Goal: Task Accomplishment & Management: Complete application form

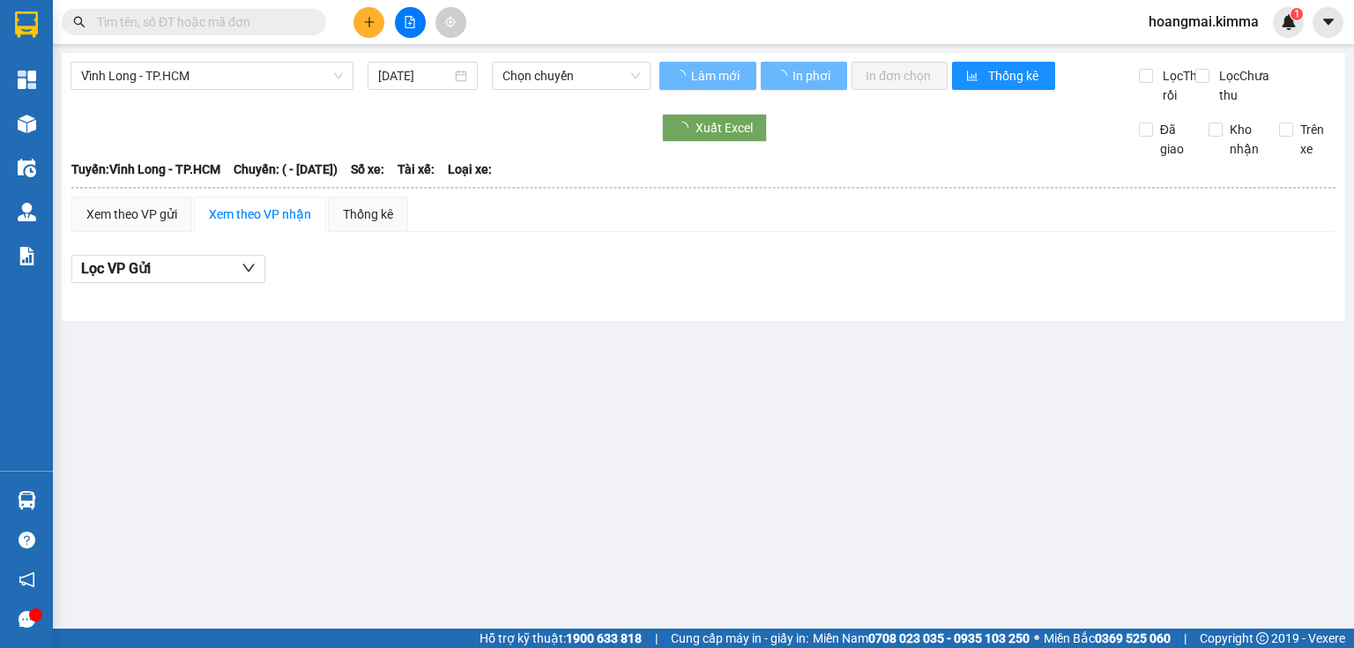
type input "[DATE]"
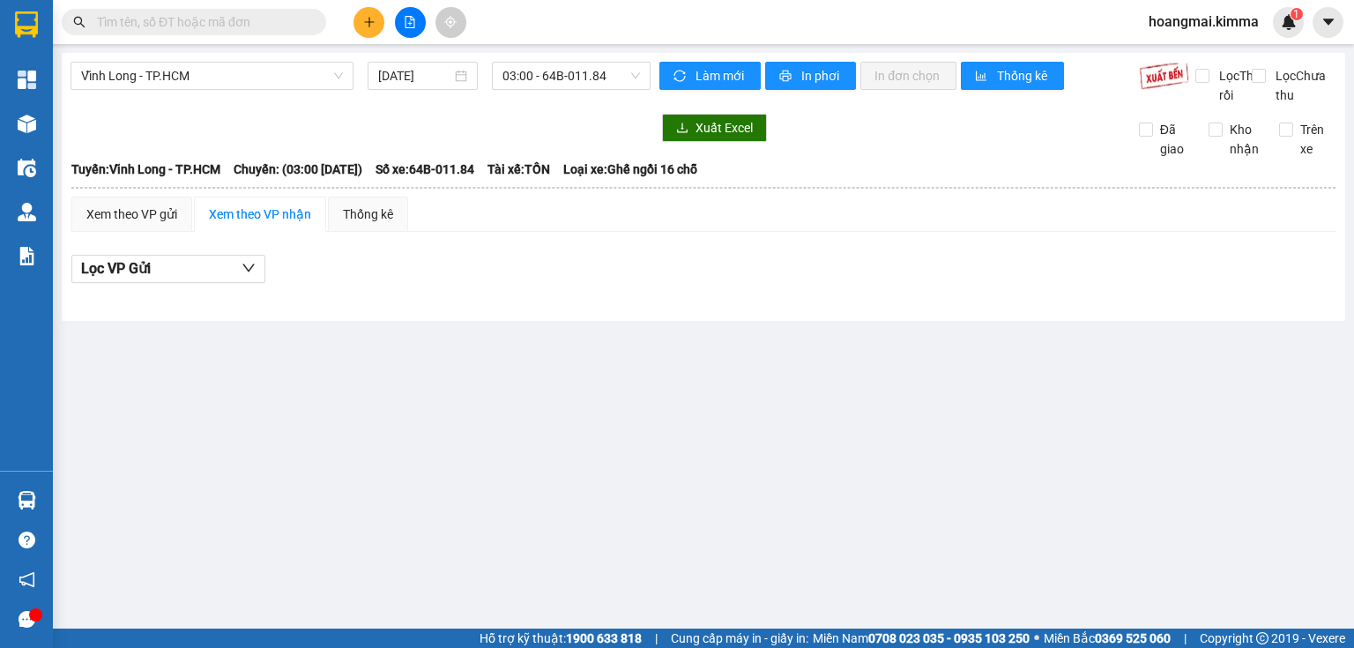
click at [266, 28] on input "text" at bounding box center [201, 21] width 208 height 19
click at [368, 26] on icon "plus" at bounding box center [368, 22] width 1 height 10
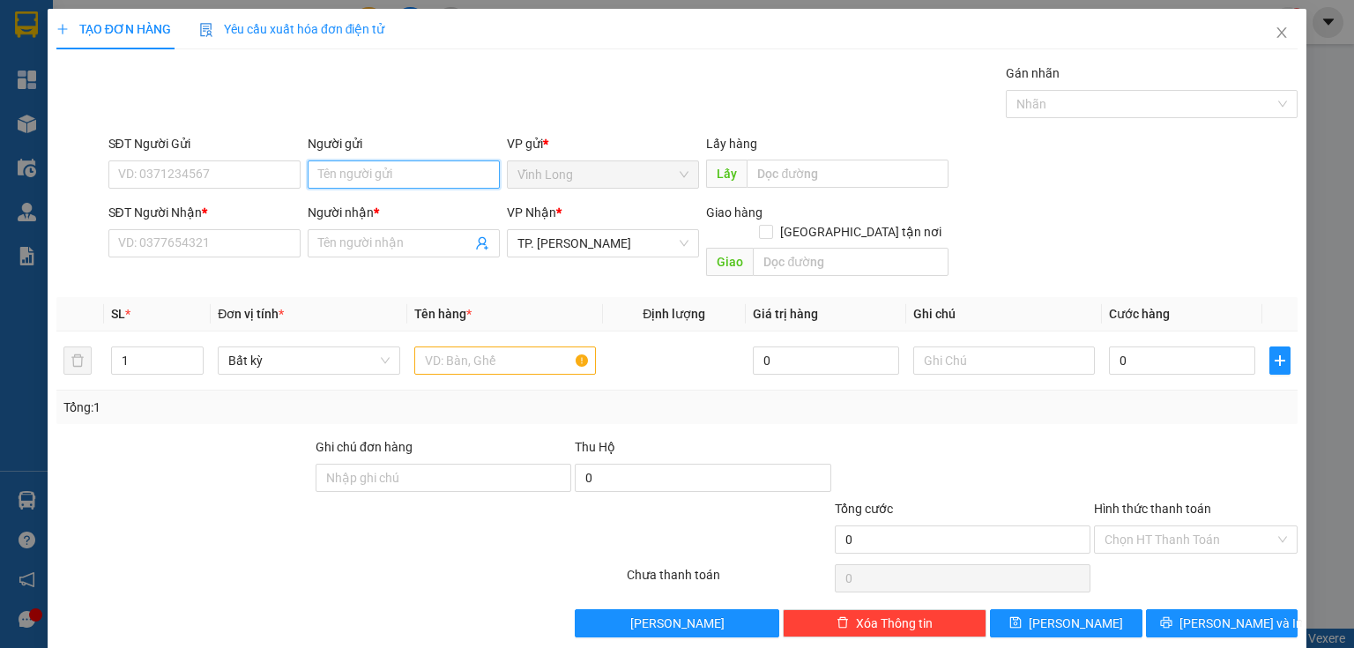
click at [351, 182] on input "Người gửi" at bounding box center [404, 174] width 192 height 28
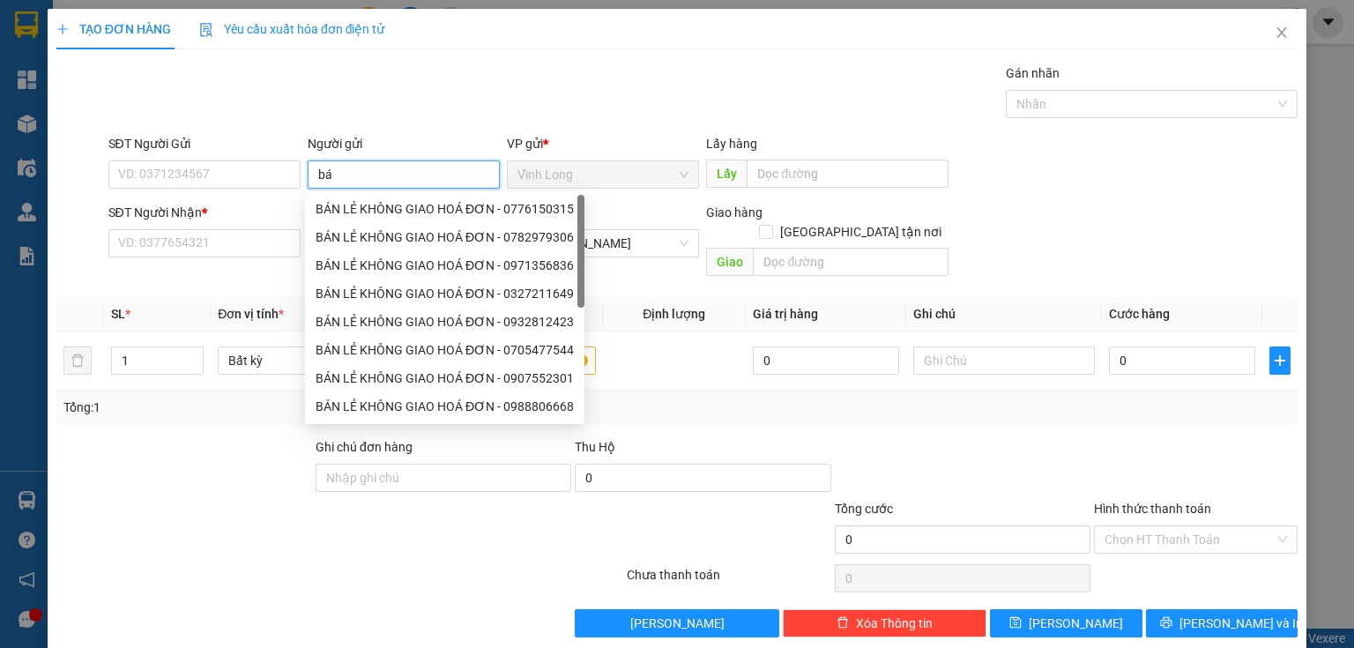
type input "b"
type input "BÁN"
click at [390, 209] on div "BÁN LẺ KHÔNG GIAO HOÁ ĐƠN - 0776150315" at bounding box center [445, 208] width 258 height 19
type input "0776150315"
type input "BÁN LẺ KHÔNG GIAO HOÁ ĐƠN"
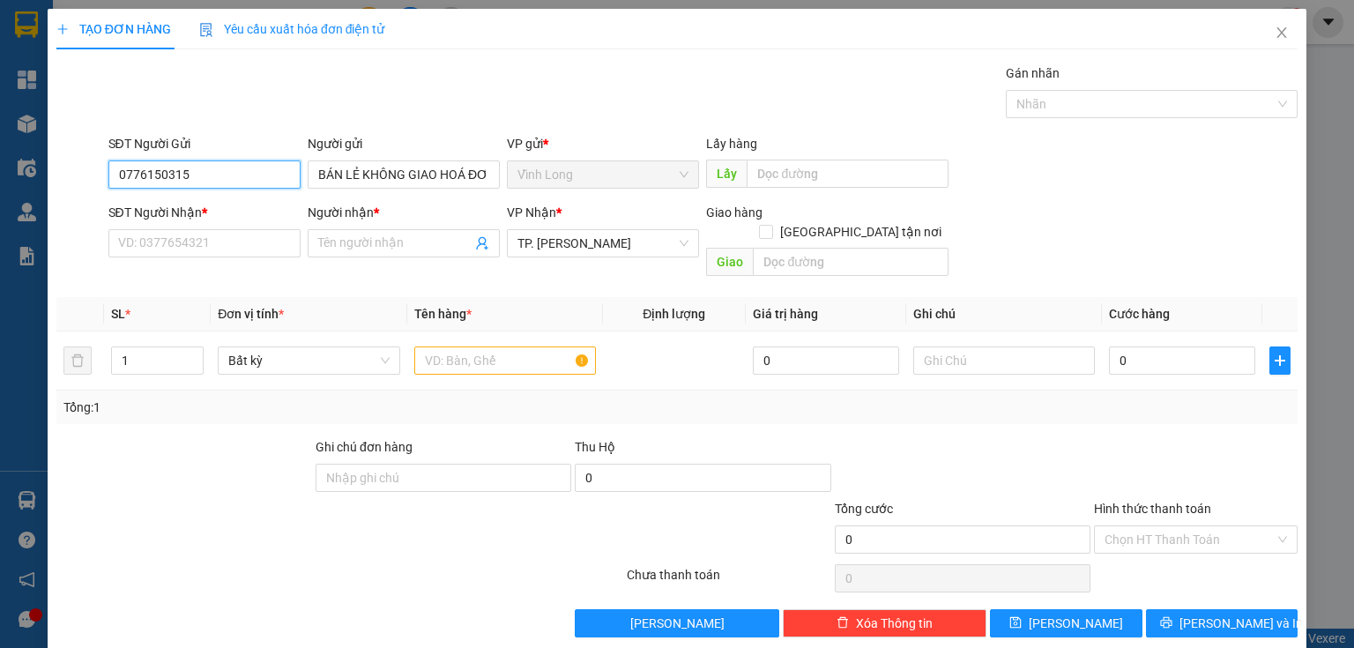
click at [264, 180] on input "0776150315" at bounding box center [204, 174] width 192 height 28
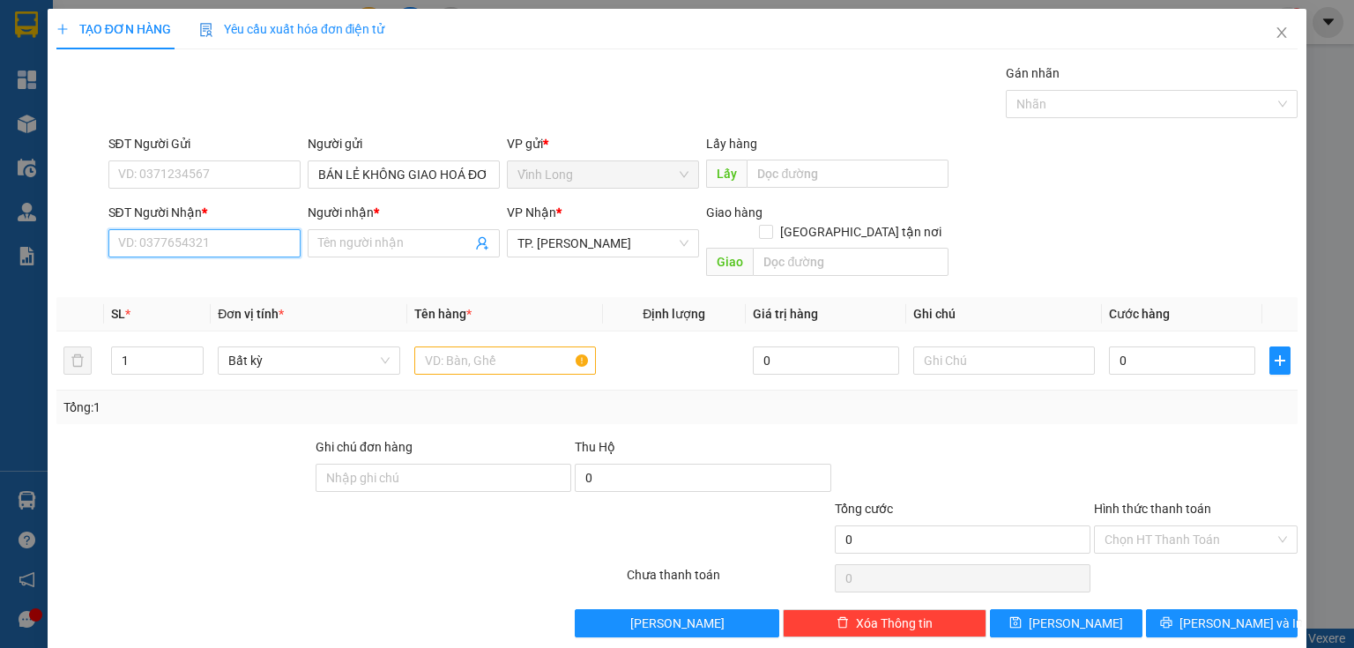
click at [279, 243] on input "SĐT Người Nhận *" at bounding box center [204, 243] width 192 height 28
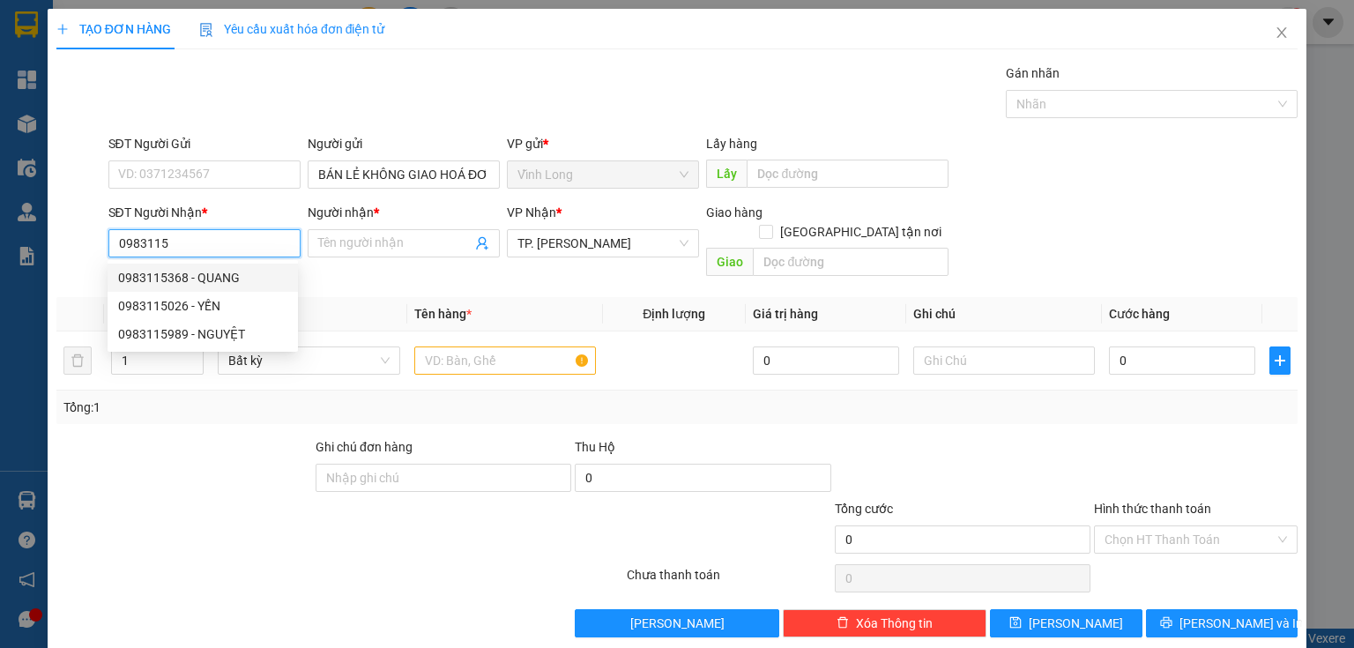
click at [246, 277] on div "0983115368 - QUANG" at bounding box center [202, 277] width 169 height 19
type input "0983115368"
type input "QUANG"
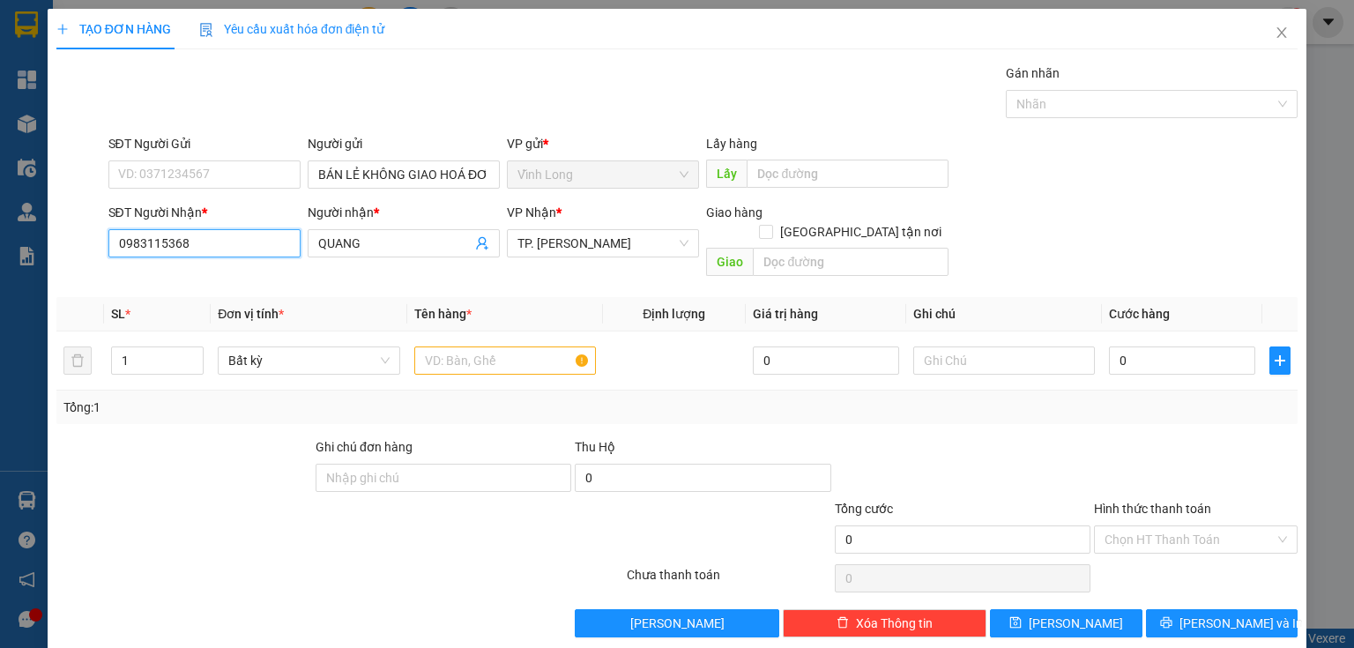
type input "0983115368"
type input "2"
click at [193, 353] on icon "up" at bounding box center [194, 356] width 6 height 6
click at [463, 346] on input "text" at bounding box center [505, 360] width 182 height 28
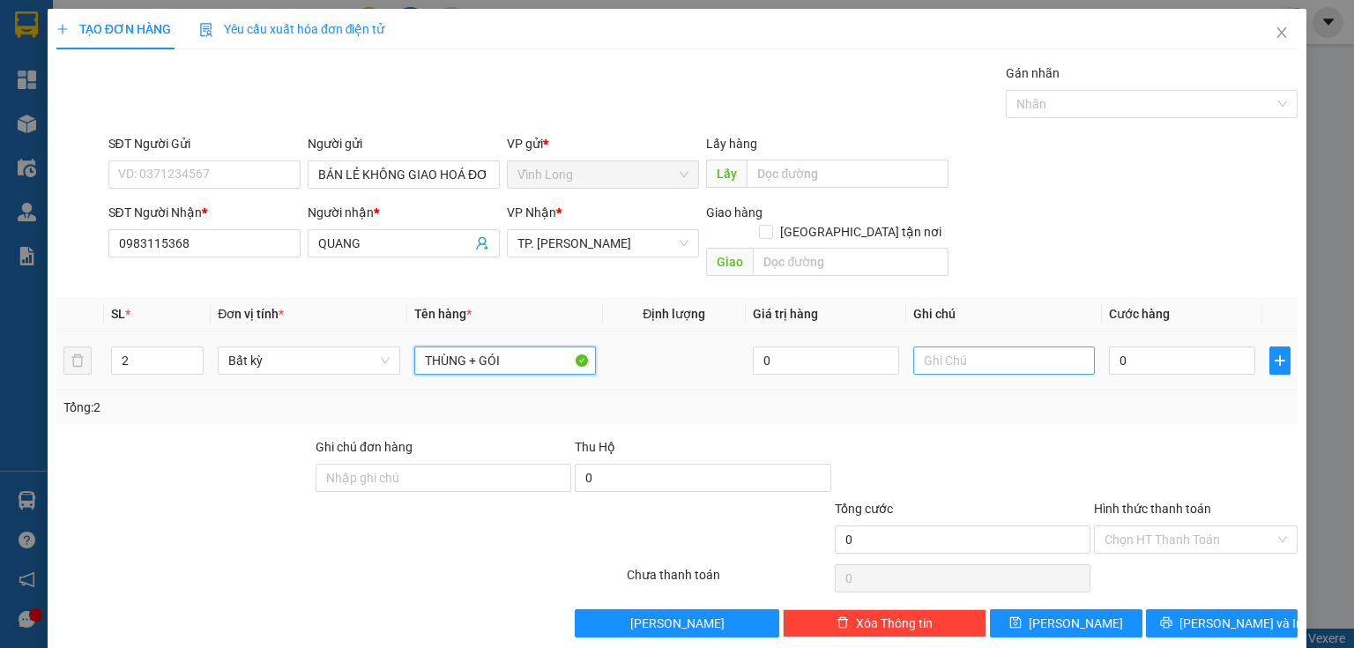
type input "THÙNG + GÓI"
click at [968, 346] on input "text" at bounding box center [1004, 360] width 182 height 28
type input "NHI"
click at [1142, 348] on input "0" at bounding box center [1182, 360] width 146 height 28
type input "8"
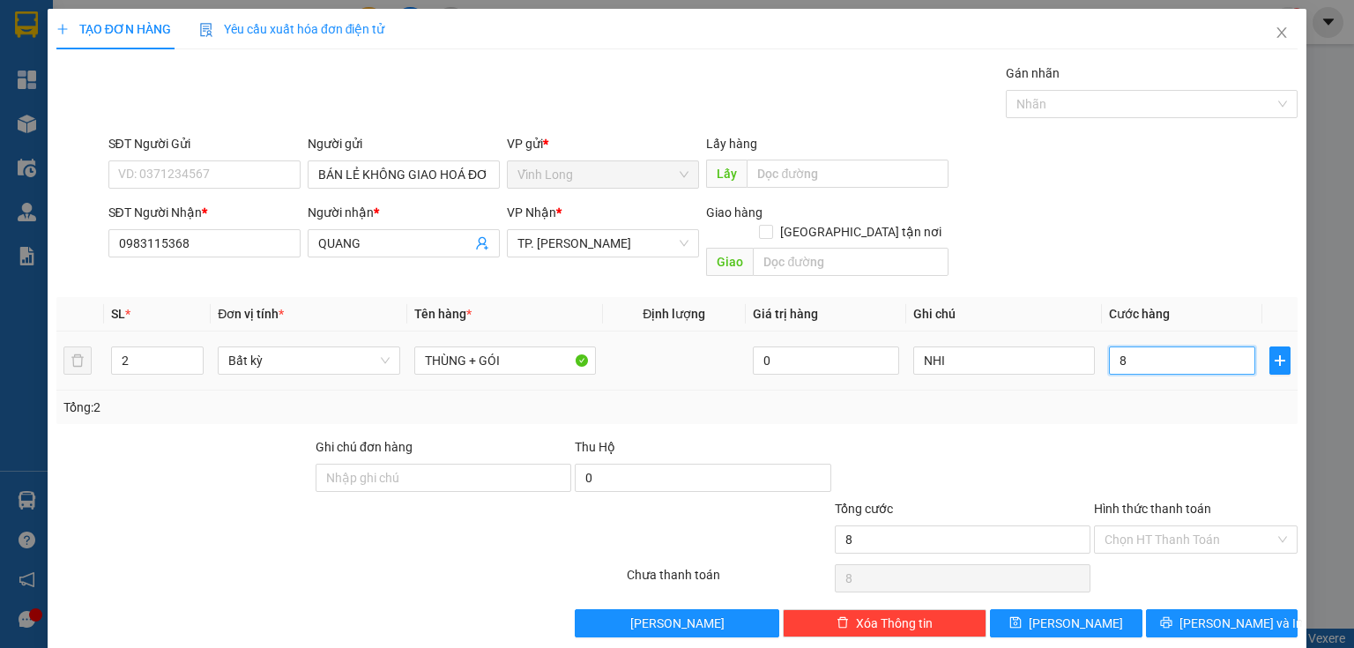
type input "8"
type input "80"
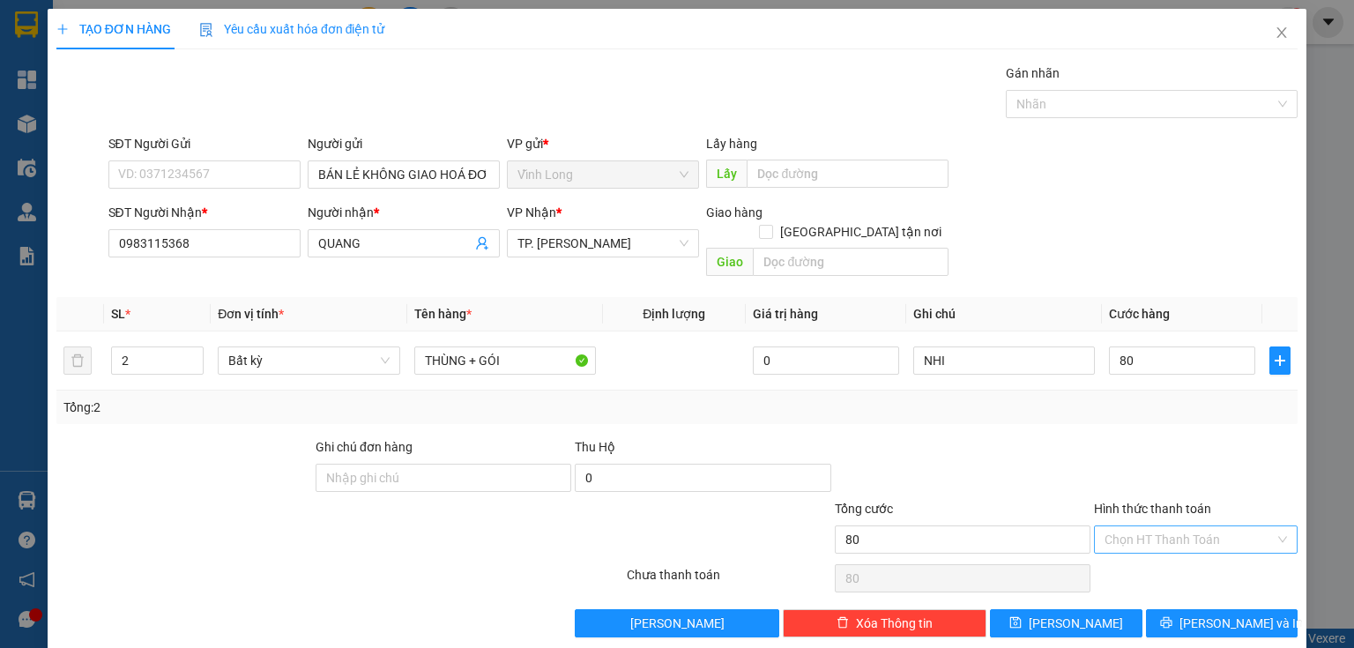
type input "80.000"
click at [1191, 526] on input "Hình thức thanh toán" at bounding box center [1189, 539] width 170 height 26
click at [1196, 548] on div "Tại văn phòng" at bounding box center [1187, 553] width 182 height 19
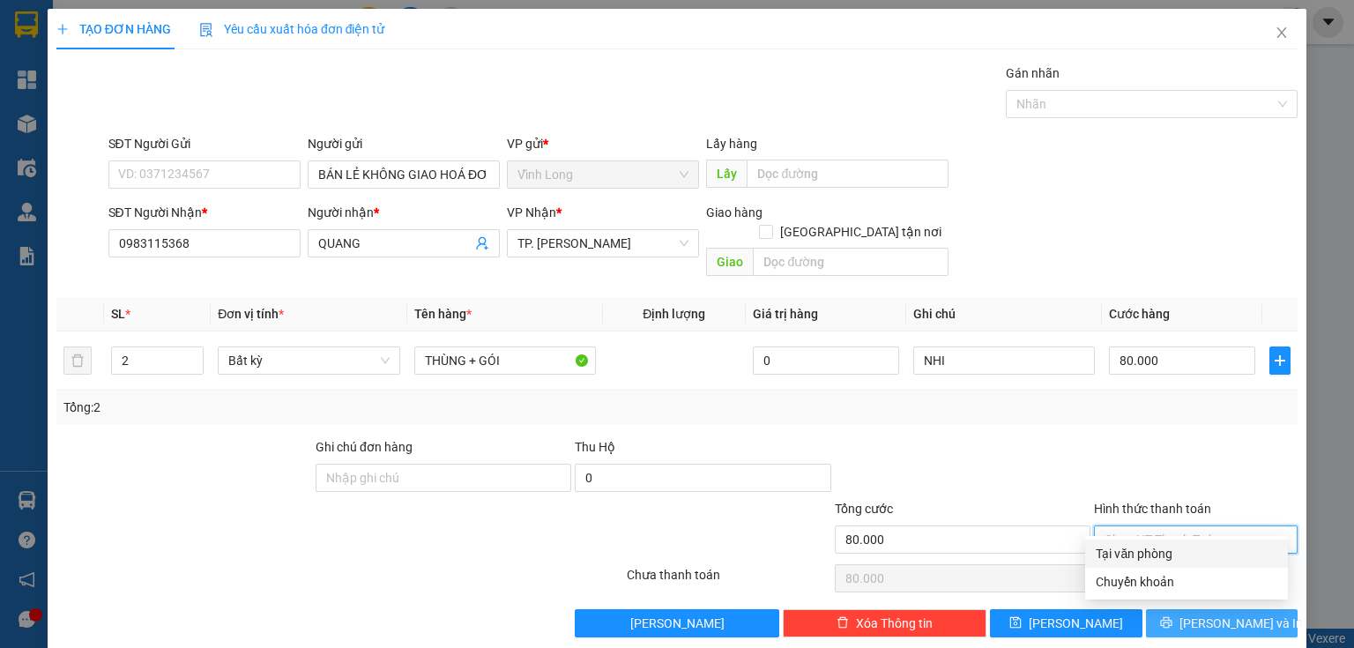
type input "0"
drag, startPoint x: 1198, startPoint y: 601, endPoint x: 1126, endPoint y: 553, distance: 87.0
click at [1196, 613] on span "[PERSON_NAME] và In" at bounding box center [1240, 622] width 123 height 19
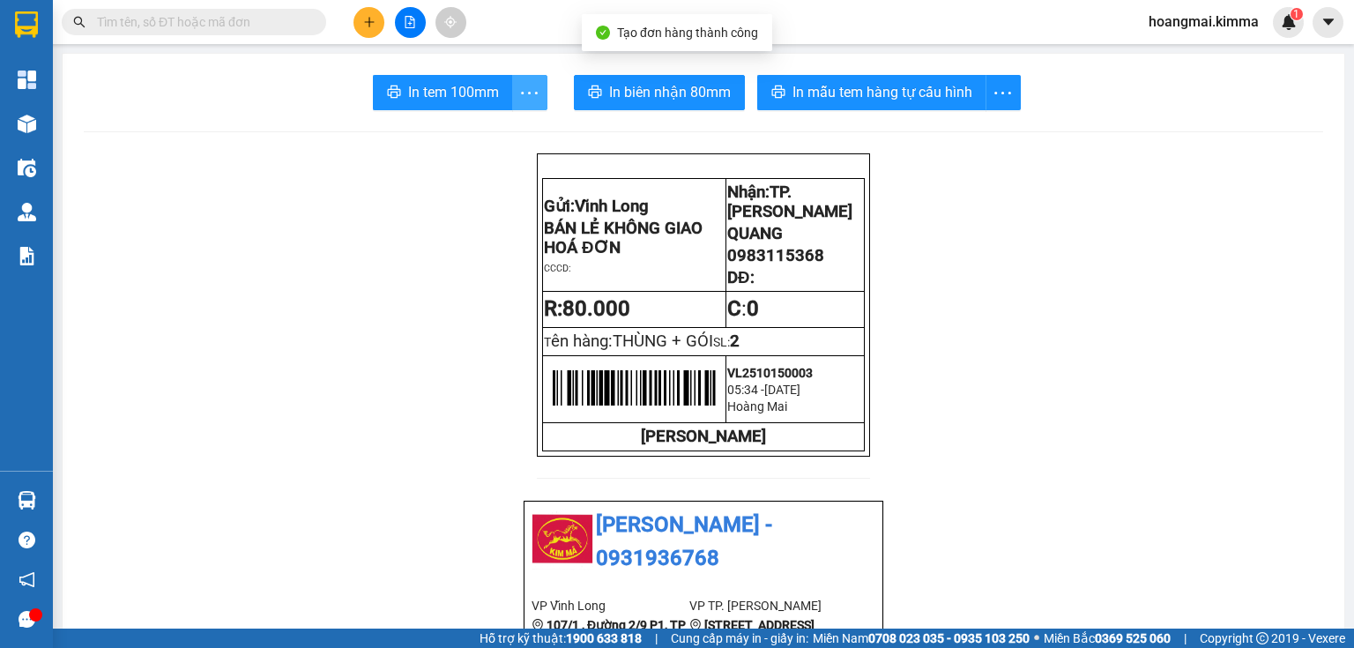
click at [513, 94] on span "more" at bounding box center [529, 93] width 33 height 22
click at [464, 93] on span "In tem 100mm" at bounding box center [453, 92] width 91 height 22
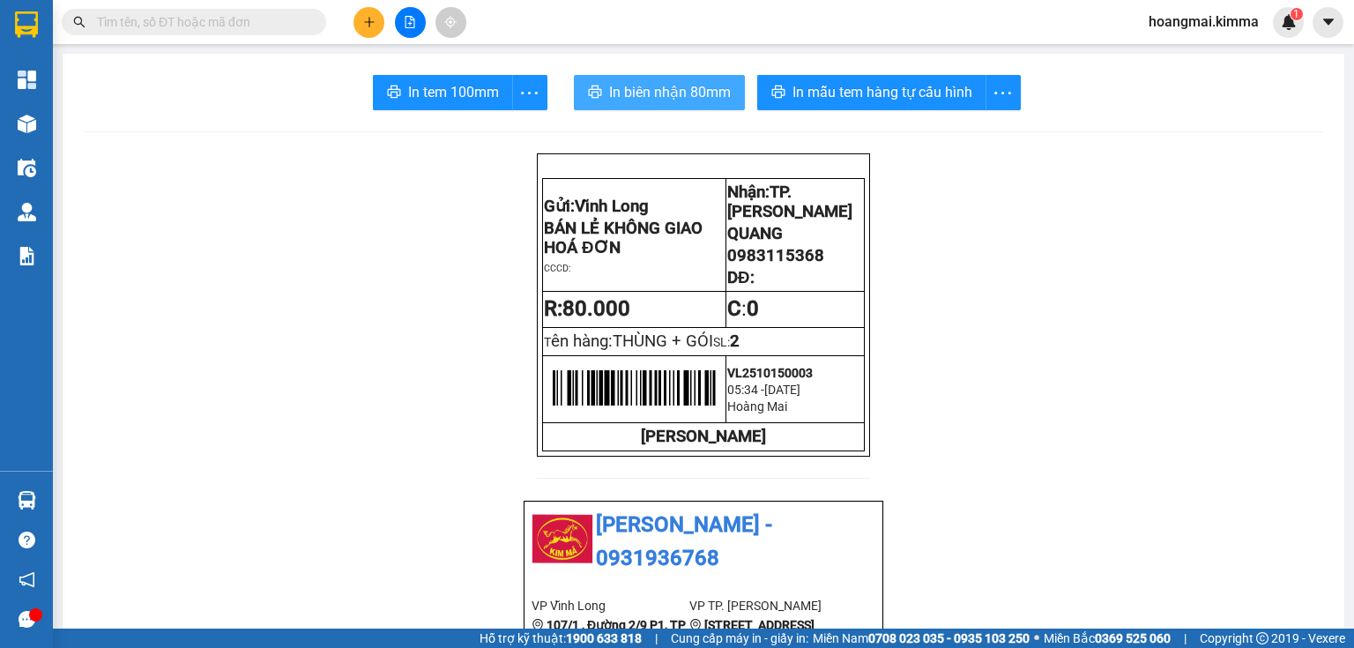
click at [624, 93] on span "In biên nhận 80mm" at bounding box center [670, 92] width 122 height 22
click at [249, 16] on input "text" at bounding box center [201, 21] width 208 height 19
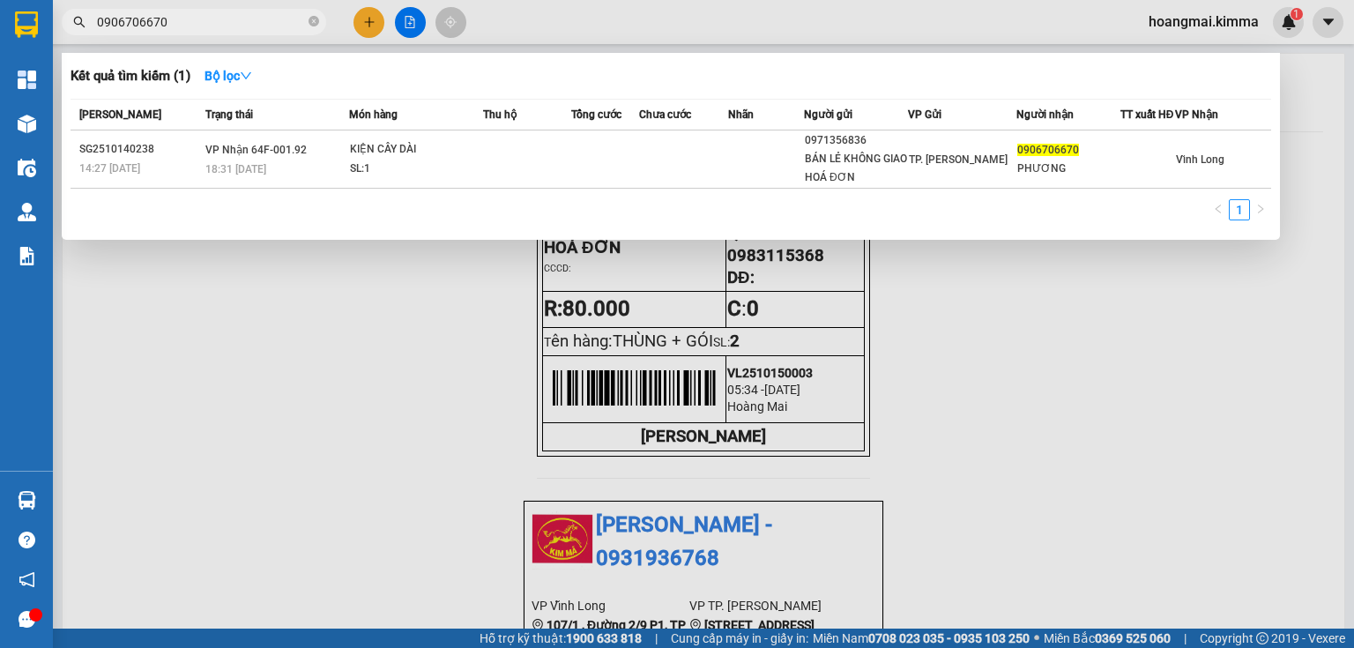
type input "0906706670"
click at [314, 21] on icon "close-circle" at bounding box center [313, 21] width 11 height 11
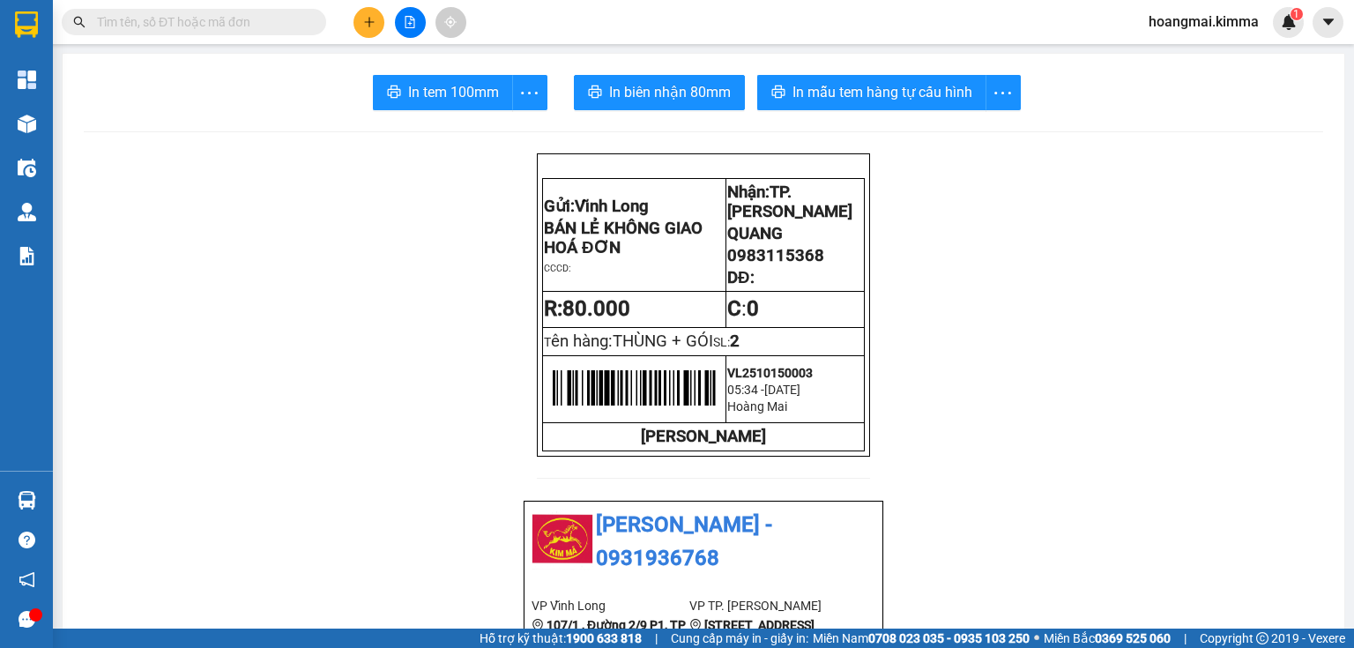
click at [359, 19] on button at bounding box center [368, 22] width 31 height 31
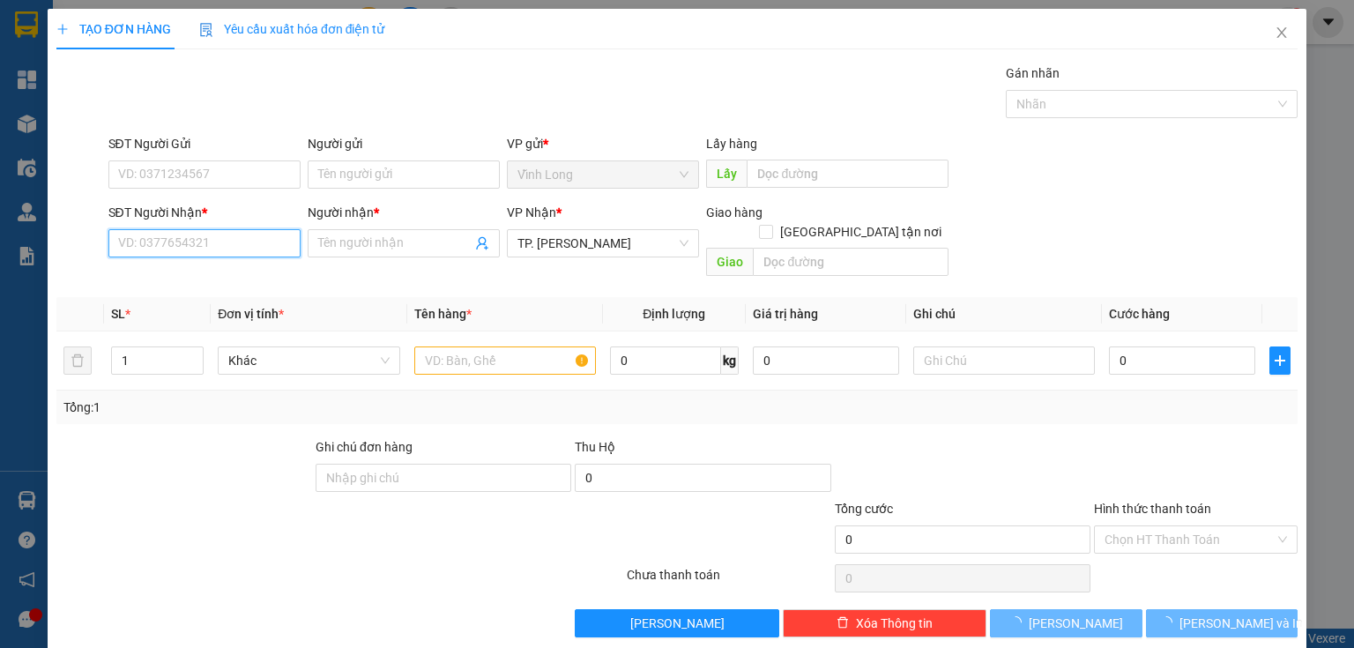
click at [248, 247] on input "SĐT Người Nhận *" at bounding box center [204, 243] width 192 height 28
type input "0908479505"
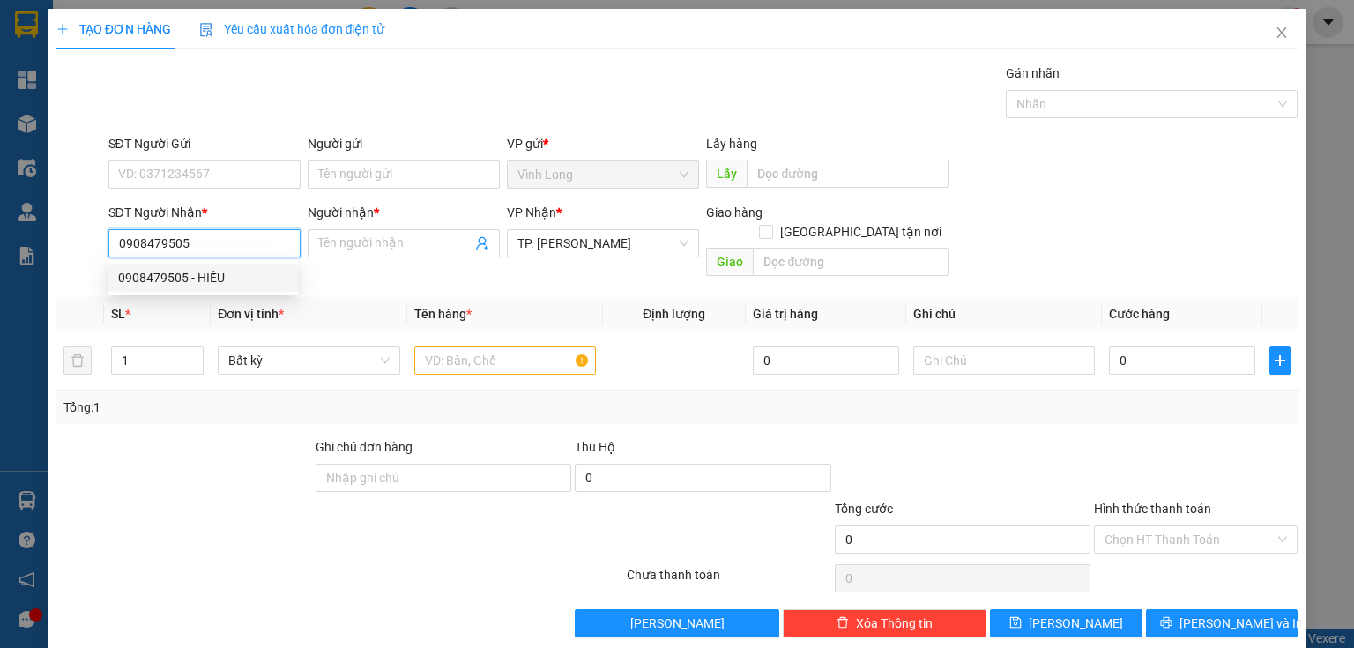
click at [224, 275] on div "0908479505 - HIẾU" at bounding box center [202, 277] width 169 height 19
type input "HIẾU"
type input "0908479505"
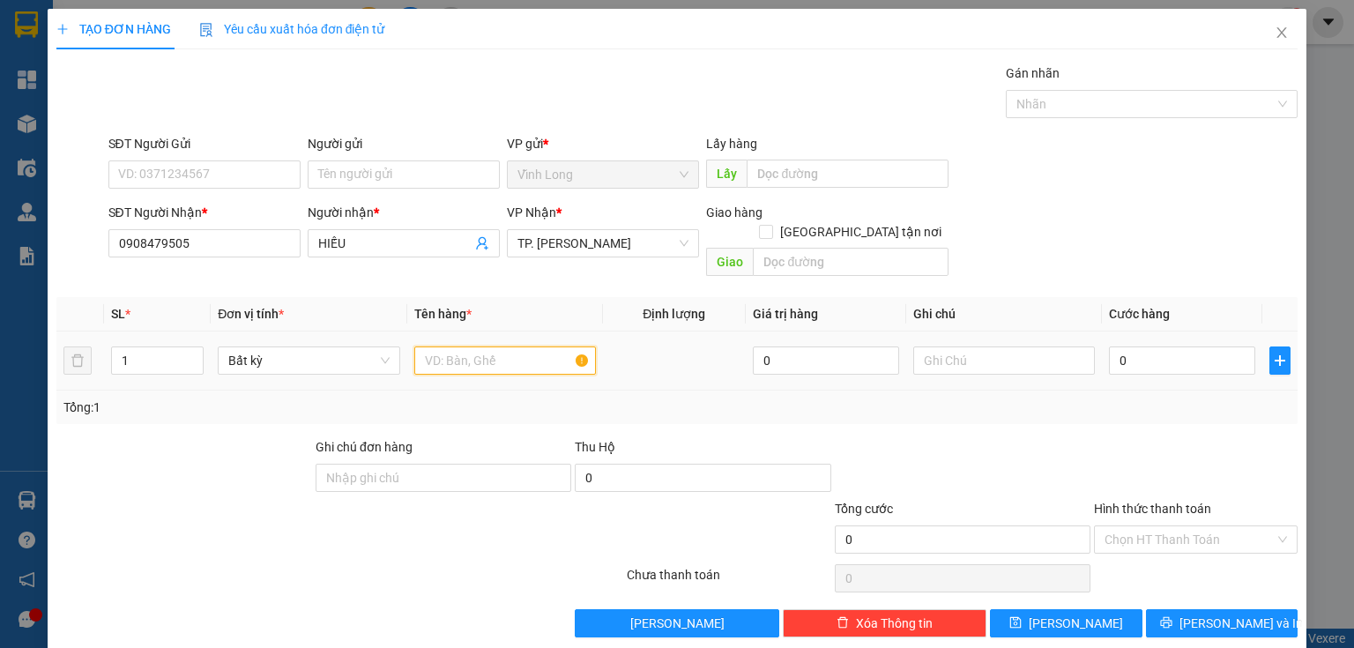
click at [492, 346] on input "text" at bounding box center [505, 360] width 182 height 28
type input "THÙNG"
click at [976, 346] on input "text" at bounding box center [1004, 360] width 182 height 28
type input "THUY"
click at [1114, 346] on input "0" at bounding box center [1182, 360] width 146 height 28
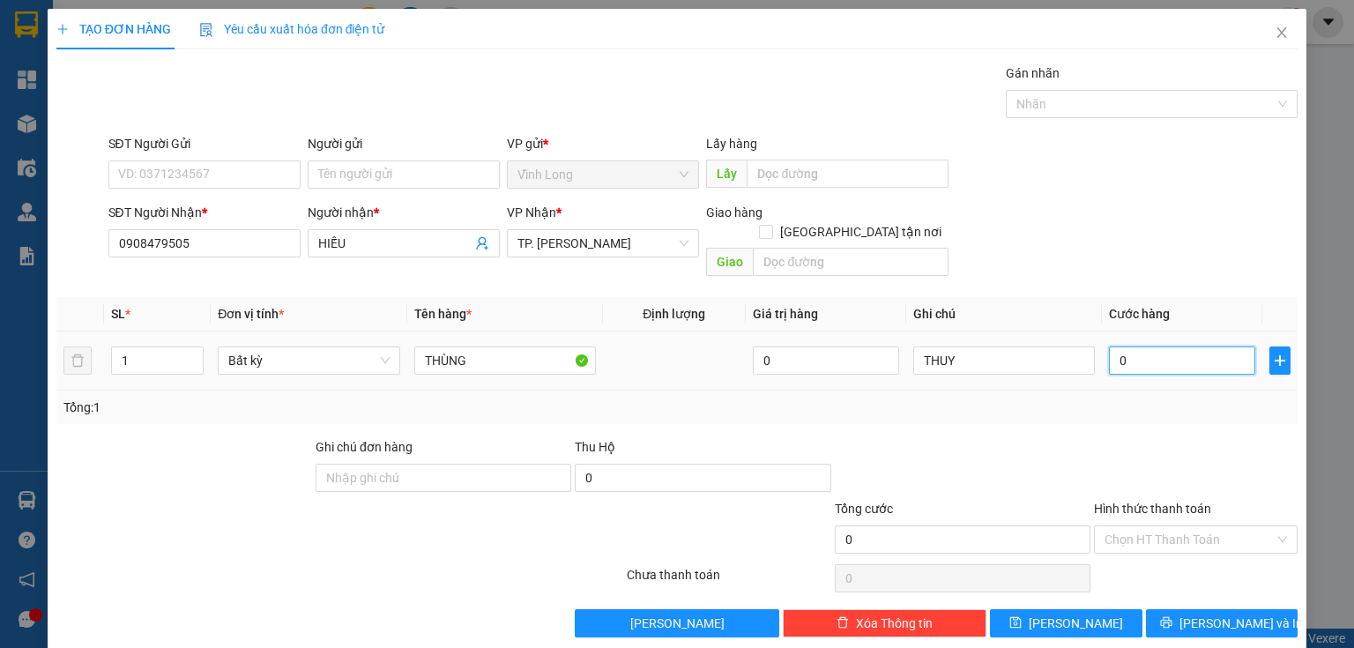
type input "3"
type input "30"
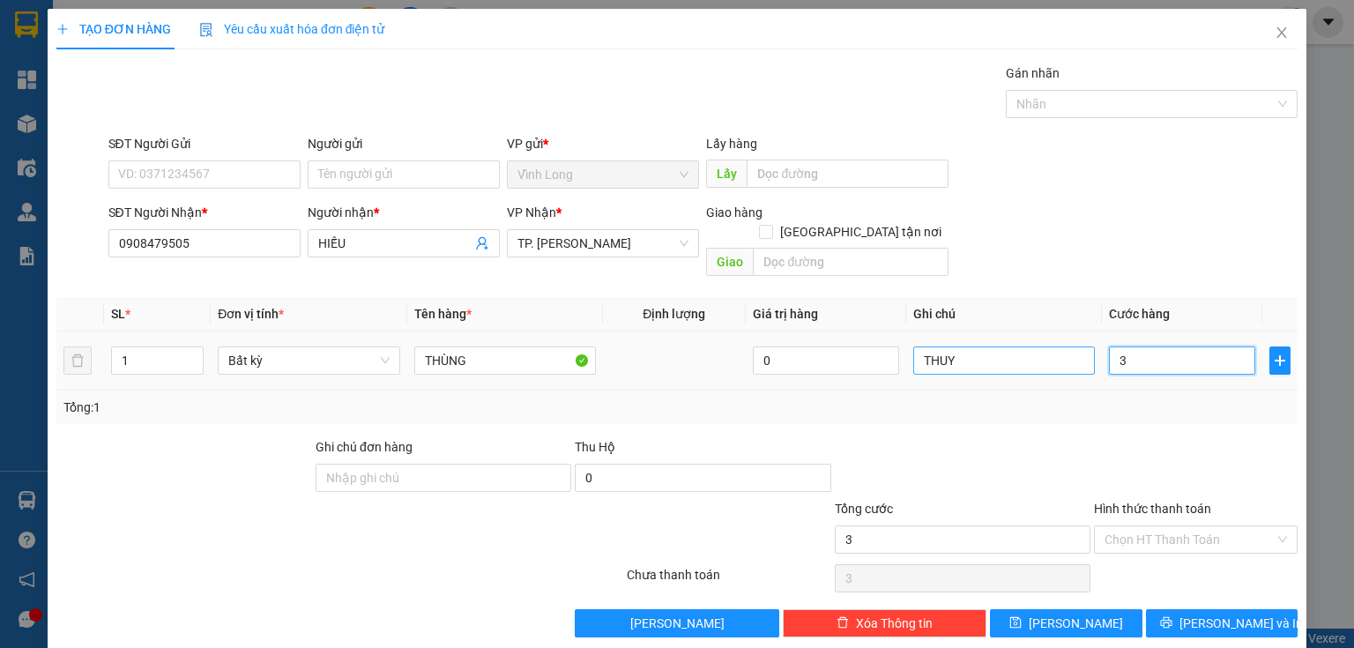
type input "30"
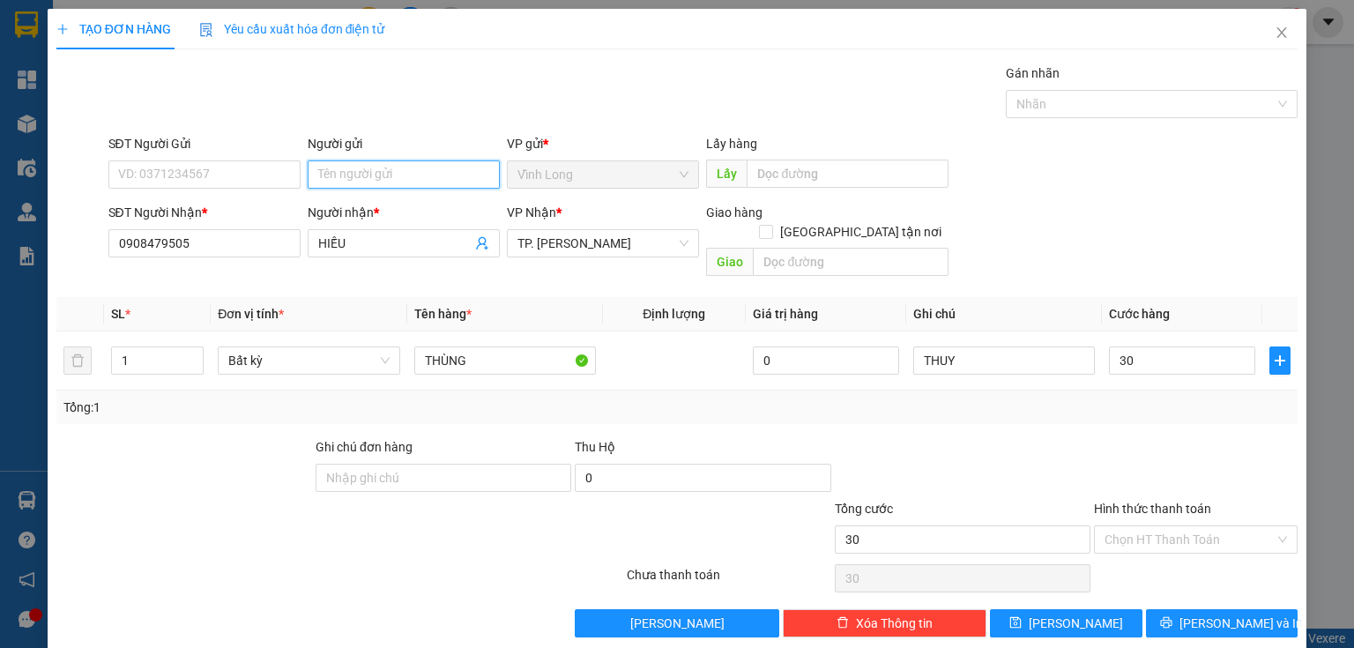
type input "30.000"
click at [442, 172] on input "Người gửi" at bounding box center [404, 174] width 192 height 28
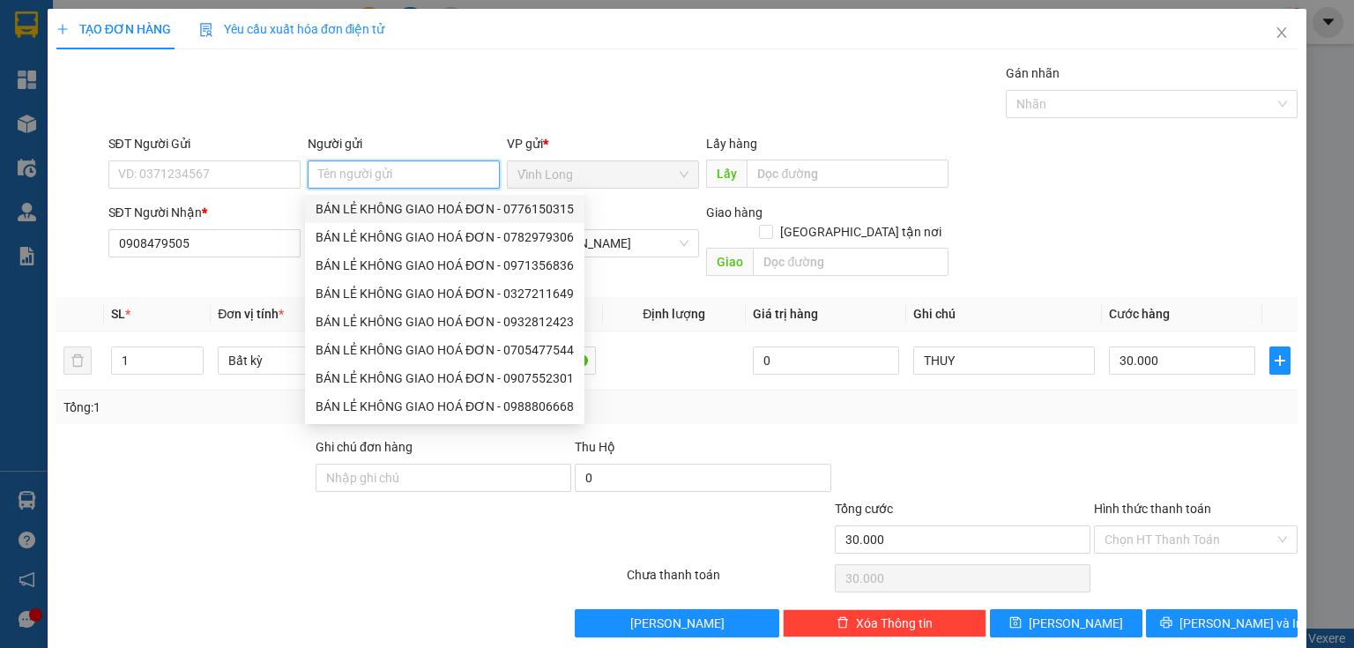
click at [405, 213] on div "BÁN LẺ KHÔNG GIAO HOÁ ĐƠN - 0776150315" at bounding box center [445, 208] width 258 height 19
type input "0776150315"
type input "BÁN LẺ KHÔNG GIAO HOÁ ĐƠN"
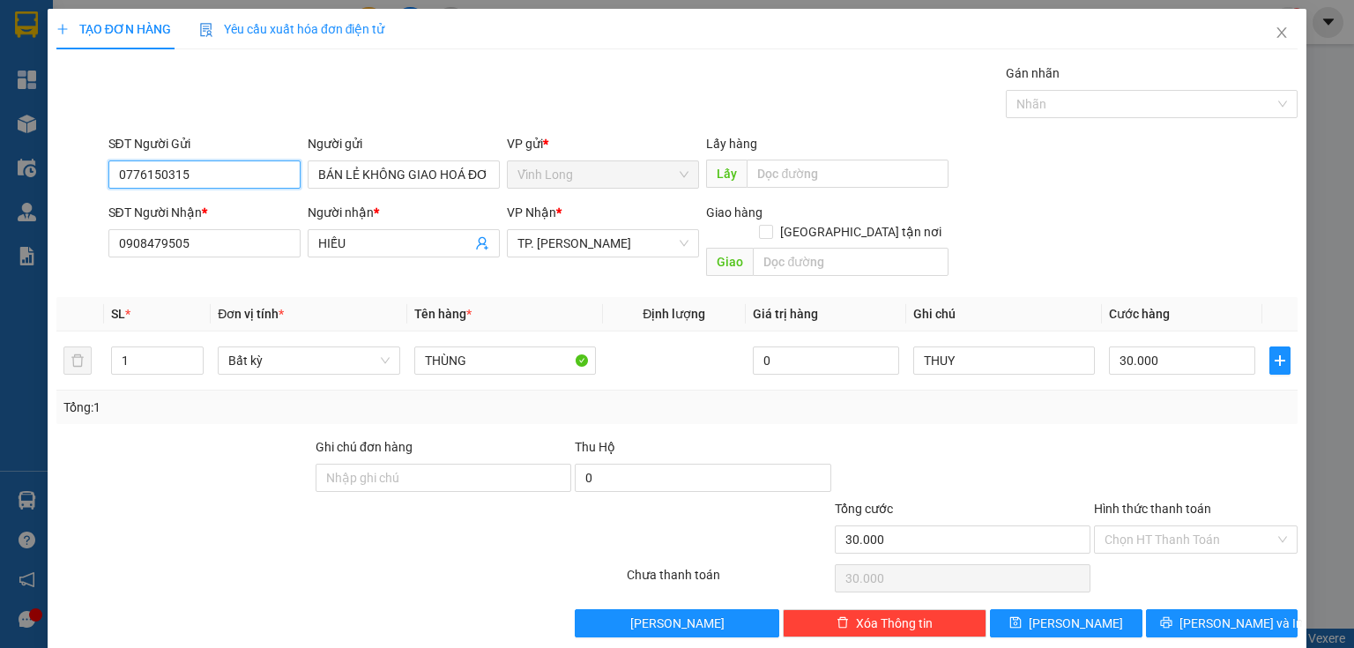
drag, startPoint x: 206, startPoint y: 173, endPoint x: 0, endPoint y: 194, distance: 207.3
click at [0, 208] on div "TẠO ĐƠN HÀNG Yêu cầu xuất hóa đơn điện tử Transit Pickup Surcharge Ids Transit …" at bounding box center [677, 324] width 1354 height 648
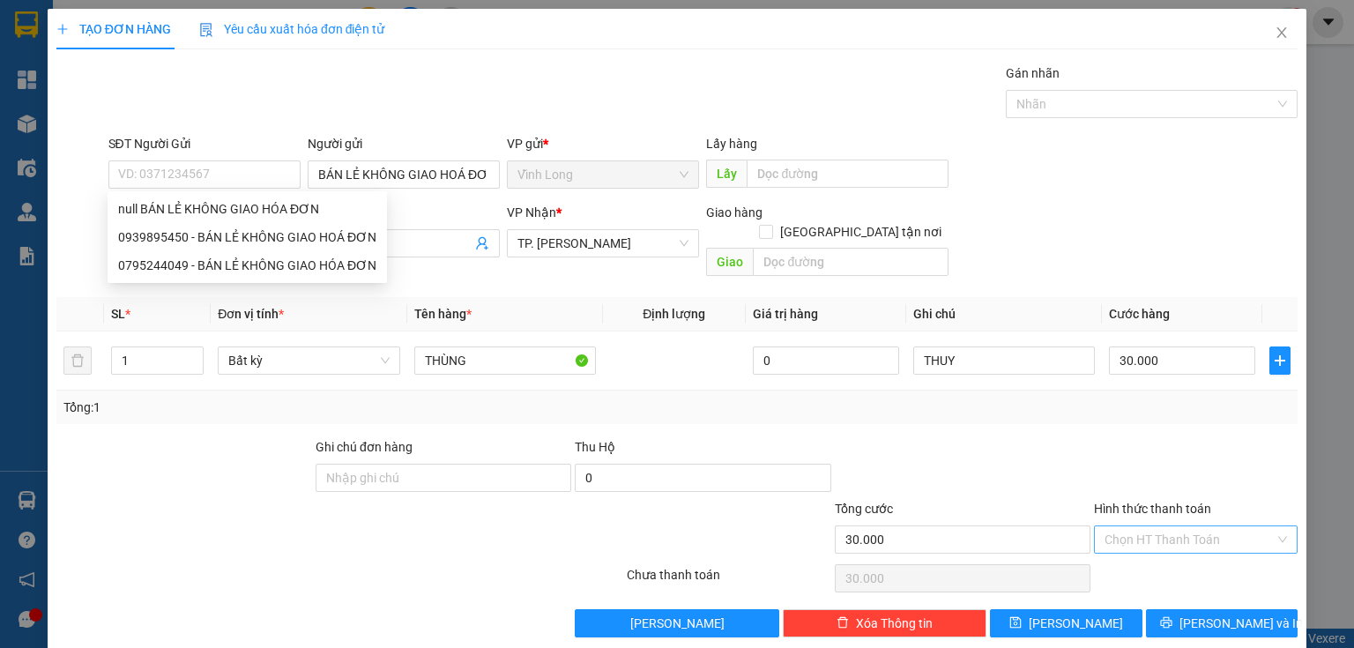
click at [1119, 526] on input "Hình thức thanh toán" at bounding box center [1189, 539] width 170 height 26
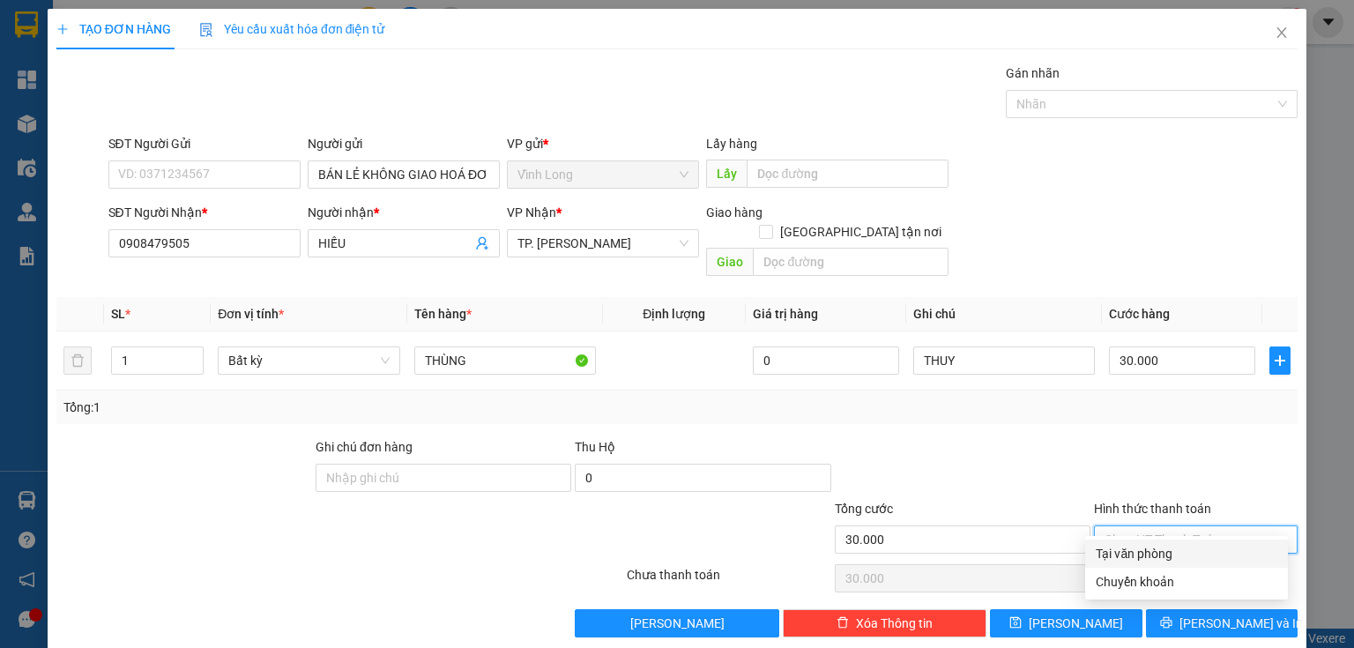
click at [1130, 558] on div "Tại văn phòng" at bounding box center [1187, 553] width 182 height 19
type input "0"
click at [1193, 586] on div "Transit Pickup Surcharge Ids Transit Deliver Surcharge Ids Transit Deliver Surc…" at bounding box center [676, 350] width 1241 height 574
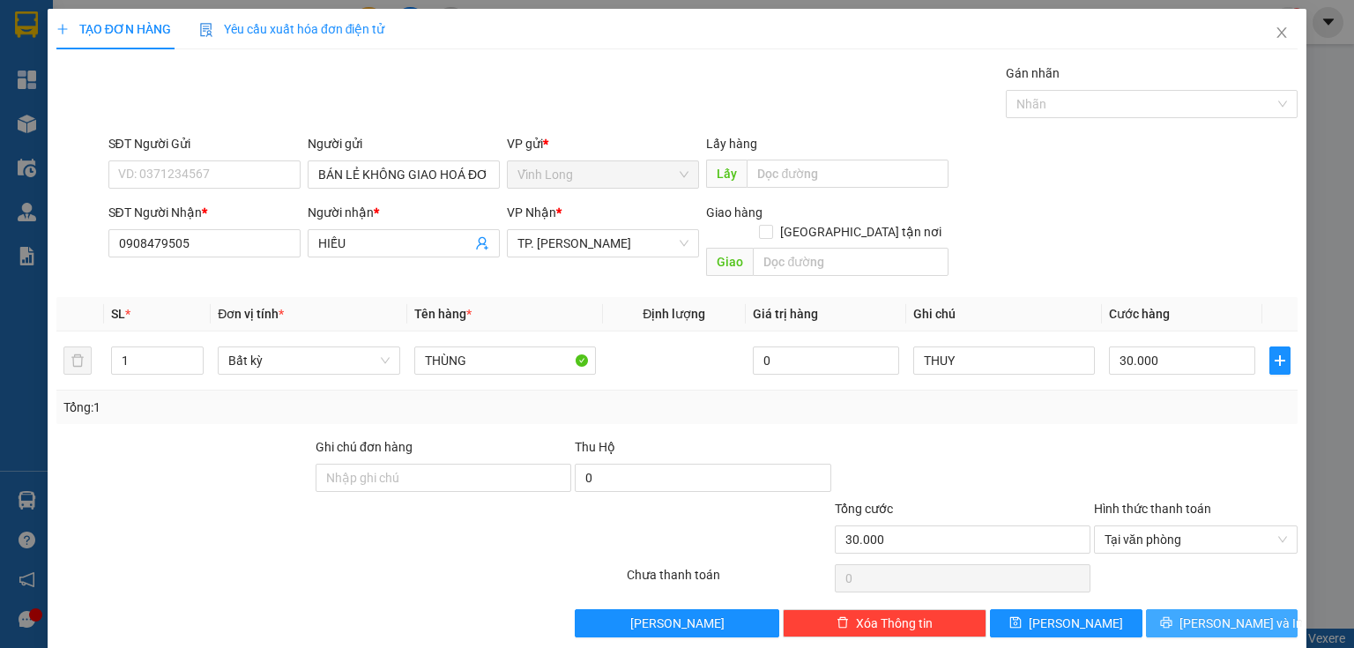
drag, startPoint x: 1195, startPoint y: 579, endPoint x: 1193, endPoint y: 591, distance: 11.6
click at [1195, 583] on div "Transit Pickup Surcharge Ids Transit Deliver Surcharge Ids Transit Deliver Surc…" at bounding box center [676, 350] width 1241 height 574
click at [1193, 609] on button "[PERSON_NAME] và In" at bounding box center [1222, 623] width 152 height 28
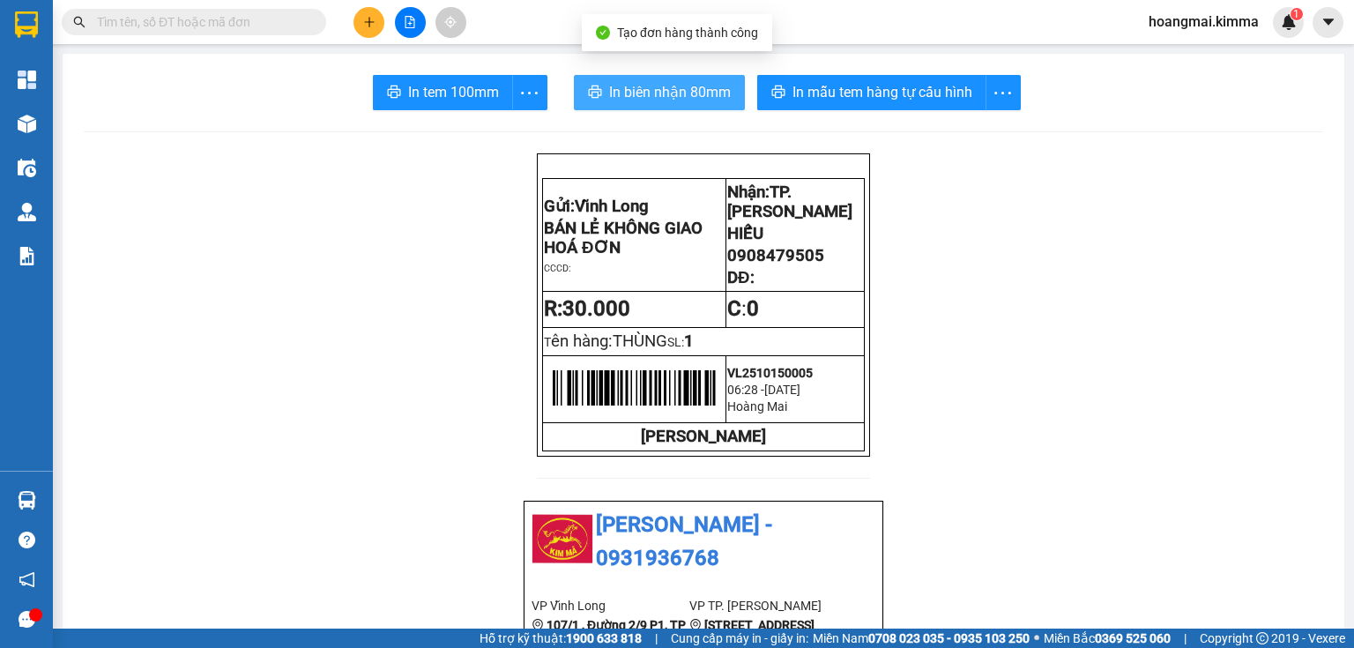
click at [706, 86] on span "In biên nhận 80mm" at bounding box center [670, 92] width 122 height 22
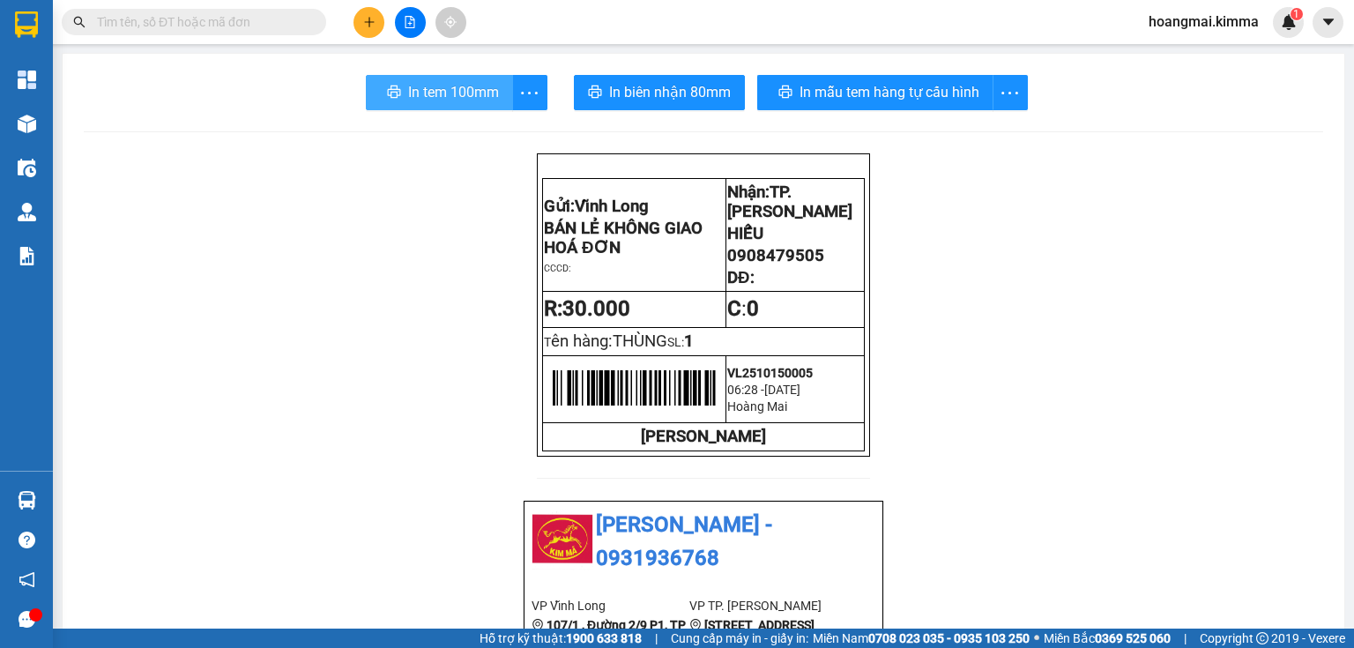
click at [435, 83] on span "In tem 100mm" at bounding box center [453, 92] width 91 height 22
click at [371, 25] on icon "plus" at bounding box center [369, 22] width 12 height 12
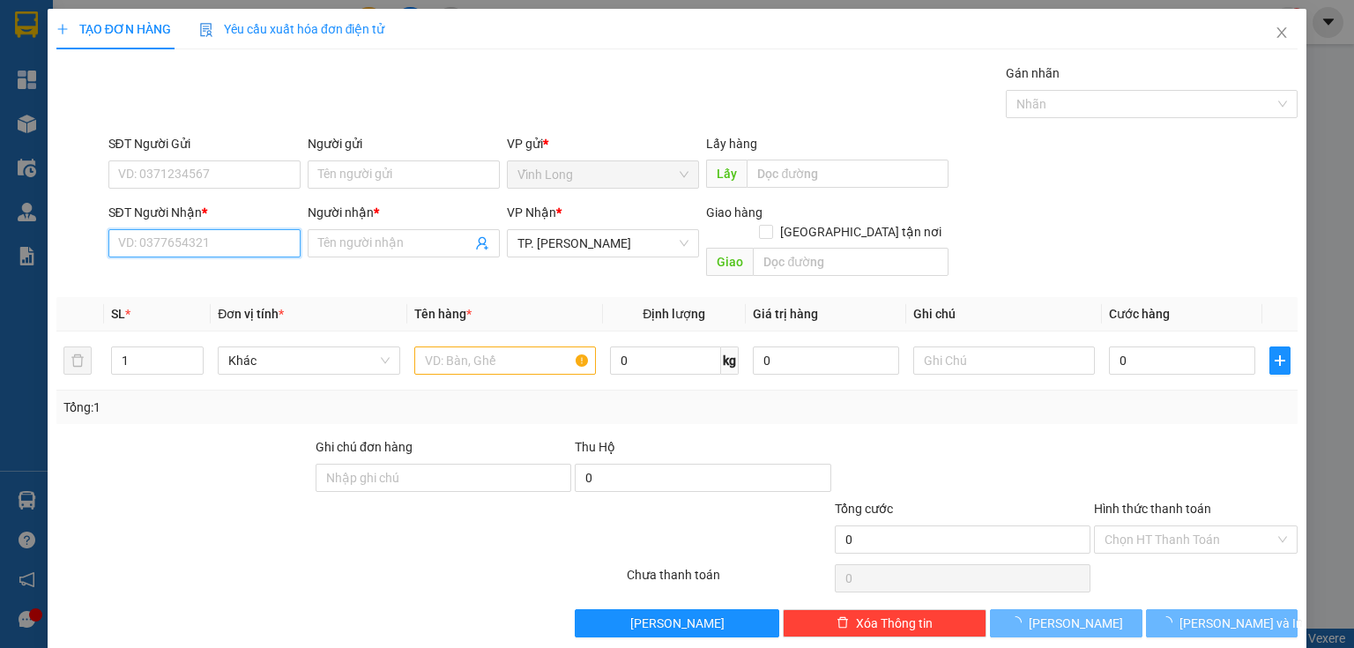
click at [259, 246] on input "SĐT Người Nhận *" at bounding box center [204, 243] width 192 height 28
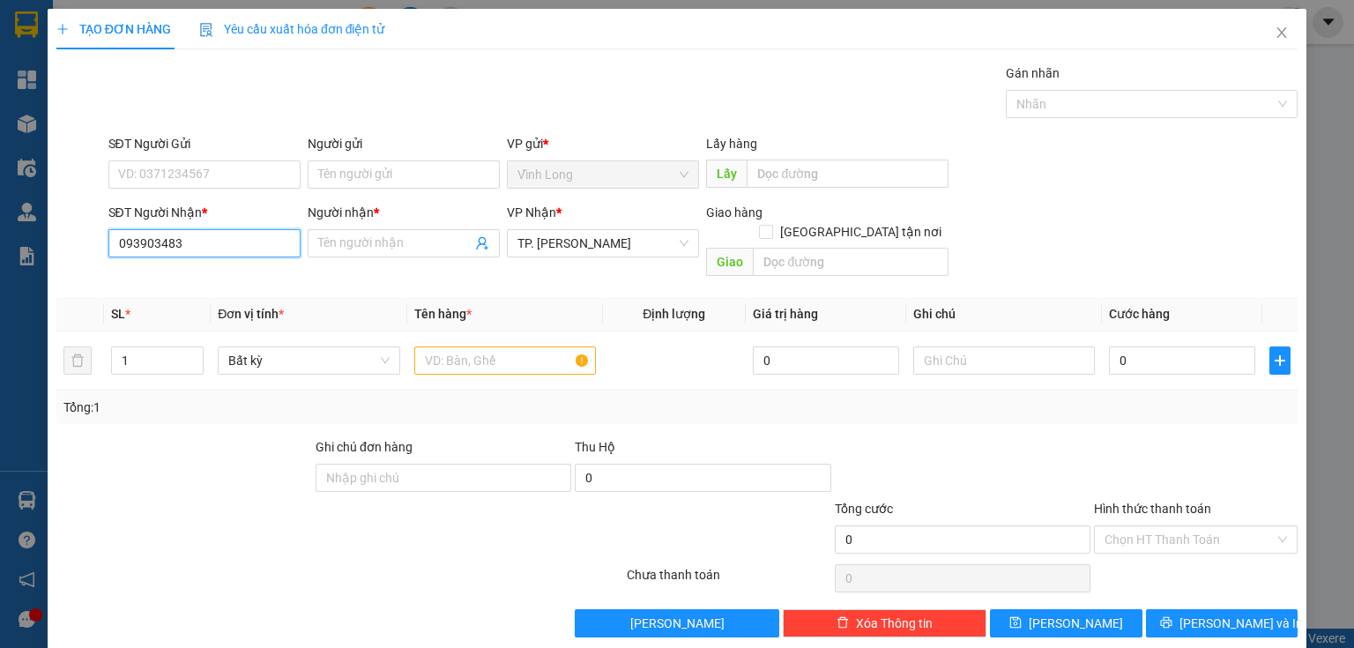
type input "0939034831"
click at [242, 279] on div "0939034831 - TRÚC MY" at bounding box center [202, 277] width 169 height 19
type input "TRÚC MY"
type input "0939034831"
click at [522, 346] on input "text" at bounding box center [505, 360] width 182 height 28
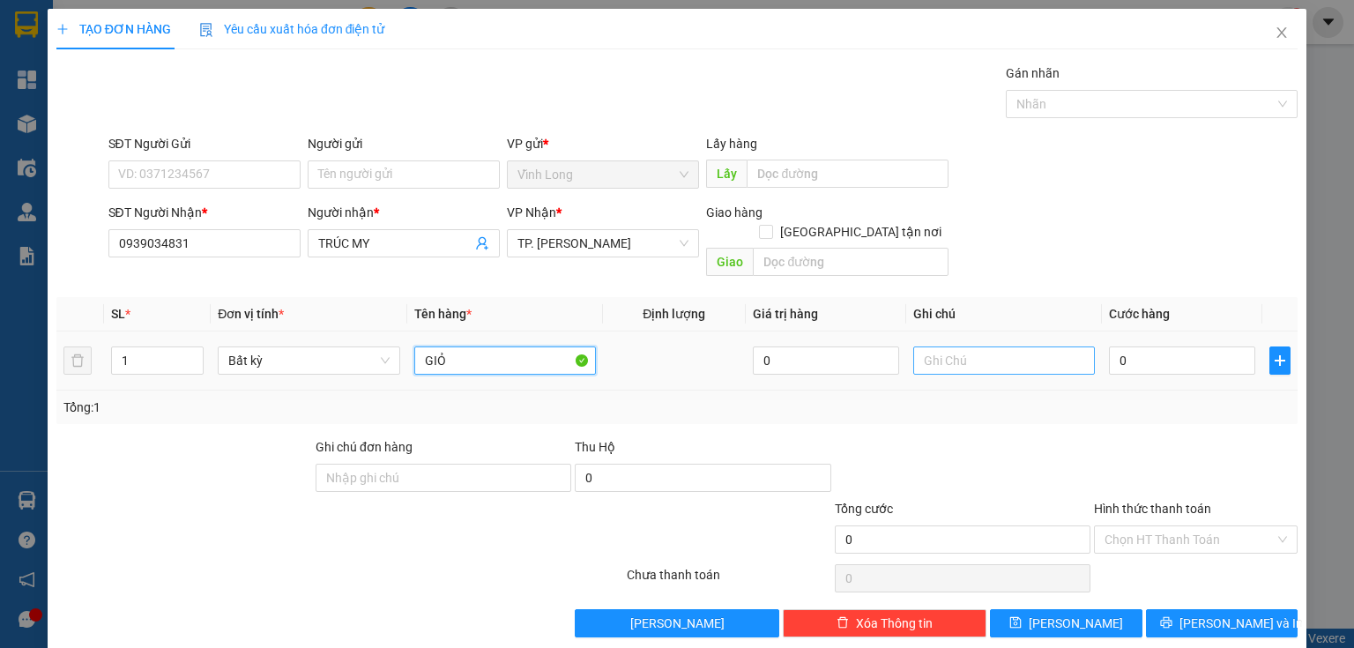
type input "GIỎ"
click at [944, 349] on input "text" at bounding box center [1004, 360] width 182 height 28
type input "THUY"
click at [1114, 346] on input "0" at bounding box center [1182, 360] width 146 height 28
type input "3"
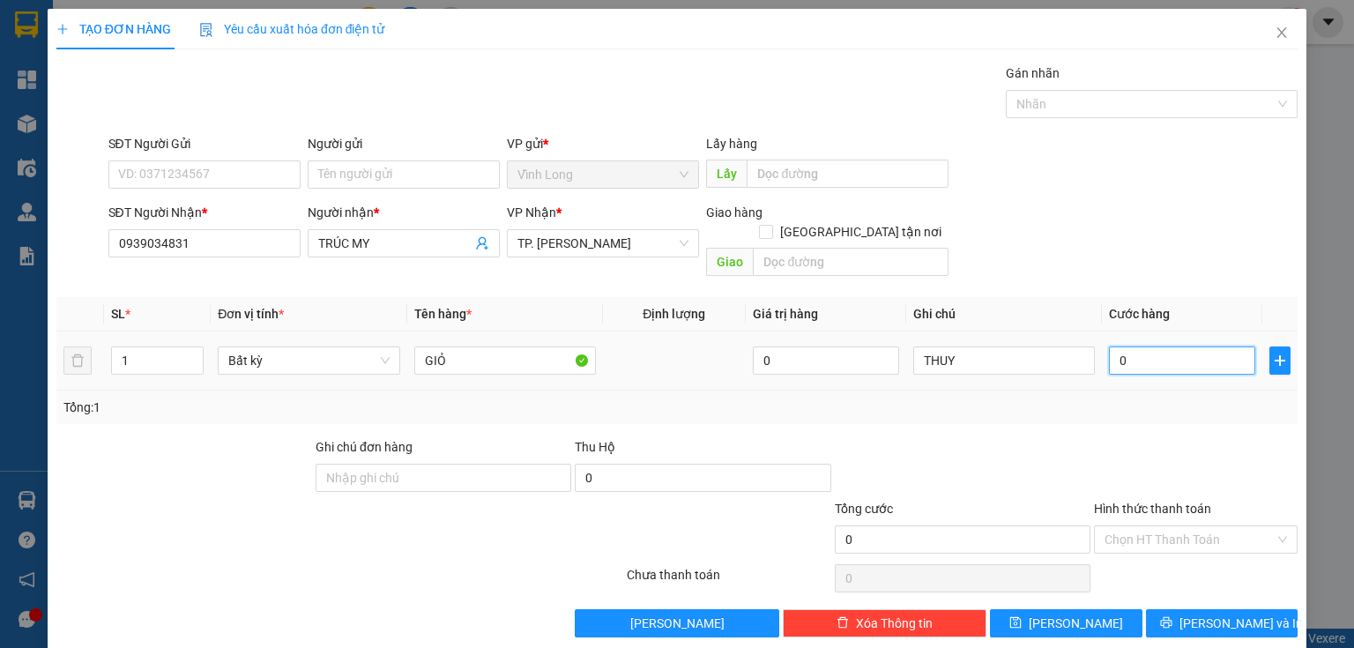
type input "3"
type input "30"
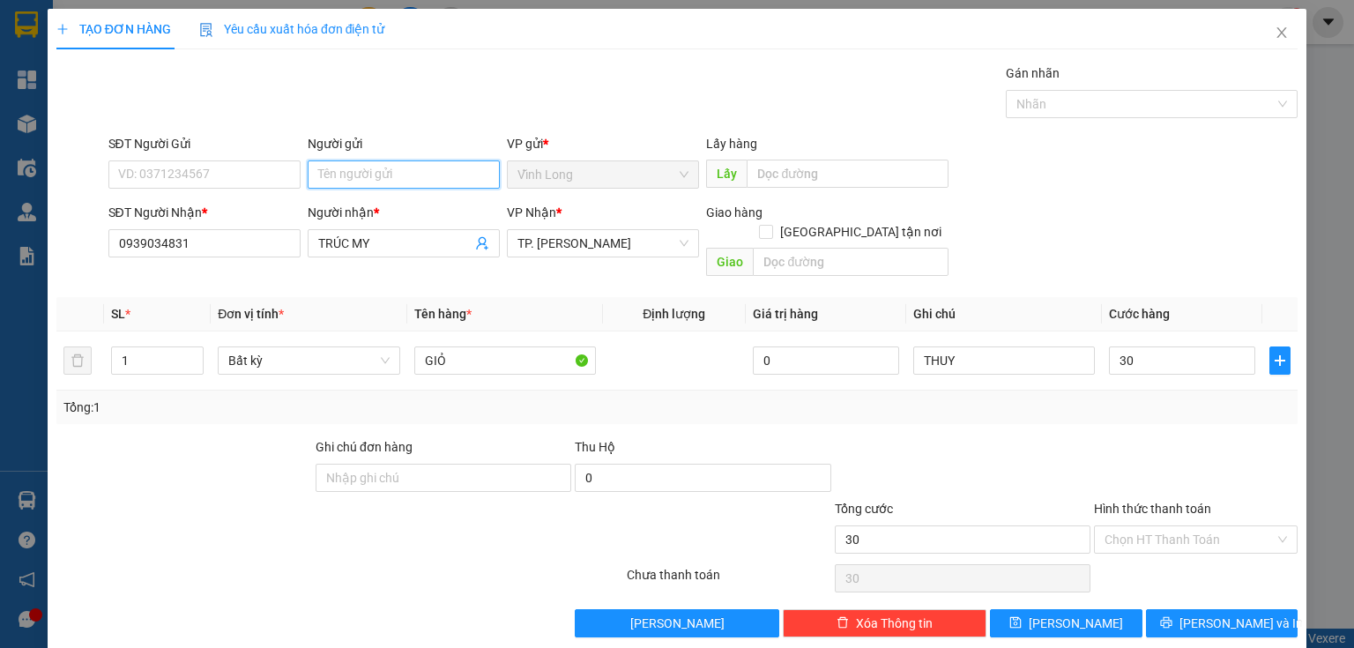
type input "30.000"
click at [308, 173] on input "Người gửi" at bounding box center [404, 174] width 192 height 28
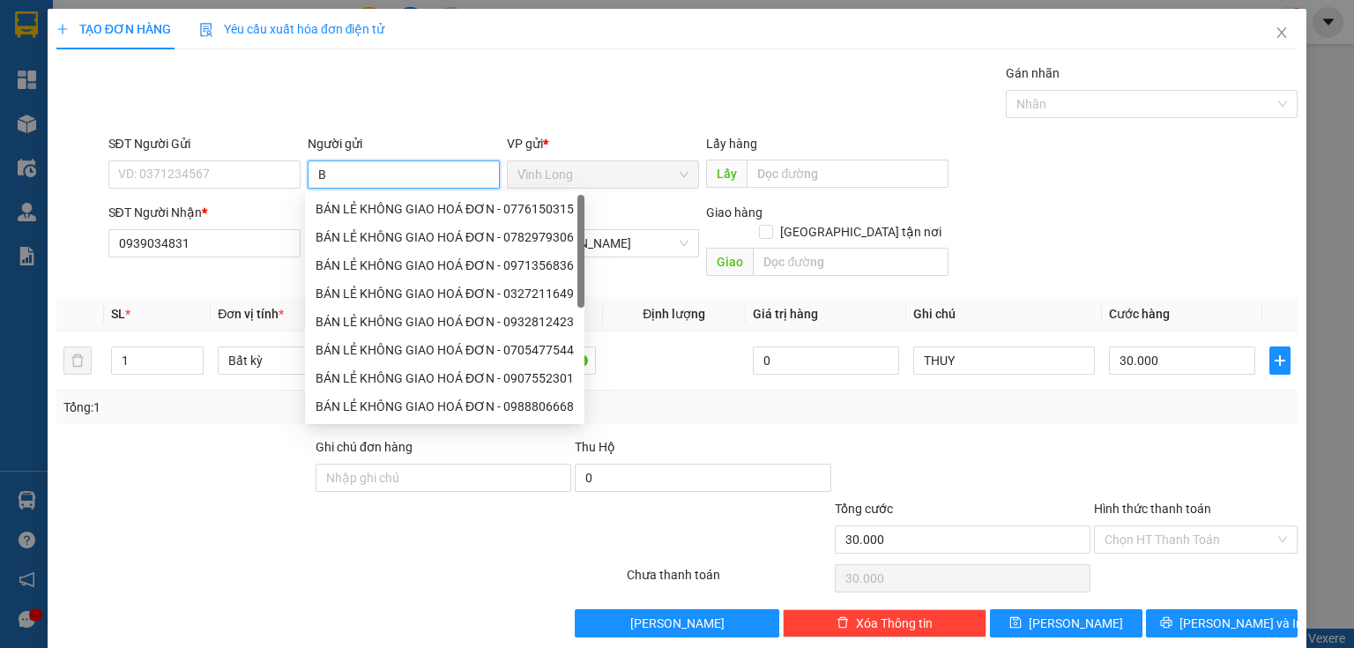
type input "BA"
click at [409, 212] on div "BÁN LẺ KHÔNG GIAO HOÁ ĐƠN - 0776150315" at bounding box center [445, 208] width 258 height 19
type input "0776150315"
type input "BÁN LẺ KHÔNG GIAO HOÁ ĐƠN"
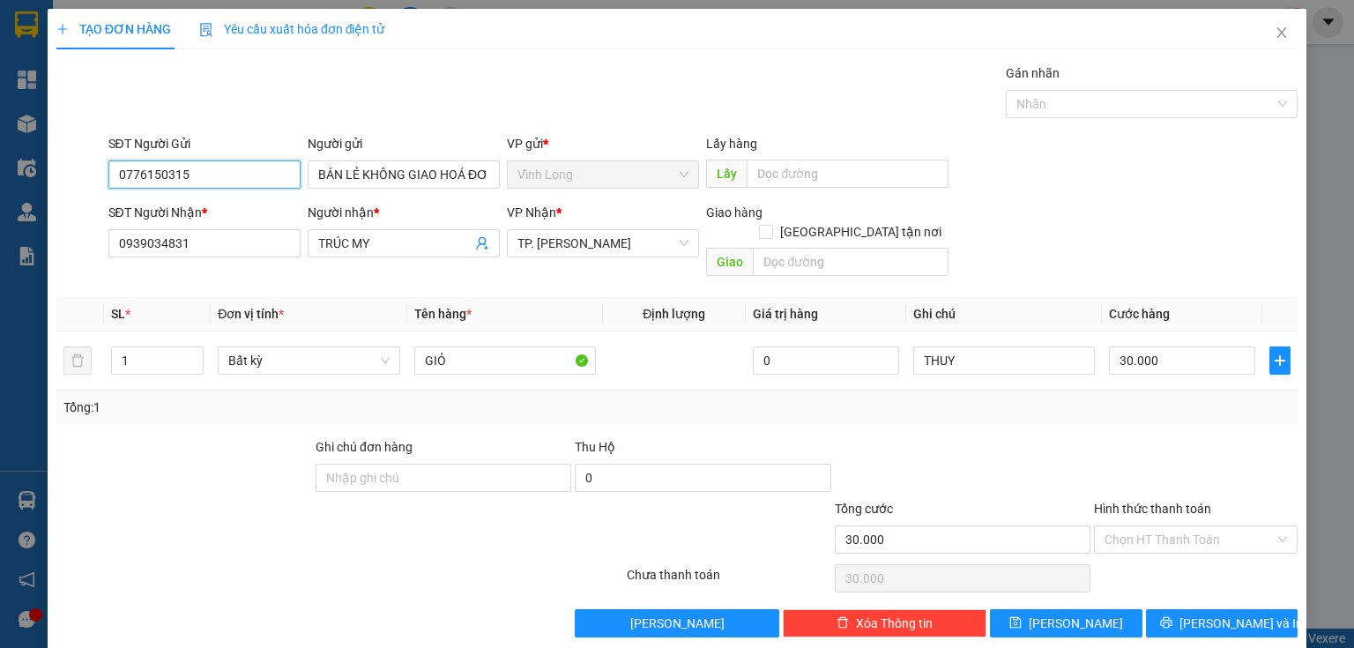
drag, startPoint x: 250, startPoint y: 173, endPoint x: 0, endPoint y: 197, distance: 251.5
click at [0, 192] on div "TẠO ĐƠN HÀNG Yêu cầu xuất hóa đơn điện tử Transit Pickup Surcharge Ids Transit …" at bounding box center [677, 324] width 1354 height 648
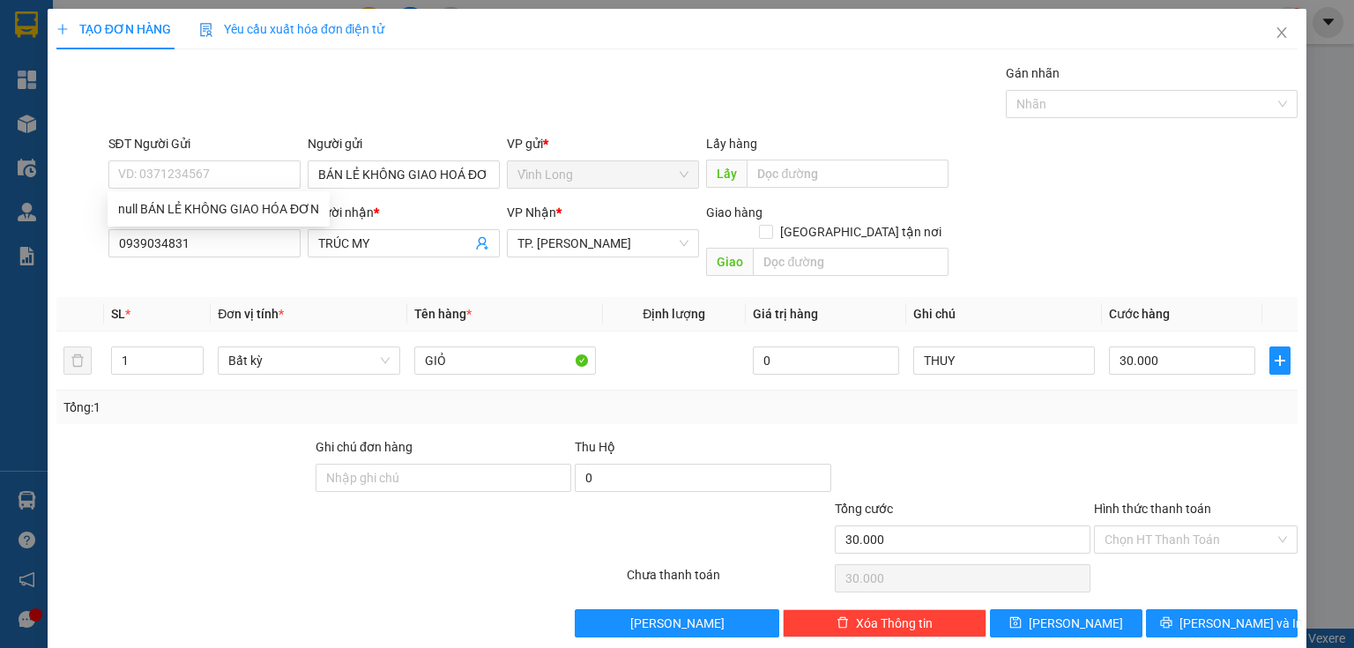
click at [1137, 537] on div "Hình thức thanh toán Chọn HT Thanh Toán" at bounding box center [1196, 530] width 204 height 62
click at [1139, 503] on div "Hình thức thanh toán" at bounding box center [1196, 512] width 204 height 26
click at [1146, 526] on input "Hình thức thanh toán" at bounding box center [1189, 539] width 170 height 26
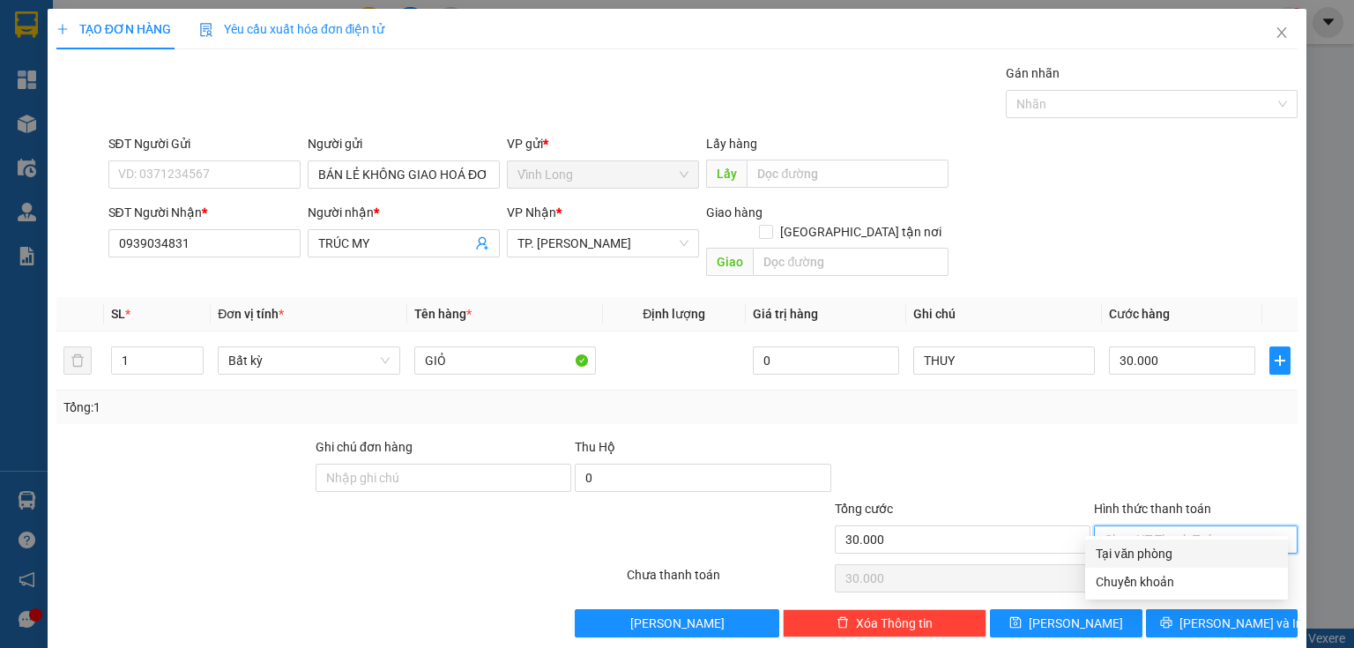
click at [1143, 551] on div "Tại văn phòng" at bounding box center [1187, 553] width 182 height 19
type input "0"
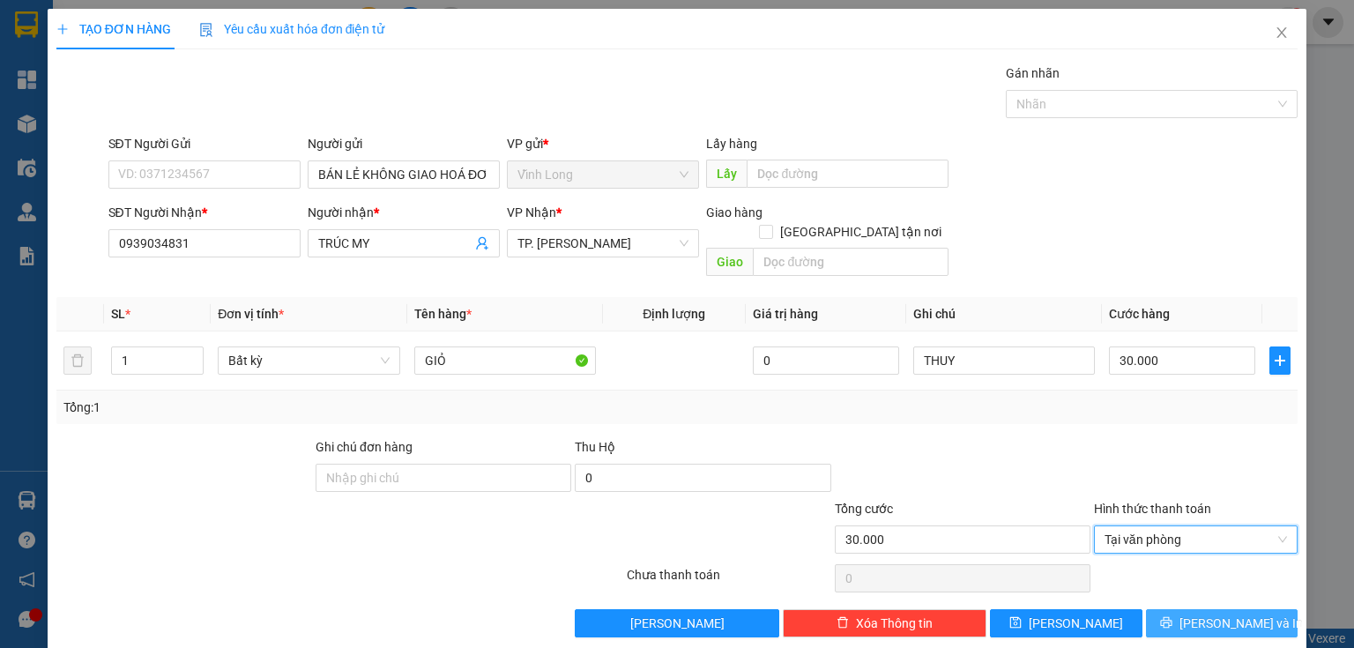
click at [1171, 617] on icon "printer" at bounding box center [1165, 622] width 11 height 11
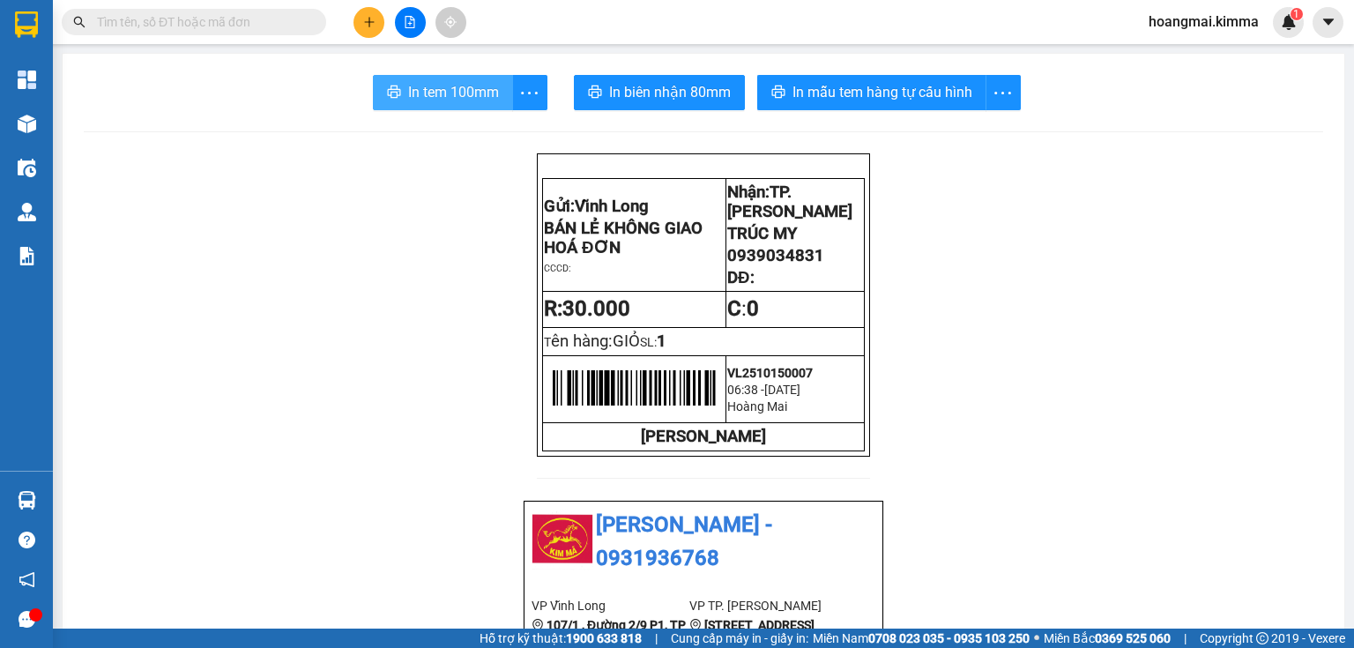
click at [437, 93] on span "In tem 100mm" at bounding box center [453, 92] width 91 height 22
click at [370, 33] on button at bounding box center [368, 22] width 31 height 31
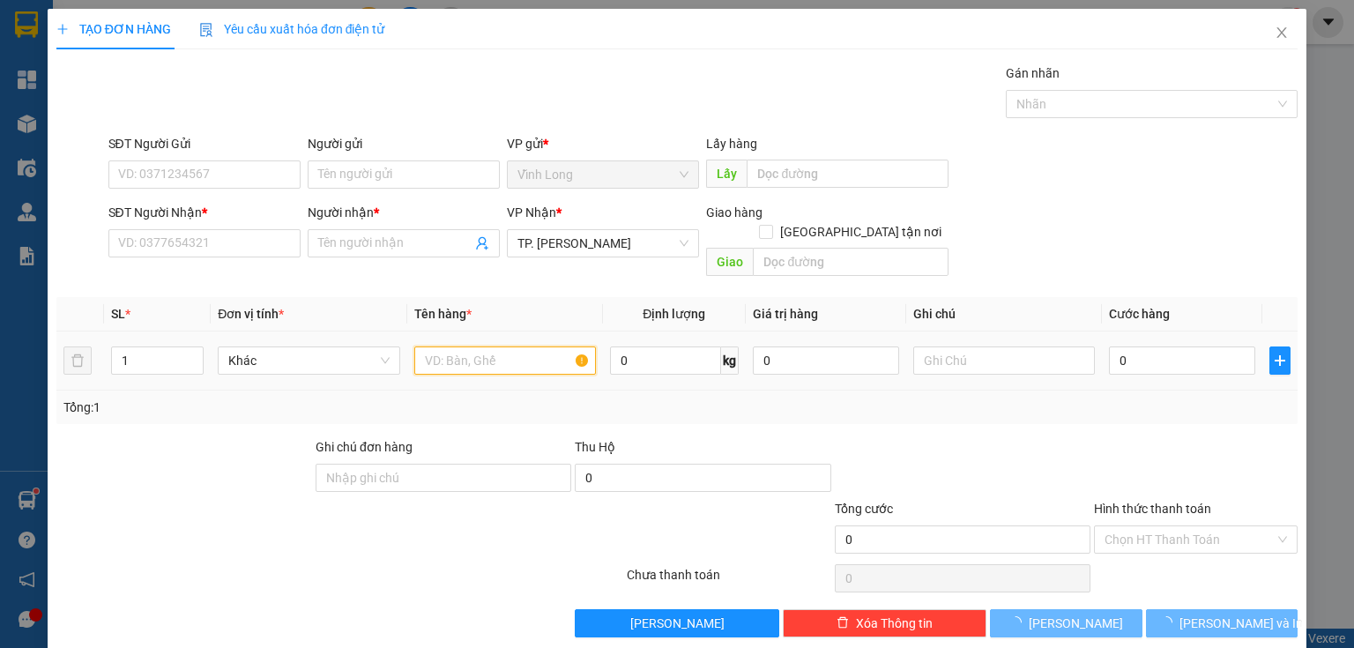
click at [522, 346] on input "text" at bounding box center [505, 360] width 182 height 28
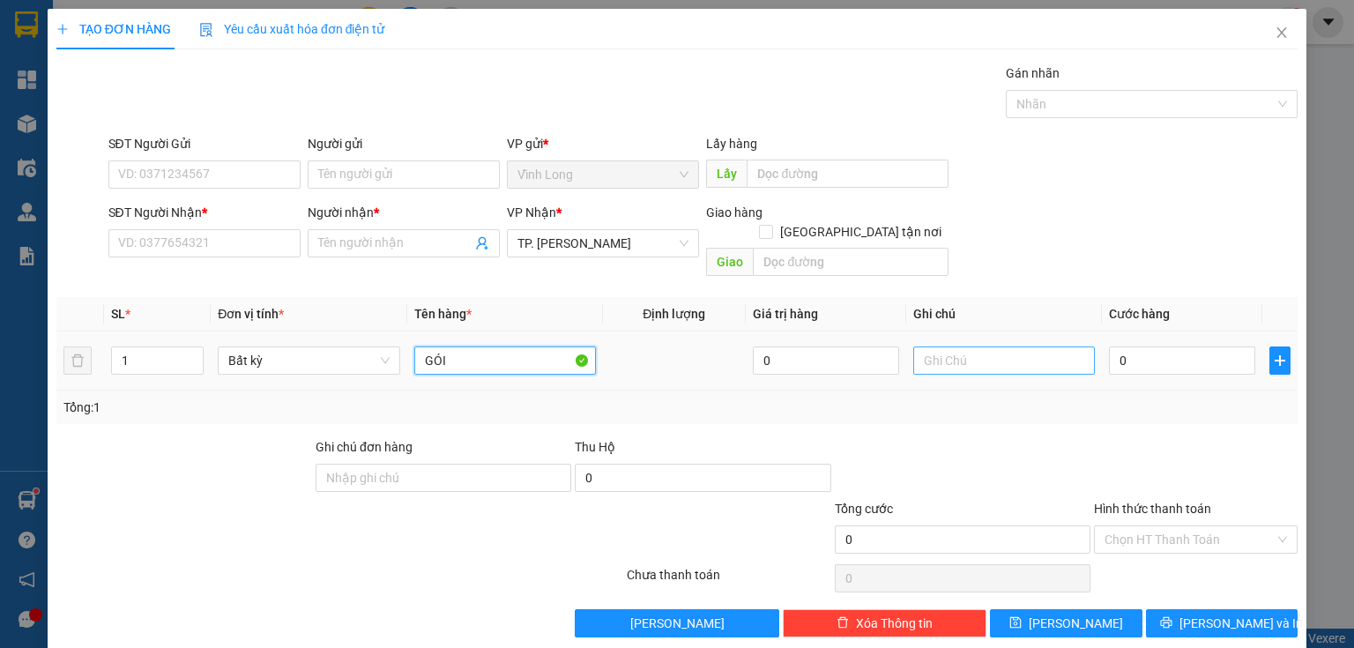
type input "GÓI"
click at [977, 353] on input "text" at bounding box center [1004, 360] width 182 height 28
type input "3"
type input "TYHY"
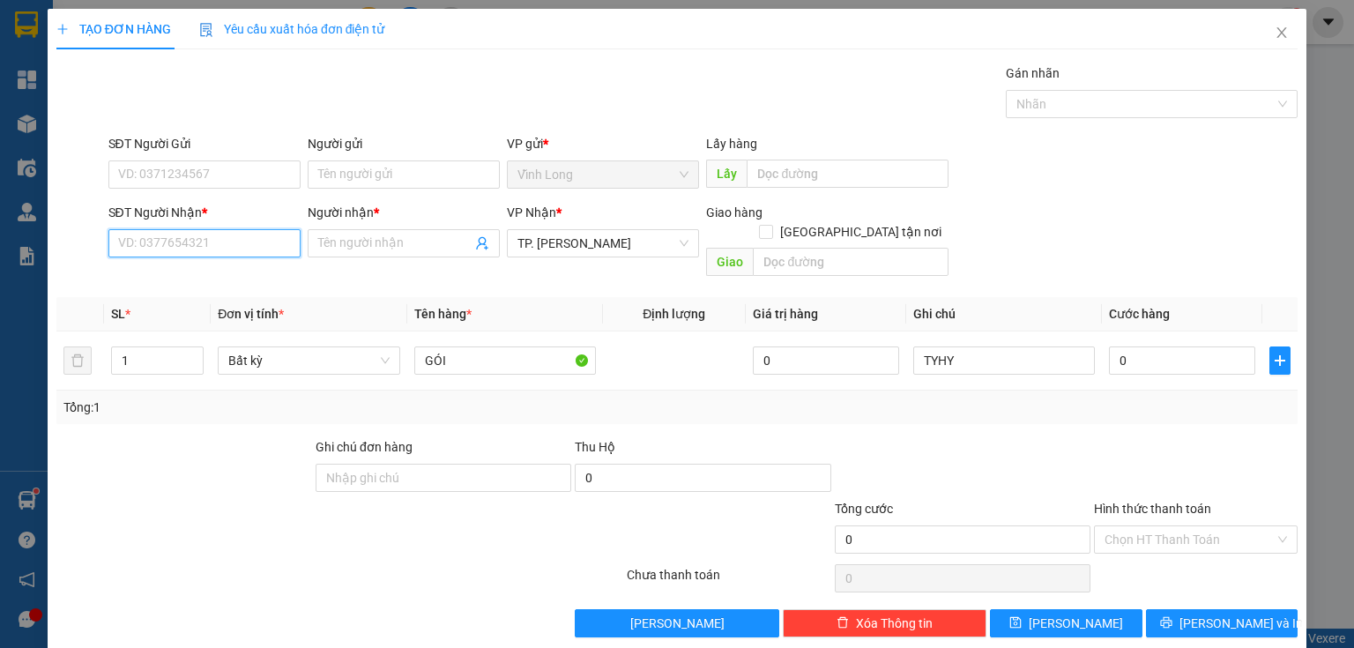
click at [165, 250] on input "SĐT Người Nhận *" at bounding box center [204, 243] width 192 height 28
type input "0784963053"
click at [153, 280] on div "0784963053 - TRANG" at bounding box center [202, 277] width 169 height 19
type input "TRANG"
type input "0784963053"
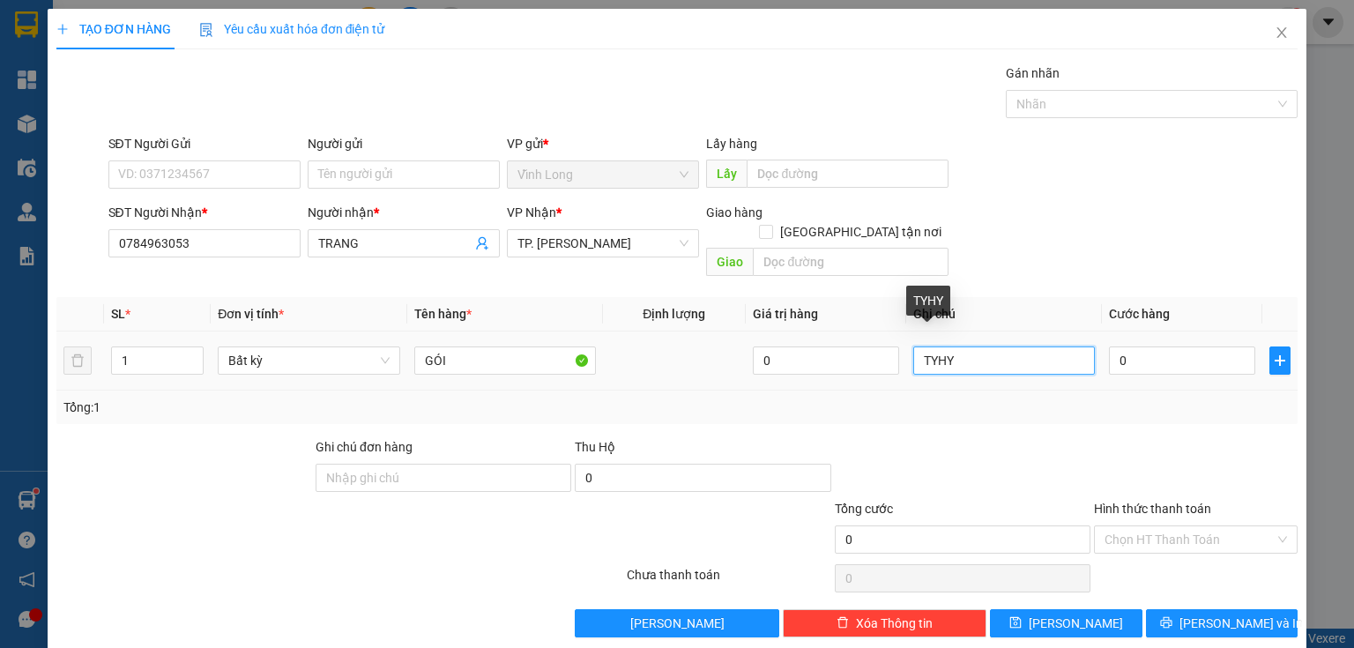
drag, startPoint x: 980, startPoint y: 334, endPoint x: 825, endPoint y: 360, distance: 157.4
click at [825, 360] on tr "1 Bất kỳ GÓI 0 TYHY 0" at bounding box center [676, 360] width 1241 height 59
type input "THỦY"
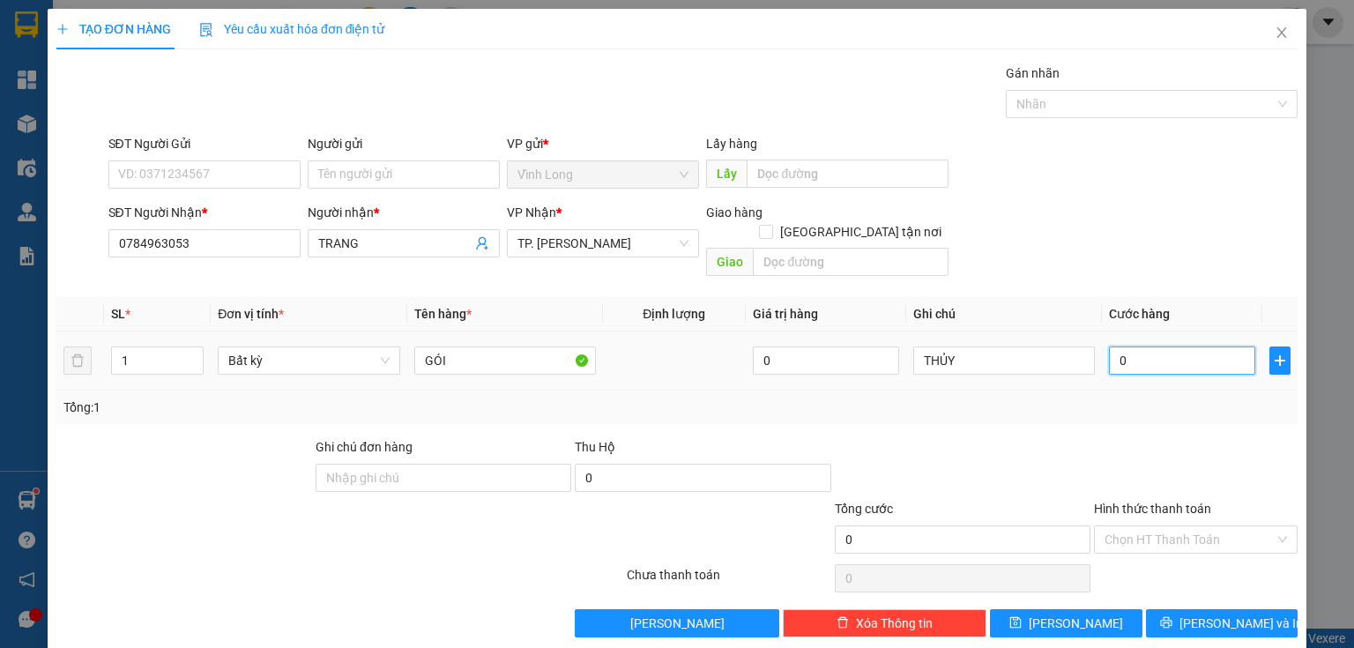
click at [1125, 348] on input "0" at bounding box center [1182, 360] width 146 height 28
type input "3"
type input "30"
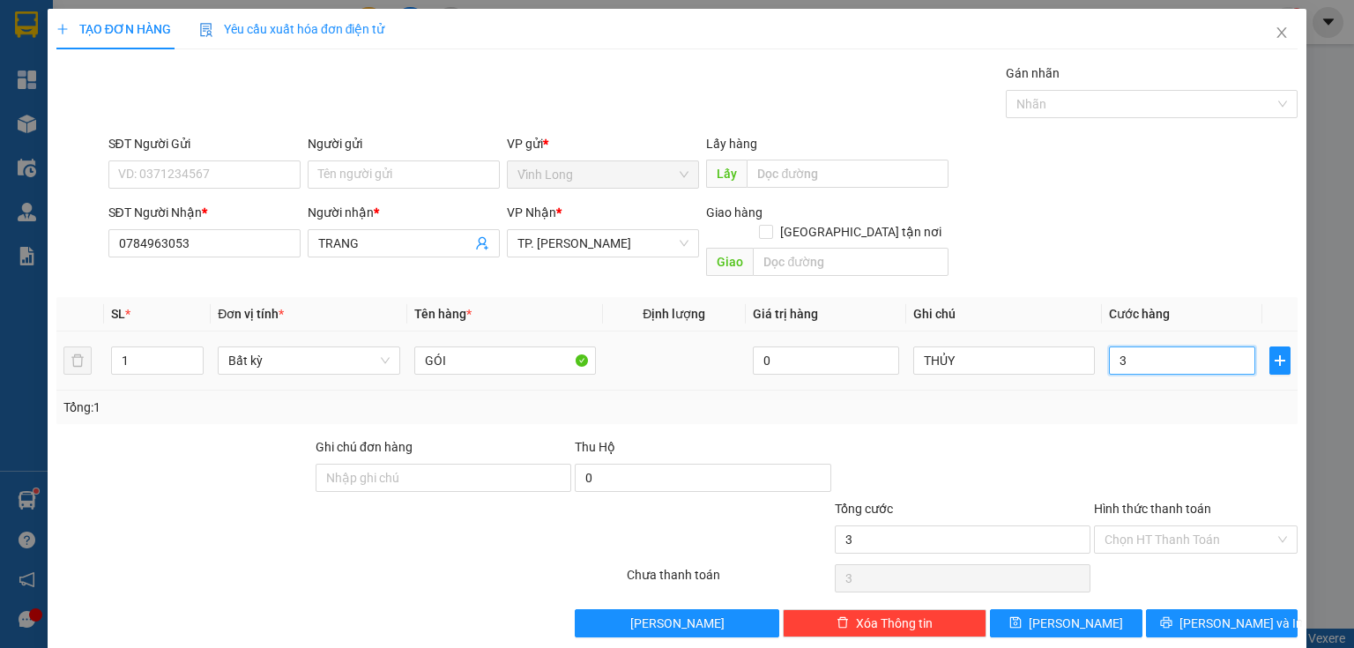
type input "30"
type input "30.000"
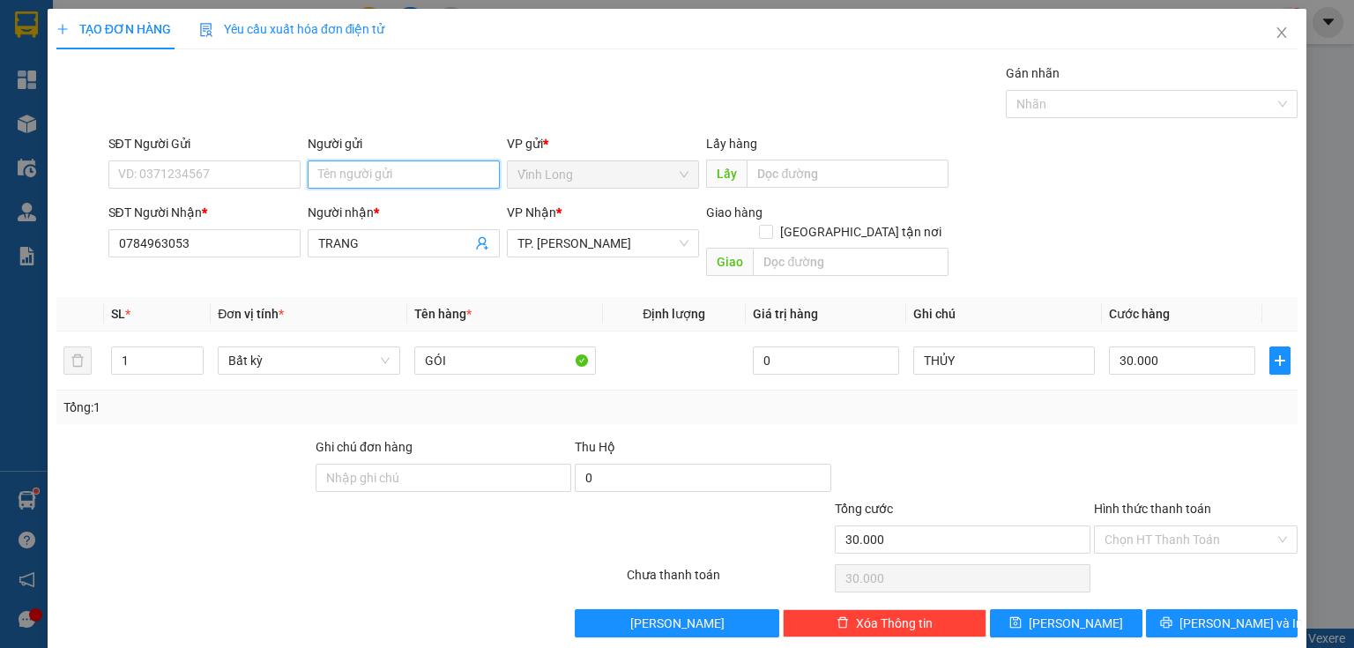
click at [361, 180] on input "Người gửi" at bounding box center [404, 174] width 192 height 28
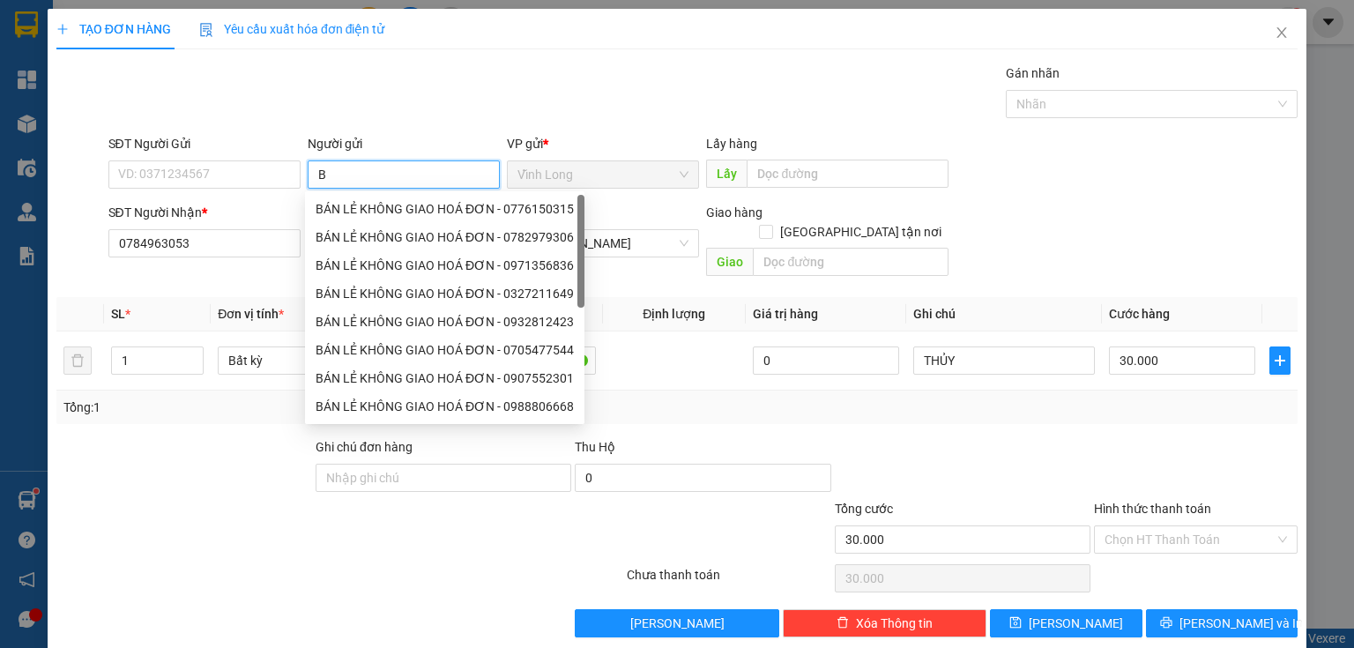
type input "BA"
click at [340, 204] on div "BÁN LẺ KHÔNG GIAO HOÁ ĐƠN - 0776150315" at bounding box center [445, 208] width 258 height 19
type input "0776150315"
type input "BÁN LẺ KHÔNG GIAO HOÁ ĐƠN"
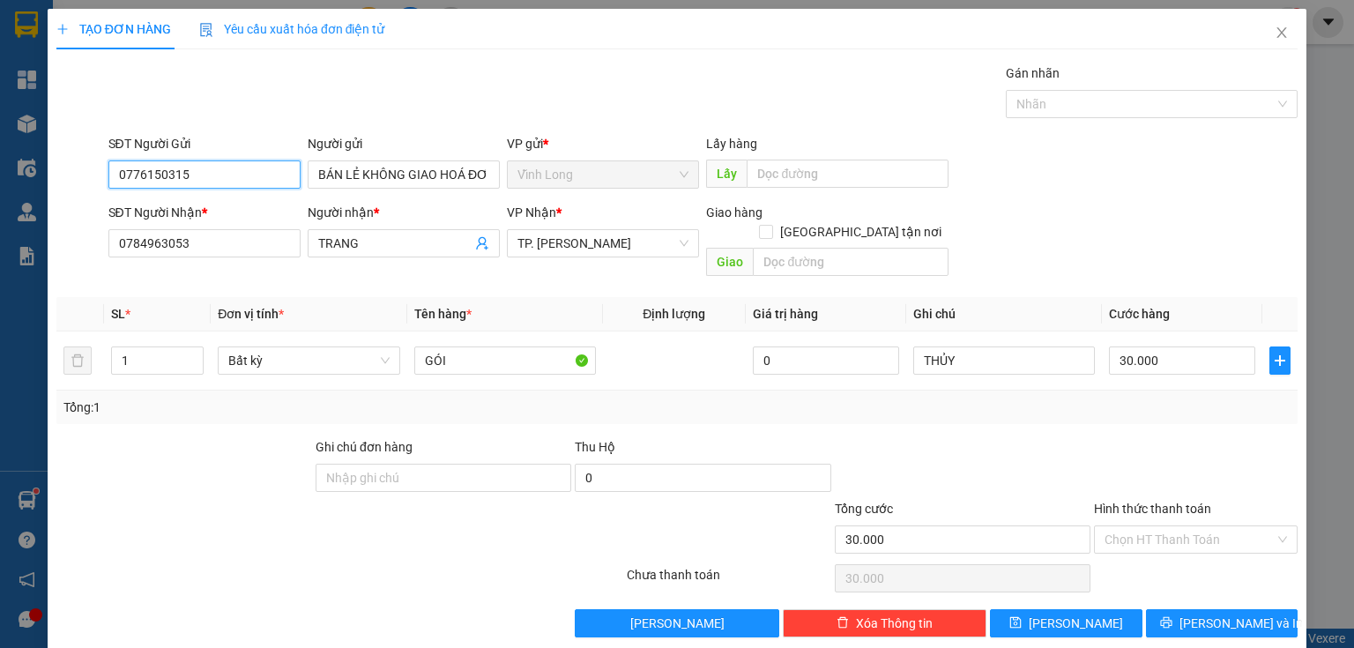
drag, startPoint x: 229, startPoint y: 172, endPoint x: 0, endPoint y: 199, distance: 230.8
click at [0, 199] on div "TẠO ĐƠN HÀNG Yêu cầu xuất hóa đơn điện tử Transit Pickup Surcharge Ids Transit …" at bounding box center [677, 324] width 1354 height 648
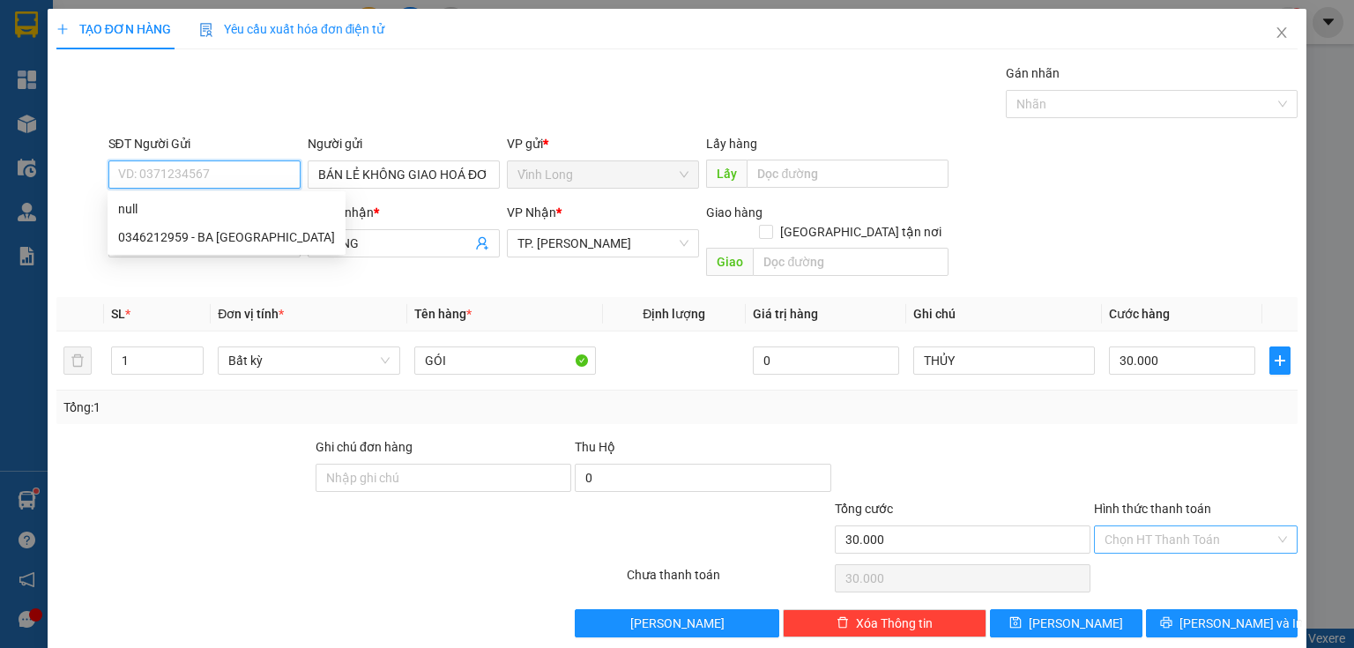
click at [1094, 525] on div "Chọn HT Thanh Toán" at bounding box center [1196, 539] width 204 height 28
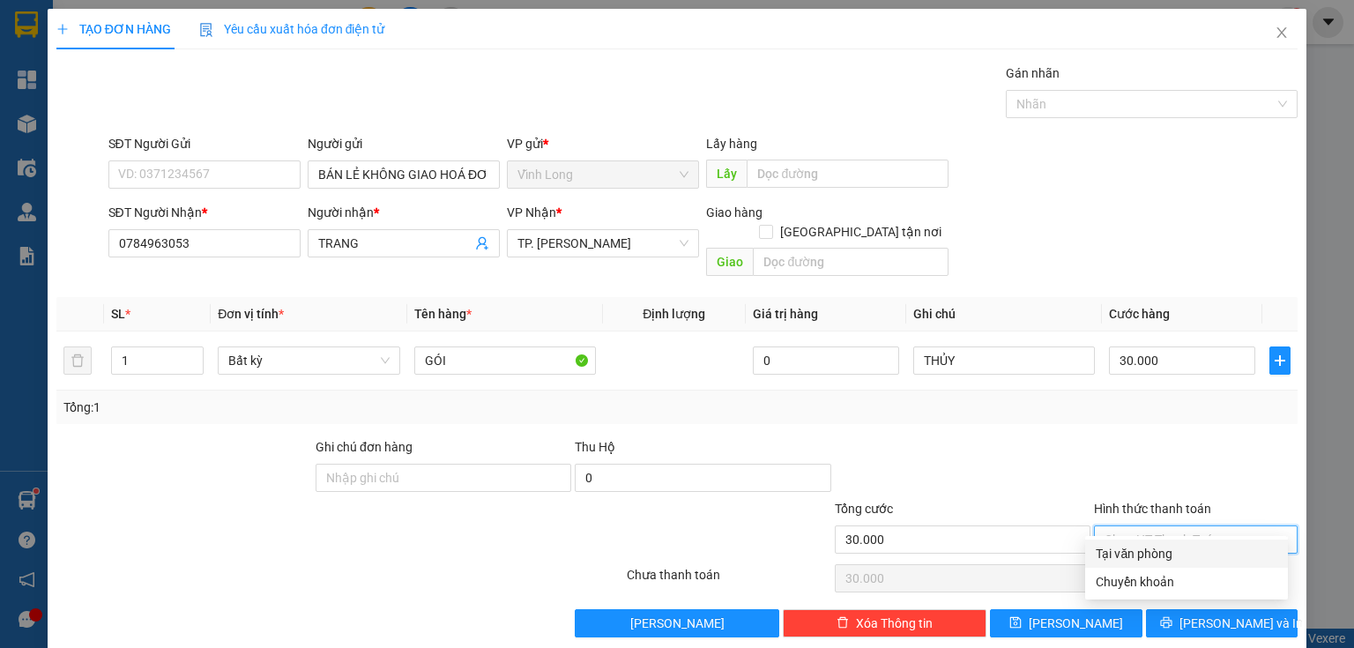
click at [1111, 543] on div "Tại văn phòng" at bounding box center [1186, 553] width 203 height 28
type input "0"
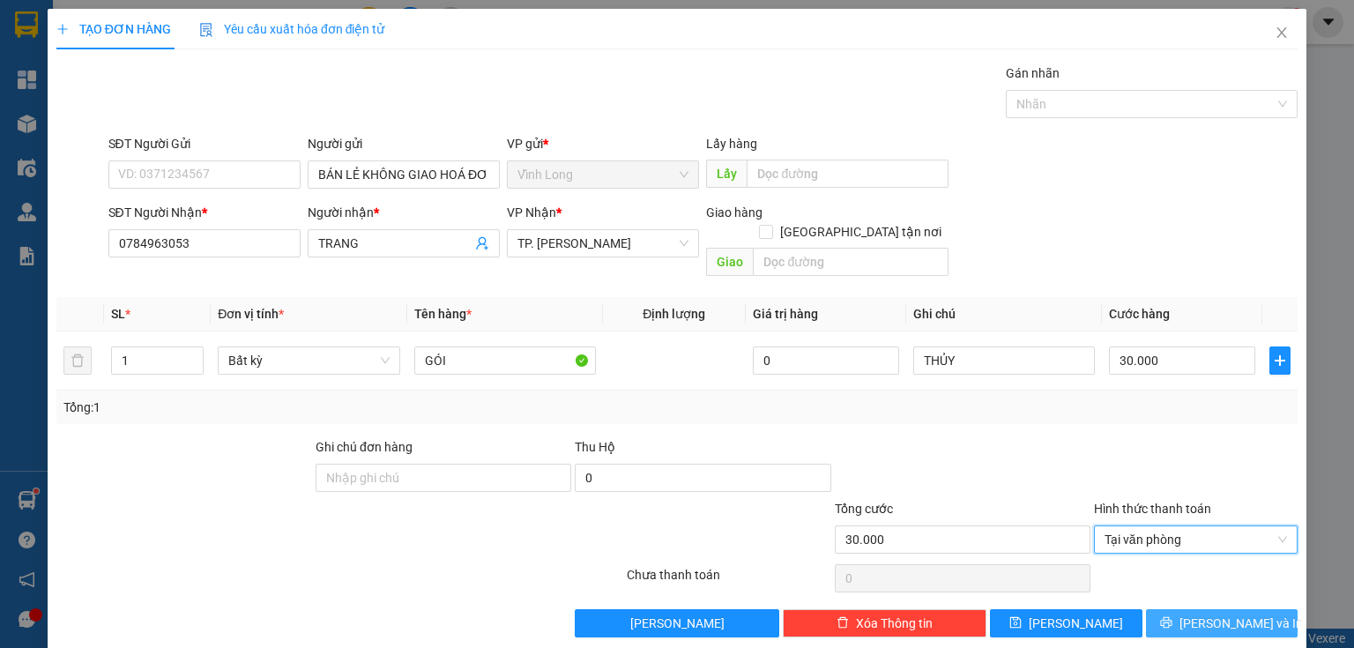
click at [1195, 609] on button "[PERSON_NAME] và In" at bounding box center [1222, 623] width 152 height 28
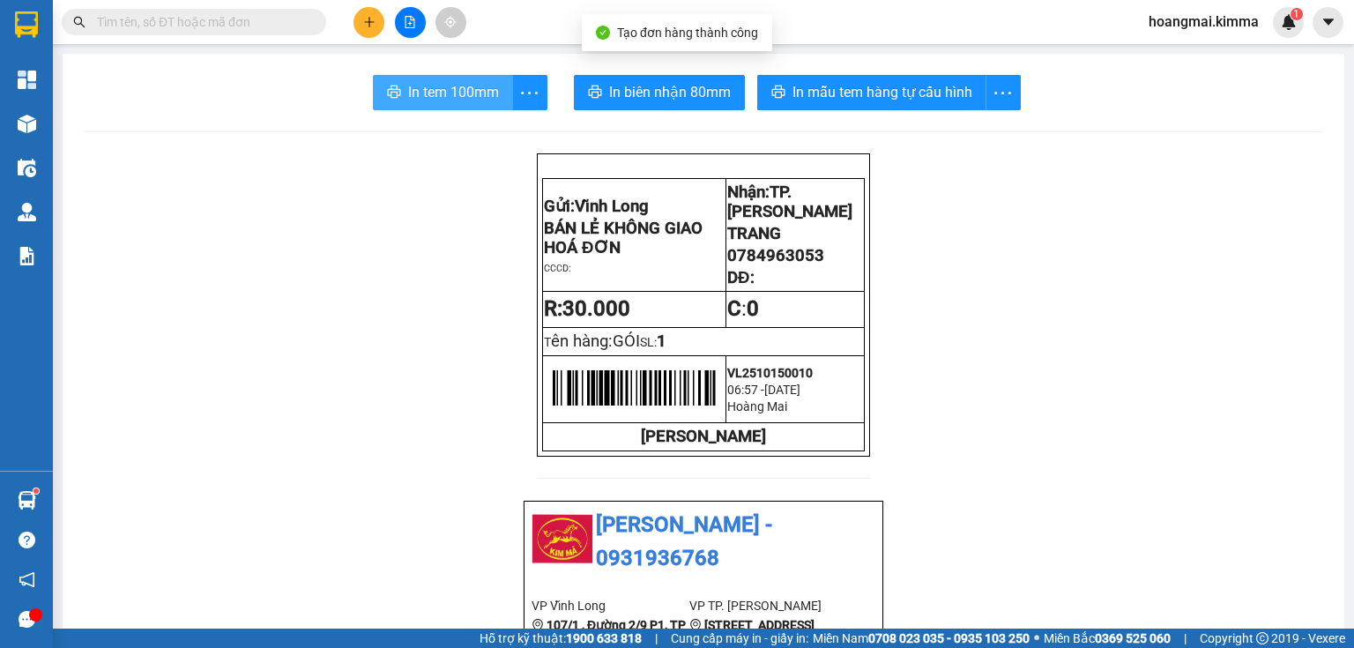
click at [408, 94] on span "In tem 100mm" at bounding box center [453, 92] width 91 height 22
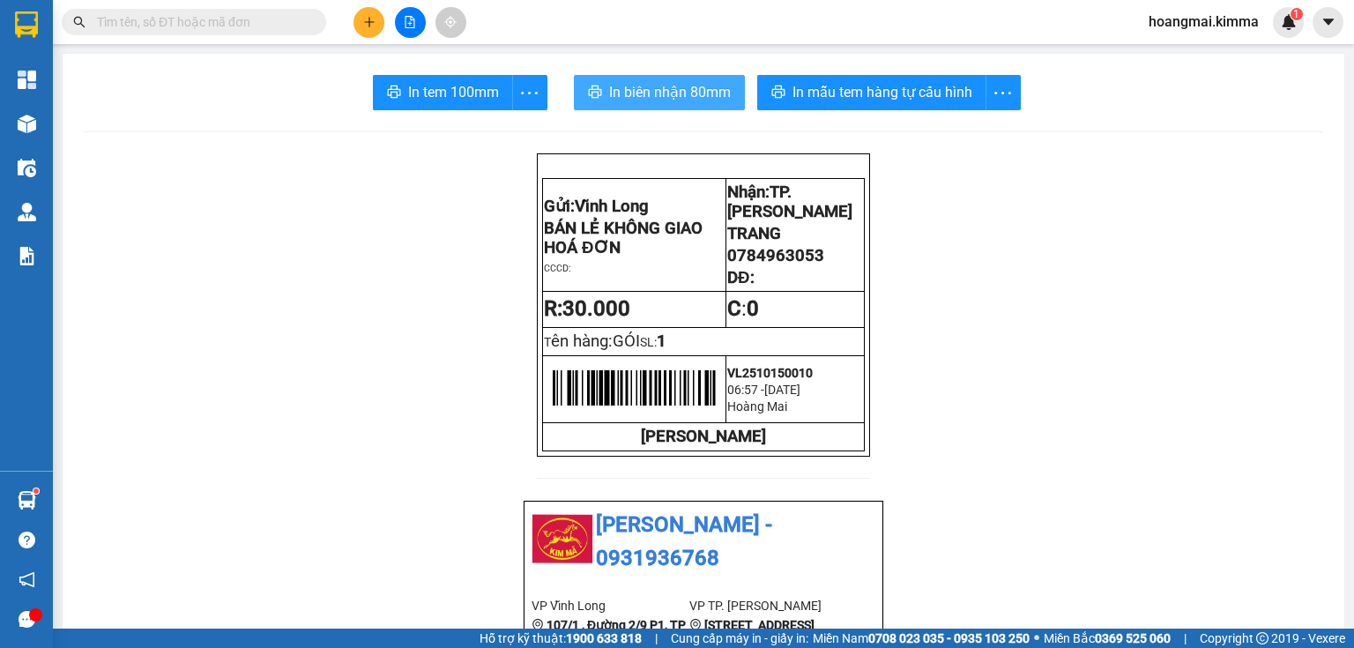
click at [668, 96] on span "In biên nhận 80mm" at bounding box center [670, 92] width 122 height 22
click at [371, 19] on icon "plus" at bounding box center [369, 22] width 12 height 12
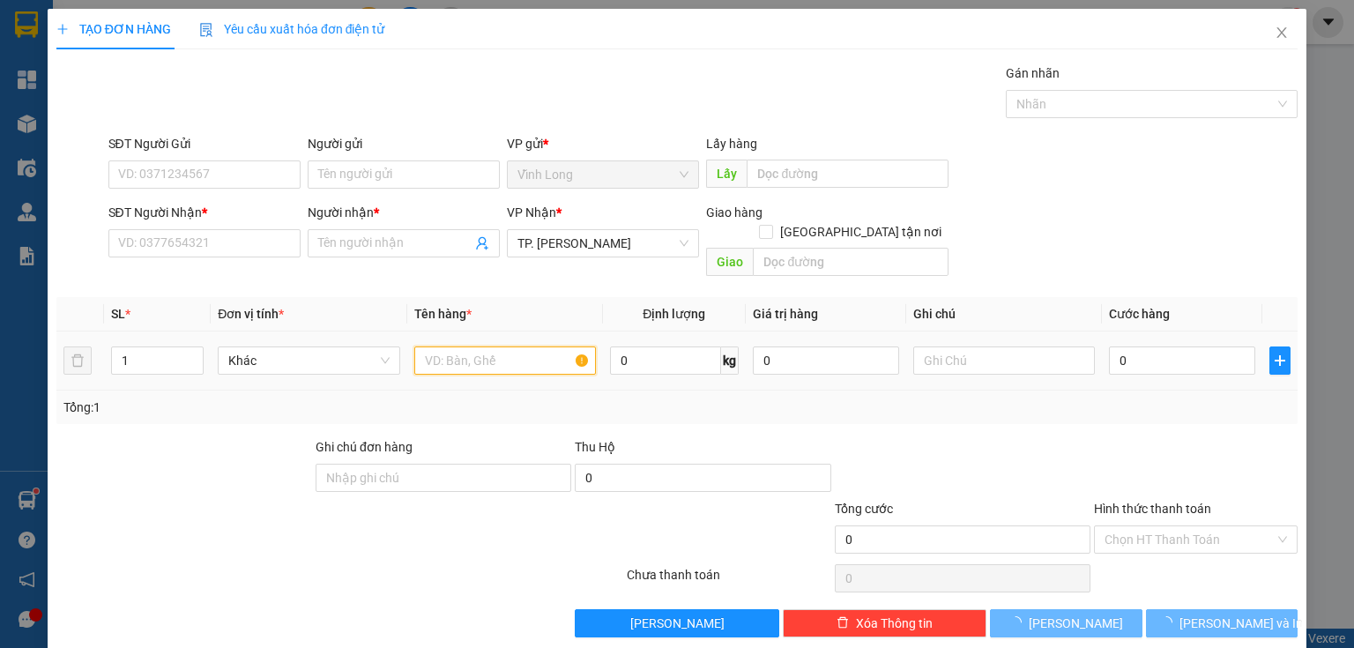
click at [539, 349] on input "text" at bounding box center [505, 360] width 182 height 28
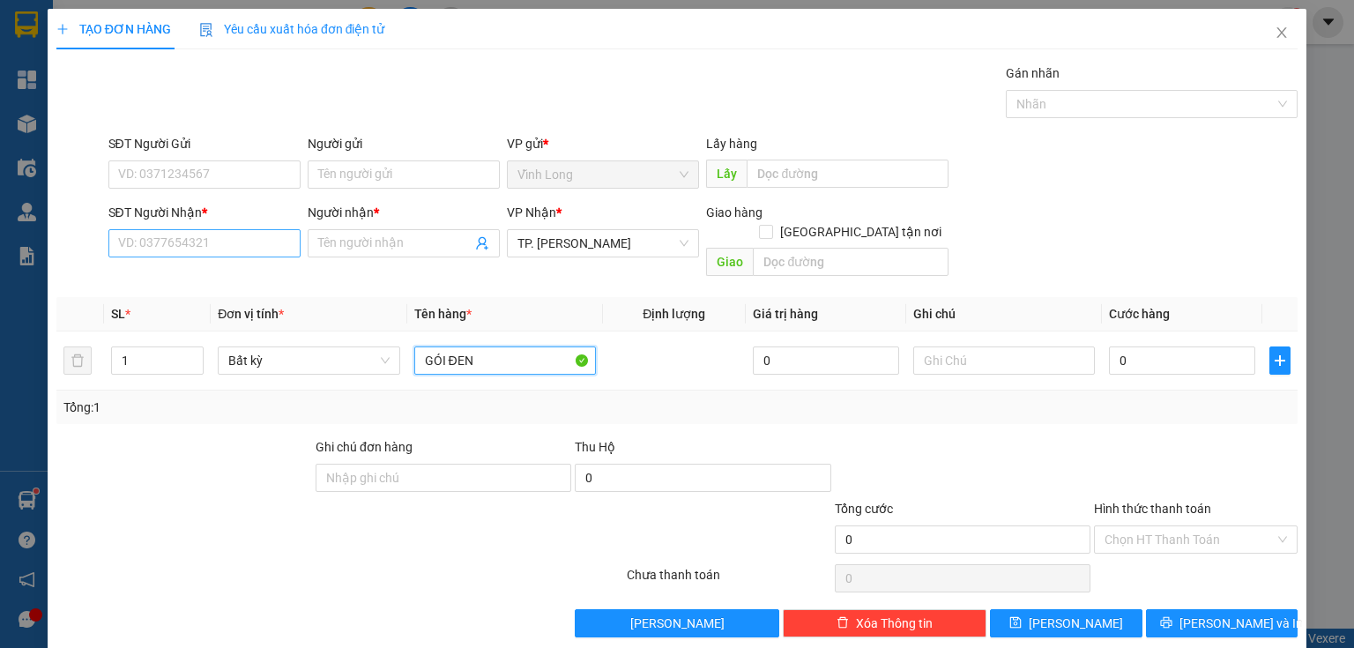
type input "GÓI ĐEN"
click at [198, 252] on input "SĐT Người Nhận *" at bounding box center [204, 243] width 192 height 28
type input "0888707887"
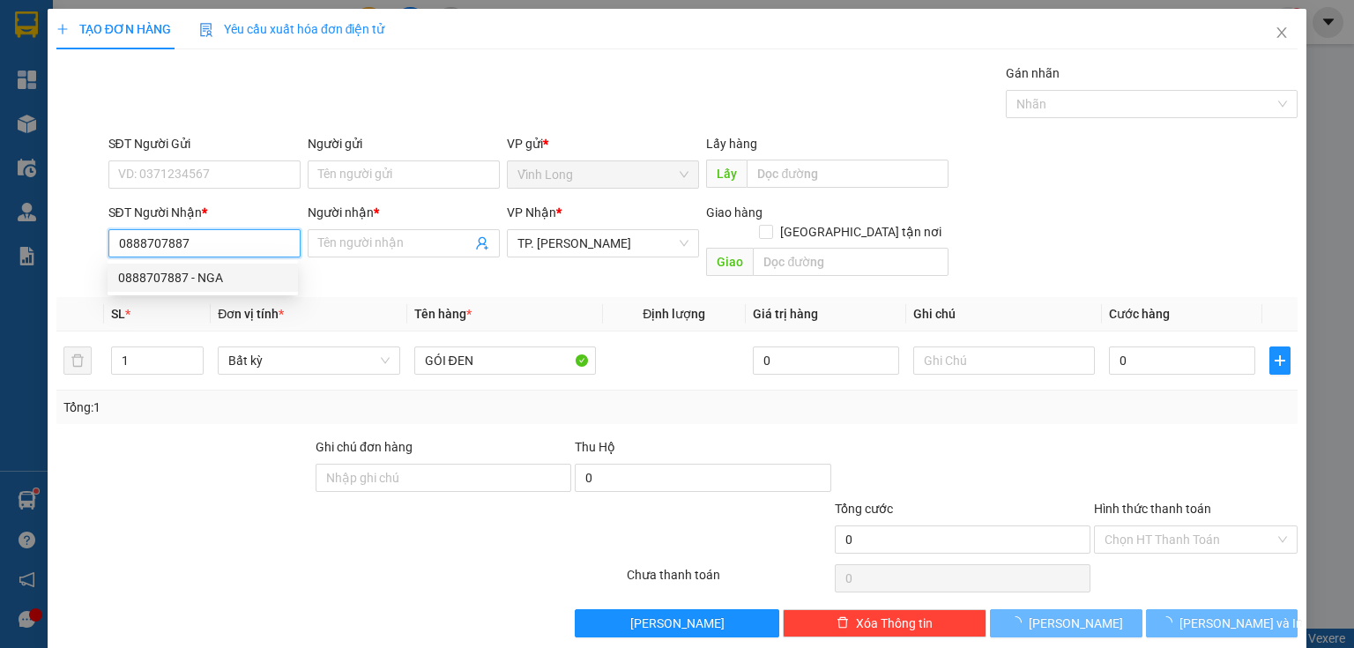
click at [217, 280] on div "0888707887 - NGA" at bounding box center [202, 277] width 169 height 19
type input "NGA"
type input "0888707887"
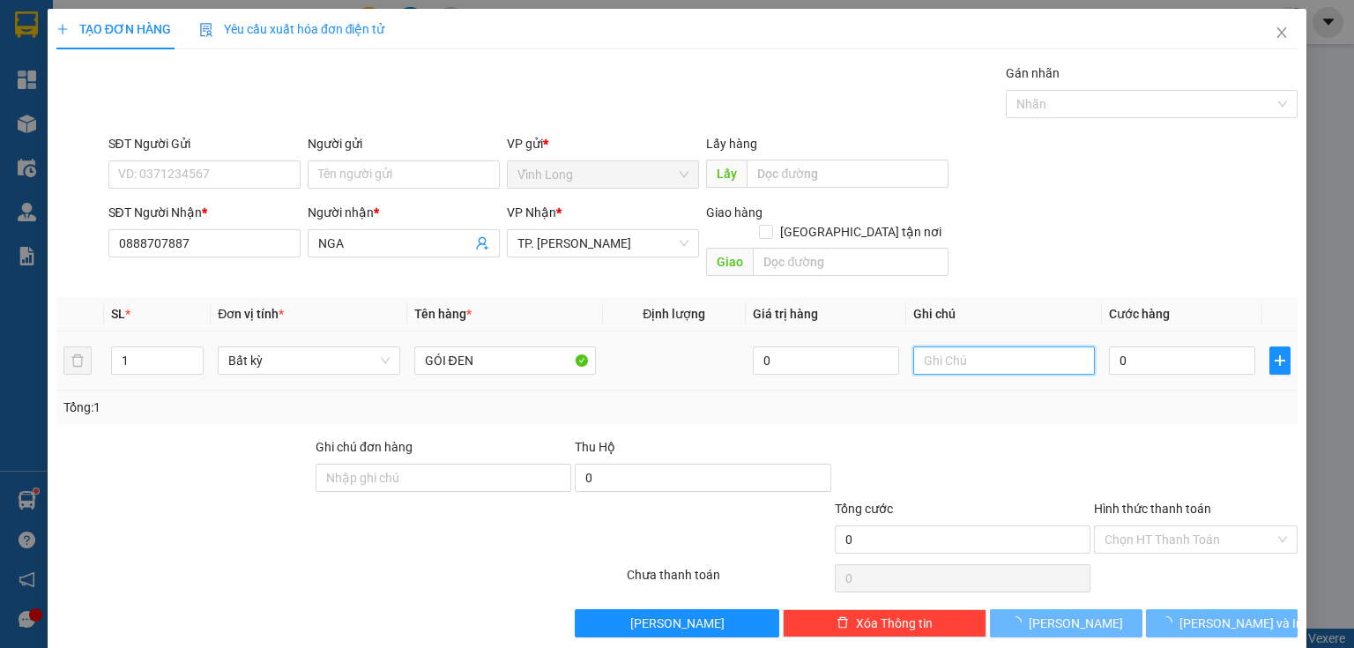
click at [932, 346] on input "text" at bounding box center [1004, 360] width 182 height 28
type input "THUY"
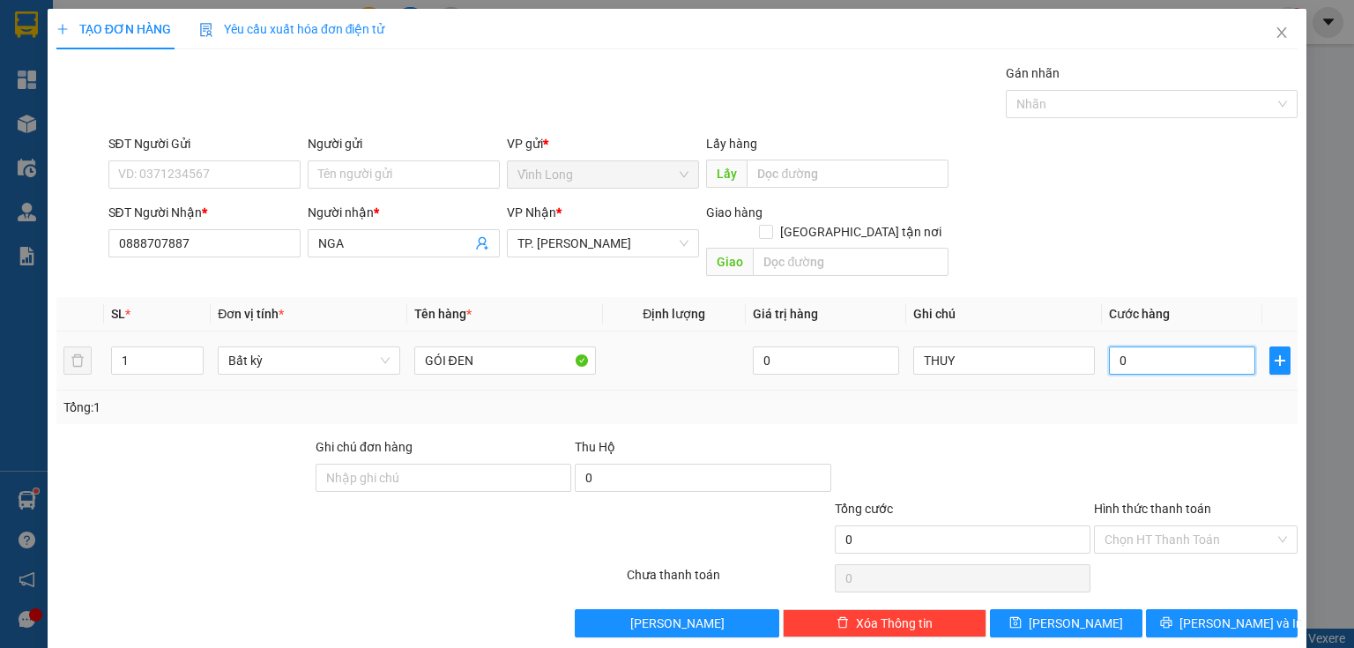
click at [1141, 346] on input "0" at bounding box center [1182, 360] width 146 height 28
type input "2"
type input "20"
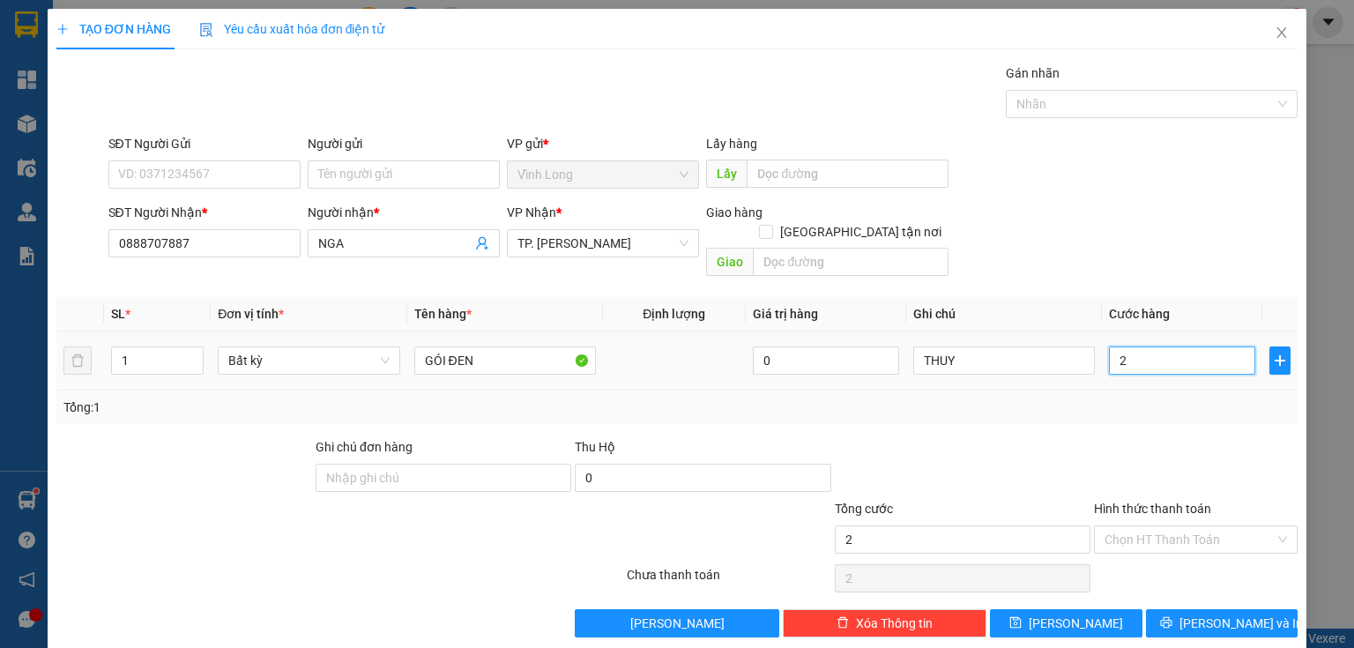
type input "20"
type input "20.000"
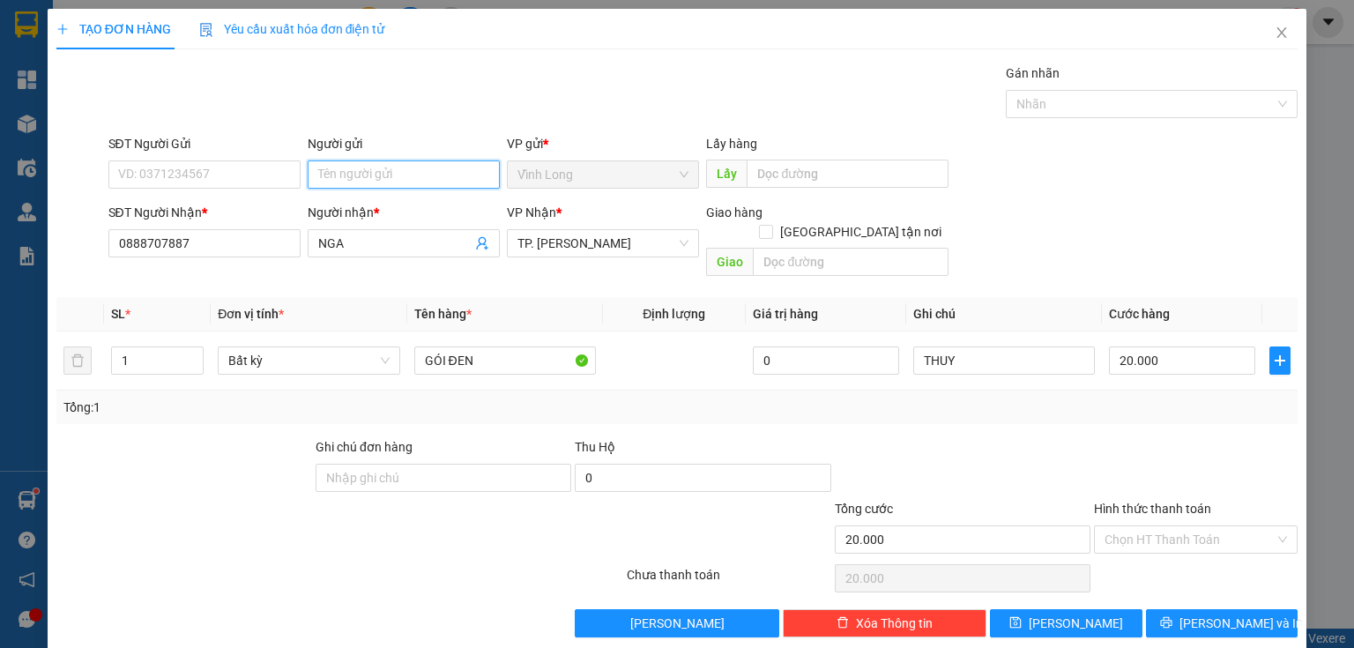
click at [385, 173] on input "Người gửi" at bounding box center [404, 174] width 192 height 28
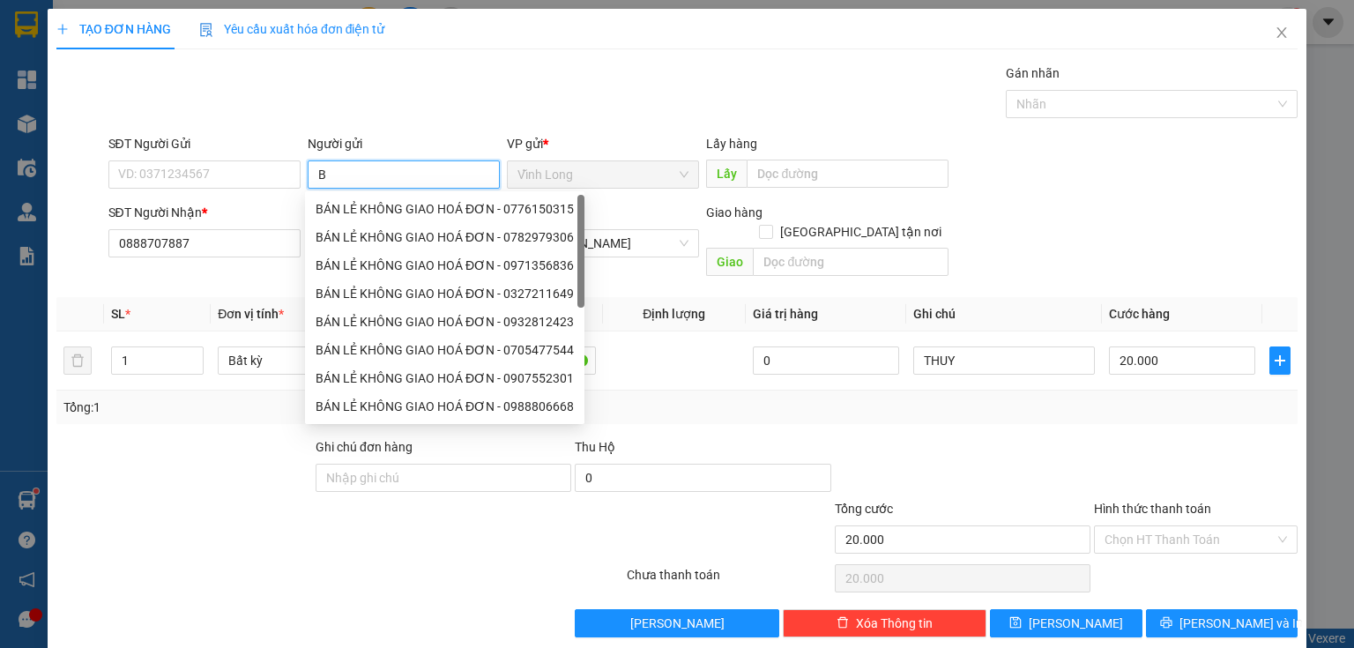
type input "B"
click at [373, 208] on div "BÁN LẺ KHÔNG GIAO HOÁ ĐƠN - 0776150315" at bounding box center [445, 208] width 258 height 19
type input "0776150315"
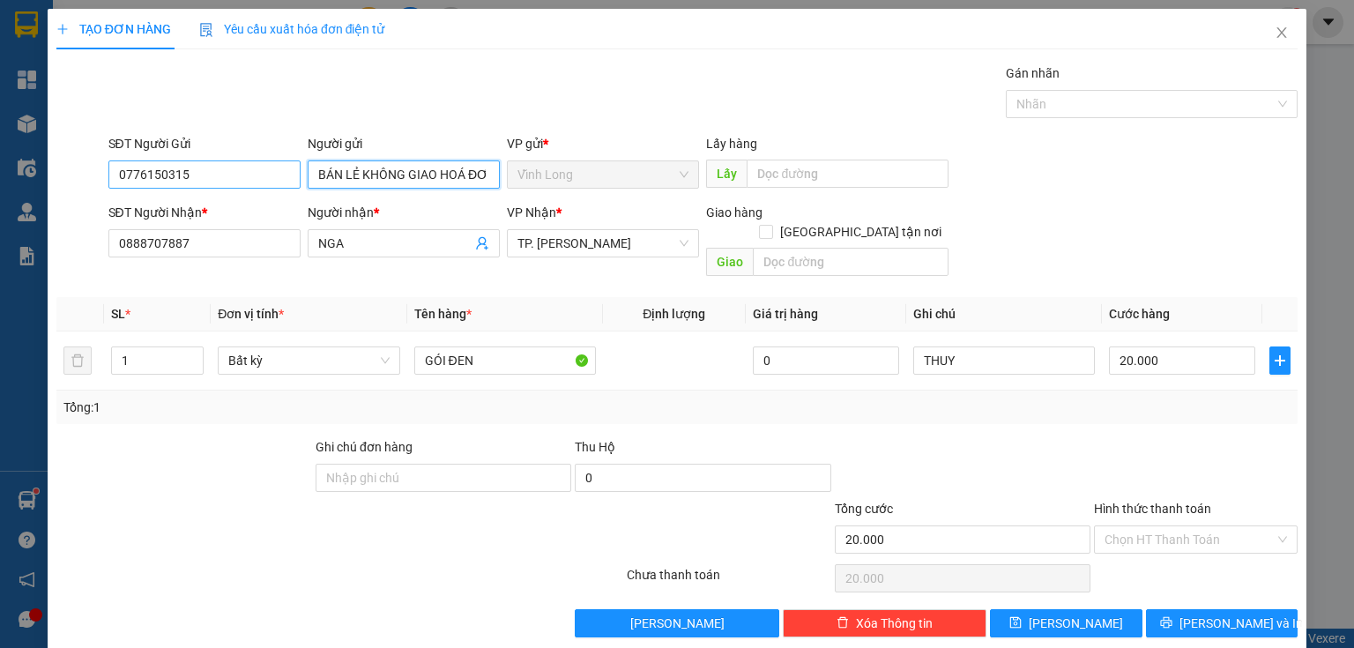
type input "BÁN LẺ KHÔNG GIAO HOÁ ĐƠN"
drag, startPoint x: 235, startPoint y: 176, endPoint x: 0, endPoint y: 152, distance: 236.6
click at [0, 155] on div "TẠO ĐƠN HÀNG Yêu cầu xuất hóa đơn điện tử Transit Pickup Surcharge Ids Transit …" at bounding box center [677, 324] width 1354 height 648
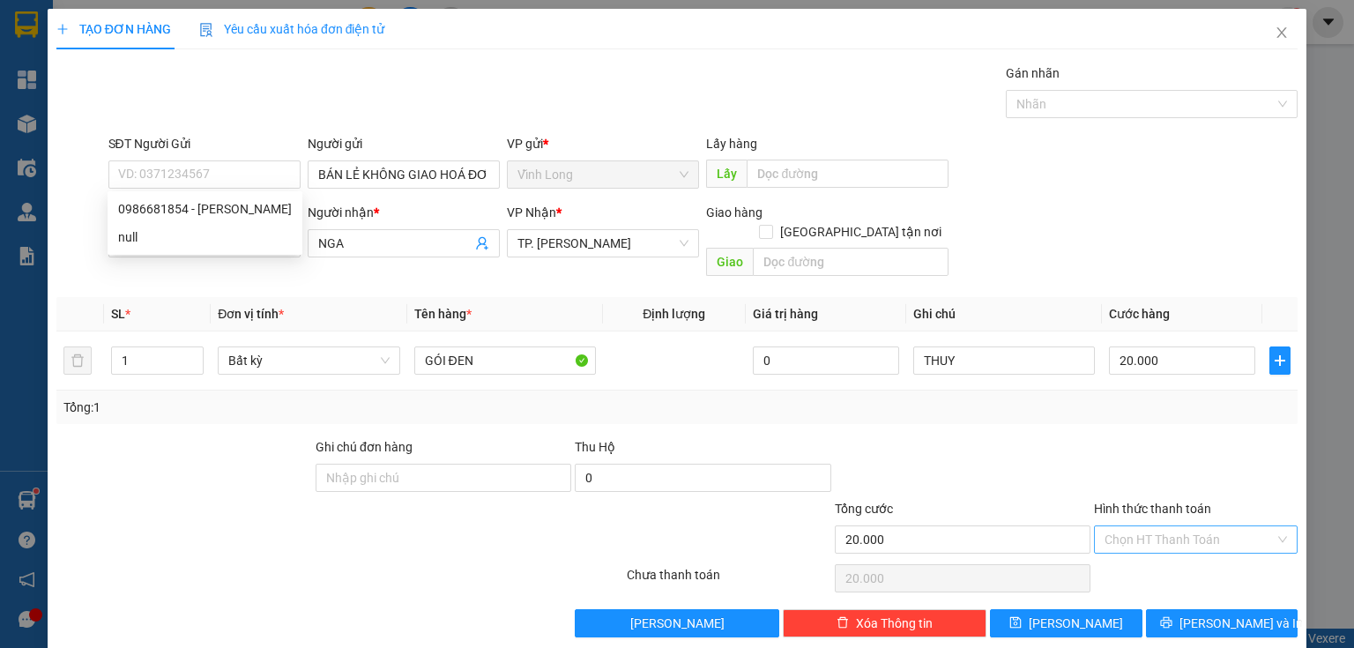
click at [1141, 526] on input "Hình thức thanh toán" at bounding box center [1189, 539] width 170 height 26
click at [1143, 558] on div "Tại văn phòng" at bounding box center [1187, 553] width 182 height 19
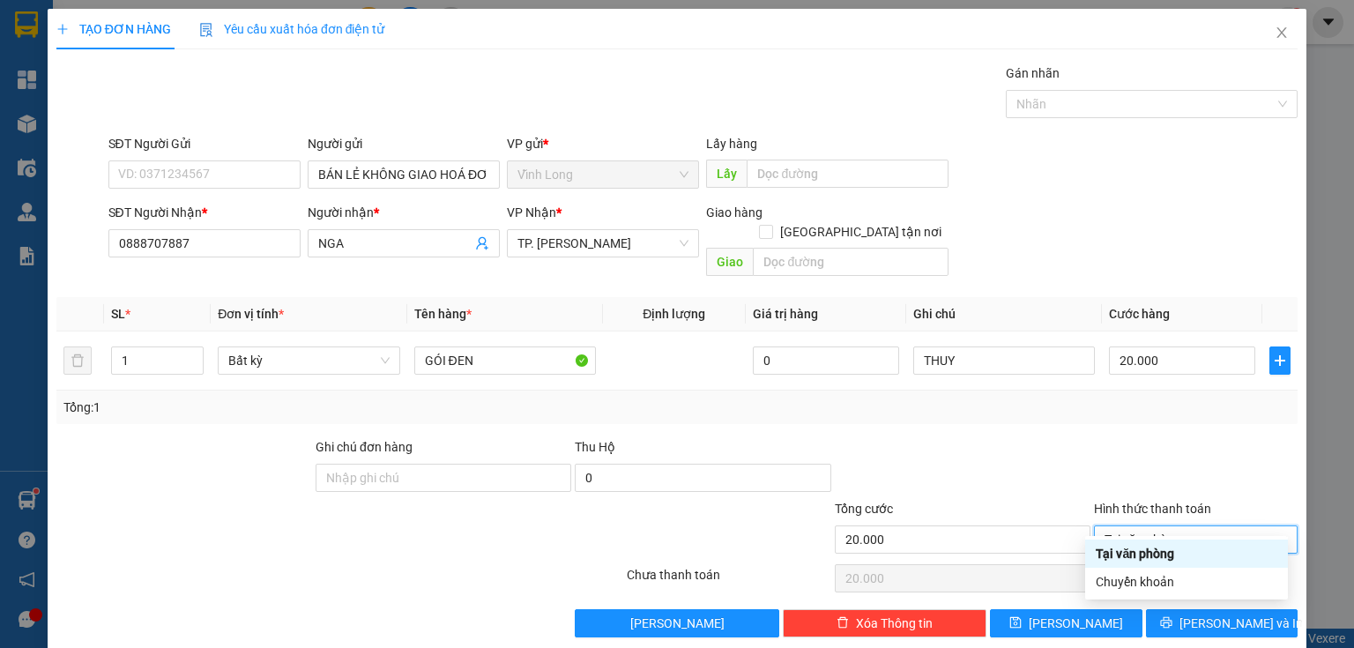
type input "0"
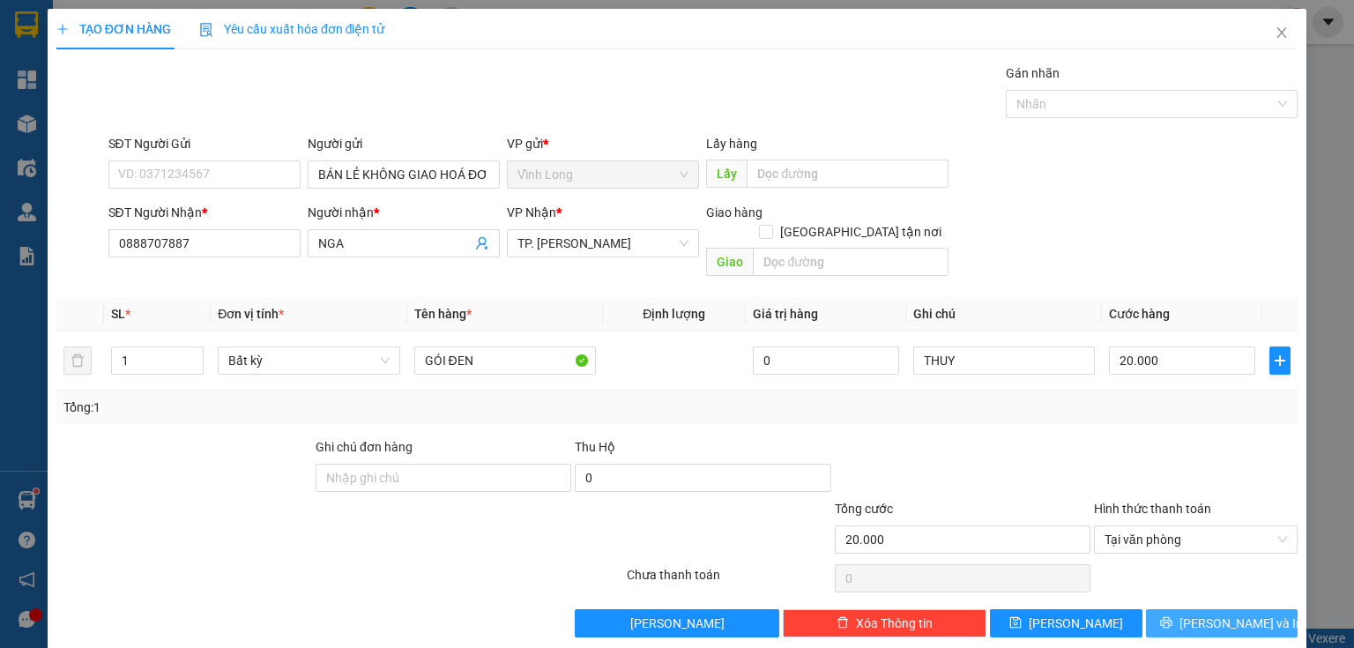
click at [1213, 613] on span "[PERSON_NAME] và In" at bounding box center [1240, 622] width 123 height 19
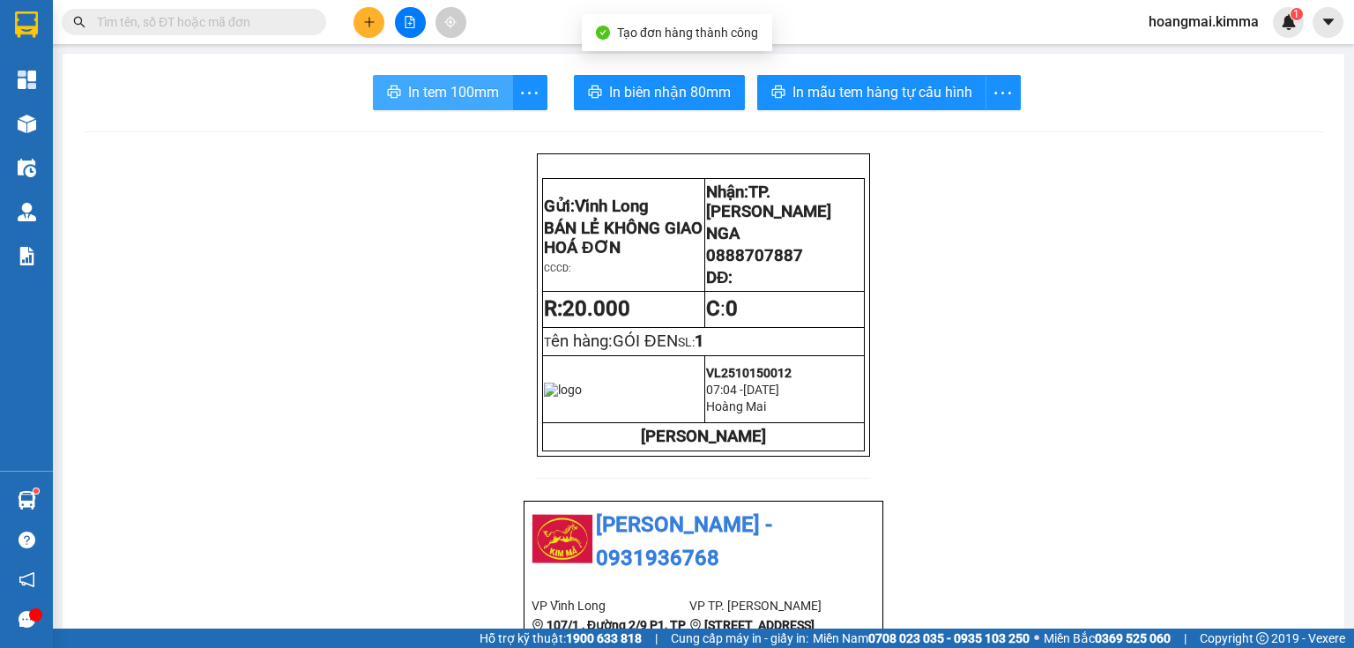
click at [396, 80] on button "In tem 100mm" at bounding box center [443, 92] width 140 height 35
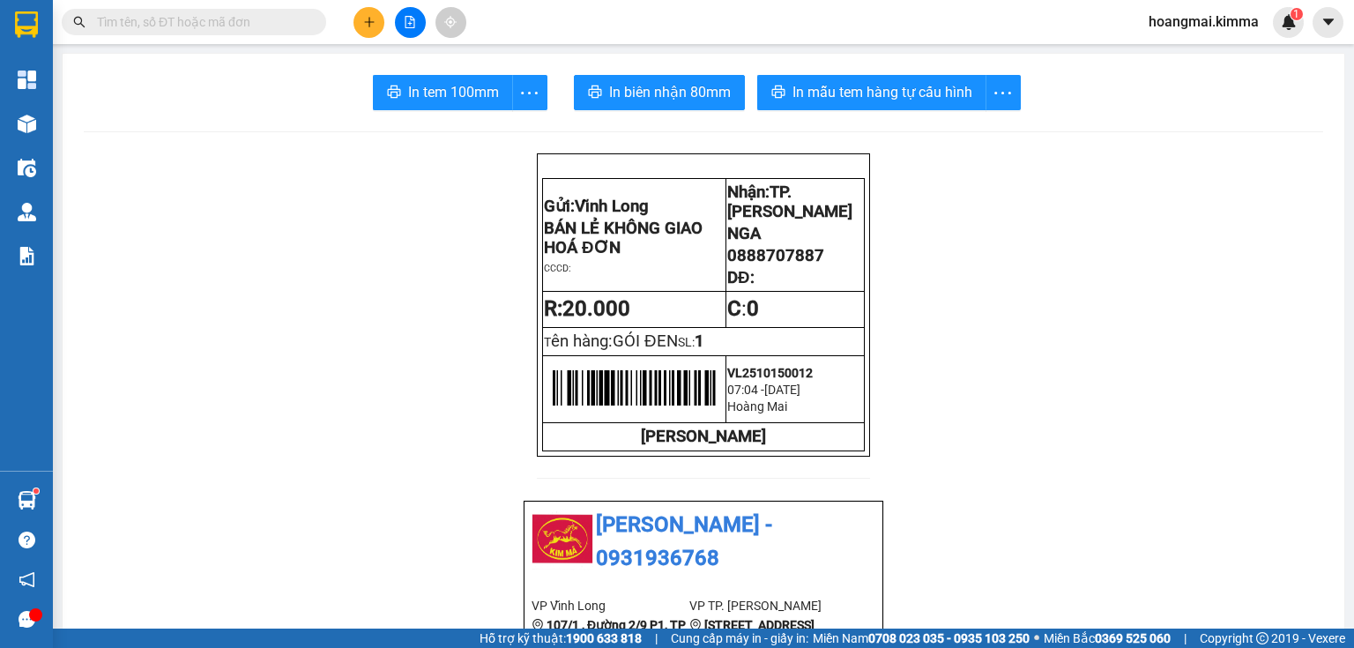
click at [251, 20] on input "text" at bounding box center [201, 21] width 208 height 19
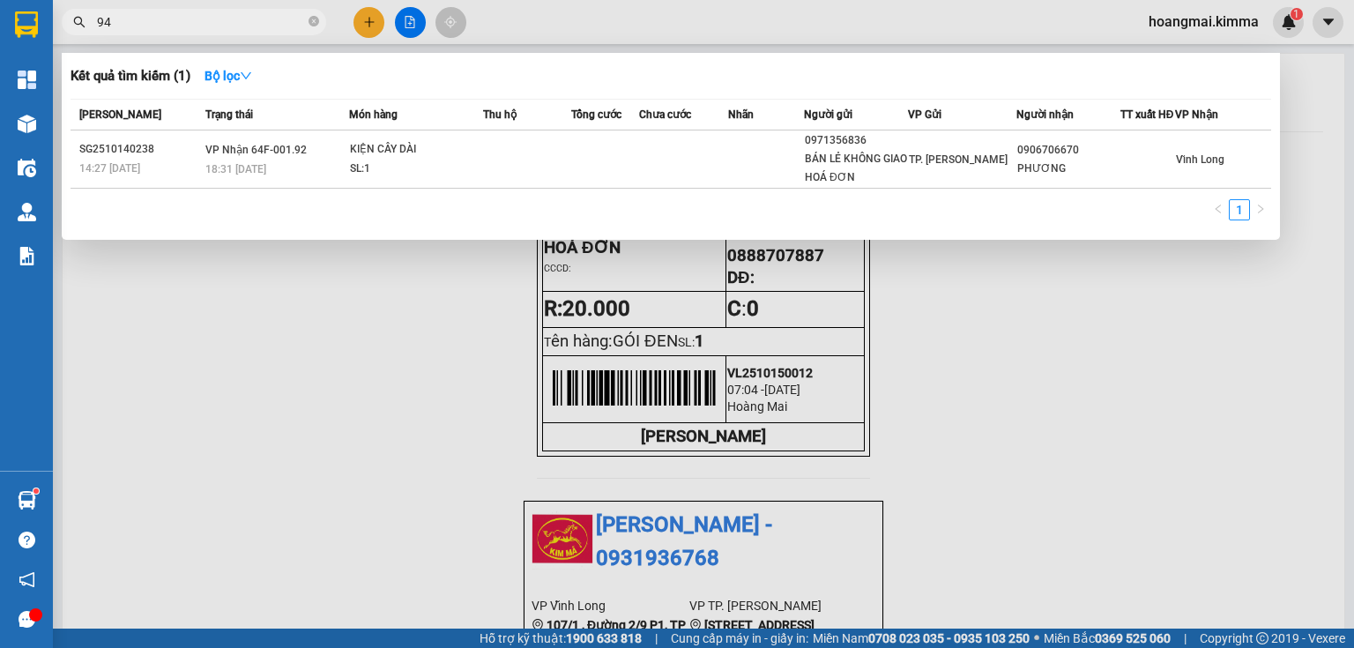
type input "949"
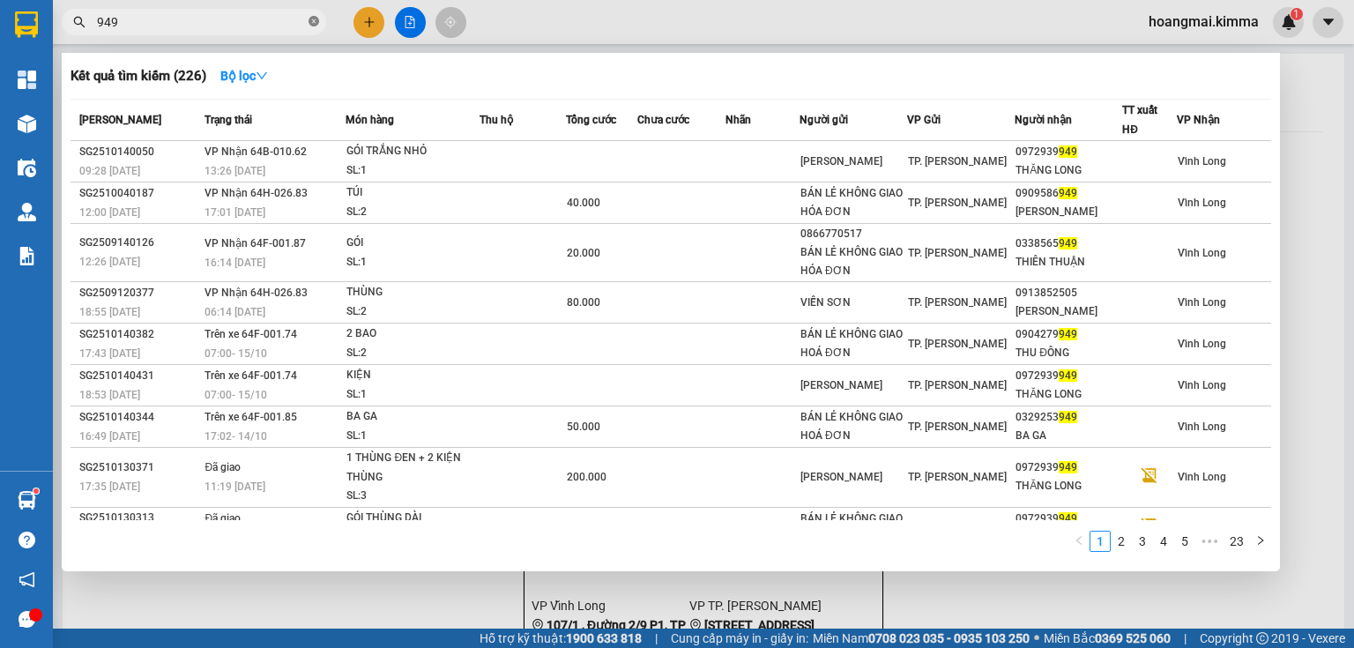
click at [308, 18] on icon "close-circle" at bounding box center [313, 21] width 11 height 11
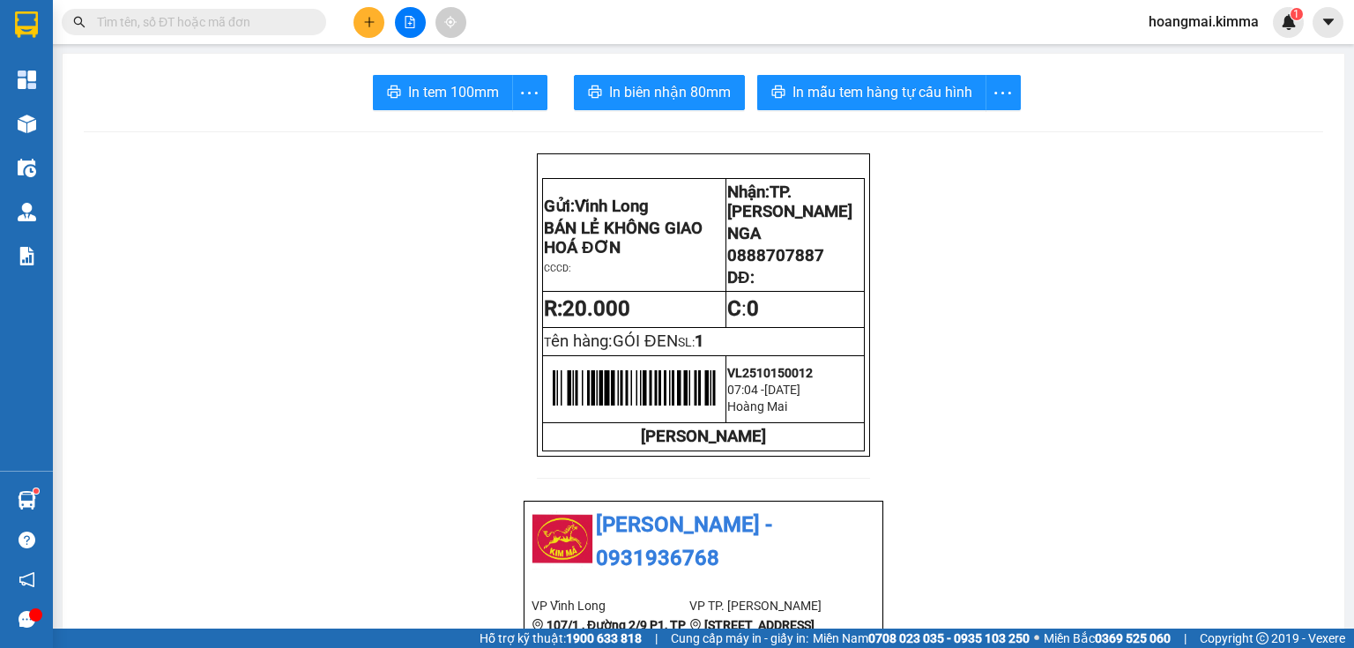
click at [359, 19] on button at bounding box center [368, 22] width 31 height 31
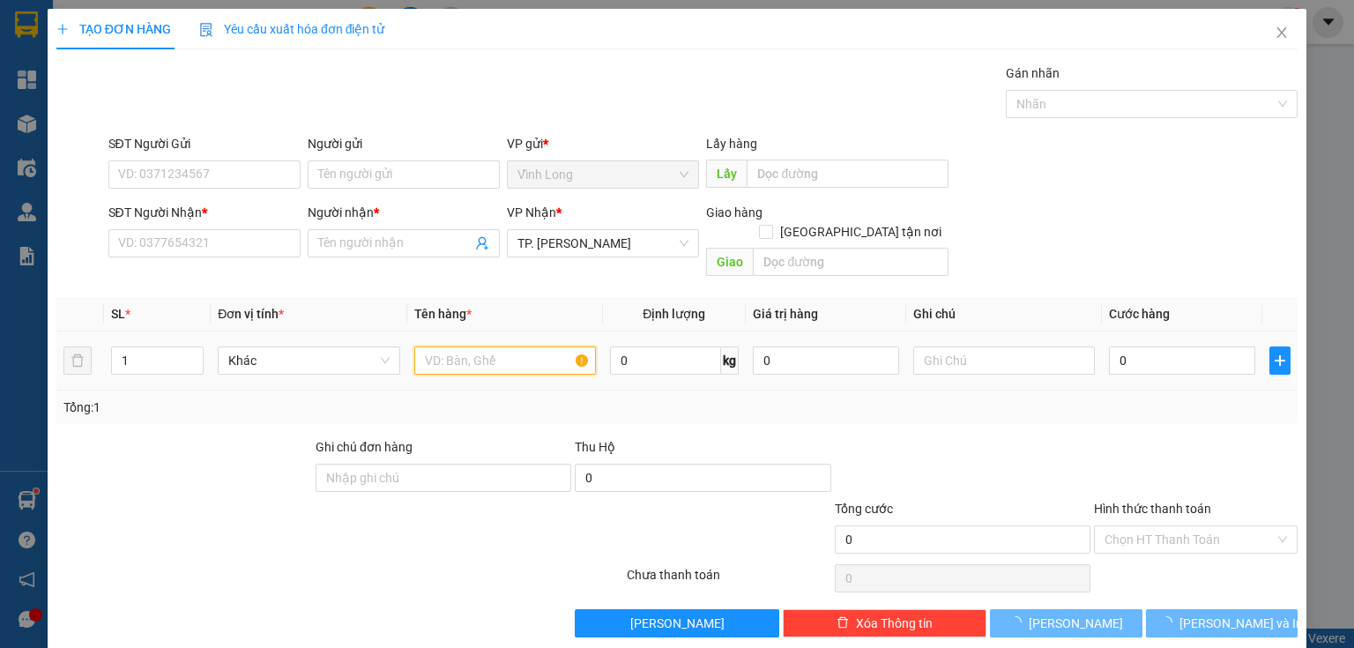
click at [512, 346] on input "text" at bounding box center [505, 360] width 182 height 28
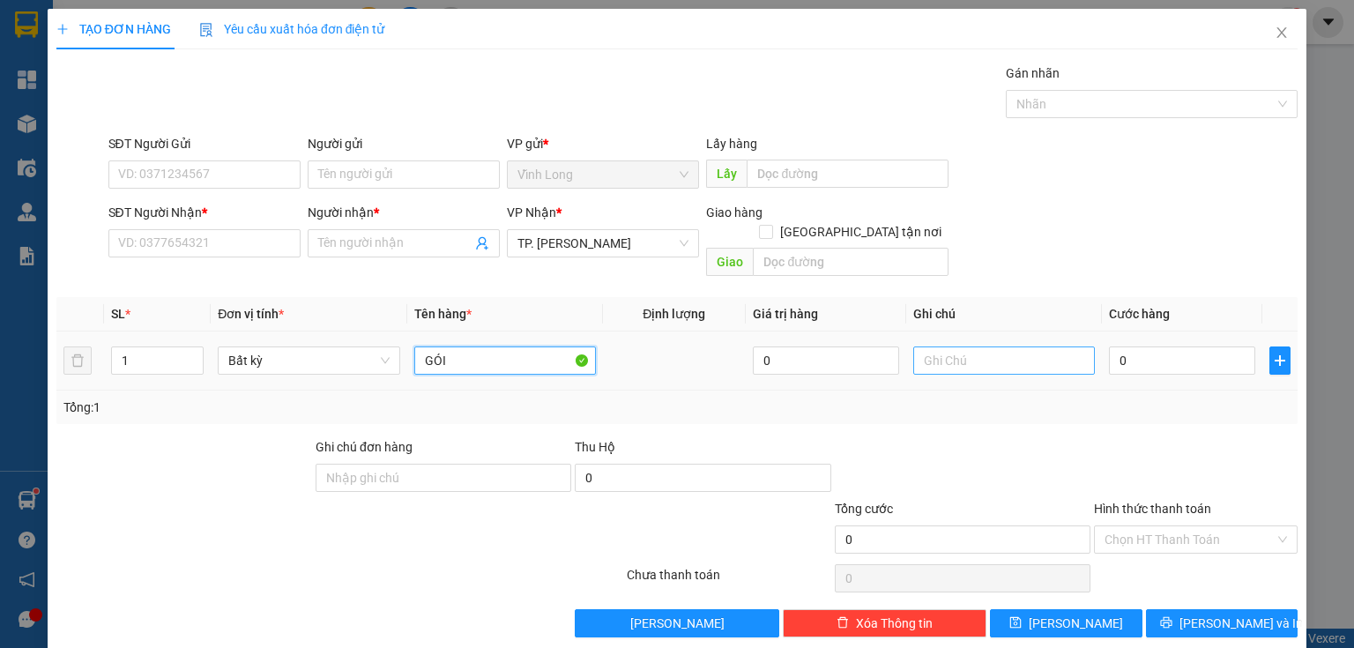
type input "GÓI"
click at [948, 346] on input "text" at bounding box center [1004, 360] width 182 height 28
type input "THUY"
click at [1155, 346] on input "0" at bounding box center [1182, 360] width 146 height 28
type input "3"
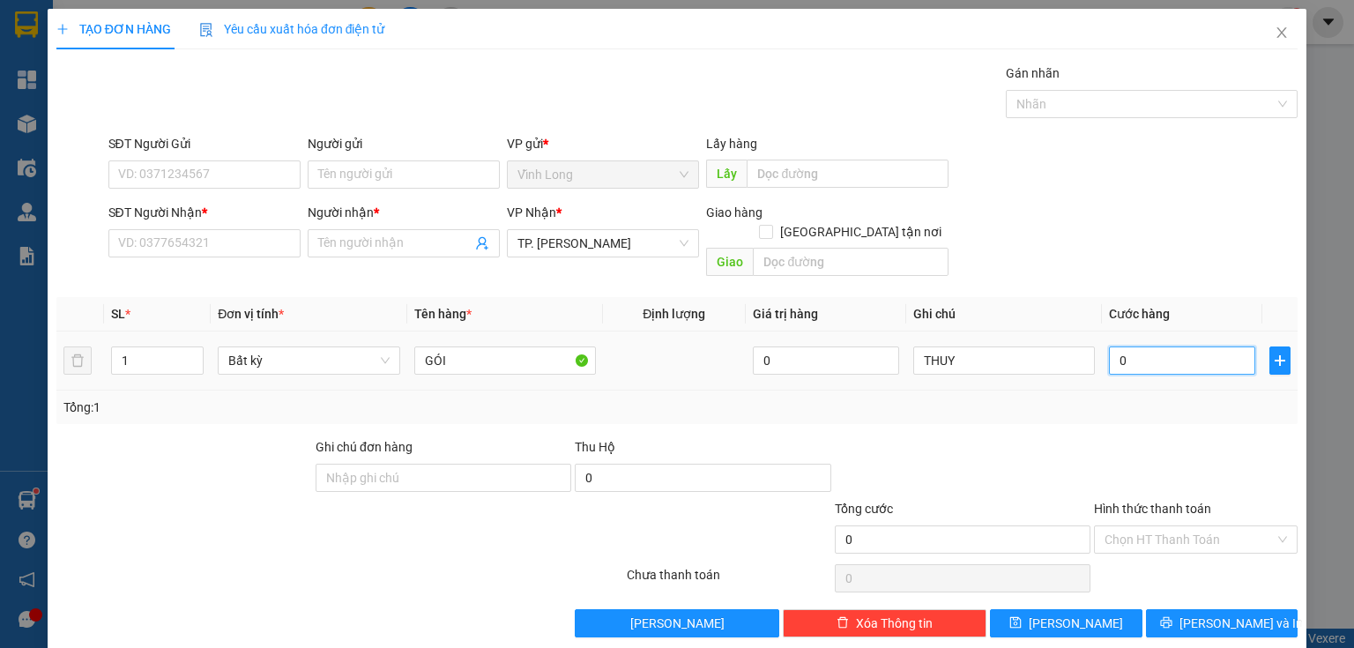
type input "3"
type input "30"
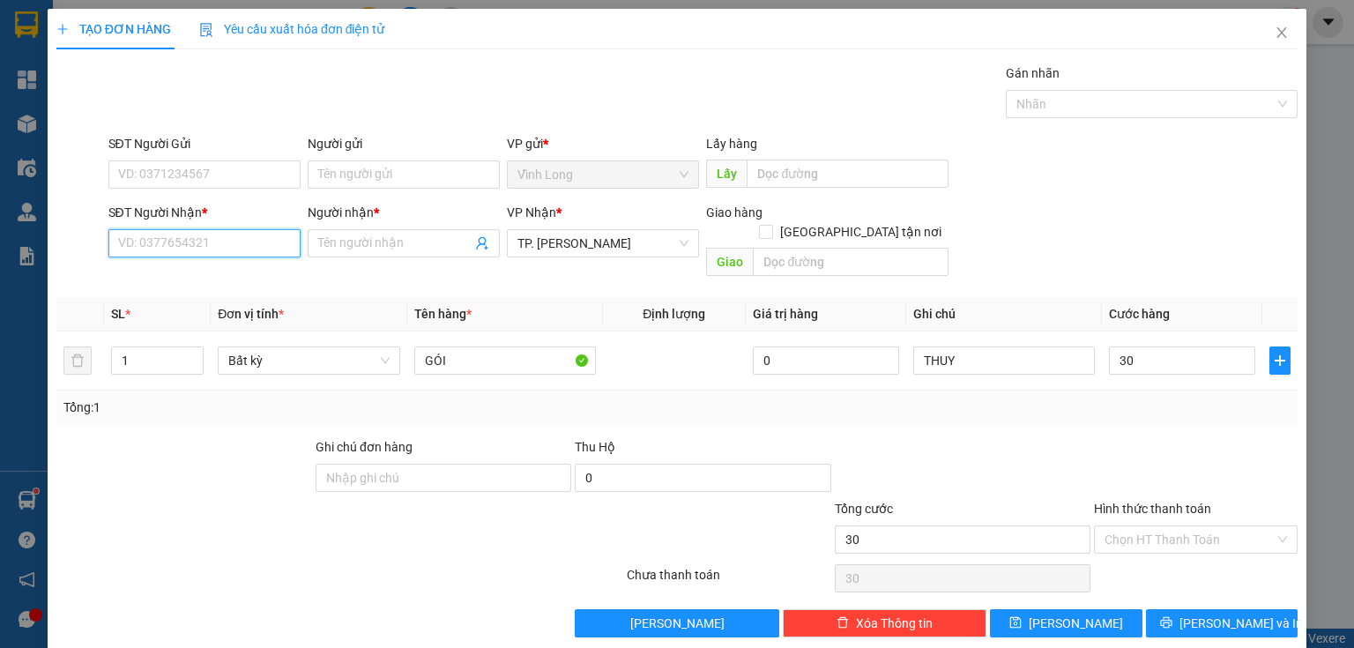
type input "30.000"
click at [247, 241] on input "SĐT Người Nhận *" at bounding box center [204, 243] width 192 height 28
type input "0918570848"
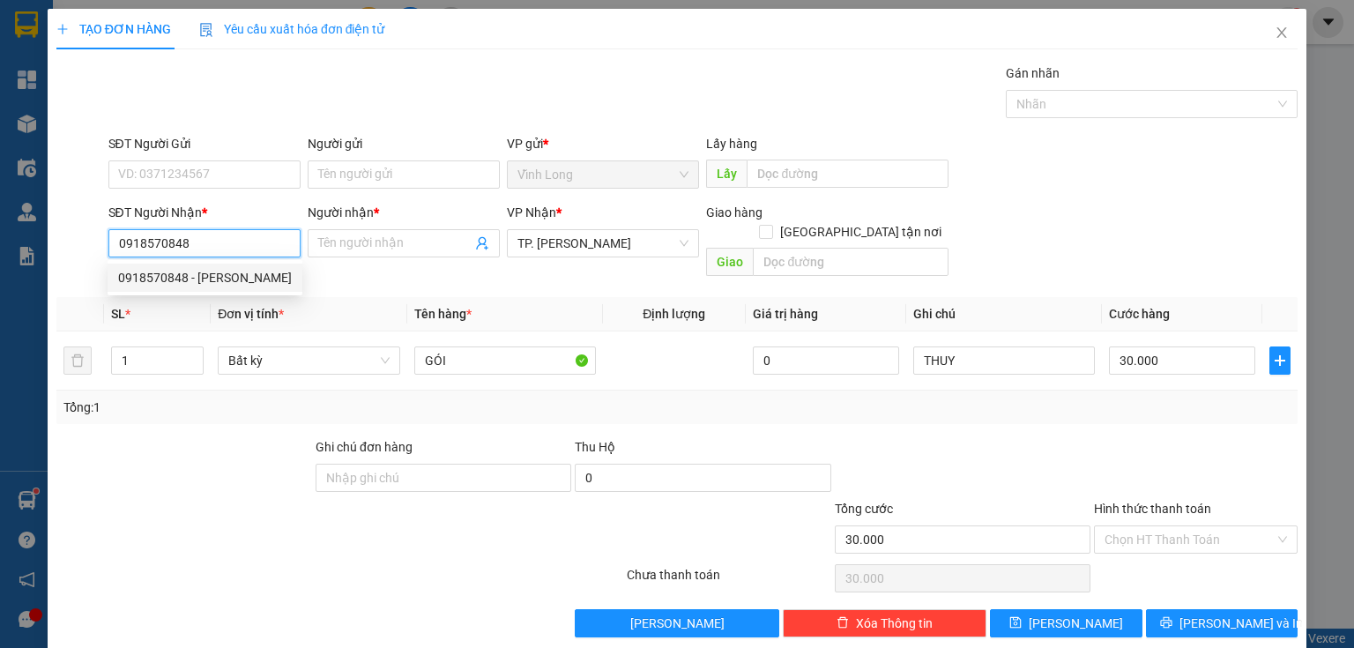
click at [182, 281] on div "0918570848 - HUỲNH TUẤN LINH" at bounding box center [205, 277] width 174 height 19
type input "HUỲNH TUẤN LINH"
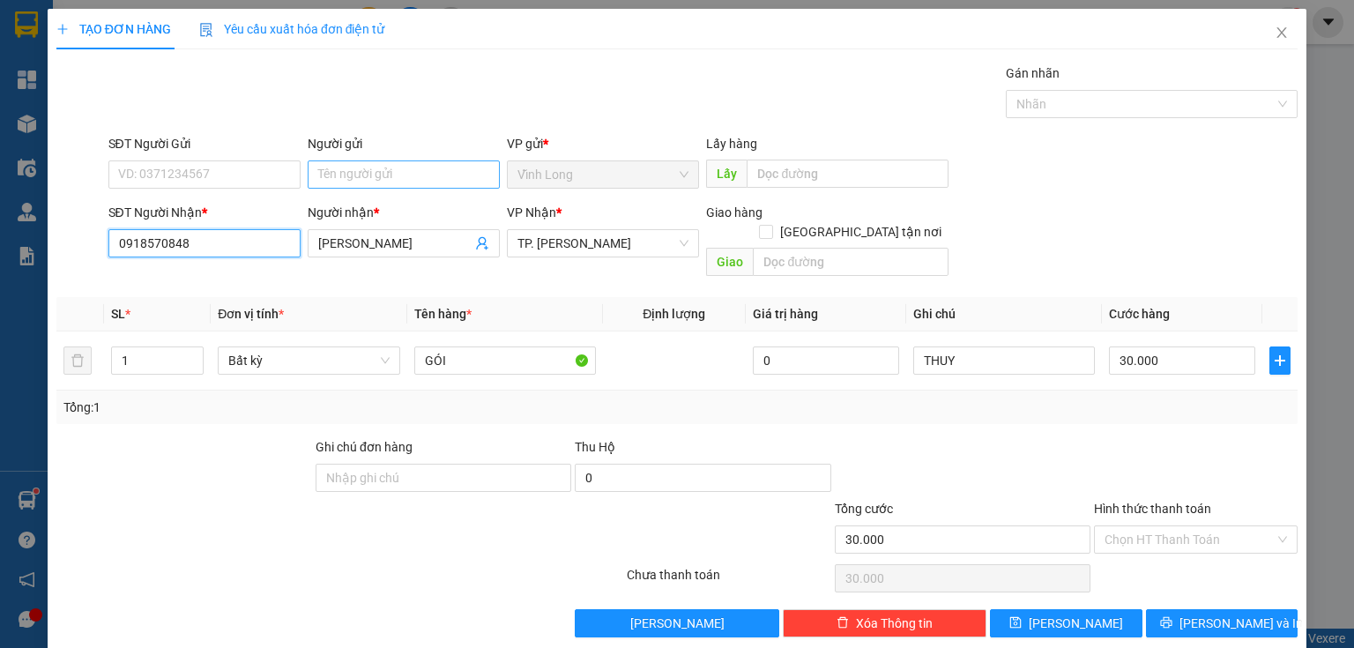
type input "0918570848"
click at [412, 181] on input "Người gửi" at bounding box center [404, 174] width 192 height 28
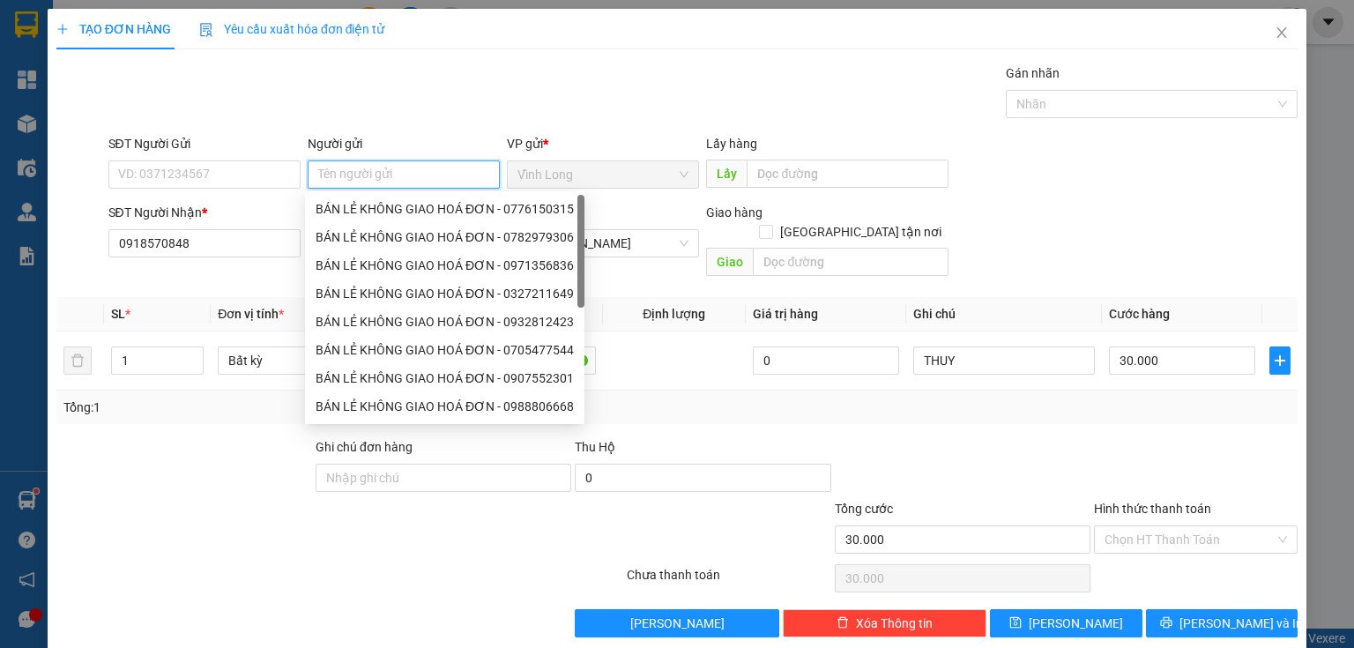
type input "B"
click at [375, 215] on div "BÁN LẺ KHÔNG GIAO HOÁ ĐƠN - 0776150315" at bounding box center [445, 208] width 258 height 19
type input "0776150315"
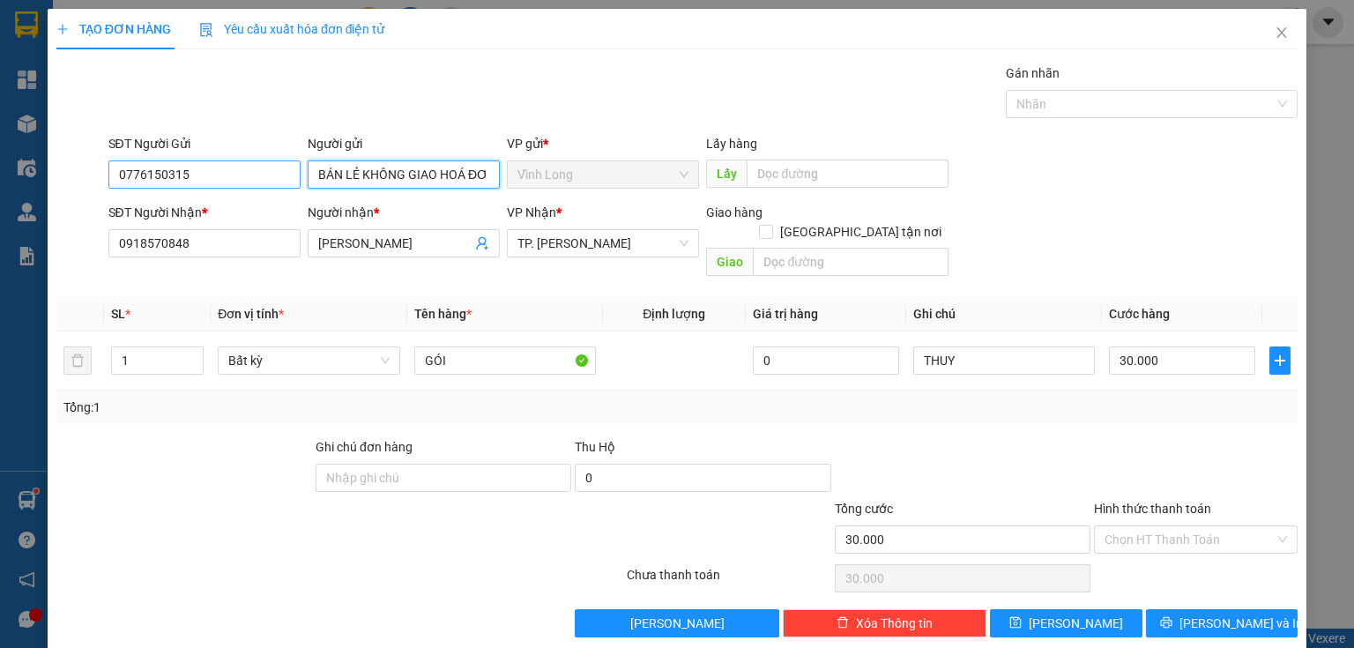
type input "BÁN LẺ KHÔNG GIAO HOÁ ĐƠN"
drag, startPoint x: 203, startPoint y: 180, endPoint x: 0, endPoint y: 233, distance: 209.5
click at [0, 224] on div "TẠO ĐƠN HÀNG Yêu cầu xuất hóa đơn điện tử Transit Pickup Surcharge Ids Transit …" at bounding box center [677, 324] width 1354 height 648
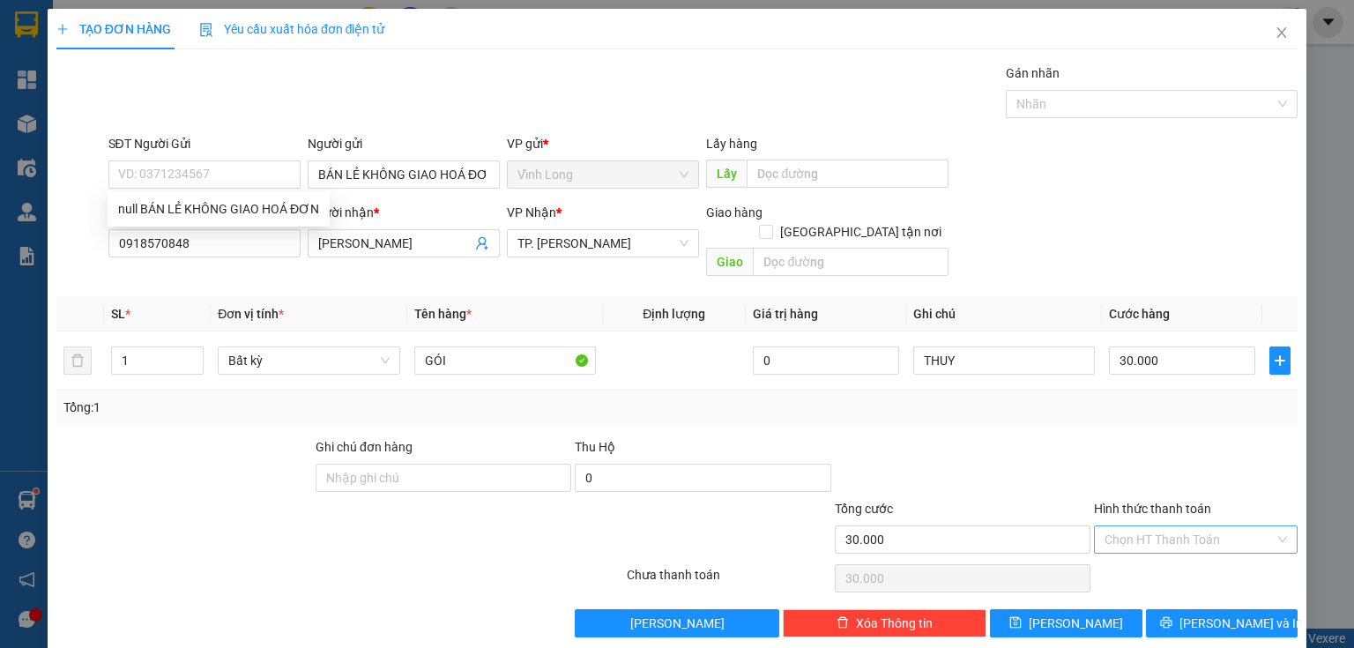
click at [1104, 526] on input "Hình thức thanh toán" at bounding box center [1189, 539] width 170 height 26
click at [1116, 539] on div "Tại văn phòng" at bounding box center [1186, 553] width 203 height 28
type input "0"
click at [1195, 582] on div "Transit Pickup Surcharge Ids Transit Deliver Surcharge Ids Transit Deliver Surc…" at bounding box center [676, 350] width 1241 height 574
click at [1191, 586] on div "Transit Pickup Surcharge Ids Transit Deliver Surcharge Ids Transit Deliver Surc…" at bounding box center [676, 350] width 1241 height 574
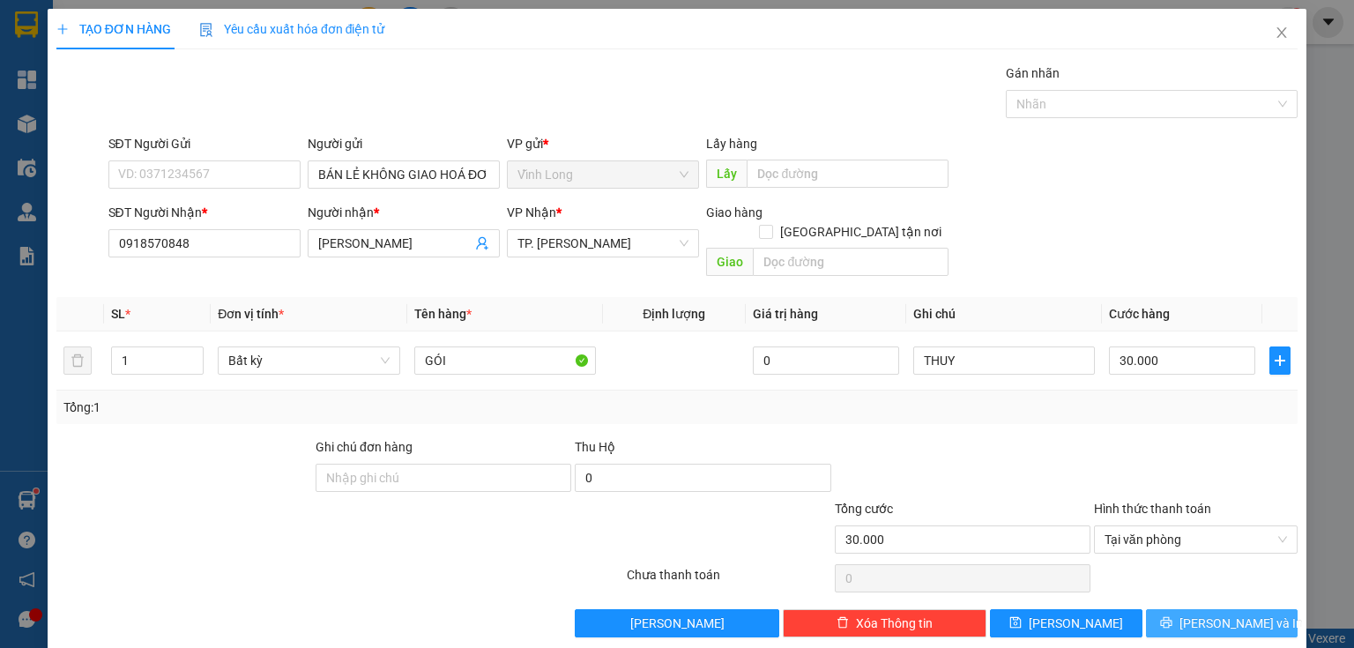
click at [1188, 609] on button "[PERSON_NAME] và In" at bounding box center [1222, 623] width 152 height 28
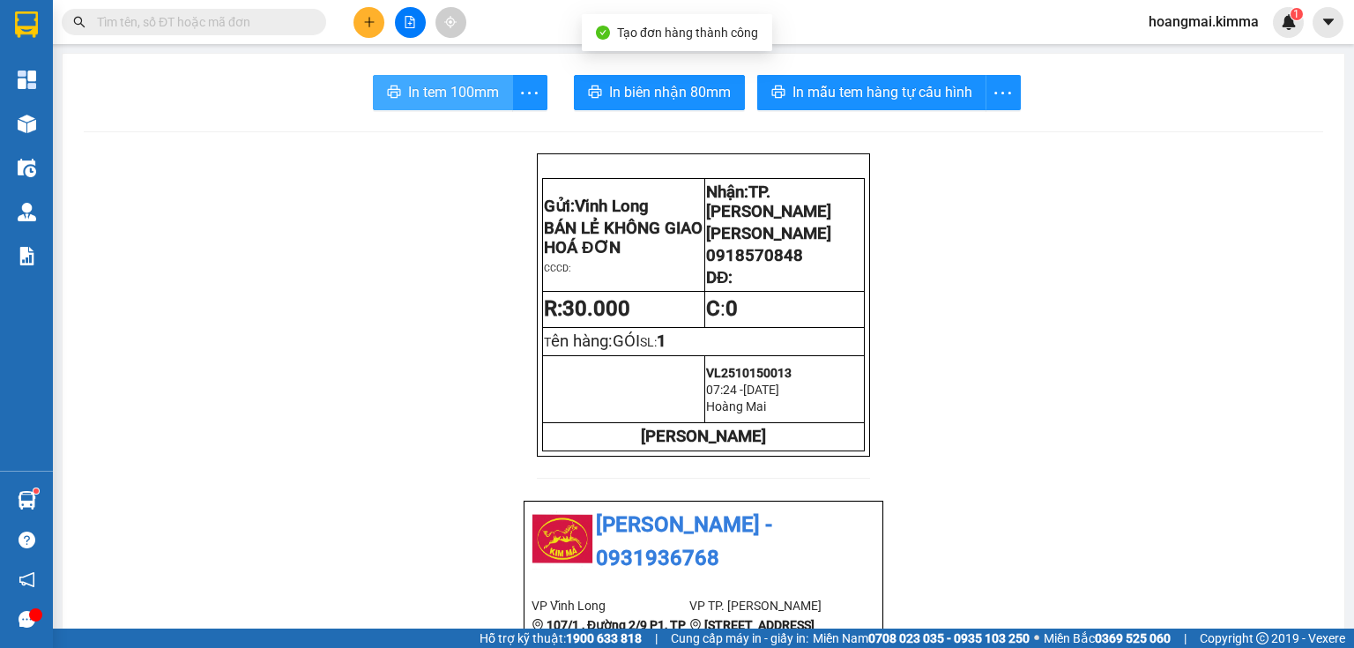
click at [486, 93] on span "In tem 100mm" at bounding box center [453, 92] width 91 height 22
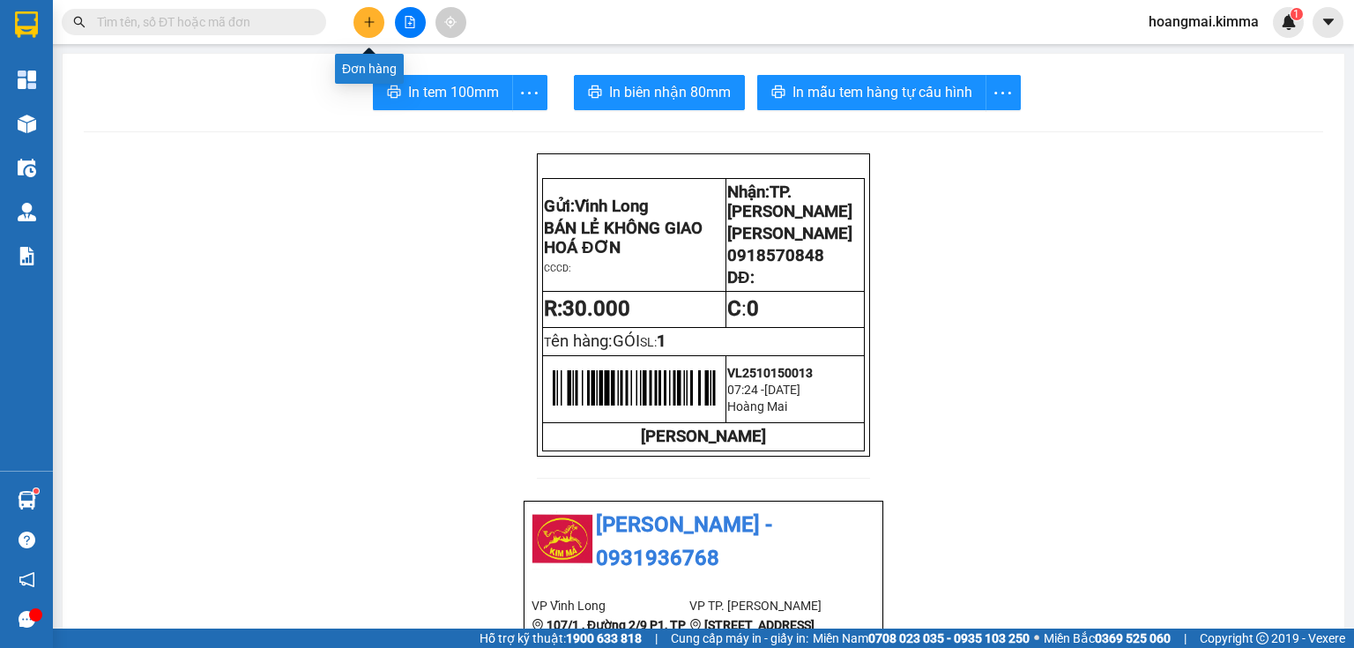
click at [357, 15] on button at bounding box center [368, 22] width 31 height 31
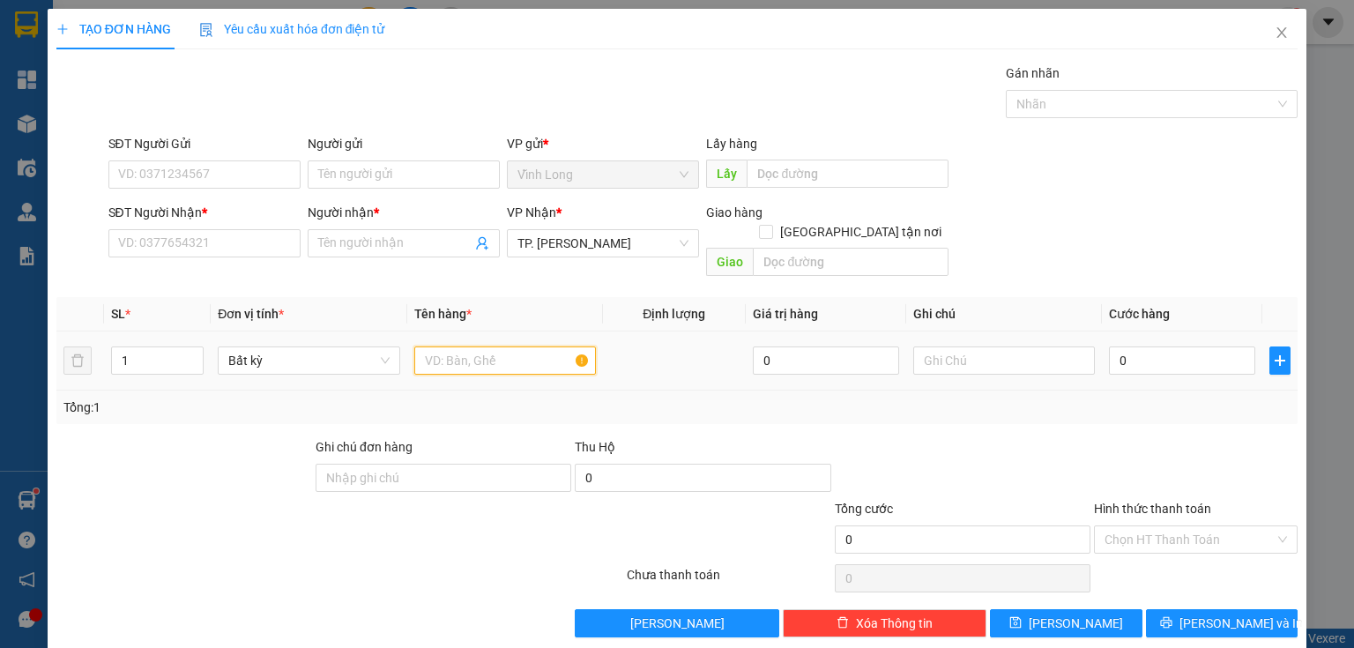
click at [472, 348] on input "text" at bounding box center [505, 360] width 182 height 28
type input "THÙNG MUS"
click at [933, 346] on input "text" at bounding box center [1004, 360] width 182 height 28
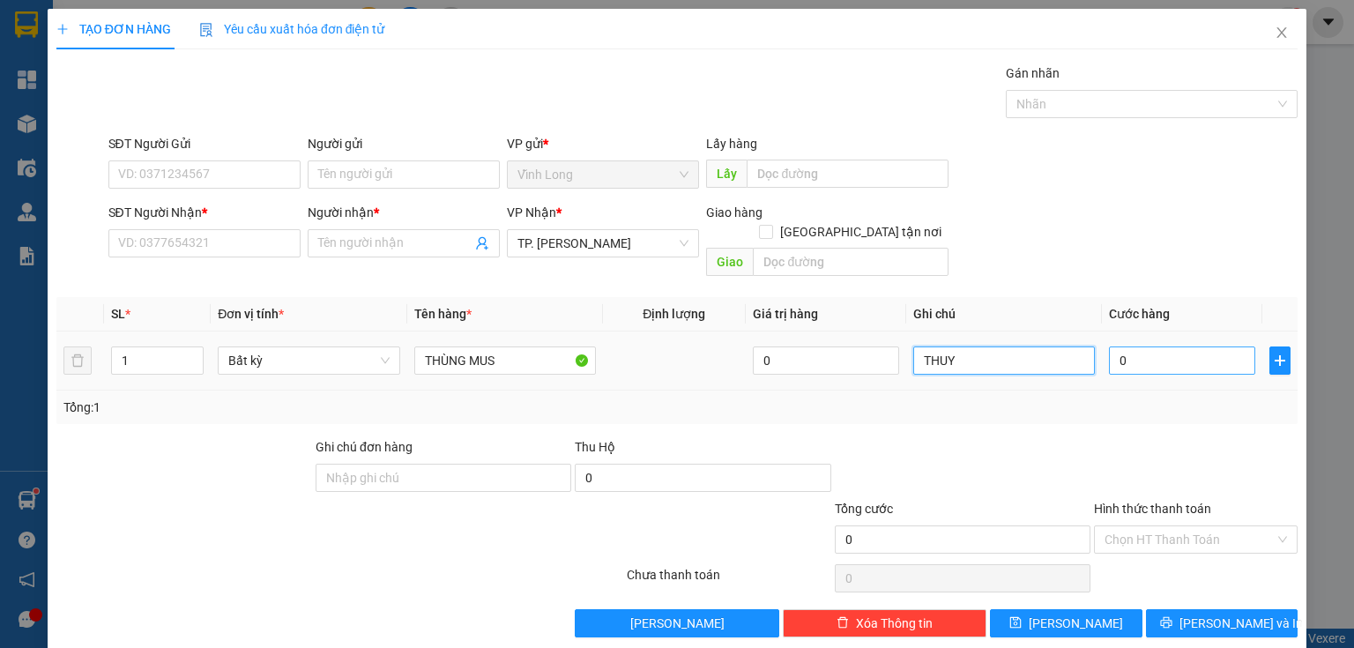
type input "THUY"
click at [1154, 346] on input "0" at bounding box center [1182, 360] width 146 height 28
type input "4"
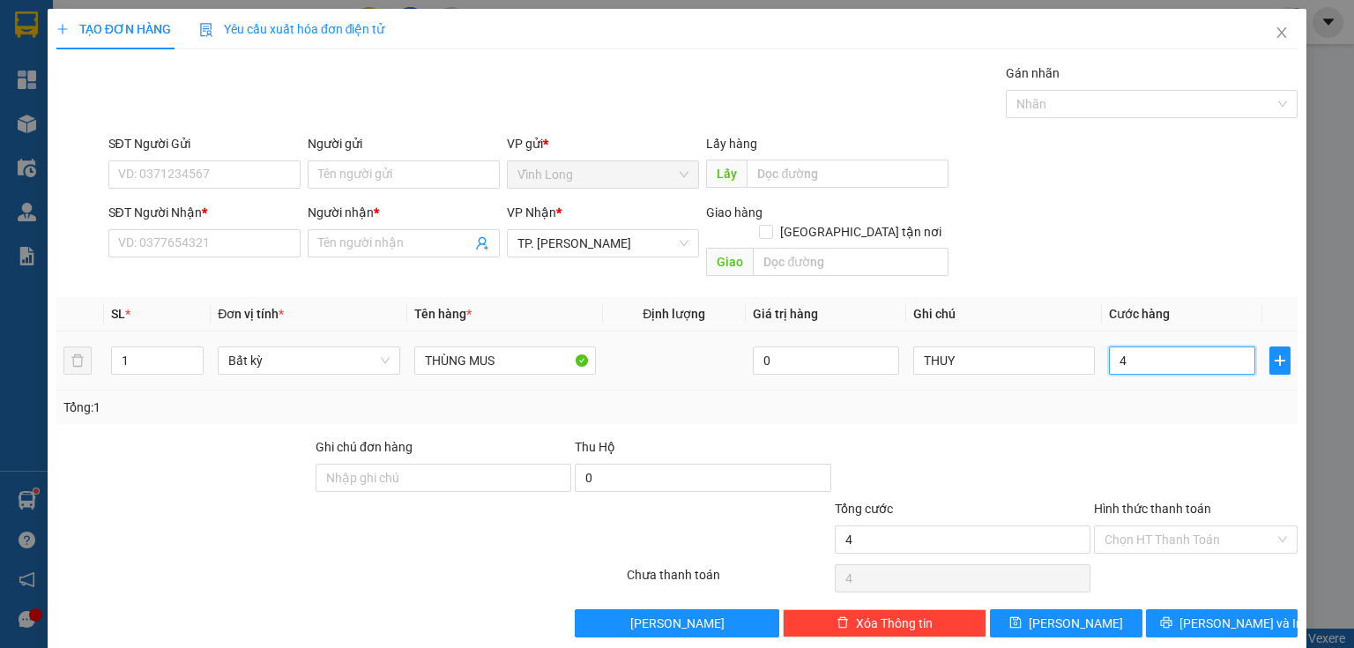
type input "40"
type input "40.000"
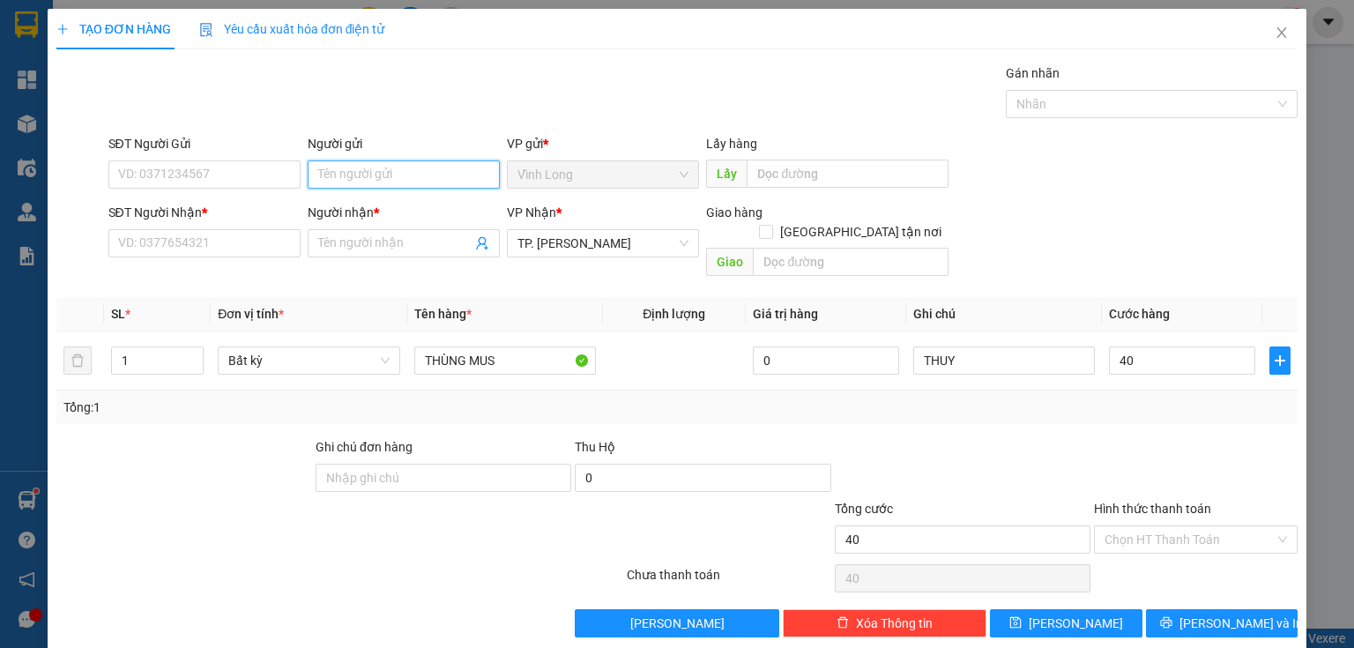
type input "40.000"
click at [409, 162] on input "Người gửi" at bounding box center [404, 174] width 192 height 28
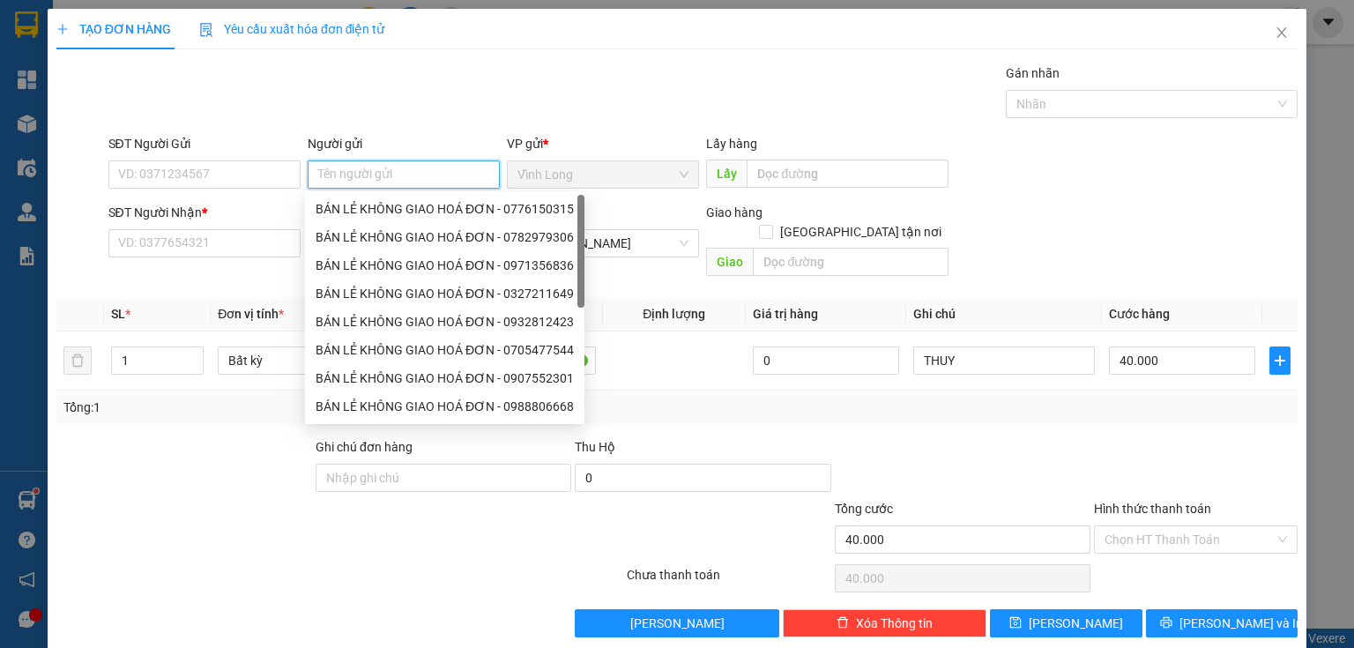
click at [403, 180] on input "Người gửi" at bounding box center [404, 174] width 192 height 28
type input "B"
click at [394, 204] on div "BÁN LẺ KHÔNG GIAO HOÁ ĐƠN - 0776150315" at bounding box center [445, 208] width 258 height 19
type input "0776150315"
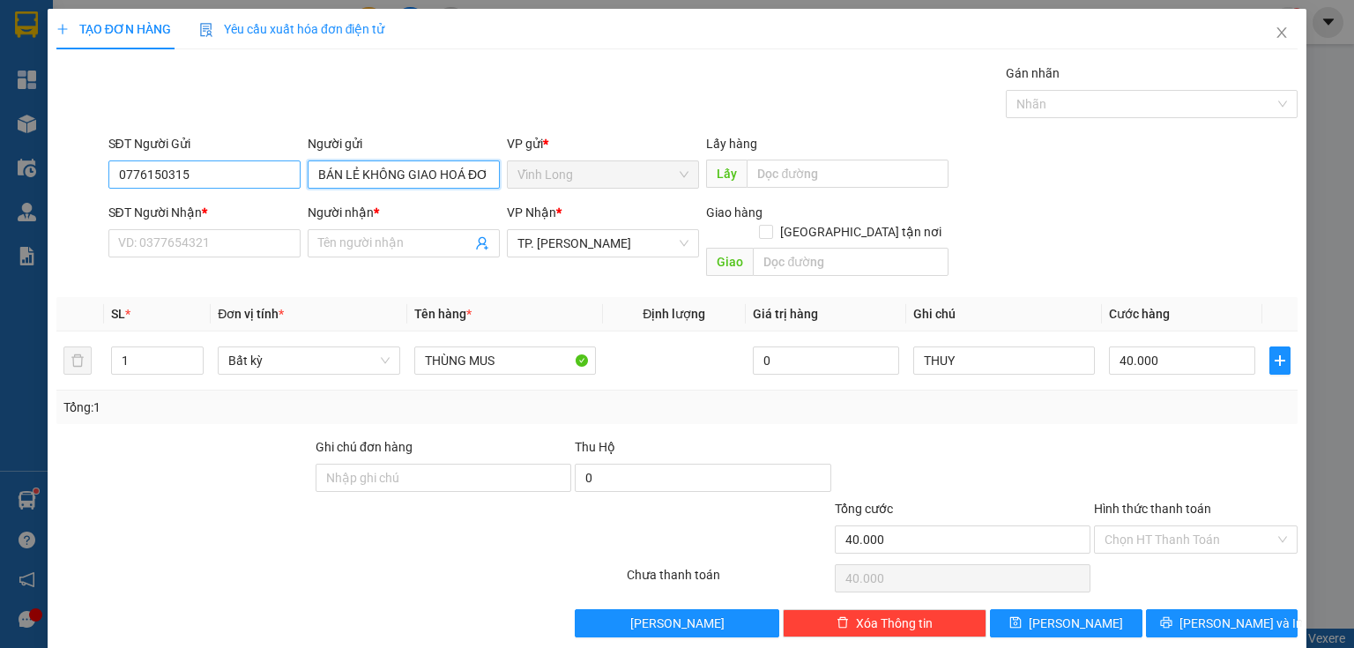
type input "BÁN LẺ KHÔNG GIAO HOÁ ĐƠN"
drag, startPoint x: 245, startPoint y: 182, endPoint x: 0, endPoint y: 182, distance: 245.0
click at [0, 182] on div "TẠO ĐƠN HÀNG Yêu cầu xuất hóa đơn điện tử Transit Pickup Surcharge Ids Transit …" at bounding box center [677, 324] width 1354 height 648
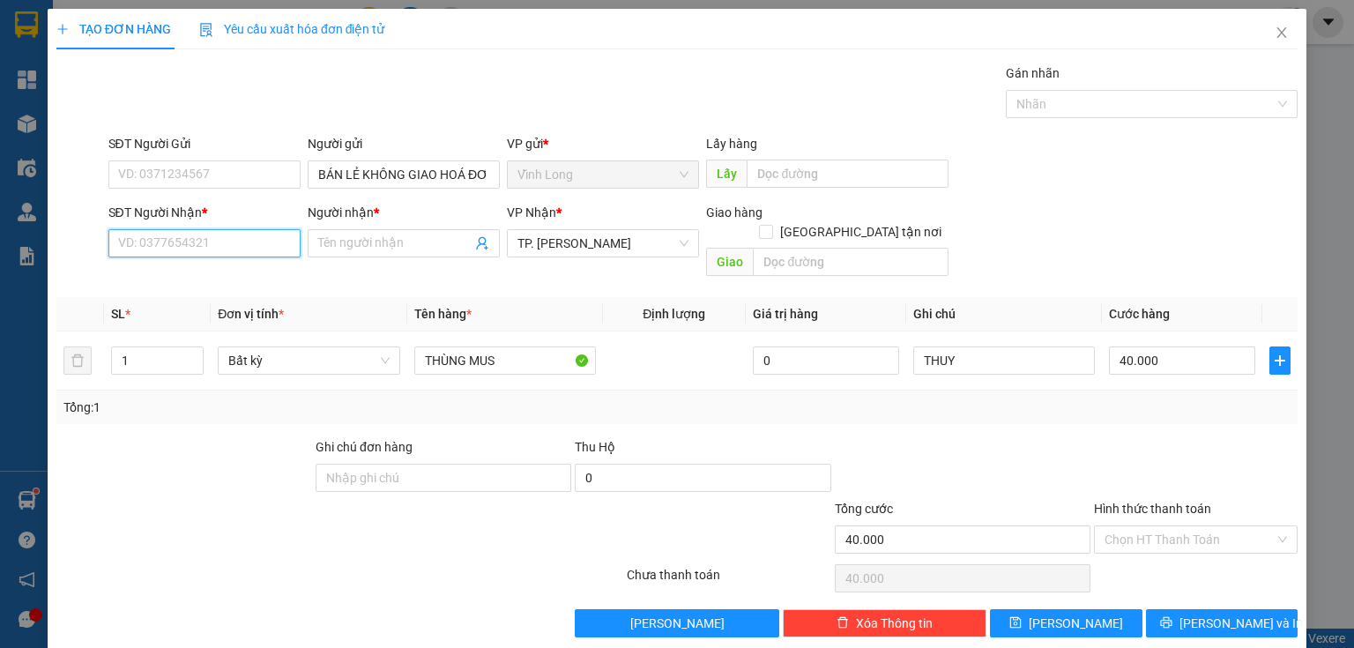
click at [267, 240] on input "SĐT Người Nhận *" at bounding box center [204, 243] width 192 height 28
click at [183, 249] on input "SĐT Người Nhận *" at bounding box center [204, 243] width 192 height 28
type input "0775414226"
click at [213, 280] on div "0775414226 - TUYỀN" at bounding box center [202, 277] width 169 height 19
type input "TUYỀN"
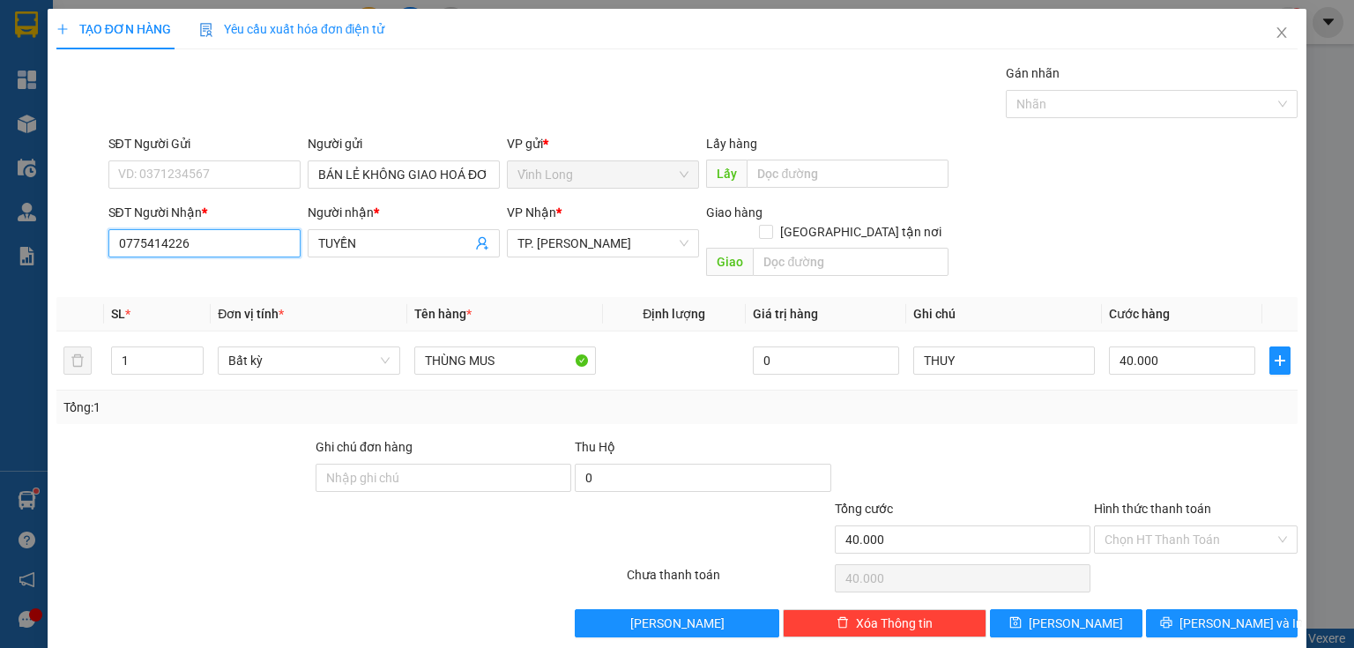
type input "0775414226"
click at [1146, 503] on div "Hình thức thanh toán" at bounding box center [1196, 512] width 204 height 26
click at [1137, 529] on input "Hình thức thanh toán" at bounding box center [1189, 539] width 170 height 26
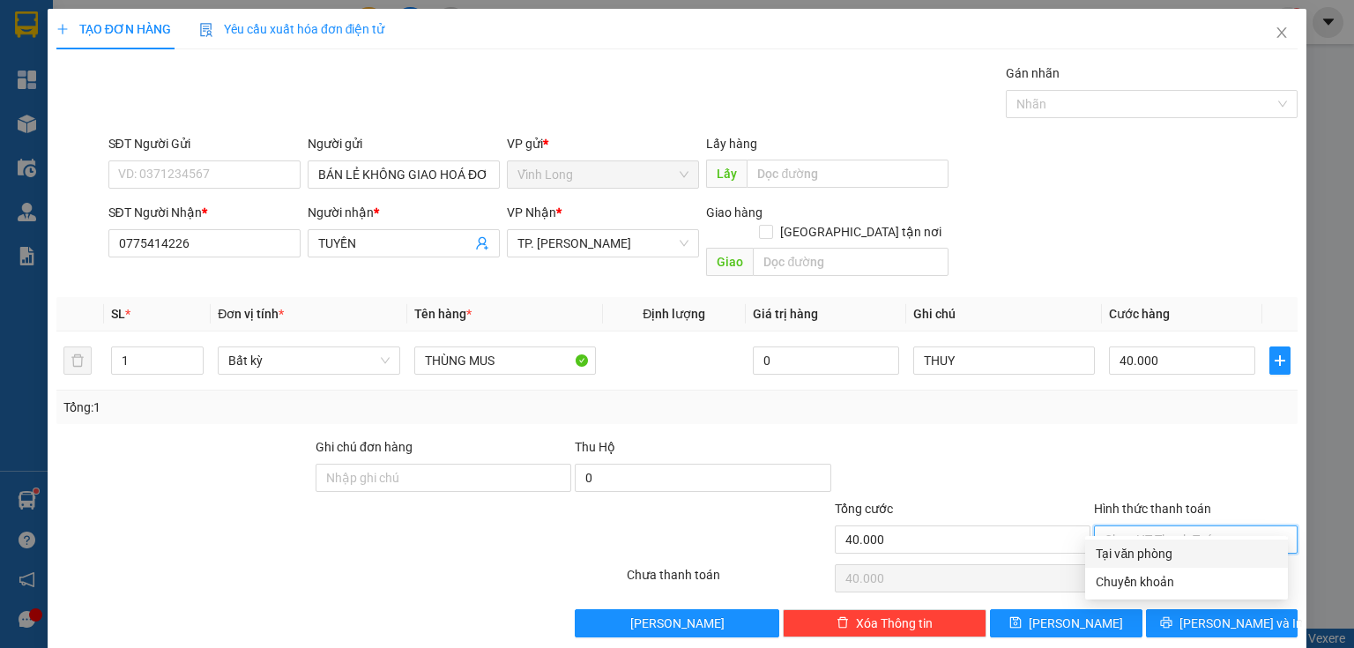
click at [1118, 564] on div "Tại văn phòng" at bounding box center [1186, 553] width 203 height 28
type input "0"
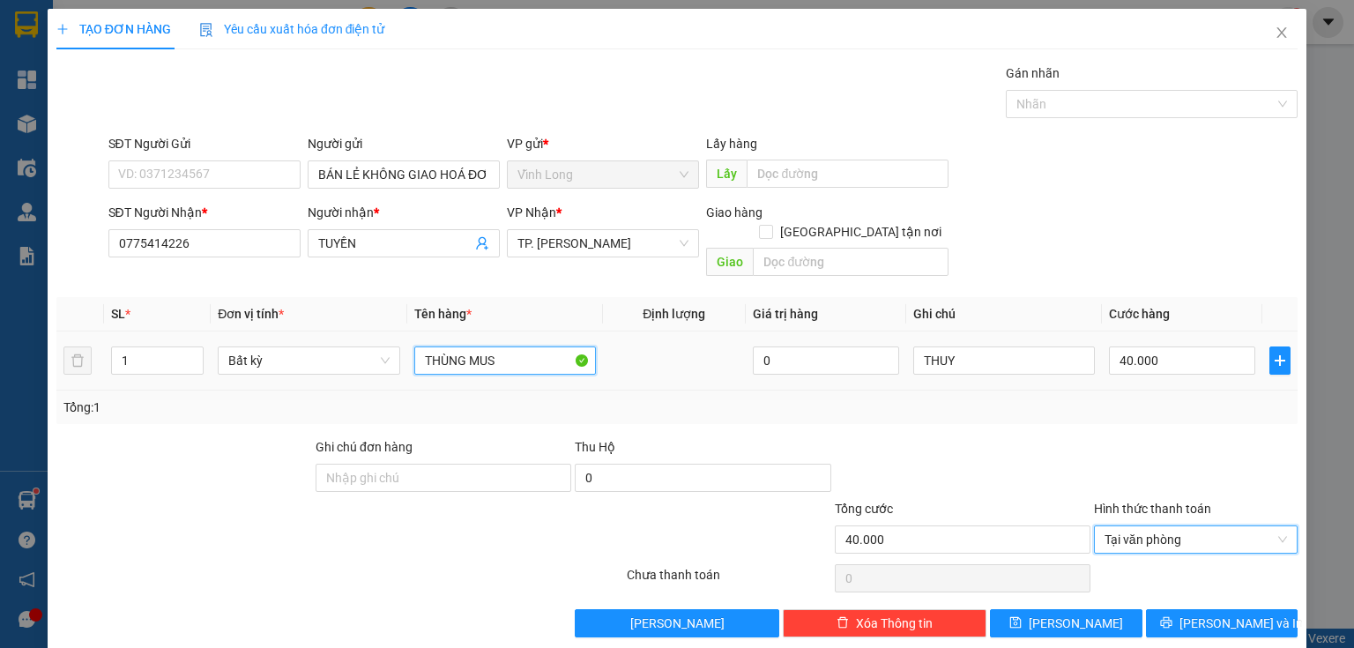
click at [524, 352] on input "THÙNG MUS" at bounding box center [505, 360] width 182 height 28
type input "THÙNG MUS KÈM GÓI"
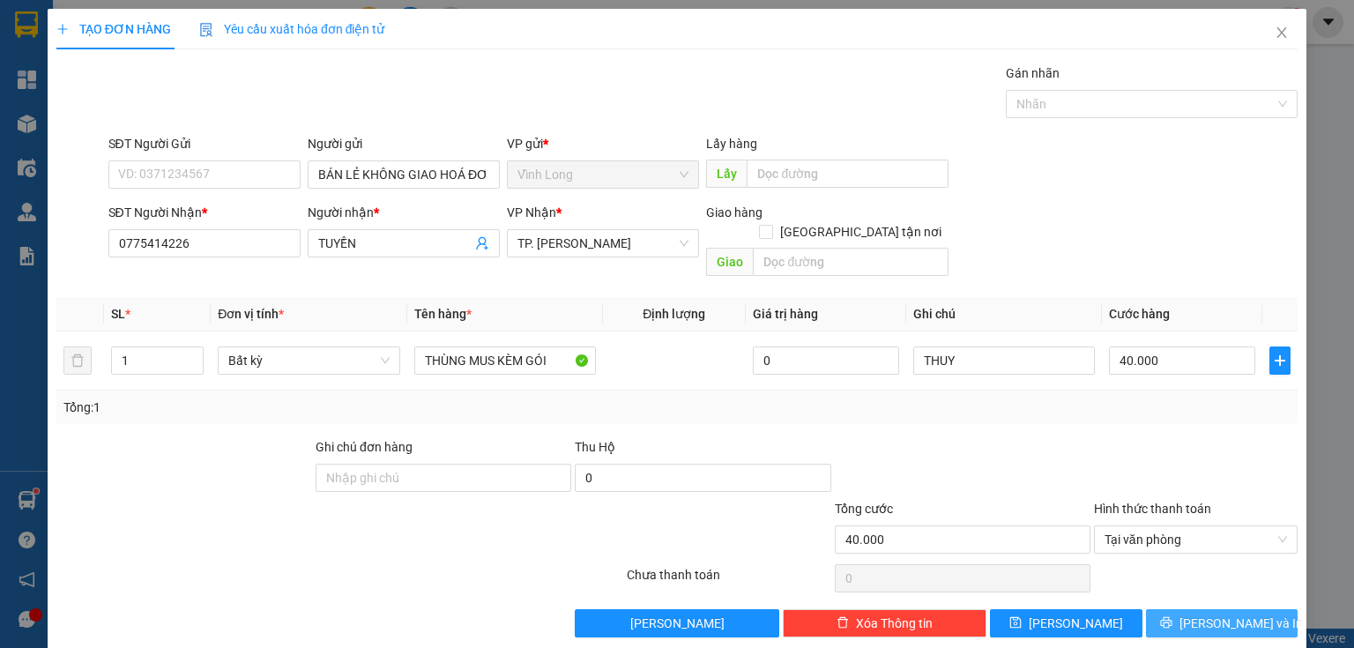
click at [1187, 609] on button "[PERSON_NAME] và In" at bounding box center [1222, 623] width 152 height 28
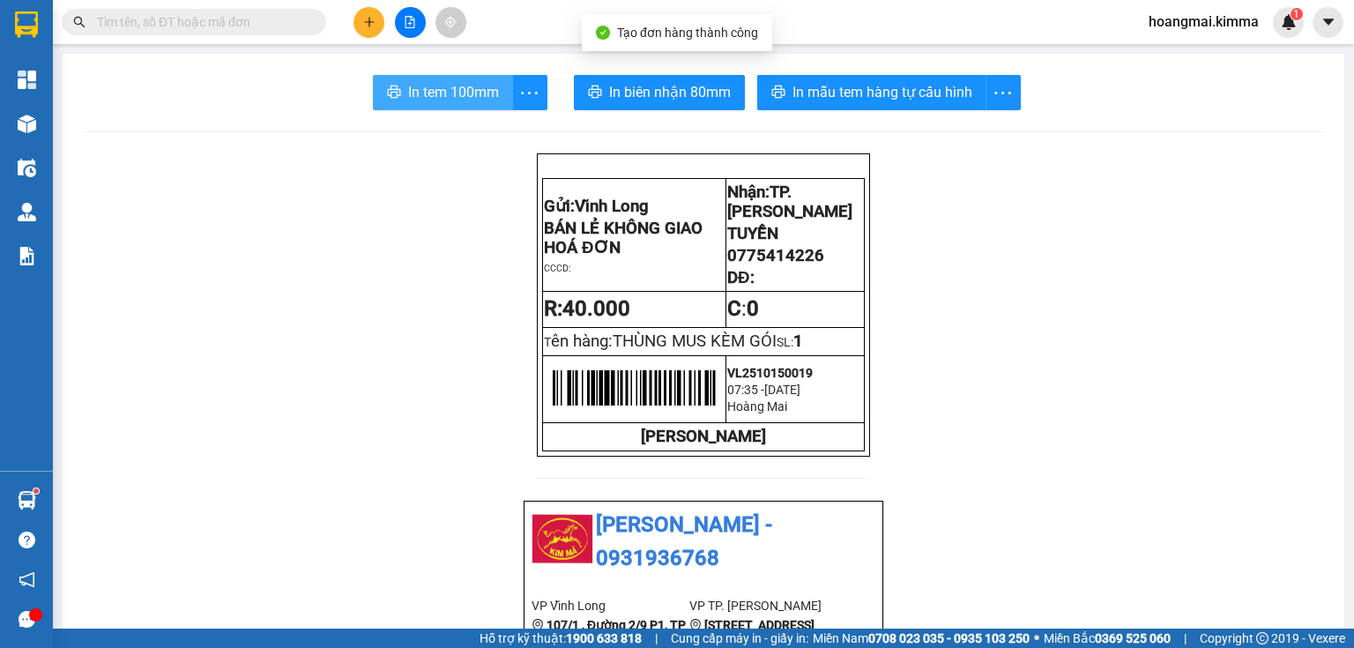
click at [430, 87] on span "In tem 100mm" at bounding box center [453, 92] width 91 height 22
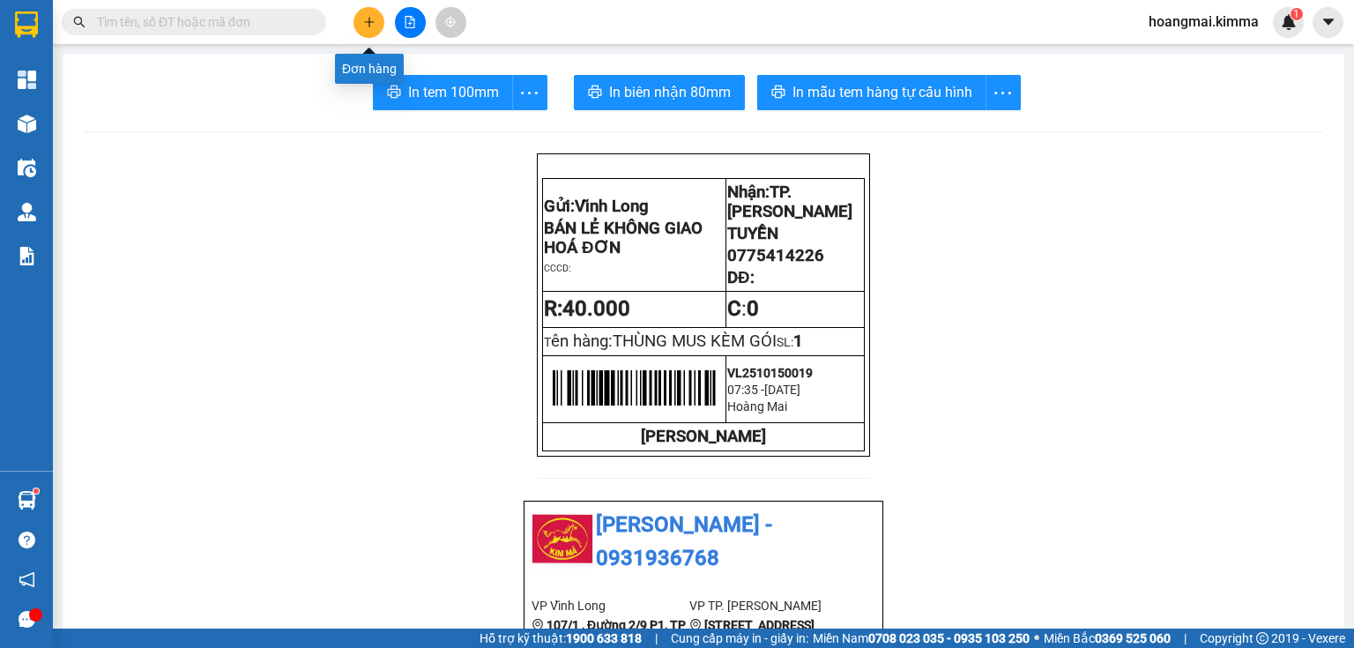
click at [360, 12] on button at bounding box center [368, 22] width 31 height 31
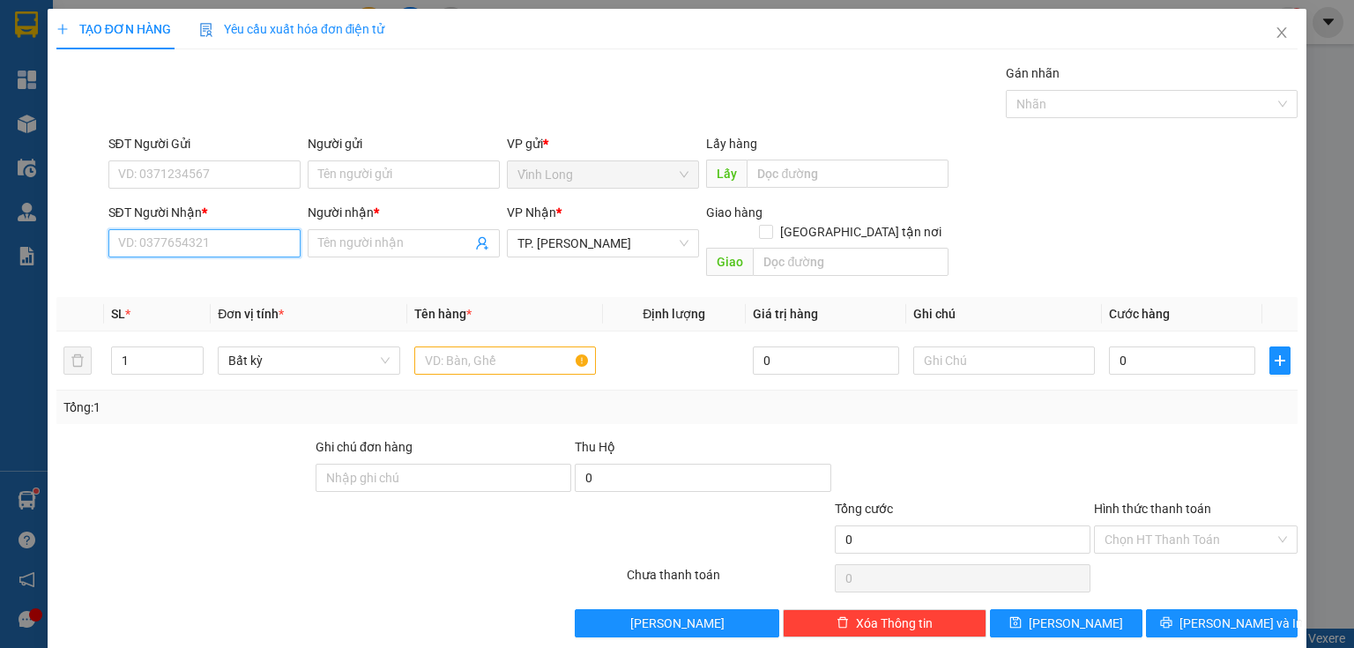
click at [219, 241] on input "SĐT Người Nhận *" at bounding box center [204, 243] width 192 height 28
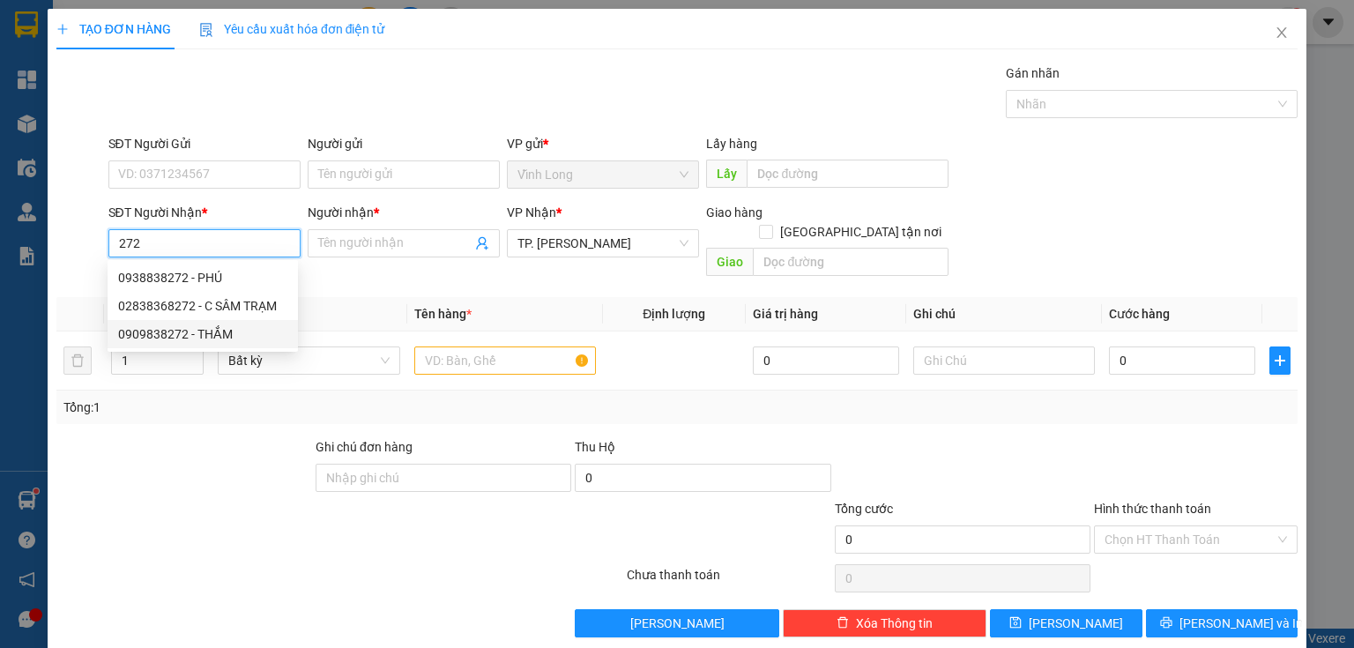
click at [210, 331] on div "0909838272 - THẮM" at bounding box center [202, 333] width 169 height 19
type input "0909838272"
type input "THẮM"
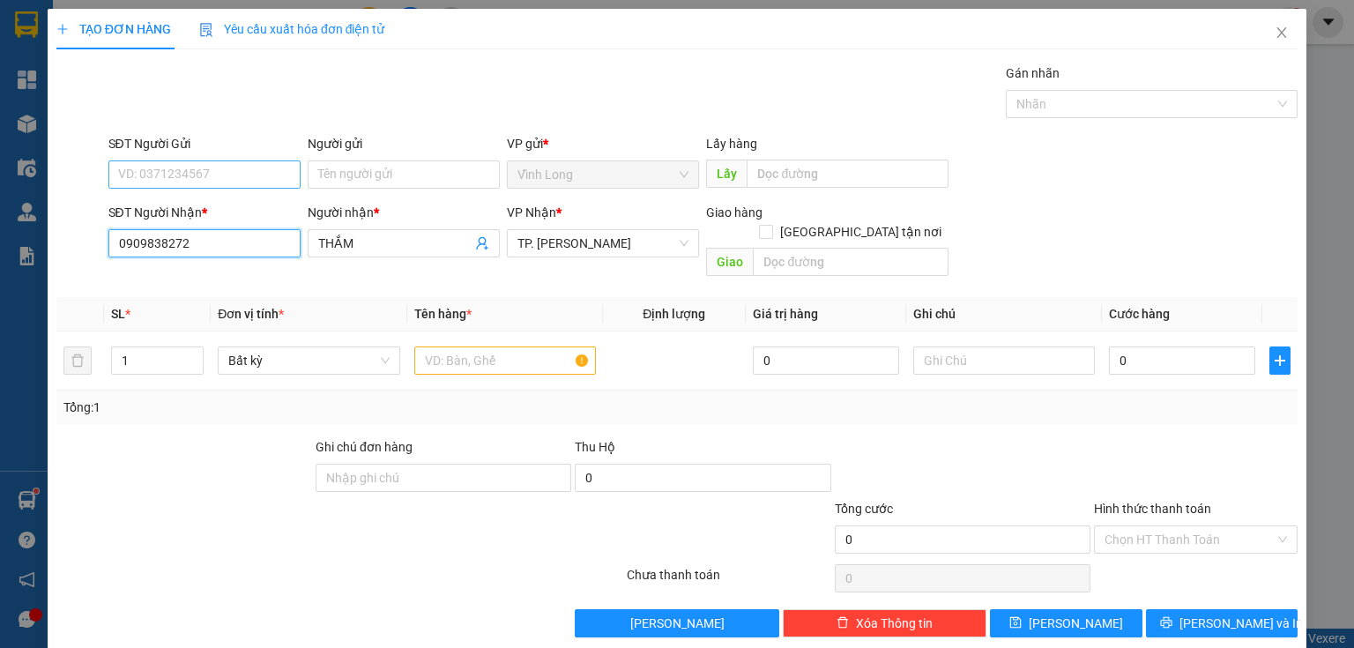
type input "0909838272"
click at [222, 172] on input "SĐT Người Gửi" at bounding box center [204, 174] width 192 height 28
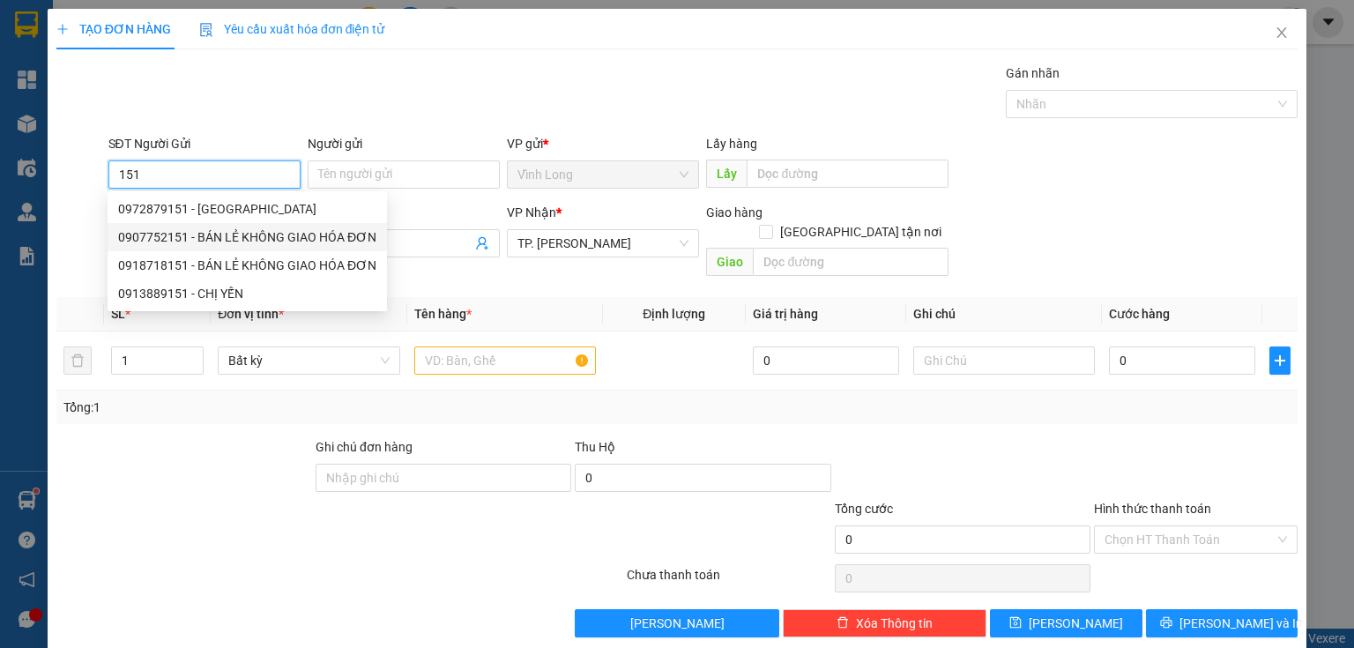
click at [211, 236] on div "0907752151 - BÁN LẺ KHÔNG GIAO HÓA ĐƠN" at bounding box center [247, 236] width 258 height 19
type input "0907752151"
type input "BÁN LẺ KHÔNG GIAO HÓA ĐƠN"
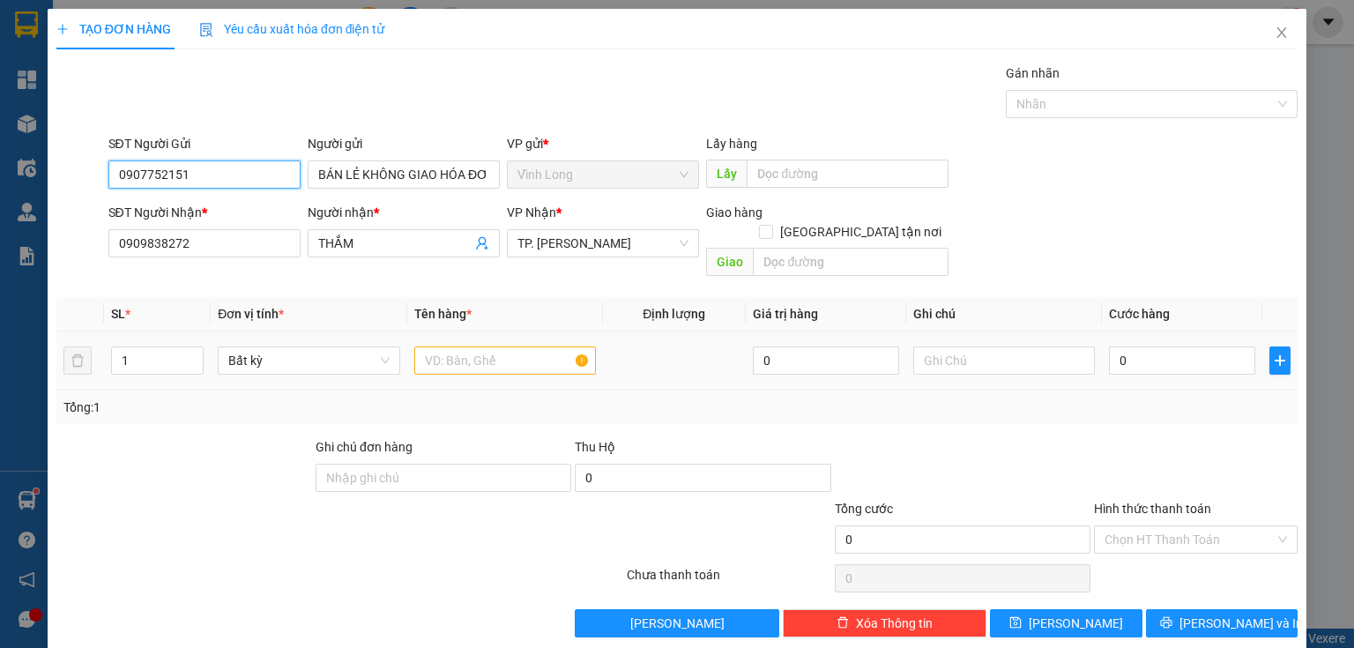
type input "0907752151"
click at [439, 346] on input "text" at bounding box center [505, 360] width 182 height 28
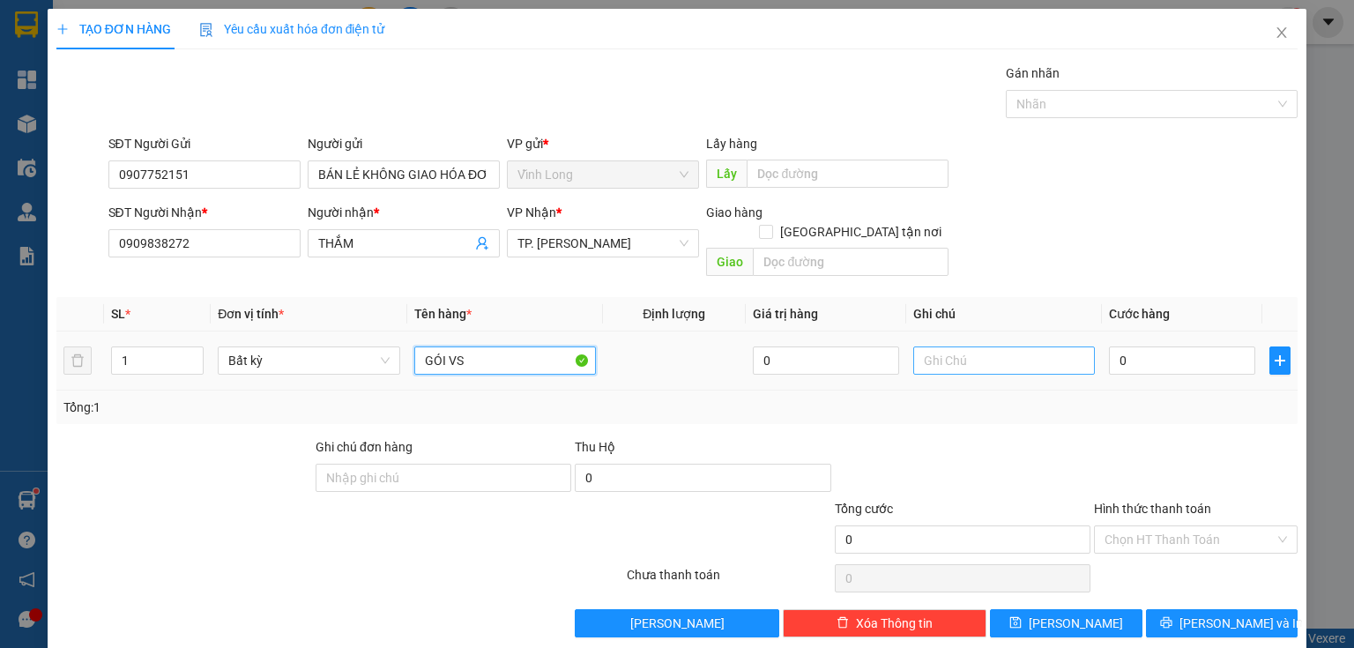
type input "GÓI VS"
click at [977, 346] on input "text" at bounding box center [1004, 360] width 182 height 28
type input "THUY"
click at [1125, 349] on input "0" at bounding box center [1182, 360] width 146 height 28
type input "2"
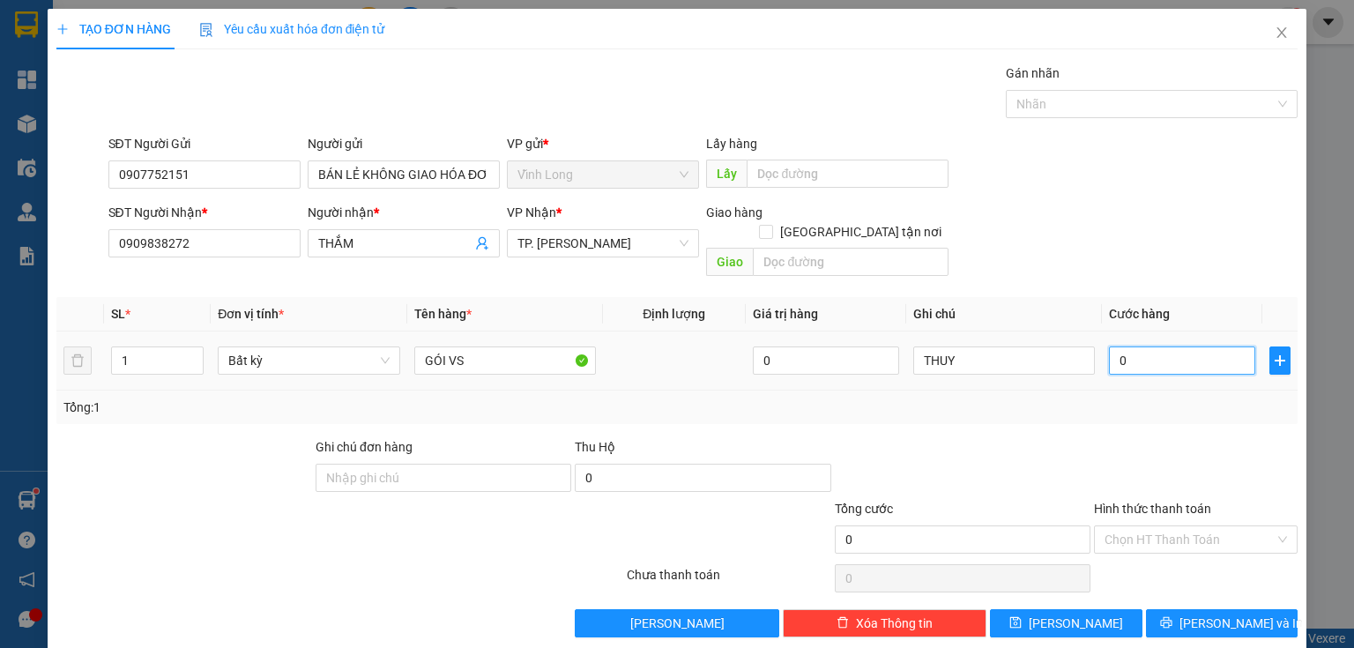
type input "2"
type input "20"
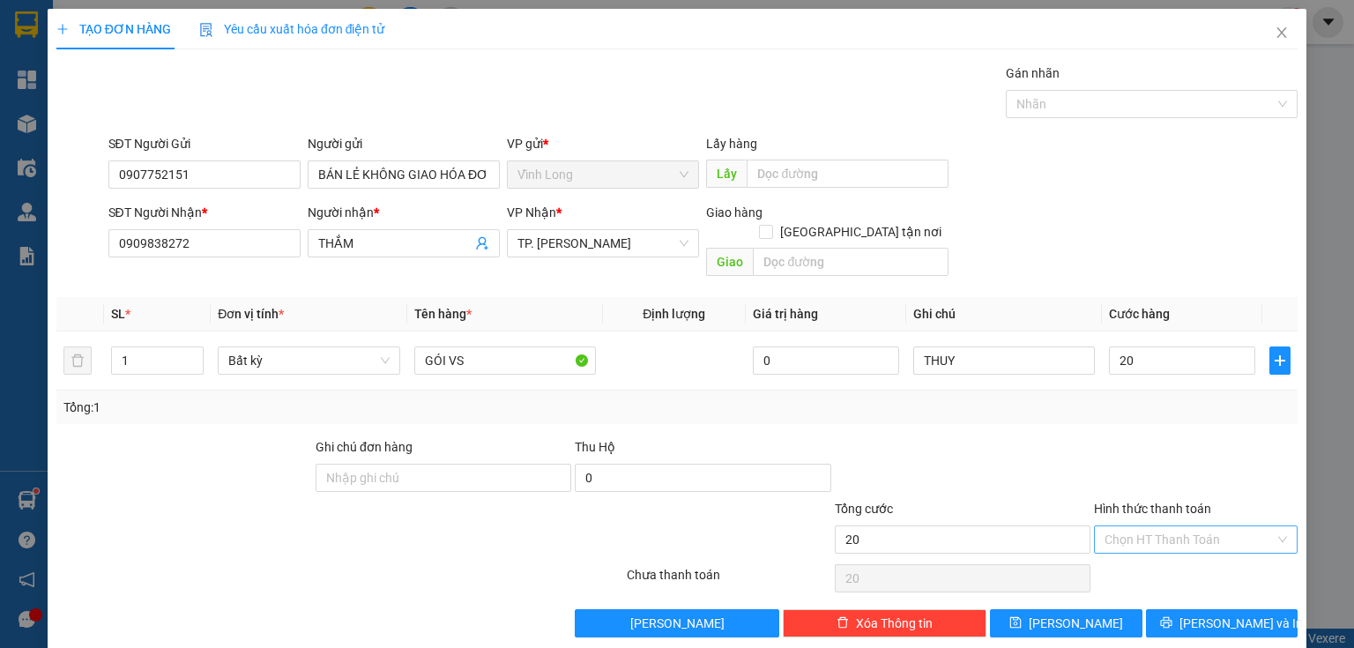
type input "20.000"
click at [1148, 526] on input "Hình thức thanh toán" at bounding box center [1189, 539] width 170 height 26
click at [1135, 539] on div "Tại văn phòng" at bounding box center [1186, 553] width 203 height 28
type input "0"
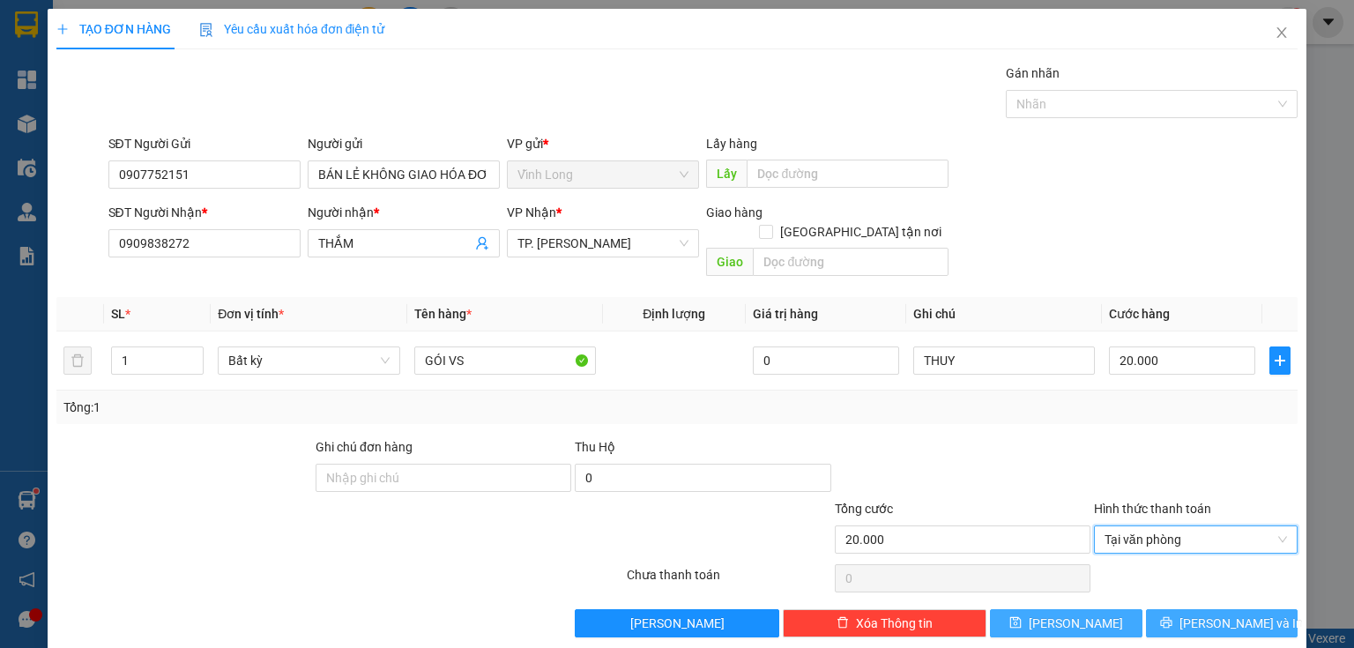
drag, startPoint x: 1185, startPoint y: 598, endPoint x: 1127, endPoint y: 591, distance: 57.7
click at [1172, 616] on icon "printer" at bounding box center [1166, 622] width 12 height 12
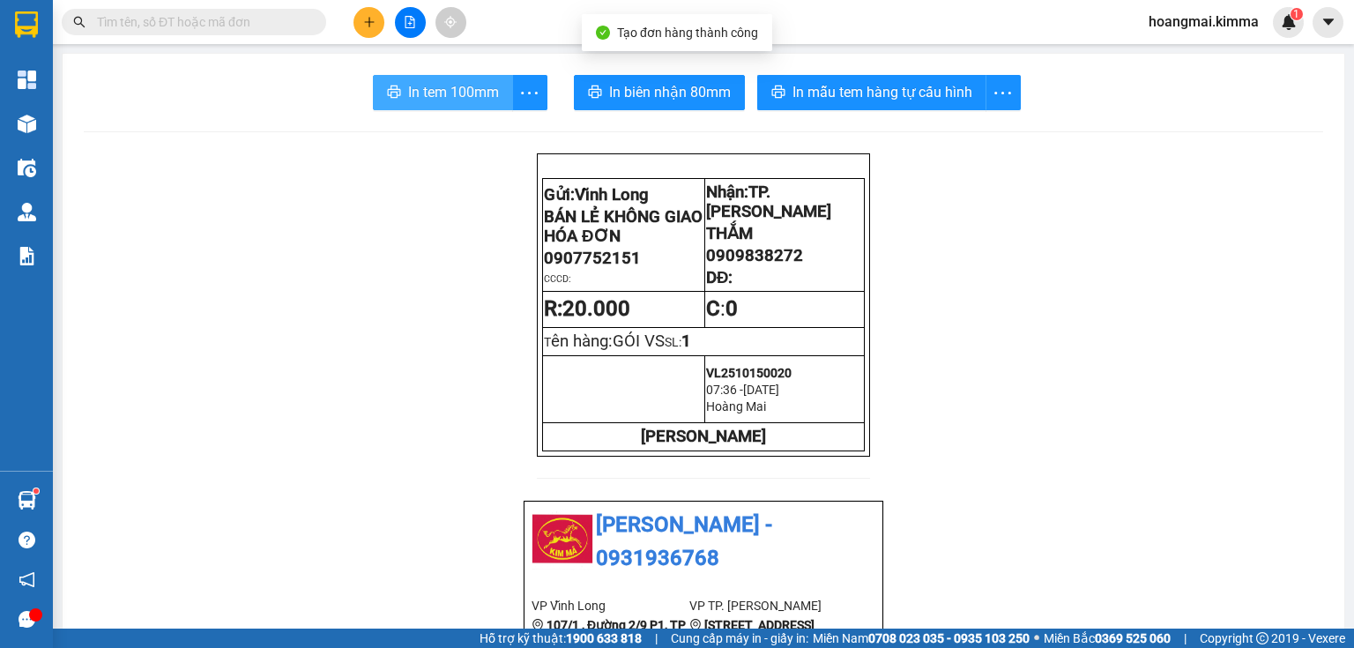
click at [408, 101] on span "In tem 100mm" at bounding box center [453, 92] width 91 height 22
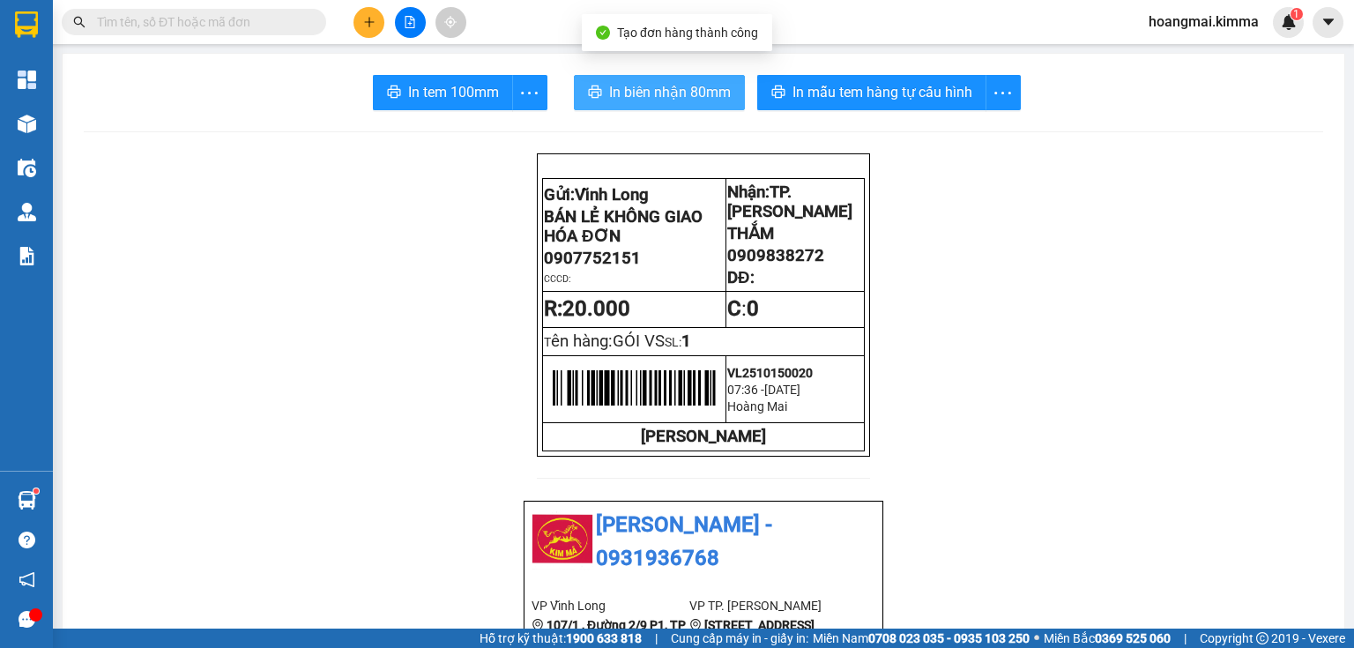
click at [623, 95] on span "In biên nhận 80mm" at bounding box center [670, 92] width 122 height 22
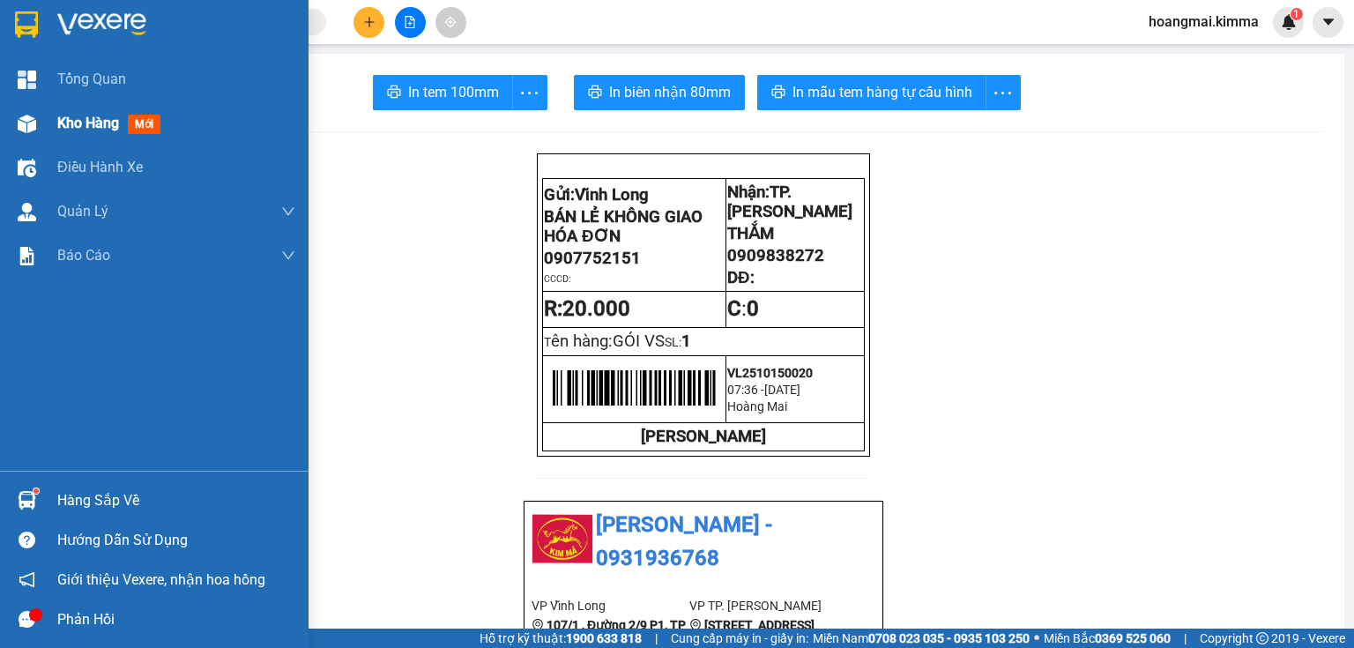
click at [37, 123] on div at bounding box center [26, 123] width 31 height 31
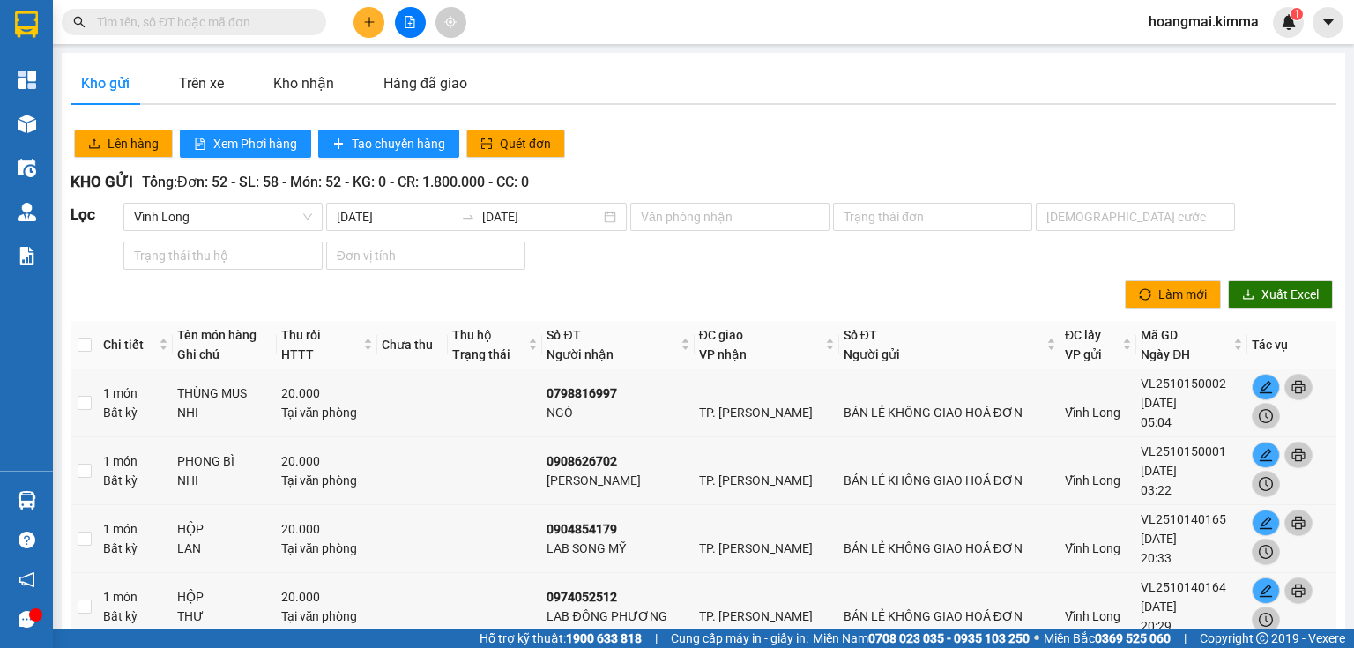
click at [256, 25] on input "text" at bounding box center [201, 21] width 208 height 19
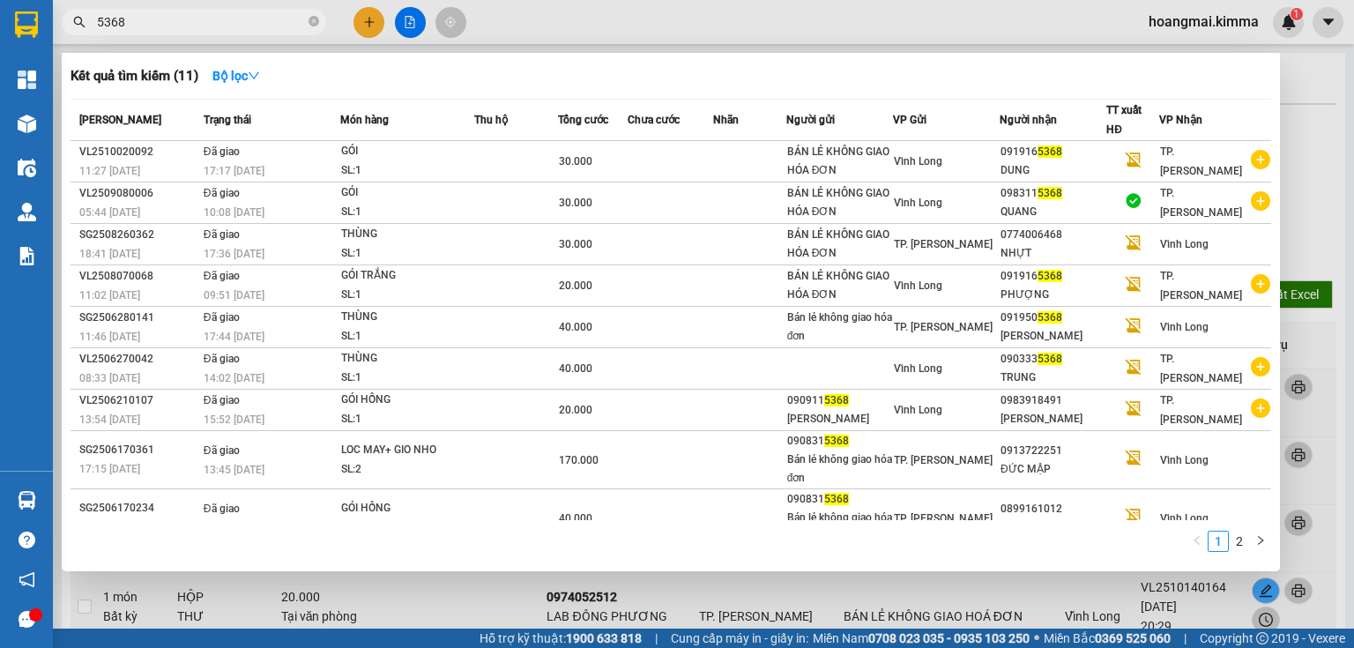
type input "5368"
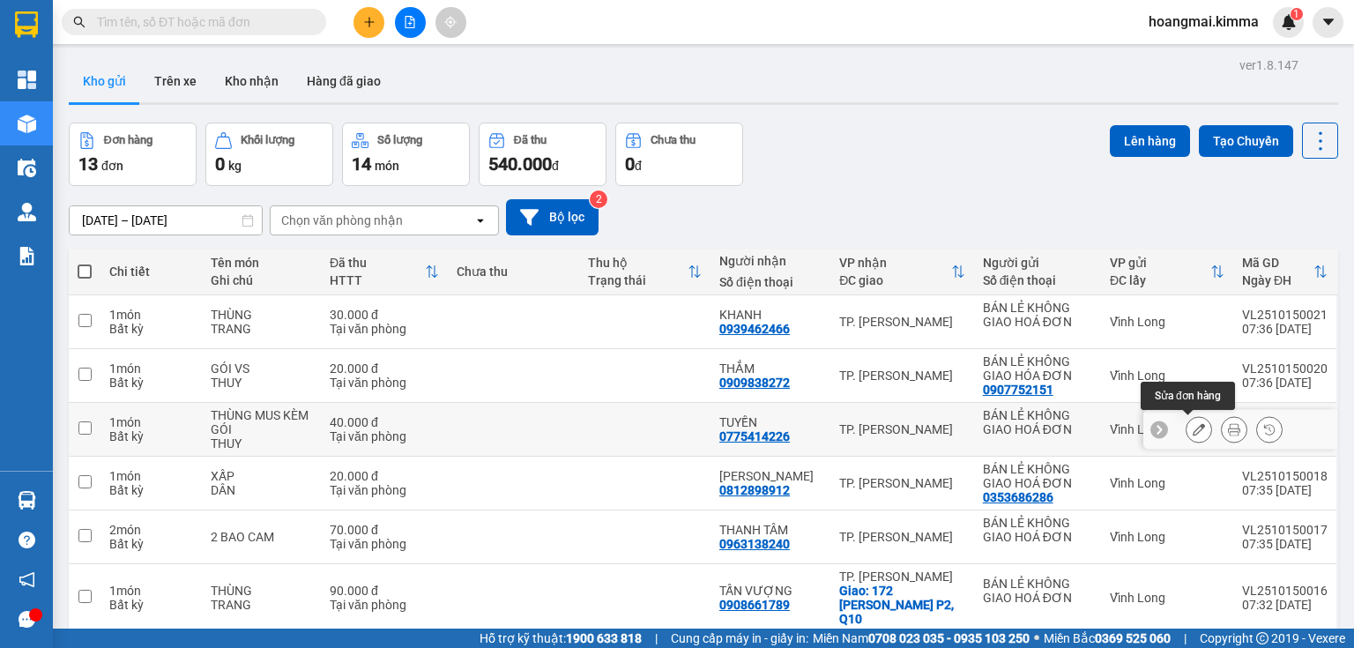
click at [1193, 429] on icon at bounding box center [1199, 429] width 12 height 12
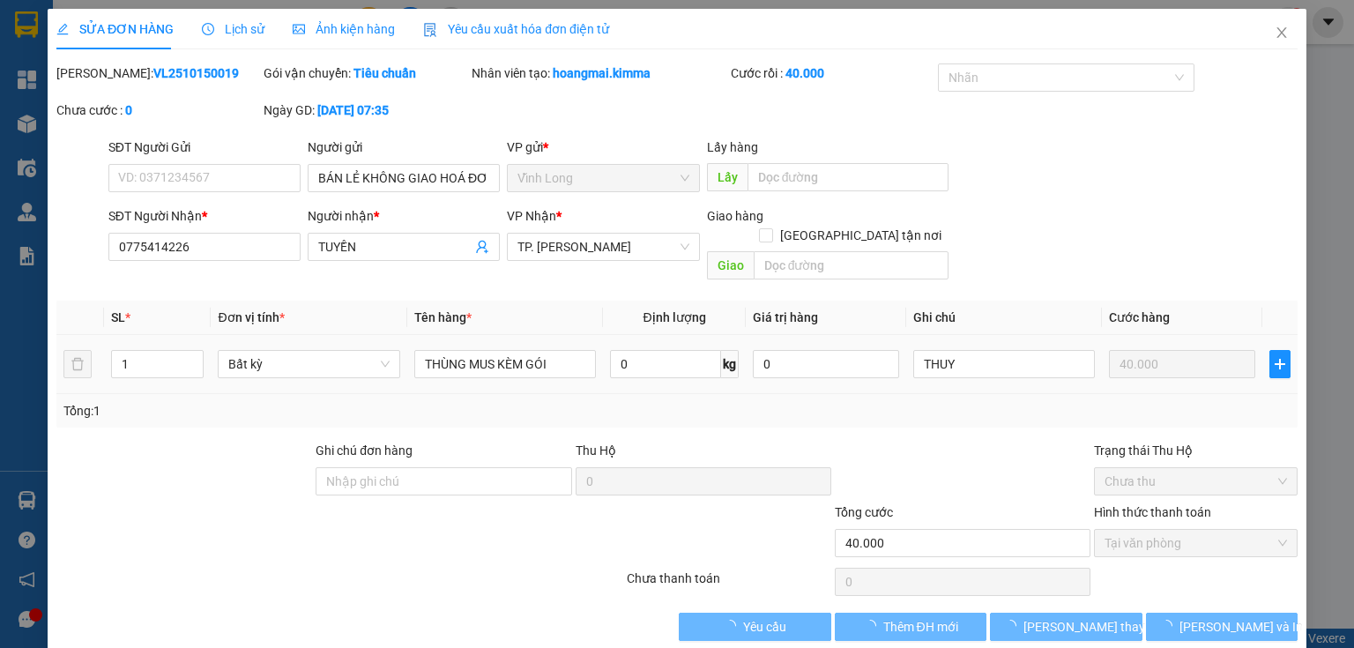
type input "BÁN LẺ KHÔNG GIAO HOÁ ĐƠN"
type input "0775414226"
type input "TUYỀN"
type input "40.000"
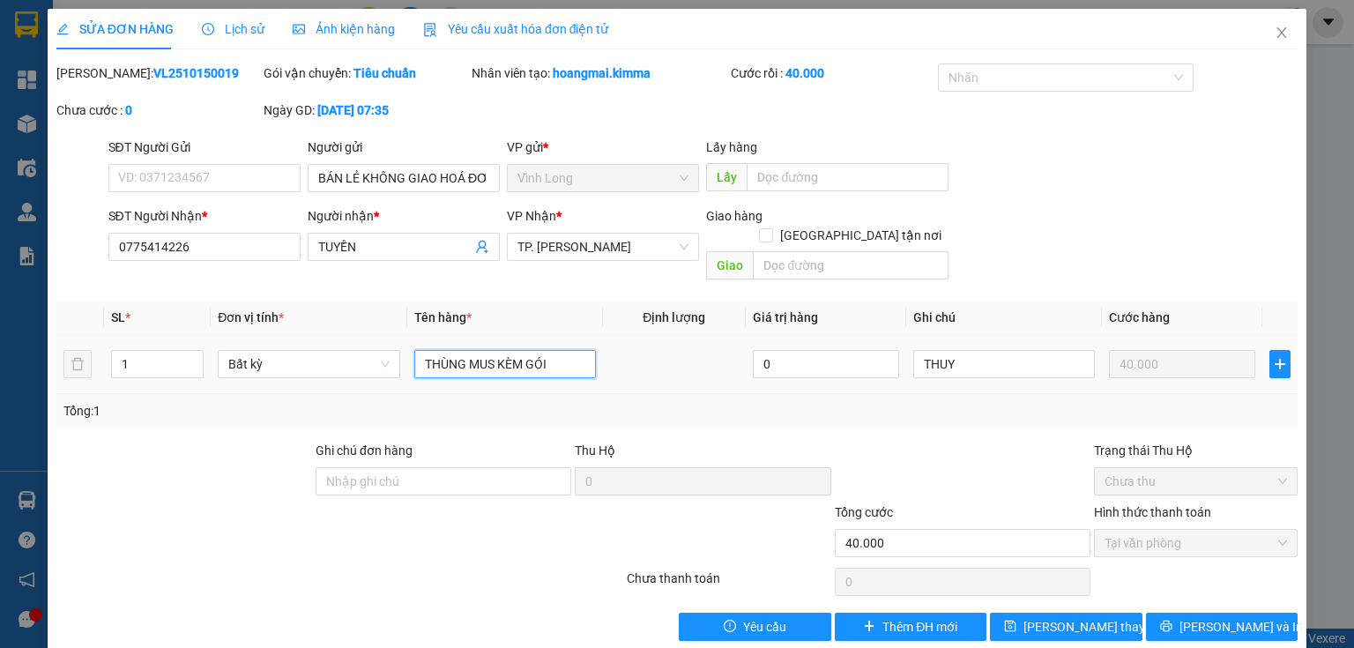
drag, startPoint x: 518, startPoint y: 353, endPoint x: 502, endPoint y: 360, distance: 17.8
click at [502, 360] on div "THÙNG MUS KÈM GÓI" at bounding box center [505, 363] width 182 height 35
type input "THÙNG MUS + GÓI"
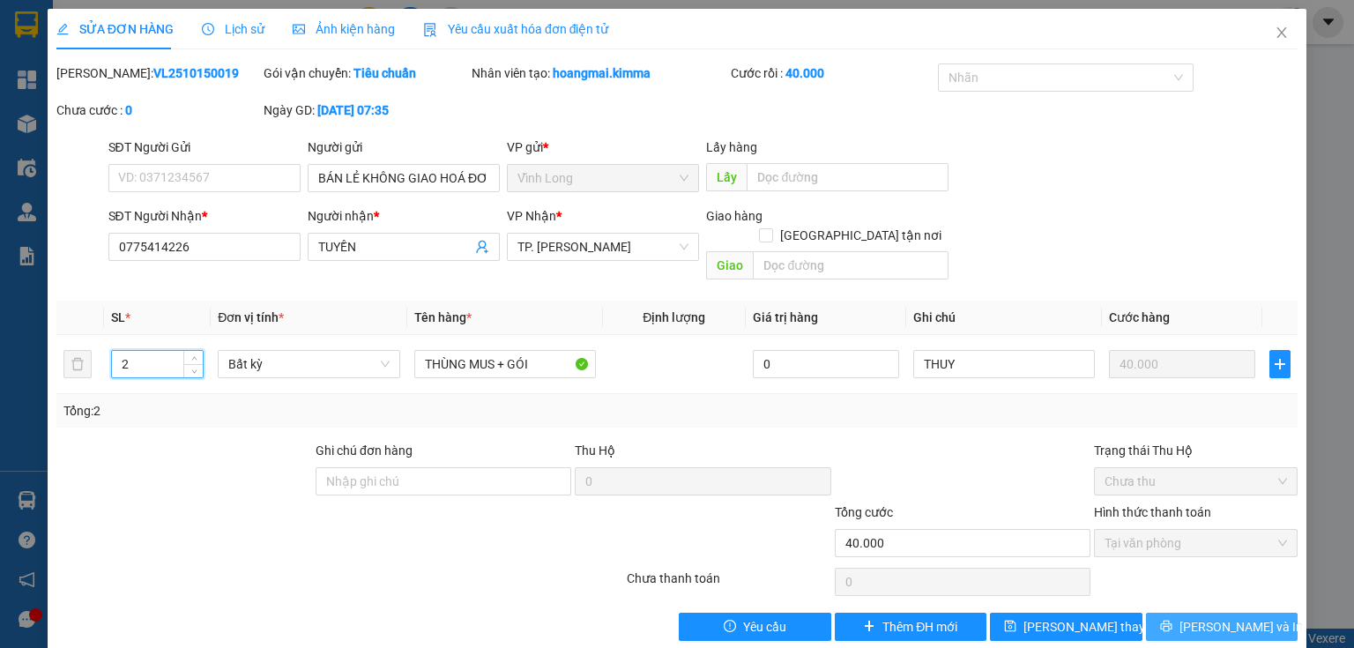
type input "2"
click at [1245, 617] on span "[PERSON_NAME] và In" at bounding box center [1240, 626] width 123 height 19
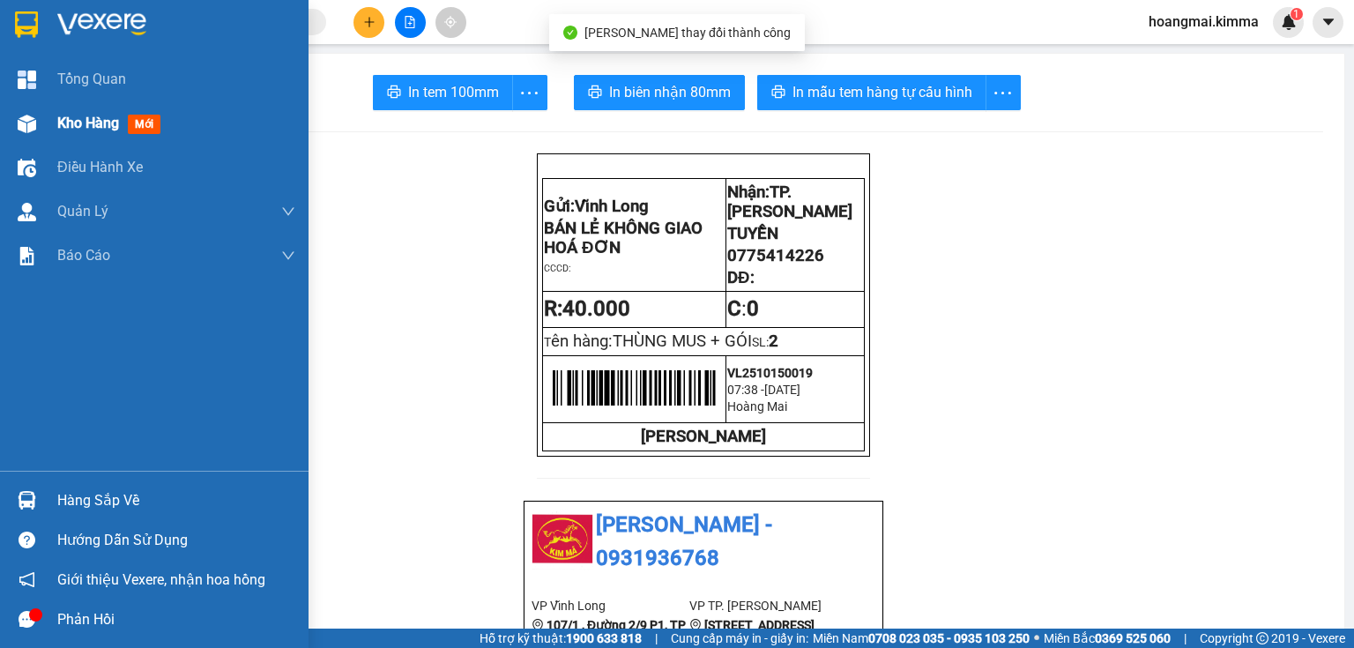
click at [74, 132] on div "Kho hàng mới" at bounding box center [112, 123] width 110 height 22
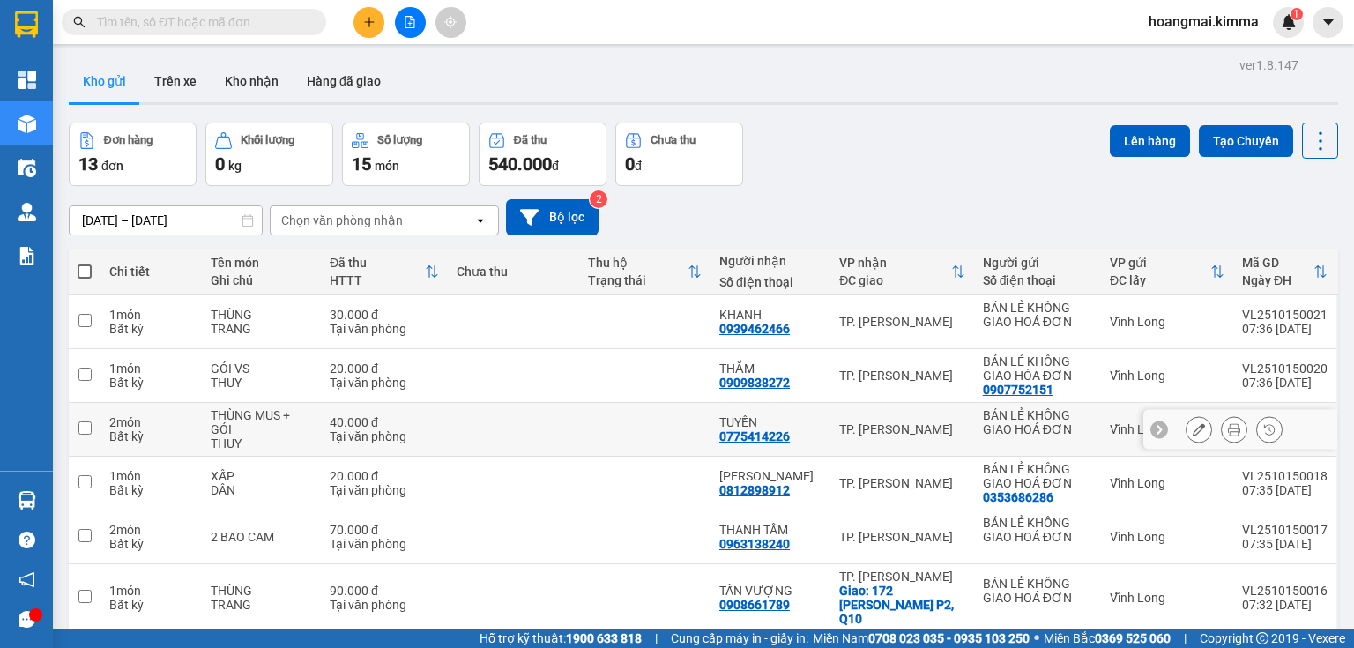
click at [1193, 424] on icon at bounding box center [1199, 429] width 12 height 12
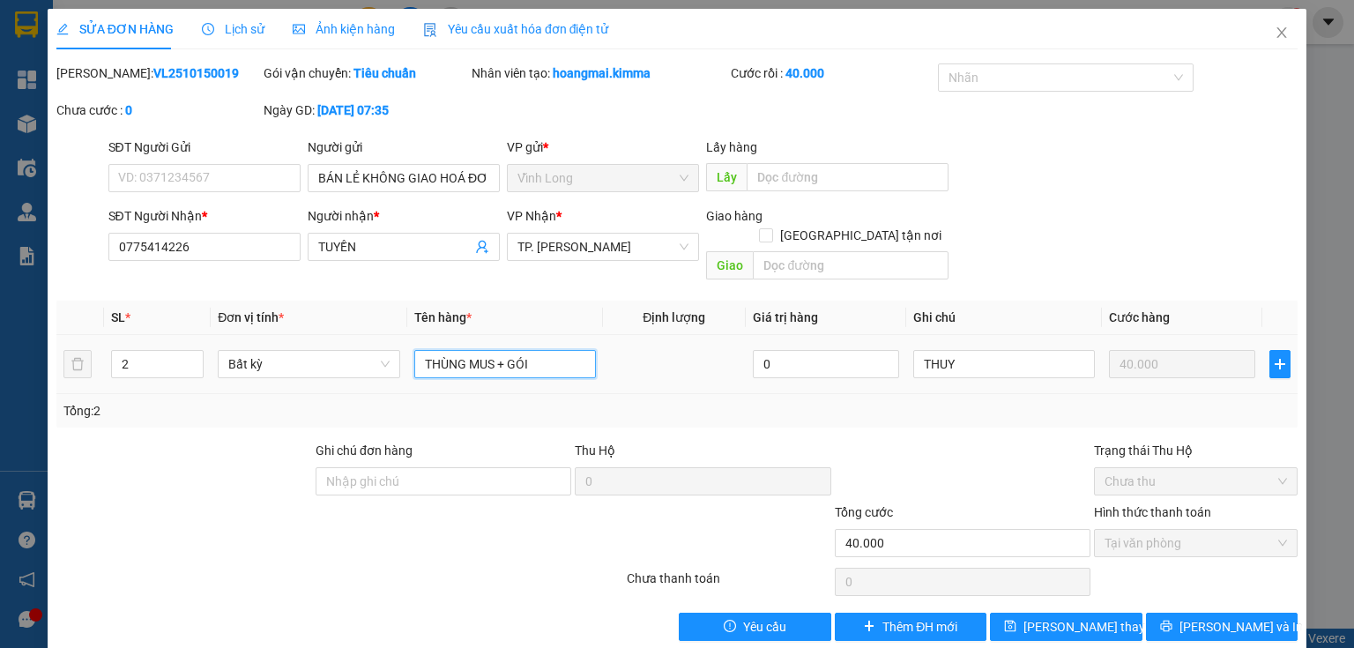
click at [554, 350] on input "THÙNG MUS + GÓI" at bounding box center [505, 364] width 182 height 28
type input "THÙNG MUS + GÓI CHUỐI"
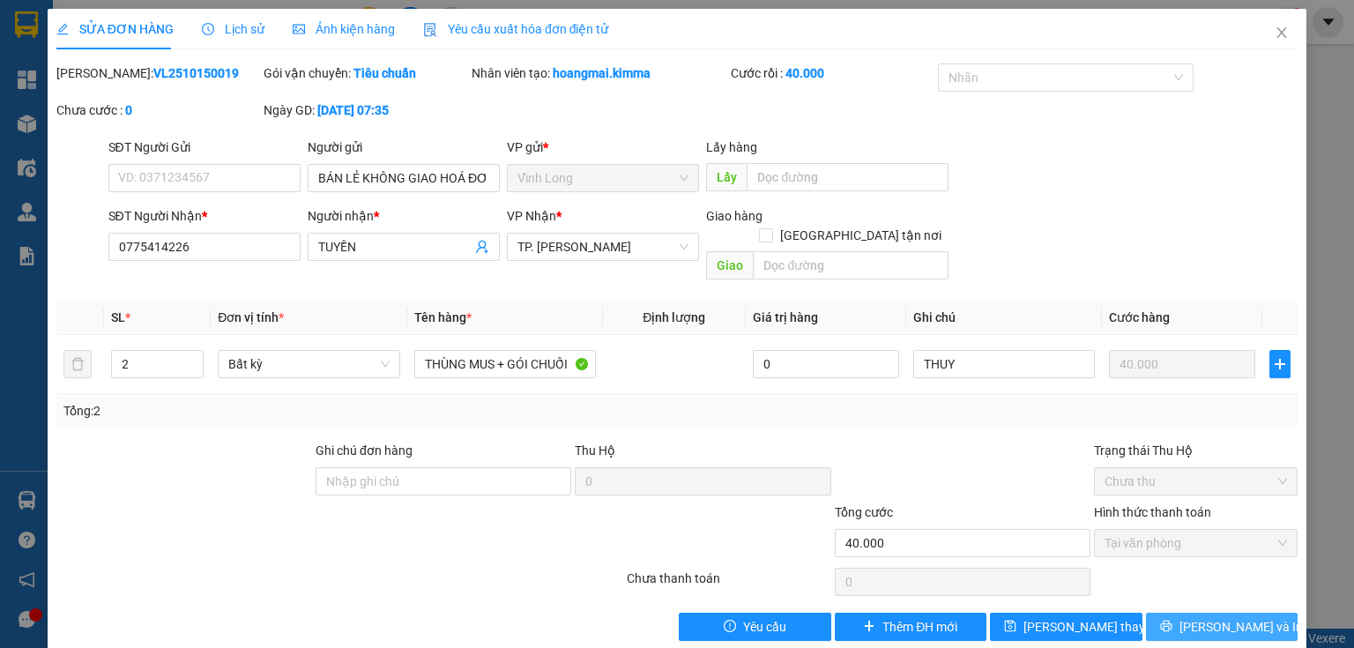
click at [1253, 613] on button "[PERSON_NAME] và In" at bounding box center [1222, 627] width 152 height 28
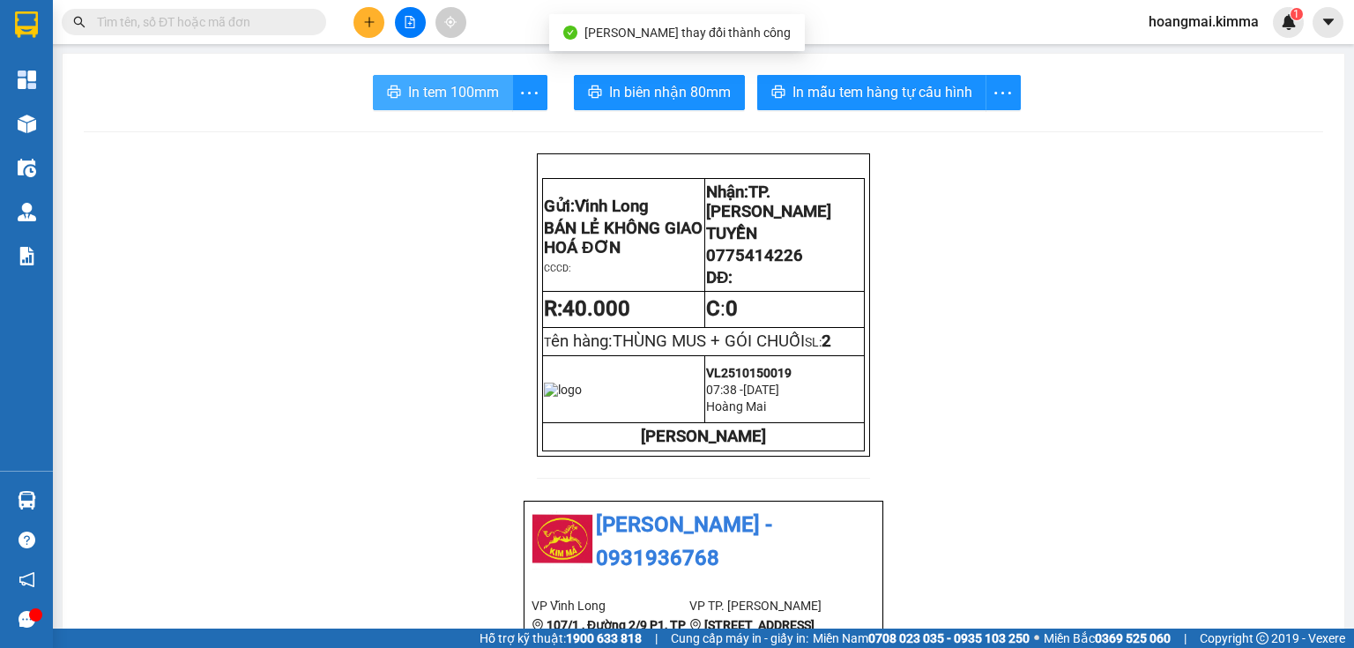
click at [423, 100] on span "In tem 100mm" at bounding box center [453, 92] width 91 height 22
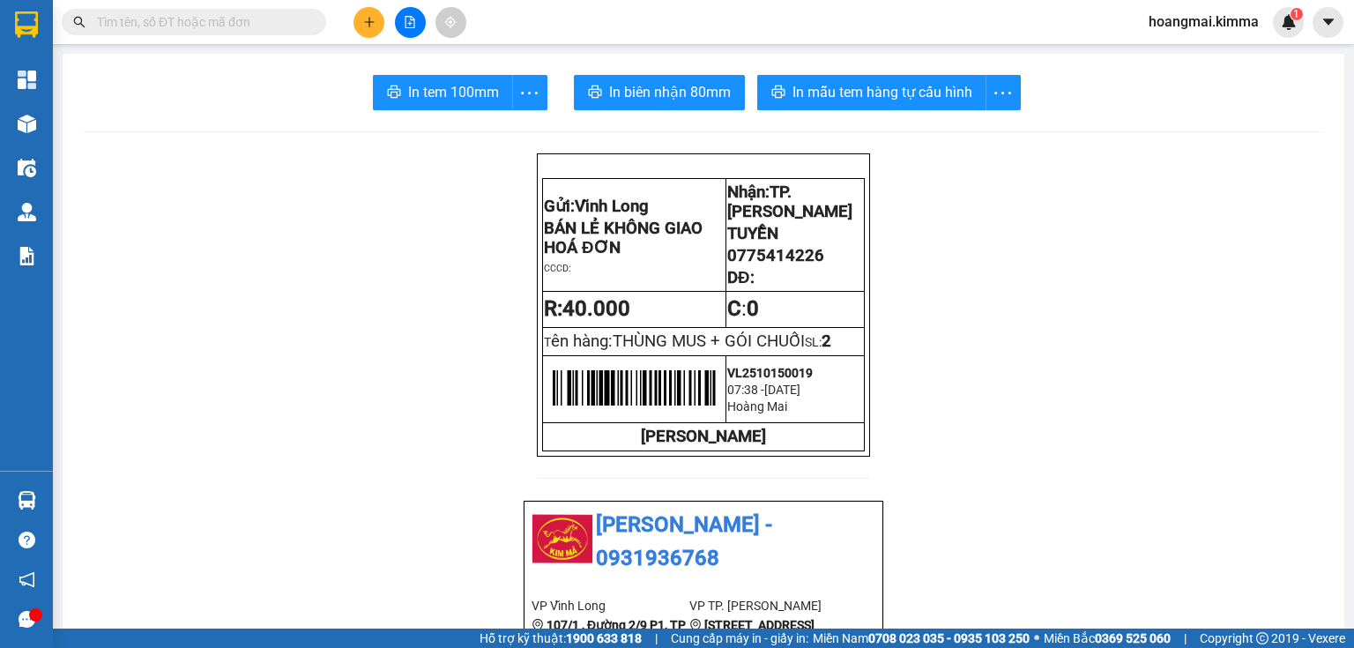
click at [372, 21] on icon "plus" at bounding box center [369, 21] width 10 height 1
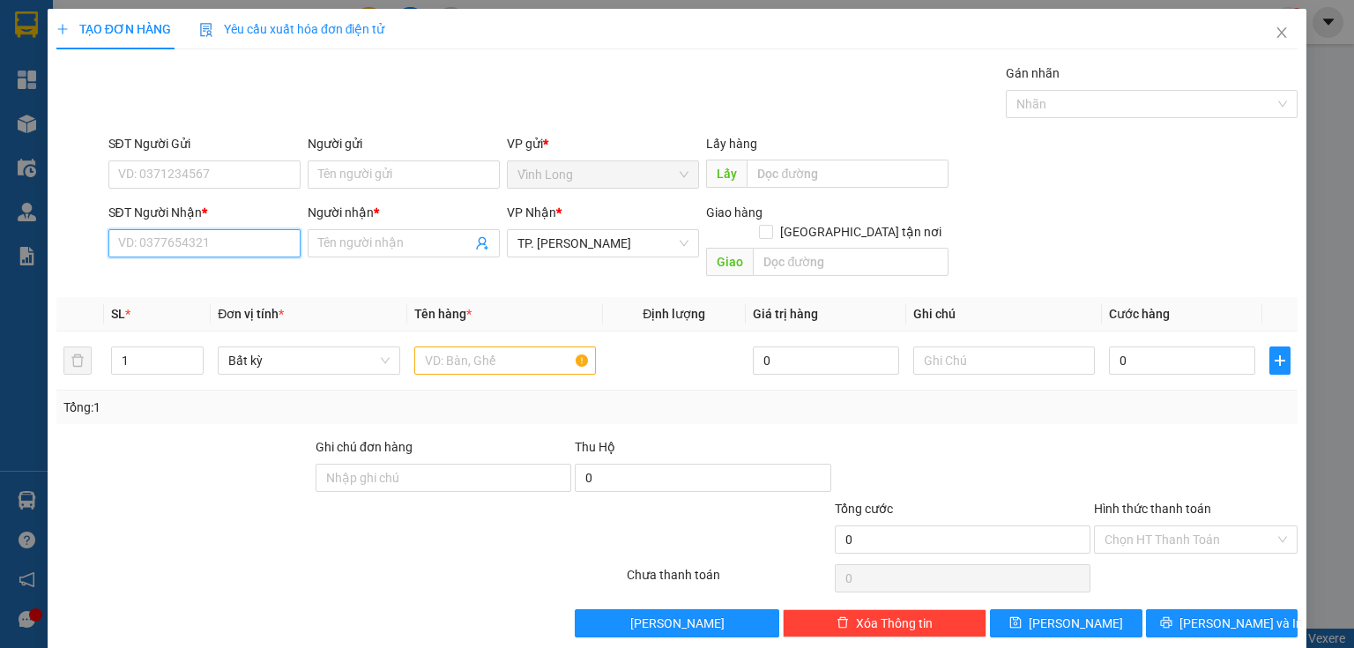
click at [178, 245] on input "SĐT Người Nhận *" at bounding box center [204, 243] width 192 height 28
click at [250, 173] on input "SĐT Người Gửi" at bounding box center [204, 174] width 192 height 28
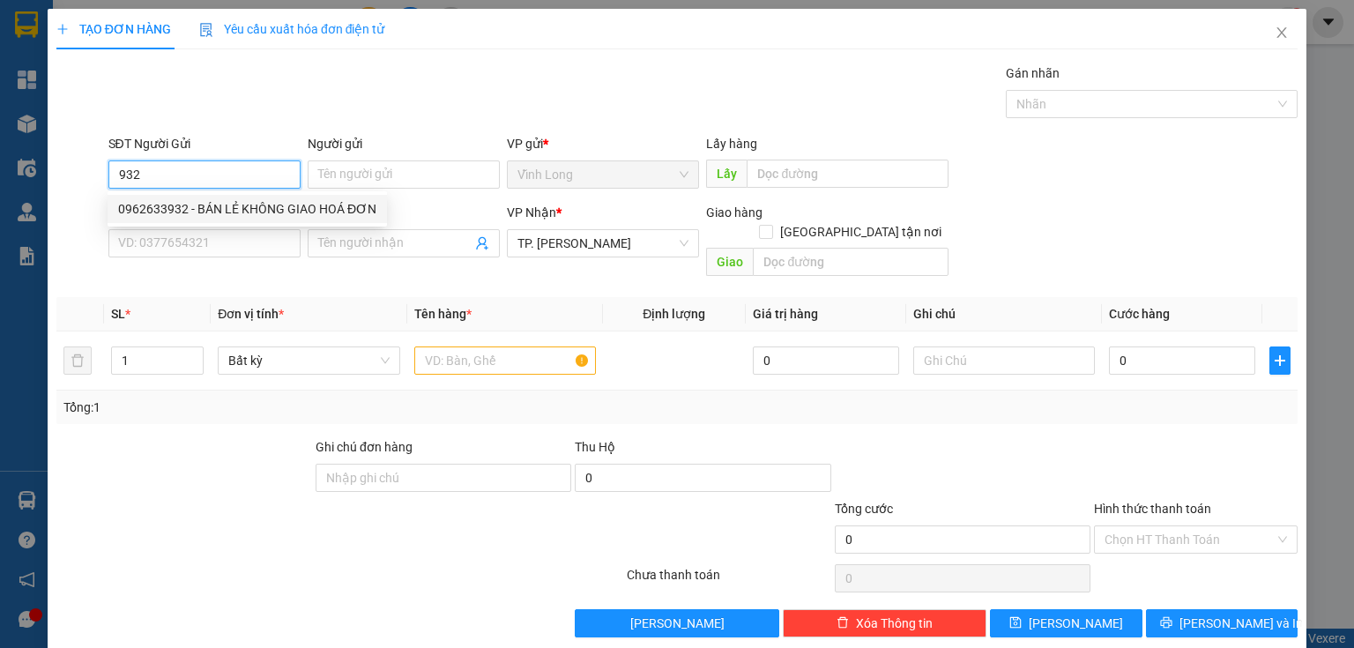
click at [201, 211] on div "0962633932 - BÁN LẺ KHÔNG GIAO HOÁ ĐƠN" at bounding box center [247, 208] width 258 height 19
type input "0962633932"
type input "BÁN LẺ KHÔNG GIAO HOÁ ĐƠN"
type input "0962633932"
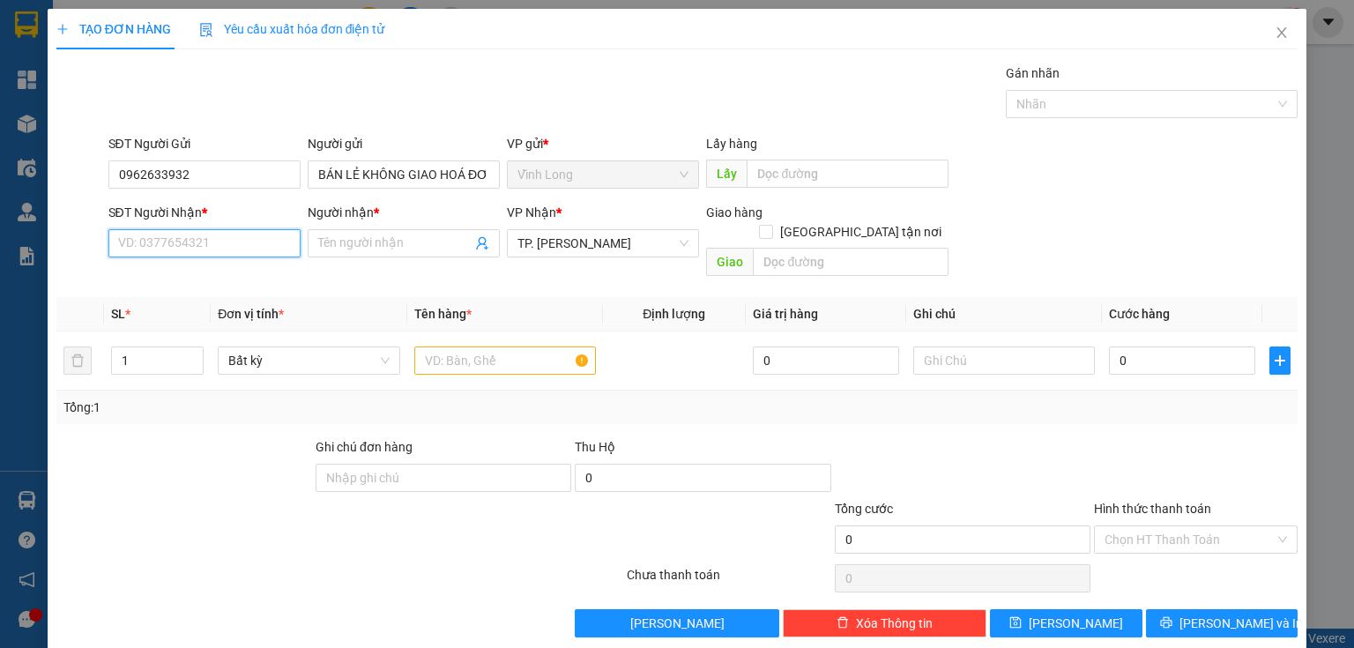
click at [207, 244] on input "SĐT Người Nhận *" at bounding box center [204, 243] width 192 height 28
type input "0917100365"
click at [350, 243] on input "Người nhận *" at bounding box center [394, 243] width 153 height 19
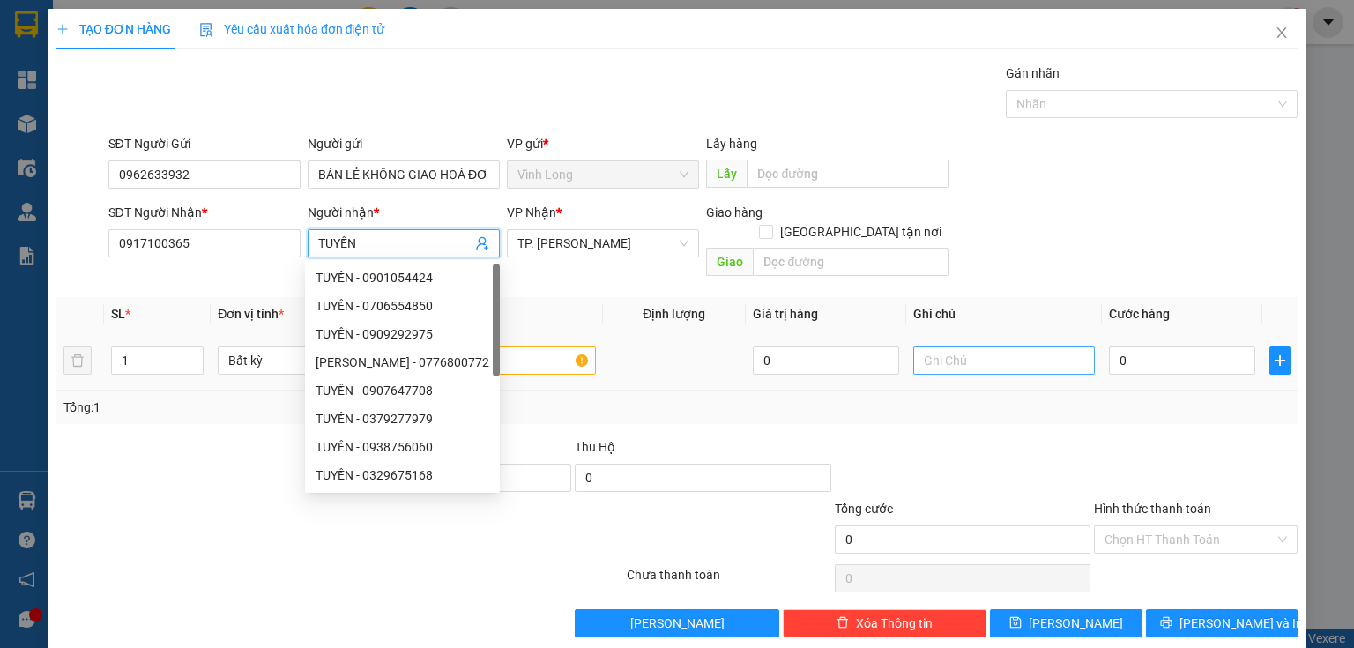
type input "TUYỀN"
click at [937, 346] on input "text" at bounding box center [1004, 360] width 182 height 28
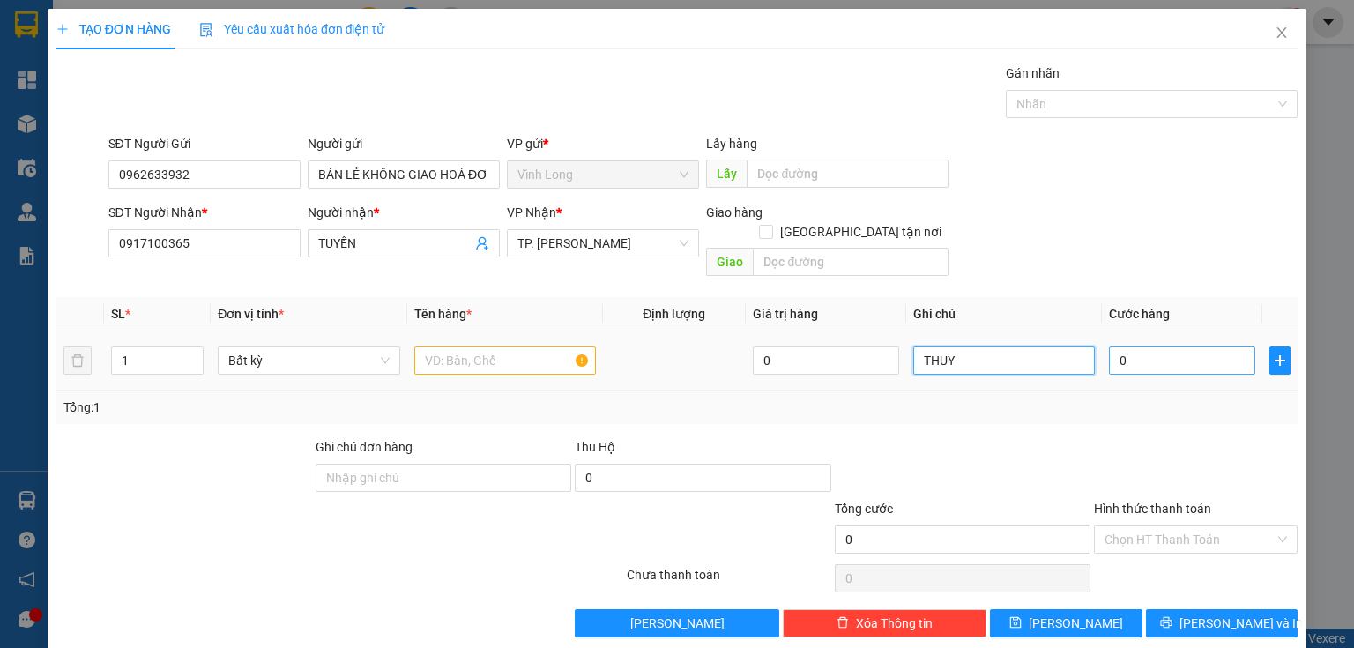
type input "THUY"
click at [1150, 346] on input "0" at bounding box center [1182, 360] width 146 height 28
type input "3"
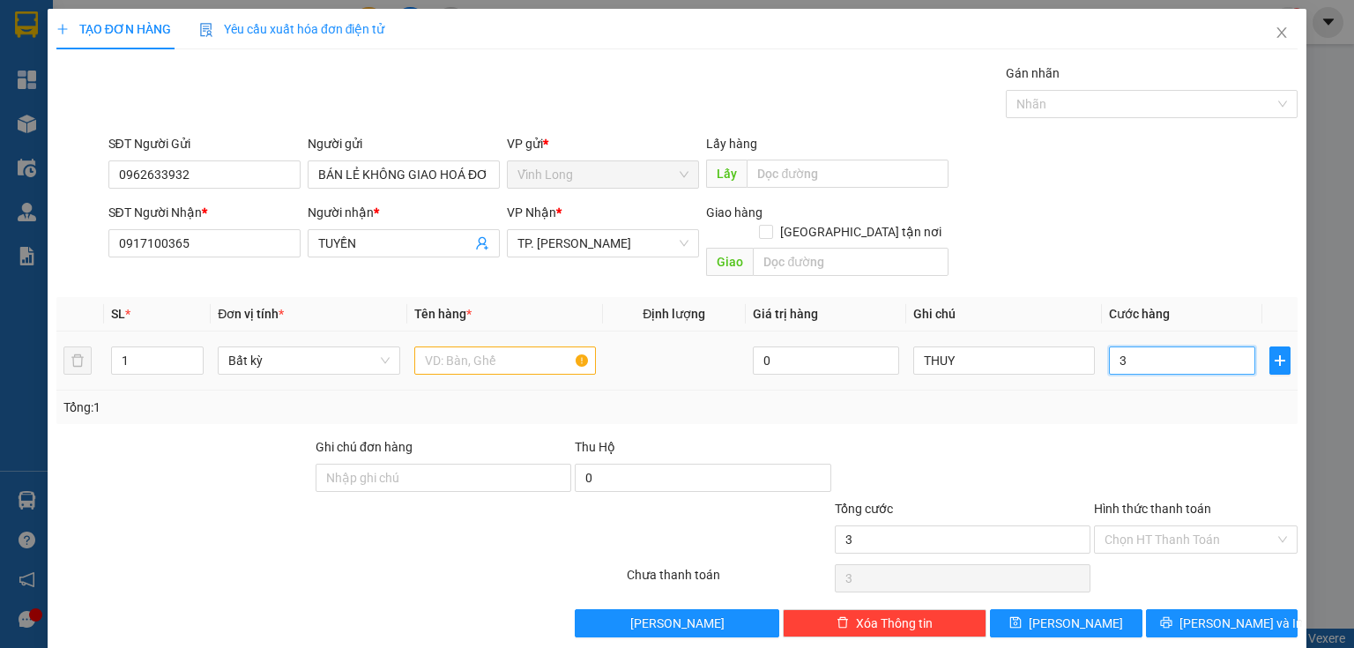
type input "30"
type input "30.000"
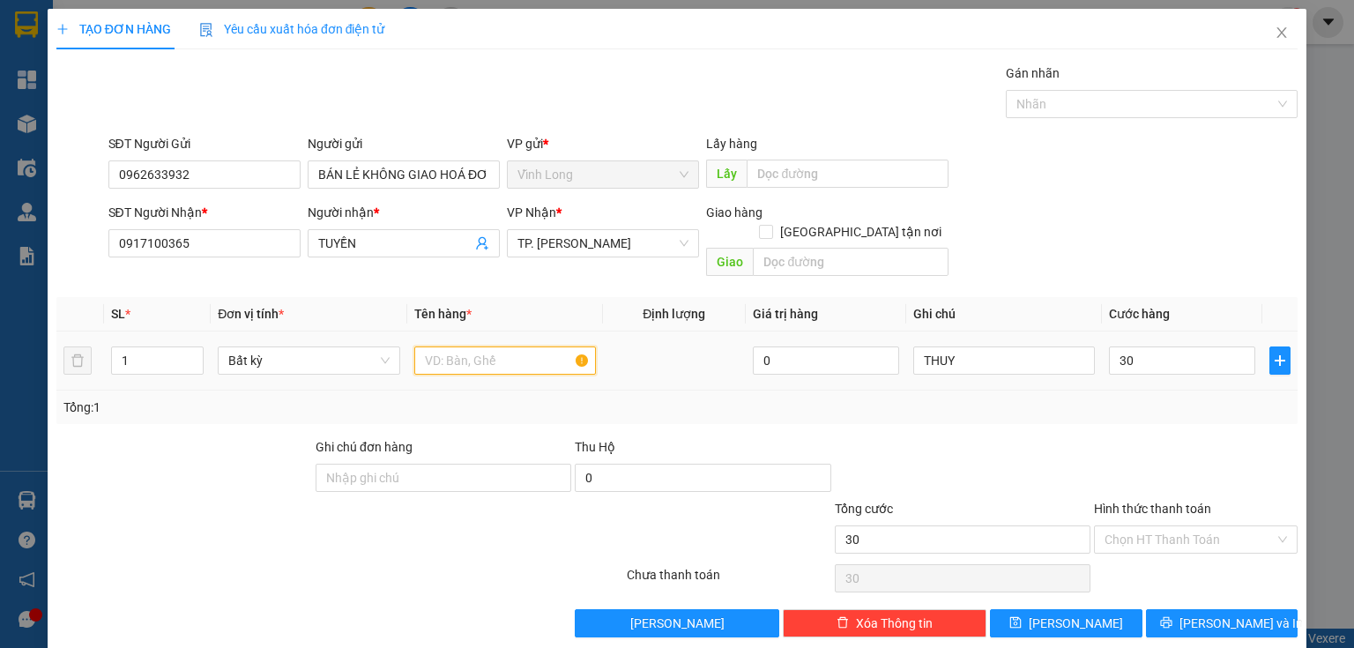
type input "30.000"
click at [494, 346] on input "text" at bounding box center [505, 360] width 182 height 28
type input "GÓI"
click at [1177, 526] on input "Hình thức thanh toán" at bounding box center [1189, 539] width 170 height 26
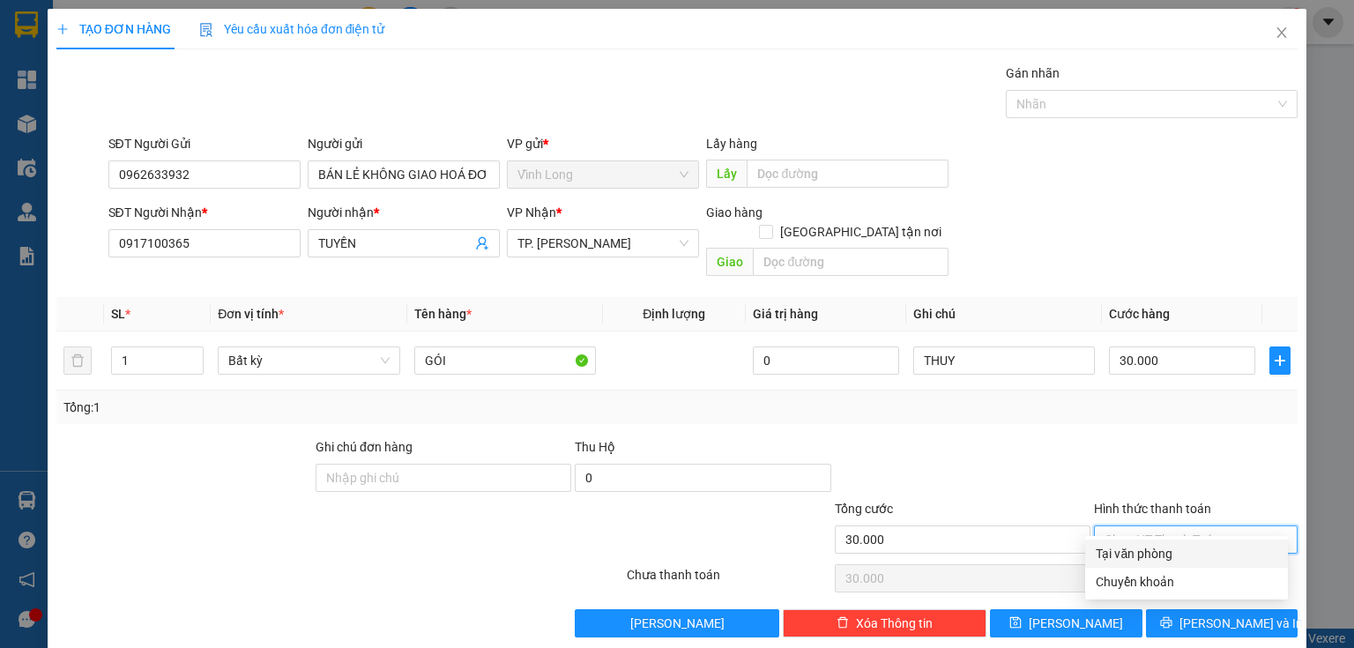
click at [1128, 550] on div "Tại văn phòng" at bounding box center [1187, 553] width 182 height 19
type input "0"
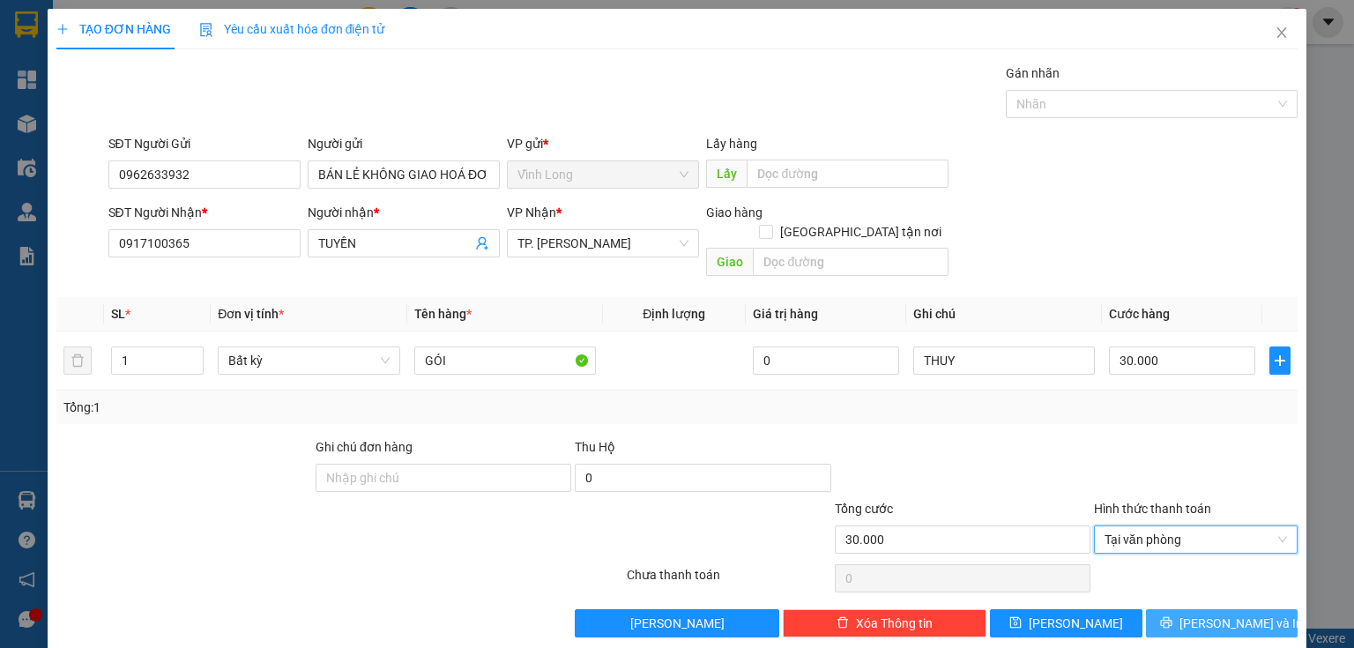
drag, startPoint x: 1230, startPoint y: 602, endPoint x: 1142, endPoint y: 575, distance: 91.4
click at [1230, 613] on span "[PERSON_NAME] và In" at bounding box center [1240, 622] width 123 height 19
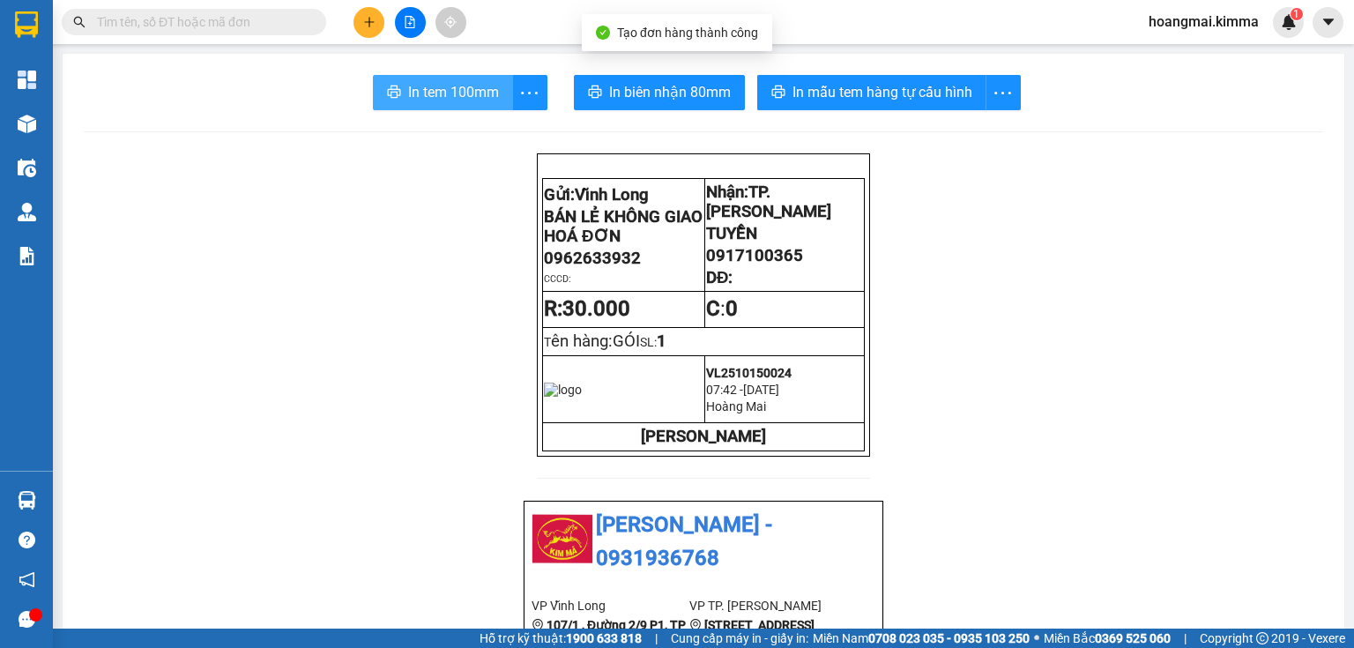
click at [435, 101] on span "In tem 100mm" at bounding box center [453, 92] width 91 height 22
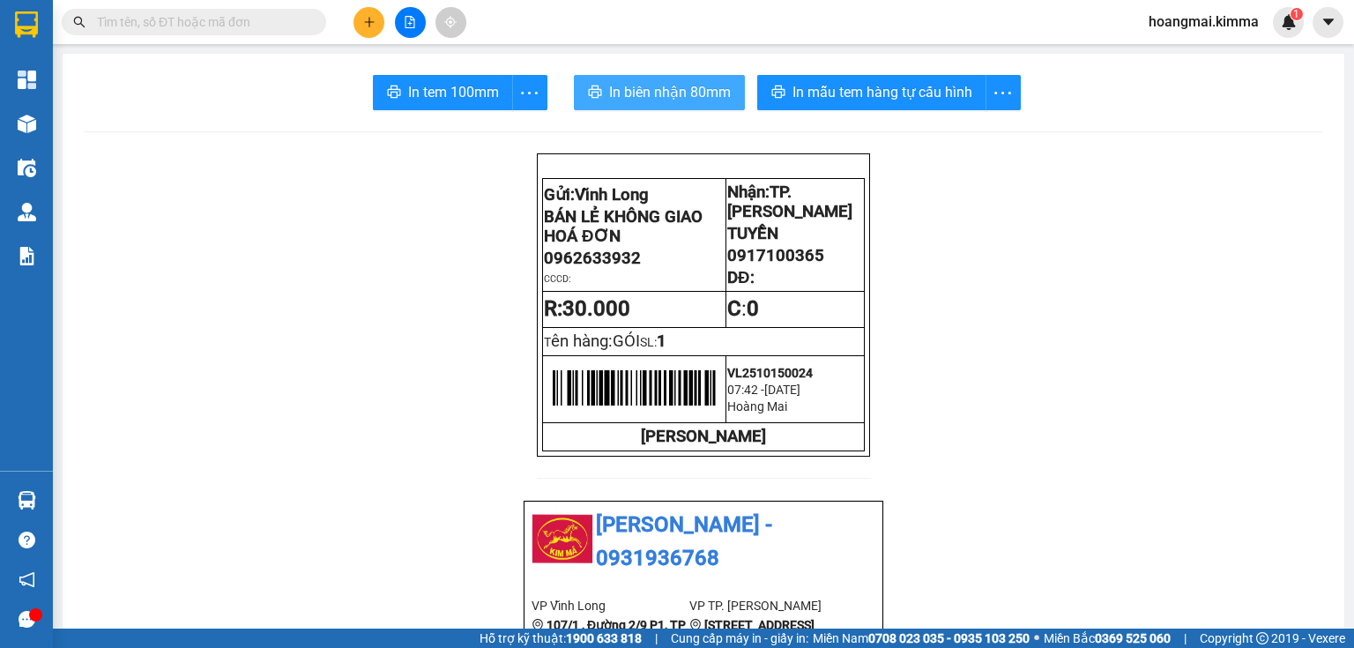
click at [649, 95] on span "In biên nhận 80mm" at bounding box center [670, 92] width 122 height 22
click at [361, 22] on button at bounding box center [368, 22] width 31 height 31
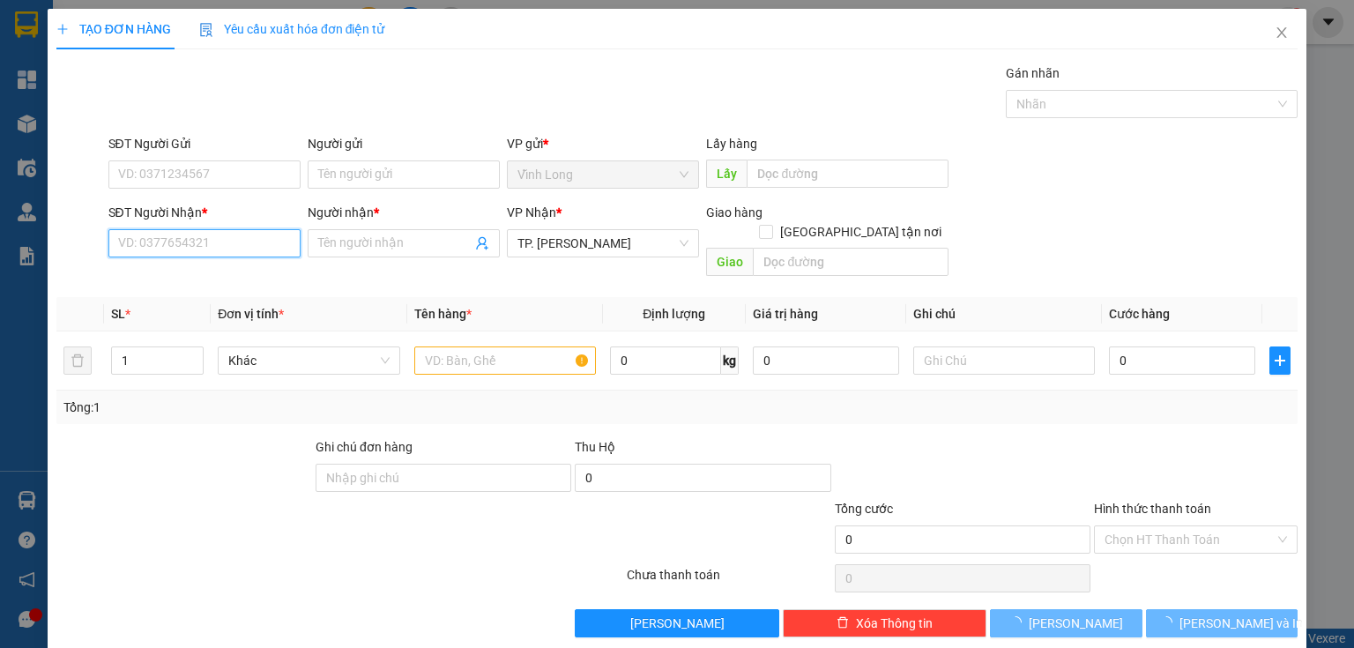
click at [257, 242] on input "SĐT Người Nhận *" at bounding box center [204, 243] width 192 height 28
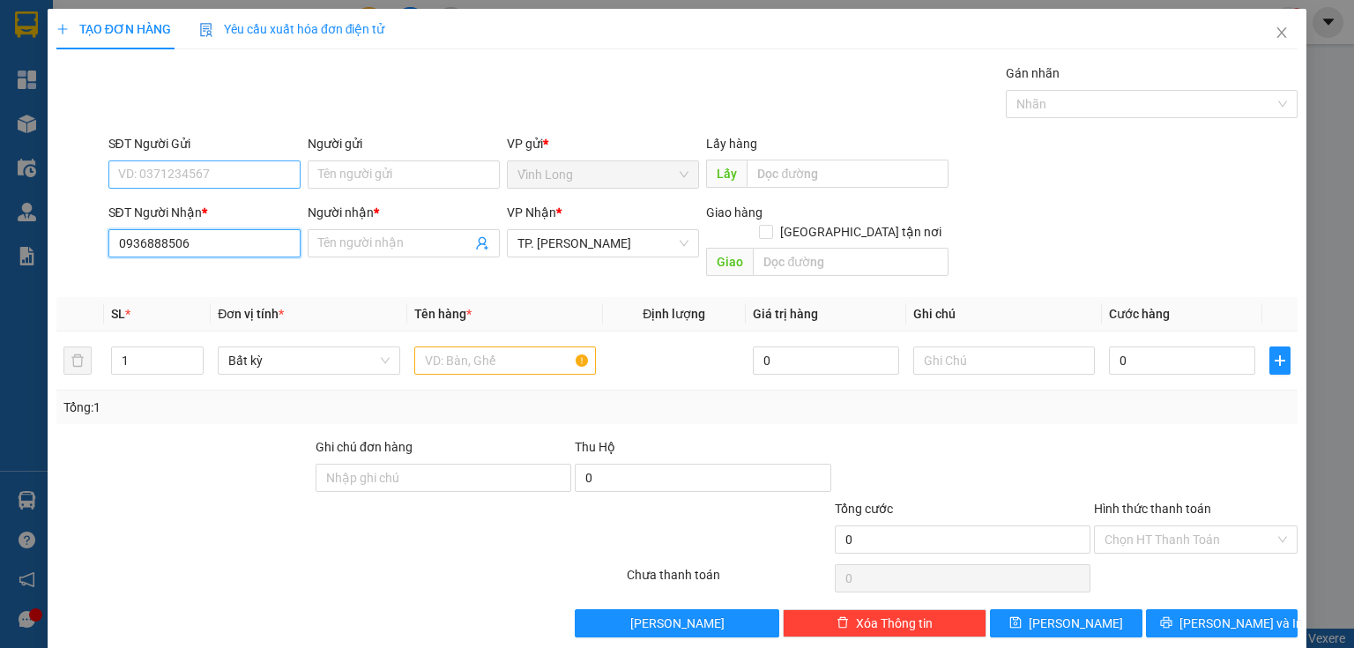
type input "0936888506"
click at [205, 166] on input "SĐT Người Gửi" at bounding box center [204, 174] width 192 height 28
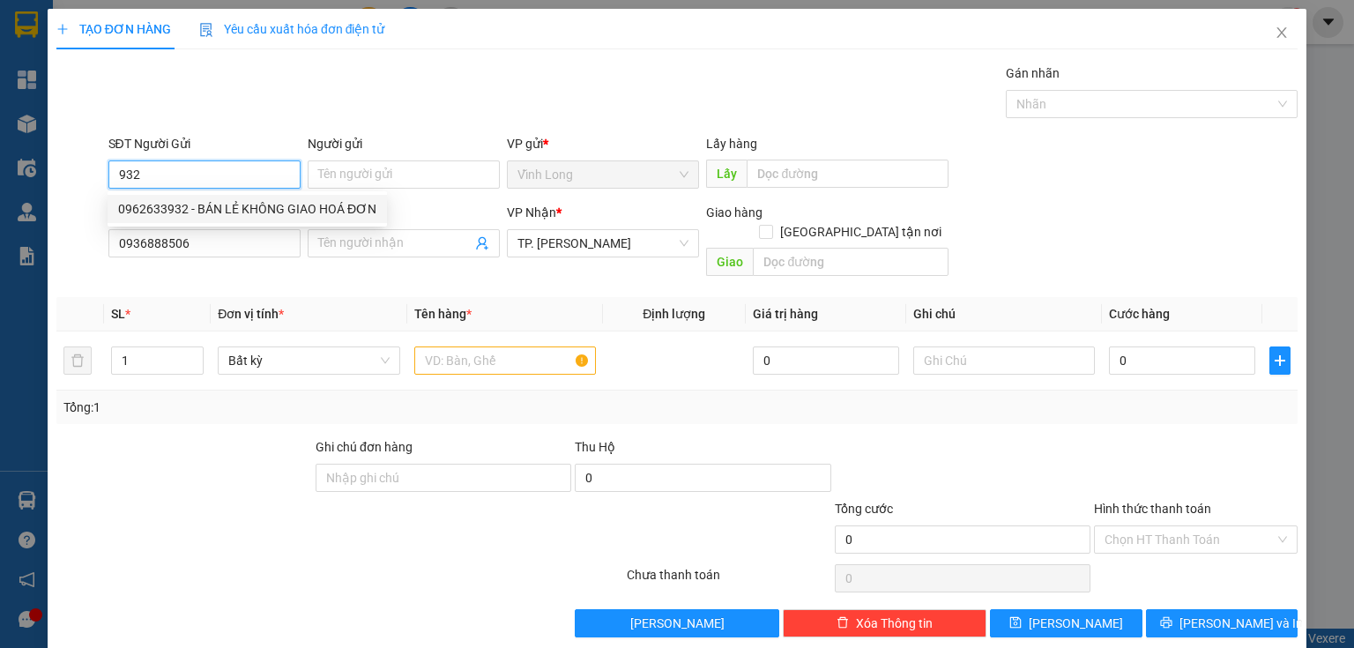
click at [212, 199] on div "0962633932 - BÁN LẺ KHÔNG GIAO HOÁ ĐƠN" at bounding box center [247, 208] width 258 height 19
type input "0962633932"
type input "BÁN LẺ KHÔNG GIAO HOÁ ĐƠN"
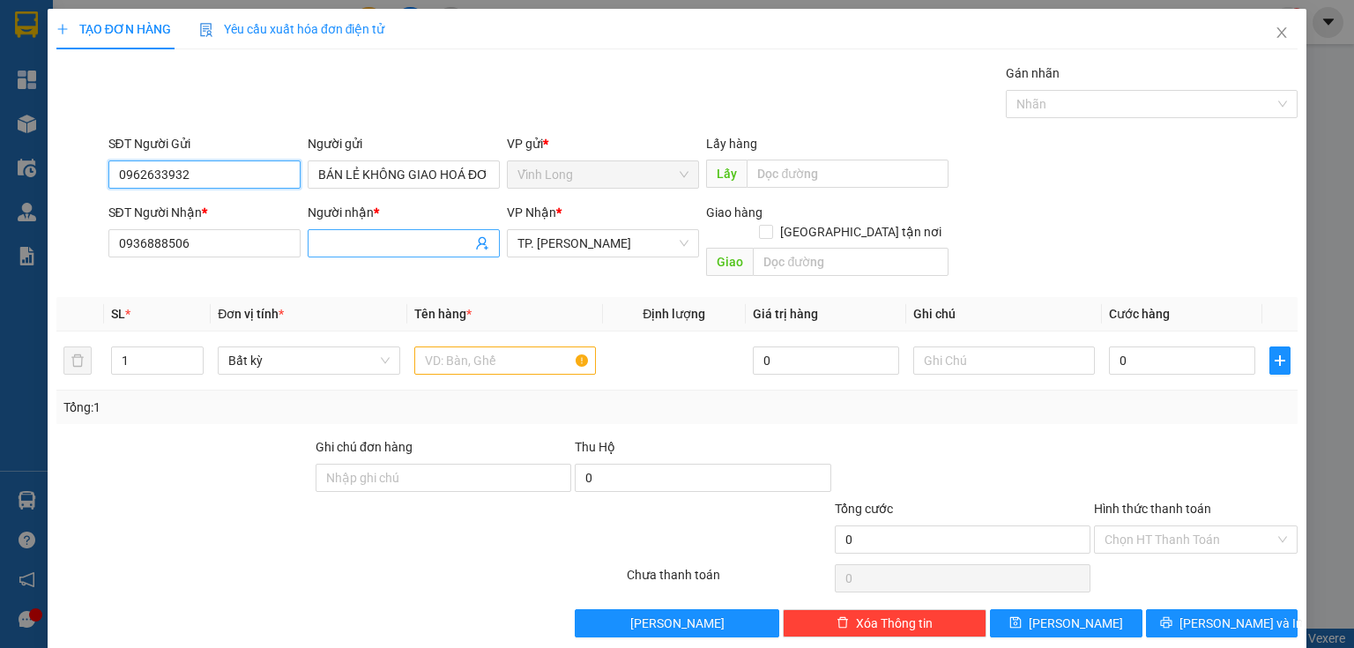
type input "0962633932"
click at [322, 240] on input "Người nhận *" at bounding box center [394, 243] width 153 height 19
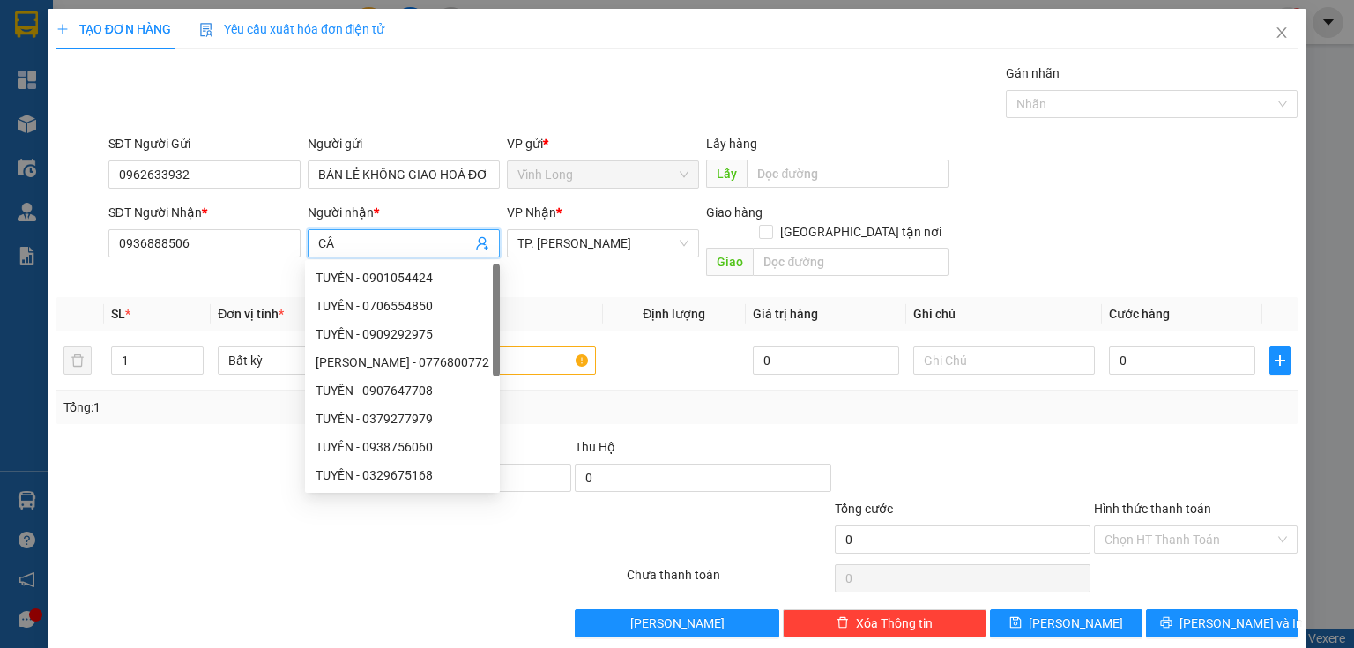
type input "C"
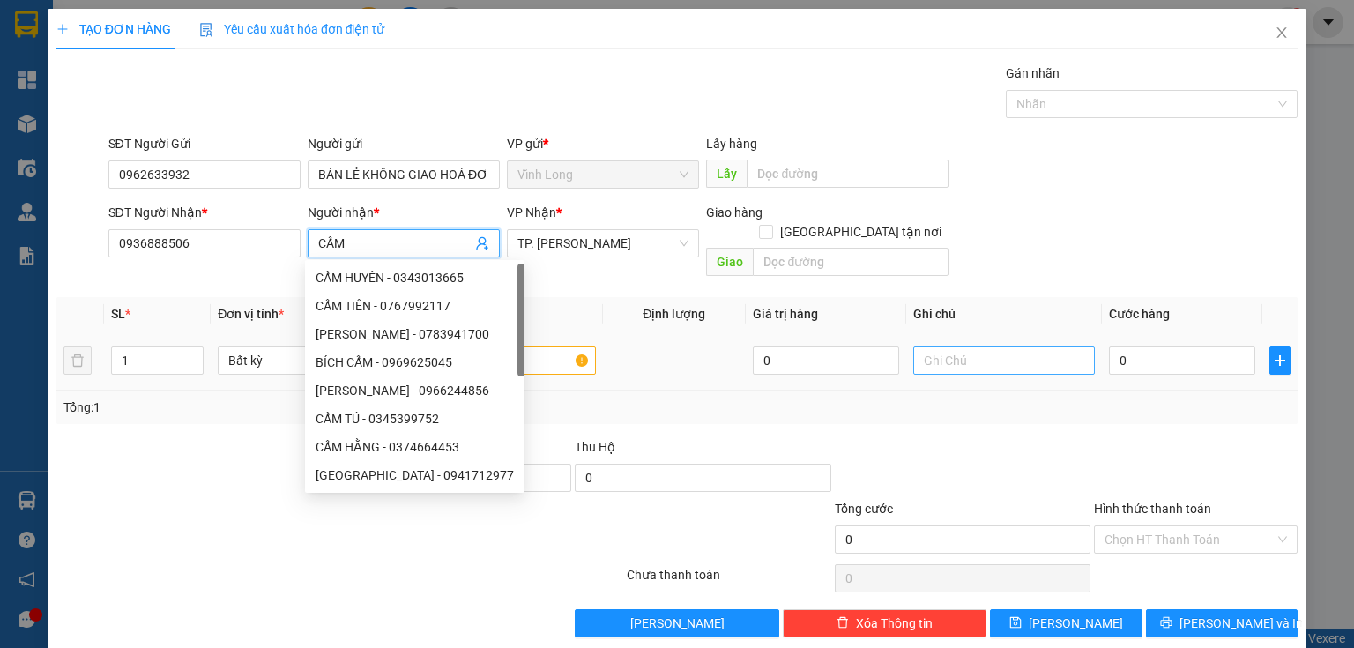
type input "CẨM"
click at [924, 349] on input "text" at bounding box center [1004, 360] width 182 height 28
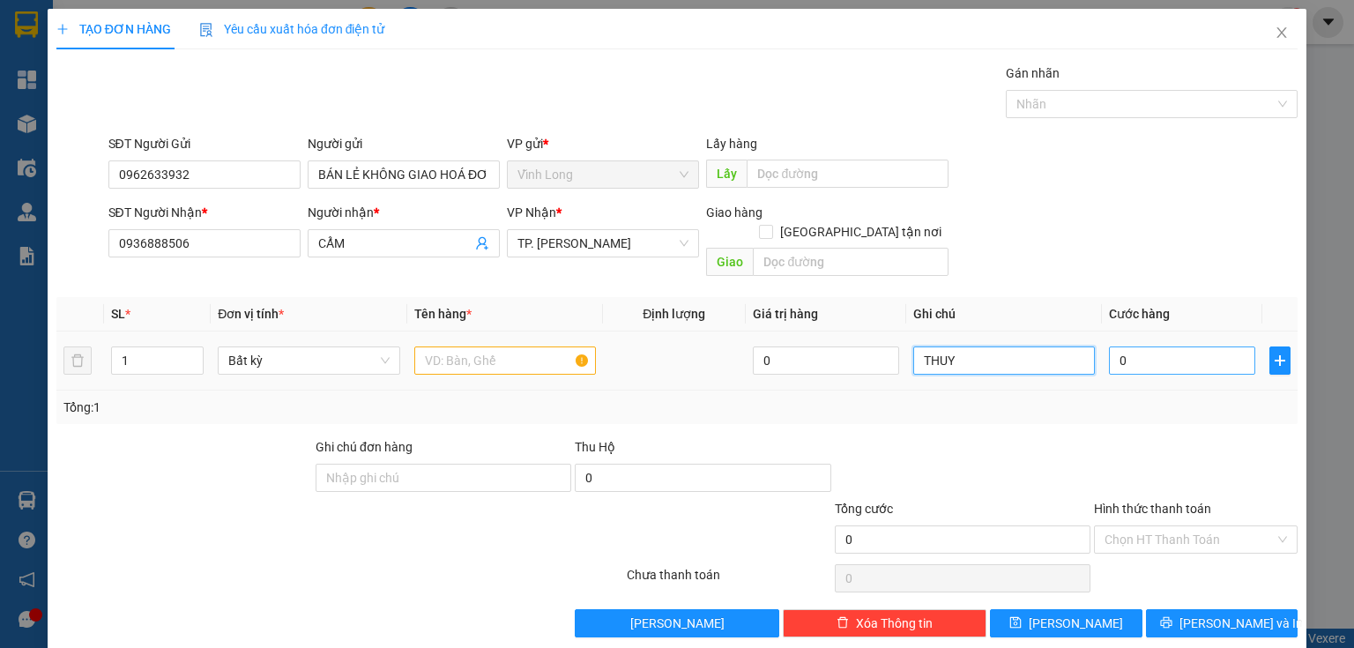
type input "THUY"
click at [1169, 346] on input "0" at bounding box center [1182, 360] width 146 height 28
type input "2"
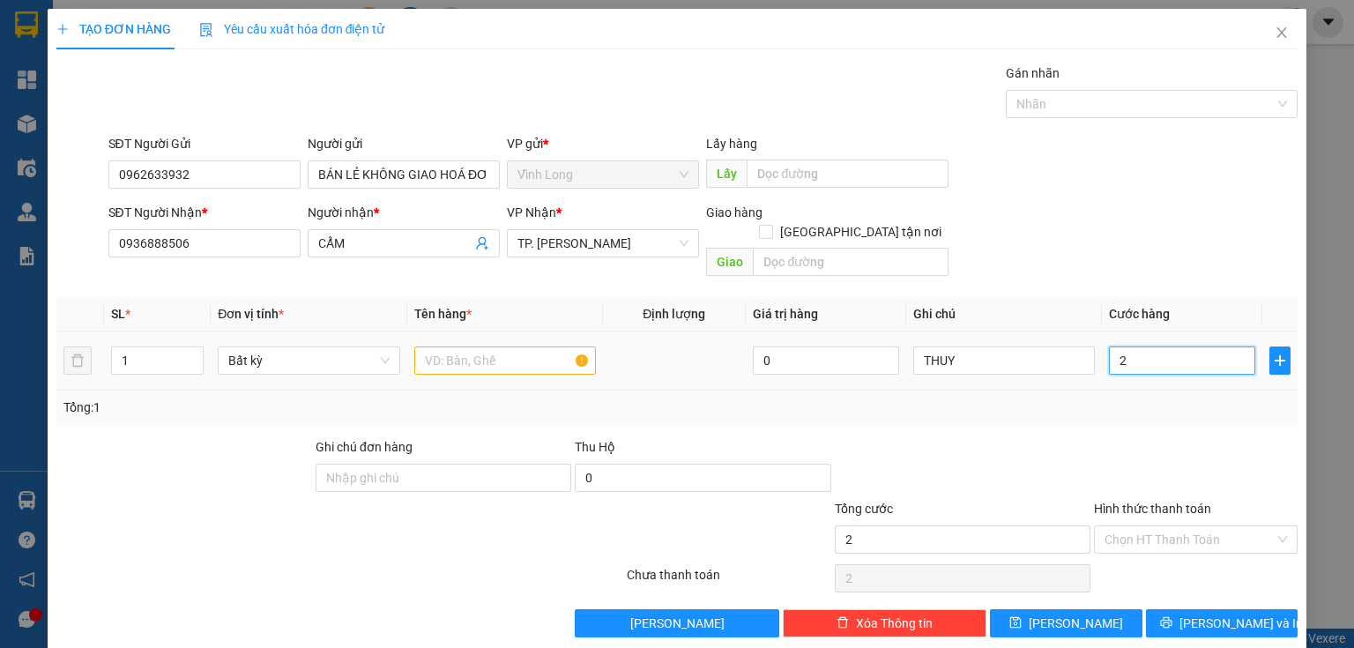
type input "20"
type input "20.000"
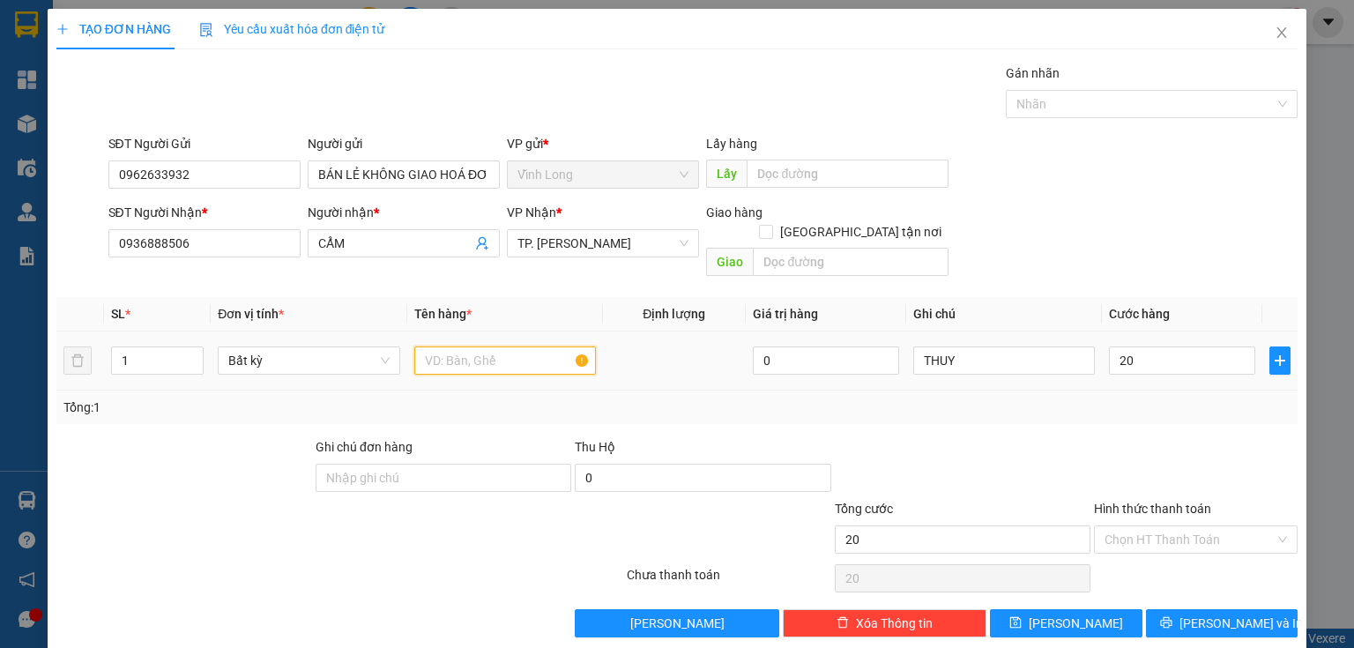
type input "20.000"
drag, startPoint x: 495, startPoint y: 347, endPoint x: 465, endPoint y: 331, distance: 33.9
click at [495, 346] on input "text" at bounding box center [505, 360] width 182 height 28
type input "GÓI"
click at [1115, 526] on input "Hình thức thanh toán" at bounding box center [1189, 539] width 170 height 26
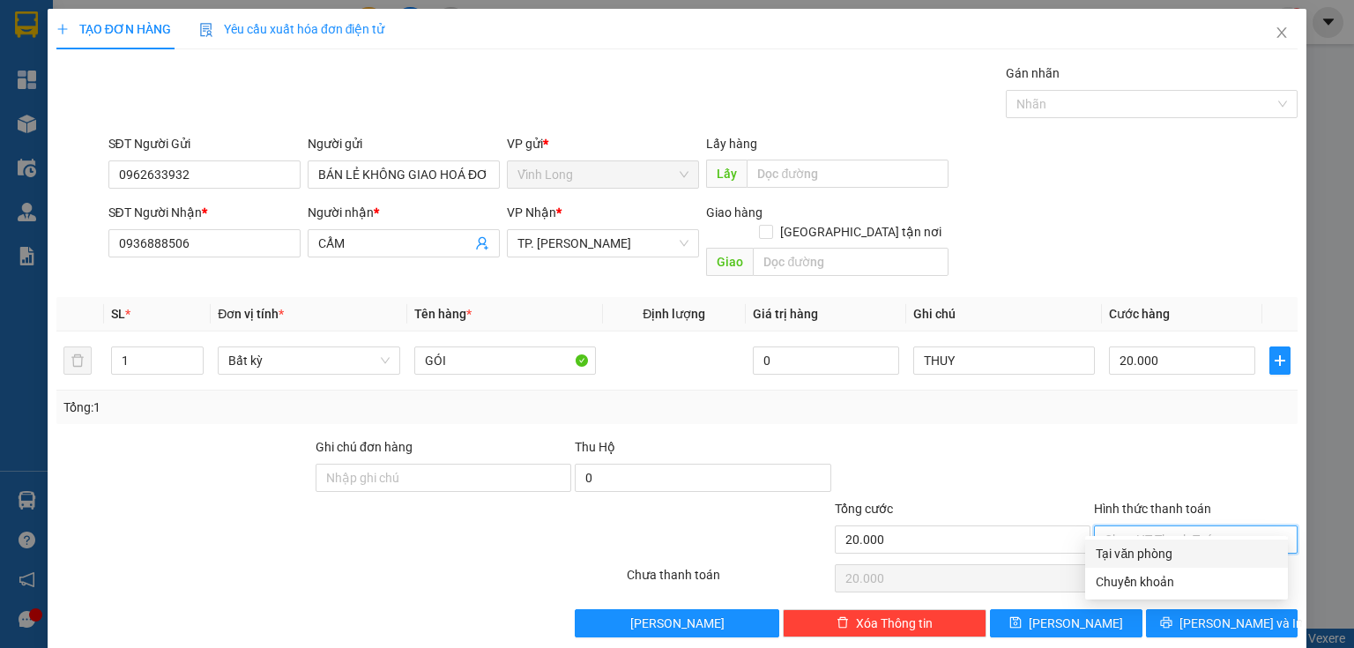
click at [1138, 552] on div "Tại văn phòng" at bounding box center [1187, 553] width 182 height 19
type input "0"
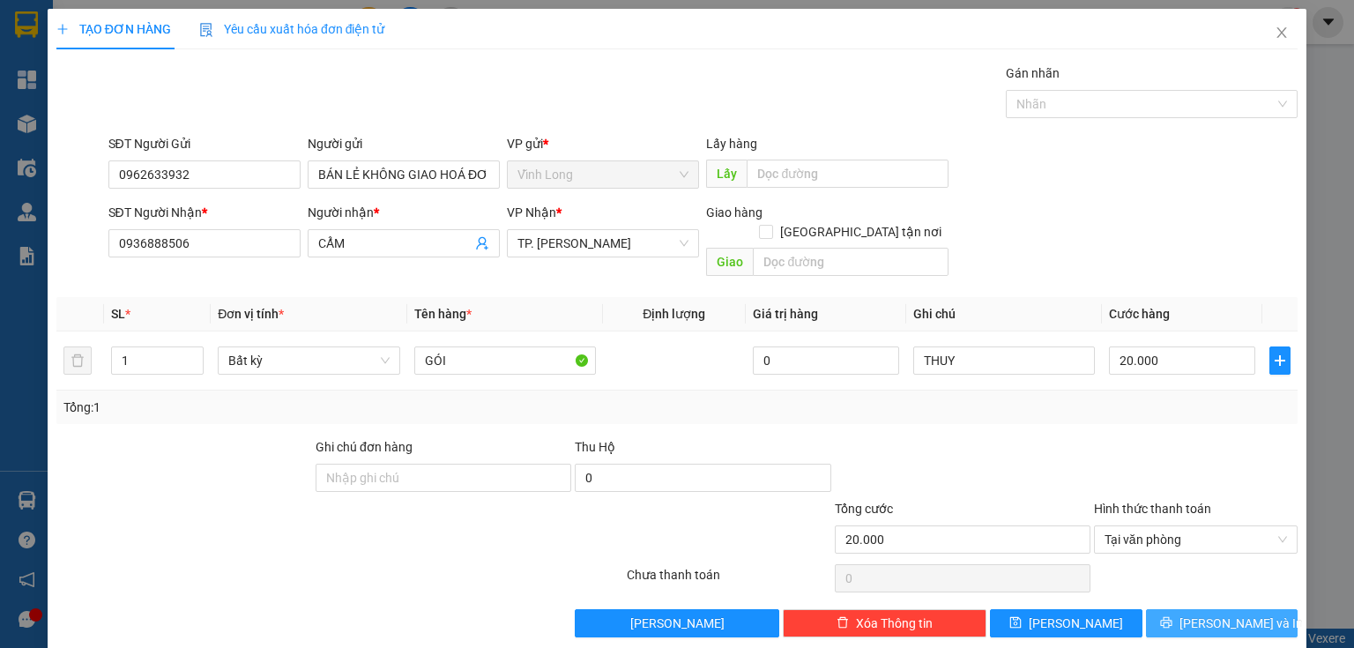
click at [1196, 613] on span "Lưu và In" at bounding box center [1240, 622] width 123 height 19
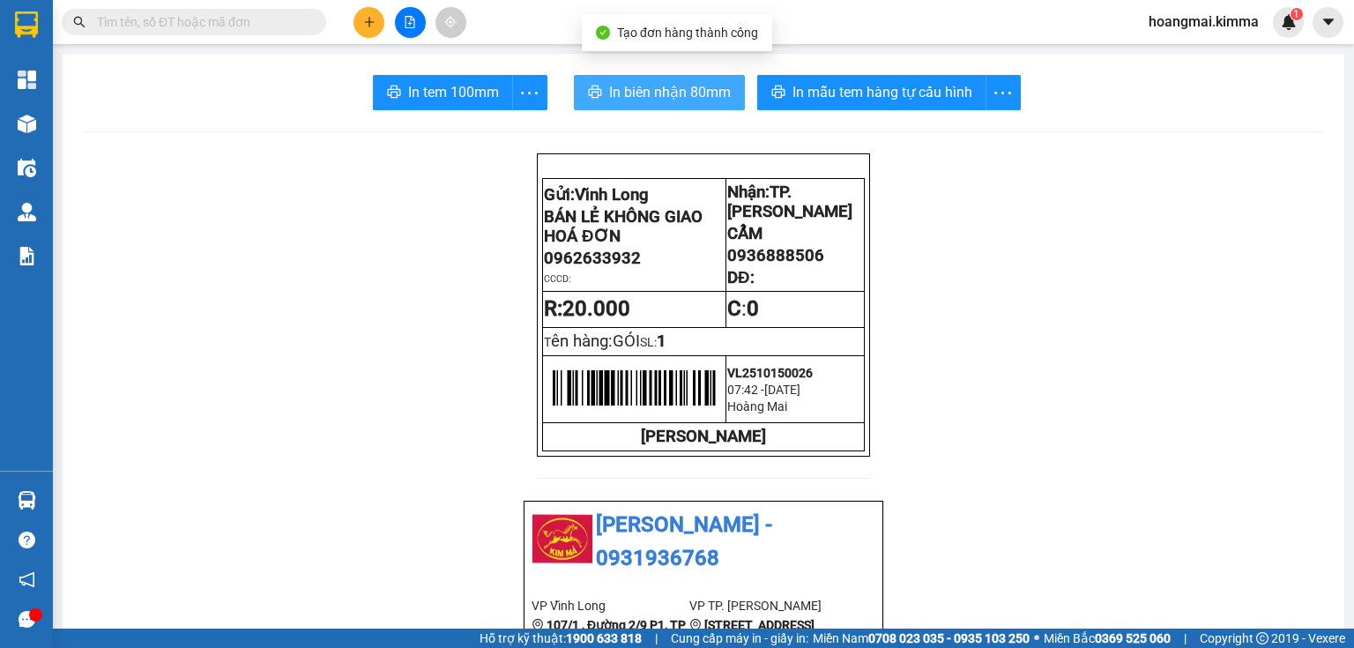
click at [644, 99] on span "In biên nhận 80mm" at bounding box center [670, 92] width 122 height 22
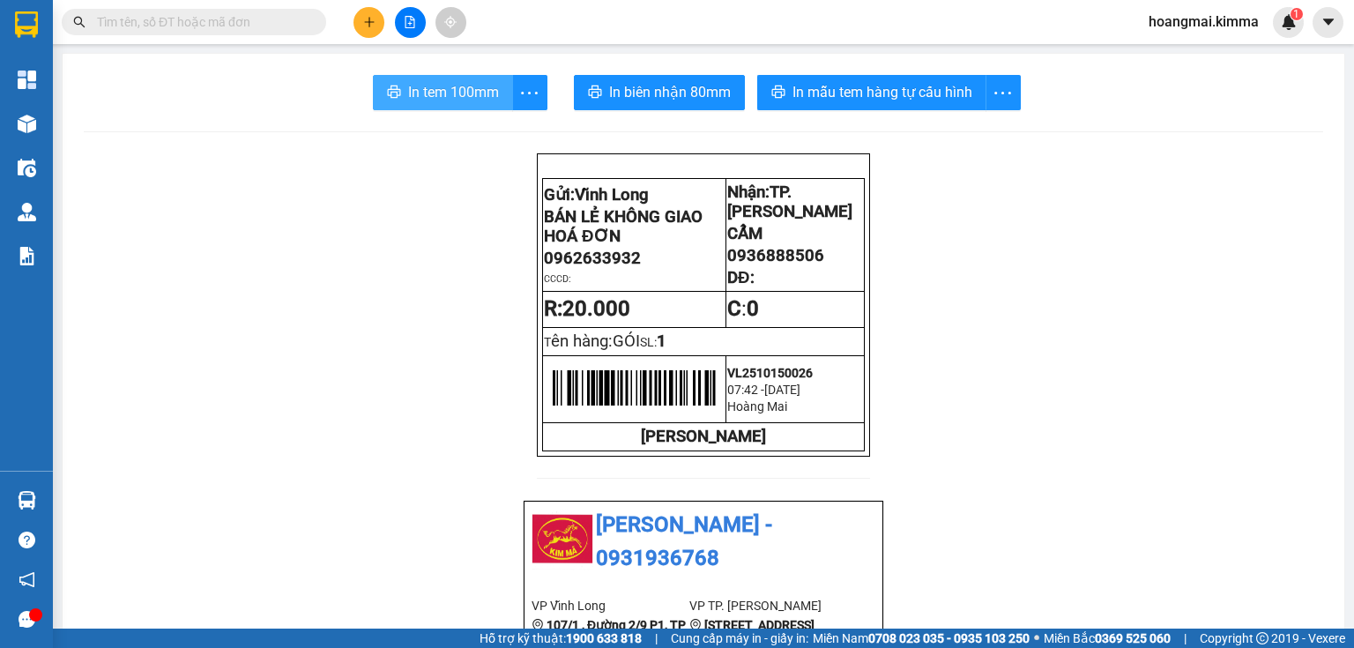
click at [448, 92] on span "In tem 100mm" at bounding box center [453, 92] width 91 height 22
click at [361, 16] on button at bounding box center [368, 22] width 31 height 31
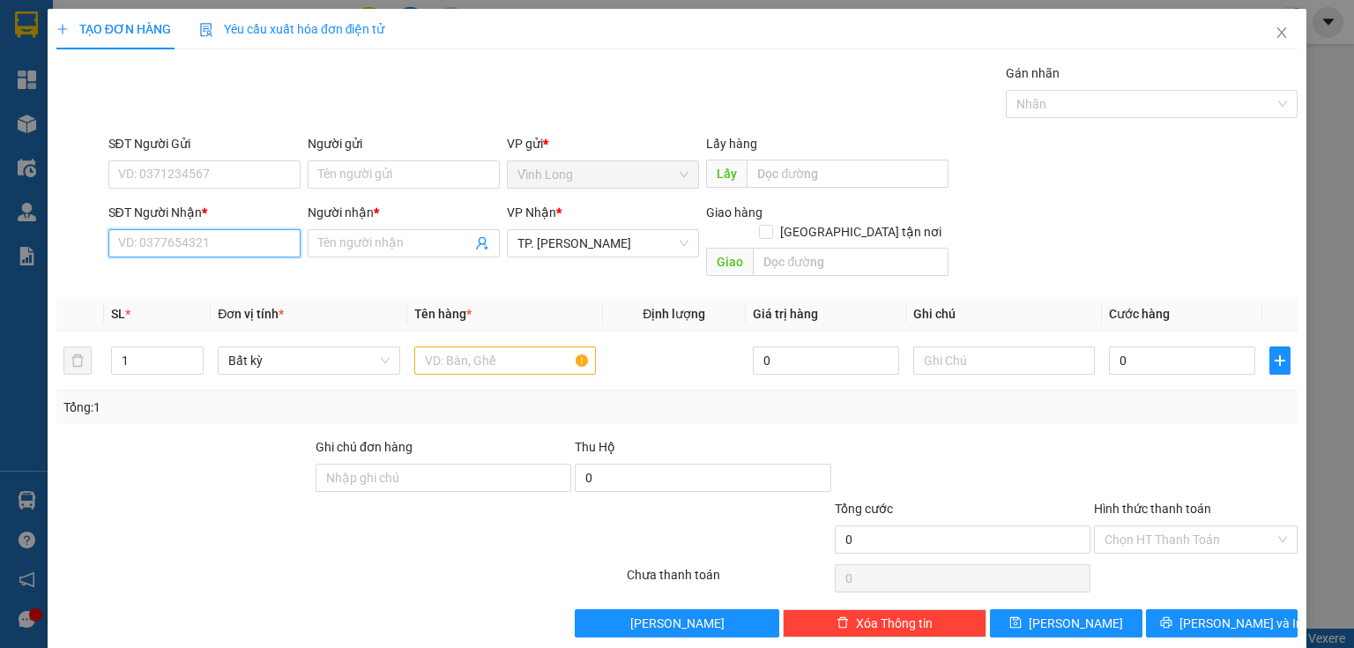
click at [229, 242] on input "SĐT Người Nhận *" at bounding box center [204, 243] width 192 height 28
type input "0372056844"
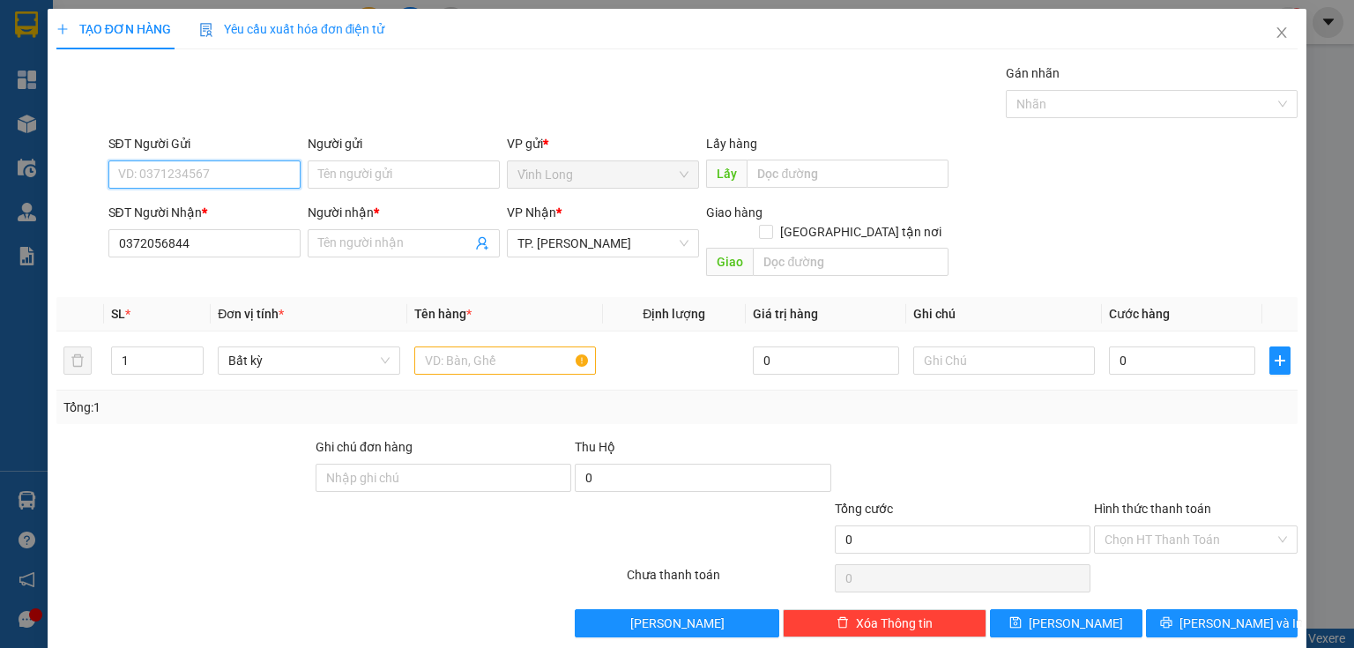
click at [247, 176] on input "SĐT Người Gửi" at bounding box center [204, 174] width 192 height 28
click at [197, 201] on div "0962633932 - BÁN LẺ KHÔNG GIAO HOÁ ĐƠN" at bounding box center [247, 208] width 258 height 19
type input "0962633932"
type input "BÁN LẺ KHÔNG GIAO HOÁ ĐƠN"
type input "0962633932"
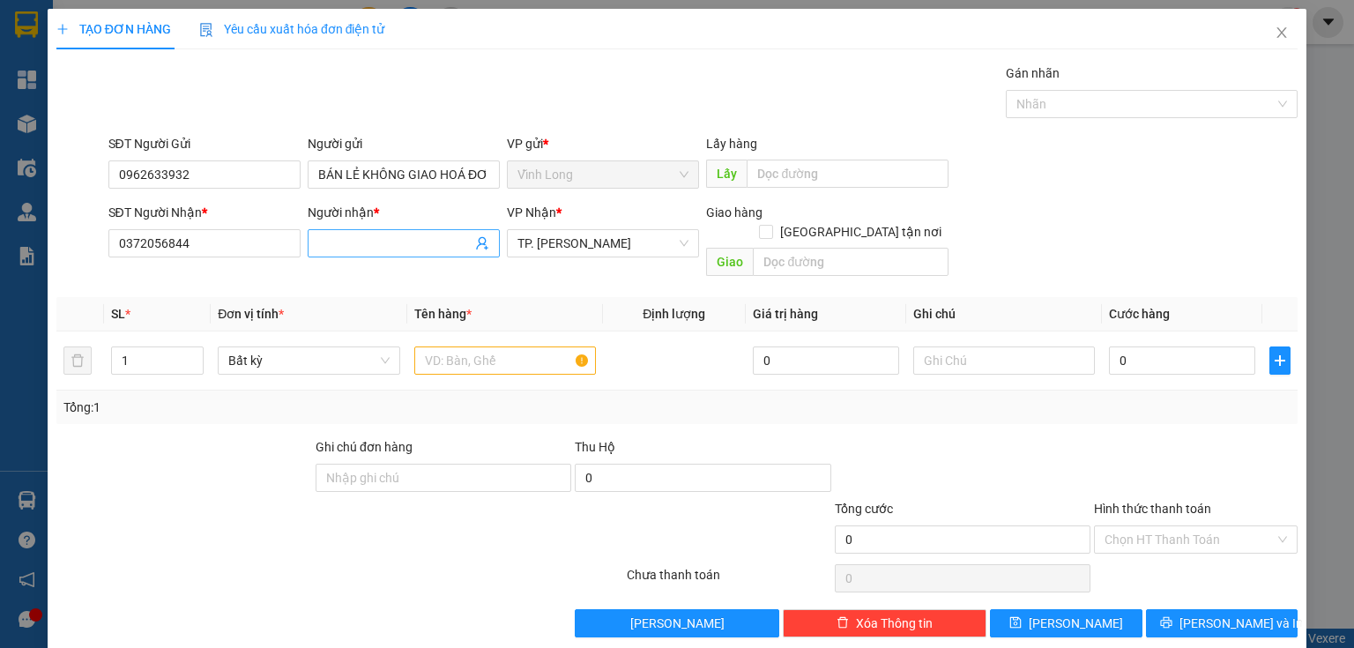
click at [334, 234] on input "Người nhận *" at bounding box center [394, 243] width 153 height 19
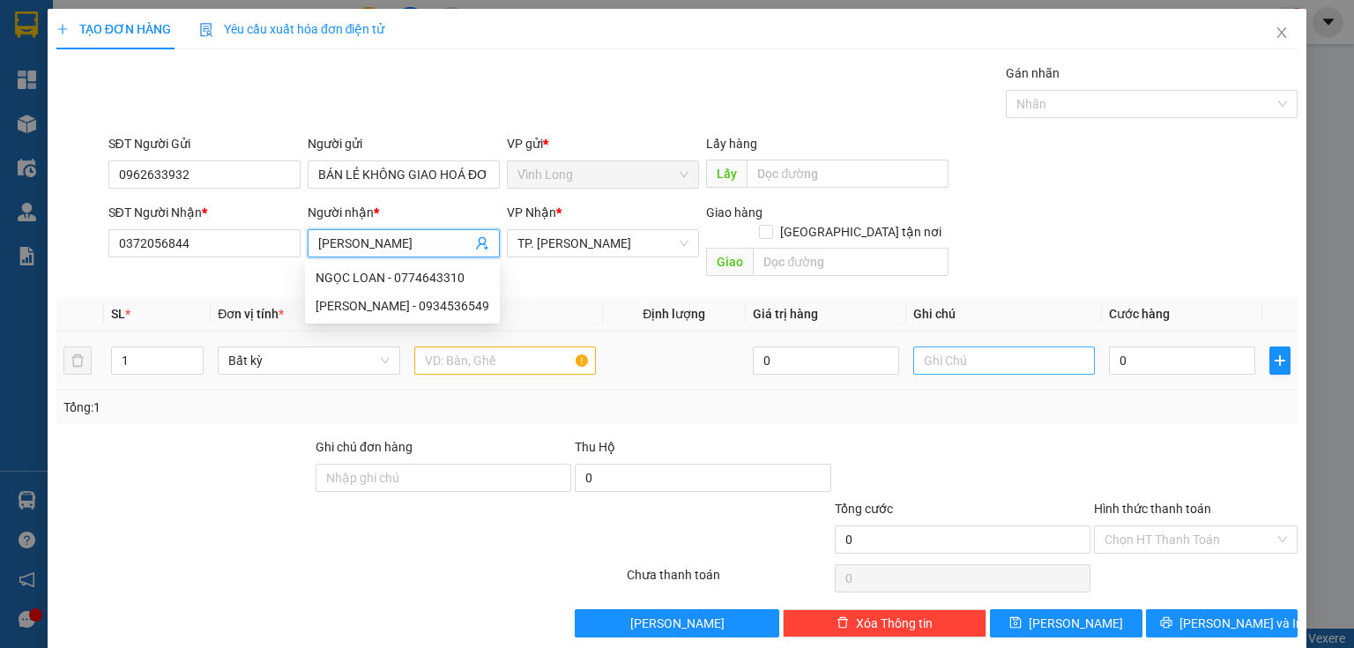
type input "NGỌC LOAN"
click at [940, 346] on input "text" at bounding box center [1004, 360] width 182 height 28
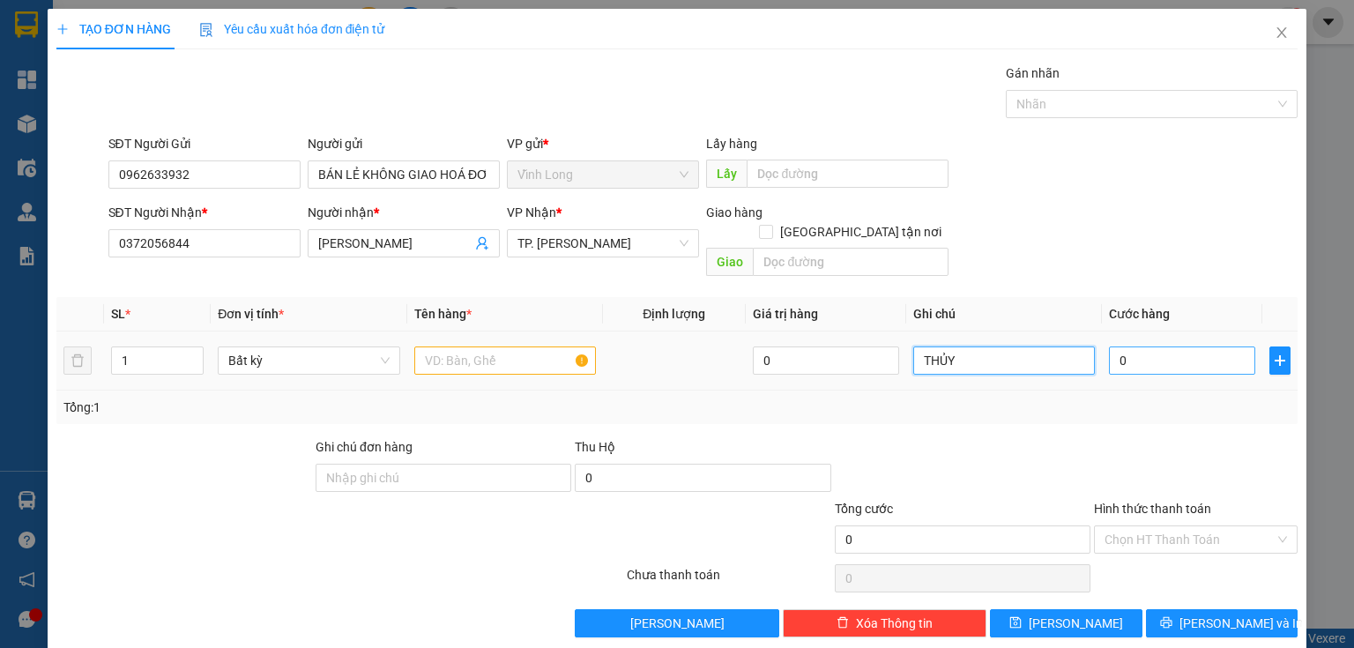
type input "THỦY"
click at [1204, 346] on input "0" at bounding box center [1182, 360] width 146 height 28
type input "2"
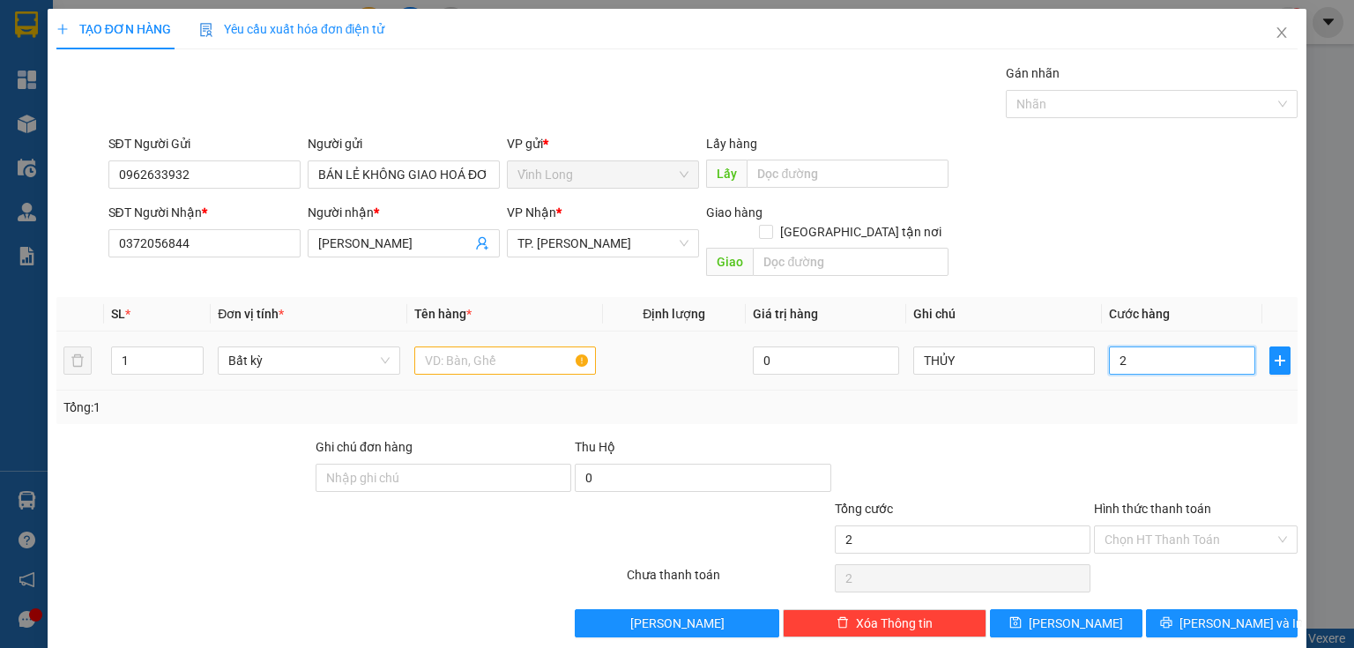
type input "20"
type input "20.000"
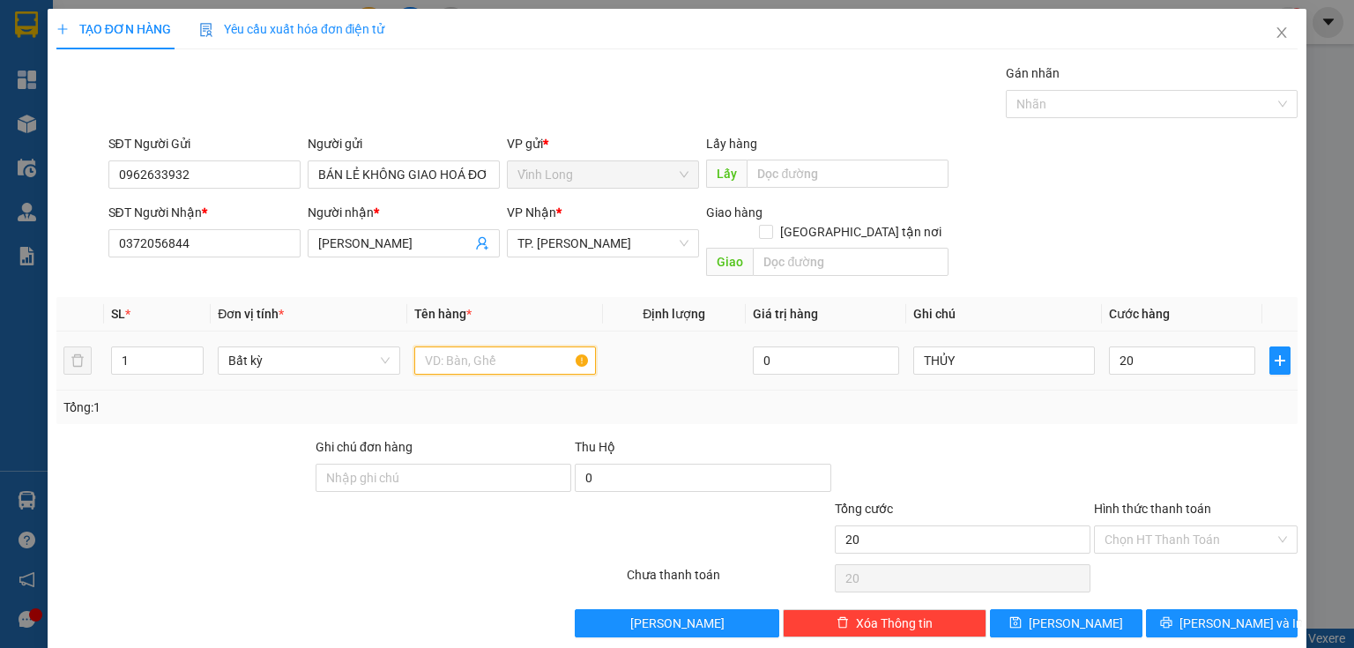
type input "20.000"
click at [511, 346] on input "text" at bounding box center [505, 360] width 182 height 28
type input "GÓI"
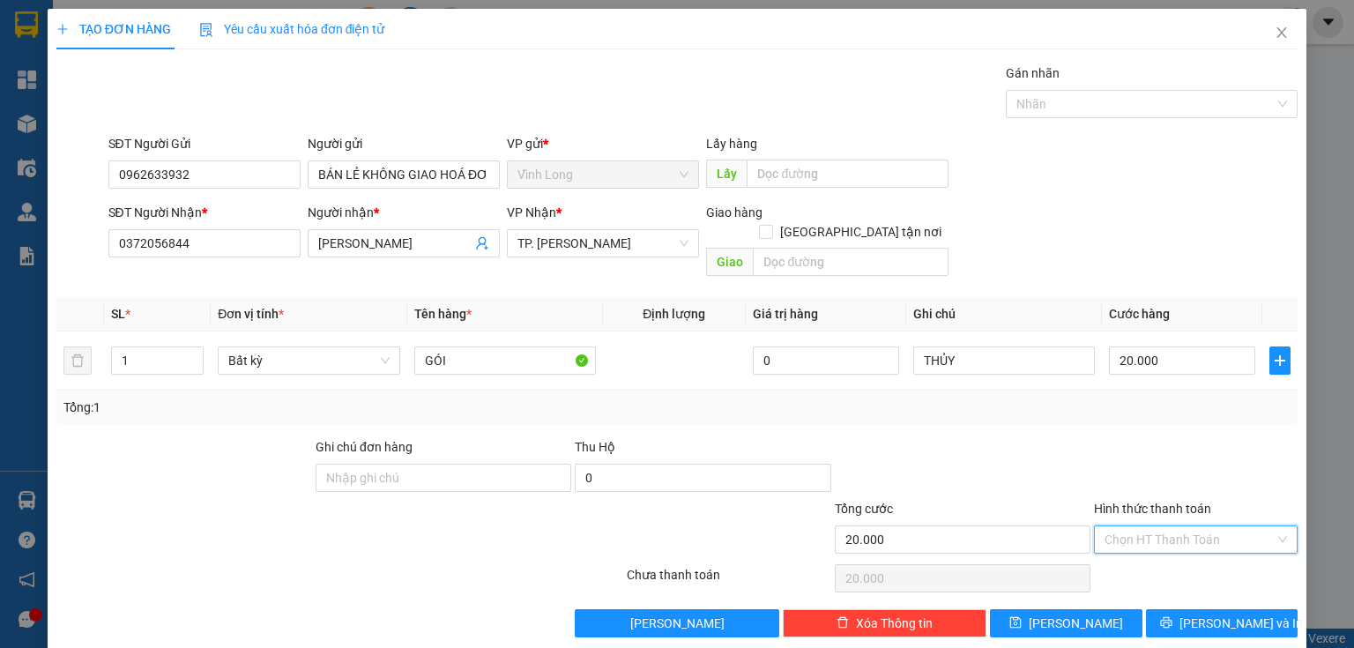
click at [1109, 526] on input "Hình thức thanh toán" at bounding box center [1189, 539] width 170 height 26
click at [1125, 546] on div "Tại văn phòng" at bounding box center [1187, 553] width 182 height 19
click at [1155, 613] on button "[PERSON_NAME] và In" at bounding box center [1222, 623] width 152 height 28
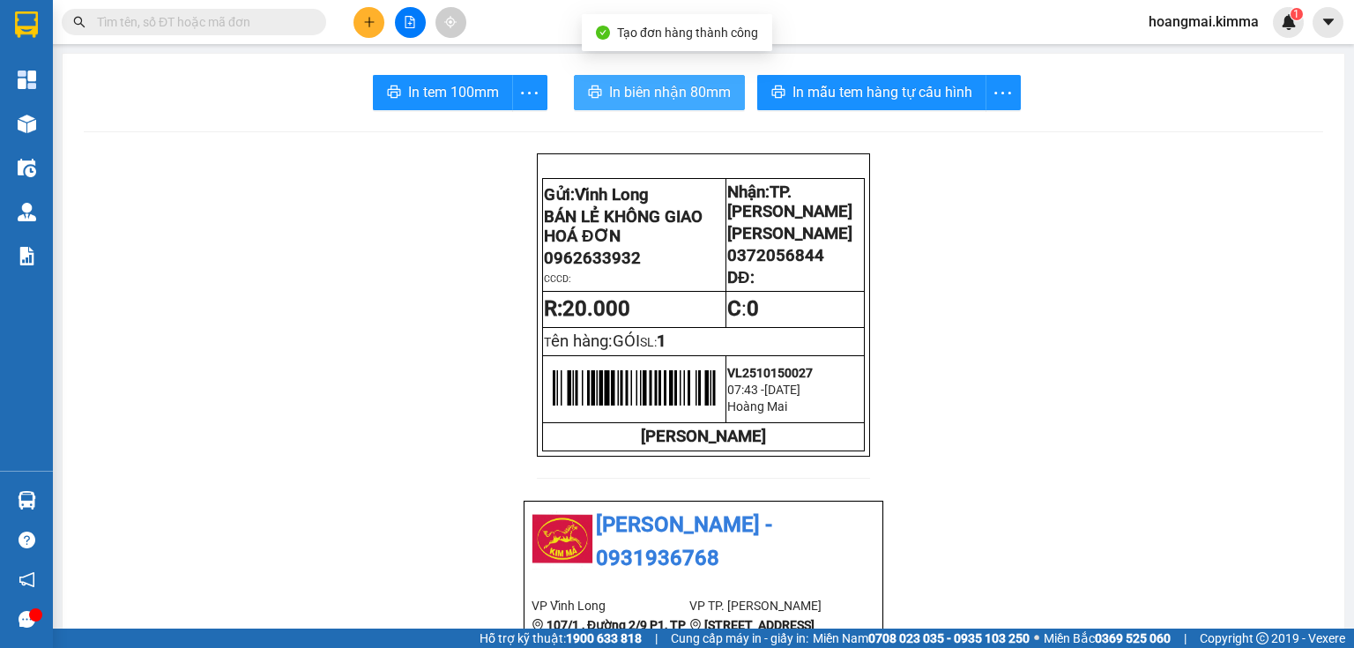
click at [635, 85] on span "In biên nhận 80mm" at bounding box center [670, 92] width 122 height 22
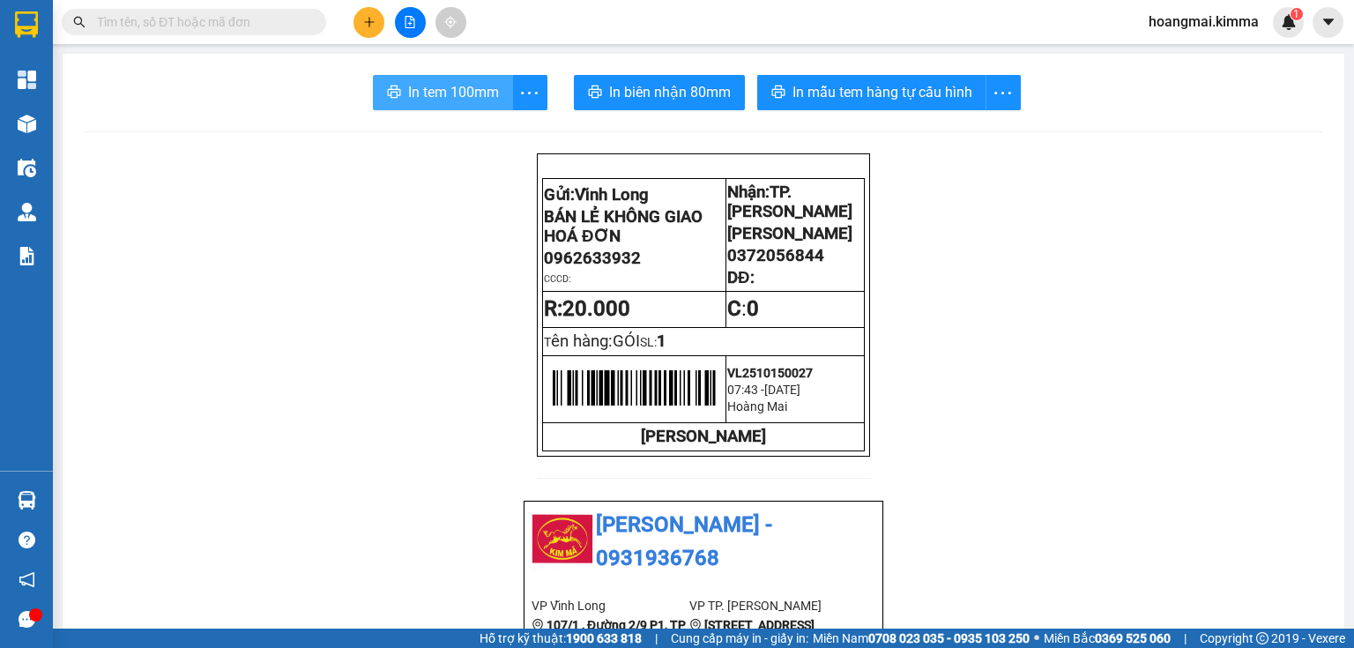
click at [464, 93] on span "In tem 100mm" at bounding box center [453, 92] width 91 height 22
click at [358, 24] on button at bounding box center [368, 22] width 31 height 31
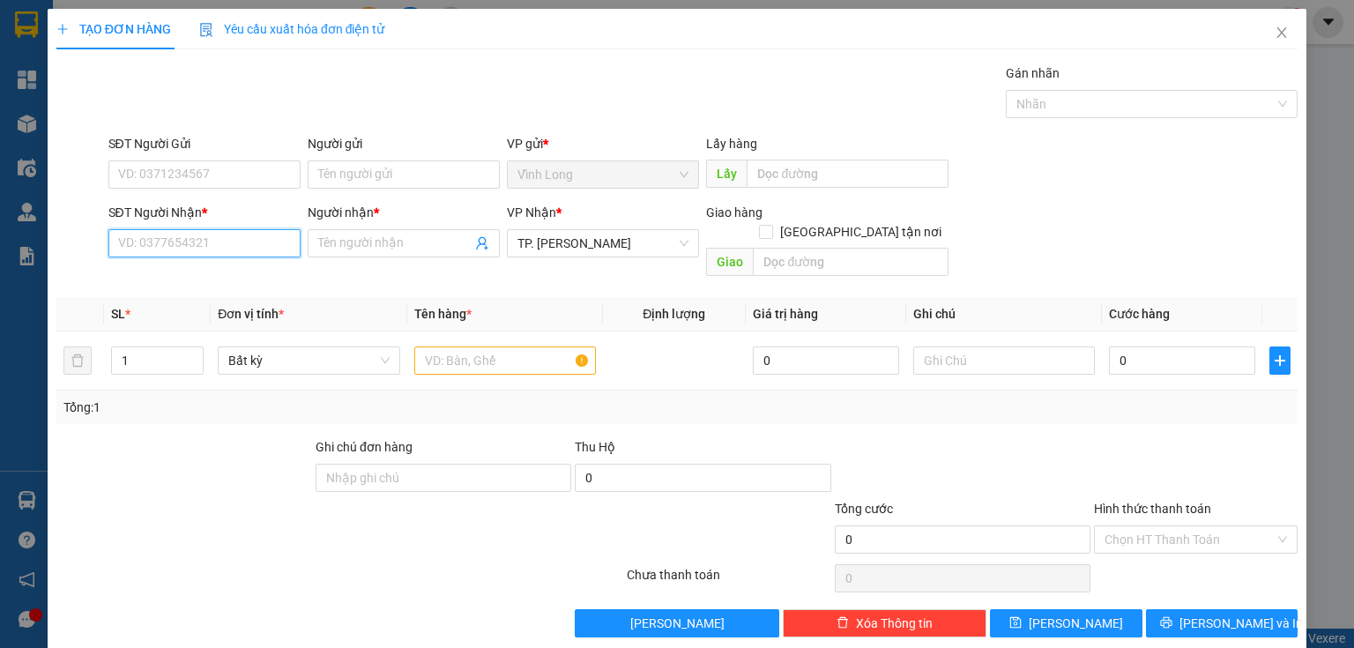
click at [254, 250] on input "SĐT Người Nhận *" at bounding box center [204, 243] width 192 height 28
type input "0939560444"
click at [215, 269] on div "0939560444 - ANH NHỰT" at bounding box center [202, 277] width 169 height 19
type input "ANH NHỰT"
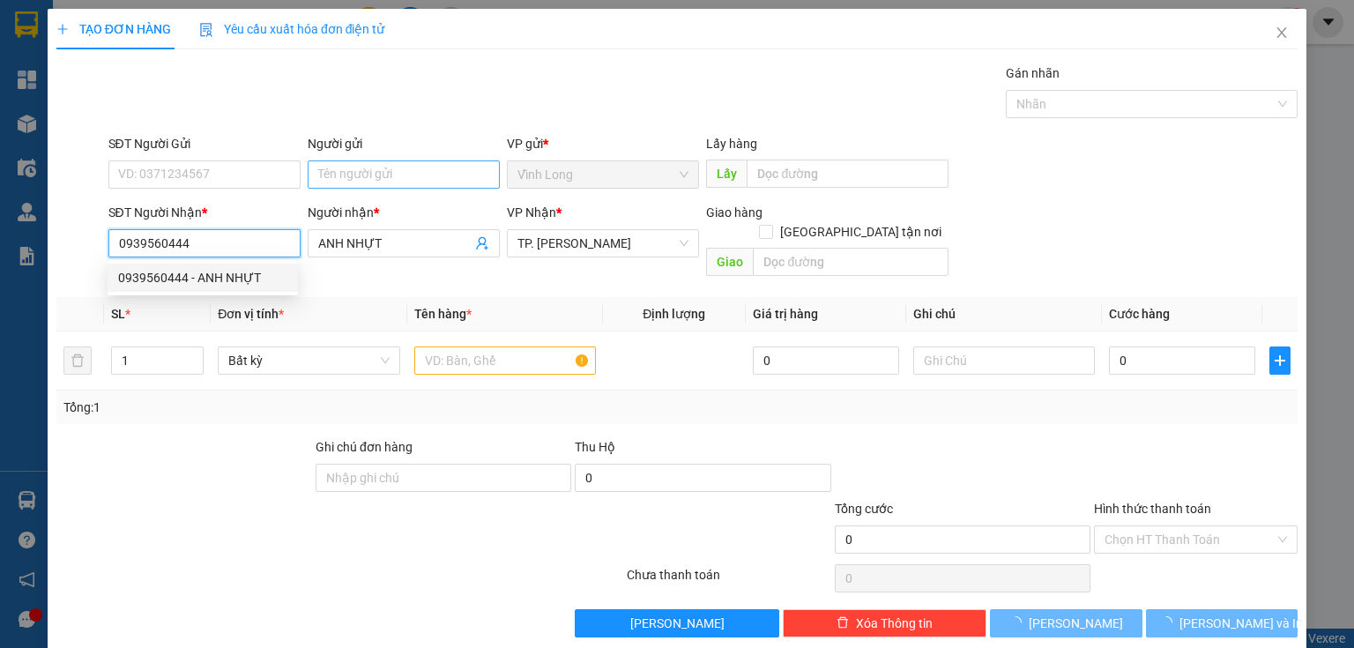
type input "0939560444"
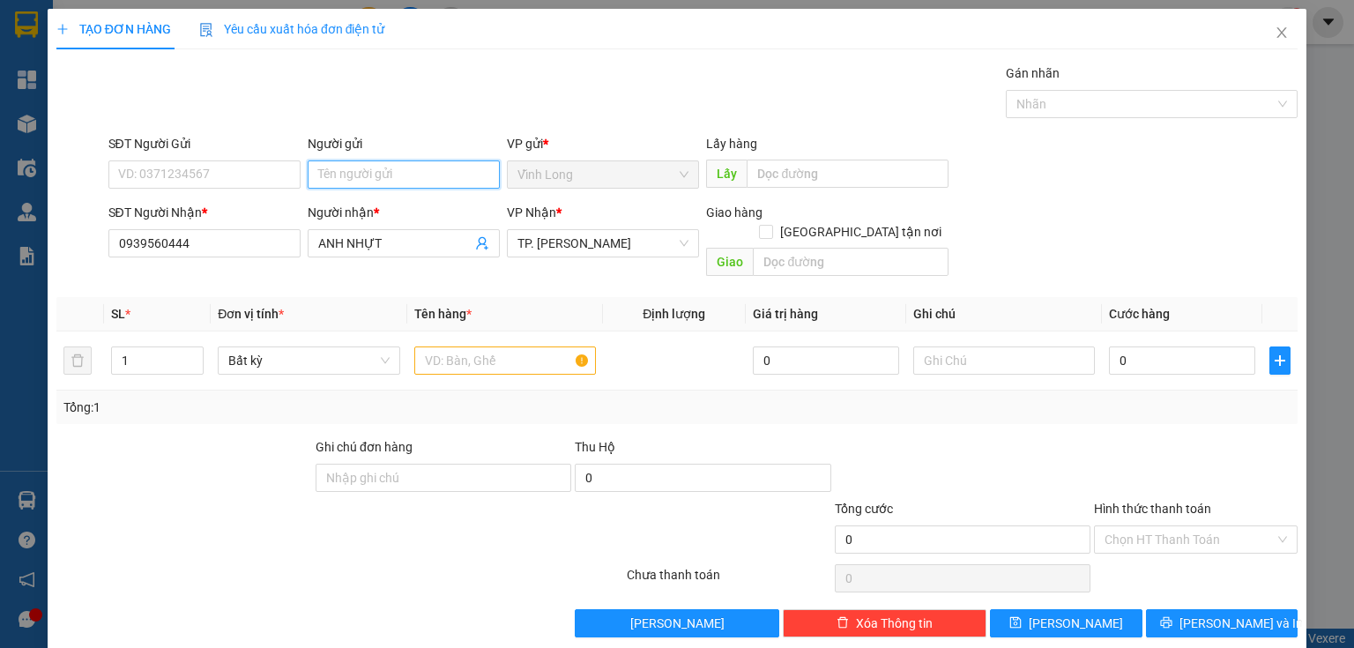
click at [407, 160] on input "Người gửi" at bounding box center [404, 174] width 192 height 28
type input "Q"
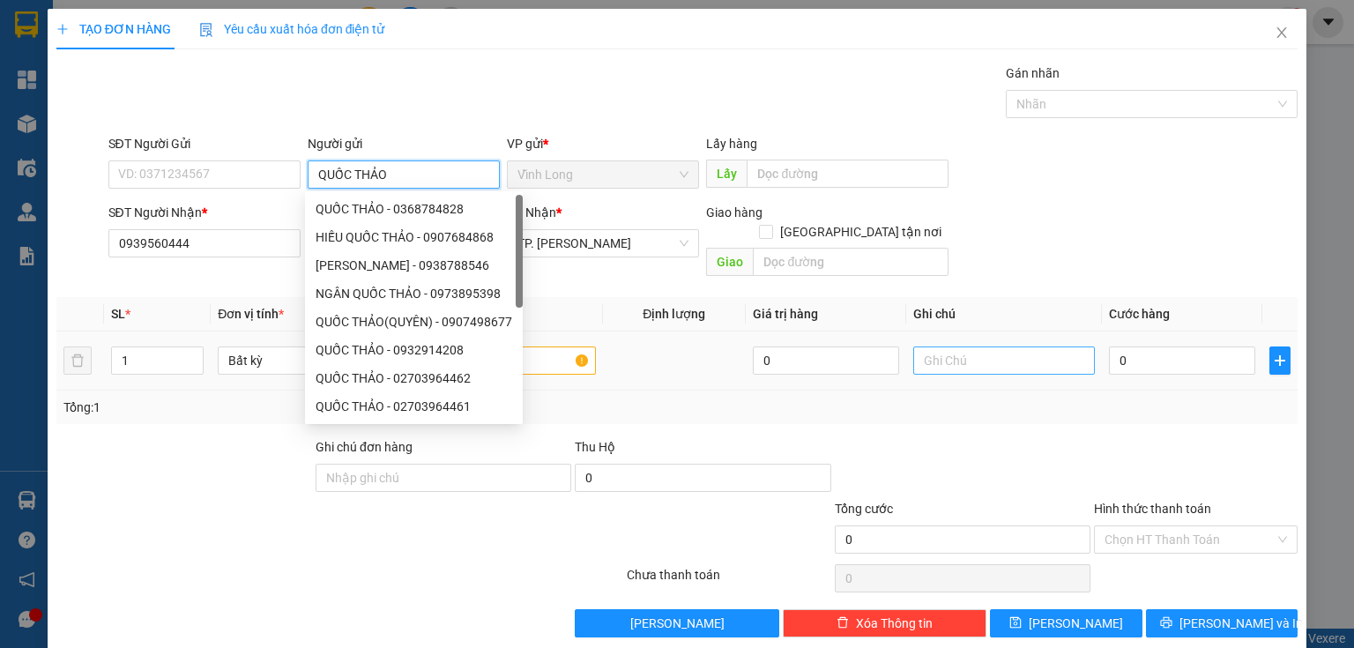
type input "QUỐC THẢO"
click at [938, 346] on input "text" at bounding box center [1004, 360] width 182 height 28
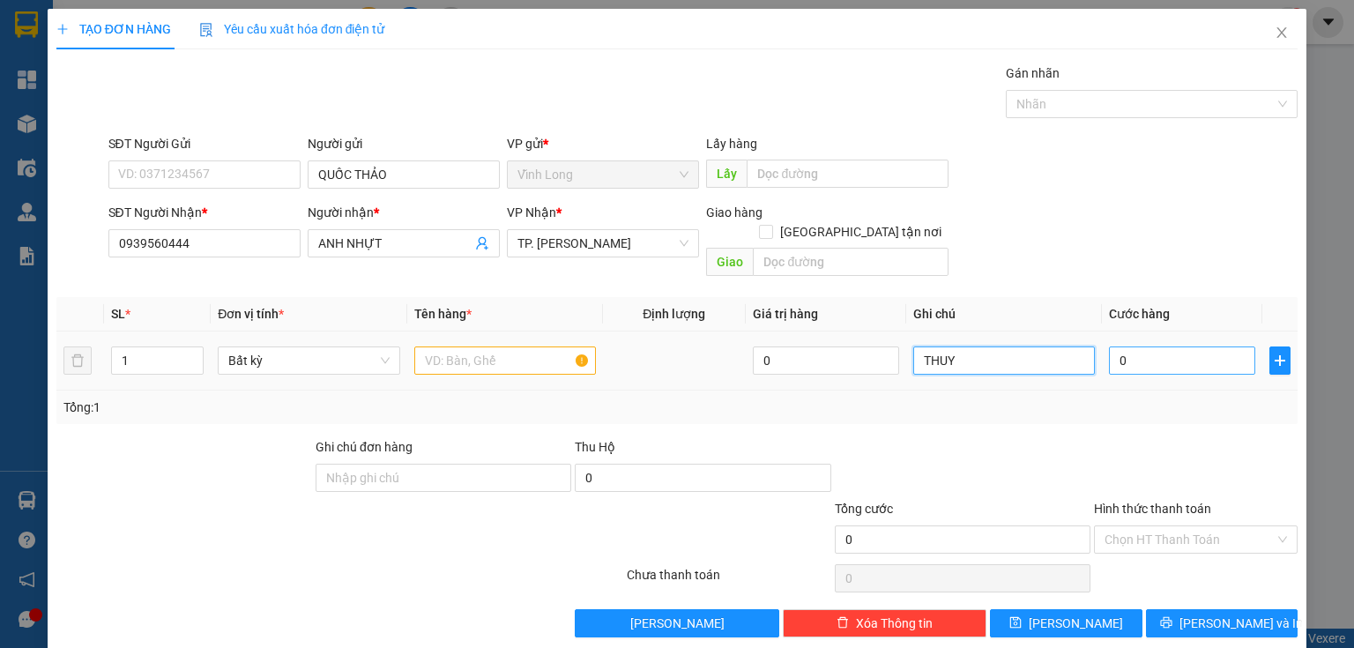
type input "THUY"
click at [1135, 346] on input "0" at bounding box center [1182, 360] width 146 height 28
type input "4"
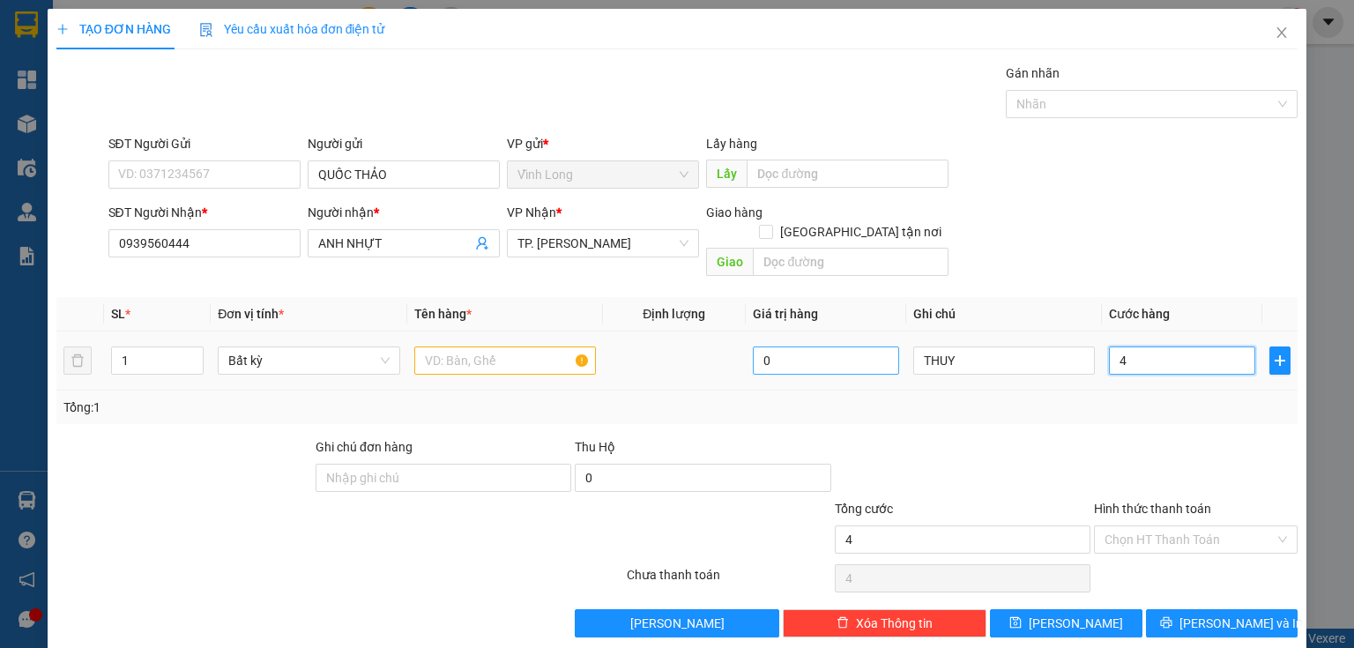
type input "40"
type input "40.000"
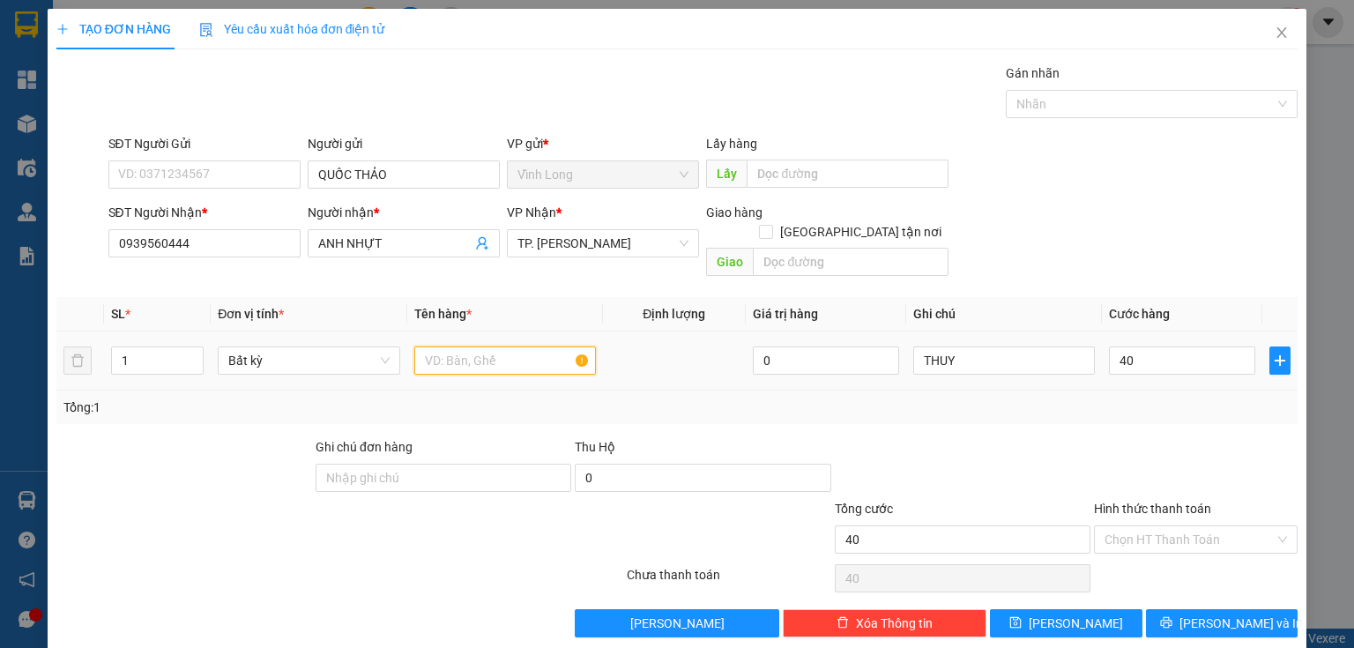
type input "40.000"
click at [416, 346] on input "text" at bounding box center [505, 360] width 182 height 28
click at [1135, 526] on input "Hình thức thanh toán" at bounding box center [1189, 539] width 170 height 26
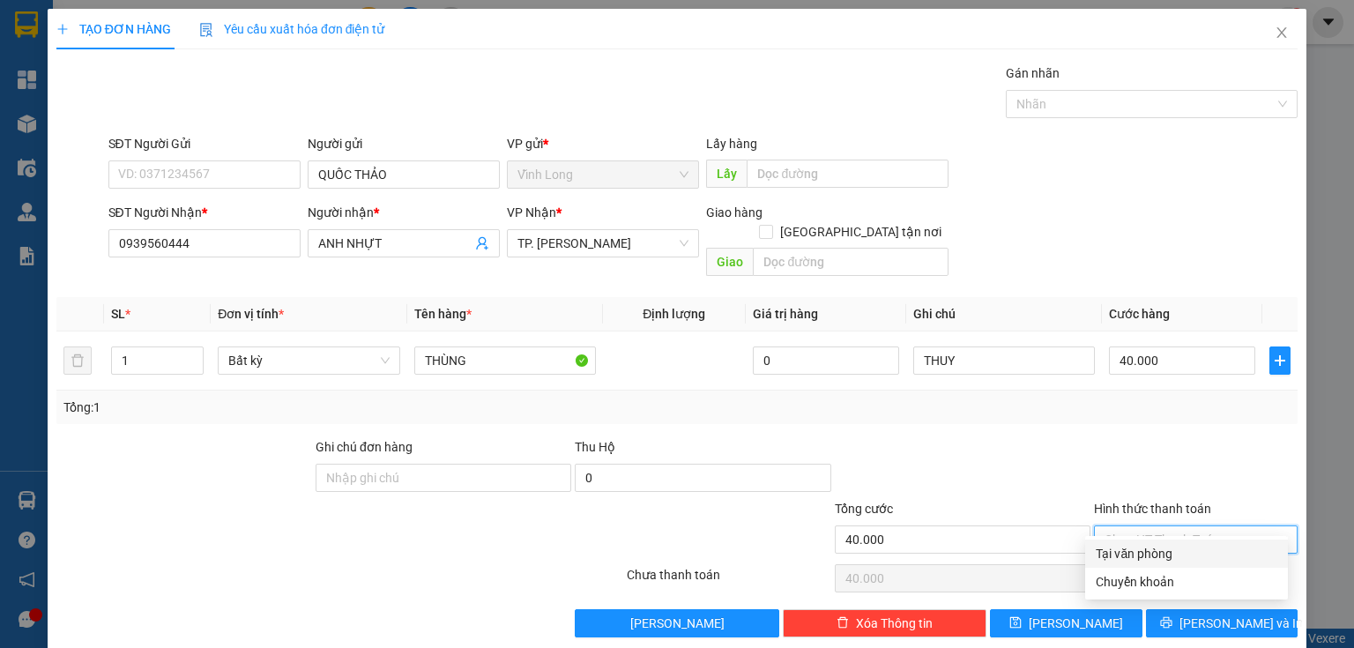
click at [1132, 546] on div "Tại văn phòng" at bounding box center [1187, 553] width 182 height 19
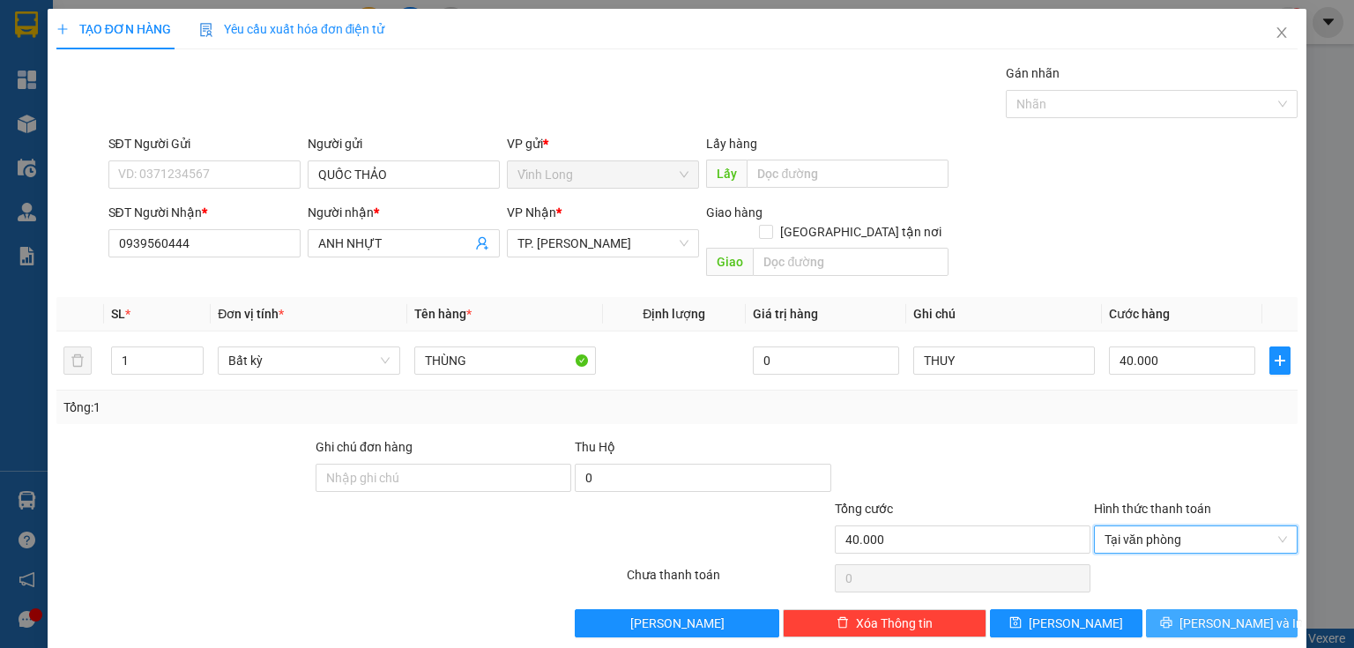
drag, startPoint x: 1155, startPoint y: 591, endPoint x: 1056, endPoint y: 582, distance: 99.1
click at [1154, 609] on button "[PERSON_NAME] và In" at bounding box center [1222, 623] width 152 height 28
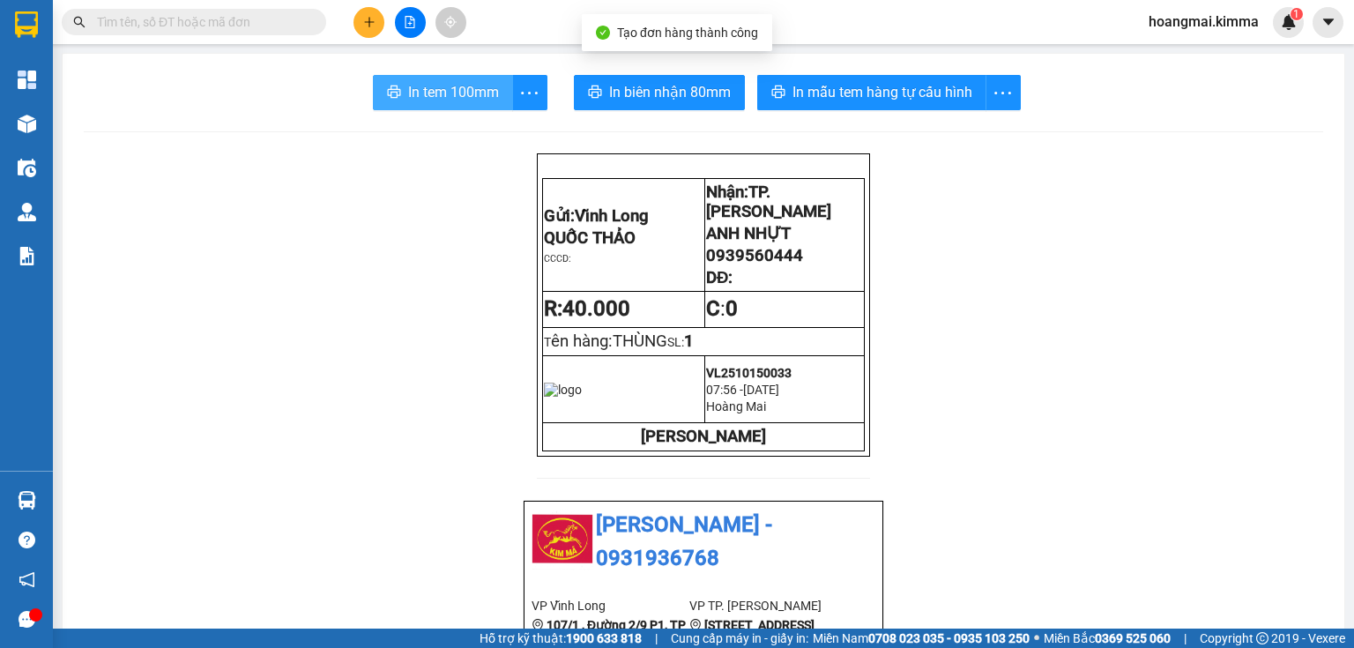
click at [402, 78] on button "In tem 100mm" at bounding box center [443, 92] width 140 height 35
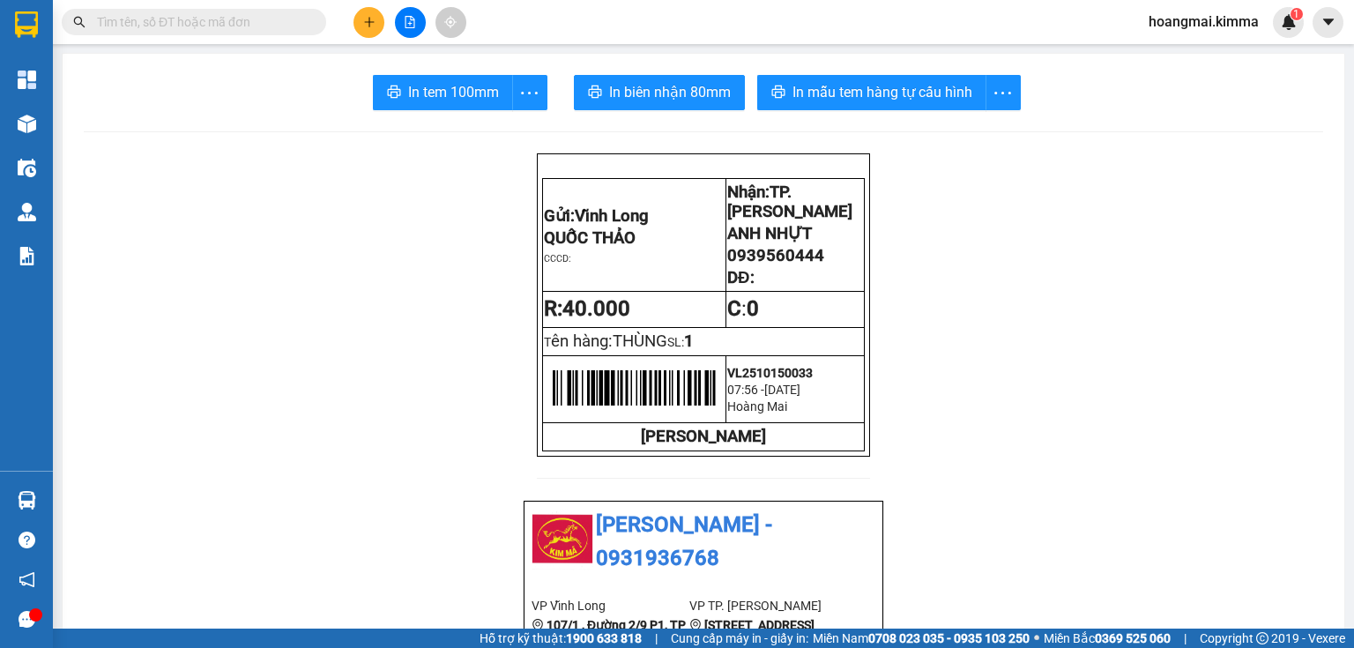
click at [280, 22] on input "text" at bounding box center [201, 21] width 208 height 19
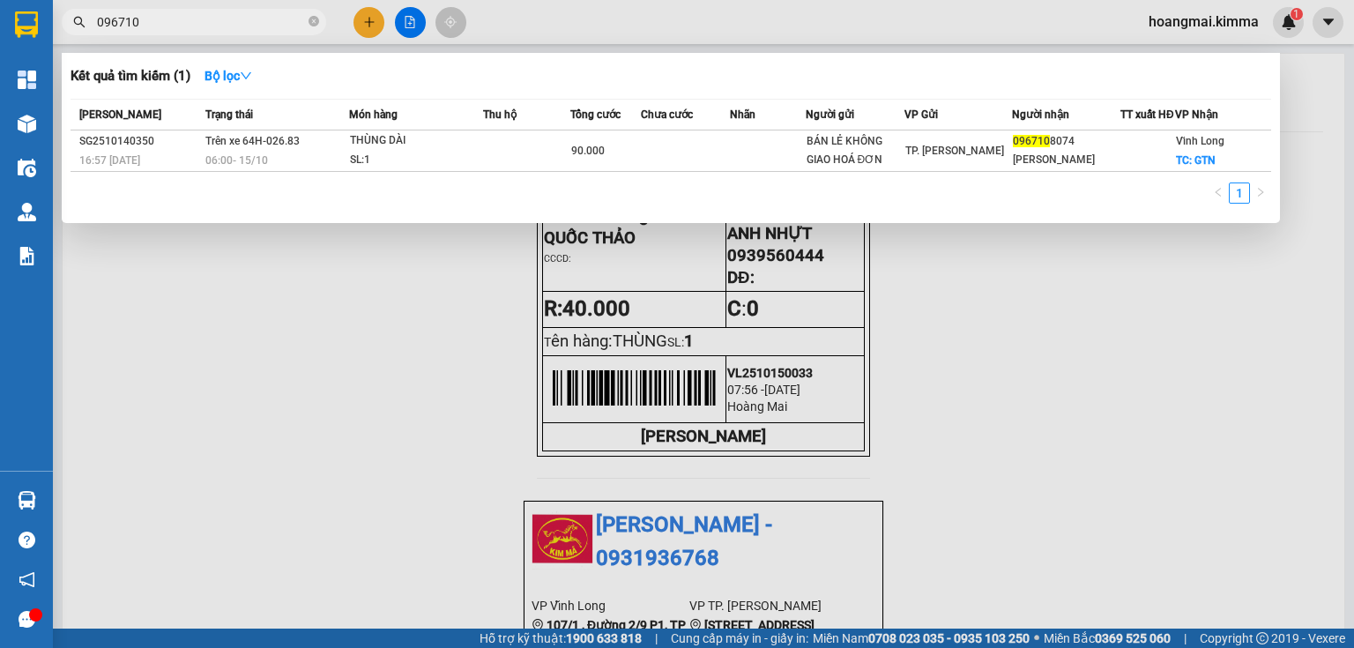
type input "096710"
click at [320, 21] on span "096710" at bounding box center [194, 22] width 264 height 26
click at [317, 21] on icon "close-circle" at bounding box center [313, 21] width 11 height 11
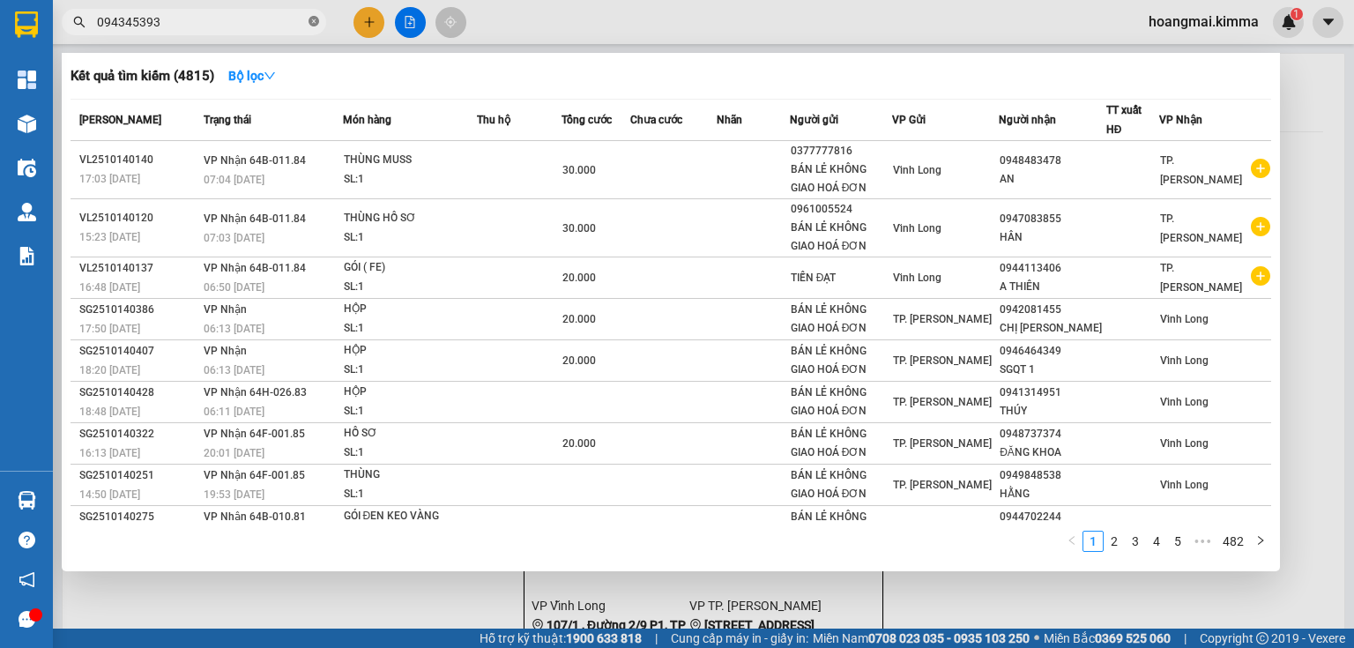
type input "0943453939"
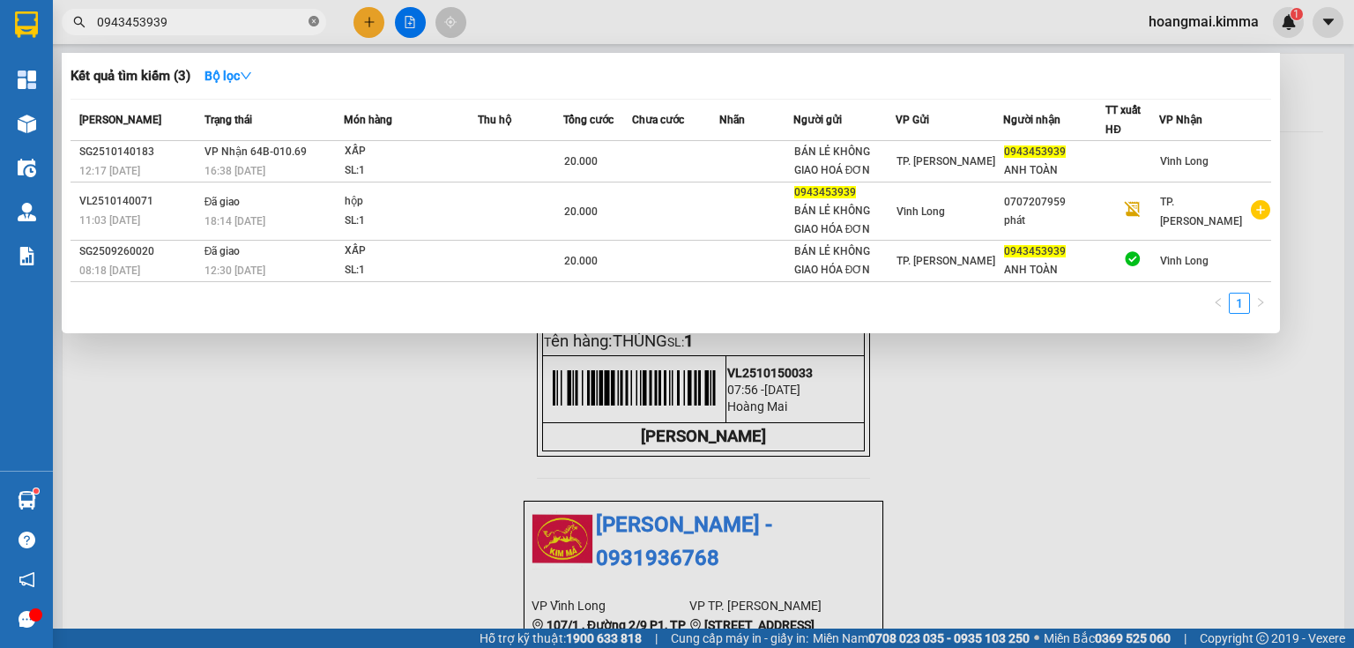
click at [316, 25] on icon "close-circle" at bounding box center [313, 21] width 11 height 11
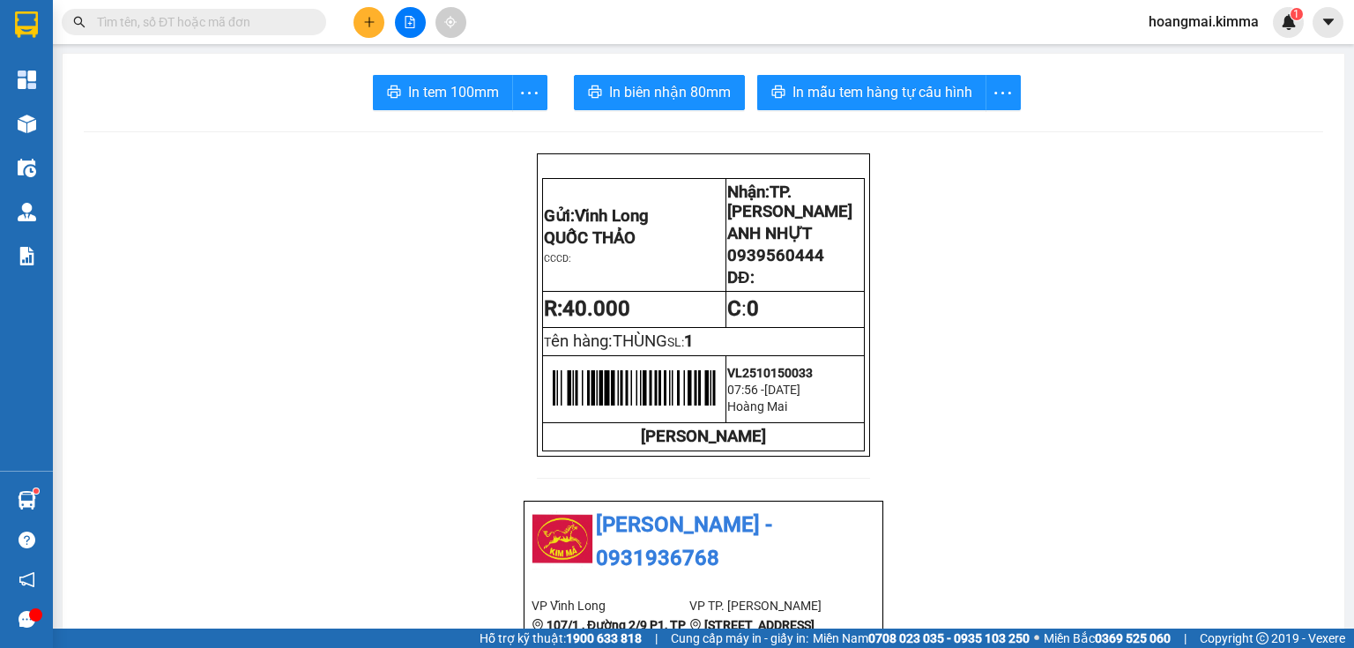
click at [363, 25] on icon "plus" at bounding box center [369, 22] width 12 height 12
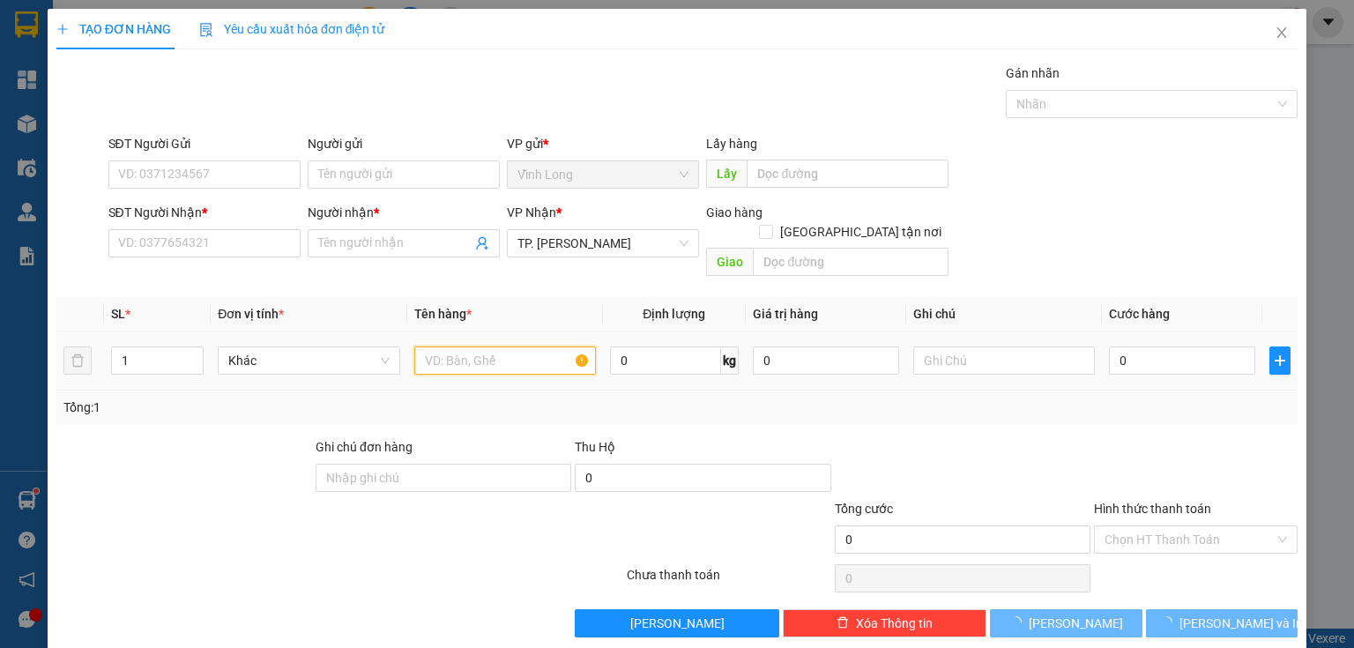
drag, startPoint x: 441, startPoint y: 336, endPoint x: 472, endPoint y: 331, distance: 32.2
click at [455, 346] on input "text" at bounding box center [505, 360] width 182 height 28
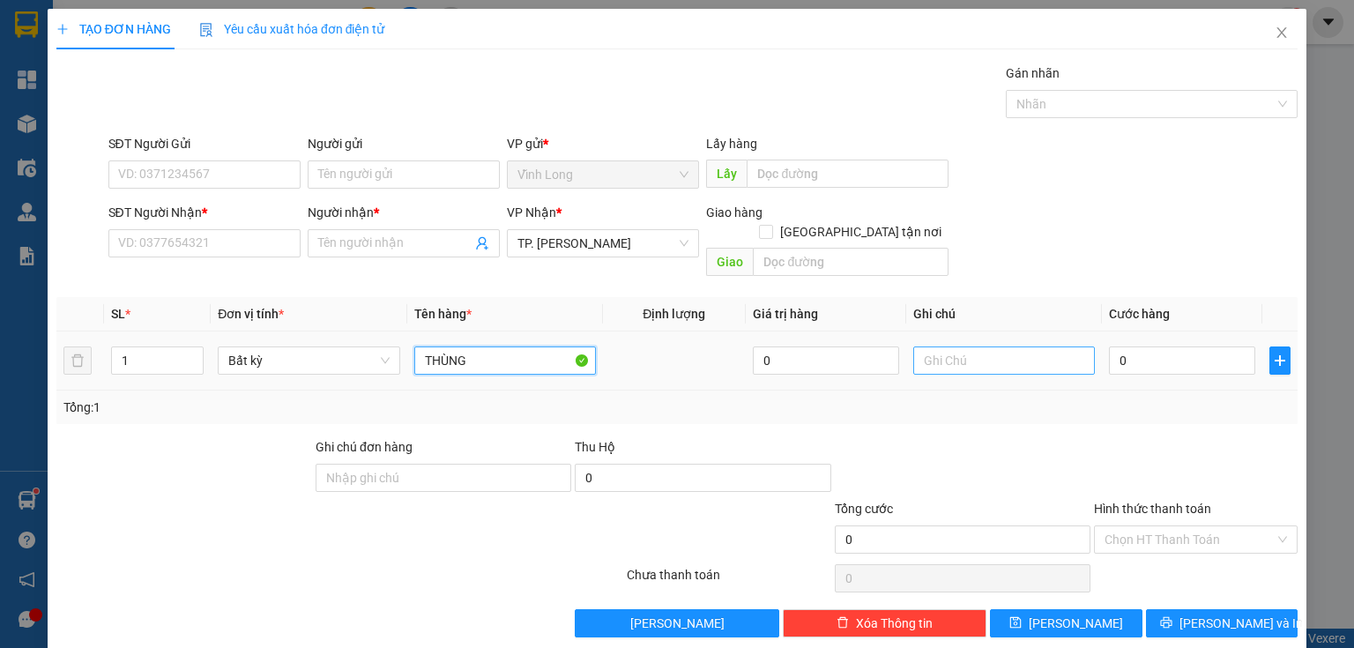
type input "THÙNG"
click at [936, 346] on input "text" at bounding box center [1004, 360] width 182 height 28
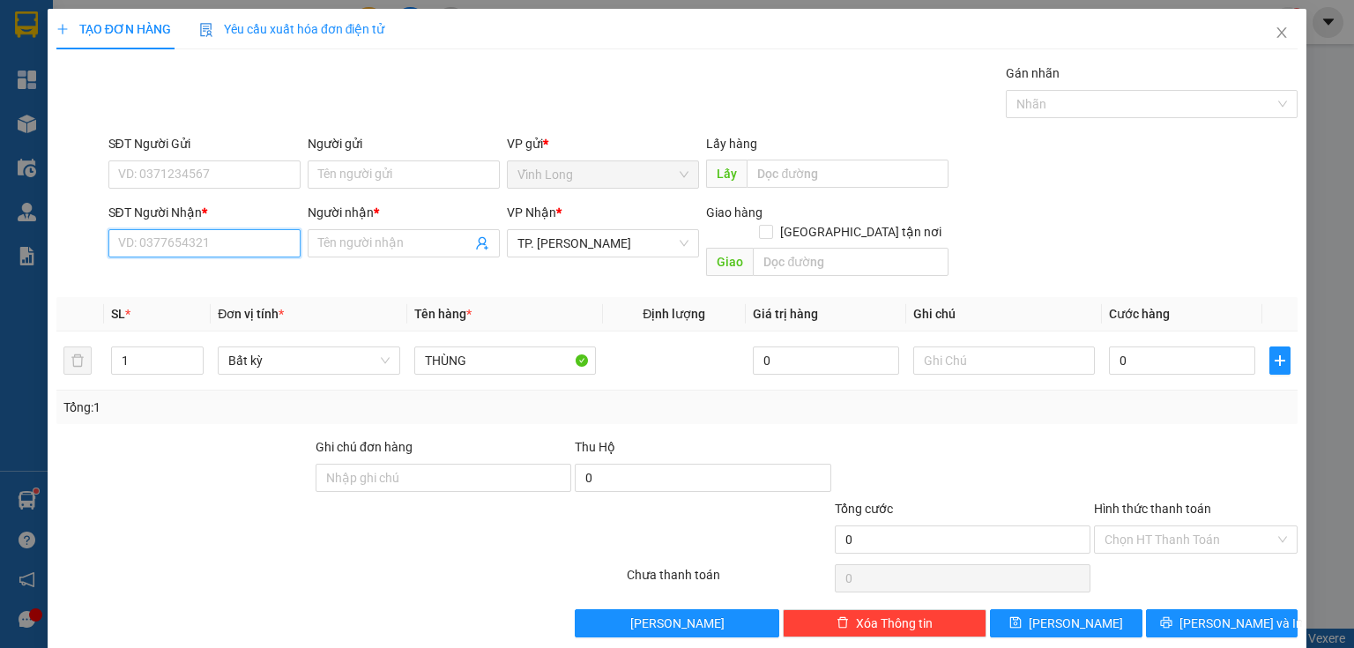
click at [170, 254] on input "SĐT Người Nhận *" at bounding box center [204, 243] width 192 height 28
type input "0984919890"
click at [240, 272] on div "0984919890 - QUỲNH" at bounding box center [202, 277] width 169 height 19
type input "QUỲNH"
type input "0984919890"
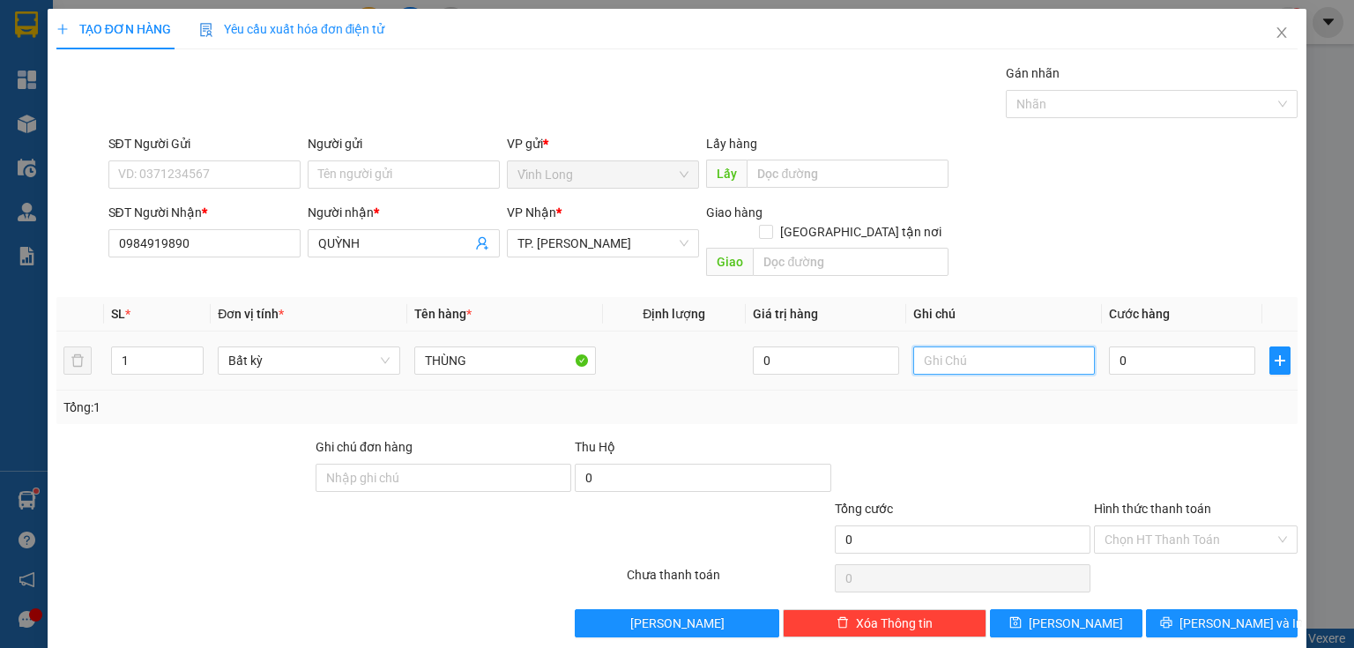
click at [985, 346] on input "text" at bounding box center [1004, 360] width 182 height 28
type input "THUY"
click at [1109, 346] on input "0" at bounding box center [1182, 360] width 146 height 28
type input "4"
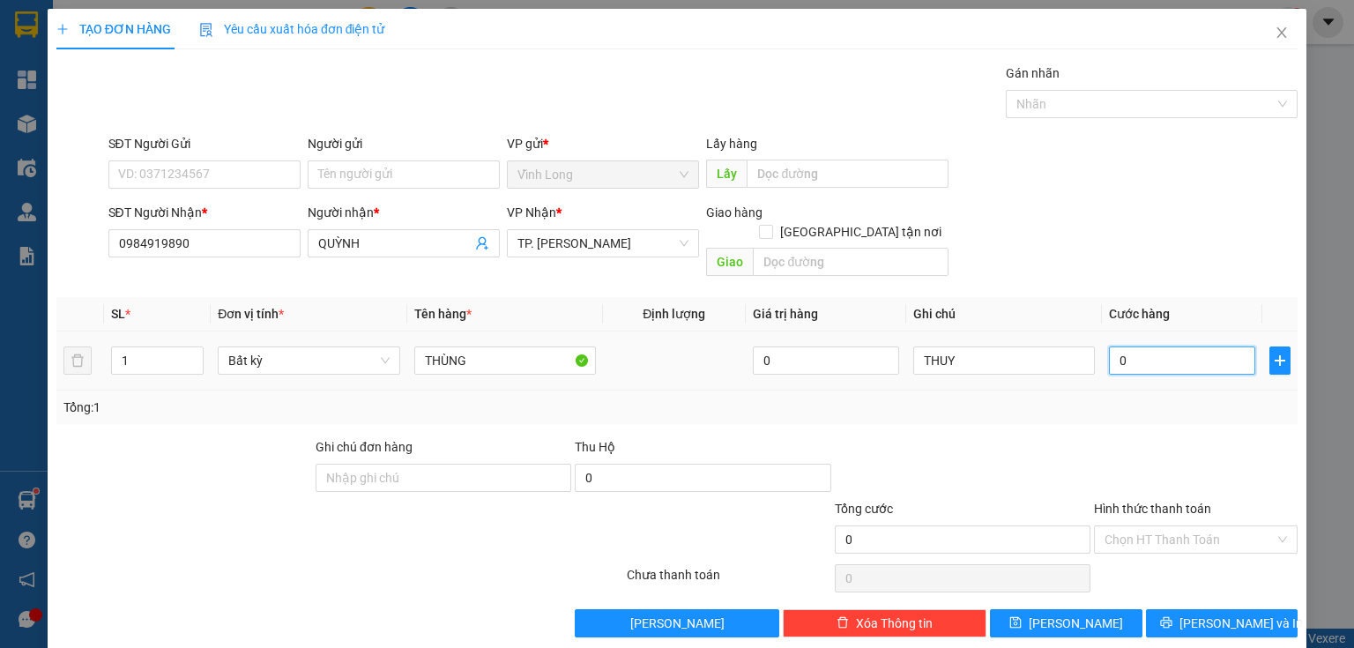
type input "4"
type input "40"
type input "40.000"
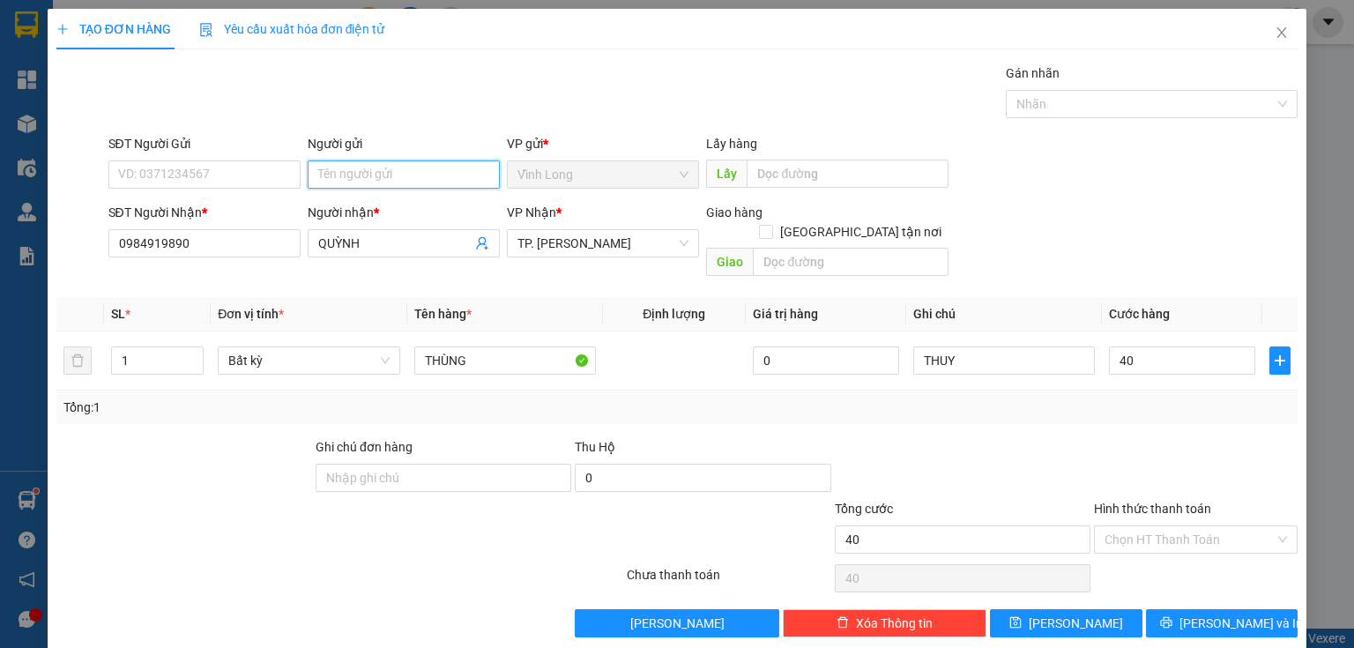
type input "40.000"
click at [331, 175] on input "Người gửi" at bounding box center [404, 174] width 192 height 28
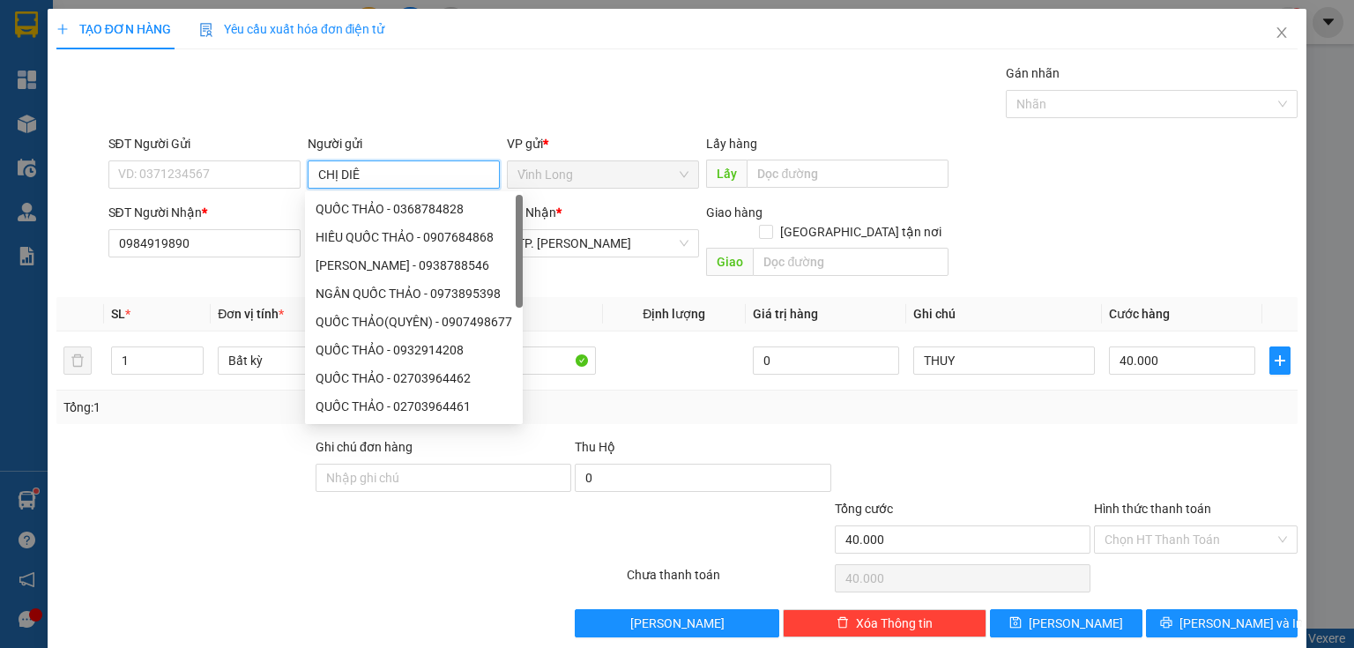
type input "CHỊ DIÊU"
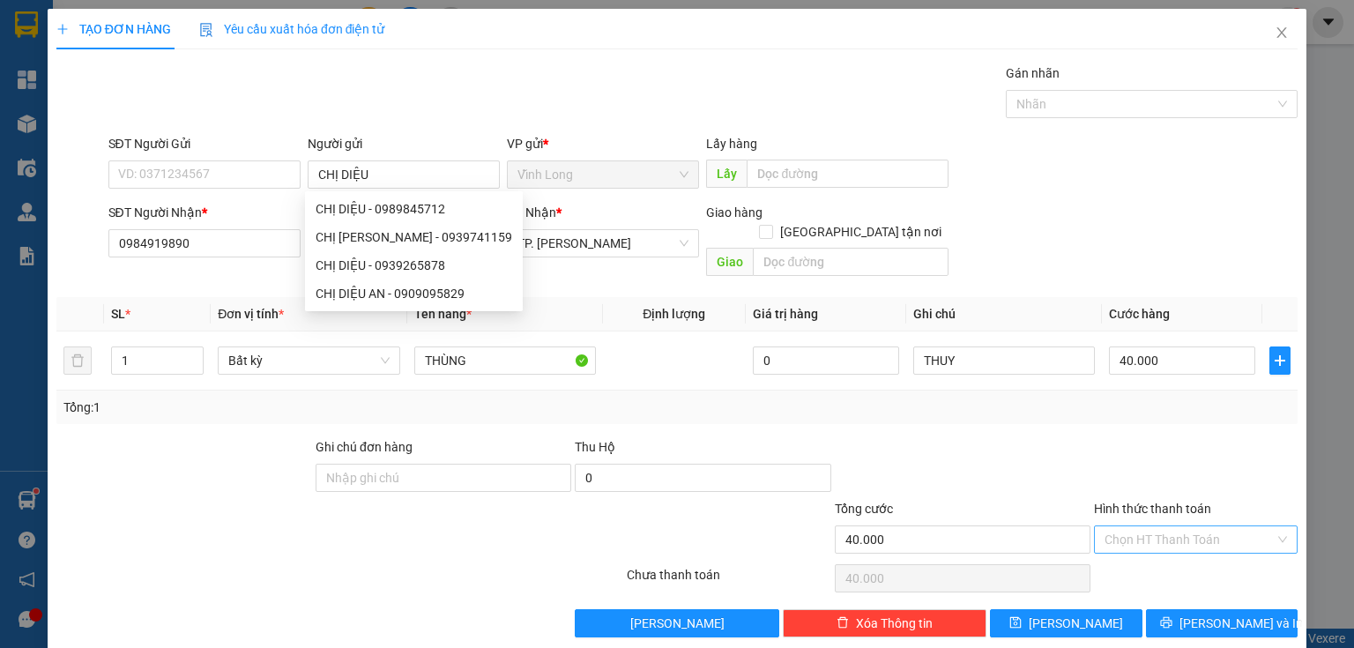
drag, startPoint x: 1132, startPoint y: 508, endPoint x: 1134, endPoint y: 528, distance: 20.4
click at [1133, 526] on input "Hình thức thanh toán" at bounding box center [1189, 539] width 170 height 26
click at [1141, 550] on div "Tại văn phòng" at bounding box center [1187, 553] width 182 height 19
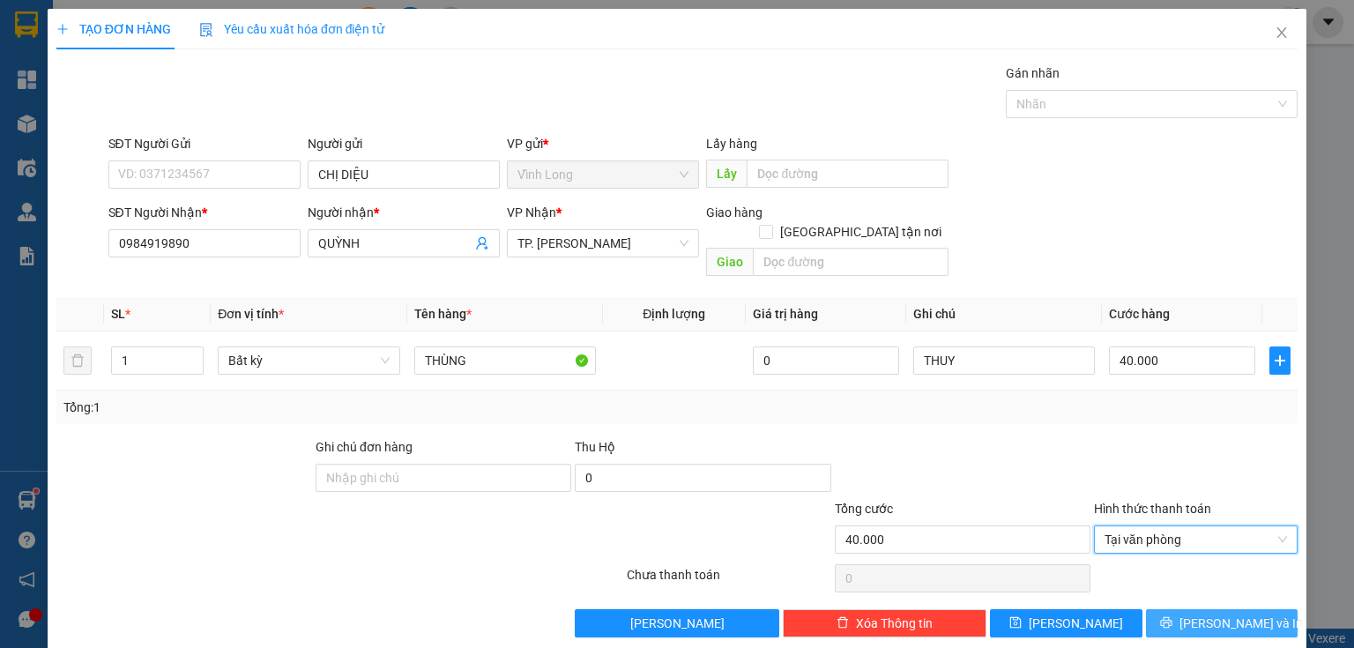
click at [1188, 609] on button "[PERSON_NAME] và In" at bounding box center [1222, 623] width 152 height 28
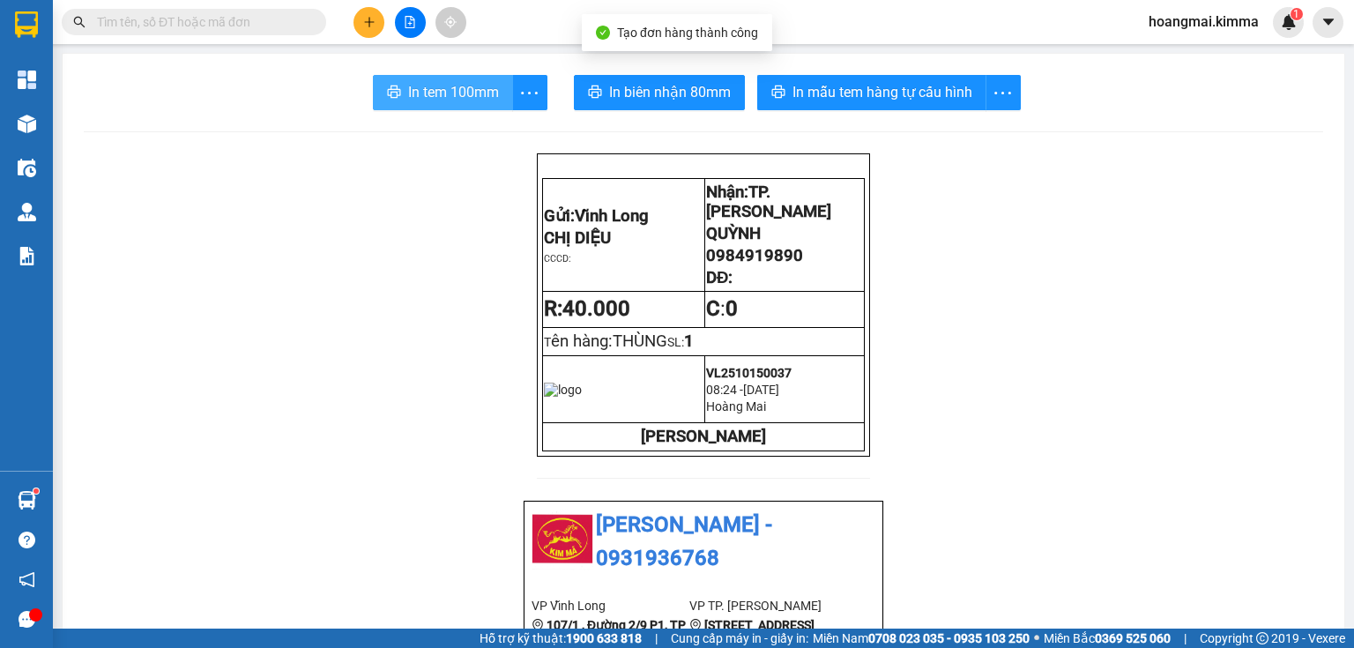
click at [487, 104] on button "In tem 100mm" at bounding box center [443, 92] width 140 height 35
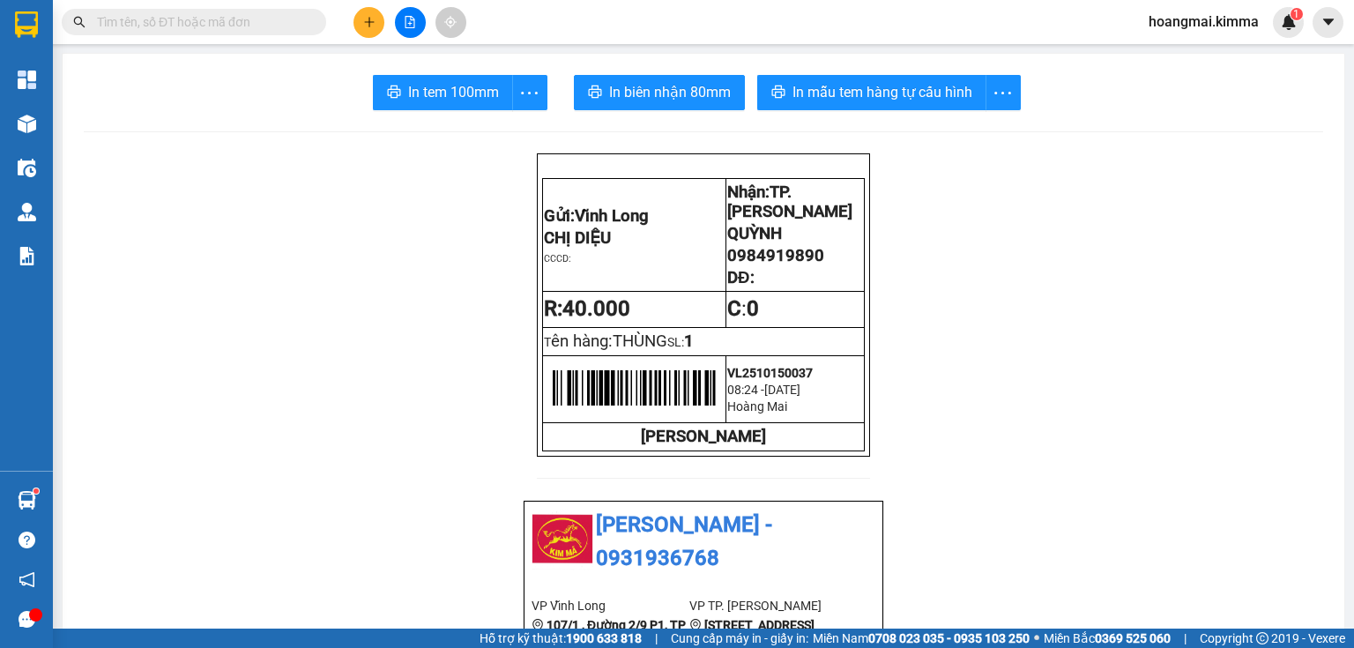
drag, startPoint x: 261, startPoint y: 23, endPoint x: 271, endPoint y: 18, distance: 11.8
click at [261, 22] on input "text" at bounding box center [201, 21] width 208 height 19
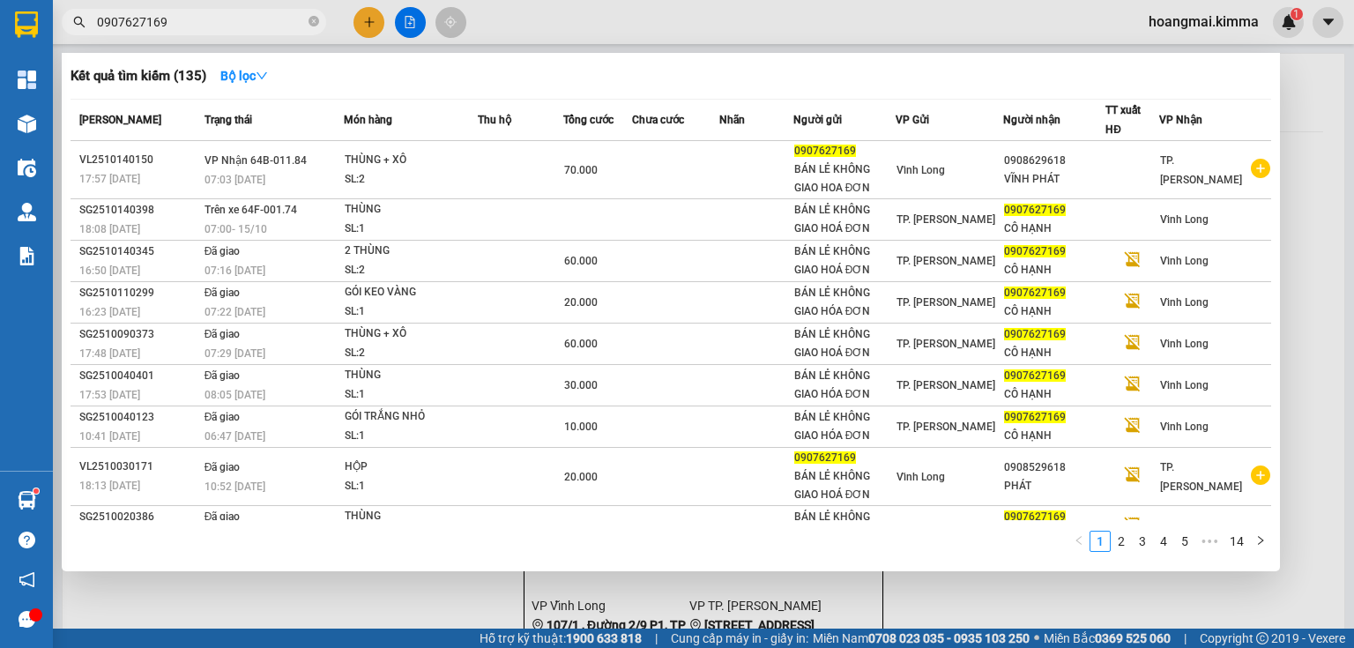
type input "0907627169"
click at [310, 17] on icon "close-circle" at bounding box center [313, 21] width 11 height 11
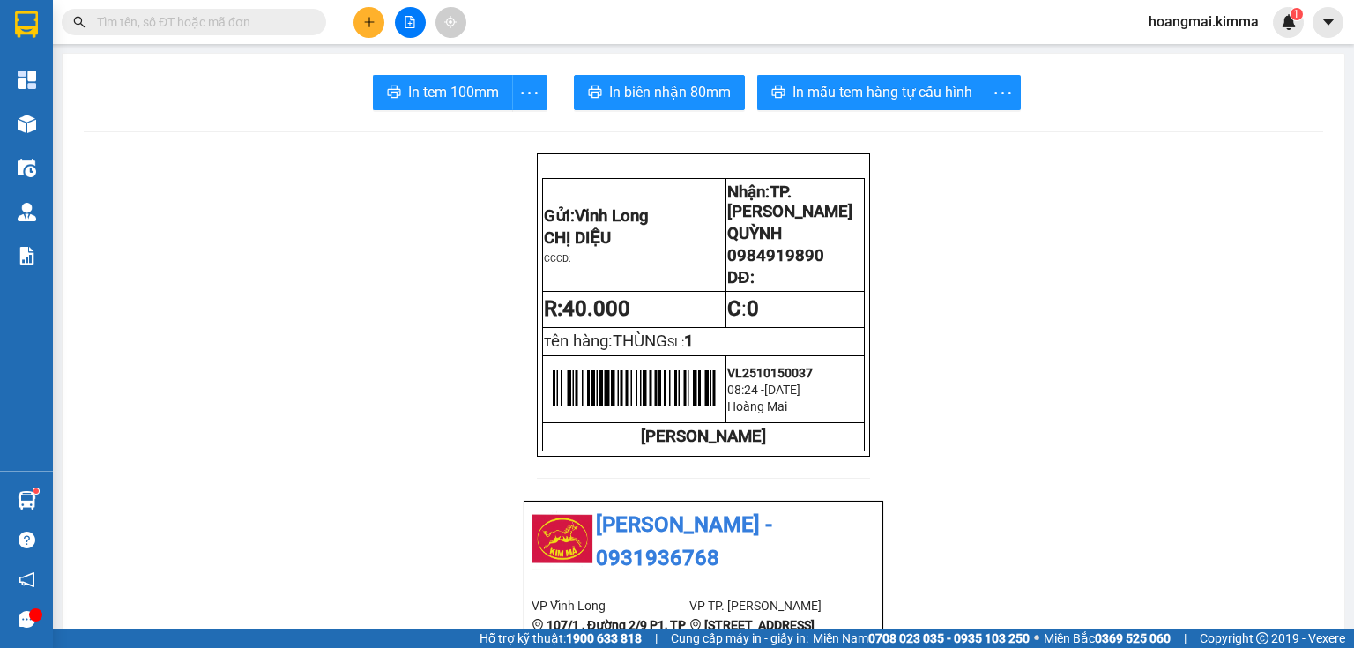
click at [371, 33] on button at bounding box center [368, 22] width 31 height 31
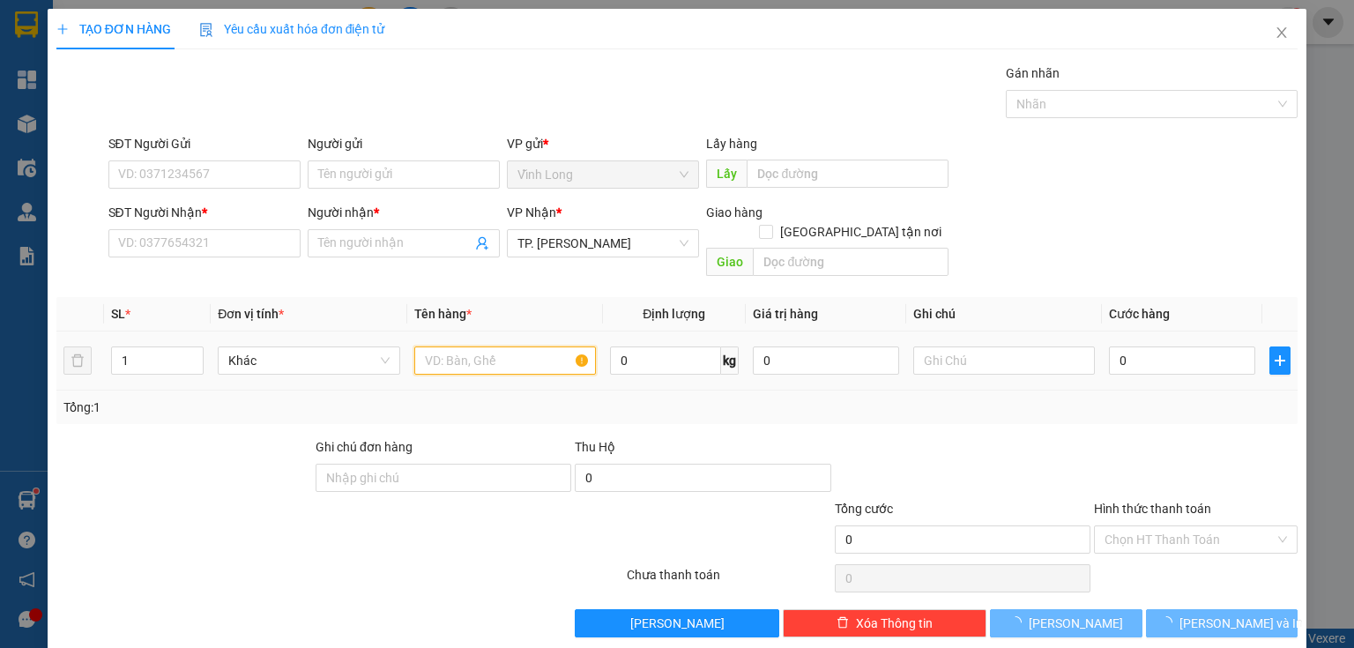
click at [504, 353] on input "text" at bounding box center [505, 360] width 182 height 28
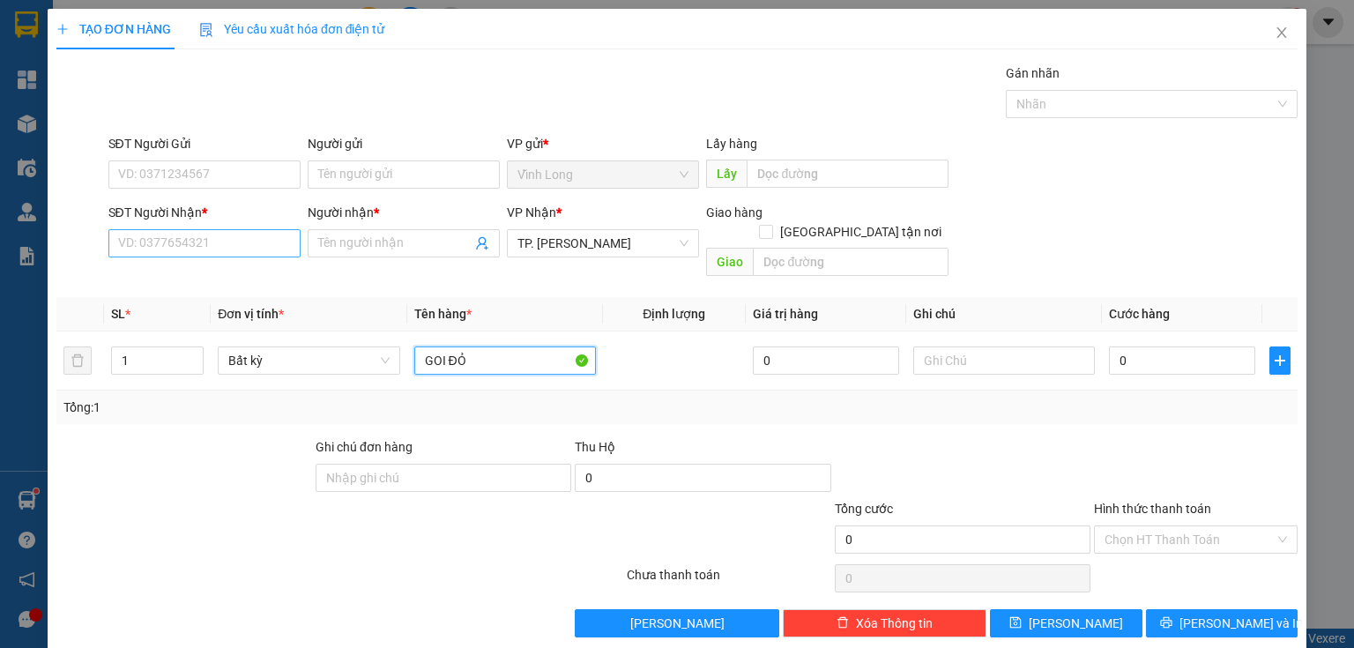
type input "GOI ĐỎ"
click at [269, 247] on input "SĐT Người Nhận *" at bounding box center [204, 243] width 192 height 28
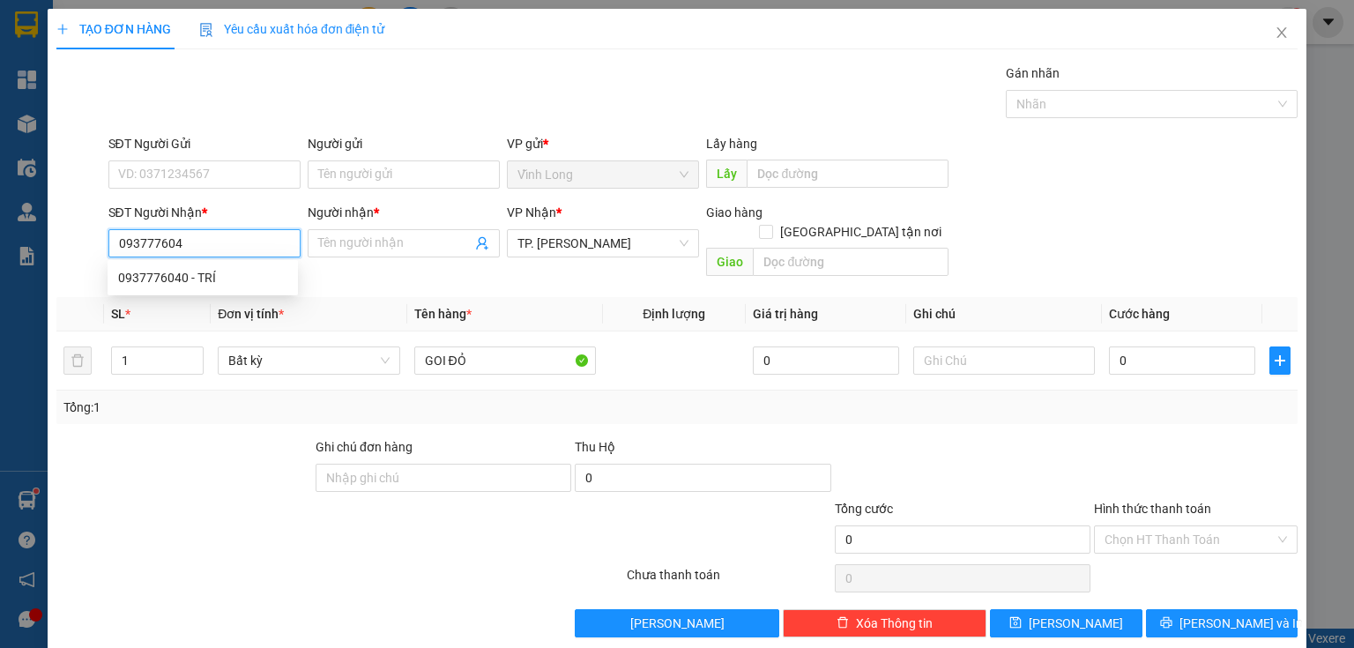
type input "0937776040"
drag, startPoint x: 146, startPoint y: 280, endPoint x: 624, endPoint y: 304, distance: 478.3
click at [152, 281] on div "0937776040 - TRÍ" at bounding box center [202, 277] width 169 height 19
type input "TRÍ"
type input "0937776040"
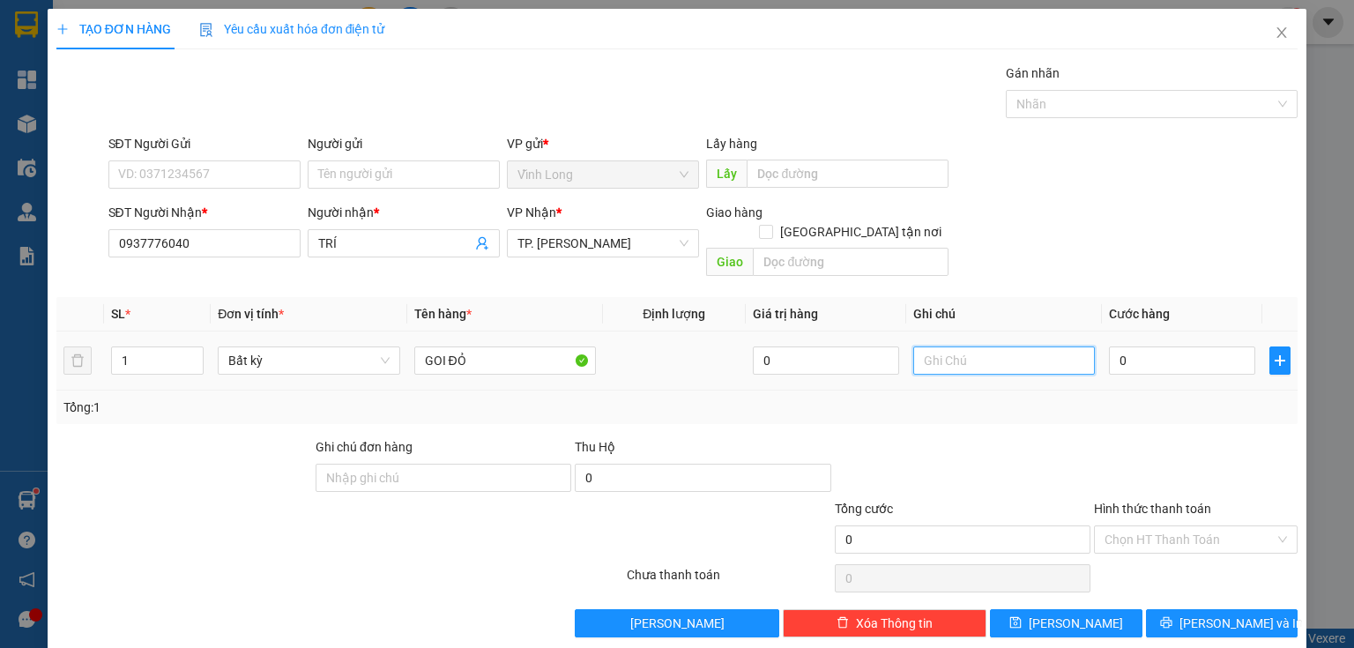
click at [925, 346] on input "text" at bounding box center [1004, 360] width 182 height 28
type input "THỦY"
click at [1142, 353] on input "0" at bounding box center [1182, 360] width 146 height 28
type input "2"
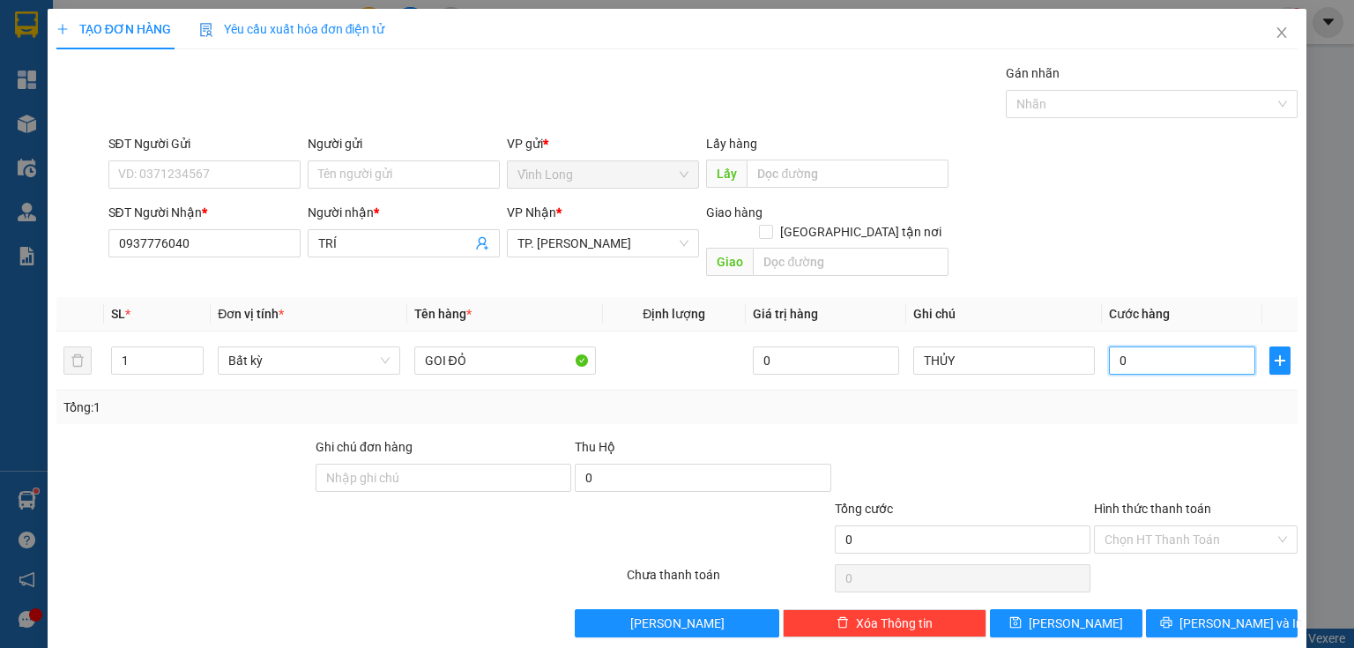
type input "2"
type input "20"
type input "20.000"
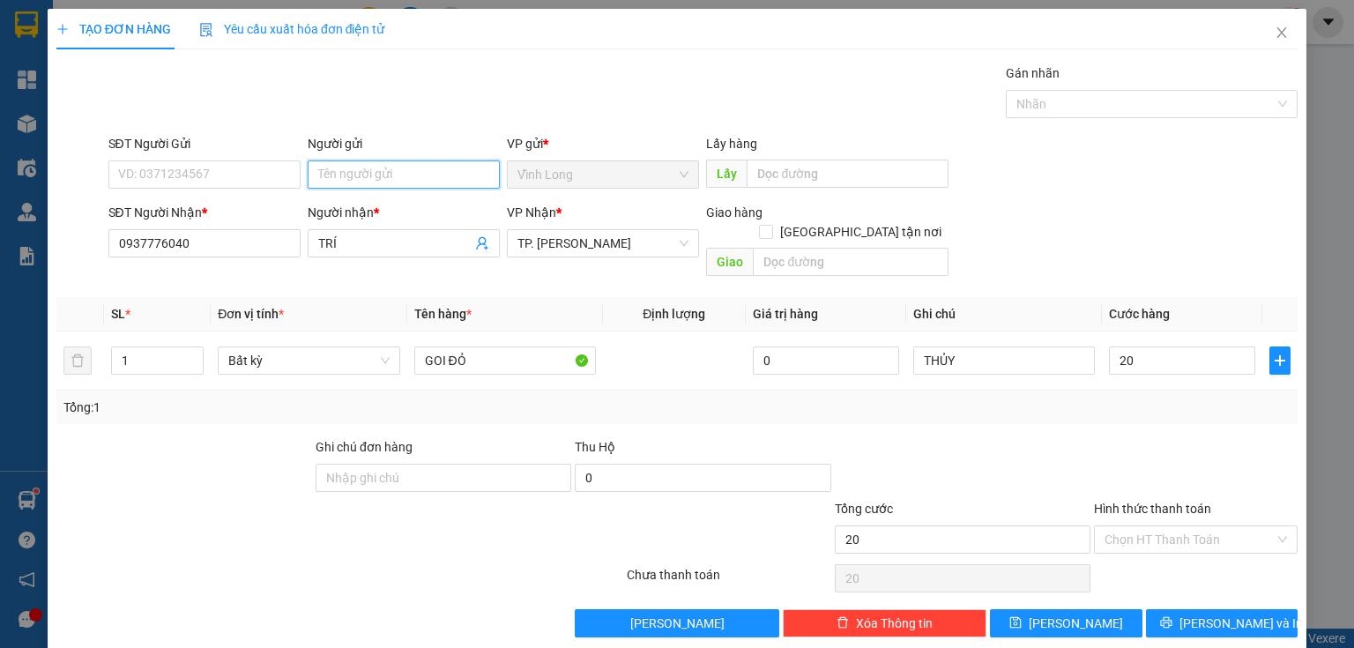
type input "20.000"
click at [378, 167] on input "Người gửi" at bounding box center [404, 174] width 192 height 28
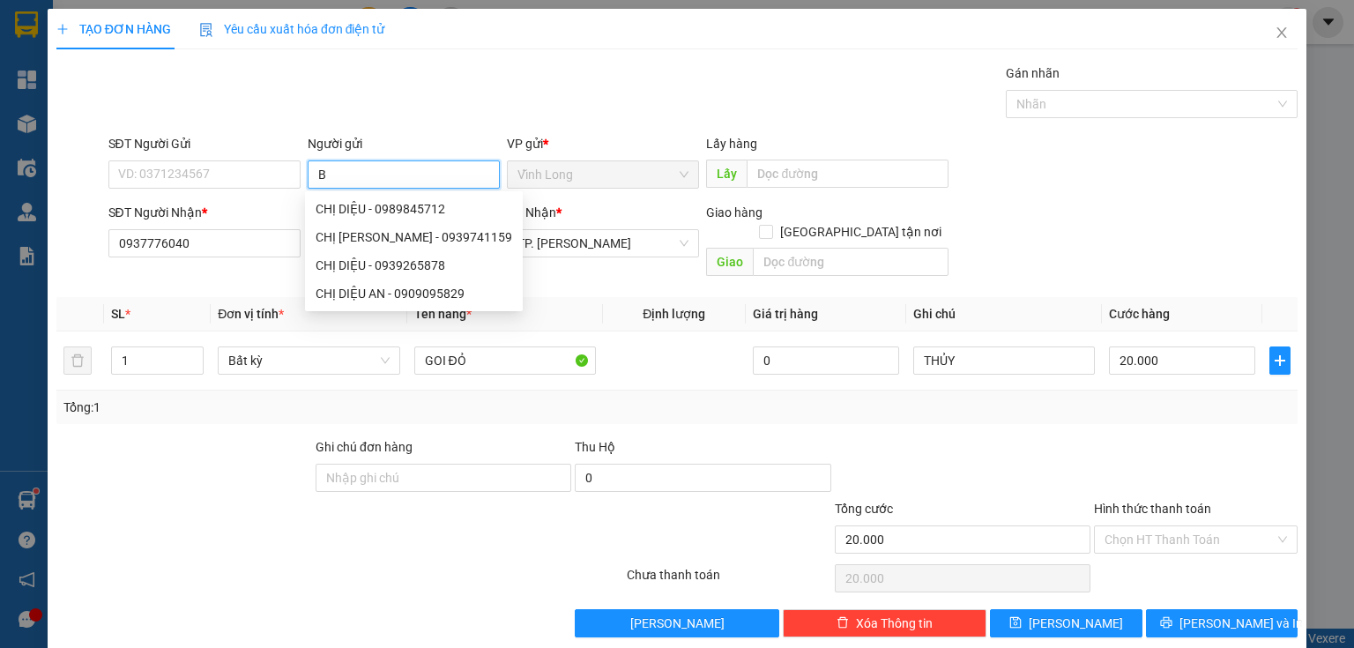
type input "BÁ"
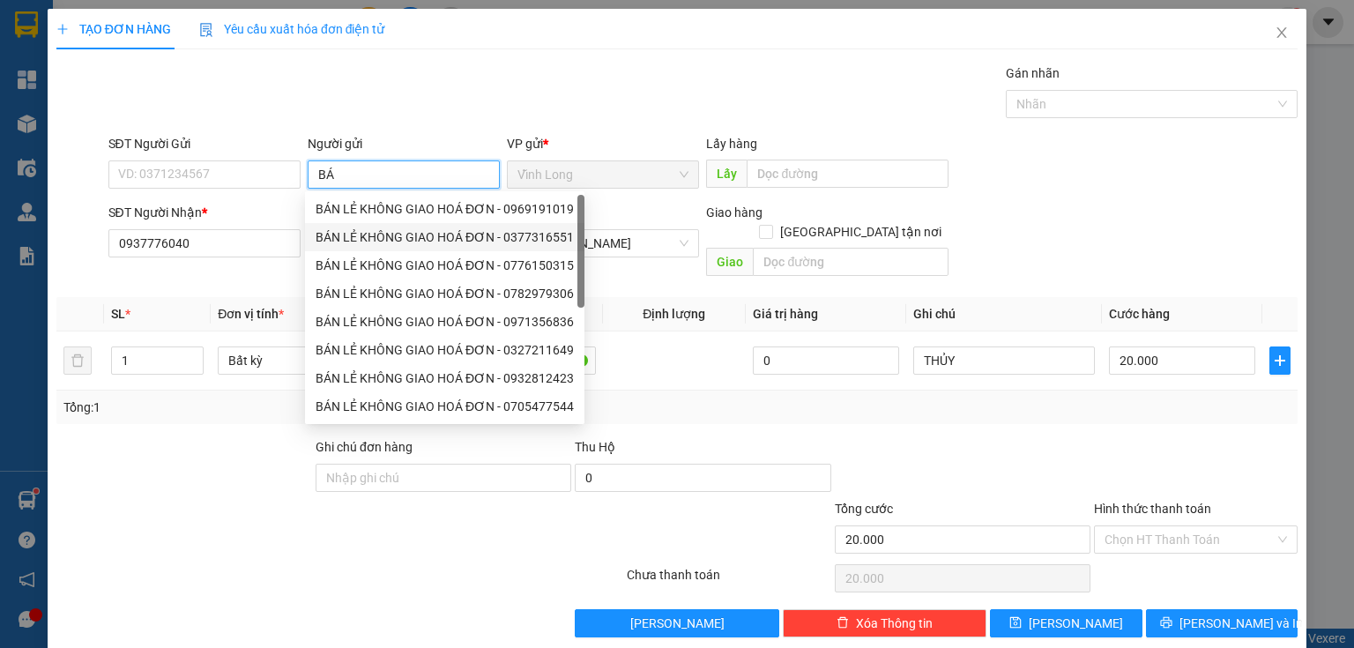
click at [352, 223] on div "BÁN LẺ KHÔNG GIAO HOÁ ĐƠN - 0377316551" at bounding box center [444, 237] width 279 height 28
type input "0377316551"
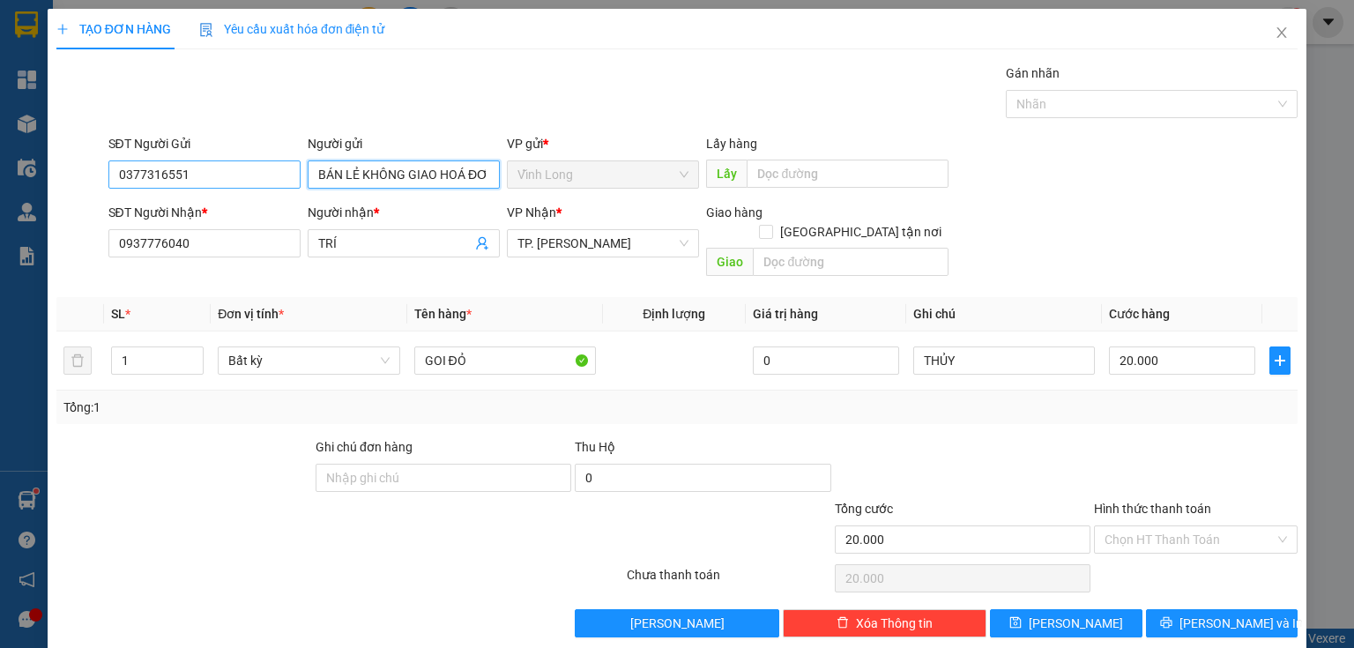
type input "BÁN LẺ KHÔNG GIAO HOÁ ĐƠN"
drag, startPoint x: 229, startPoint y: 167, endPoint x: 0, endPoint y: 129, distance: 232.4
click at [0, 153] on div "TẠO ĐƠN HÀNG Yêu cầu xuất hóa đơn điện tử Transit Pickup Surcharge Ids Transit …" at bounding box center [677, 324] width 1354 height 648
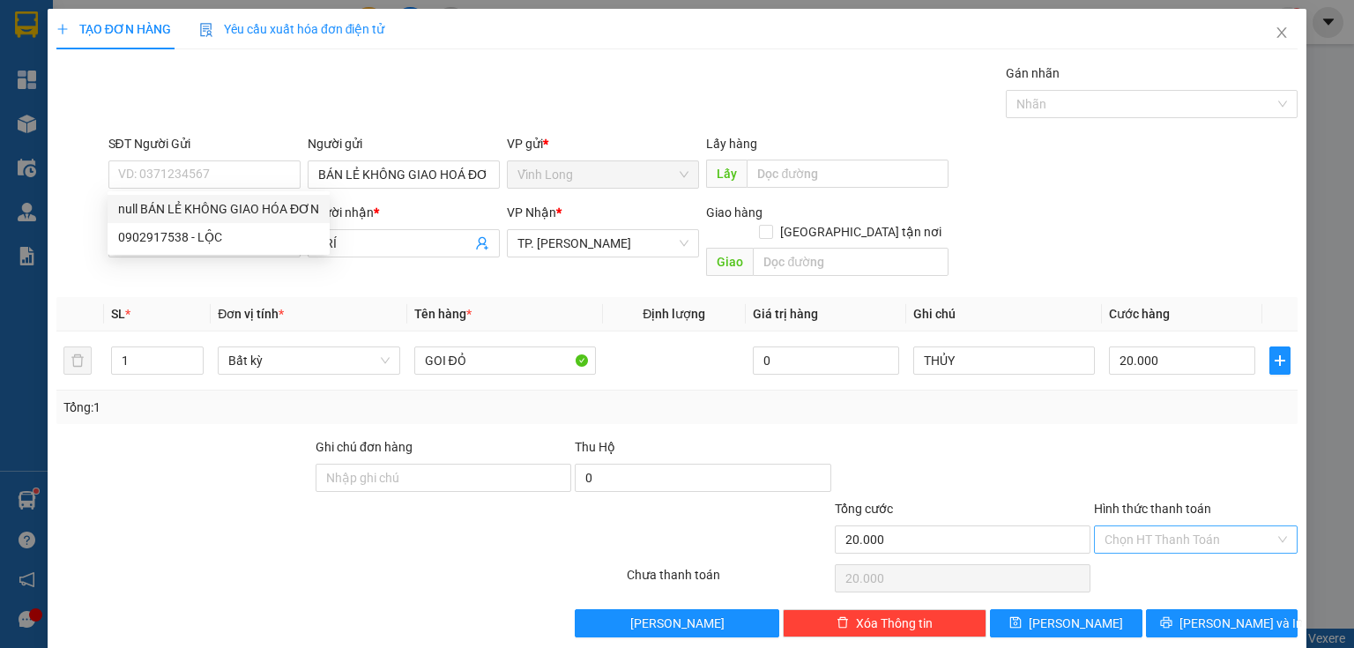
click at [1158, 526] on input "Hình thức thanh toán" at bounding box center [1189, 539] width 170 height 26
click at [1128, 558] on div "Tại văn phòng" at bounding box center [1187, 553] width 182 height 19
type input "0"
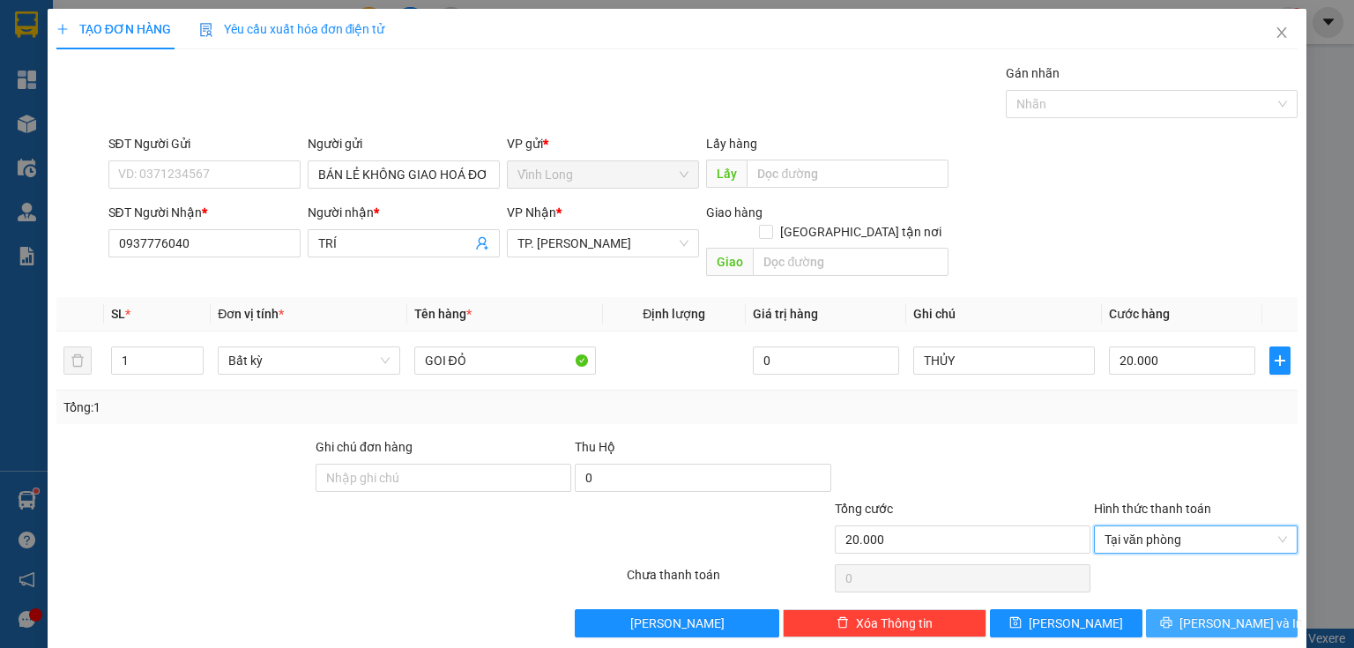
click at [1206, 613] on span "[PERSON_NAME] và In" at bounding box center [1240, 622] width 123 height 19
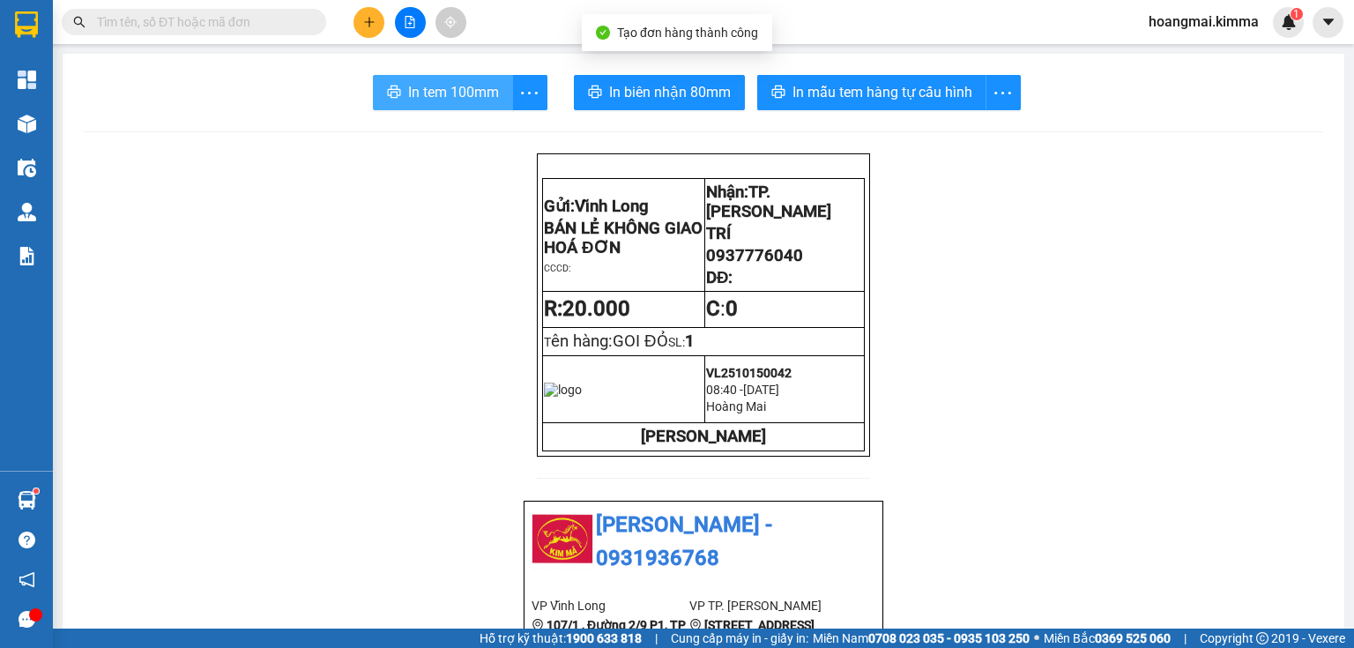
click at [419, 89] on span "In tem 100mm" at bounding box center [453, 92] width 91 height 22
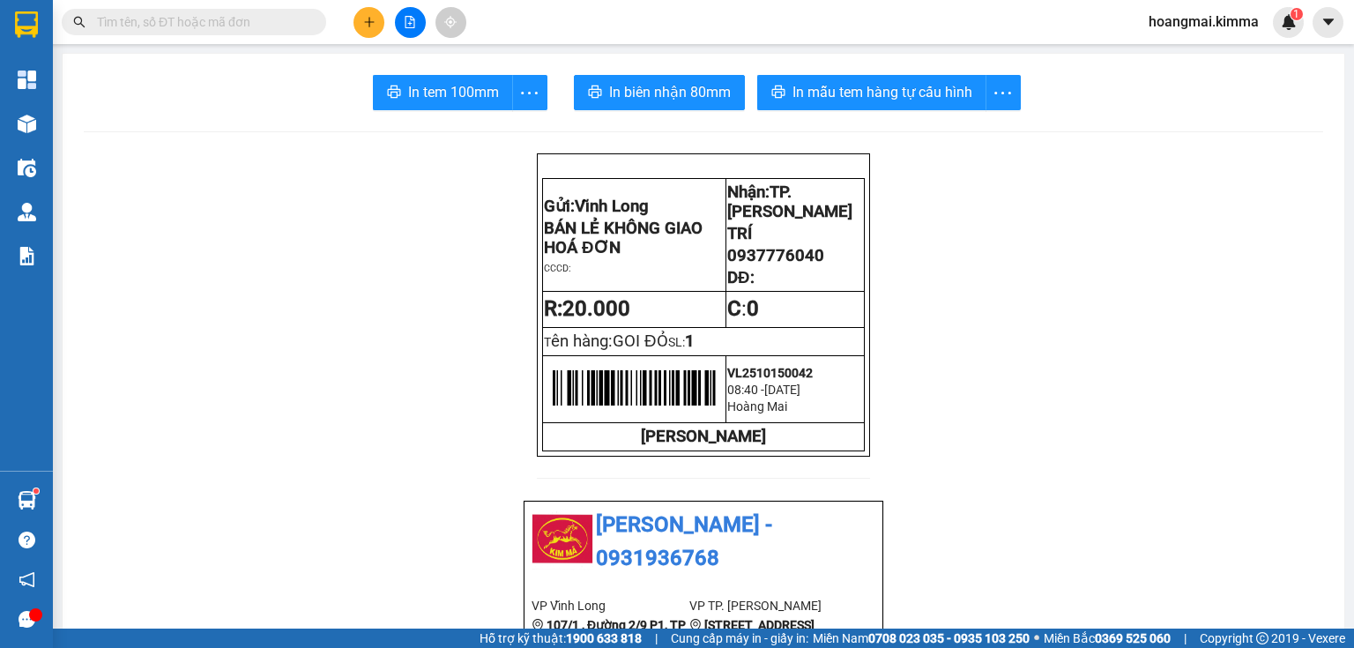
click at [363, 26] on icon "plus" at bounding box center [369, 22] width 12 height 12
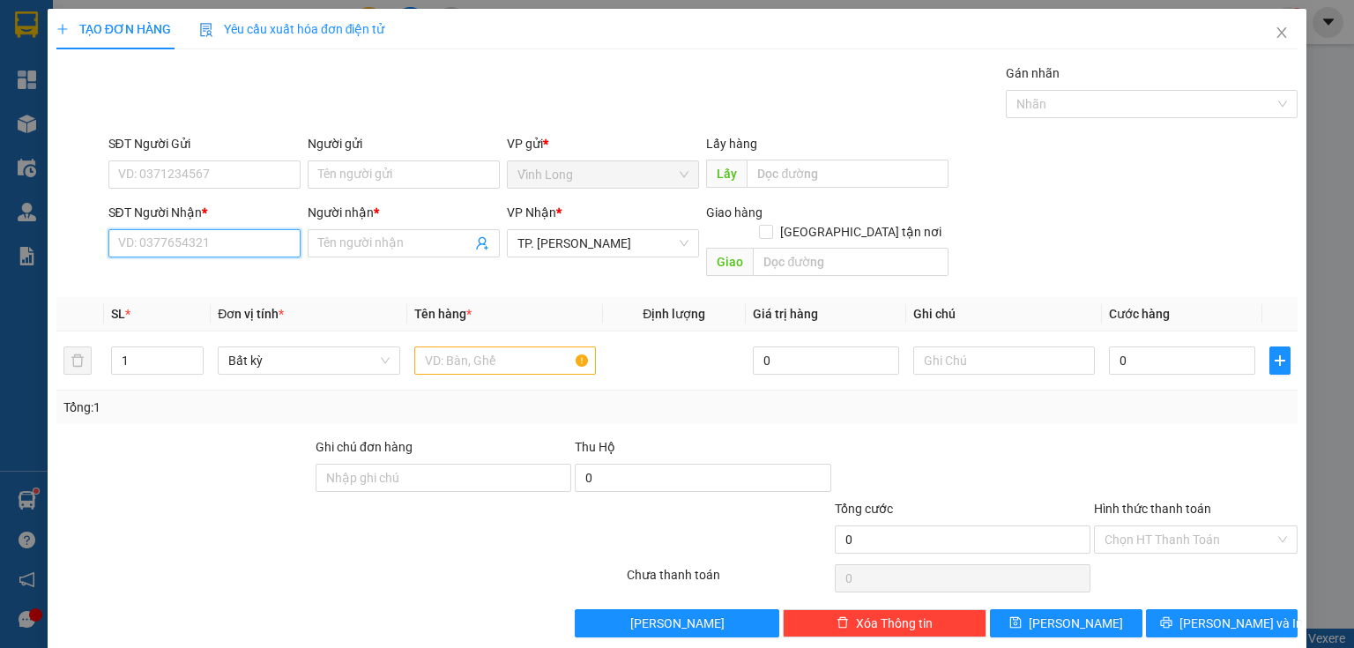
click at [188, 243] on input "SĐT Người Nhận *" at bounding box center [204, 243] width 192 height 28
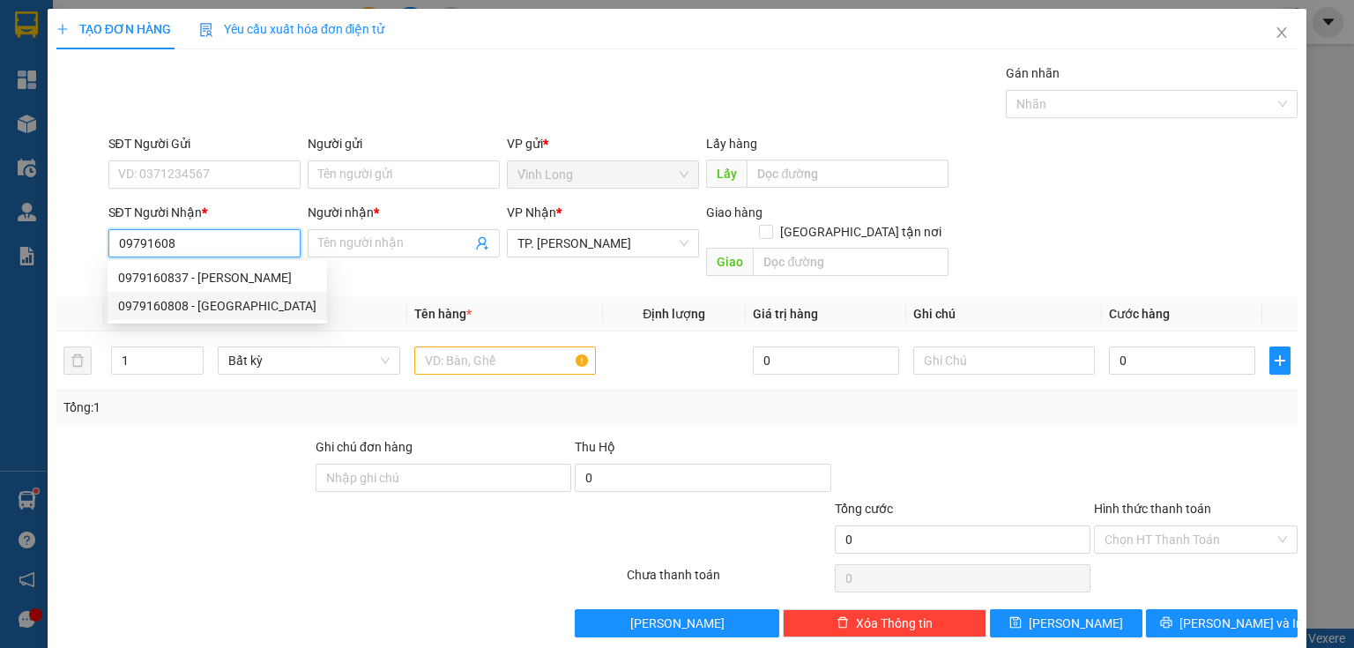
click at [228, 304] on div "0979160808 - CẨM TIÊN" at bounding box center [217, 305] width 198 height 19
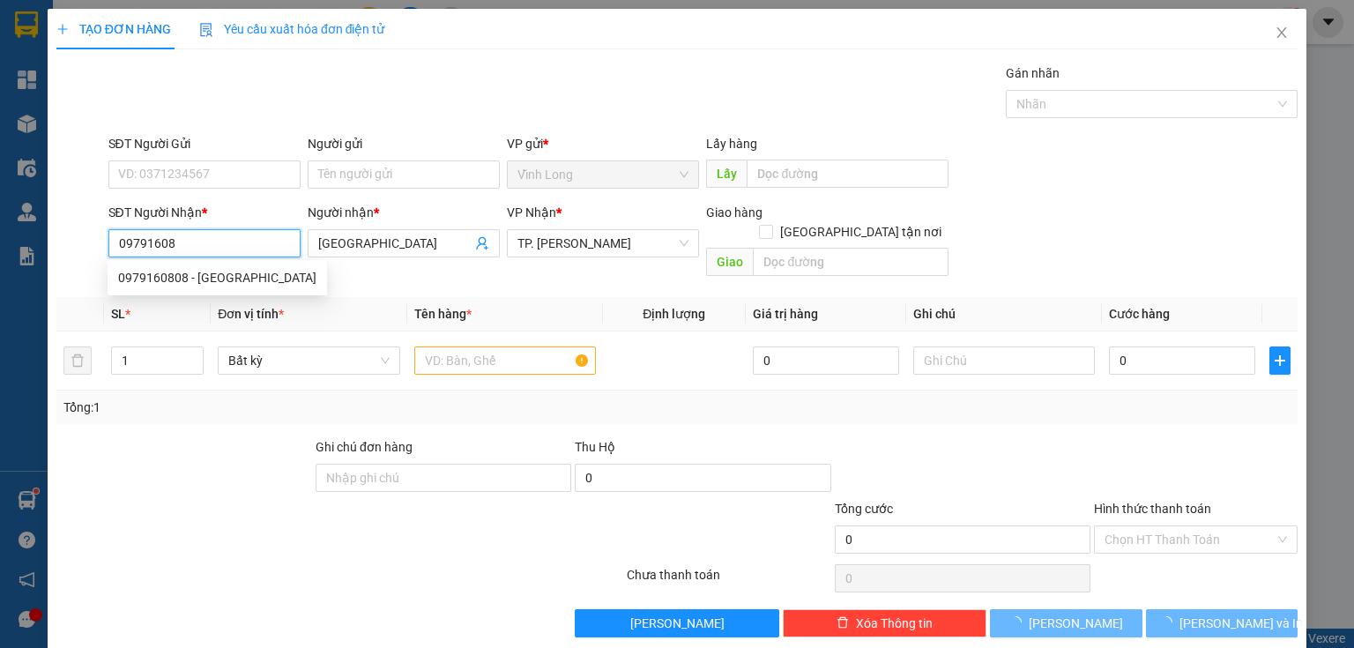
type input "0979160808"
type input "CẨM TIÊN"
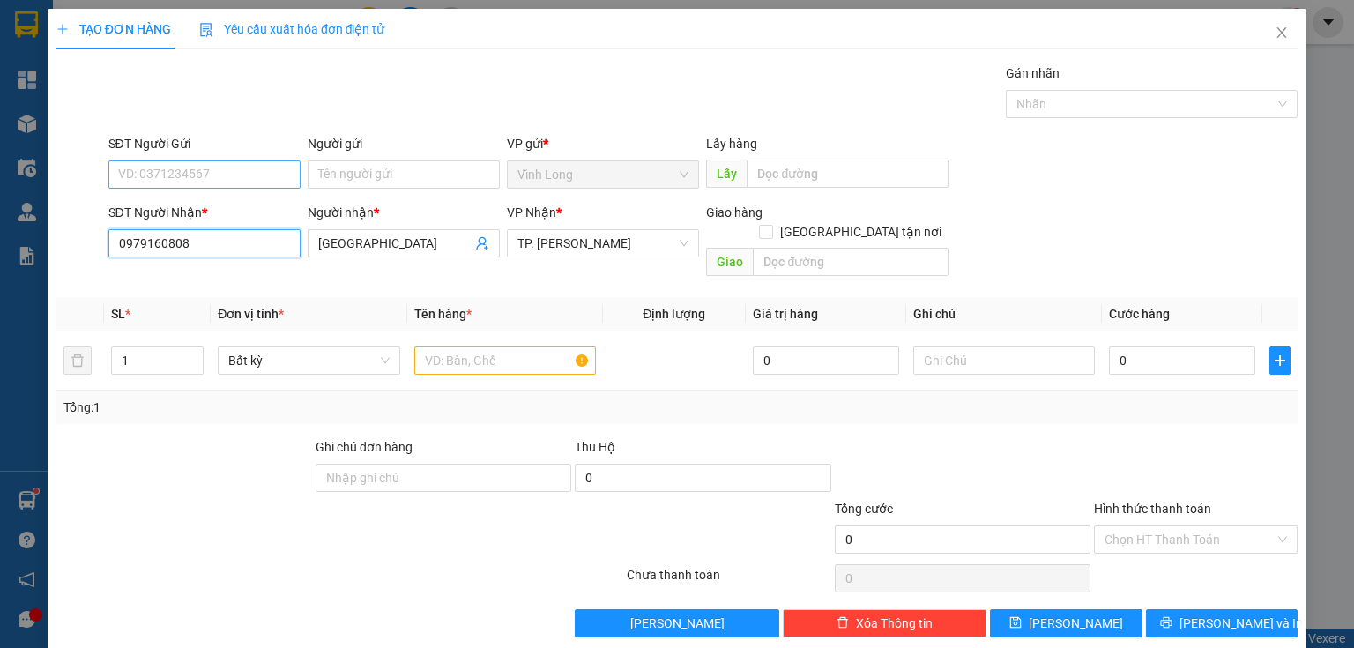
type input "0979160808"
click at [250, 170] on input "SĐT Người Gửi" at bounding box center [204, 174] width 192 height 28
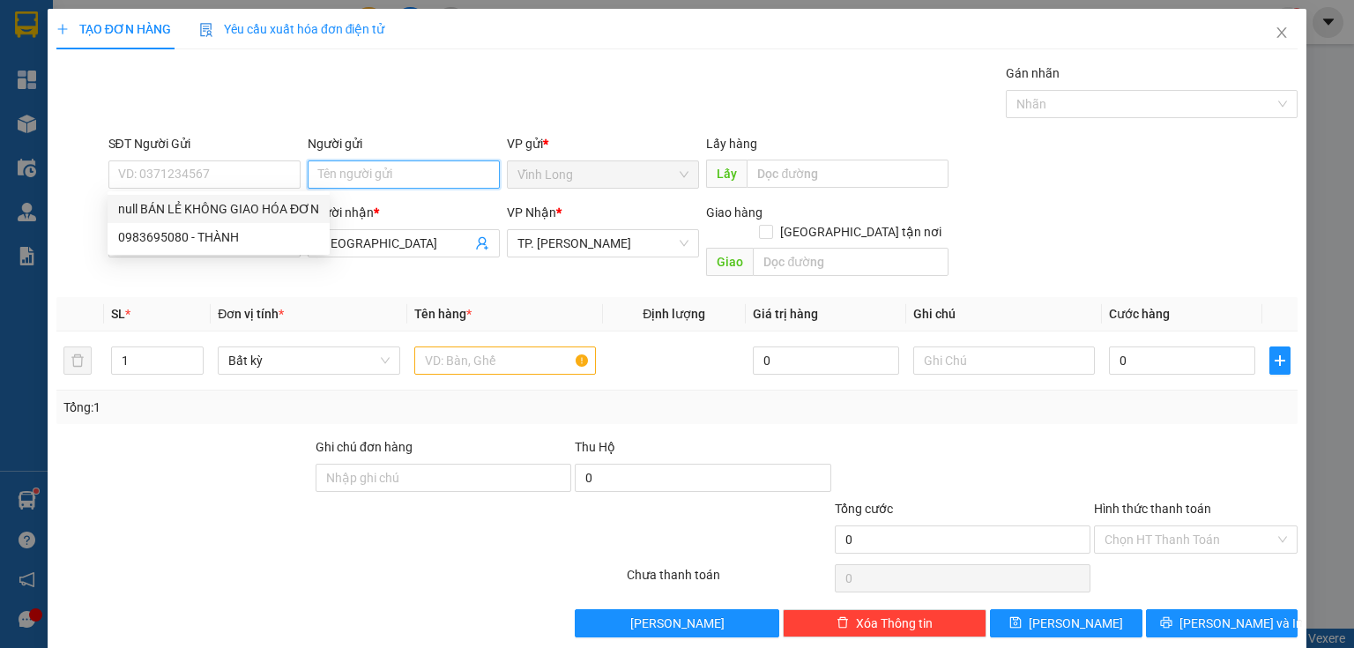
click at [359, 180] on input "Người gửi" at bounding box center [404, 174] width 192 height 28
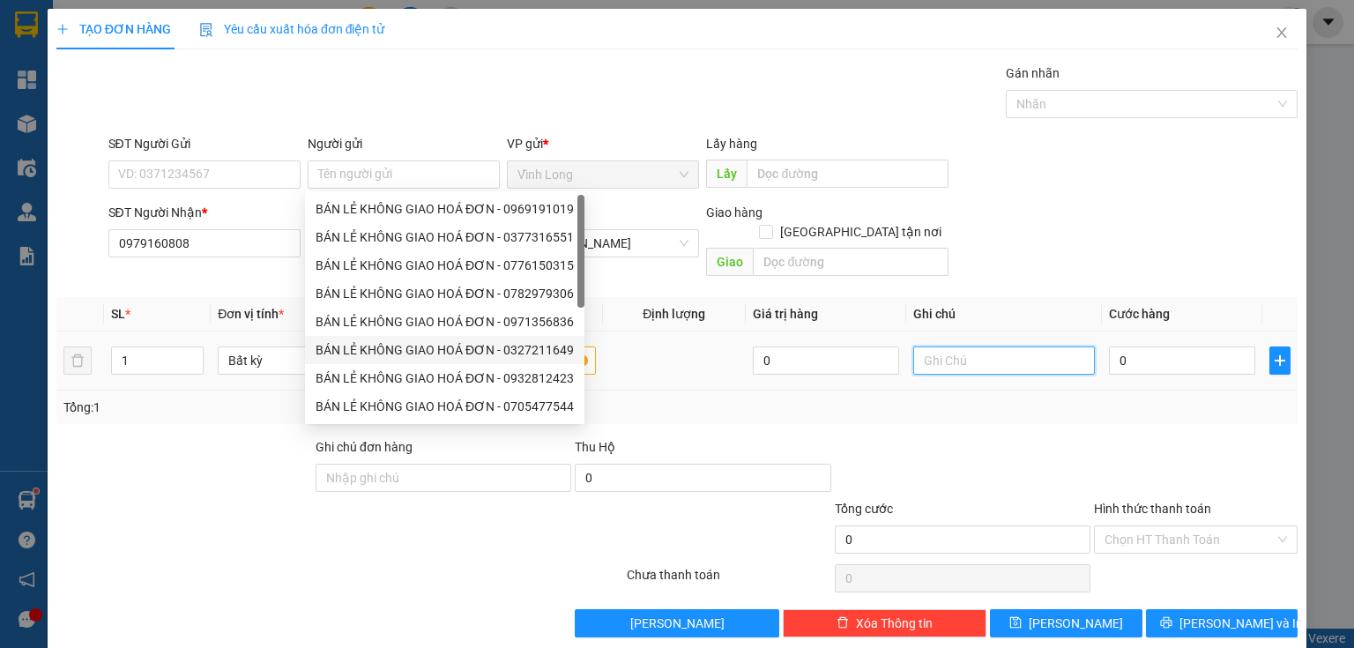
click at [958, 346] on input "text" at bounding box center [1004, 360] width 182 height 28
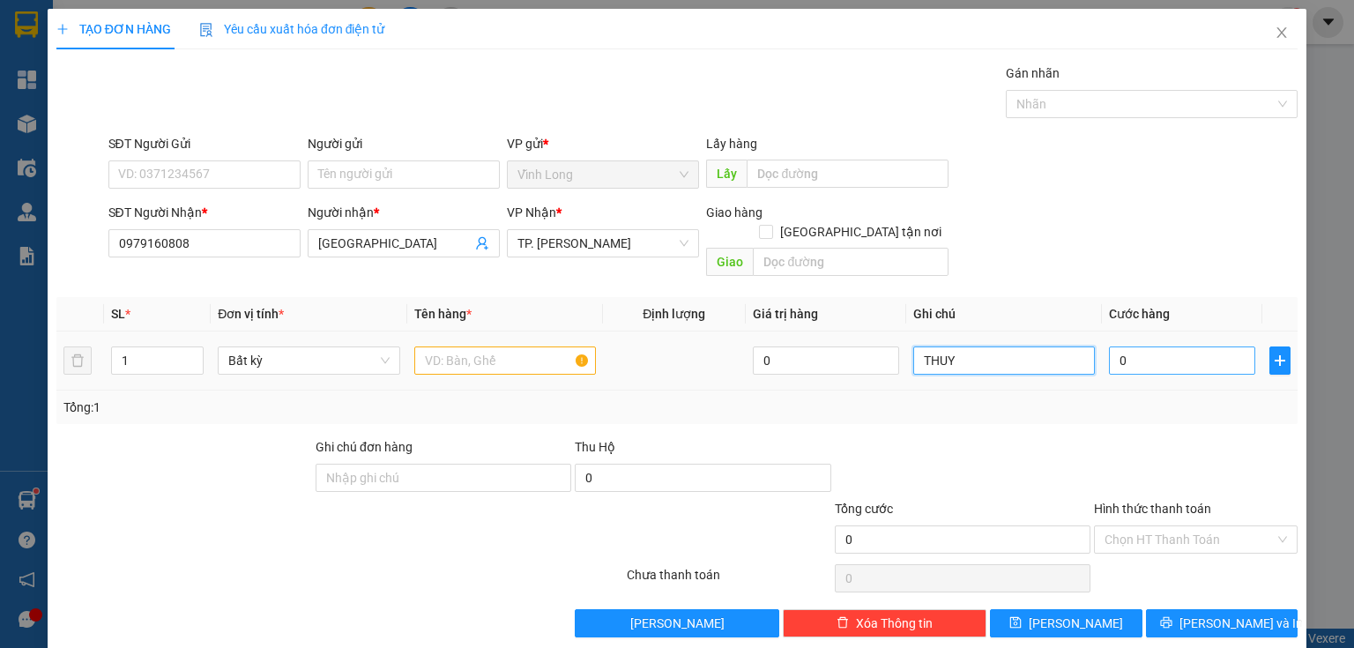
type input "THUY"
click at [1132, 346] on input "0" at bounding box center [1182, 360] width 146 height 28
type input "2"
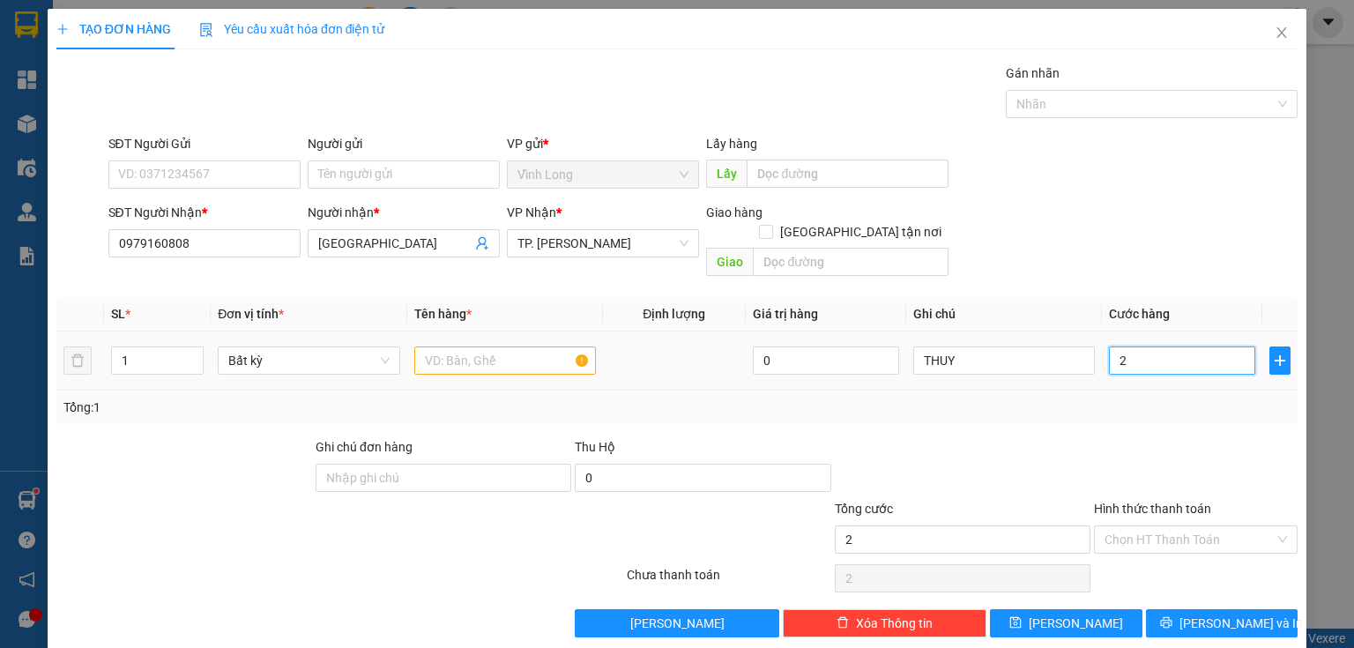
type input "20"
type input "20.000"
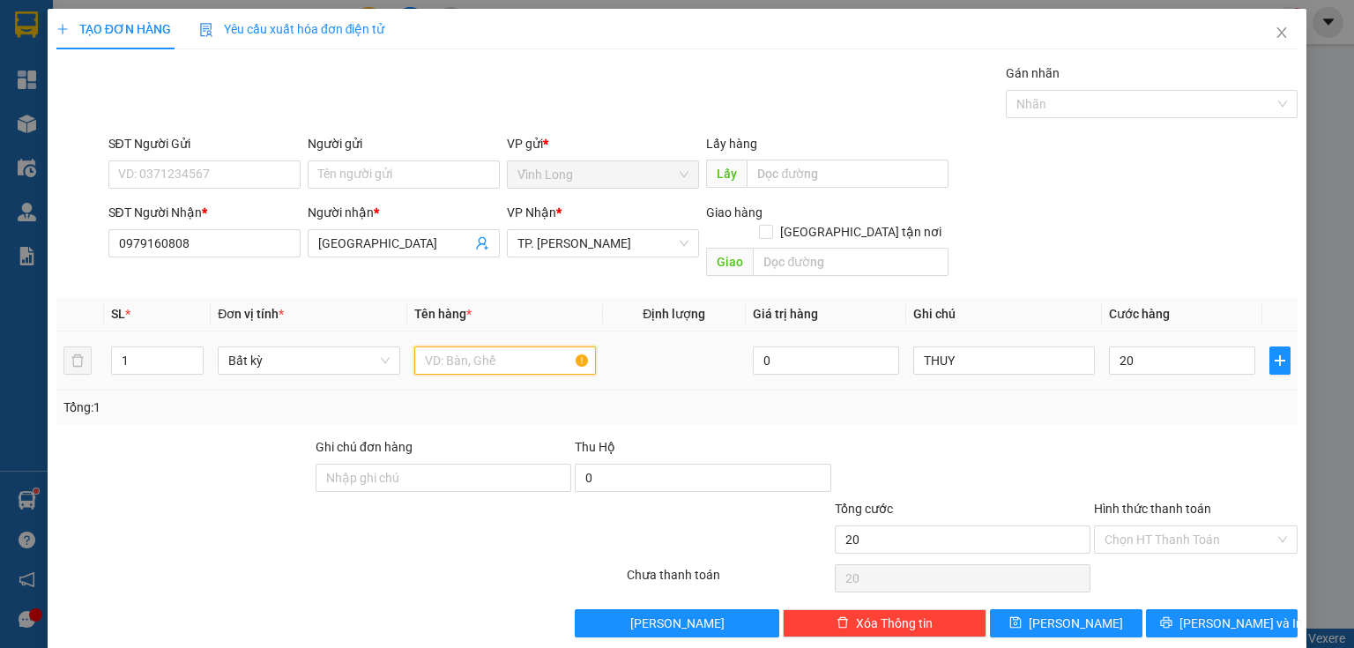
type input "20.000"
click at [494, 350] on input "text" at bounding box center [505, 360] width 182 height 28
type input "PHONG BÌ"
click at [282, 156] on div "SĐT Người Gửi" at bounding box center [204, 147] width 192 height 26
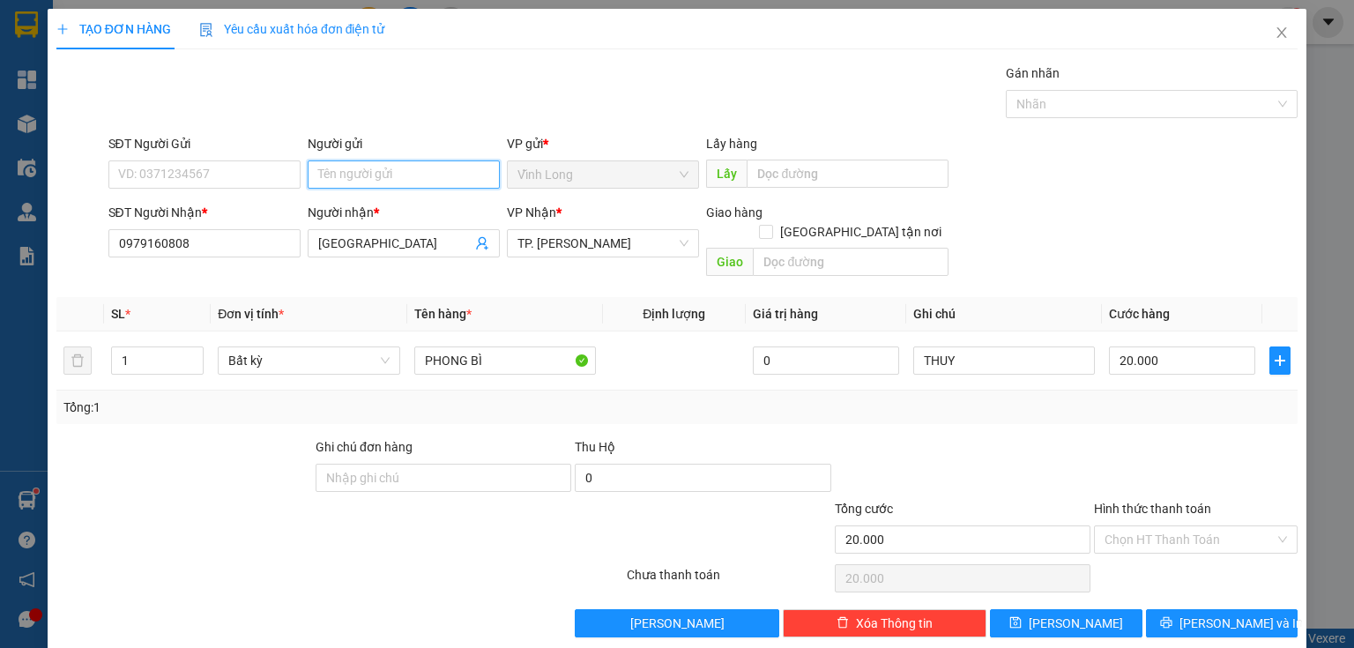
click at [341, 169] on input "Người gửi" at bounding box center [404, 174] width 192 height 28
type input "B"
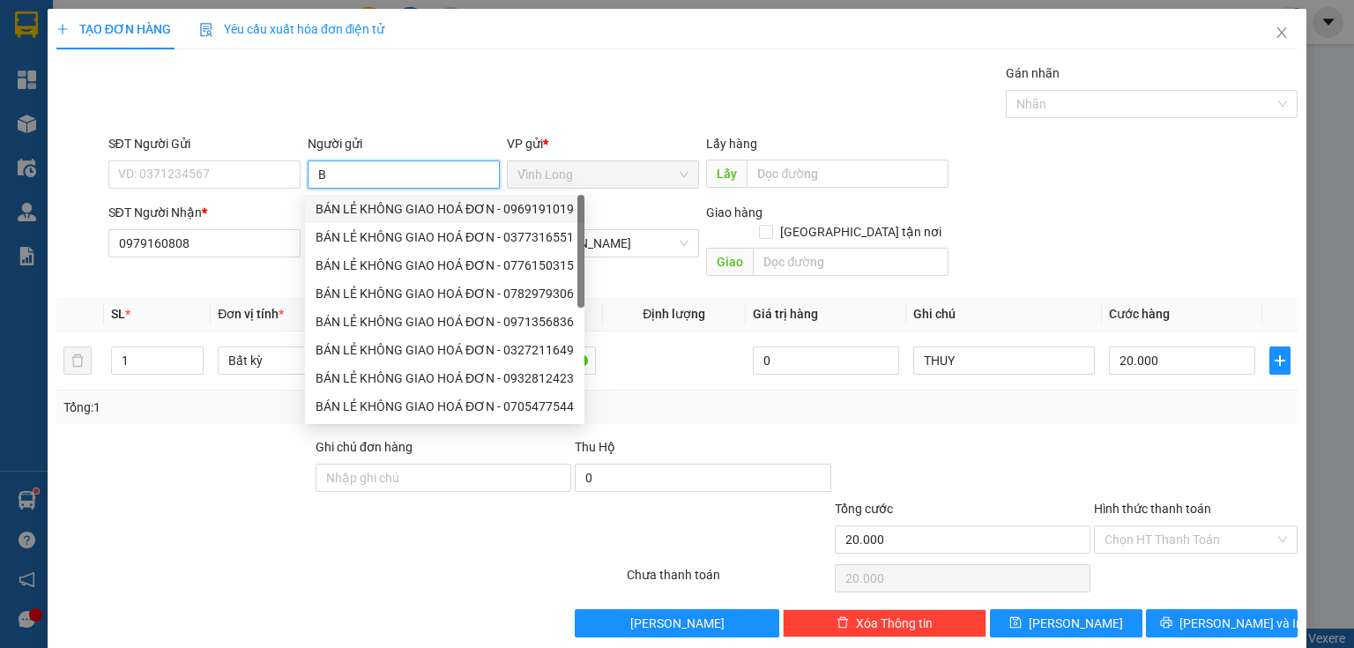
drag, startPoint x: 439, startPoint y: 201, endPoint x: 297, endPoint y: 200, distance: 141.9
click at [428, 211] on div "BÁN LẺ KHÔNG GIAO HOÁ ĐƠN - 0969191019" at bounding box center [445, 208] width 258 height 19
type input "0969191019"
type input "BÁN LẺ KHÔNG GIAO HOÁ ĐƠN"
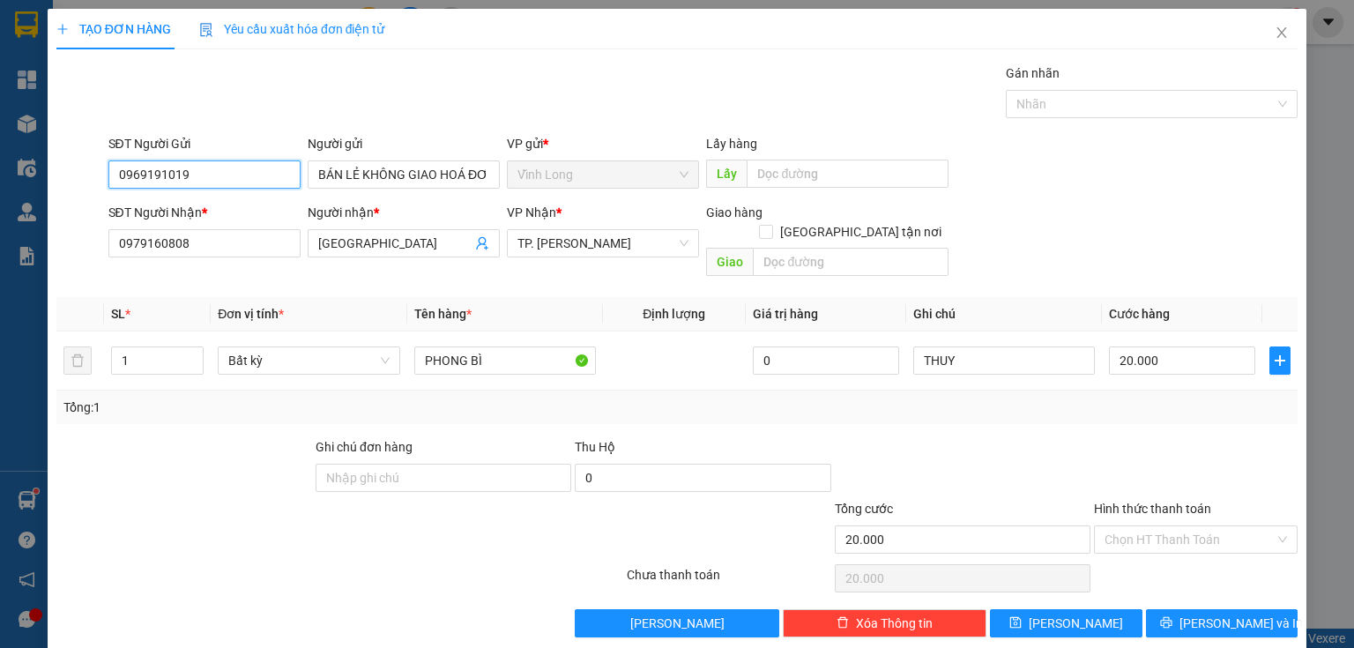
drag, startPoint x: 65, startPoint y: 183, endPoint x: 1266, endPoint y: 309, distance: 1207.1
click at [0, 190] on div "TẠO ĐƠN HÀNG Yêu cầu xuất hóa đơn điện tử Transit Pickup Surcharge Ids Transit …" at bounding box center [677, 324] width 1354 height 648
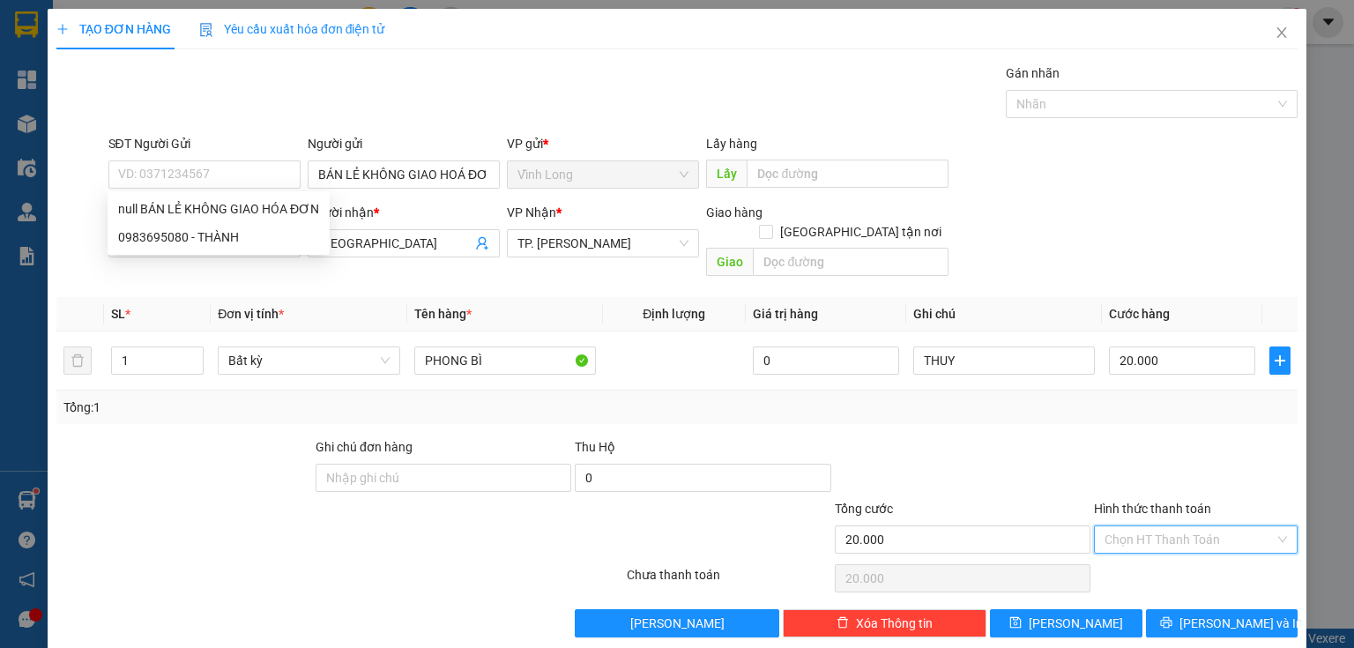
click at [1146, 526] on input "Hình thức thanh toán" at bounding box center [1189, 539] width 170 height 26
click at [1141, 567] on div "Tại văn phòng" at bounding box center [1186, 553] width 203 height 28
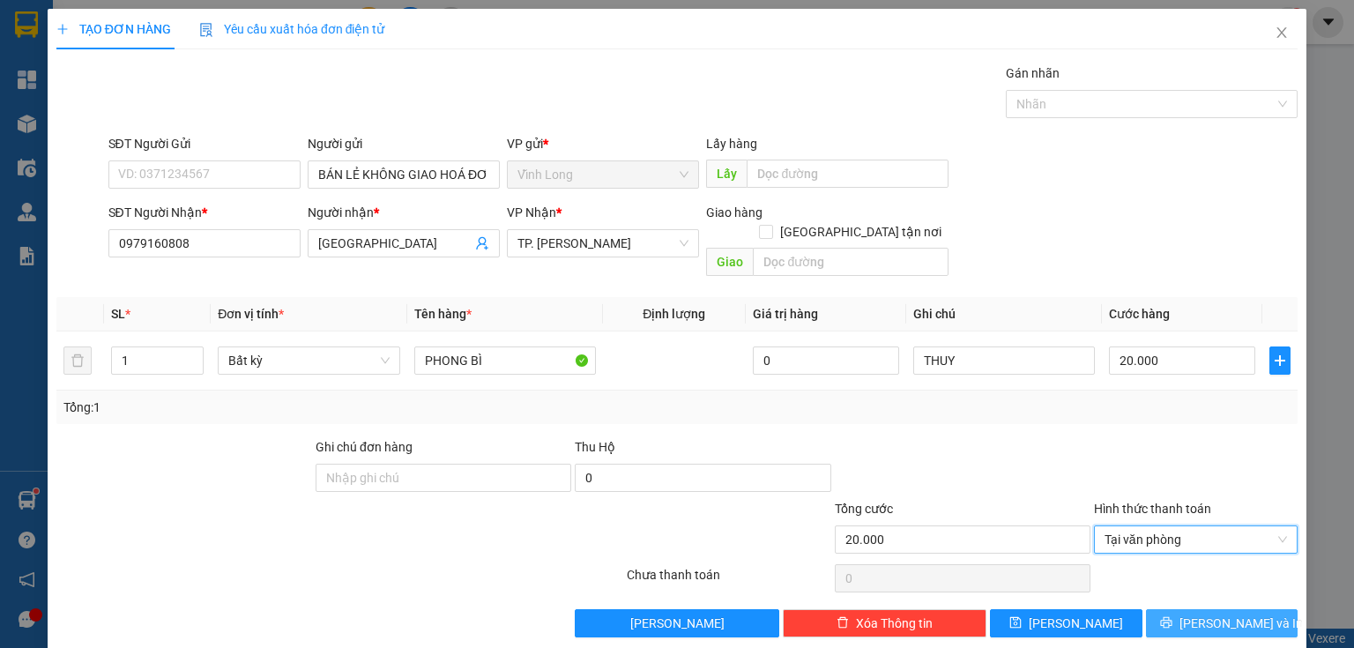
click at [1171, 617] on icon "printer" at bounding box center [1165, 622] width 11 height 11
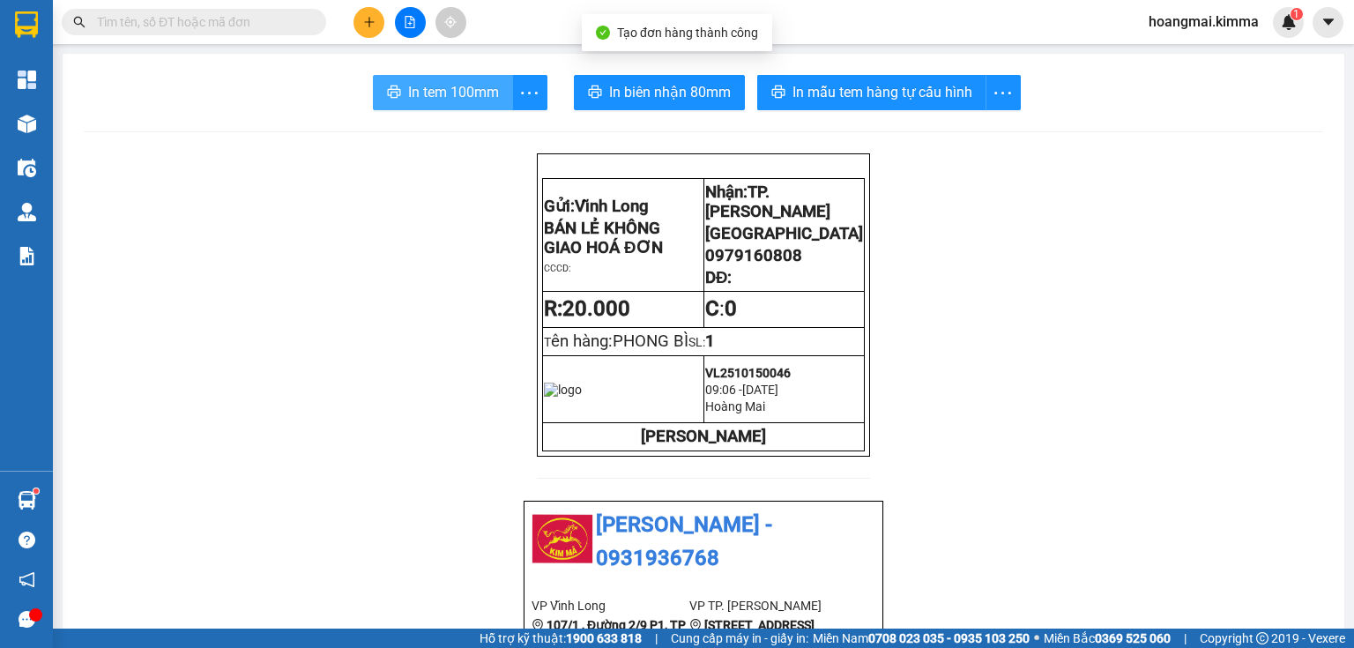
click at [423, 99] on span "In tem 100mm" at bounding box center [453, 92] width 91 height 22
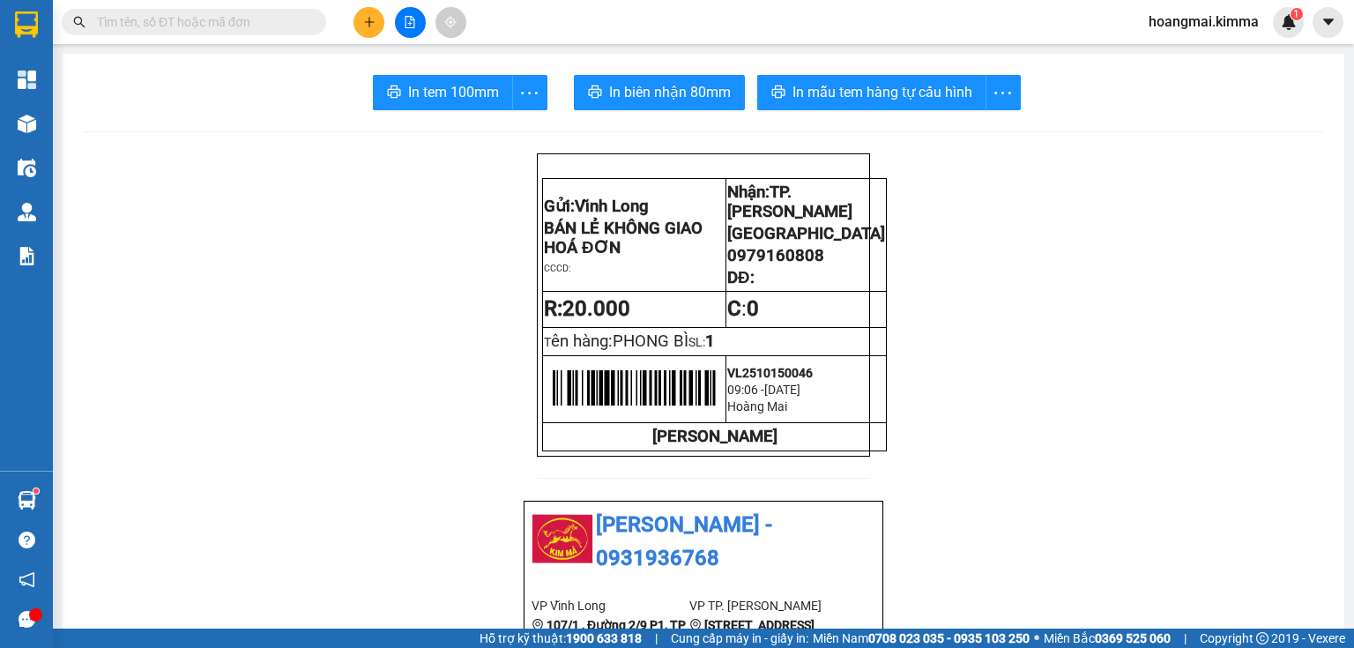
click at [197, 20] on input "text" at bounding box center [201, 21] width 208 height 19
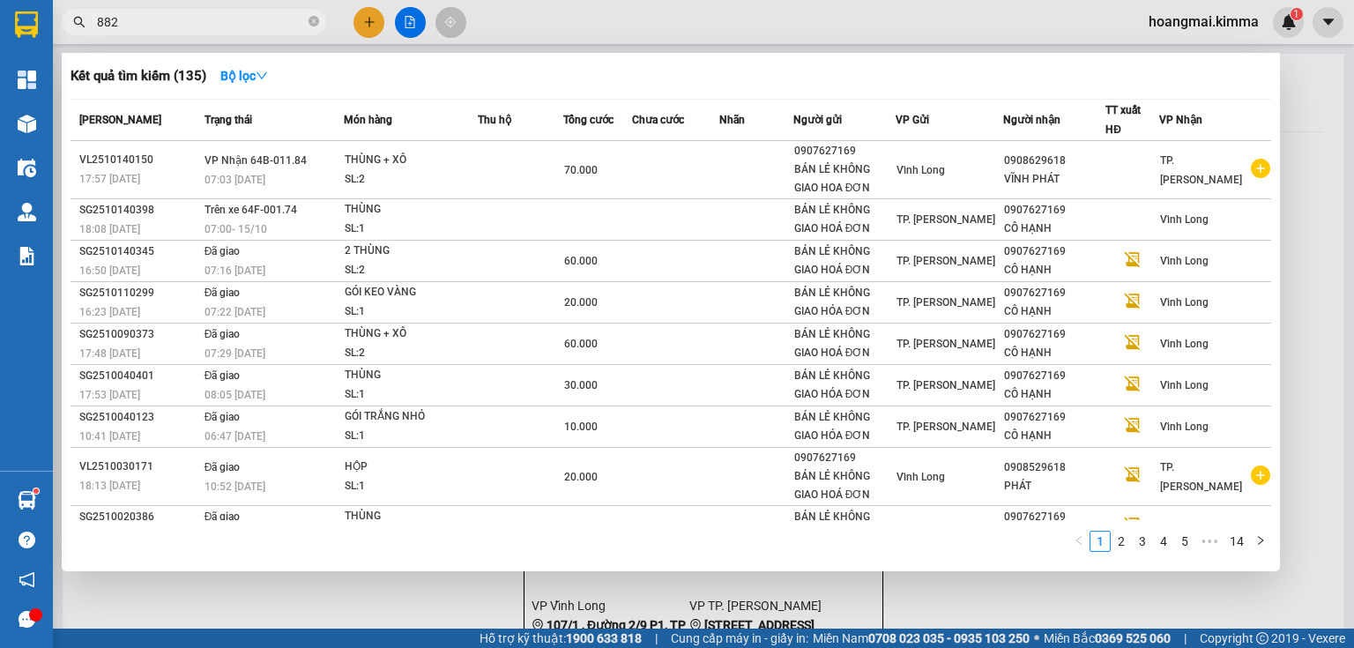
type input "8825"
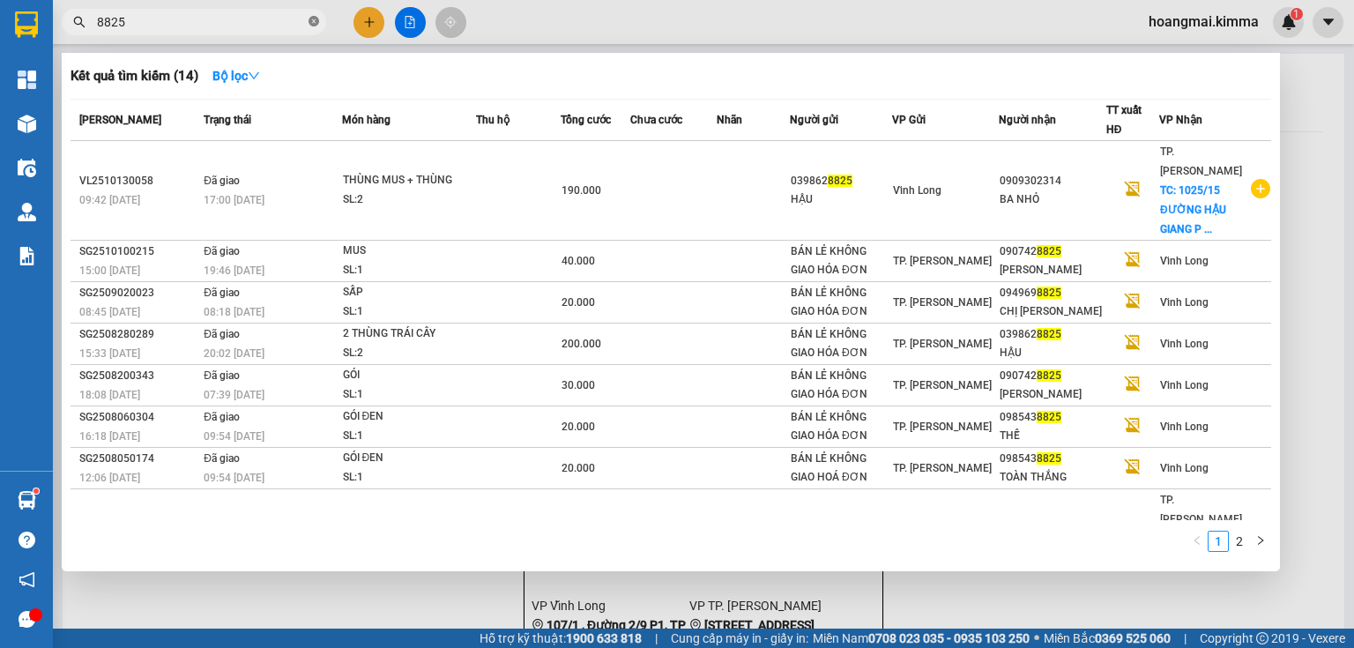
click at [309, 18] on icon "close-circle" at bounding box center [313, 21] width 11 height 11
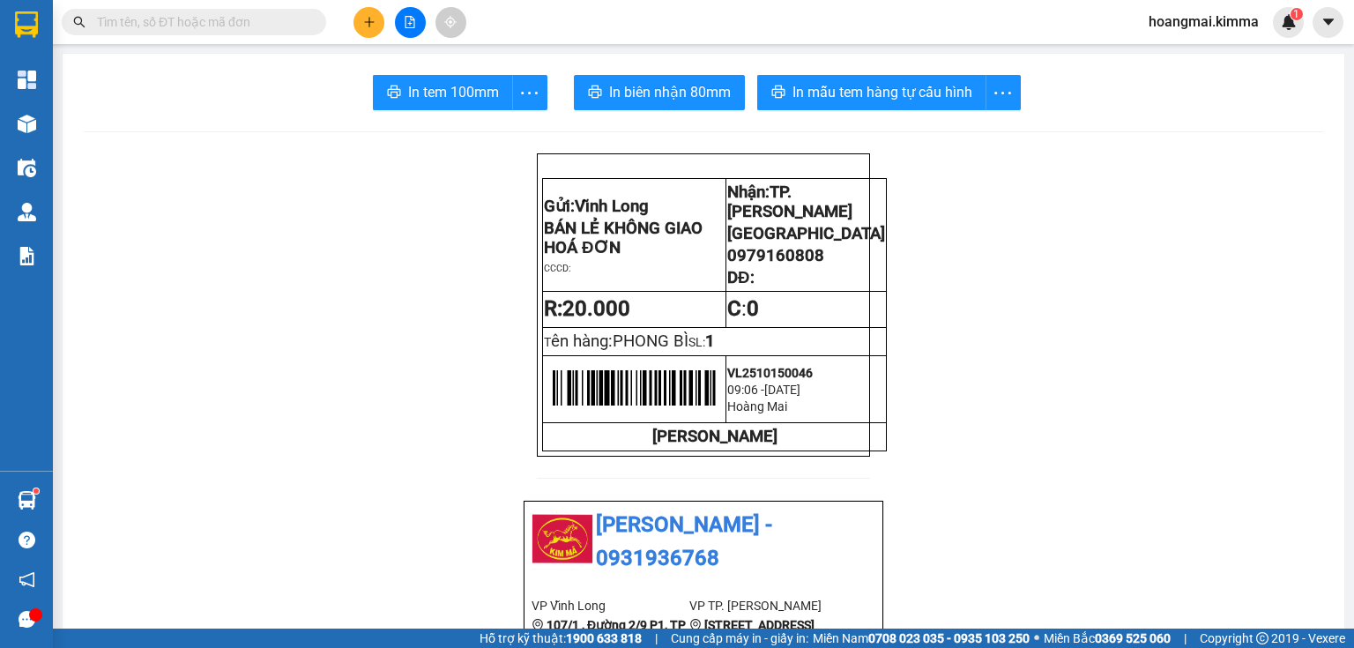
click at [280, 23] on input "text" at bounding box center [201, 21] width 208 height 19
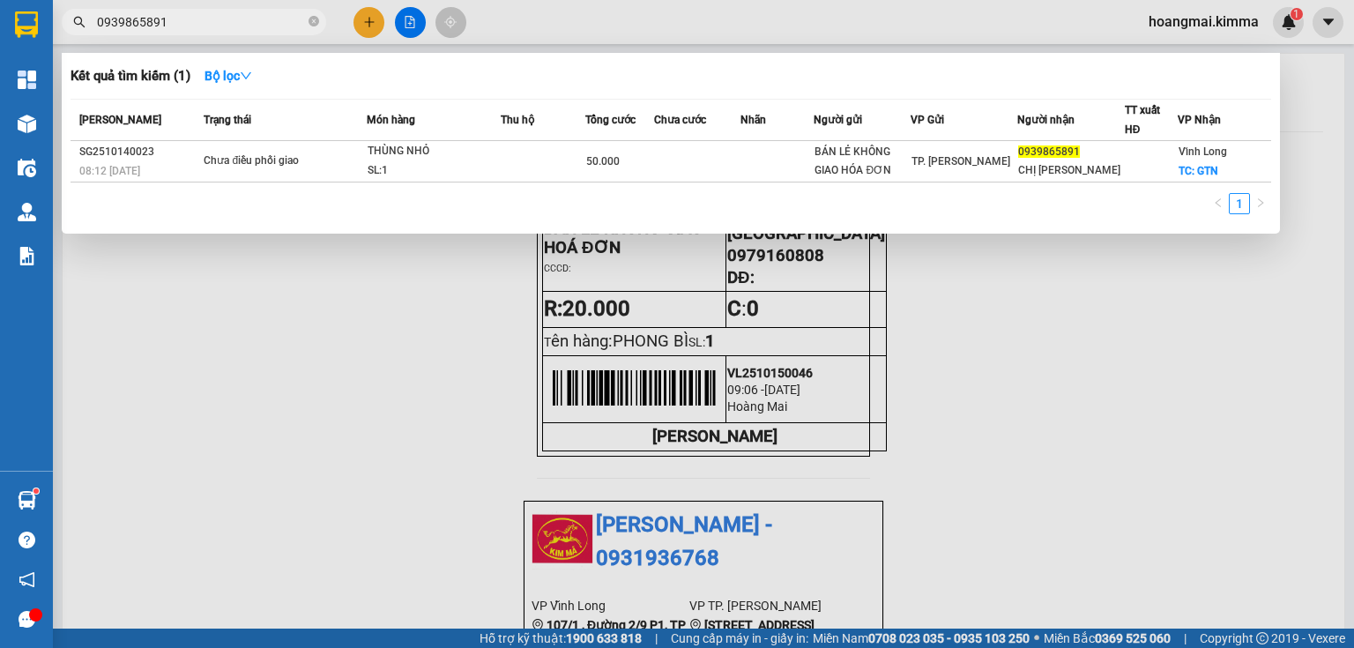
type input "0939865891"
click at [313, 21] on icon "close-circle" at bounding box center [313, 21] width 11 height 11
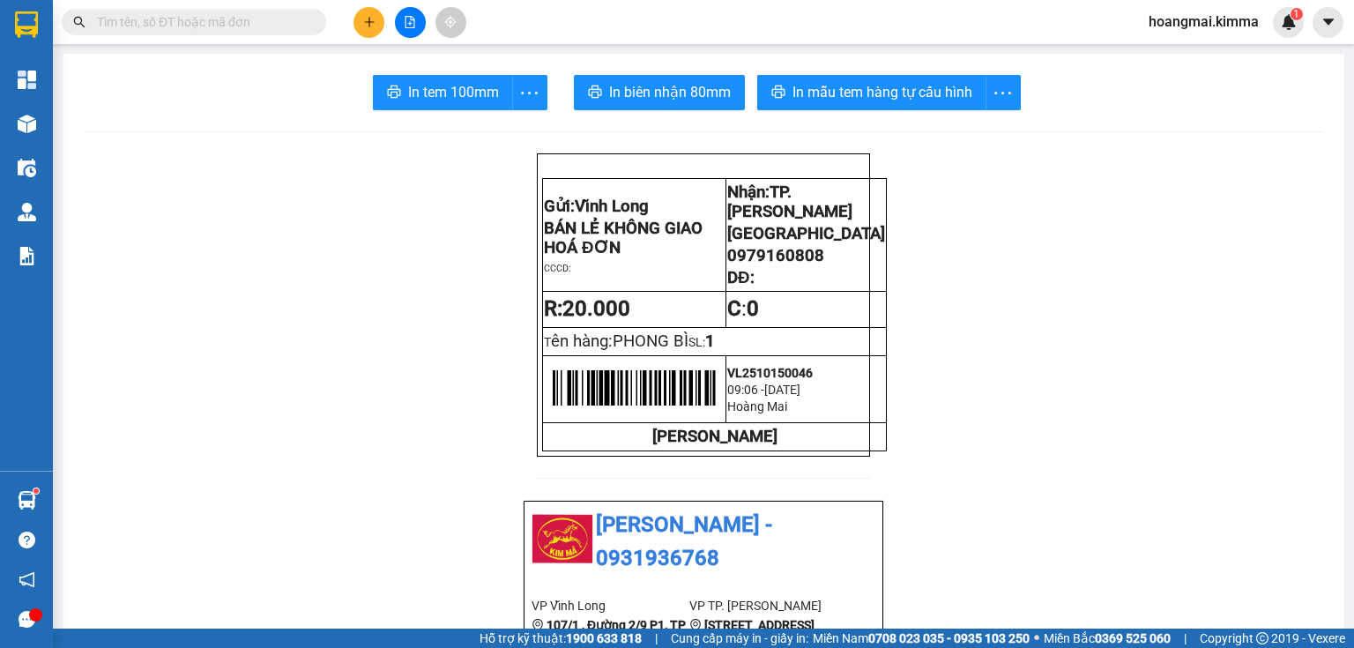
click at [377, 25] on button at bounding box center [368, 22] width 31 height 31
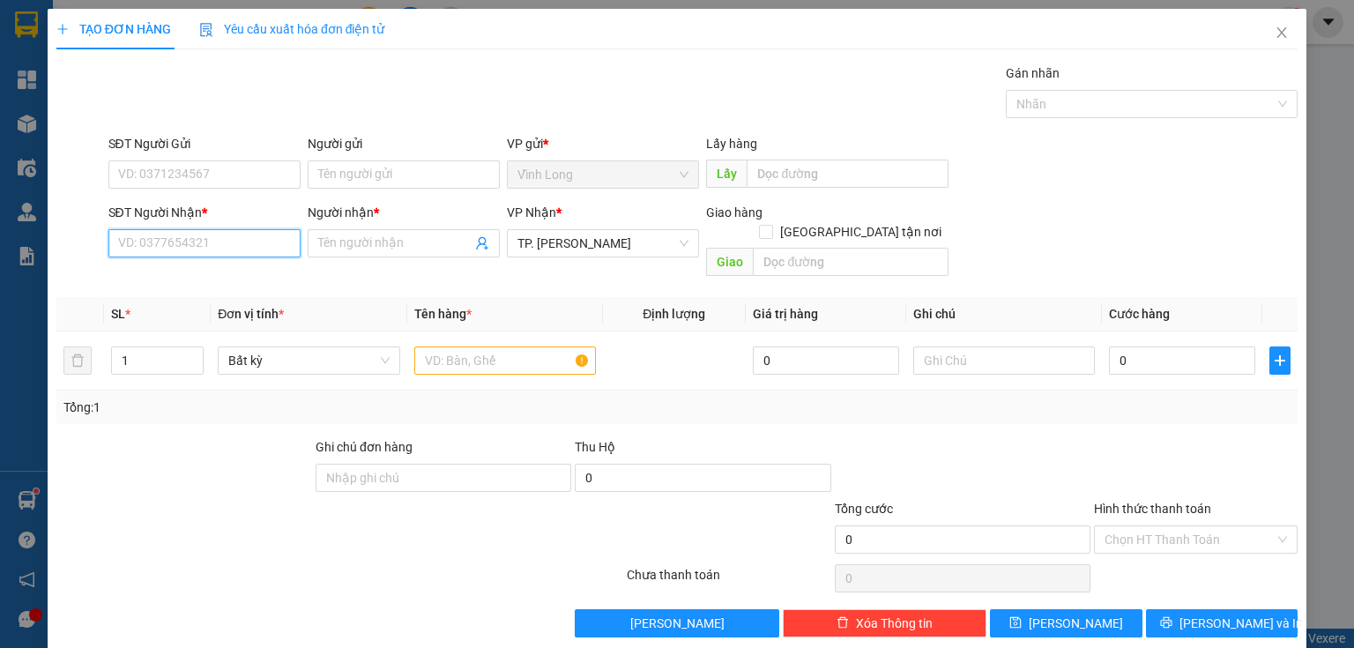
click at [242, 248] on input "SĐT Người Nhận *" at bounding box center [204, 243] width 192 height 28
drag, startPoint x: 197, startPoint y: 242, endPoint x: 0, endPoint y: 248, distance: 197.5
click at [0, 248] on div "TẠO ĐƠN HÀNG Yêu cầu xuất hóa đơn điện tử Transit Pickup Surcharge Ids Transit …" at bounding box center [677, 324] width 1354 height 648
type input "0707147414"
click at [356, 242] on input "Người nhận *" at bounding box center [394, 243] width 153 height 19
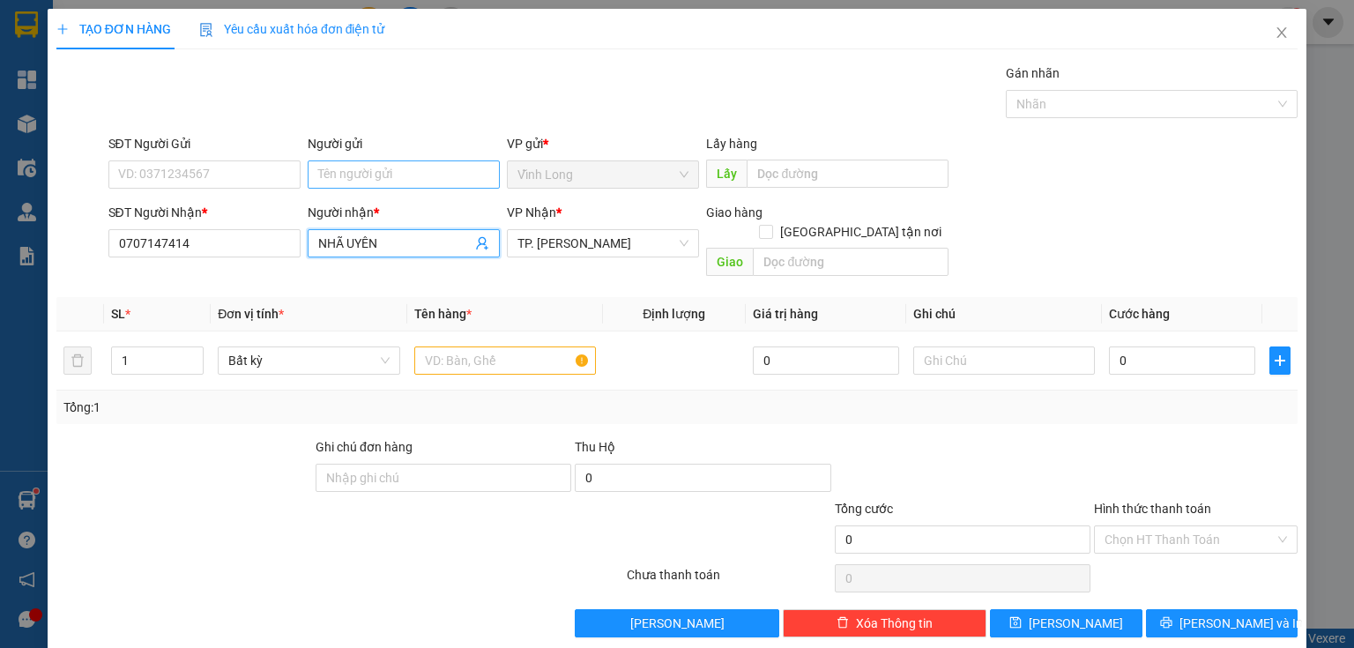
type input "NHÃ UYÊN"
click at [386, 174] on input "Người gửi" at bounding box center [404, 174] width 192 height 28
type input "BÁ"
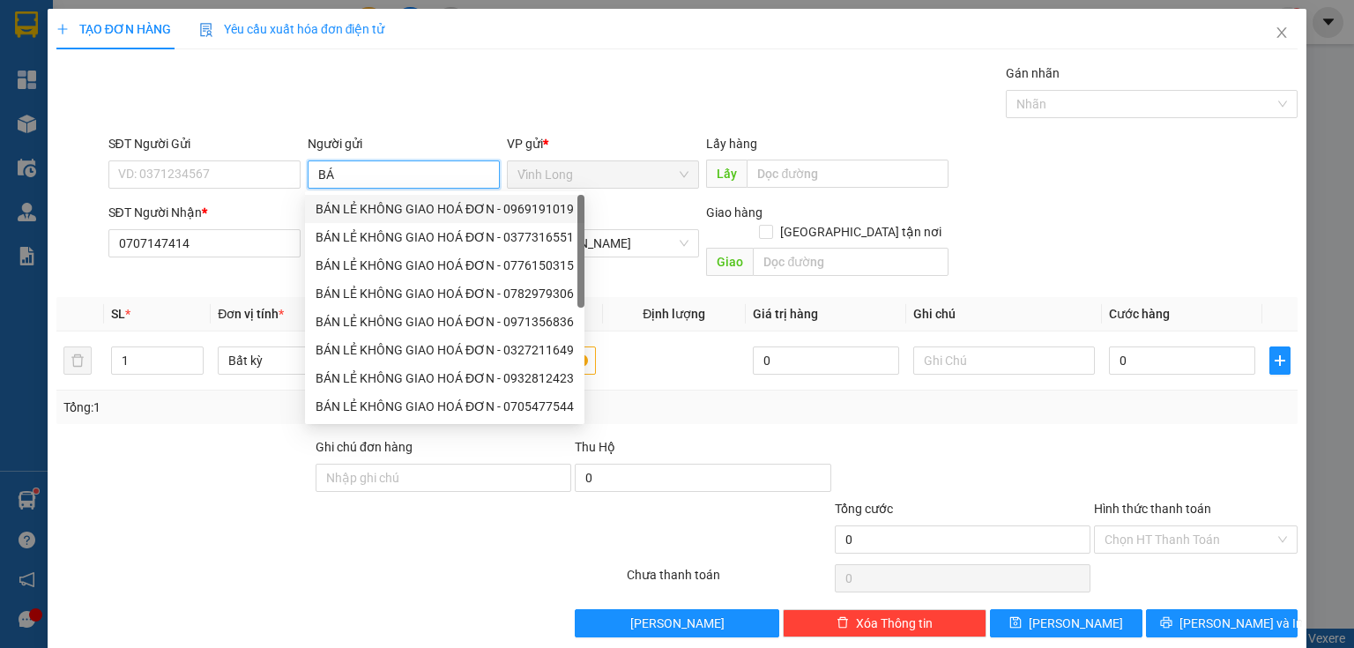
drag, startPoint x: 333, startPoint y: 209, endPoint x: 216, endPoint y: 180, distance: 120.8
click at [331, 209] on div "BÁN LẺ KHÔNG GIAO HOÁ ĐƠN - 0969191019" at bounding box center [445, 208] width 258 height 19
type input "0969191019"
type input "BÁN LẺ KHÔNG GIAO HOÁ ĐƠN"
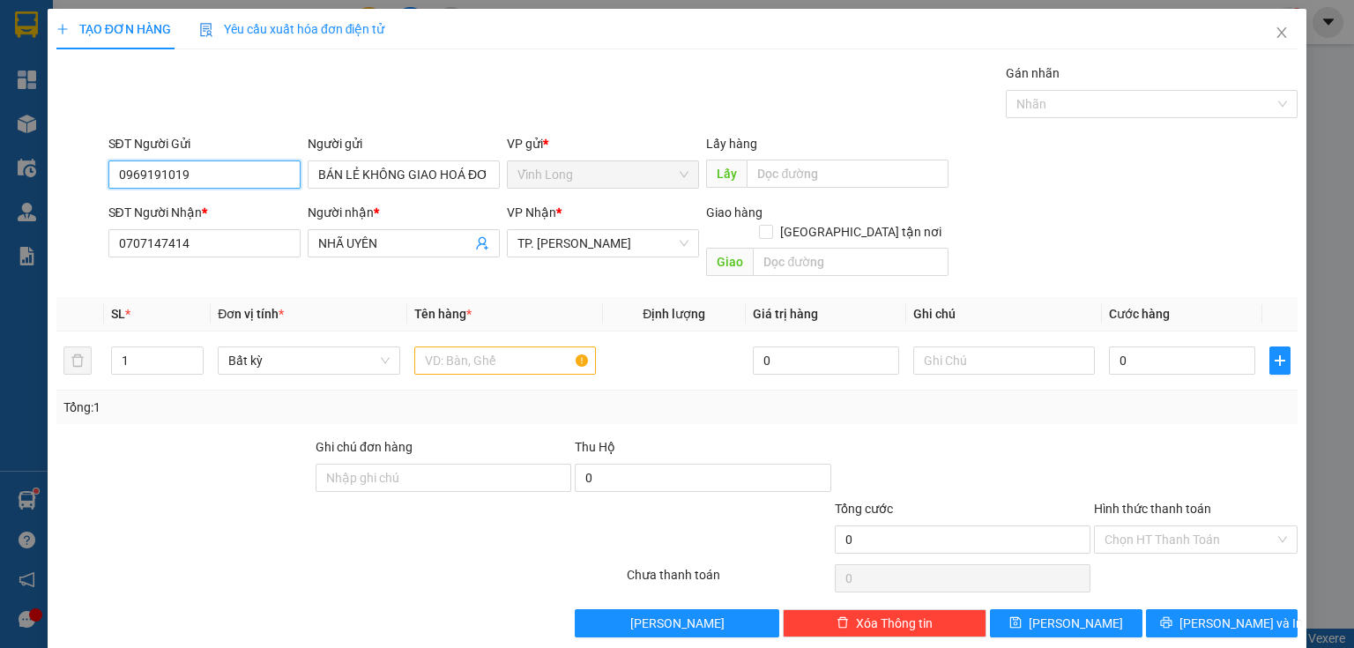
drag, startPoint x: 195, startPoint y: 171, endPoint x: 4, endPoint y: 159, distance: 191.7
click at [0, 163] on div "TẠO ĐƠN HÀNG Yêu cầu xuất hóa đơn điện tử Transit Pickup Surcharge Ids Transit …" at bounding box center [677, 324] width 1354 height 648
click at [536, 346] on input "text" at bounding box center [505, 360] width 182 height 28
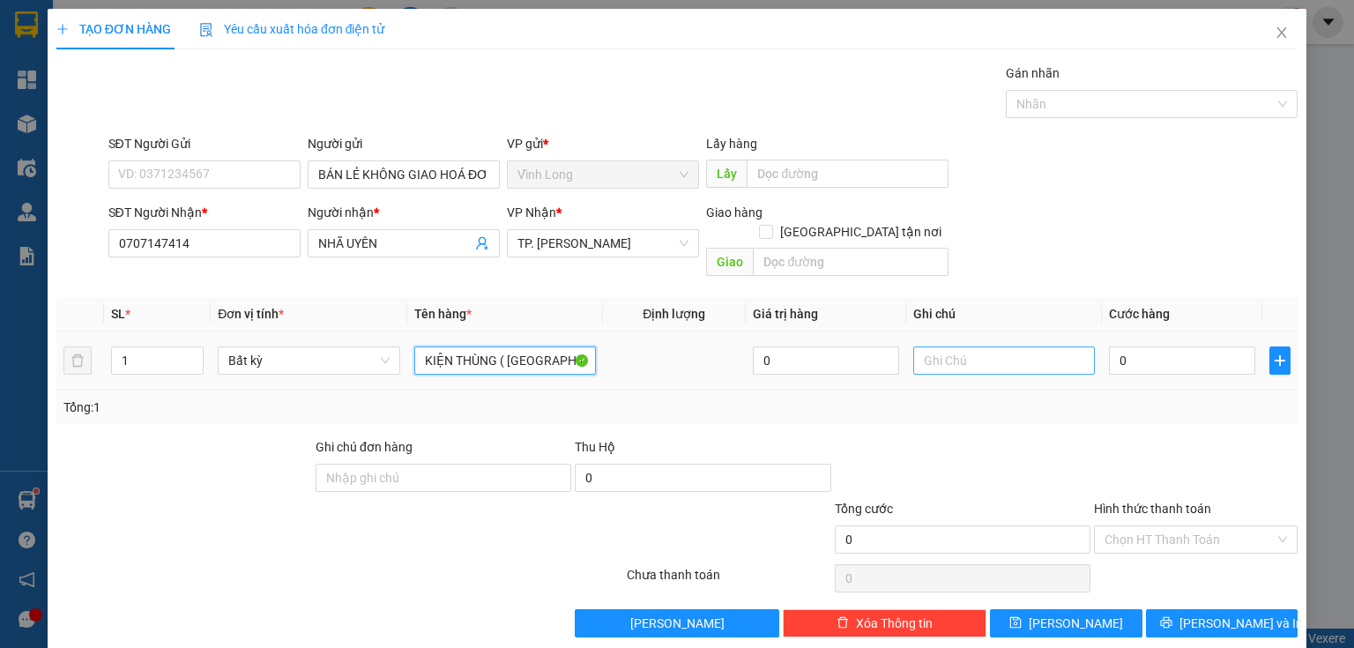
type input "KIỆN THÙNG ( GHẾ)"
click at [959, 346] on input "text" at bounding box center [1004, 360] width 182 height 28
type input "THUY"
click at [1111, 346] on input "0" at bounding box center [1182, 360] width 146 height 28
type input "1"
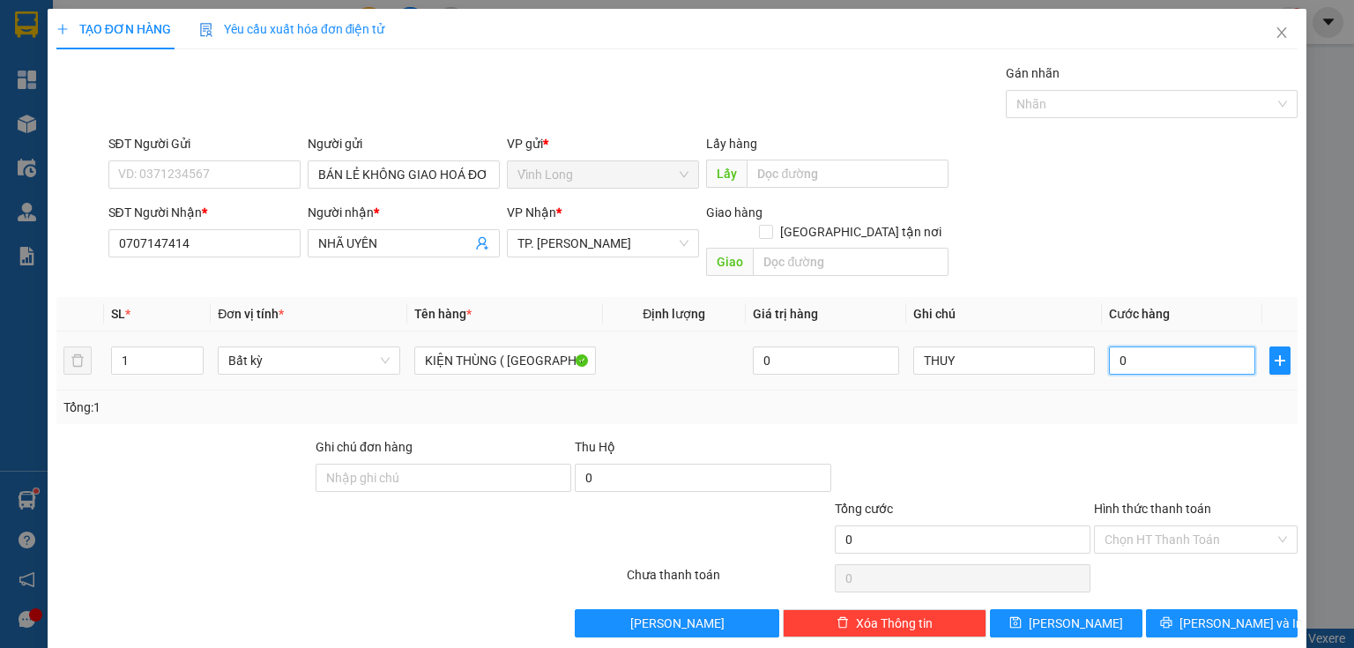
type input "1"
type input "12"
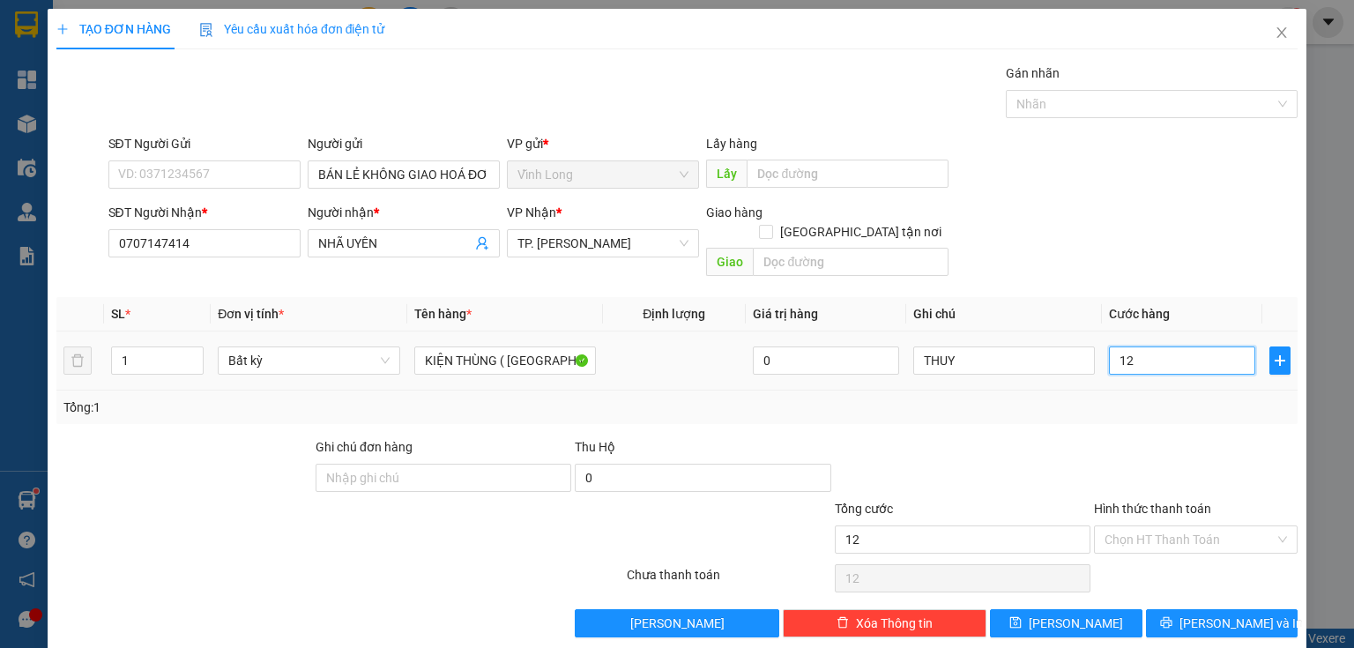
type input "120"
type input "120.000"
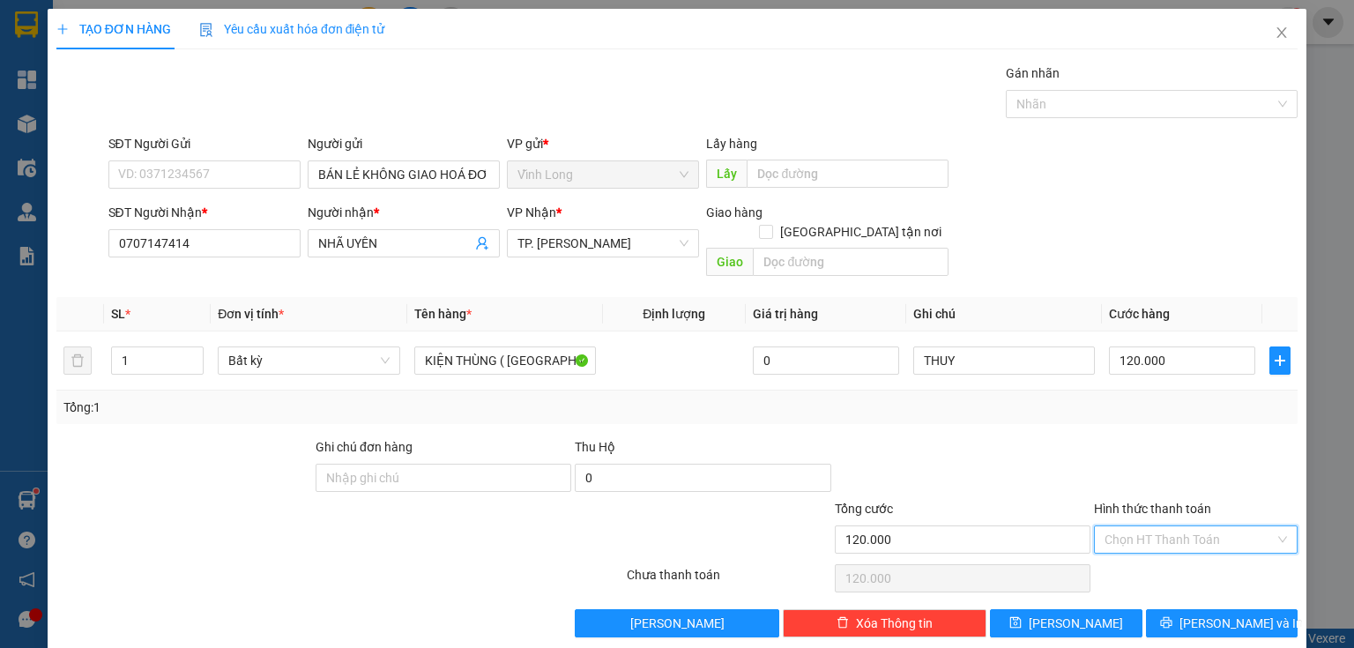
click at [1162, 526] on input "Hình thức thanh toán" at bounding box center [1189, 539] width 170 height 26
click at [1135, 554] on div "Tại văn phòng" at bounding box center [1187, 553] width 182 height 19
type input "0"
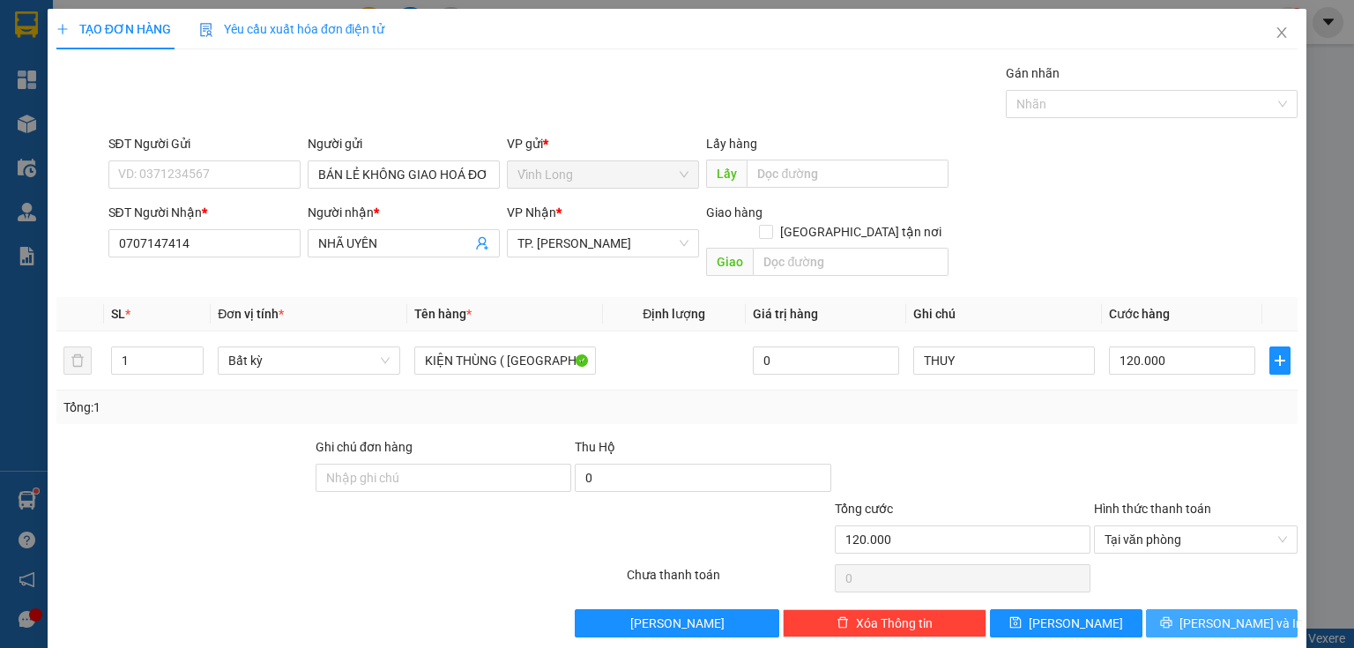
drag, startPoint x: 1181, startPoint y: 598, endPoint x: 550, endPoint y: 327, distance: 687.0
click at [1172, 616] on icon "printer" at bounding box center [1166, 622] width 12 height 12
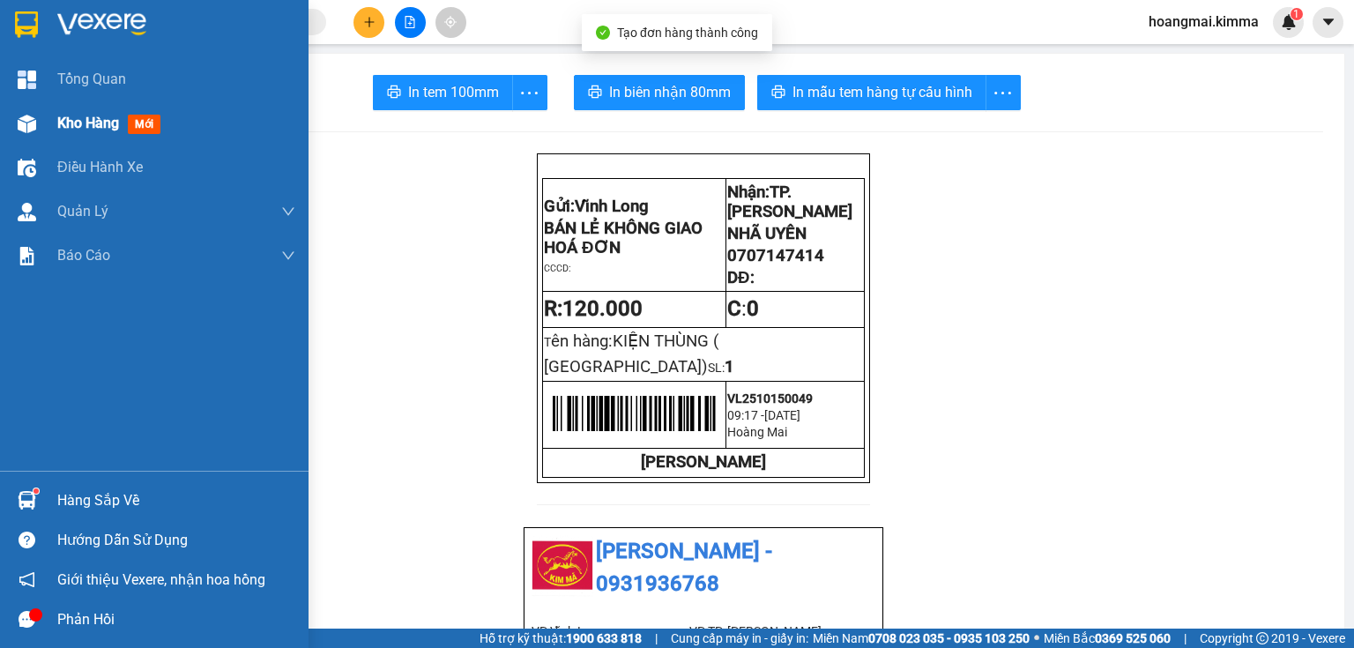
click at [60, 121] on span "Kho hàng" at bounding box center [88, 123] width 62 height 17
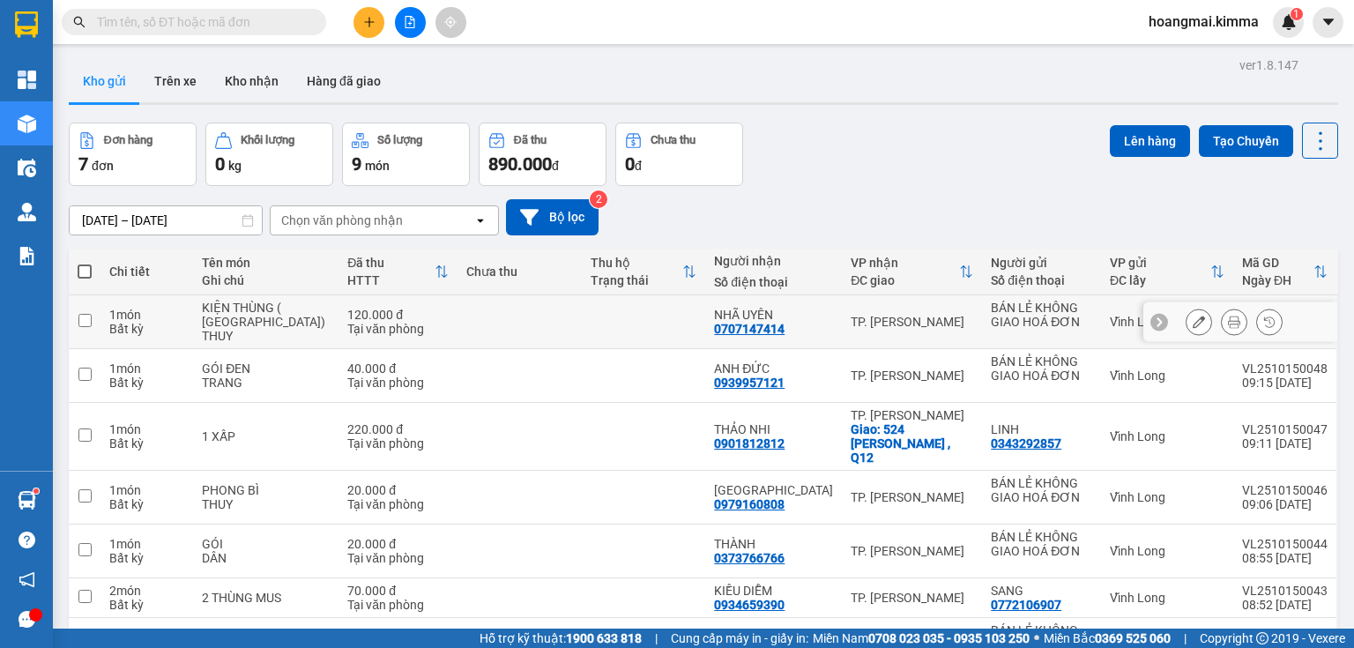
click at [1193, 323] on icon at bounding box center [1199, 322] width 12 height 12
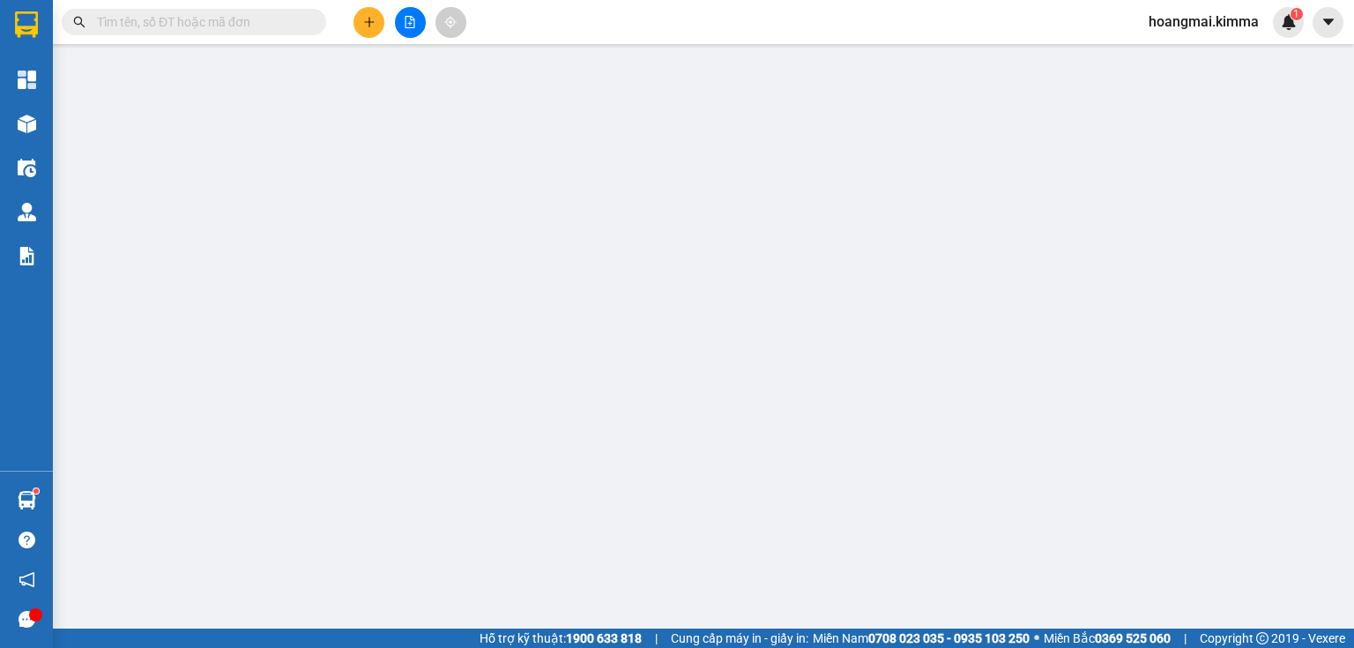
type input "BÁN LẺ KHÔNG GIAO HOÁ ĐƠN"
type input "0707147414"
type input "NHÃ UYÊN"
type input "120.000"
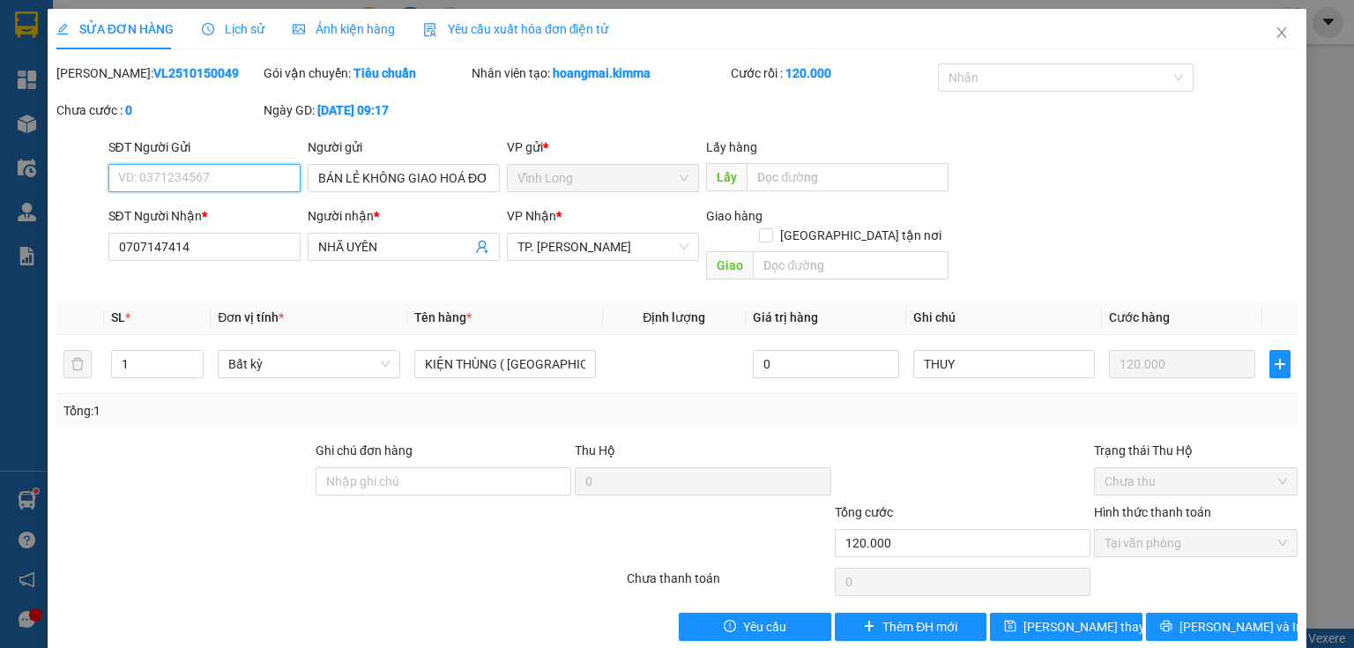
click at [244, 173] on input "SĐT Người Gửi" at bounding box center [204, 178] width 192 height 28
type input "0939808181"
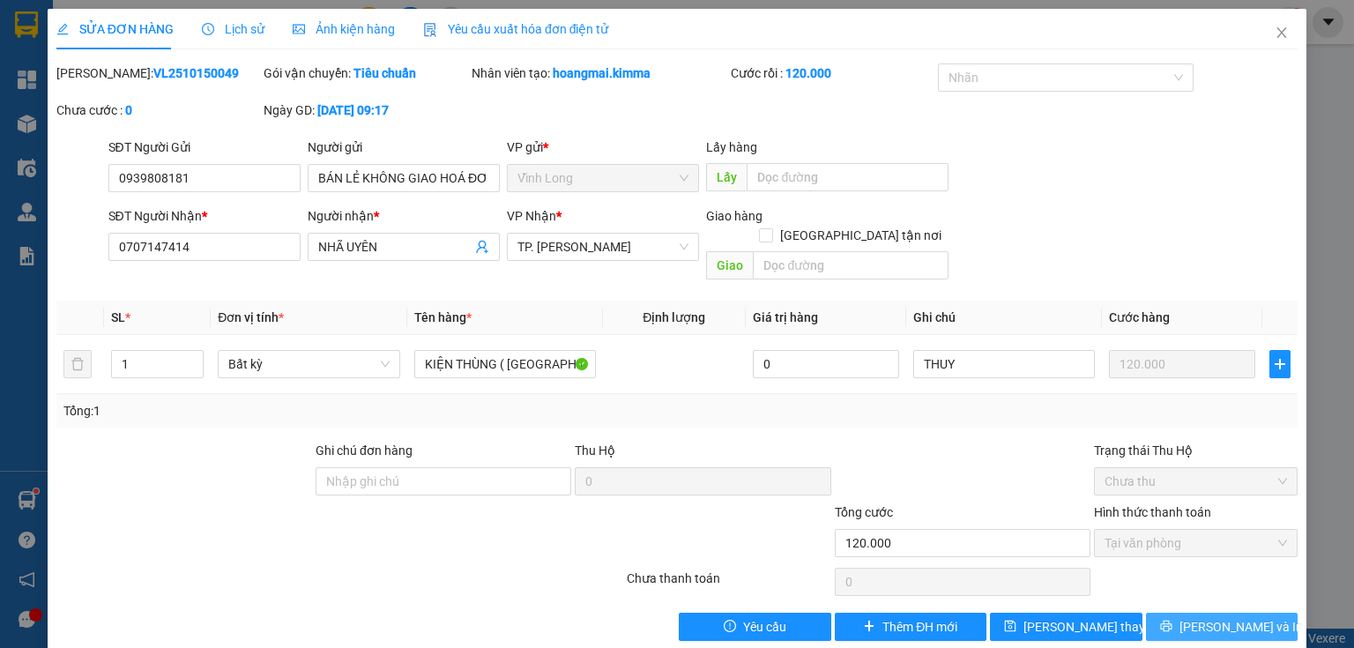
click at [1190, 613] on button "[PERSON_NAME] và In" at bounding box center [1222, 627] width 152 height 28
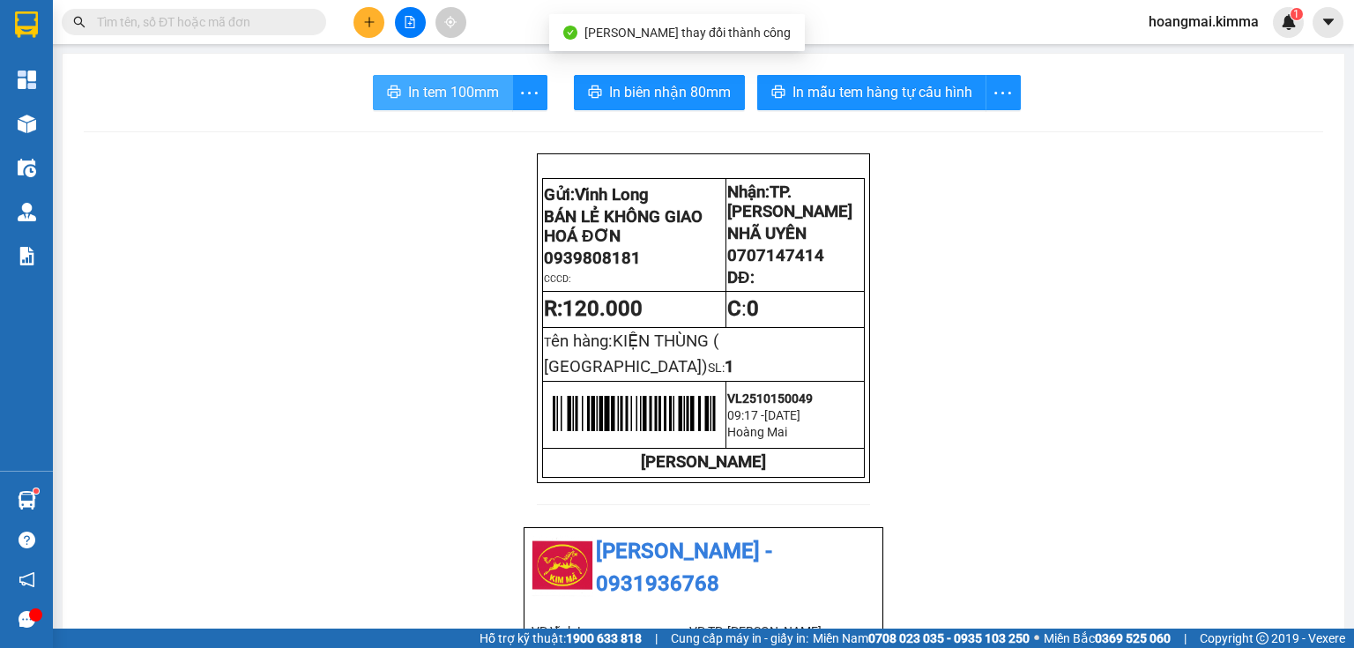
click at [419, 93] on span "In tem 100mm" at bounding box center [453, 92] width 91 height 22
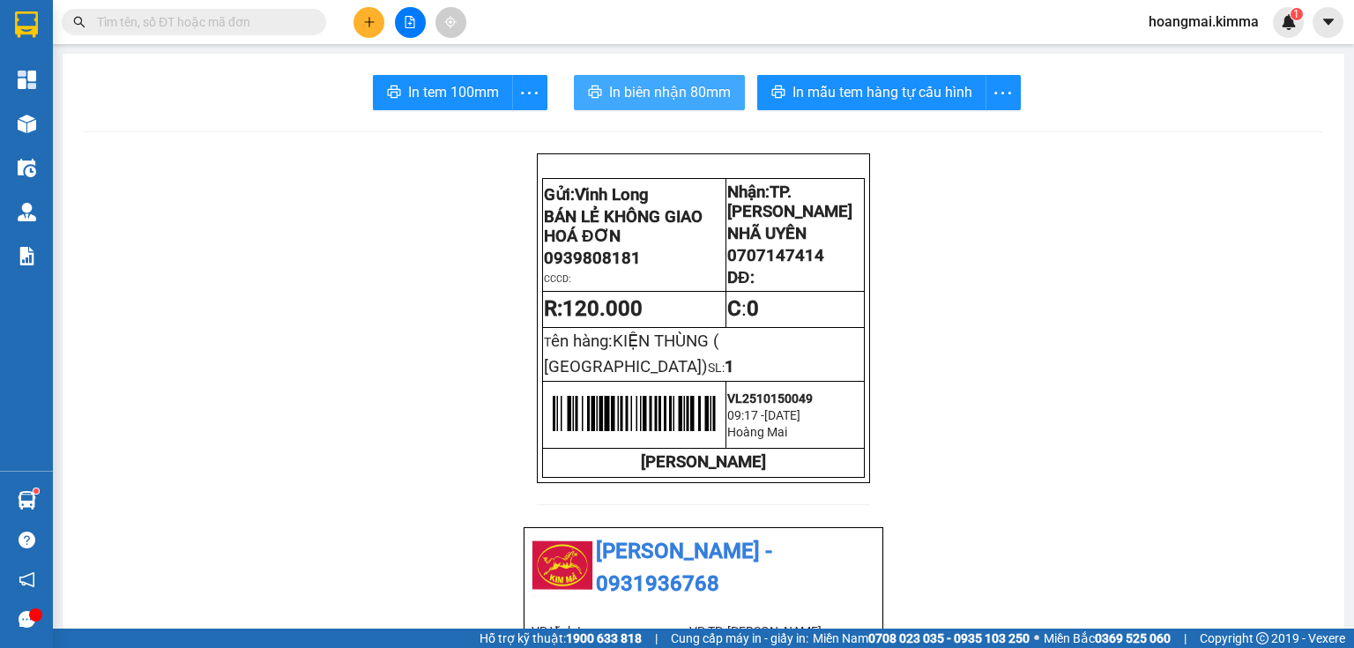
click at [640, 82] on span "In biên nhận 80mm" at bounding box center [670, 92] width 122 height 22
click at [370, 16] on icon "plus" at bounding box center [369, 22] width 12 height 12
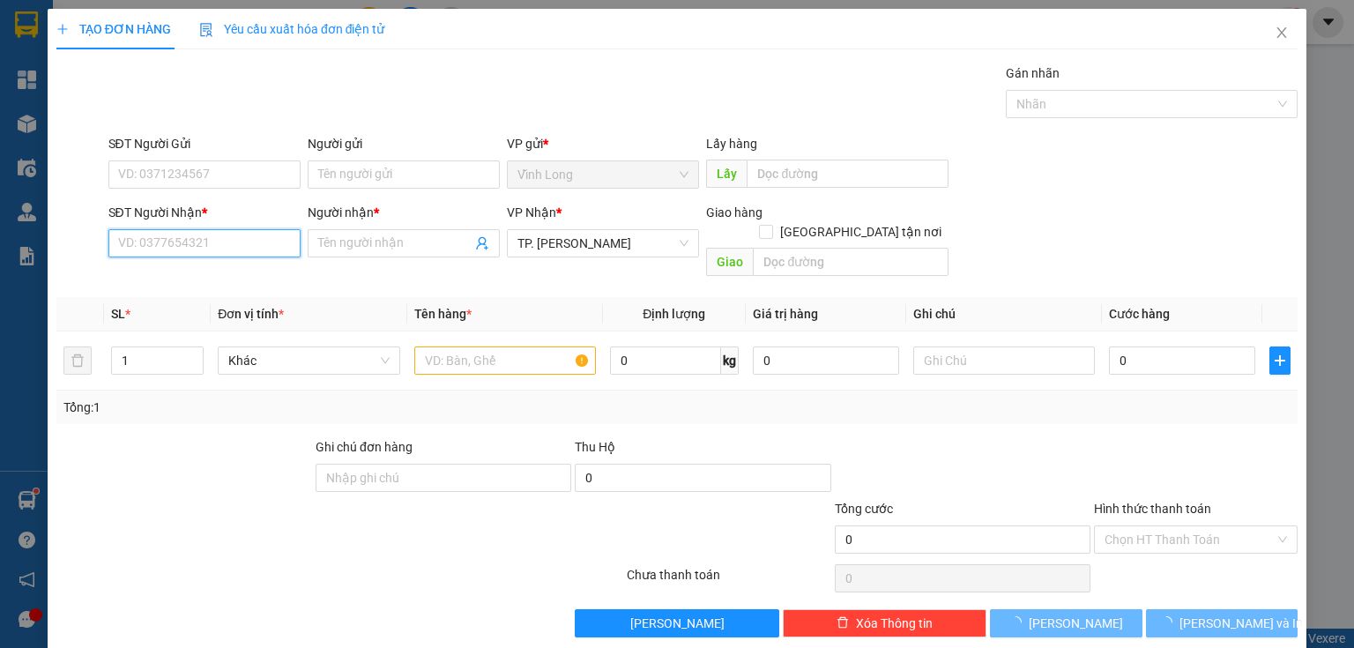
click at [249, 248] on input "SĐT Người Nhận *" at bounding box center [204, 243] width 192 height 28
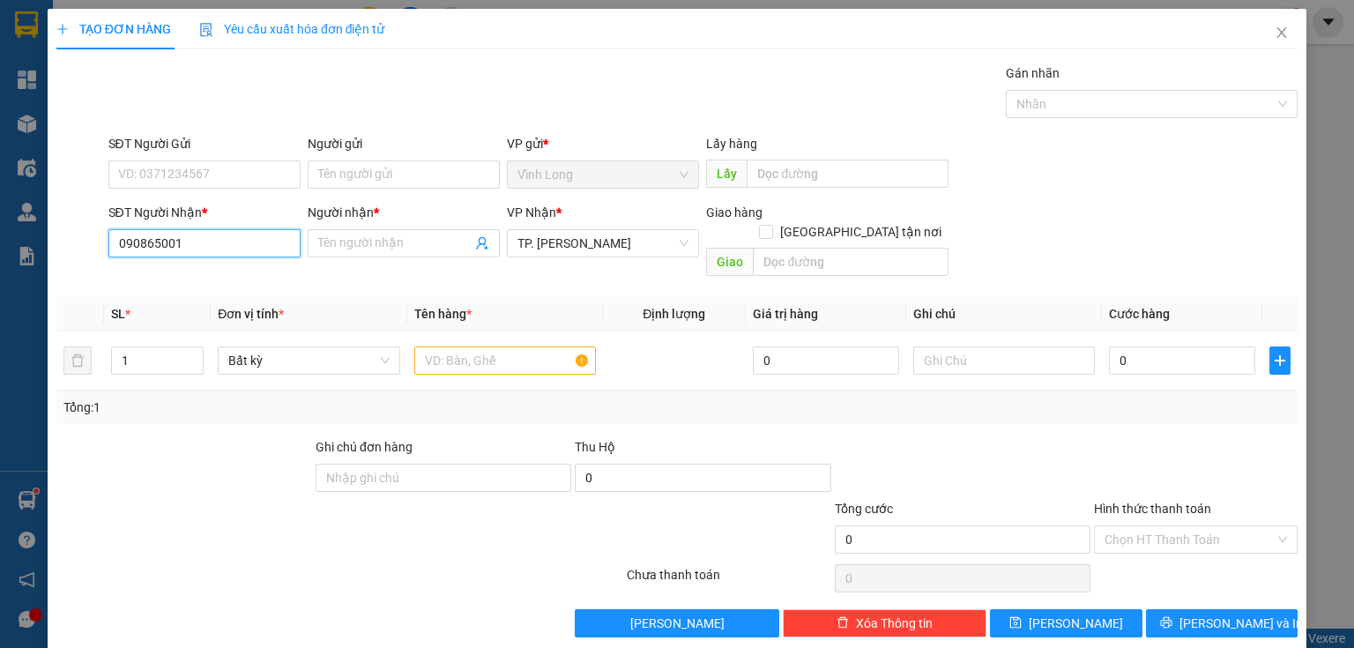
type input "0908650017"
click at [233, 286] on div "0908650017 - NGUYỄN THỊ THUẬN" at bounding box center [205, 277] width 174 height 19
type input "NGUYỄN THỊ THUẬN"
checkbox input "true"
type input "CAO ỐC PHƯỢNG LONG 2 - SỐ 16 ĐƯỜNG NGUYỄN TRƯỜNG TỘ, P13 QUẬN 4"
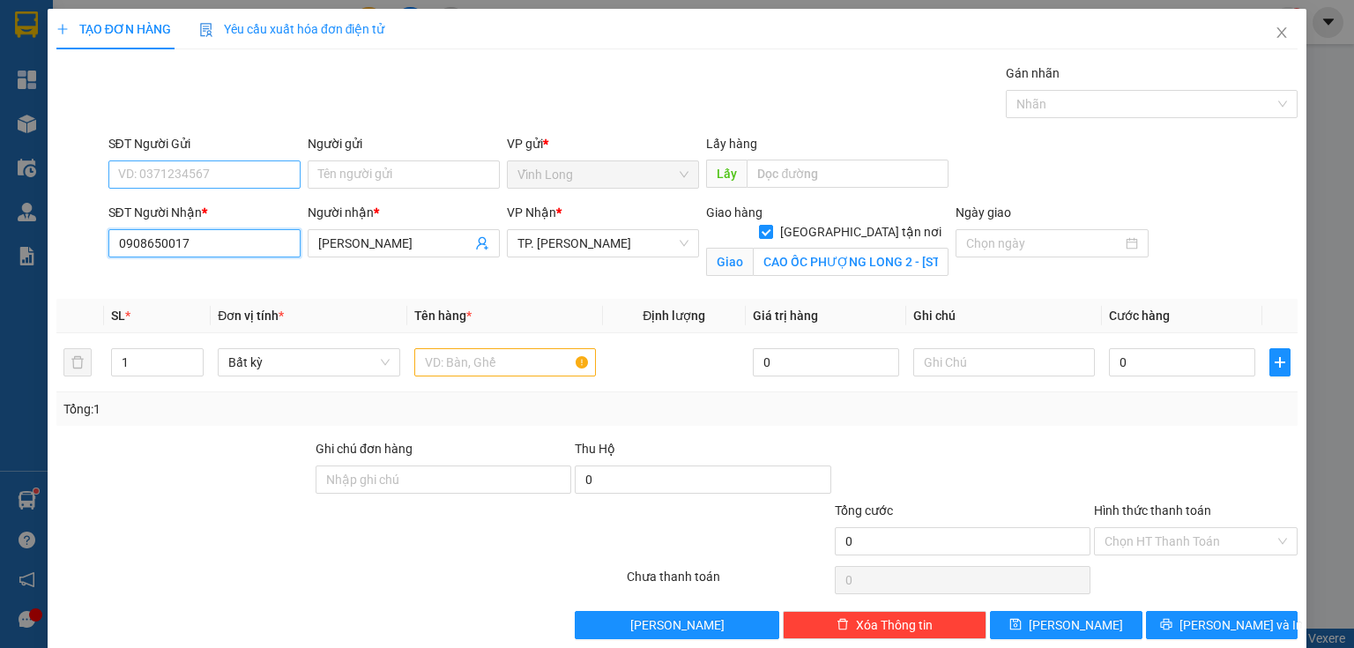
type input "0908650017"
click at [249, 169] on input "SĐT Người Gửi" at bounding box center [204, 174] width 192 height 28
click at [205, 204] on div "0988379426 - QUẾ" at bounding box center [202, 208] width 169 height 19
type input "0988379426"
type input "QUẾ"
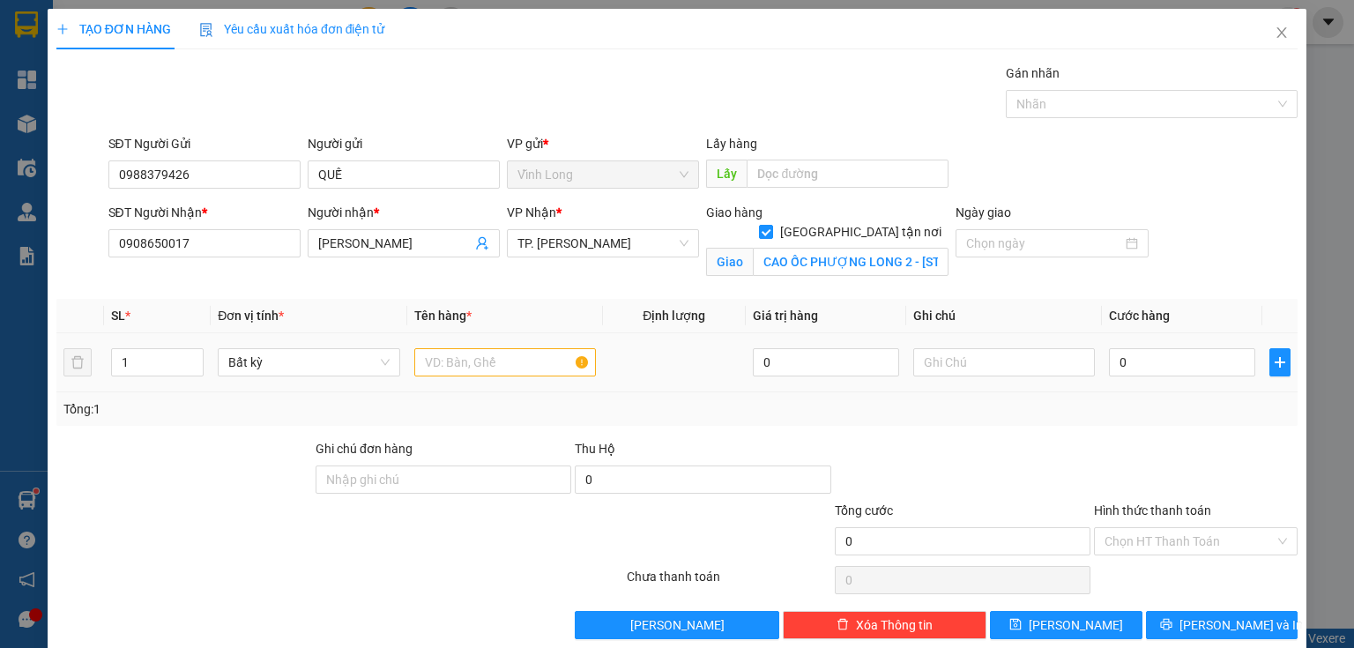
click at [441, 346] on div at bounding box center [505, 362] width 182 height 35
drag, startPoint x: 458, startPoint y: 364, endPoint x: 442, endPoint y: 365, distance: 15.9
click at [442, 365] on input "text" at bounding box center [505, 362] width 182 height 28
type input "THÙNG"
click at [932, 362] on input "text" at bounding box center [1004, 362] width 182 height 28
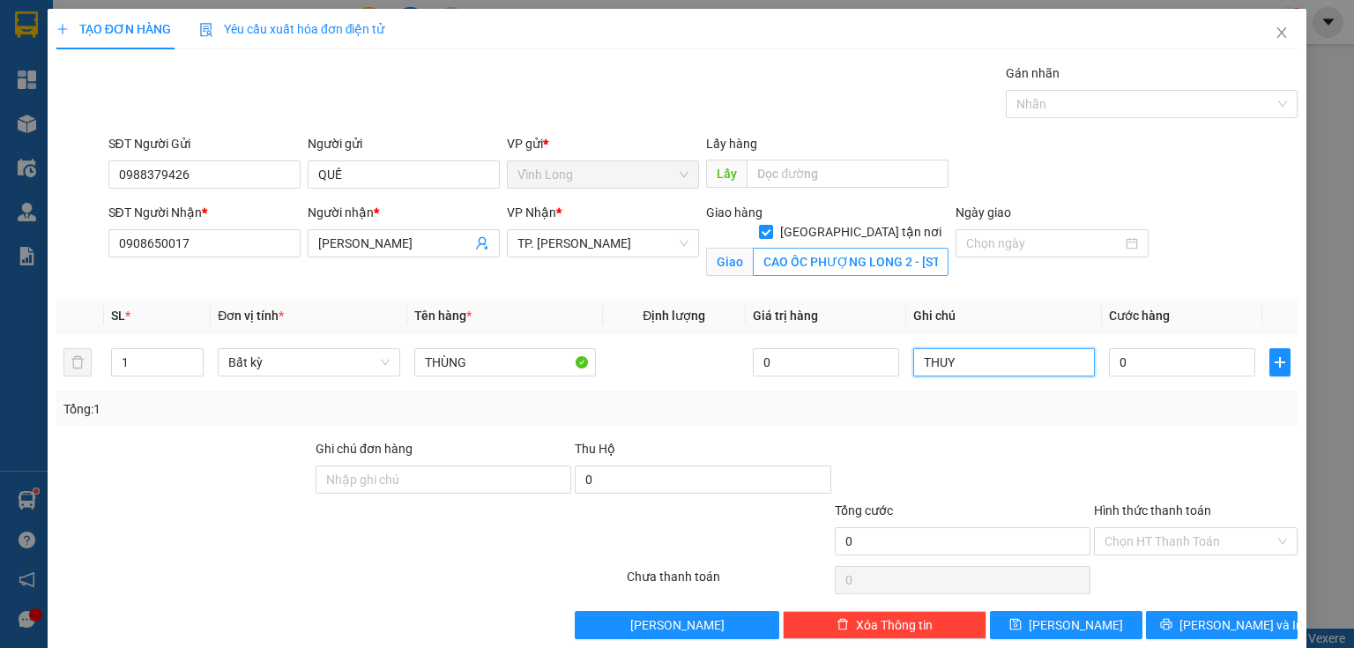
type input "THUY"
click at [871, 248] on input "CAO ỐC PHƯỢNG LONG 2 - SỐ 16 ĐƯỜNG NGUYỄN TRƯỜNG TỘ, P13 QUẬN 4" at bounding box center [851, 262] width 196 height 28
click at [872, 248] on input "CAO ỐC PHƯỢNG LONG 2 - SỐ 16 ĐƯỜNG NGUYỄN TRƯỜNG TỘ, P13 QUẬN 4" at bounding box center [851, 262] width 196 height 28
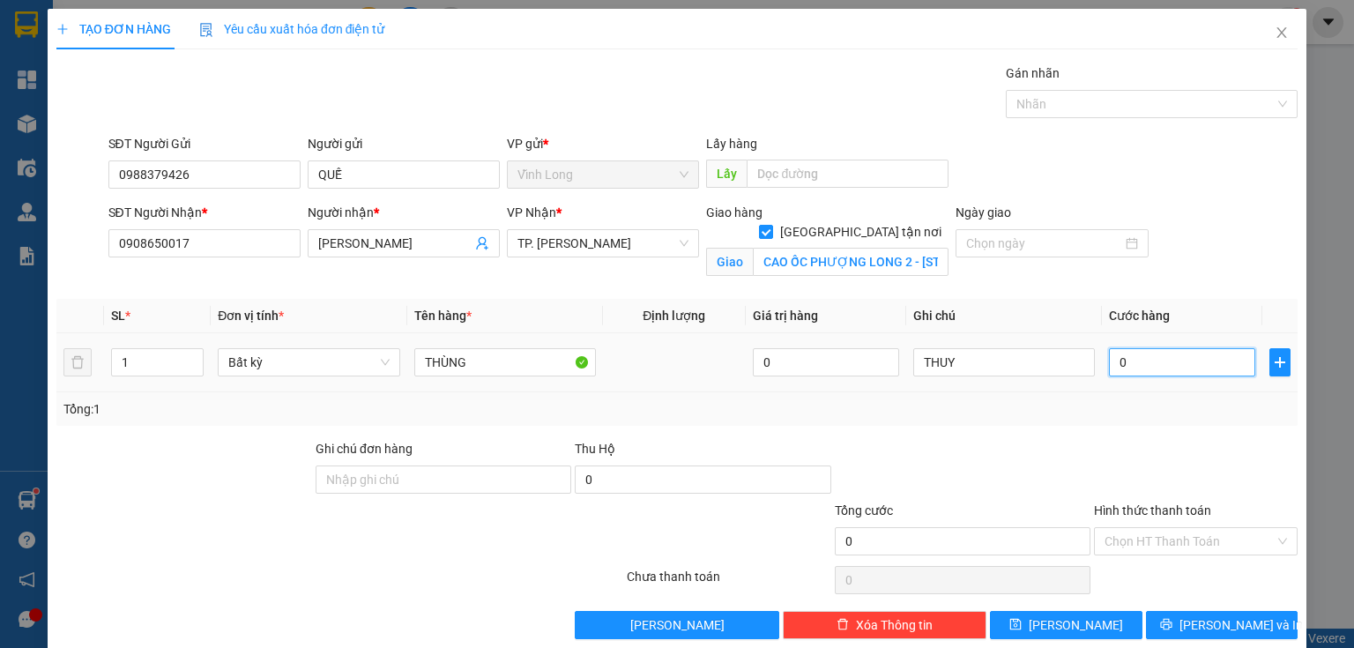
click at [1188, 370] on input "0" at bounding box center [1182, 362] width 146 height 28
type input "1"
type input "10"
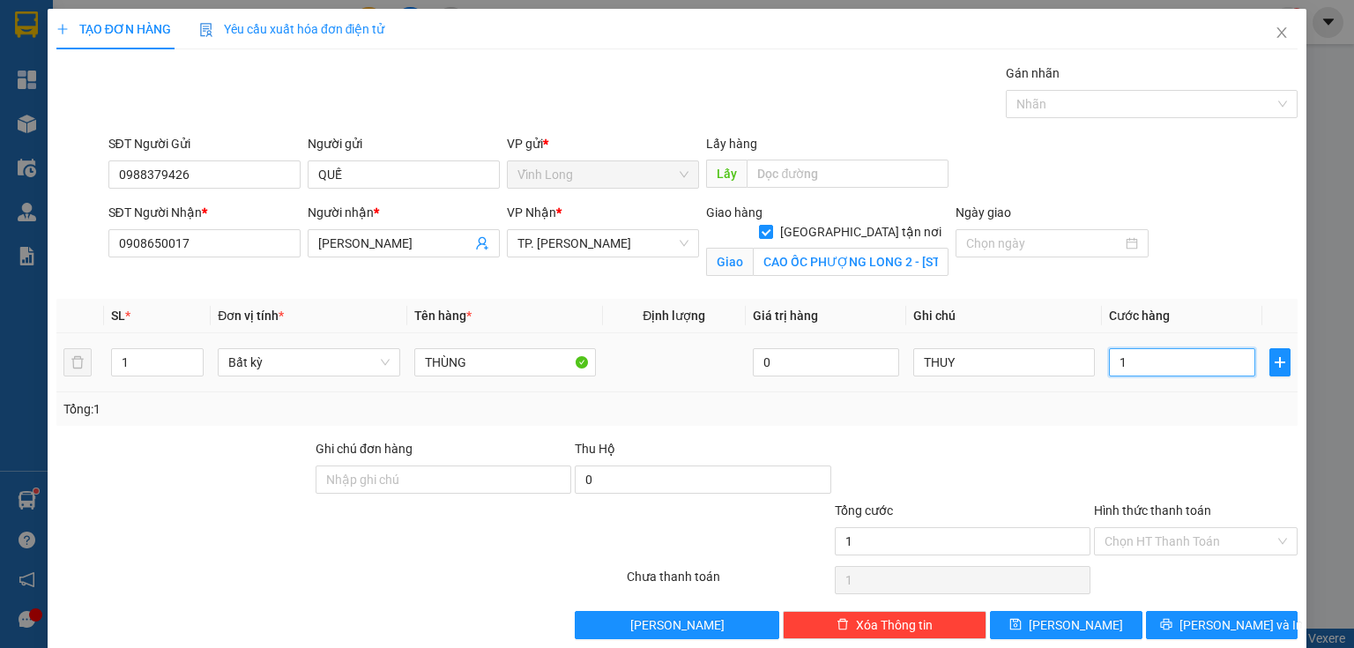
type input "10"
type input "100"
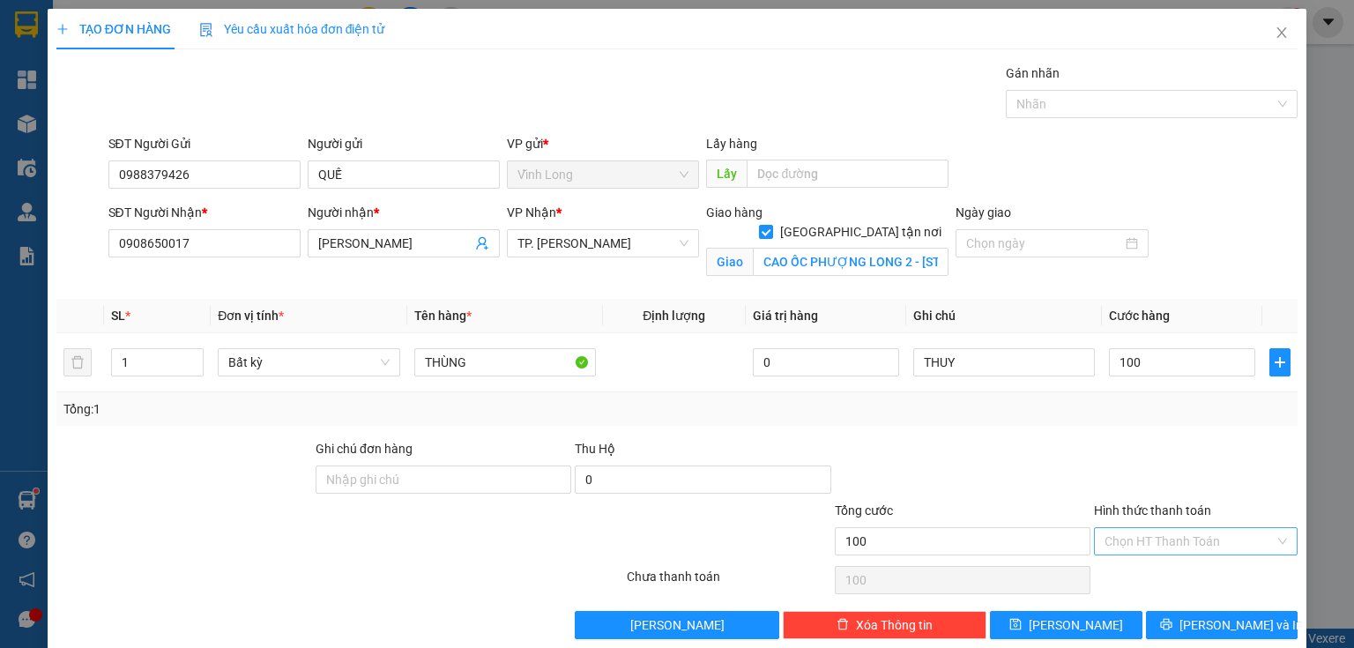
type input "100.000"
drag, startPoint x: 1130, startPoint y: 525, endPoint x: 1137, endPoint y: 553, distance: 28.2
click at [1130, 528] on input "Hình thức thanh toán" at bounding box center [1189, 541] width 170 height 26
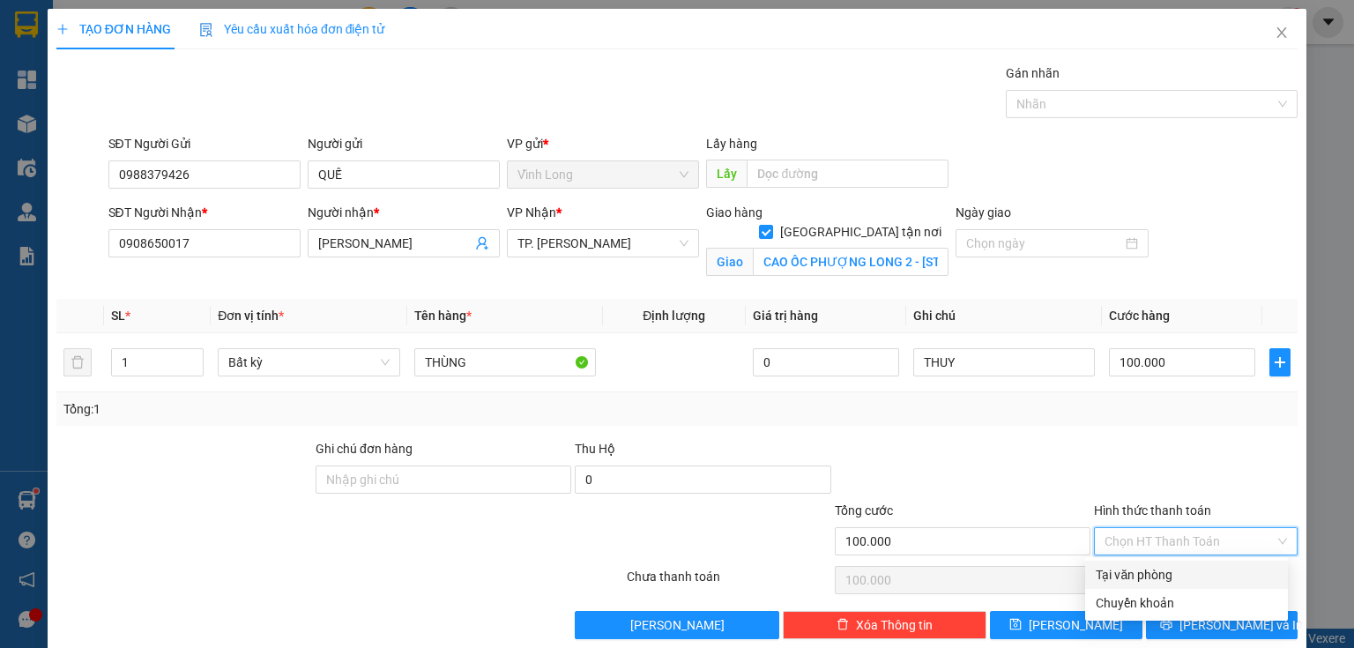
click at [1138, 567] on div "Tại văn phòng" at bounding box center [1187, 574] width 182 height 19
type input "0"
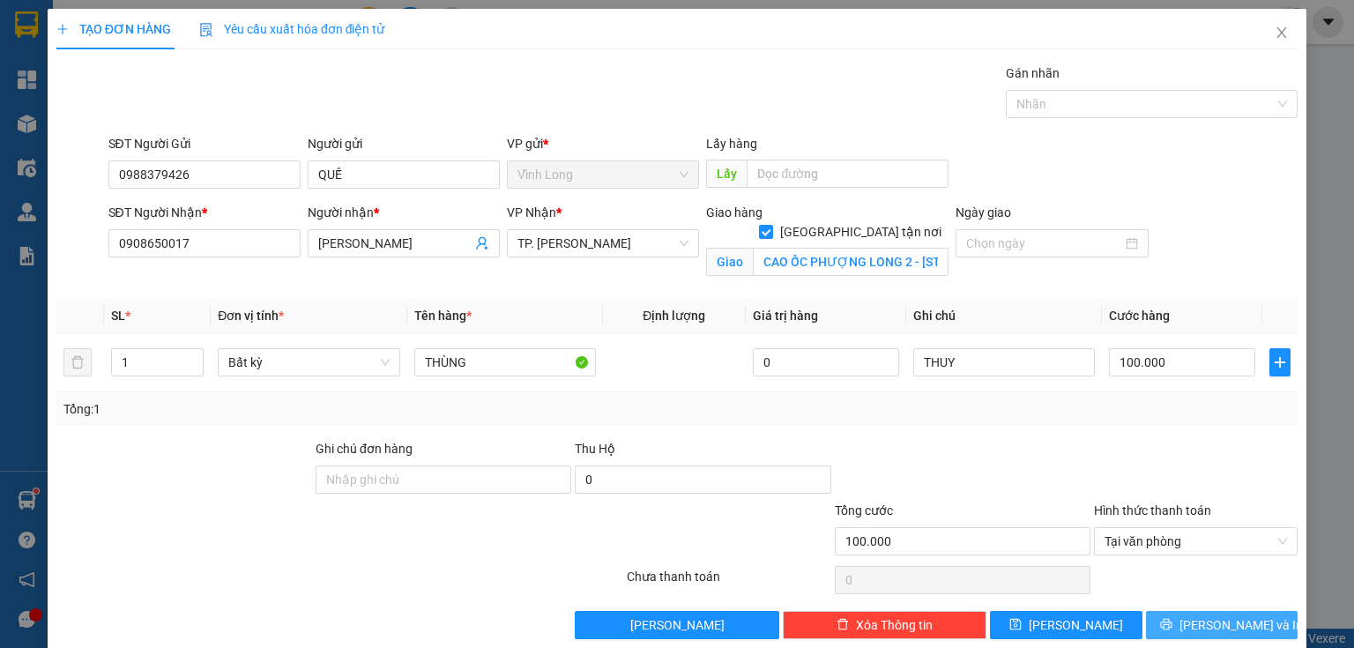
drag, startPoint x: 1194, startPoint y: 613, endPoint x: 497, endPoint y: 338, distance: 749.1
click at [1193, 613] on button "[PERSON_NAME] và In" at bounding box center [1222, 625] width 152 height 28
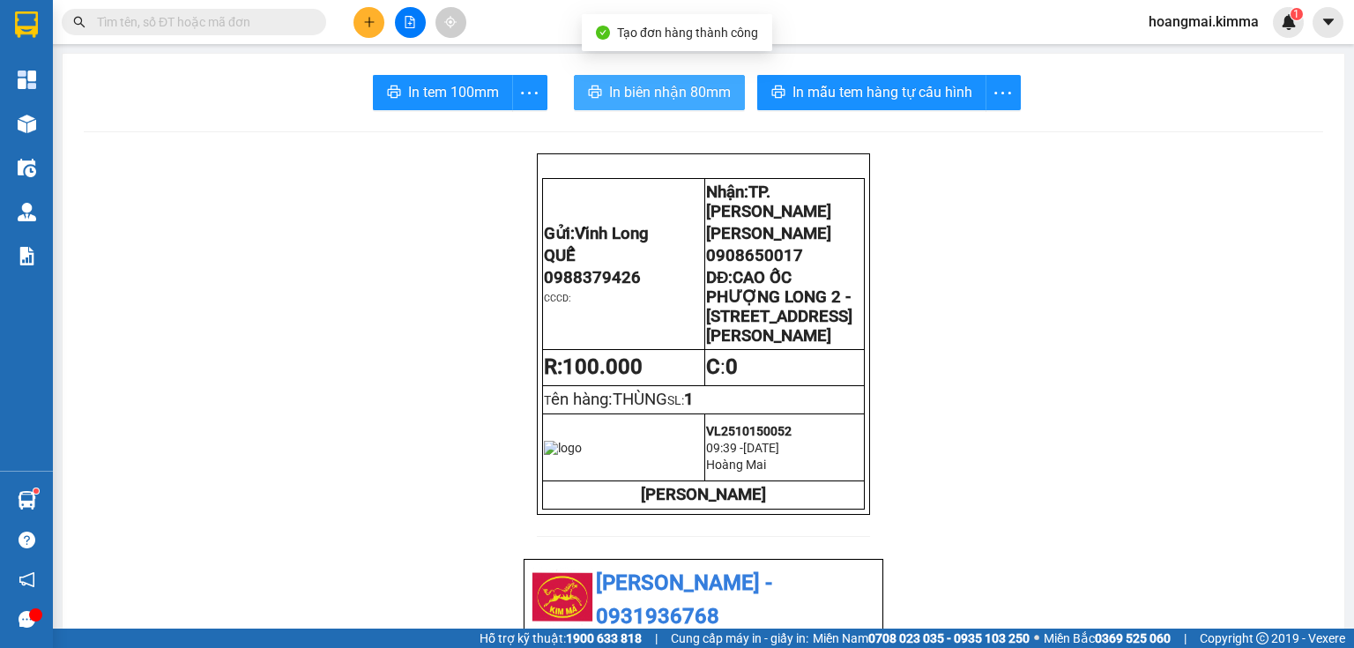
click at [611, 106] on button "In biên nhận 80mm" at bounding box center [659, 92] width 171 height 35
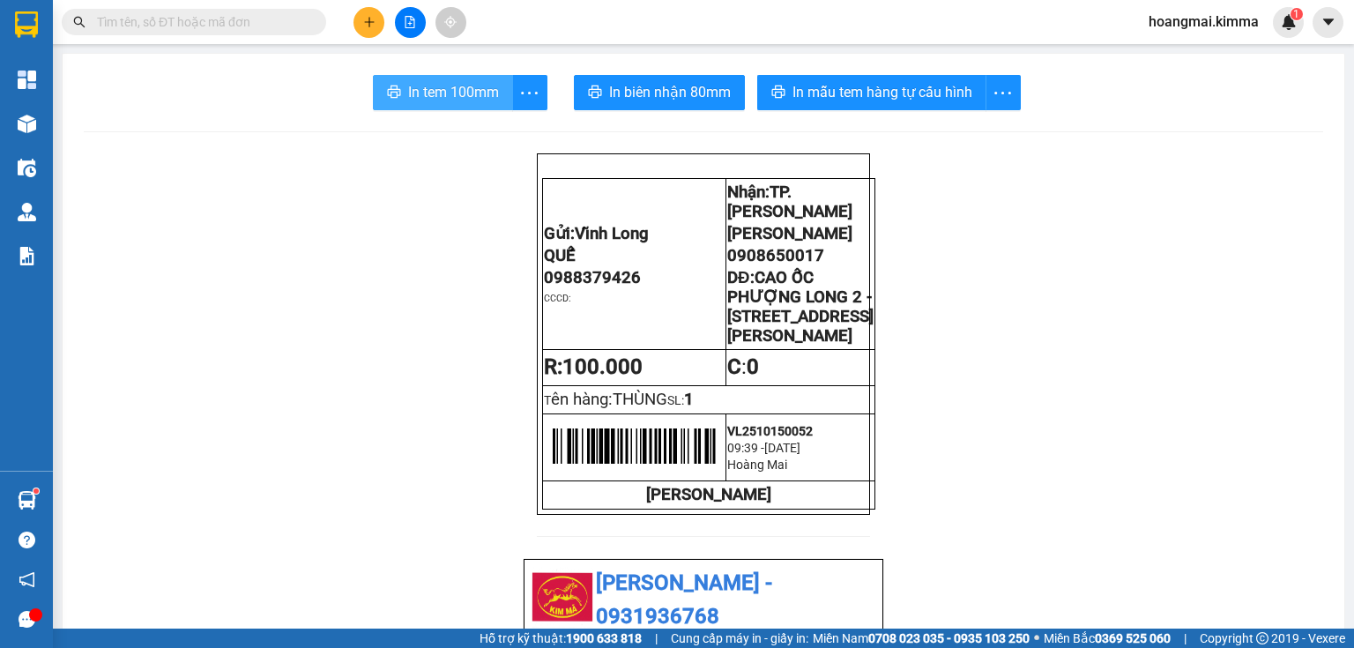
click at [408, 94] on span "In tem 100mm" at bounding box center [453, 92] width 91 height 22
drag, startPoint x: 377, startPoint y: 21, endPoint x: 368, endPoint y: 24, distance: 9.2
click at [368, 24] on button at bounding box center [368, 22] width 31 height 31
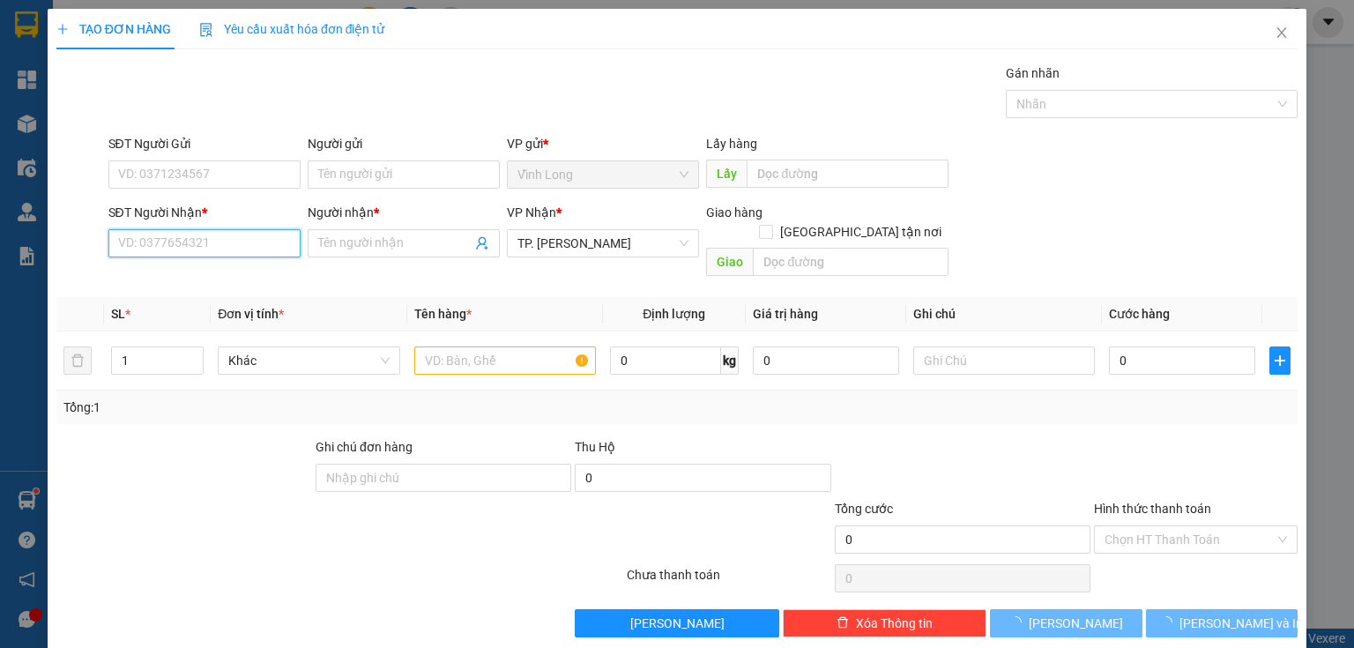
click at [264, 241] on input "SĐT Người Nhận *" at bounding box center [204, 243] width 192 height 28
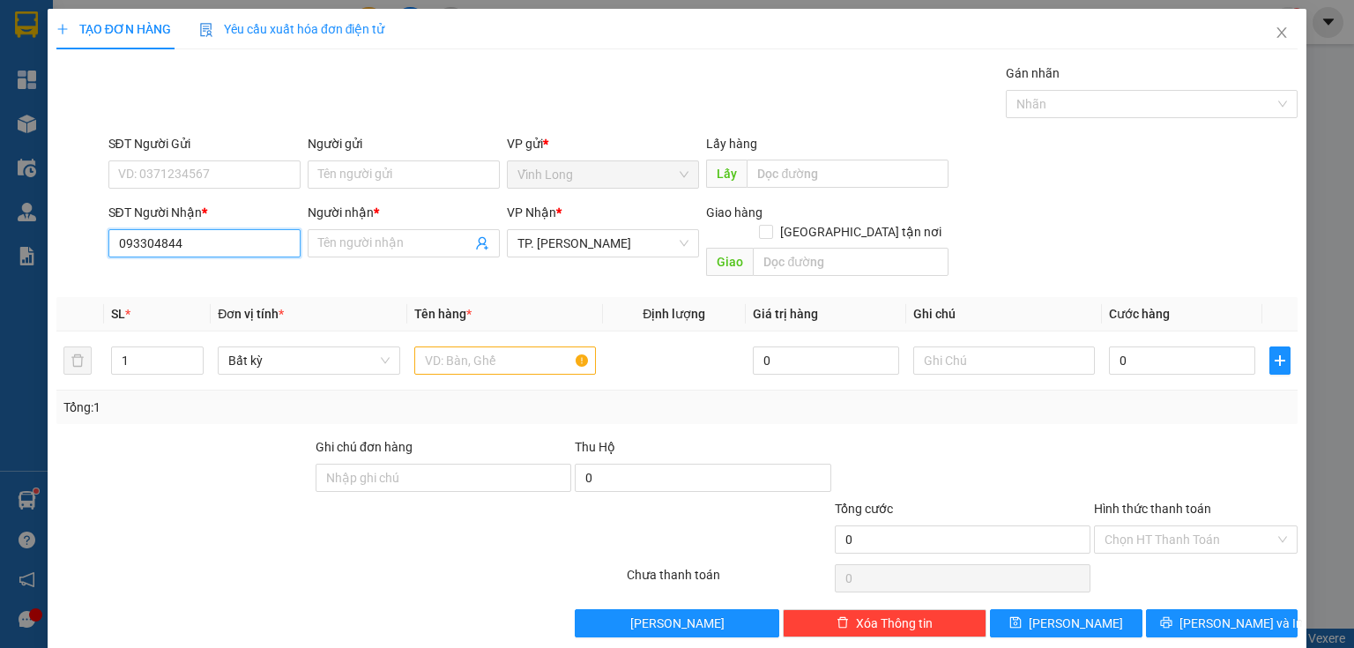
type input "0933048440"
drag, startPoint x: 212, startPoint y: 286, endPoint x: 275, endPoint y: 237, distance: 79.9
click at [212, 286] on div "0933048440 - TRÍ" at bounding box center [202, 277] width 169 height 19
type input "TRÍ"
type input "0933048440"
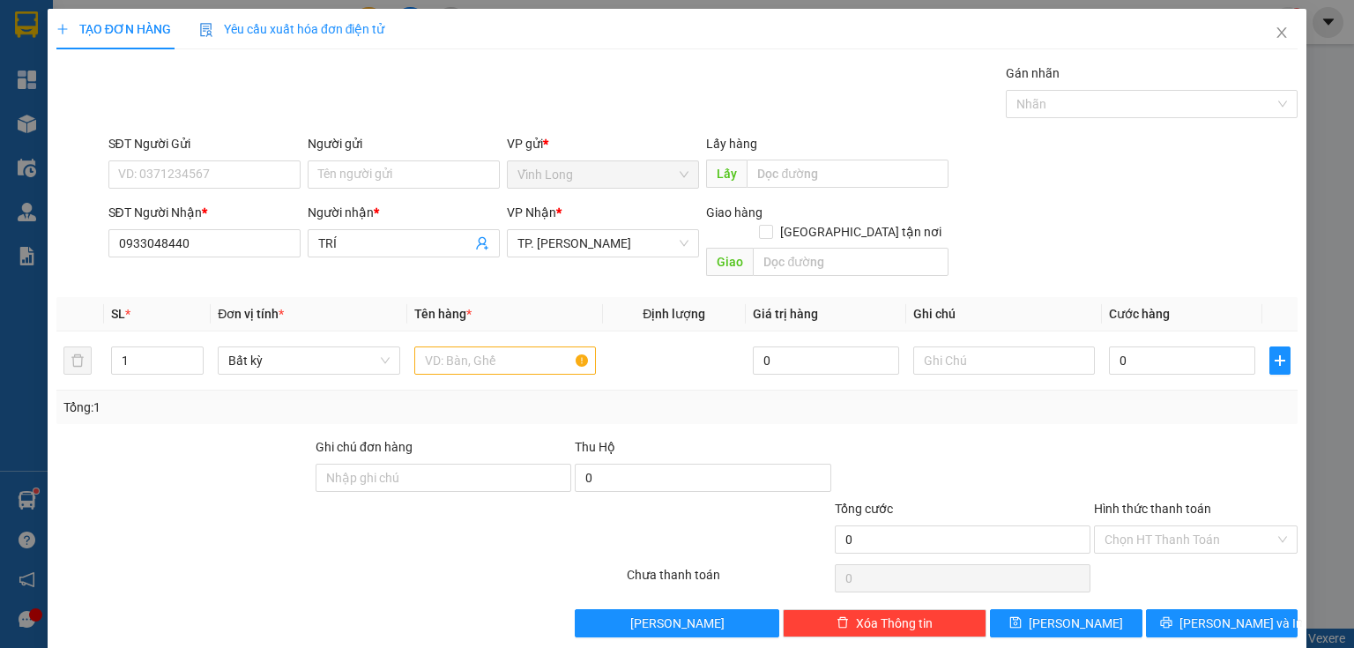
click at [258, 155] on div "SĐT Người Gửi" at bounding box center [204, 147] width 192 height 26
click at [249, 163] on input "SĐT Người Gửi" at bounding box center [204, 174] width 192 height 28
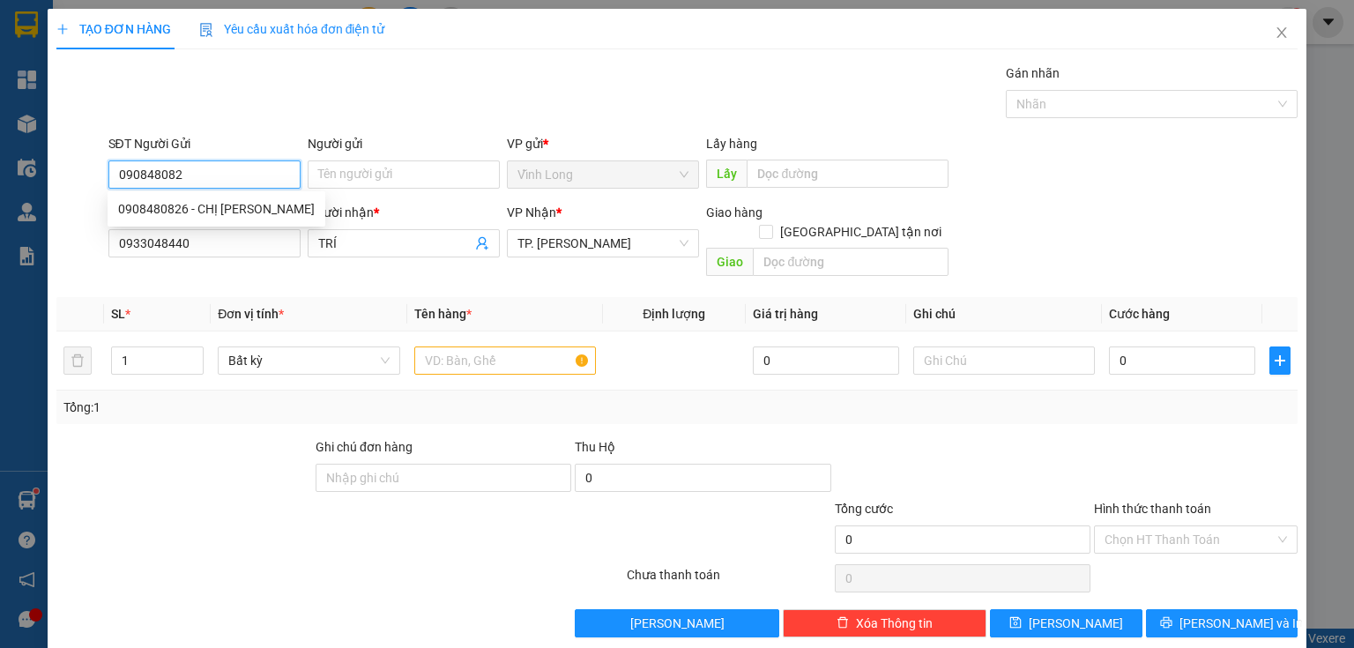
type input "0908480826"
click at [244, 205] on div "0908480826 - CHỊ CHÂU" at bounding box center [216, 208] width 197 height 19
type input "CHỊ CHÂU"
type input "0908480826"
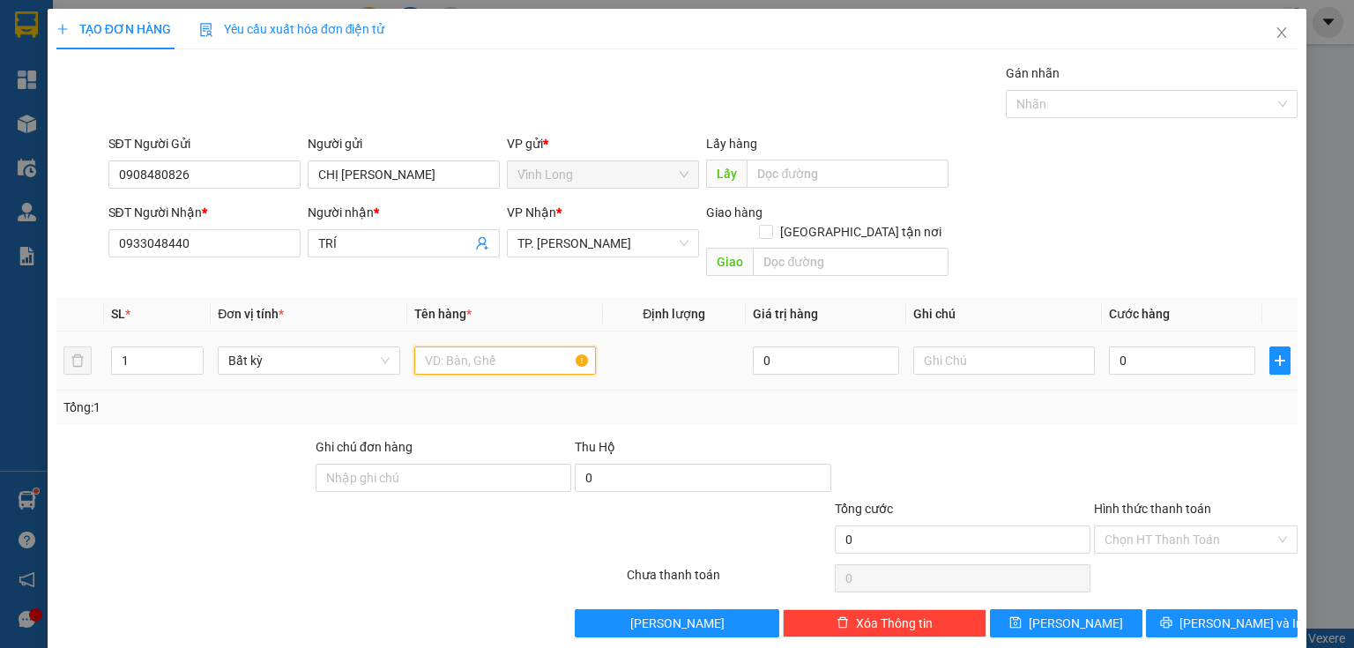
click at [483, 348] on input "text" at bounding box center [505, 360] width 182 height 28
type input "GÓI"
click at [951, 346] on input "text" at bounding box center [1004, 360] width 182 height 28
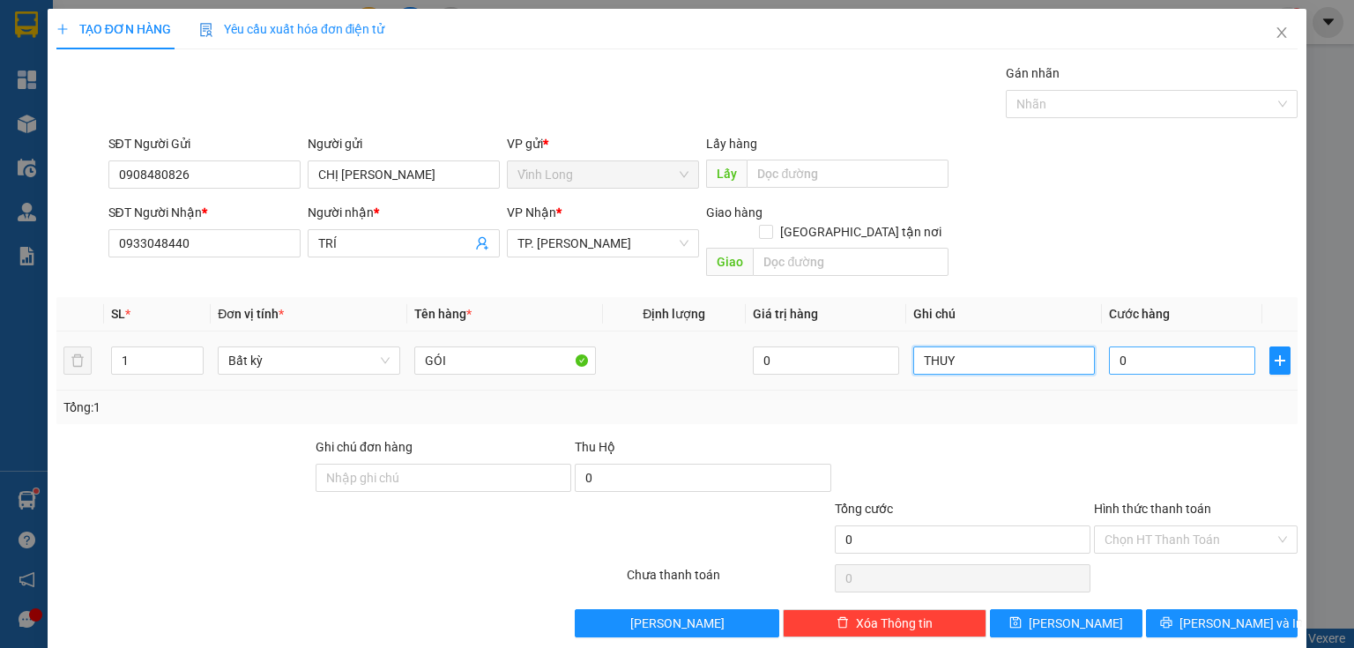
type input "THUY"
click at [1124, 346] on input "0" at bounding box center [1182, 360] width 146 height 28
type input "2"
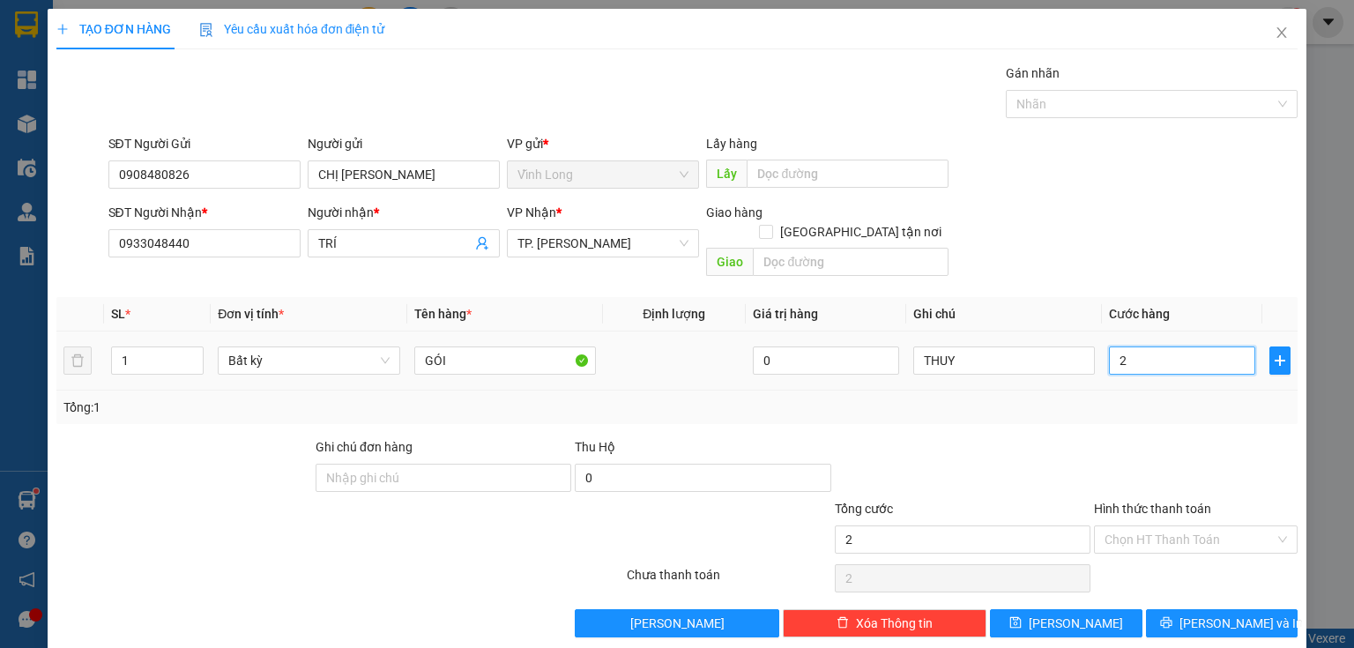
type input "20"
click at [1137, 532] on div "Chọn HT Thanh Toán" at bounding box center [1196, 539] width 204 height 28
type input "20.000"
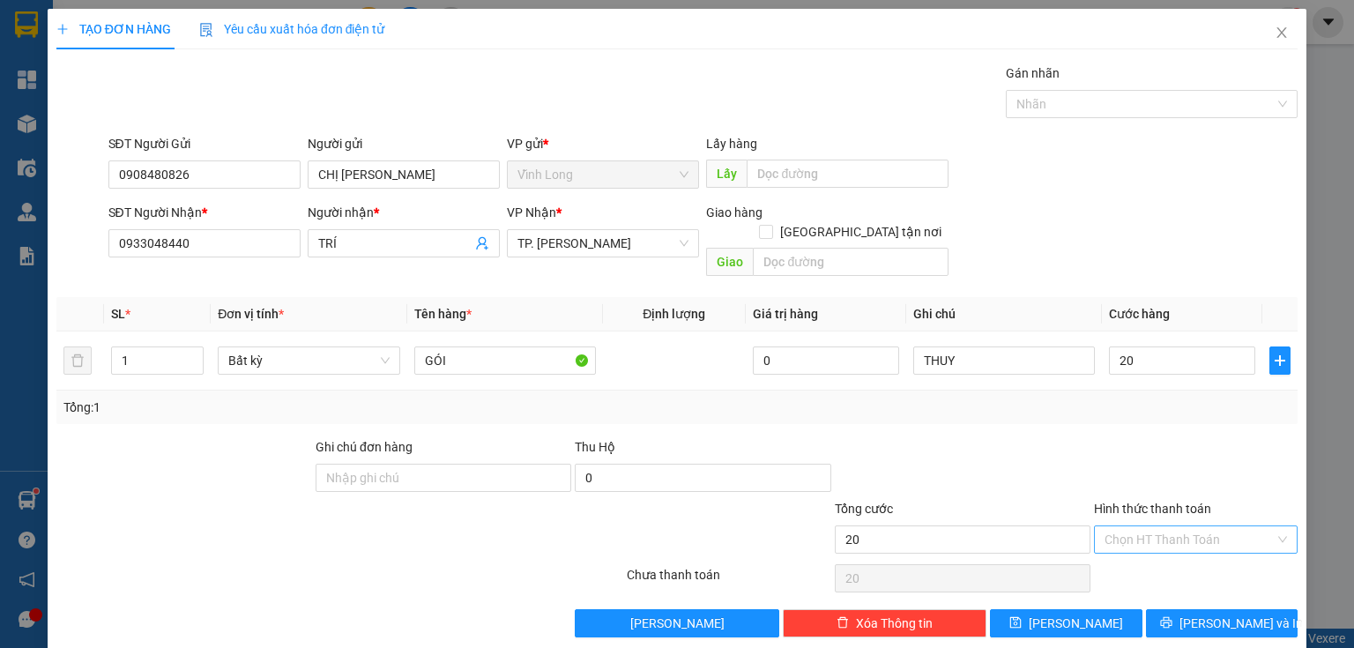
type input "20.000"
click at [1139, 526] on input "Hình thức thanh toán" at bounding box center [1189, 539] width 170 height 26
click at [1133, 554] on div "Tại văn phòng" at bounding box center [1187, 553] width 182 height 19
type input "0"
click at [1211, 613] on span "[PERSON_NAME] và In" at bounding box center [1240, 622] width 123 height 19
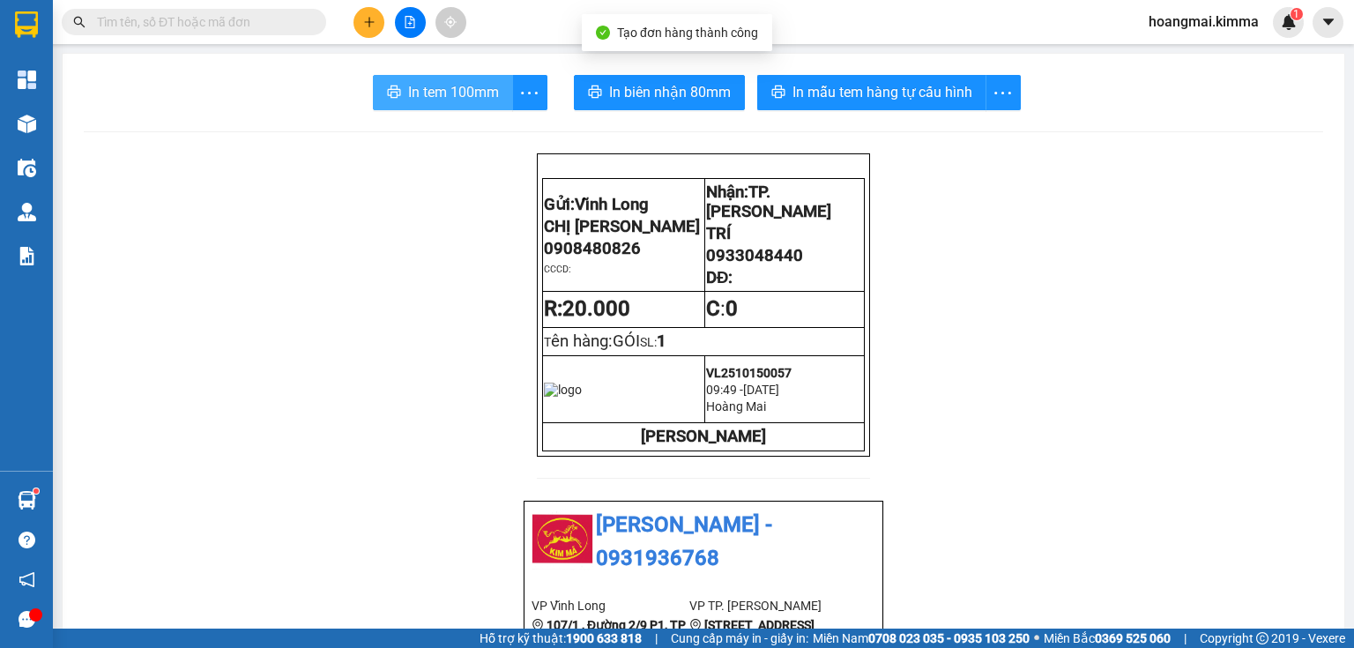
click at [449, 96] on span "In tem 100mm" at bounding box center [453, 92] width 91 height 22
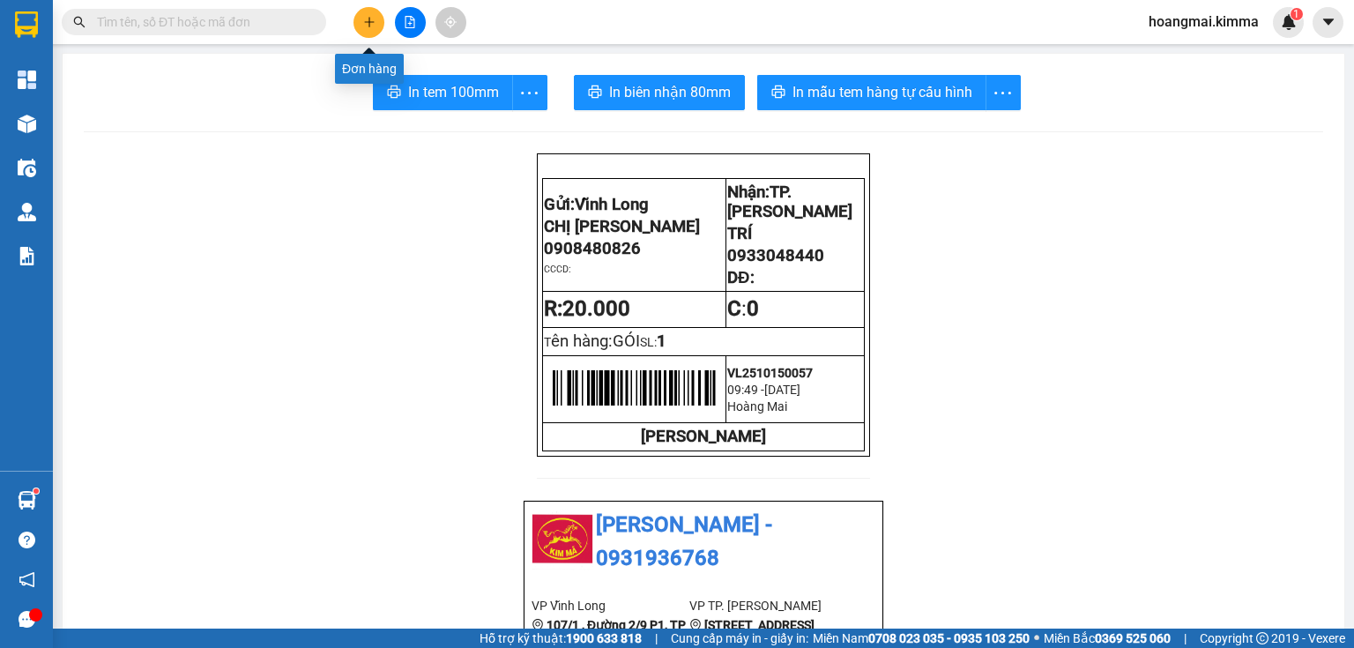
click at [367, 24] on icon "plus" at bounding box center [369, 22] width 12 height 12
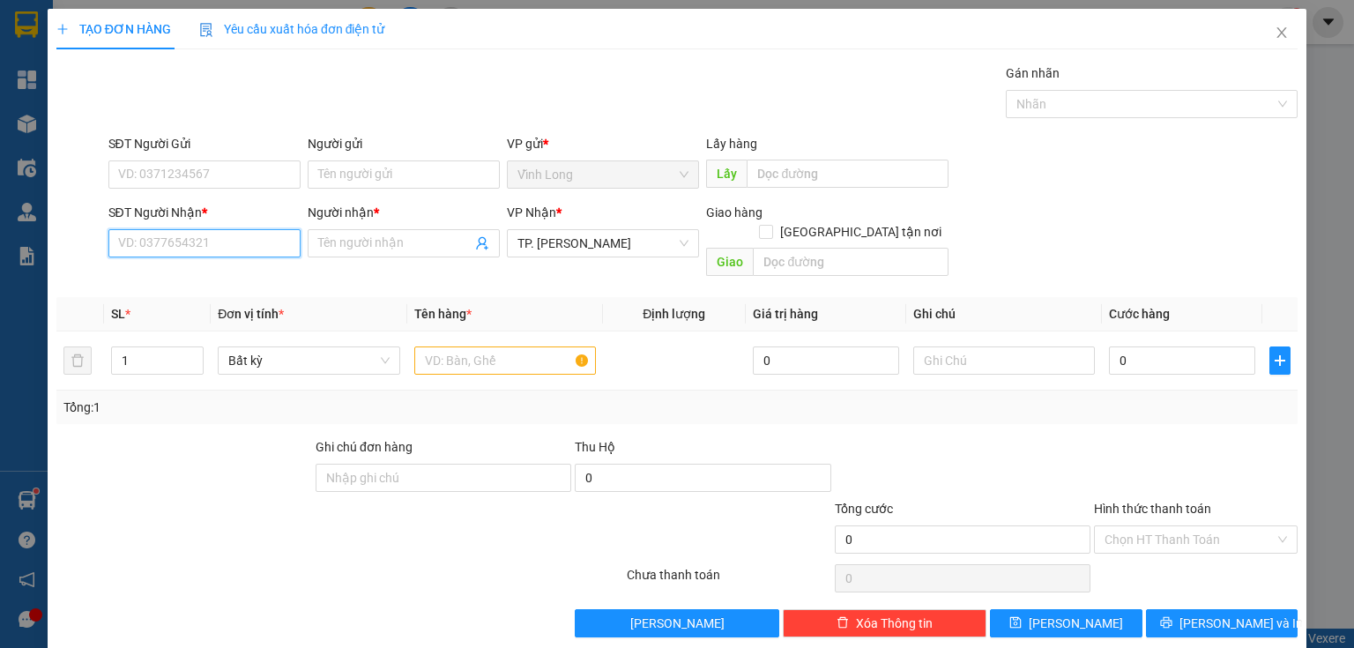
click at [211, 247] on input "SĐT Người Nhận *" at bounding box center [204, 243] width 192 height 28
type input "0909661798"
click at [229, 281] on div "0909661798 - DUNG ( NAM KHOA)" at bounding box center [213, 277] width 190 height 19
type input "DUNG ( NAM KHOA)"
type input "0909661798"
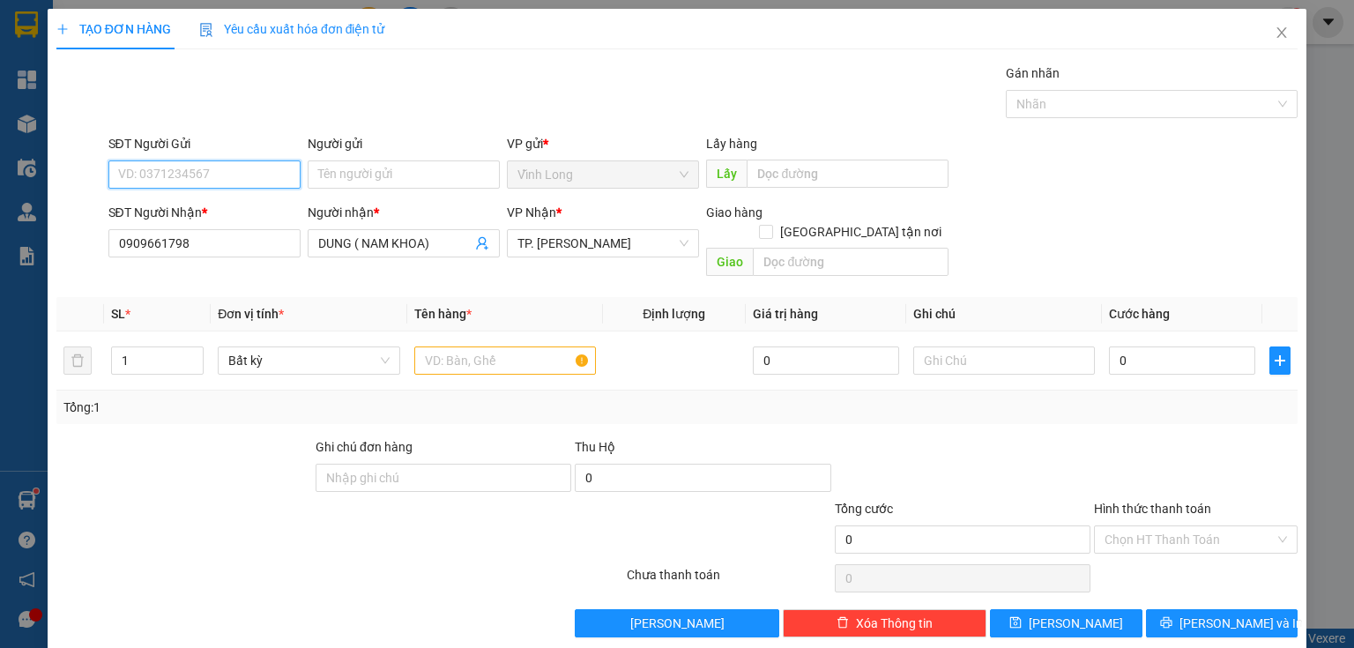
click at [246, 170] on input "SĐT Người Gửi" at bounding box center [204, 174] width 192 height 28
type input "0908480826"
click at [235, 215] on div "0908480826 - CHỊ CHÂU" at bounding box center [216, 208] width 197 height 19
type input "CHỊ CHÂU"
click at [451, 350] on input "text" at bounding box center [505, 360] width 182 height 28
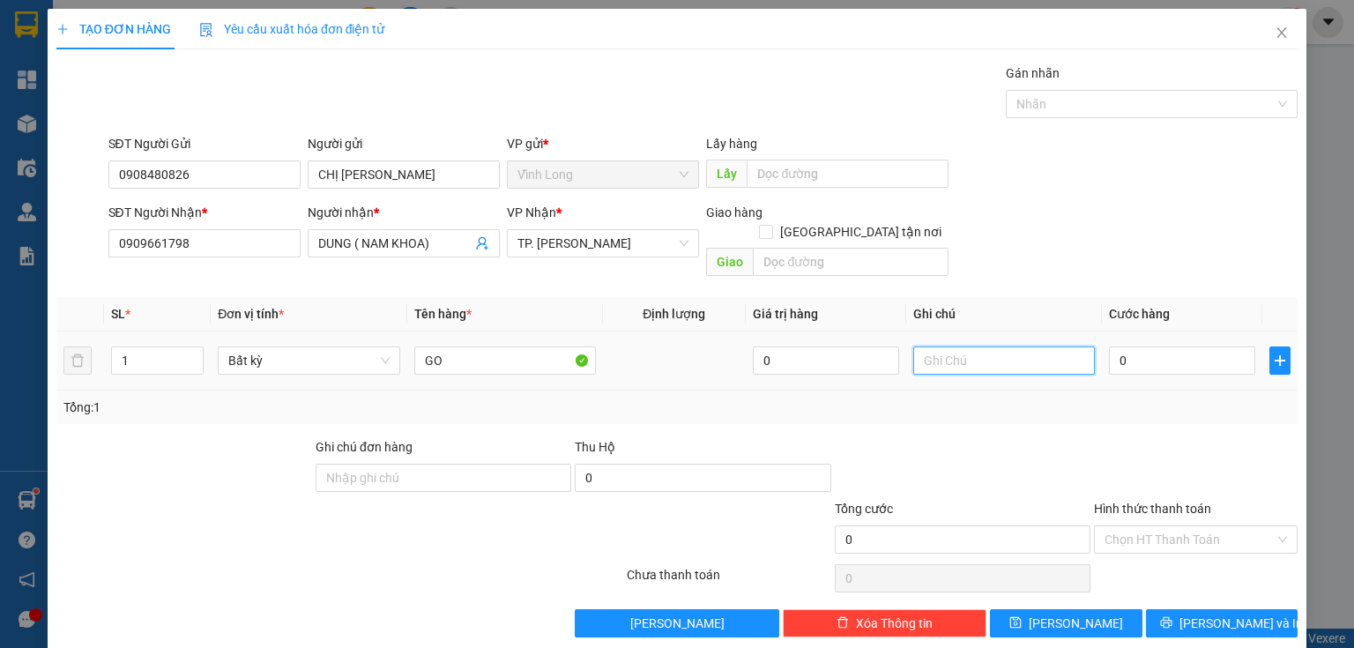
click at [931, 346] on input "text" at bounding box center [1004, 360] width 182 height 28
click at [1126, 346] on input "0" at bounding box center [1182, 360] width 146 height 28
click at [1125, 526] on input "Hình thức thanh toán" at bounding box center [1189, 539] width 170 height 26
click at [1121, 540] on div "Transit Pickup Surcharge Ids Transit Deliver Surcharge Ids Transit Deliver Surc…" at bounding box center [676, 350] width 1241 height 574
click at [1127, 526] on input "Hình thức thanh toán" at bounding box center [1189, 539] width 170 height 26
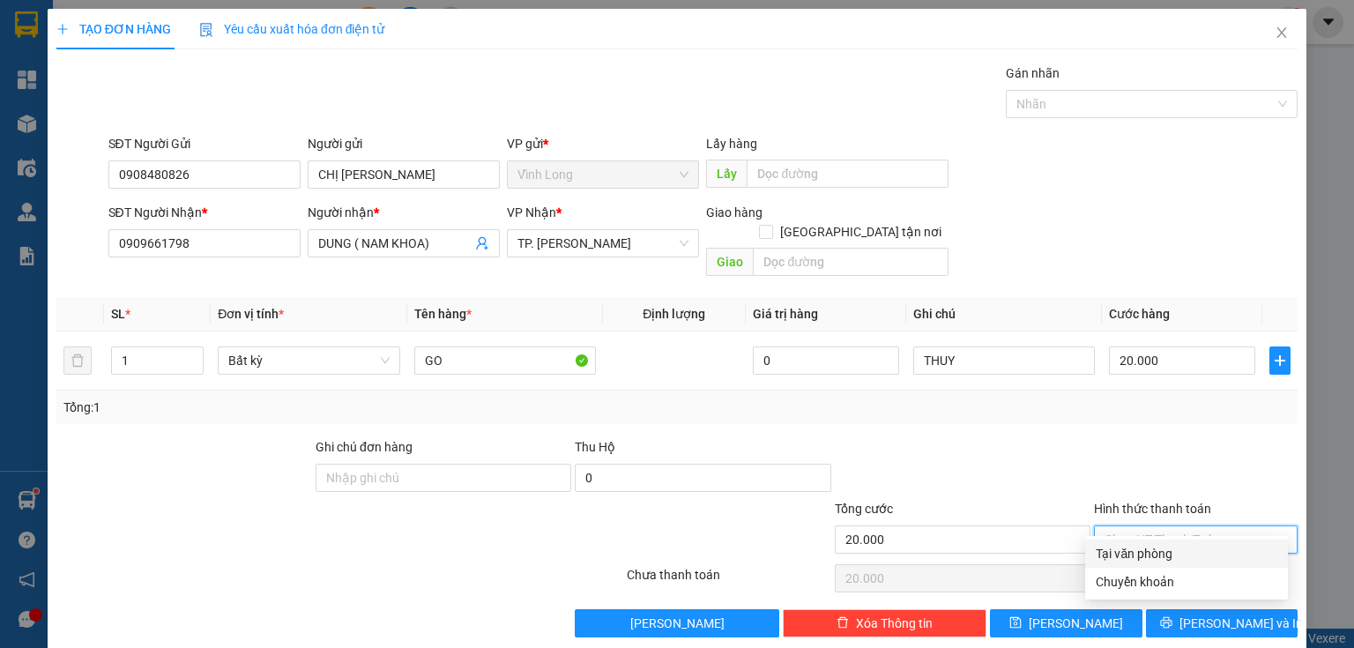
click at [1116, 546] on div "Tại văn phòng" at bounding box center [1187, 553] width 182 height 19
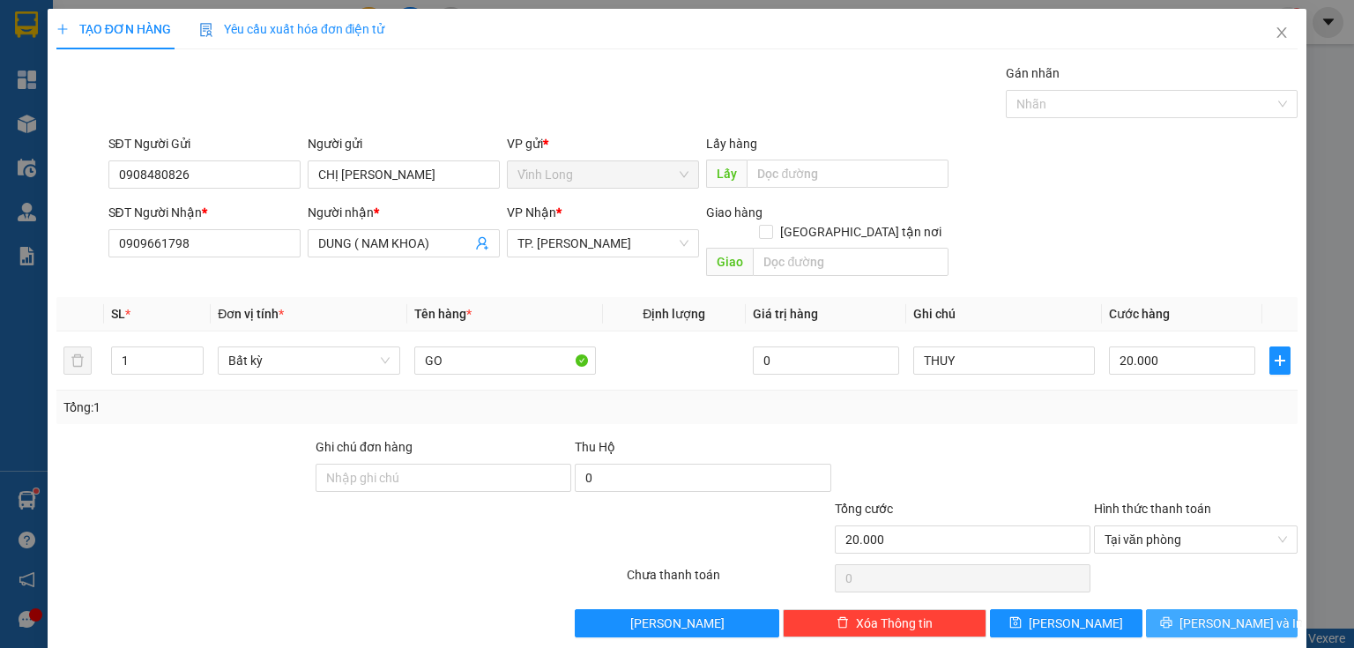
click at [1222, 613] on span "[PERSON_NAME] và In" at bounding box center [1240, 622] width 123 height 19
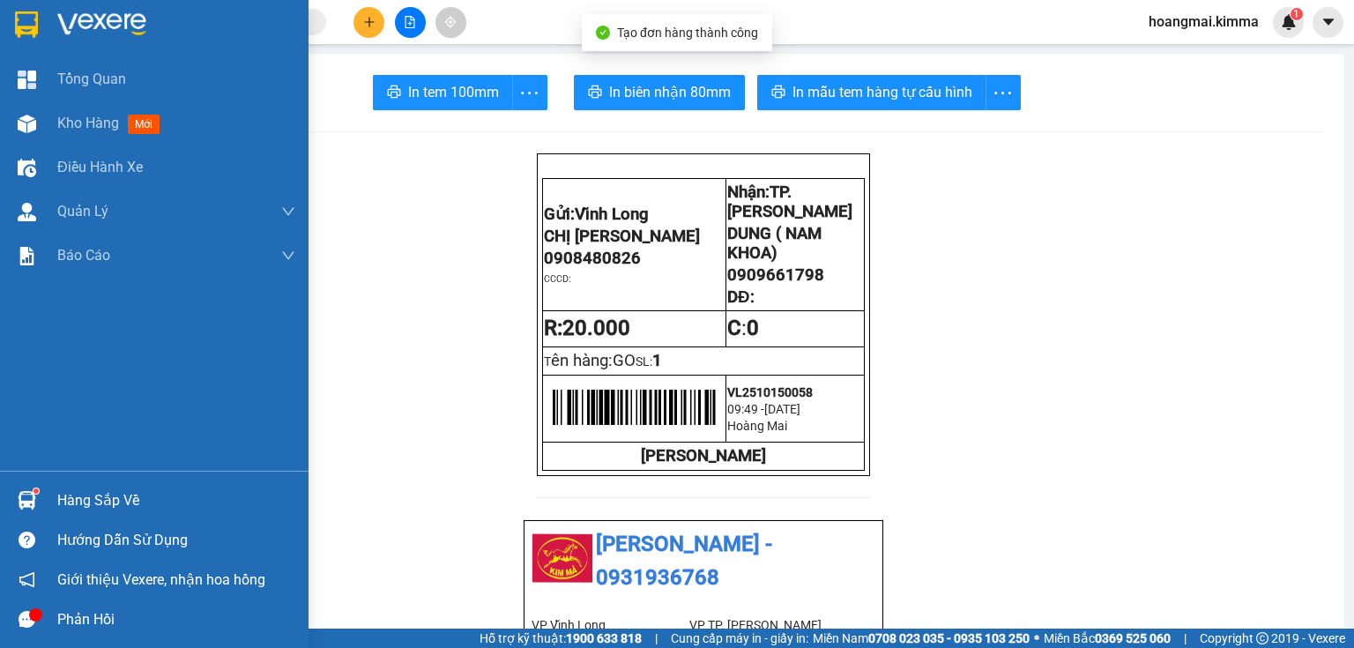
click at [9, 106] on div "Kho hàng mới" at bounding box center [154, 123] width 308 height 44
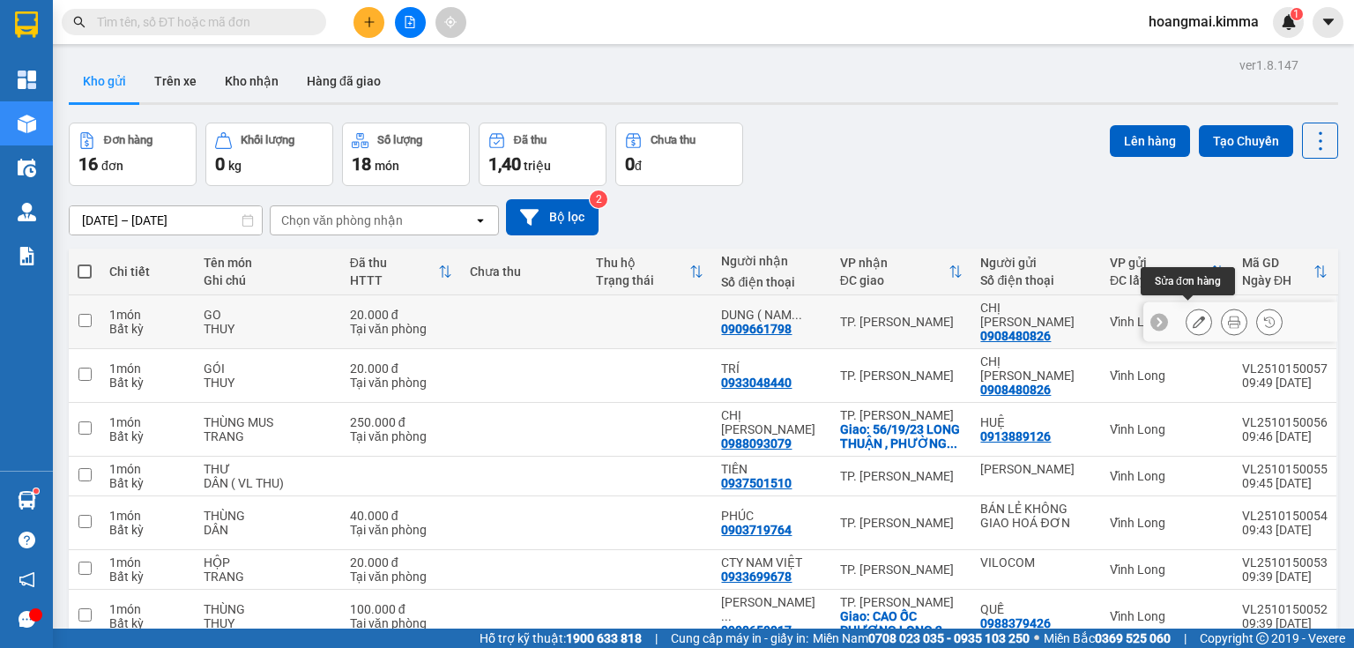
click at [1193, 316] on icon at bounding box center [1199, 322] width 12 height 12
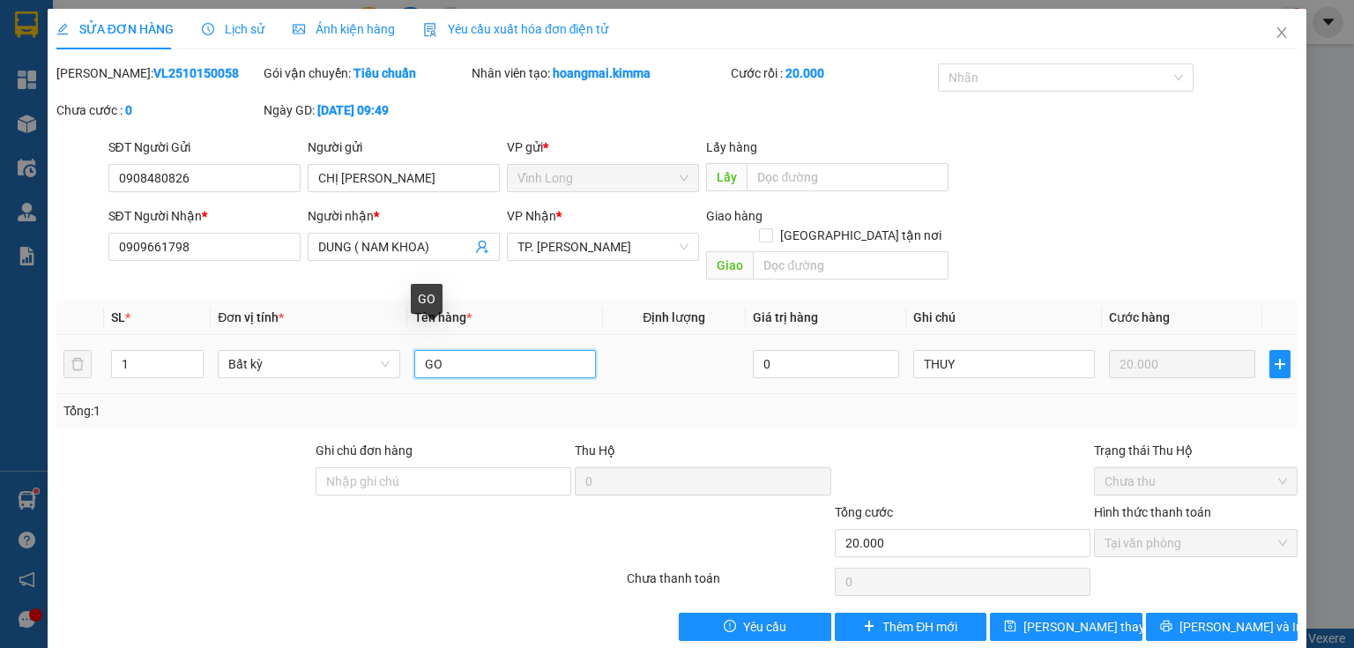
click at [438, 350] on input "GO" at bounding box center [505, 364] width 182 height 28
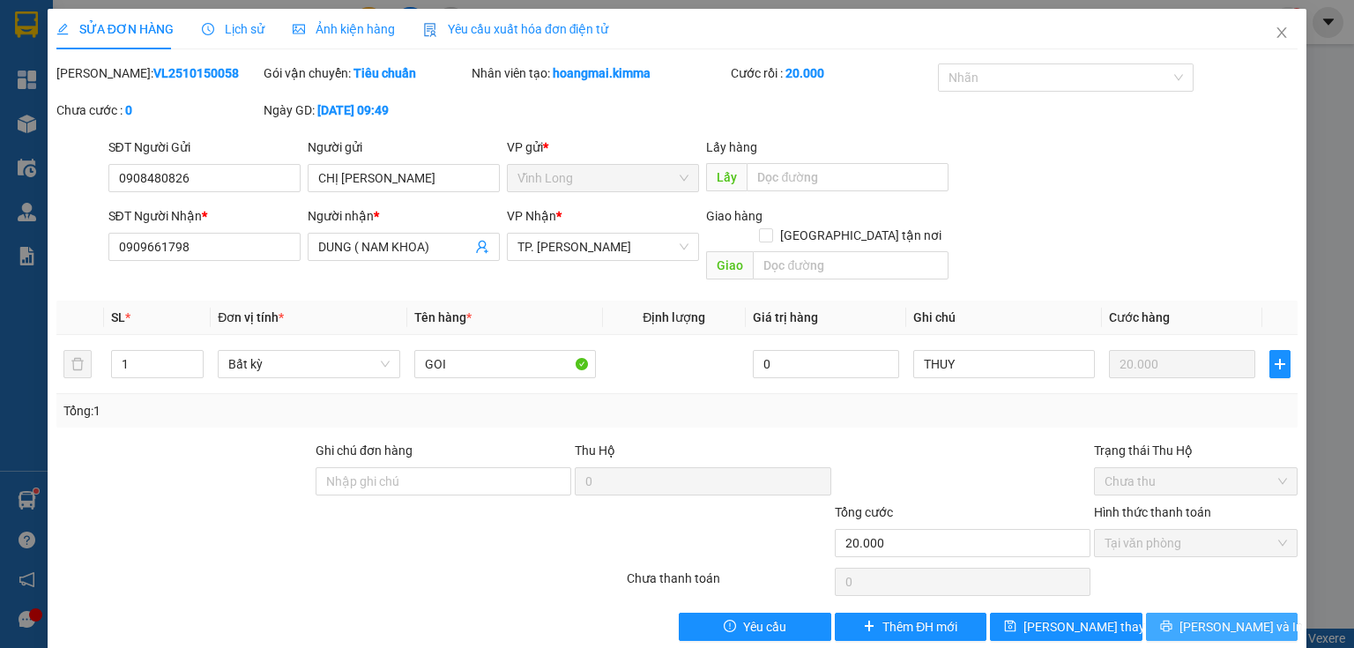
click at [1197, 617] on span "[PERSON_NAME] và In" at bounding box center [1240, 626] width 123 height 19
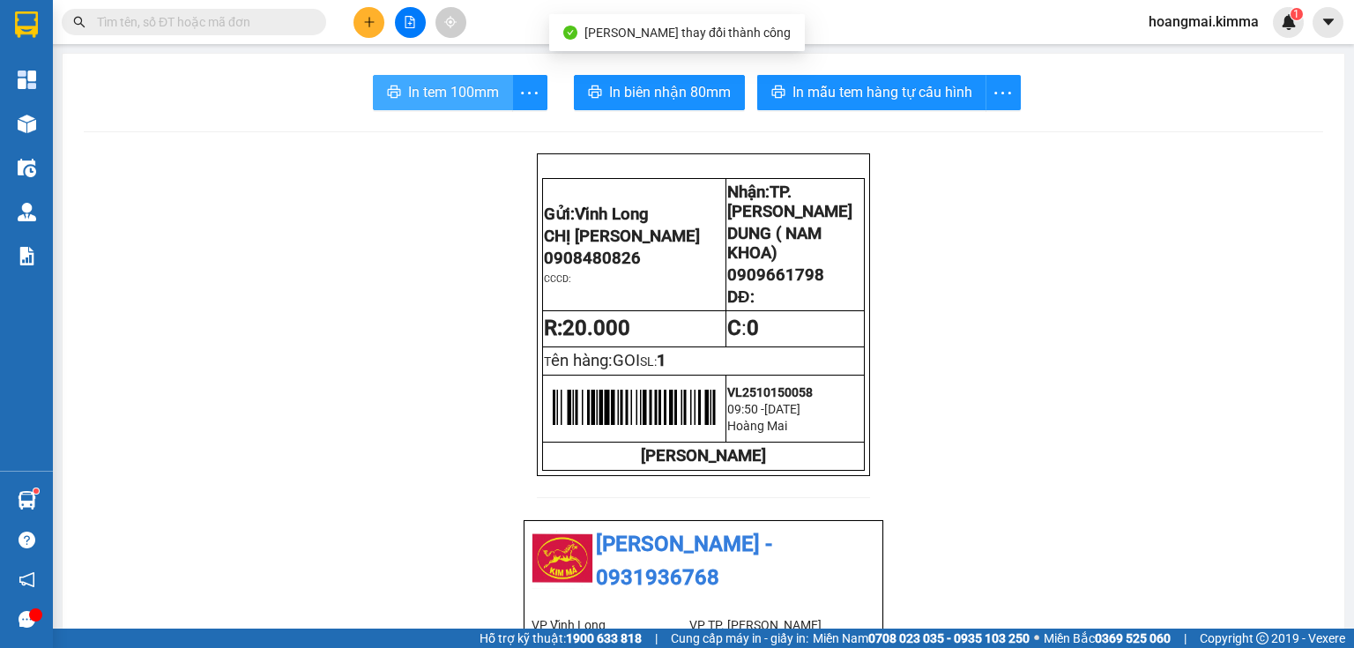
click at [439, 98] on span "In tem 100mm" at bounding box center [453, 92] width 91 height 22
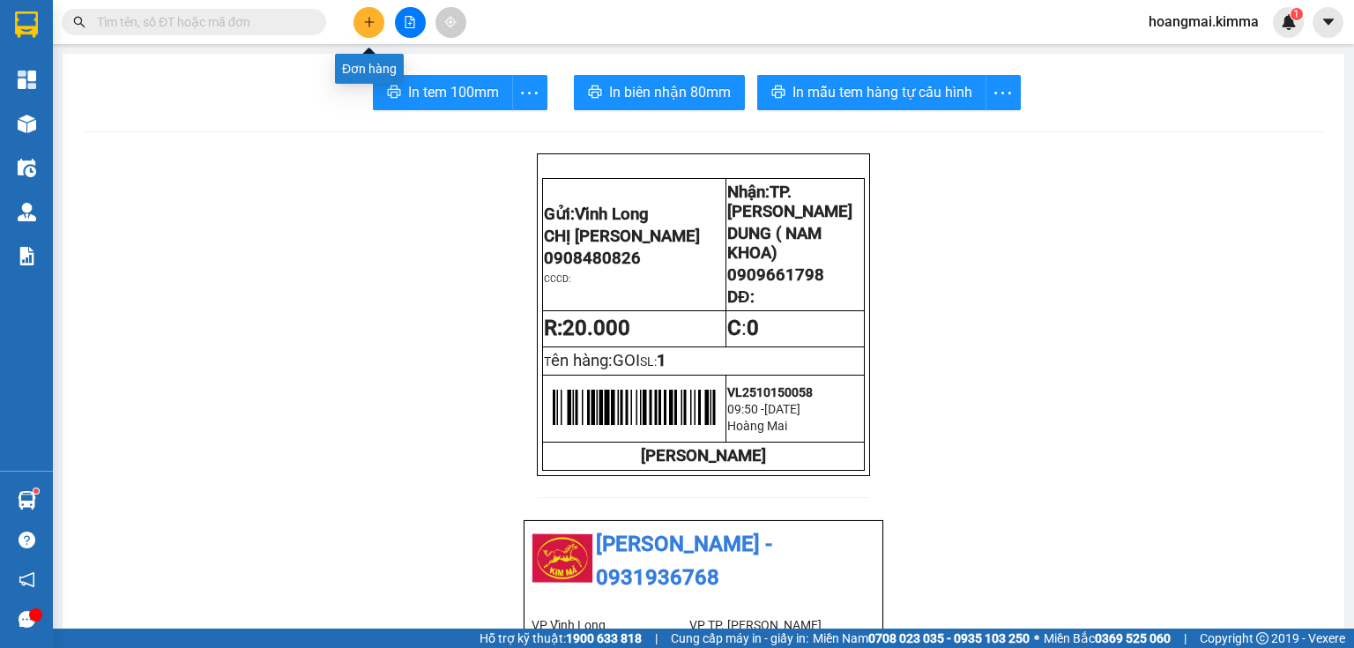
click at [365, 23] on icon "plus" at bounding box center [369, 22] width 12 height 12
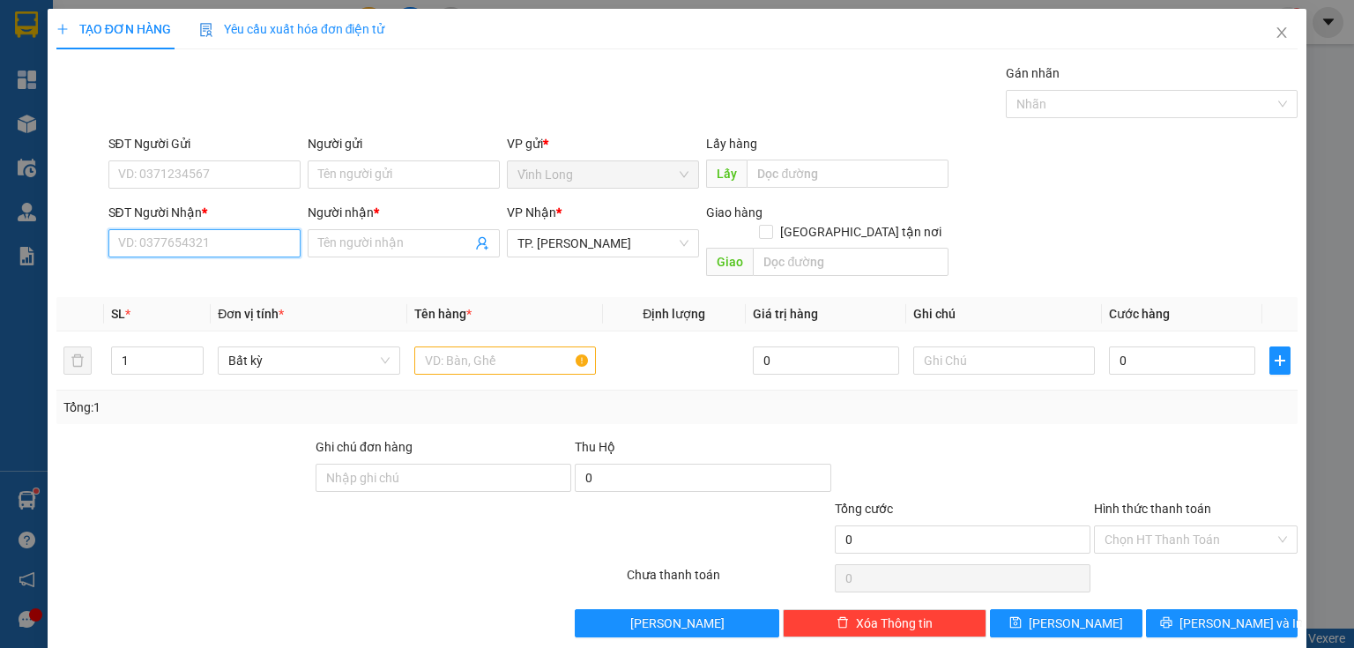
click at [172, 251] on input "SĐT Người Nhận *" at bounding box center [204, 243] width 192 height 28
click at [210, 266] on div "0933048440 - TRÍ" at bounding box center [203, 278] width 190 height 28
click at [475, 351] on input "text" at bounding box center [505, 360] width 182 height 28
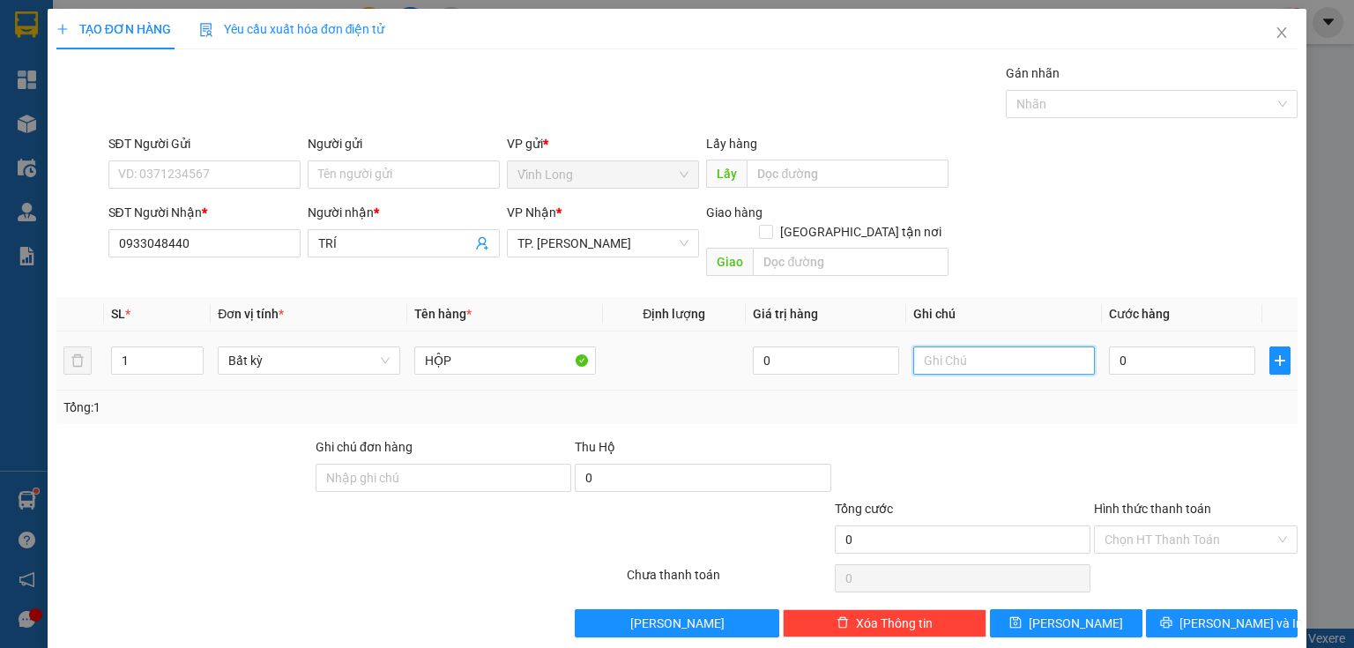
click at [979, 346] on input "text" at bounding box center [1004, 360] width 182 height 28
click at [1175, 353] on input "0" at bounding box center [1182, 360] width 146 height 28
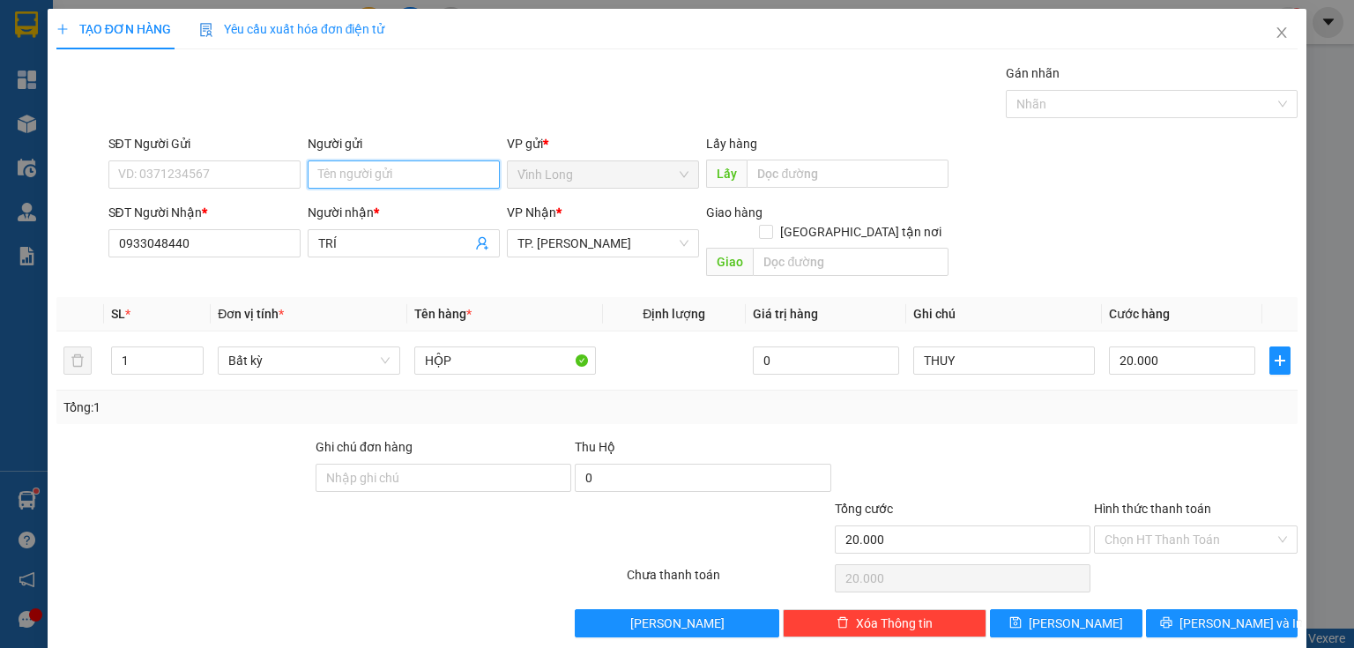
click at [398, 172] on input "Người gửi" at bounding box center [404, 174] width 192 height 28
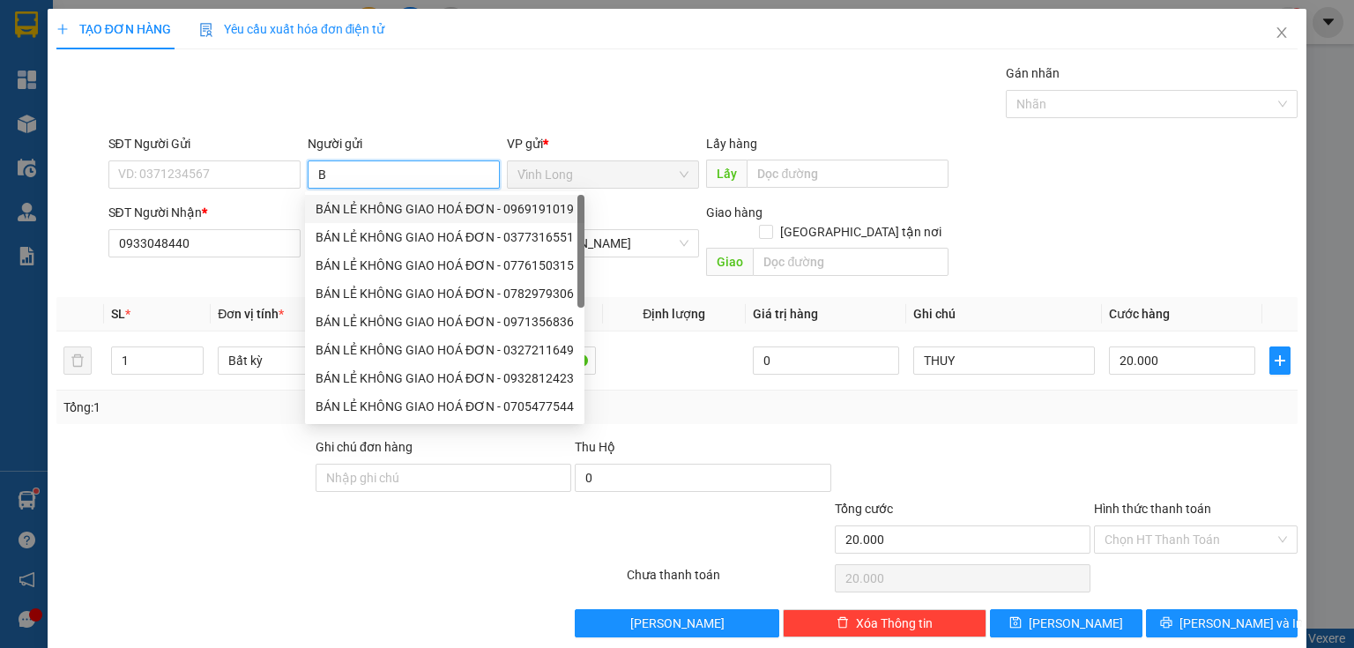
click at [333, 212] on div "BÁN LẺ KHÔNG GIAO HOÁ ĐƠN - 0969191019" at bounding box center [445, 208] width 258 height 19
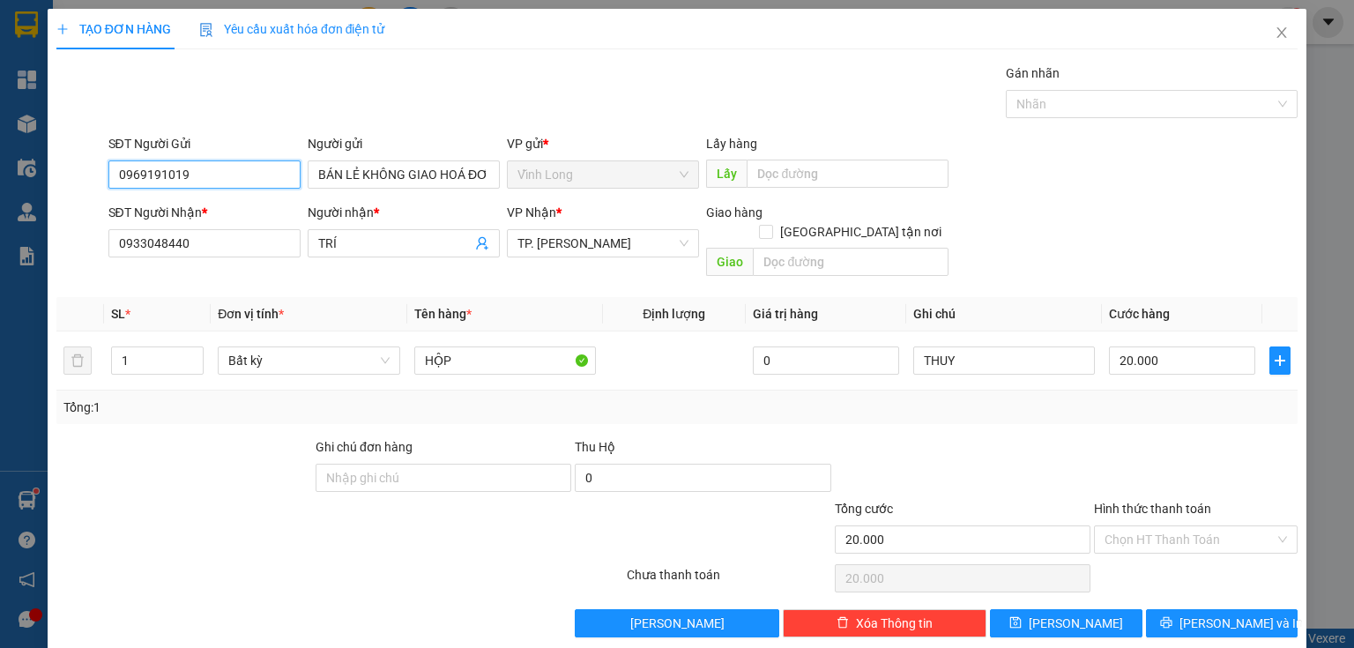
drag, startPoint x: 247, startPoint y: 179, endPoint x: 0, endPoint y: 189, distance: 247.0
click at [0, 184] on div "TẠO ĐƠN HÀNG Yêu cầu xuất hóa đơn điện tử Transit Pickup Surcharge Ids Transit …" at bounding box center [677, 324] width 1354 height 648
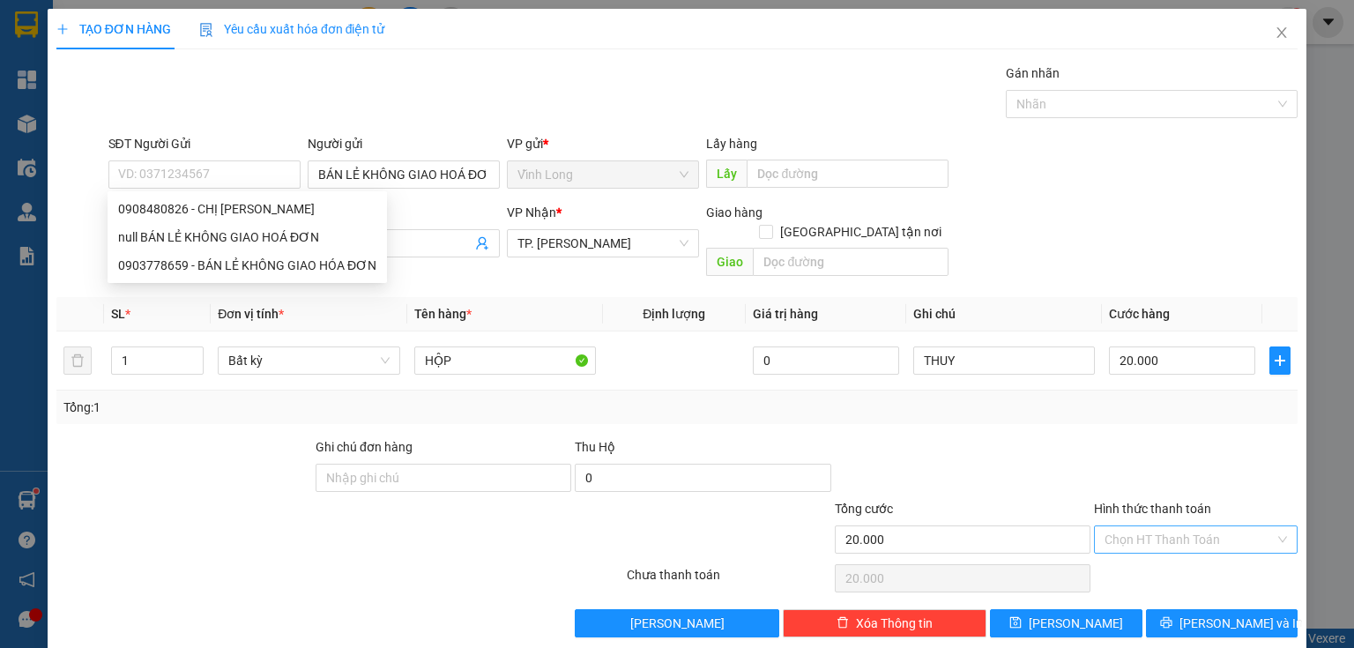
click at [1153, 526] on input "Hình thức thanh toán" at bounding box center [1189, 539] width 170 height 26
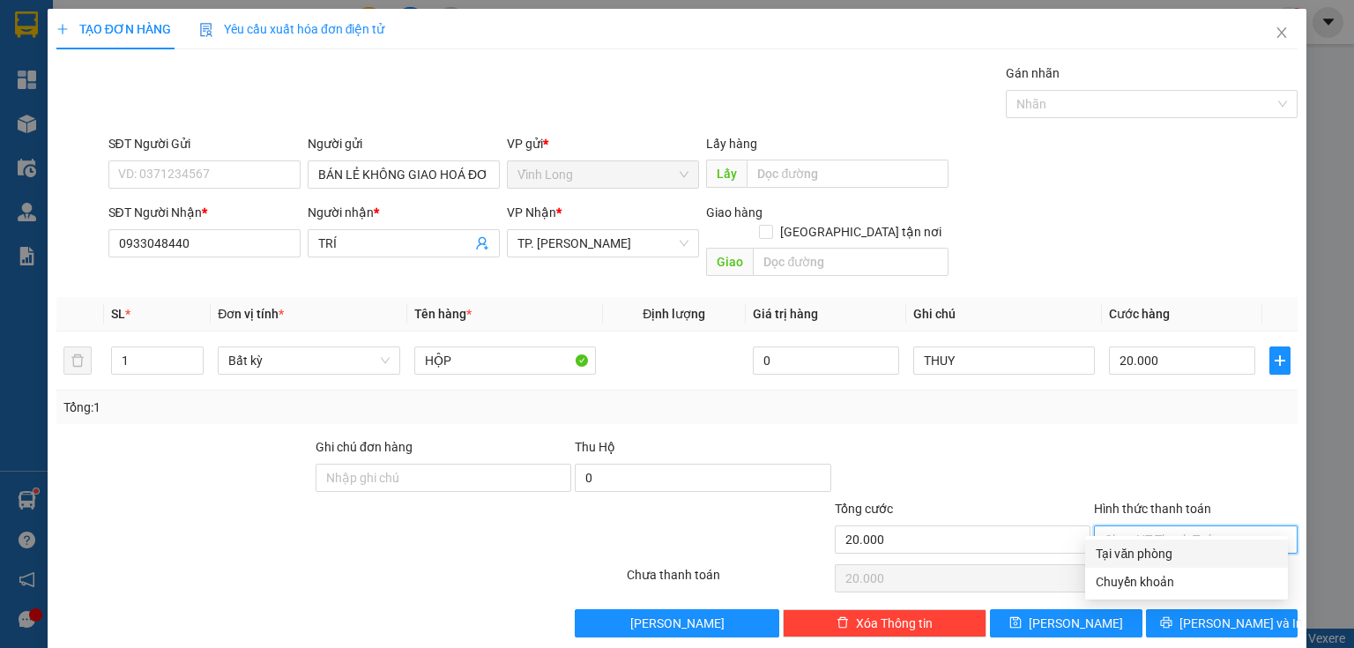
click at [1143, 548] on div "Tại văn phòng" at bounding box center [1187, 553] width 182 height 19
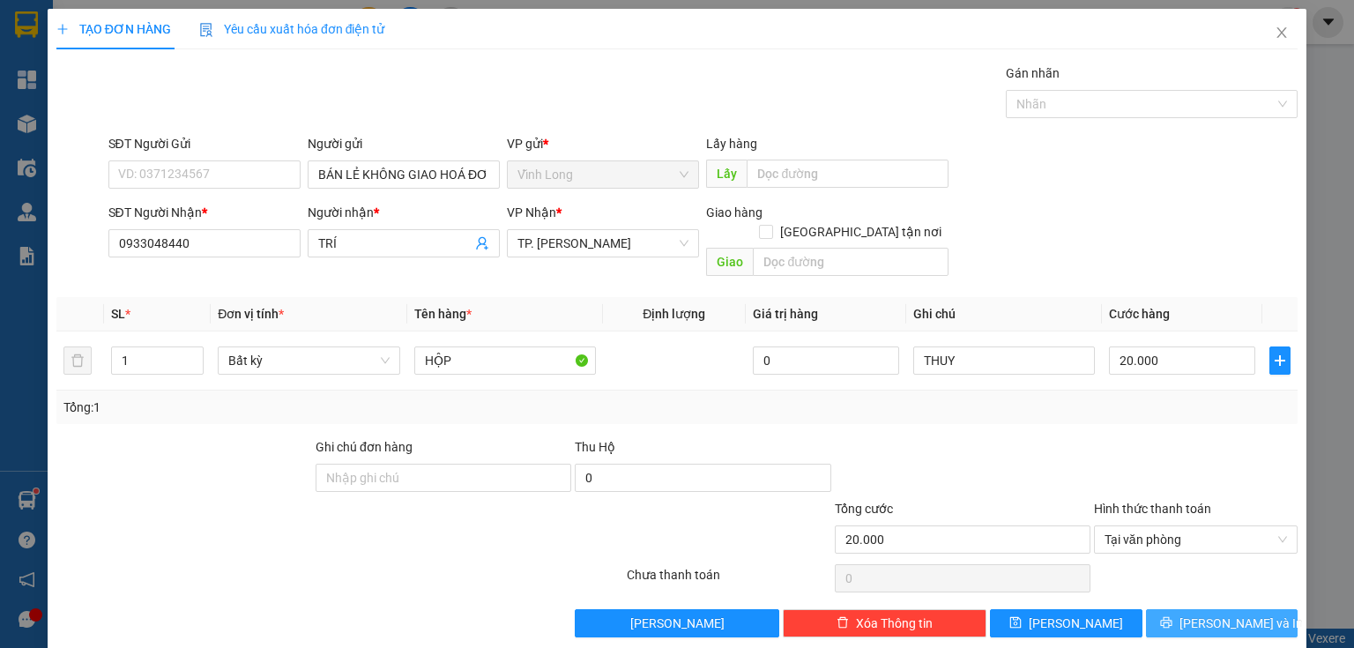
click at [1174, 609] on button "[PERSON_NAME] và In" at bounding box center [1222, 623] width 152 height 28
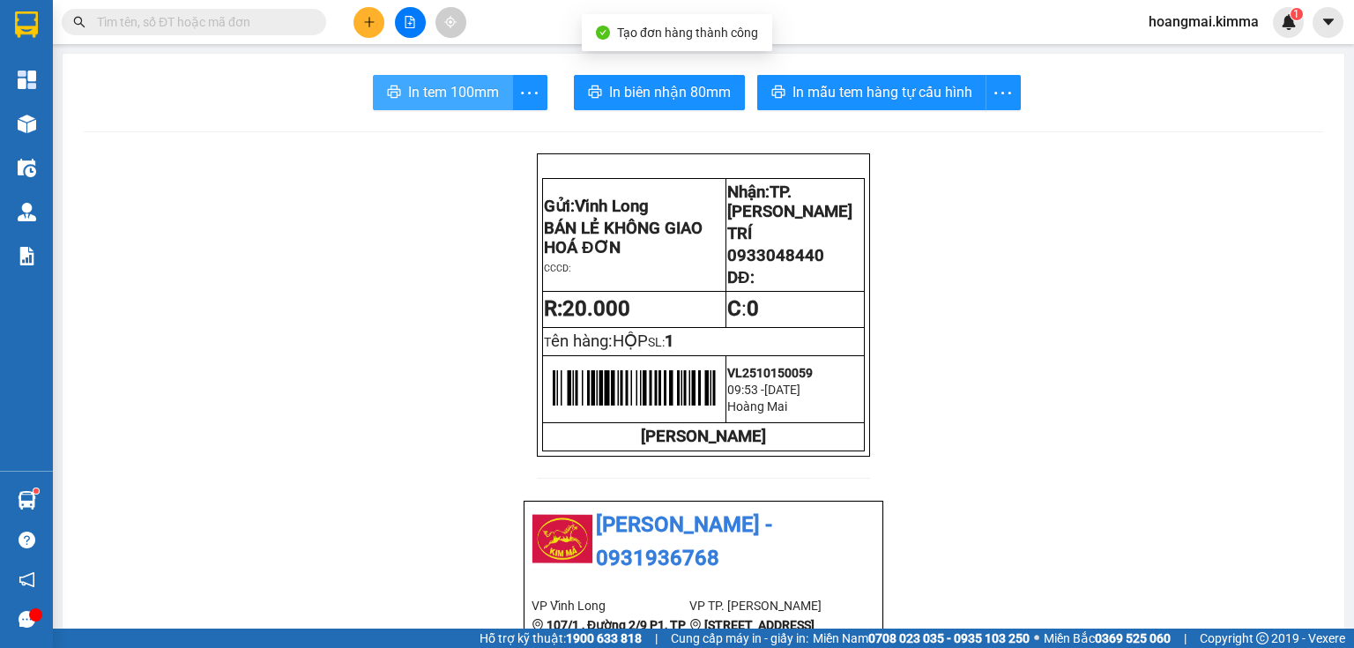
click at [416, 97] on span "In tem 100mm" at bounding box center [453, 92] width 91 height 22
click at [264, 33] on span at bounding box center [194, 22] width 264 height 26
click at [120, 28] on input "text" at bounding box center [201, 21] width 208 height 19
click at [367, 27] on icon "plus" at bounding box center [369, 22] width 12 height 12
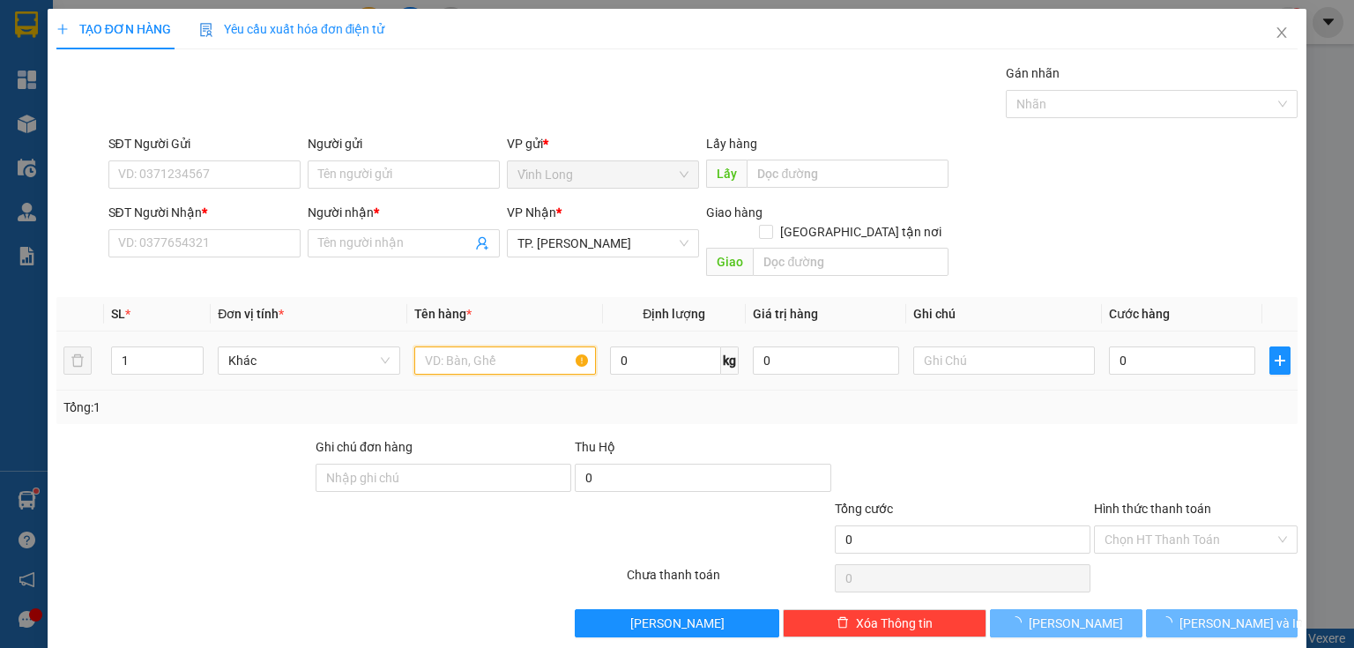
click at [437, 346] on input "text" at bounding box center [505, 360] width 182 height 28
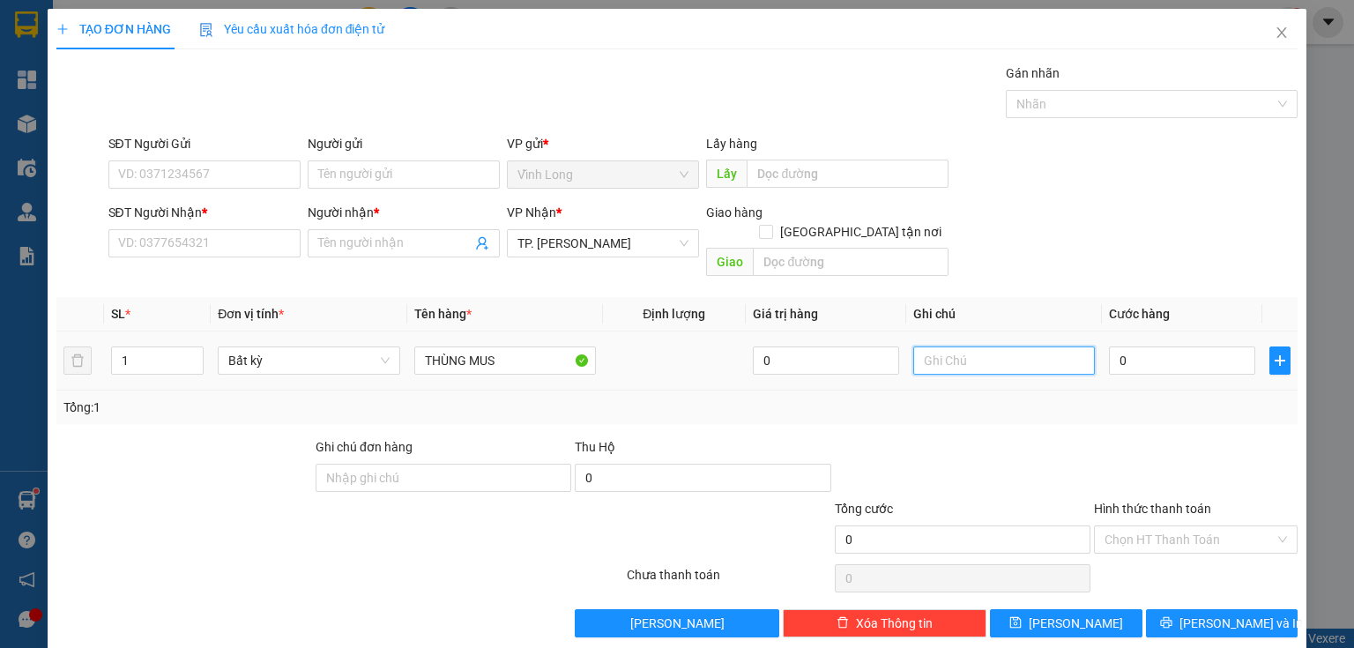
click at [981, 350] on input "text" at bounding box center [1004, 360] width 182 height 28
click at [1149, 350] on input "0" at bounding box center [1182, 360] width 146 height 28
click at [1153, 346] on input "0" at bounding box center [1182, 360] width 146 height 28
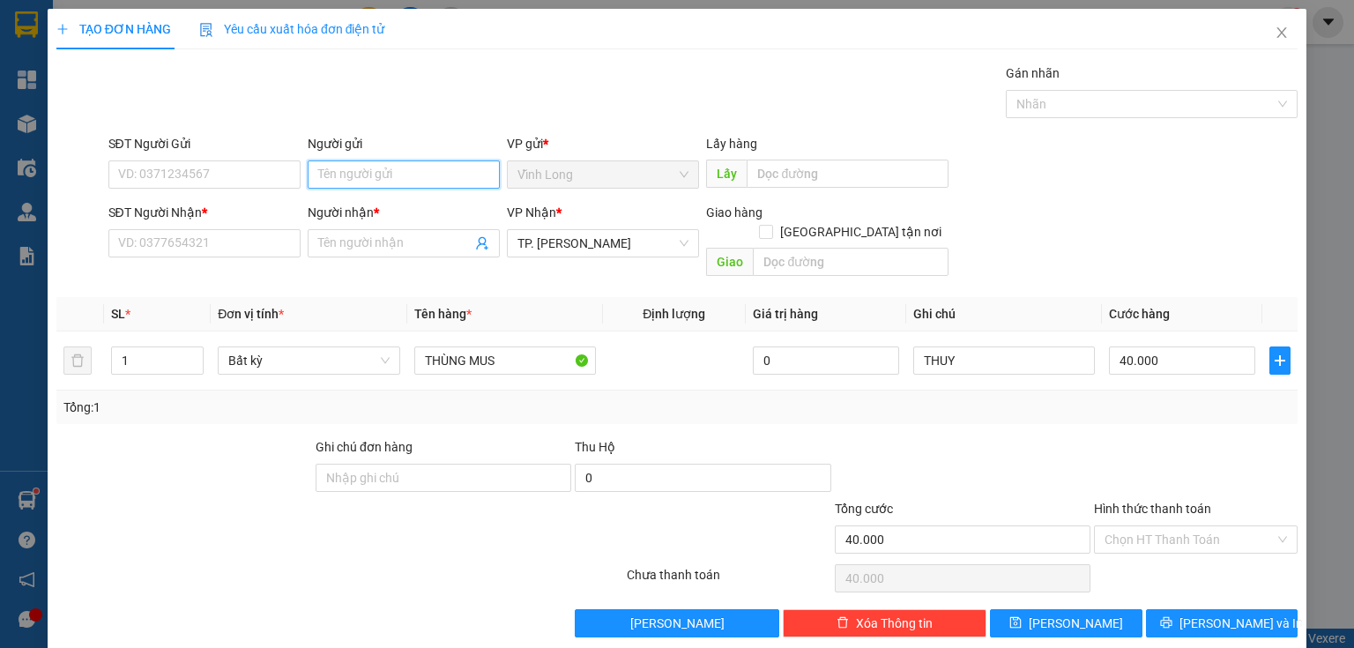
click at [365, 175] on input "Người gửi" at bounding box center [404, 174] width 192 height 28
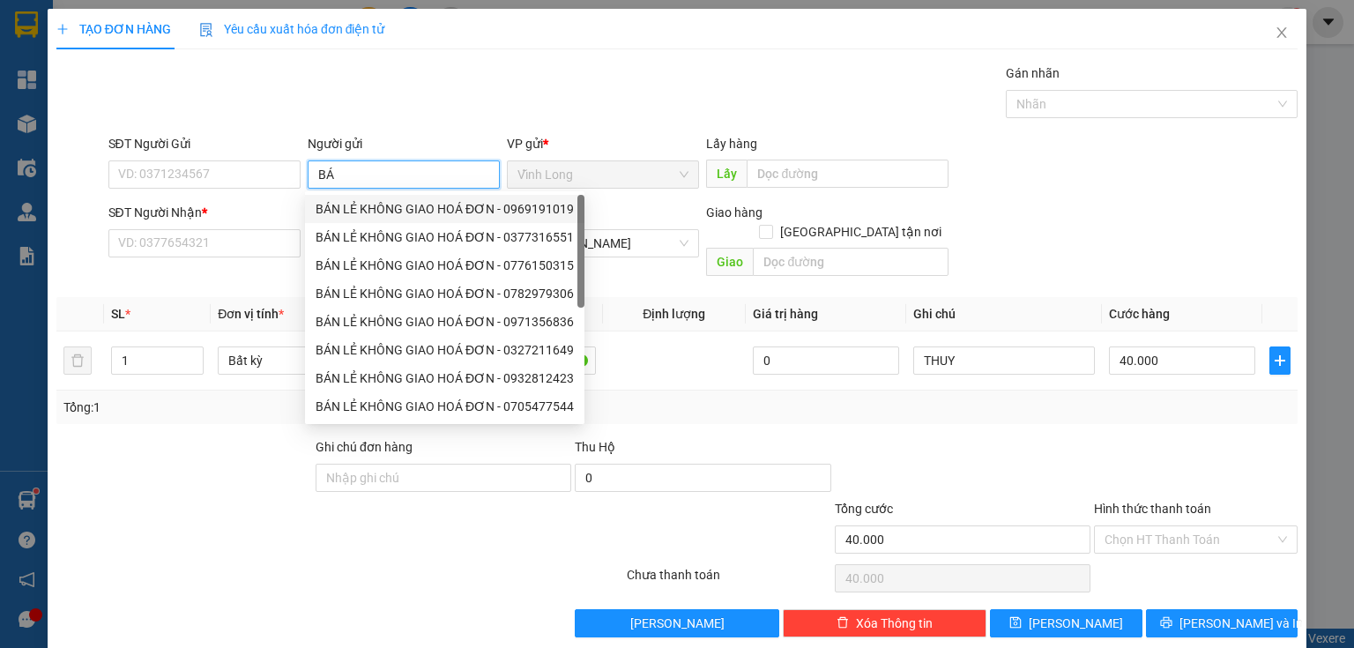
click at [360, 201] on div "BÁN LẺ KHÔNG GIAO HOÁ ĐƠN - 0969191019" at bounding box center [445, 208] width 258 height 19
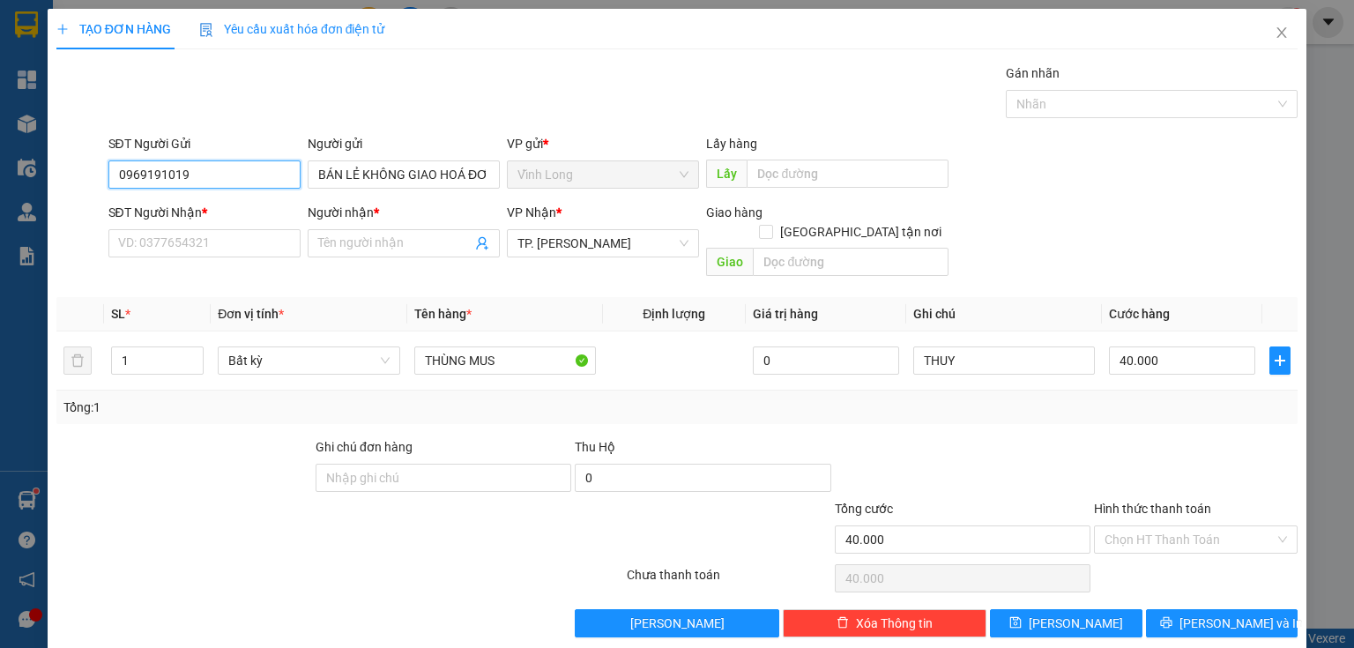
drag, startPoint x: 227, startPoint y: 175, endPoint x: 11, endPoint y: 272, distance: 236.7
click at [0, 277] on div "TẠO ĐƠN HÀNG Yêu cầu xuất hóa đơn điện tử Transit Pickup Surcharge Ids Transit …" at bounding box center [677, 324] width 1354 height 648
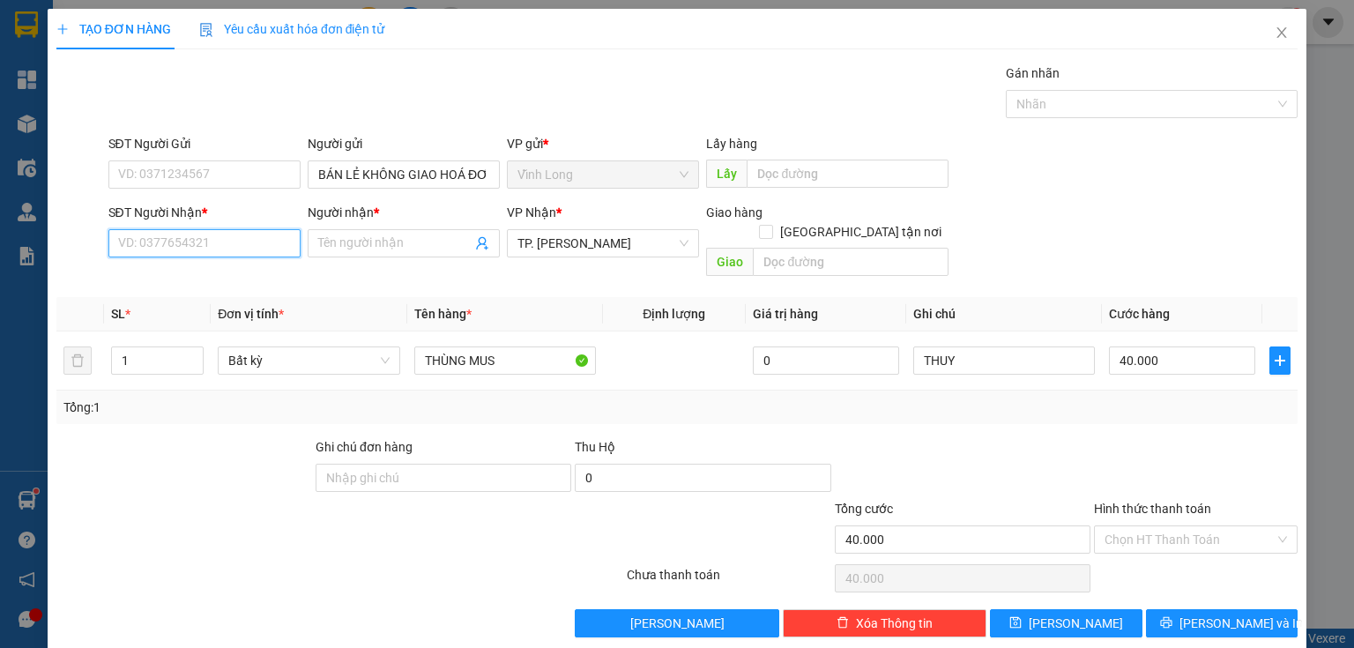
click at [219, 245] on input "SĐT Người Nhận *" at bounding box center [204, 243] width 192 height 28
click at [206, 268] on div "0949505032 - CƯỜNG" at bounding box center [202, 277] width 169 height 19
drag, startPoint x: 1182, startPoint y: 516, endPoint x: 1165, endPoint y: 533, distance: 23.7
click at [1181, 526] on input "Hình thức thanh toán" at bounding box center [1189, 539] width 170 height 26
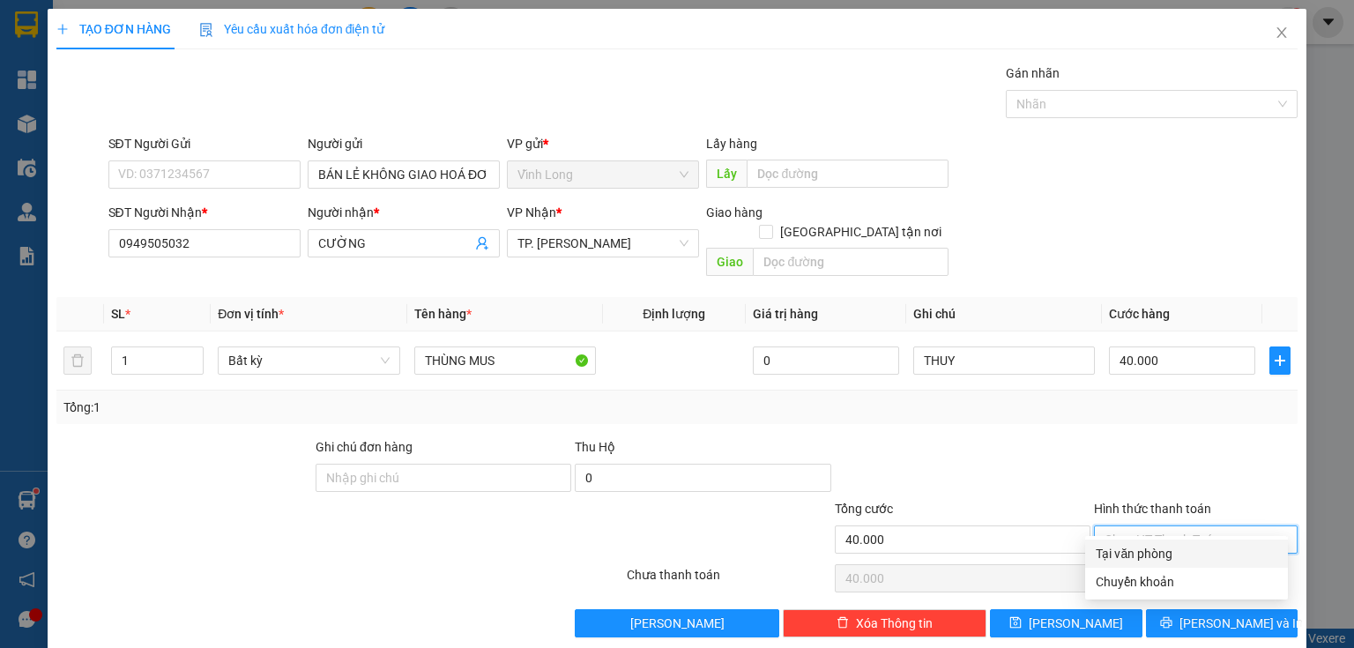
click at [1154, 557] on div "Tại văn phòng" at bounding box center [1187, 553] width 182 height 19
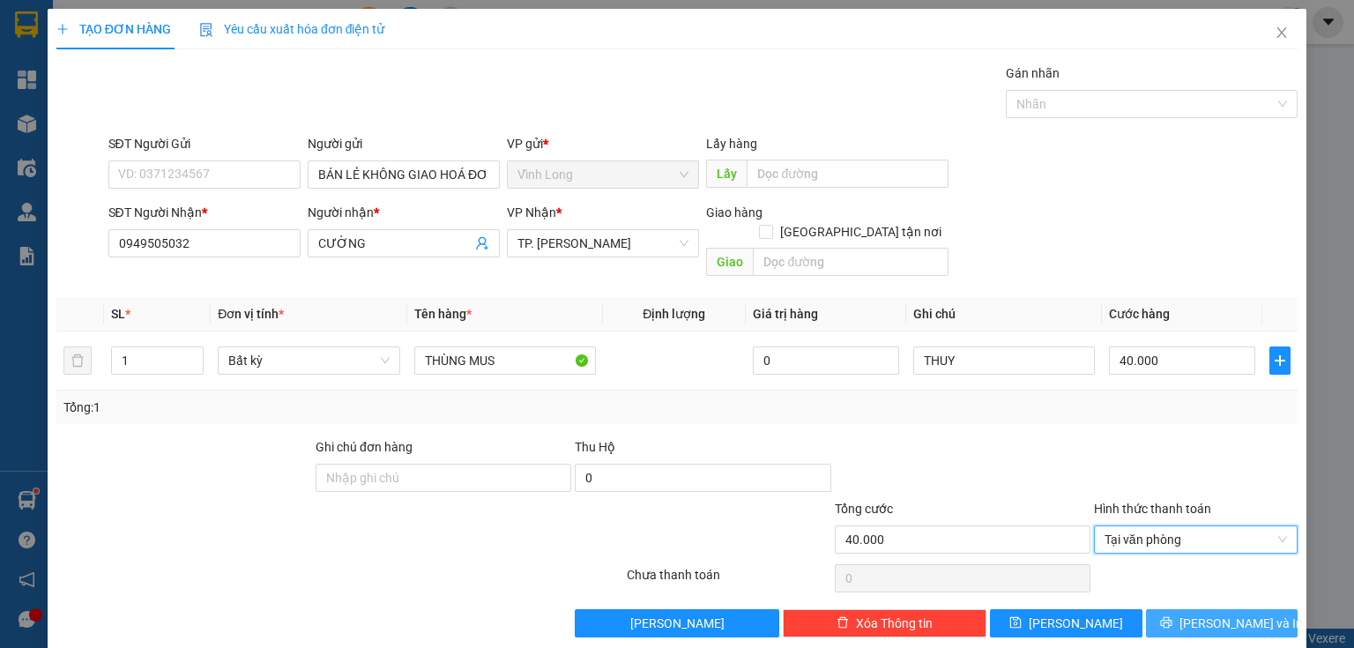
click at [1178, 609] on button "[PERSON_NAME] và In" at bounding box center [1222, 623] width 152 height 28
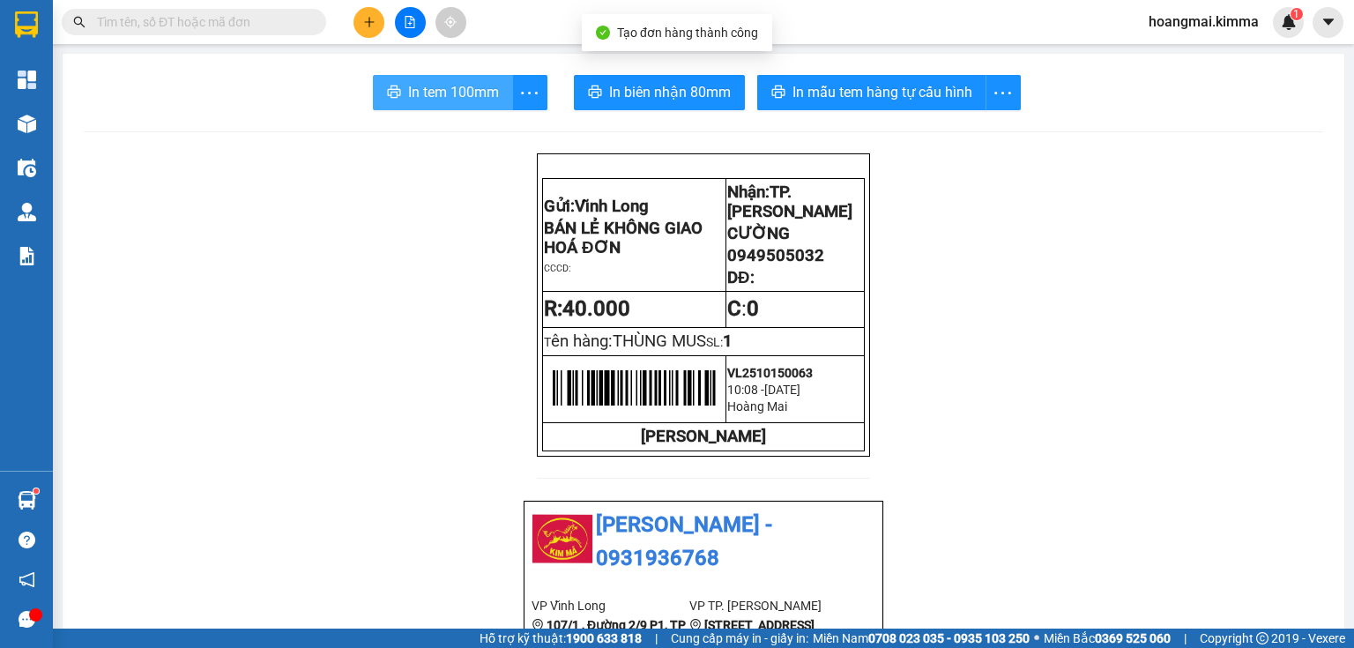
click at [451, 100] on span "In tem 100mm" at bounding box center [453, 92] width 91 height 22
click at [252, 25] on input "text" at bounding box center [201, 21] width 208 height 19
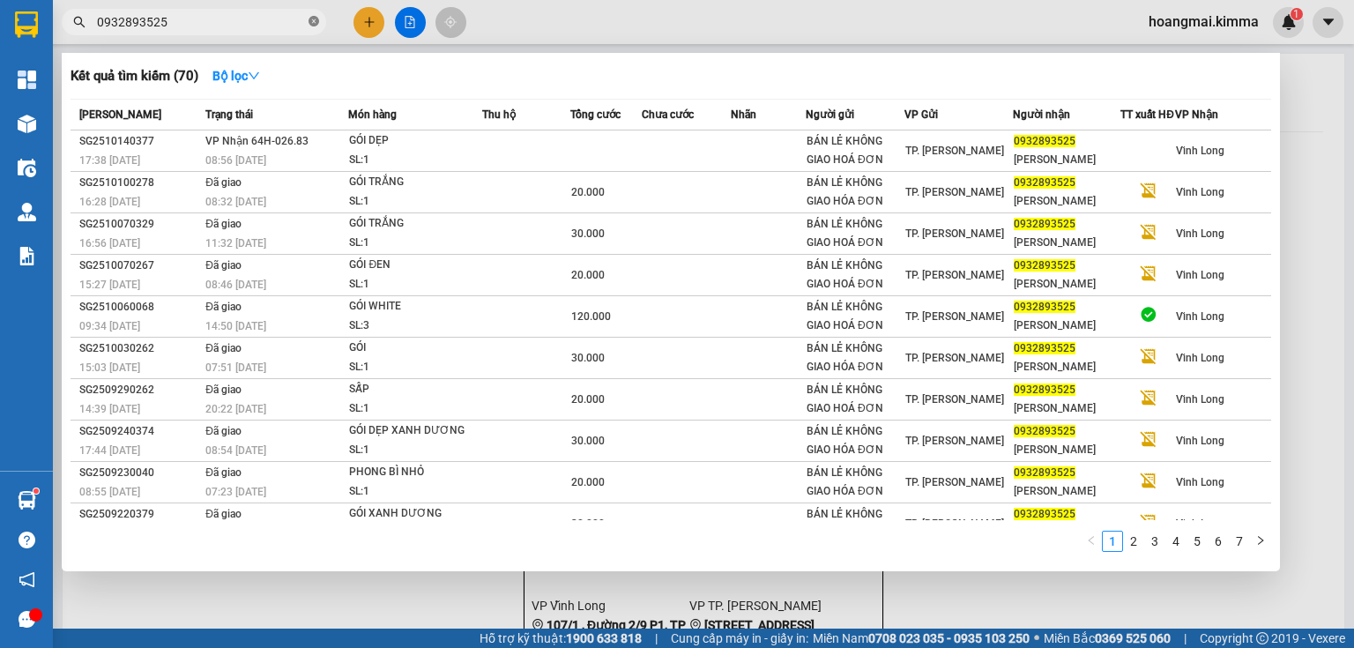
click at [315, 25] on icon "close-circle" at bounding box center [313, 21] width 11 height 11
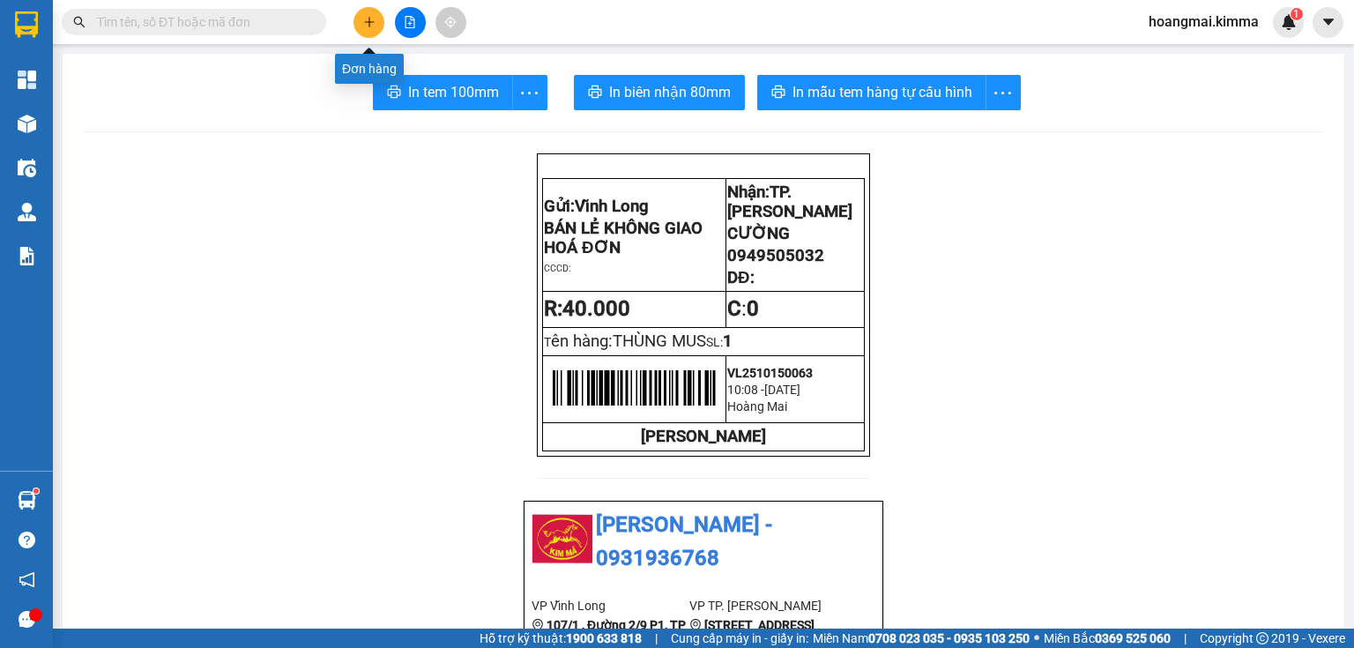
click at [368, 11] on button at bounding box center [368, 22] width 31 height 31
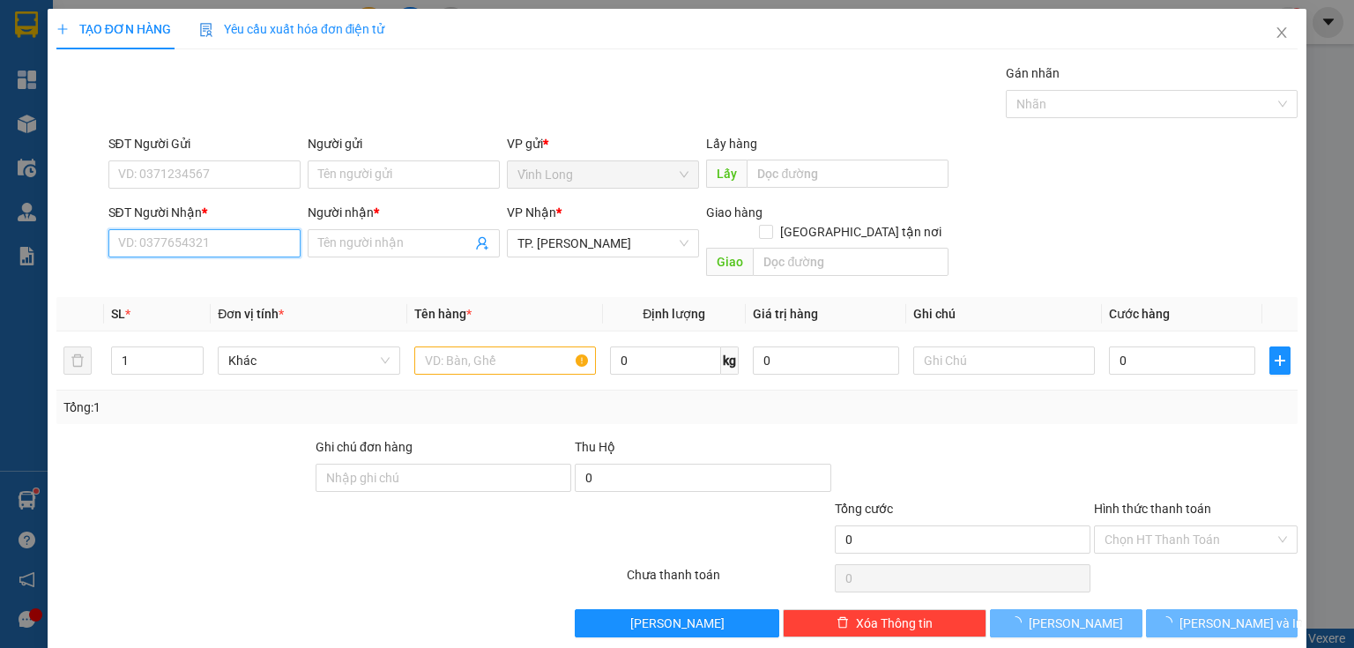
click at [219, 249] on input "SĐT Người Nhận *" at bounding box center [204, 243] width 192 height 28
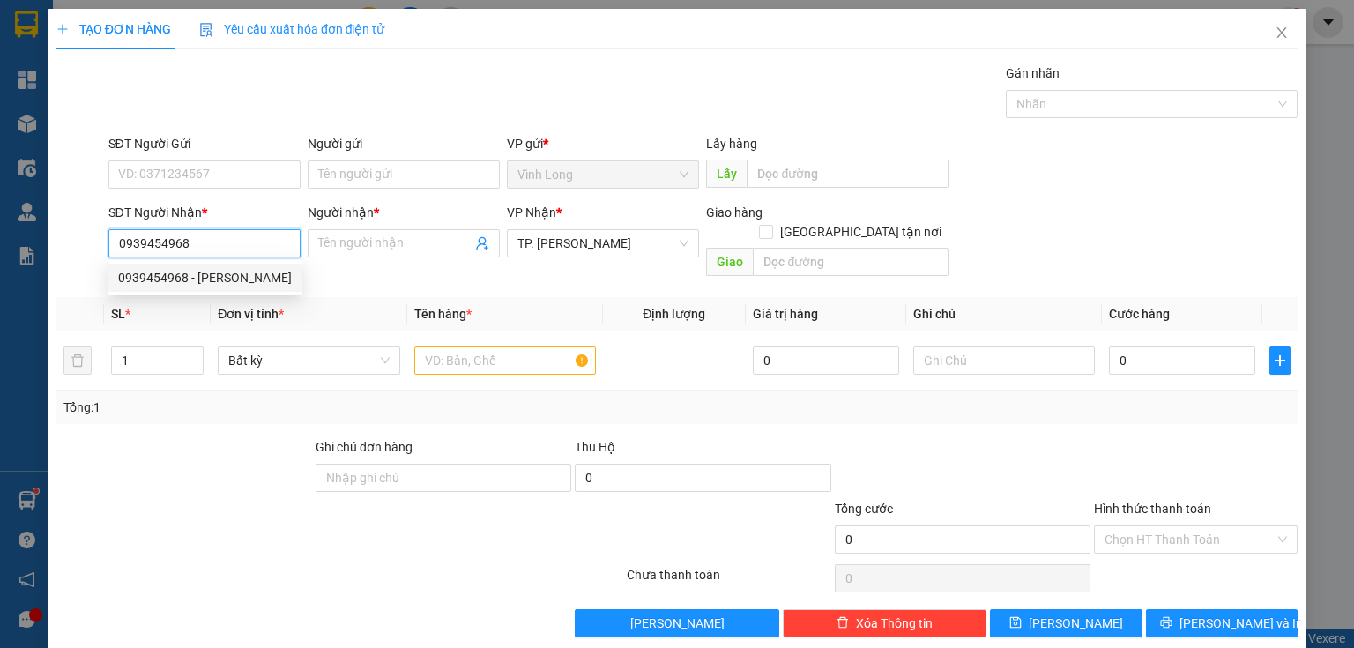
click at [222, 275] on div "0939454968 - BẢO TRÂN" at bounding box center [205, 277] width 174 height 19
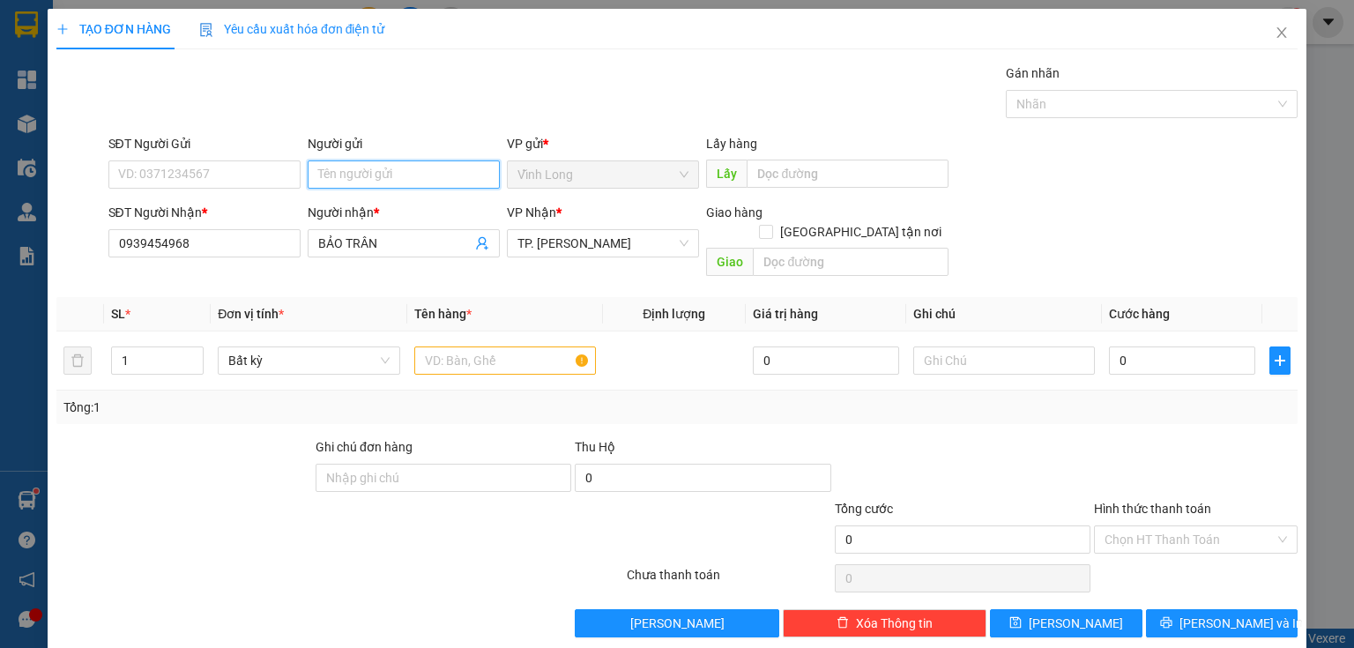
click at [353, 170] on input "Người gửi" at bounding box center [404, 174] width 192 height 28
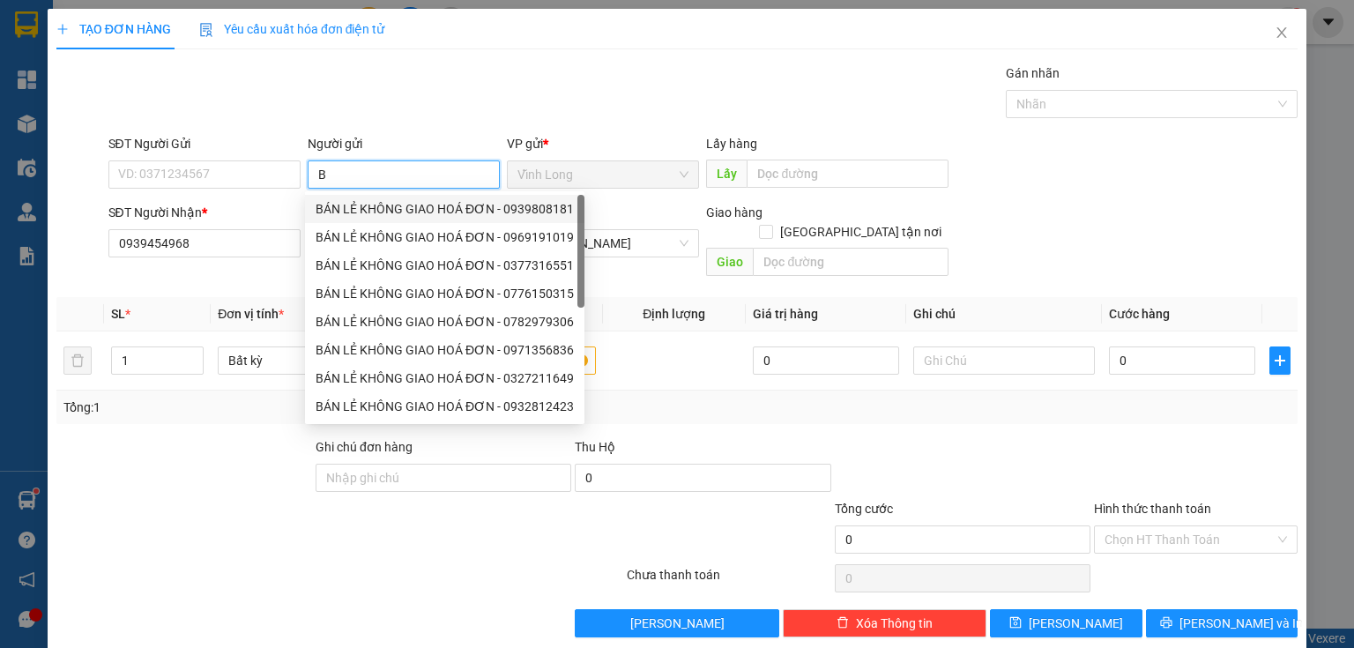
drag, startPoint x: 367, startPoint y: 212, endPoint x: 204, endPoint y: 212, distance: 162.2
click at [360, 212] on div "BÁN LẺ KHÔNG GIAO HOÁ ĐƠN - 0939808181" at bounding box center [445, 208] width 258 height 19
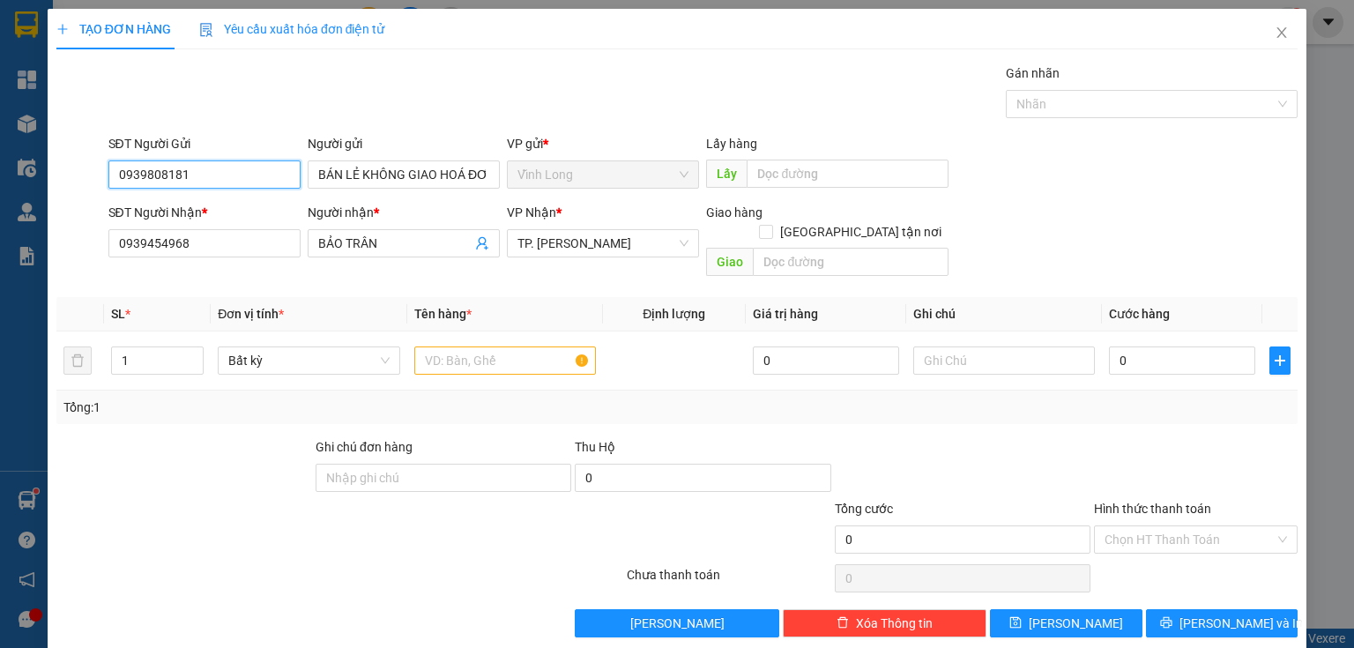
drag, startPoint x: 208, startPoint y: 172, endPoint x: 0, endPoint y: 162, distance: 208.2
click at [0, 162] on div "TẠO ĐƠN HÀNG Yêu cầu xuất hóa đơn điện tử Transit Pickup Surcharge Ids Transit …" at bounding box center [677, 324] width 1354 height 648
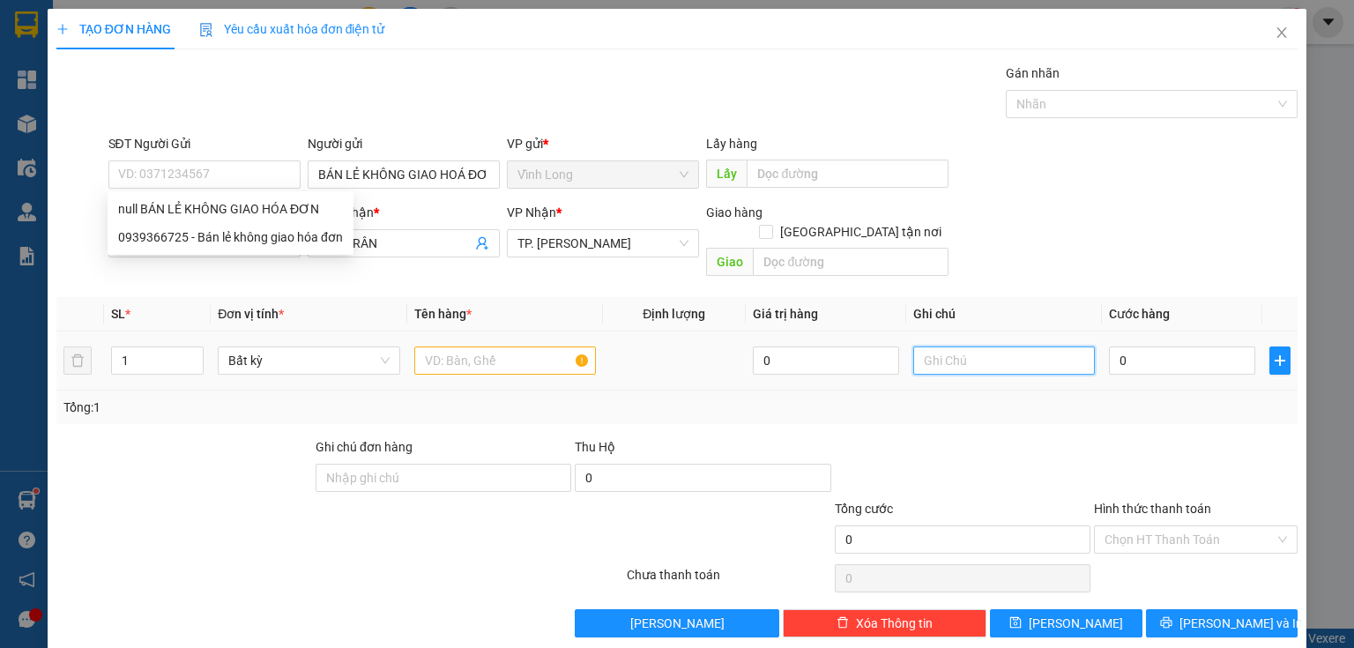
click at [971, 352] on input "text" at bounding box center [1004, 360] width 182 height 28
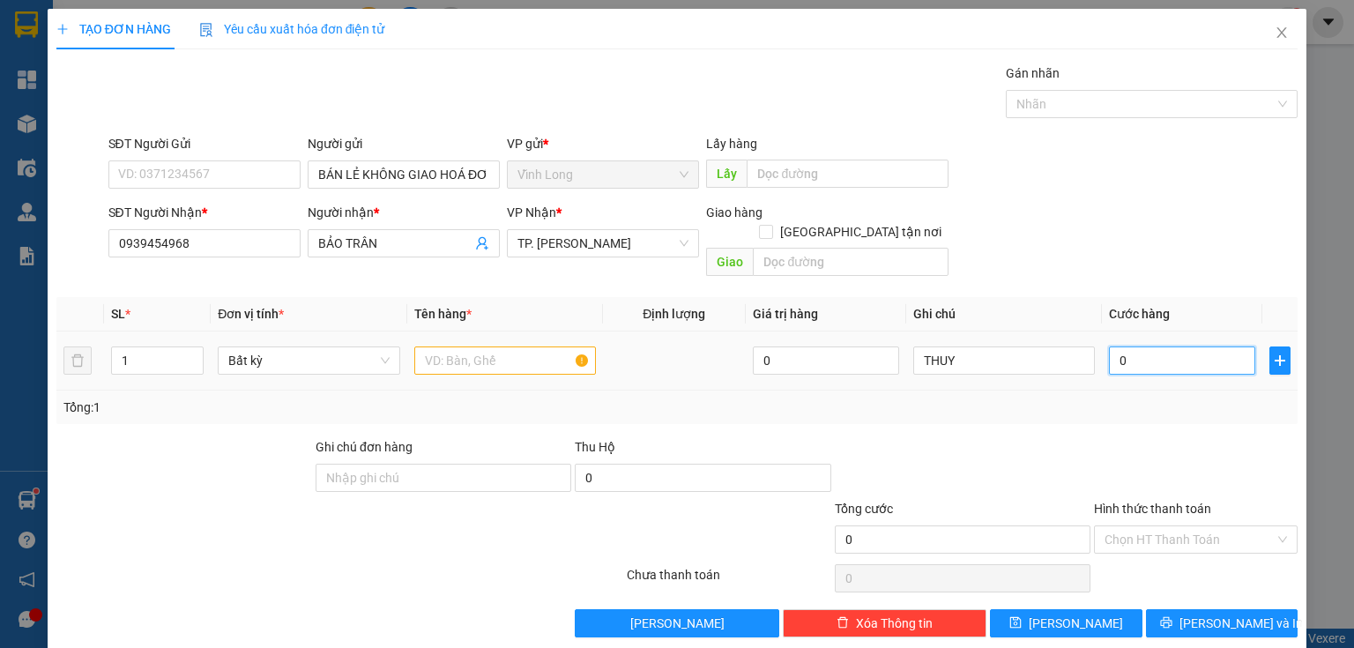
click at [1141, 346] on input "0" at bounding box center [1182, 360] width 146 height 28
click at [438, 346] on input "text" at bounding box center [505, 360] width 182 height 28
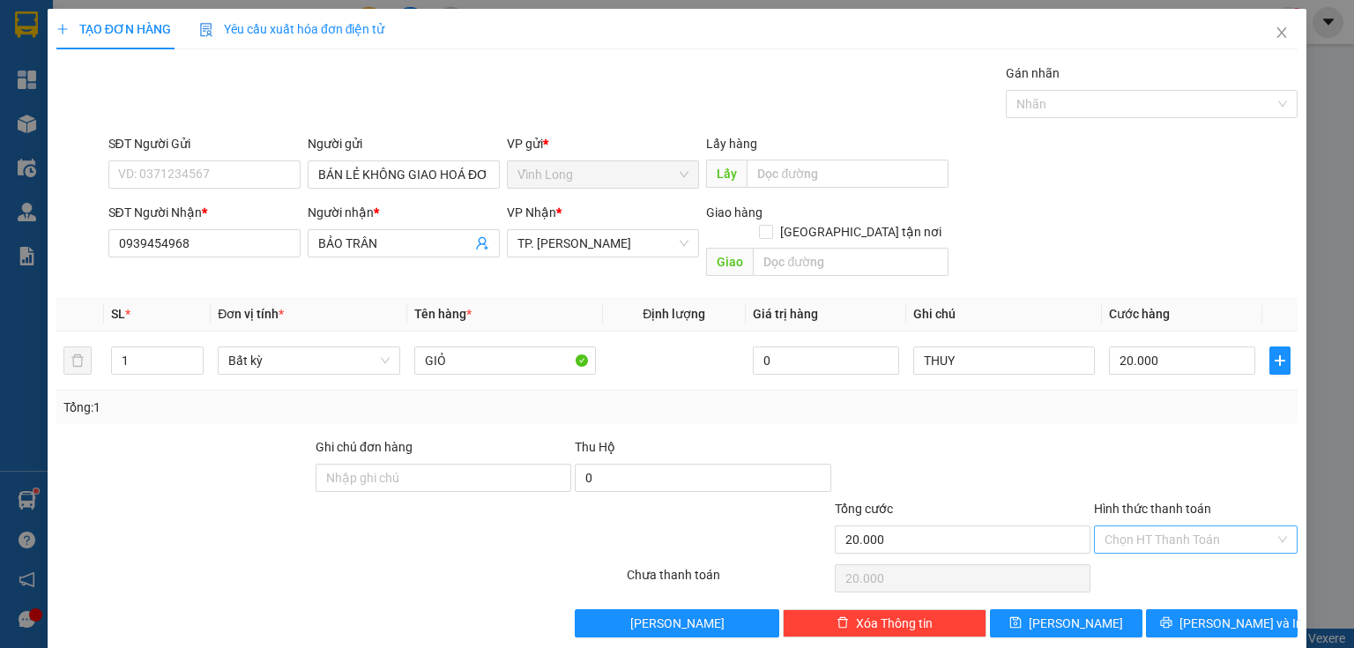
click at [1146, 529] on input "Hình thức thanh toán" at bounding box center [1189, 539] width 170 height 26
click at [1153, 565] on div "Tại văn phòng" at bounding box center [1186, 553] width 203 height 28
click at [1173, 609] on button "[PERSON_NAME] và In" at bounding box center [1222, 623] width 152 height 28
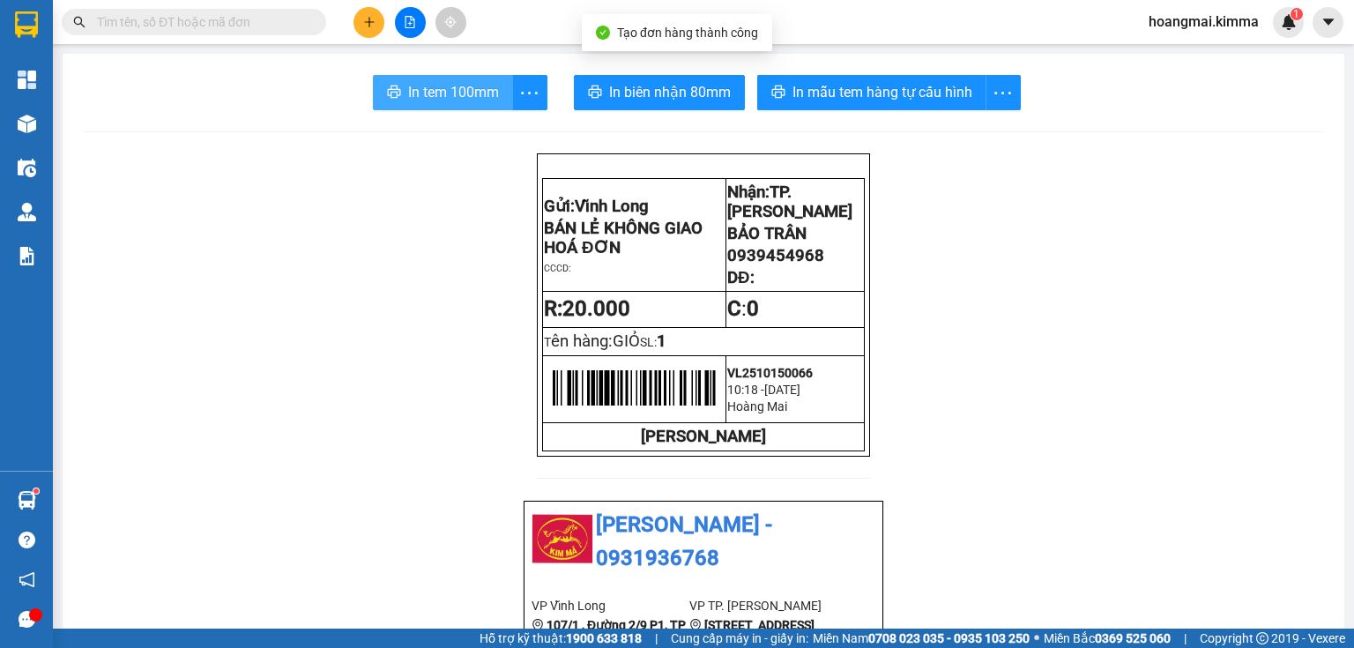
click at [438, 99] on span "In tem 100mm" at bounding box center [453, 92] width 91 height 22
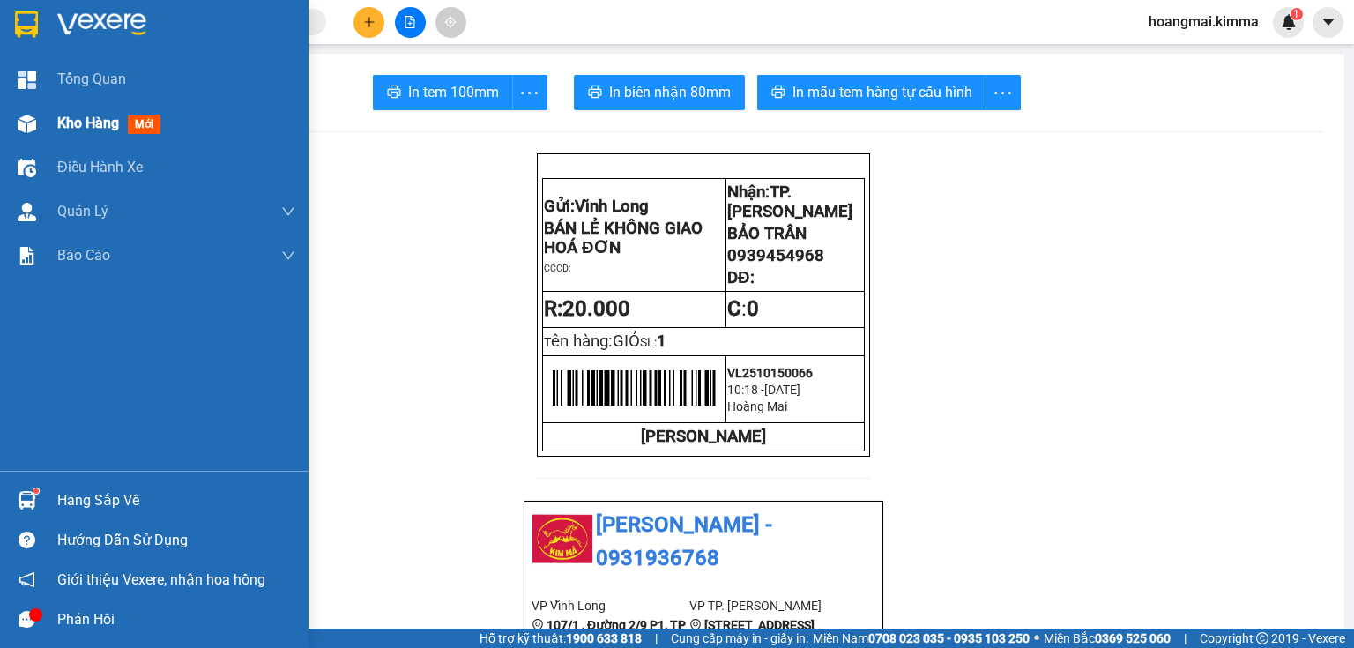
click at [115, 135] on div "Kho hàng mới" at bounding box center [176, 123] width 238 height 44
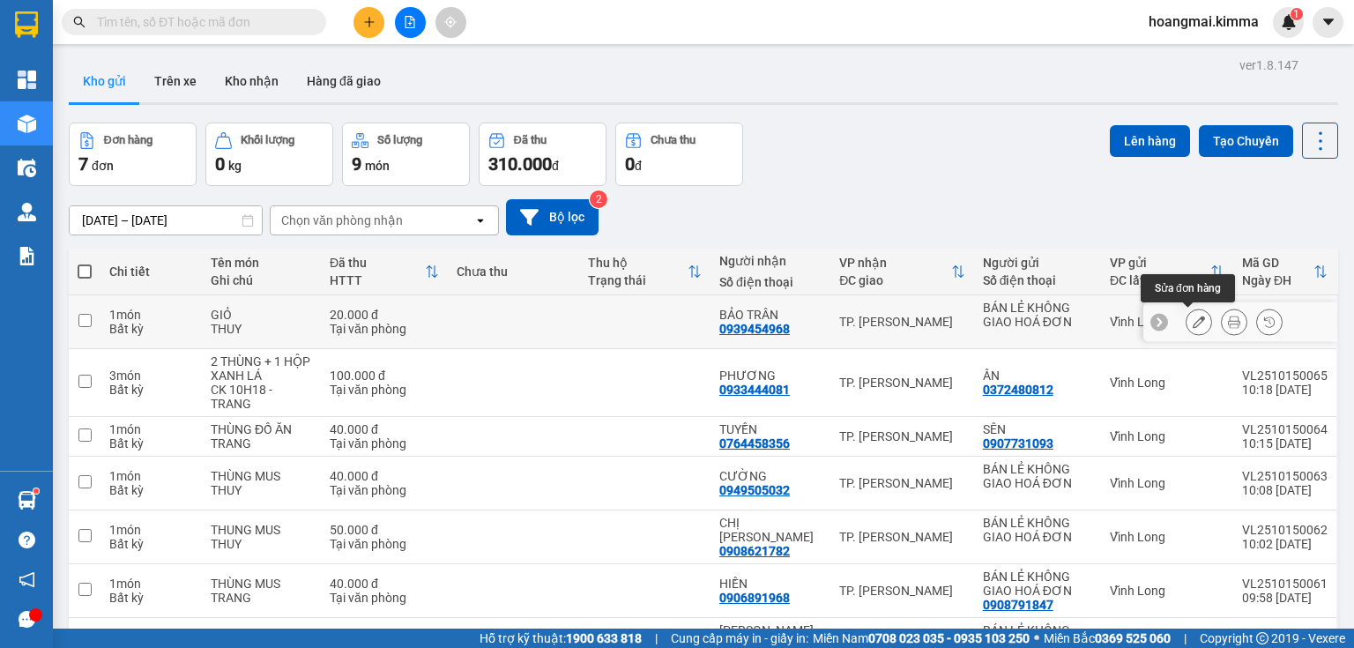
click at [1193, 325] on icon at bounding box center [1199, 322] width 12 height 12
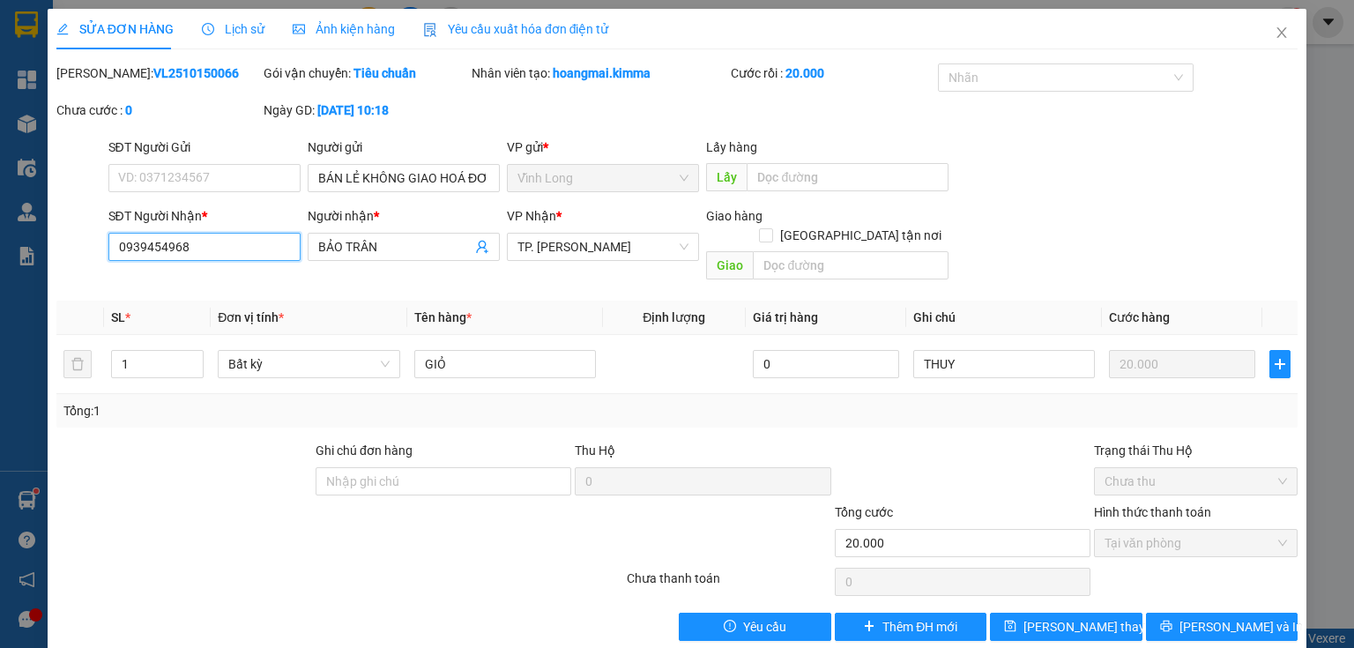
drag, startPoint x: 275, startPoint y: 245, endPoint x: 0, endPoint y: 266, distance: 275.8
click at [0, 266] on div "SỬA ĐƠN HÀNG Lịch sử Ảnh kiện hàng Yêu cầu xuất hóa đơn điện tử Total Paid Fee …" at bounding box center [677, 324] width 1354 height 648
click at [1275, 30] on icon "close" at bounding box center [1282, 33] width 14 height 14
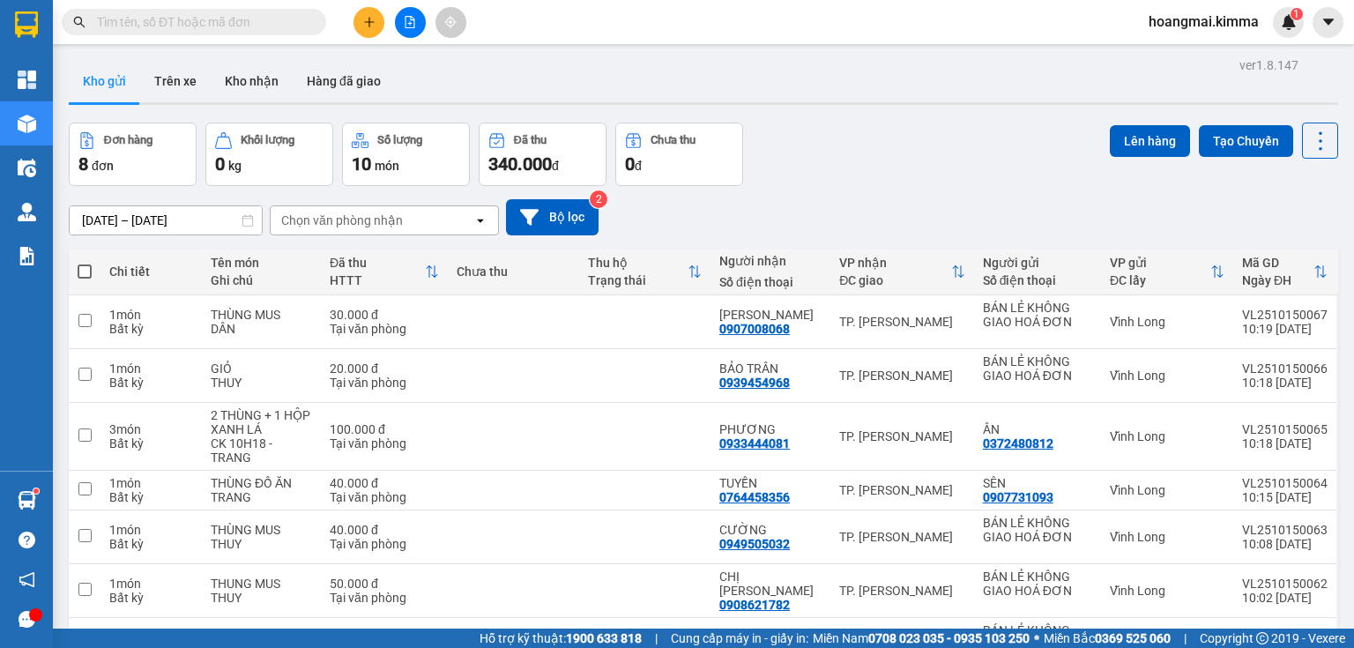
click at [363, 20] on icon "plus" at bounding box center [369, 22] width 12 height 12
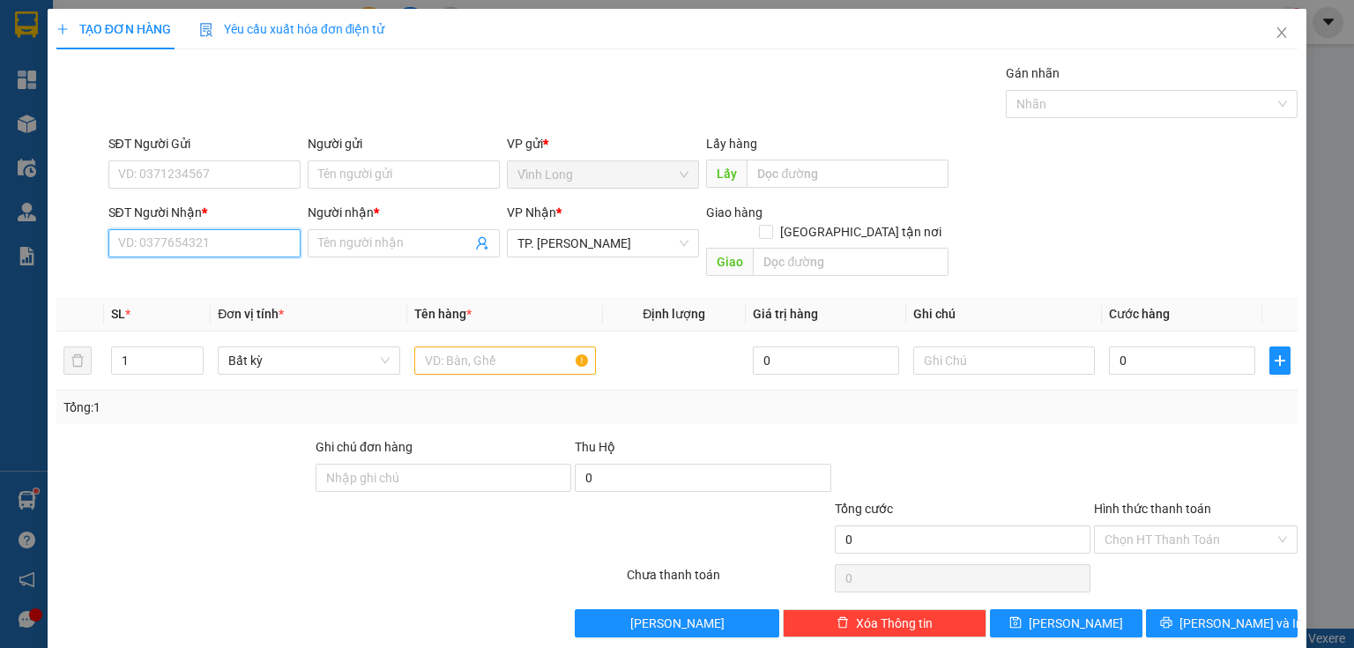
paste input "0939454968"
click at [186, 279] on div "0939454968 - BẢO TRÂN" at bounding box center [205, 277] width 174 height 19
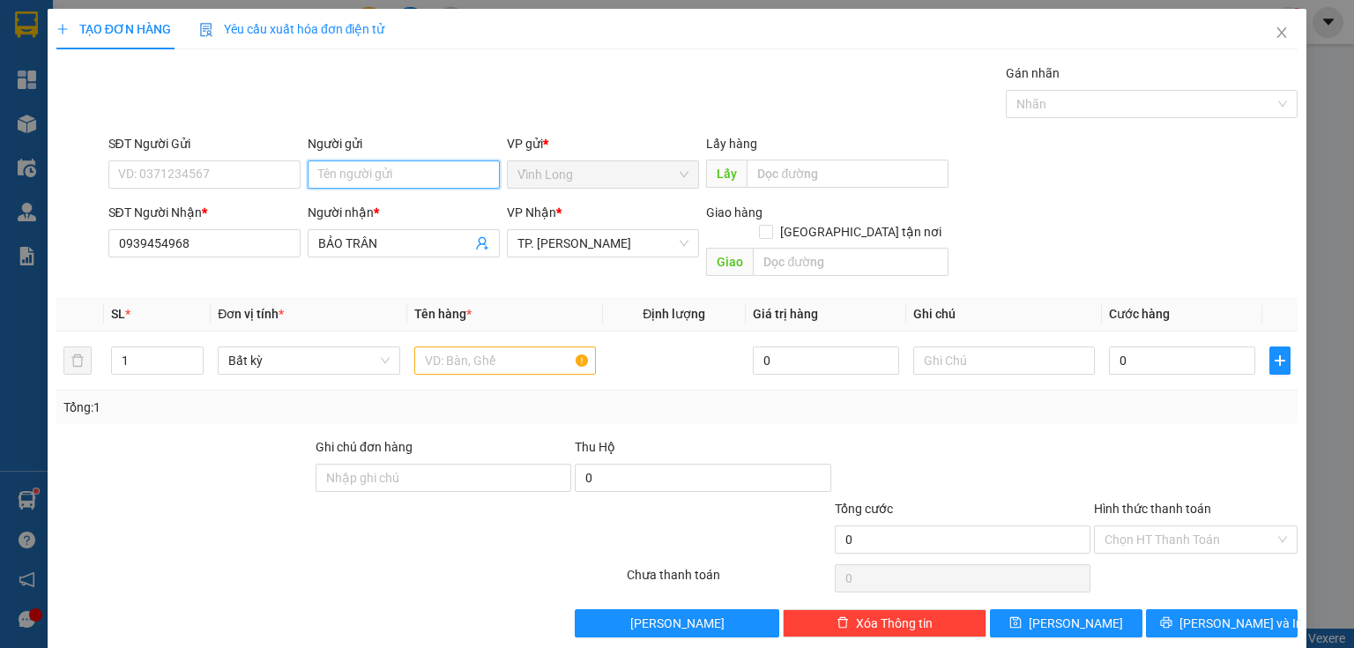
click at [356, 180] on input "Người gửi" at bounding box center [404, 174] width 192 height 28
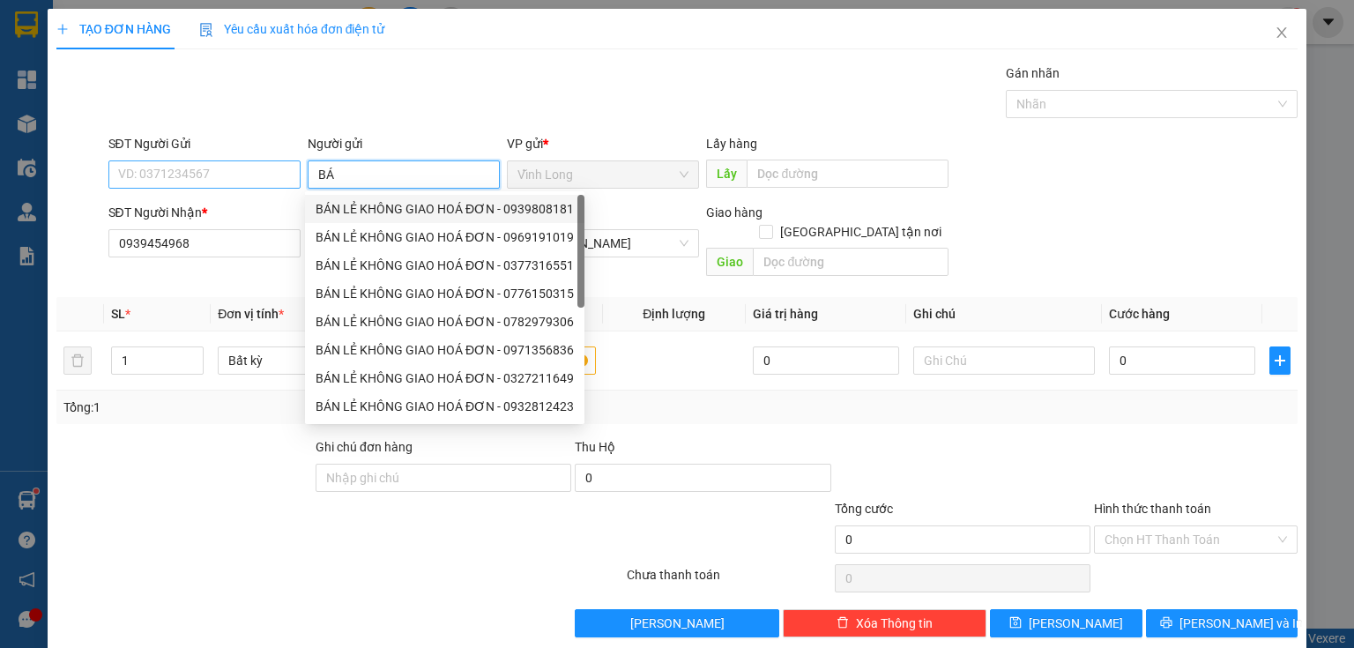
drag, startPoint x: 370, startPoint y: 214, endPoint x: 197, endPoint y: 162, distance: 181.3
click at [322, 202] on div "BÁN LẺ KHÔNG GIAO HOÁ ĐƠN - 0939808181" at bounding box center [445, 208] width 258 height 19
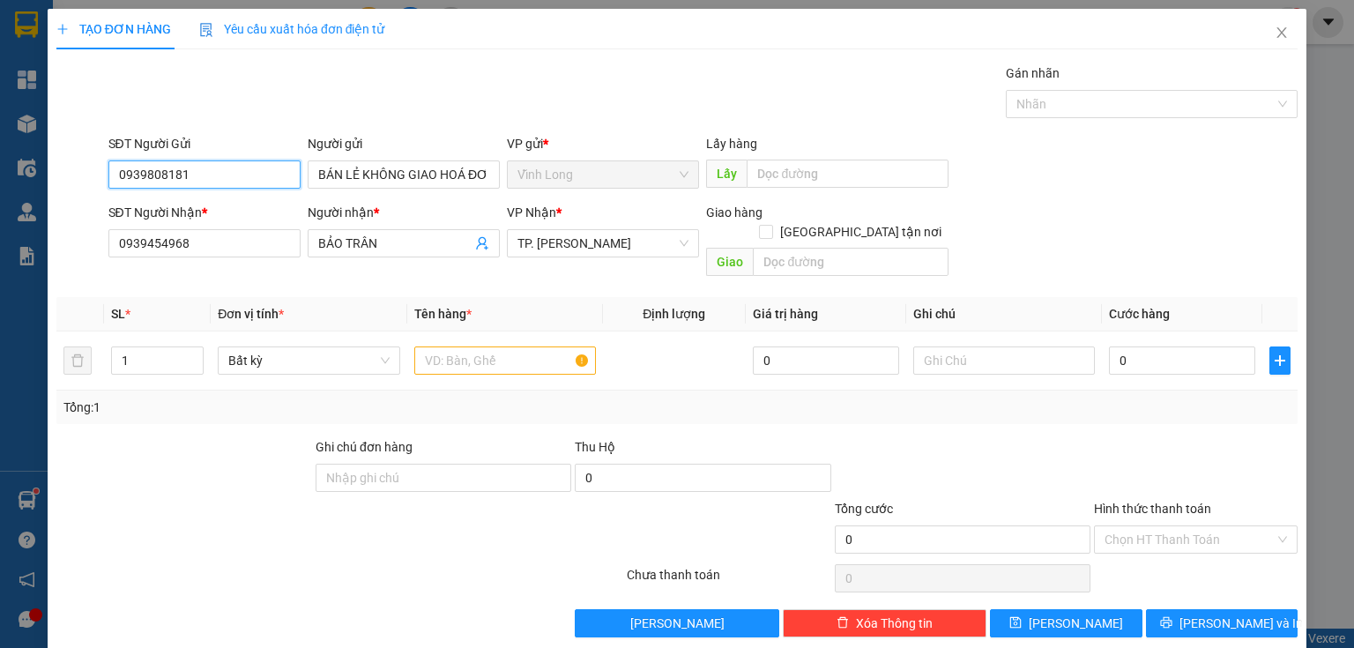
drag, startPoint x: 113, startPoint y: 160, endPoint x: 25, endPoint y: 175, distance: 89.4
click at [0, 172] on div "TẠO ĐƠN HÀNG Yêu cầu xuất hóa đơn điện tử Transit Pickup Surcharge Ids Transit …" at bounding box center [677, 324] width 1354 height 648
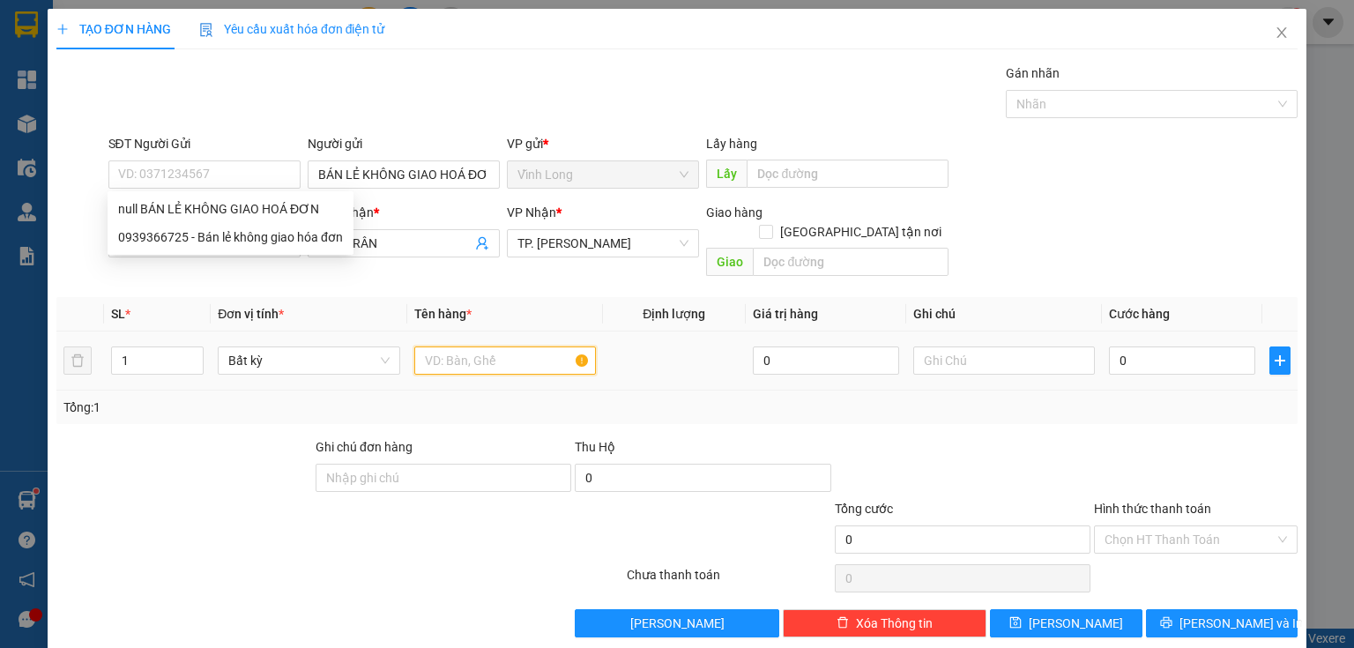
click at [458, 346] on input "text" at bounding box center [505, 360] width 182 height 28
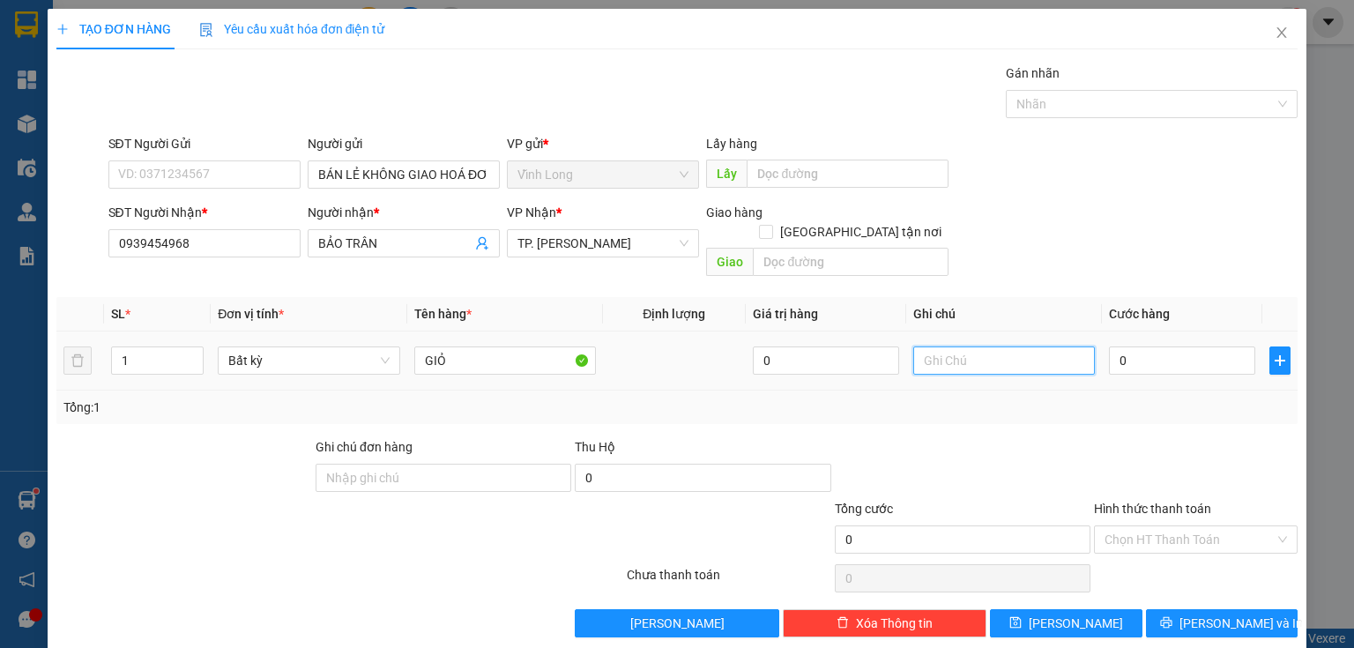
click at [957, 350] on input "text" at bounding box center [1004, 360] width 182 height 28
click at [1160, 346] on input "0" at bounding box center [1182, 360] width 146 height 28
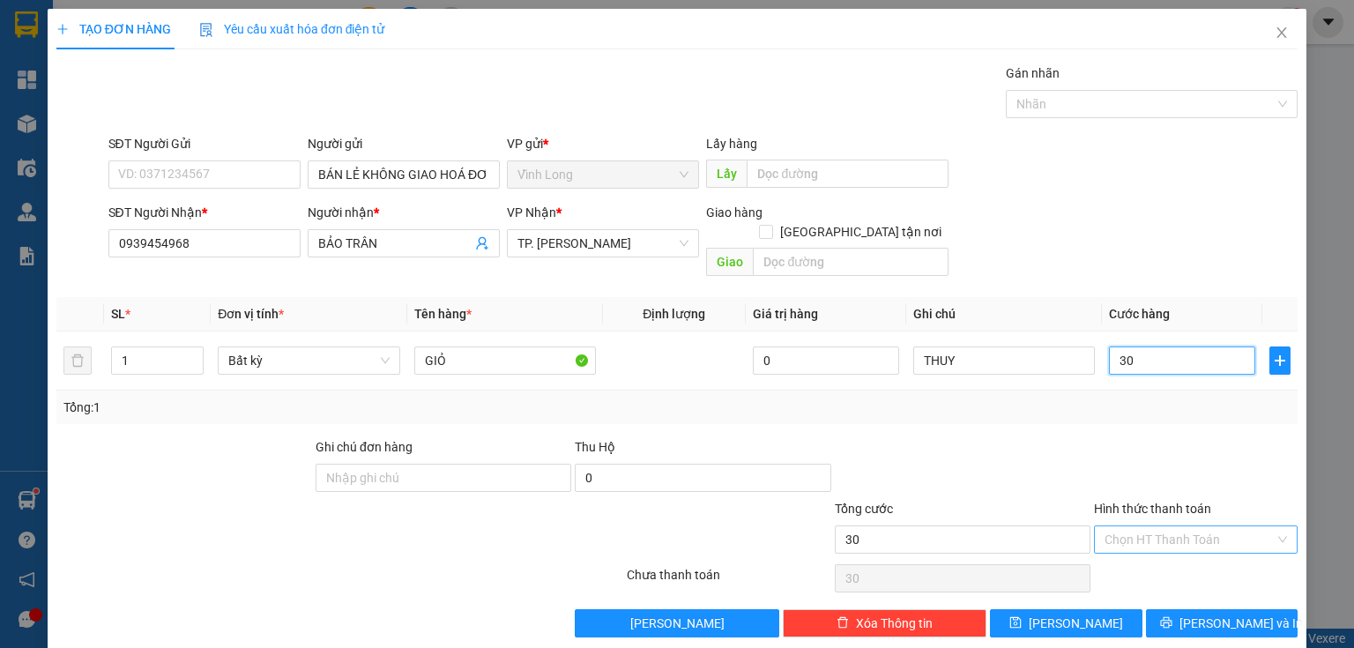
click at [1155, 531] on span at bounding box center [1189, 539] width 170 height 26
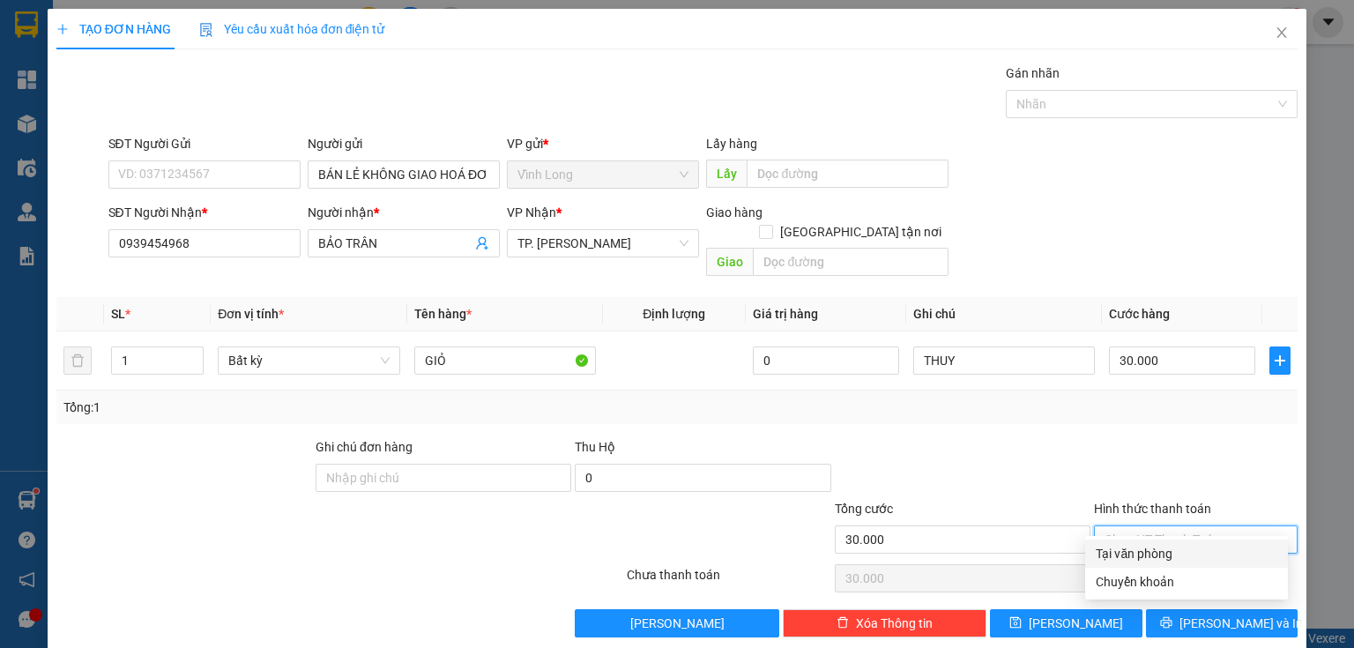
click at [1131, 550] on div "Tại văn phòng" at bounding box center [1187, 553] width 182 height 19
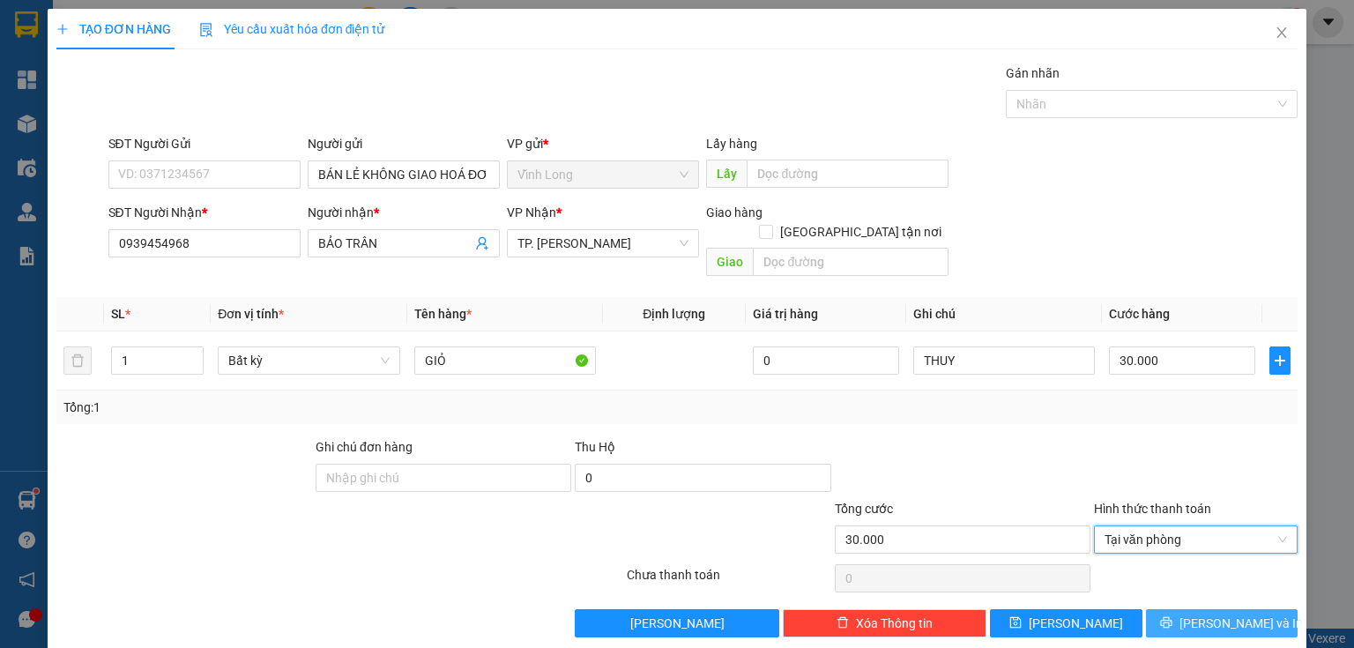
drag, startPoint x: 1196, startPoint y: 604, endPoint x: 1111, endPoint y: 583, distance: 87.9
click at [1193, 609] on button "[PERSON_NAME] và In" at bounding box center [1222, 623] width 152 height 28
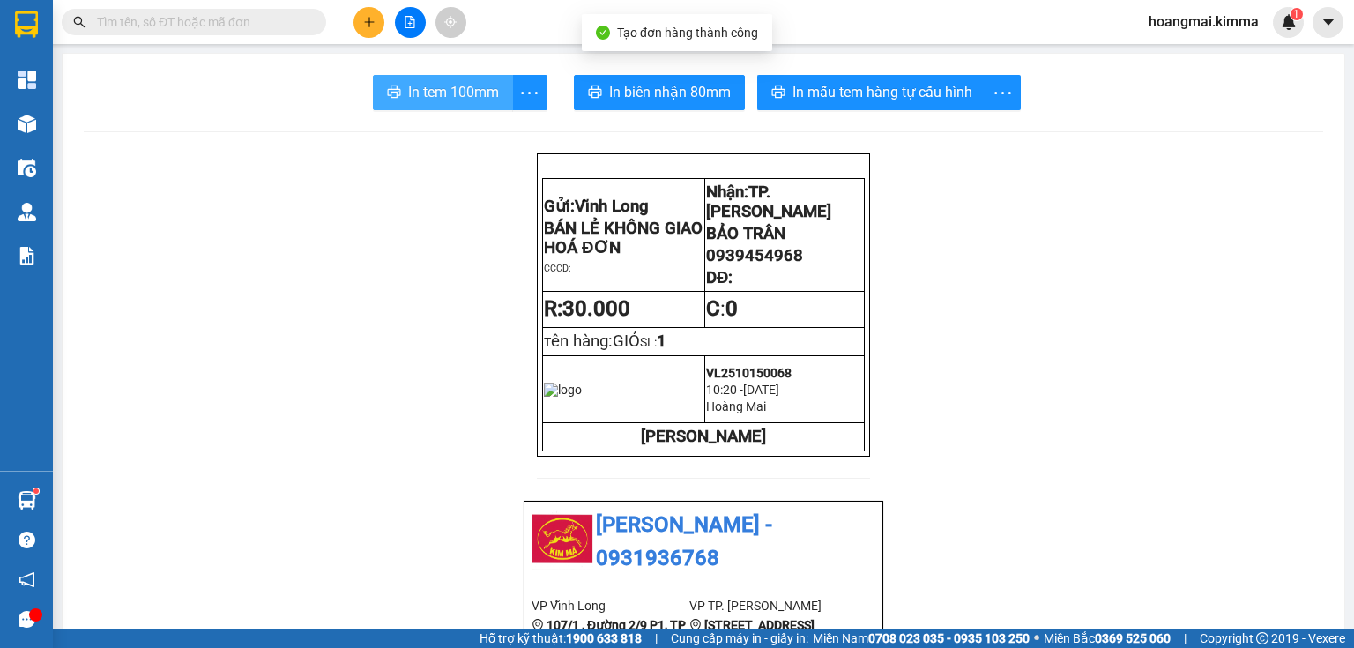
click at [455, 92] on span "In tem 100mm" at bounding box center [453, 92] width 91 height 22
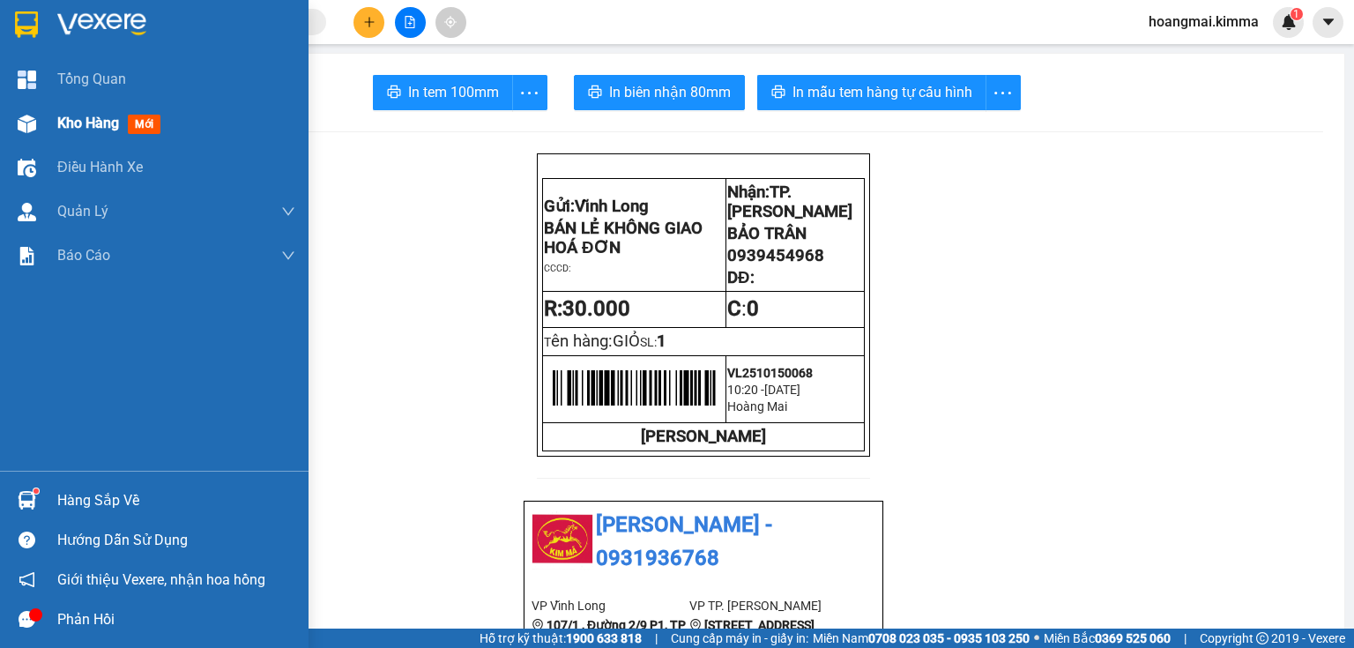
click at [32, 134] on div at bounding box center [26, 123] width 31 height 31
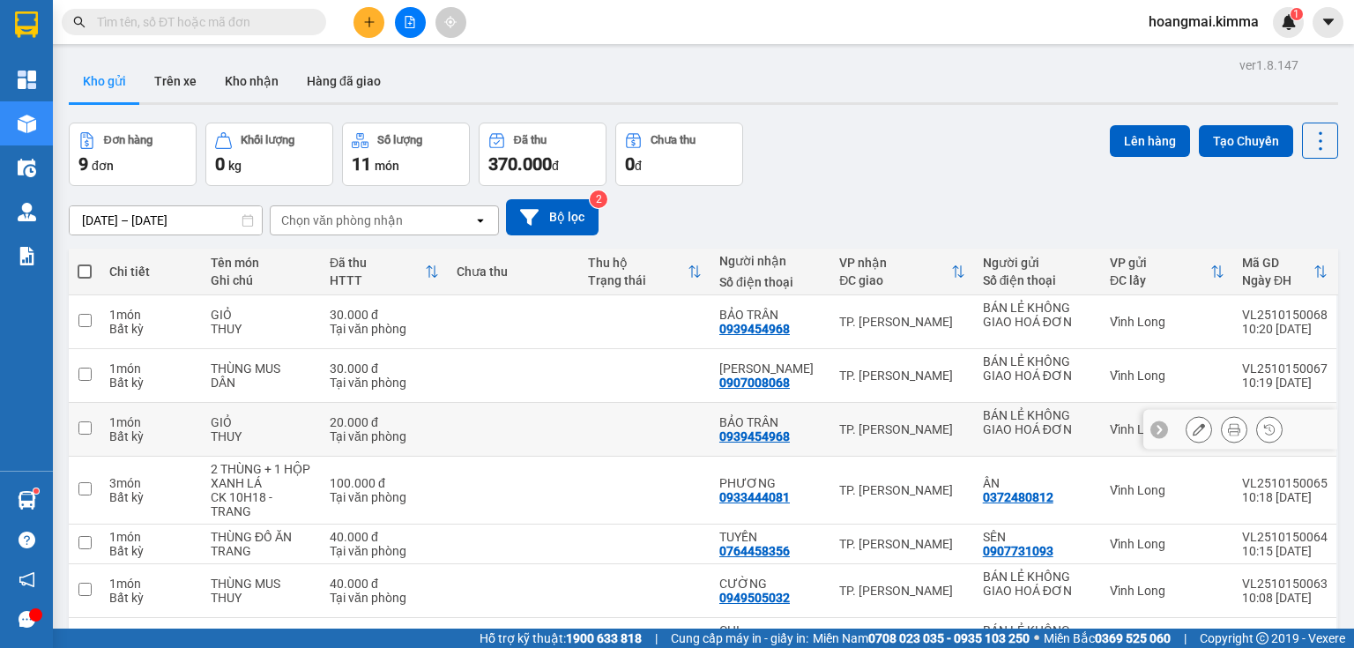
click at [1193, 428] on icon at bounding box center [1199, 429] width 12 height 12
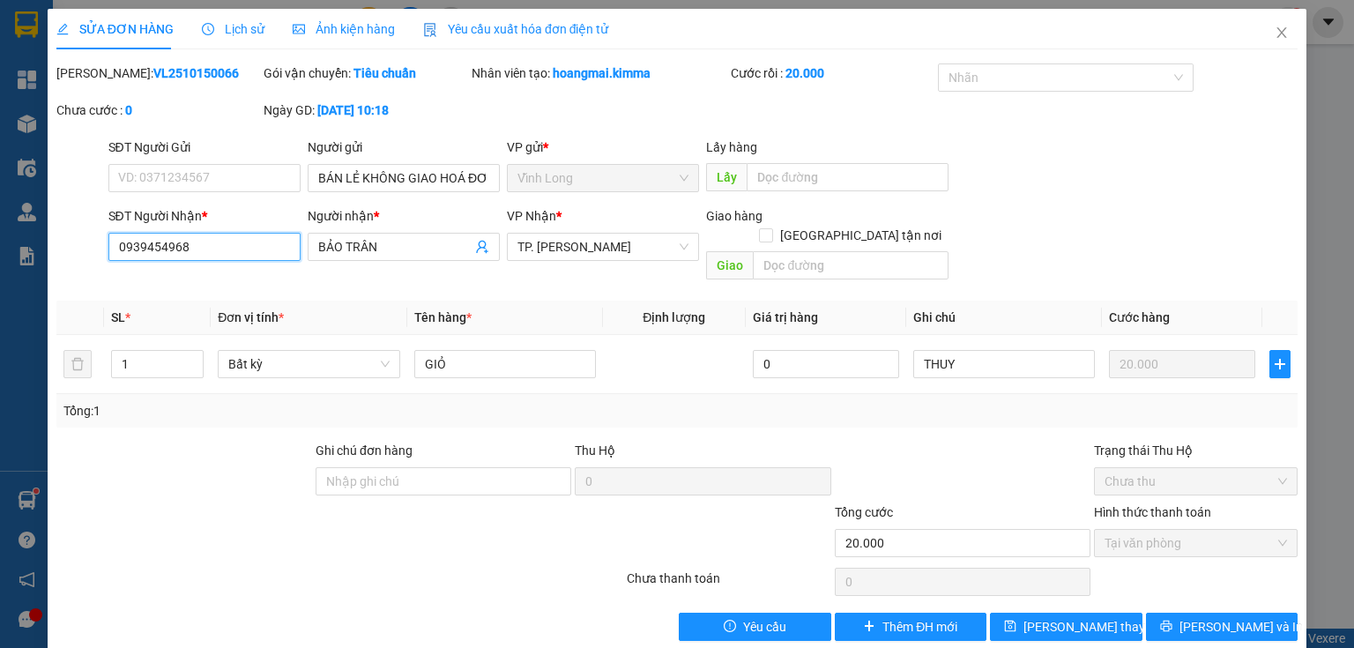
drag, startPoint x: 225, startPoint y: 242, endPoint x: 0, endPoint y: 259, distance: 225.4
click at [0, 259] on div "SỬA ĐƠN HÀNG Lịch sử Ảnh kiện hàng Yêu cầu xuất hóa đơn điện tử Total Paid Fee …" at bounding box center [677, 324] width 1354 height 648
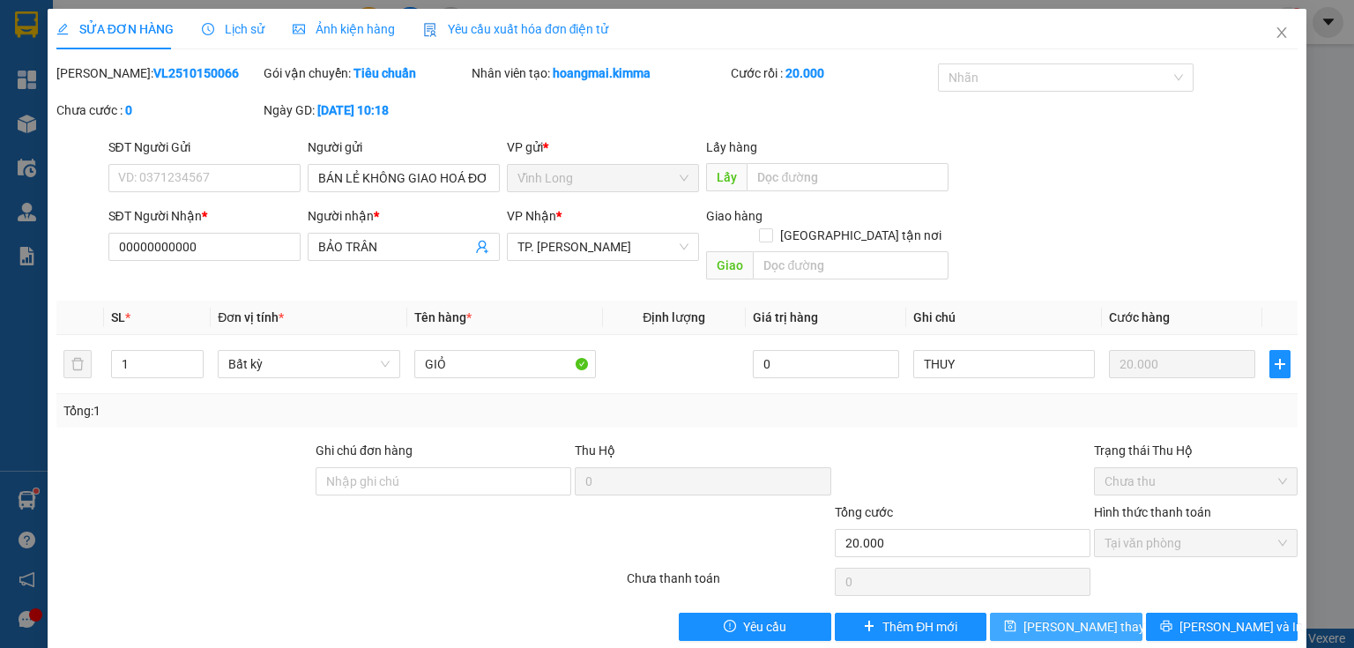
click at [1068, 617] on button "Lưu thay đổi" at bounding box center [1066, 627] width 152 height 28
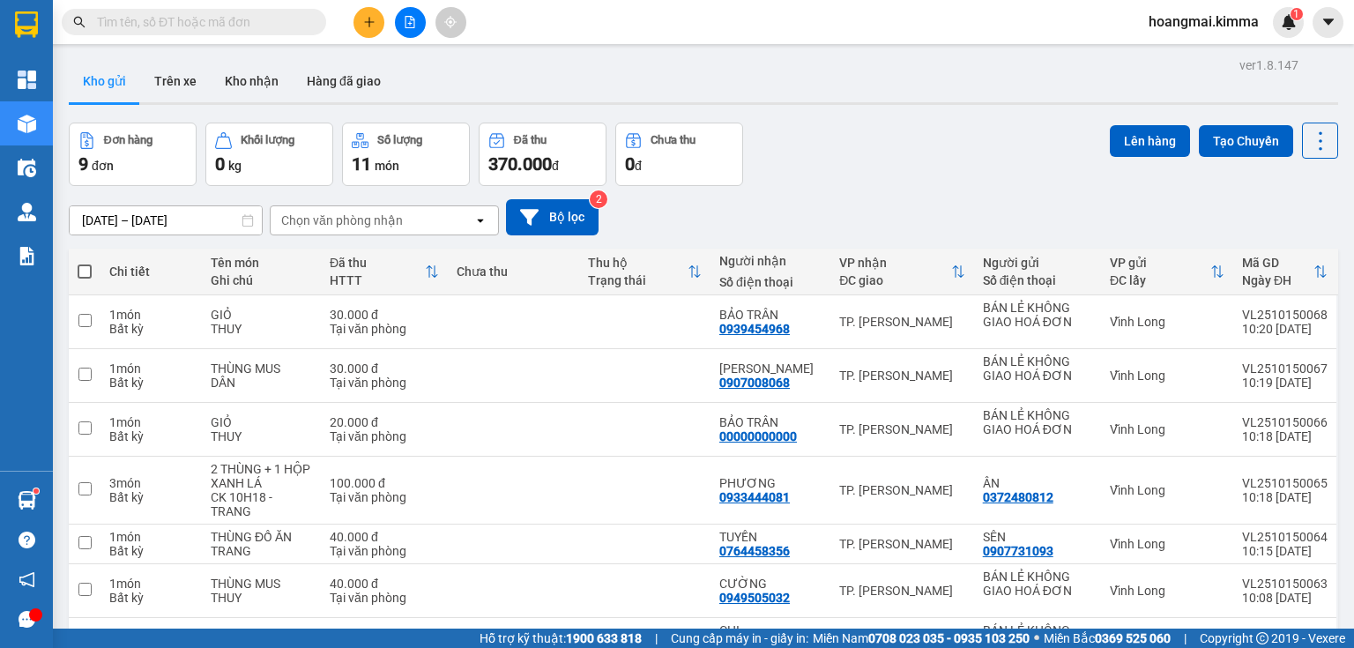
click at [260, 14] on input "text" at bounding box center [201, 21] width 208 height 19
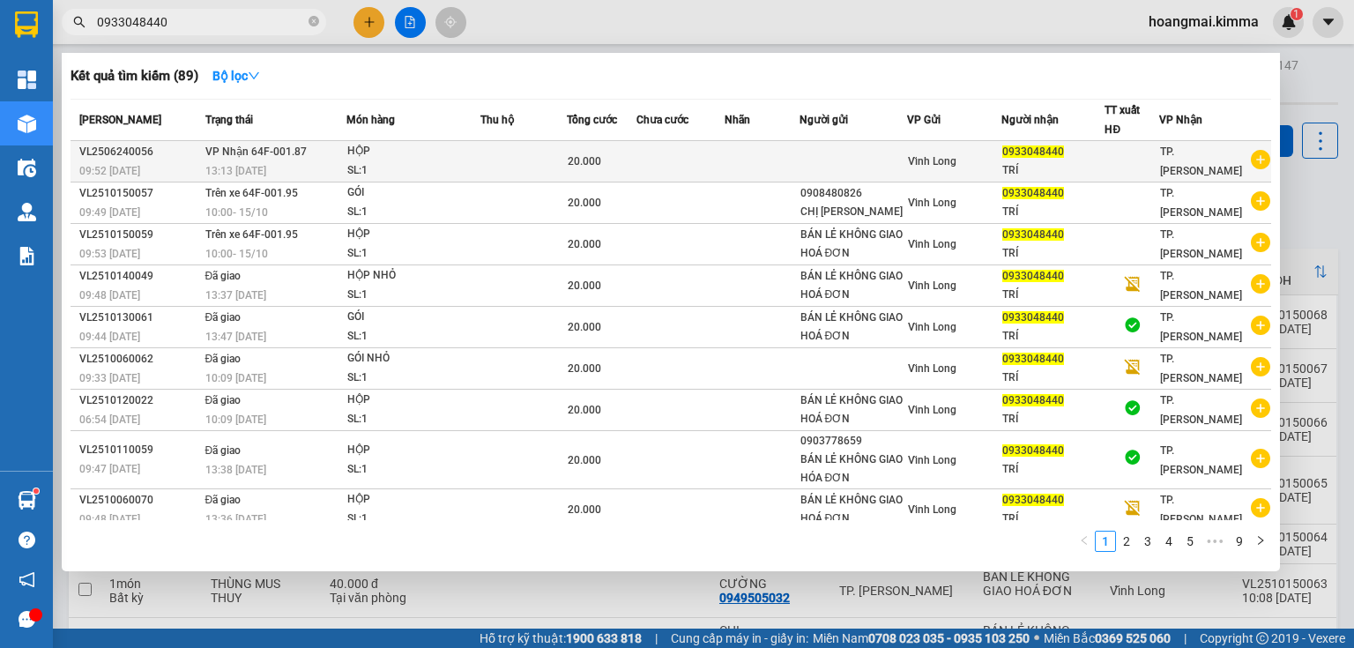
click at [713, 173] on td at bounding box center [680, 161] width 88 height 41
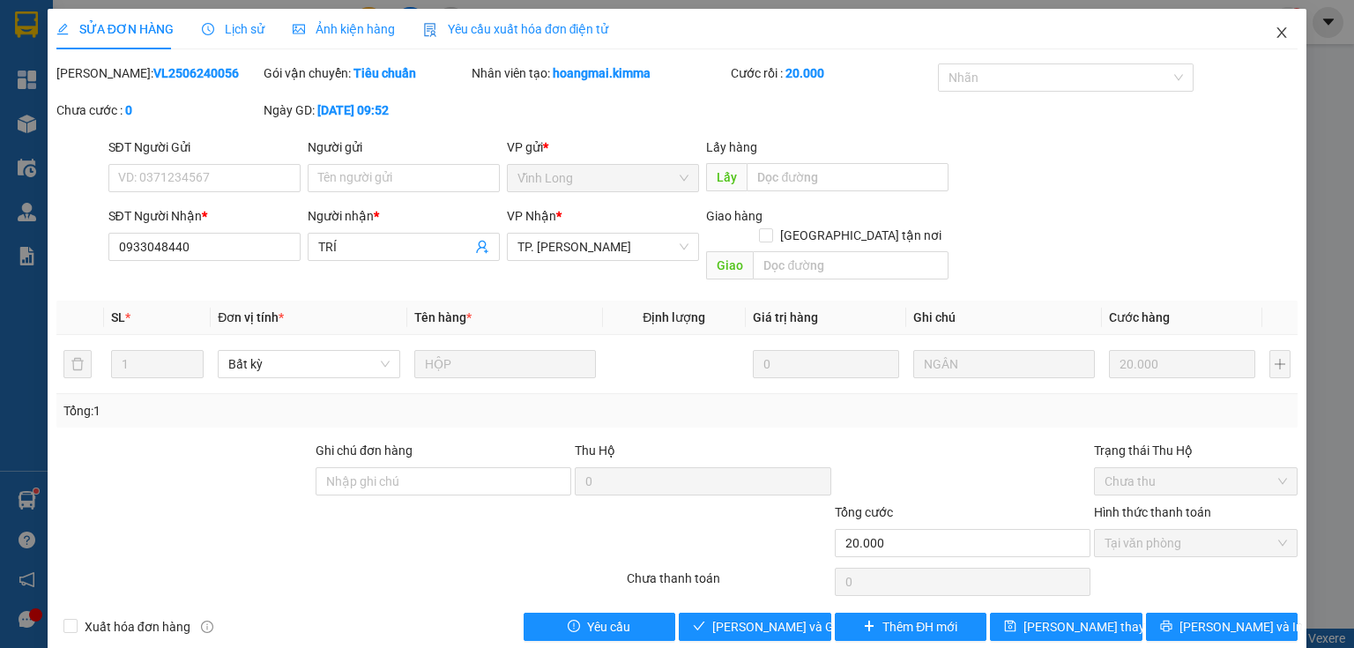
click at [1275, 27] on icon "close" at bounding box center [1282, 33] width 14 height 14
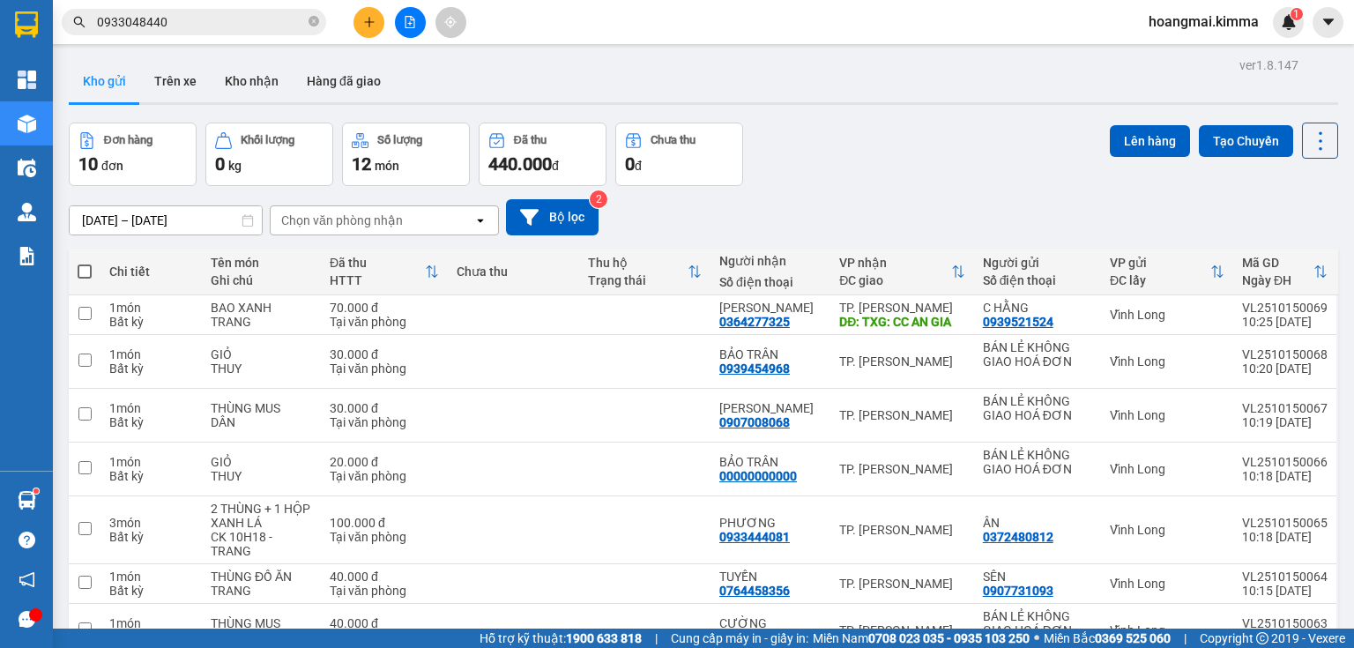
click at [414, 19] on icon "file-add" at bounding box center [410, 22] width 10 height 12
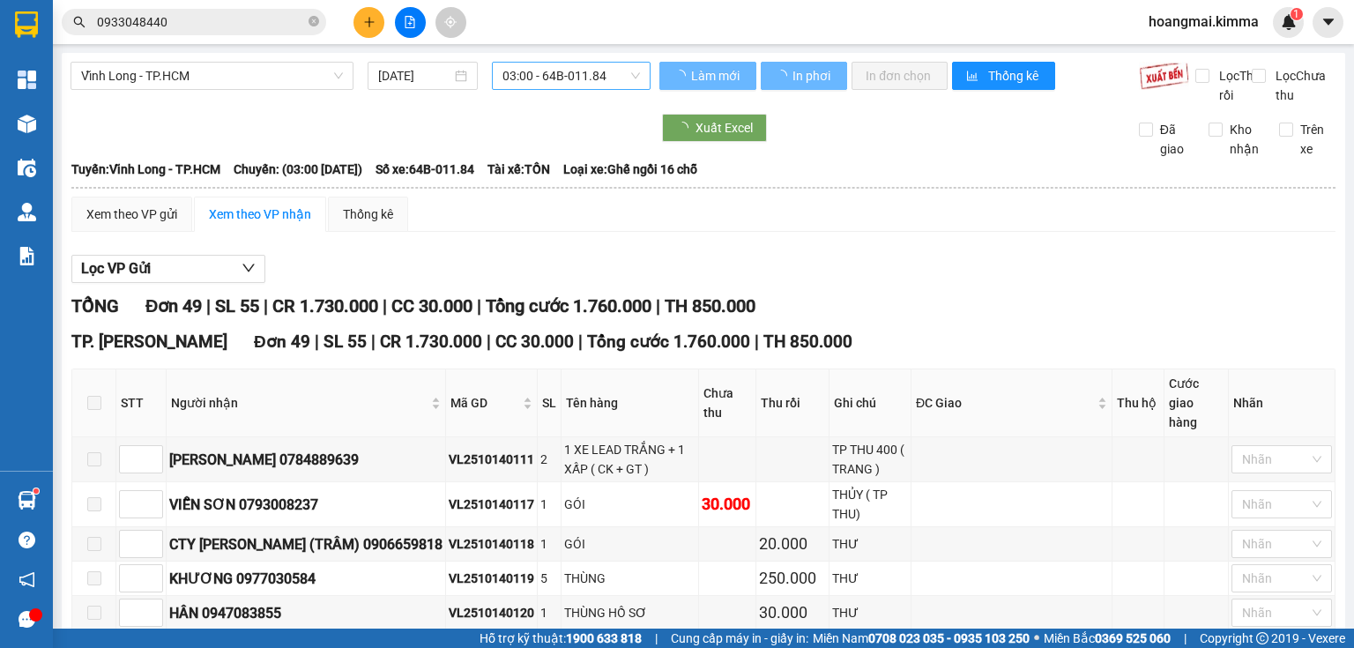
click at [585, 79] on span "03:00 - 64B-011.84" at bounding box center [571, 76] width 138 height 26
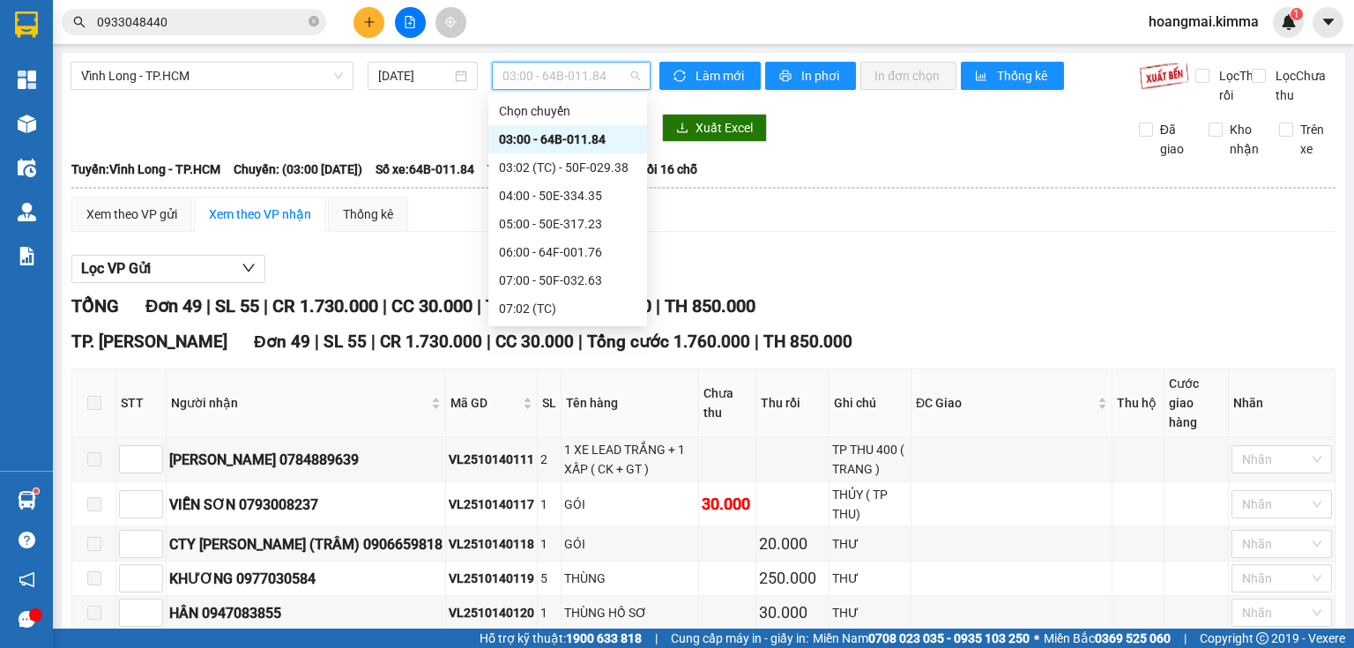
click at [539, 383] on div "10:00 - 64F-001.95" at bounding box center [567, 392] width 137 height 19
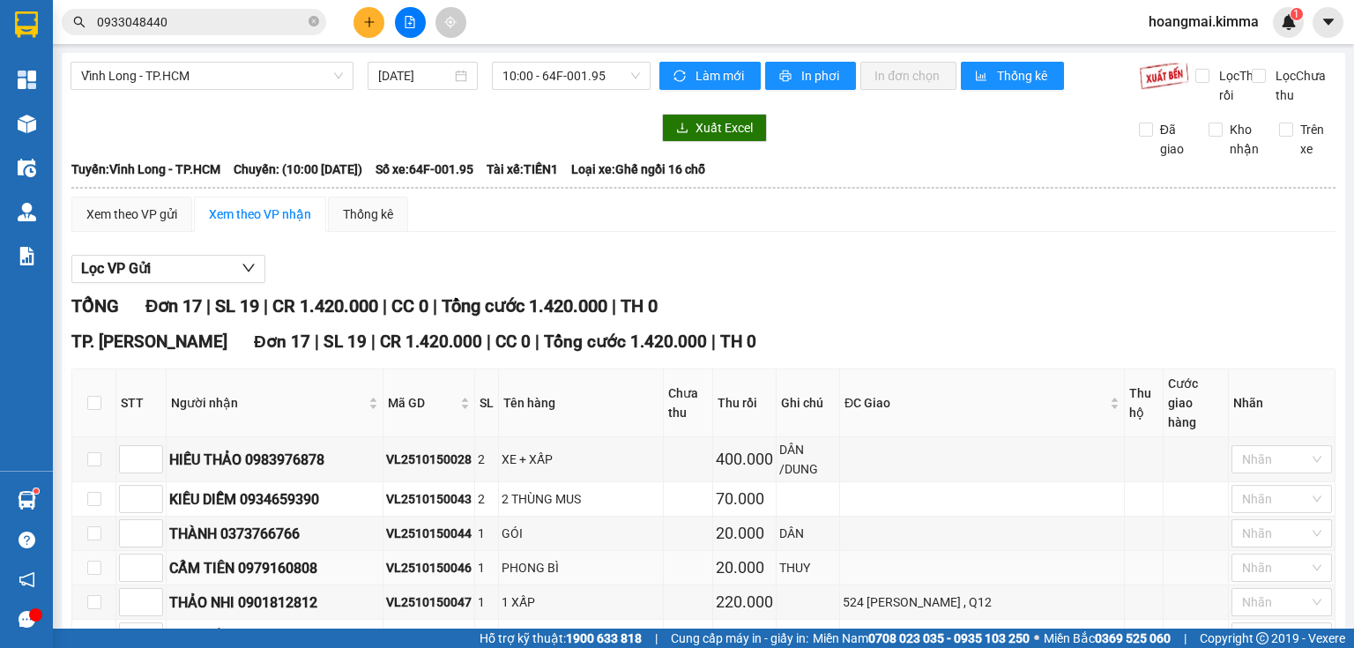
drag, startPoint x: 241, startPoint y: 357, endPoint x: 338, endPoint y: 357, distance: 97.0
click at [338, 557] on div "CẨM TIÊN 0979160808" at bounding box center [274, 568] width 211 height 22
drag, startPoint x: 311, startPoint y: 484, endPoint x: 389, endPoint y: 487, distance: 77.6
drag, startPoint x: 197, startPoint y: 457, endPoint x: 275, endPoint y: 457, distance: 77.6
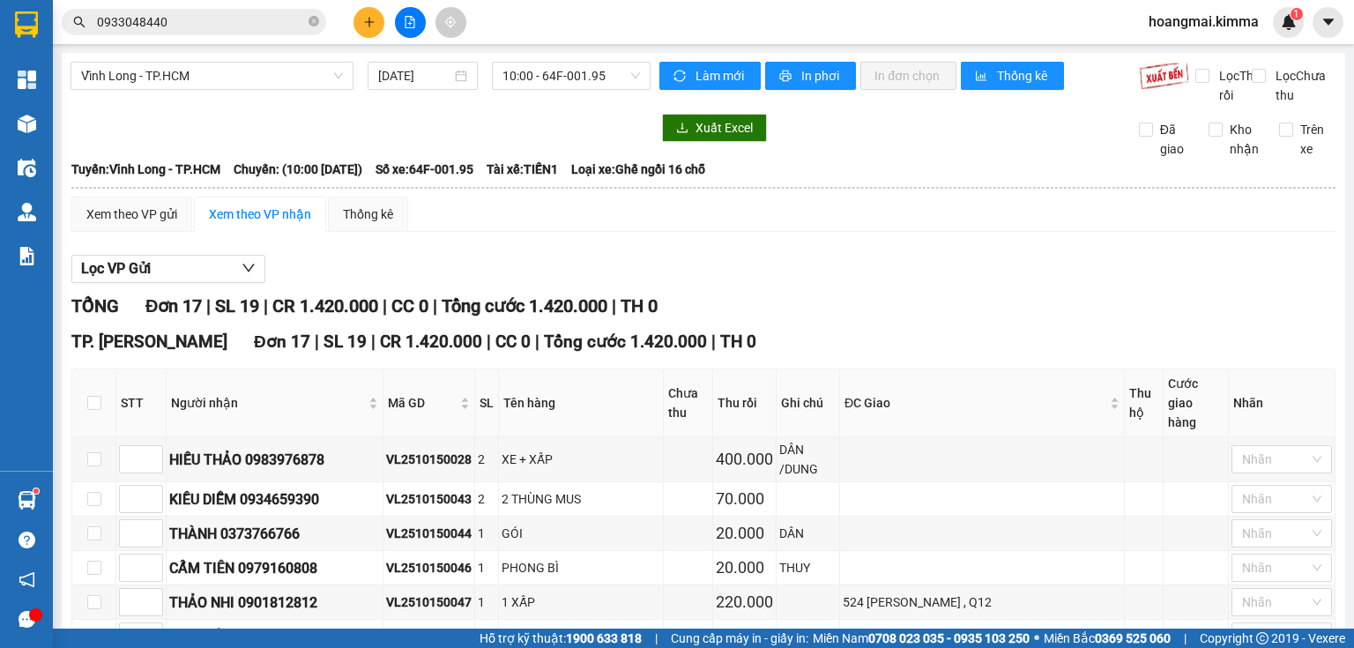
click at [316, 23] on icon "close-circle" at bounding box center [313, 21] width 11 height 11
paste input "0933048440"
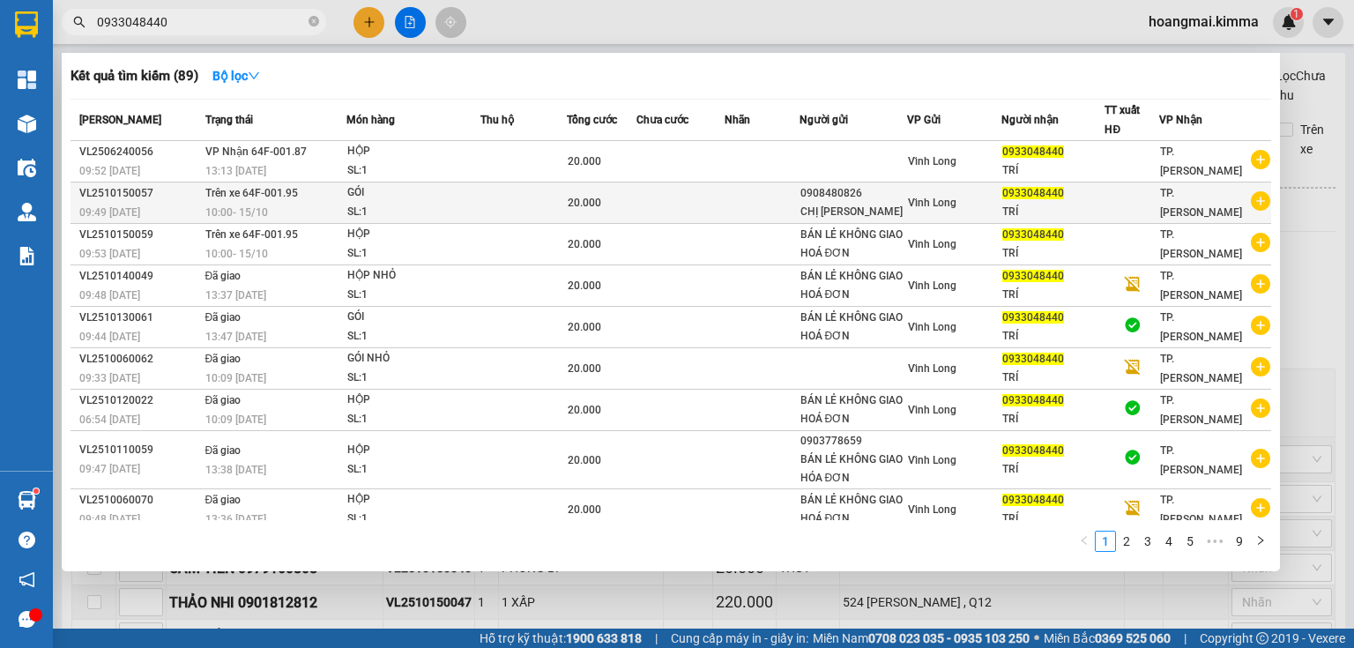
click at [451, 206] on div "SL: 1" at bounding box center [413, 212] width 132 height 19
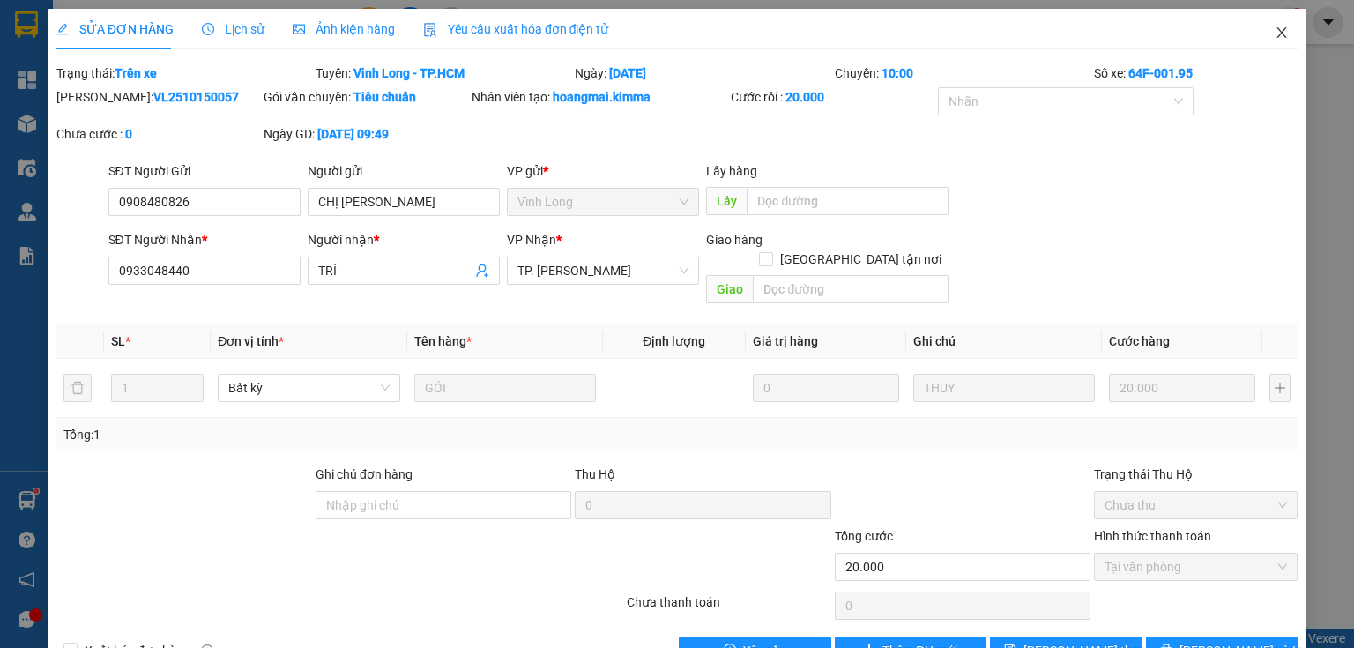
click at [1275, 34] on icon "close" at bounding box center [1282, 33] width 14 height 14
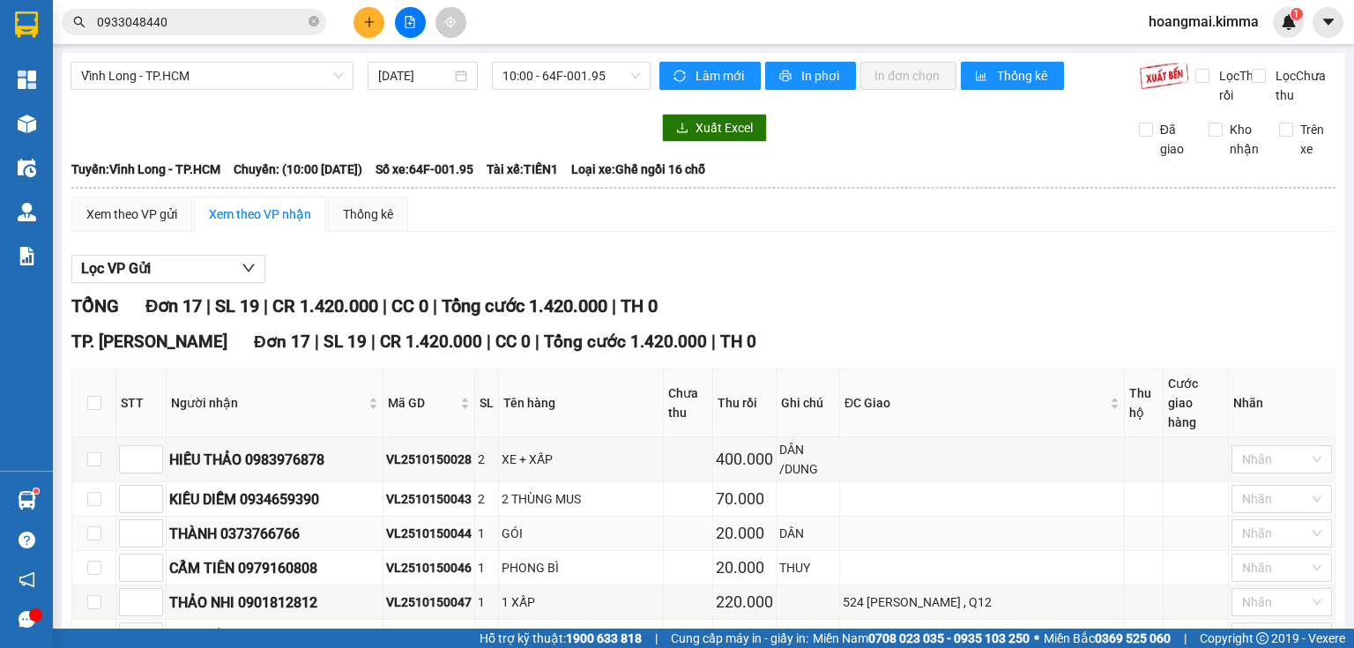
drag, startPoint x: 221, startPoint y: 392, endPoint x: 280, endPoint y: 383, distance: 59.7
click at [310, 523] on div "THÀNH 0373766766" at bounding box center [274, 534] width 211 height 22
drag, startPoint x: 301, startPoint y: 323, endPoint x: 224, endPoint y: 328, distance: 76.8
drag, startPoint x: 269, startPoint y: 297, endPoint x: 299, endPoint y: 294, distance: 30.1
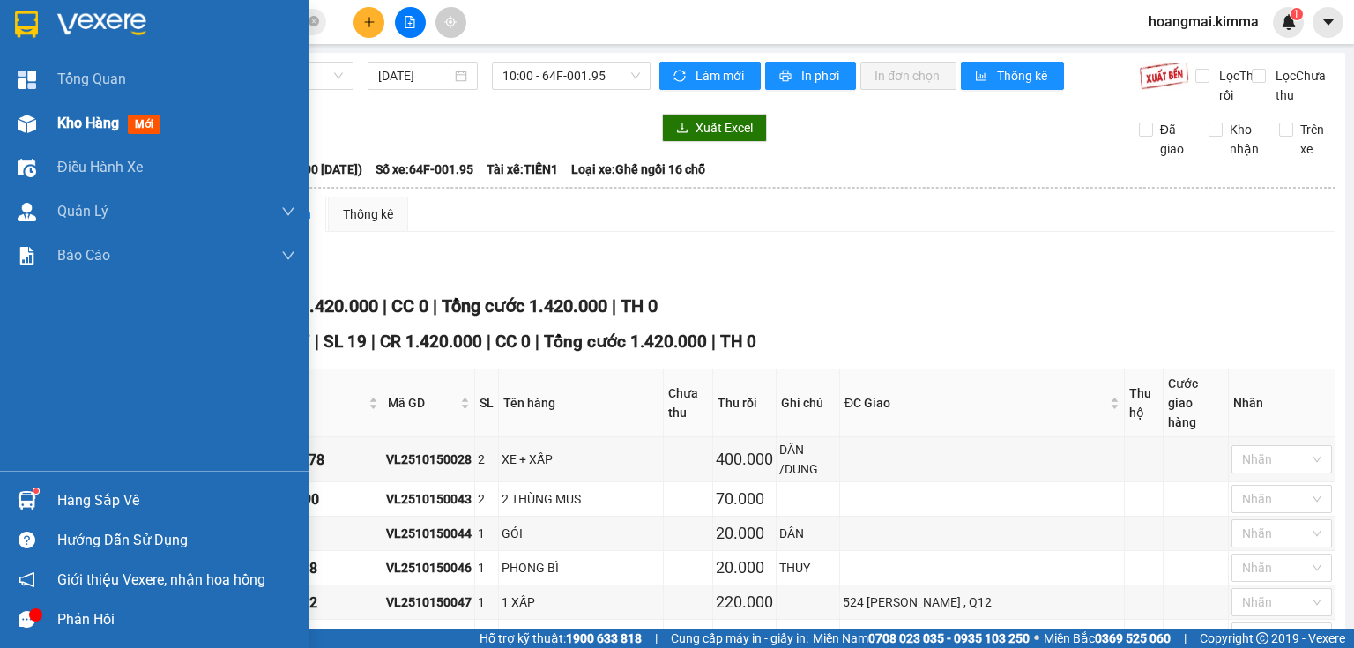
click at [43, 122] on div "Kho hàng mới" at bounding box center [154, 123] width 308 height 44
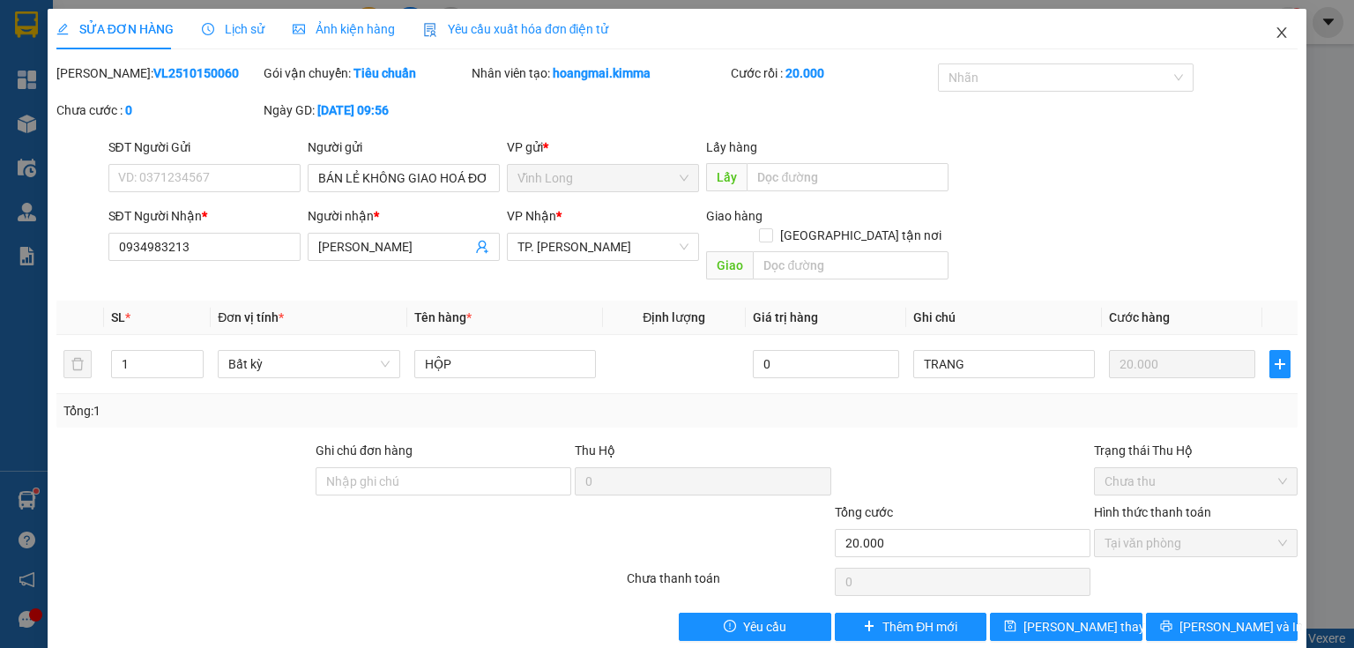
click at [1275, 36] on icon "close" at bounding box center [1282, 33] width 14 height 14
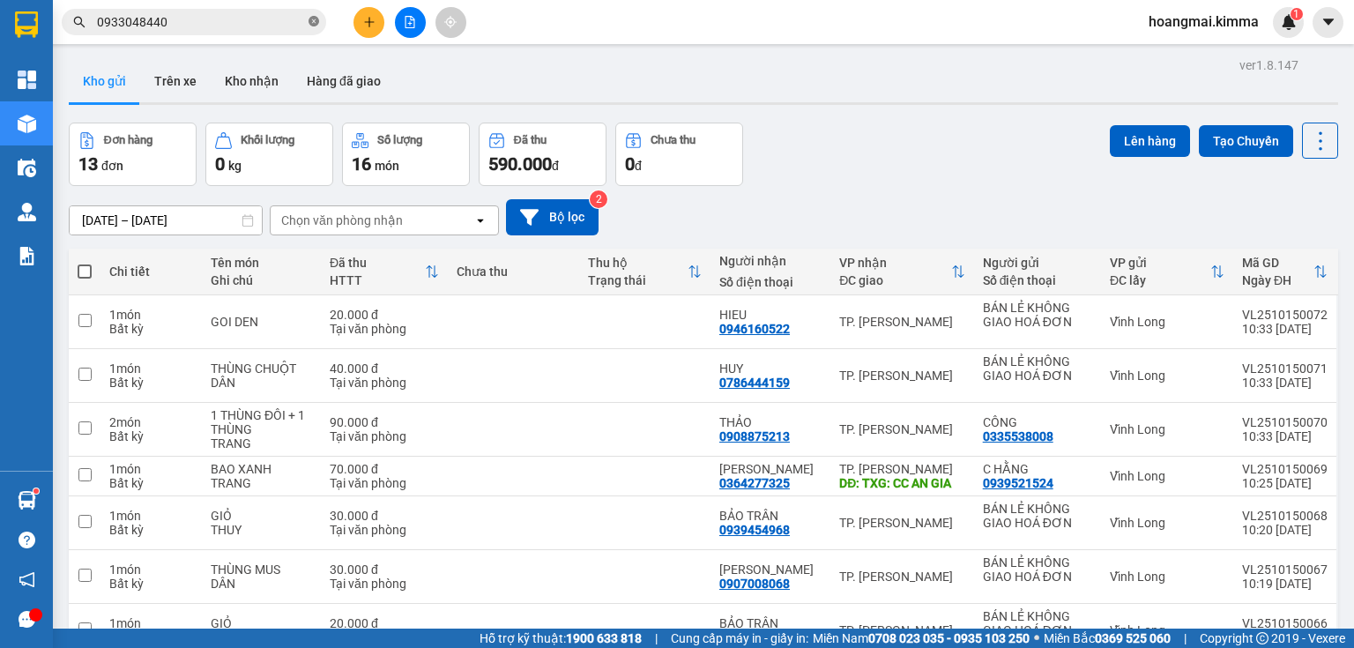
click at [313, 18] on icon "close-circle" at bounding box center [313, 21] width 11 height 11
click at [360, 20] on button at bounding box center [368, 22] width 31 height 31
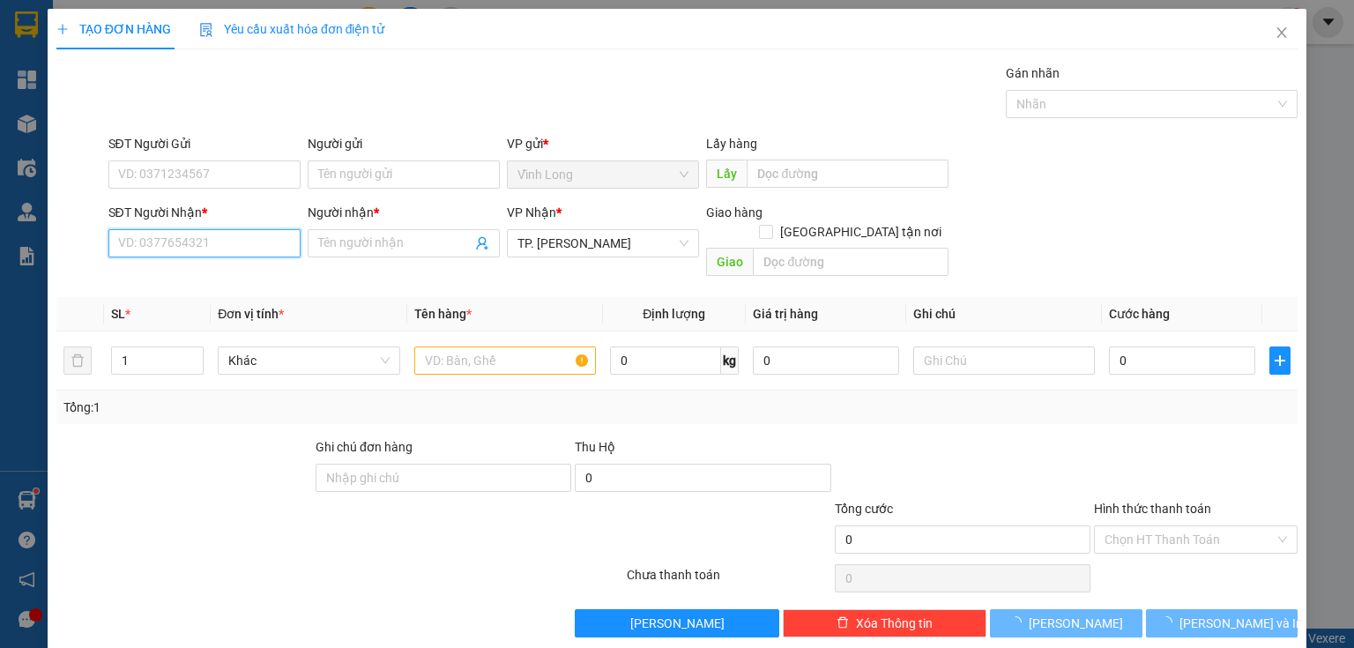
click at [247, 229] on input "SĐT Người Nhận *" at bounding box center [204, 243] width 192 height 28
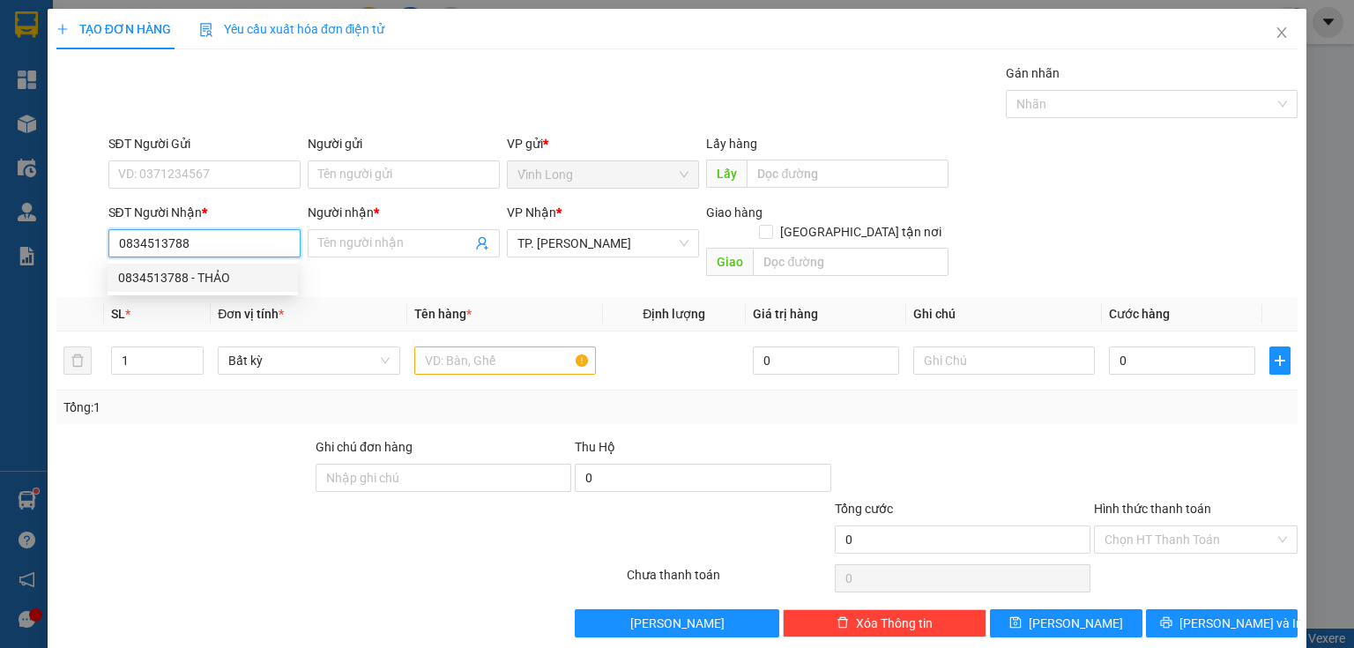
click at [181, 276] on div "0834513788 - THẢO" at bounding box center [202, 277] width 169 height 19
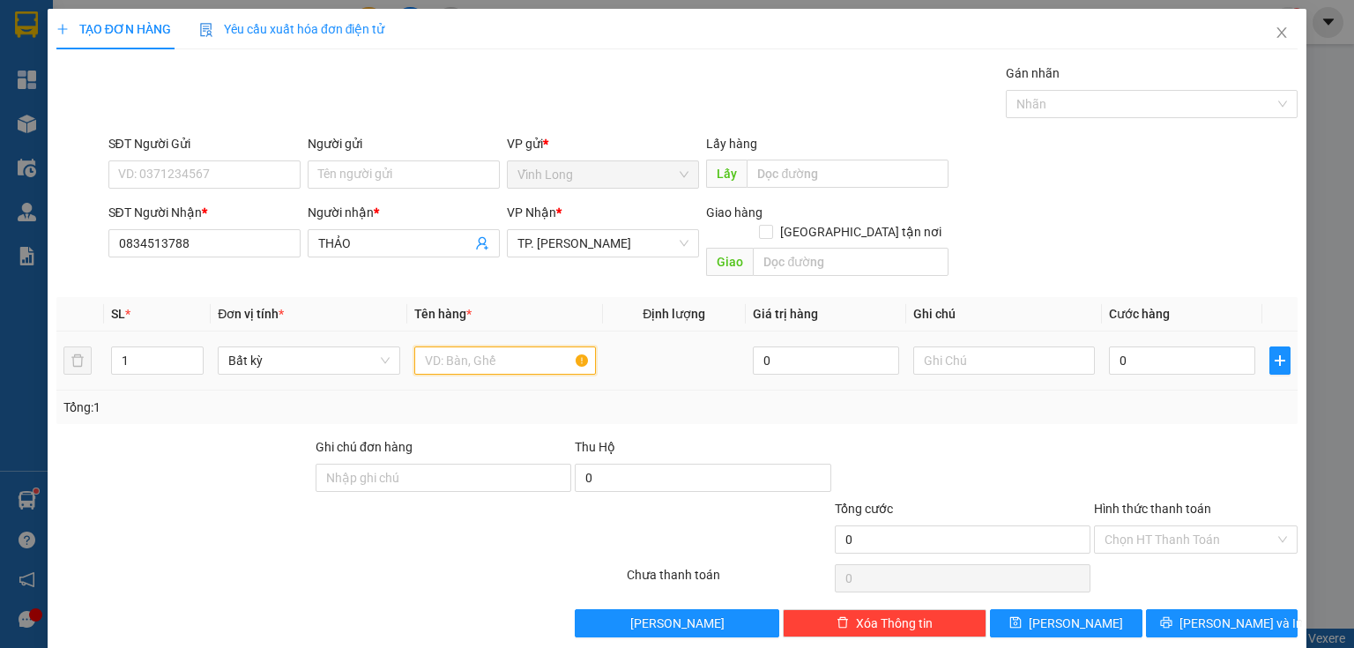
click at [500, 350] on input "text" at bounding box center [505, 360] width 182 height 28
click at [959, 346] on input "text" at bounding box center [1004, 360] width 182 height 28
click at [1188, 346] on input "0" at bounding box center [1182, 360] width 146 height 28
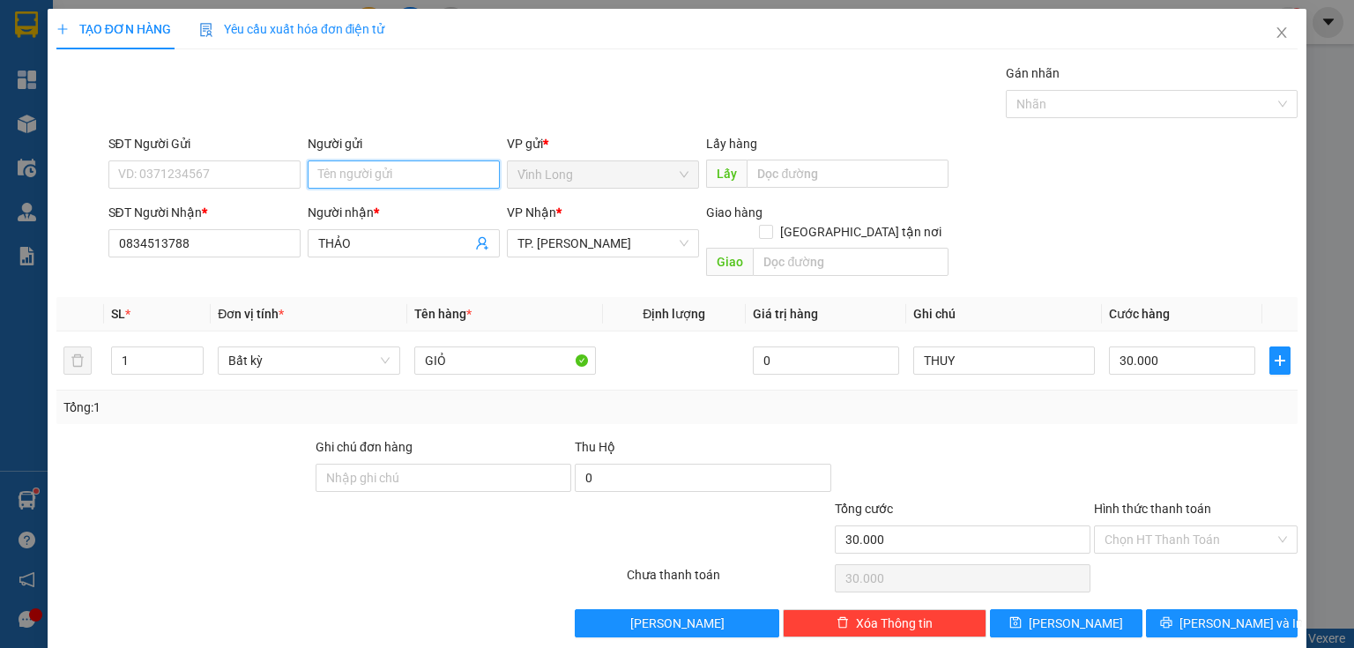
click at [402, 170] on input "Người gửi" at bounding box center [404, 174] width 192 height 28
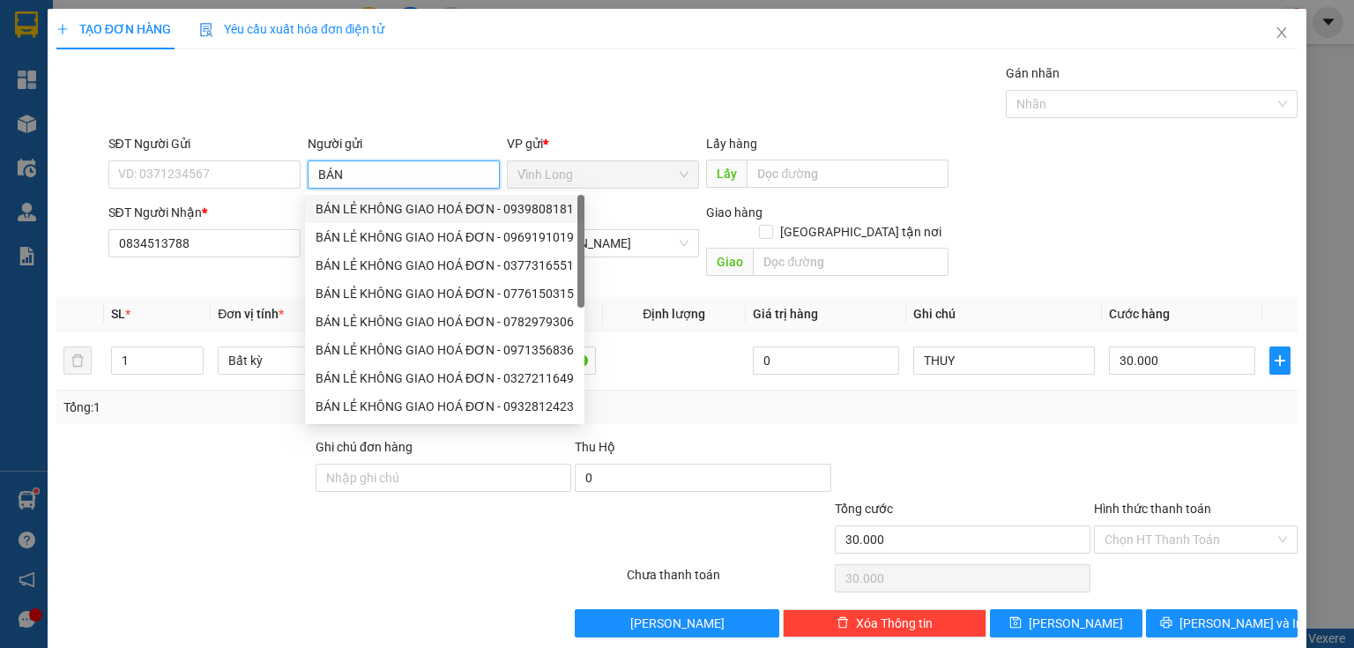
drag, startPoint x: 384, startPoint y: 207, endPoint x: 353, endPoint y: 209, distance: 30.9
click at [383, 207] on div "BÁN LẺ KHÔNG GIAO HOÁ ĐƠN - 0939808181" at bounding box center [445, 208] width 258 height 19
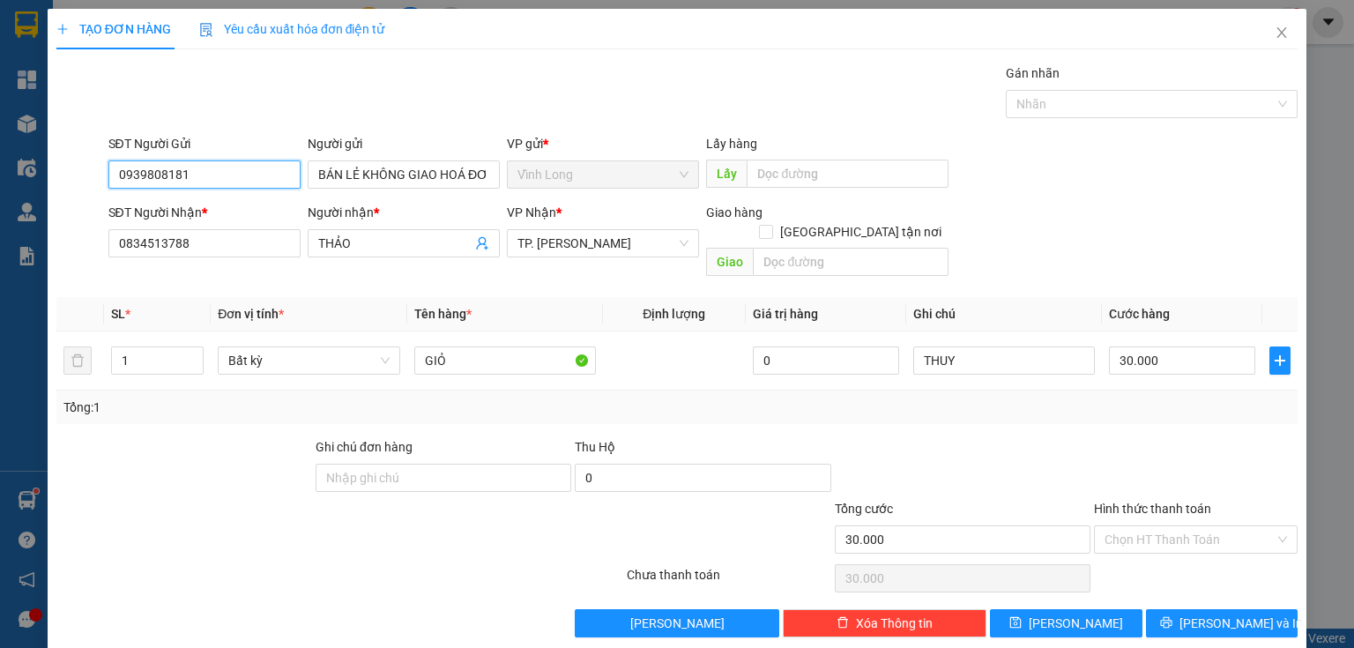
drag, startPoint x: 134, startPoint y: 180, endPoint x: 0, endPoint y: 199, distance: 135.4
click at [0, 197] on div "TẠO ĐƠN HÀNG Yêu cầu xuất hóa đơn điện tử Transit Pickup Surcharge Ids Transit …" at bounding box center [677, 324] width 1354 height 648
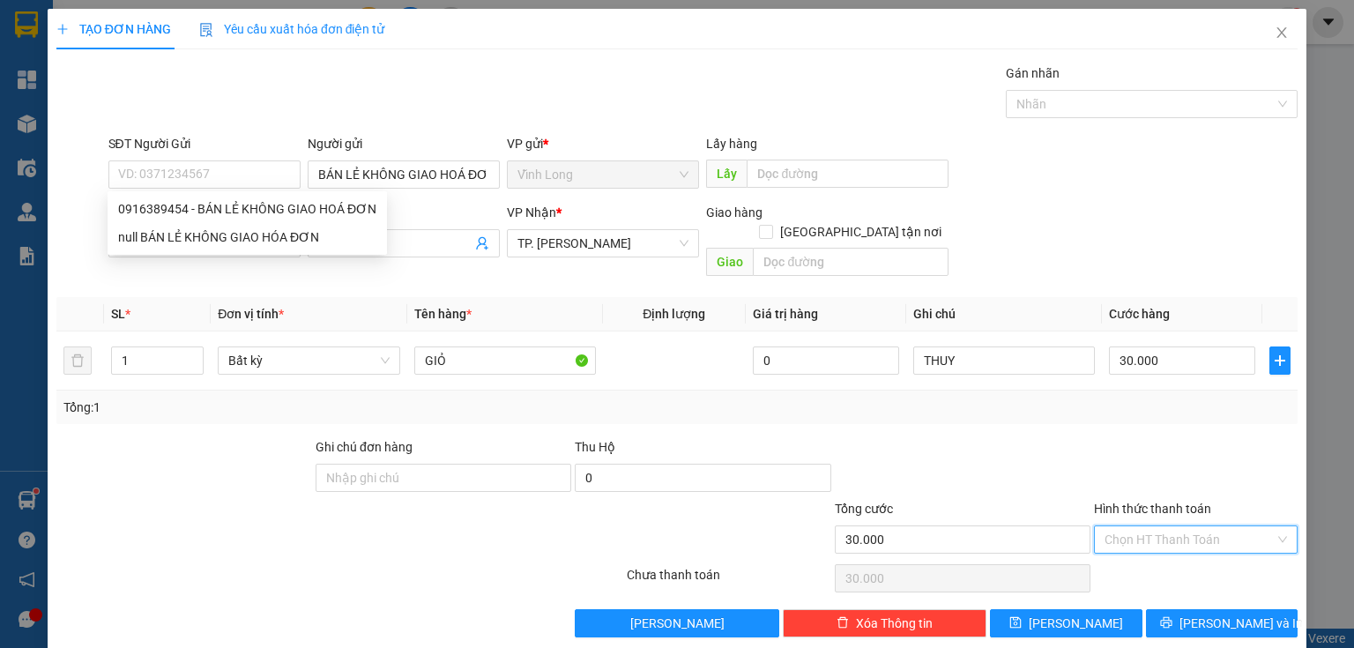
click at [1111, 526] on input "Hình thức thanh toán" at bounding box center [1189, 539] width 170 height 26
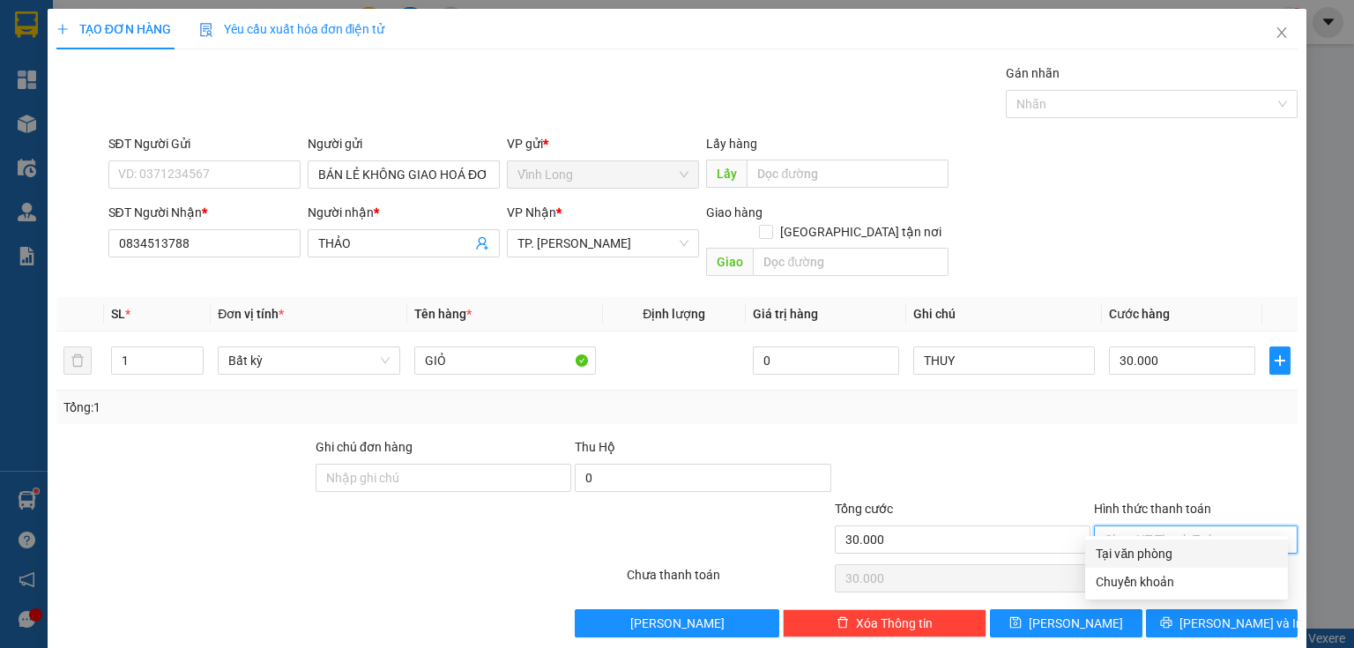
click at [1148, 559] on div "Tại văn phòng" at bounding box center [1187, 553] width 182 height 19
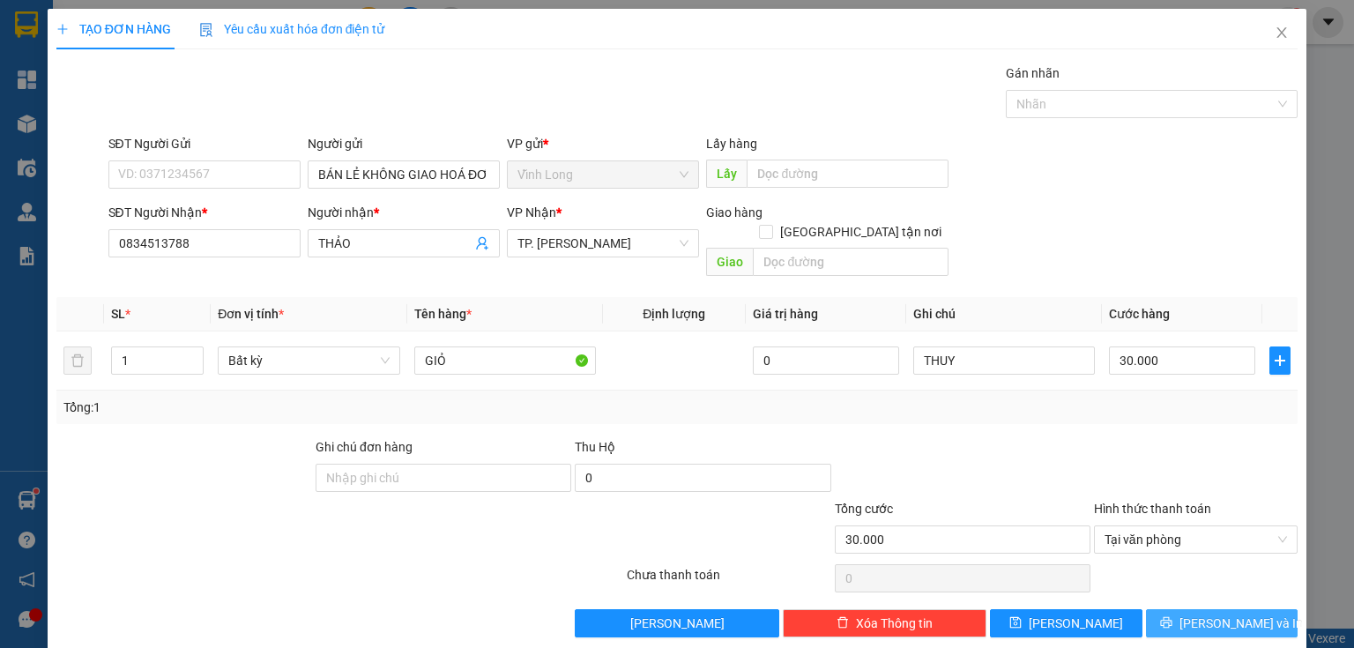
click at [1172, 616] on icon "printer" at bounding box center [1166, 622] width 12 height 12
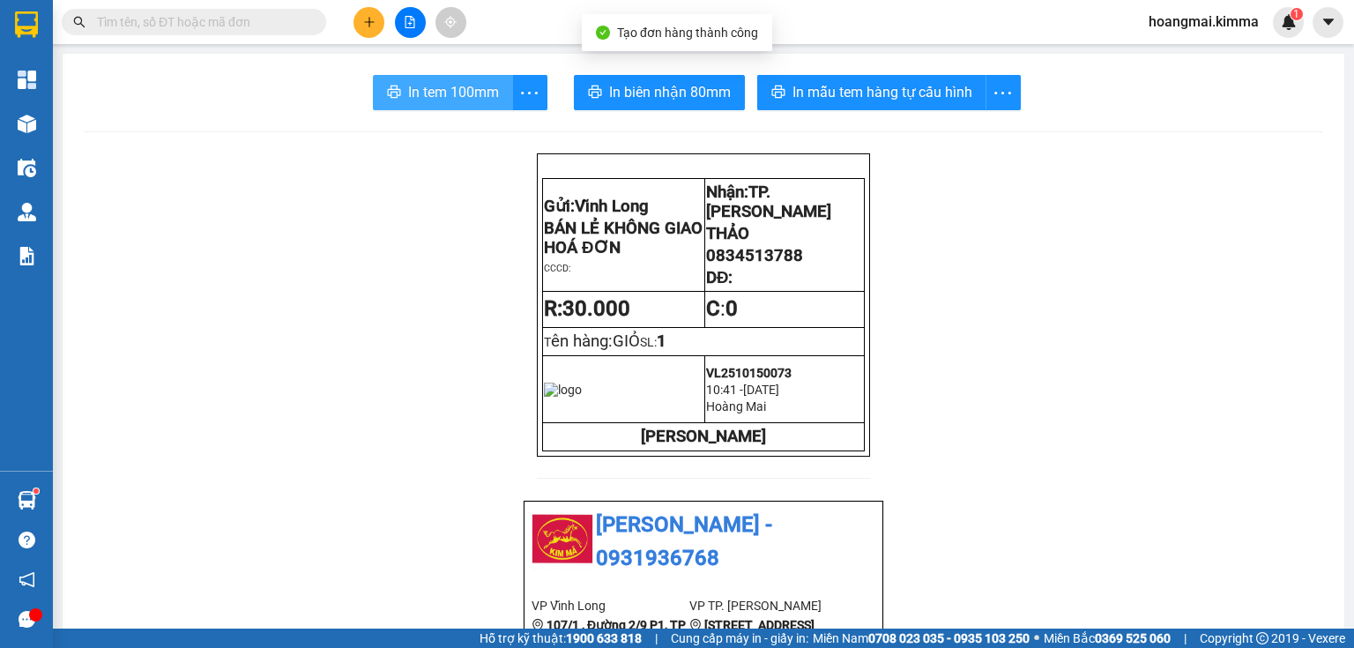
click at [401, 92] on button "In tem 100mm" at bounding box center [443, 92] width 140 height 35
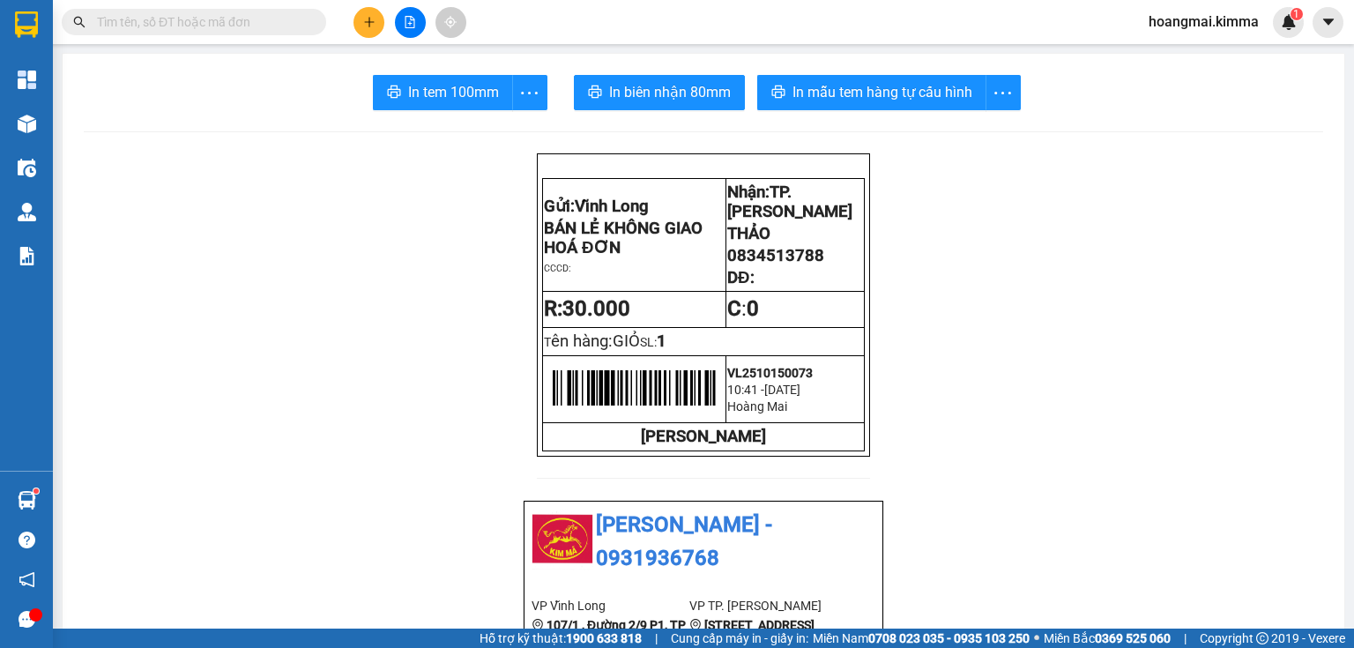
click at [364, 21] on icon "plus" at bounding box center [369, 21] width 10 height 1
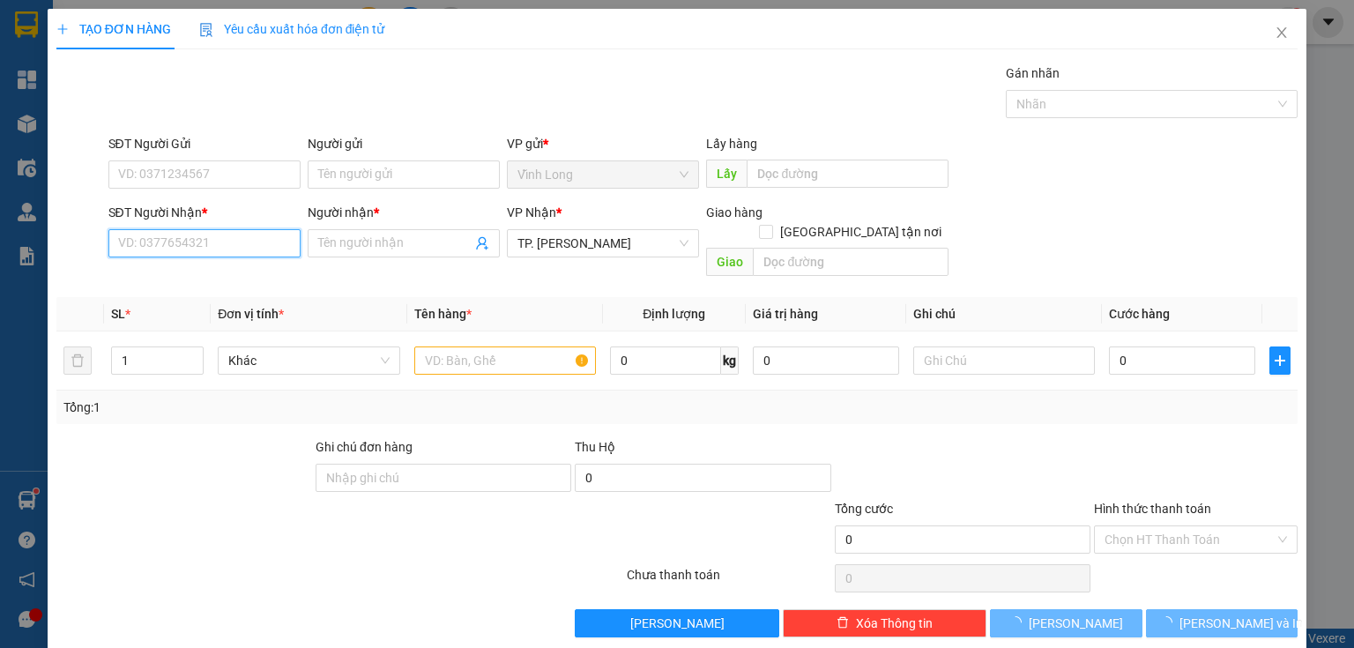
click at [237, 241] on input "SĐT Người Nhận *" at bounding box center [204, 243] width 192 height 28
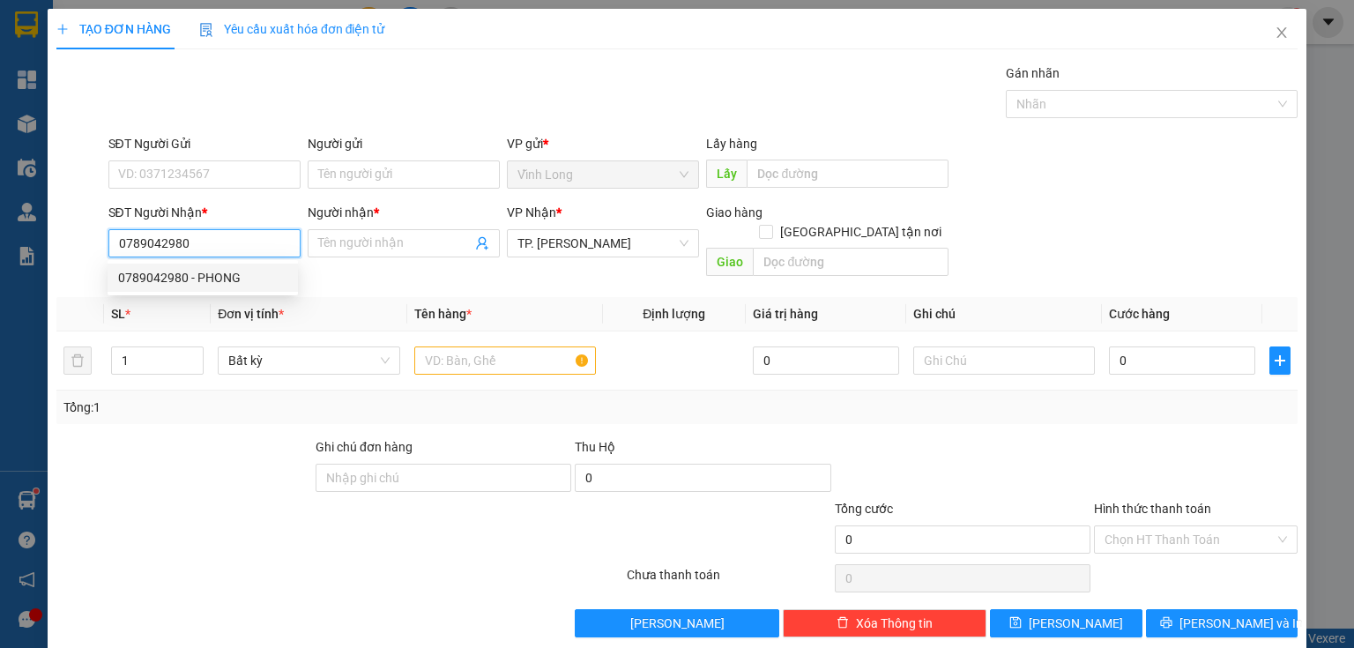
click at [226, 279] on div "0789042980 - PHONG" at bounding box center [202, 277] width 169 height 19
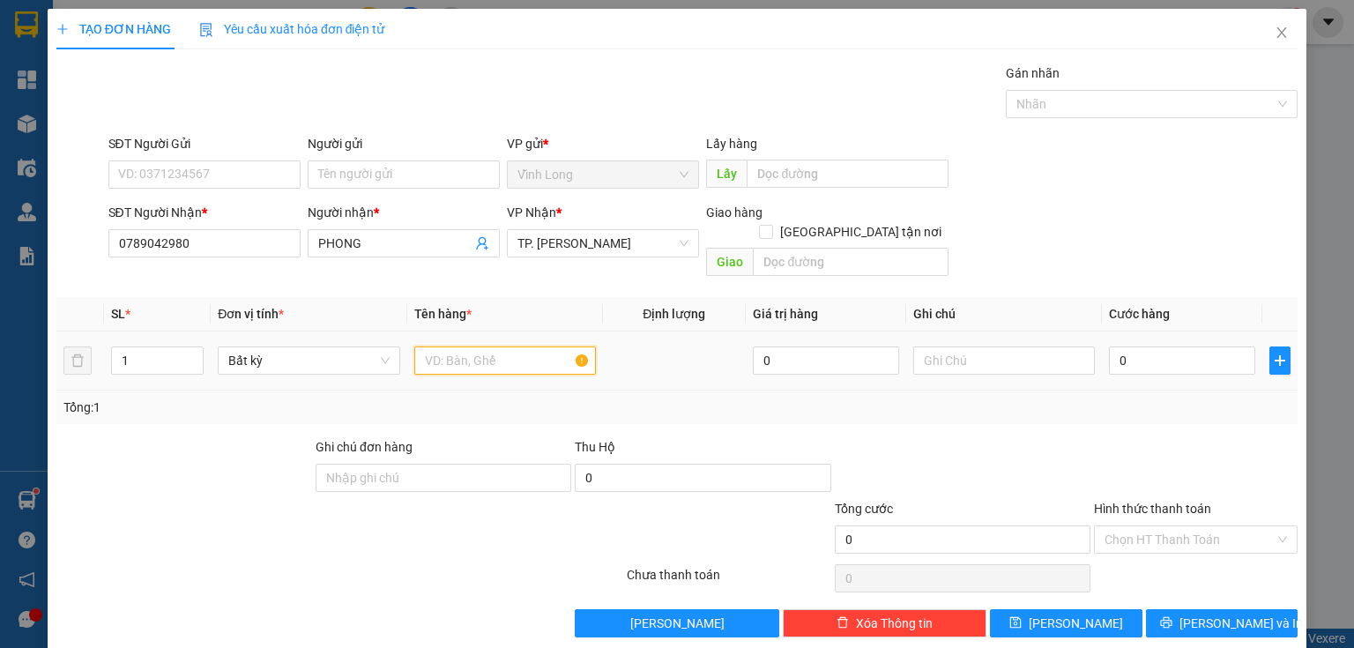
click at [432, 353] on input "text" at bounding box center [505, 360] width 182 height 28
click at [958, 348] on input "text" at bounding box center [1004, 360] width 182 height 28
click at [1135, 346] on input "0" at bounding box center [1182, 360] width 146 height 28
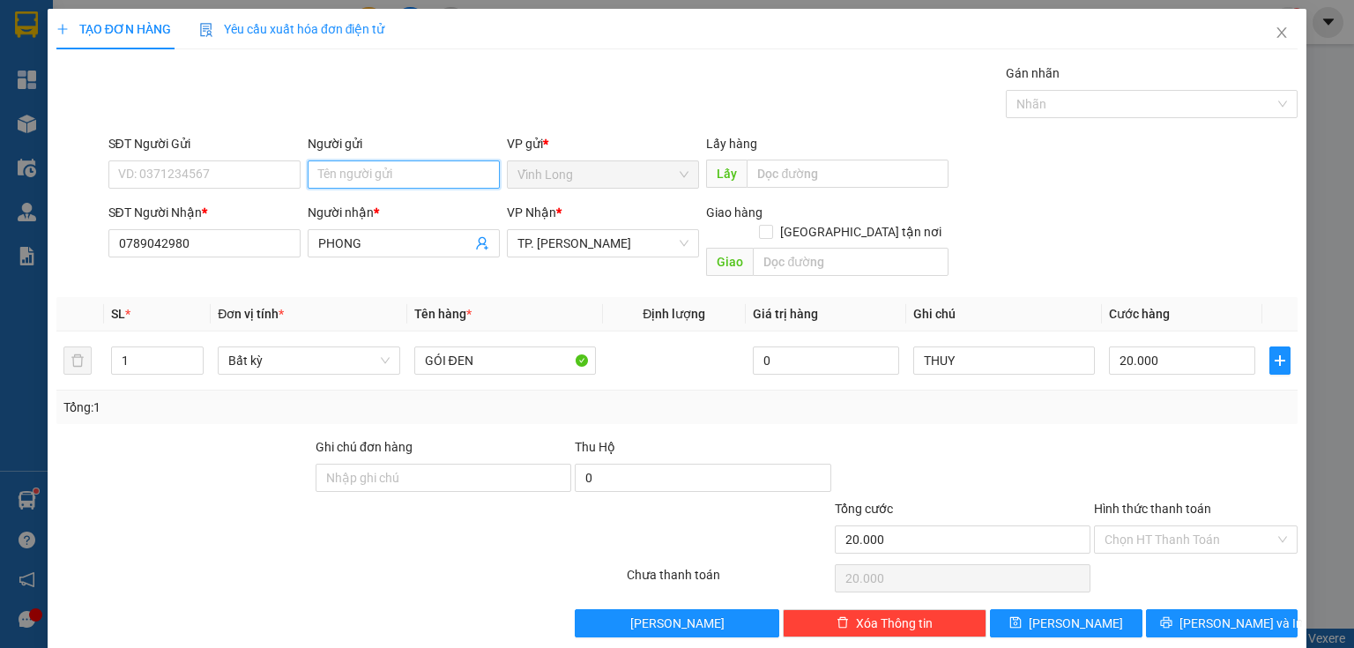
click at [408, 183] on input "Người gửi" at bounding box center [404, 174] width 192 height 28
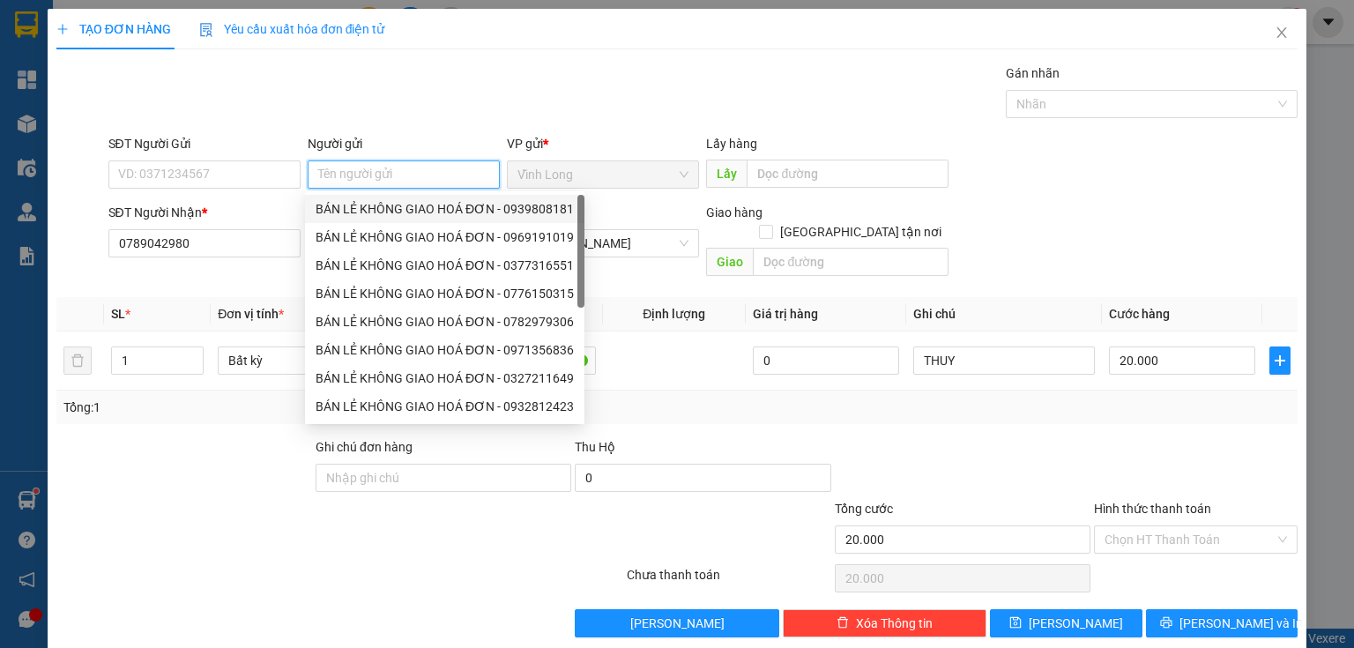
click at [369, 205] on div "BÁN LẺ KHÔNG GIAO HOÁ ĐƠN - 0939808181" at bounding box center [445, 208] width 258 height 19
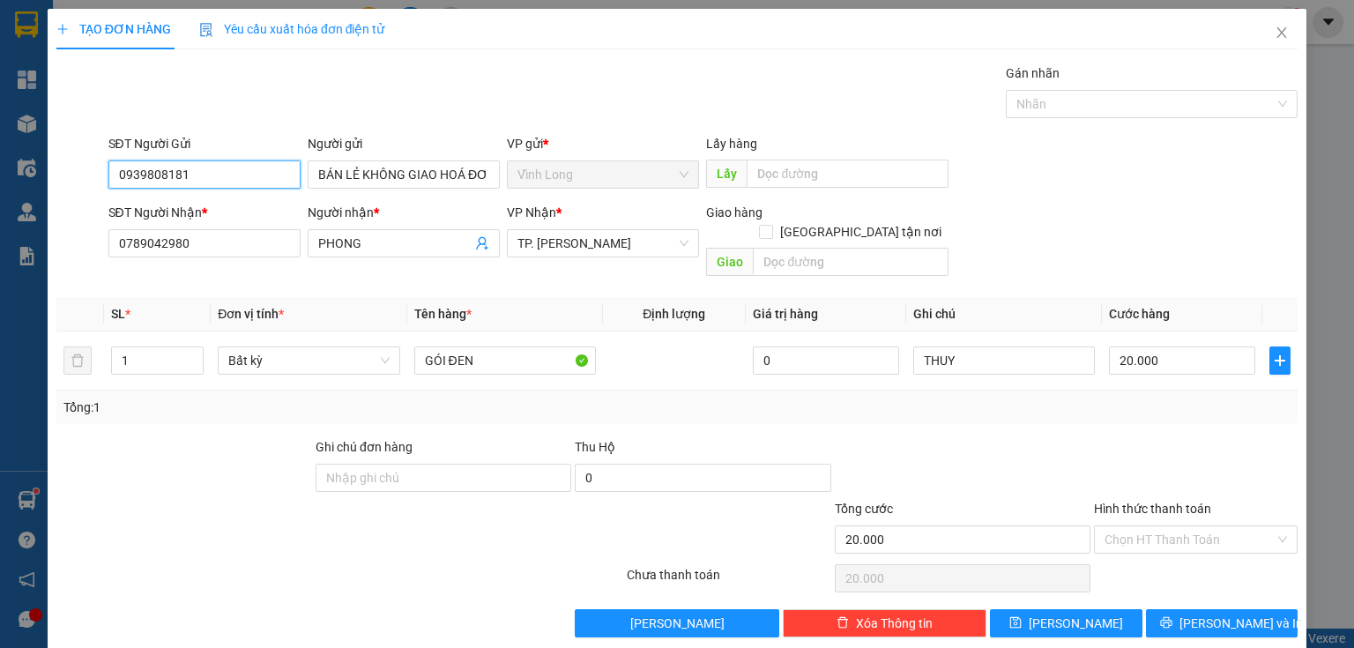
drag, startPoint x: 90, startPoint y: 172, endPoint x: 0, endPoint y: 0, distance: 194.0
click at [0, 125] on div "TẠO ĐƠN HÀNG Yêu cầu xuất hóa đơn điện tử Transit Pickup Surcharge Ids Transit …" at bounding box center [677, 324] width 1354 height 648
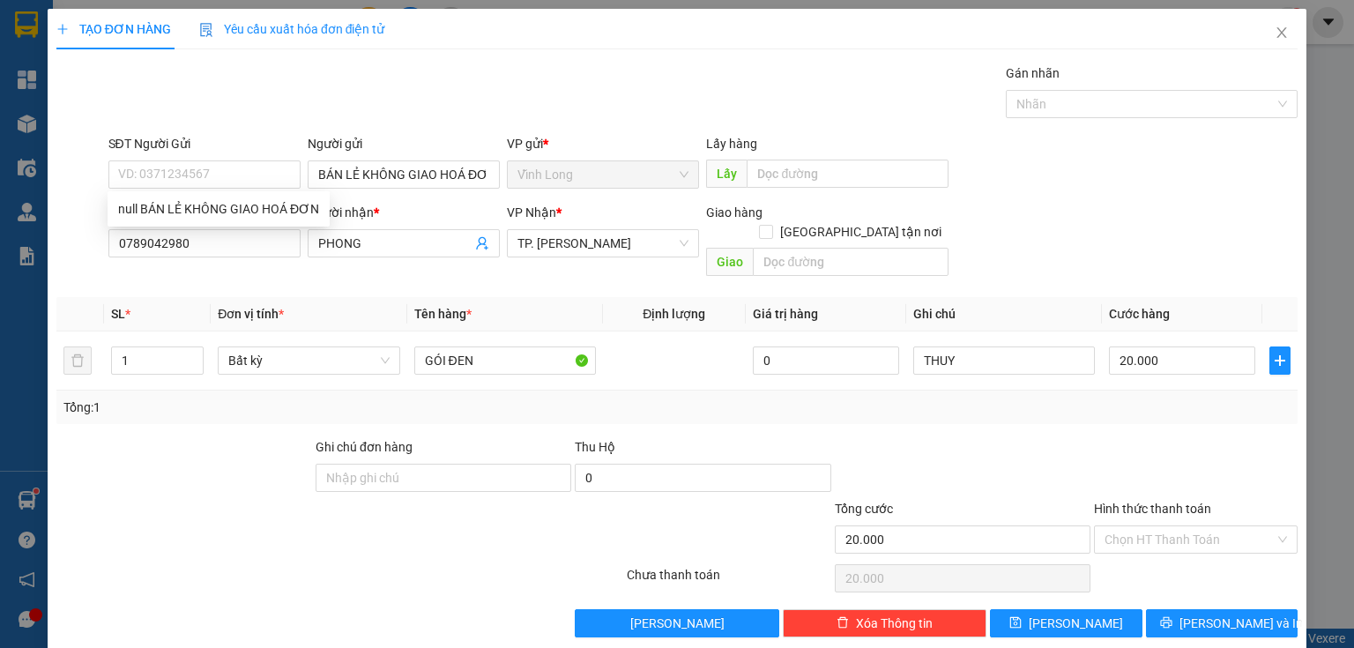
click at [1152, 533] on div "Hình thức thanh toán Chọn HT Thanh Toán" at bounding box center [1196, 530] width 204 height 62
click at [1139, 526] on input "Hình thức thanh toán" at bounding box center [1189, 539] width 170 height 26
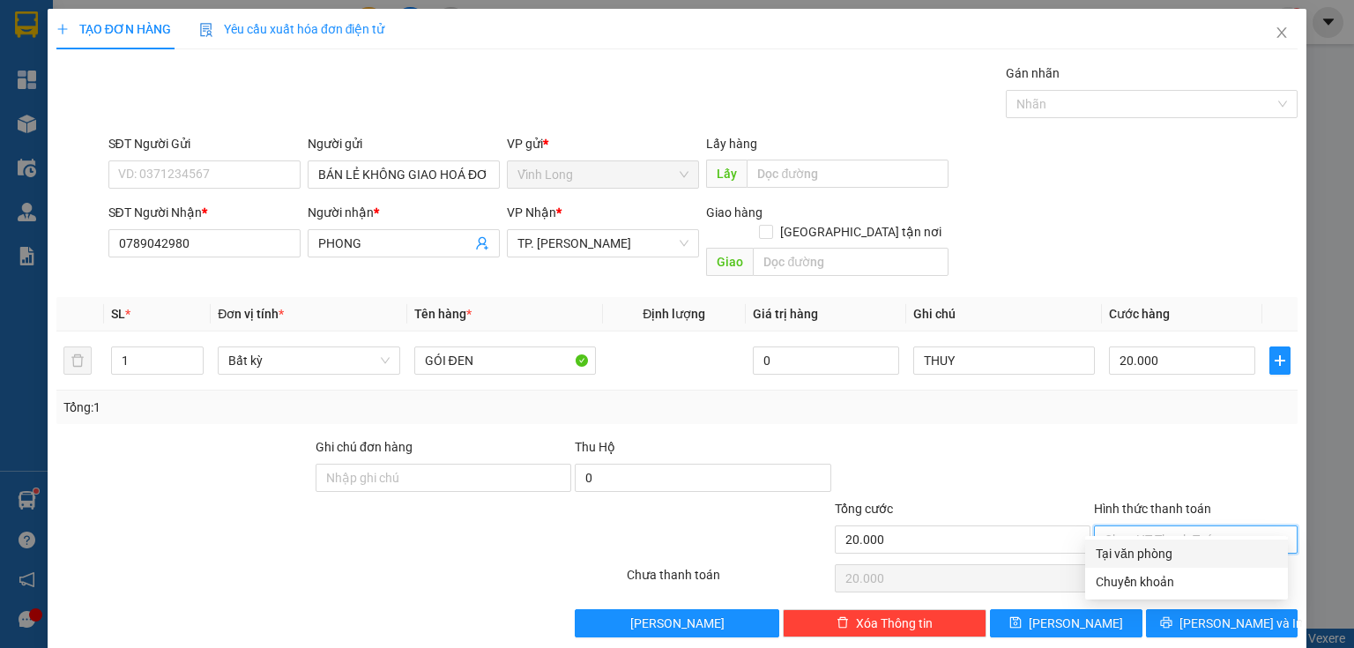
click at [1132, 546] on div "Tại văn phòng" at bounding box center [1187, 553] width 182 height 19
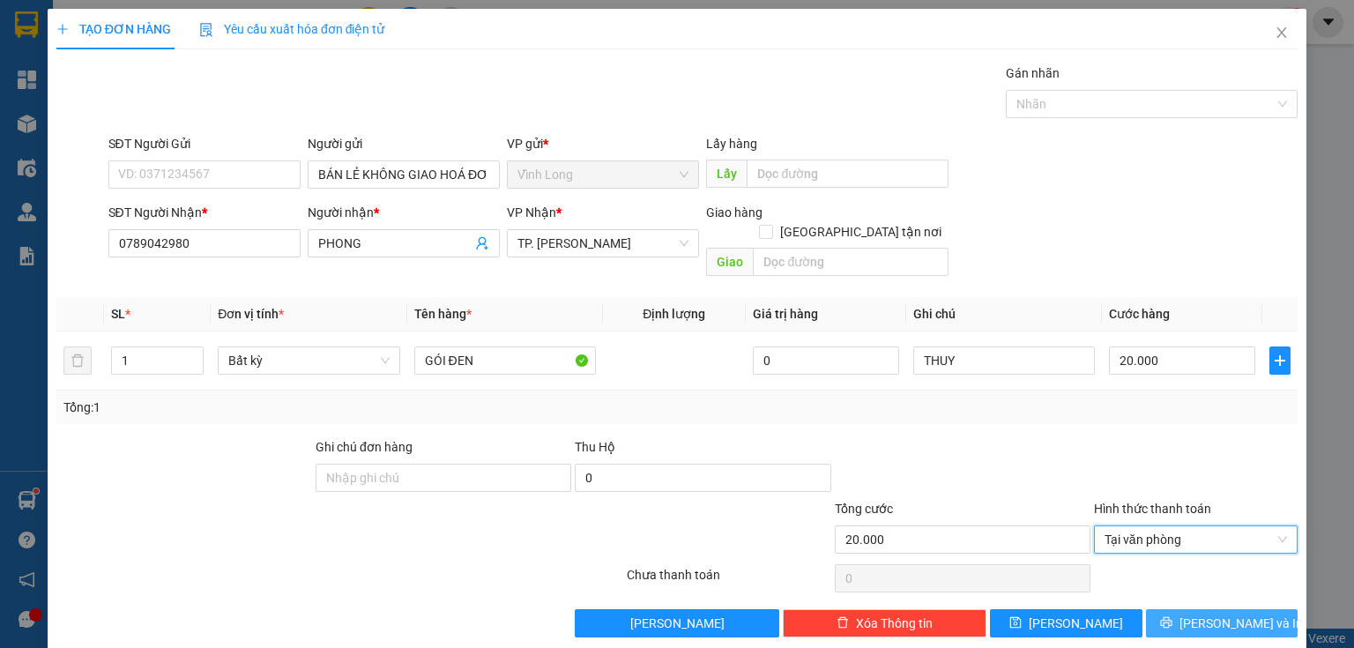
click at [1201, 613] on span "[PERSON_NAME] và In" at bounding box center [1240, 622] width 123 height 19
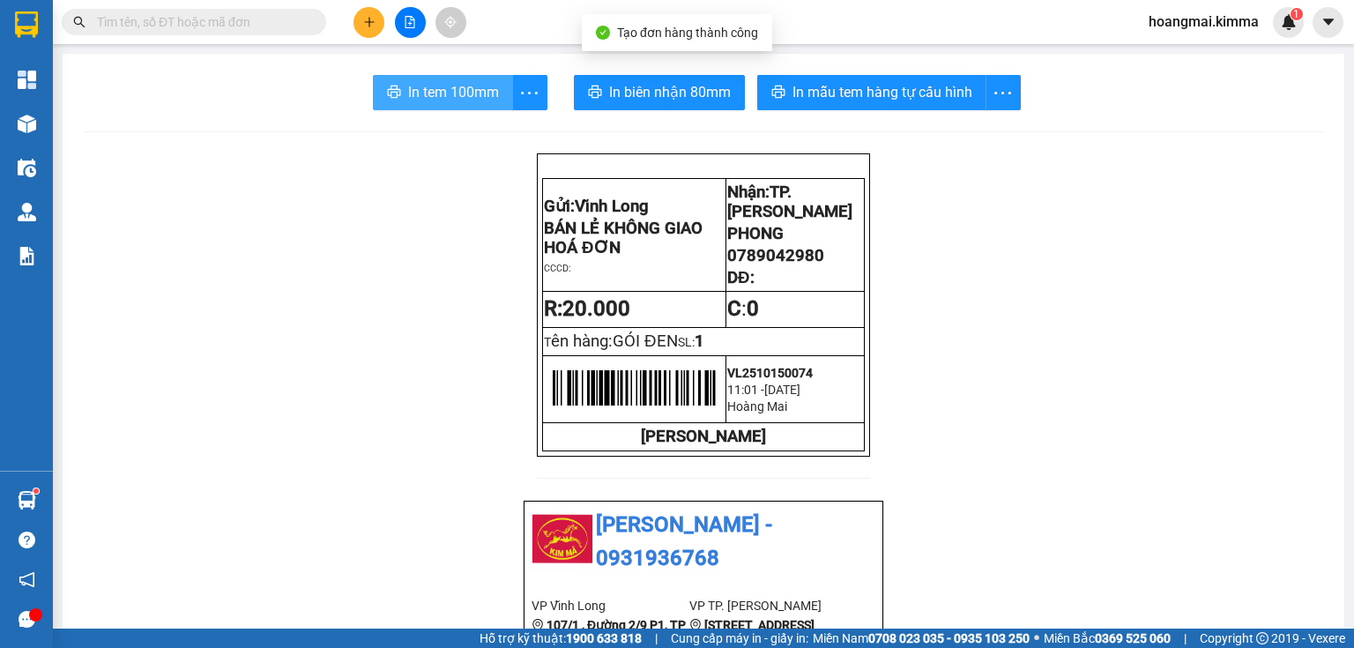
click at [398, 93] on button "In tem 100mm" at bounding box center [443, 92] width 140 height 35
click at [185, 33] on span at bounding box center [194, 22] width 264 height 26
click at [176, 37] on div "Kết quả tìm kiếm ( 89 ) Bộ lọc Mã ĐH Trạng thái Món hàng Thu hộ Tổng cước Chưa …" at bounding box center [172, 22] width 344 height 31
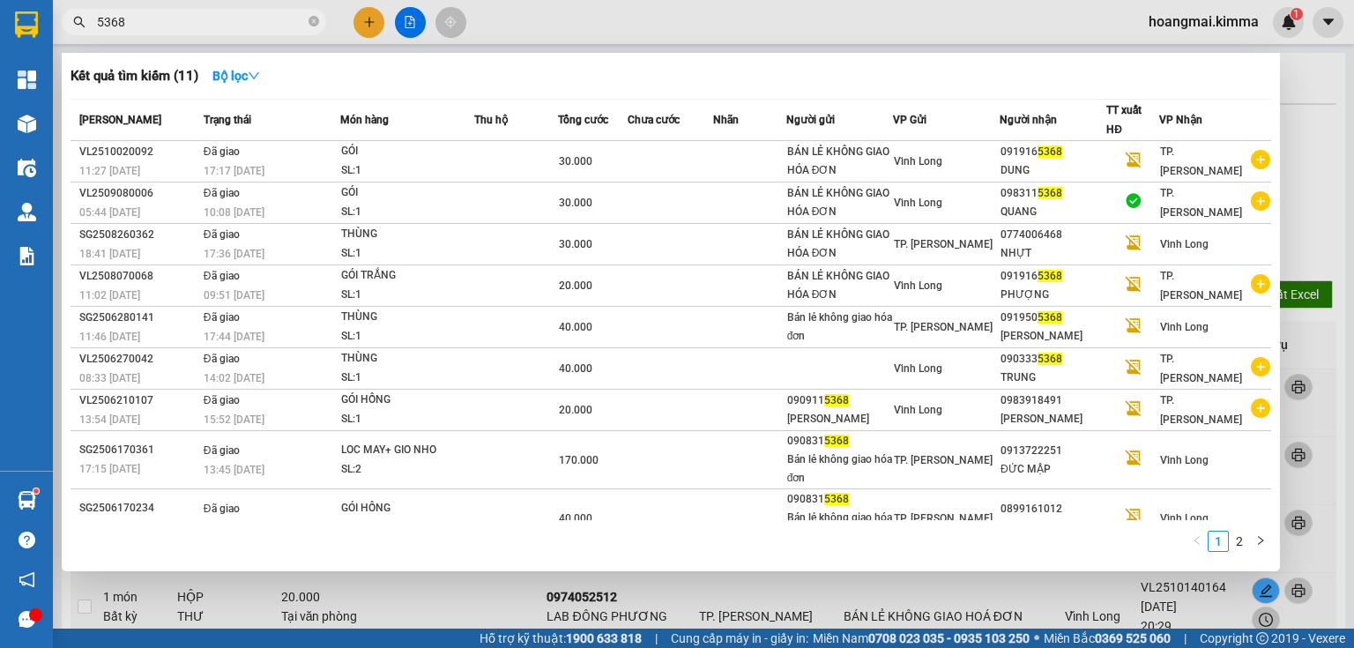
click at [308, 18] on icon "close-circle" at bounding box center [313, 21] width 11 height 11
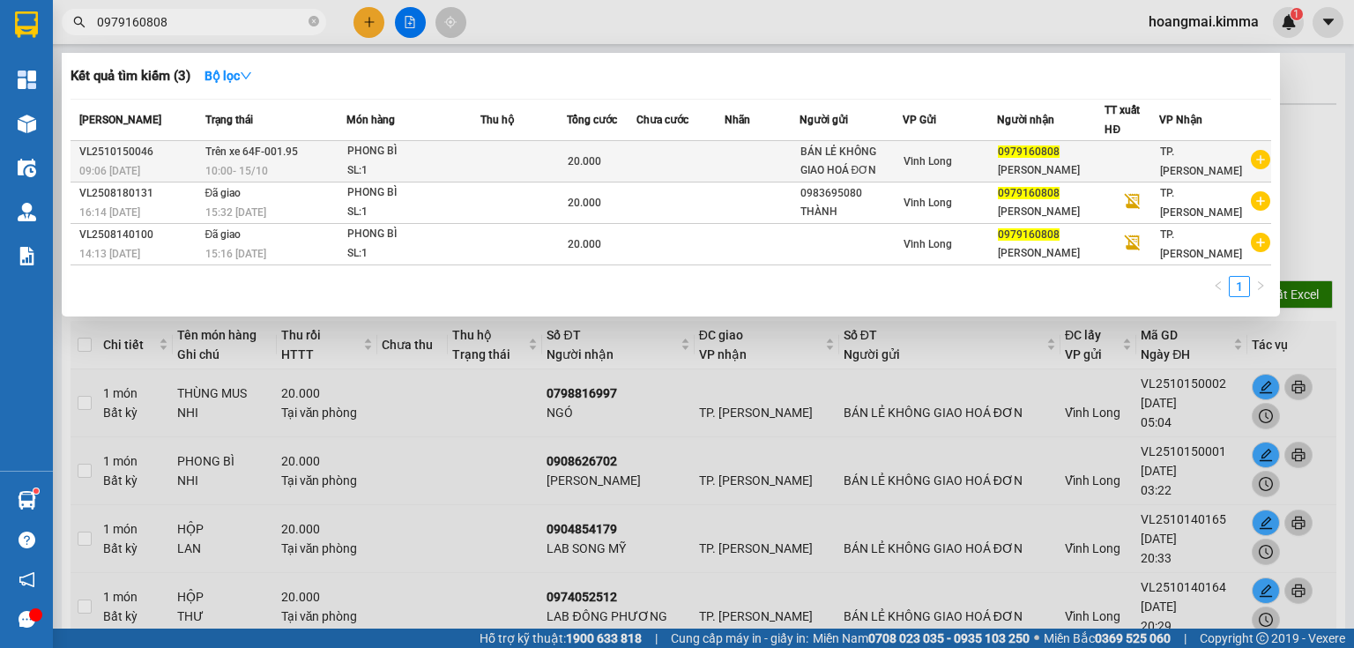
type input "0979160808"
click at [683, 155] on td at bounding box center [680, 161] width 88 height 41
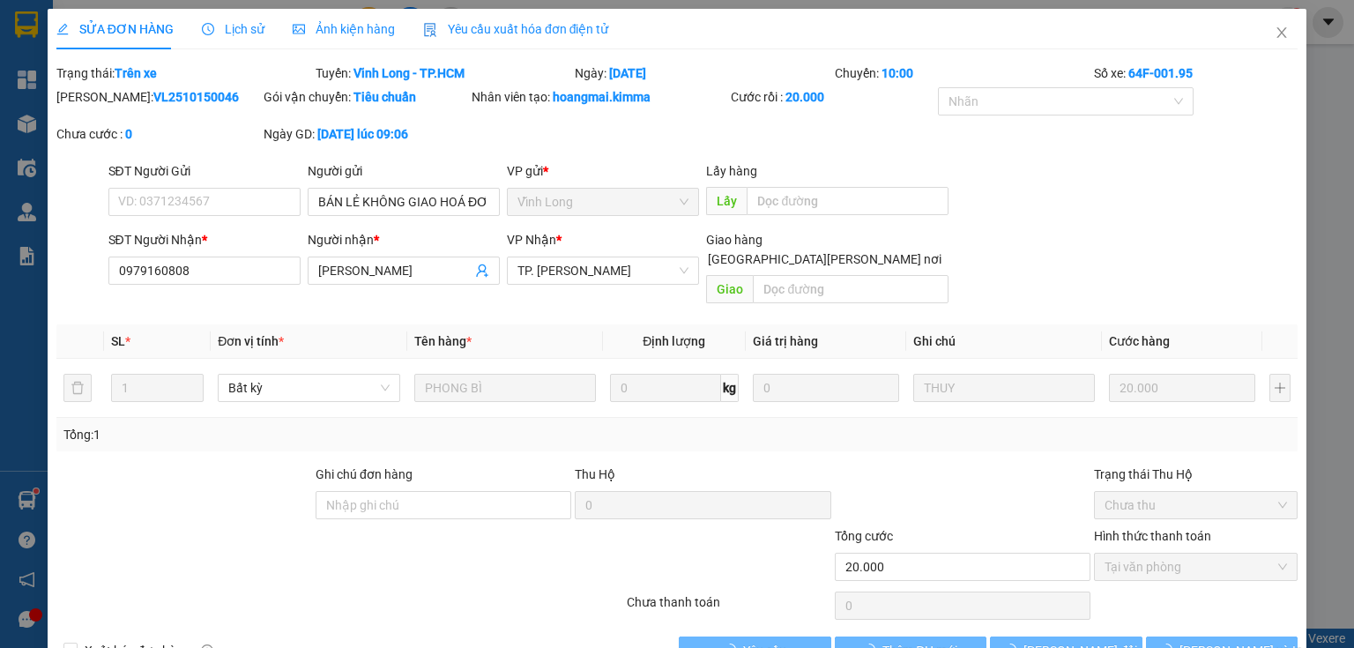
type input "BÁN LẺ KHÔNG GIAO HOÁ ĐƠN"
type input "0979160808"
type input "[GEOGRAPHIC_DATA]"
type input "20.000"
click at [1260, 34] on span "Close" at bounding box center [1281, 33] width 49 height 49
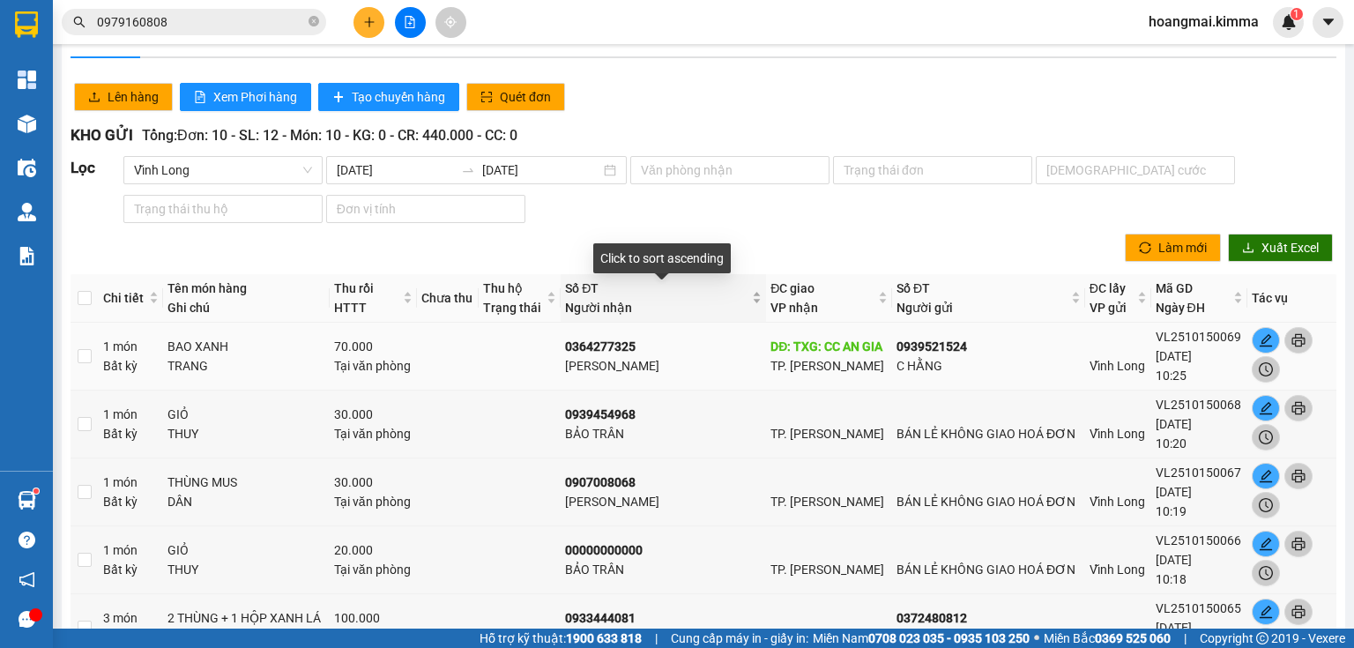
scroll to position [141, 0]
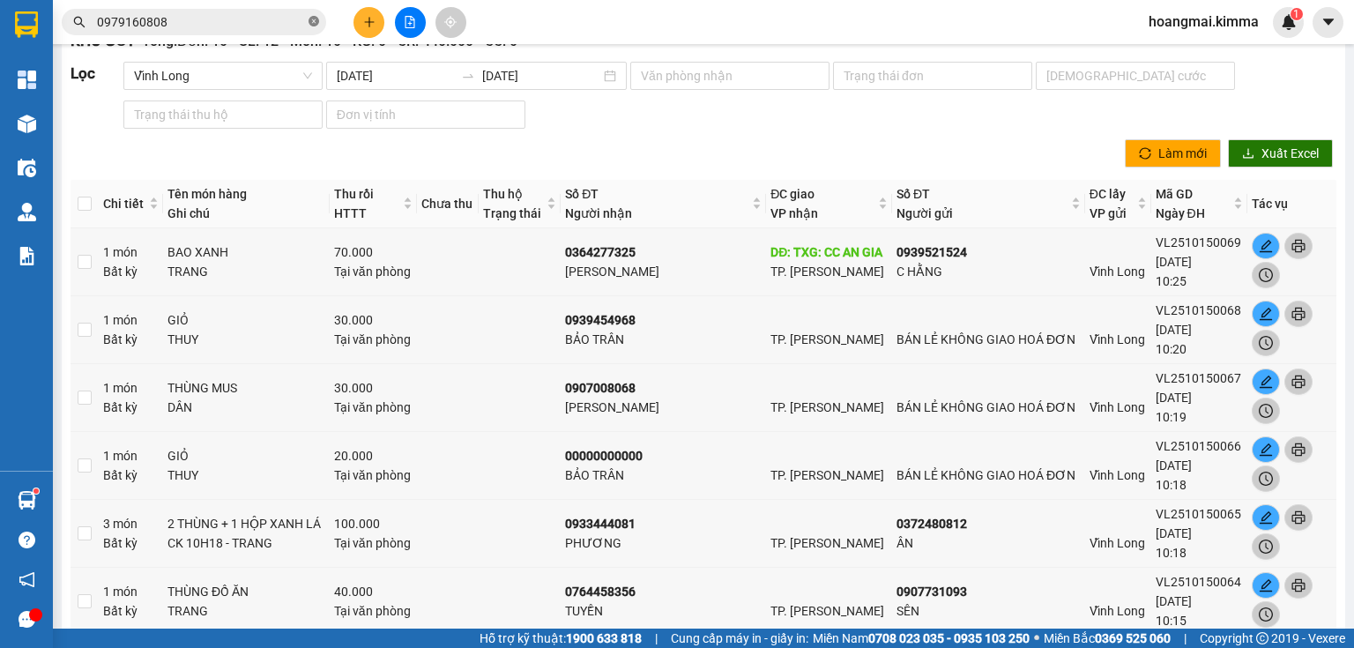
click at [314, 17] on icon "close-circle" at bounding box center [313, 21] width 11 height 11
paste input "0909661798"
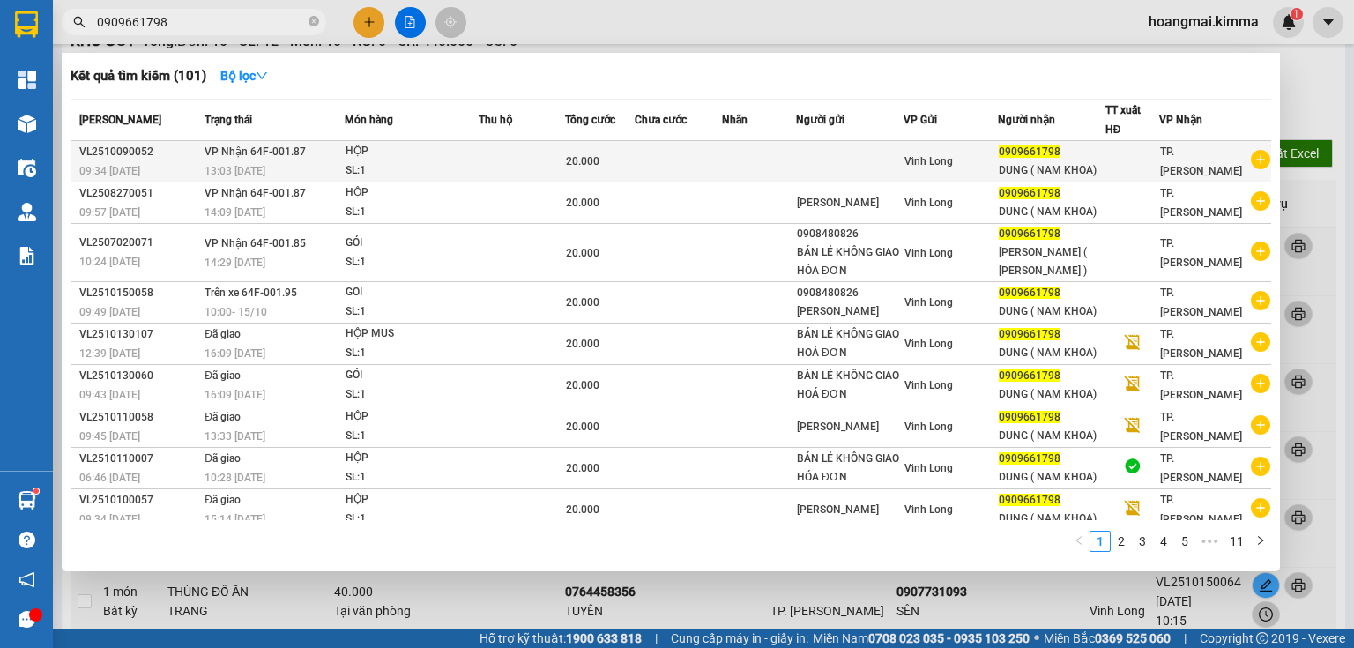
type input "0909661798"
click at [533, 163] on td at bounding box center [522, 161] width 86 height 41
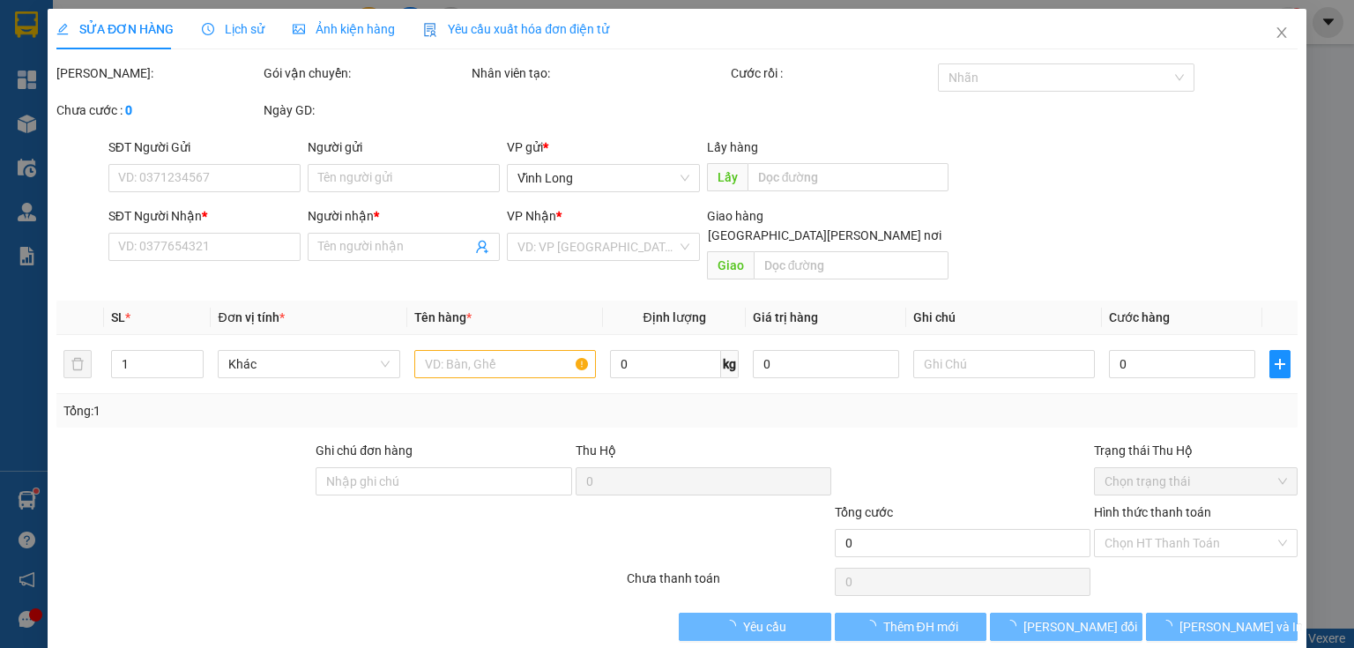
type input "0909661798"
type input "DUNG ( NAM KHOA)"
type input "20.000"
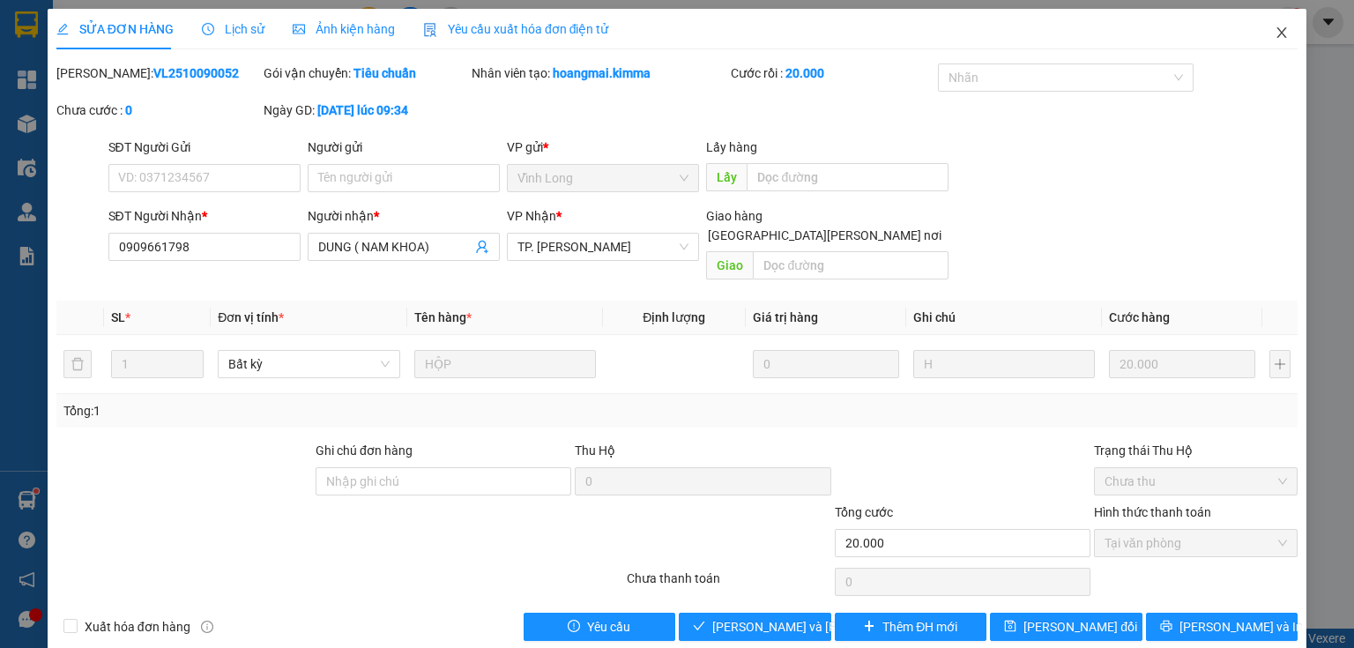
click at [1262, 30] on span "Close" at bounding box center [1281, 33] width 49 height 49
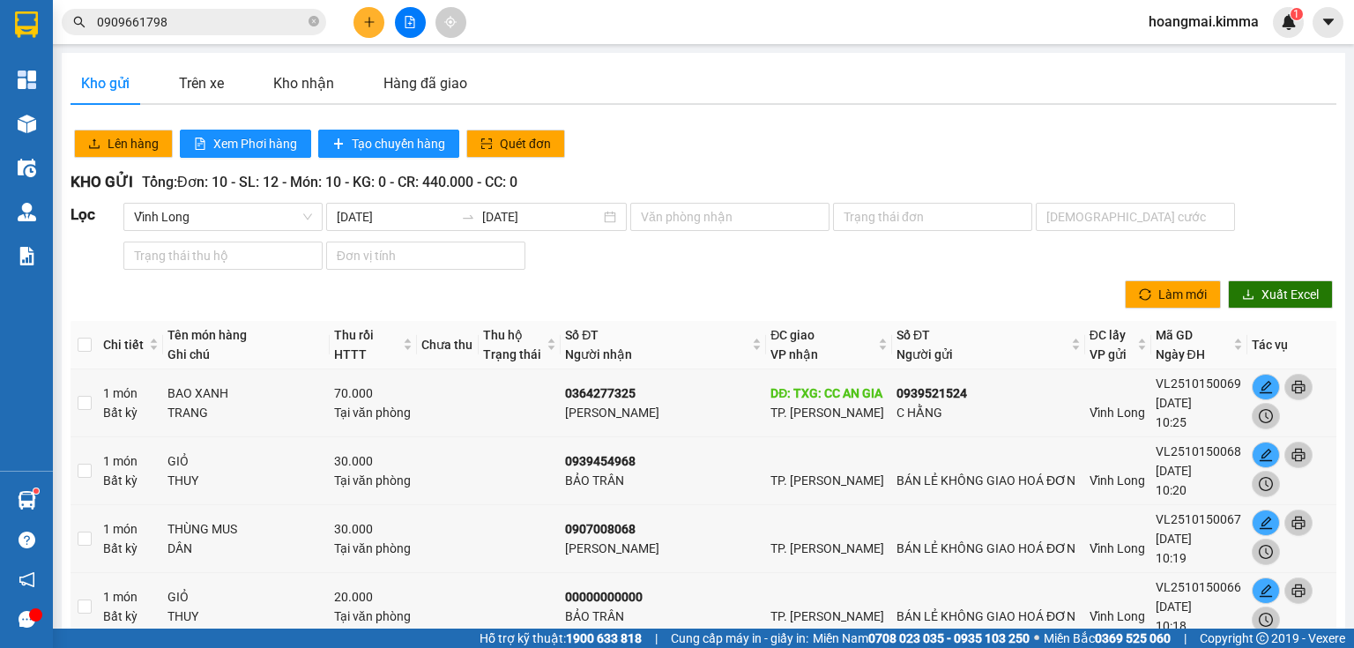
drag, startPoint x: 317, startPoint y: 25, endPoint x: 303, endPoint y: 25, distance: 14.1
click at [309, 25] on icon "close-circle" at bounding box center [313, 21] width 11 height 11
paste input "0373766766"
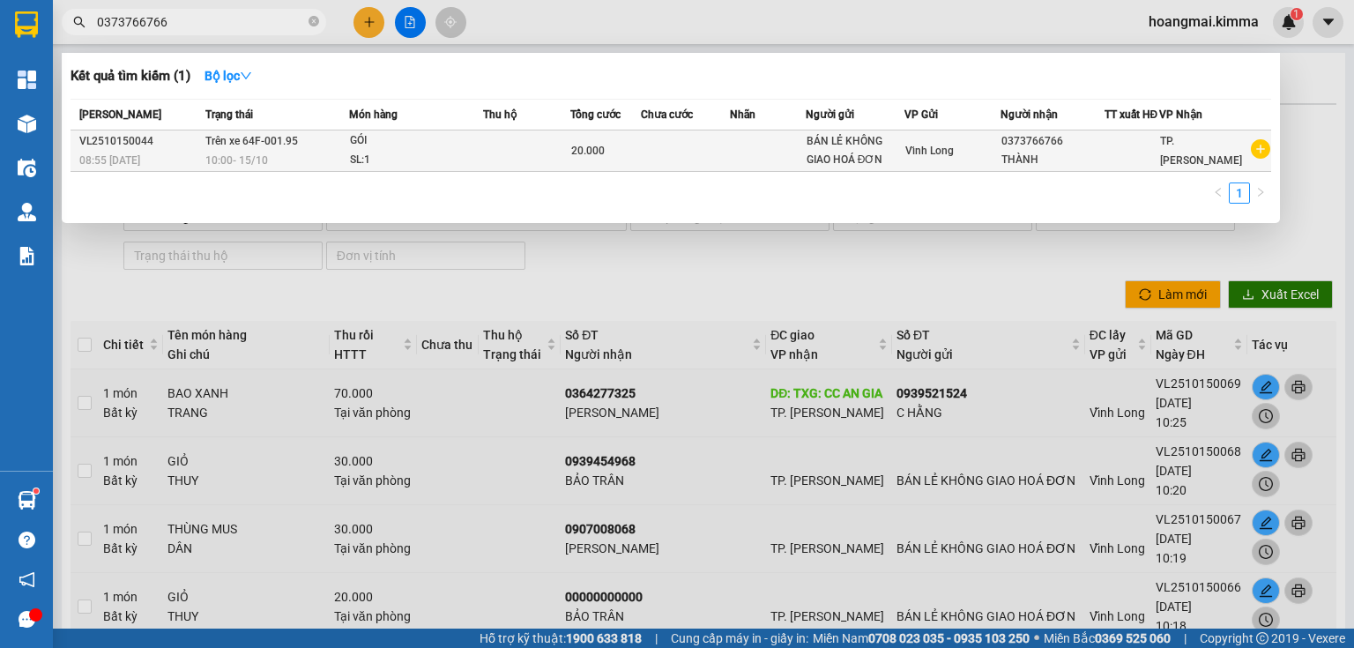
type input "0373766766"
click at [479, 162] on div "SL: 1" at bounding box center [416, 160] width 132 height 19
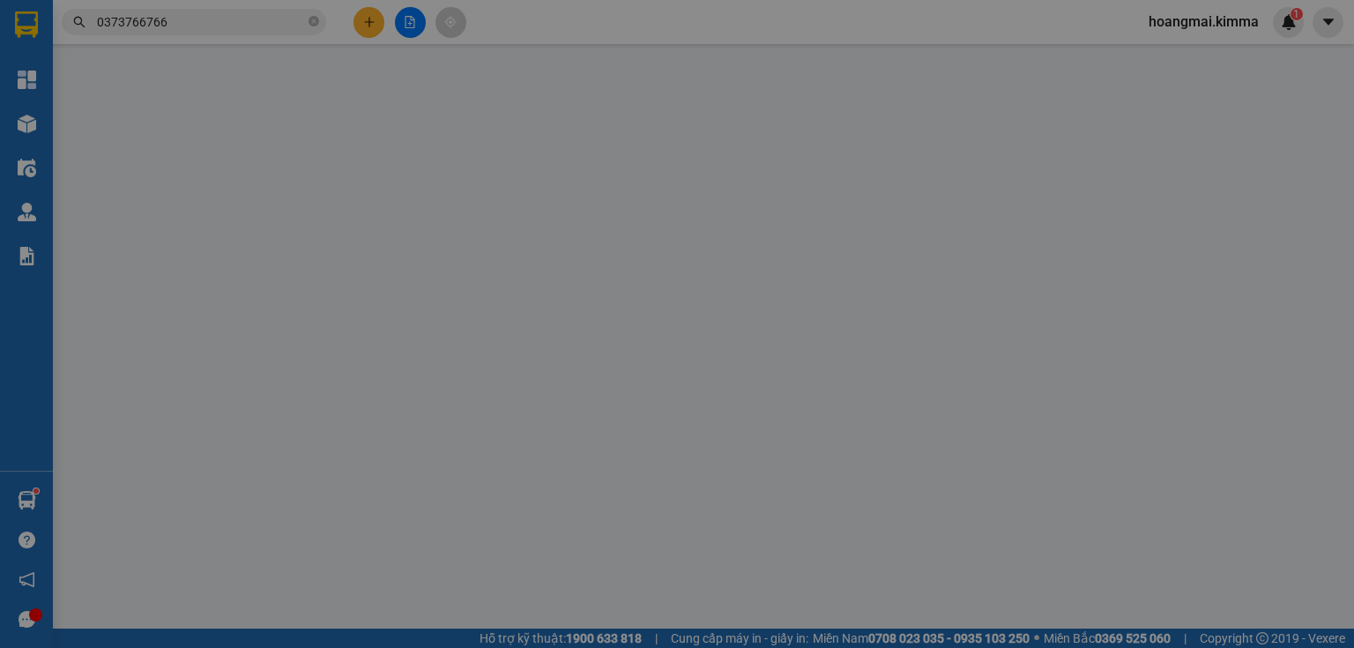
type input "BÁN LẺ KHÔNG GIAO HOÁ ĐƠN"
type input "0373766766"
type input "THÀNH"
type input "20.000"
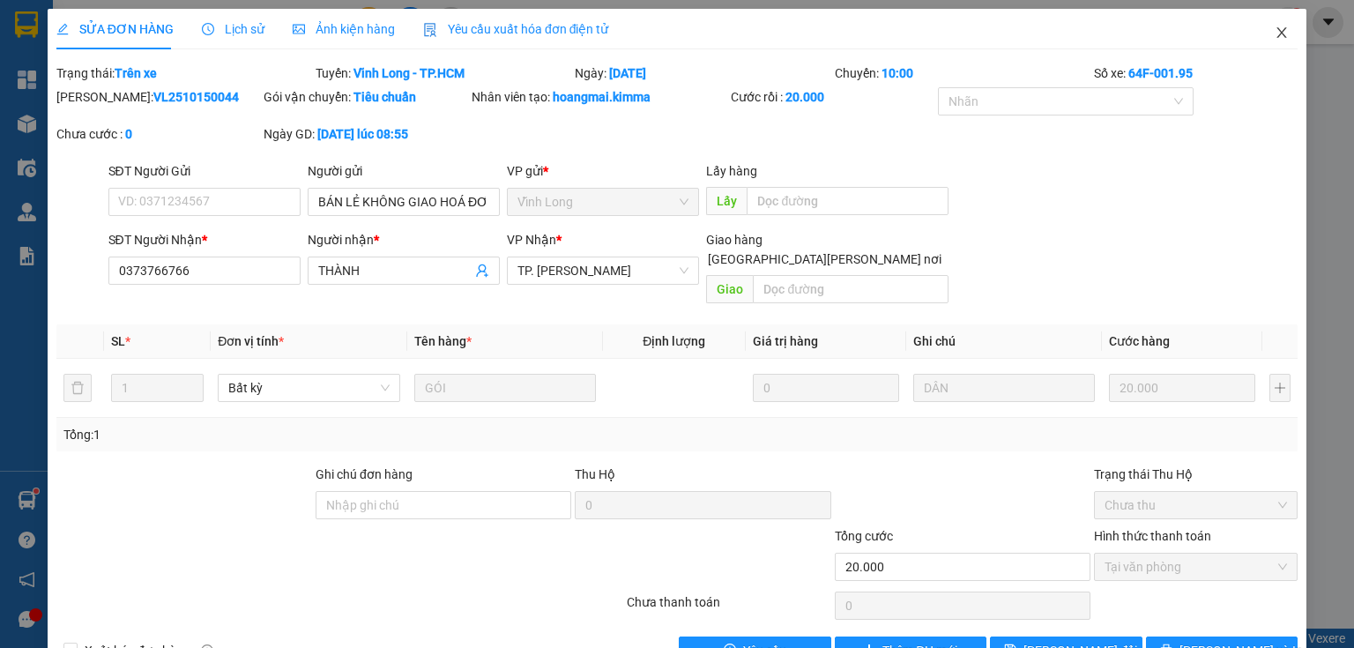
click at [1280, 33] on span "Close" at bounding box center [1281, 33] width 49 height 49
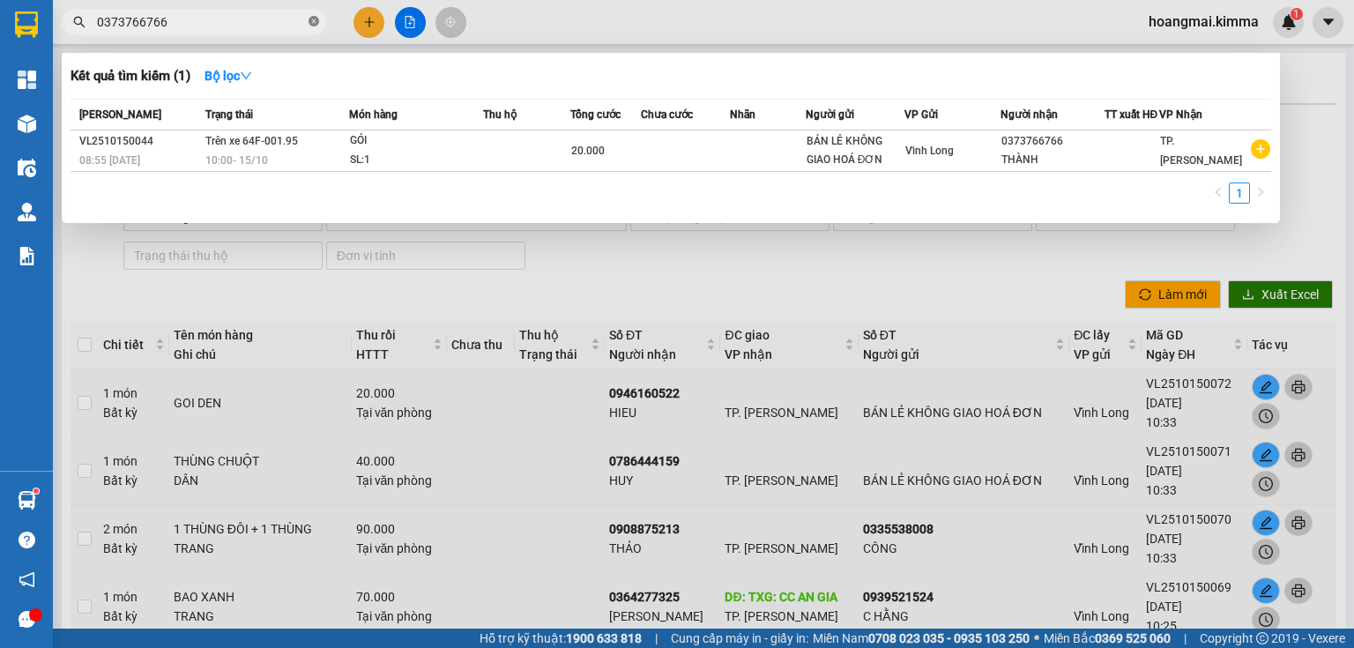
click at [313, 24] on icon "close-circle" at bounding box center [313, 21] width 11 height 11
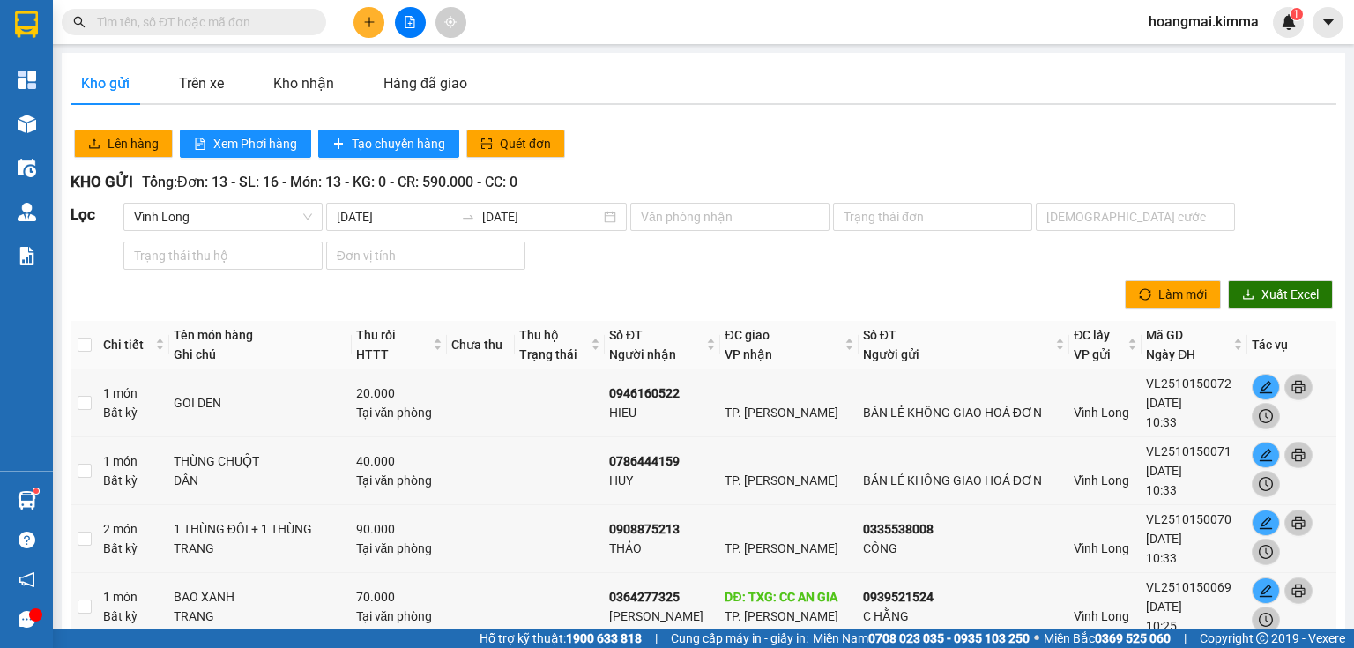
paste input "0896628839"
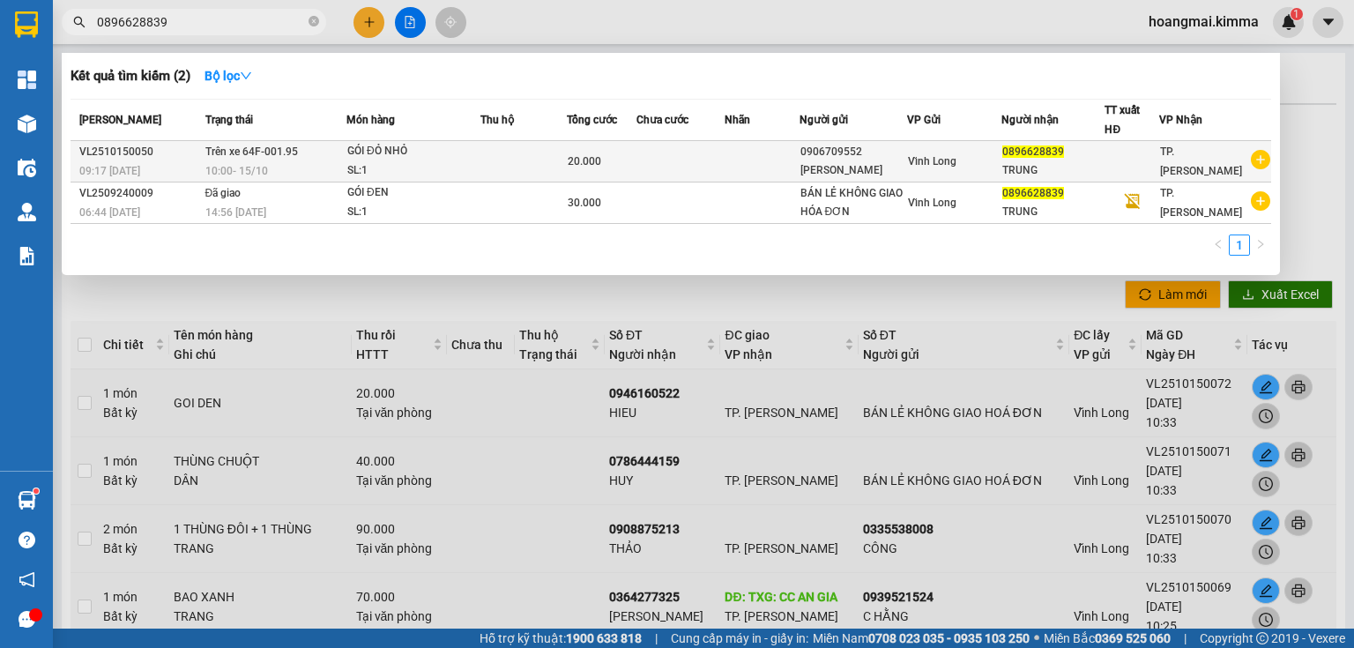
type input "0896628839"
click at [693, 146] on td at bounding box center [680, 161] width 88 height 41
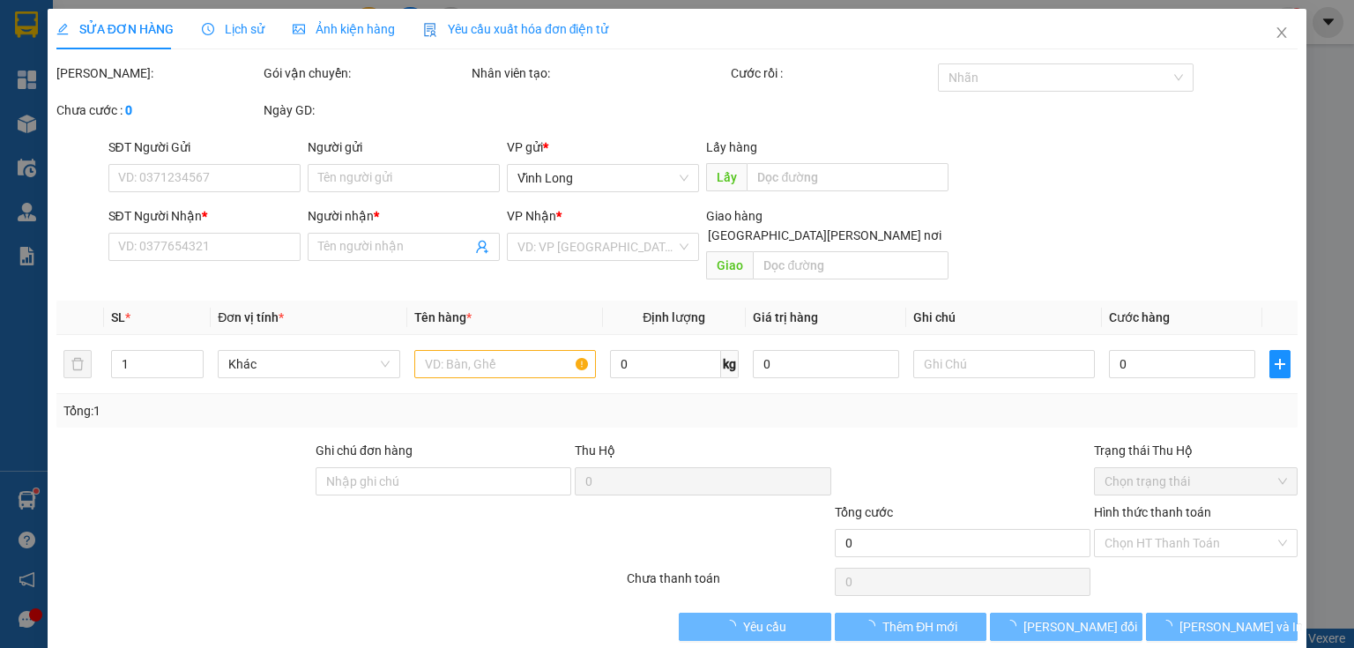
type input "0906709552"
type input "HỒNG NGỌC VIÊN"
type input "0896628839"
type input "TRUNG"
type input "20.000"
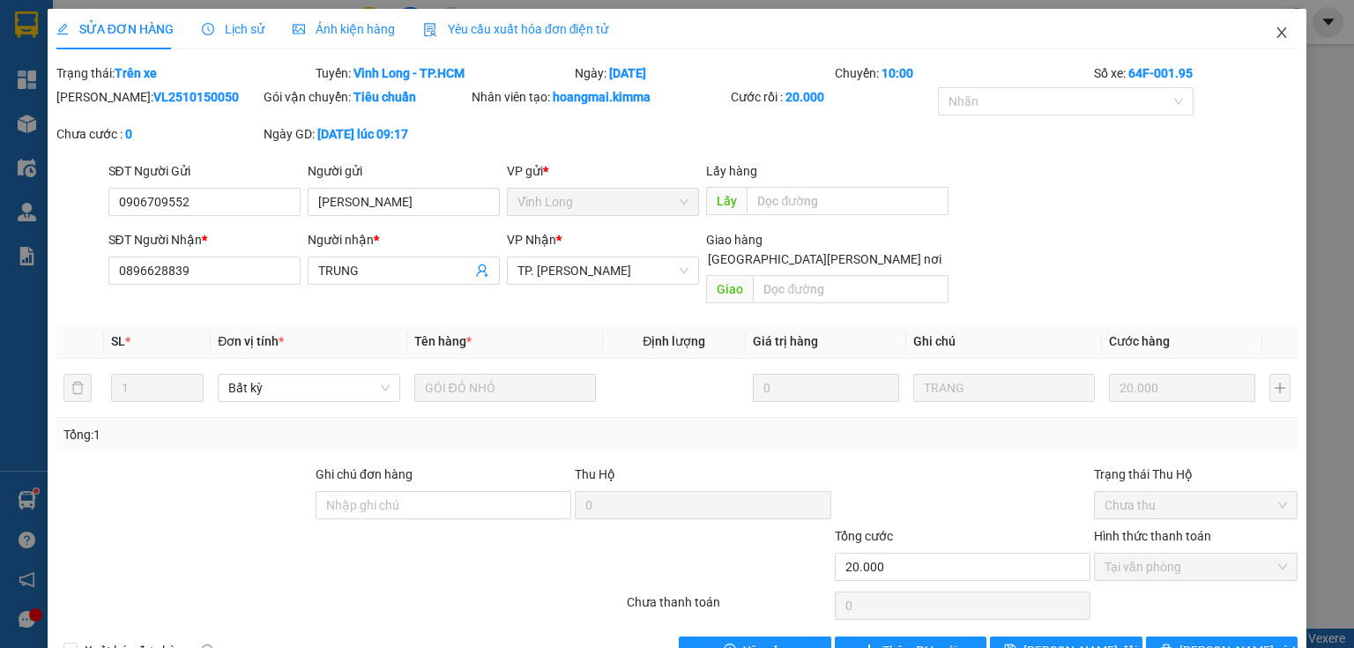
click at [1275, 35] on icon "close" at bounding box center [1282, 33] width 14 height 14
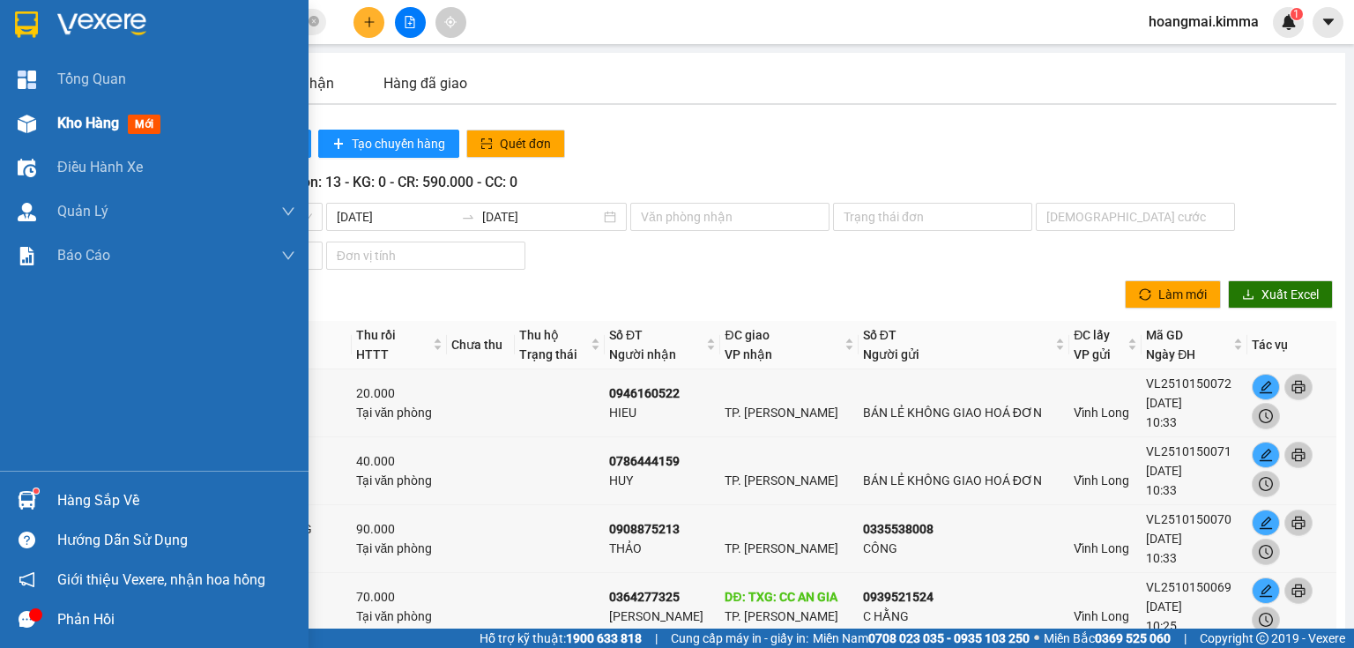
click at [33, 127] on img at bounding box center [27, 124] width 19 height 19
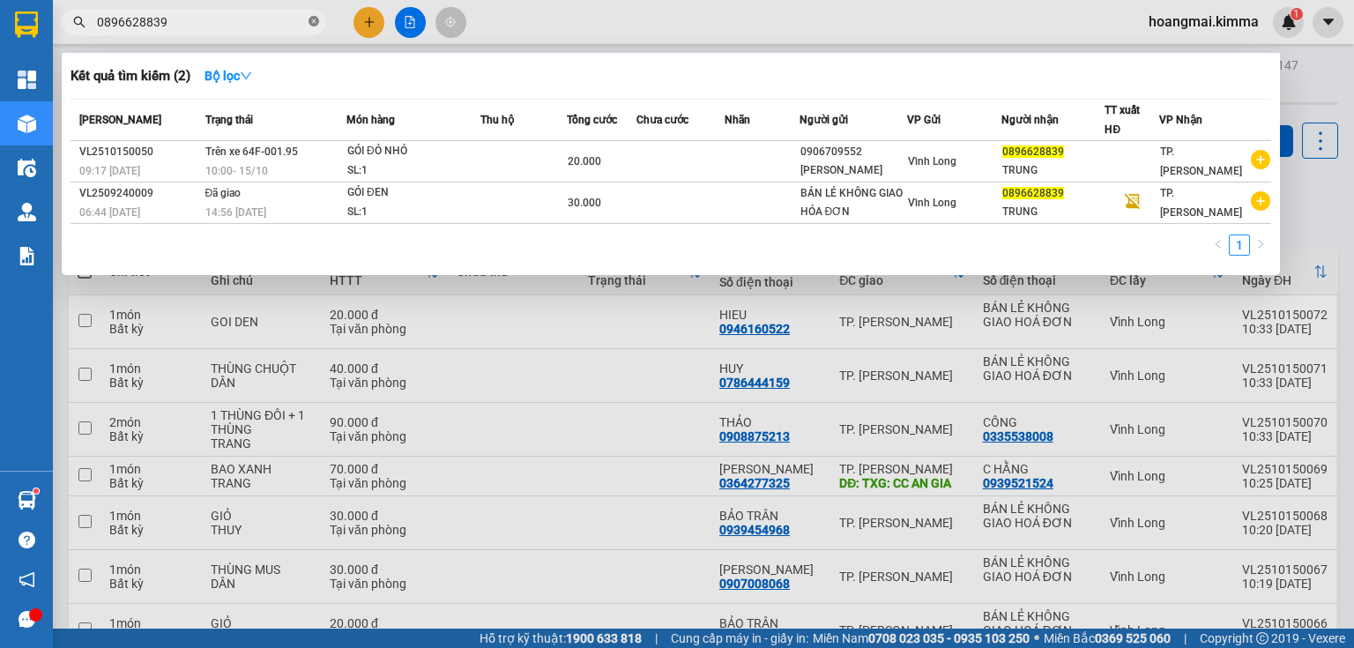
click at [317, 22] on icon "close-circle" at bounding box center [313, 21] width 11 height 11
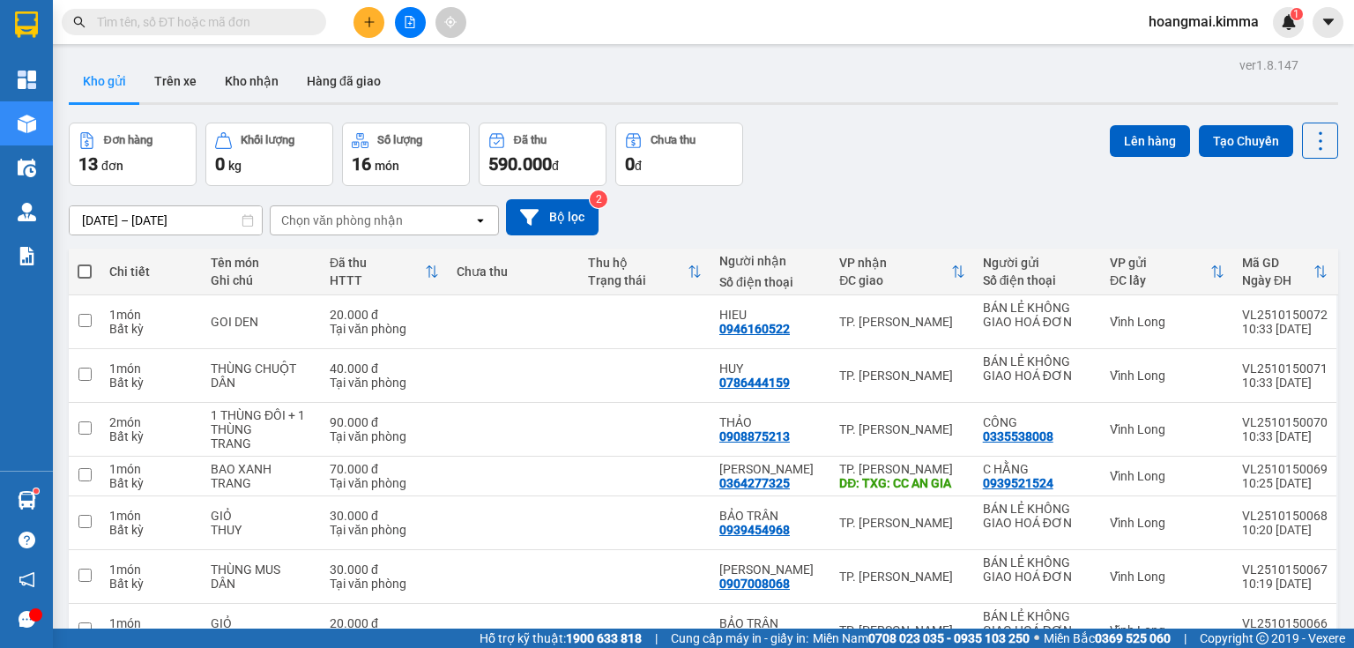
paste input "0933699678"
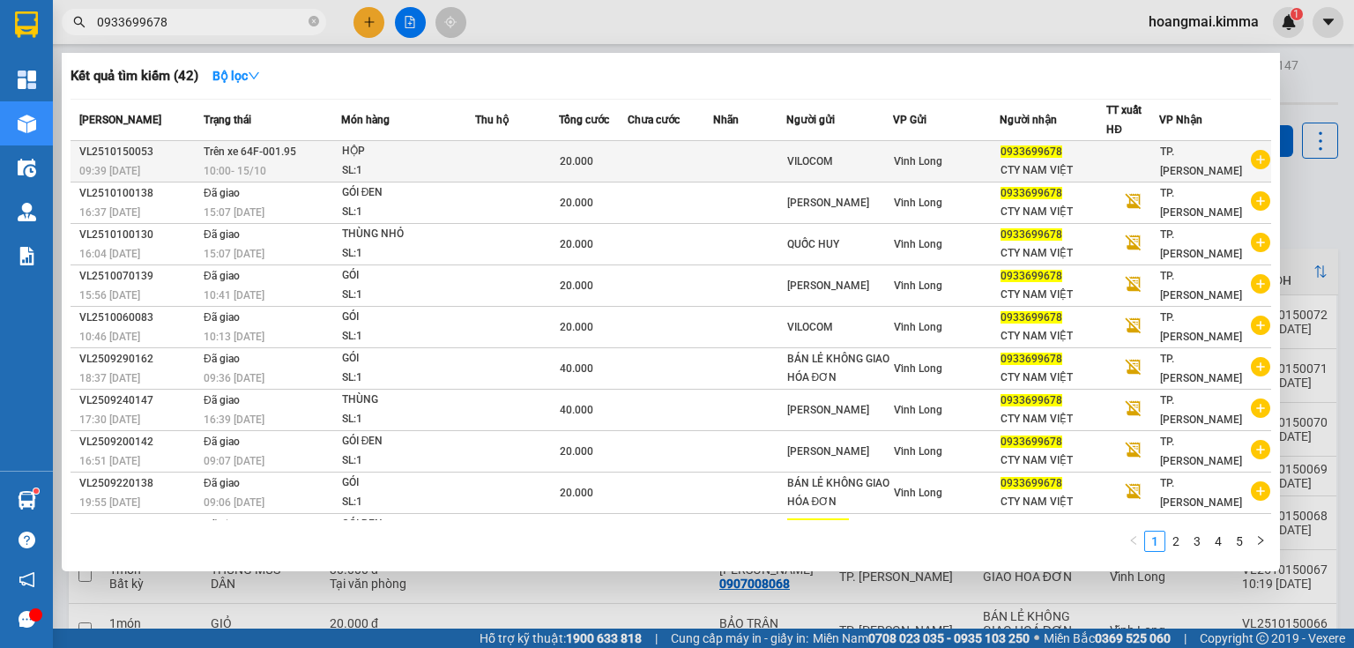
type input "0933699678"
click at [627, 148] on td "20.000" at bounding box center [593, 161] width 68 height 41
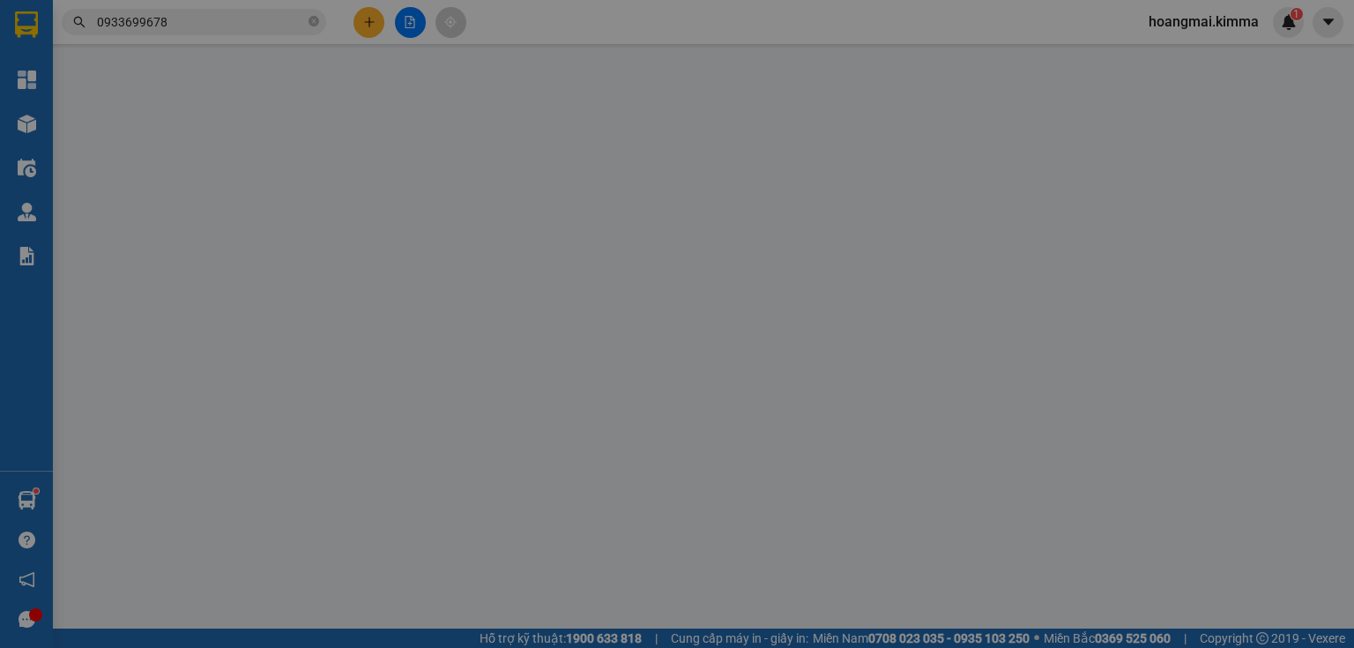
type input "VILOCOM"
type input "0933699678"
type input "CTY NAM VIỆT"
type input "20.000"
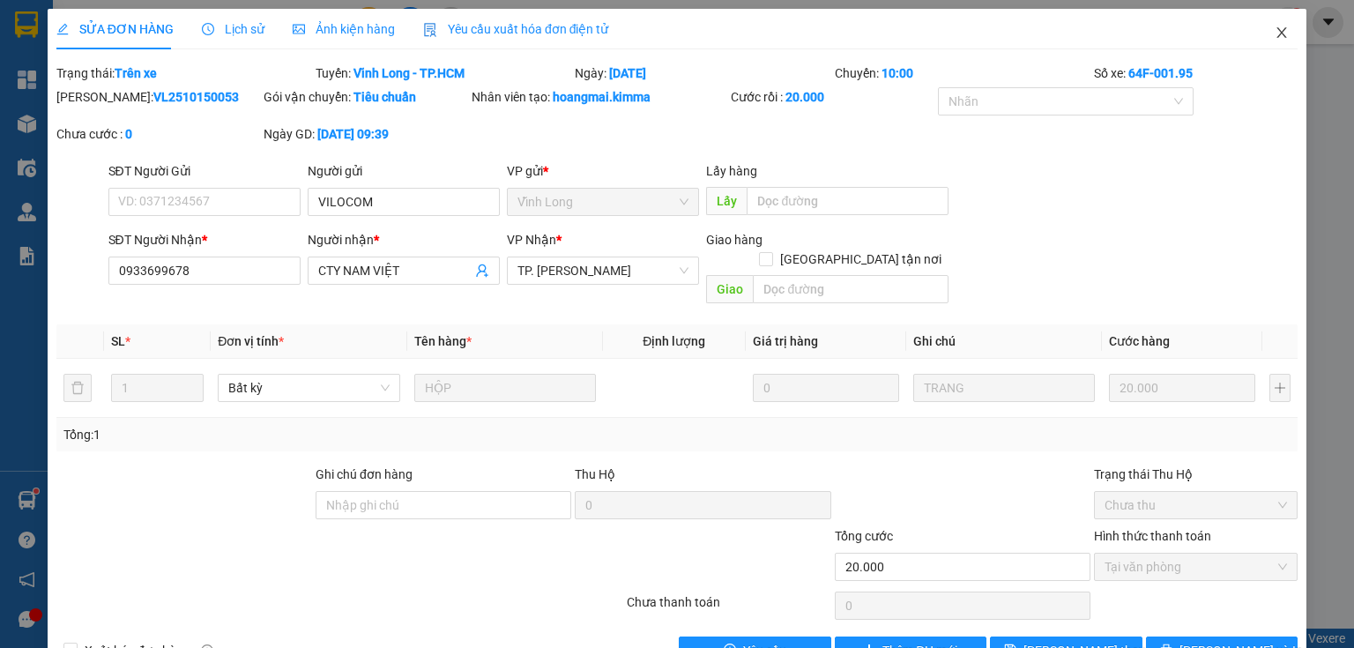
click at [1277, 28] on icon "close" at bounding box center [1282, 32] width 10 height 11
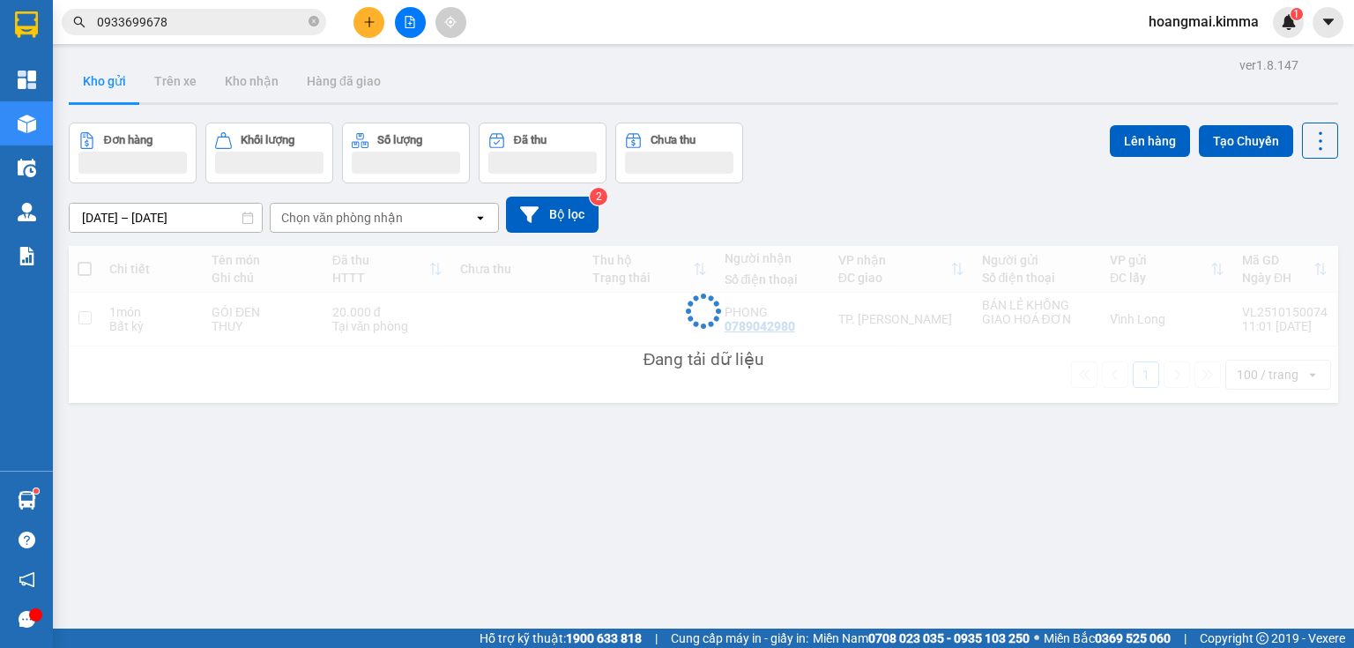
click at [405, 32] on button at bounding box center [410, 22] width 31 height 31
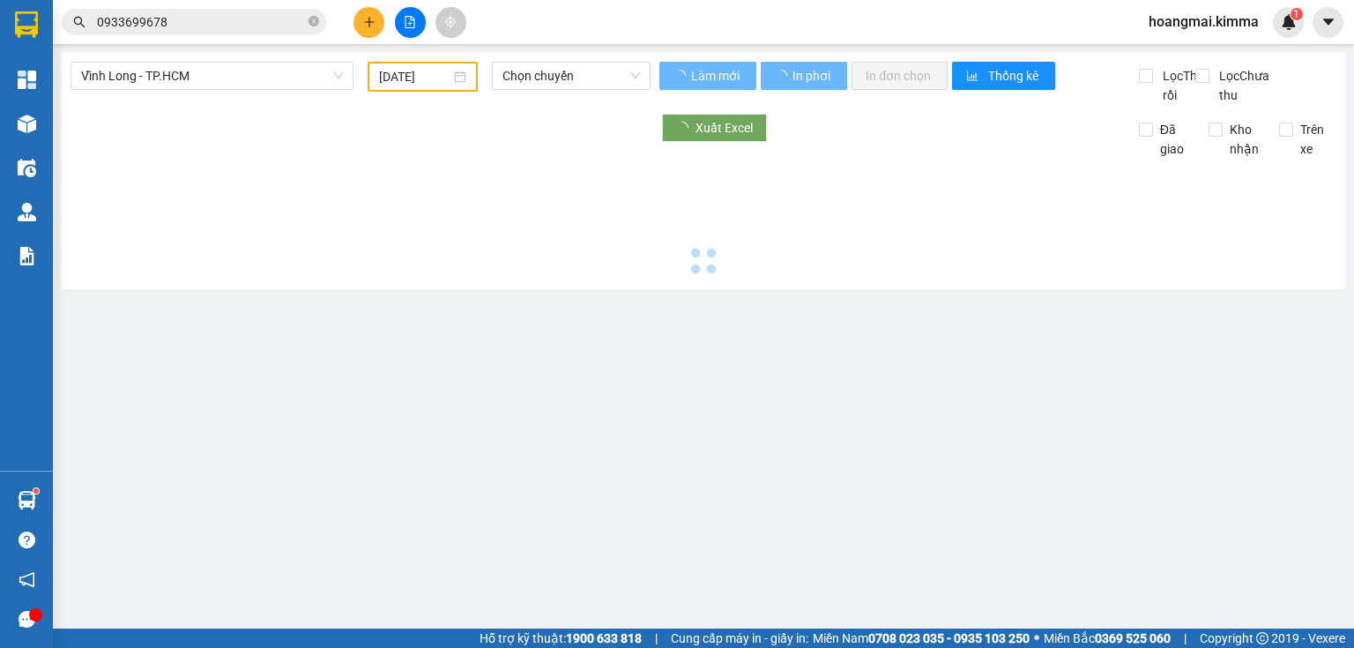
type input "[DATE]"
click at [254, 84] on span "Vĩnh Long - TP.HCM" at bounding box center [212, 76] width 262 height 26
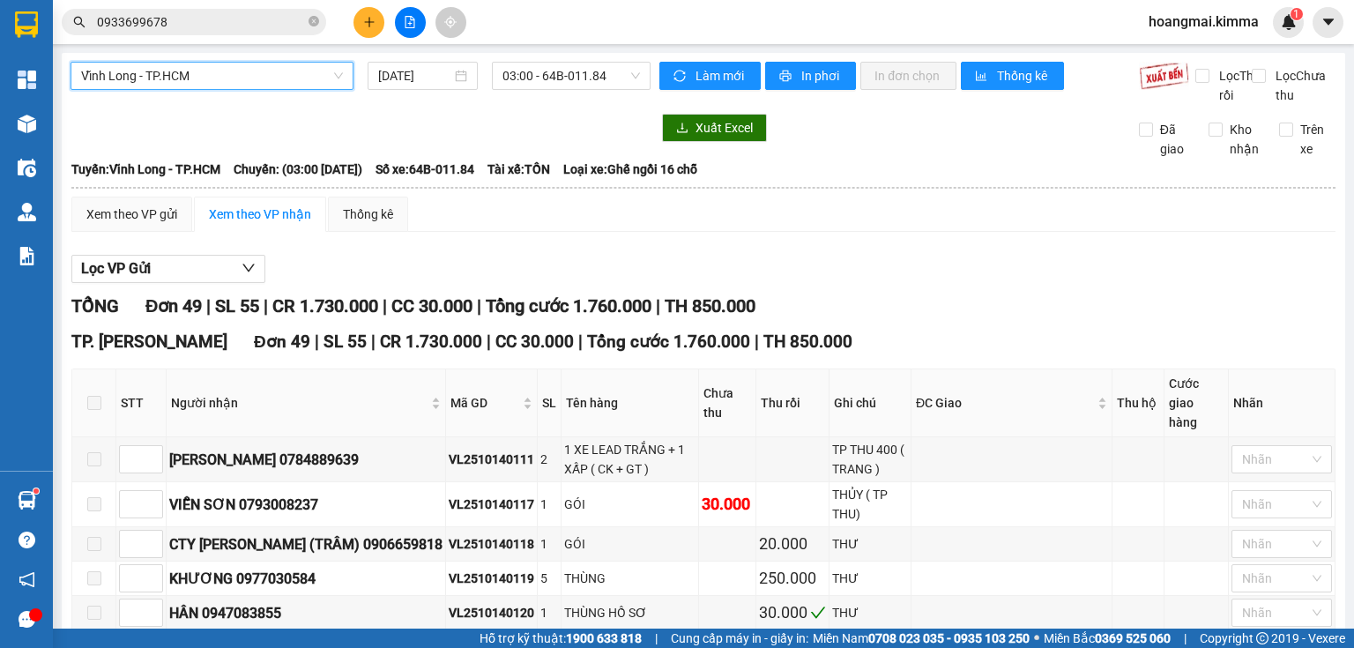
click at [137, 166] on body "Kết quả tìm kiếm ( 42 ) Bộ lọc Mã ĐH Trạng thái Món hàng Thu hộ Tổng cước Chưa …" at bounding box center [677, 324] width 1354 height 648
click at [288, 78] on span "Vĩnh Long - TP.HCM" at bounding box center [212, 76] width 262 height 26
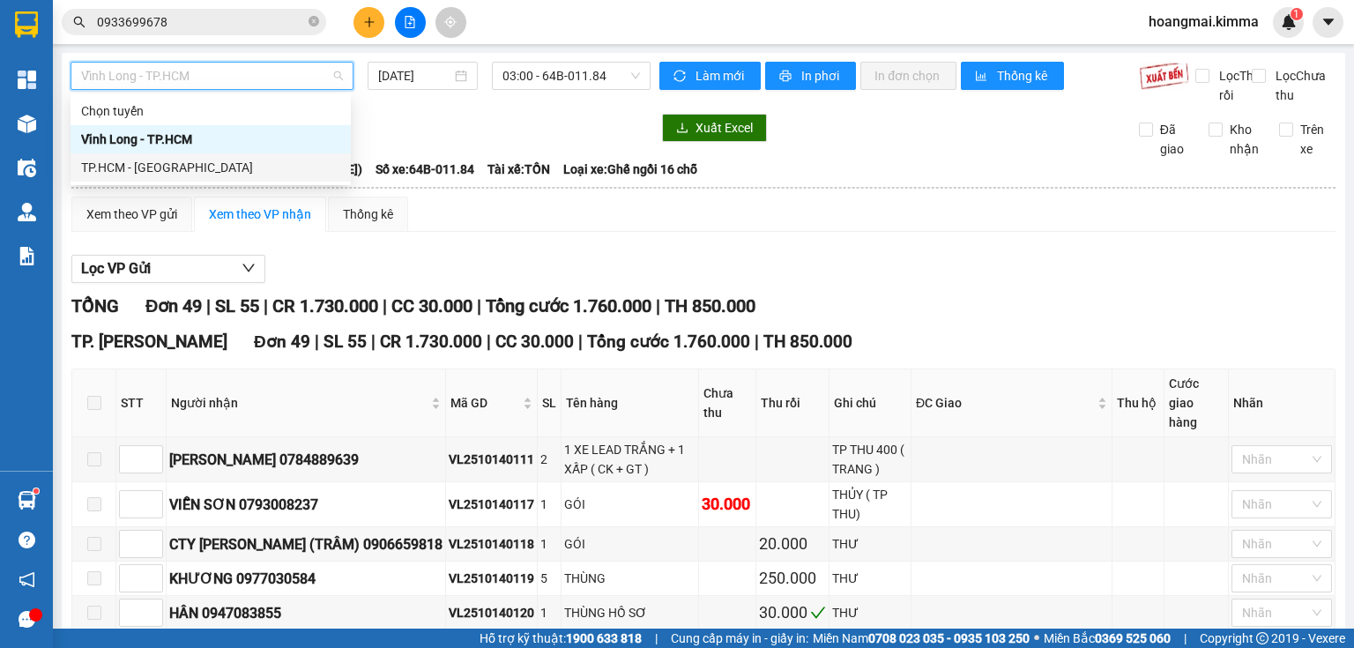
click at [171, 162] on div "TP.HCM - Vĩnh Long" at bounding box center [210, 167] width 259 height 19
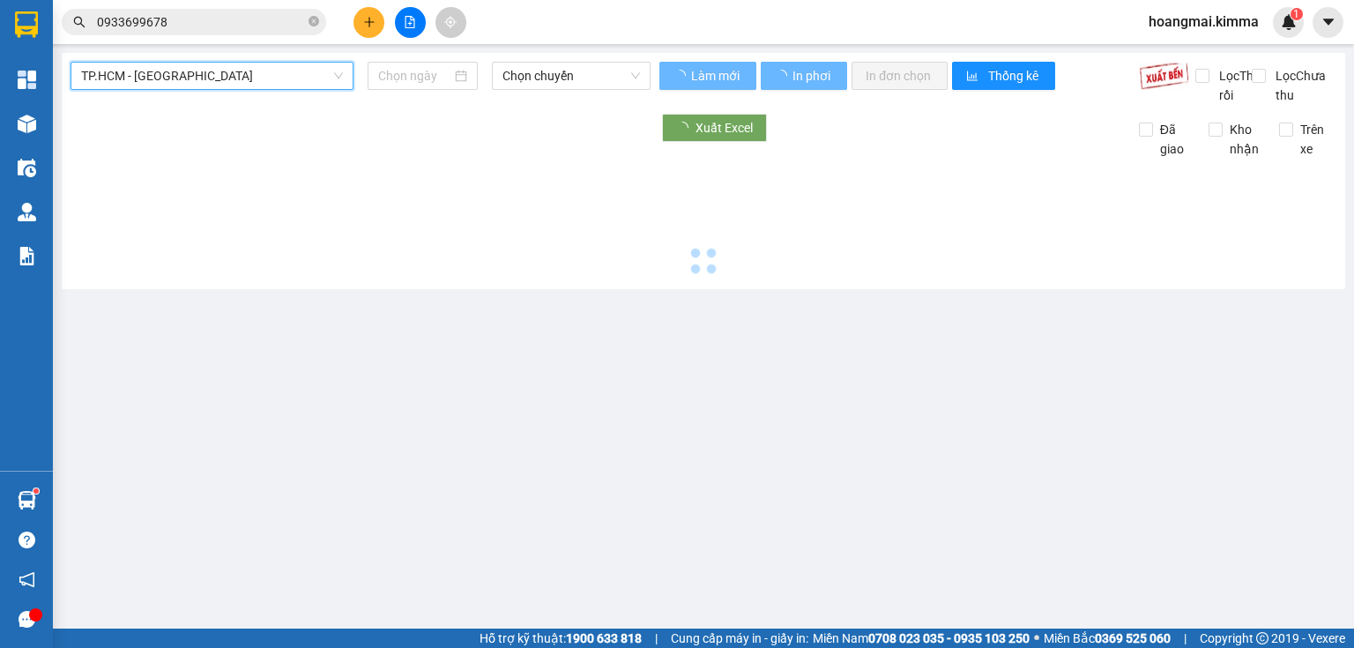
type input "[DATE]"
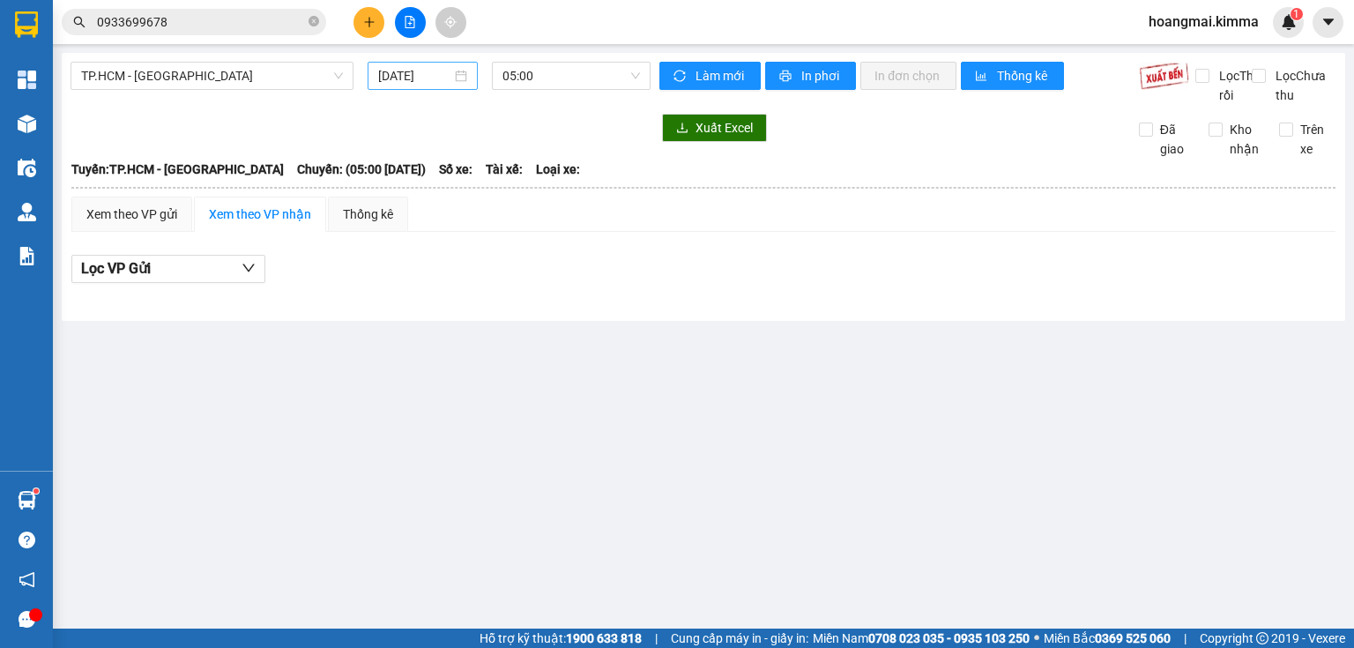
click at [451, 63] on div "[DATE]" at bounding box center [422, 76] width 109 height 28
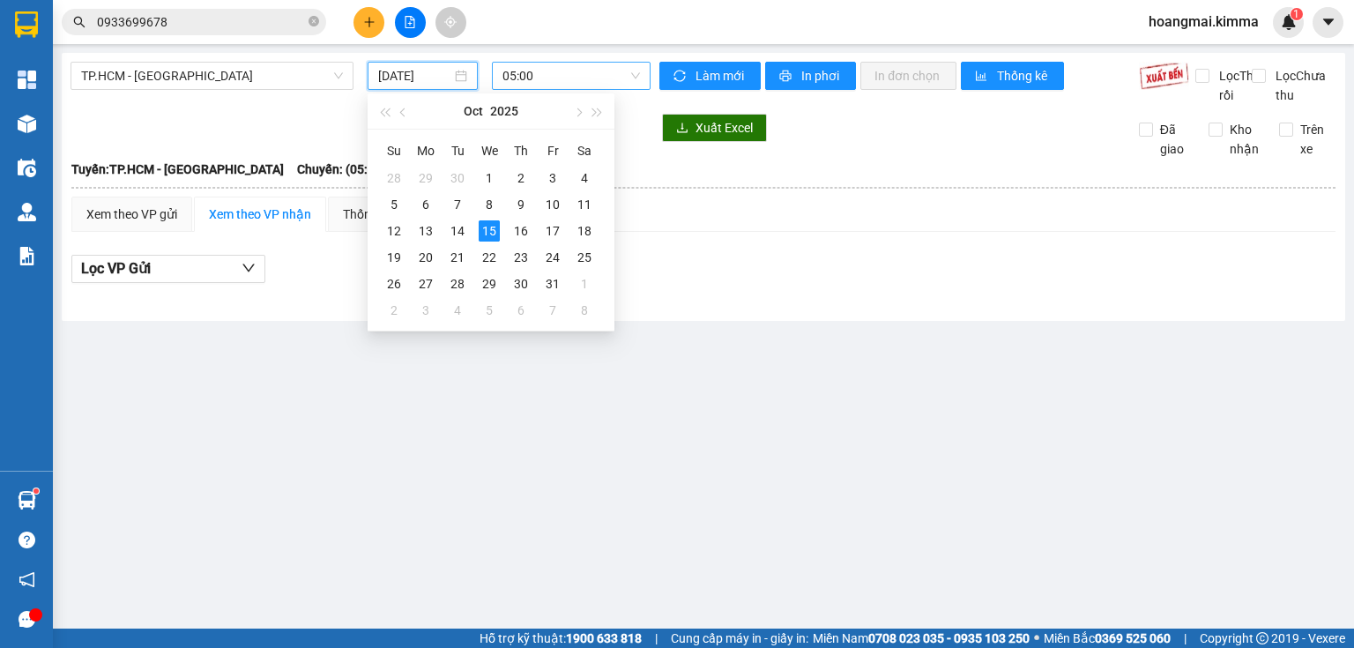
click at [526, 70] on span "05:00" at bounding box center [571, 76] width 138 height 26
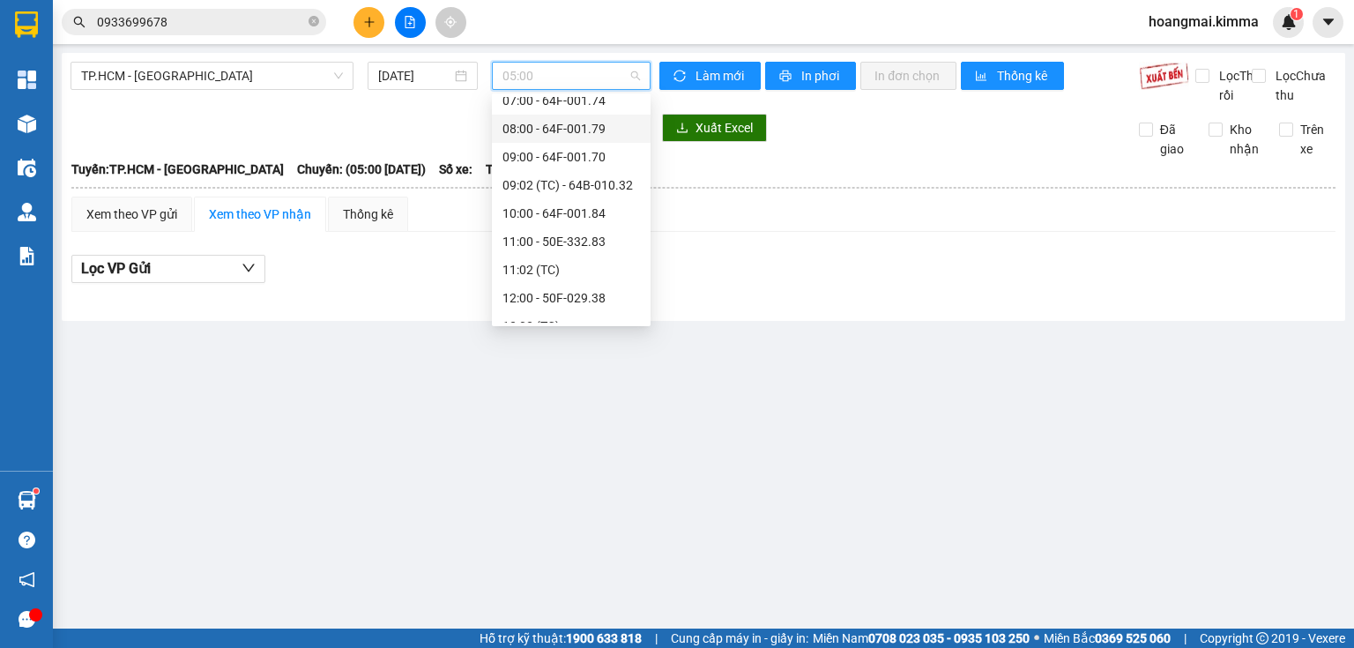
scroll to position [71, 0]
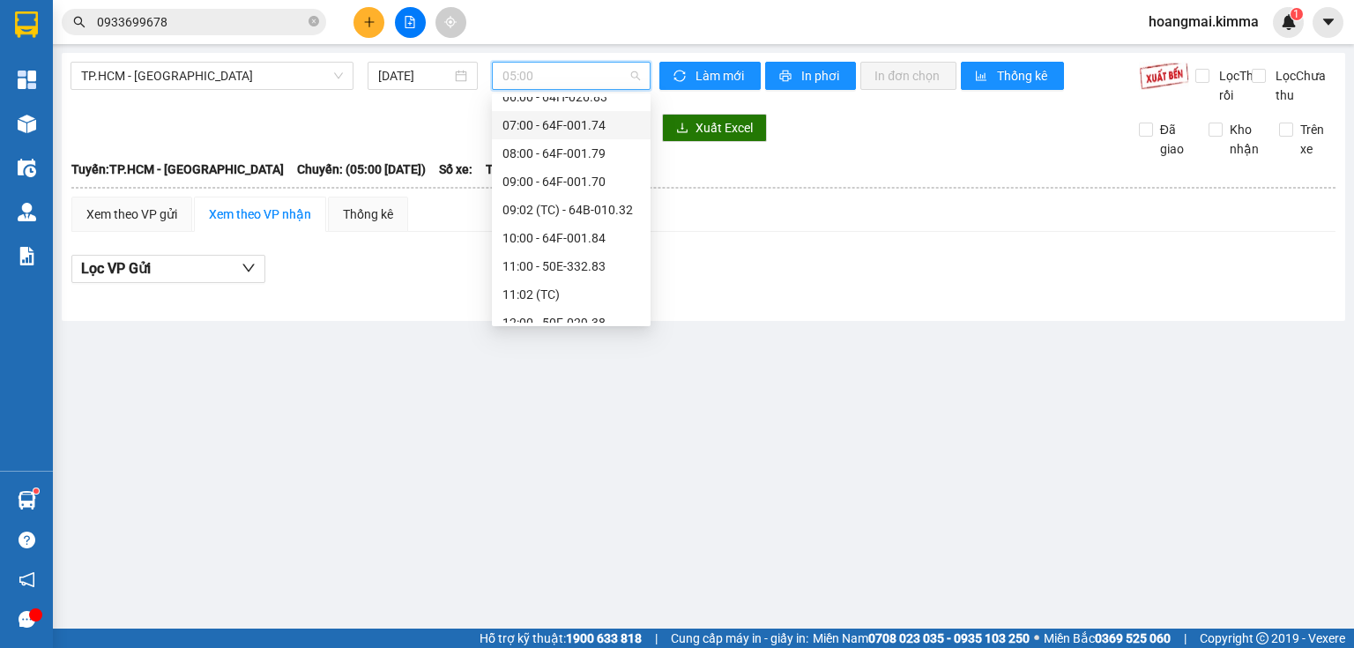
click at [556, 128] on div "07:00 - 64F-001.74" at bounding box center [570, 124] width 137 height 19
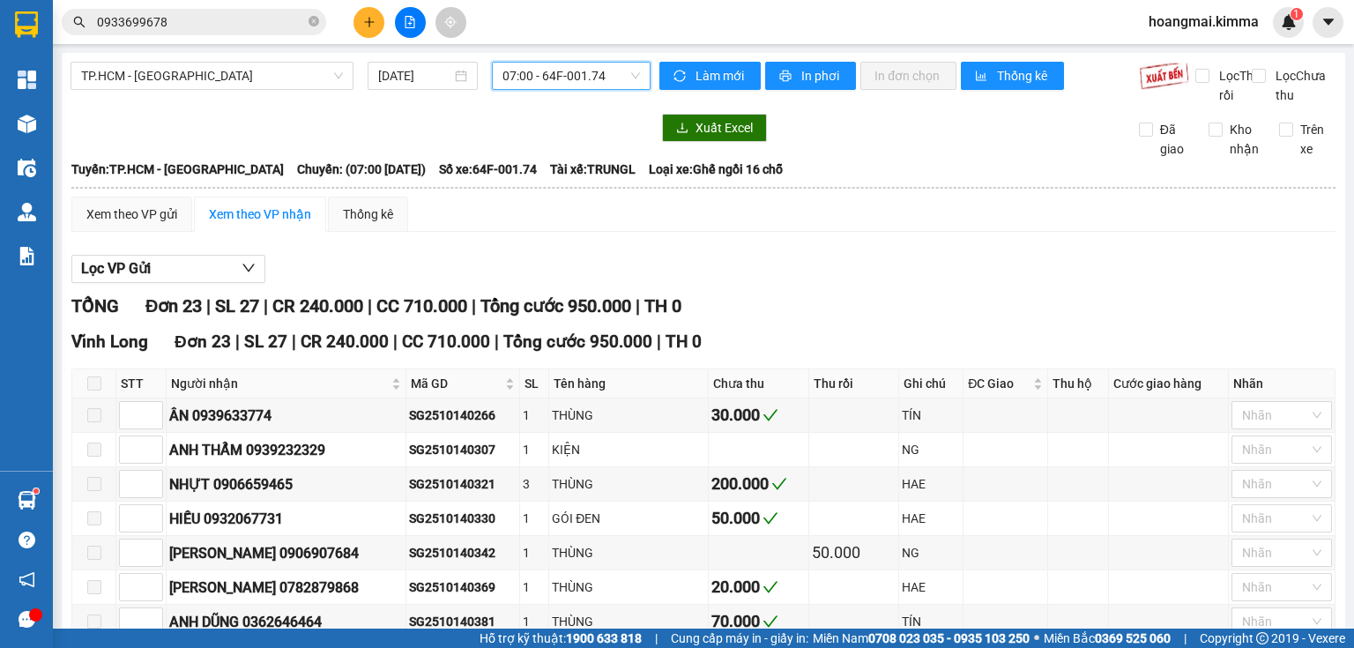
click at [571, 76] on span "07:00 - 64F-001.74" at bounding box center [571, 76] width 138 height 26
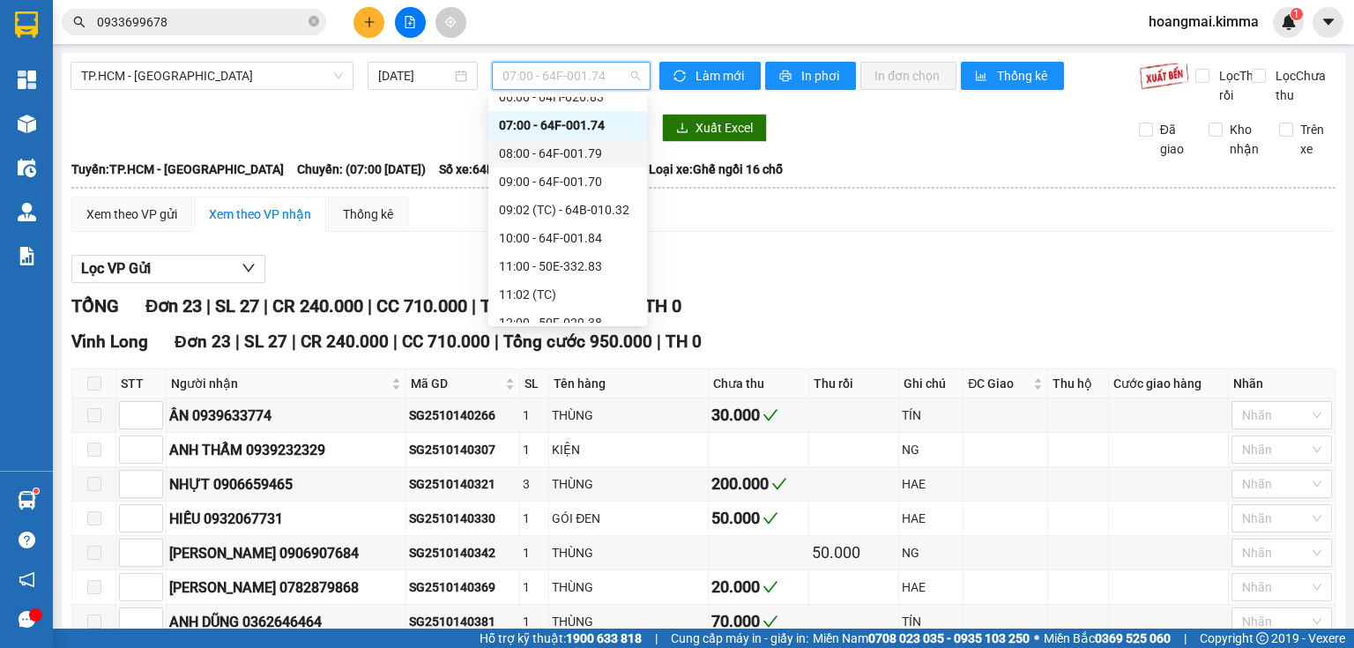
click at [556, 146] on div "08:00 - 64F-001.79" at bounding box center [567, 153] width 137 height 19
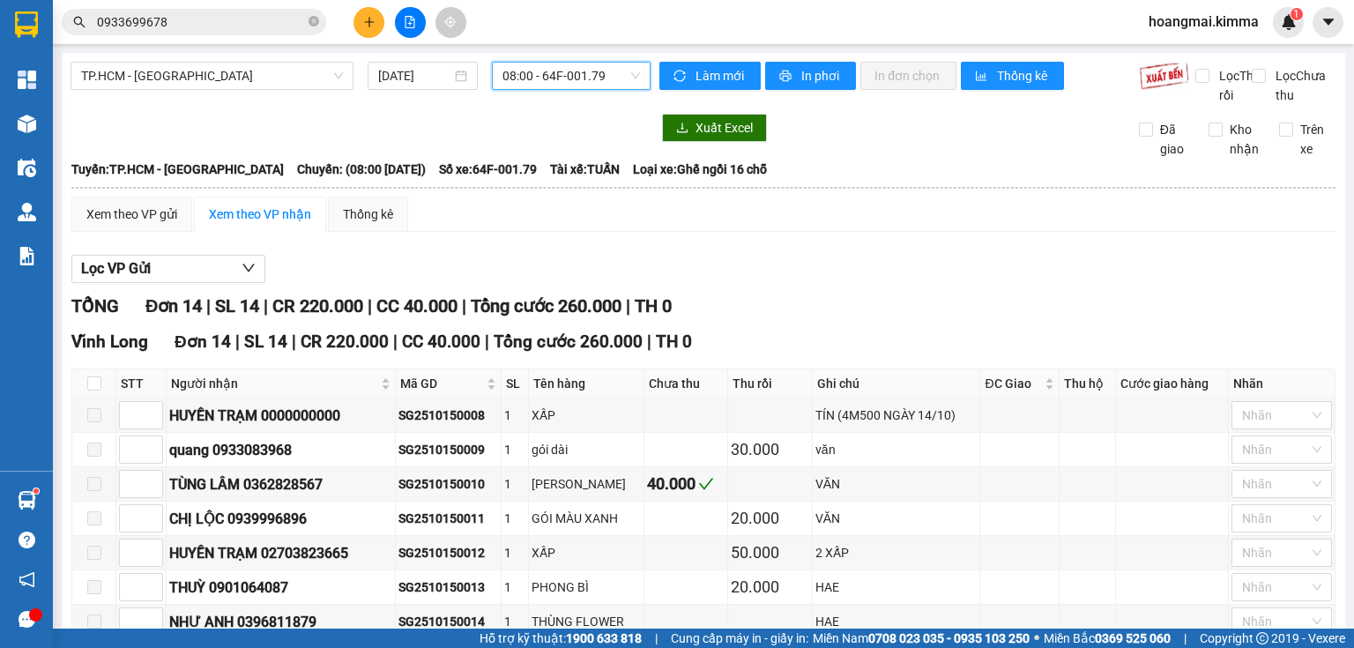
click at [1279, 140] on label "Trên xe" at bounding box center [1307, 139] width 57 height 39
click at [1279, 137] on input "Trên xe" at bounding box center [1286, 130] width 14 height 14
checkbox input "true"
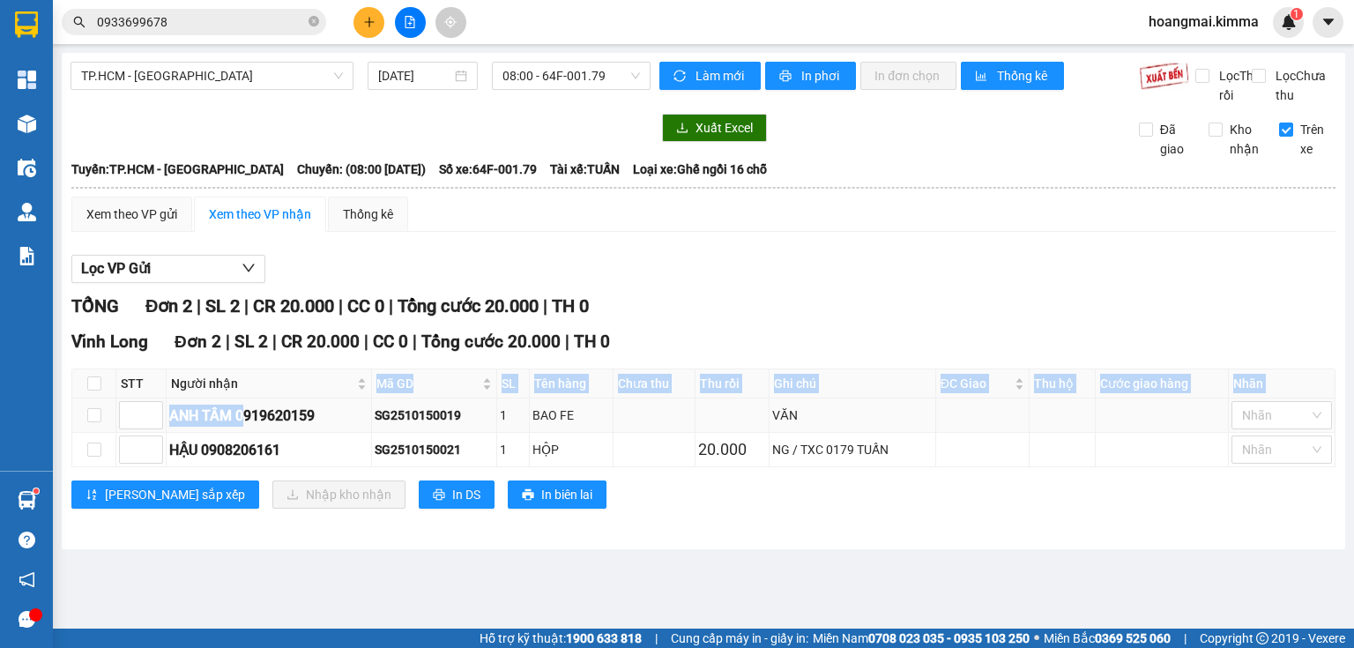
drag, startPoint x: 243, startPoint y: 434, endPoint x: 304, endPoint y: 421, distance: 62.1
click at [328, 419] on td "ANH TÂM 0919620159" at bounding box center [269, 415] width 205 height 34
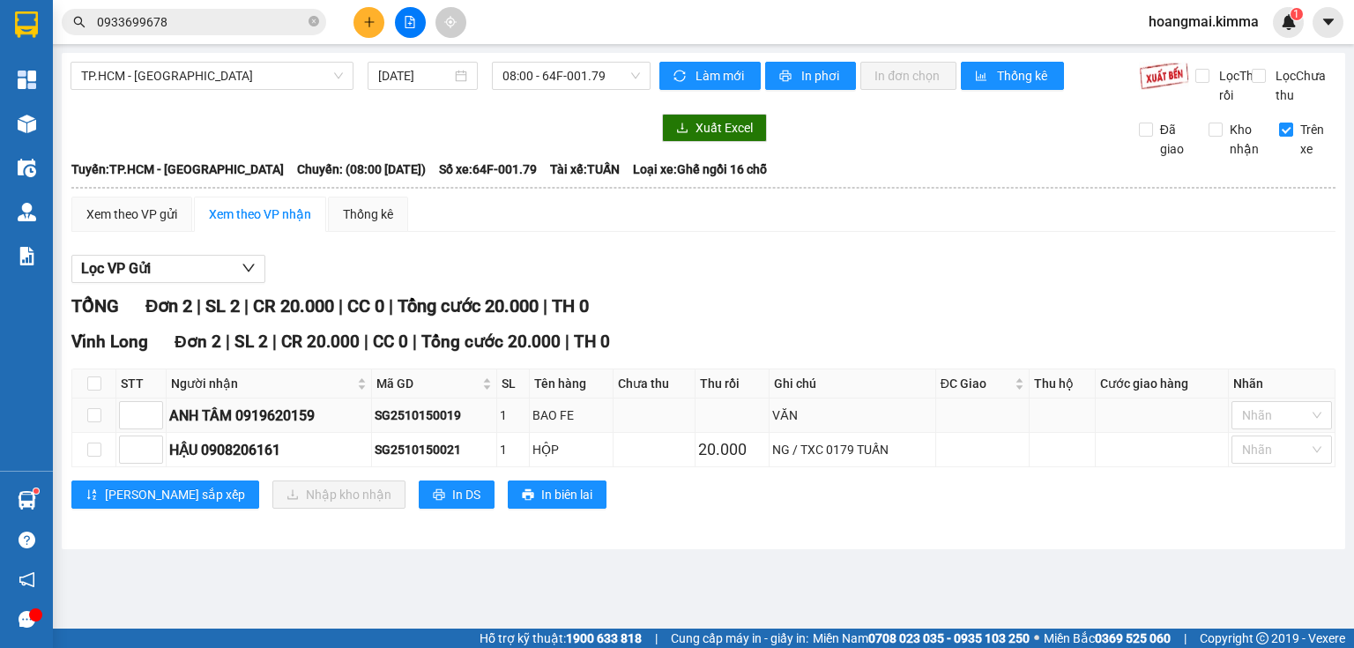
click at [242, 427] on div "ANH TÂM 0919620159" at bounding box center [268, 416] width 199 height 22
drag, startPoint x: 242, startPoint y: 434, endPoint x: 289, endPoint y: 425, distance: 47.5
click at [289, 425] on div "ANH TÂM 0919620159" at bounding box center [268, 416] width 199 height 22
copy div "0919620159"
click at [213, 28] on input "0933699678" at bounding box center [201, 21] width 208 height 19
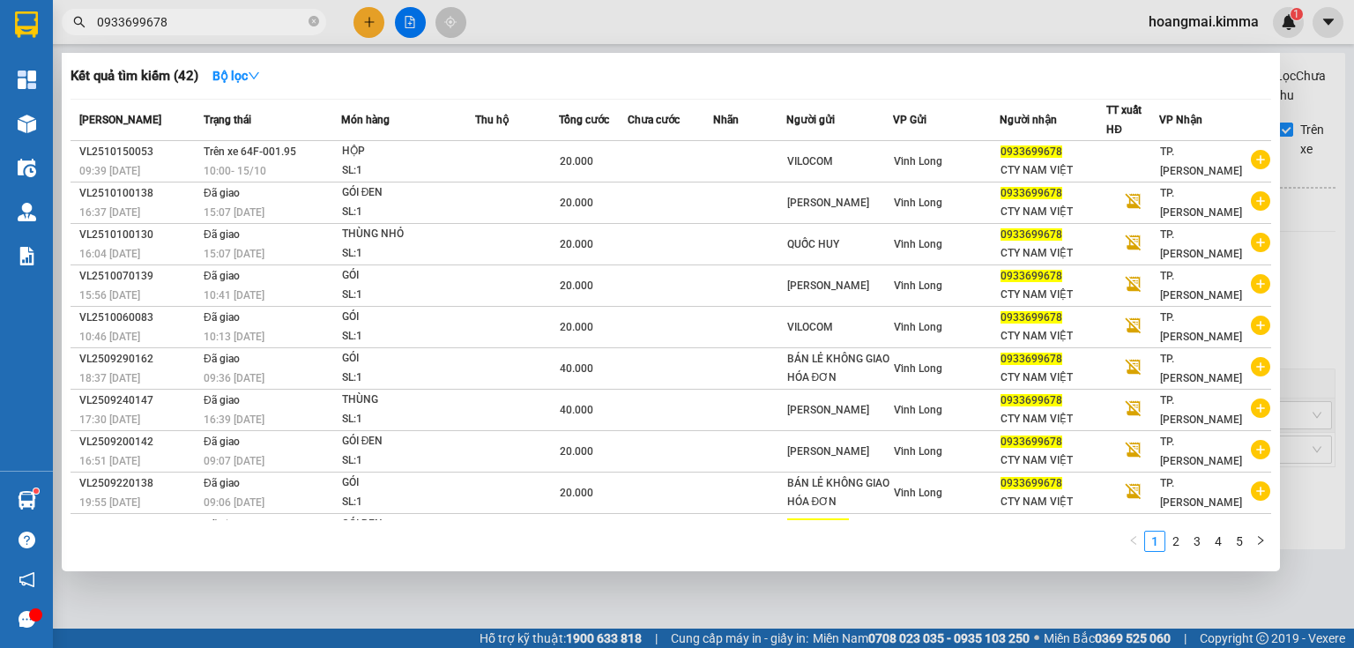
click at [213, 28] on input "0933699678" at bounding box center [201, 21] width 208 height 19
paste input "19620159"
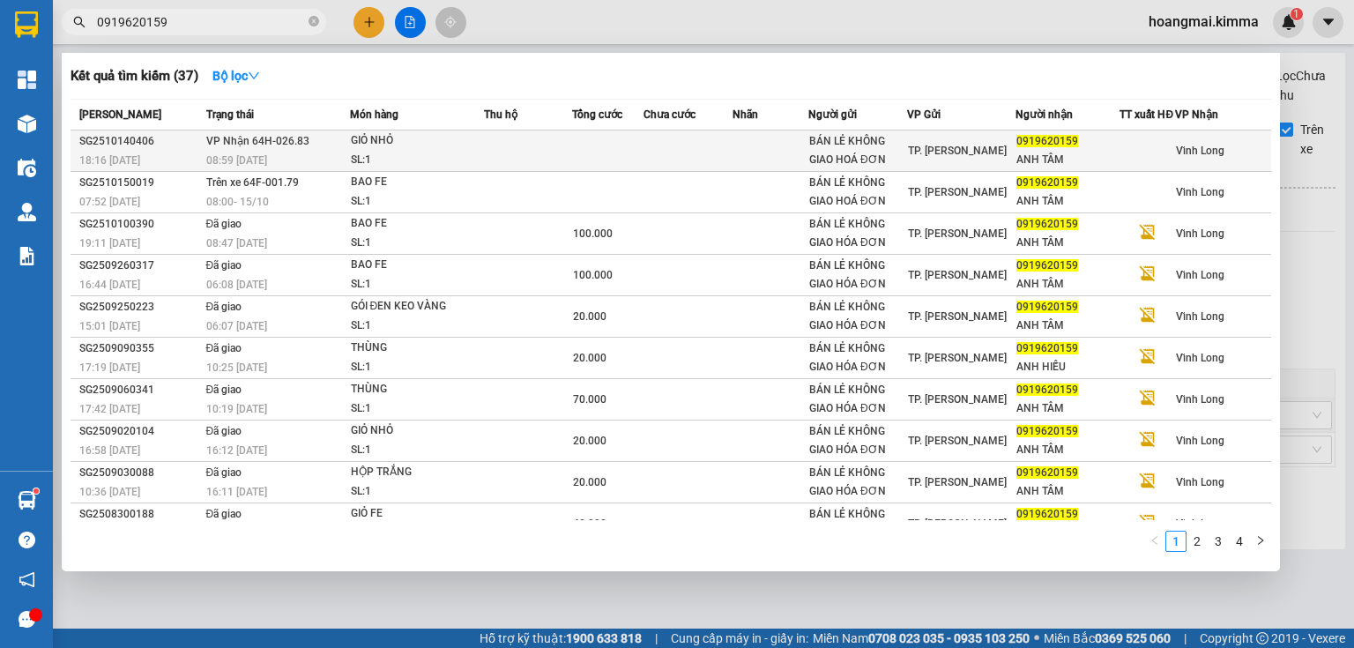
type input "0919620159"
click at [406, 163] on div "SL: 1" at bounding box center [417, 160] width 132 height 19
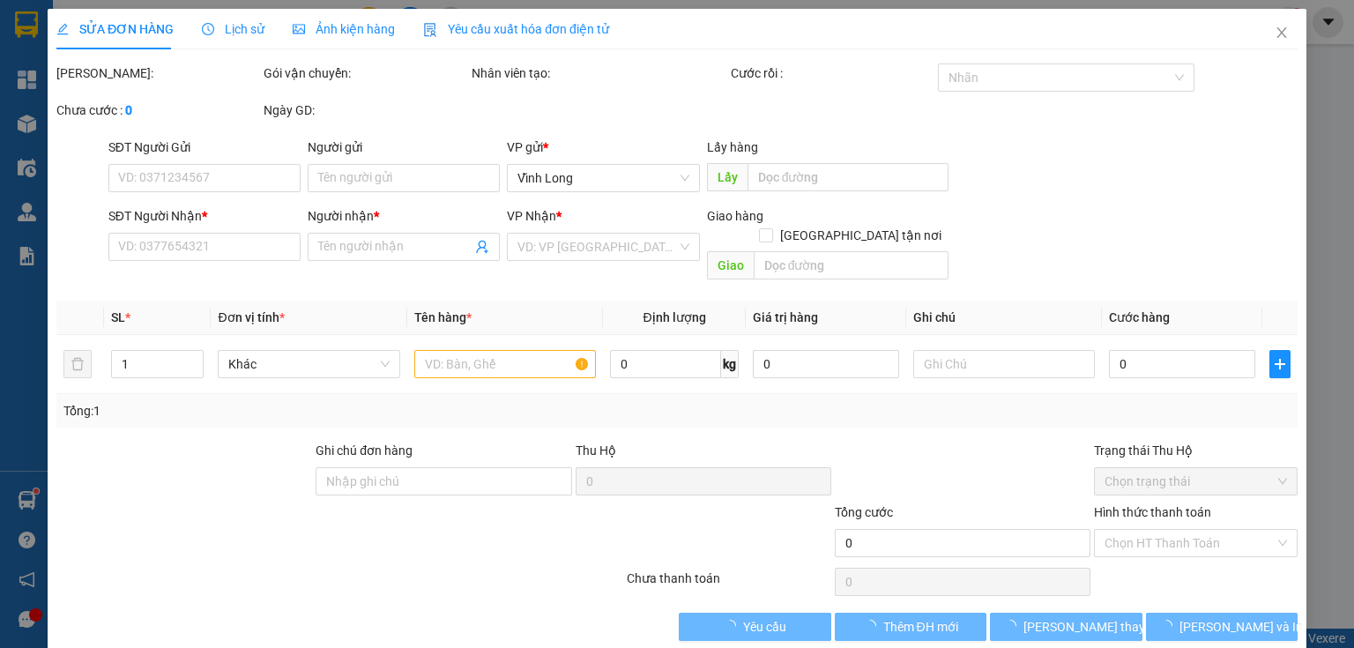
type input "BÁN LẺ KHÔNG GIAO HOÁ ĐƠN"
type input "0919620159"
type input "ANH TÂM"
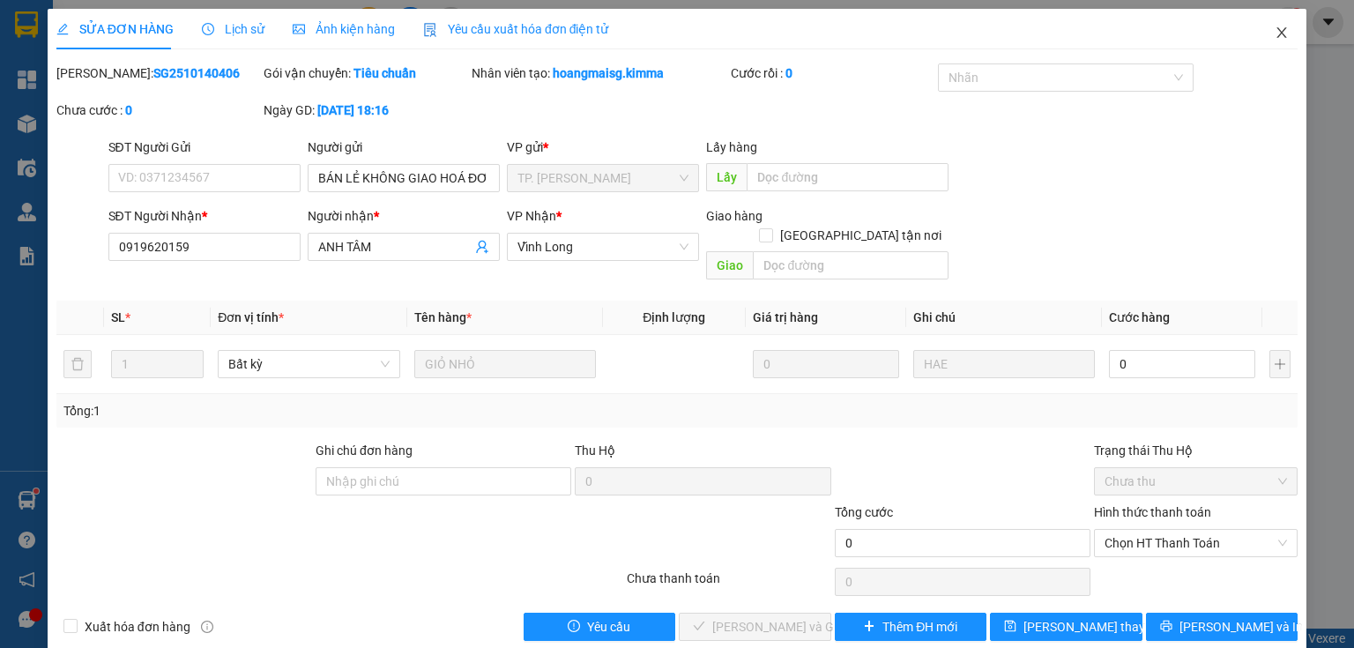
click at [1275, 36] on icon "close" at bounding box center [1282, 33] width 14 height 14
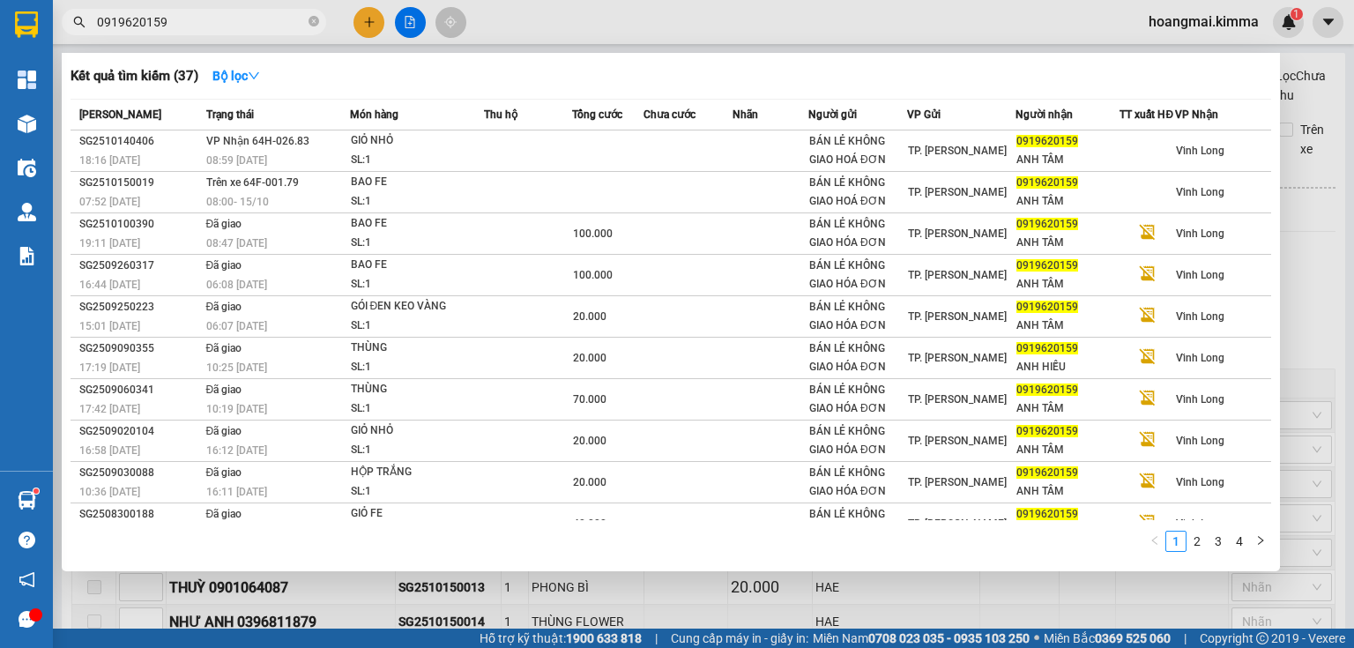
click at [279, 30] on input "0919620159" at bounding box center [201, 21] width 208 height 19
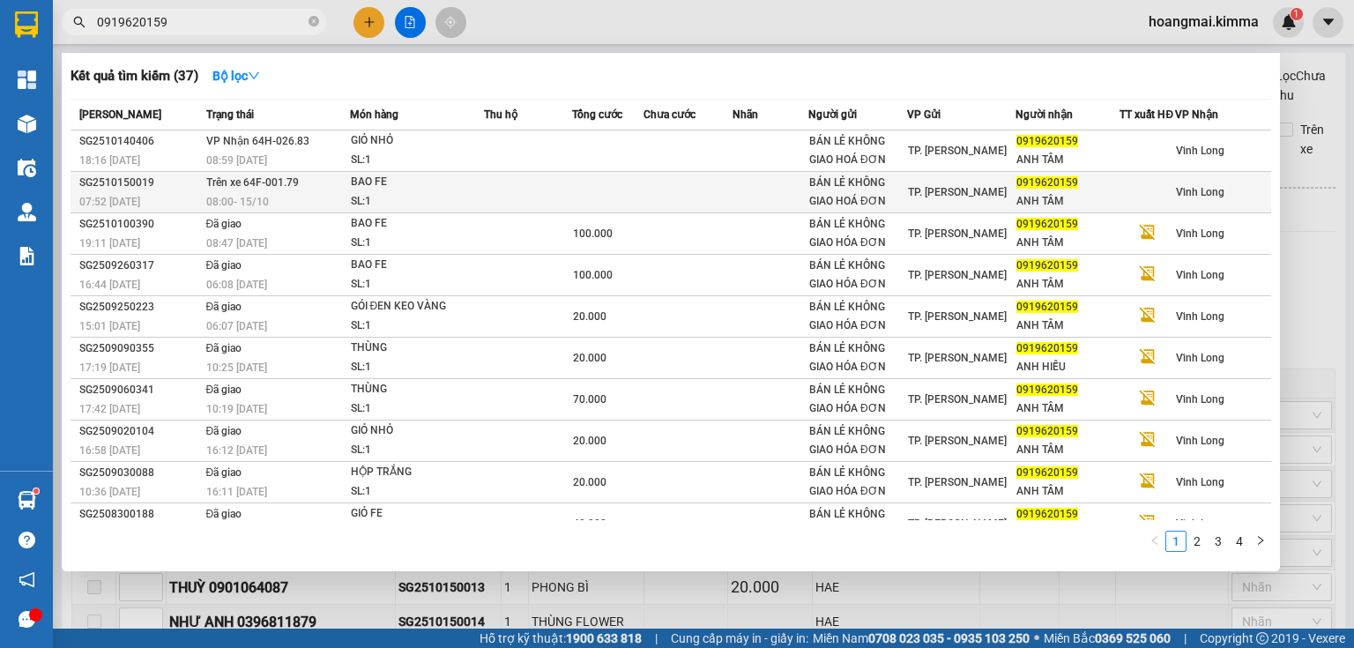
click at [338, 190] on td "Trên xe 64F-001.79 08:00 - 15/10" at bounding box center [276, 192] width 148 height 41
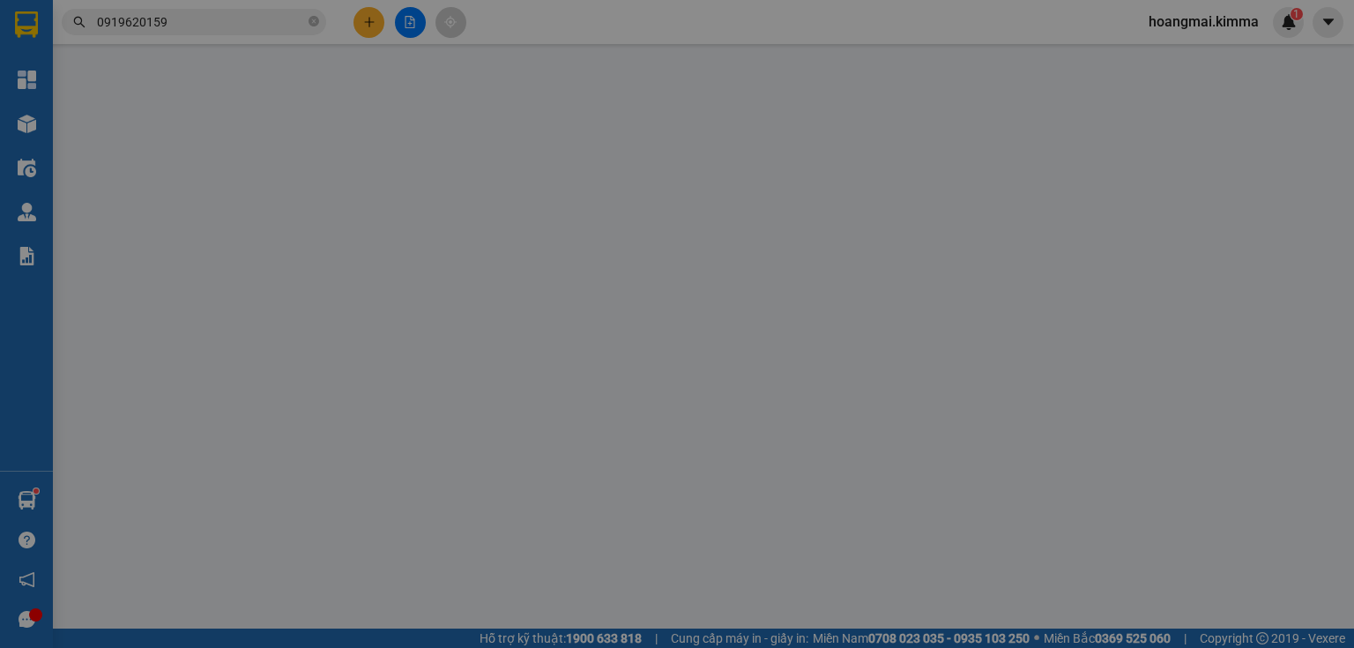
type input "BÁN LẺ KHÔNG GIAO HOÁ ĐƠN"
type input "0919620159"
type input "ANH TÂM"
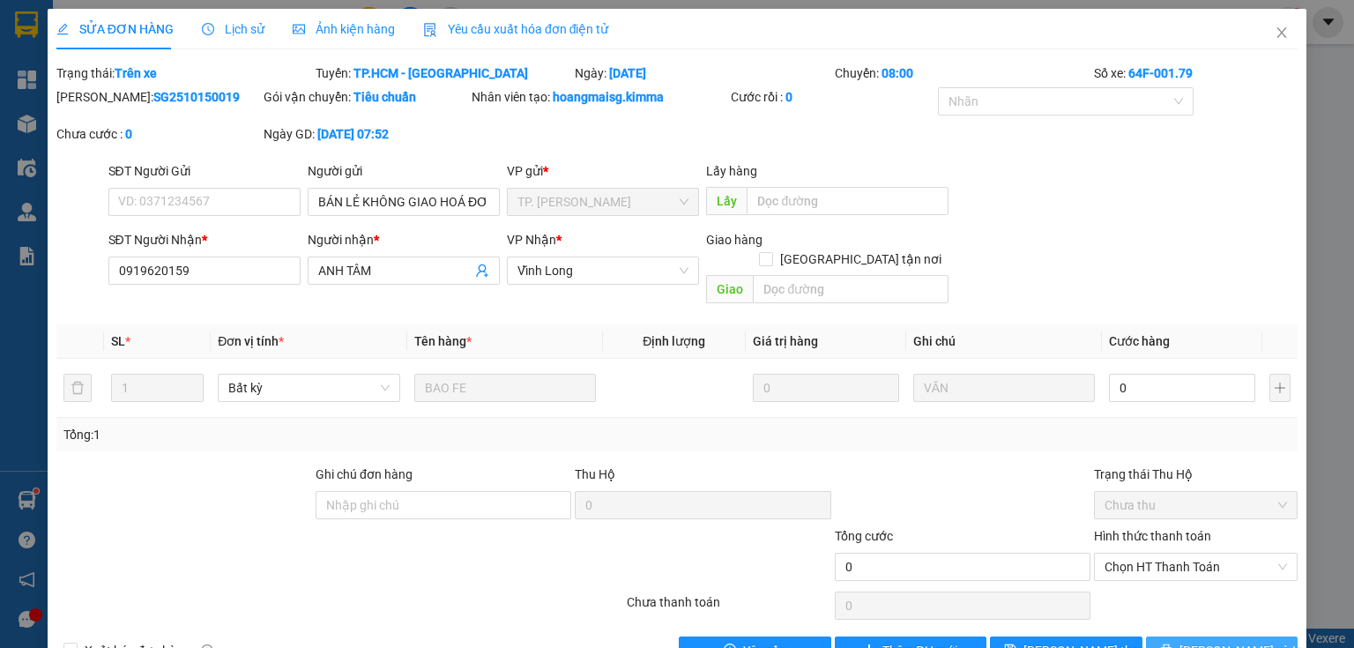
click at [1218, 641] on span "[PERSON_NAME] và In" at bounding box center [1240, 650] width 123 height 19
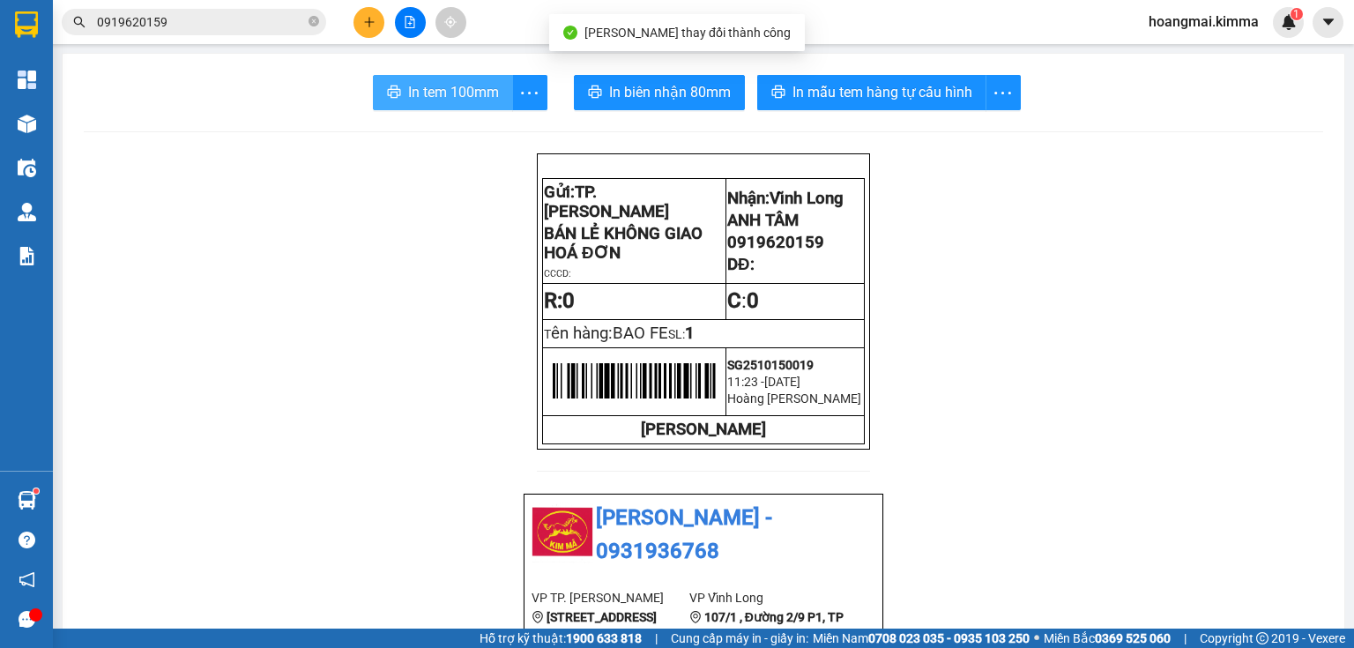
click at [483, 95] on span "In tem 100mm" at bounding box center [453, 92] width 91 height 22
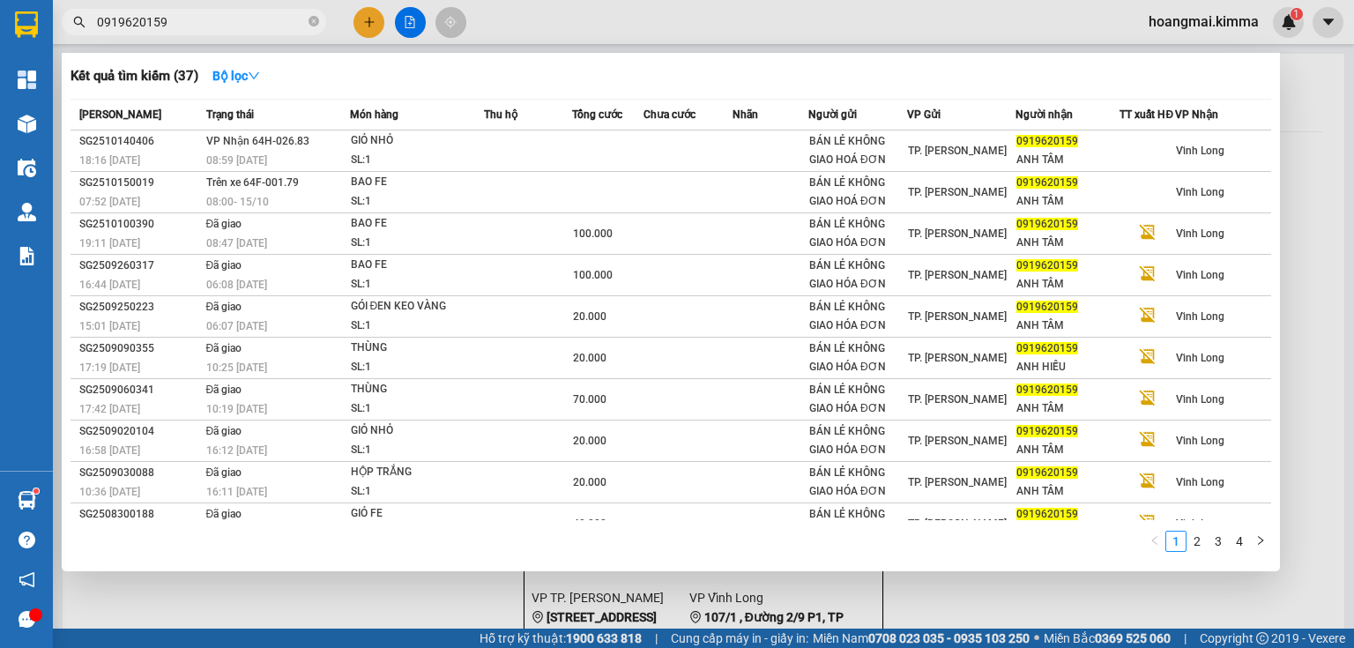
click at [205, 18] on input "0919620159" at bounding box center [201, 21] width 208 height 19
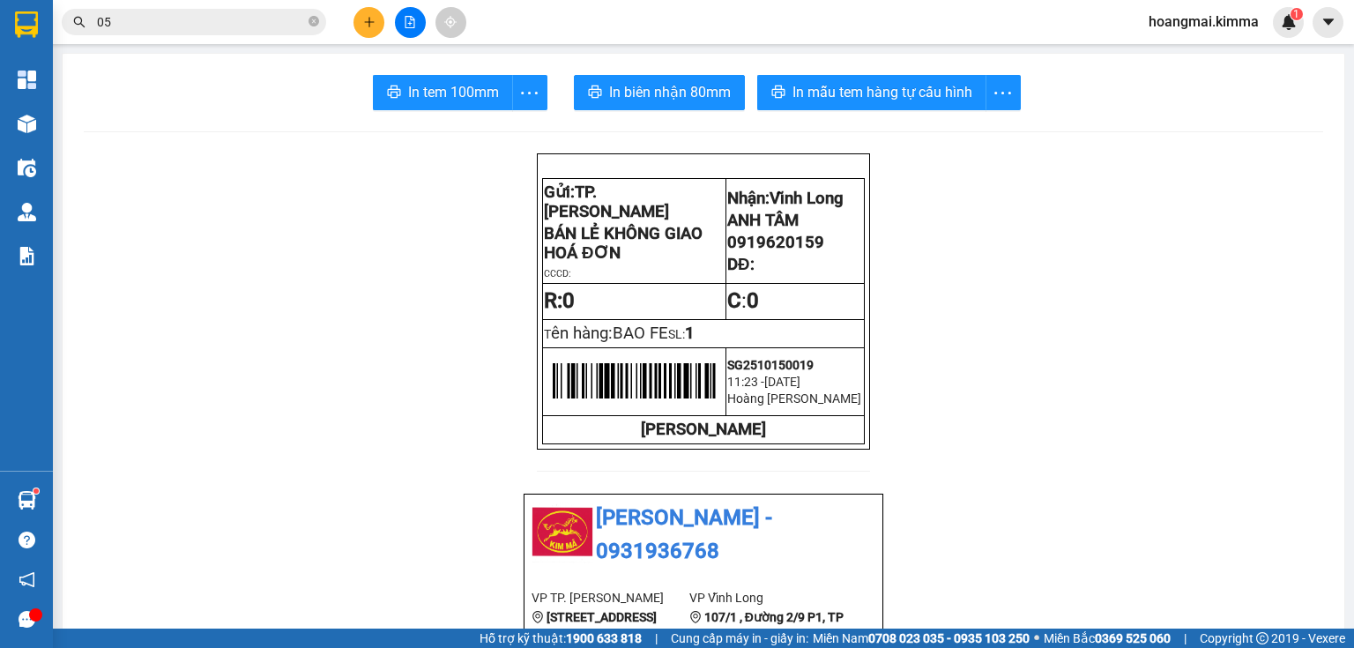
type input "0"
click at [364, 22] on icon "plus" at bounding box center [369, 22] width 12 height 12
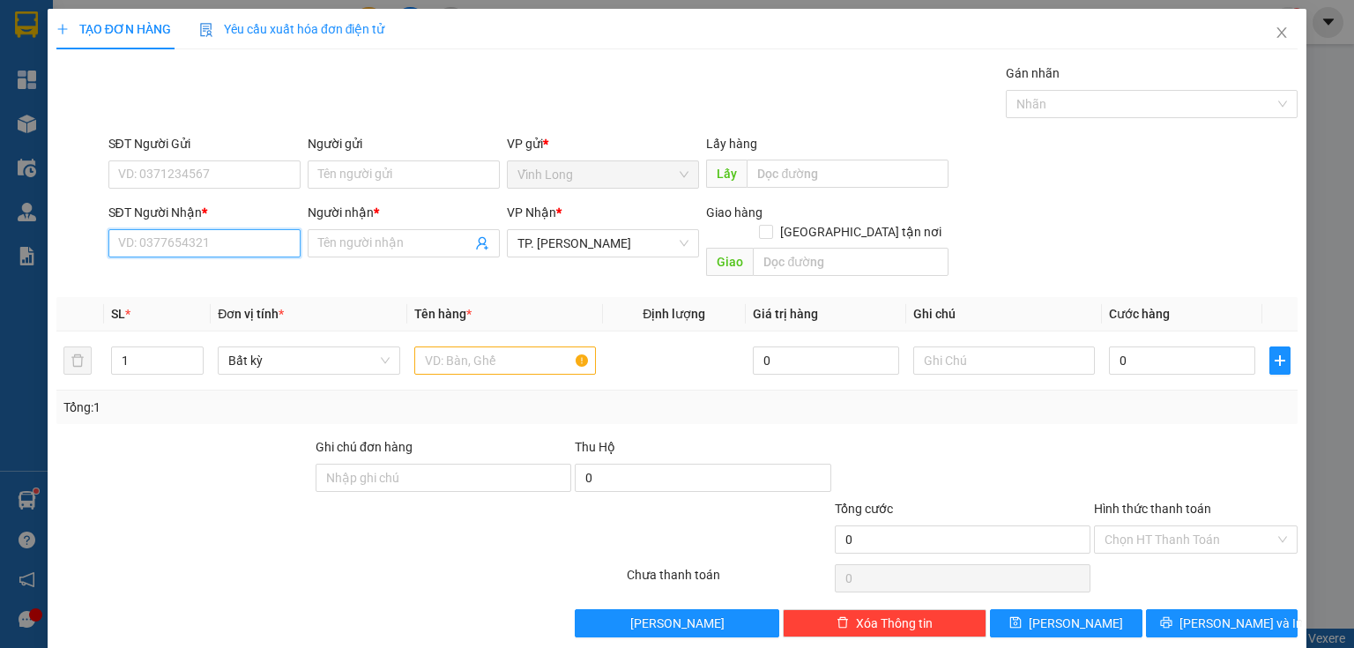
click at [239, 242] on input "SĐT Người Nhận *" at bounding box center [204, 243] width 192 height 28
type input "0889381251"
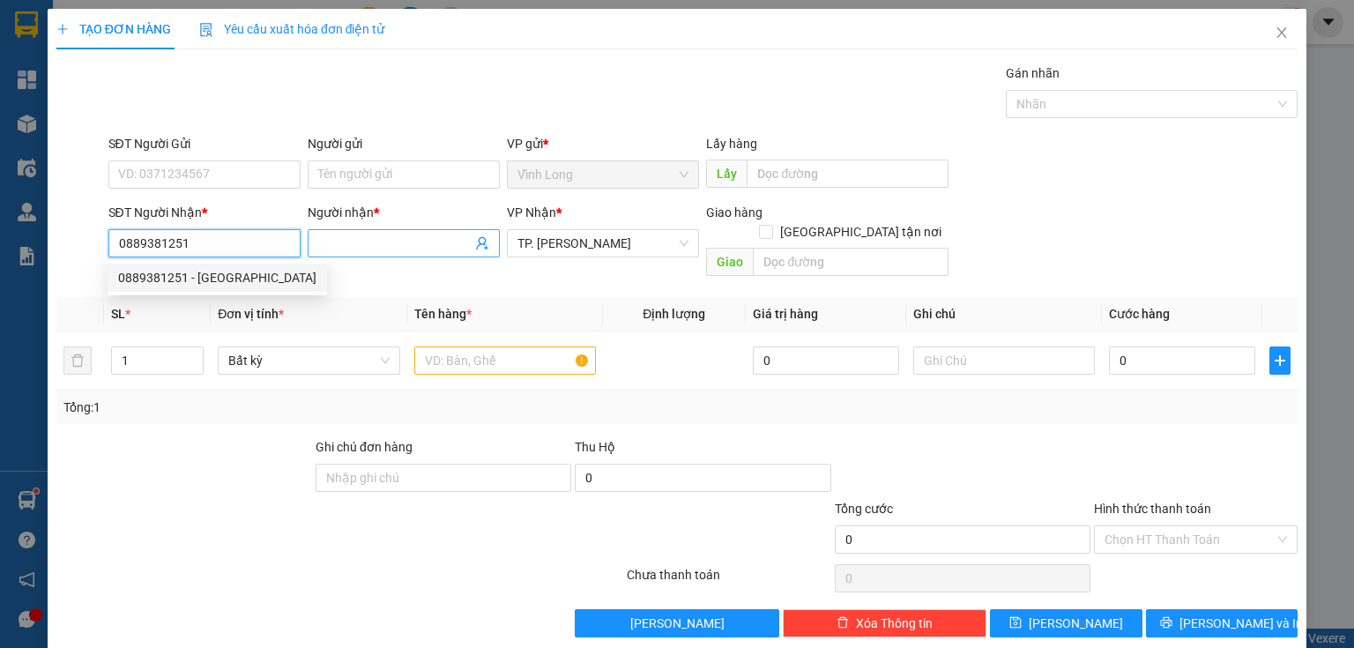
drag, startPoint x: 210, startPoint y: 275, endPoint x: 336, endPoint y: 250, distance: 128.4
click at [232, 273] on div "0889381251 - TRÚC GIANG" at bounding box center [217, 277] width 198 height 19
type input "TRÚC GIANG"
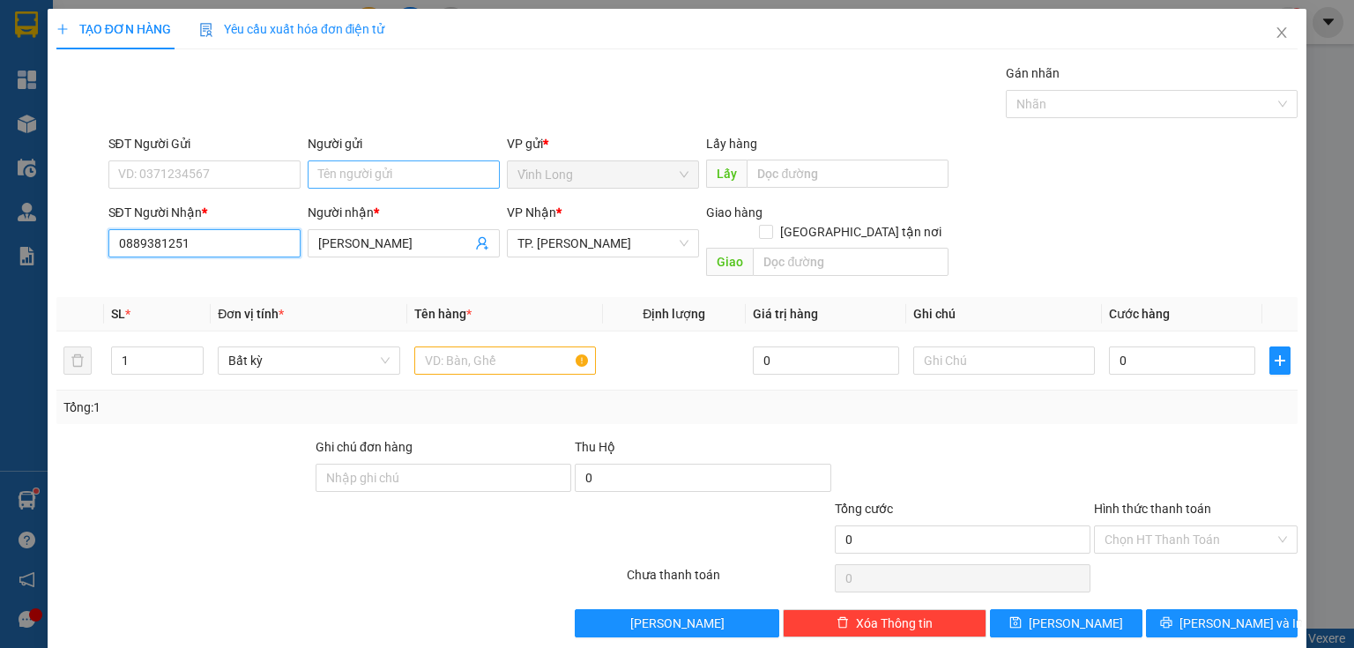
type input "0889381251"
click at [357, 173] on input "Người gửi" at bounding box center [404, 174] width 192 height 28
type input "BÁN"
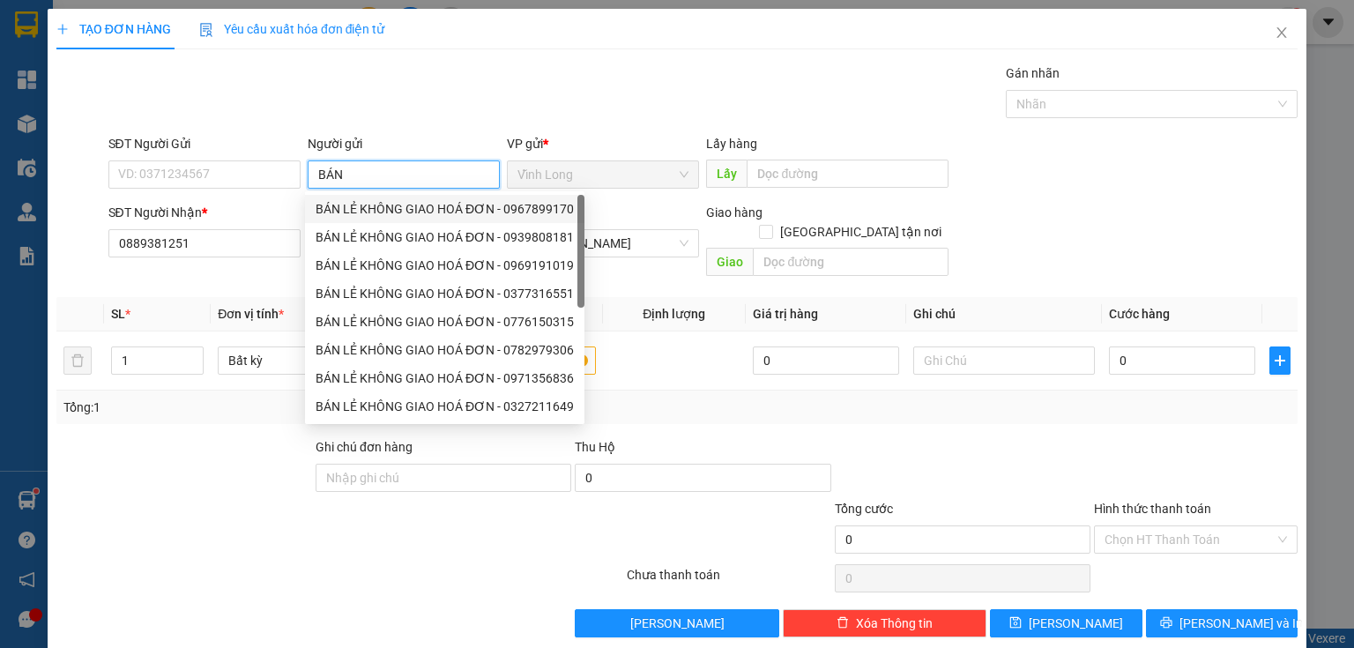
drag, startPoint x: 381, startPoint y: 204, endPoint x: 268, endPoint y: 187, distance: 114.2
click at [373, 204] on div "BÁN LẺ KHÔNG GIAO HOÁ ĐƠN - 0967899170" at bounding box center [445, 208] width 258 height 19
type input "0967899170"
type input "BÁN LẺ KHÔNG GIAO HOÁ ĐƠN"
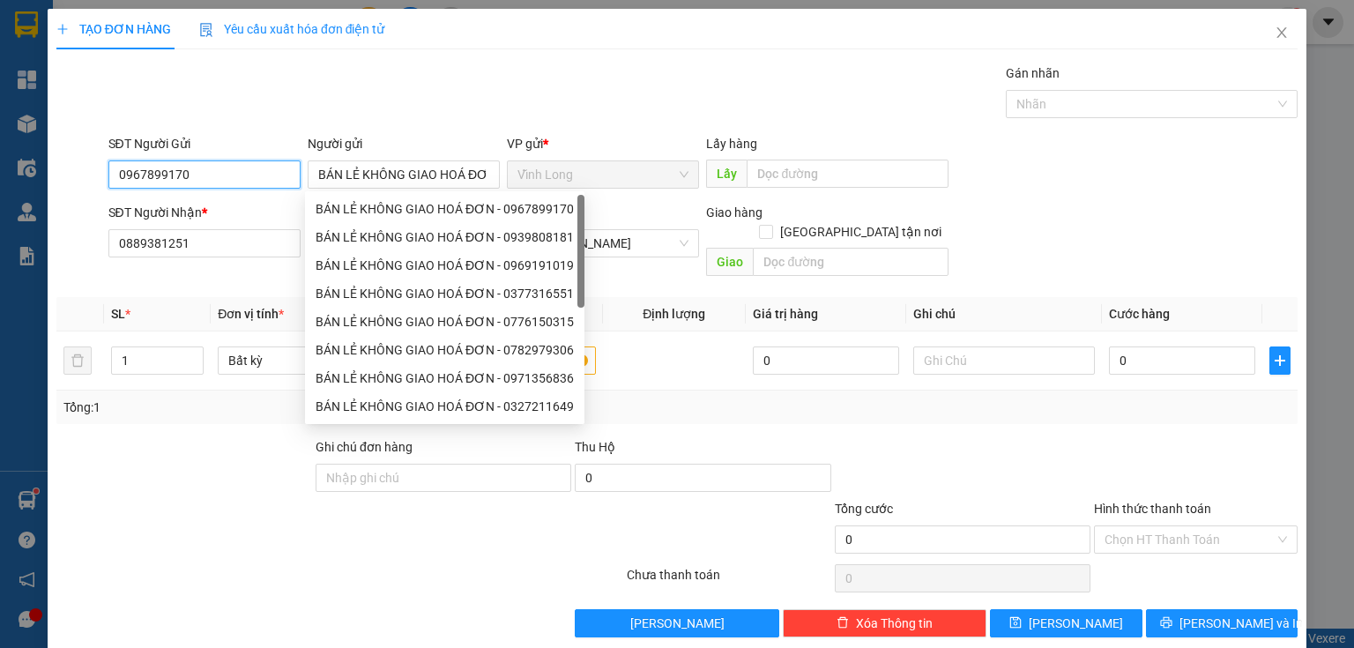
click at [249, 180] on input "0967899170" at bounding box center [204, 174] width 192 height 28
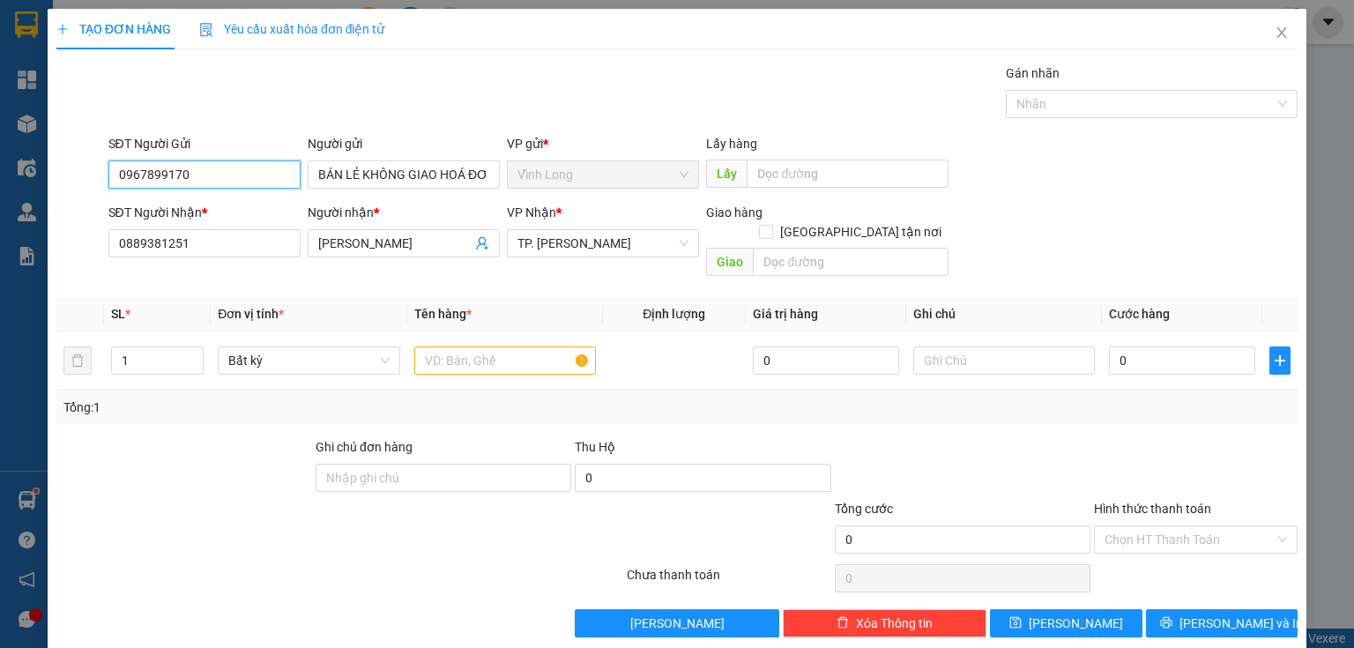
click at [249, 180] on input "0967899170" at bounding box center [204, 174] width 192 height 28
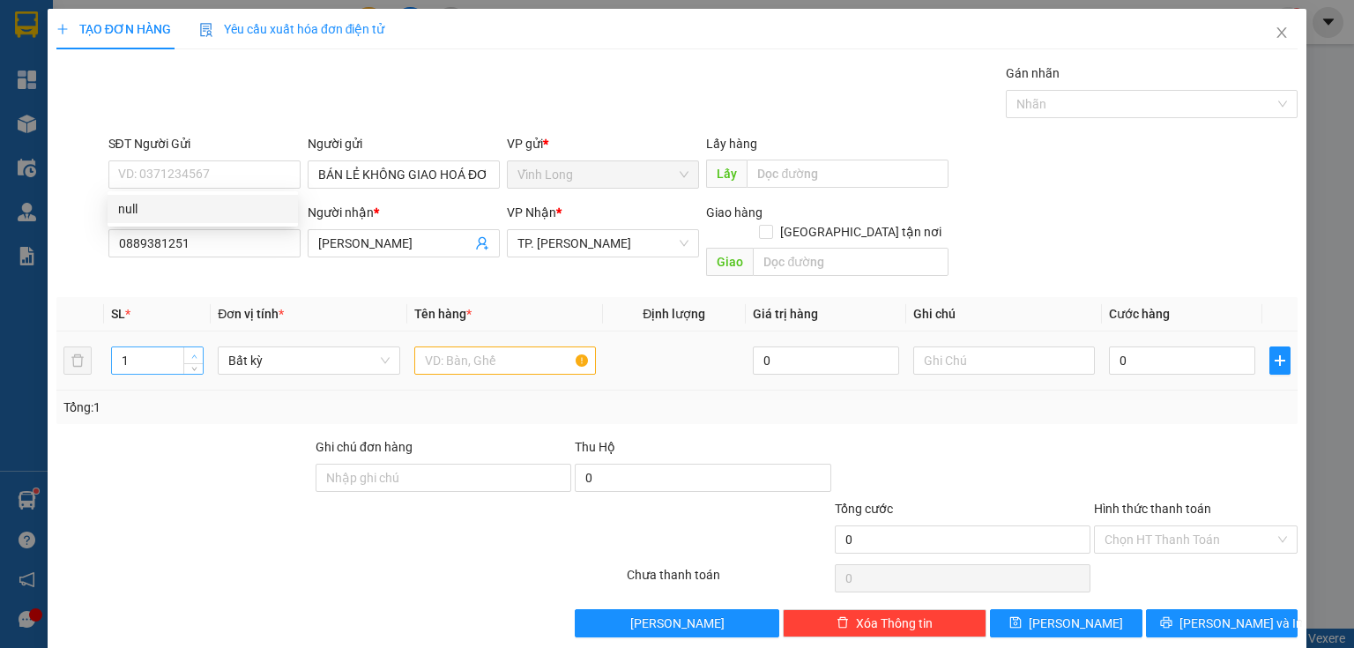
type input "2"
click at [190, 351] on span "up" at bounding box center [194, 356] width 11 height 11
click at [497, 346] on input "text" at bounding box center [505, 360] width 182 height 28
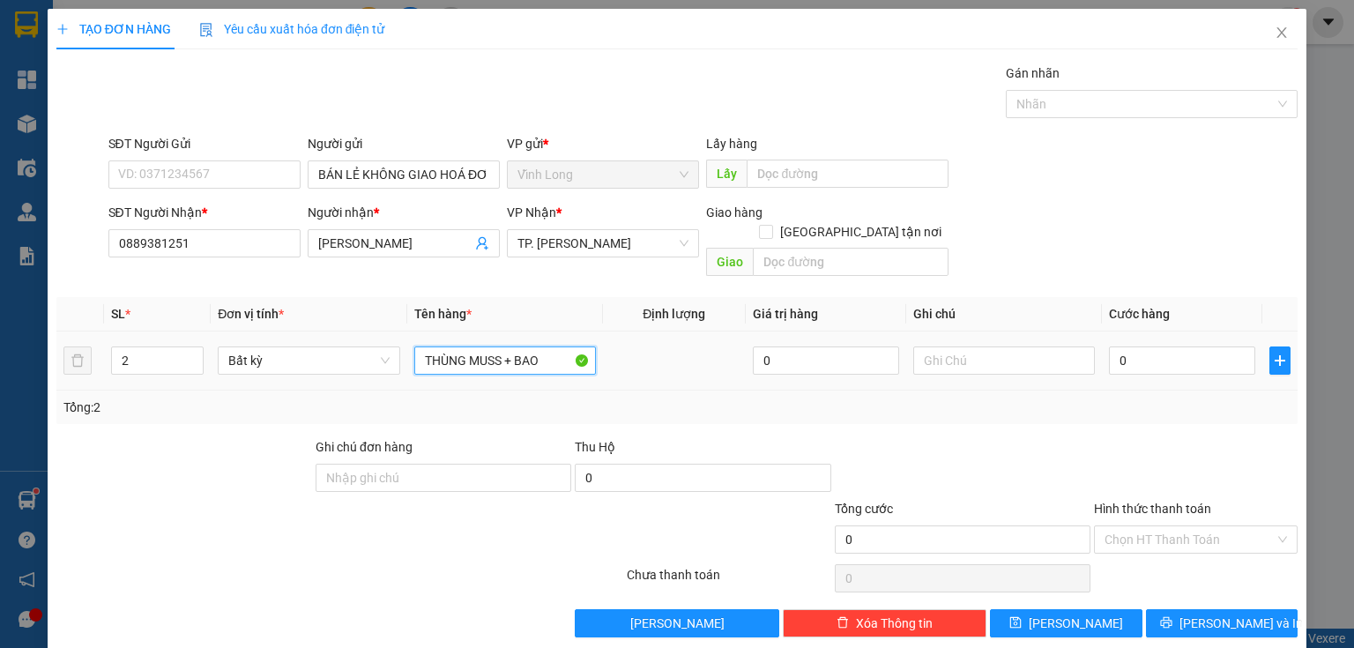
type input "THÙNG MUSS + BAO"
type input "THƯ"
type input "7"
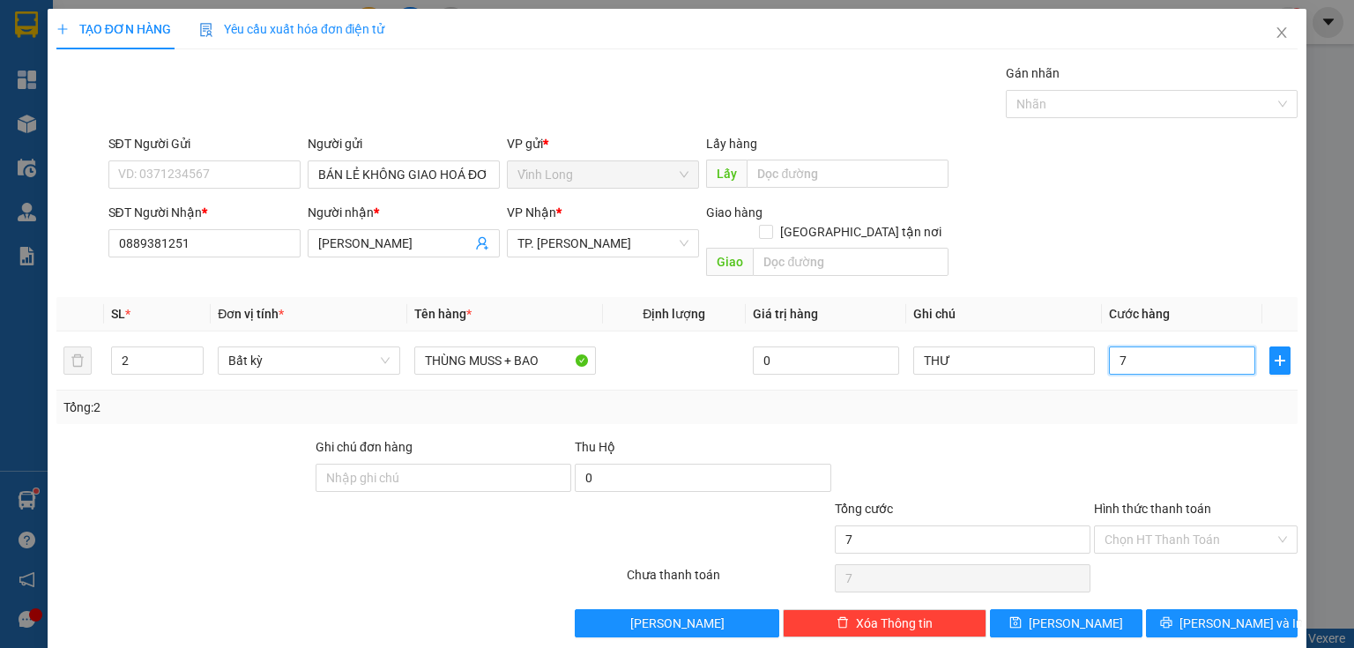
type input "70"
type input "70.000"
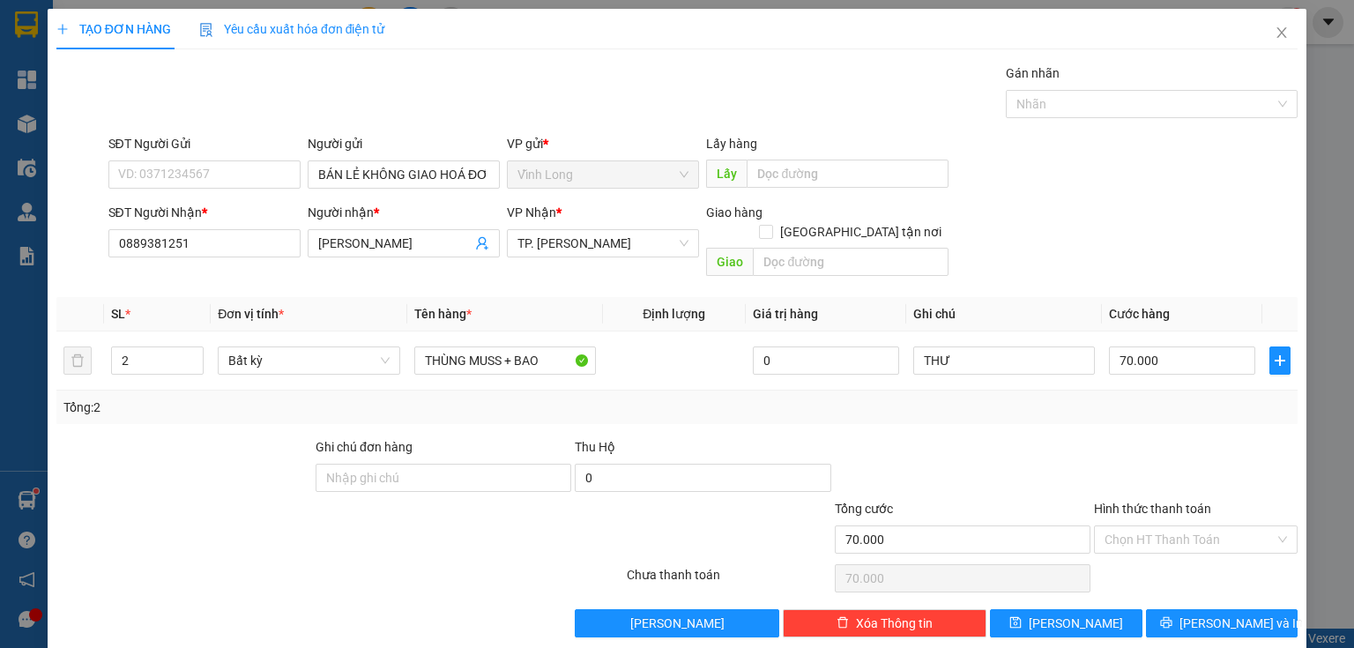
click at [1158, 437] on div at bounding box center [1195, 468] width 207 height 62
click at [273, 167] on input "SĐT Người Gửi" at bounding box center [204, 174] width 192 height 28
click at [1178, 526] on input "Hình thức thanh toán" at bounding box center [1189, 539] width 170 height 26
click at [1172, 554] on div "Tại văn phòng" at bounding box center [1187, 553] width 182 height 19
type input "0"
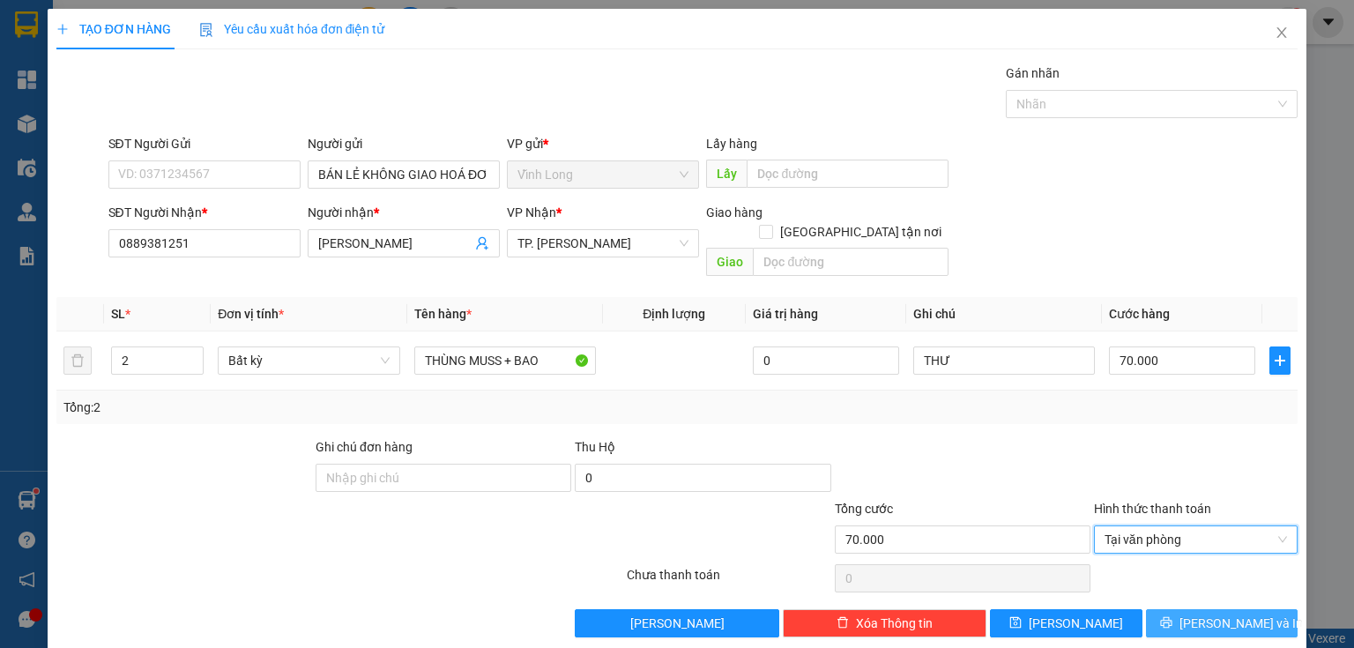
drag, startPoint x: 1200, startPoint y: 603, endPoint x: 925, endPoint y: 508, distance: 291.0
click at [1200, 613] on span "[PERSON_NAME] và In" at bounding box center [1240, 622] width 123 height 19
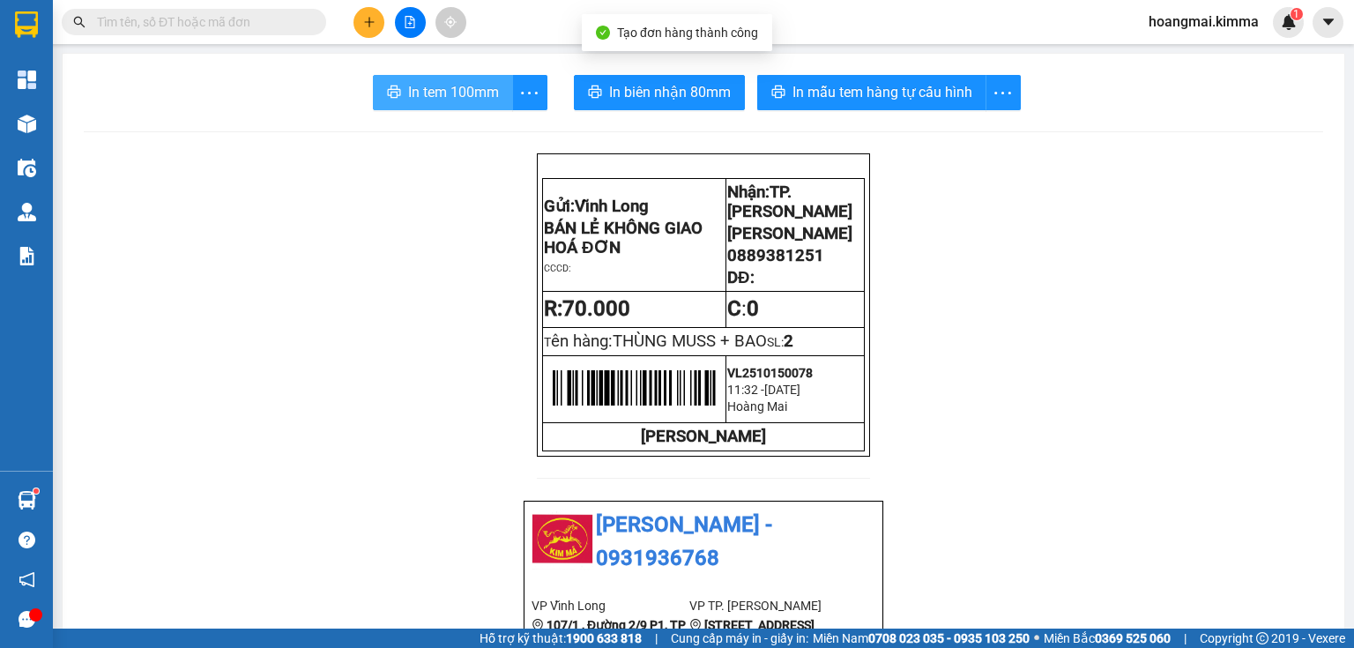
click at [422, 85] on span "In tem 100mm" at bounding box center [453, 92] width 91 height 22
click at [367, 29] on button at bounding box center [368, 22] width 31 height 31
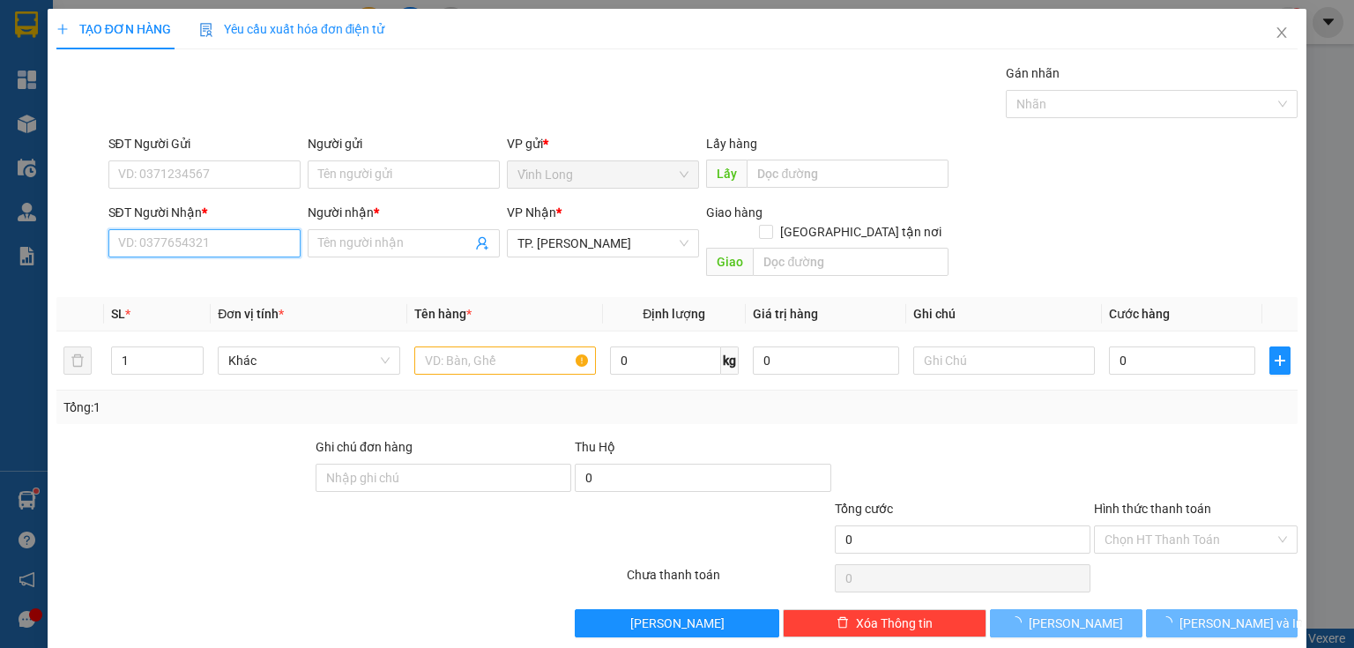
click at [191, 249] on input "SĐT Người Nhận *" at bounding box center [204, 243] width 192 height 28
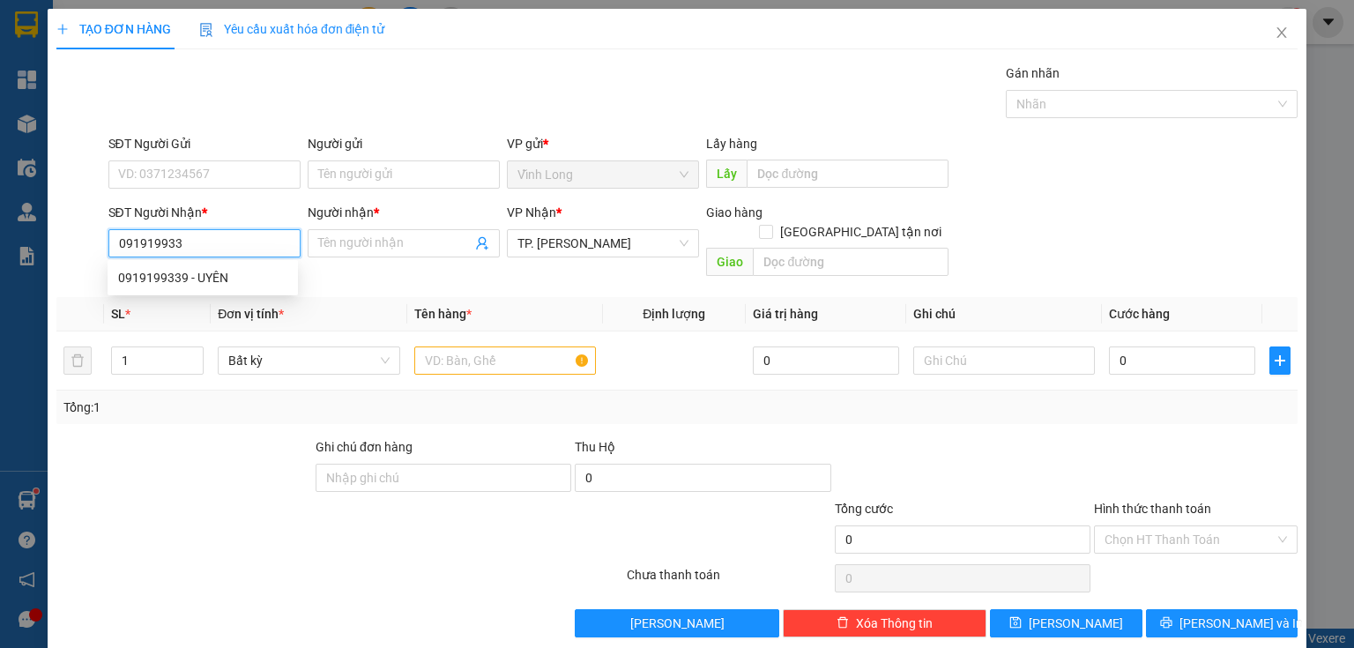
type input "0919199339"
click at [178, 282] on div "0919199339 - UYÊN" at bounding box center [202, 277] width 169 height 19
type input "UYÊN"
type input "0919199339"
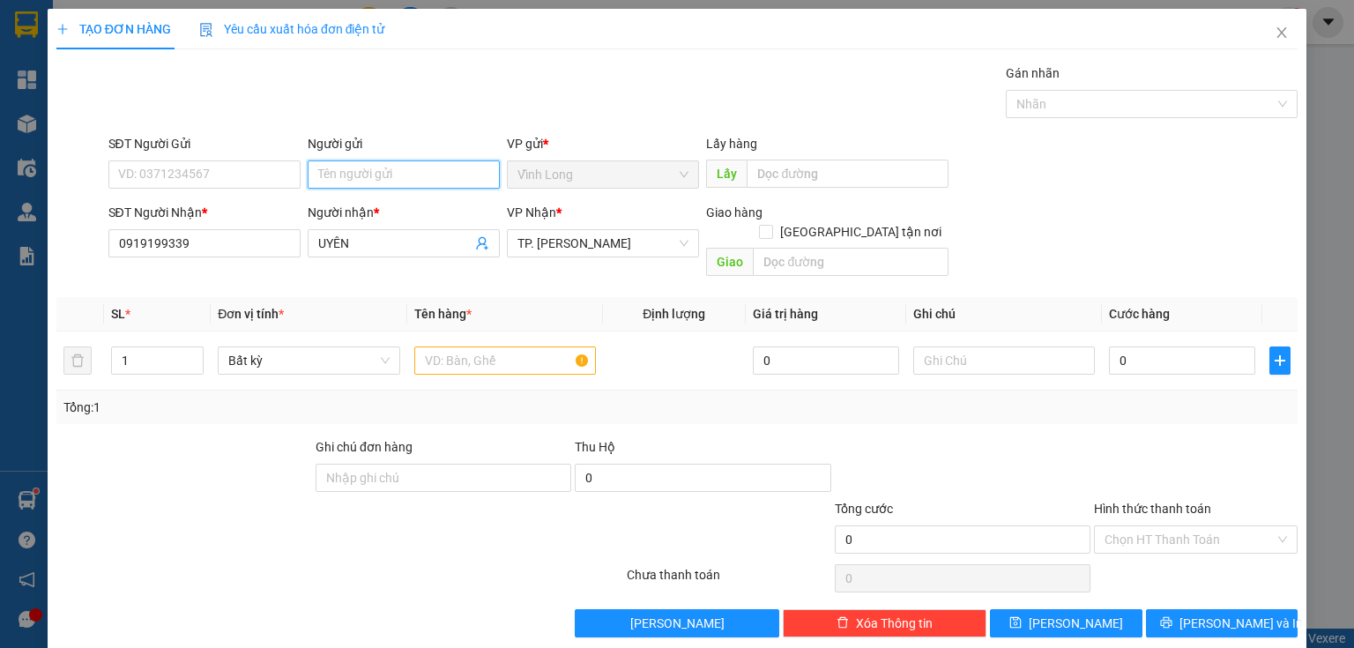
click at [338, 163] on input "Người gửi" at bounding box center [404, 174] width 192 height 28
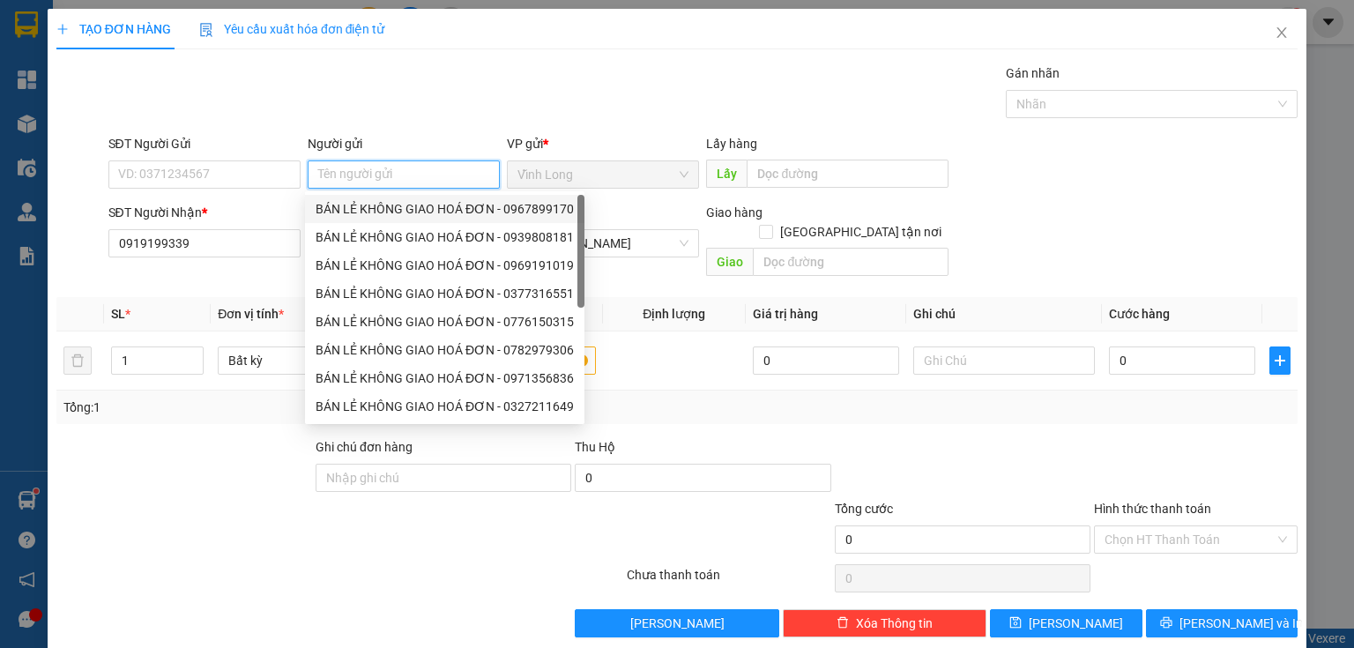
drag, startPoint x: 363, startPoint y: 198, endPoint x: 245, endPoint y: 183, distance: 119.1
click at [356, 199] on div "BÁN LẺ KHÔNG GIAO HOÁ ĐƠN - 0967899170" at bounding box center [445, 208] width 258 height 19
type input "0967899170"
type input "BÁN LẺ KHÔNG GIAO HOÁ ĐƠN"
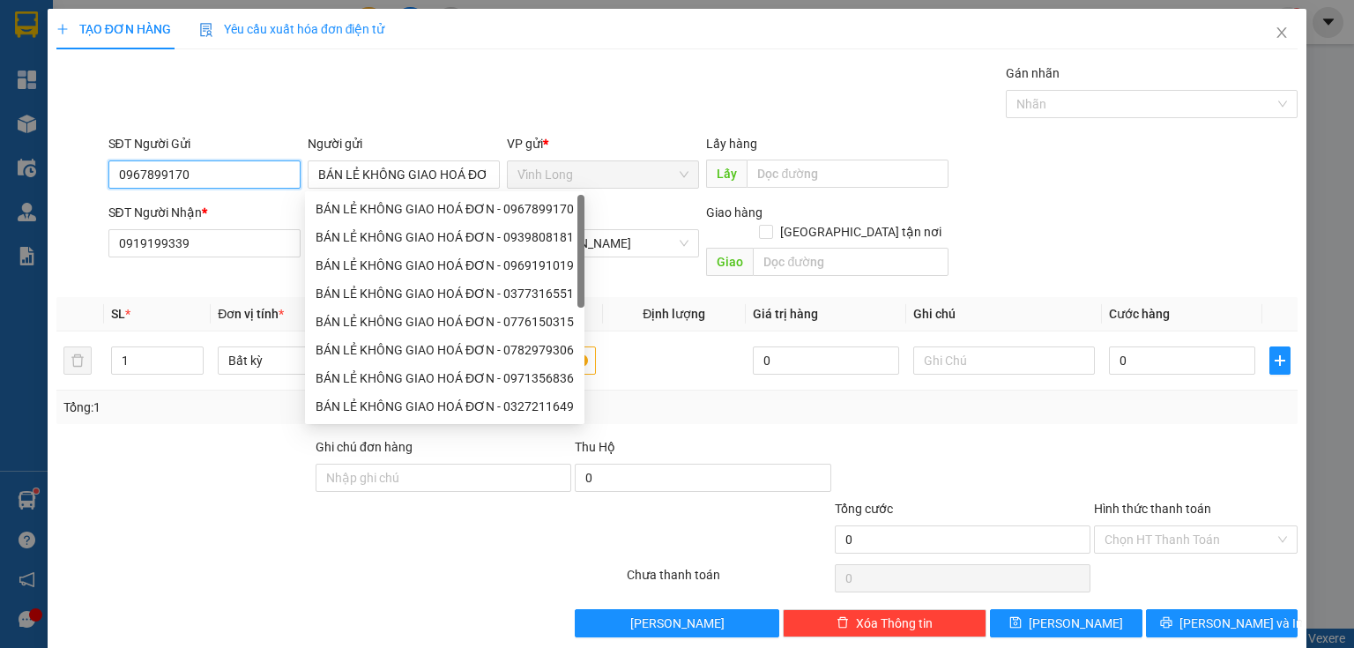
click at [239, 176] on input "0967899170" at bounding box center [204, 174] width 192 height 28
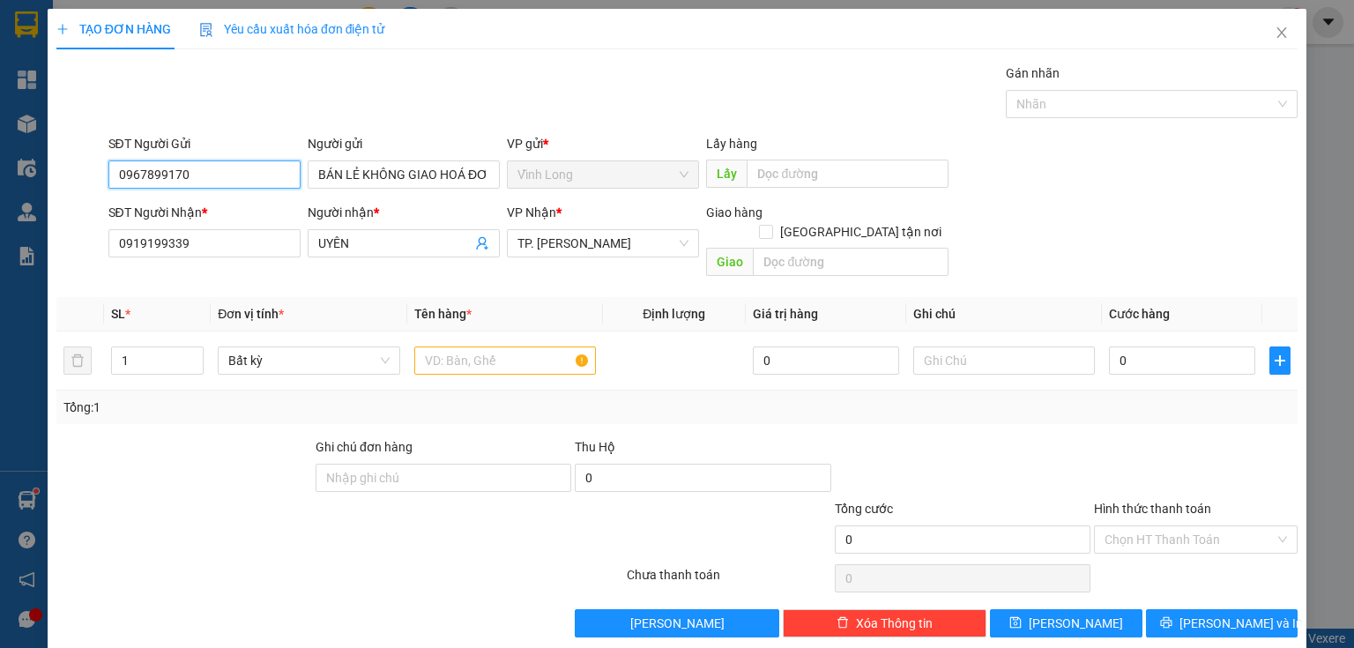
click at [239, 176] on input "0967899170" at bounding box center [204, 174] width 192 height 28
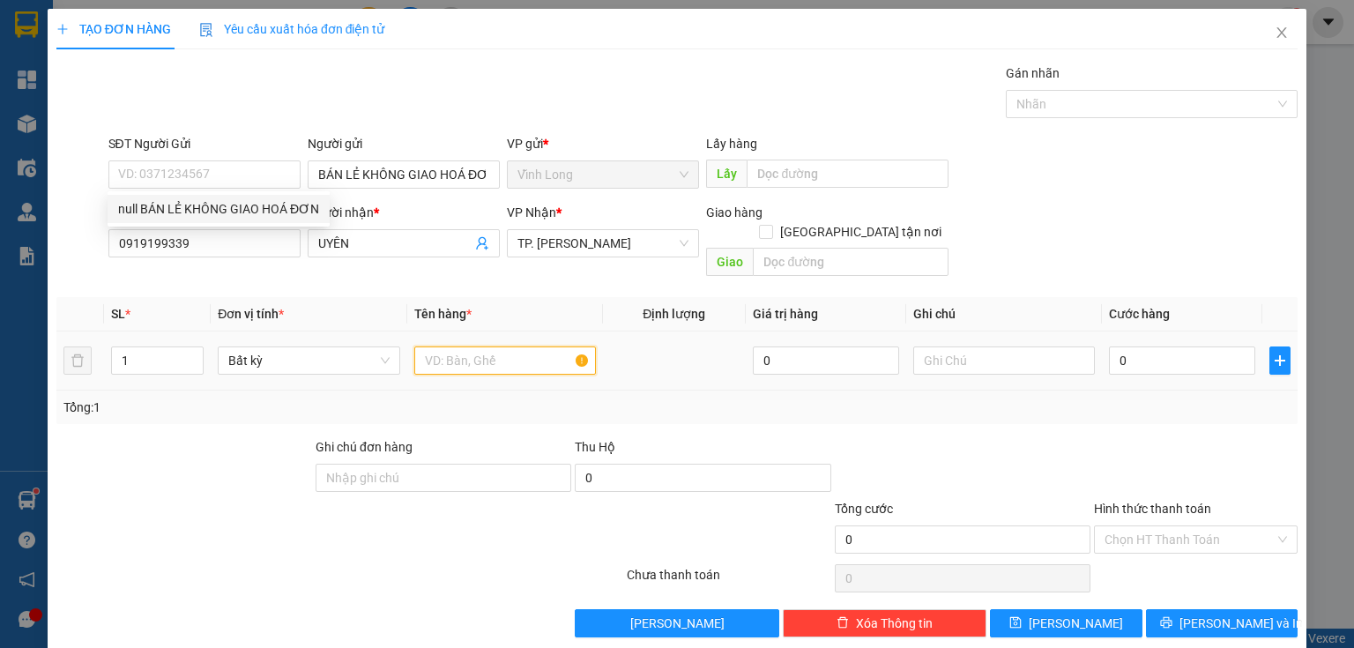
click at [479, 346] on input "text" at bounding box center [505, 360] width 182 height 28
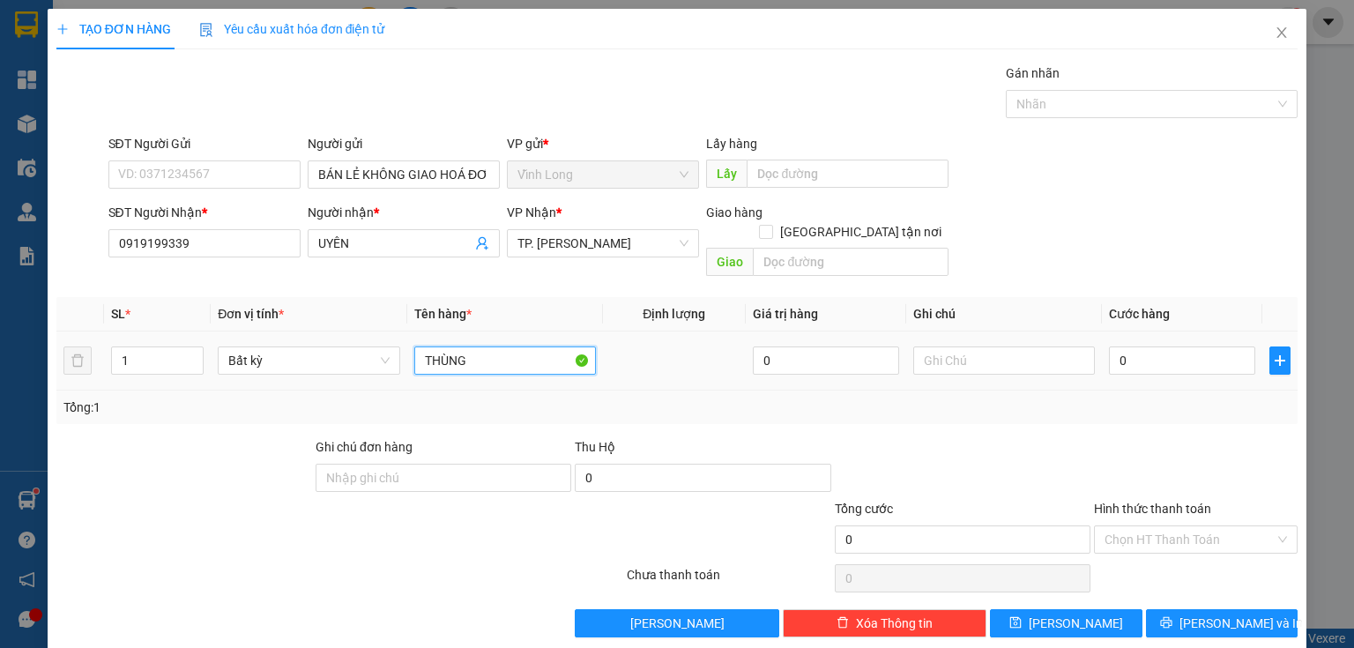
type input "THÙNG"
type input "THƯ"
type input "4"
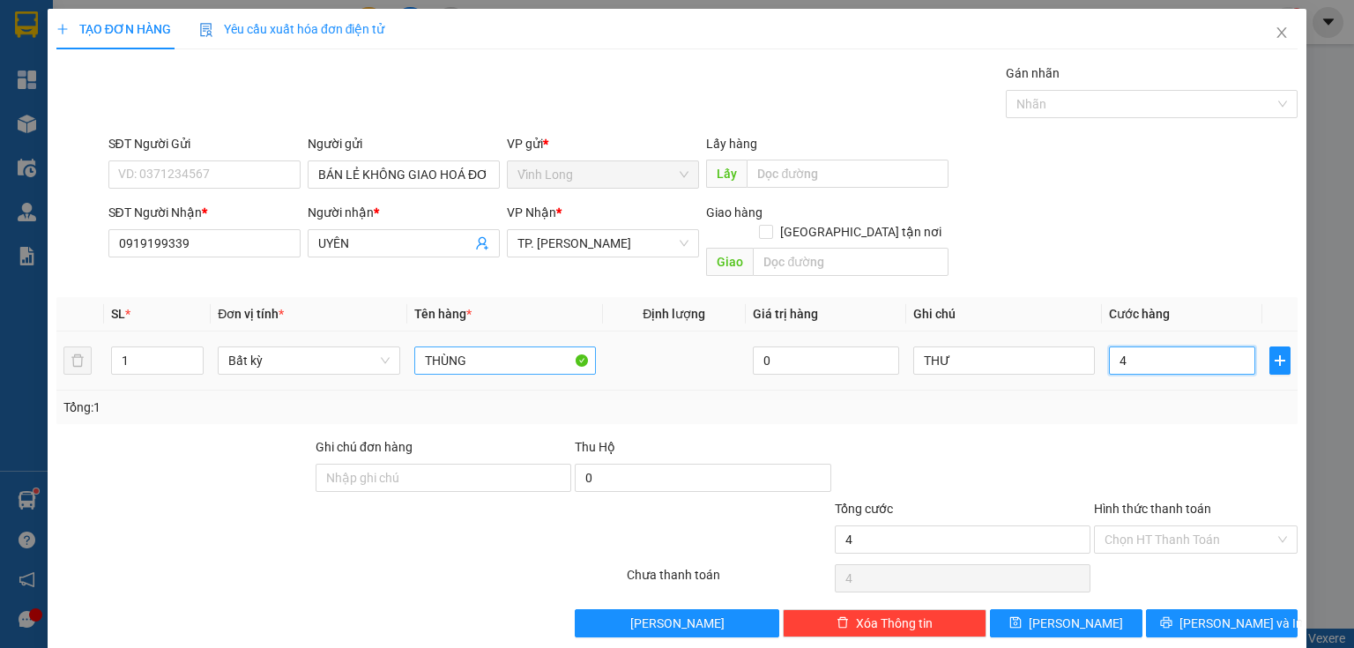
type input "40"
type input "40.000"
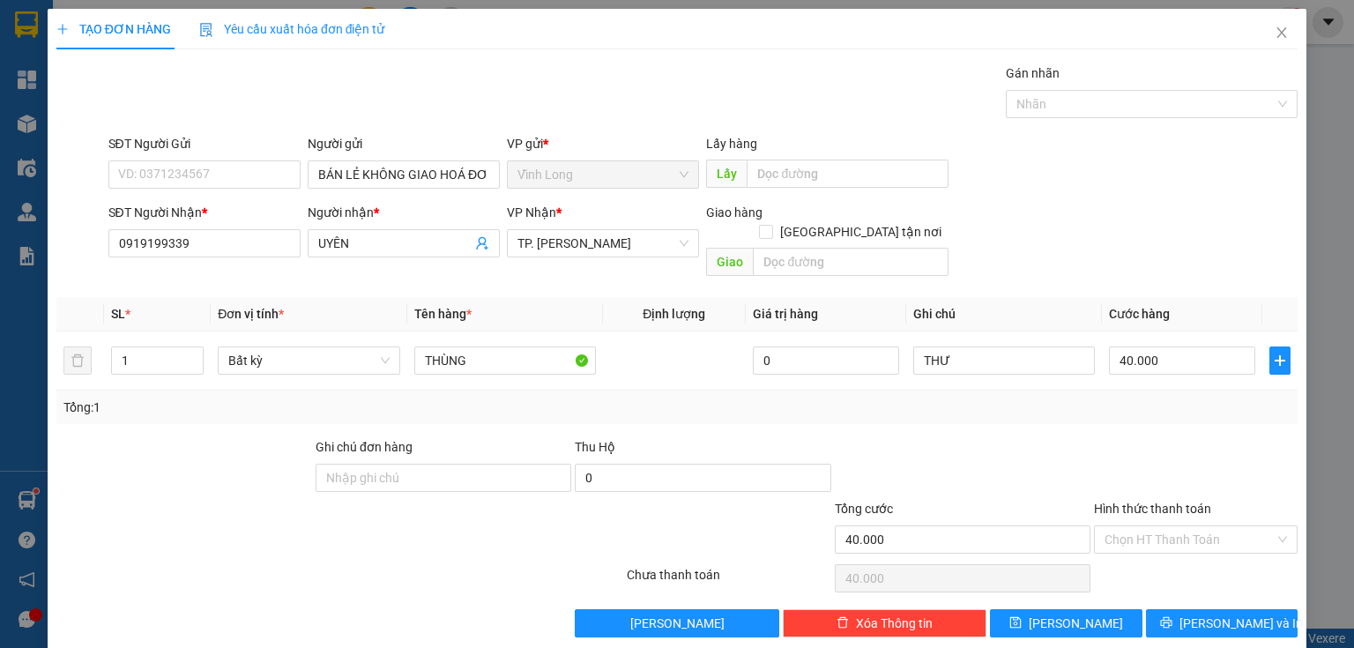
click at [1115, 405] on div "Transit Pickup Surcharge Ids Transit Deliver Surcharge Ids Transit Deliver Surc…" at bounding box center [676, 350] width 1241 height 574
click at [1211, 526] on input "Hình thức thanh toán" at bounding box center [1189, 539] width 170 height 26
click at [1200, 544] on div "Tại văn phòng" at bounding box center [1187, 553] width 182 height 19
type input "0"
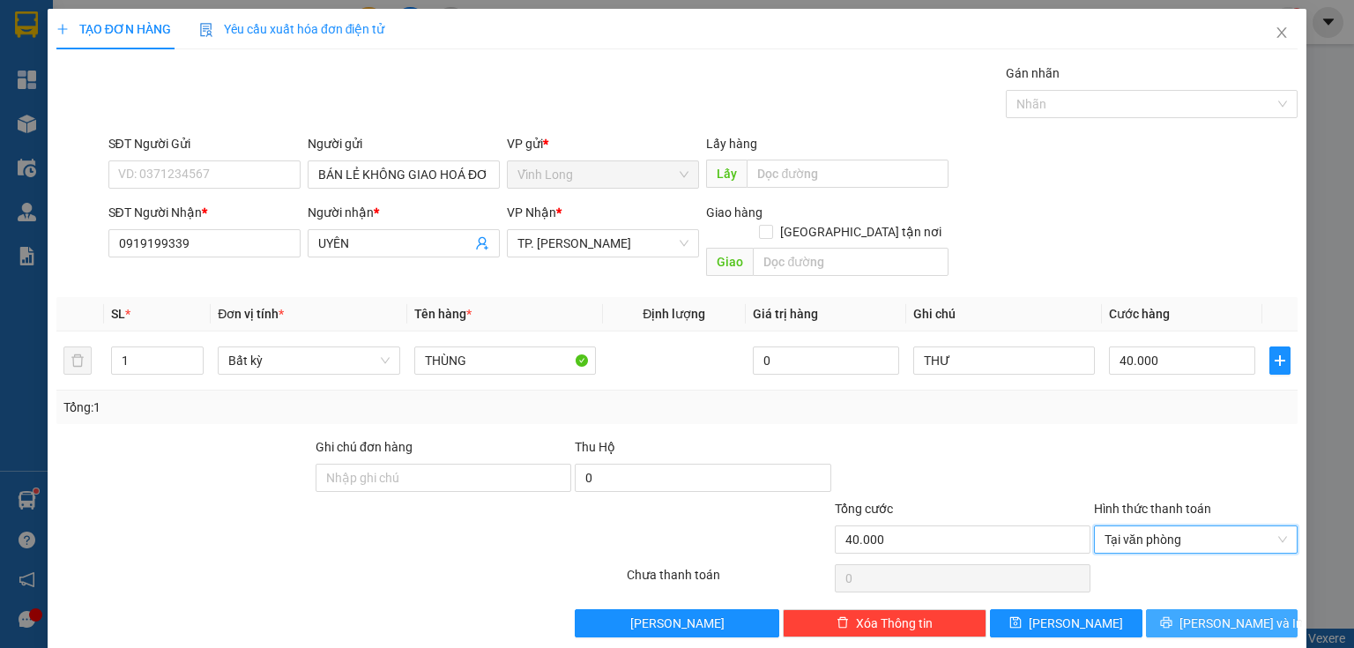
click at [1225, 613] on span "[PERSON_NAME] và In" at bounding box center [1240, 622] width 123 height 19
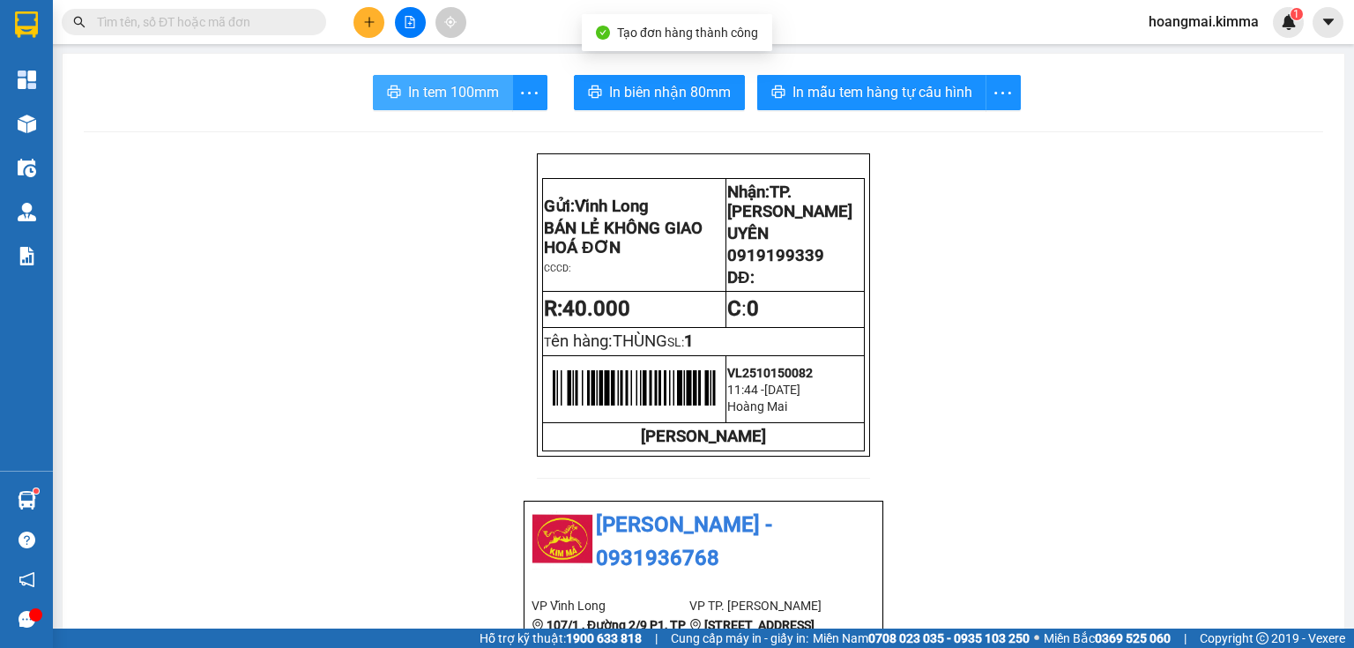
click at [490, 93] on span "In tem 100mm" at bounding box center [453, 92] width 91 height 22
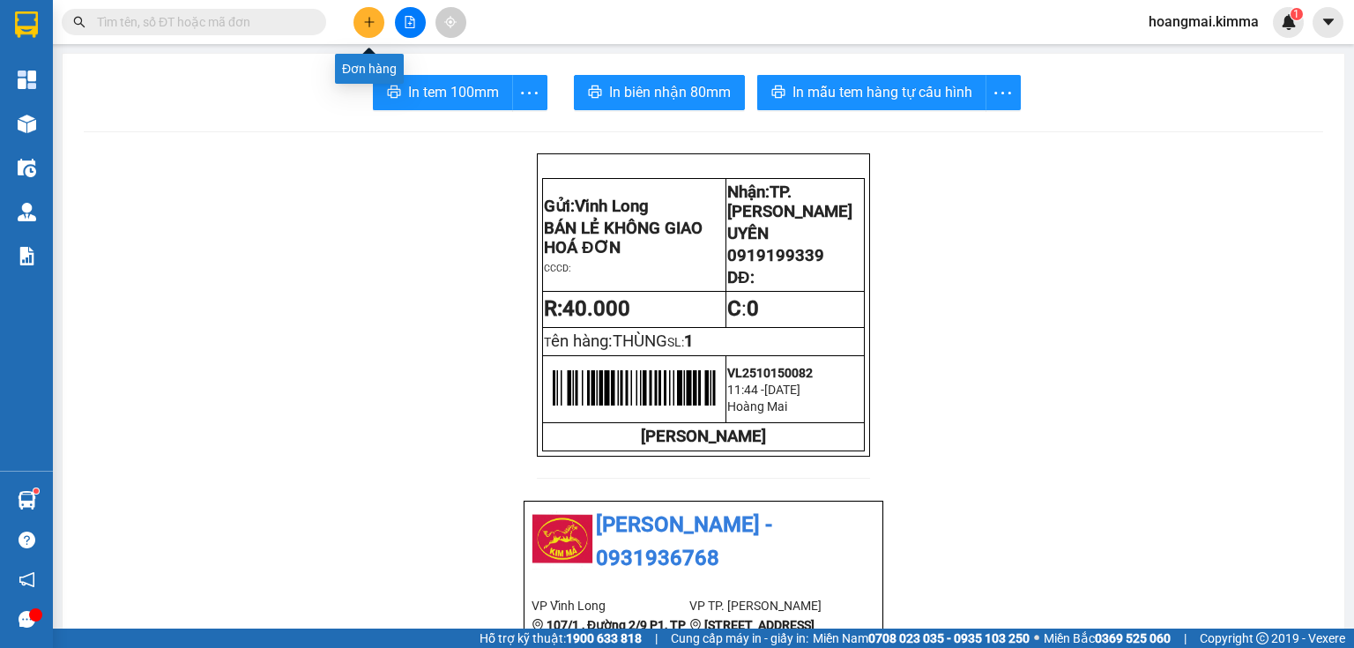
click at [368, 25] on icon "plus" at bounding box center [368, 22] width 1 height 10
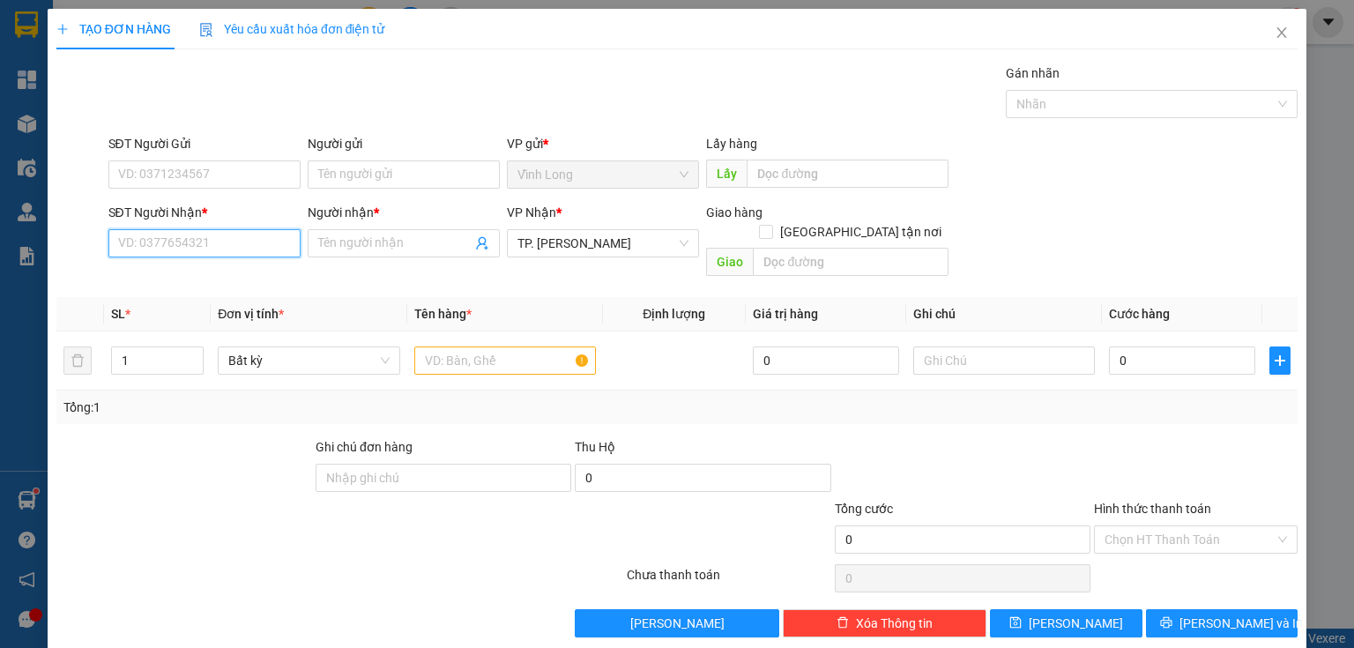
click at [230, 241] on input "SĐT Người Nhận *" at bounding box center [204, 243] width 192 height 28
type input "0917777743"
click at [254, 271] on div "0917777743 - XUÂN VINH" at bounding box center [205, 277] width 174 height 19
type input "XUÂN VINH"
type input "0917777743"
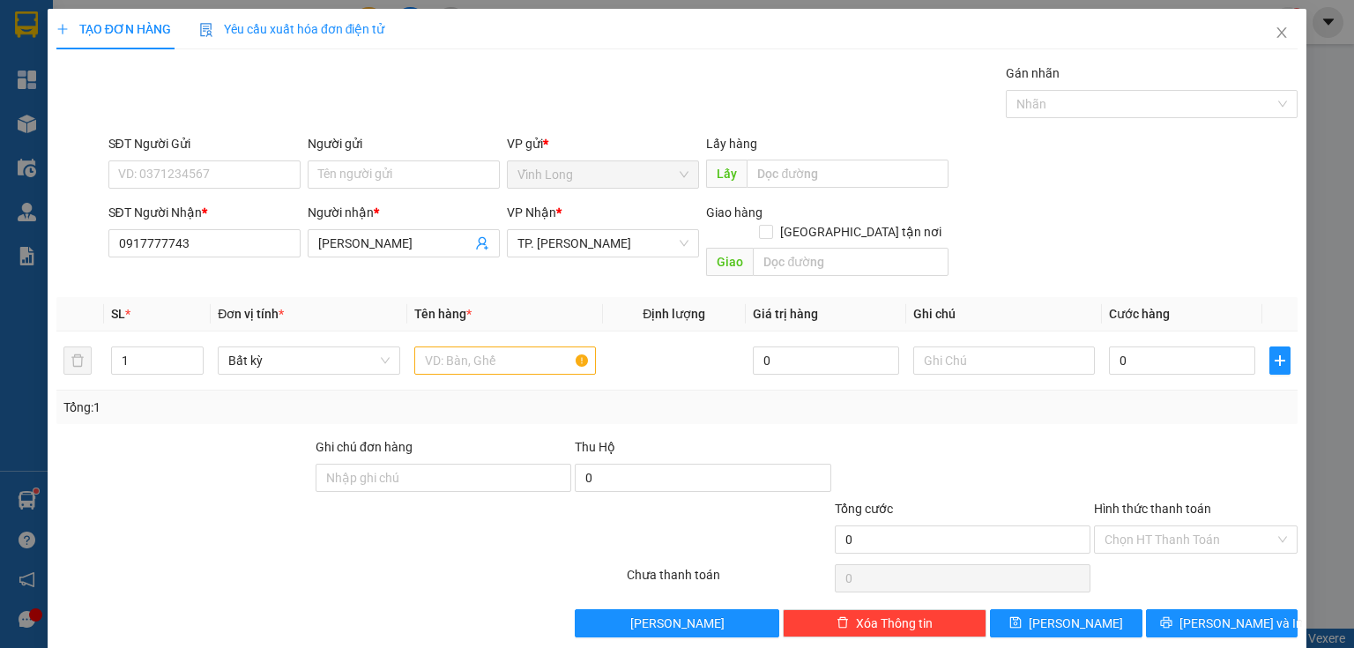
click at [430, 193] on div "Người gửi Tên người gửi" at bounding box center [404, 165] width 192 height 62
click at [423, 176] on input "Người gửi" at bounding box center [404, 174] width 192 height 28
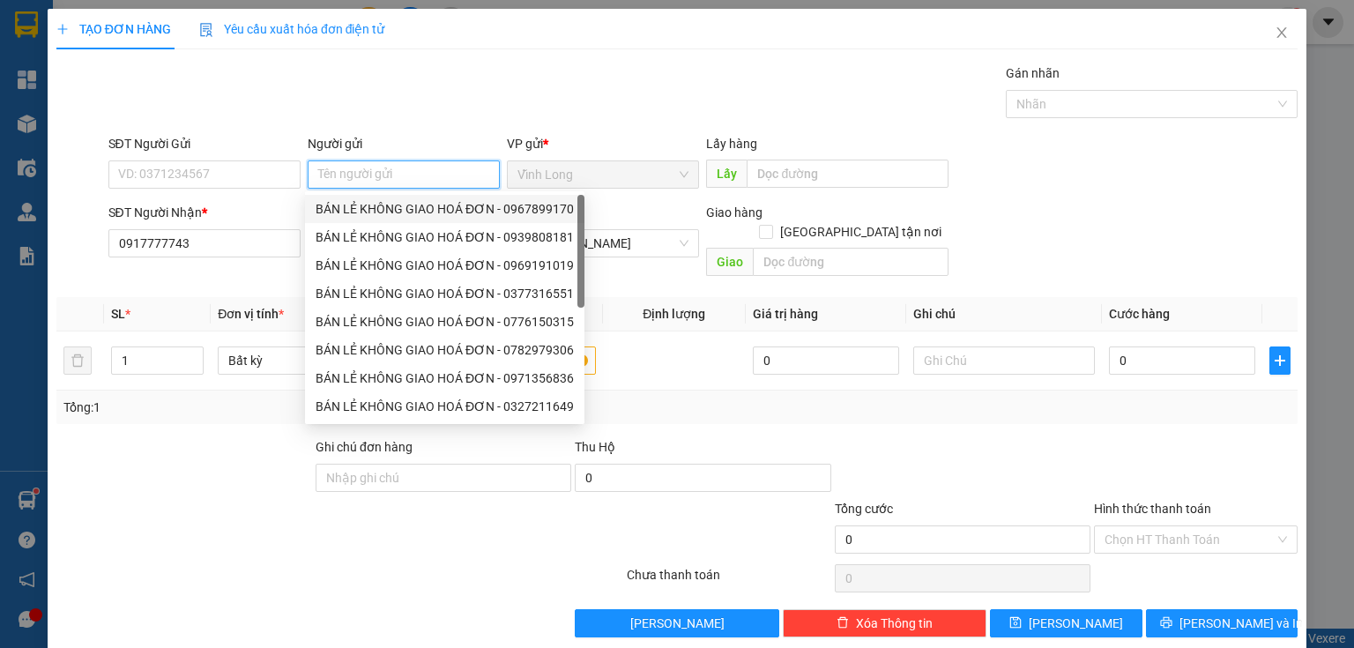
drag, startPoint x: 383, startPoint y: 202, endPoint x: 359, endPoint y: 202, distance: 23.8
click at [379, 202] on div "BÁN LẺ KHÔNG GIAO HOÁ ĐƠN - 0967899170" at bounding box center [445, 208] width 258 height 19
type input "0967899170"
type input "BÁN LẺ KHÔNG GIAO HOÁ ĐƠN"
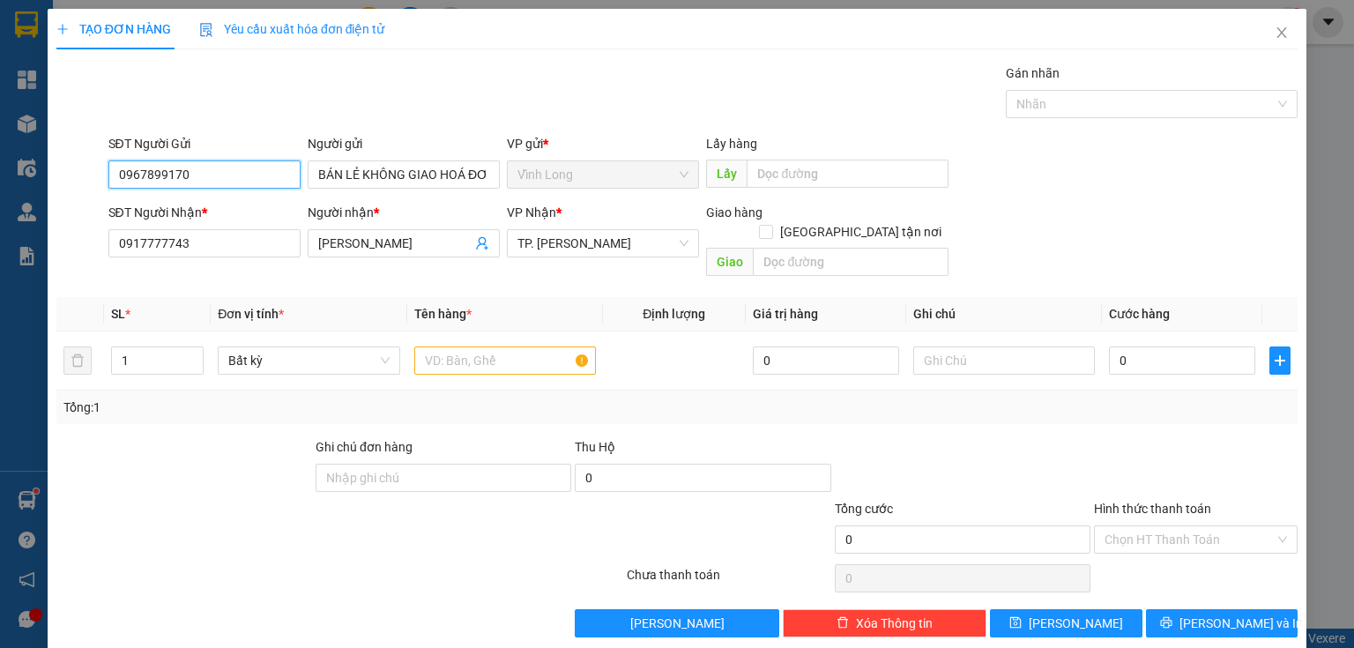
click at [274, 170] on input "0967899170" at bounding box center [204, 174] width 192 height 28
drag, startPoint x: 274, startPoint y: 170, endPoint x: 248, endPoint y: 176, distance: 27.2
click at [248, 176] on input "0967899170" at bounding box center [204, 174] width 192 height 28
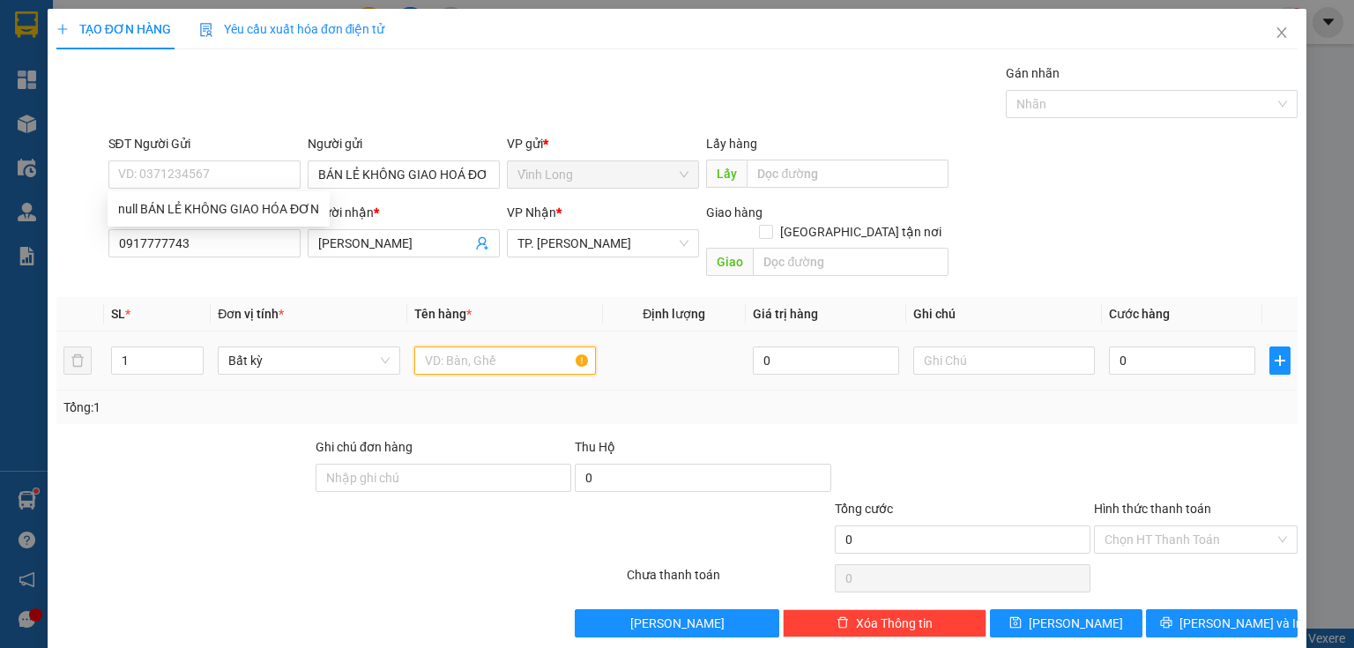
click at [458, 346] on input "text" at bounding box center [505, 360] width 182 height 28
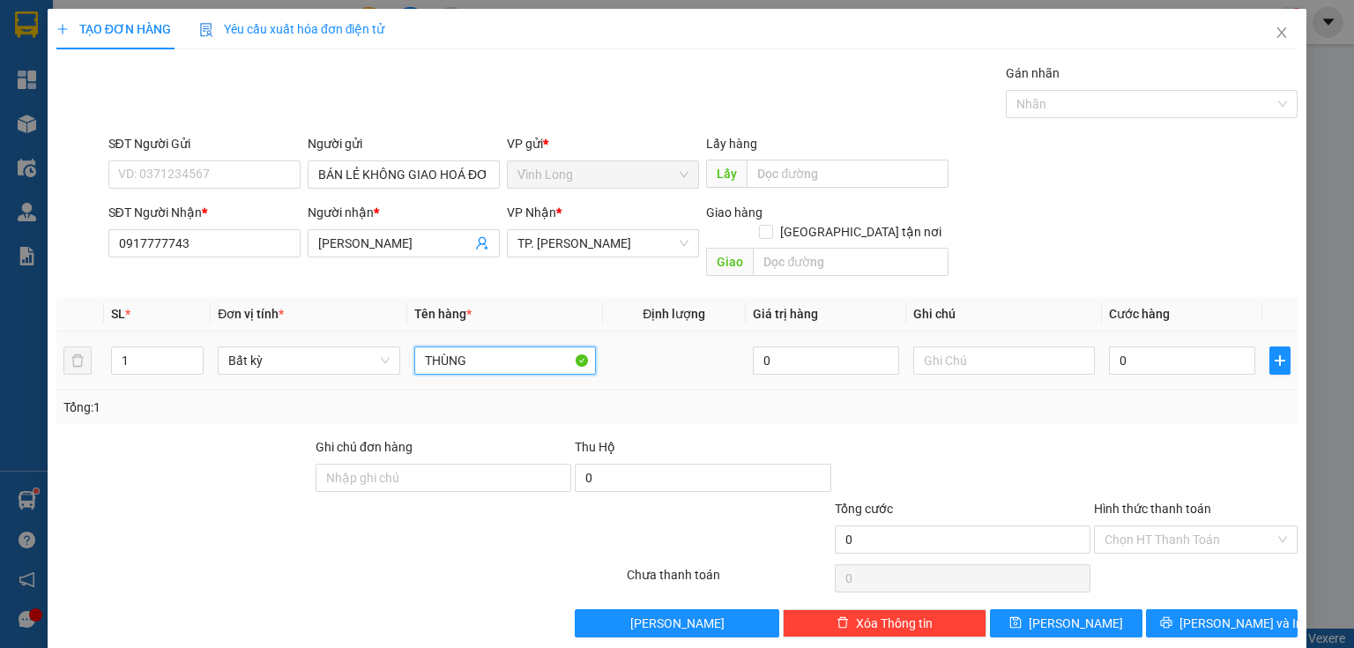
type input "THÙNG"
type input "THƯU"
type input "3"
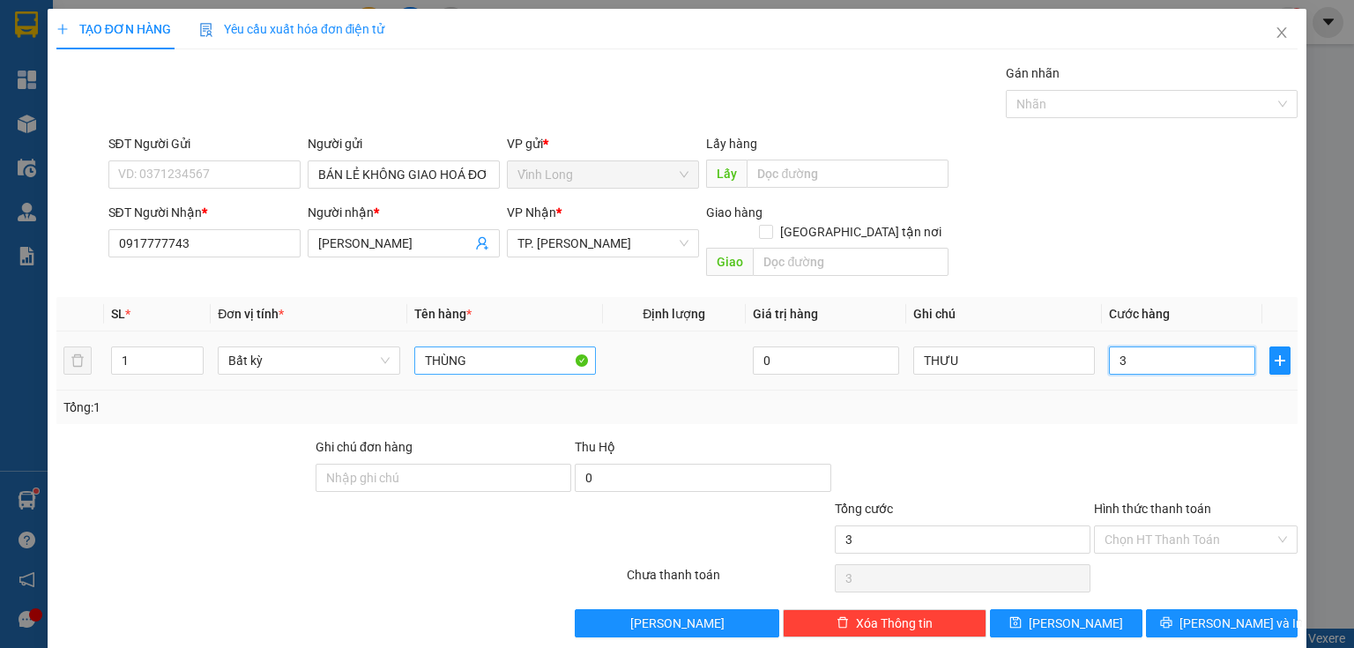
type input "30"
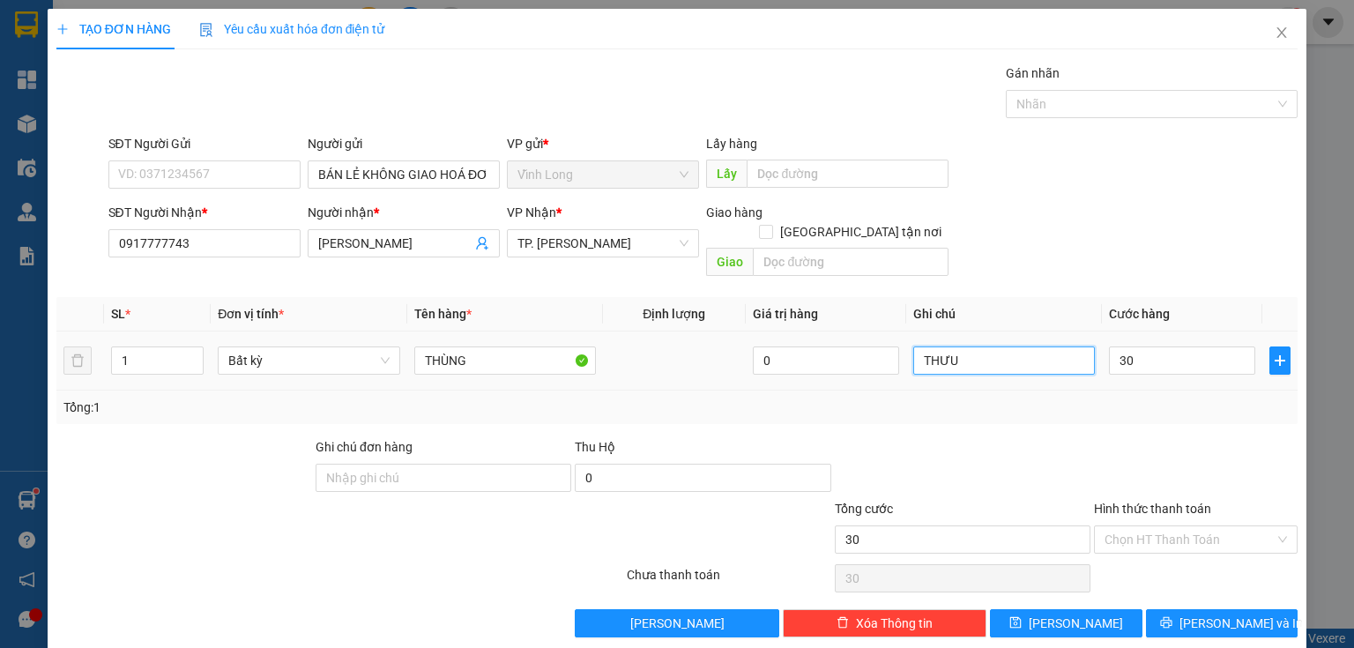
type input "30.000"
click at [958, 346] on input "THƯU" at bounding box center [1004, 360] width 182 height 28
type input "THƯ"
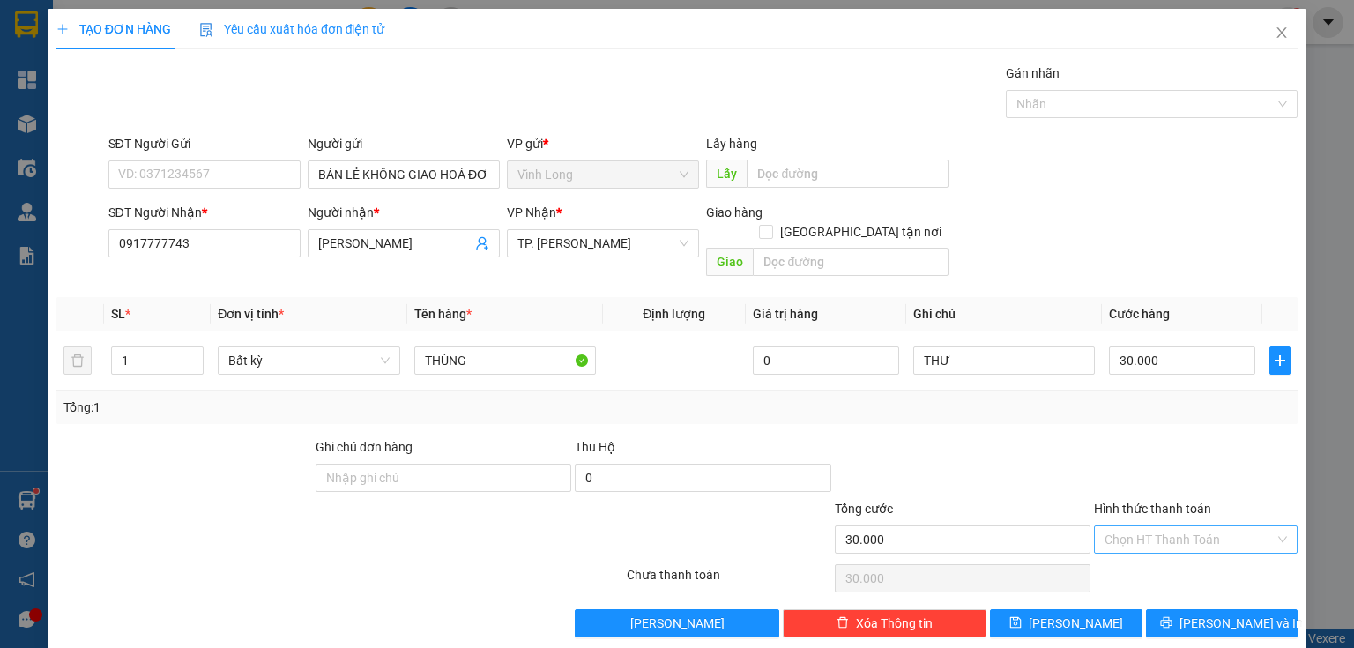
drag, startPoint x: 1209, startPoint y: 511, endPoint x: 1202, endPoint y: 528, distance: 18.2
click at [1208, 526] on input "Hình thức thanh toán" at bounding box center [1189, 539] width 170 height 26
click at [1188, 547] on div "Tại văn phòng" at bounding box center [1187, 553] width 182 height 19
type input "0"
drag, startPoint x: 1220, startPoint y: 600, endPoint x: 1146, endPoint y: 572, distance: 79.2
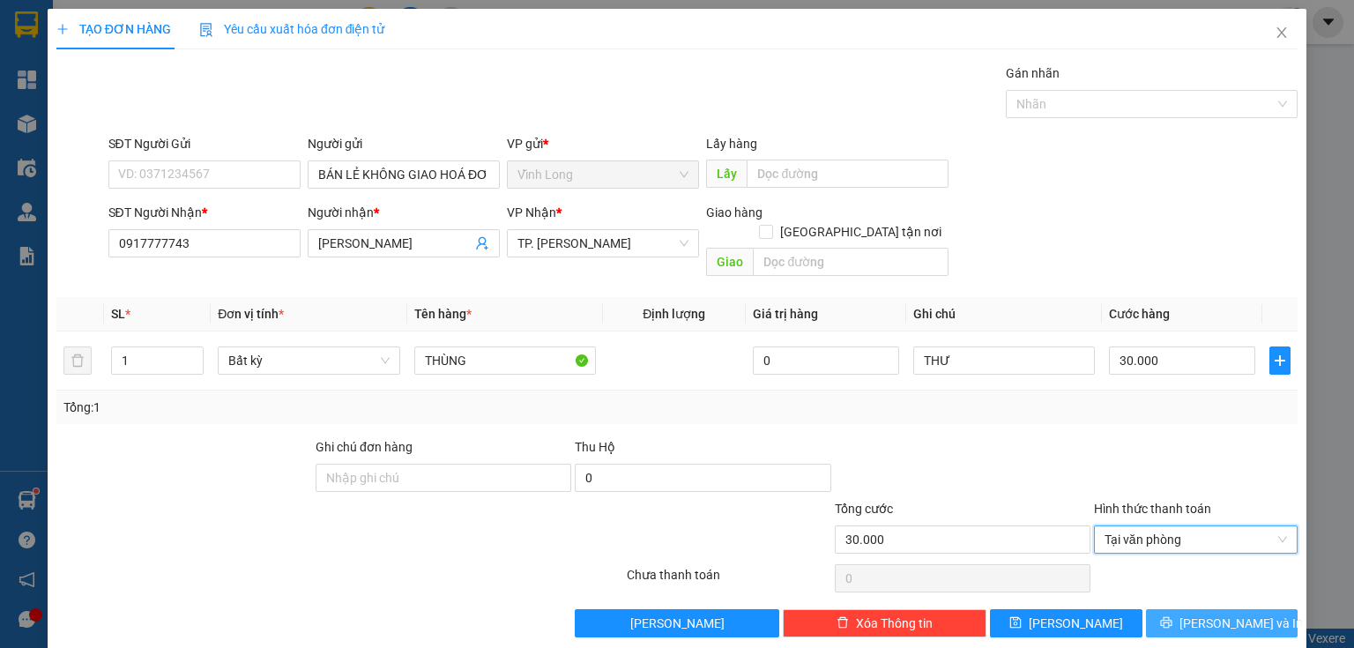
click at [1217, 613] on span "[PERSON_NAME] và In" at bounding box center [1240, 622] width 123 height 19
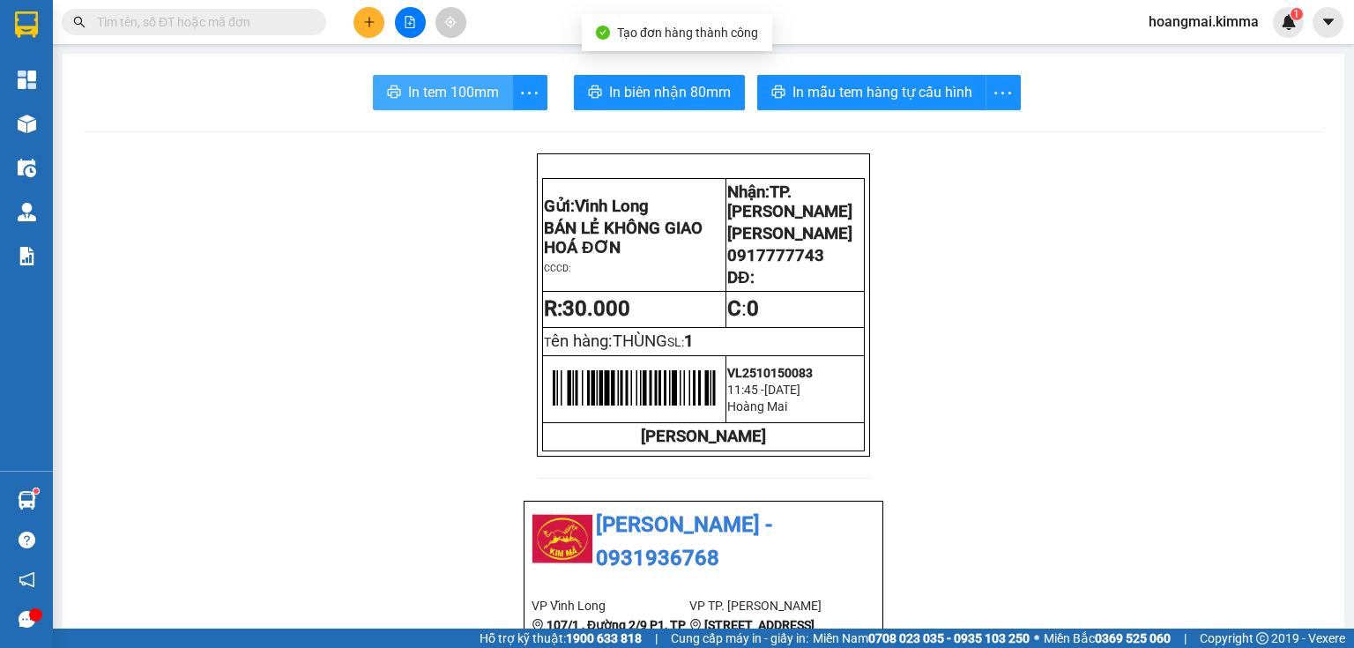
drag, startPoint x: 459, startPoint y: 92, endPoint x: 480, endPoint y: 101, distance: 23.3
click at [466, 92] on span "In tem 100mm" at bounding box center [453, 92] width 91 height 22
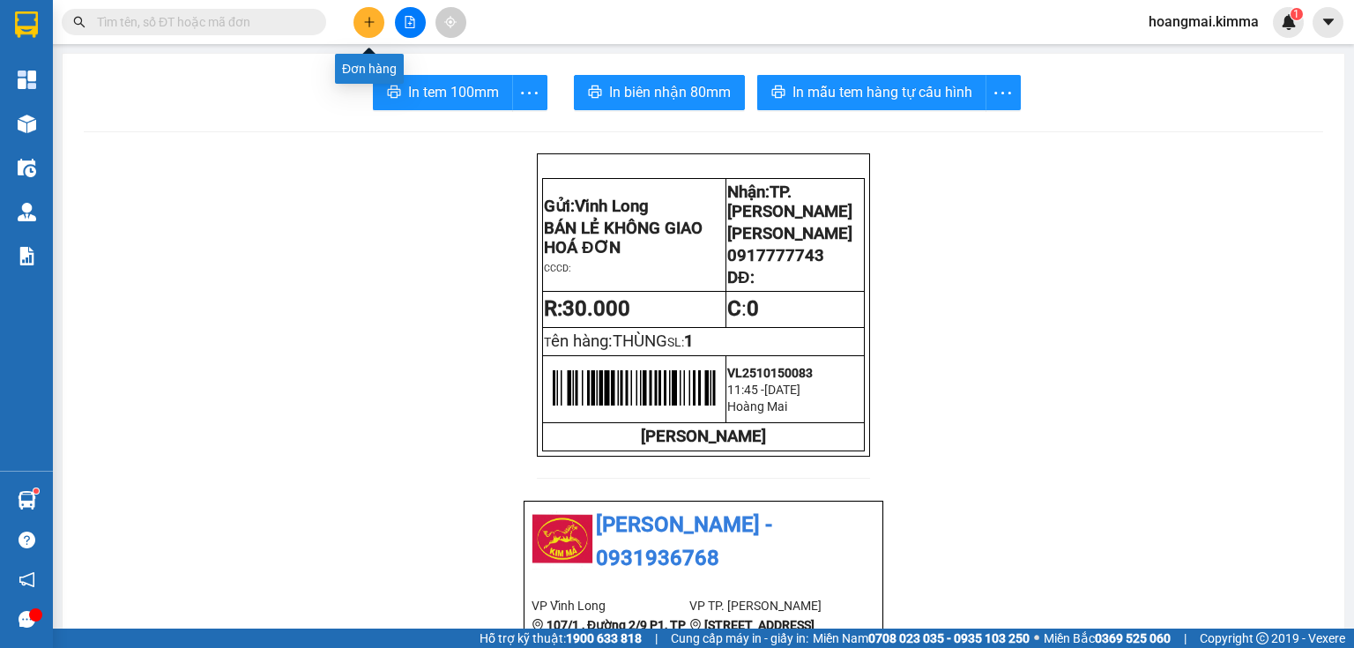
click at [377, 19] on button at bounding box center [368, 22] width 31 height 31
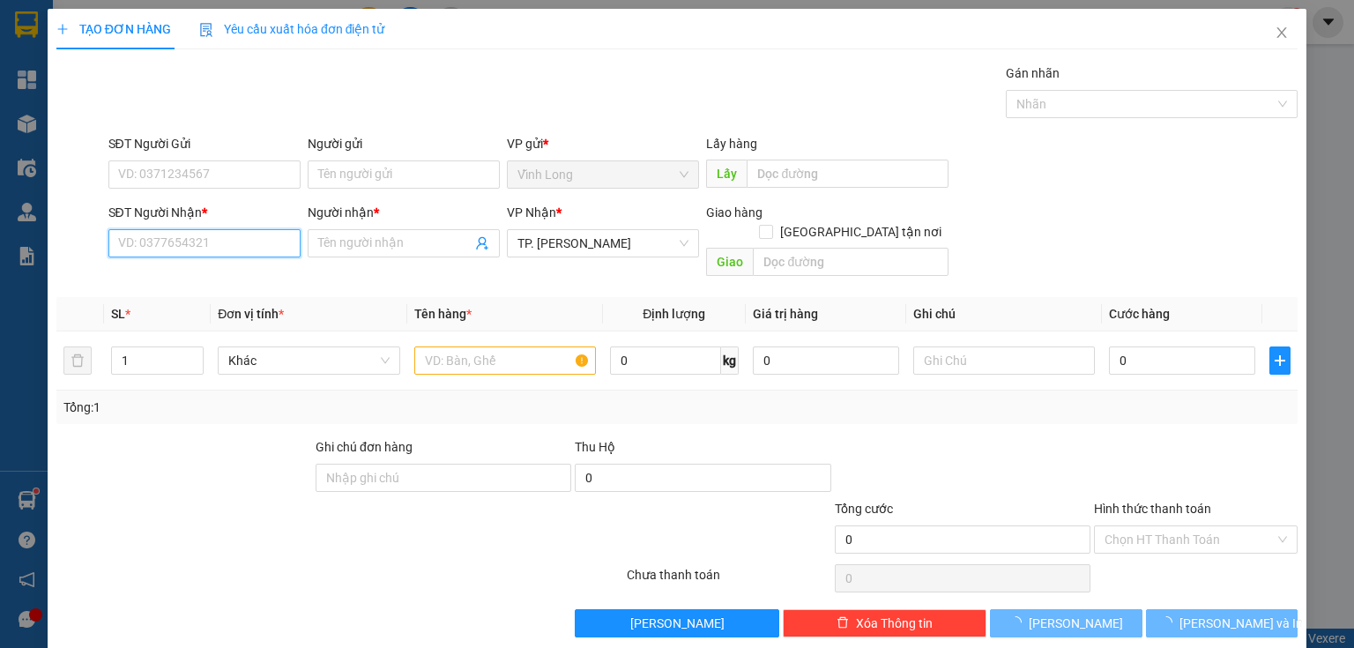
click at [235, 254] on input "SĐT Người Nhận *" at bounding box center [204, 243] width 192 height 28
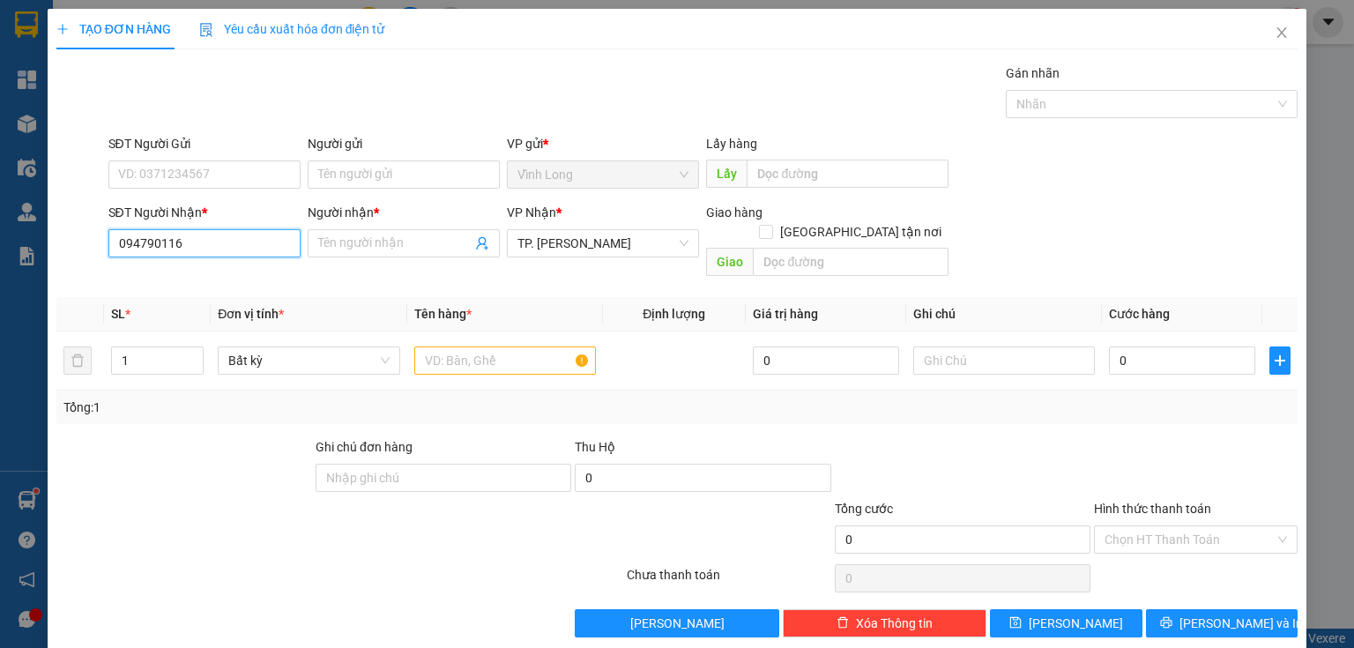
type input "0947901168"
click at [238, 279] on div "0947901168 - KIM PHƯỢNG" at bounding box center [205, 277] width 174 height 19
type input "KIM PHƯỢNG"
type input "0947901168"
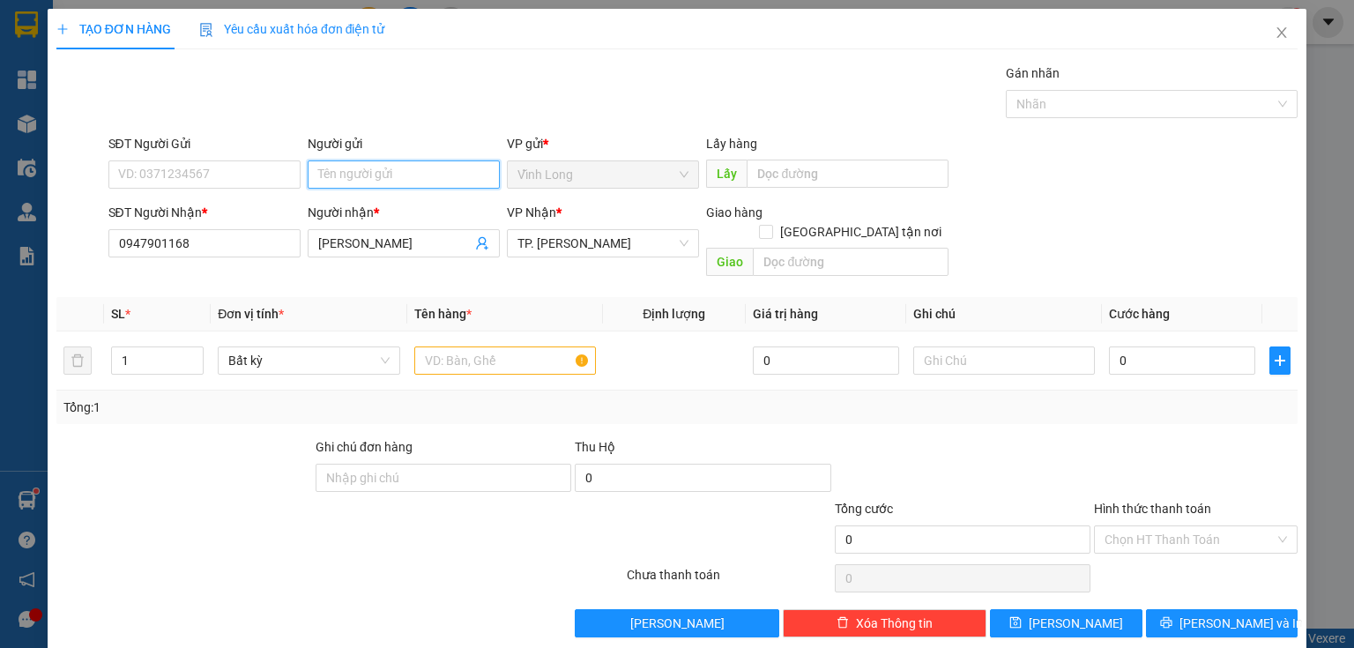
click at [364, 177] on input "Người gửi" at bounding box center [404, 174] width 192 height 28
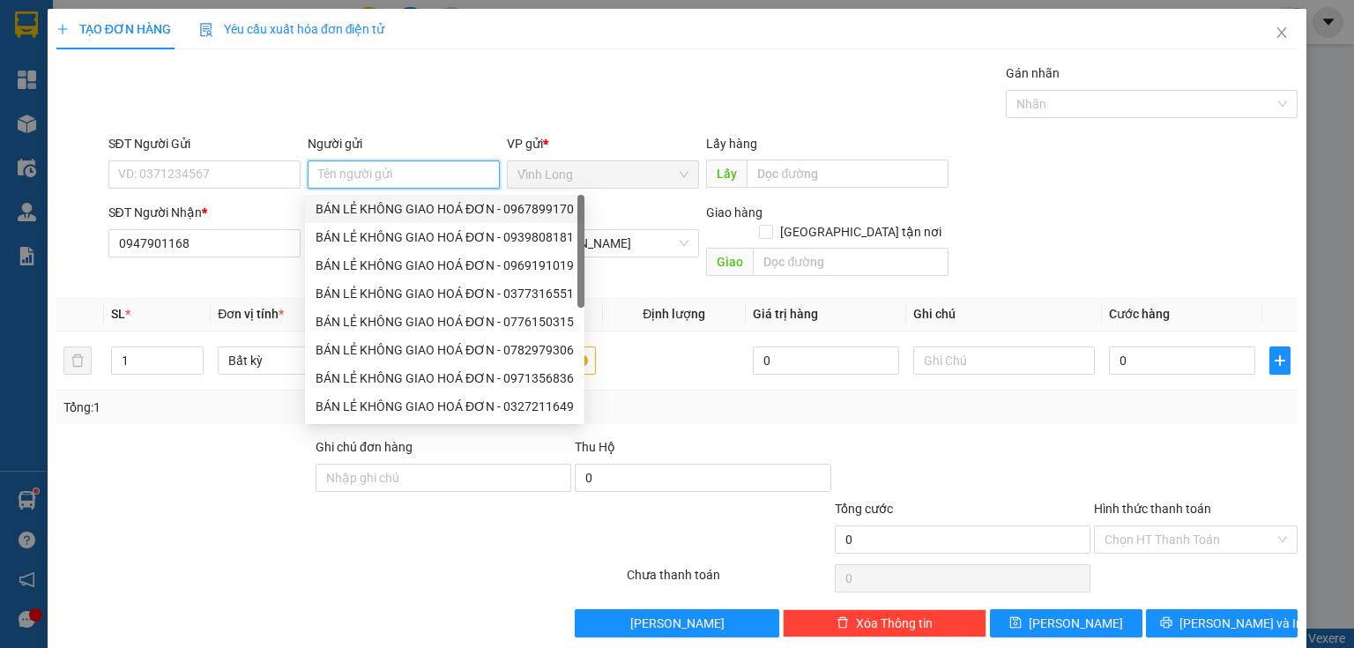
click at [376, 202] on div "BÁN LẺ KHÔNG GIAO HOÁ ĐƠN - 0967899170" at bounding box center [445, 208] width 258 height 19
type input "0967899170"
type input "BÁN LẺ KHÔNG GIAO HOÁ ĐƠN"
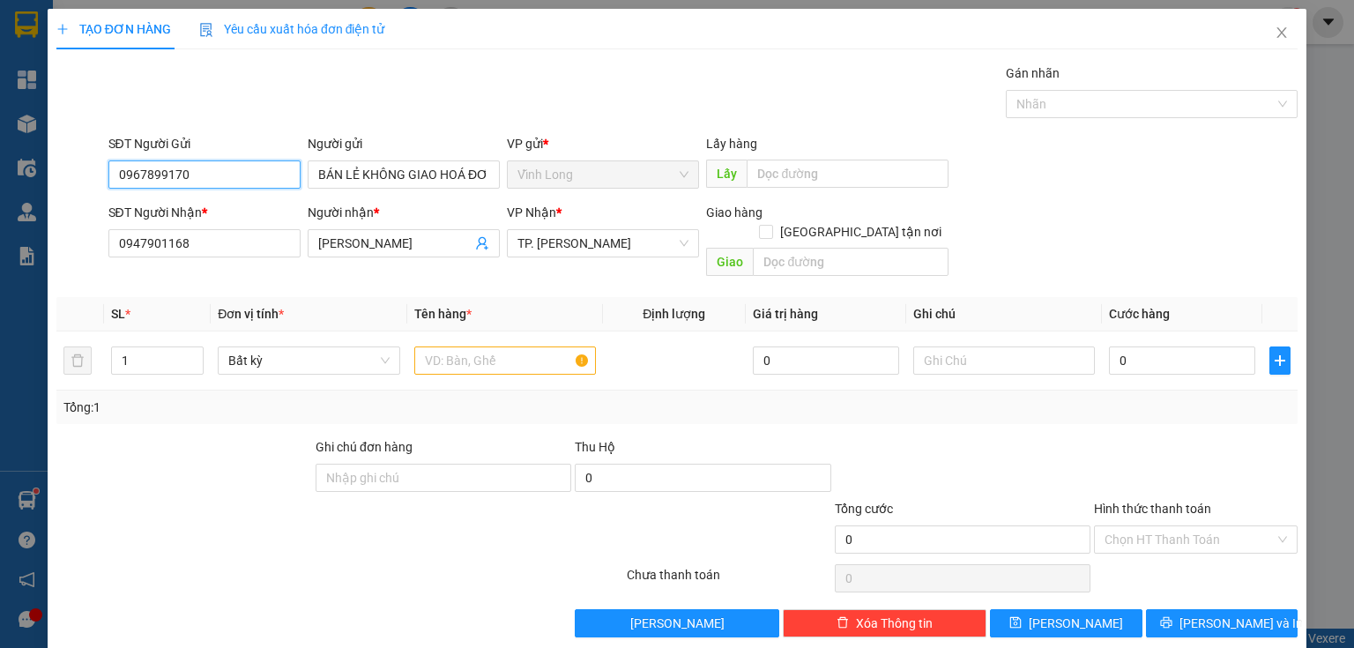
click at [258, 182] on input "0967899170" at bounding box center [204, 174] width 192 height 28
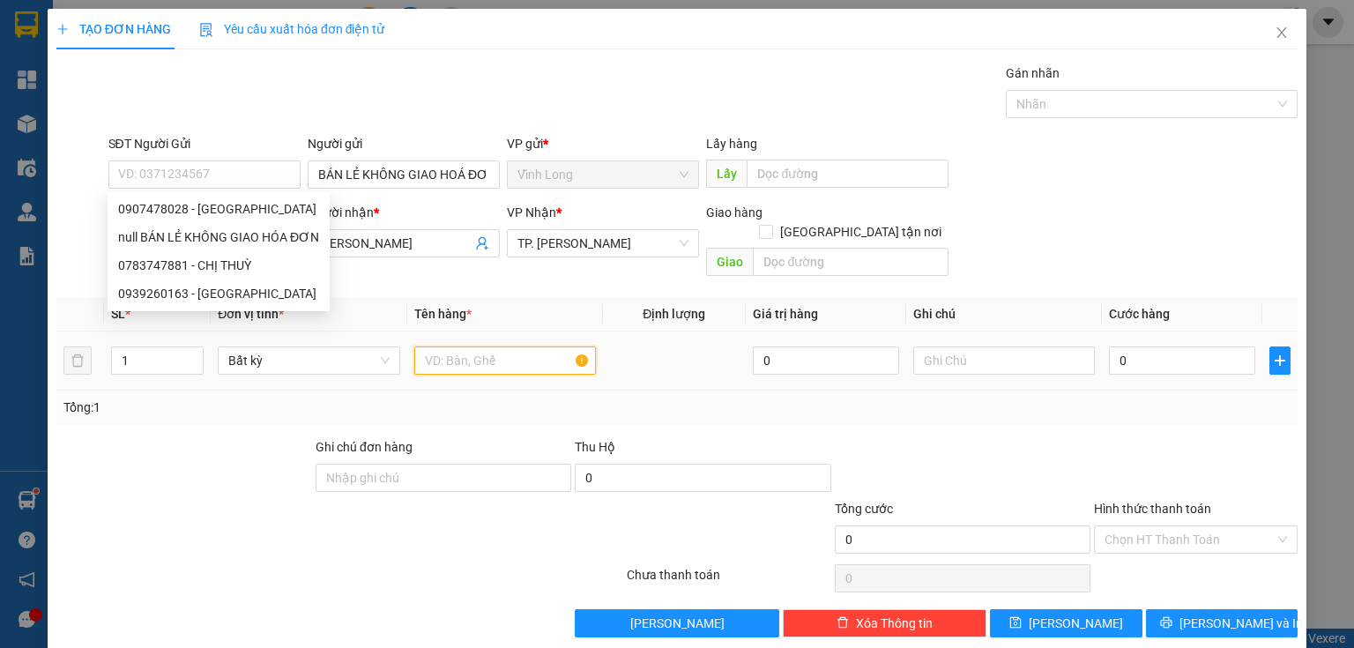
click at [480, 346] on input "text" at bounding box center [505, 360] width 182 height 28
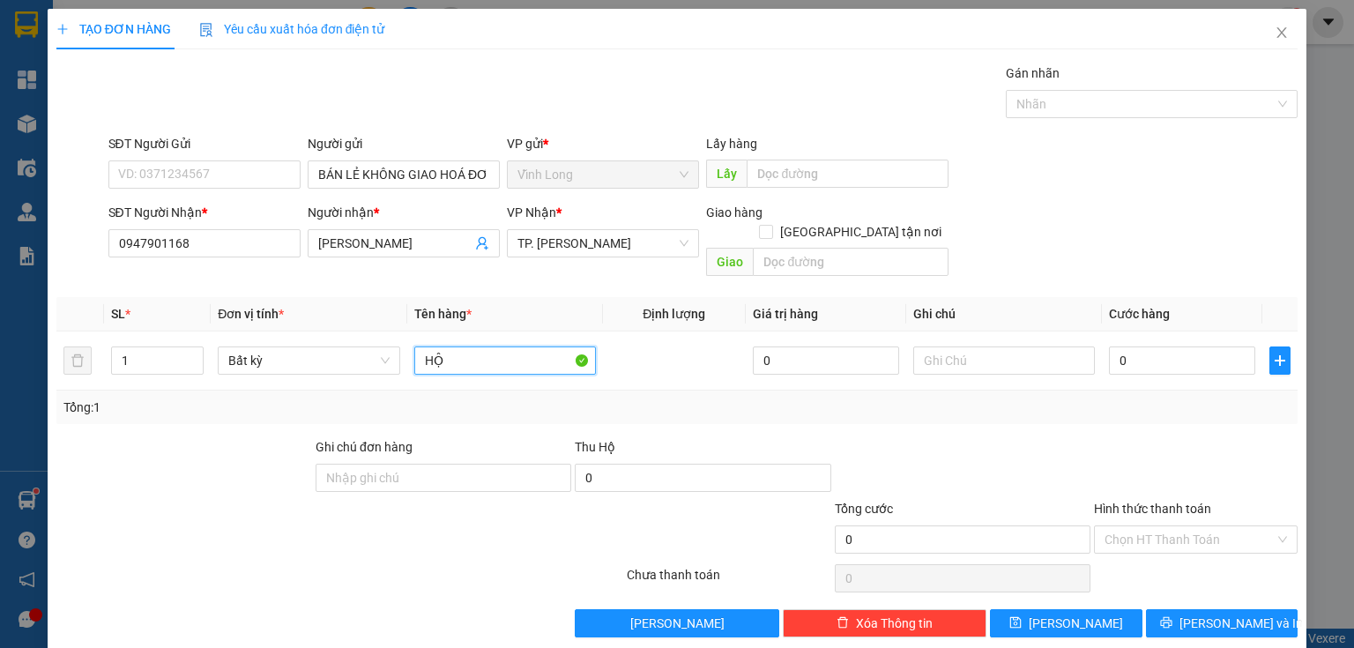
type input "HỘP"
type input "THƯ"
type input "2"
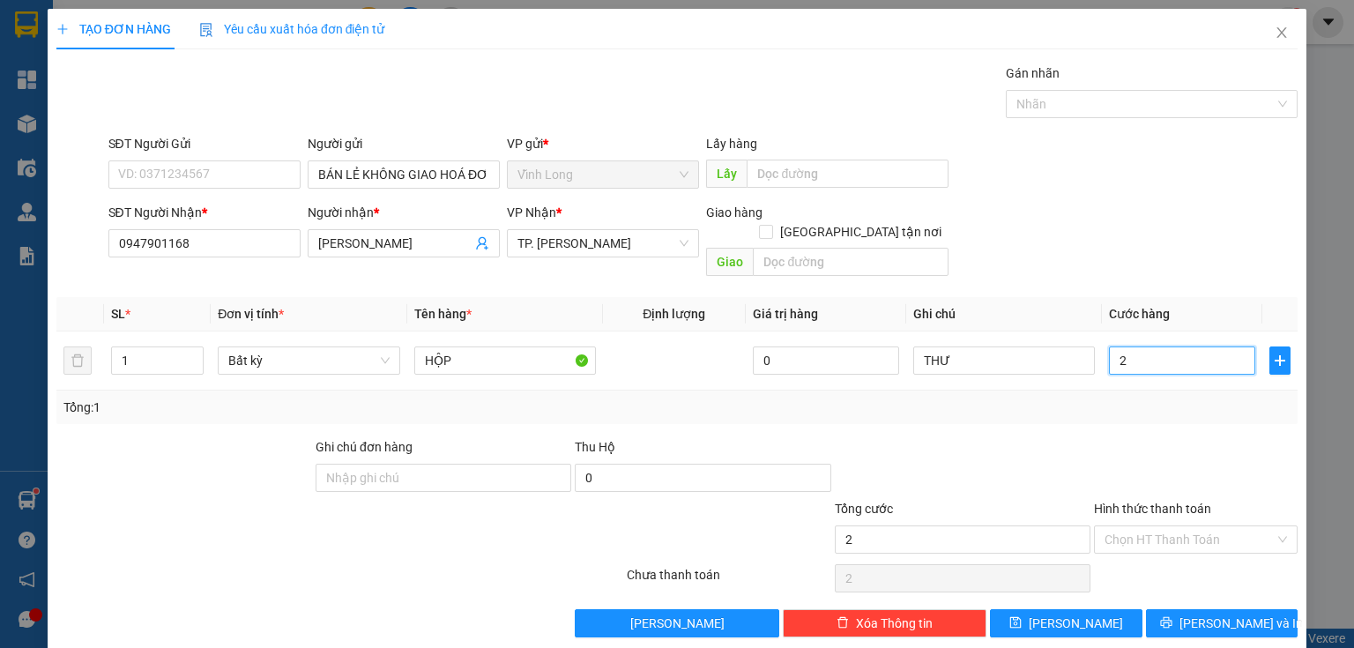
type input "20"
type input "20.000"
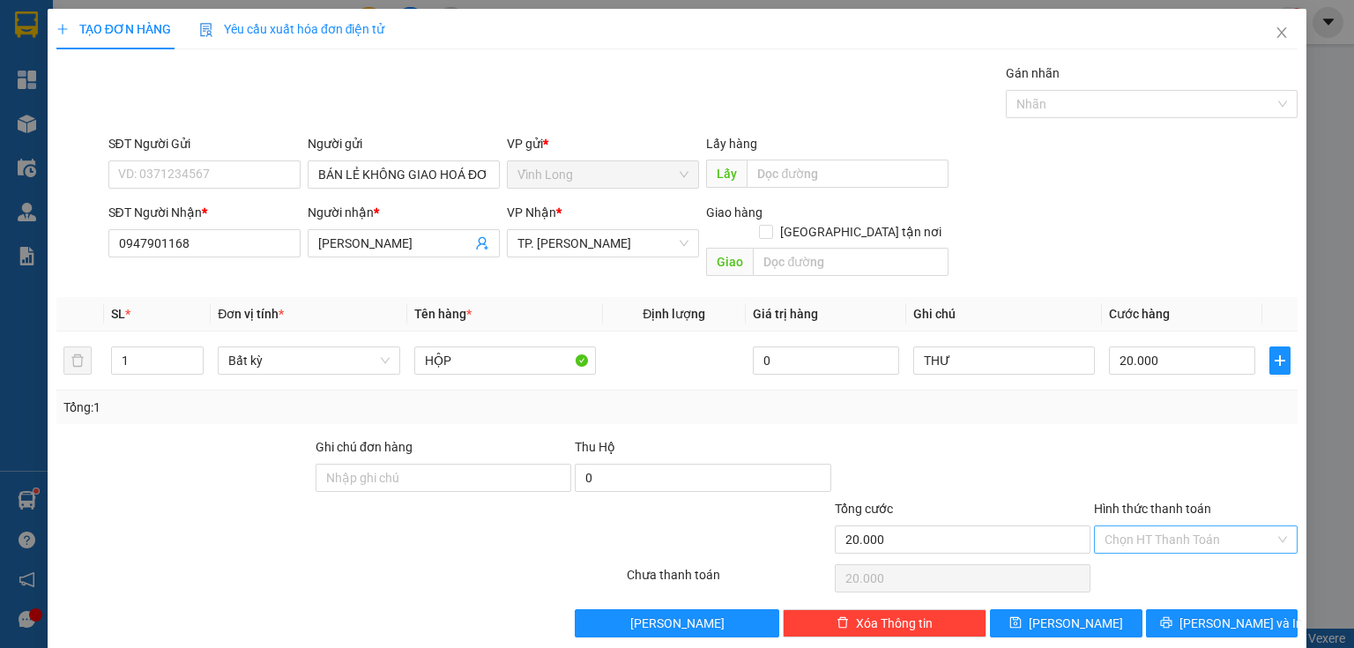
drag, startPoint x: 1192, startPoint y: 510, endPoint x: 1185, endPoint y: 530, distance: 20.3
click at [1188, 526] on input "Hình thức thanh toán" at bounding box center [1189, 539] width 170 height 26
click at [1178, 548] on div "Tại văn phòng" at bounding box center [1187, 553] width 182 height 19
type input "0"
click at [1212, 613] on span "[PERSON_NAME] và In" at bounding box center [1240, 622] width 123 height 19
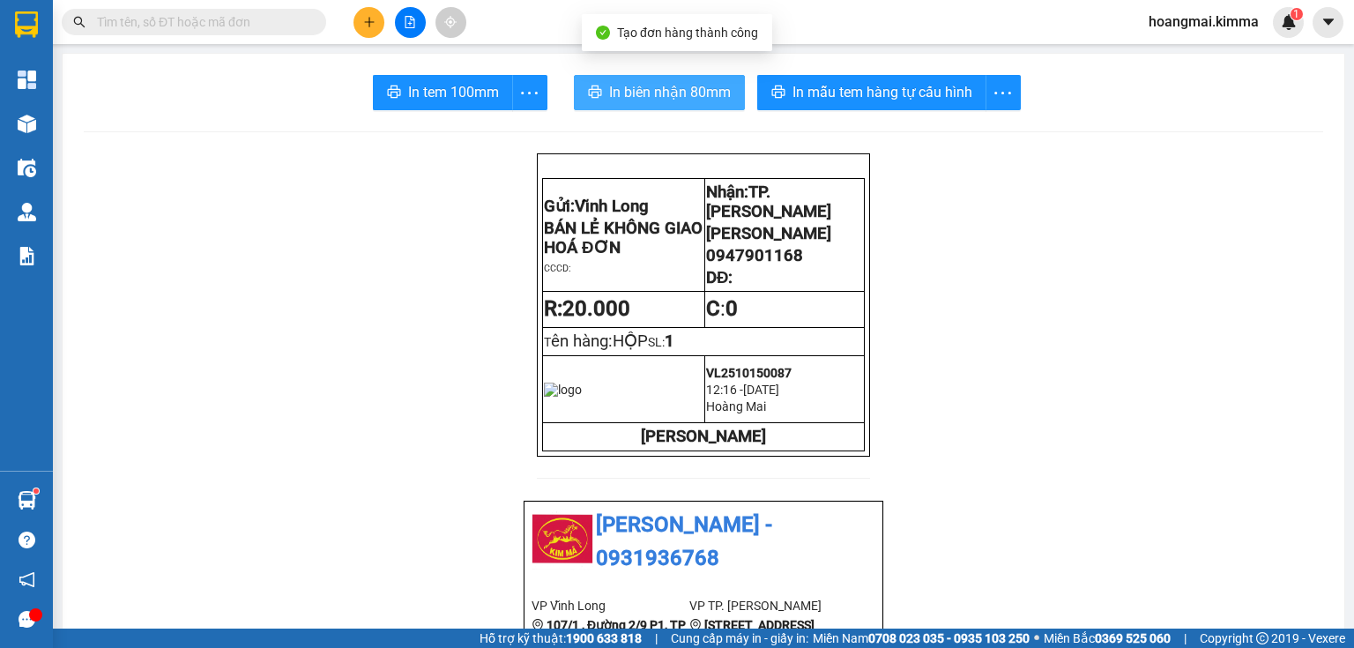
click at [613, 83] on span "In biên nhận 80mm" at bounding box center [670, 92] width 122 height 22
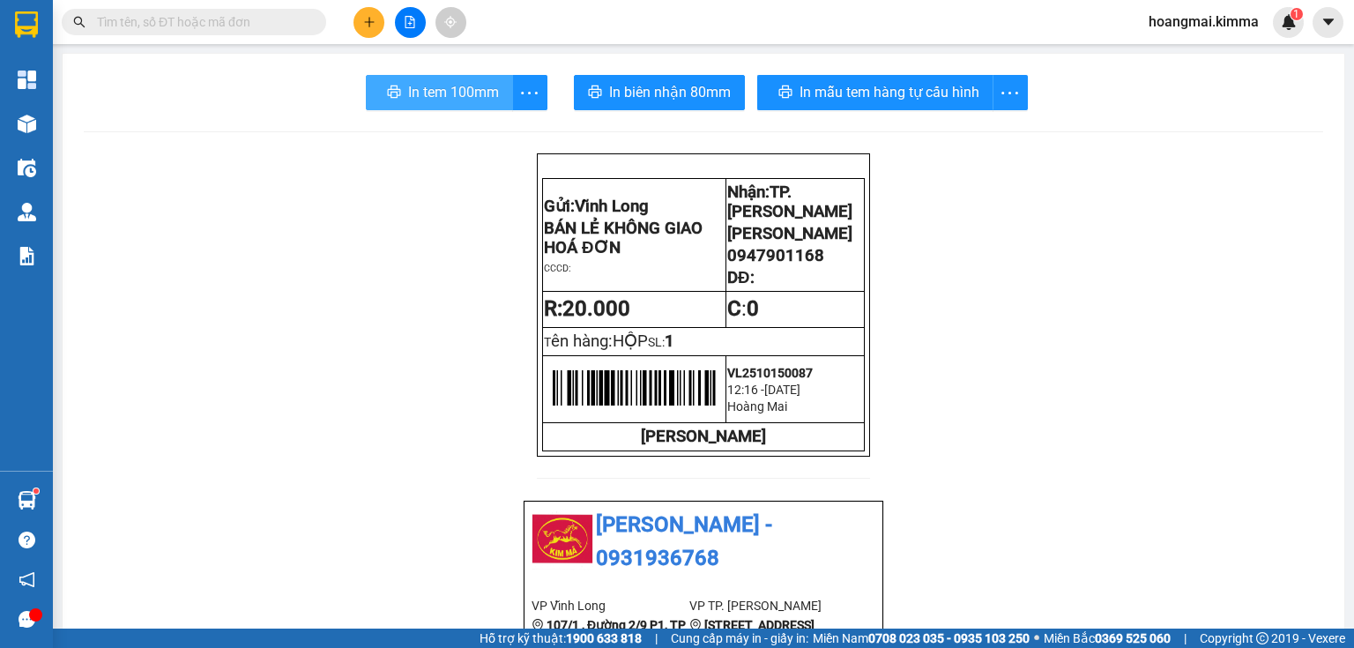
click at [435, 92] on span "In tem 100mm" at bounding box center [453, 92] width 91 height 22
click at [360, 14] on button at bounding box center [368, 22] width 31 height 31
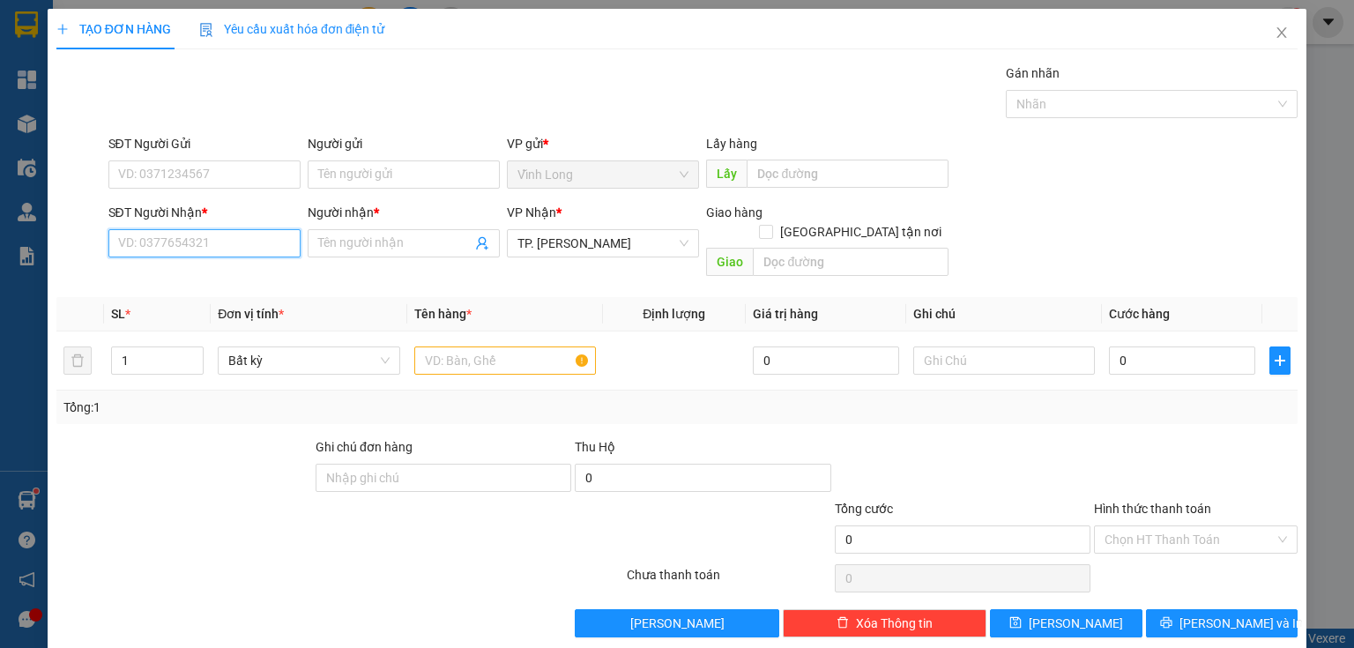
click at [243, 244] on input "SĐT Người Nhận *" at bounding box center [204, 243] width 192 height 28
click at [204, 277] on div "0917451121 - LAB KIM CHI" at bounding box center [217, 277] width 199 height 19
type input "0917451121"
type input "LAB KIM CHI"
type input "0917451121"
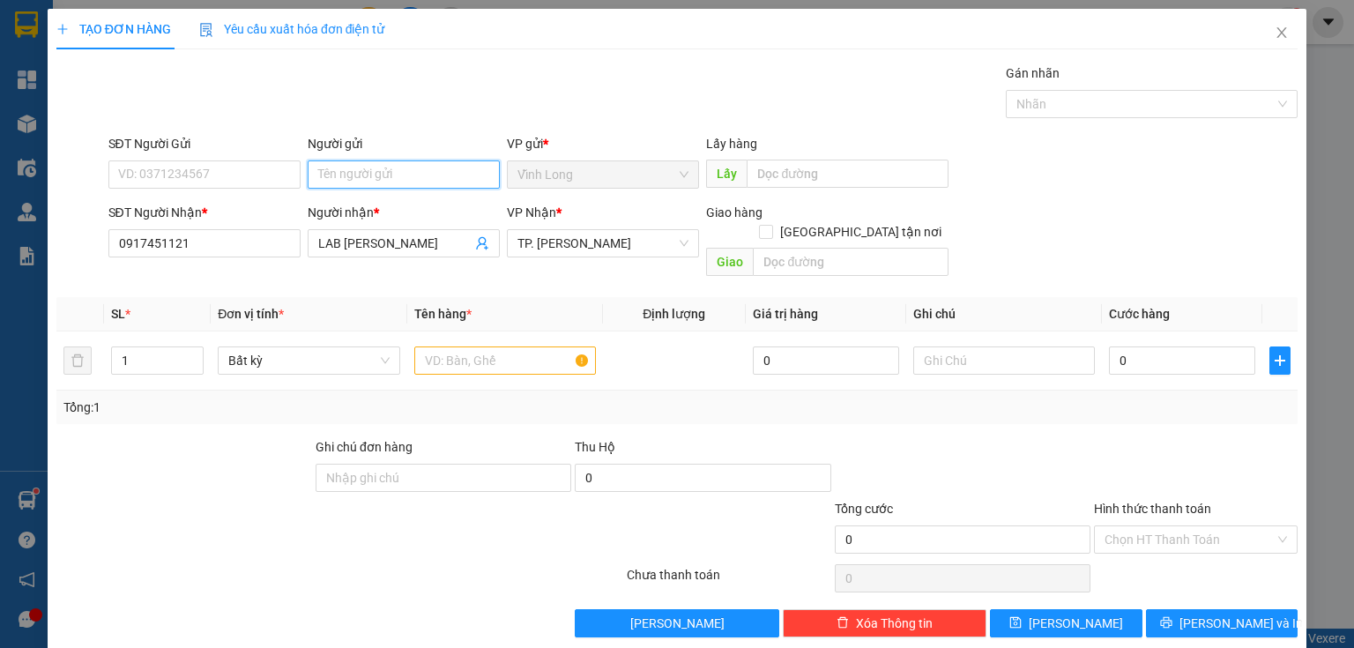
click at [370, 175] on input "Người gửi" at bounding box center [404, 174] width 192 height 28
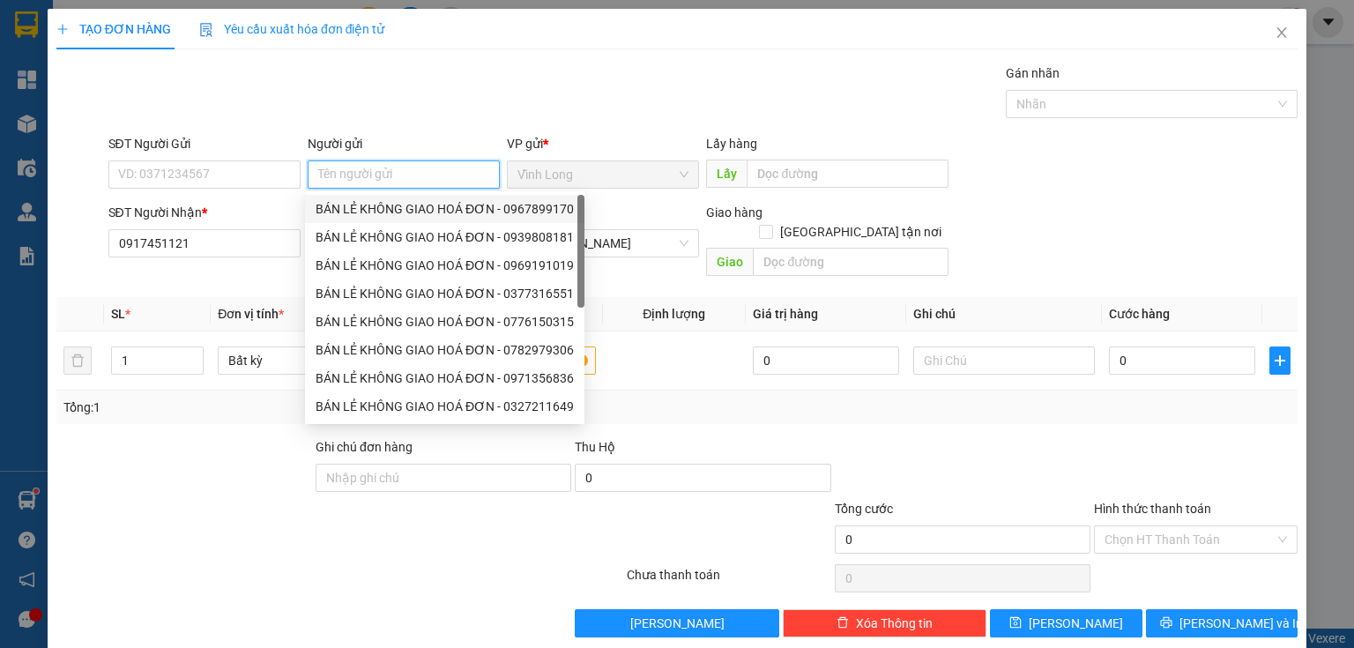
drag, startPoint x: 349, startPoint y: 208, endPoint x: 307, endPoint y: 205, distance: 42.4
click at [346, 207] on div "BÁN LẺ KHÔNG GIAO HOÁ ĐƠN - 0967899170" at bounding box center [445, 208] width 258 height 19
type input "0967899170"
type input "BÁN LẺ KHÔNG GIAO HOÁ ĐƠN"
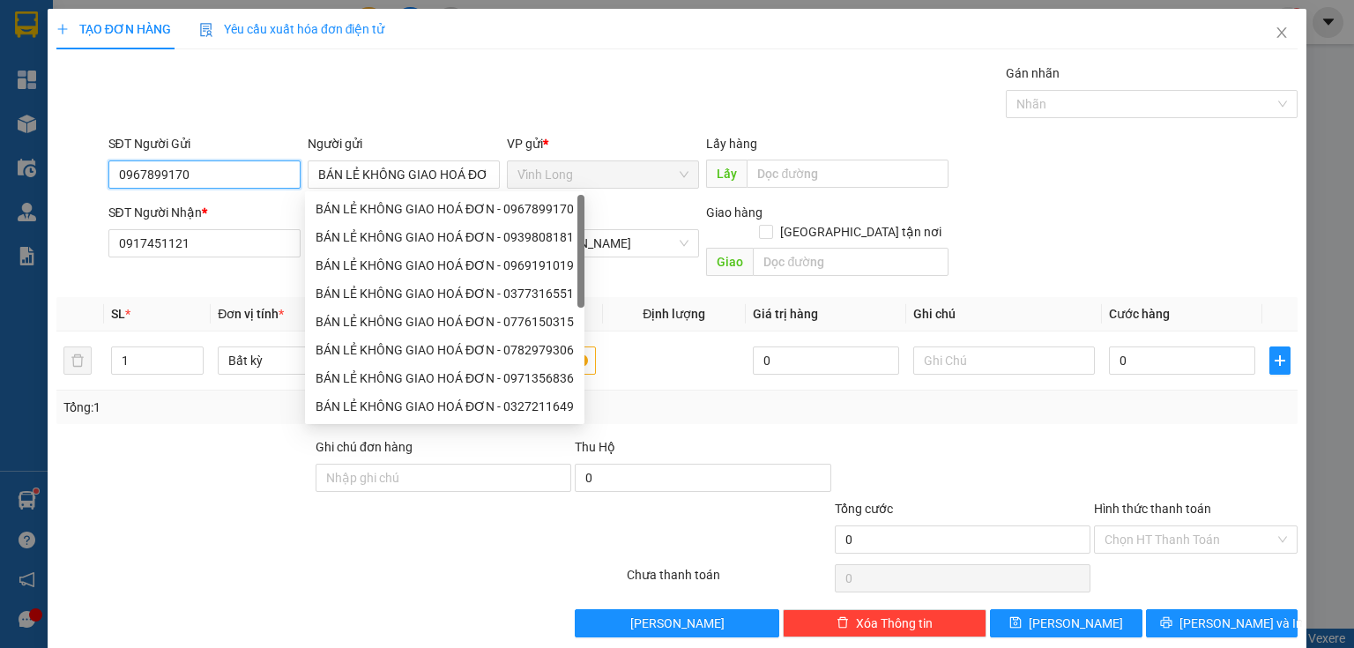
click at [244, 181] on input "0967899170" at bounding box center [204, 174] width 192 height 28
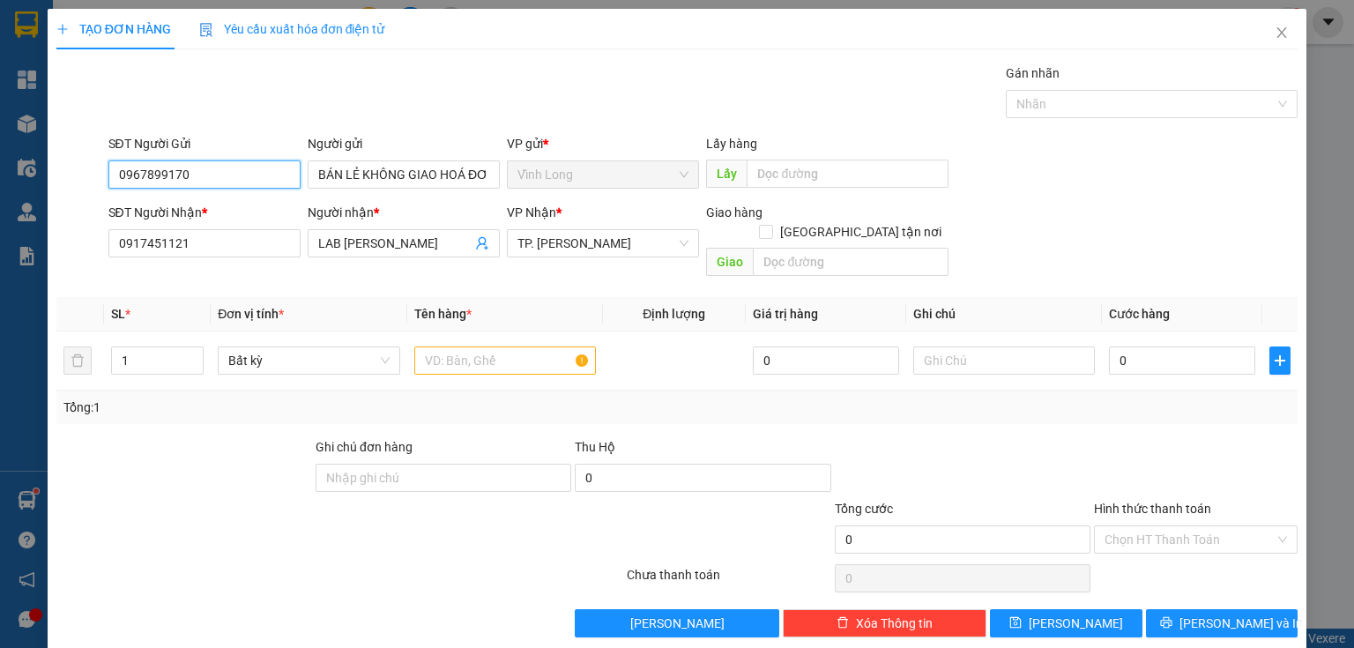
click at [244, 181] on input "0967899170" at bounding box center [204, 174] width 192 height 28
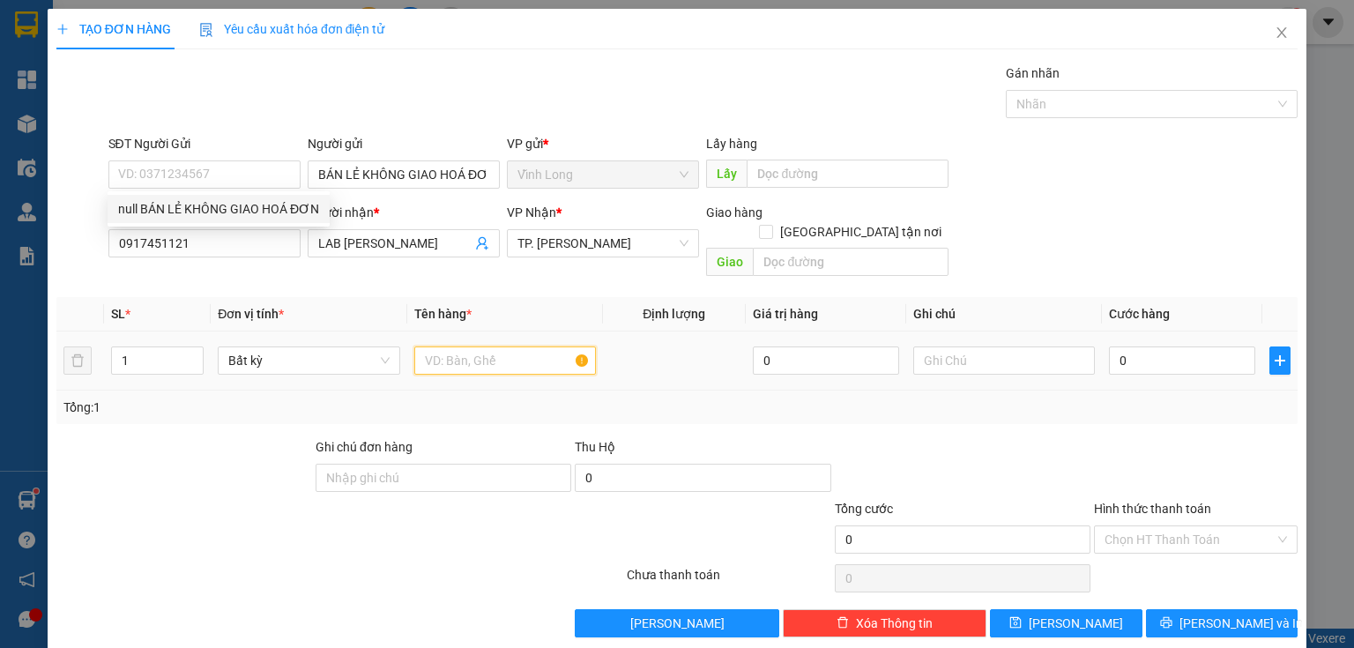
drag, startPoint x: 457, startPoint y: 348, endPoint x: 491, endPoint y: 309, distance: 51.2
click at [458, 348] on input "text" at bounding box center [505, 360] width 182 height 28
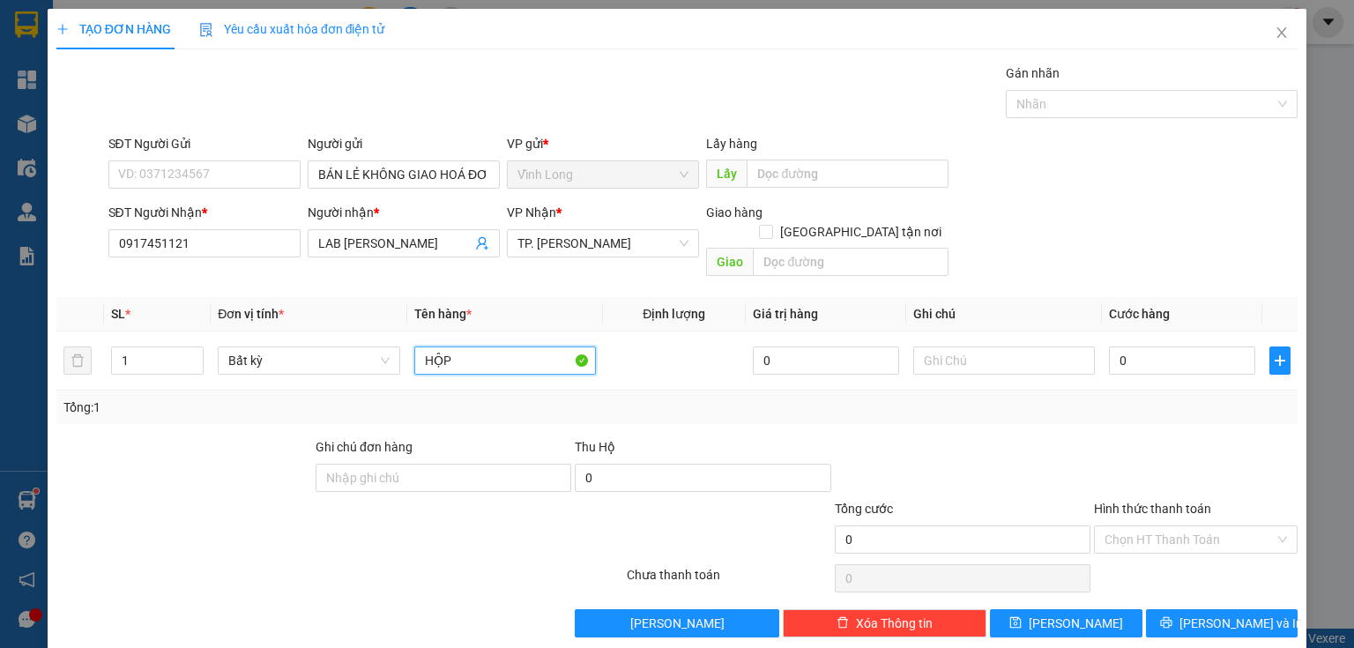
type input "HỘP"
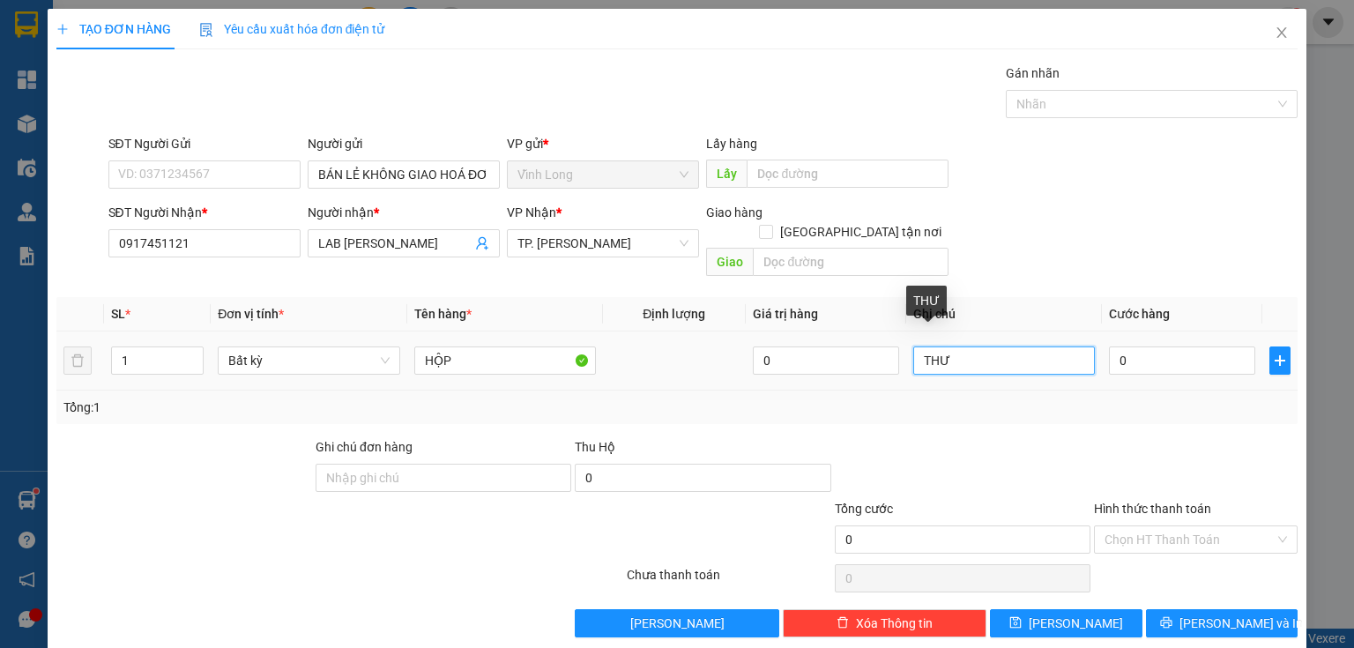
click at [959, 346] on input "THƯ" at bounding box center [1004, 360] width 182 height 28
type input "THƯ/ MEKOMED"
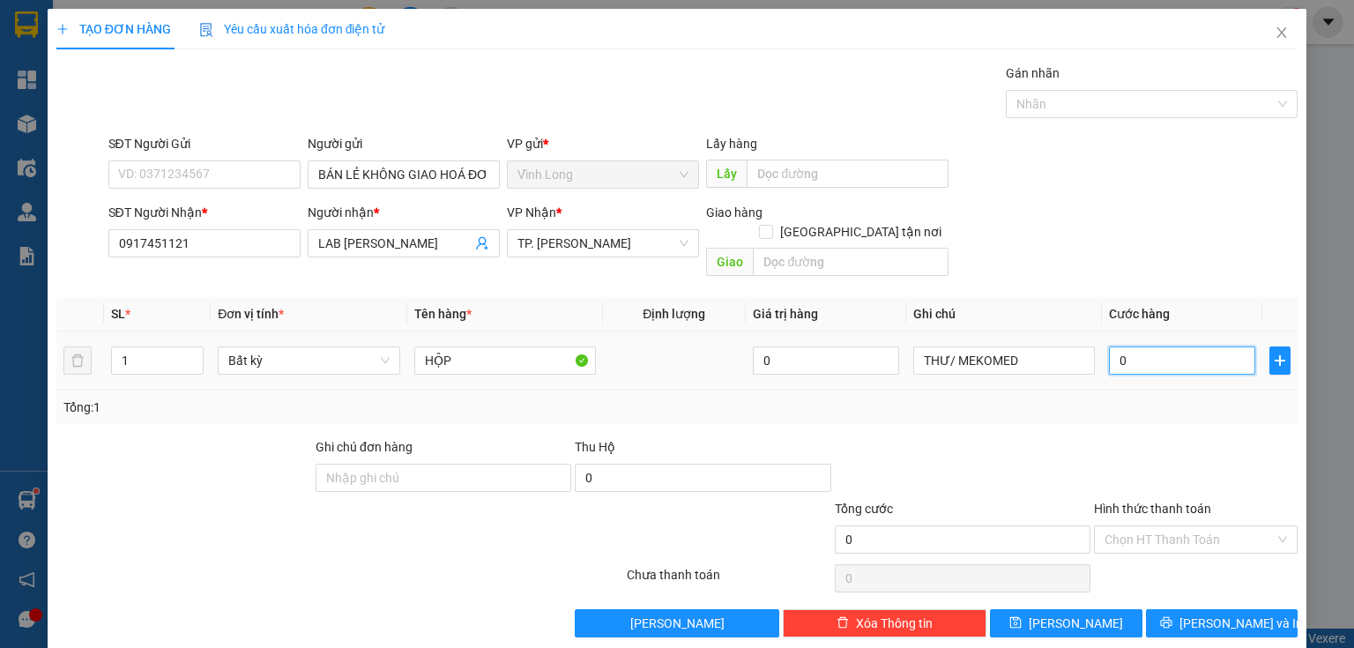
click at [1163, 346] on input "0" at bounding box center [1182, 360] width 146 height 28
type input "2"
type input "20"
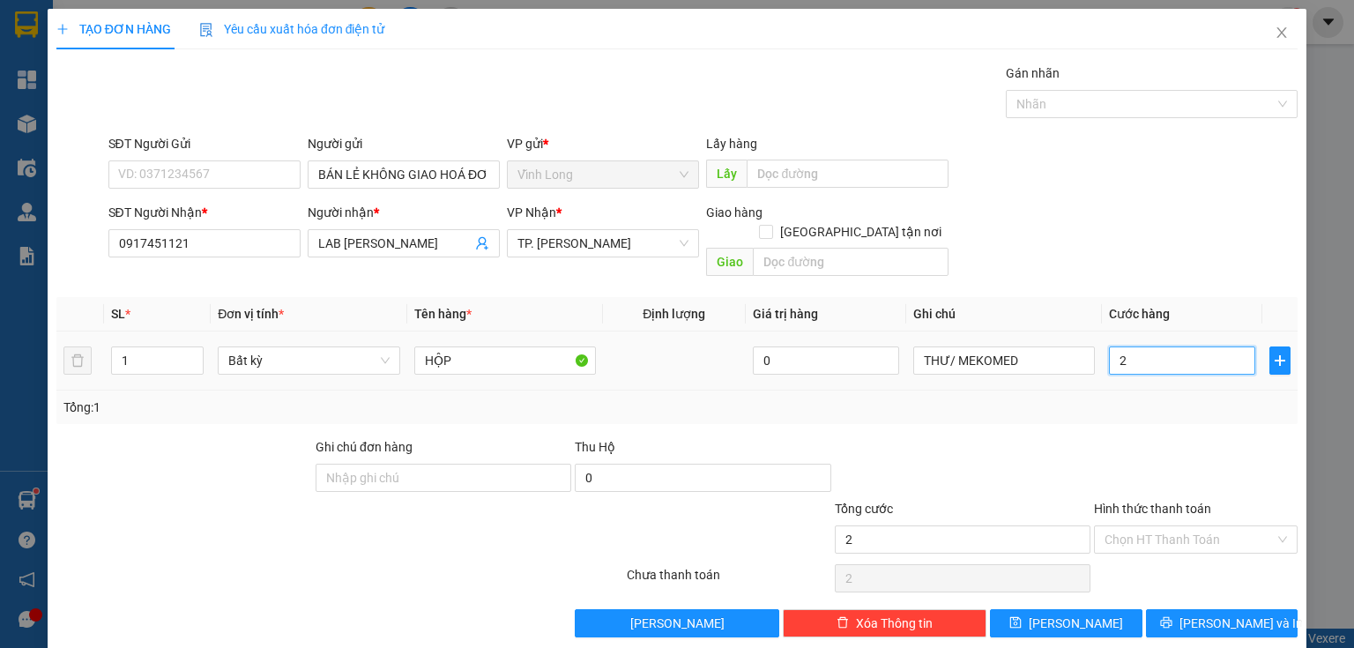
type input "20"
type input "20.000"
click at [1210, 440] on div at bounding box center [1195, 468] width 207 height 62
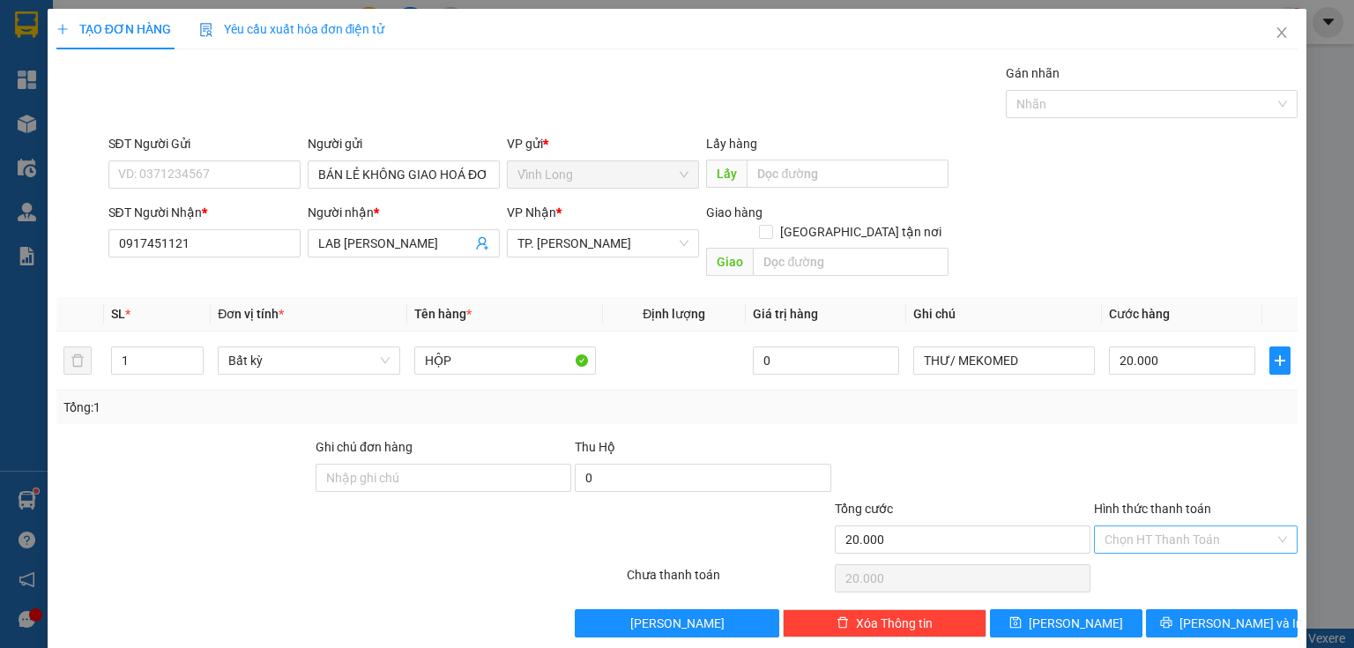
click at [1188, 526] on input "Hình thức thanh toán" at bounding box center [1189, 539] width 170 height 26
click at [1170, 550] on div "Tại văn phòng" at bounding box center [1187, 553] width 182 height 19
type input "0"
click at [1194, 609] on button "[PERSON_NAME] và In" at bounding box center [1222, 623] width 152 height 28
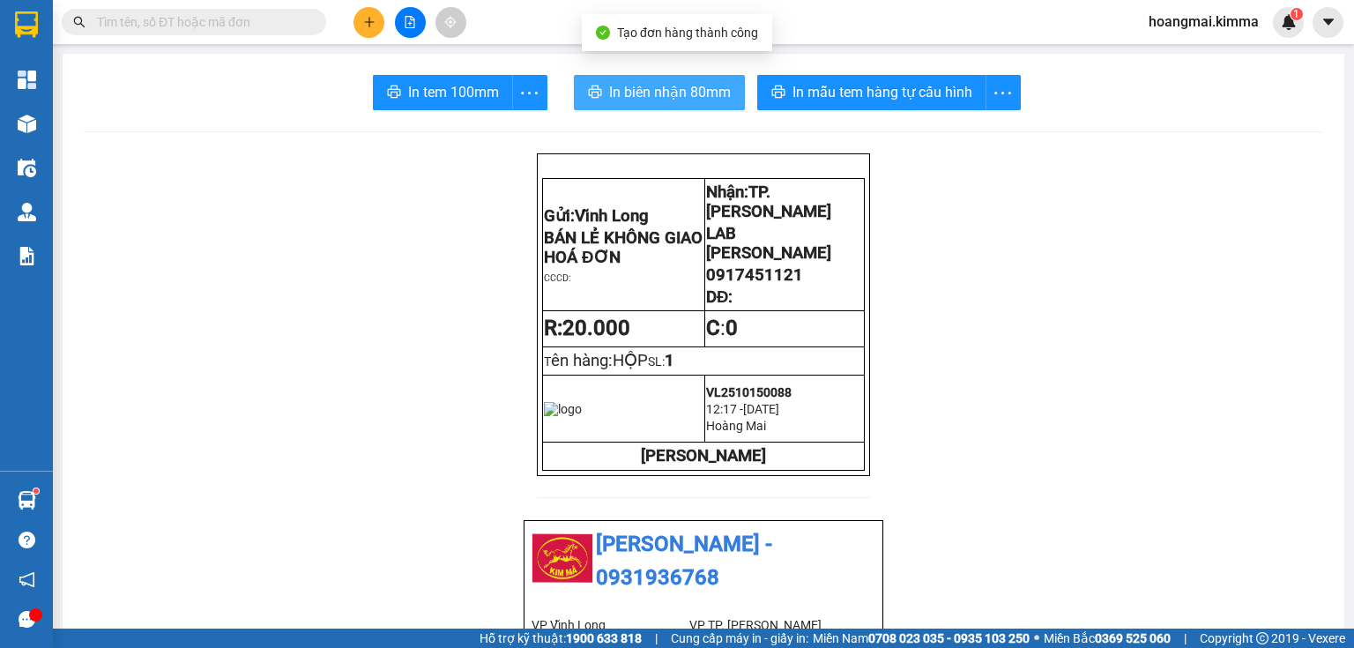
click at [670, 89] on span "In biên nhận 80mm" at bounding box center [670, 92] width 122 height 22
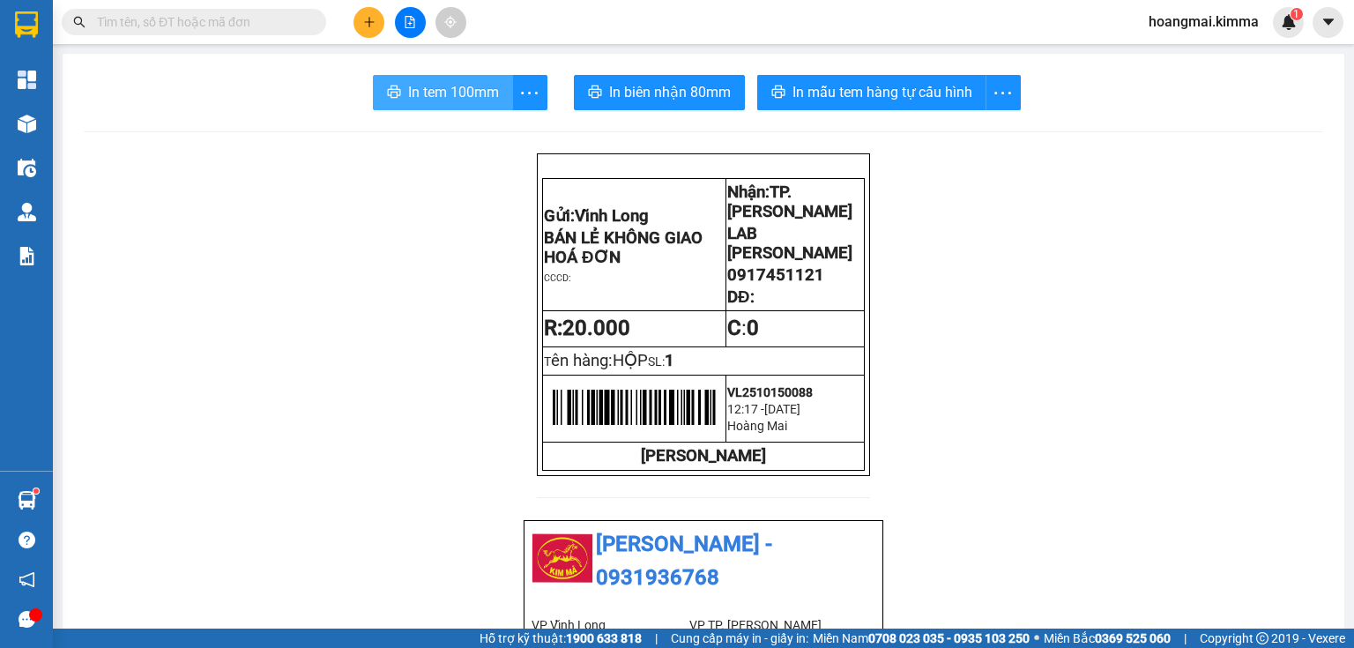
click at [448, 89] on span "In tem 100mm" at bounding box center [453, 92] width 91 height 22
click at [233, 21] on input "text" at bounding box center [201, 21] width 208 height 19
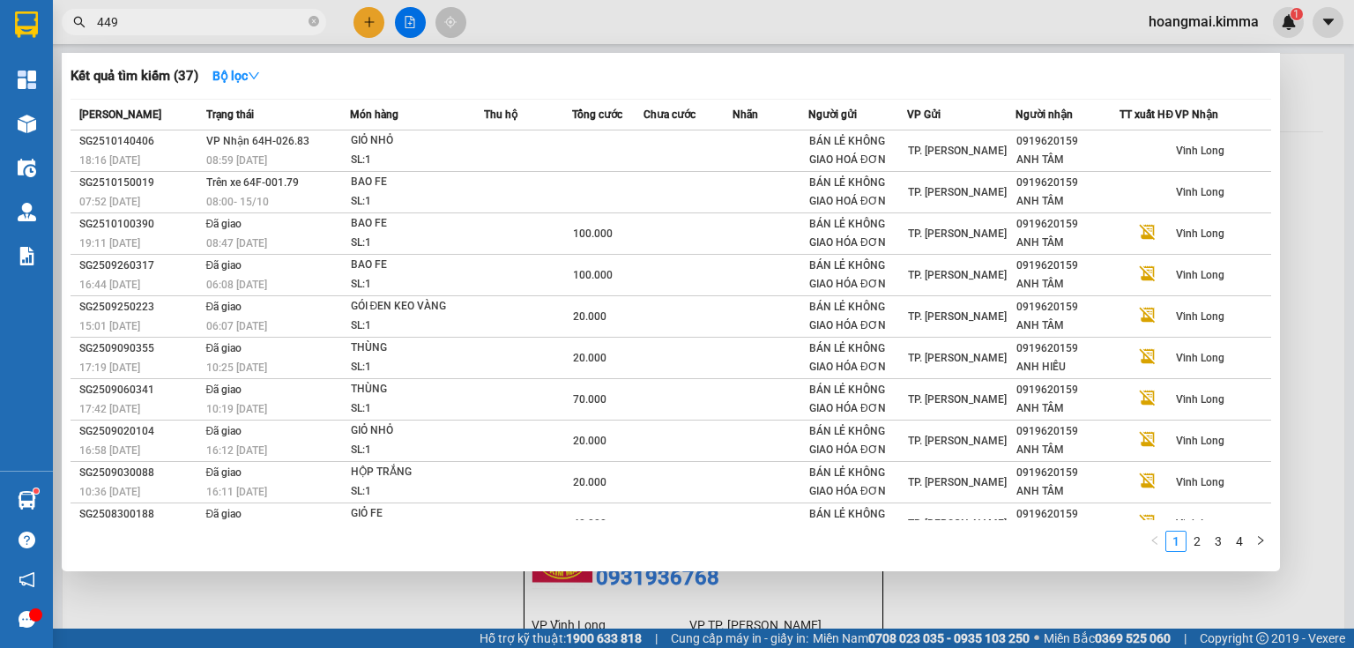
type input "4499"
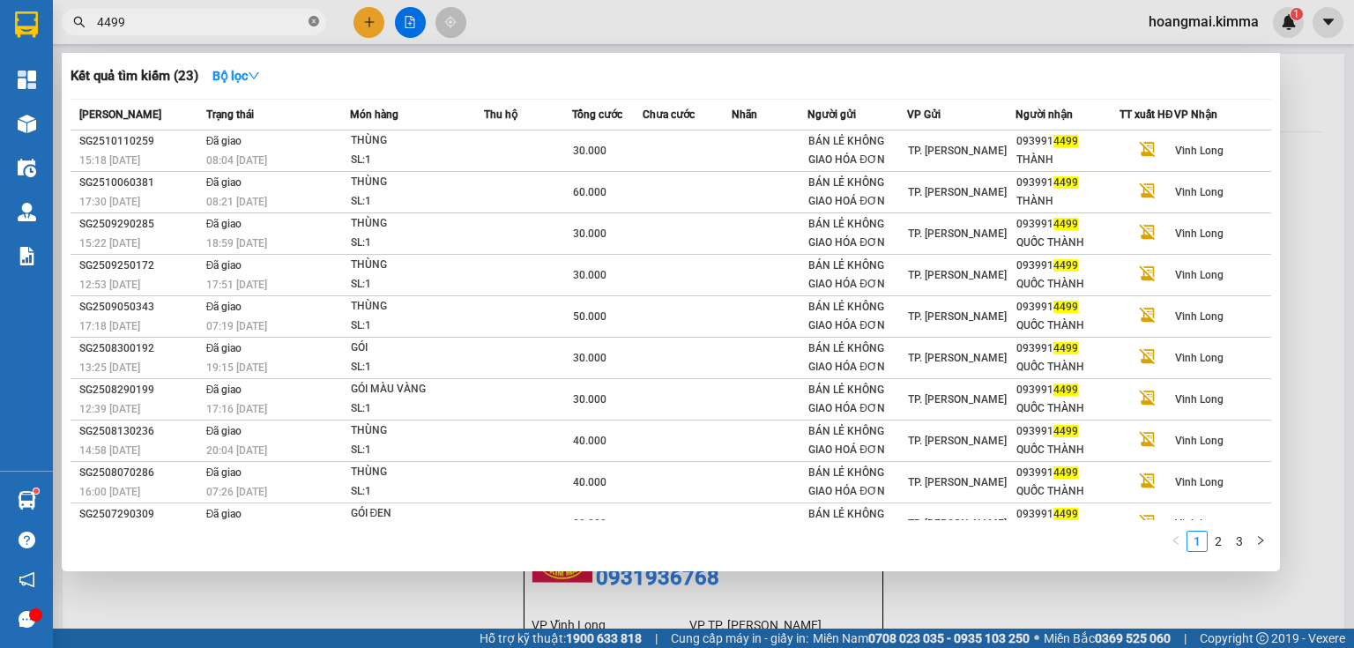
click at [312, 24] on icon "close-circle" at bounding box center [313, 21] width 11 height 11
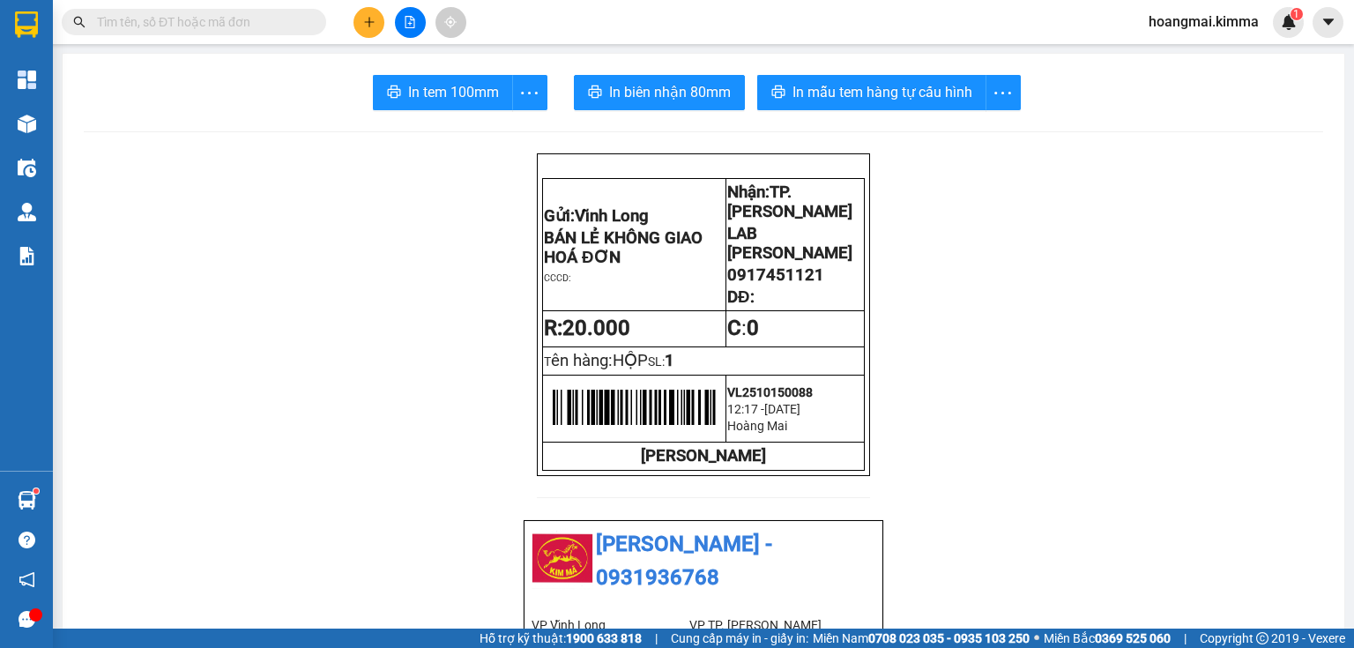
click at [370, 28] on button at bounding box center [368, 22] width 31 height 31
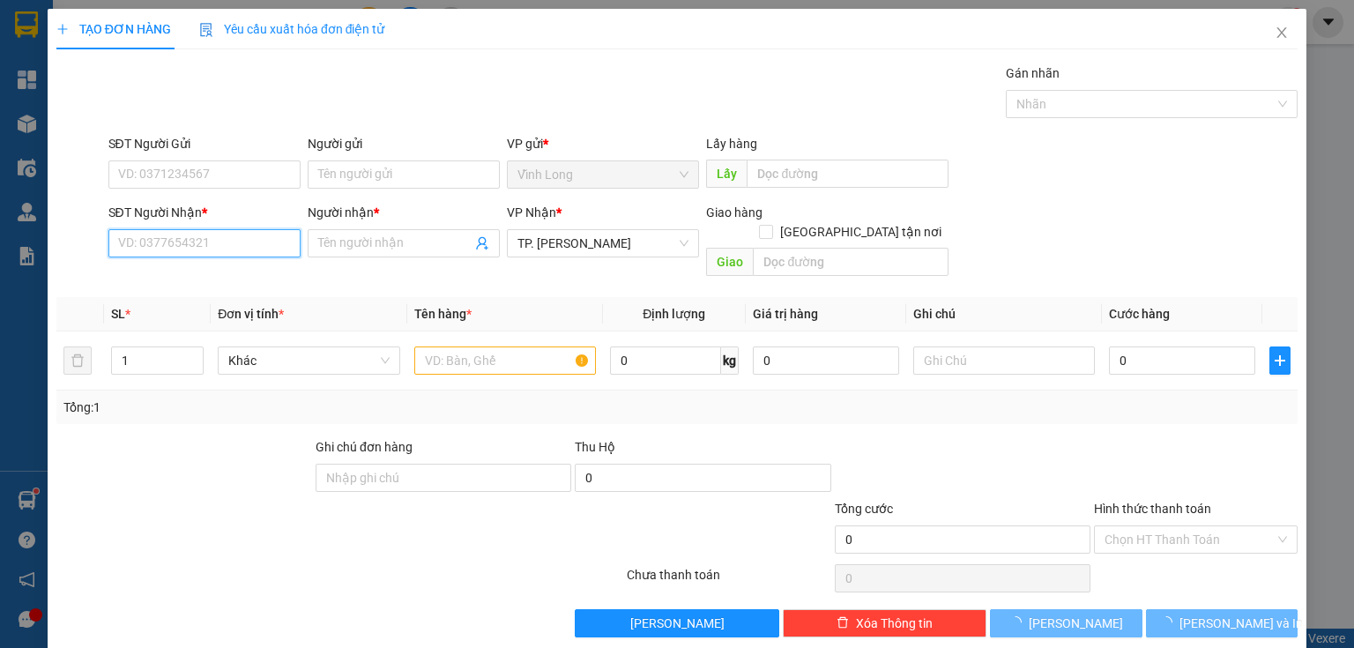
click at [212, 249] on input "SĐT Người Nhận *" at bounding box center [204, 243] width 192 height 28
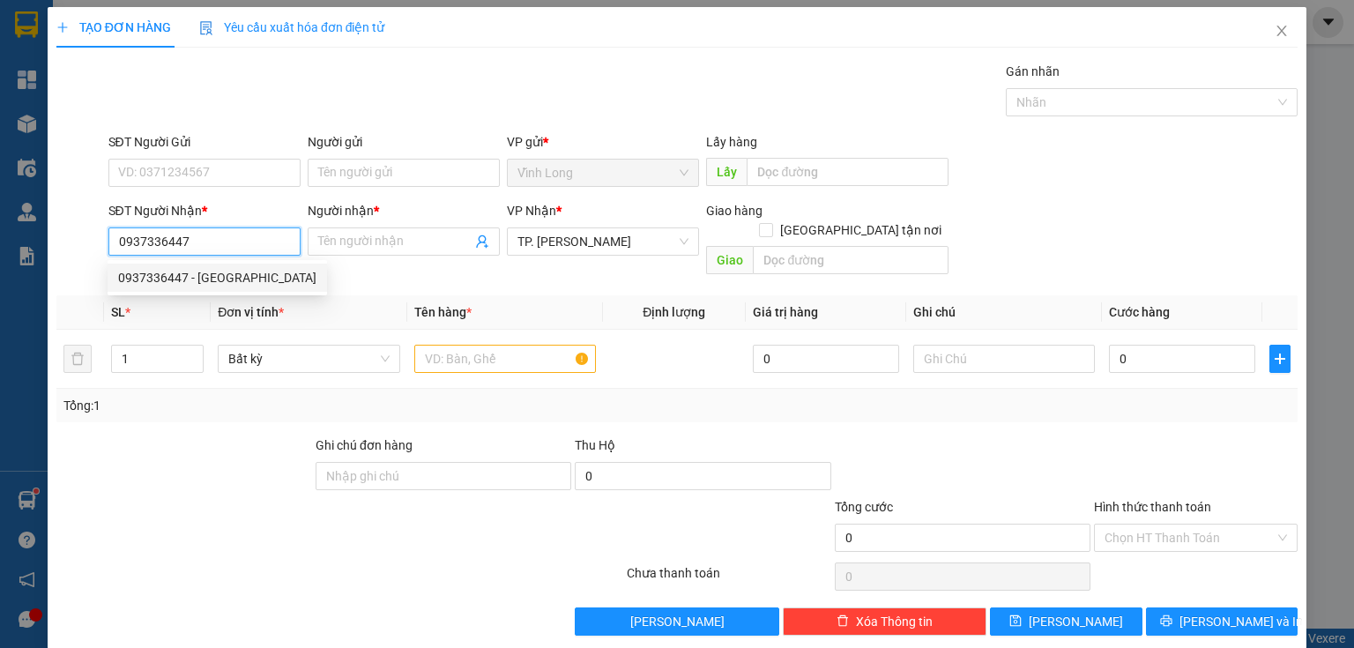
scroll to position [3, 0]
type input "0937336447"
click at [335, 250] on span at bounding box center [404, 241] width 192 height 28
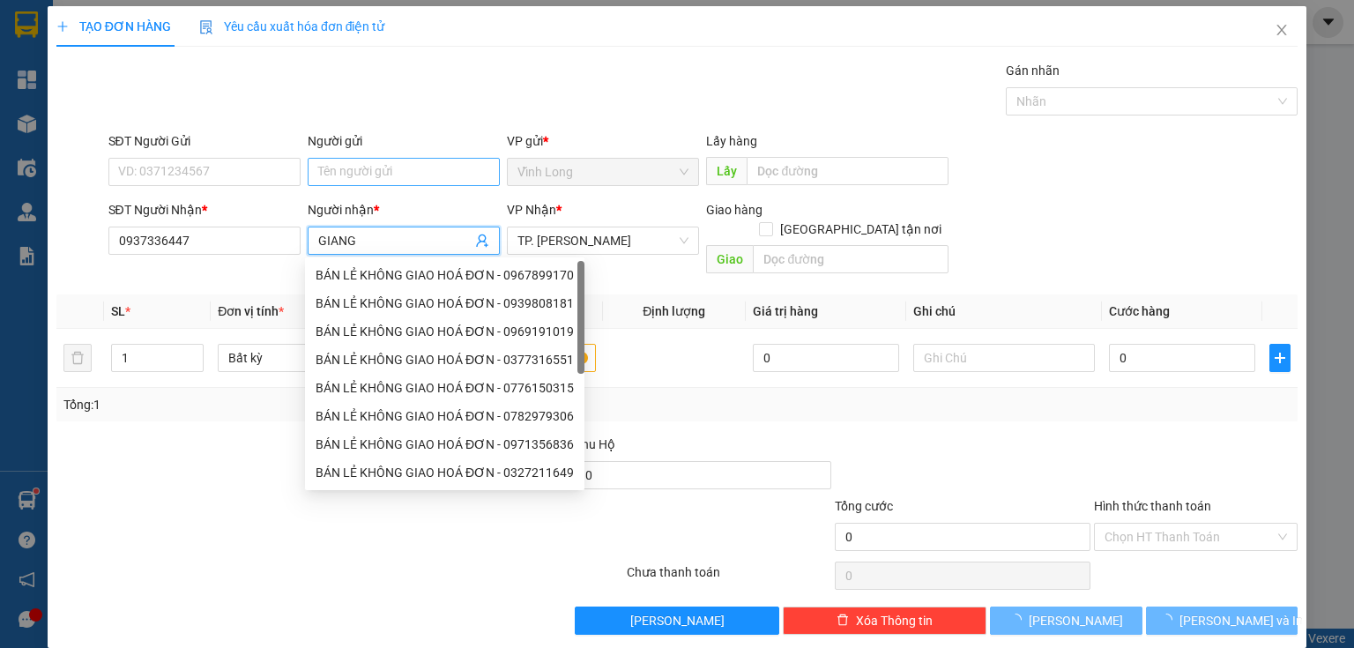
type input "GIANG"
click at [381, 176] on input "Người gửi" at bounding box center [404, 172] width 192 height 28
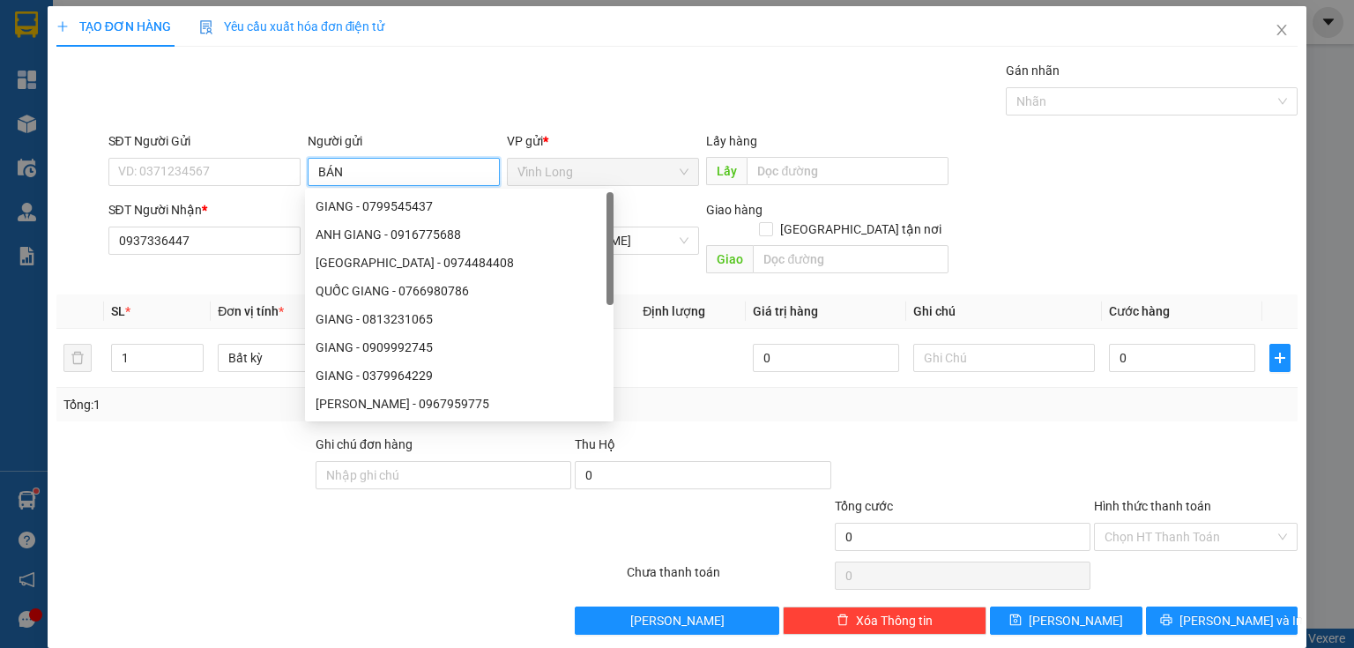
type input "BÁN"
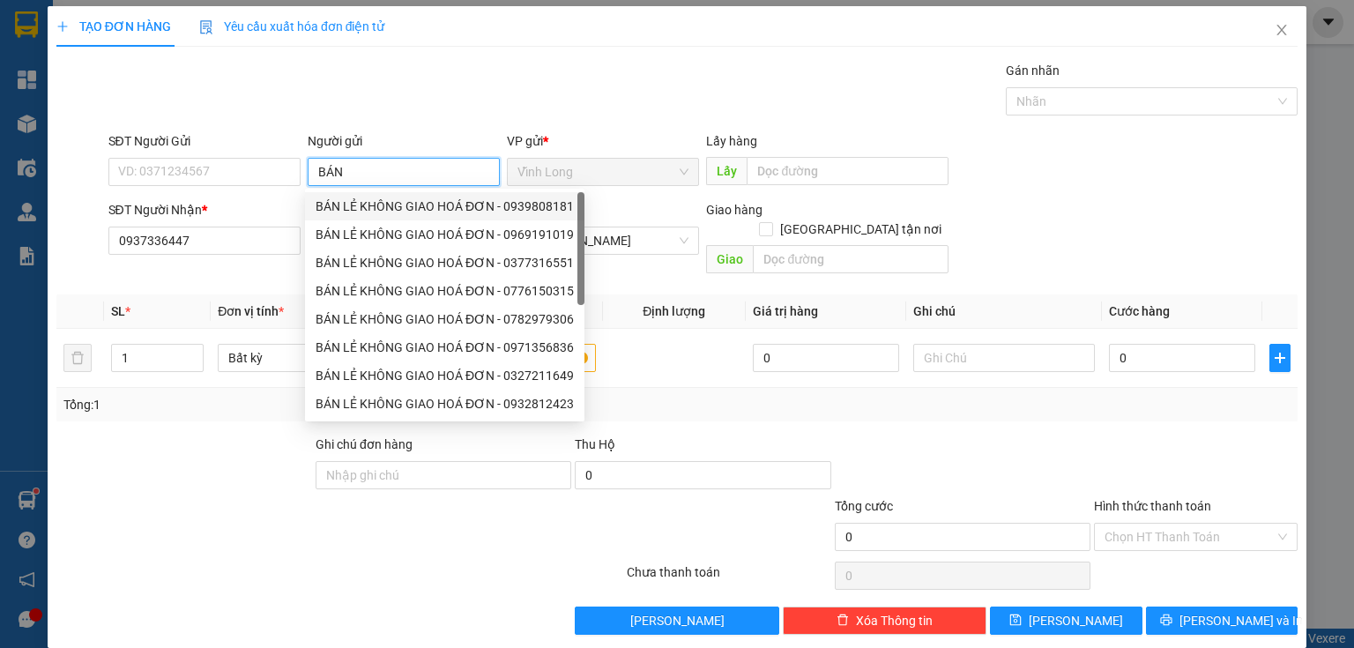
click at [377, 211] on div "BÁN LẺ KHÔNG GIAO HOÁ ĐƠN - 0939808181" at bounding box center [445, 206] width 258 height 19
type input "0939808181"
type input "BÁN LẺ KHÔNG GIAO HOÁ ĐƠN"
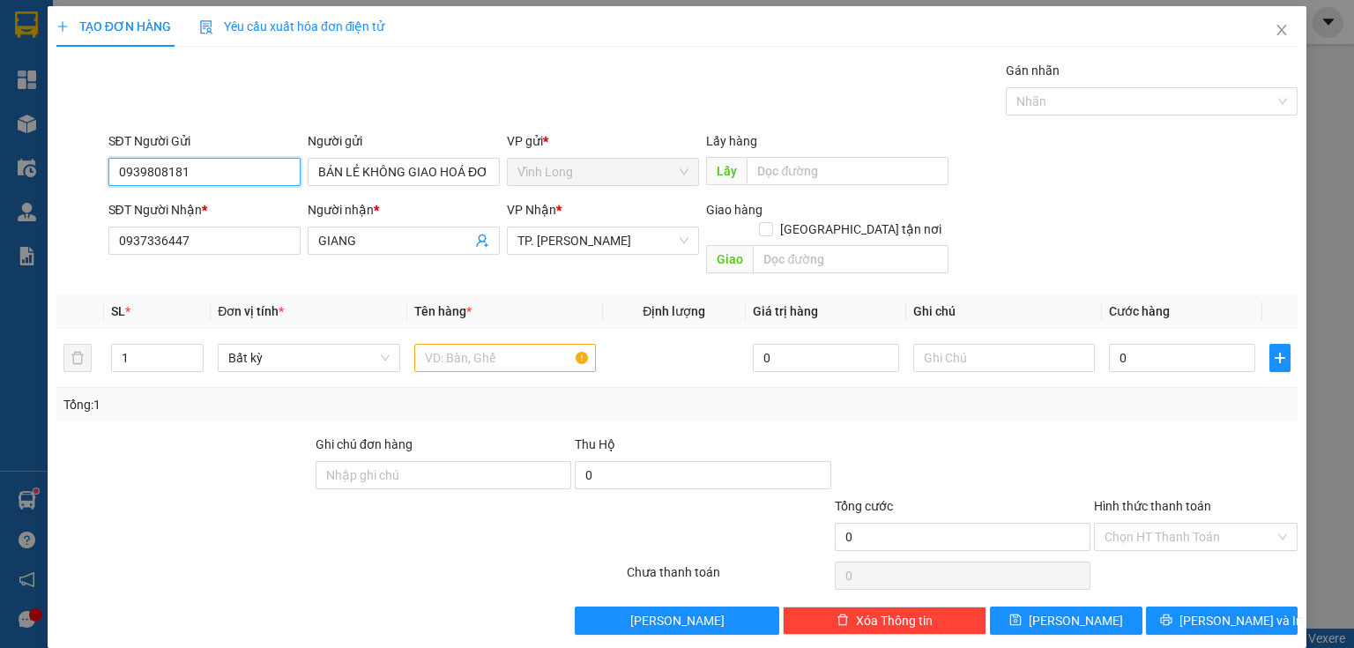
drag, startPoint x: 223, startPoint y: 162, endPoint x: 0, endPoint y: 202, distance: 226.5
click at [0, 202] on div "TẠO ĐƠN HÀNG Yêu cầu xuất hóa đơn điện tử Transit Pickup Surcharge Ids Transit …" at bounding box center [677, 324] width 1354 height 648
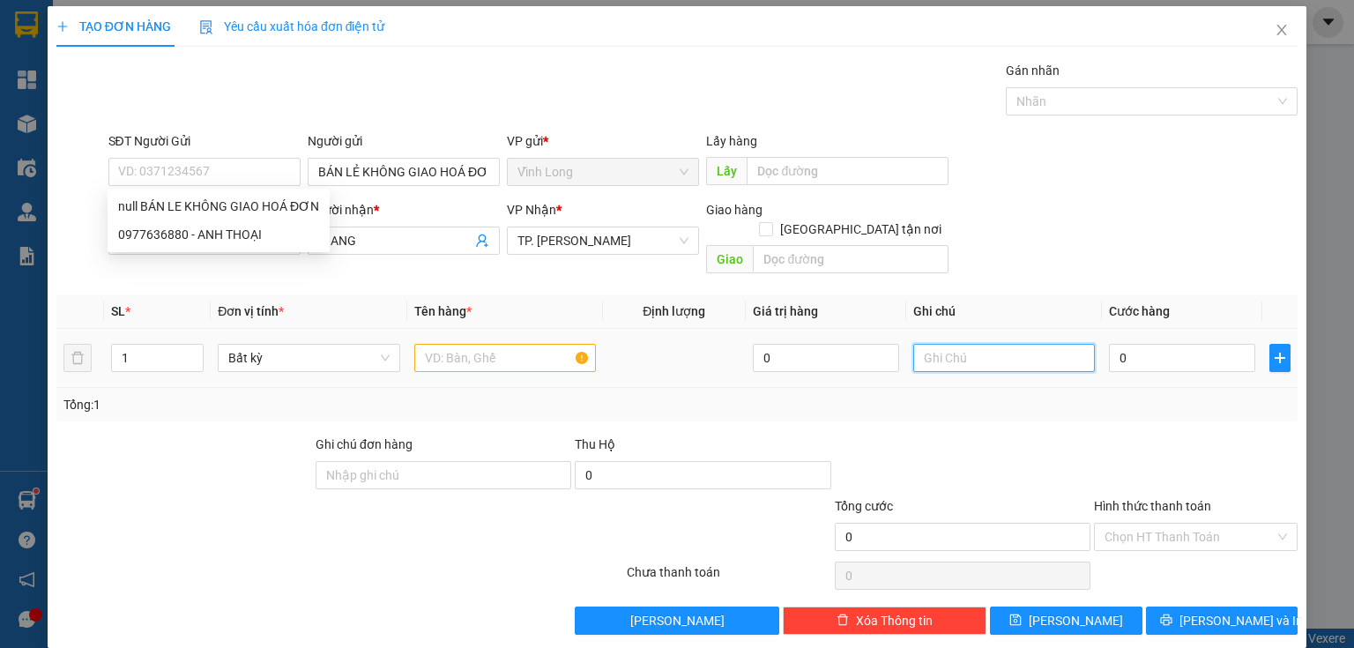
click at [984, 344] on input "text" at bounding box center [1004, 358] width 182 height 28
type input "THUY"
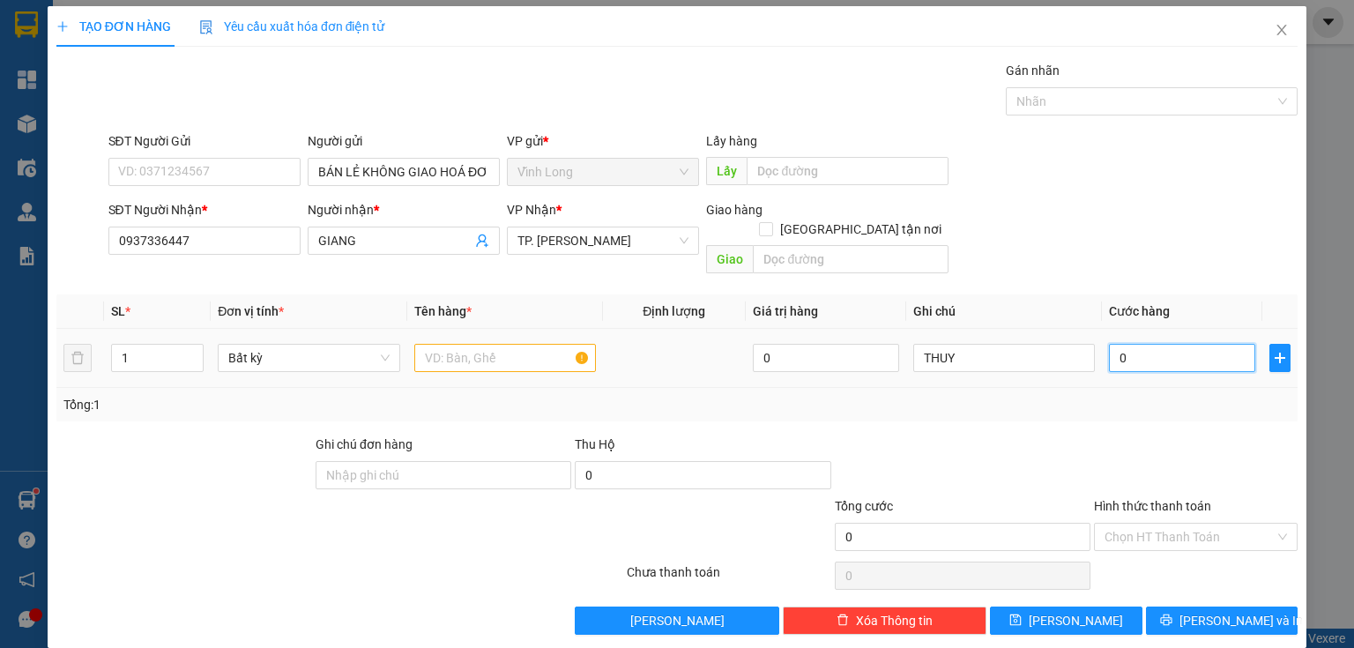
click at [1136, 344] on input "0" at bounding box center [1182, 358] width 146 height 28
type input "2"
type input "20"
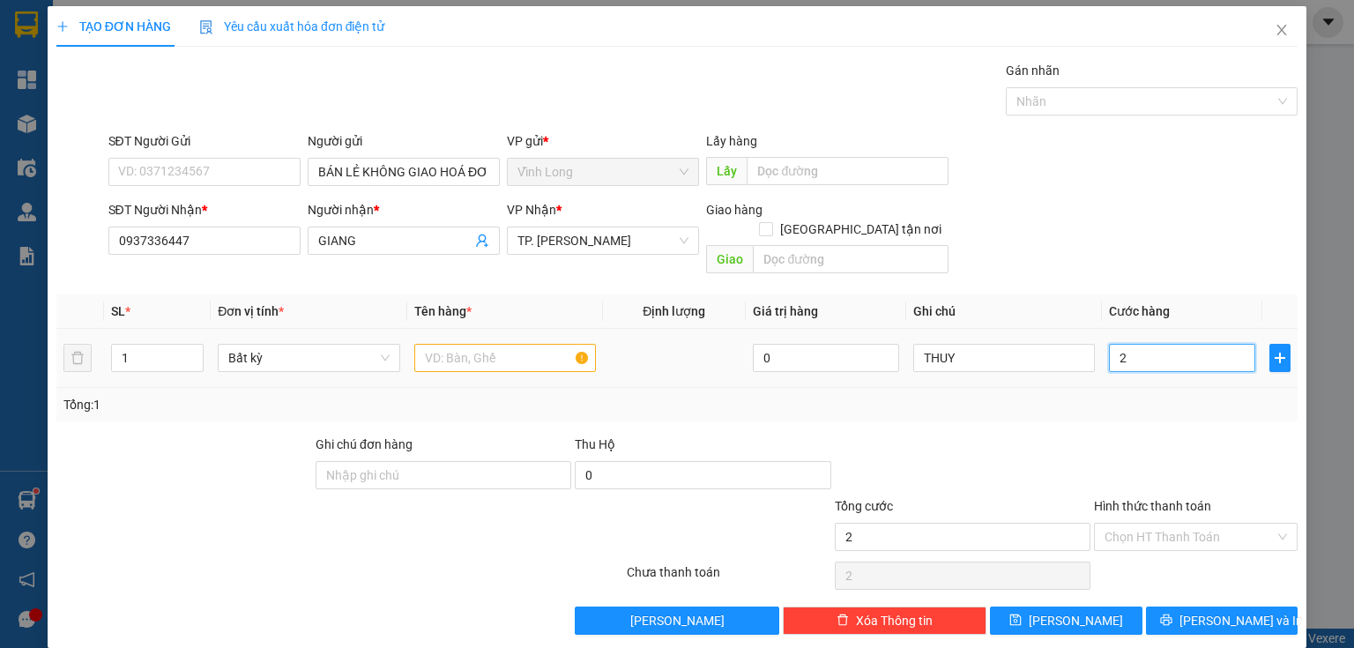
type input "20"
type input "20.000"
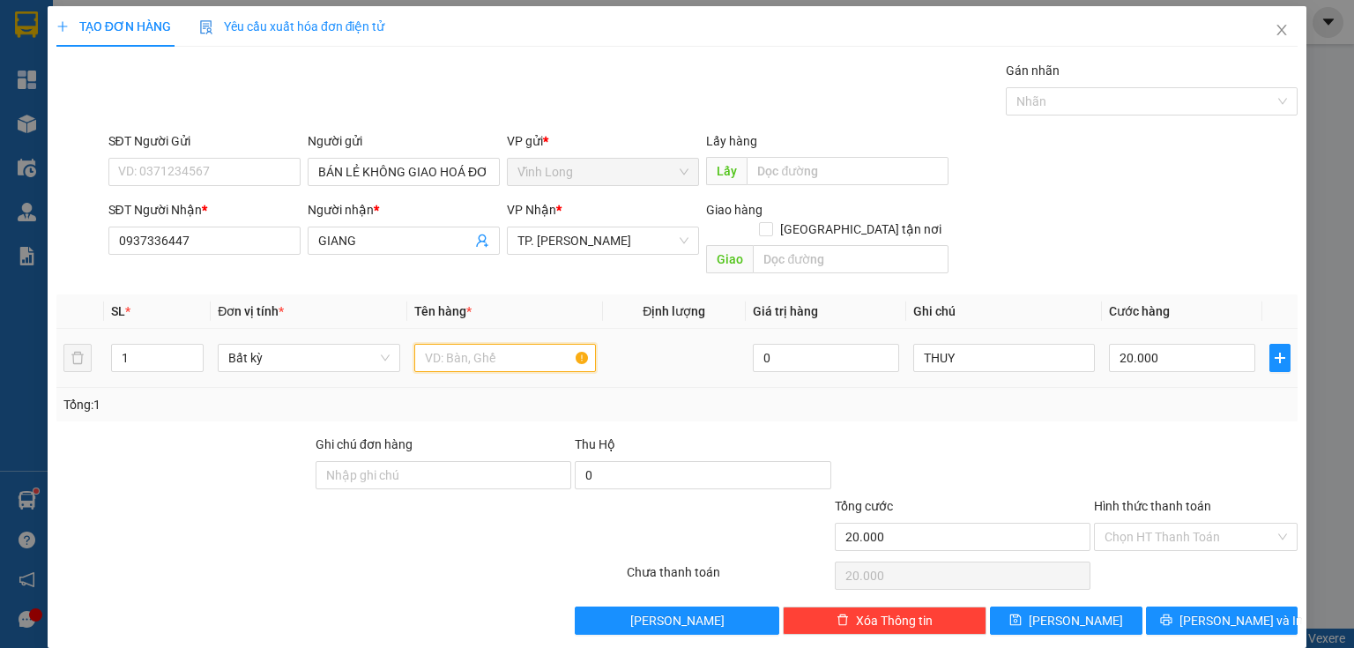
click at [477, 344] on input "text" at bounding box center [505, 358] width 182 height 28
type input "X"
type input "GÓI NHỎ"
click at [1174, 524] on input "Hình thức thanh toán" at bounding box center [1189, 537] width 170 height 26
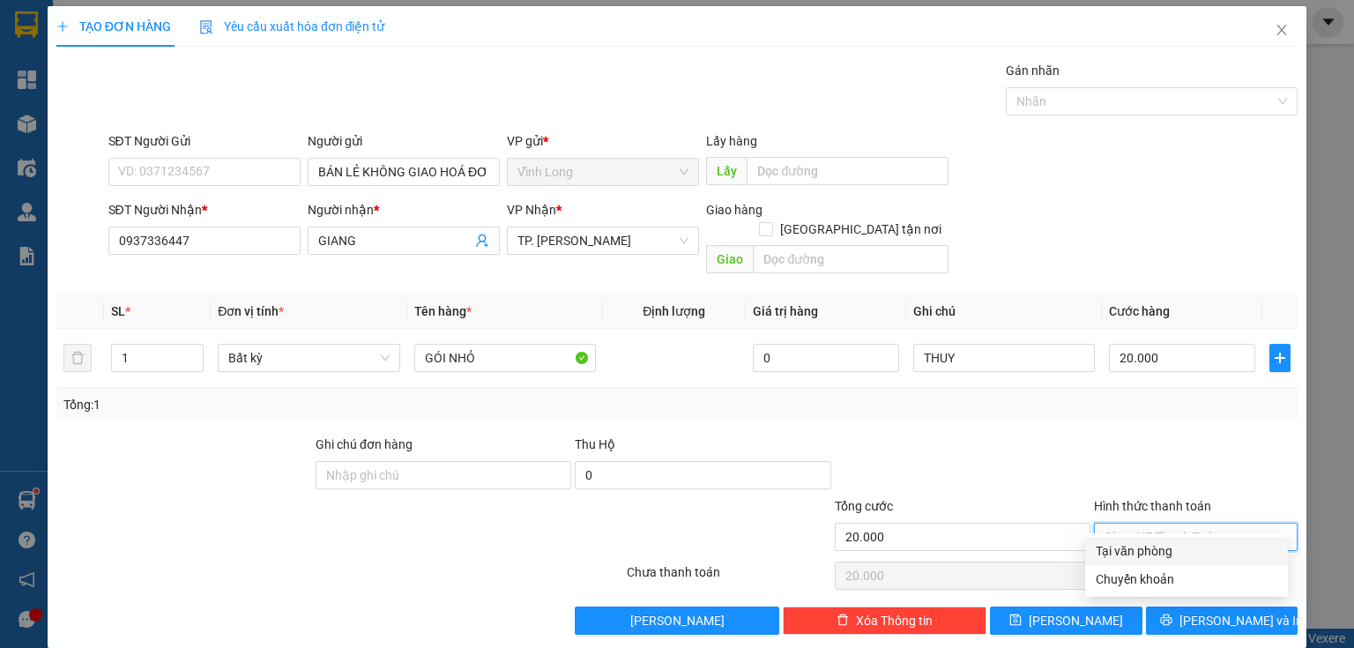
click at [1142, 554] on div "Tại văn phòng" at bounding box center [1187, 550] width 182 height 19
type input "0"
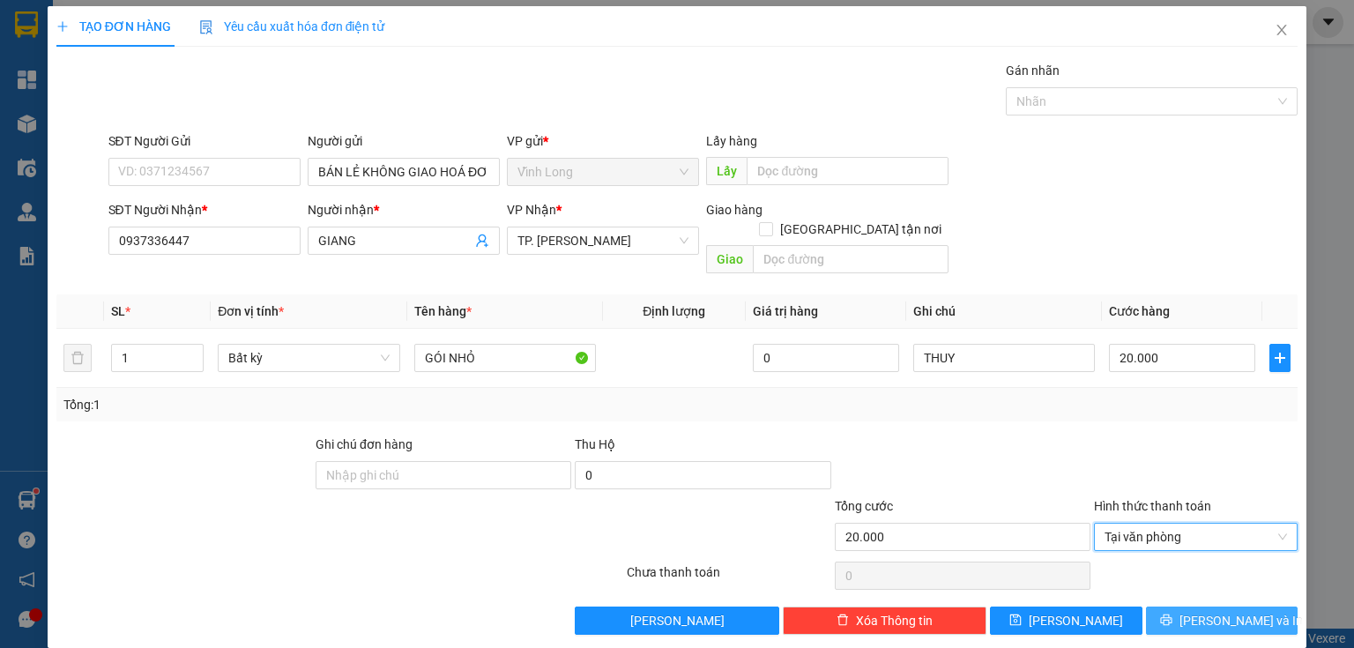
click at [1190, 606] on button "[PERSON_NAME] và In" at bounding box center [1222, 620] width 152 height 28
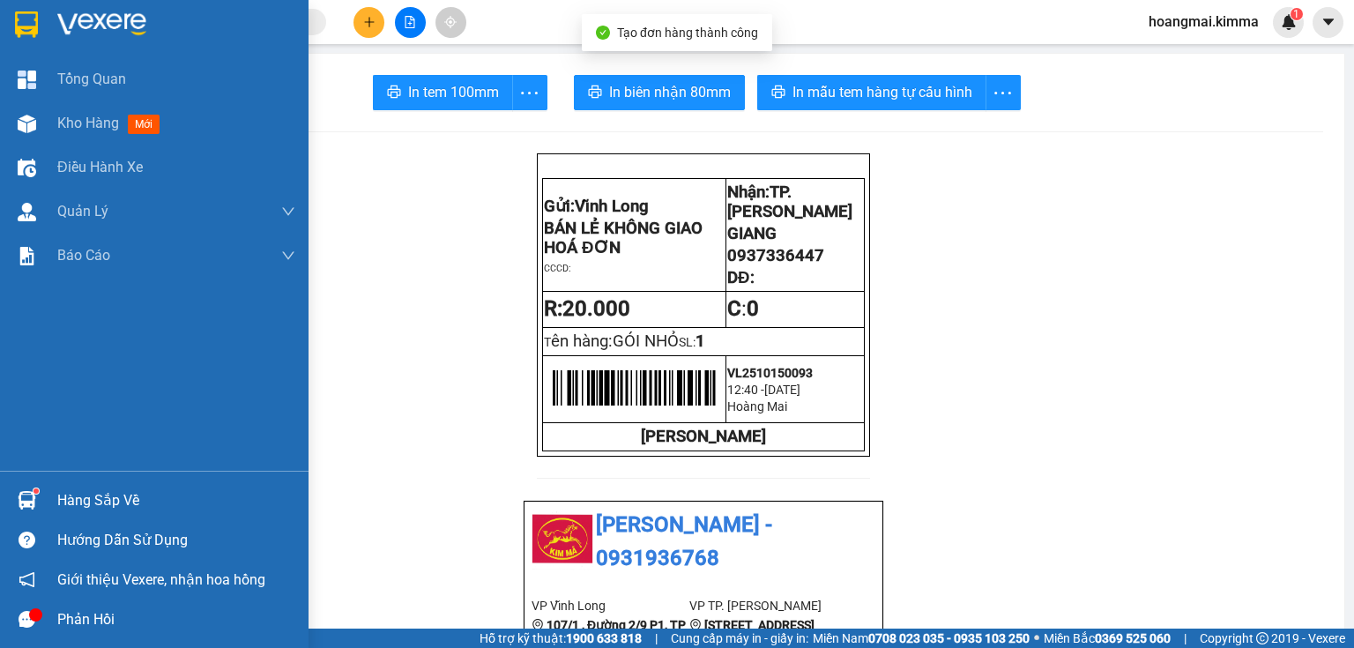
click at [36, 118] on div at bounding box center [26, 123] width 31 height 31
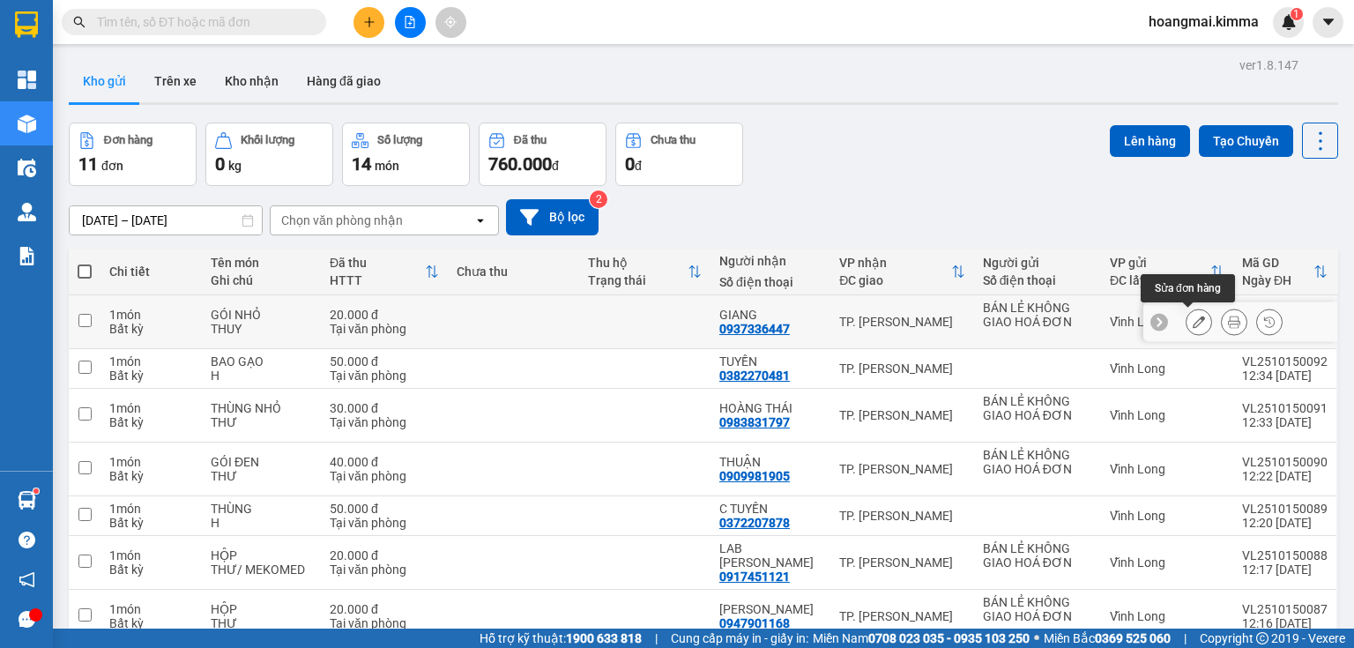
click at [1193, 321] on icon at bounding box center [1199, 322] width 12 height 12
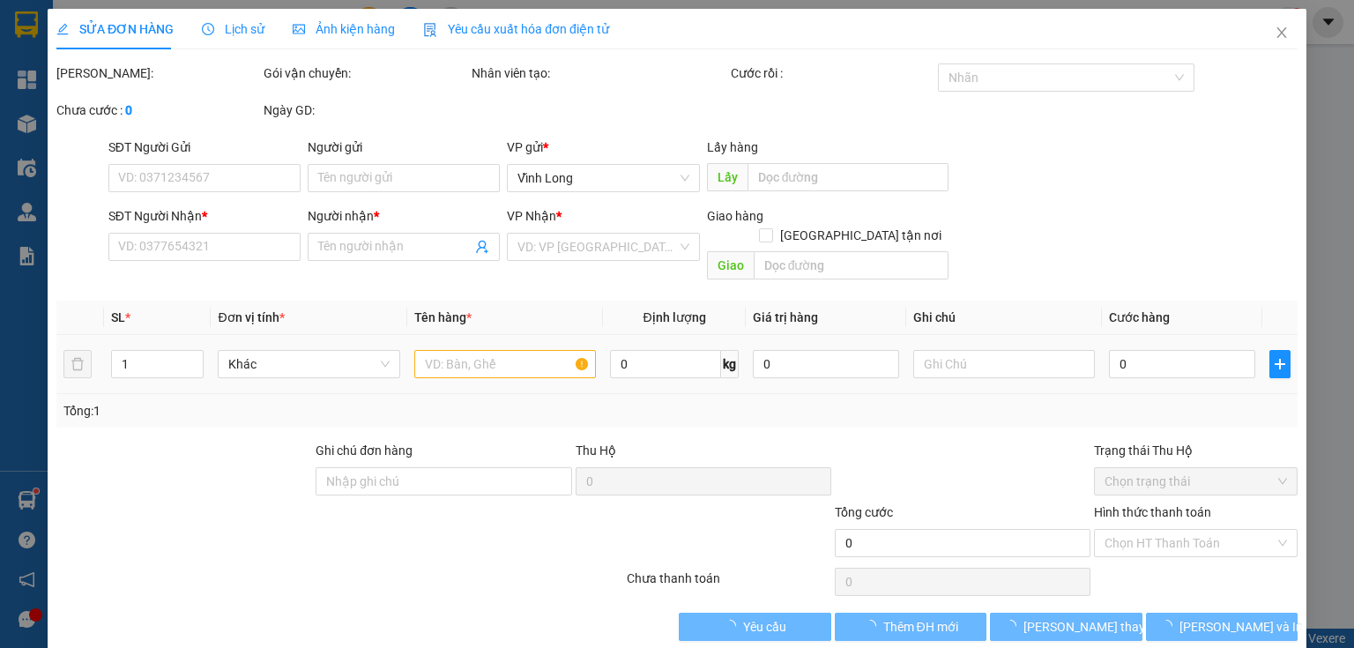
type input "BÁN LẺ KHÔNG GIAO HOÁ ĐƠN"
type input "0937336447"
type input "GIANG"
type input "20.000"
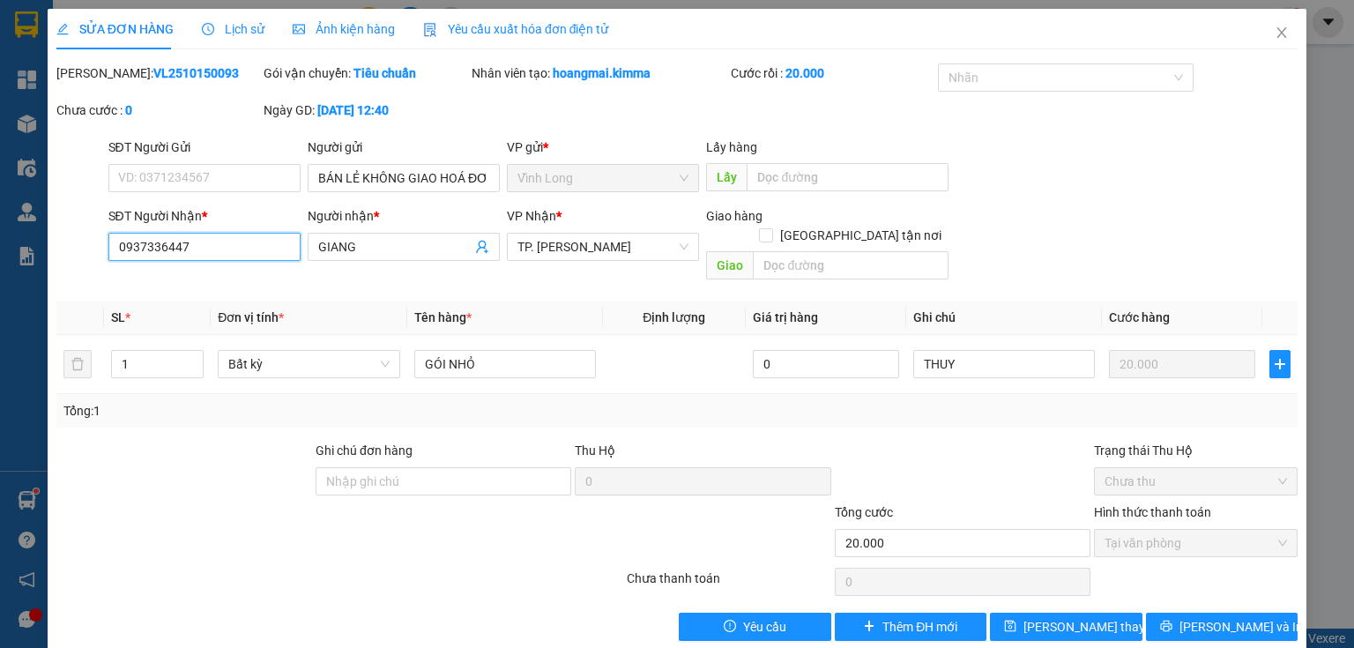
drag, startPoint x: 237, startPoint y: 246, endPoint x: 68, endPoint y: 250, distance: 169.3
click at [60, 254] on div "SĐT Người Nhận * 0937336447 0937336447 Người nhận * GIANG VP Nhận * TP. Hồ Chí …" at bounding box center [677, 246] width 1245 height 81
click at [1215, 617] on span "[PERSON_NAME] và In" at bounding box center [1240, 626] width 123 height 19
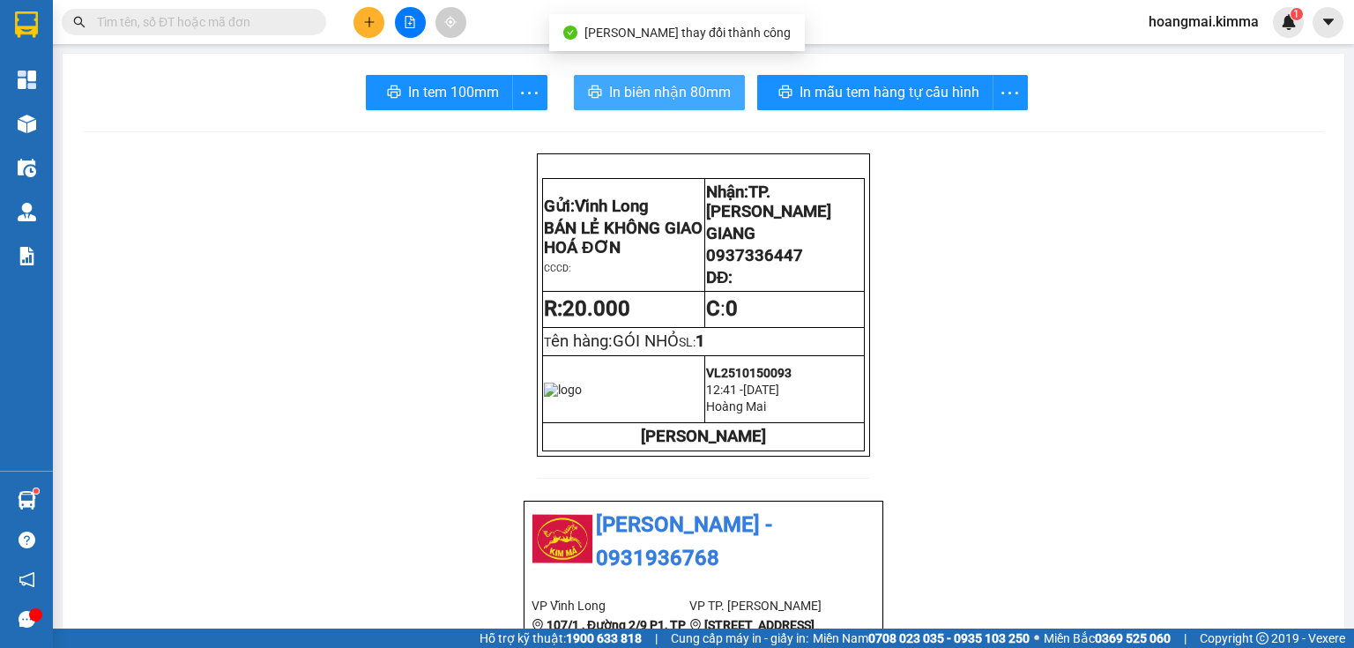
click at [590, 88] on icon "printer" at bounding box center [595, 92] width 14 height 14
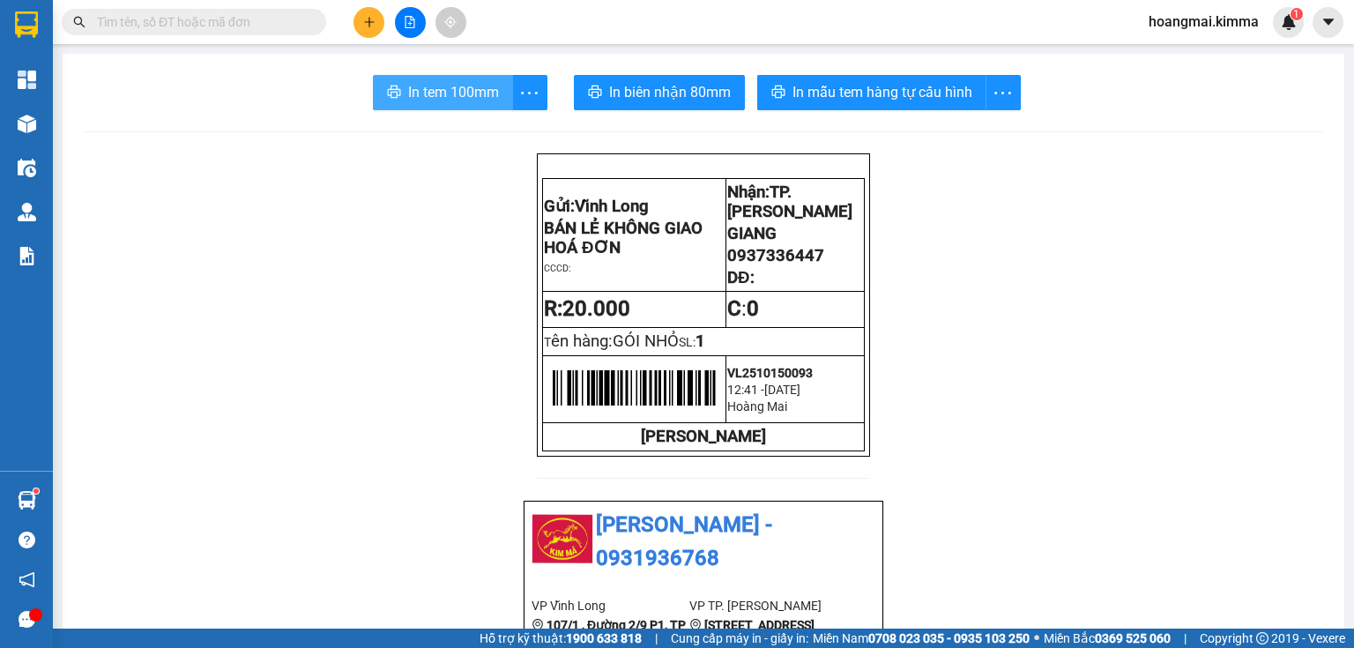
click at [416, 99] on span "In tem 100mm" at bounding box center [453, 92] width 91 height 22
click at [266, 27] on input "text" at bounding box center [201, 21] width 208 height 19
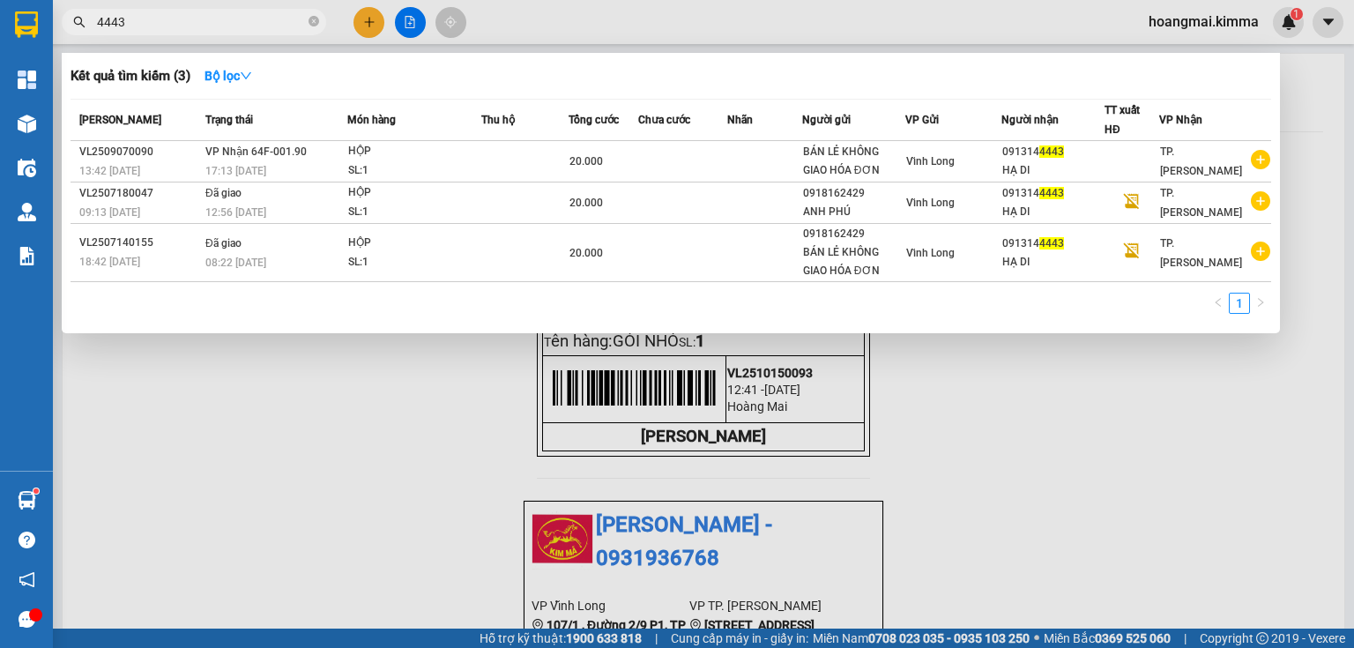
drag, startPoint x: 160, startPoint y: 19, endPoint x: 199, endPoint y: 65, distance: 60.7
click at [0, 42] on section "Kết quả tìm kiếm ( 3 ) Bộ lọc Mã ĐH Trạng thái Món hàng Thu hộ Tổng cước Chưa c…" at bounding box center [677, 324] width 1354 height 648
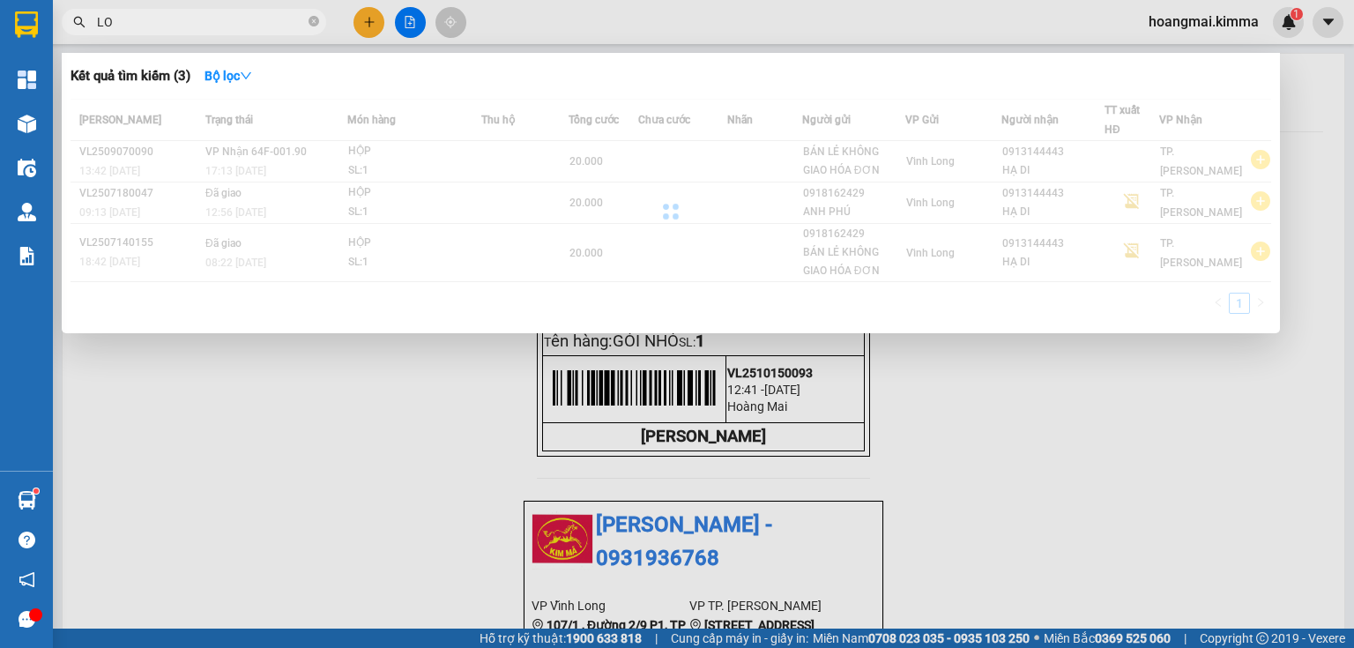
type input "L"
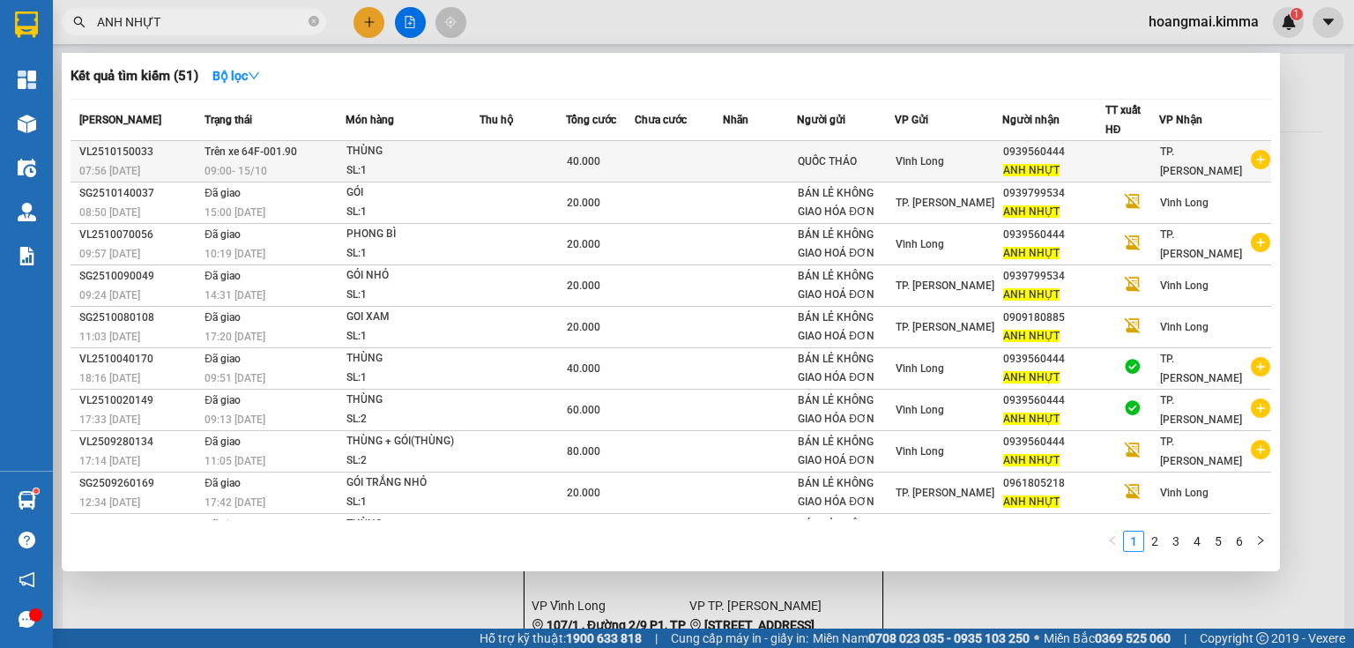
type input "ANH NHỰT"
click at [894, 165] on div "QUỐC THẢO" at bounding box center [846, 161] width 96 height 19
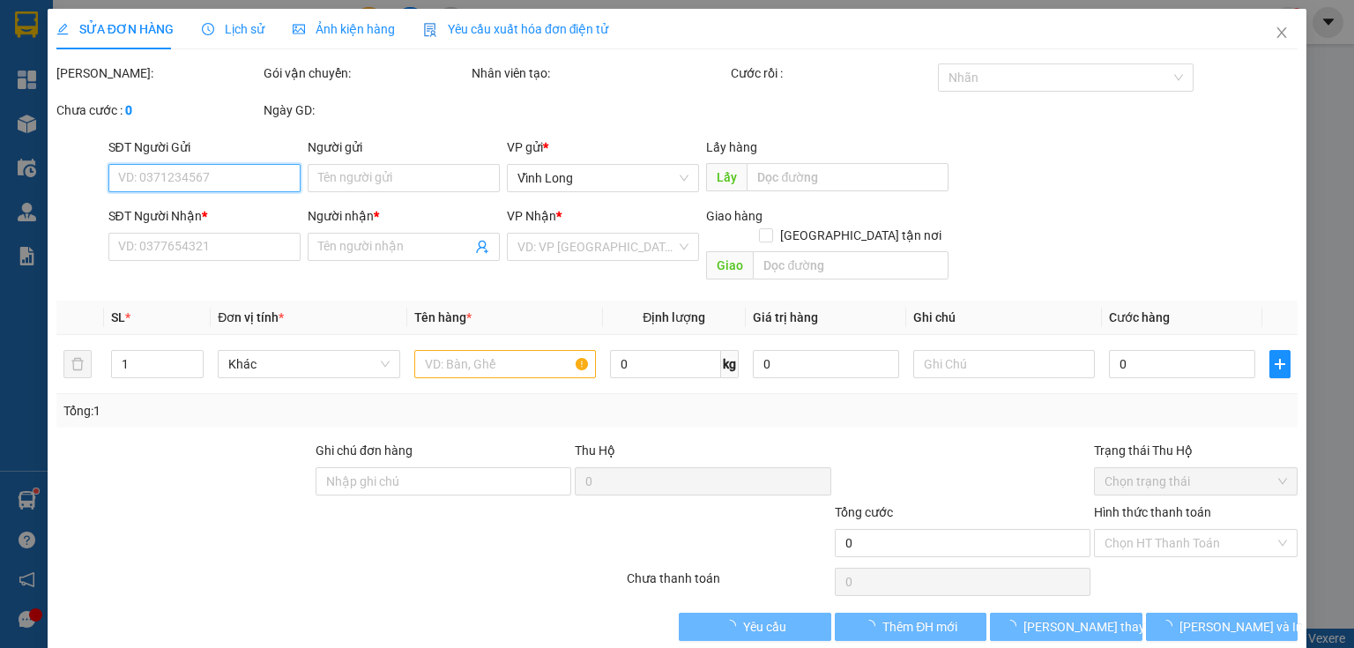
type input "QUỐC THẢO"
type input "0939560444"
type input "ANH NHỰT"
type input "40.000"
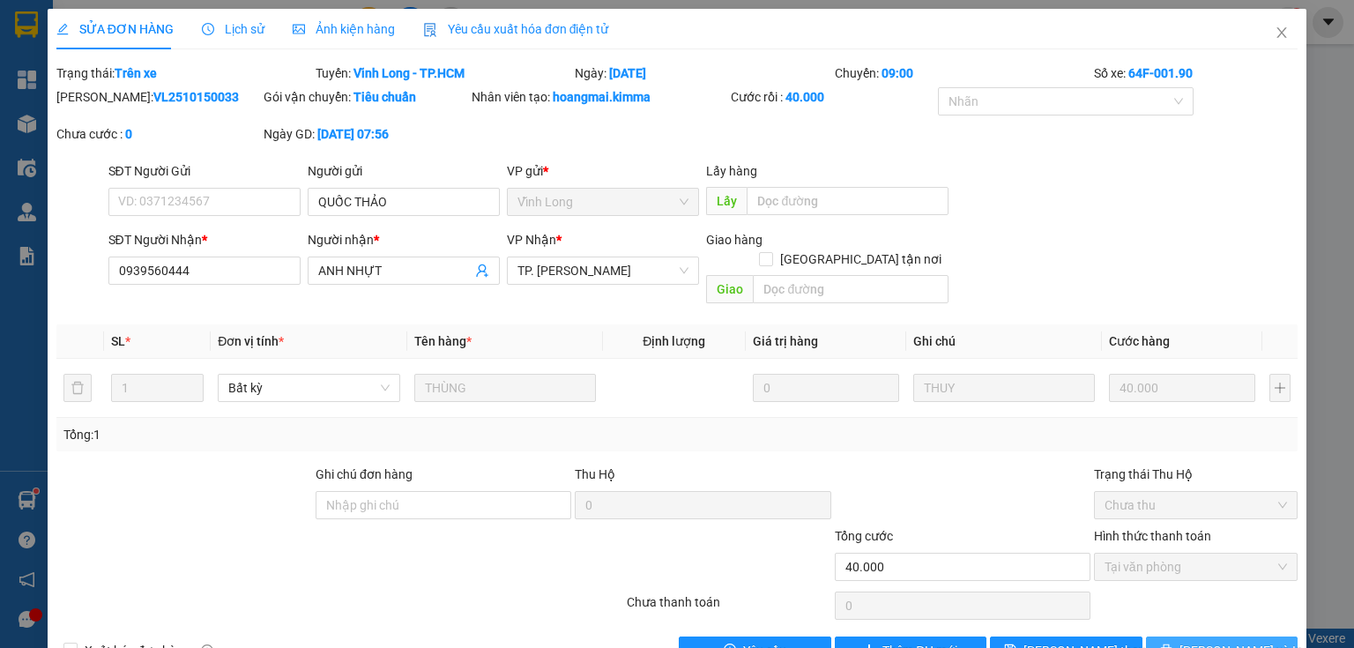
click at [1230, 641] on span "[PERSON_NAME] và In" at bounding box center [1240, 650] width 123 height 19
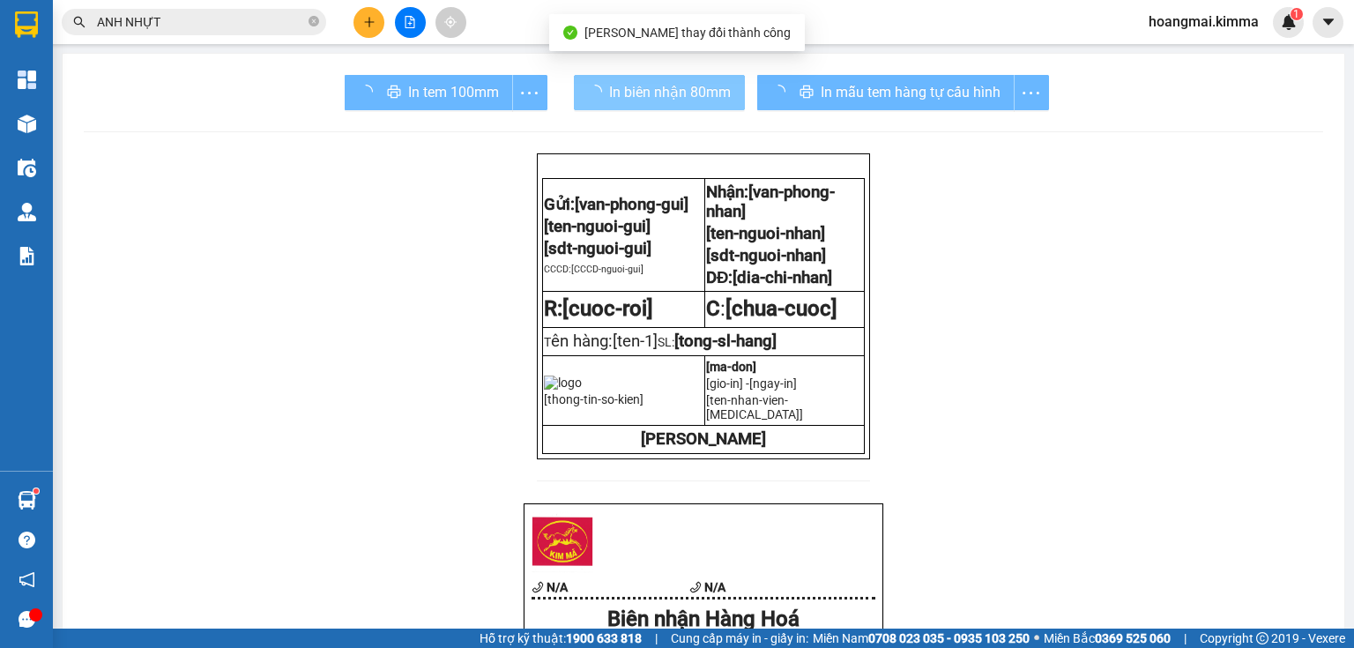
click at [628, 99] on span "In biên nhận 80mm" at bounding box center [670, 92] width 122 height 22
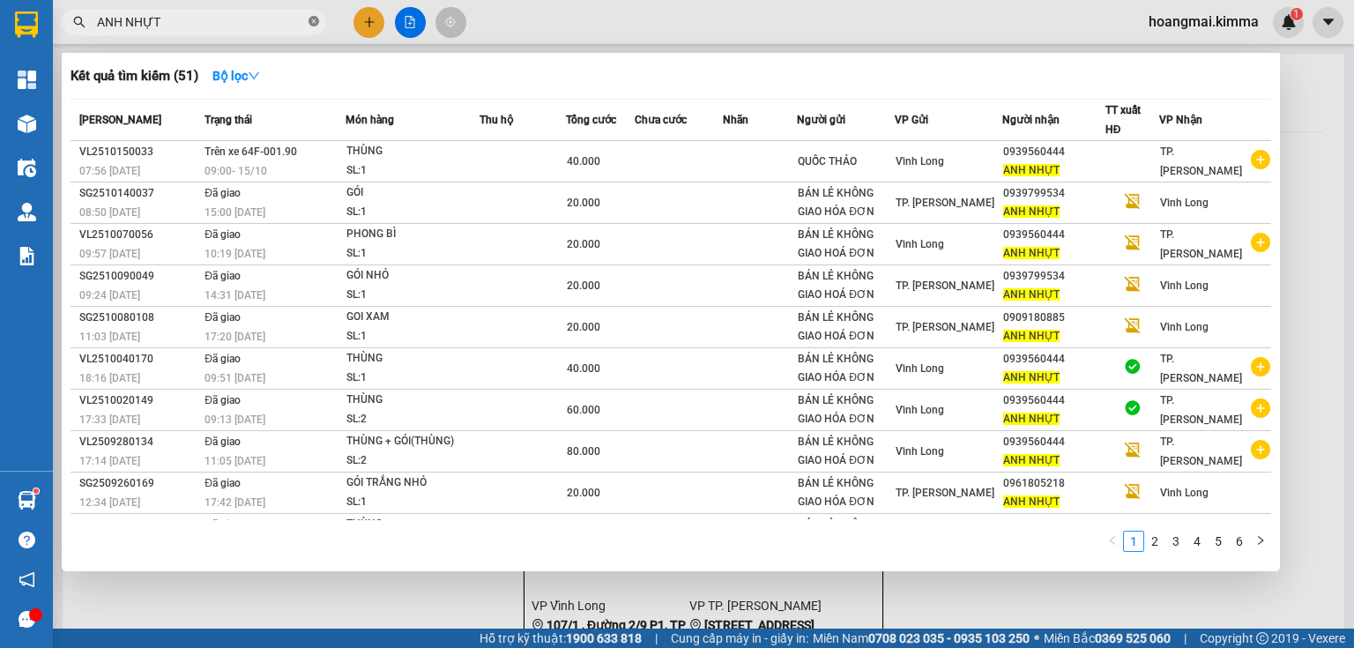
click at [317, 21] on icon "close-circle" at bounding box center [313, 21] width 11 height 11
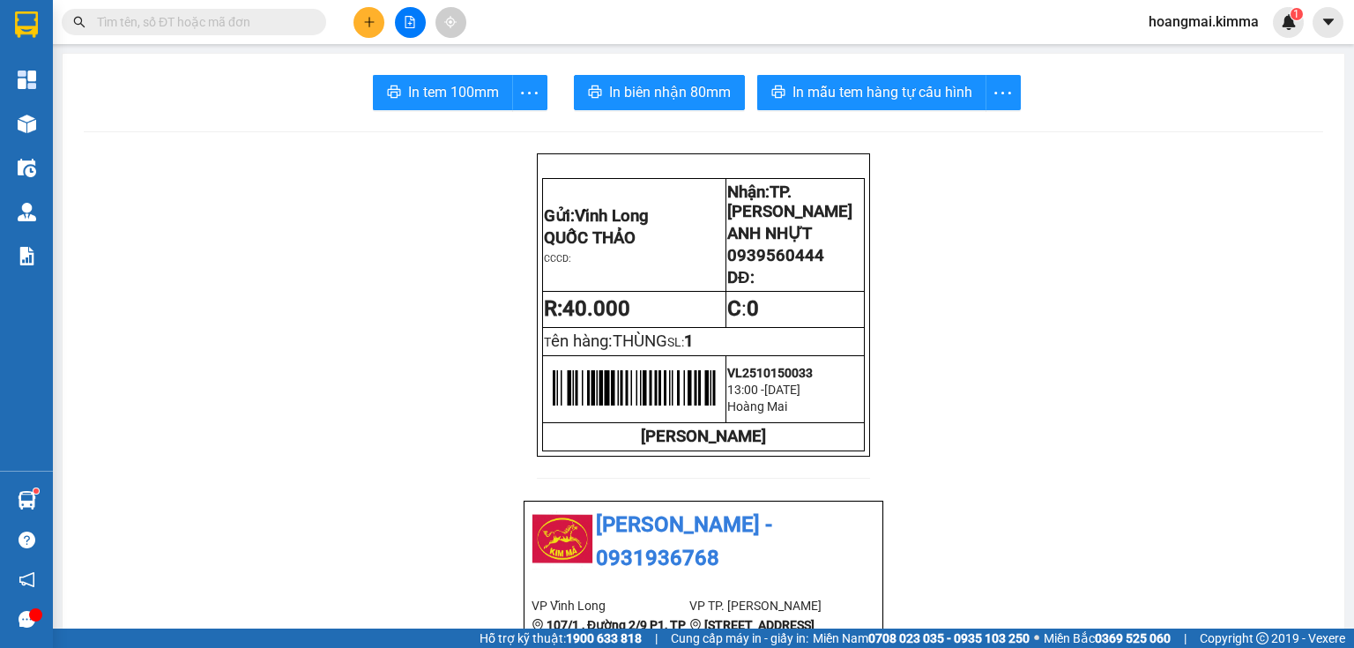
click at [148, 24] on input "text" at bounding box center [201, 21] width 208 height 19
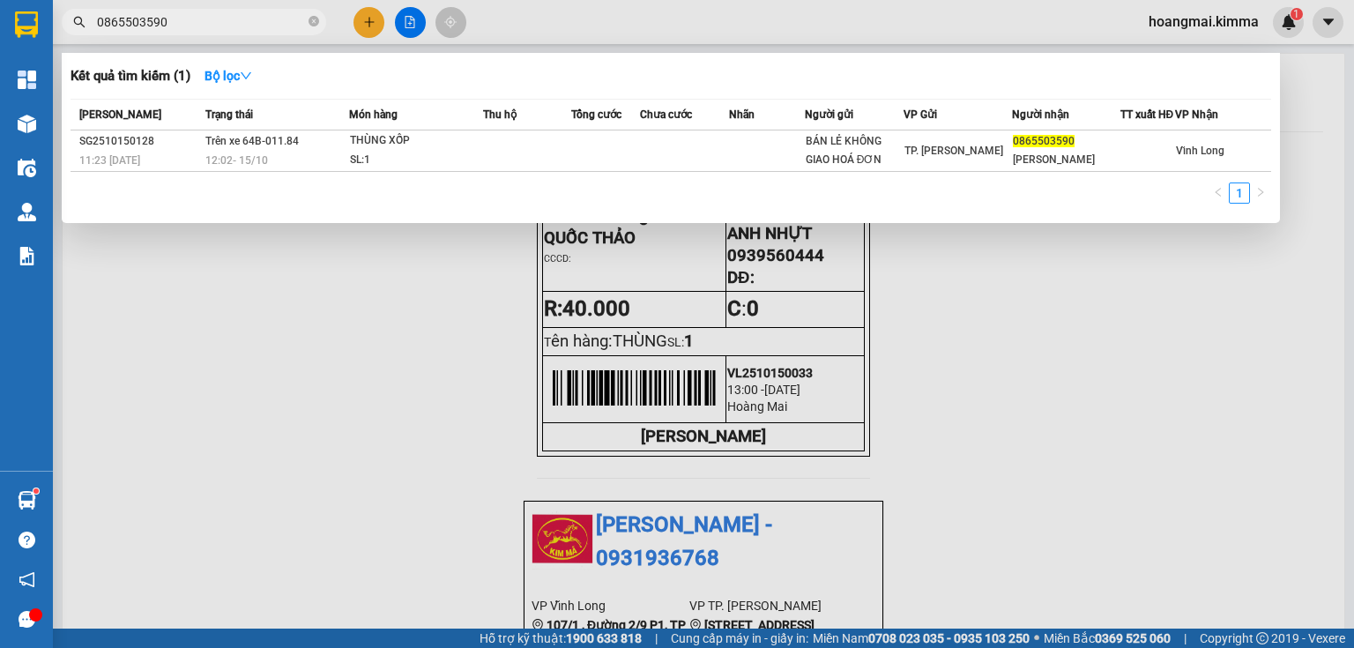
type input "0865503590"
click at [314, 24] on icon "close-circle" at bounding box center [313, 21] width 11 height 11
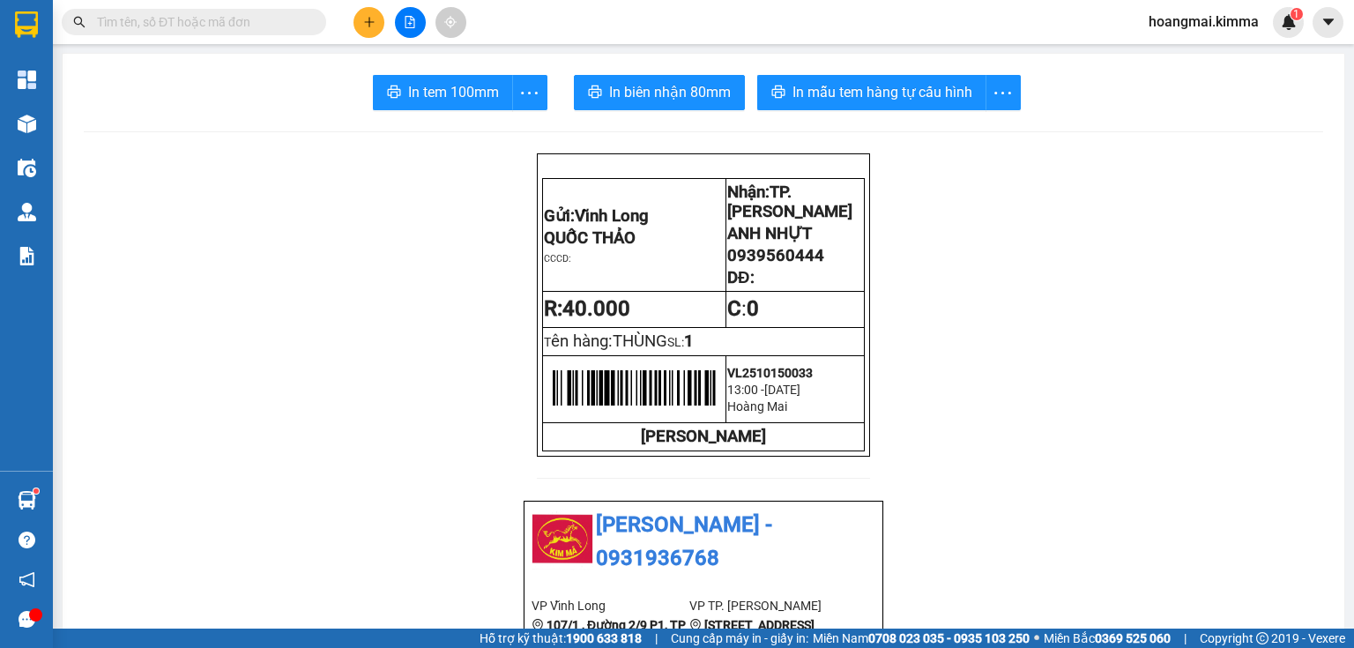
click at [279, 28] on input "text" at bounding box center [201, 21] width 208 height 19
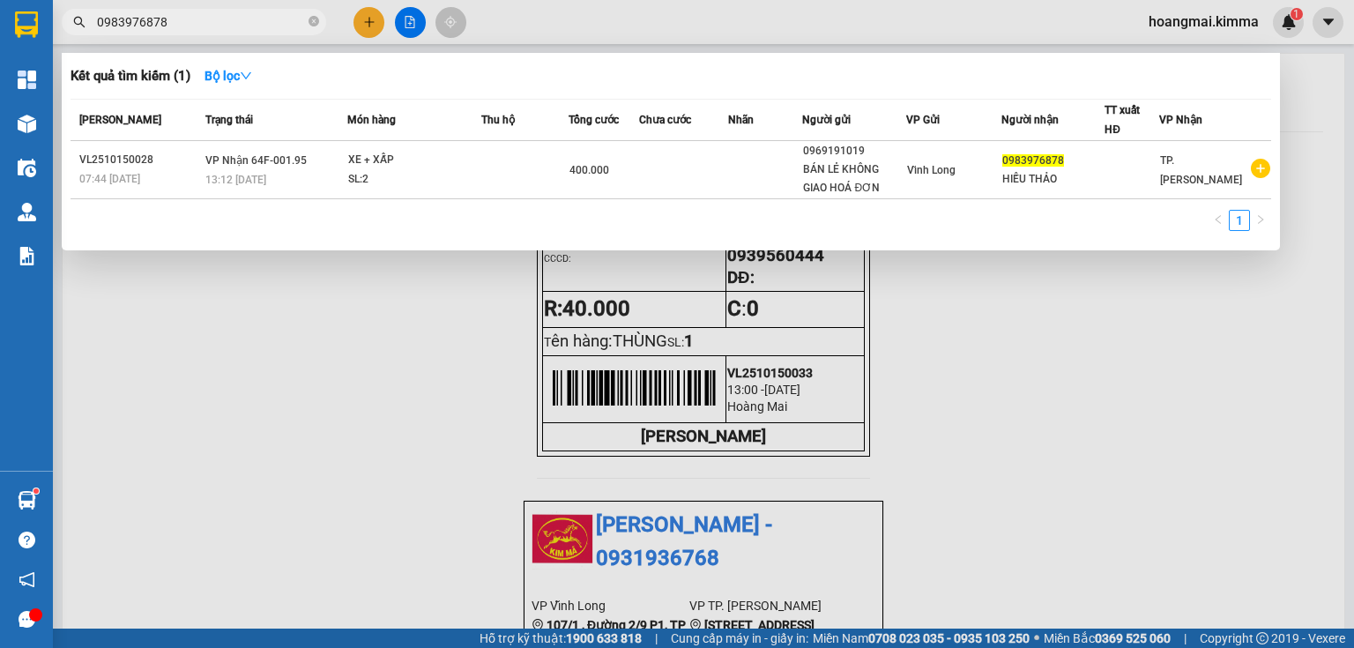
type input "0983976878"
click at [308, 18] on icon "close-circle" at bounding box center [313, 21] width 11 height 11
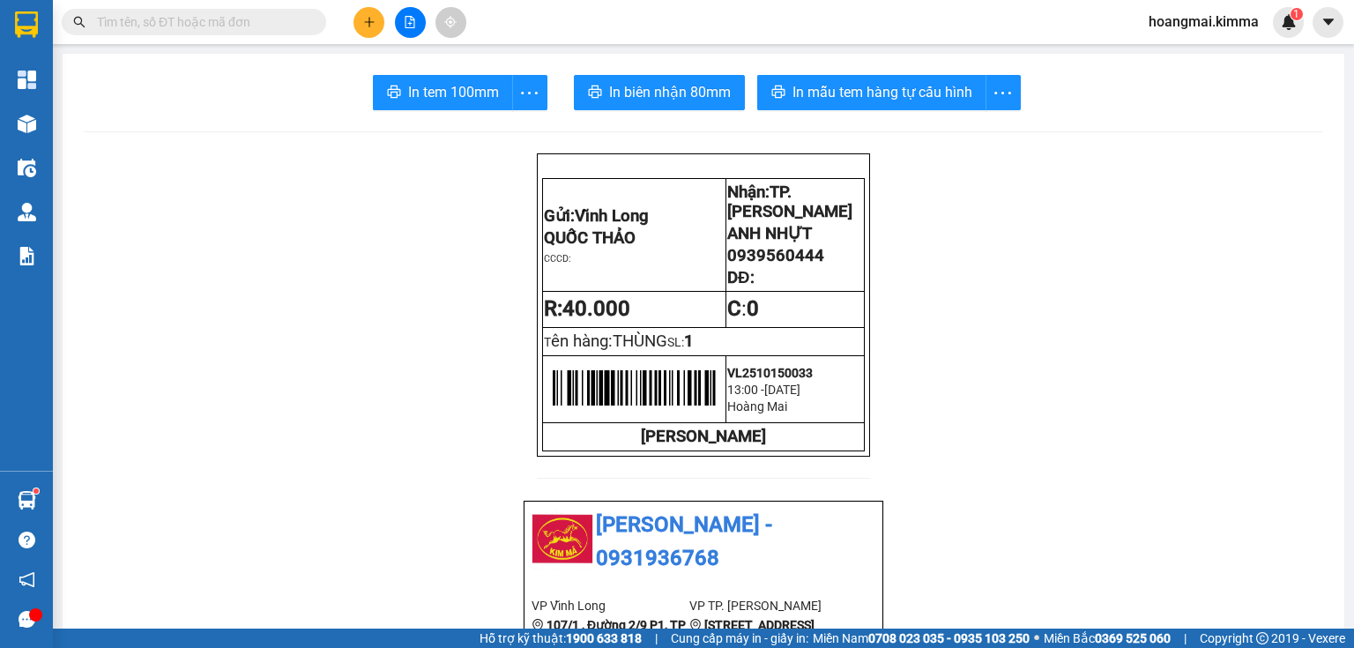
click at [242, 21] on input "text" at bounding box center [201, 21] width 208 height 19
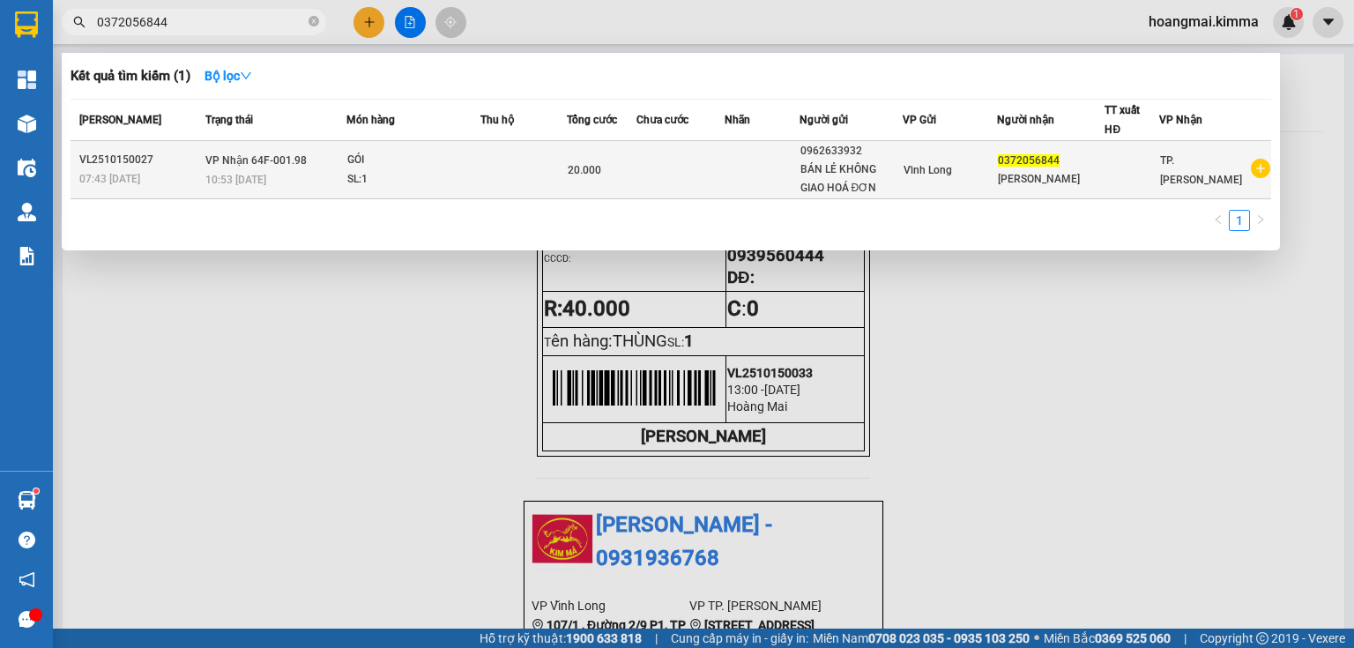
type input "0372056844"
click at [712, 183] on td at bounding box center [680, 170] width 88 height 58
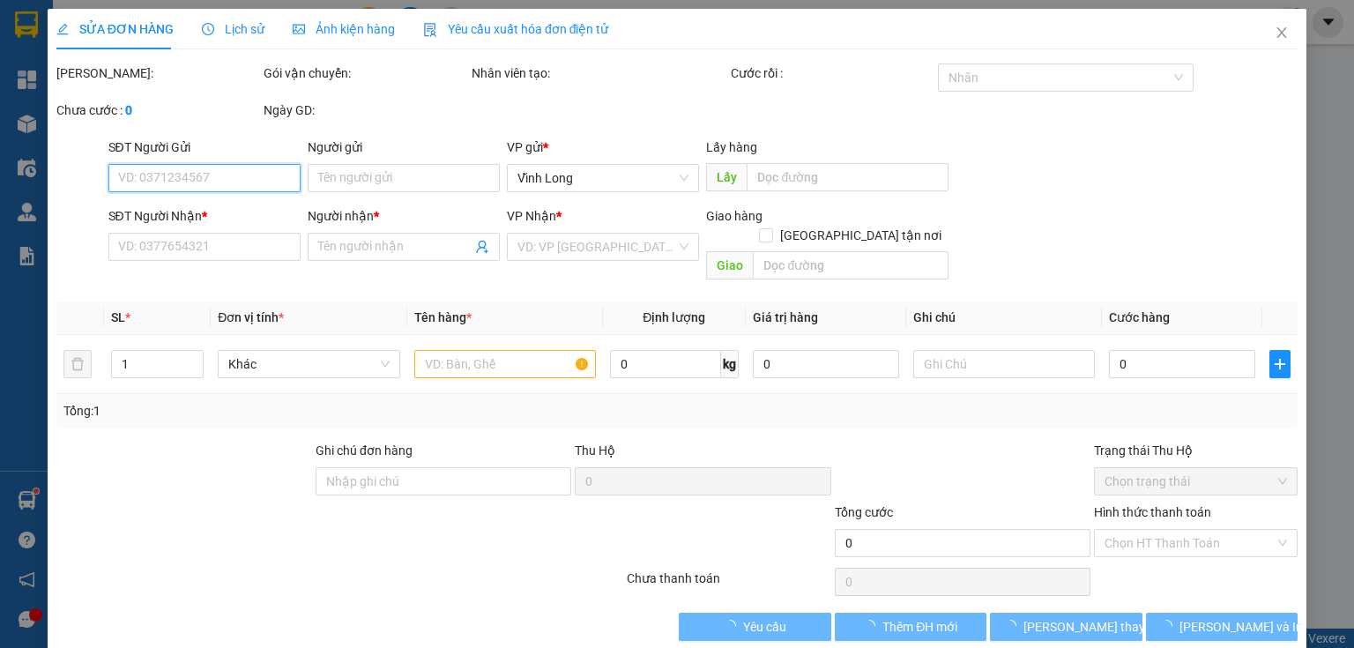
type input "0962633932"
type input "BÁN LẺ KHÔNG GIAO HOÁ ĐƠN"
type input "0372056844"
type input "NGỌC LOAN"
type input "20.000"
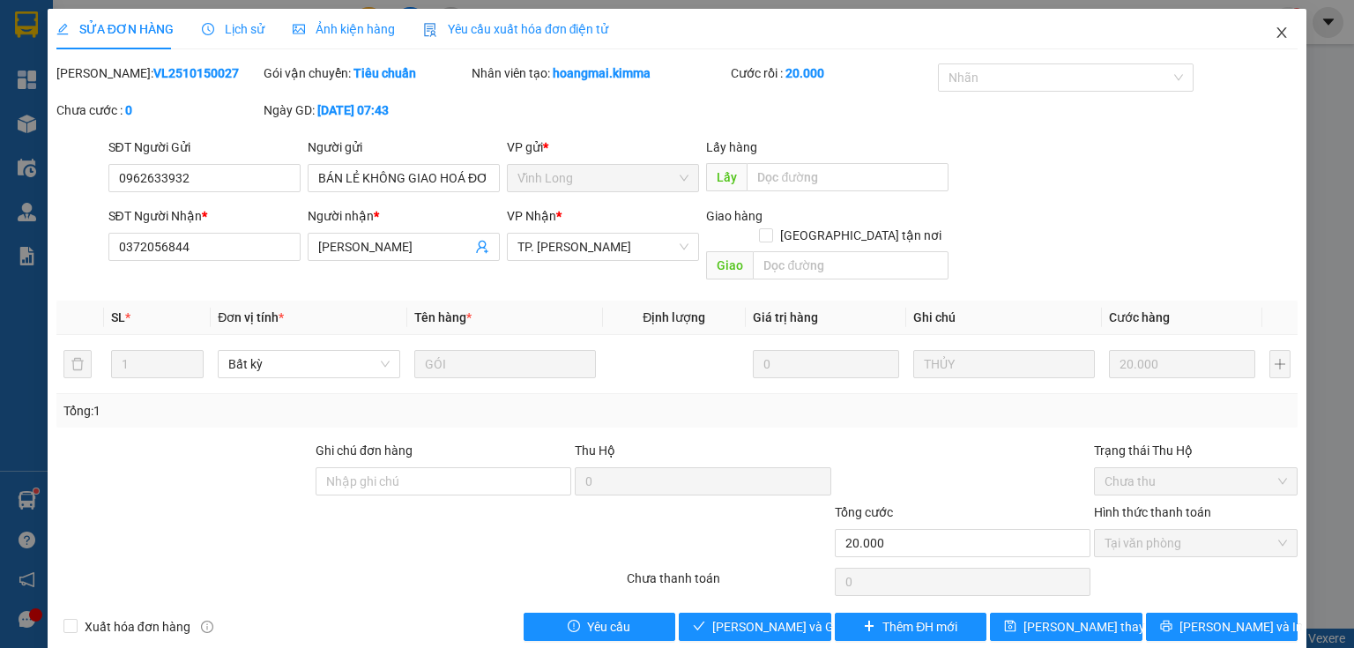
click at [1275, 32] on icon "close" at bounding box center [1282, 33] width 14 height 14
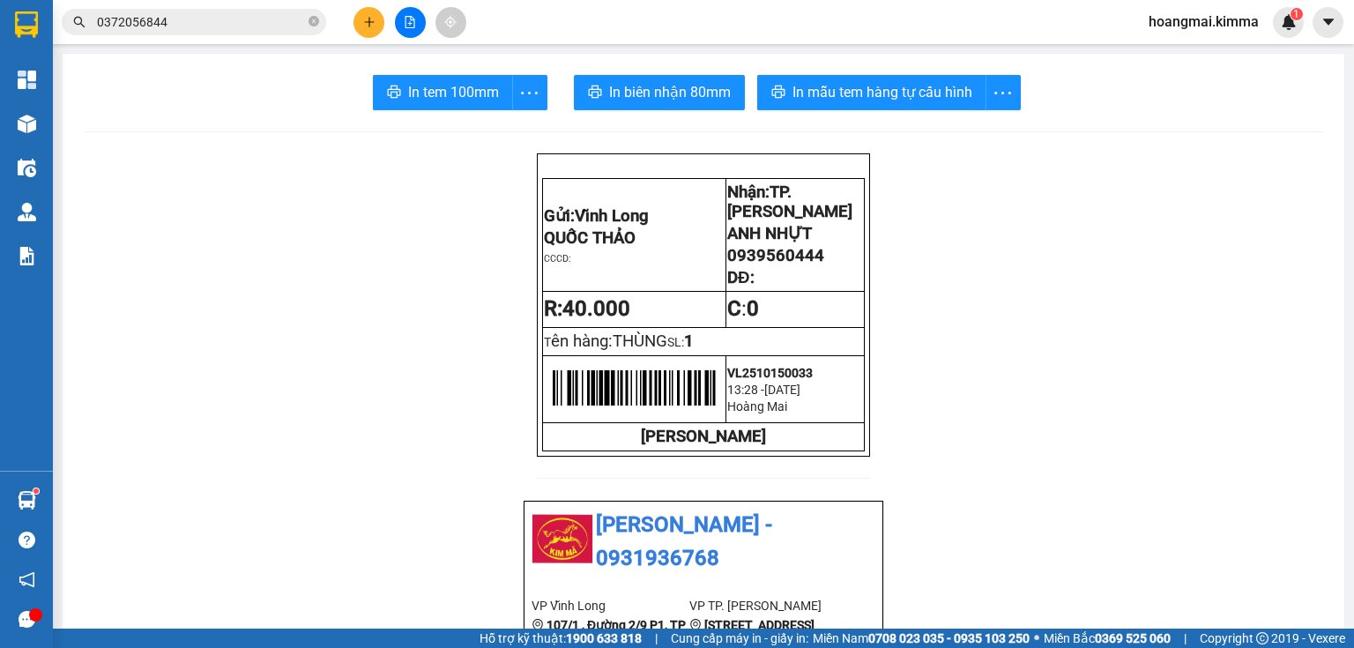
click at [203, 11] on span "0372056844" at bounding box center [194, 22] width 264 height 26
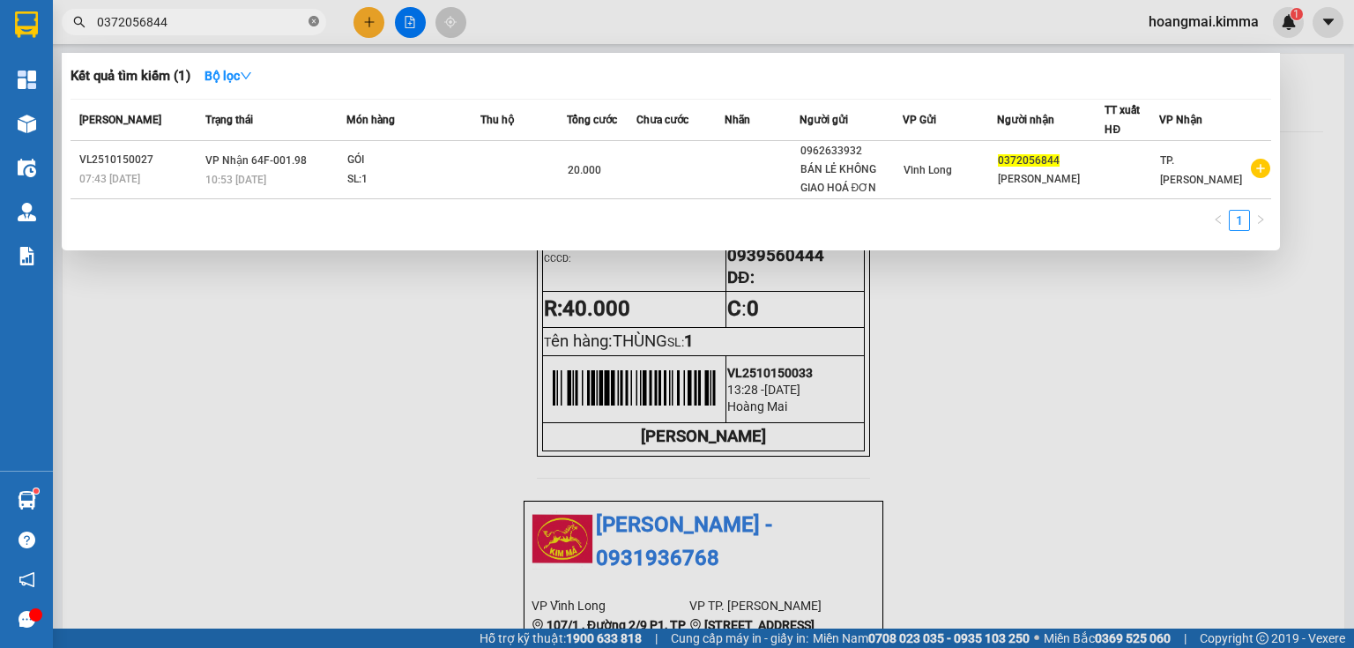
click at [317, 23] on icon "close-circle" at bounding box center [313, 21] width 11 height 11
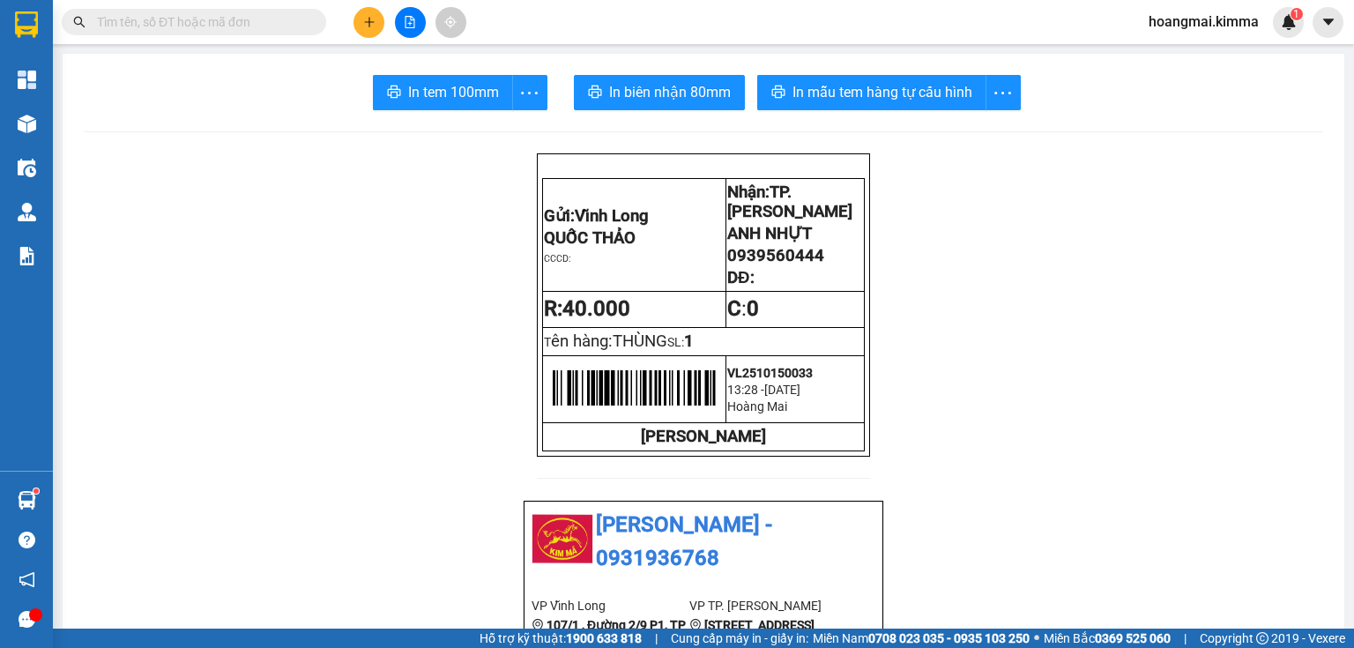
click at [372, 24] on icon "plus" at bounding box center [369, 22] width 12 height 12
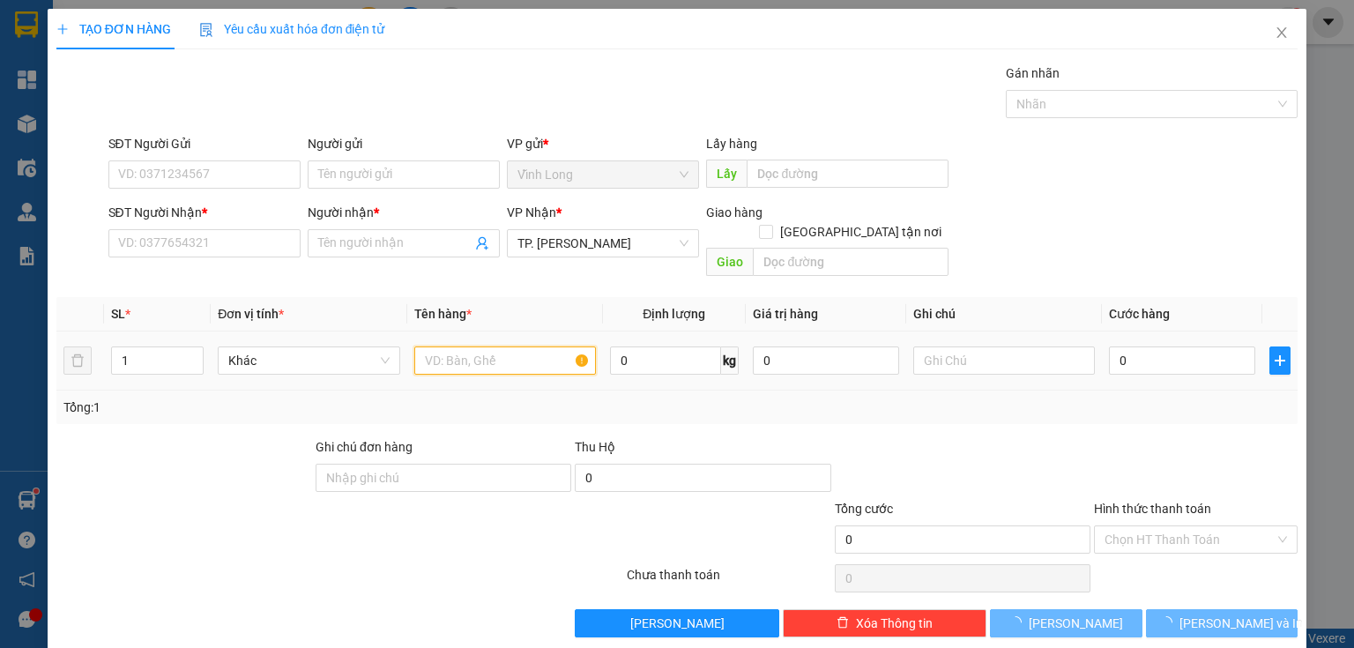
click at [465, 349] on input "text" at bounding box center [505, 360] width 182 height 28
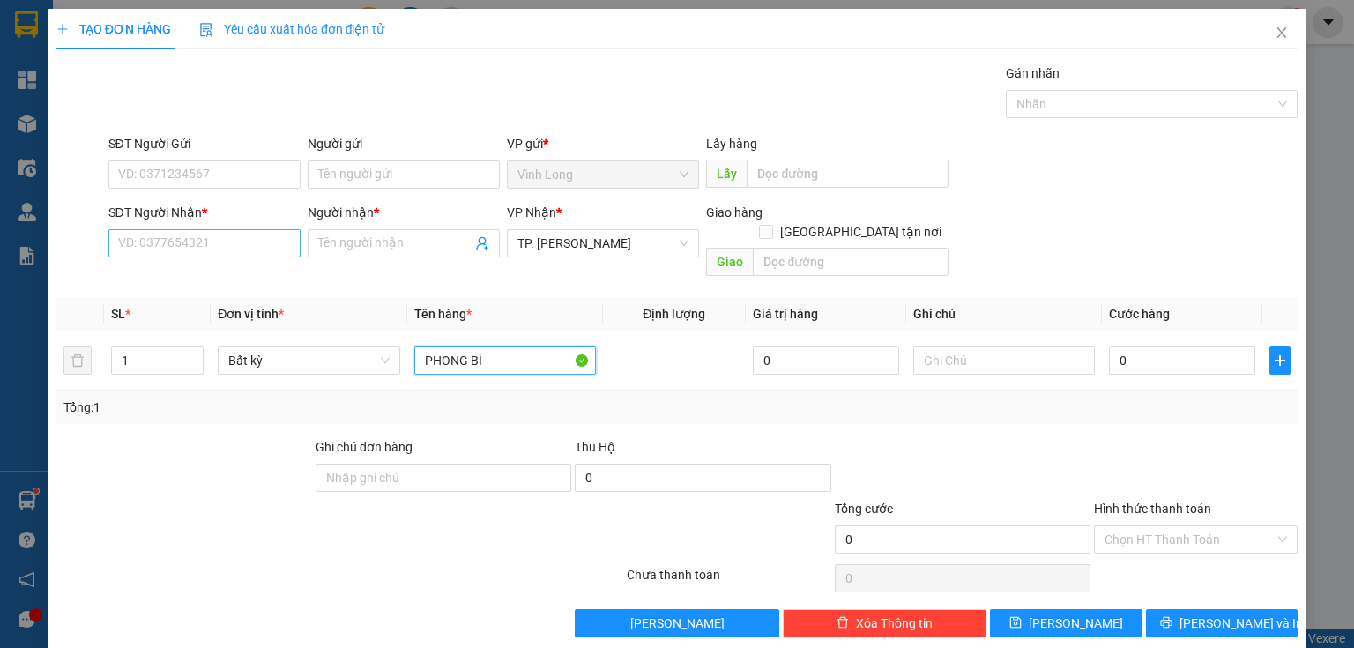
type input "PHONG BÌ"
click at [288, 241] on input "SĐT Người Nhận *" at bounding box center [204, 243] width 192 height 28
type input "0366214178"
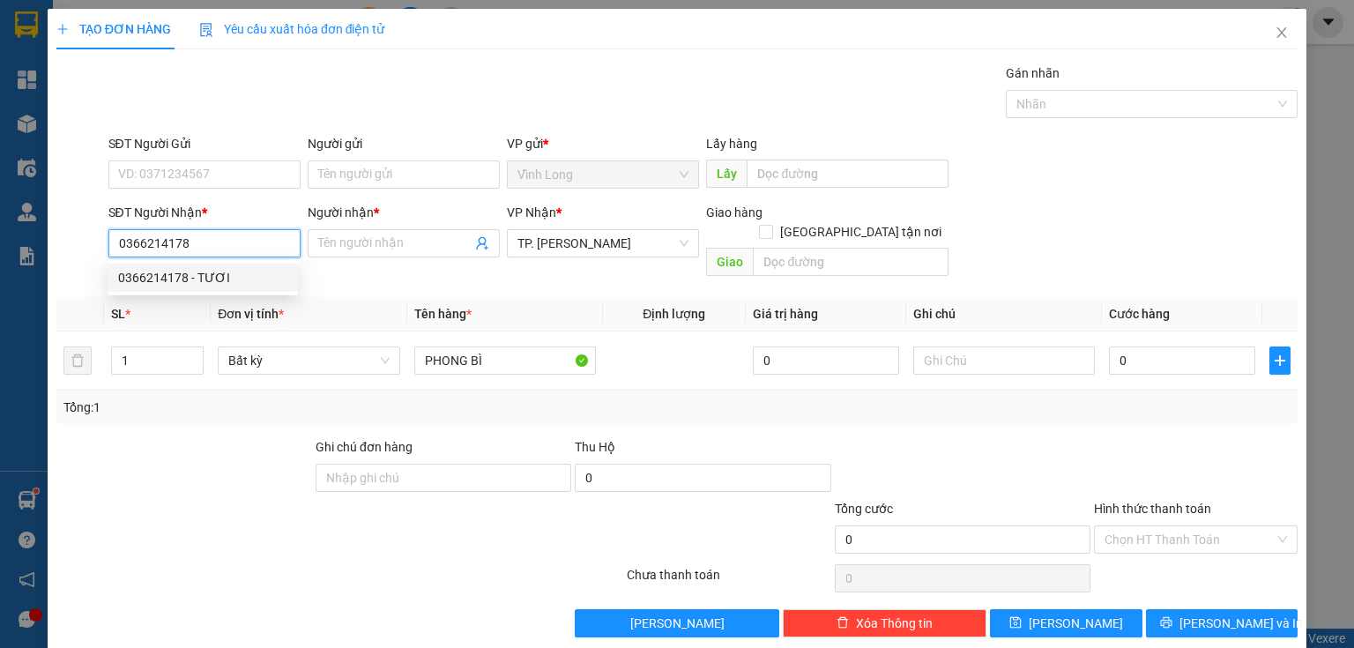
click at [232, 283] on div "0366214178 - TƯƠI" at bounding box center [202, 277] width 169 height 19
type input "TƯƠI"
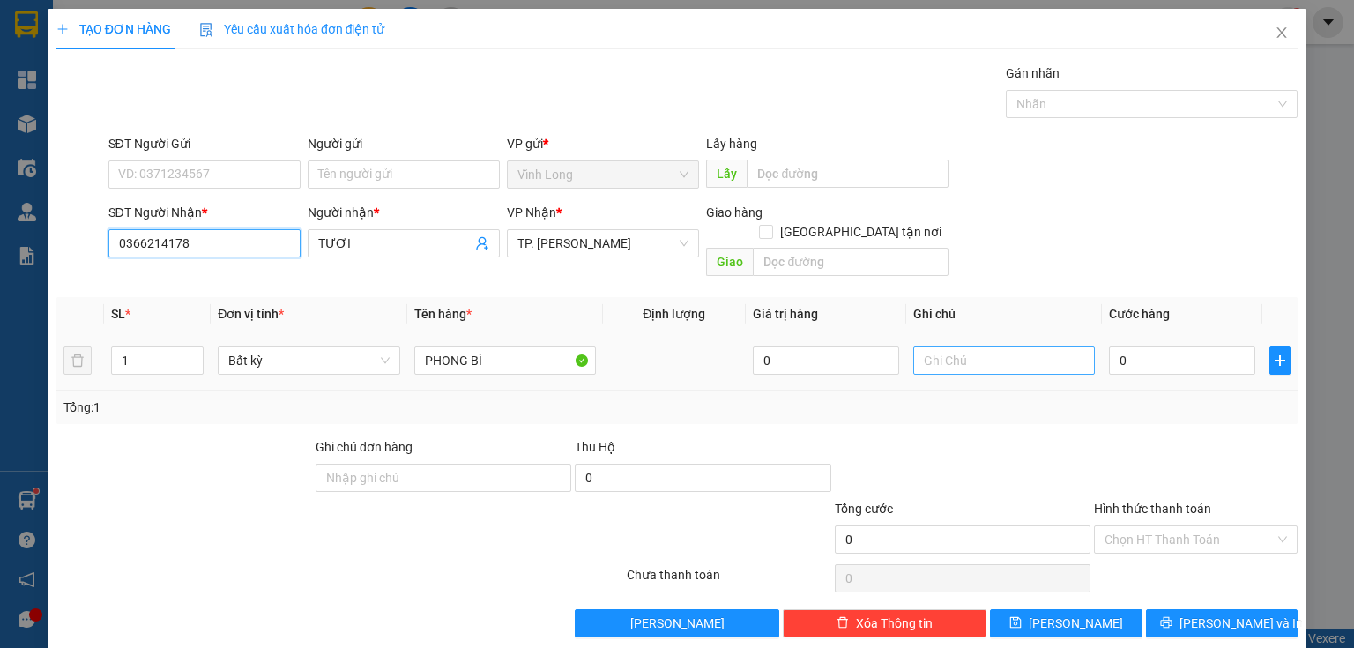
type input "0366214178"
click at [943, 347] on input "text" at bounding box center [1004, 360] width 182 height 28
type input "THỦY"
click at [1178, 346] on input "0" at bounding box center [1182, 360] width 146 height 28
type input "2"
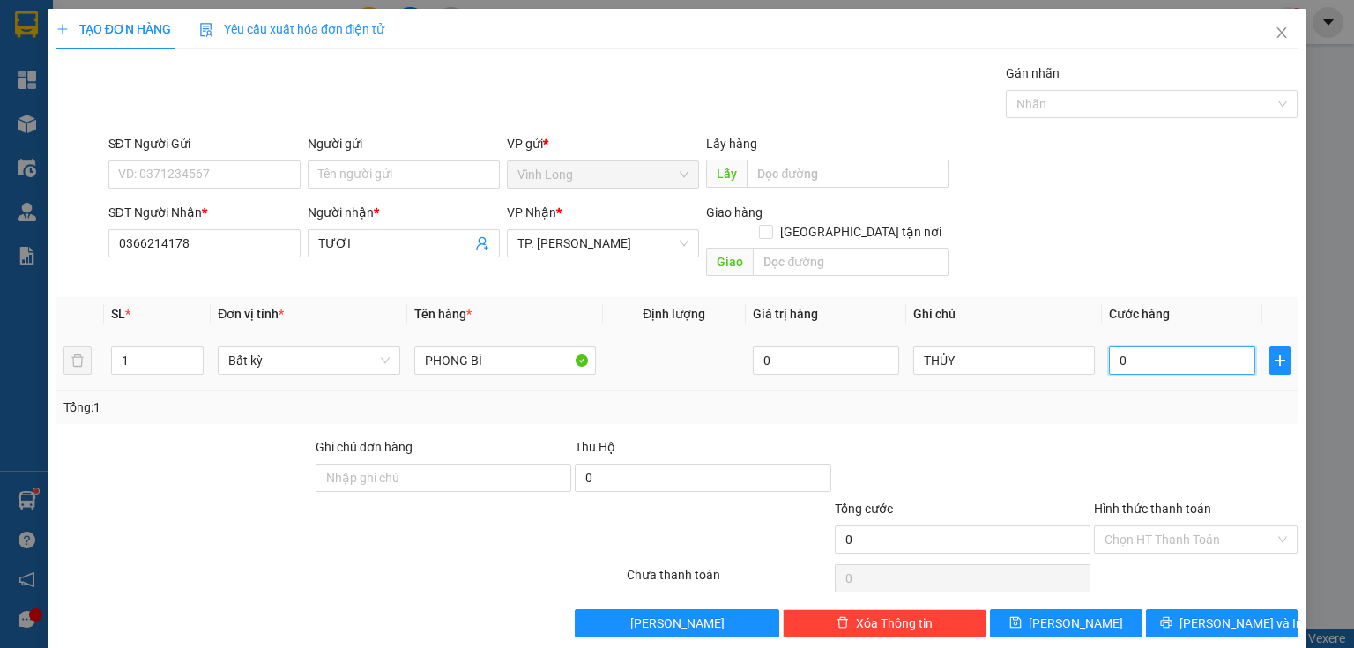
type input "2"
type input "20"
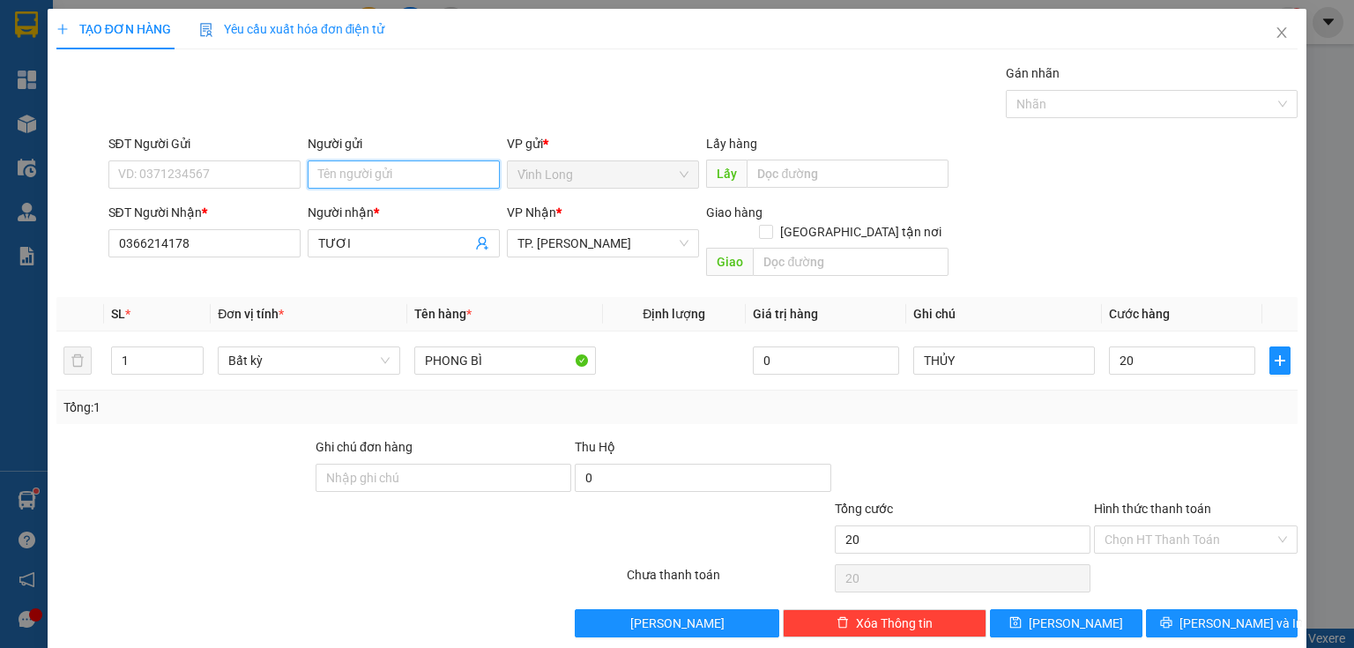
type input "20.000"
click at [328, 175] on input "Người gửi" at bounding box center [404, 174] width 192 height 28
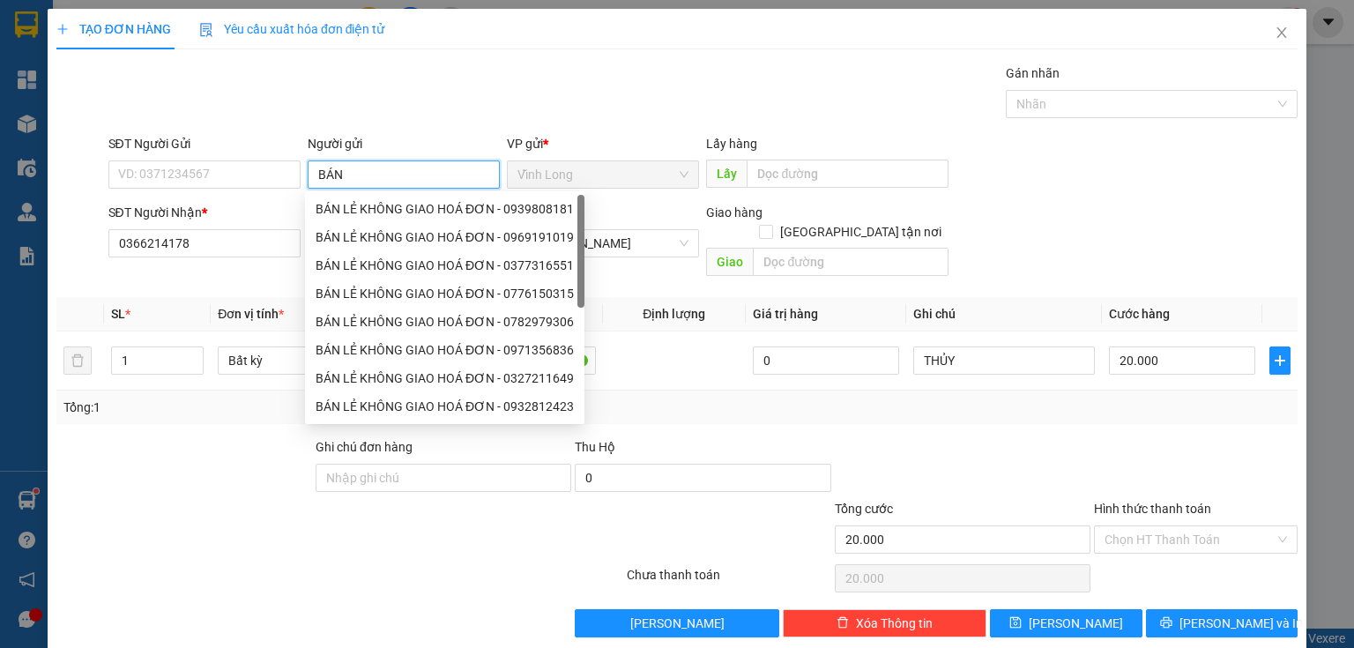
type input "BÁN"
click at [343, 208] on div "BÁN LẺ KHÔNG GIAO HOÁ ĐƠN - 0866395666" at bounding box center [445, 208] width 258 height 19
type input "0866395666"
type input "BÁN LẺ KHÔNG GIAO HOÁ ĐƠN"
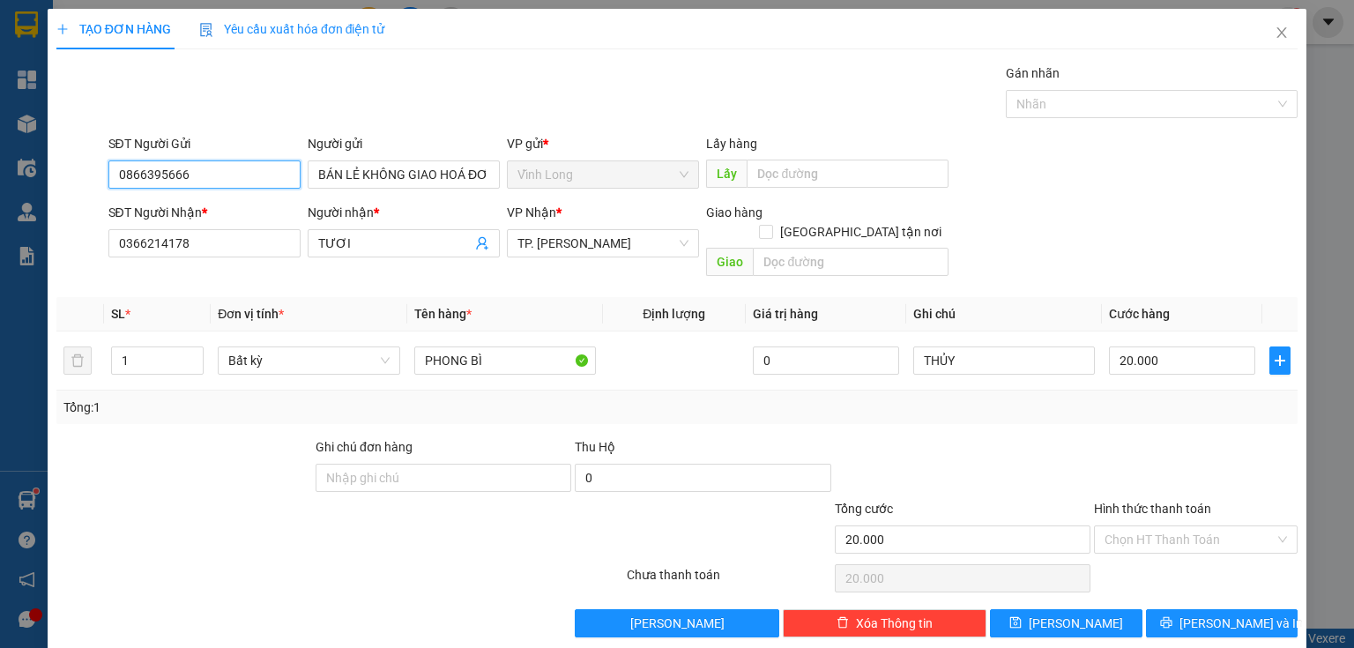
drag, startPoint x: 272, startPoint y: 173, endPoint x: 7, endPoint y: 354, distance: 321.5
click at [3, 358] on div "TẠO ĐƠN HÀNG Yêu cầu xuất hóa đơn điện tử Transit Pickup Surcharge Ids Transit …" at bounding box center [677, 324] width 1354 height 648
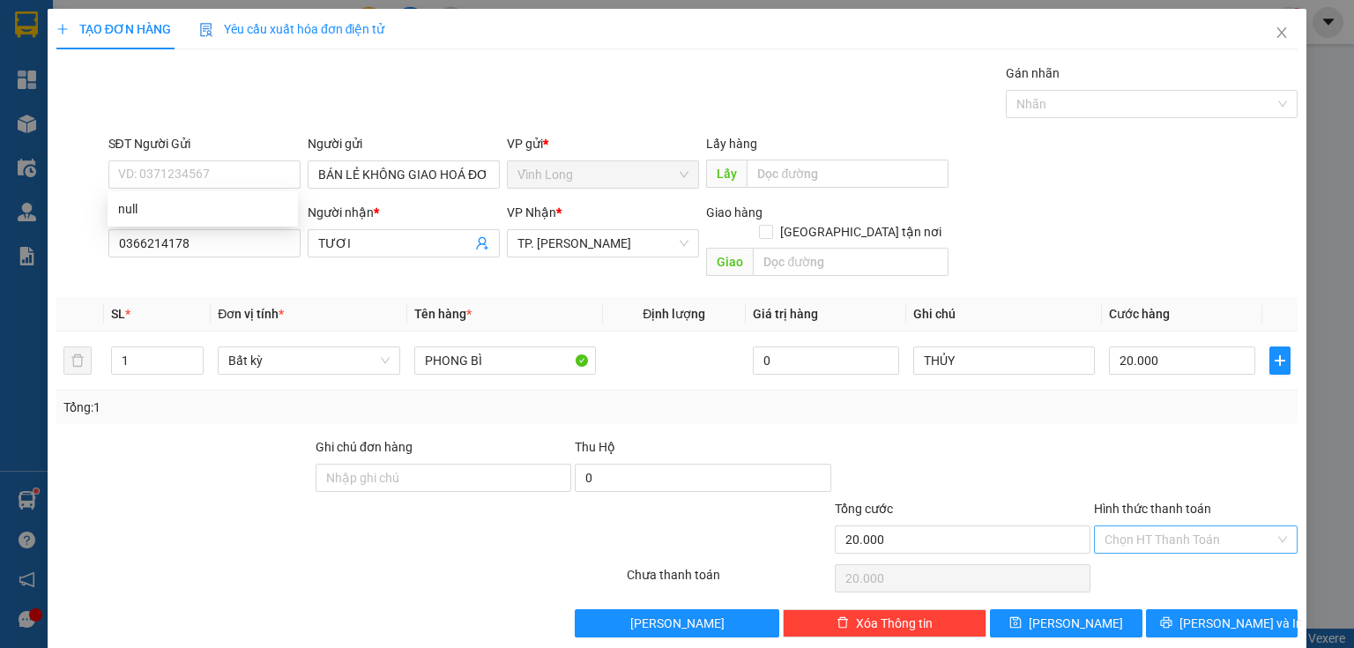
drag, startPoint x: 1121, startPoint y: 517, endPoint x: 1123, endPoint y: 529, distance: 11.6
click at [1121, 526] on input "Hình thức thanh toán" at bounding box center [1189, 539] width 170 height 26
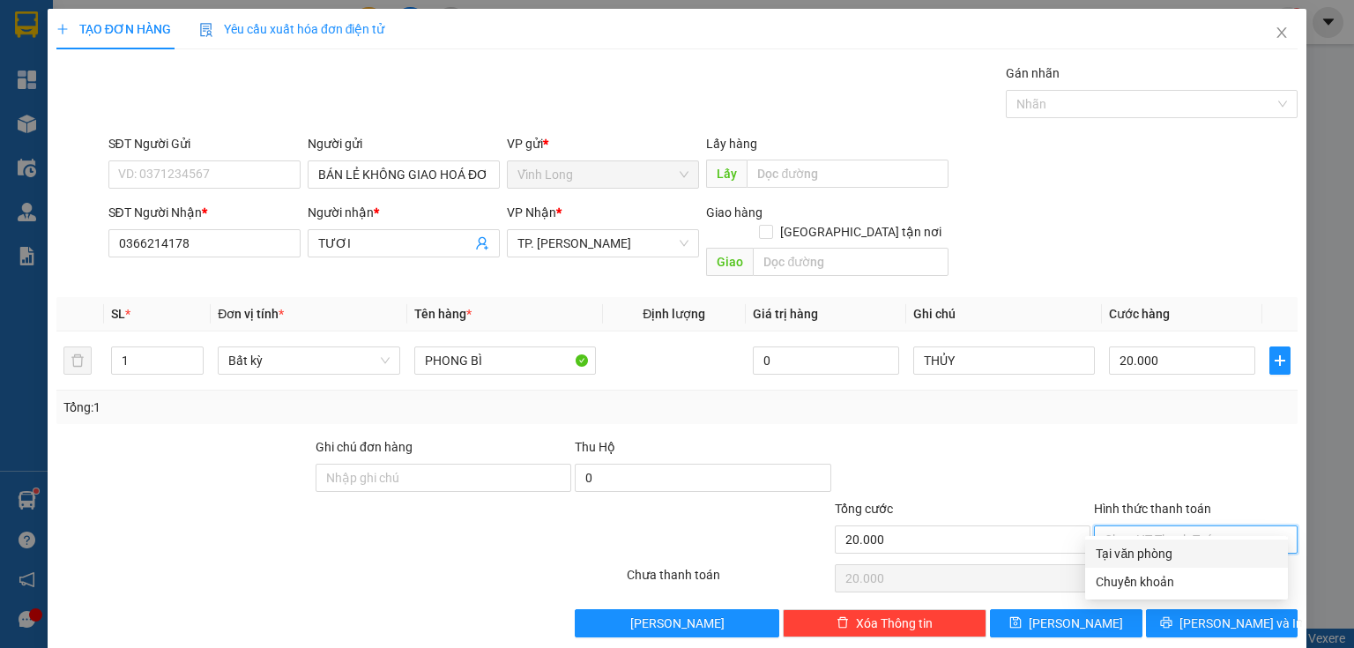
click at [1126, 561] on div "Tại văn phòng" at bounding box center [1187, 553] width 182 height 19
type input "0"
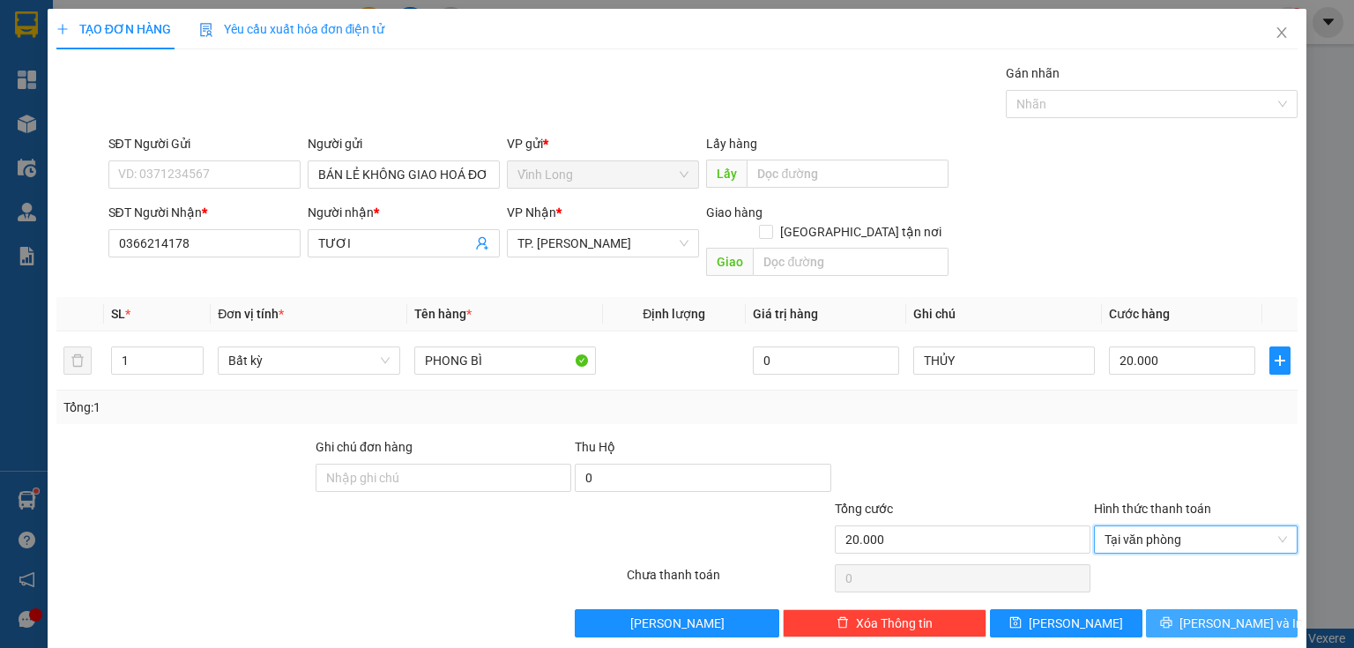
click at [1146, 609] on button "[PERSON_NAME] và In" at bounding box center [1222, 623] width 152 height 28
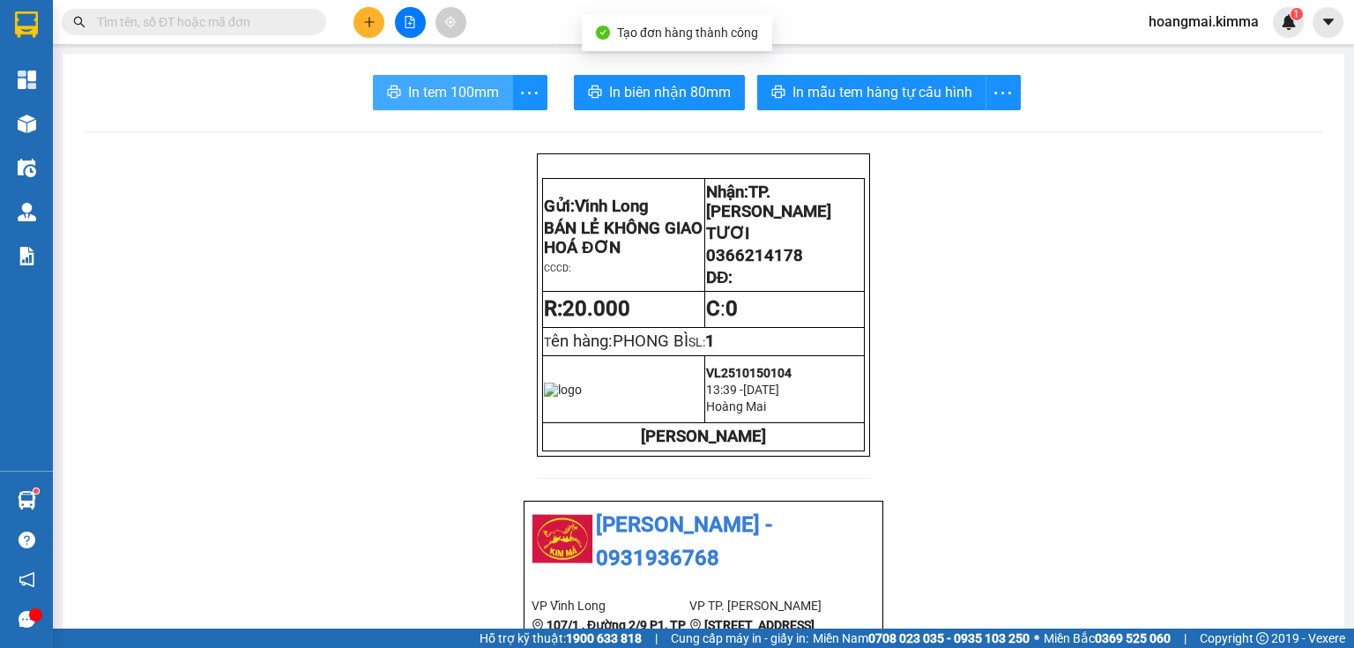
click at [443, 91] on span "In tem 100mm" at bounding box center [453, 92] width 91 height 22
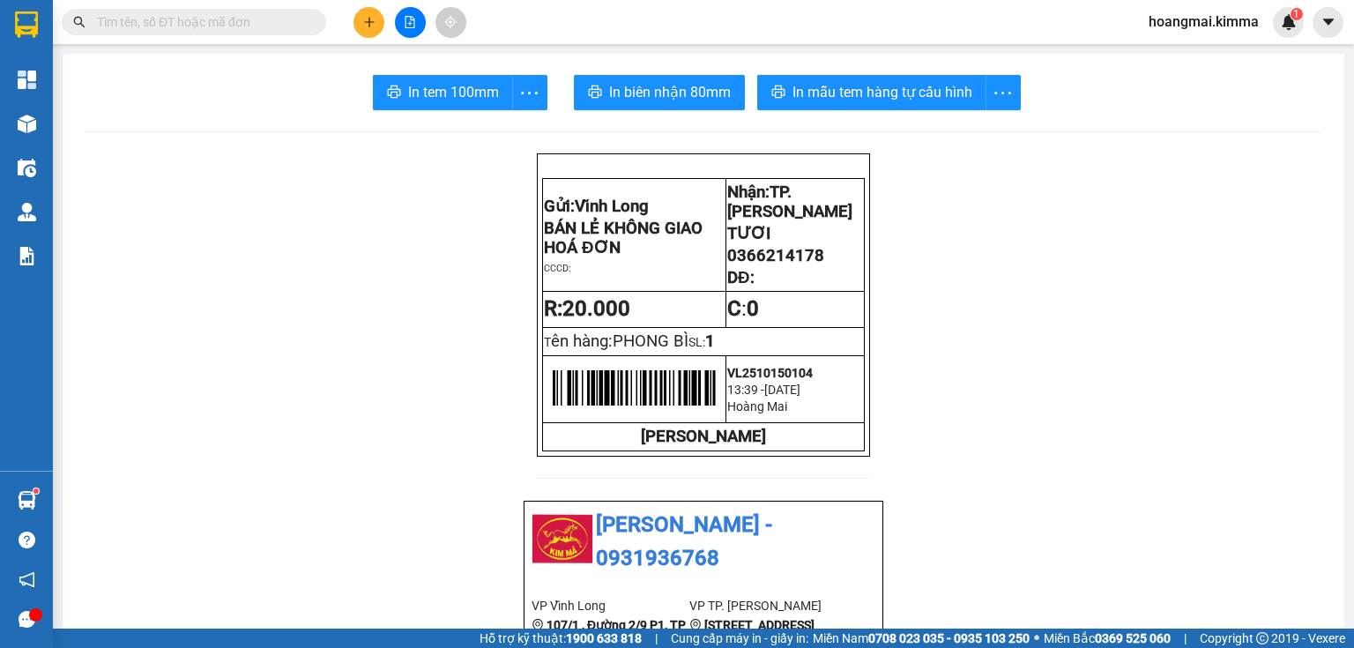
click at [358, 19] on button at bounding box center [368, 22] width 31 height 31
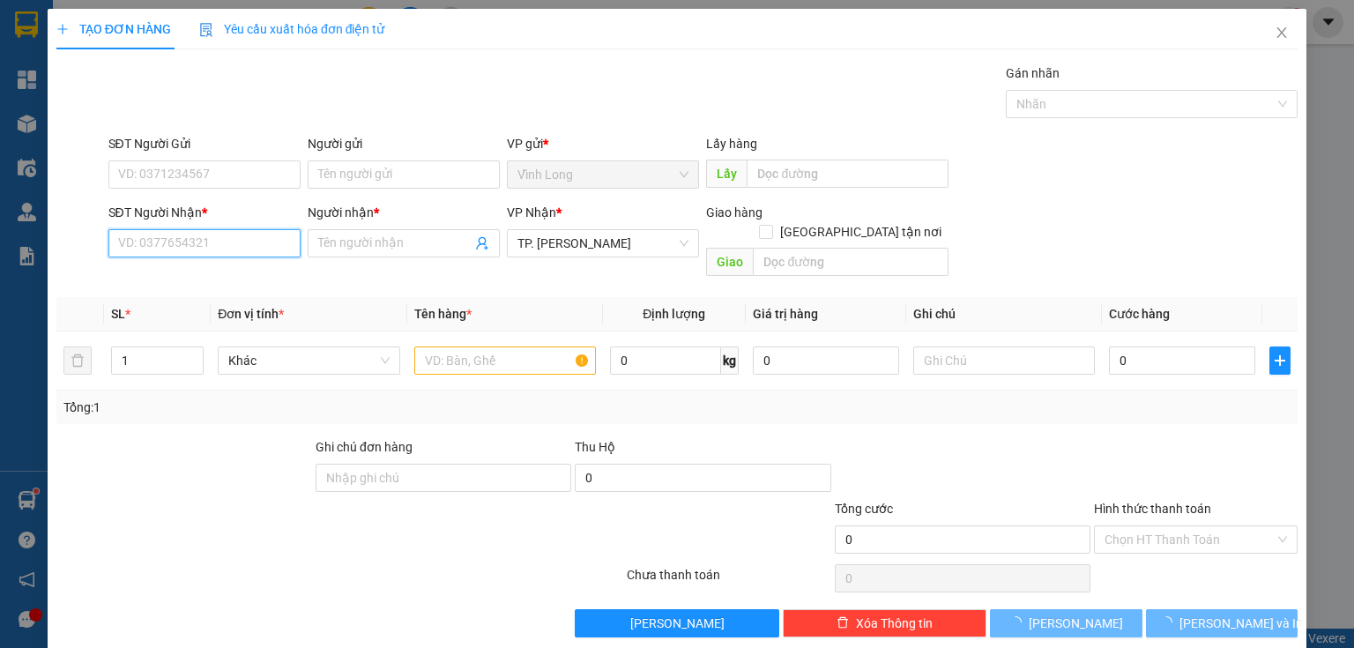
click at [251, 247] on input "SĐT Người Nhận *" at bounding box center [204, 243] width 192 height 28
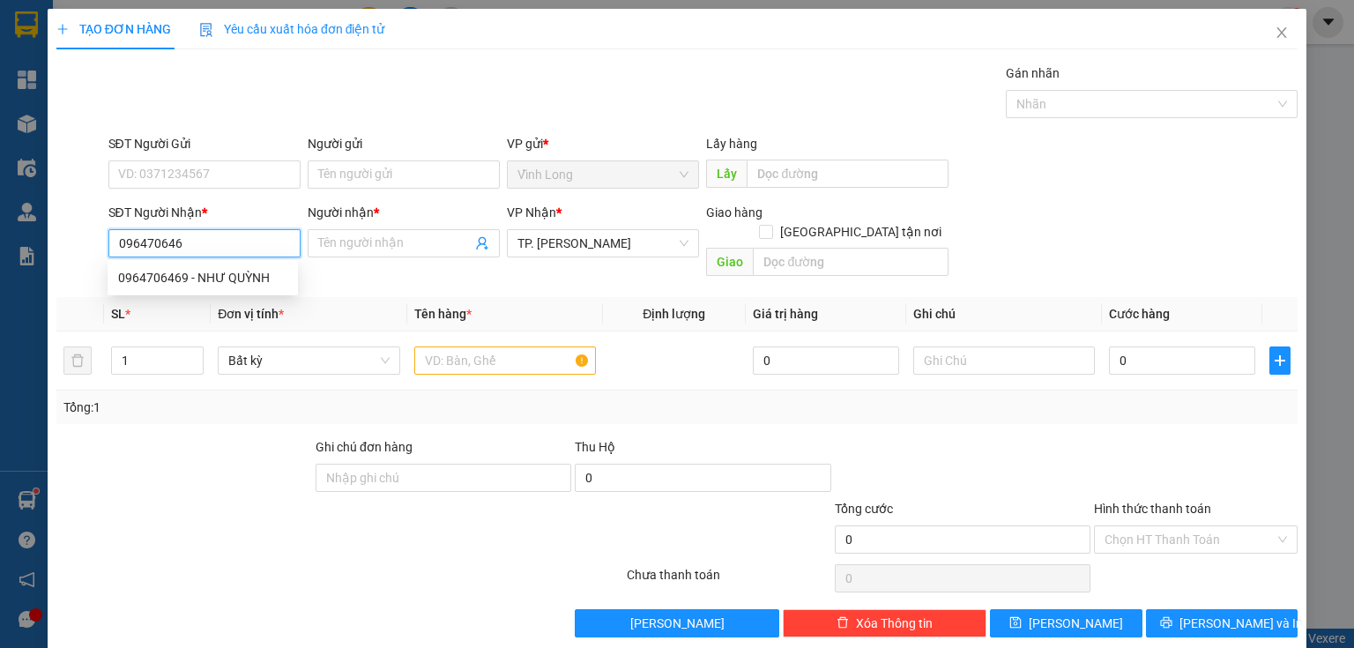
type input "0964706469"
click at [236, 276] on div "0964706469 - NHƯ QUỲNH" at bounding box center [202, 277] width 169 height 19
type input "NHƯ QUỲNH"
type input "0964706469"
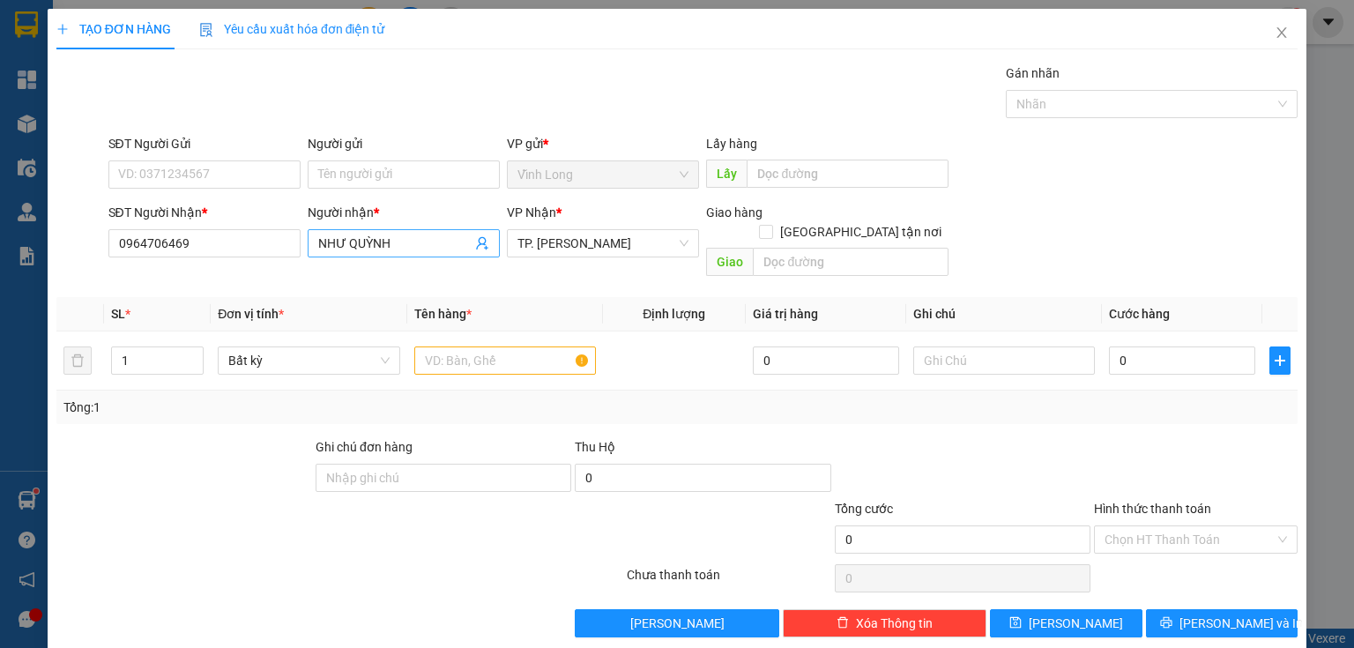
click at [356, 251] on input "NHƯ QUỲNH" at bounding box center [394, 243] width 153 height 19
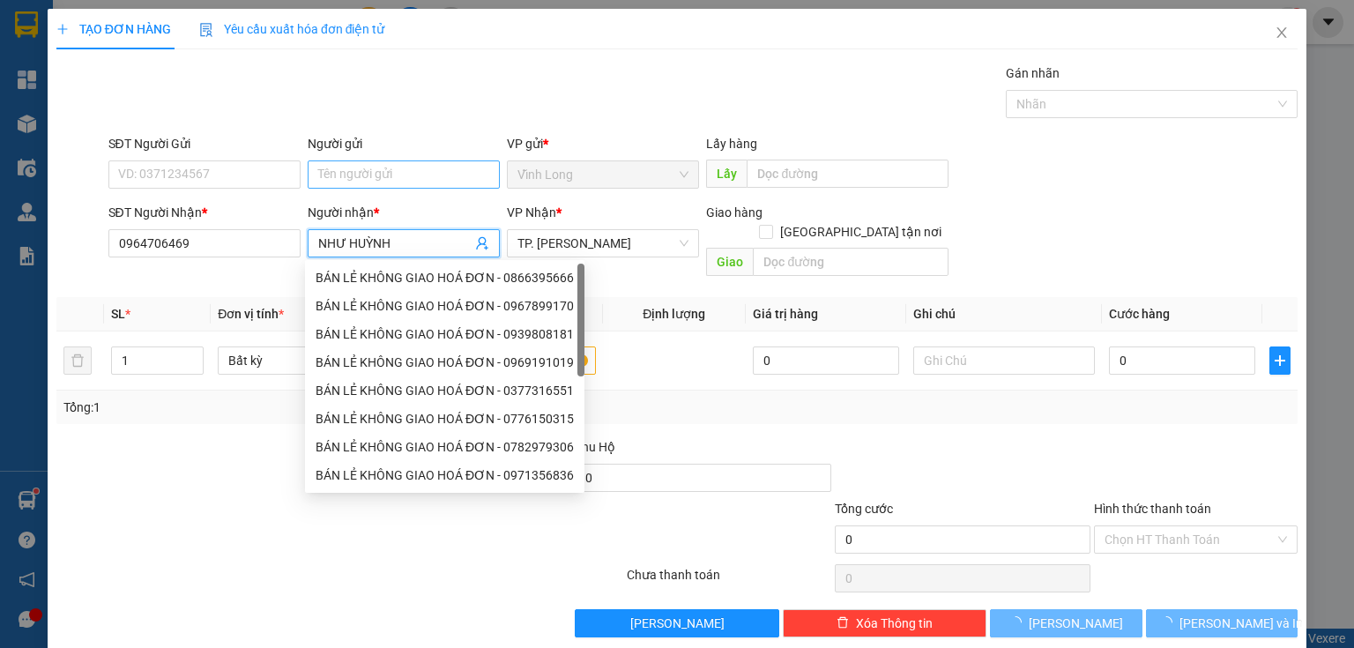
type input "NHƯ HUỲNH"
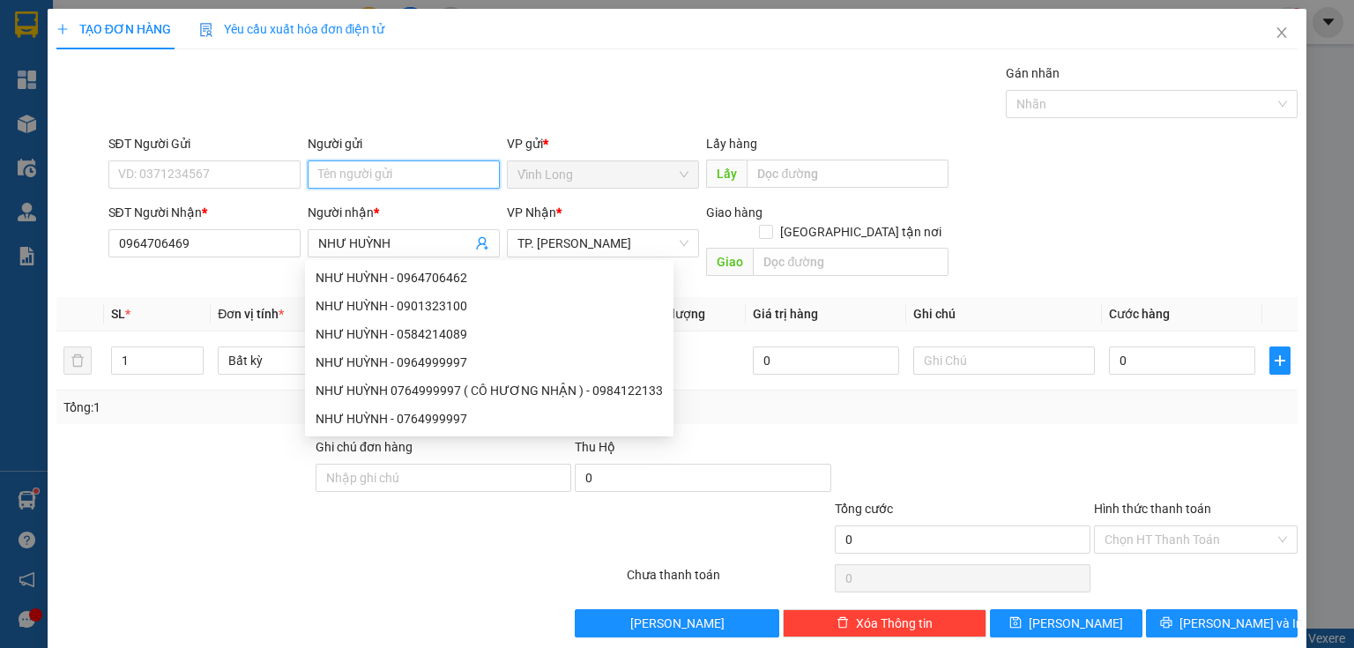
click at [422, 164] on input "Người gửi" at bounding box center [404, 174] width 192 height 28
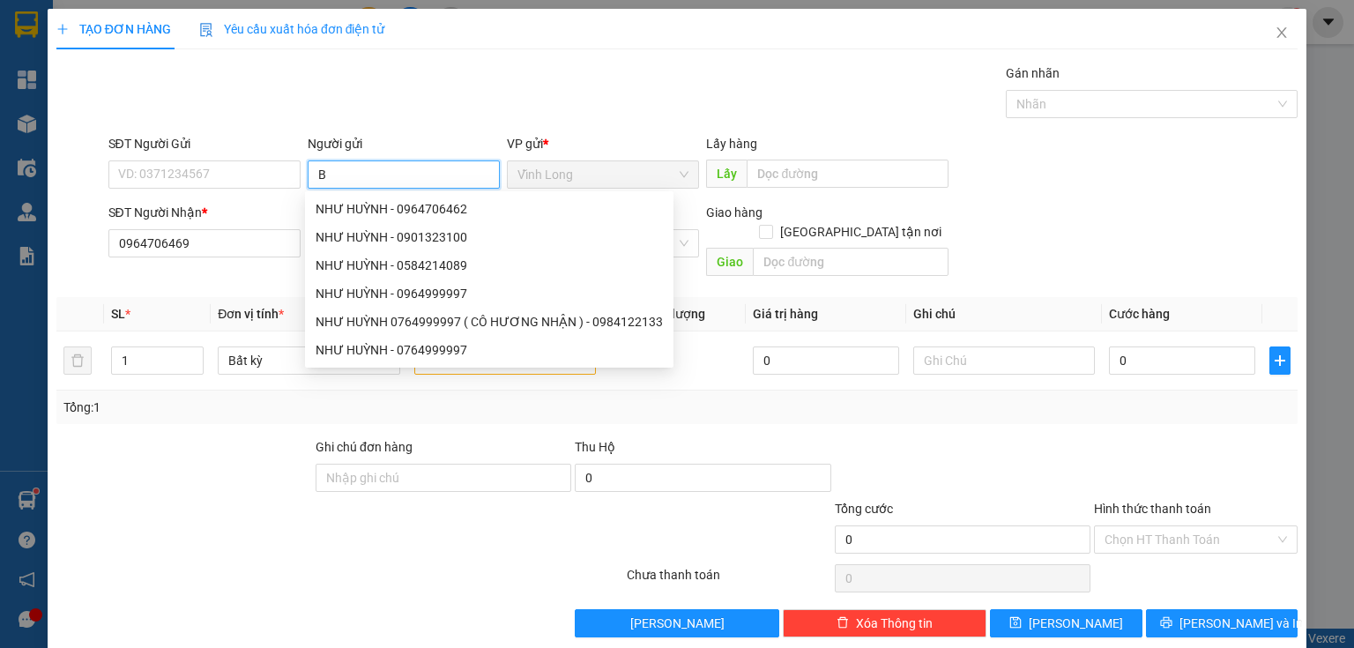
type input "BÁ"
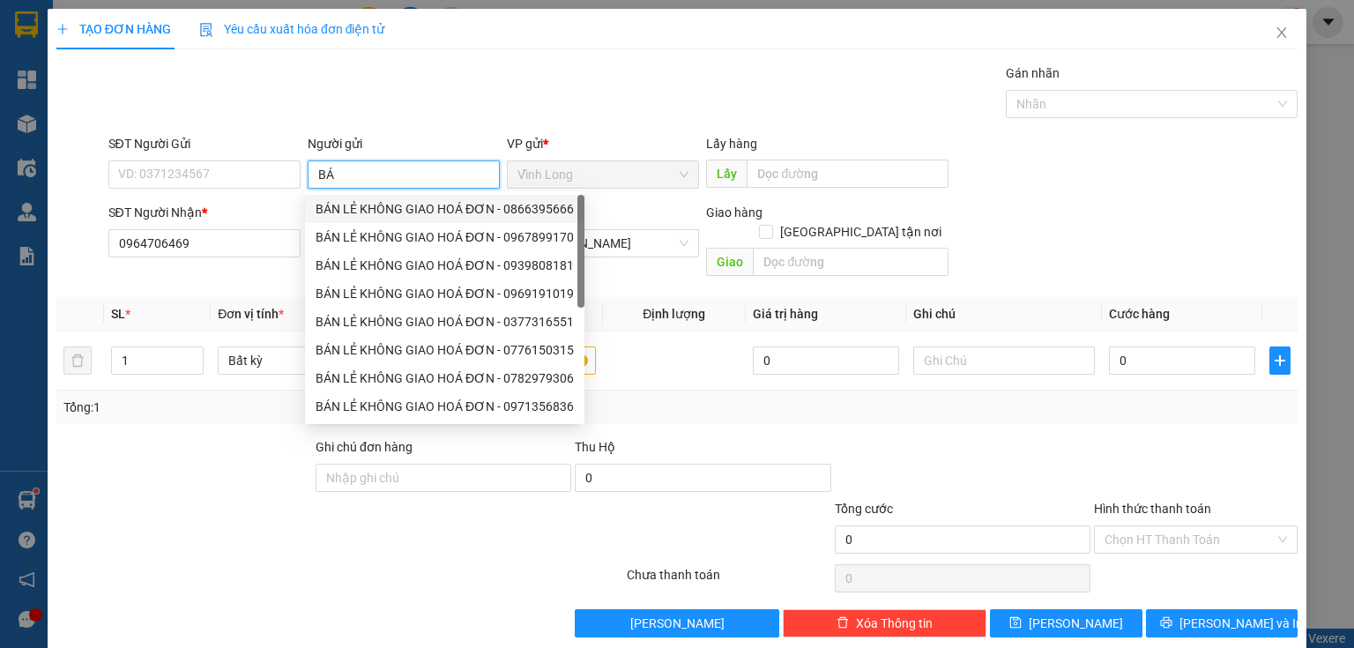
drag, startPoint x: 366, startPoint y: 201, endPoint x: 226, endPoint y: 206, distance: 140.2
click at [358, 202] on div "BÁN LẺ KHÔNG GIAO HOÁ ĐƠN - 0866395666" at bounding box center [445, 208] width 258 height 19
type input "0866395666"
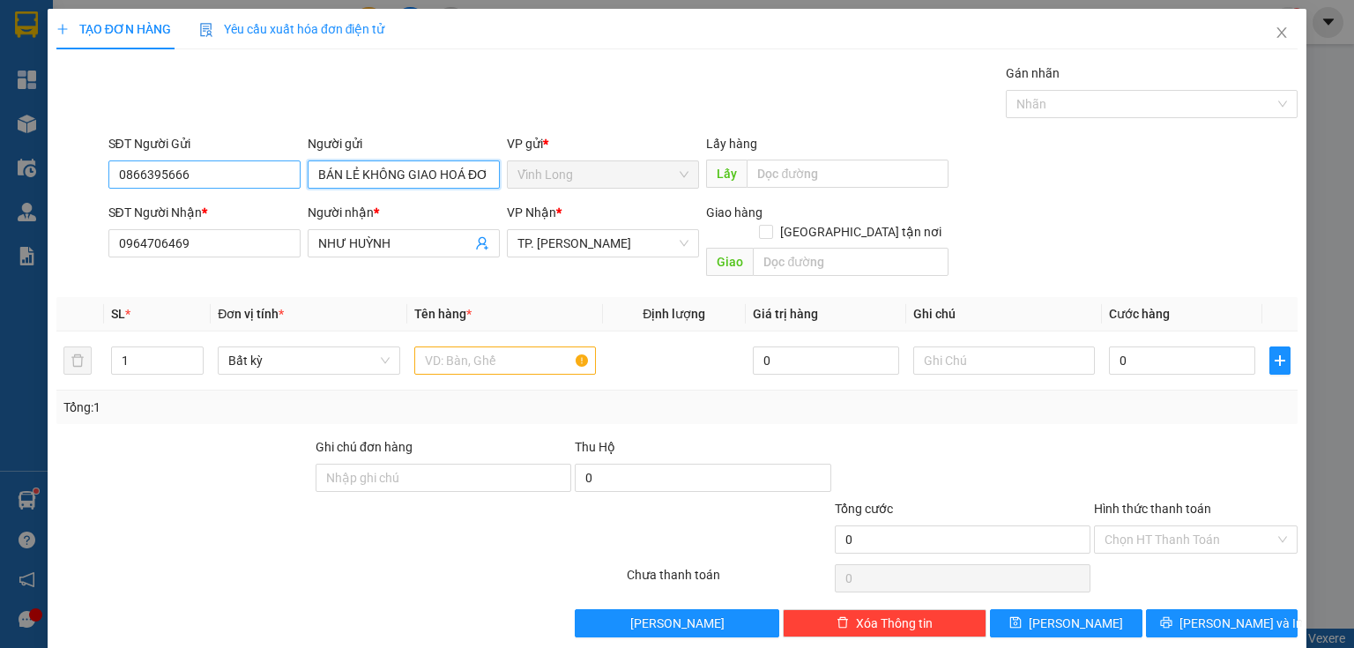
type input "BÁN LẺ KHÔNG GIAO HOÁ ĐƠN"
drag, startPoint x: 143, startPoint y: 182, endPoint x: 0, endPoint y: 221, distance: 148.0
click at [0, 221] on div "TẠO ĐƠN HÀNG Yêu cầu xuất hóa đơn điện tử Transit Pickup Surcharge Ids Transit …" at bounding box center [677, 324] width 1354 height 648
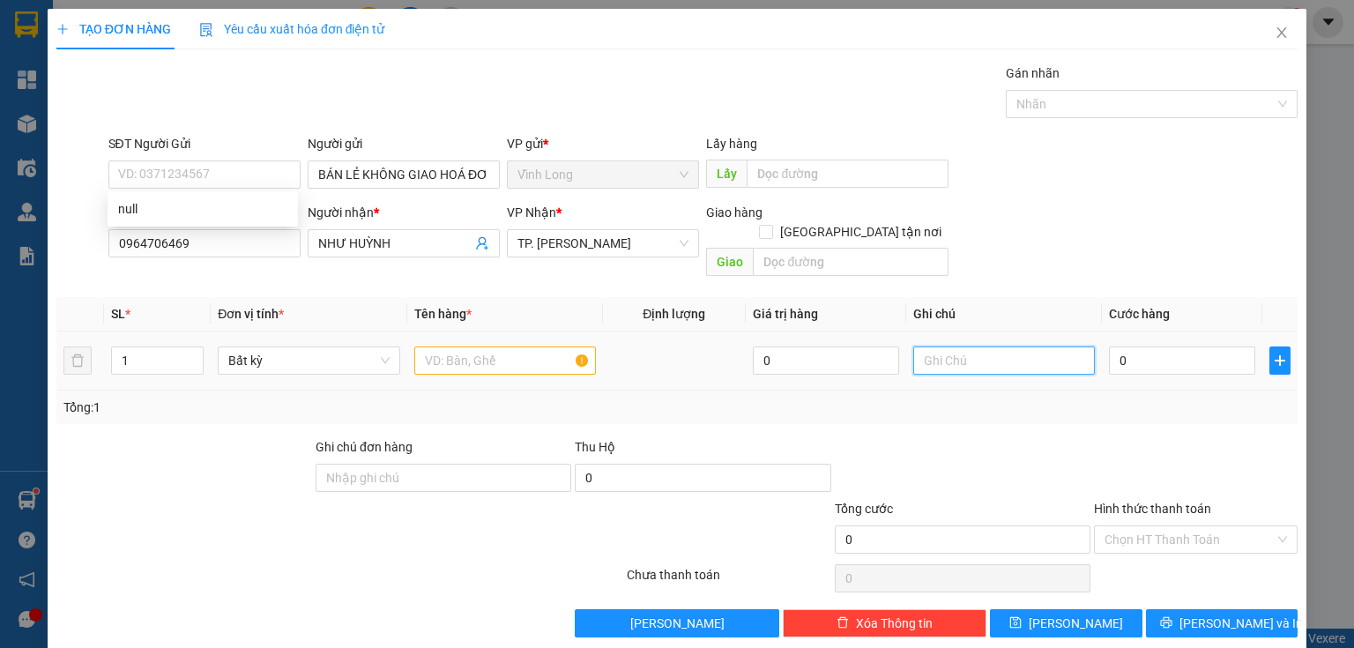
click at [952, 346] on input "text" at bounding box center [1004, 360] width 182 height 28
type input "THUY"
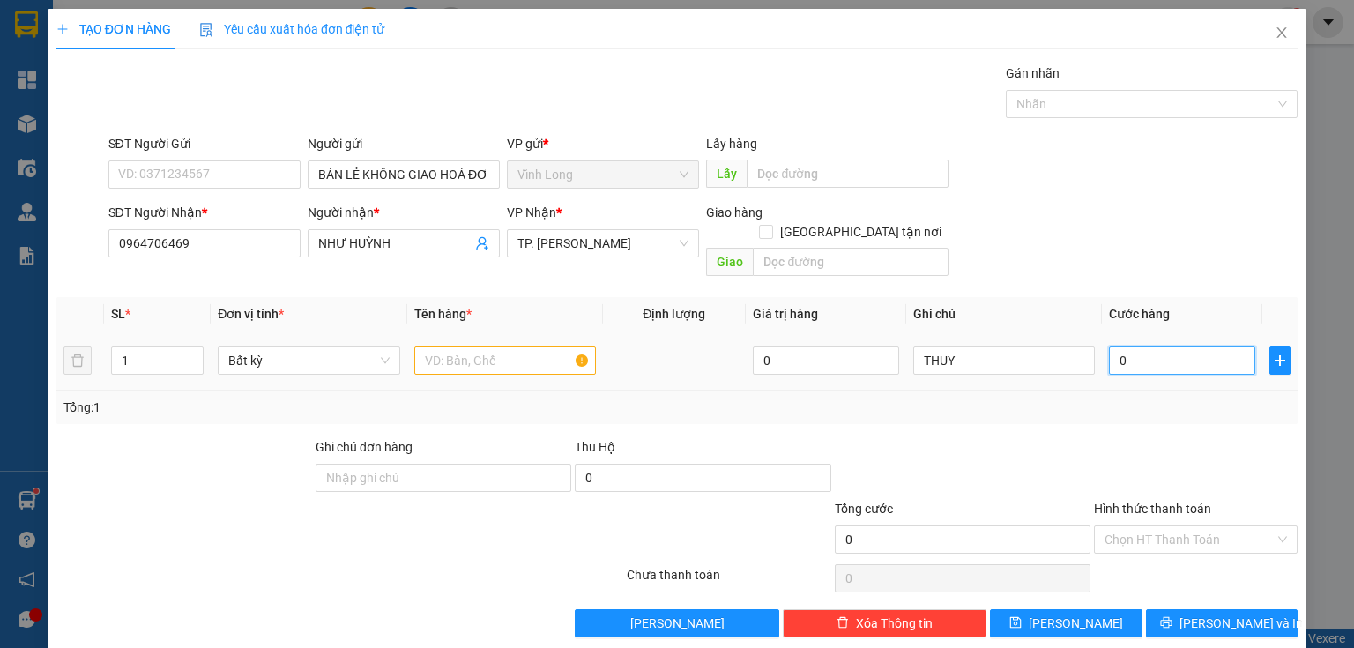
click at [1130, 346] on input "0" at bounding box center [1182, 360] width 146 height 28
type input "7"
type input "70"
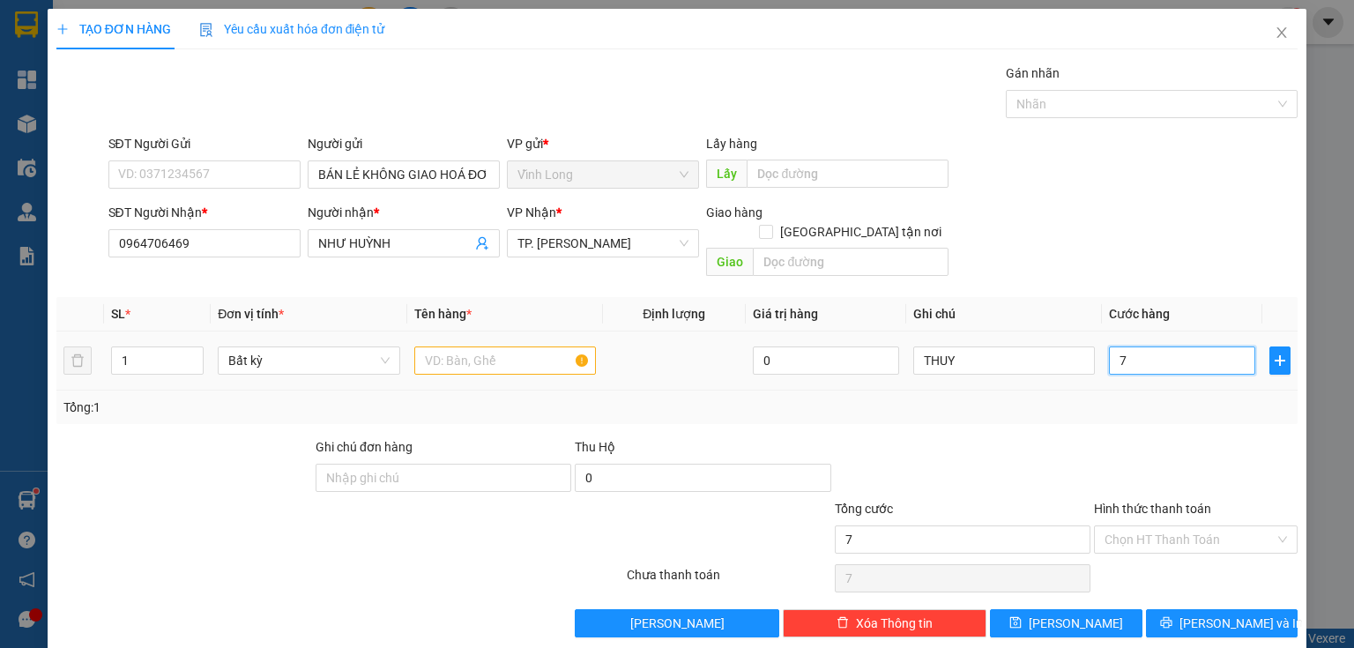
type input "70"
type input "70.000"
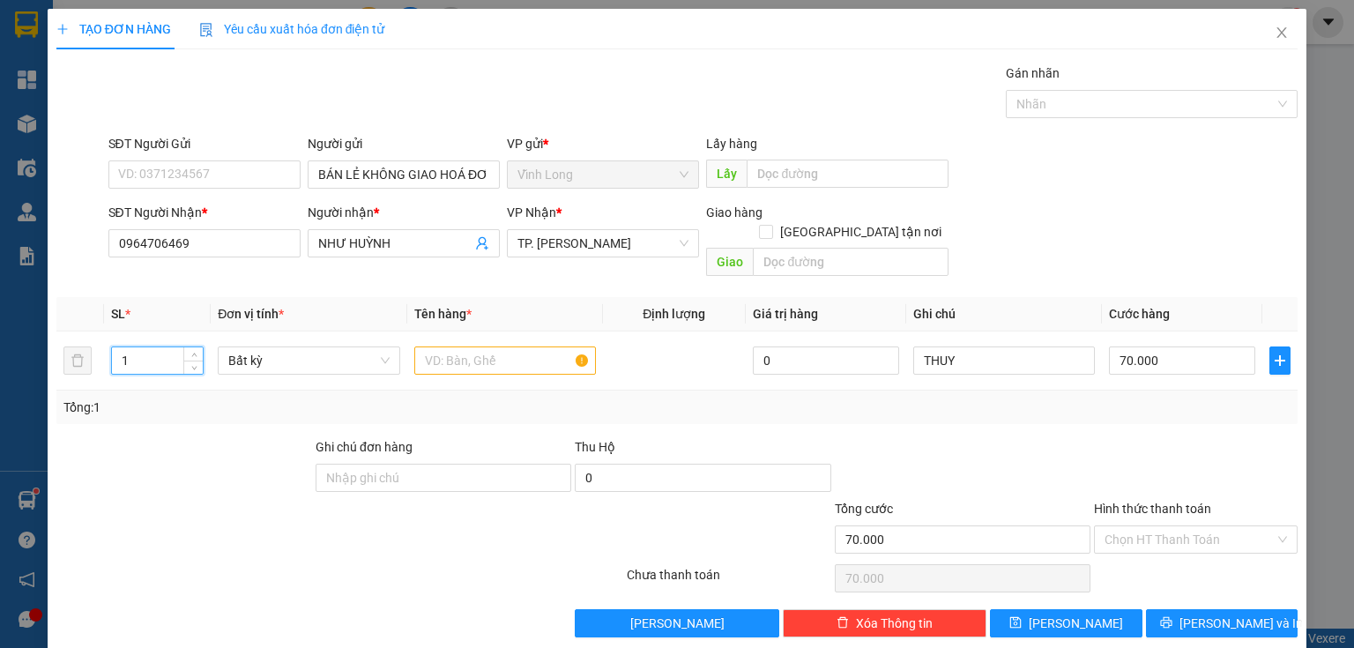
drag, startPoint x: 145, startPoint y: 338, endPoint x: 47, endPoint y: 373, distance: 104.0
click at [48, 373] on div "TẠO ĐƠN HÀNG Yêu cầu xuất hóa đơn điện tử Transit Pickup Surcharge Ids Transit …" at bounding box center [677, 330] width 1259 height 642
type input "2"
click at [447, 346] on input "text" at bounding box center [505, 360] width 182 height 28
type input "0"
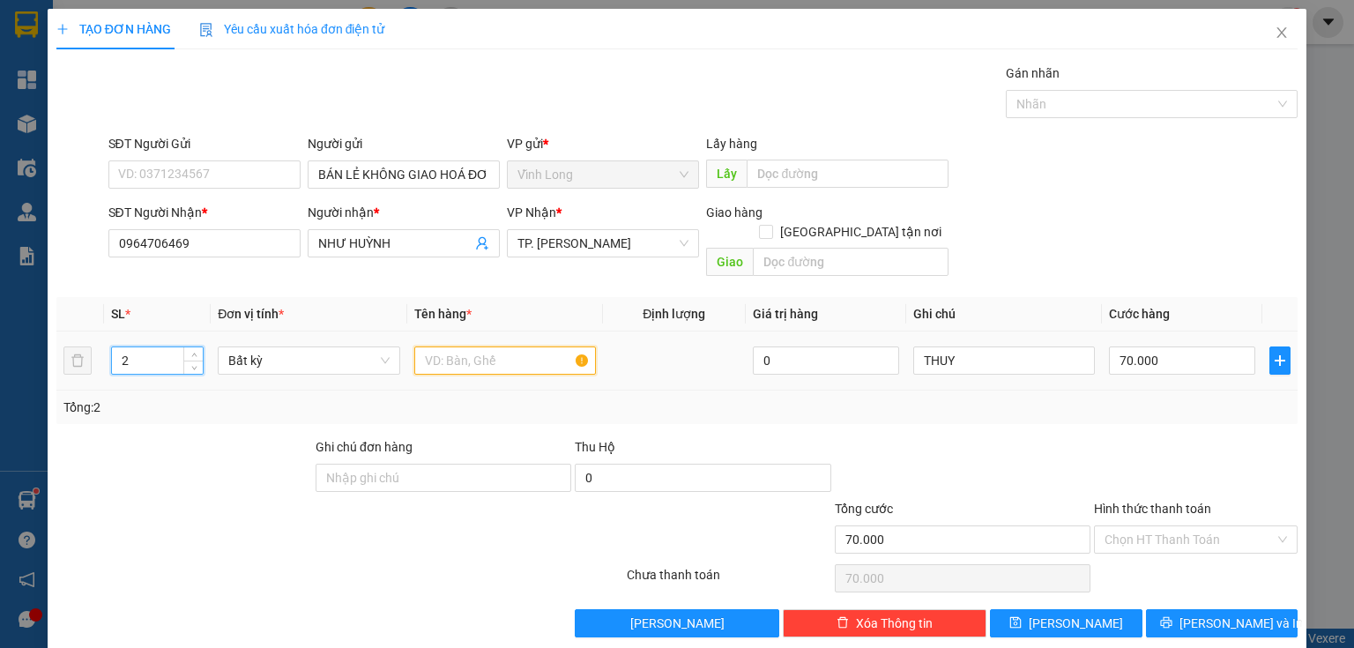
type input "0"
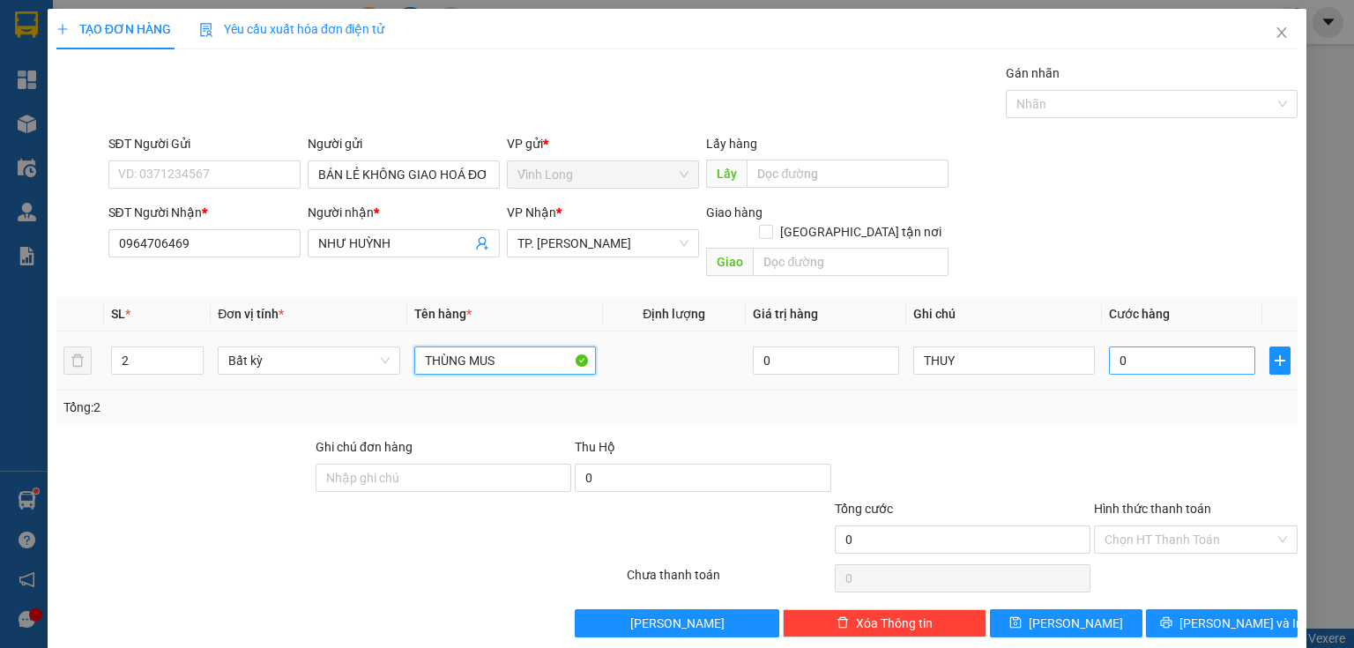
type input "THÙNG MUS"
click at [1141, 346] on input "0" at bounding box center [1182, 360] width 146 height 28
type input "7"
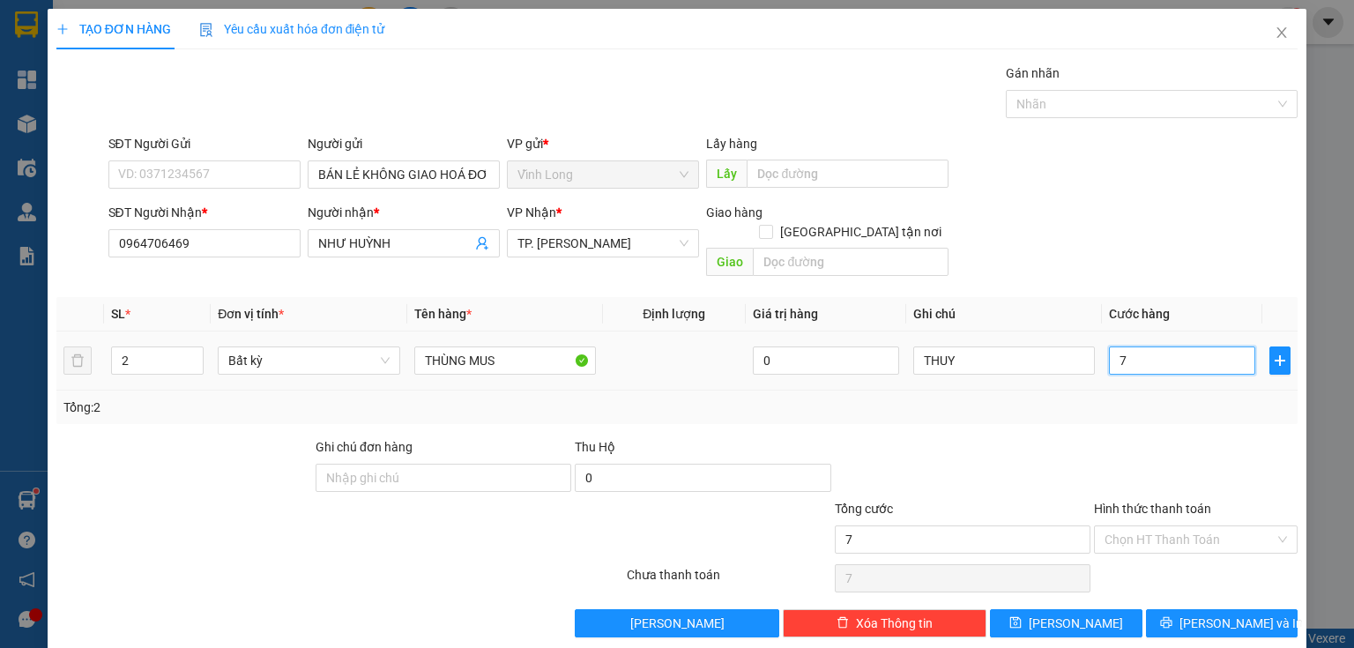
type input "70"
type input "70.000"
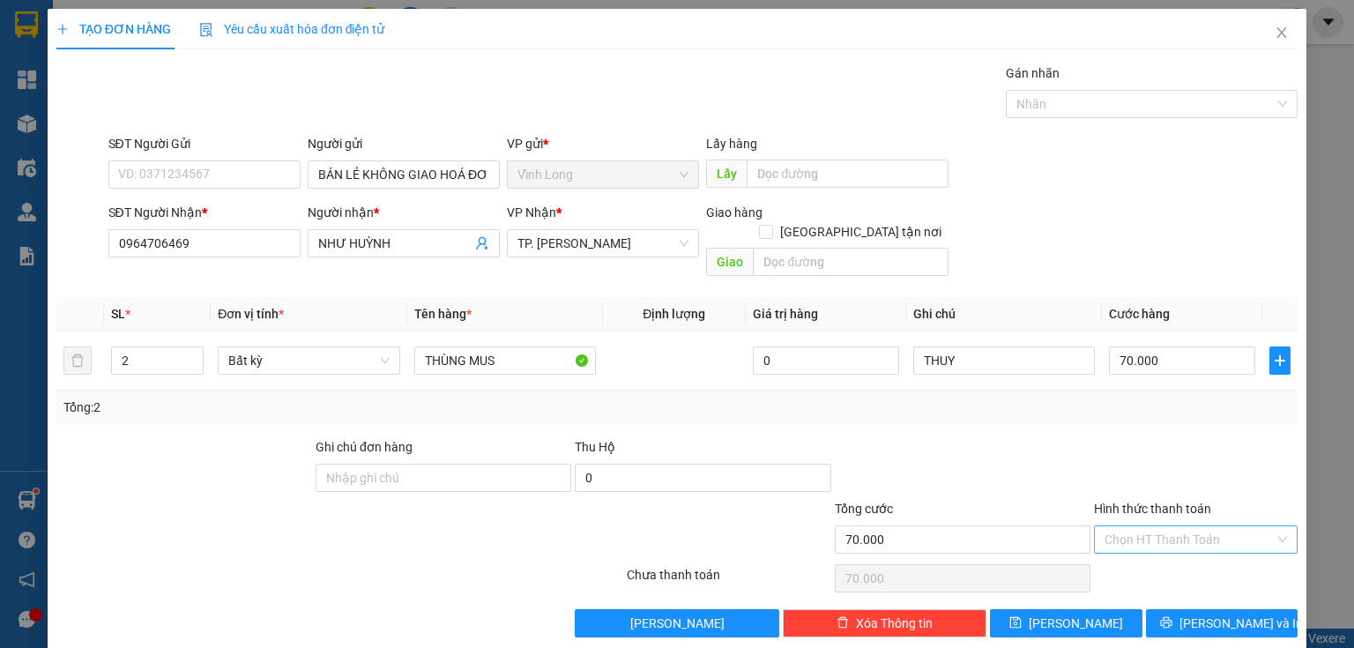
click at [1134, 526] on input "Hình thức thanh toán" at bounding box center [1189, 539] width 170 height 26
drag, startPoint x: 1148, startPoint y: 557, endPoint x: 1183, endPoint y: 591, distance: 48.6
click at [1150, 561] on div "Tại văn phòng" at bounding box center [1187, 553] width 182 height 19
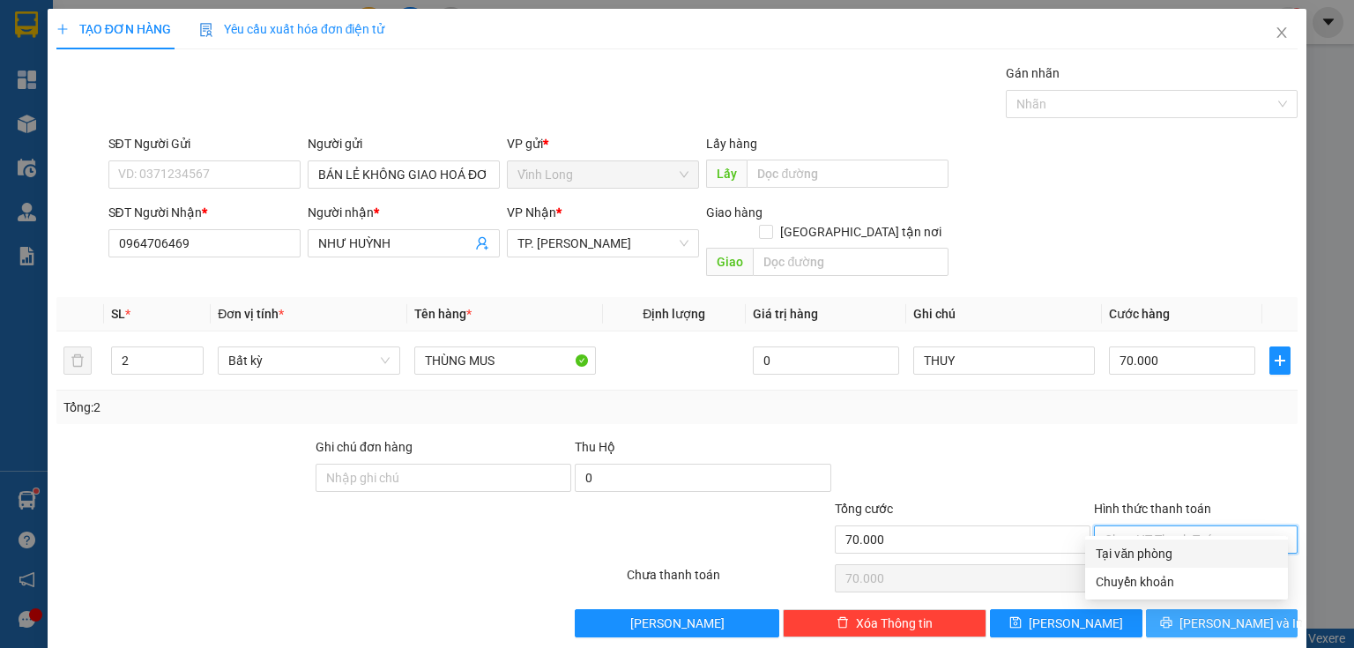
type input "0"
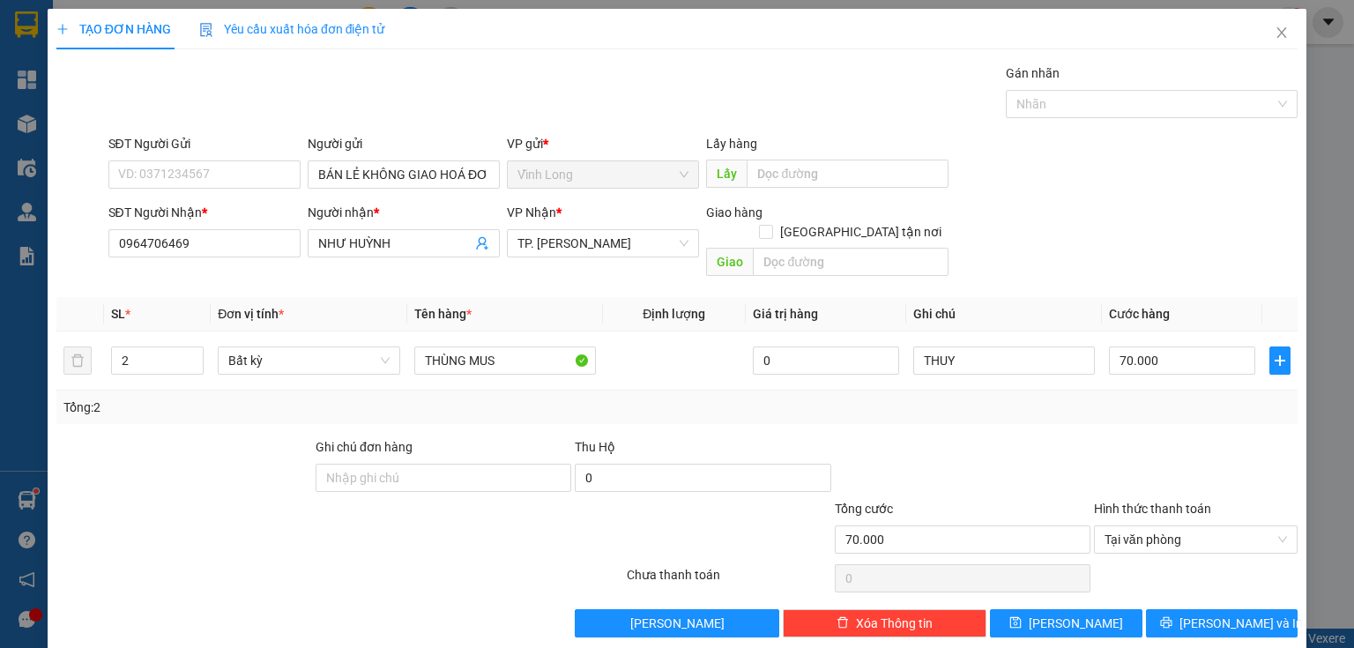
drag, startPoint x: 1181, startPoint y: 618, endPoint x: 1133, endPoint y: 596, distance: 52.4
click at [1178, 612] on div "TẠO ĐƠN HÀNG Yêu cầu xuất hóa đơn điện tử Transit Pickup Surcharge Ids Transit …" at bounding box center [677, 330] width 1259 height 642
click at [1226, 613] on span "[PERSON_NAME] và In" at bounding box center [1240, 622] width 123 height 19
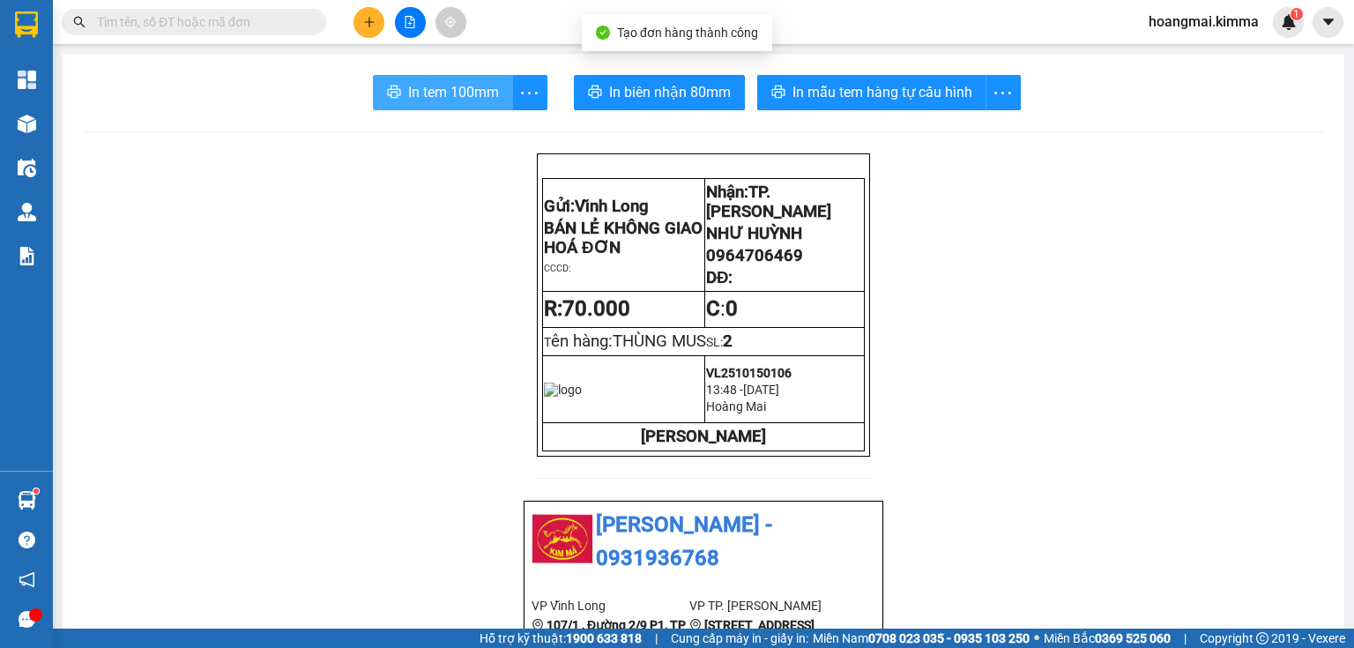
click at [462, 90] on span "In tem 100mm" at bounding box center [453, 92] width 91 height 22
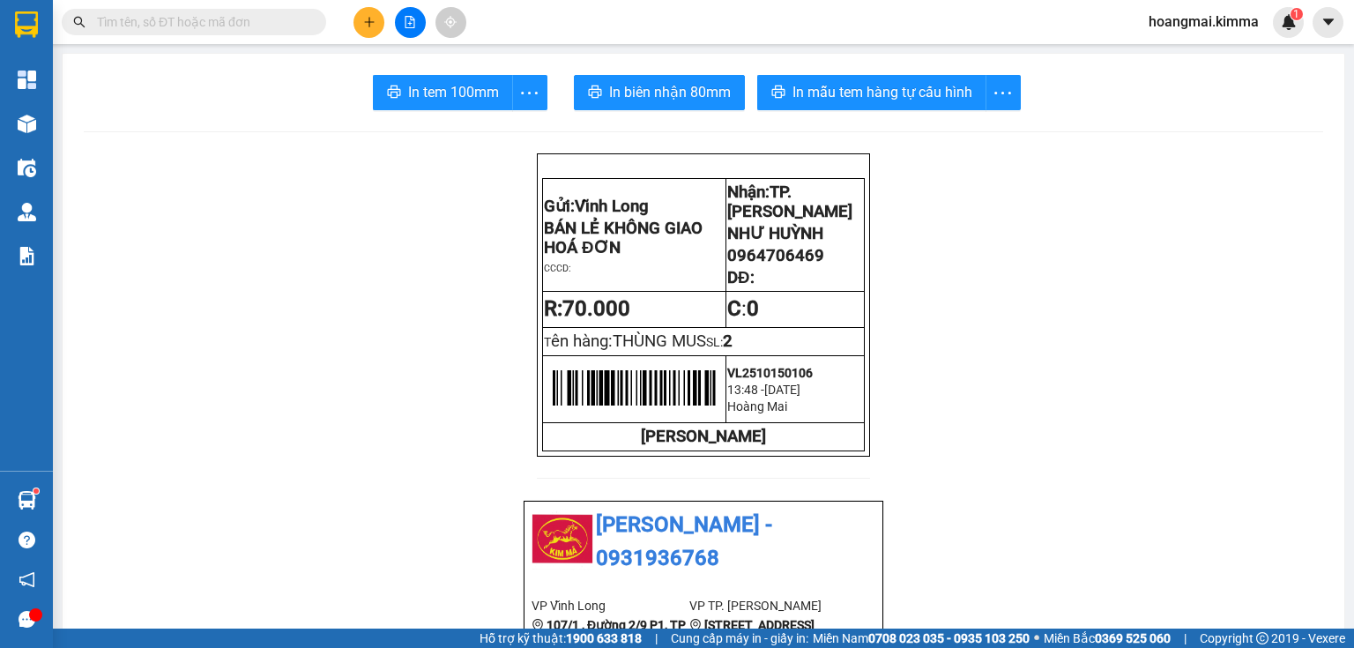
click at [167, 27] on input "text" at bounding box center [201, 21] width 208 height 19
click at [180, 21] on input "text" at bounding box center [201, 21] width 208 height 19
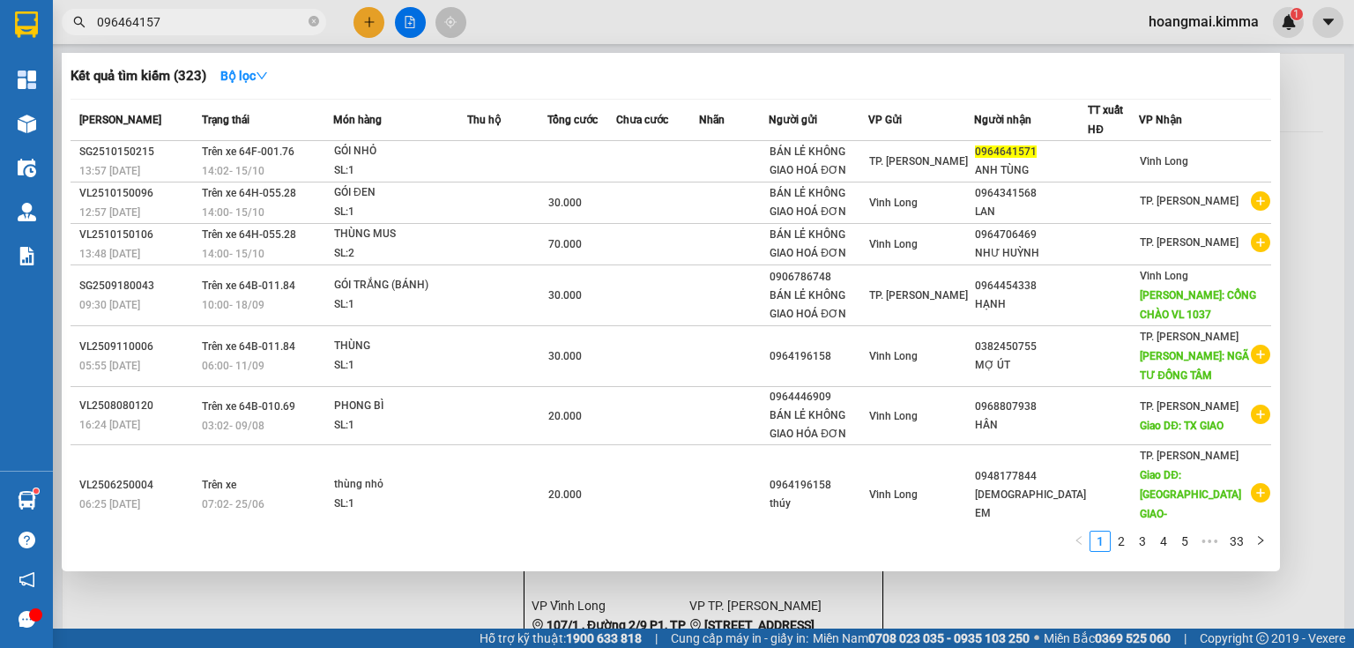
type input "0964641571"
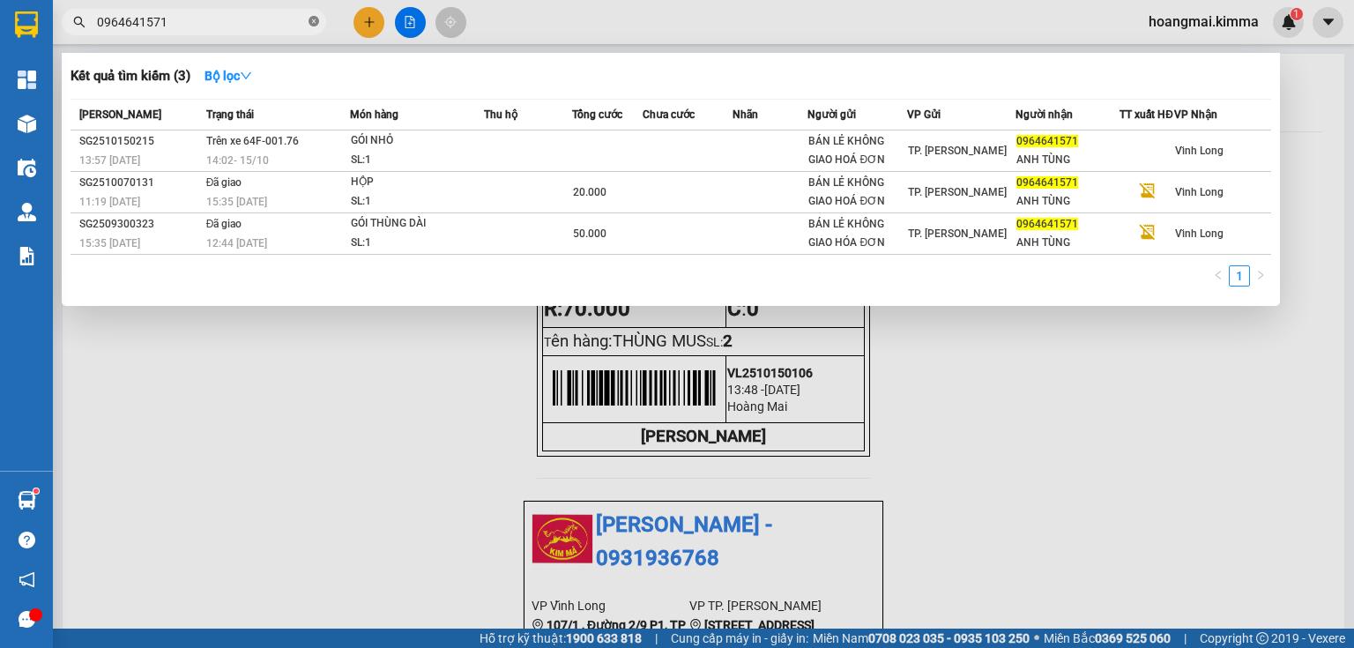
click at [313, 21] on icon "close-circle" at bounding box center [313, 21] width 11 height 11
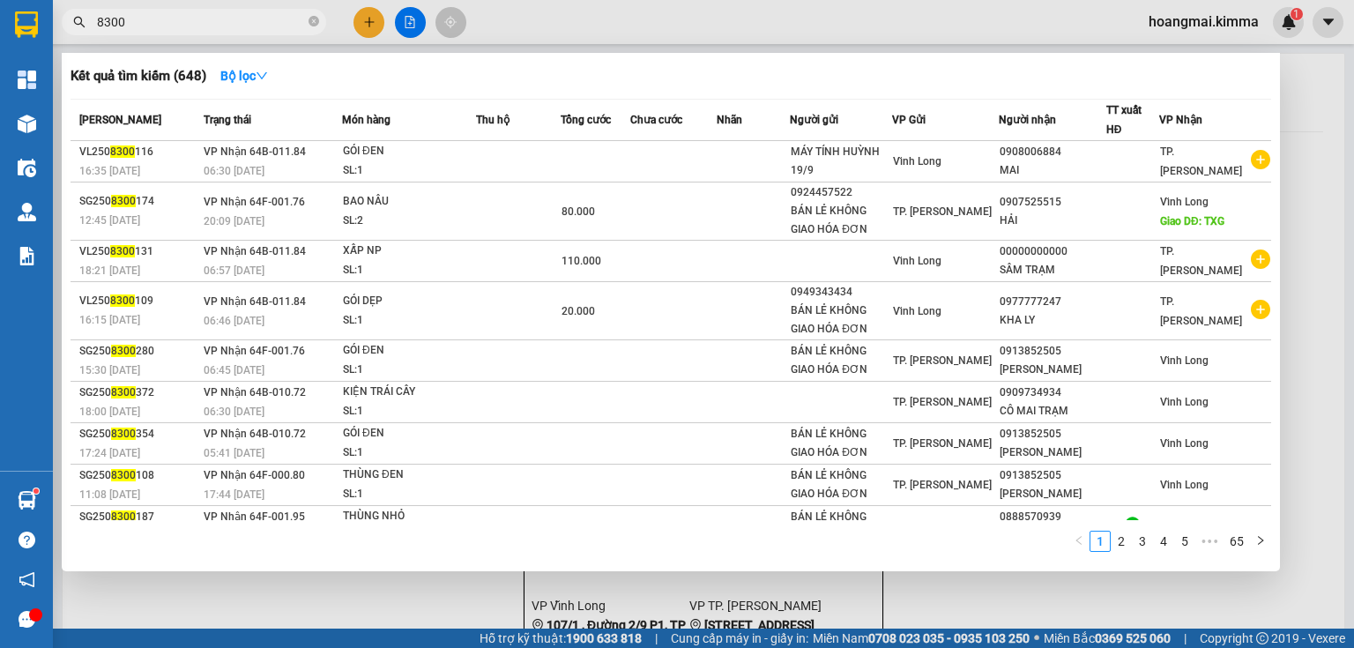
click at [95, 21] on span "8300" at bounding box center [194, 22] width 264 height 26
click at [92, 10] on span "8300" at bounding box center [194, 22] width 264 height 26
click at [95, 27] on span "8300" at bounding box center [194, 22] width 264 height 26
click at [100, 28] on input "8300" at bounding box center [201, 21] width 208 height 19
click at [97, 28] on input "8300" at bounding box center [201, 21] width 208 height 19
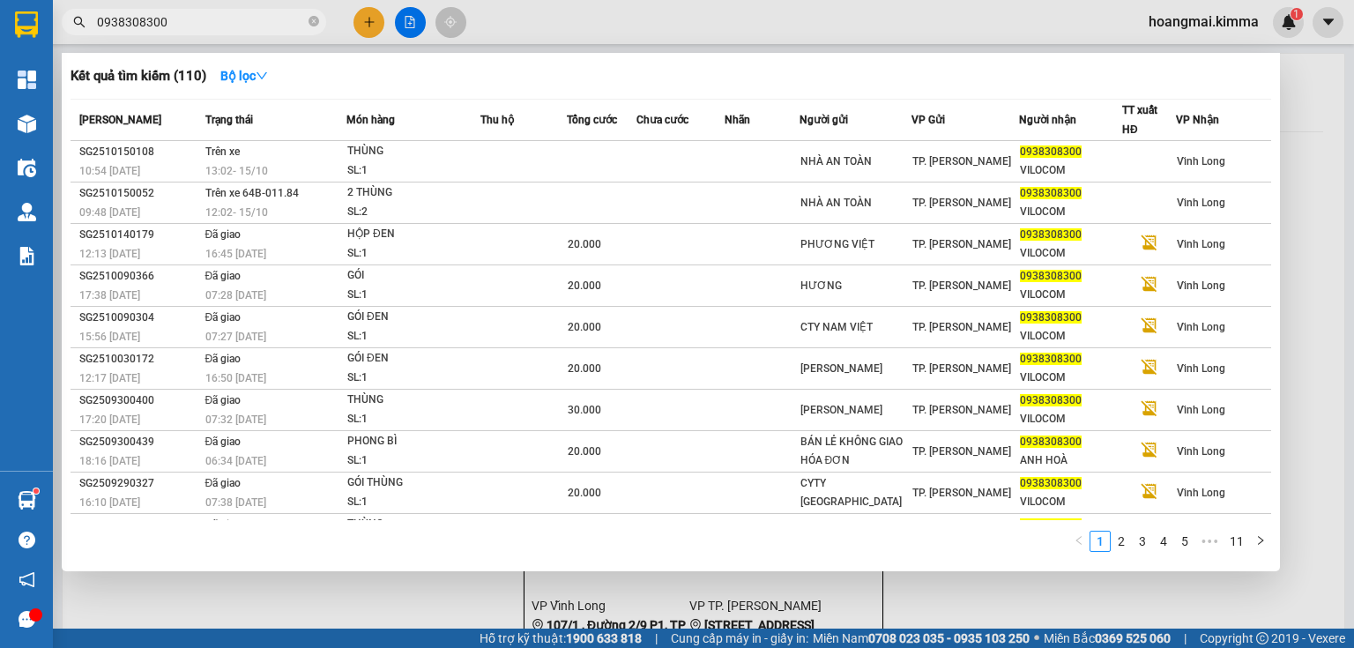
type input "0938308300"
click at [316, 18] on icon "close-circle" at bounding box center [313, 21] width 11 height 11
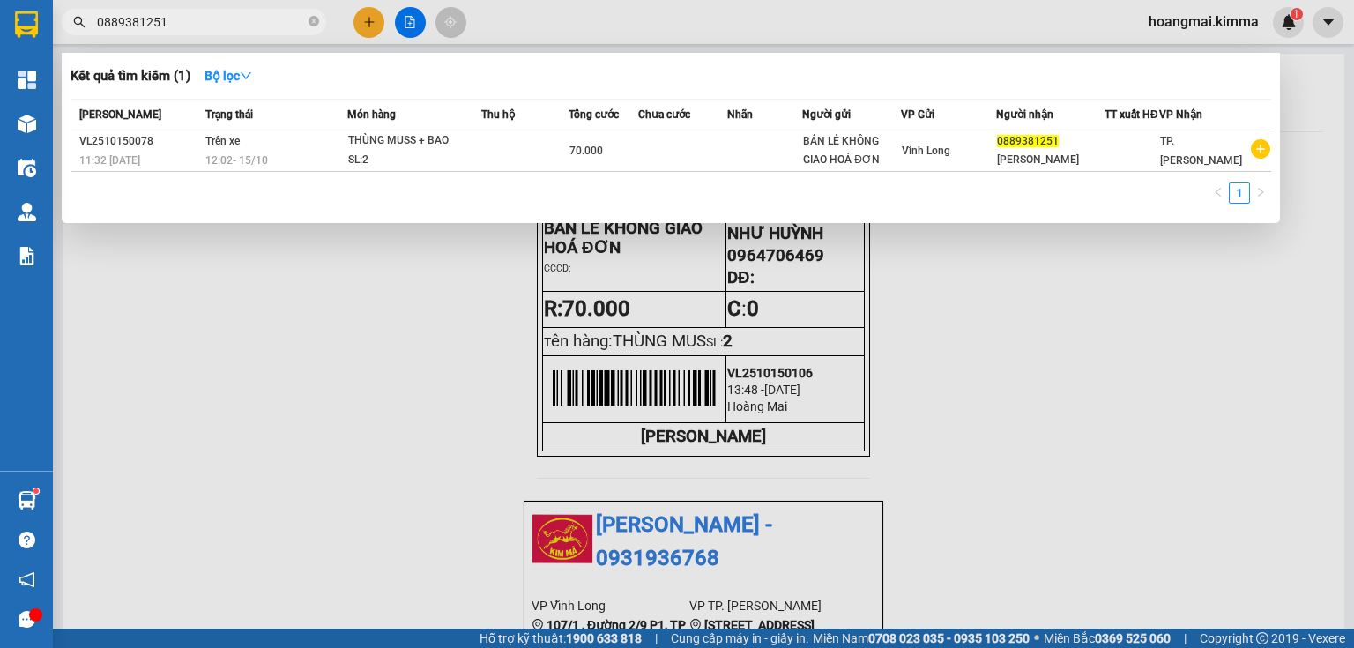
type input "0889381251"
click at [310, 17] on icon "close-circle" at bounding box center [313, 21] width 11 height 11
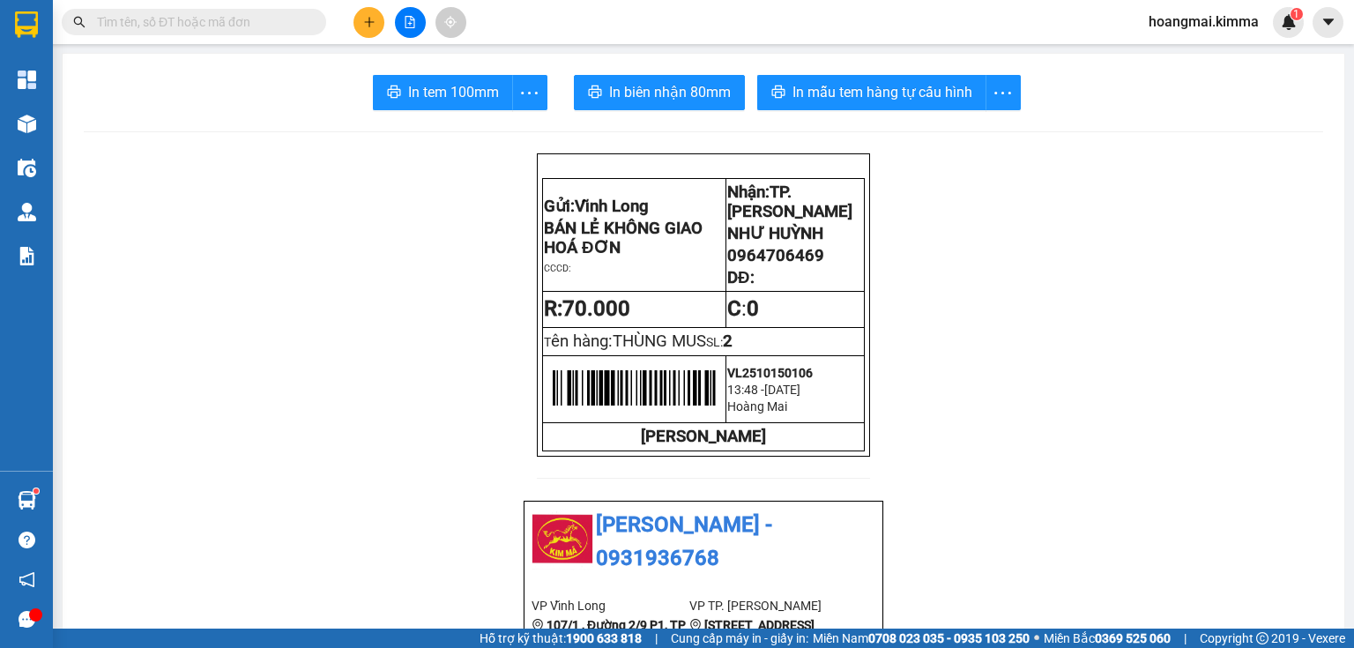
click at [367, 18] on icon "plus" at bounding box center [369, 22] width 12 height 12
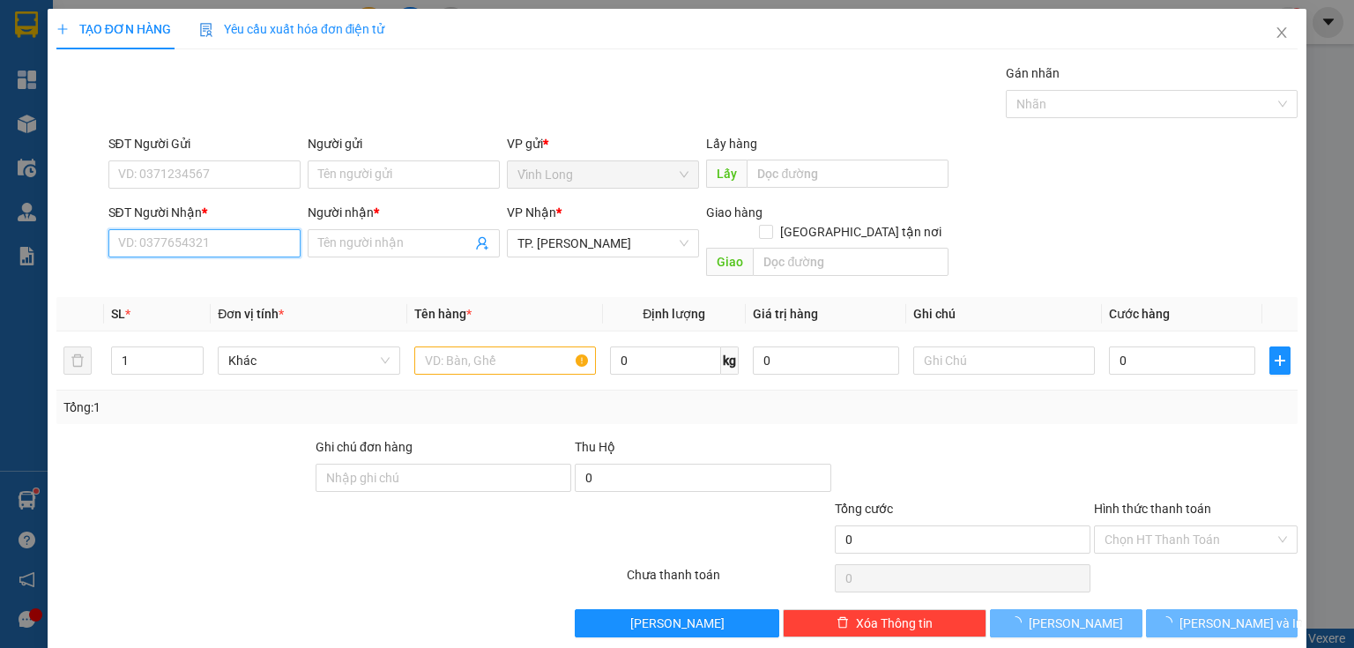
click at [264, 252] on input "SĐT Người Nhận *" at bounding box center [204, 243] width 192 height 28
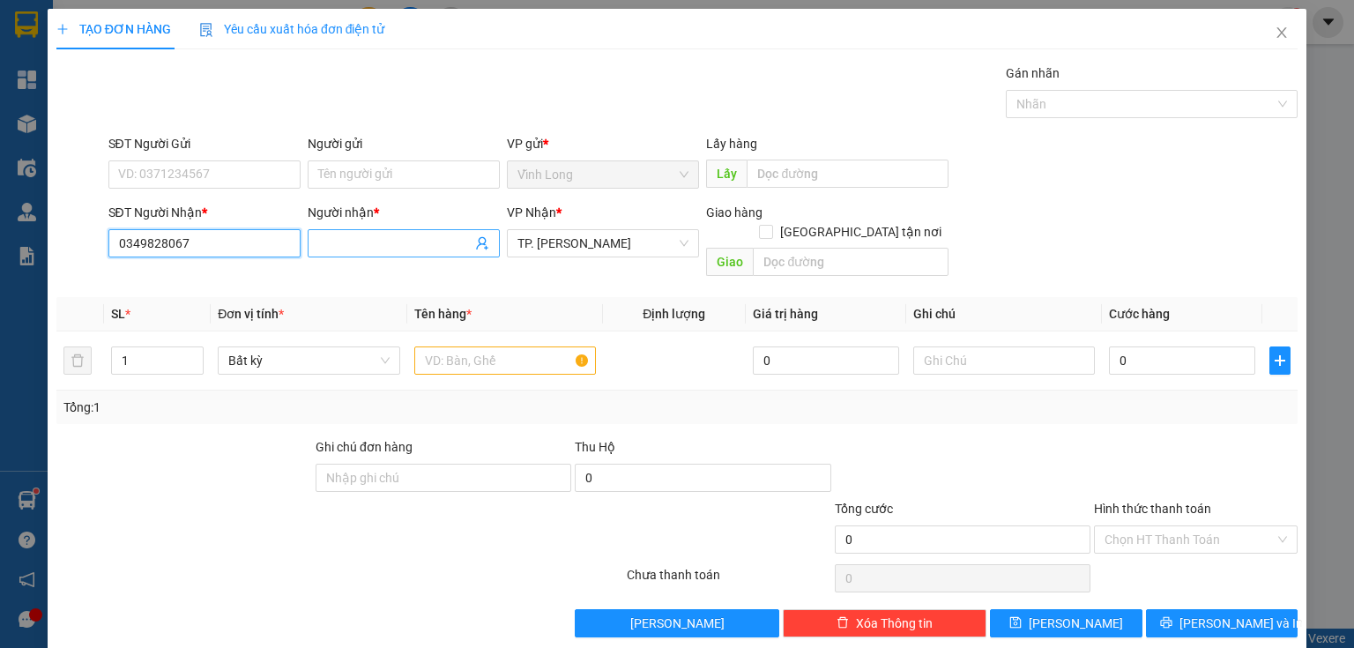
type input "0349828067"
click at [353, 234] on input "Người nhận *" at bounding box center [394, 243] width 153 height 19
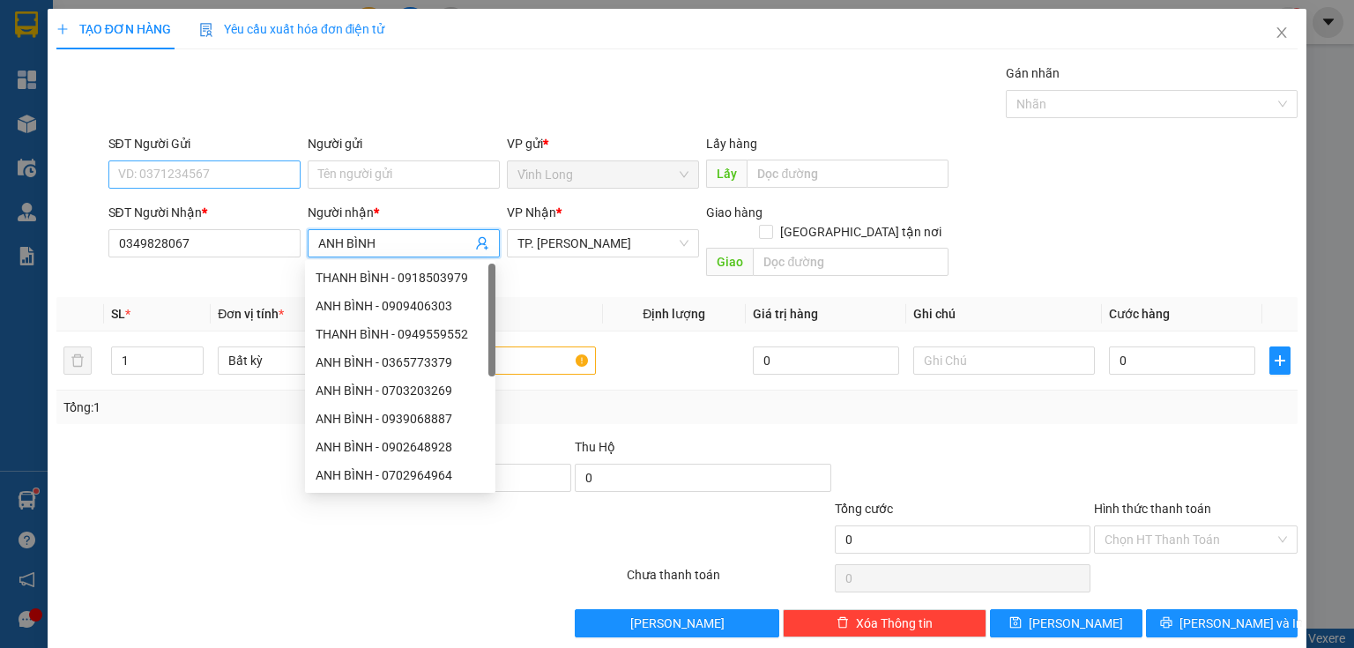
type input "ANH BÌNH"
drag, startPoint x: 210, startPoint y: 178, endPoint x: 268, endPoint y: 169, distance: 58.8
click at [212, 177] on input "SĐT Người Gửi" at bounding box center [204, 174] width 192 height 28
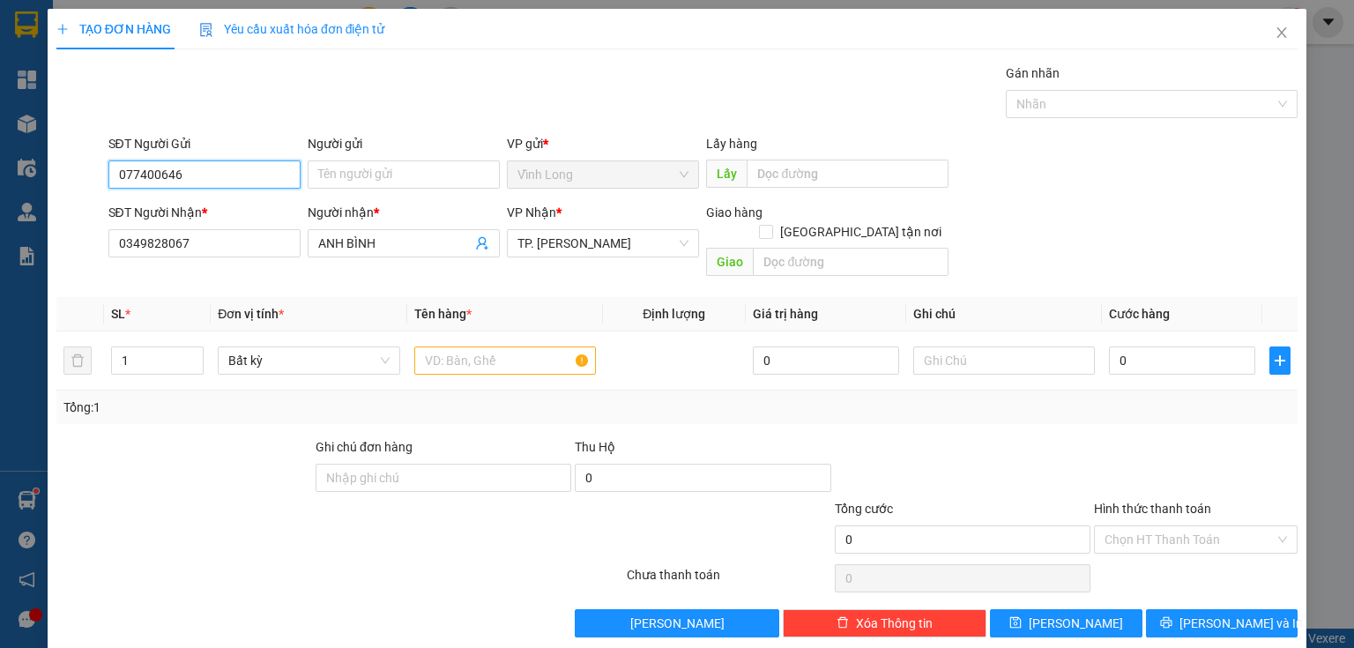
type input "0774006468"
click at [230, 209] on div "0774006468 - NHỰT" at bounding box center [202, 208] width 169 height 19
type input "NHỰT"
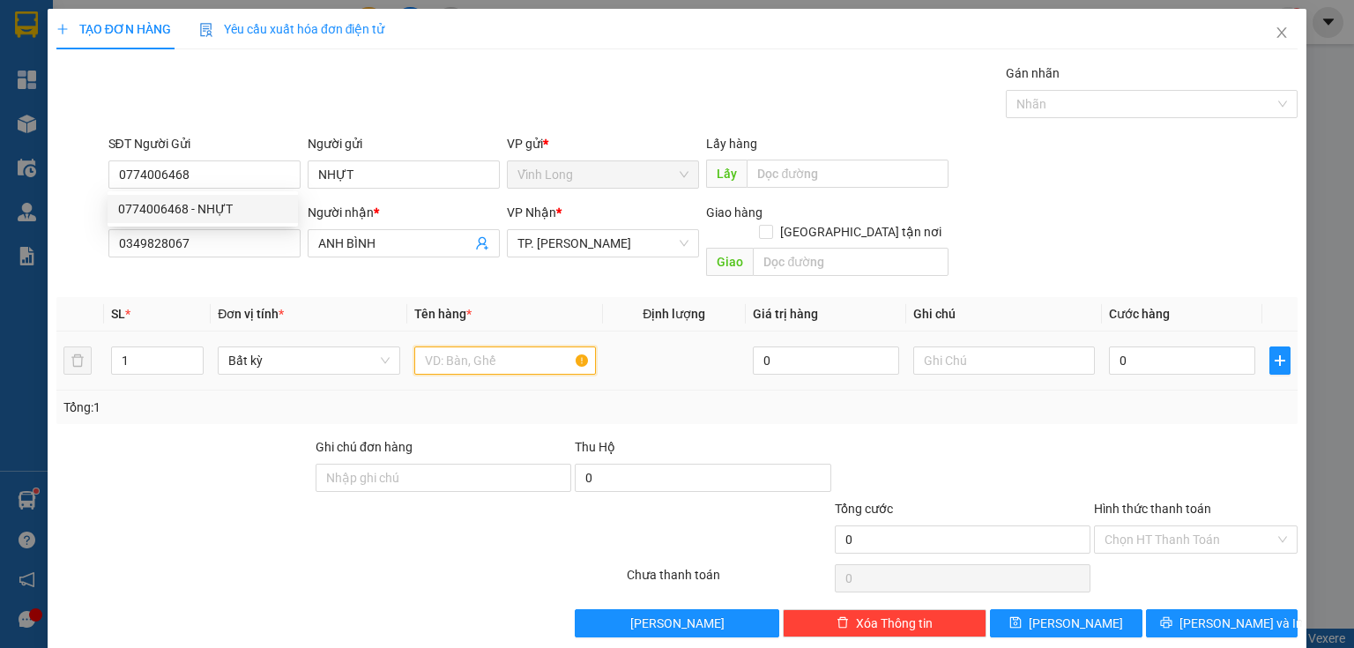
click at [479, 346] on input "text" at bounding box center [505, 360] width 182 height 28
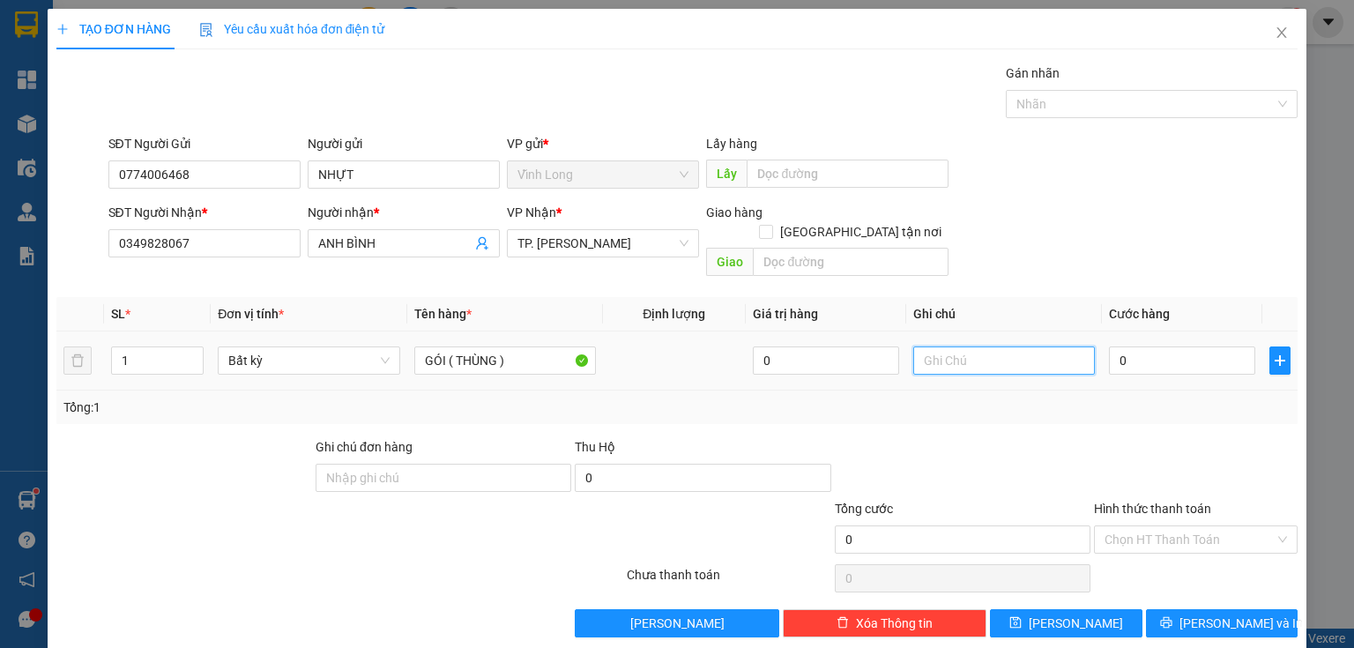
click at [941, 346] on input "text" at bounding box center [1004, 360] width 182 height 28
click at [1137, 353] on input "0" at bounding box center [1182, 360] width 146 height 28
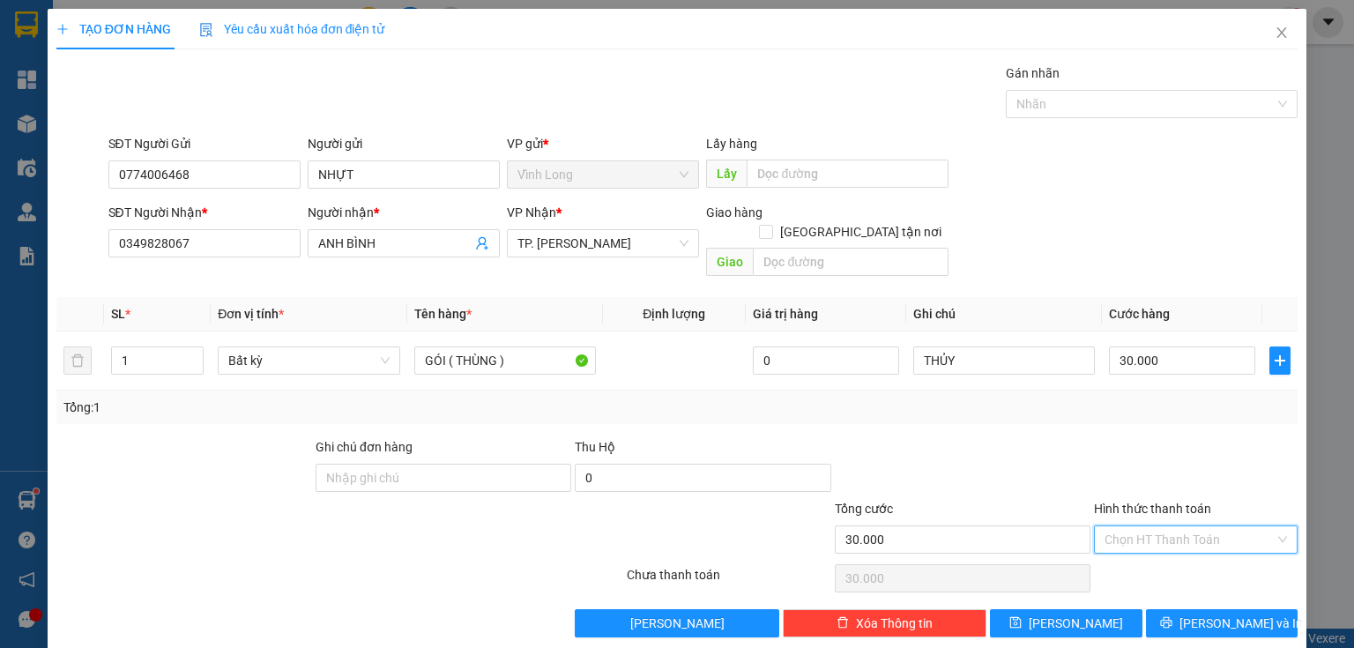
click at [1118, 526] on input "Hình thức thanh toán" at bounding box center [1189, 539] width 170 height 26
click at [1128, 552] on div "Tại văn phòng" at bounding box center [1187, 553] width 182 height 19
click at [1259, 609] on button "[PERSON_NAME] và In" at bounding box center [1222, 623] width 152 height 28
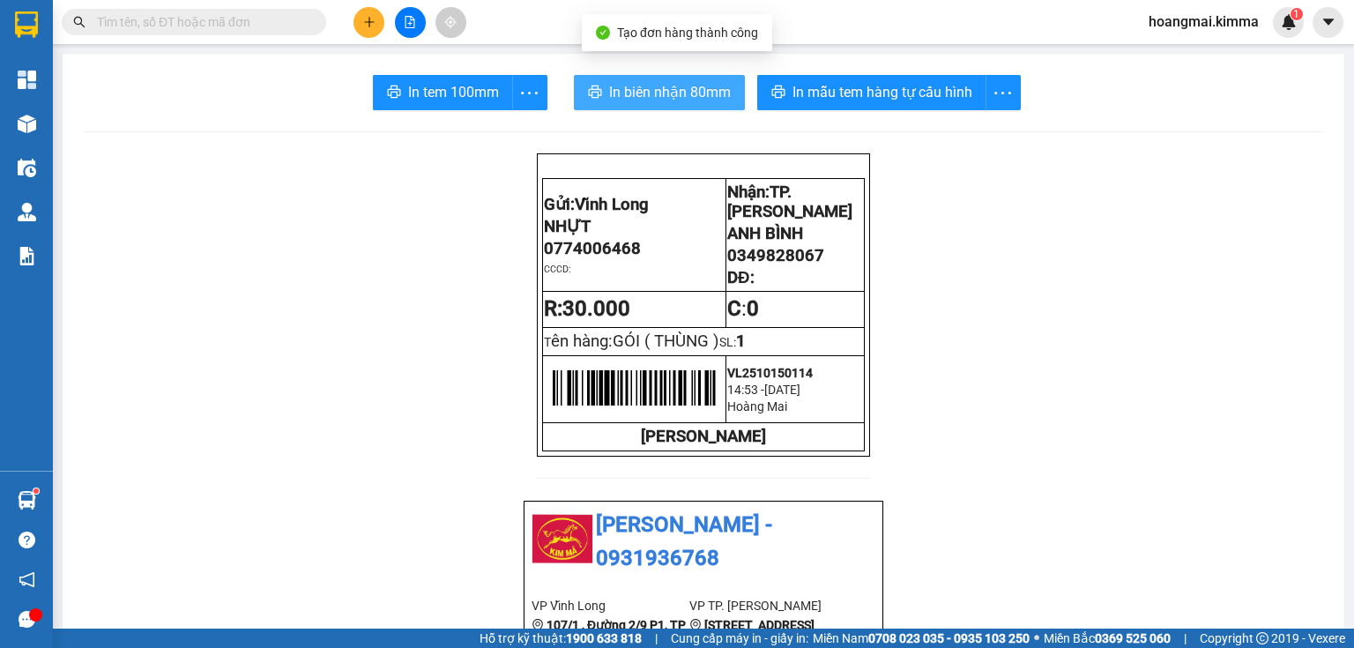
click at [697, 88] on span "In biên nhận 80mm" at bounding box center [670, 92] width 122 height 22
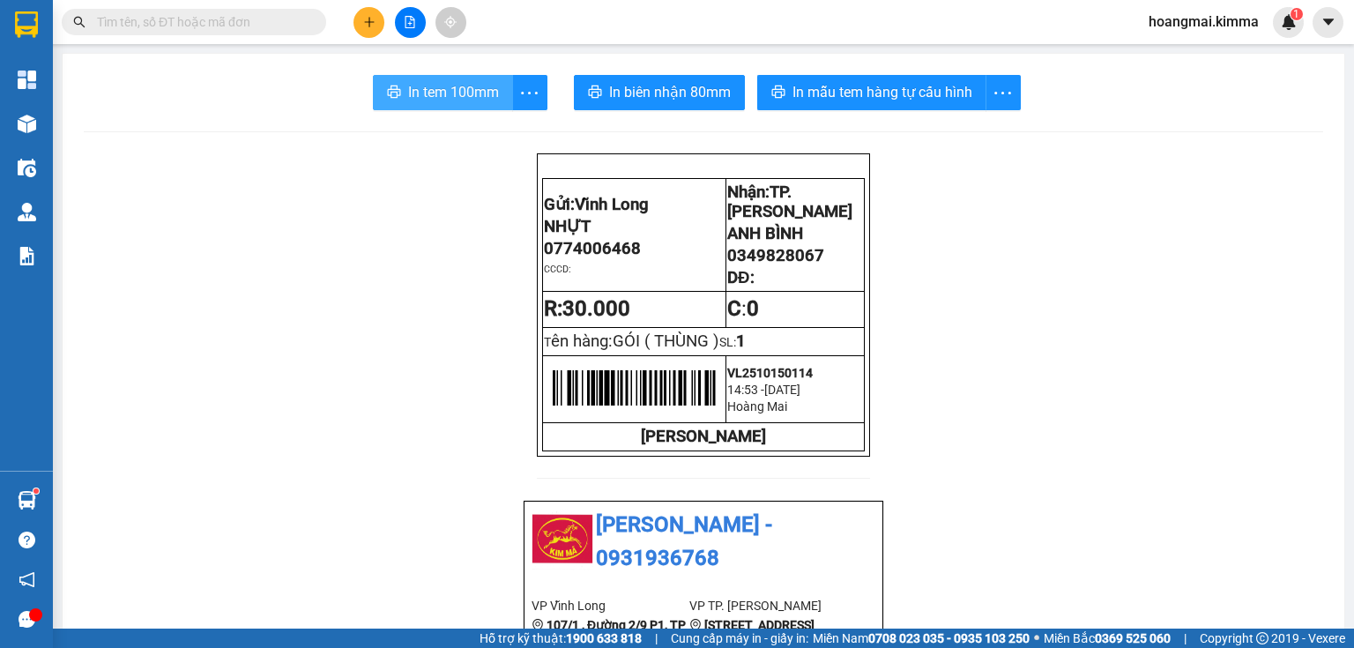
click at [451, 102] on span "In tem 100mm" at bounding box center [453, 92] width 91 height 22
click at [151, 21] on input "text" at bounding box center [201, 21] width 208 height 19
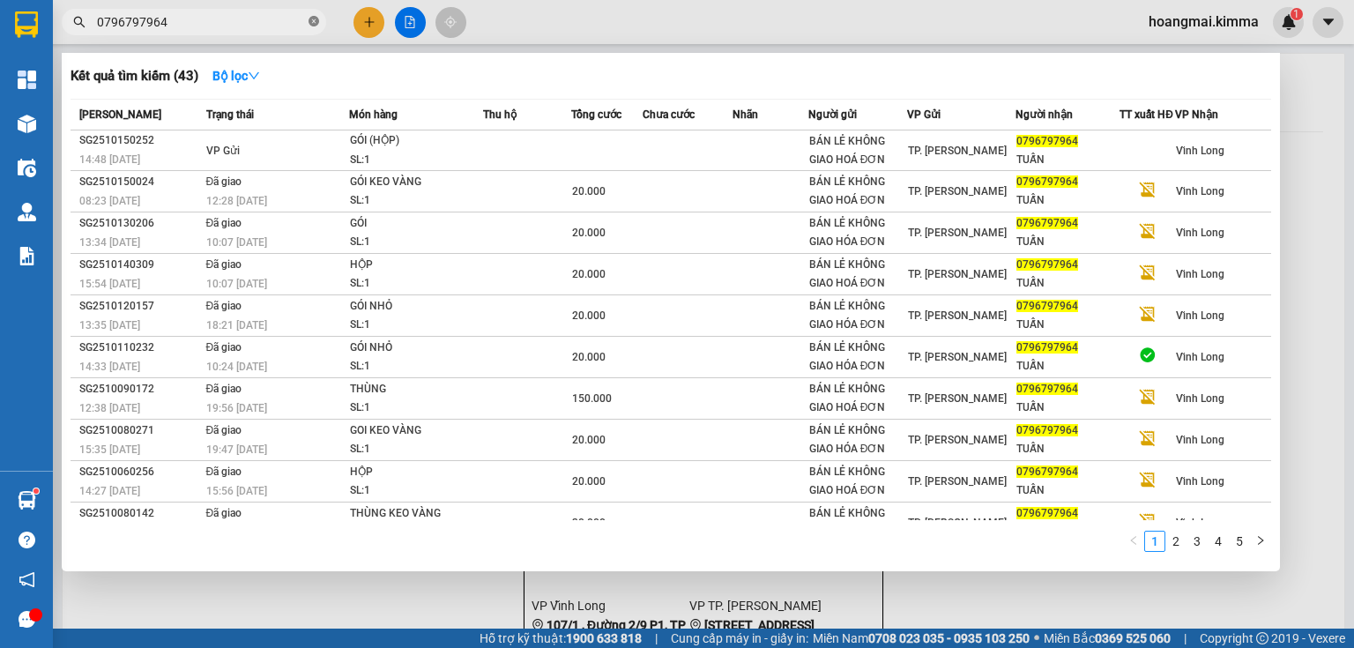
click at [310, 25] on icon "close-circle" at bounding box center [313, 21] width 11 height 11
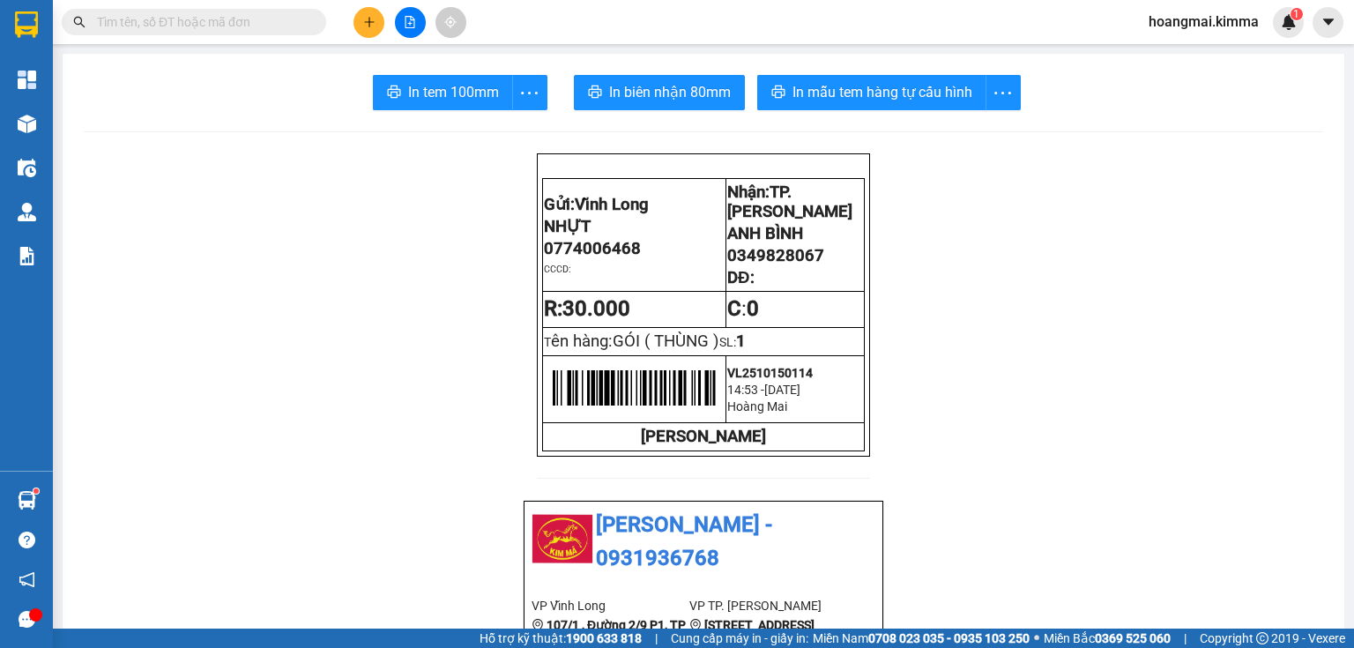
click at [367, 18] on icon "plus" at bounding box center [369, 22] width 12 height 12
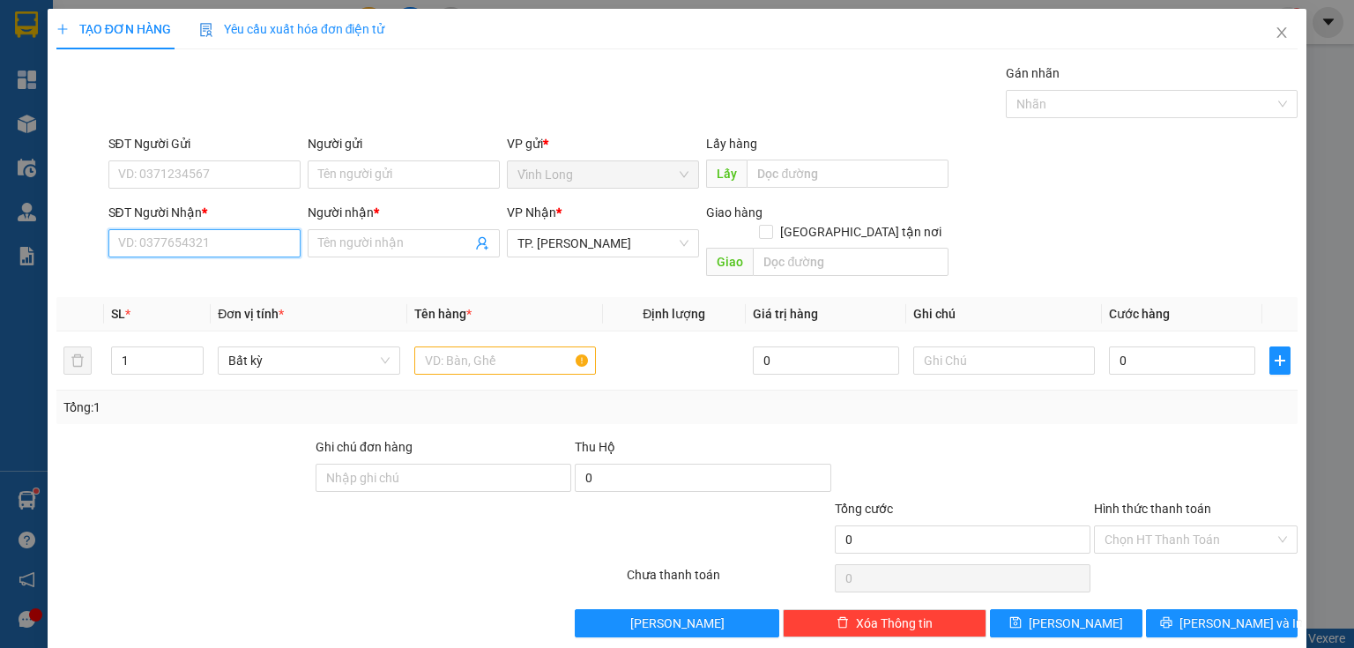
click at [227, 239] on input "SĐT Người Nhận *" at bounding box center [204, 243] width 192 height 28
click at [353, 249] on input "Người nhận *" at bounding box center [394, 243] width 153 height 19
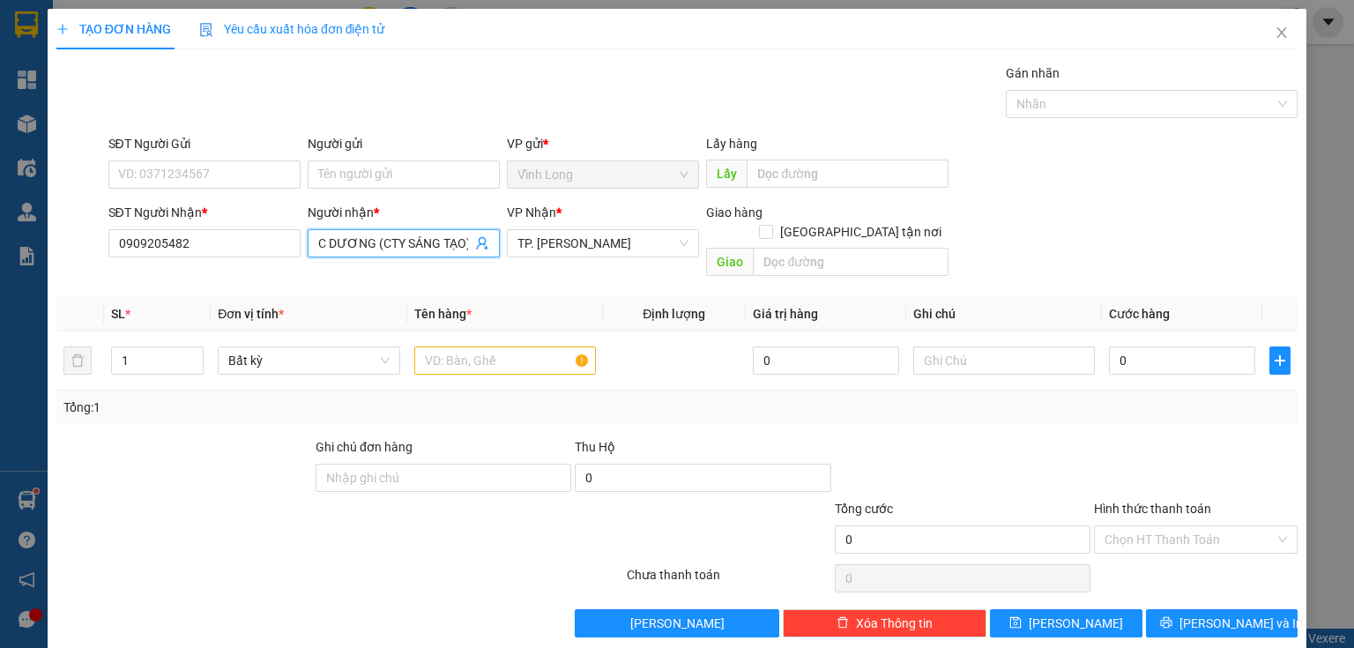
scroll to position [0, 1]
click at [250, 175] on input "SĐT Người Gửi" at bounding box center [204, 174] width 192 height 28
click at [462, 346] on input "text" at bounding box center [505, 360] width 182 height 28
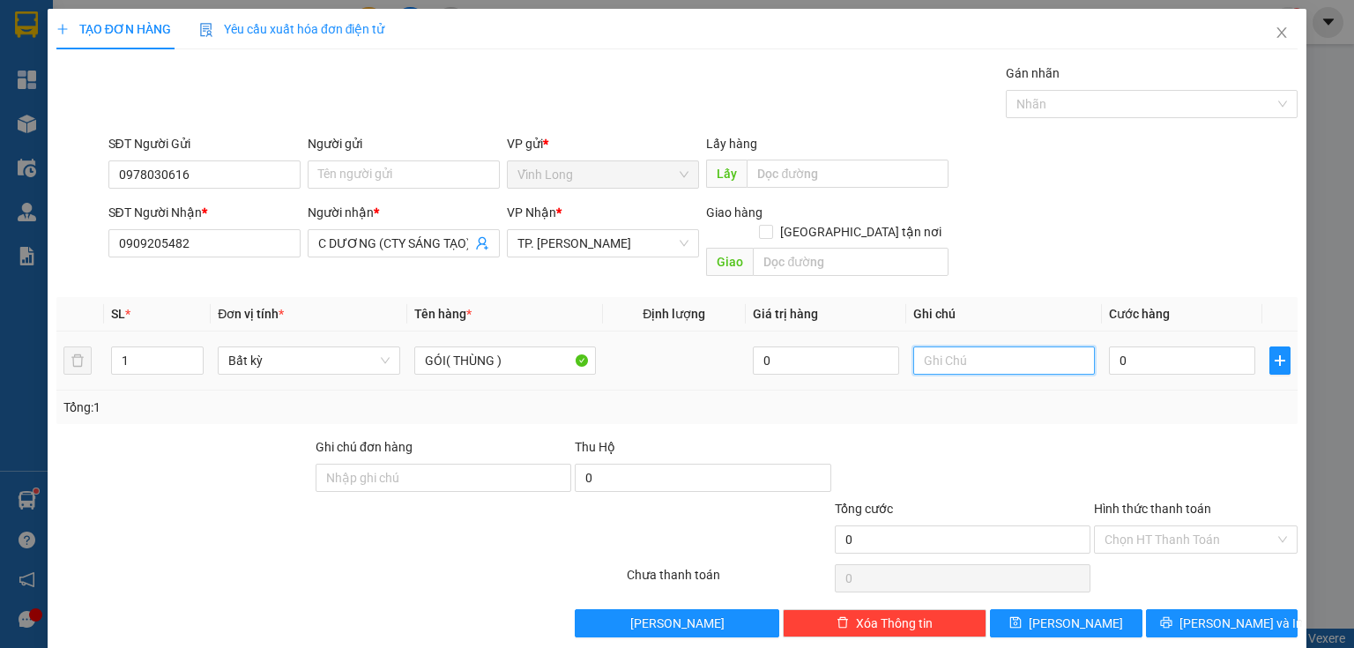
click at [952, 346] on input "text" at bounding box center [1004, 360] width 182 height 28
click at [1118, 346] on input "0" at bounding box center [1182, 360] width 146 height 28
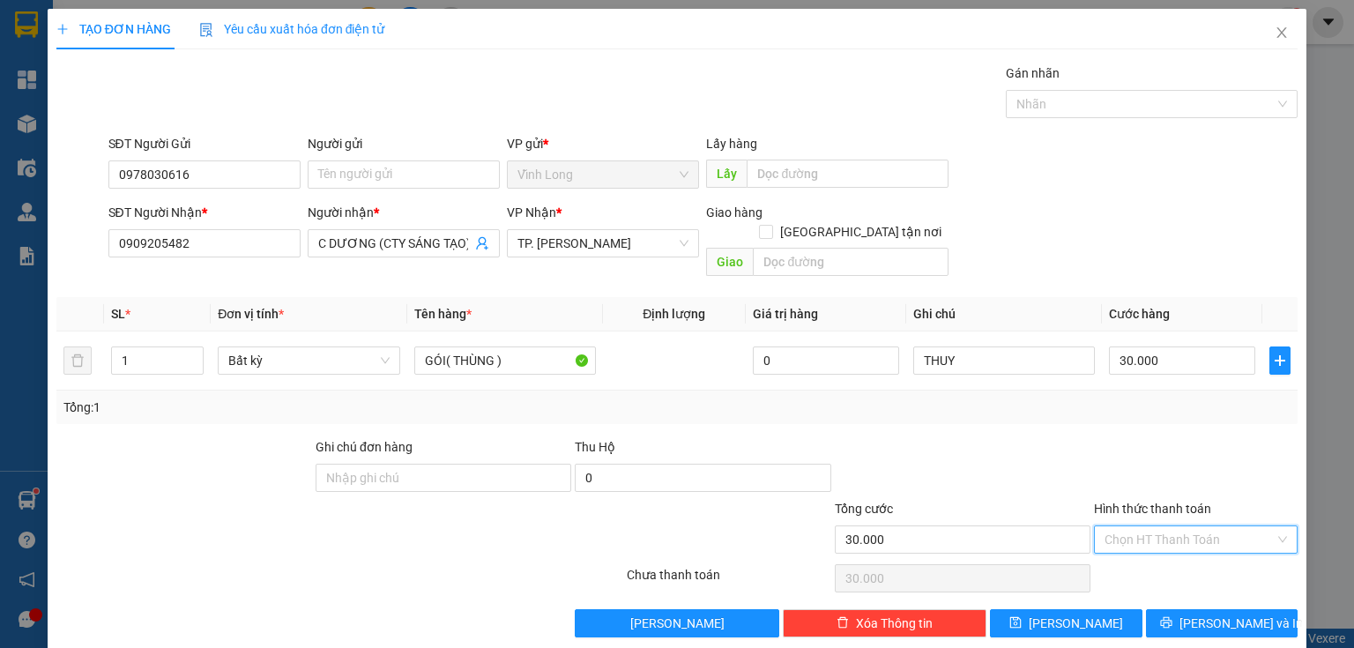
click at [1118, 526] on input "Hình thức thanh toán" at bounding box center [1189, 539] width 170 height 26
click at [1131, 559] on div "Tại văn phòng" at bounding box center [1187, 553] width 182 height 19
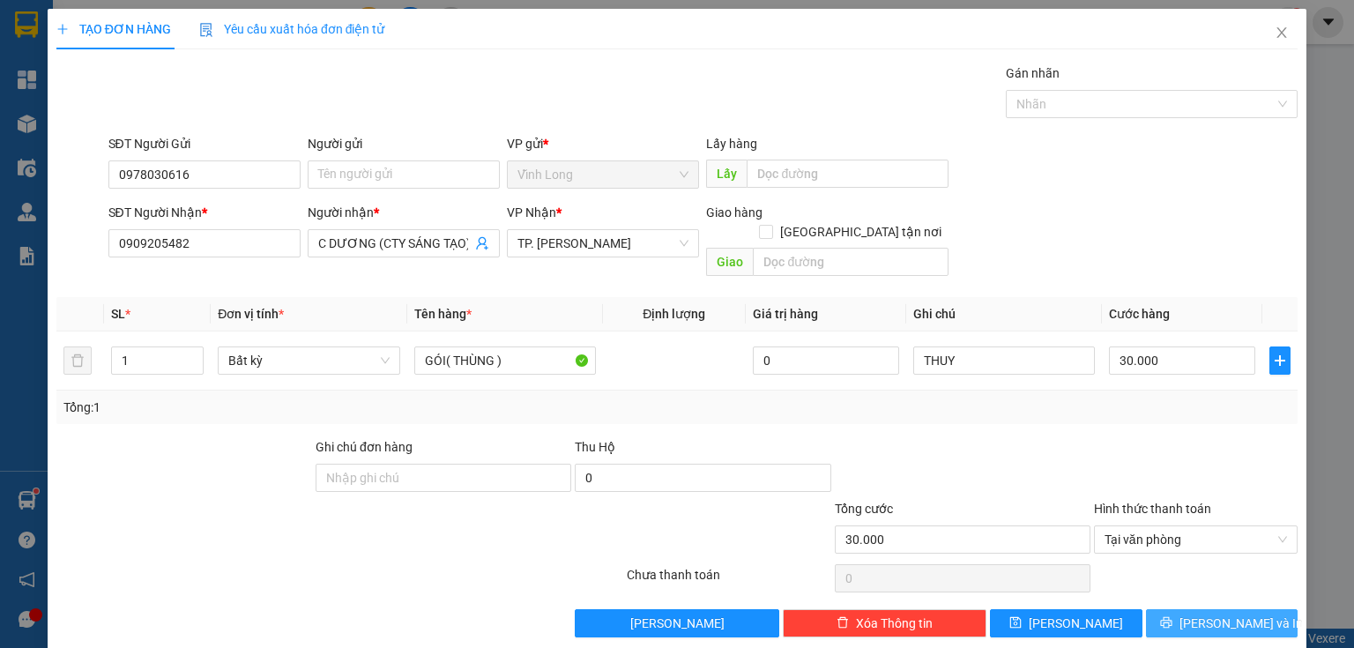
click at [1151, 609] on button "[PERSON_NAME] và In" at bounding box center [1222, 623] width 152 height 28
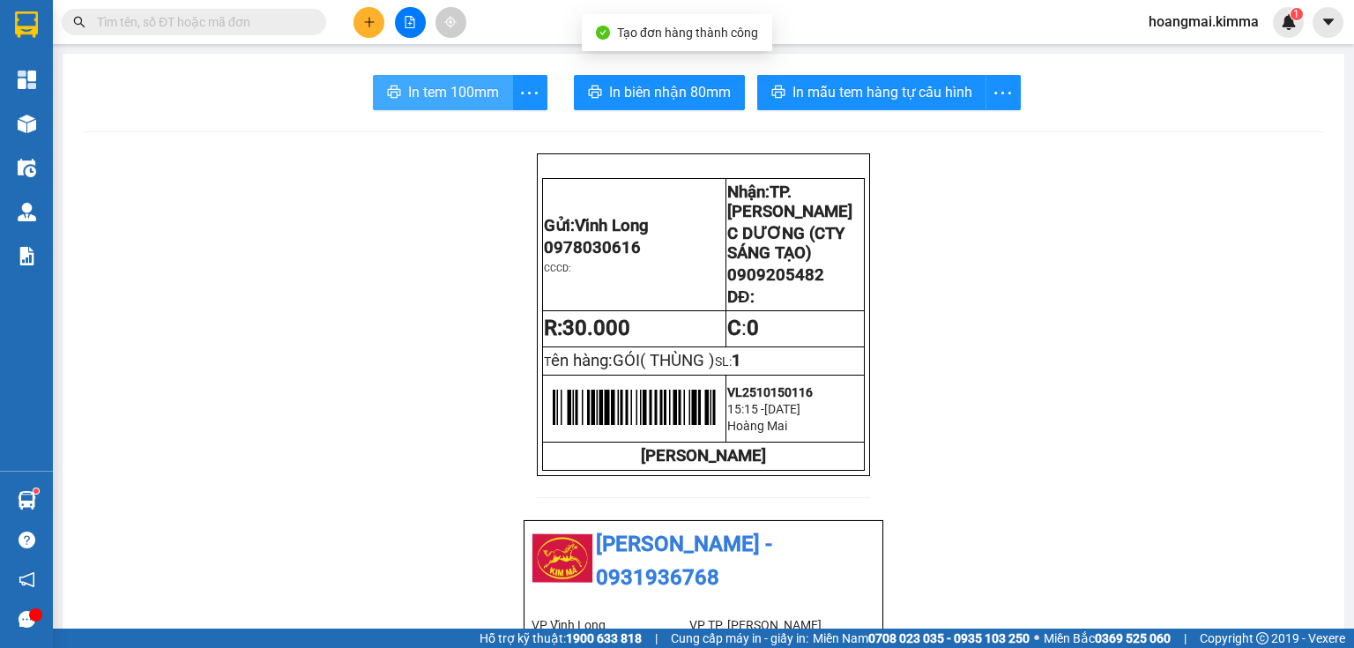
click at [487, 95] on span "In tem 100mm" at bounding box center [453, 92] width 91 height 22
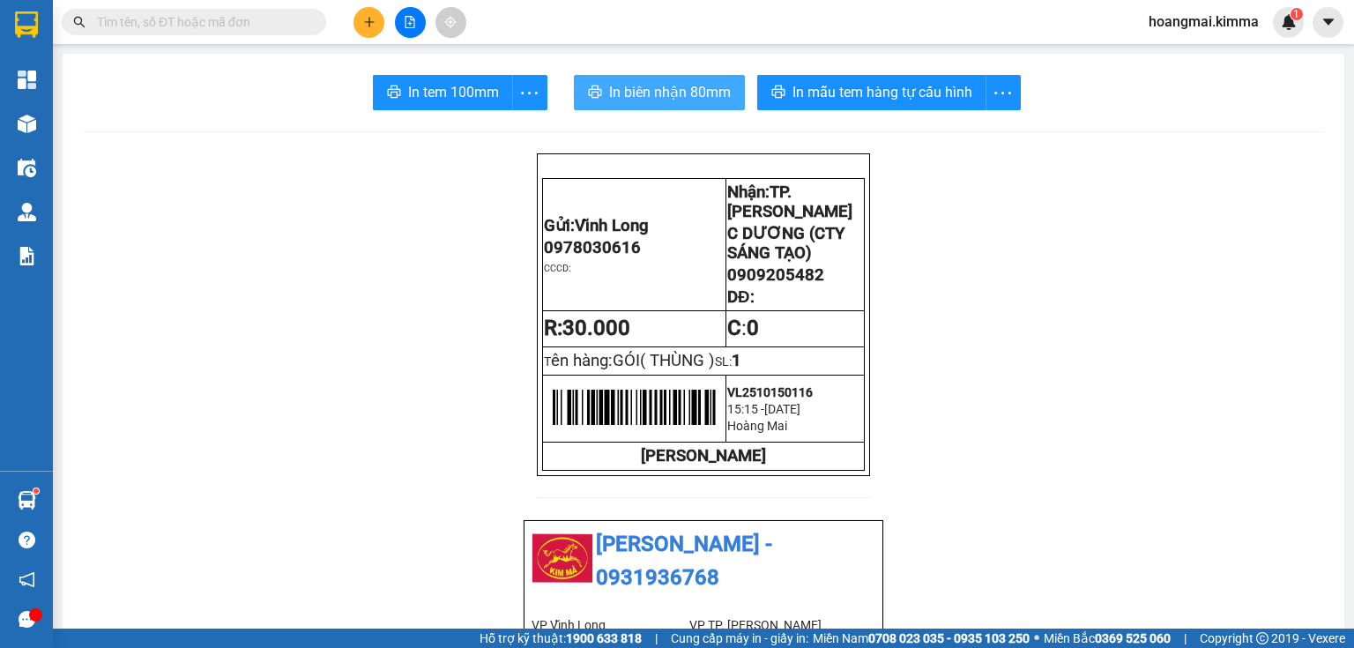
click at [699, 94] on span "In biên nhận 80mm" at bounding box center [670, 92] width 122 height 22
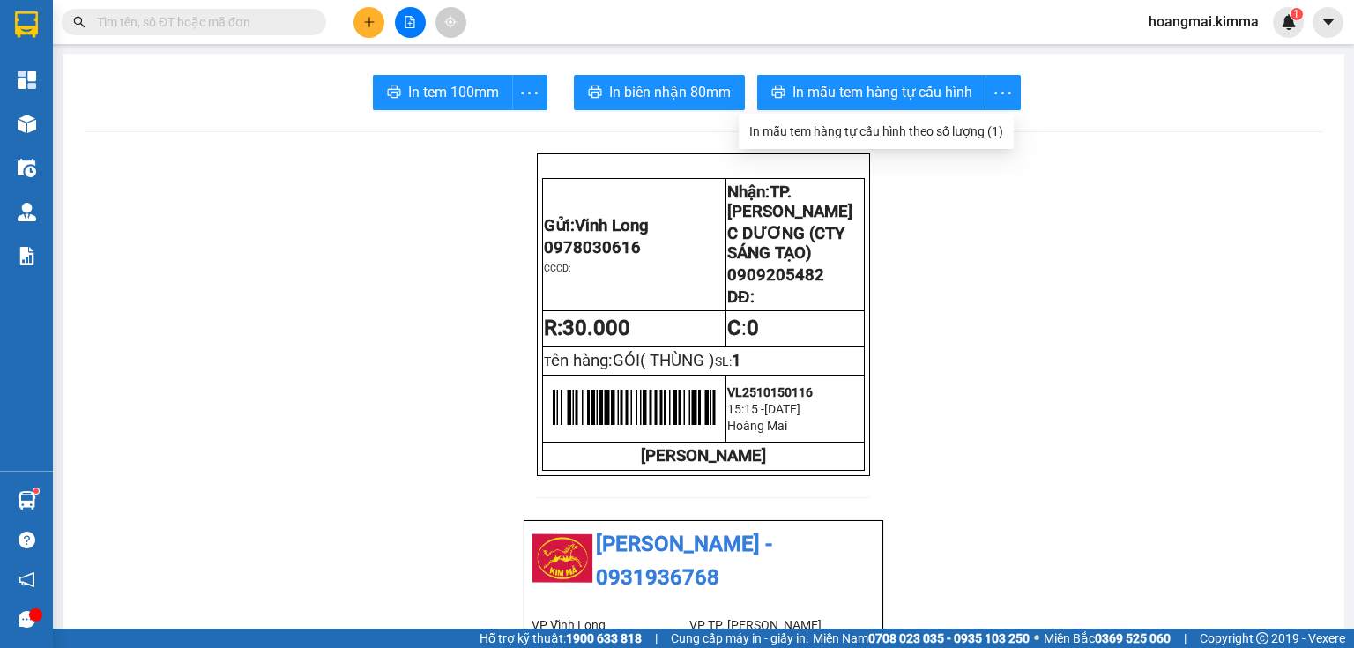
scroll to position [141, 0]
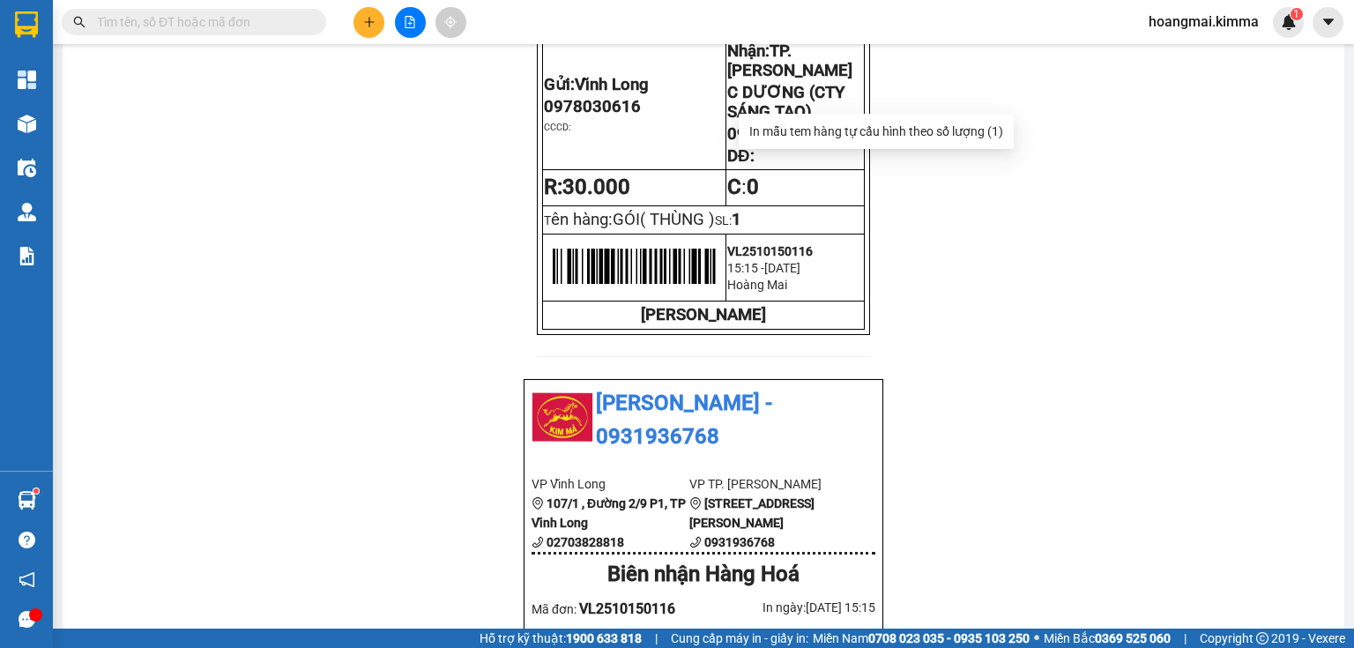
click at [219, 26] on input "text" at bounding box center [201, 21] width 208 height 19
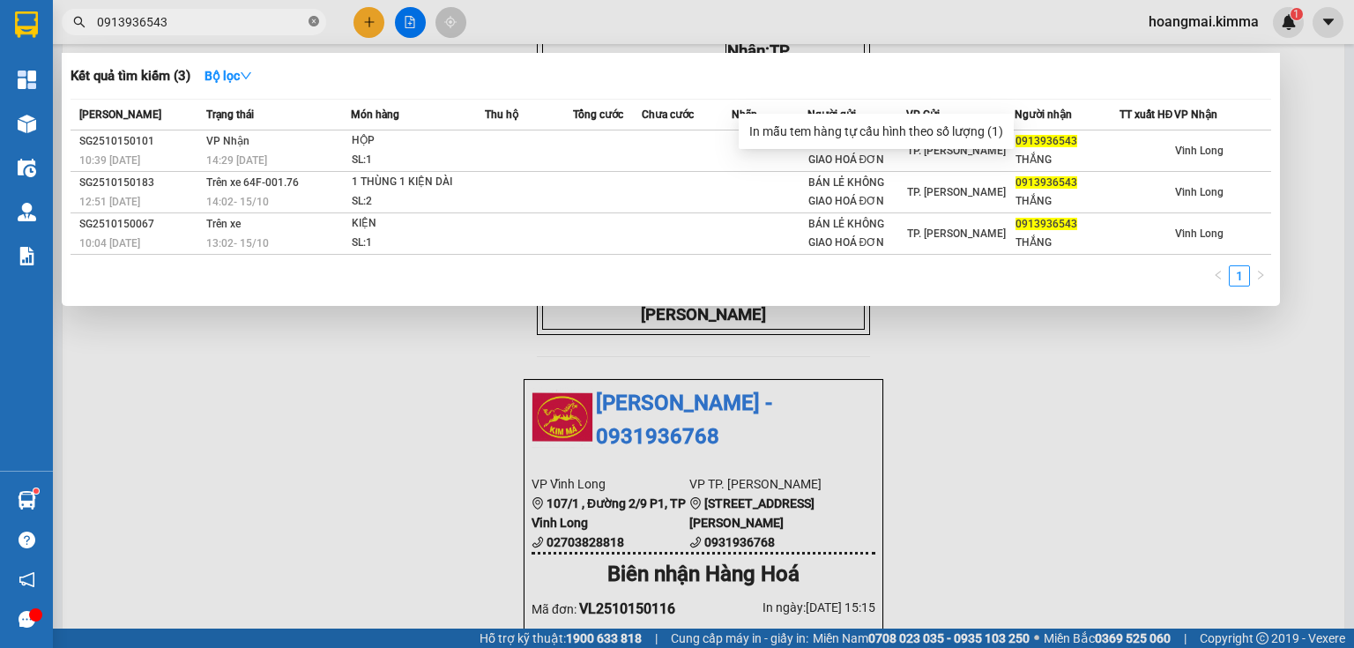
click at [309, 22] on icon "close-circle" at bounding box center [313, 21] width 11 height 11
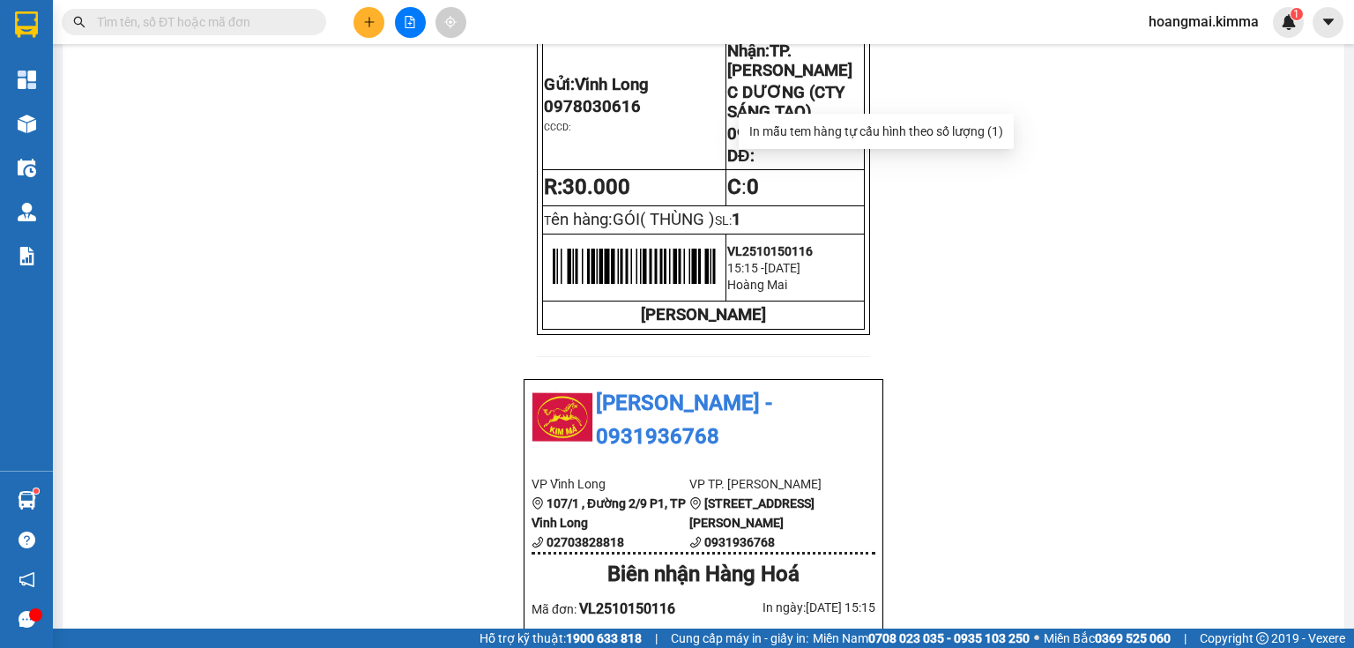
click at [365, 2] on div "Kết quả tìm kiếm ( 3 ) Bộ lọc Mã ĐH Trạng thái Món hàng Thu hộ Tổng cước Chưa c…" at bounding box center [677, 22] width 1354 height 44
click at [363, 27] on button at bounding box center [368, 22] width 31 height 31
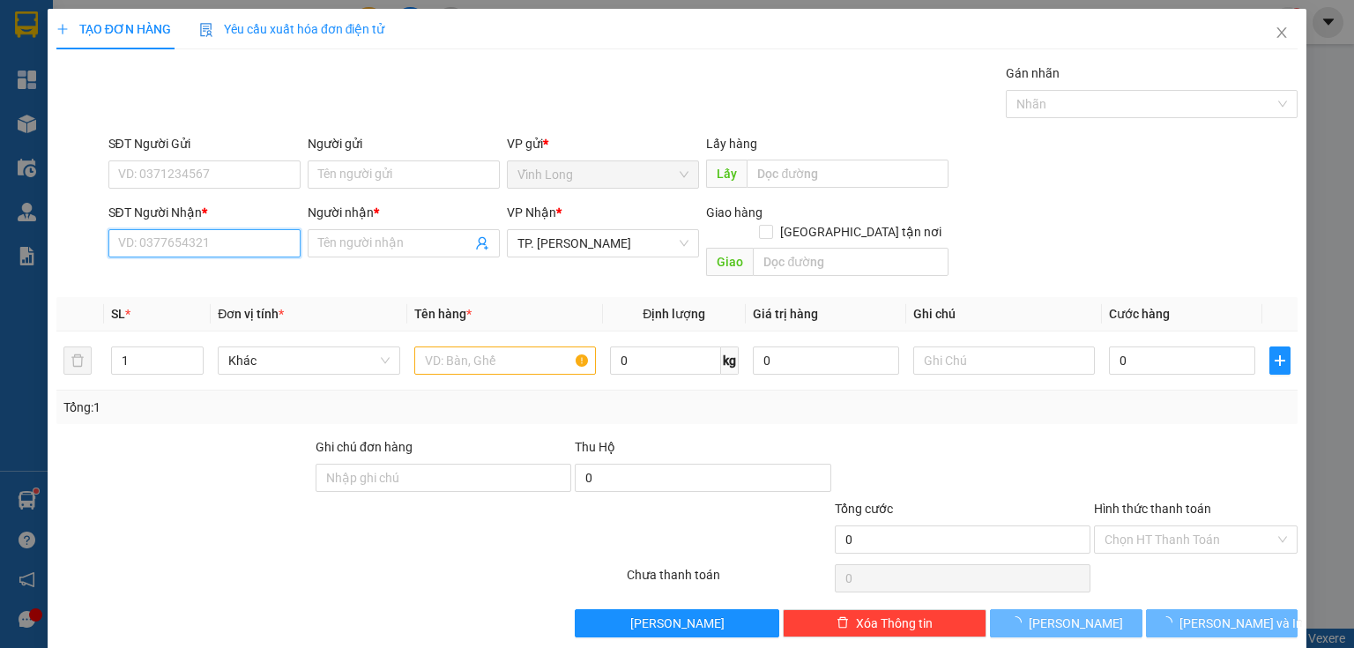
click at [266, 234] on input "SĐT Người Nhận *" at bounding box center [204, 243] width 192 height 28
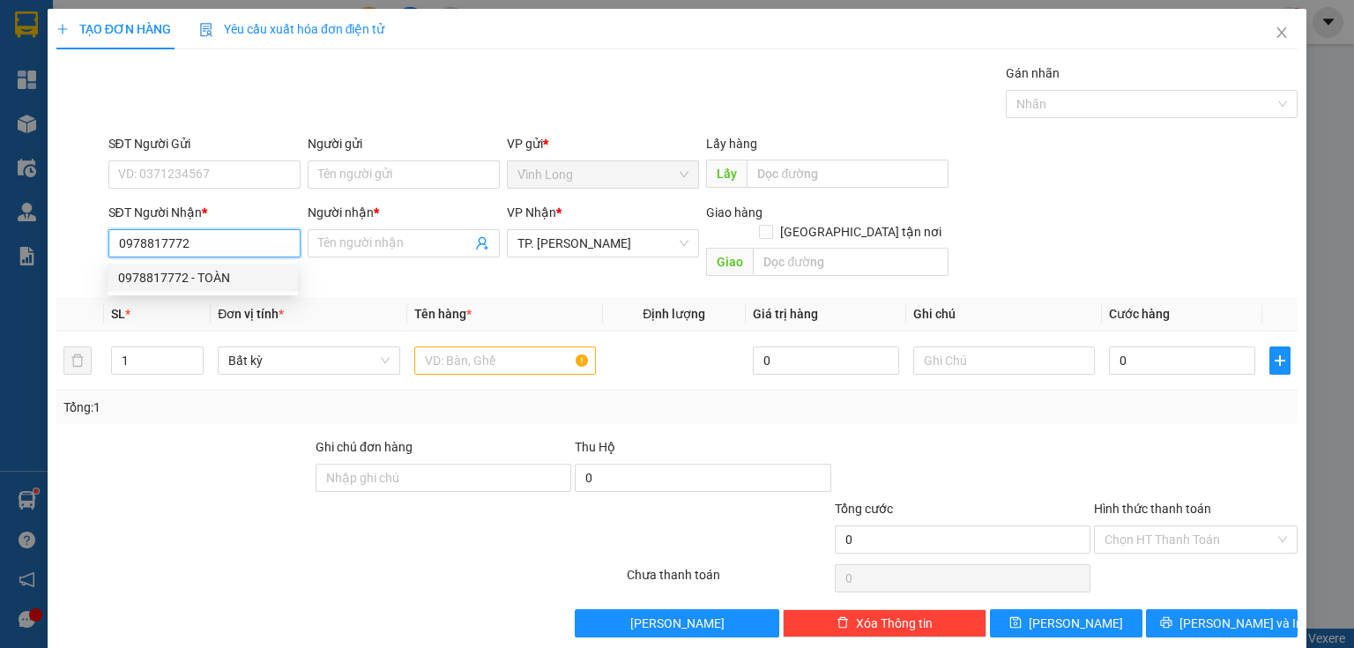
drag, startPoint x: 194, startPoint y: 280, endPoint x: 242, endPoint y: 189, distance: 103.3
click at [197, 276] on div "0978817772 - TOÀN" at bounding box center [202, 277] width 169 height 19
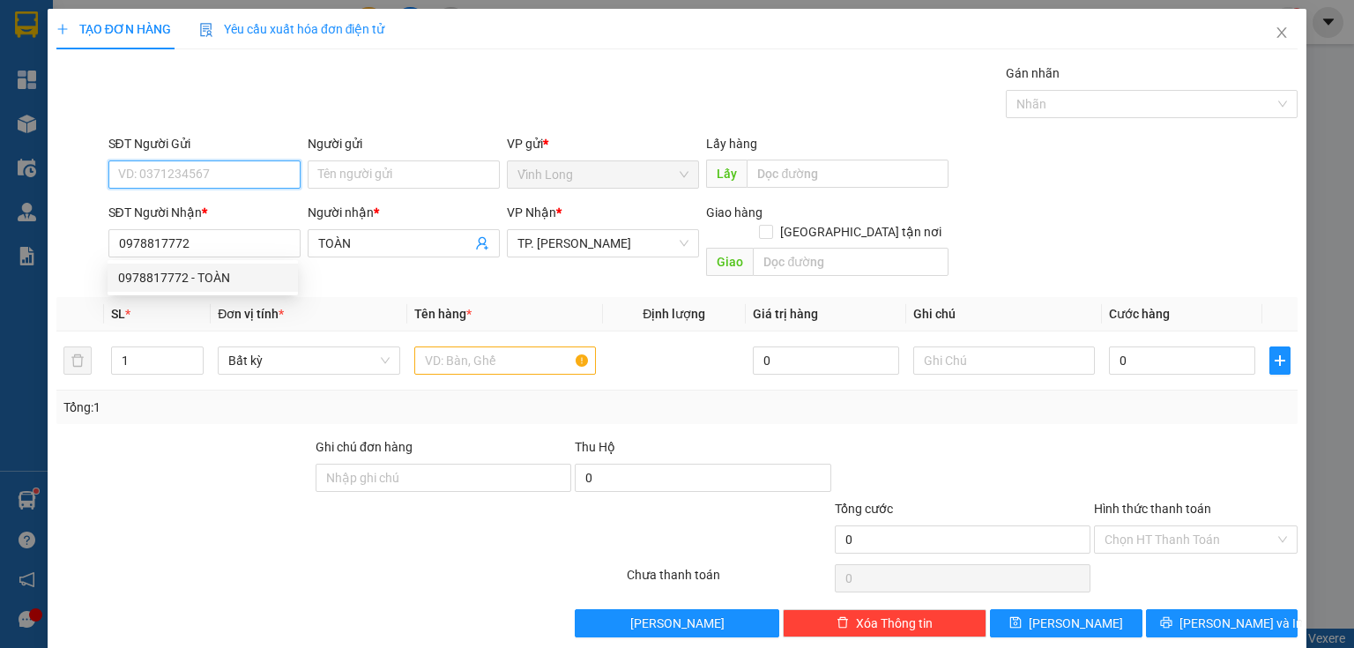
click at [249, 167] on input "SĐT Người Gửi" at bounding box center [204, 174] width 192 height 28
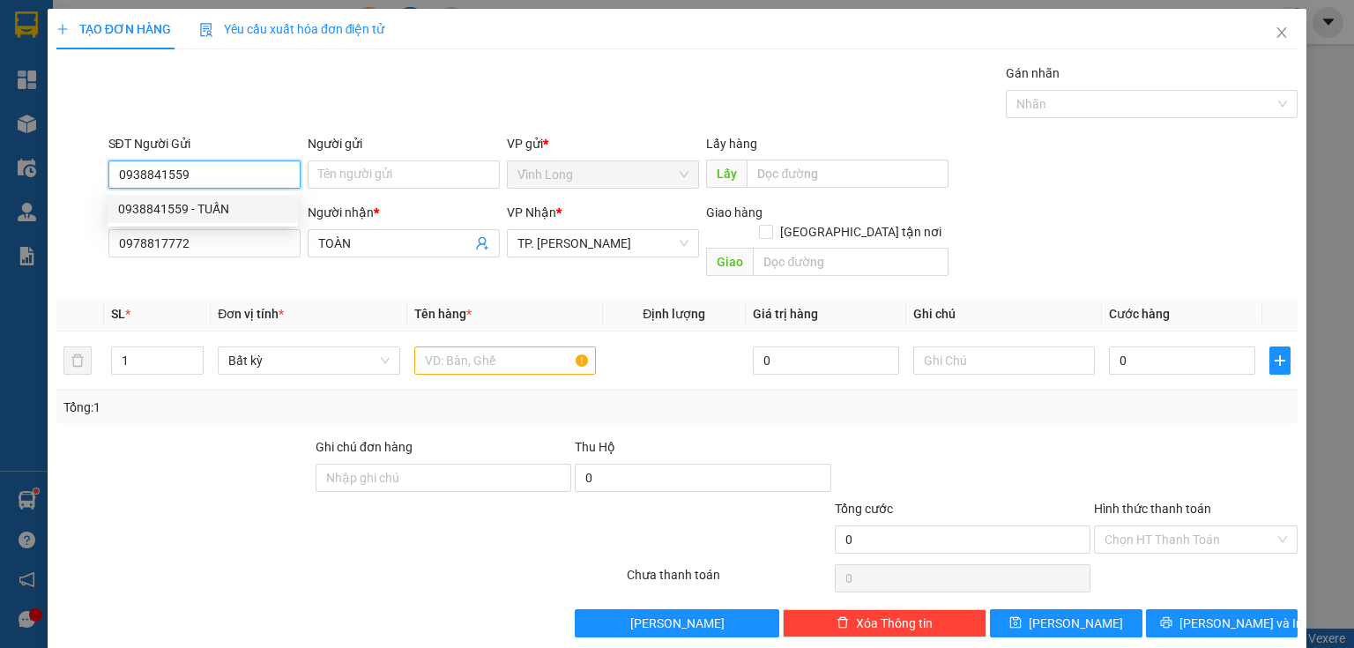
drag, startPoint x: 221, startPoint y: 213, endPoint x: 494, endPoint y: 317, distance: 291.5
click at [221, 212] on div "0938841559 - TUẤN" at bounding box center [202, 208] width 169 height 19
click at [487, 346] on input "text" at bounding box center [505, 360] width 182 height 28
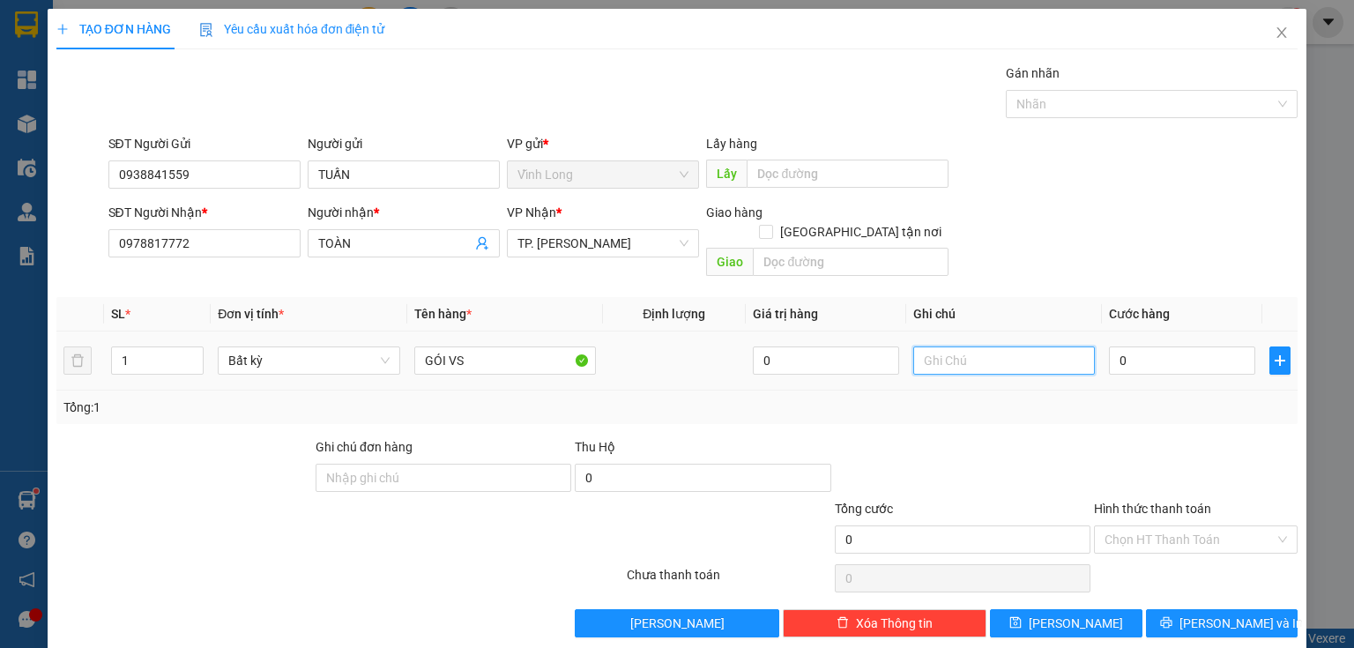
click at [980, 346] on input "text" at bounding box center [1004, 360] width 182 height 28
click at [1113, 346] on input "0" at bounding box center [1182, 360] width 146 height 28
click at [1142, 526] on input "Hình thức thanh toán" at bounding box center [1189, 539] width 170 height 26
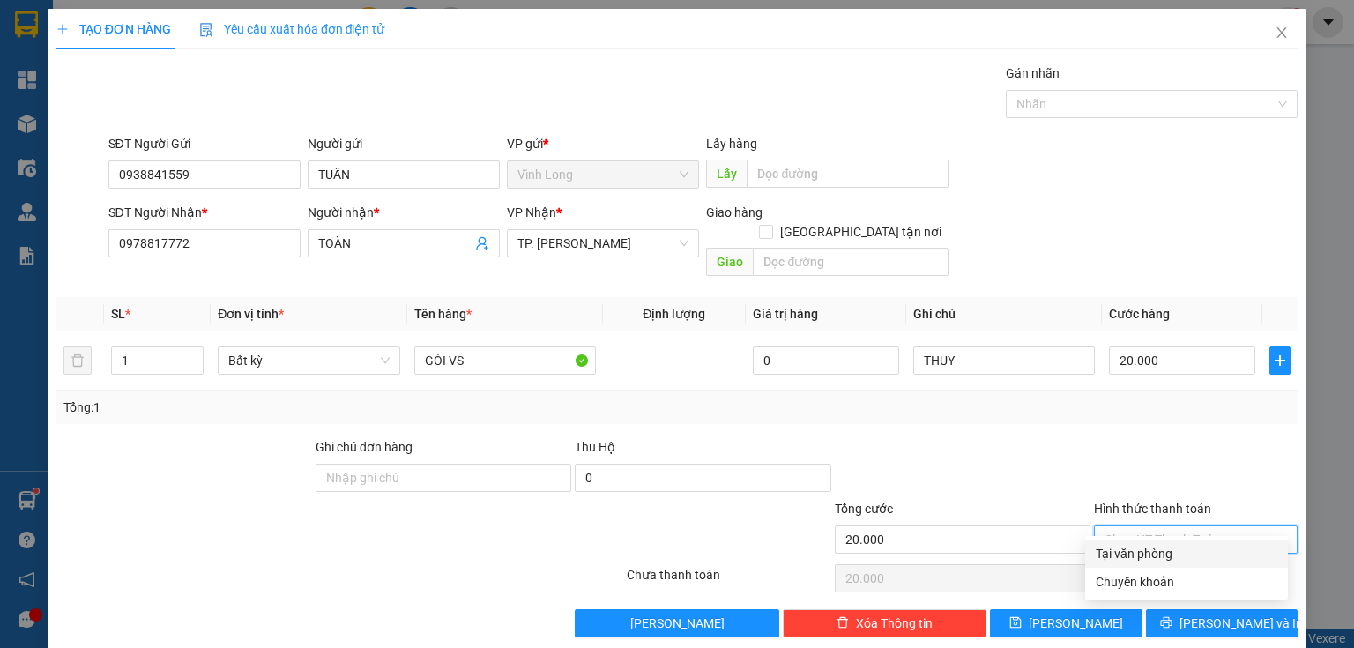
click at [1141, 542] on div "Transit Pickup Surcharge Ids Transit Deliver Surcharge Ids Transit Deliver Surc…" at bounding box center [676, 350] width 1241 height 574
click at [1136, 526] on input "Hình thức thanh toán" at bounding box center [1189, 539] width 170 height 26
click at [1126, 554] on div "Tại văn phòng" at bounding box center [1187, 553] width 182 height 19
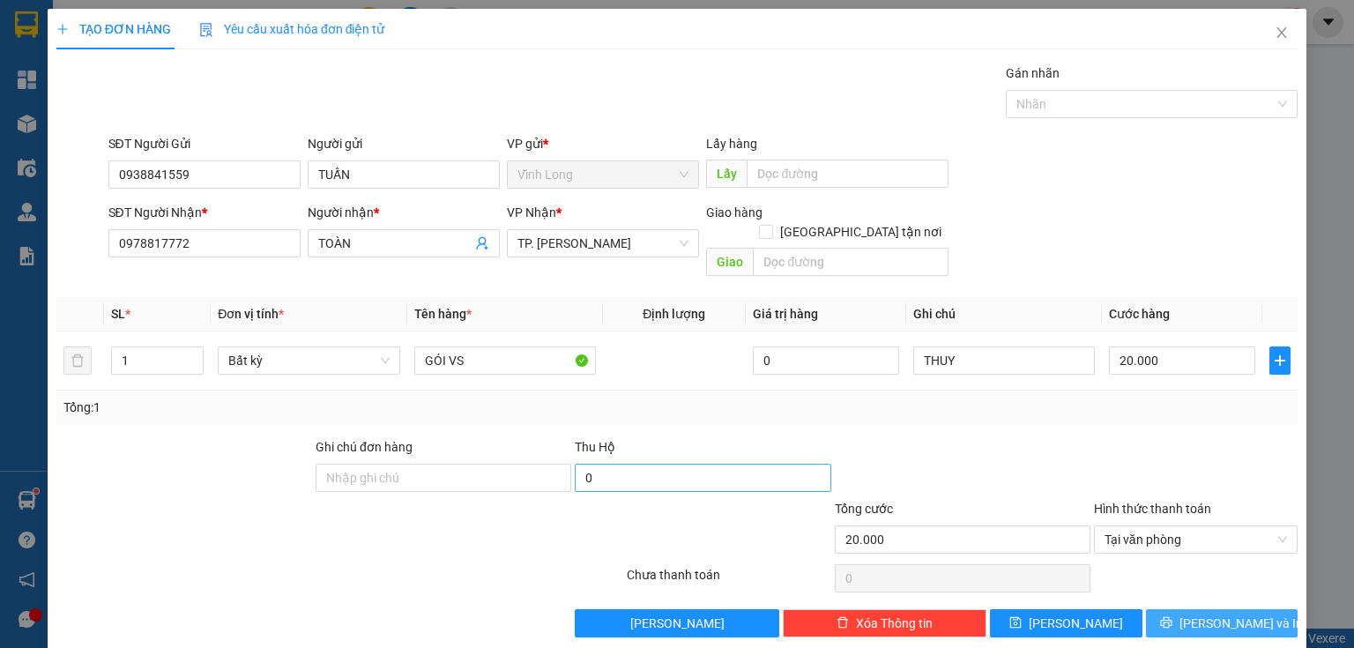
drag, startPoint x: 1176, startPoint y: 596, endPoint x: 817, endPoint y: 460, distance: 383.5
click at [1162, 609] on button "[PERSON_NAME] và In" at bounding box center [1222, 623] width 152 height 28
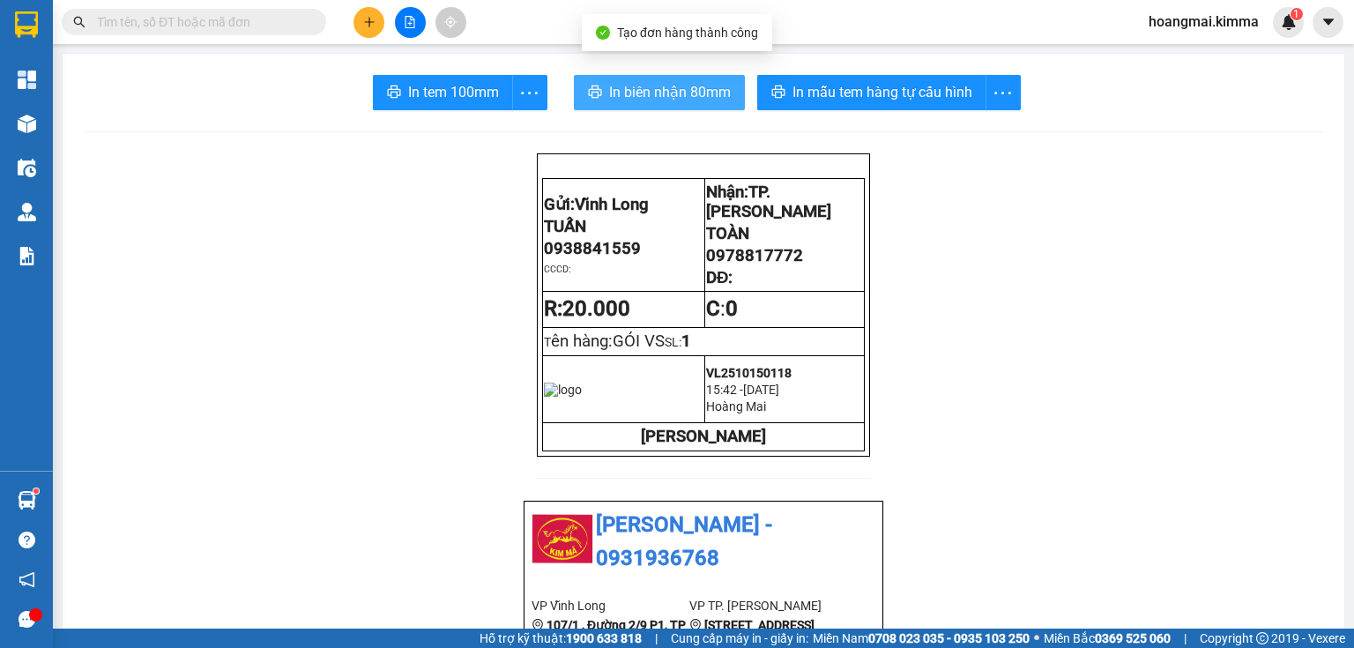
click at [660, 93] on span "In biên nhận 80mm" at bounding box center [670, 92] width 122 height 22
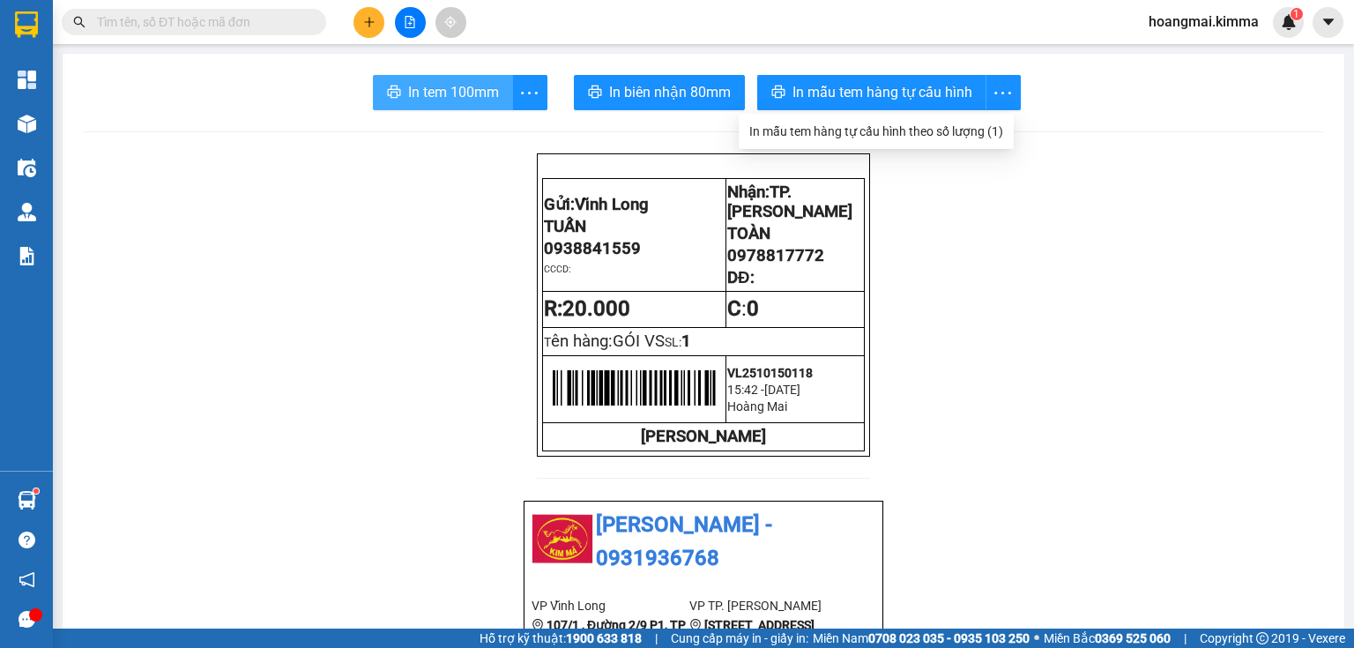
click at [469, 97] on span "In tem 100mm" at bounding box center [453, 92] width 91 height 22
click at [375, 26] on button at bounding box center [368, 22] width 31 height 31
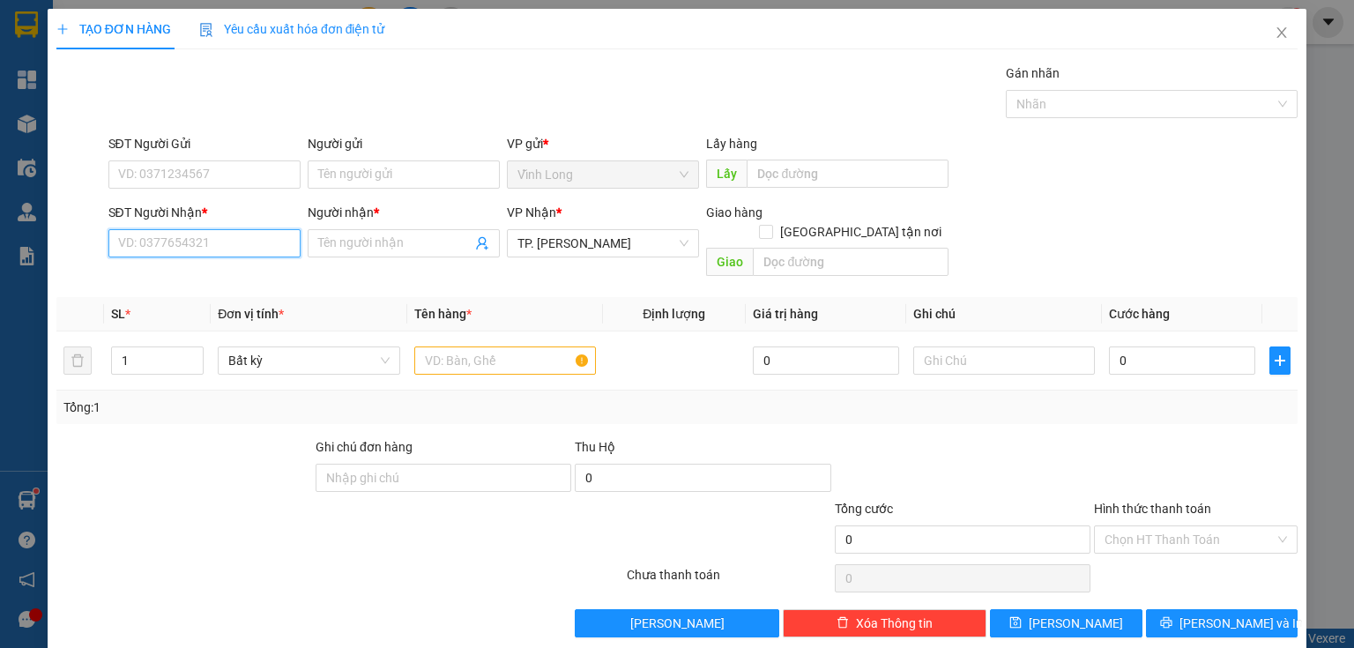
click at [264, 243] on input "SĐT Người Nhận *" at bounding box center [204, 243] width 192 height 28
click at [208, 283] on div "0939050272 - PHONG" at bounding box center [202, 277] width 169 height 19
click at [469, 346] on input "text" at bounding box center [505, 360] width 182 height 28
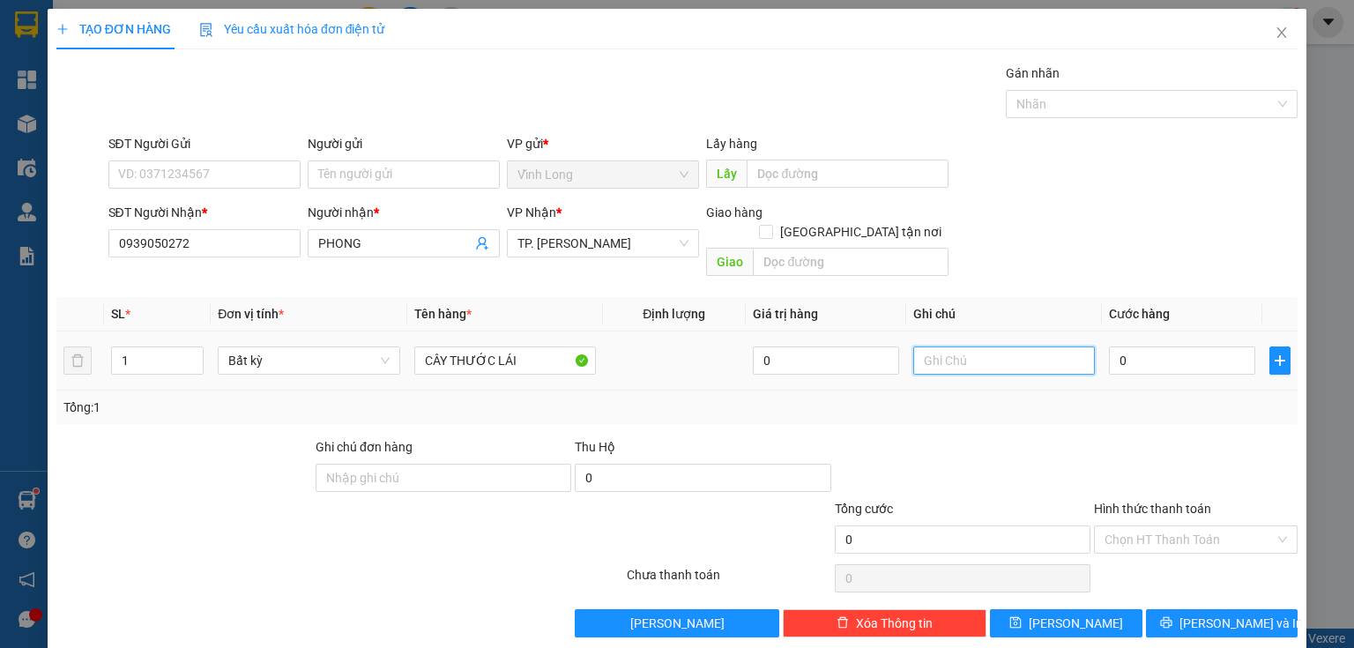
click at [936, 346] on input "text" at bounding box center [1004, 360] width 182 height 28
click at [1149, 346] on input "0" at bounding box center [1182, 360] width 146 height 28
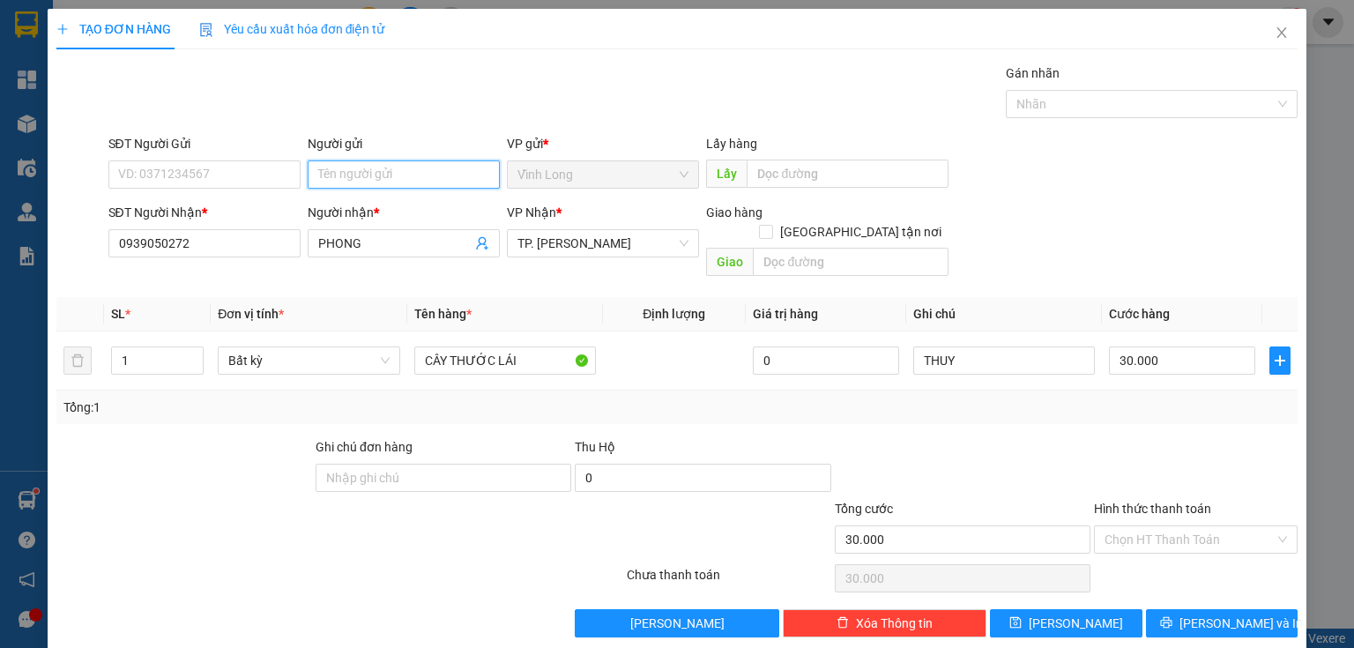
click at [419, 174] on input "Người gửi" at bounding box center [404, 174] width 192 height 28
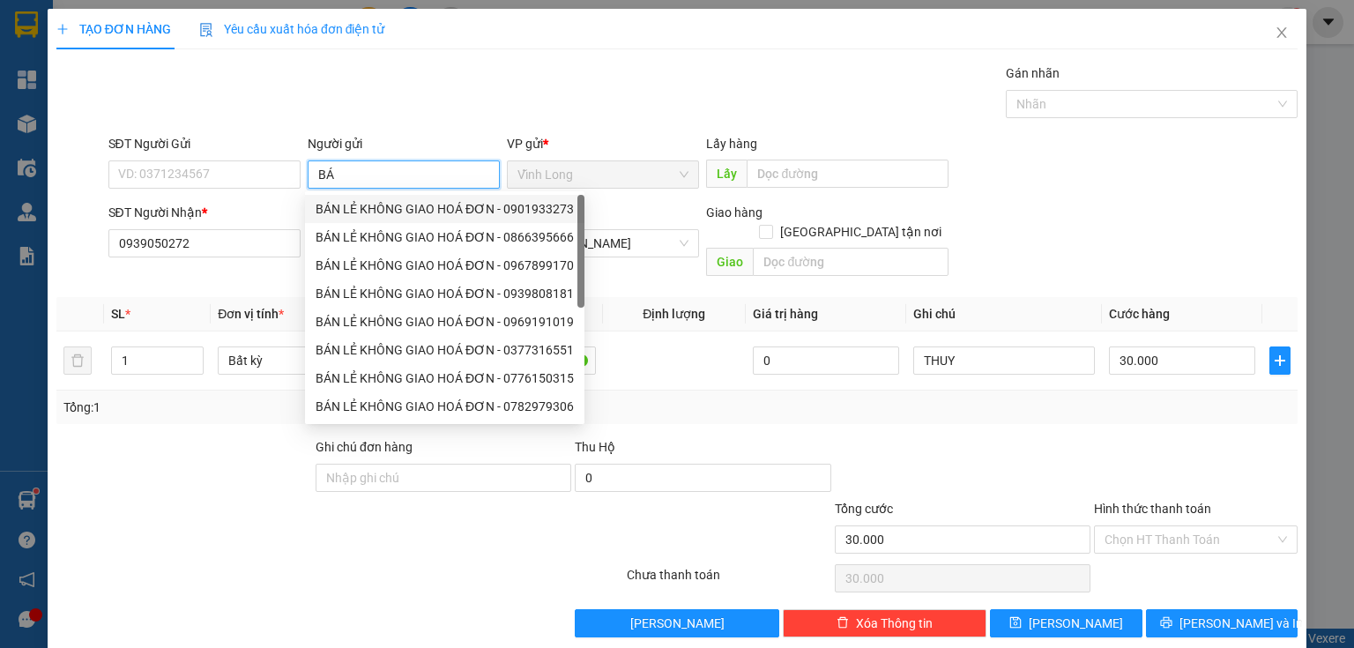
click at [358, 212] on div "BÁN LẺ KHÔNG GIAO HOÁ ĐƠN - 0901933273" at bounding box center [445, 208] width 258 height 19
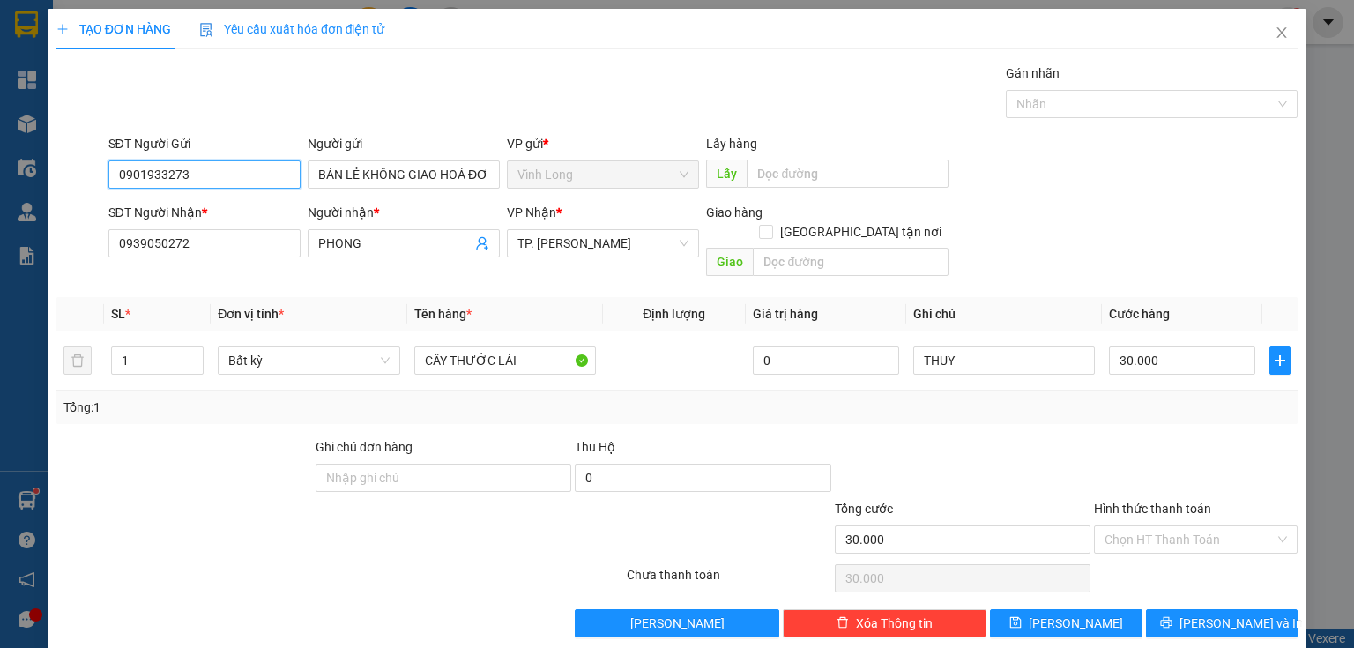
drag, startPoint x: 196, startPoint y: 165, endPoint x: 0, endPoint y: 228, distance: 205.7
click at [0, 226] on div "TẠO ĐƠN HÀNG Yêu cầu xuất hóa đơn điện tử Transit Pickup Surcharge Ids Transit …" at bounding box center [677, 324] width 1354 height 648
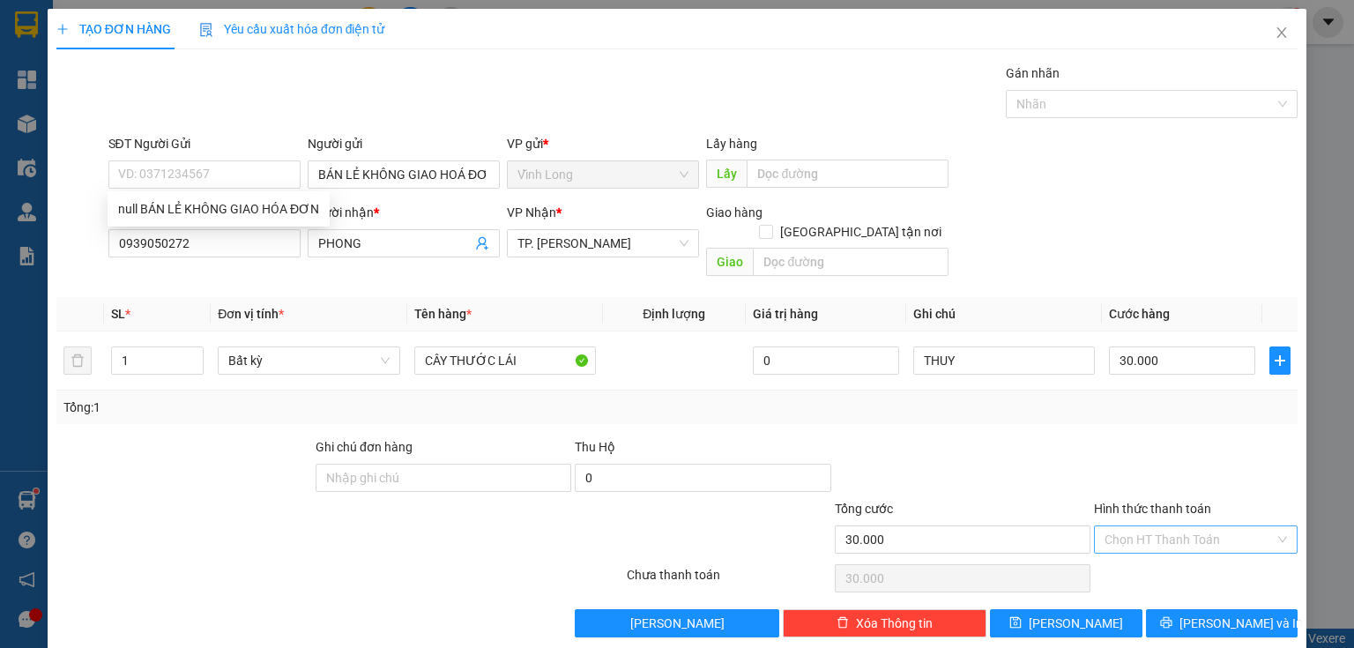
click at [1153, 526] on input "Hình thức thanh toán" at bounding box center [1189, 539] width 170 height 26
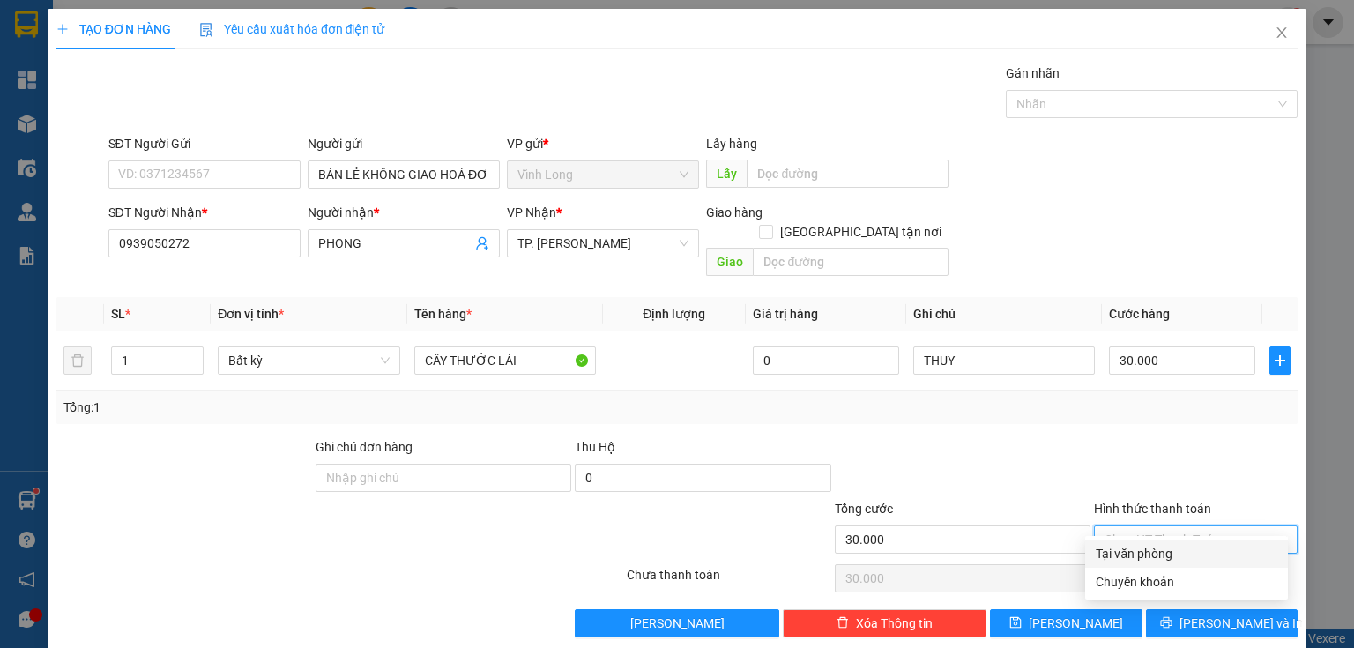
click at [1144, 554] on div "Tại văn phòng" at bounding box center [1187, 553] width 182 height 19
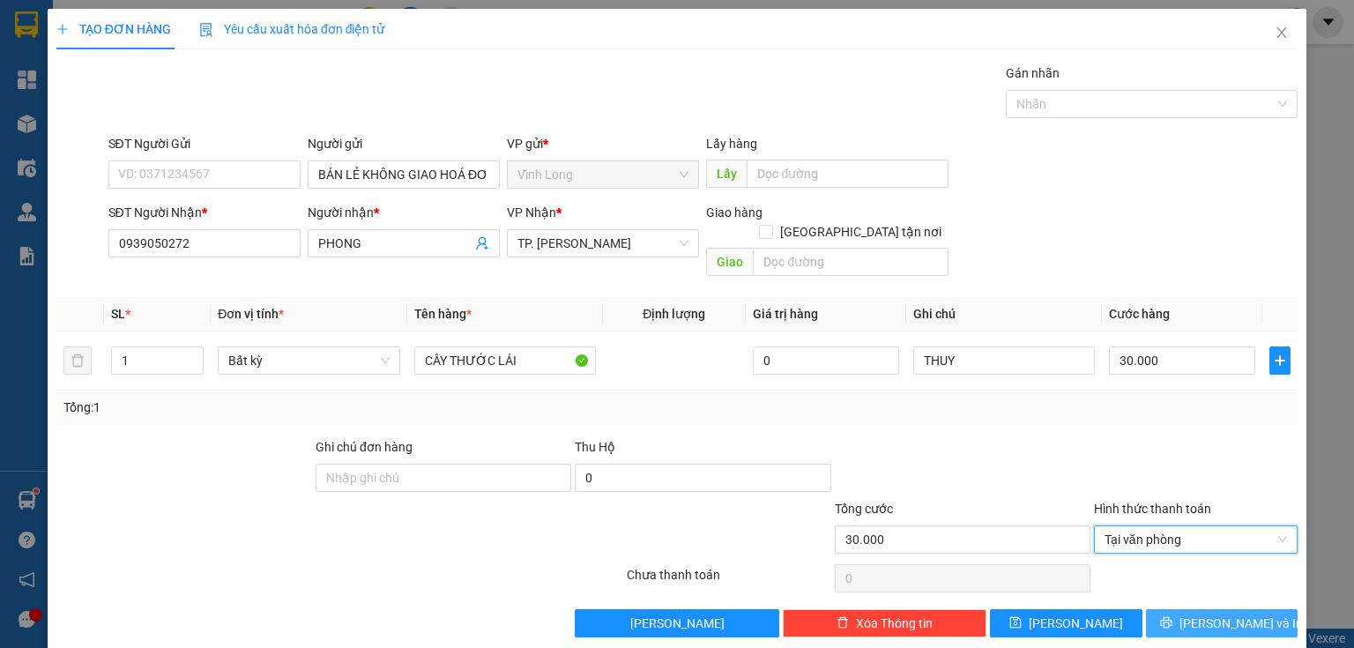
click at [1206, 613] on span "[PERSON_NAME] và In" at bounding box center [1240, 622] width 123 height 19
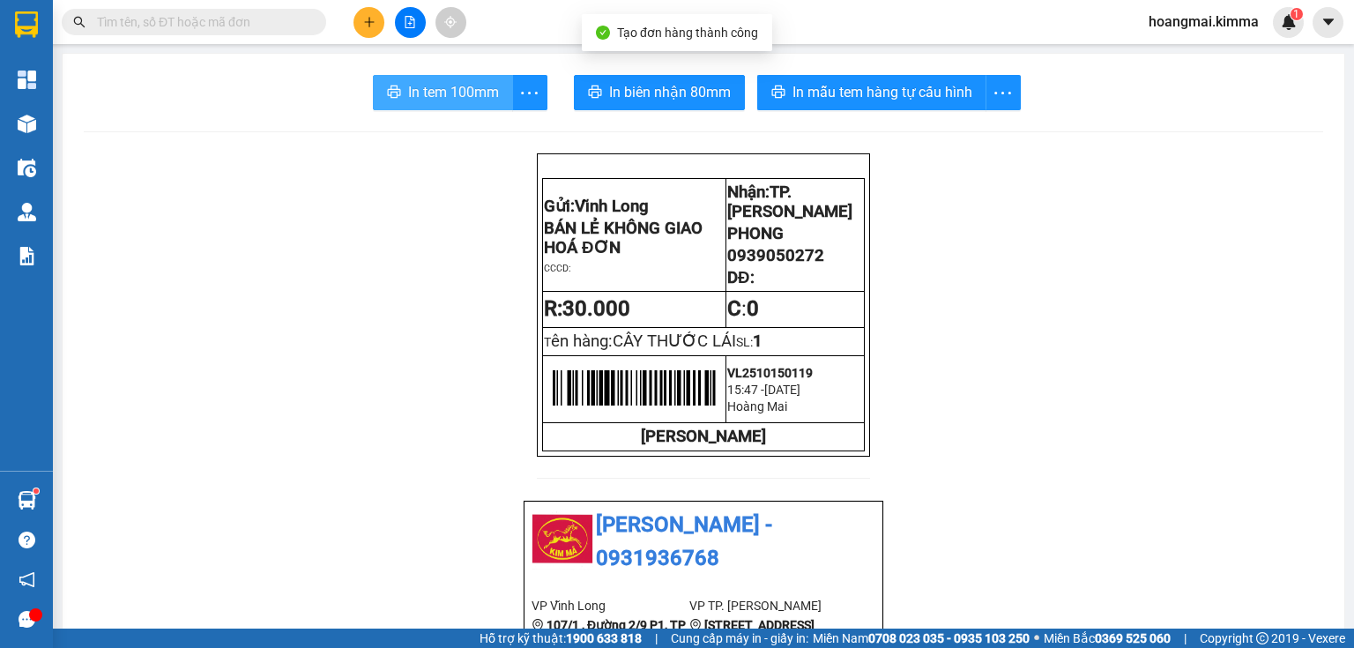
click at [484, 89] on span "In tem 100mm" at bounding box center [453, 92] width 91 height 22
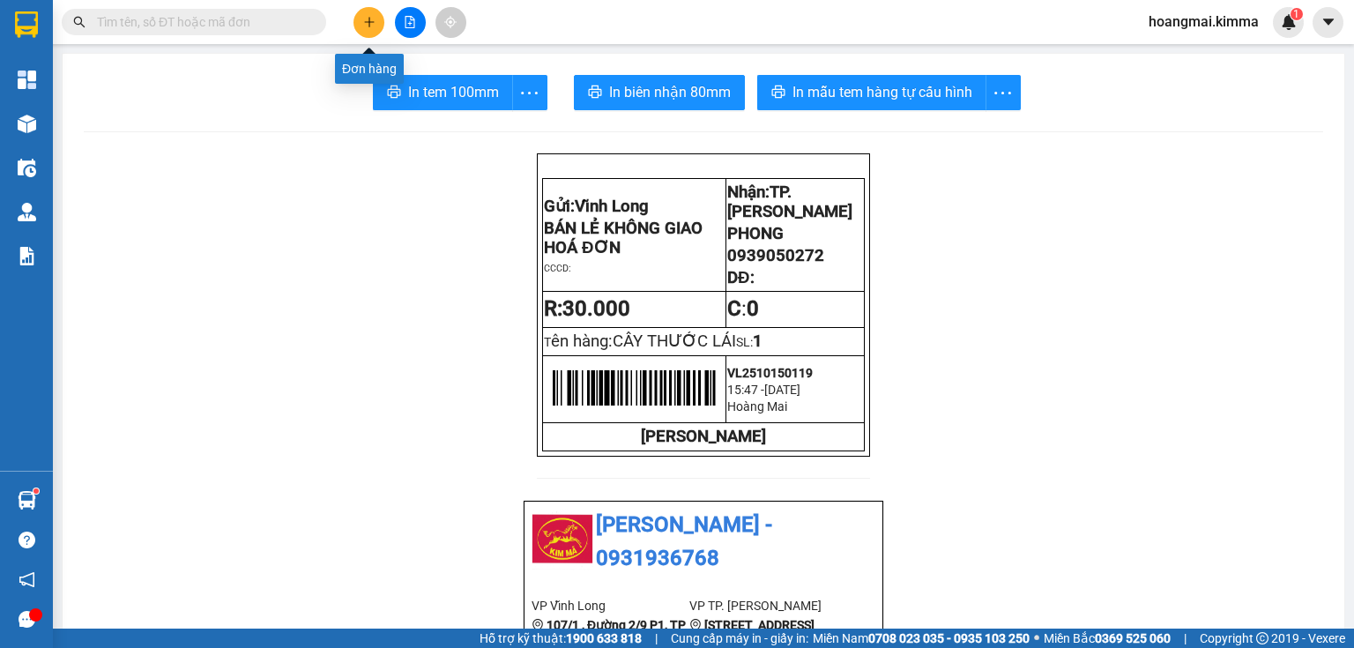
click at [368, 23] on icon "plus" at bounding box center [369, 22] width 12 height 12
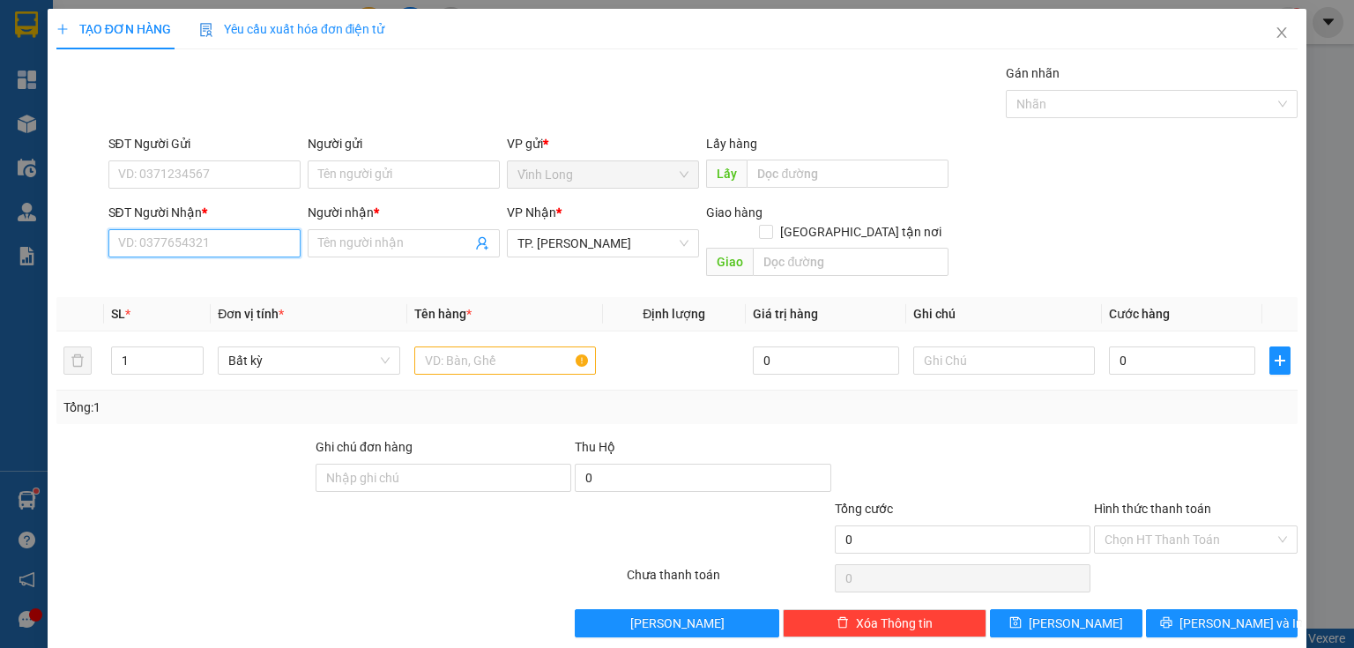
click at [229, 247] on input "SĐT Người Nhận *" at bounding box center [204, 243] width 192 height 28
click at [218, 277] on div "0906836397 - ĐỨC" at bounding box center [217, 277] width 198 height 19
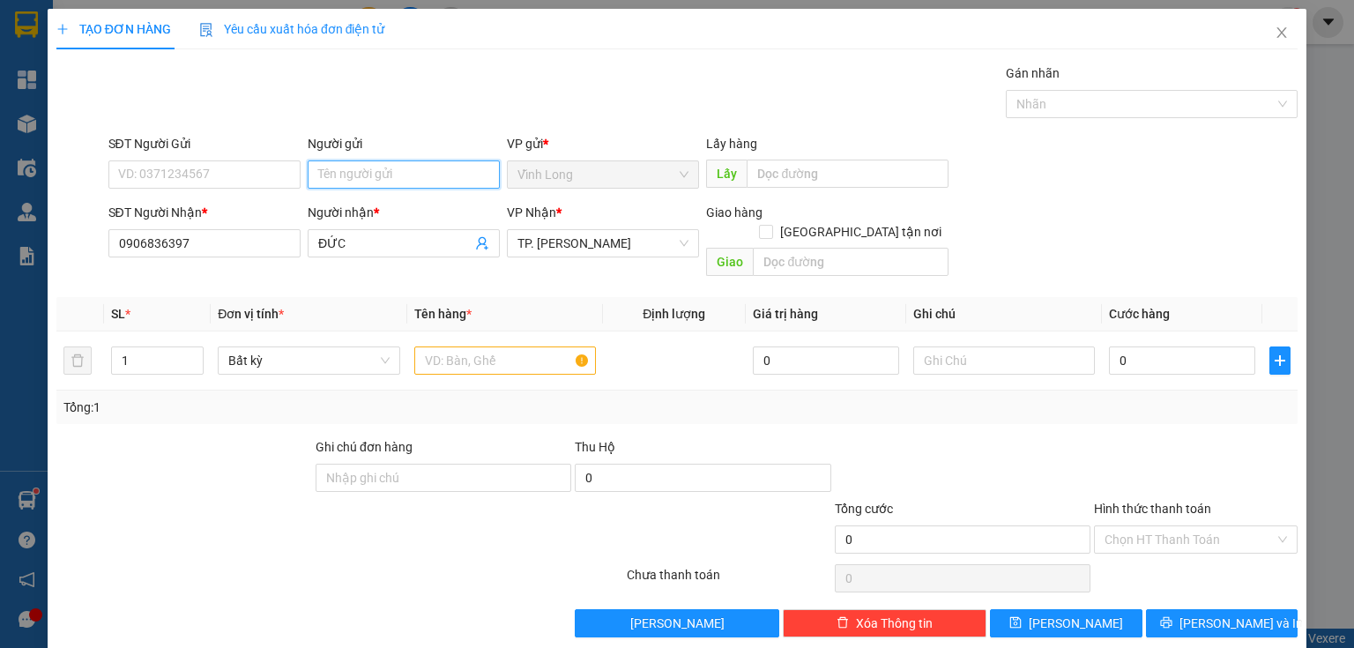
click at [336, 162] on input "Người gửi" at bounding box center [404, 174] width 192 height 28
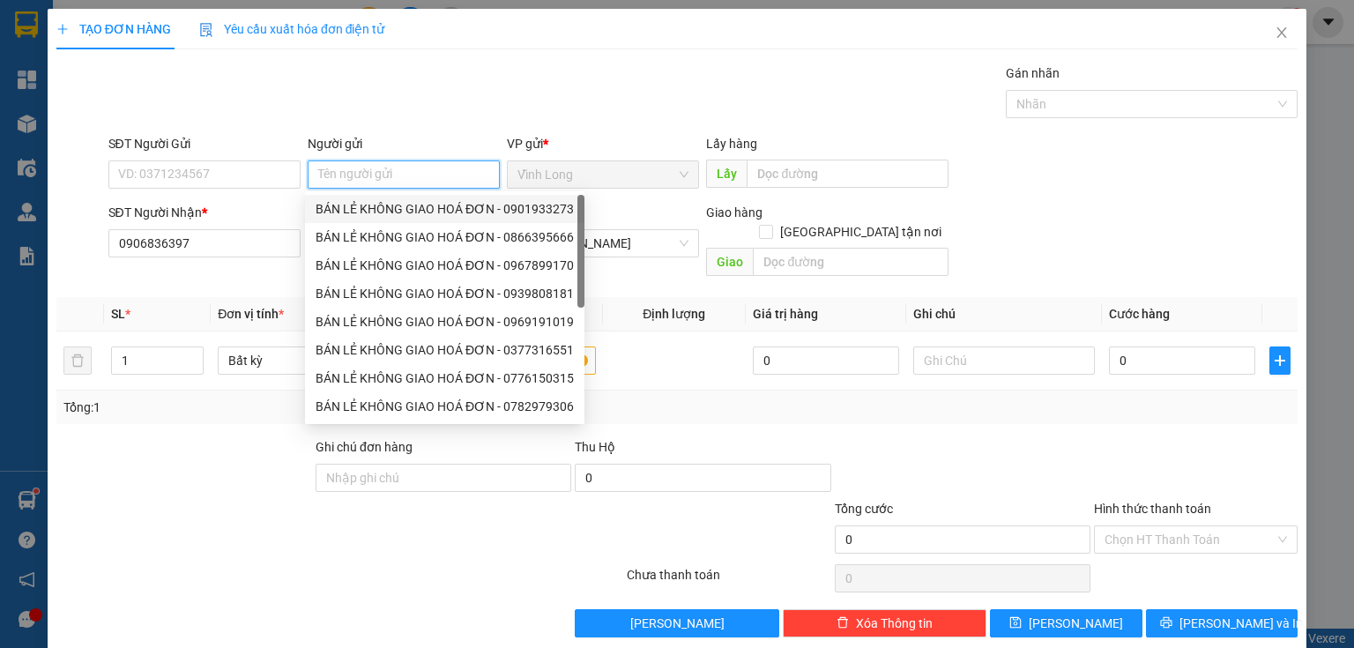
drag, startPoint x: 349, startPoint y: 204, endPoint x: 263, endPoint y: 199, distance: 86.5
click at [342, 204] on div "BÁN LẺ KHÔNG GIAO HOÁ ĐƠN - 0901933273" at bounding box center [445, 208] width 258 height 19
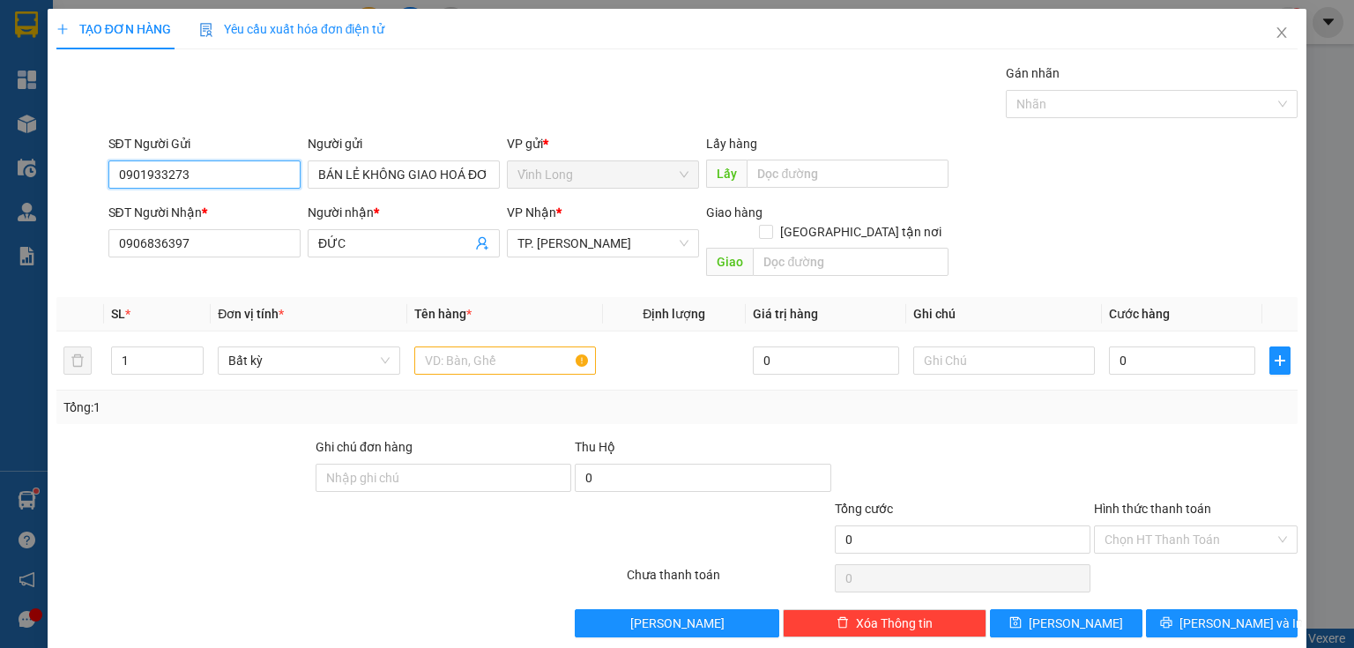
drag, startPoint x: 169, startPoint y: 173, endPoint x: 0, endPoint y: 216, distance: 174.7
click at [0, 210] on div "TẠO ĐƠN HÀNG Yêu cầu xuất hóa đơn điện tử Transit Pickup Surcharge Ids Transit …" at bounding box center [677, 324] width 1354 height 648
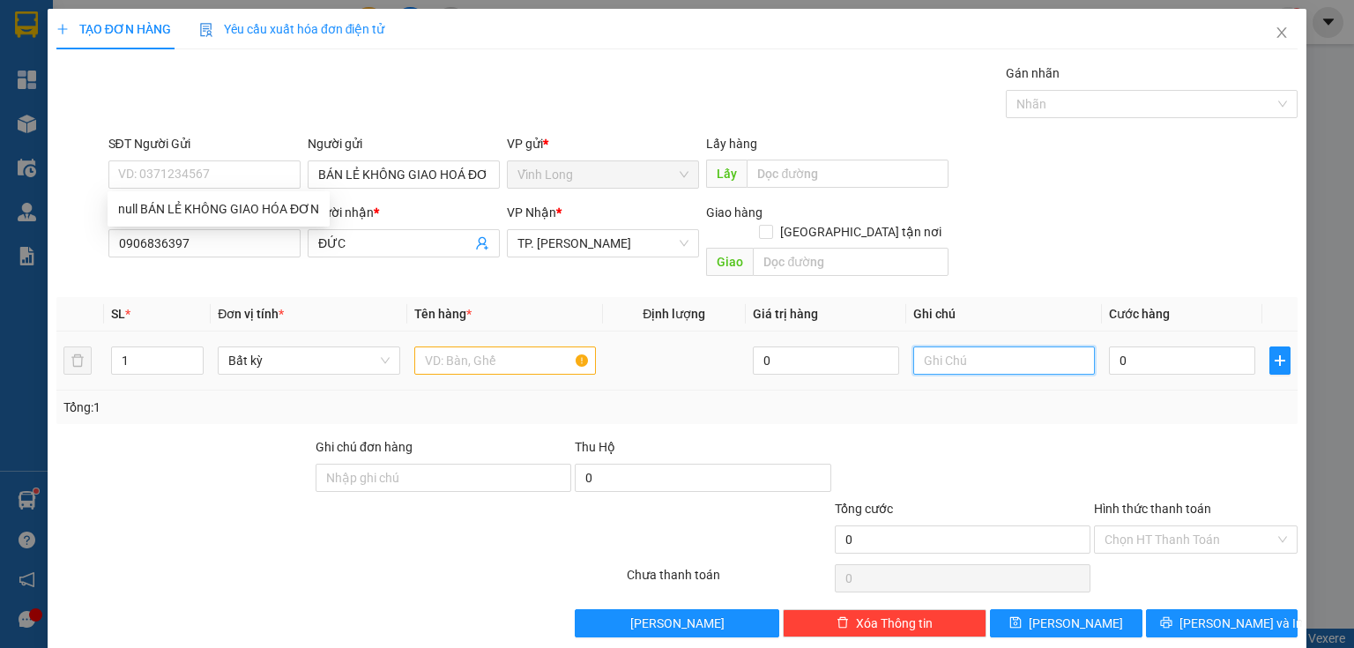
click at [955, 346] on input "text" at bounding box center [1004, 360] width 182 height 28
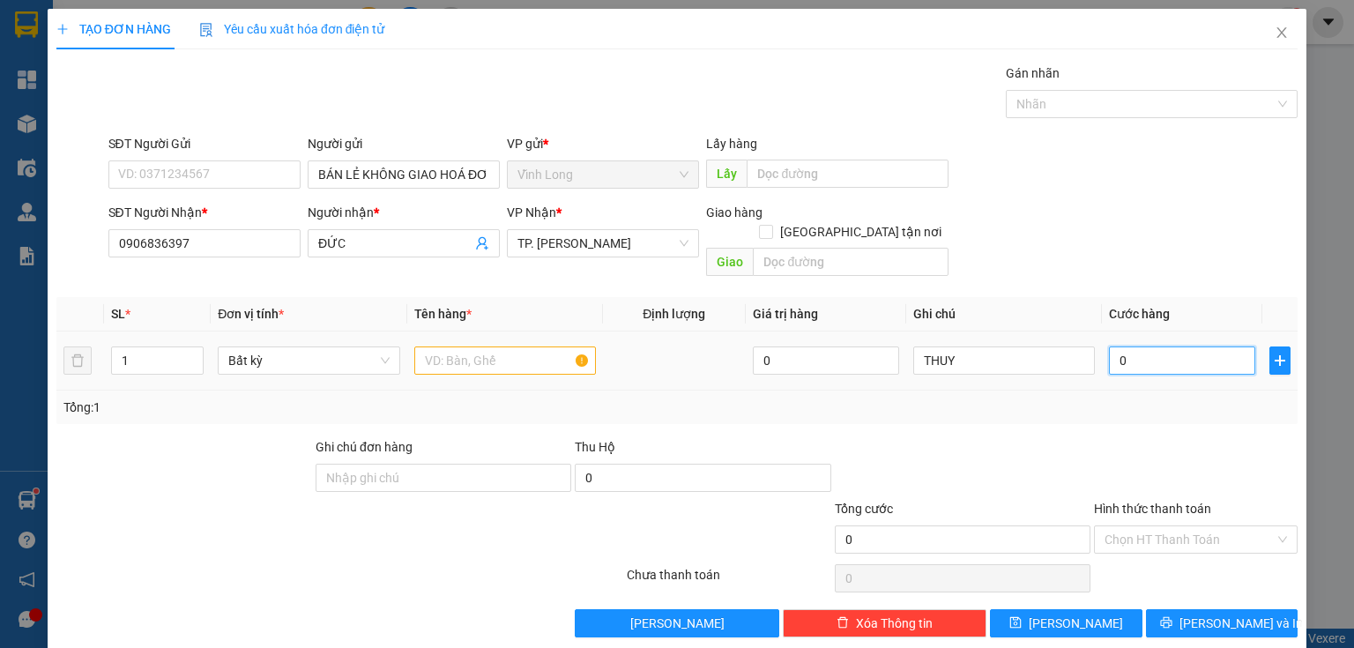
click at [1109, 346] on input "0" at bounding box center [1182, 360] width 146 height 28
click at [442, 346] on input "text" at bounding box center [505, 360] width 182 height 28
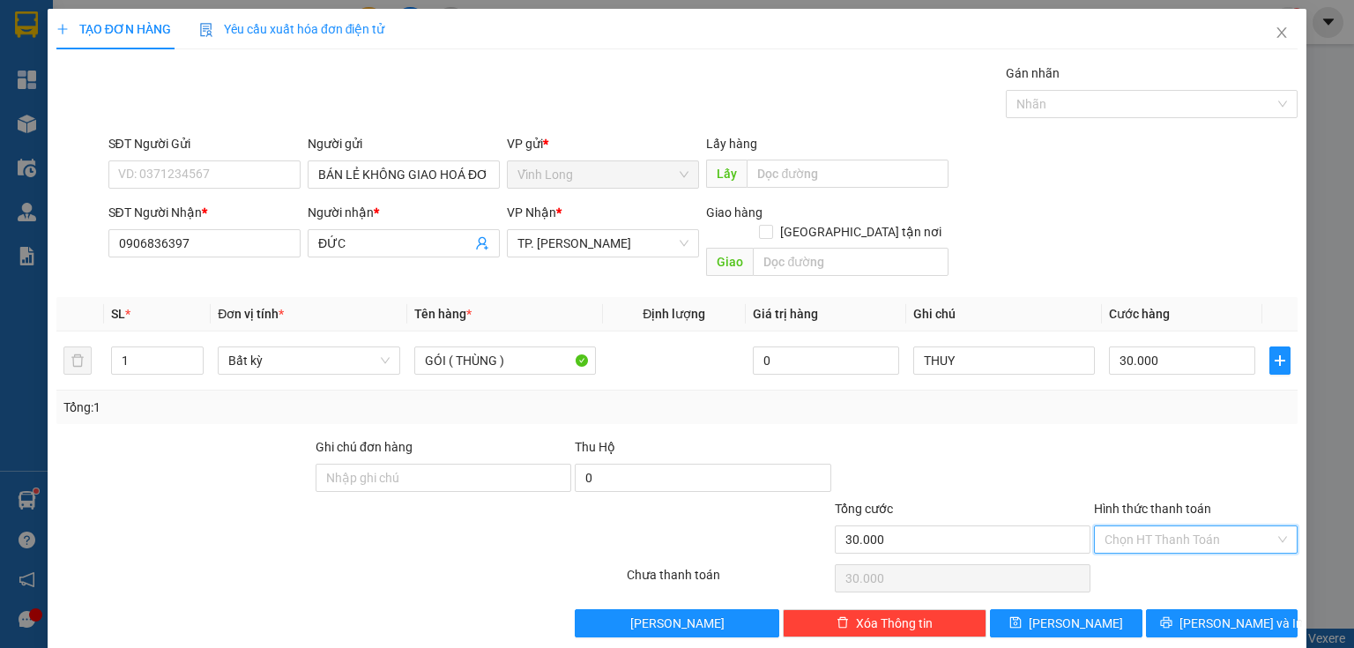
click at [1126, 526] on input "Hình thức thanh toán" at bounding box center [1189, 539] width 170 height 26
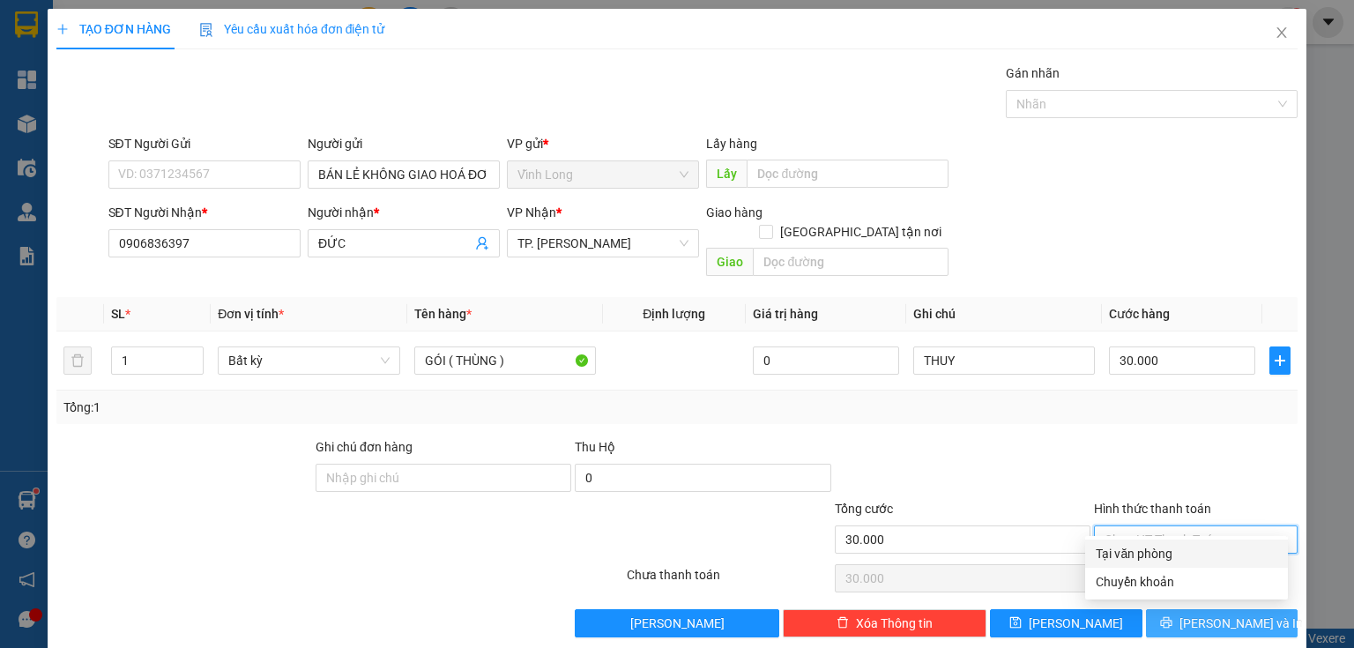
drag, startPoint x: 1128, startPoint y: 550, endPoint x: 1161, endPoint y: 592, distance: 53.4
click at [1129, 552] on div "Tại văn phòng" at bounding box center [1187, 553] width 182 height 19
click at [1162, 609] on button "[PERSON_NAME] và In" at bounding box center [1222, 623] width 152 height 28
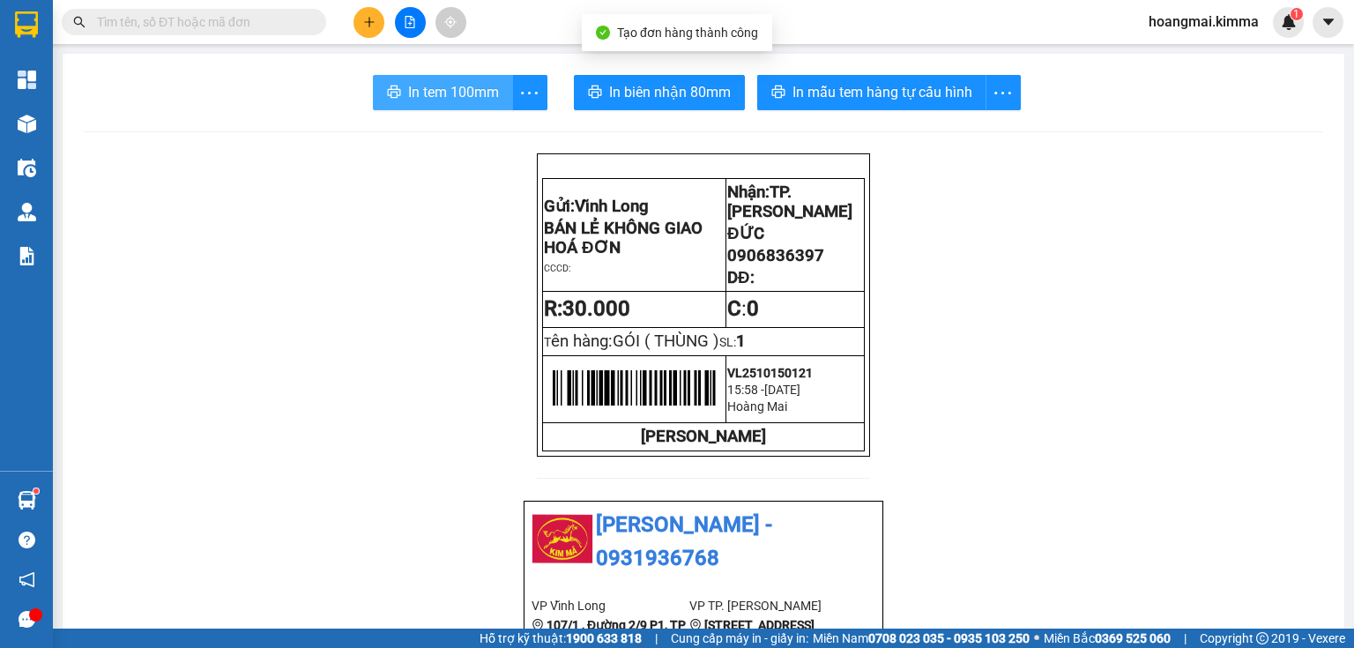
click at [441, 86] on span "In tem 100mm" at bounding box center [453, 92] width 91 height 22
click at [197, 14] on input "text" at bounding box center [201, 21] width 208 height 19
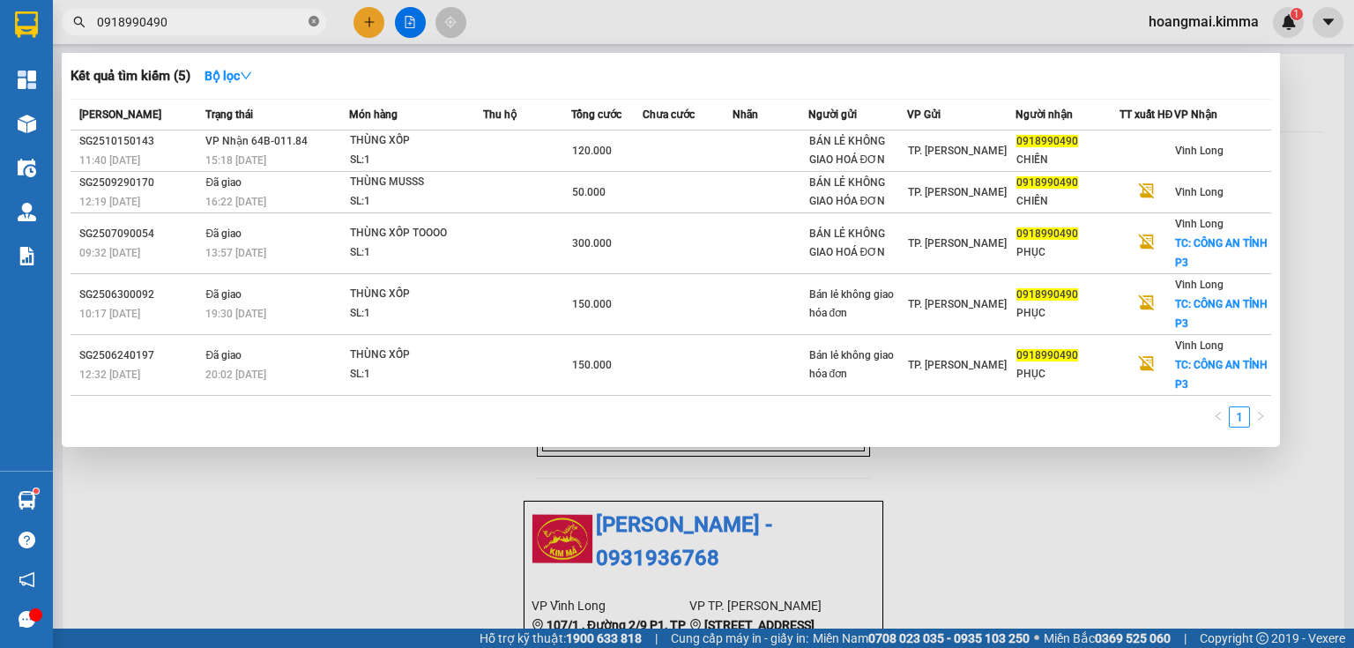
click at [316, 20] on icon "close-circle" at bounding box center [313, 21] width 11 height 11
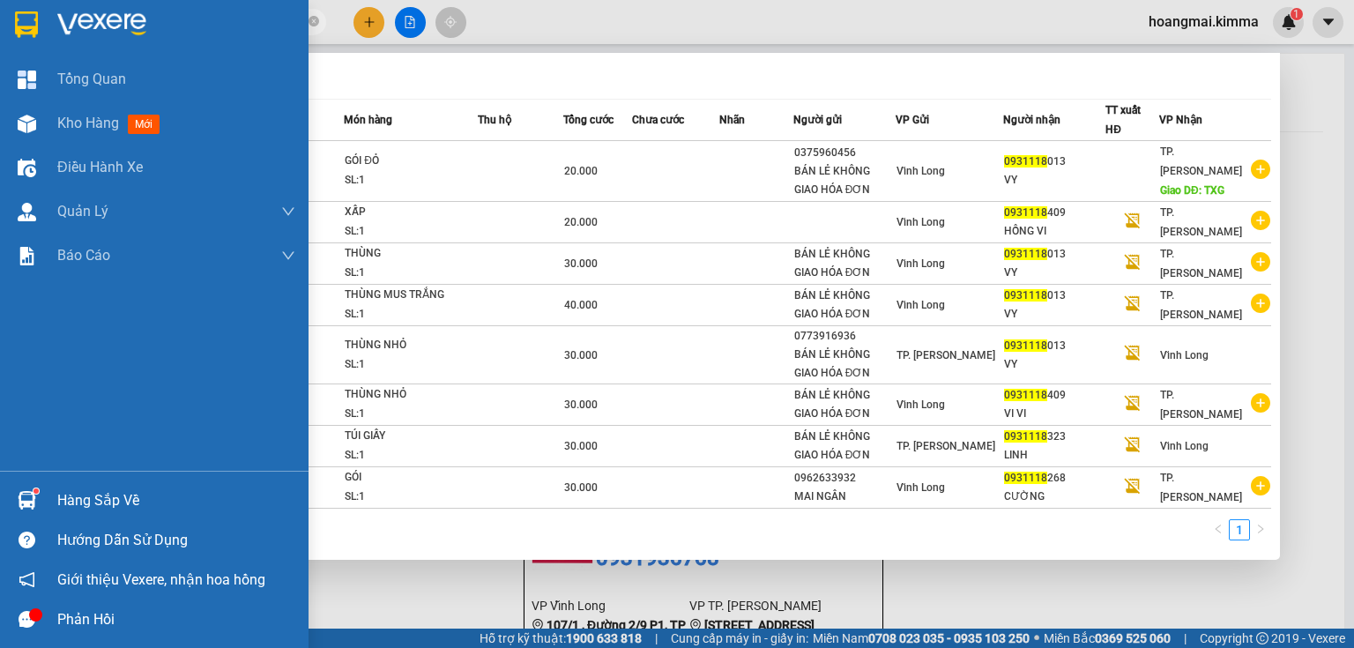
drag, startPoint x: 176, startPoint y: 16, endPoint x: 14, endPoint y: 41, distance: 164.0
click at [14, 41] on section "Kết quả tìm kiếm ( 8 ) Bộ lọc Mã ĐH Trạng thái Món hàng Thu hộ Tổng cước Chưa c…" at bounding box center [677, 324] width 1354 height 648
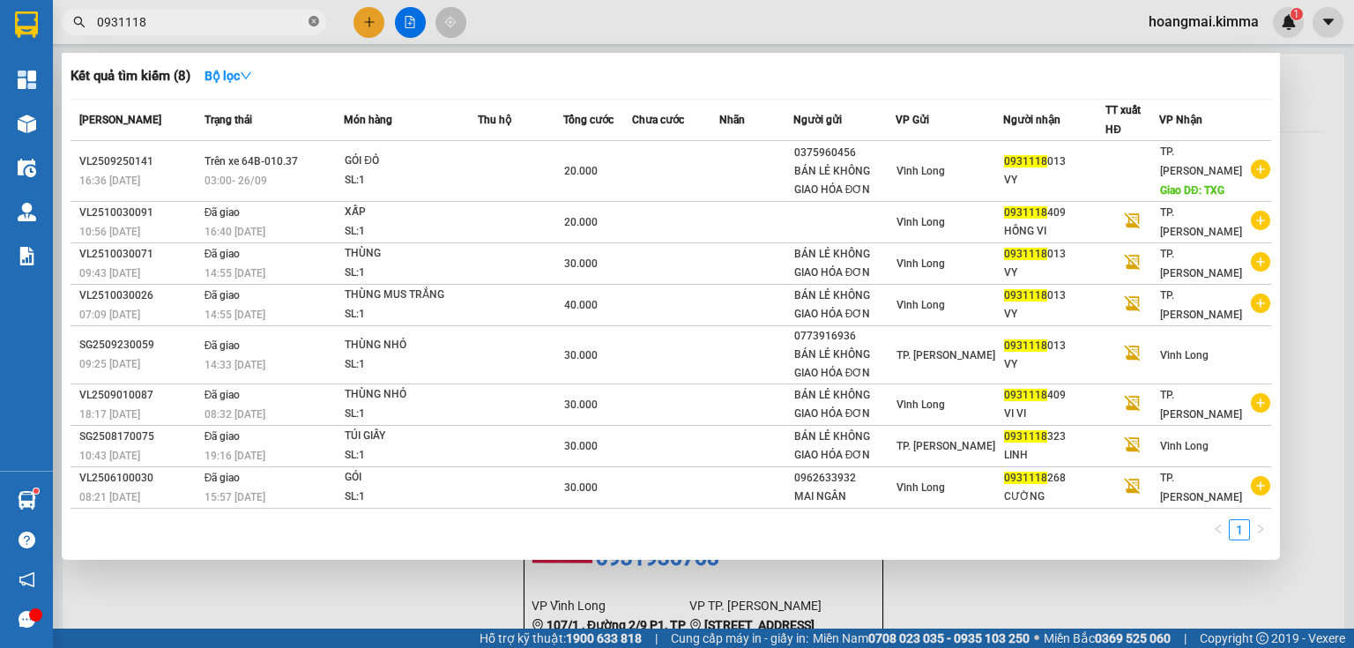
click at [315, 23] on icon "close-circle" at bounding box center [313, 21] width 11 height 11
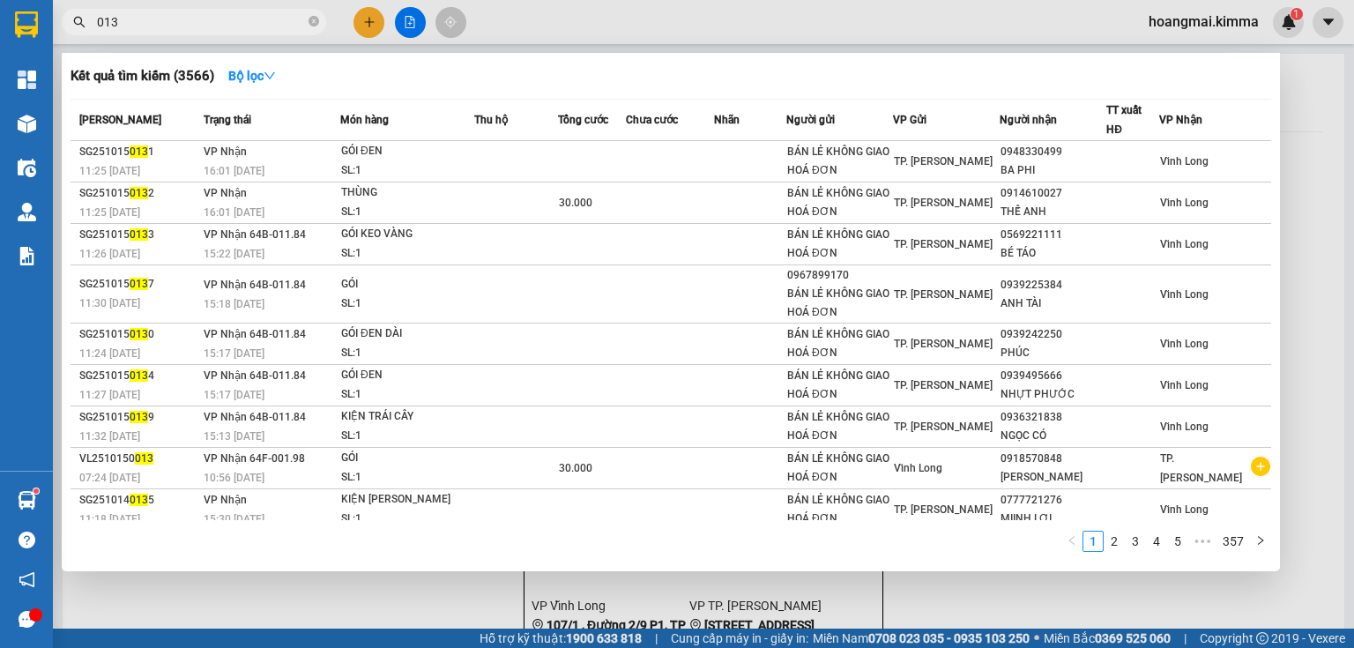
click at [320, 19] on span "013" at bounding box center [194, 22] width 264 height 26
click at [312, 19] on icon "close-circle" at bounding box center [313, 21] width 11 height 11
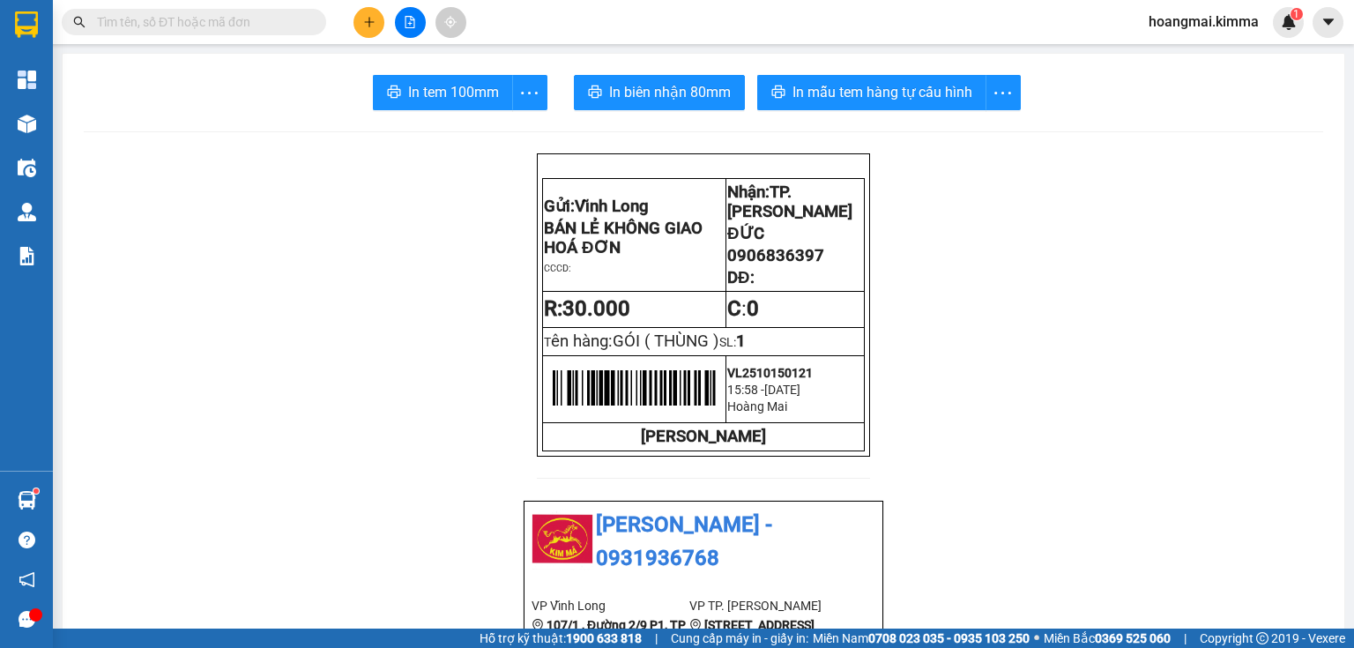
click at [375, 27] on button at bounding box center [368, 22] width 31 height 31
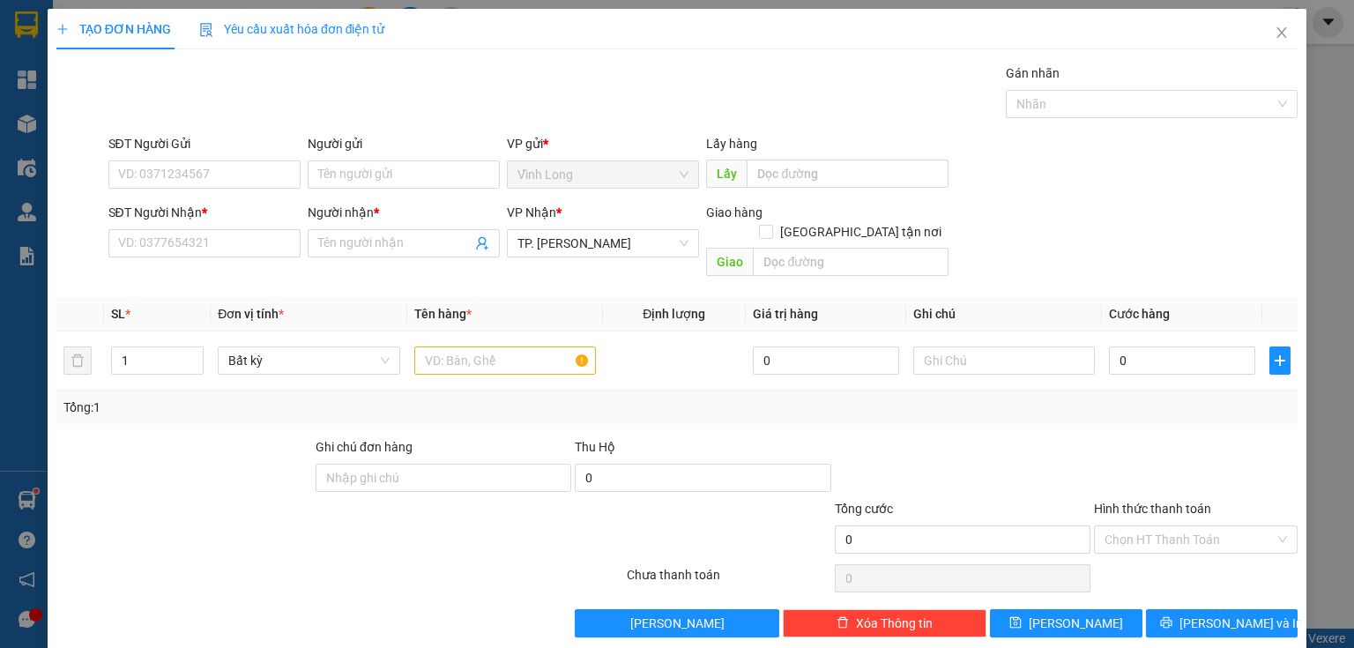
click at [261, 227] on div "SĐT Người Nhận *" at bounding box center [204, 216] width 192 height 26
click at [245, 240] on input "SĐT Người Nhận *" at bounding box center [204, 243] width 192 height 28
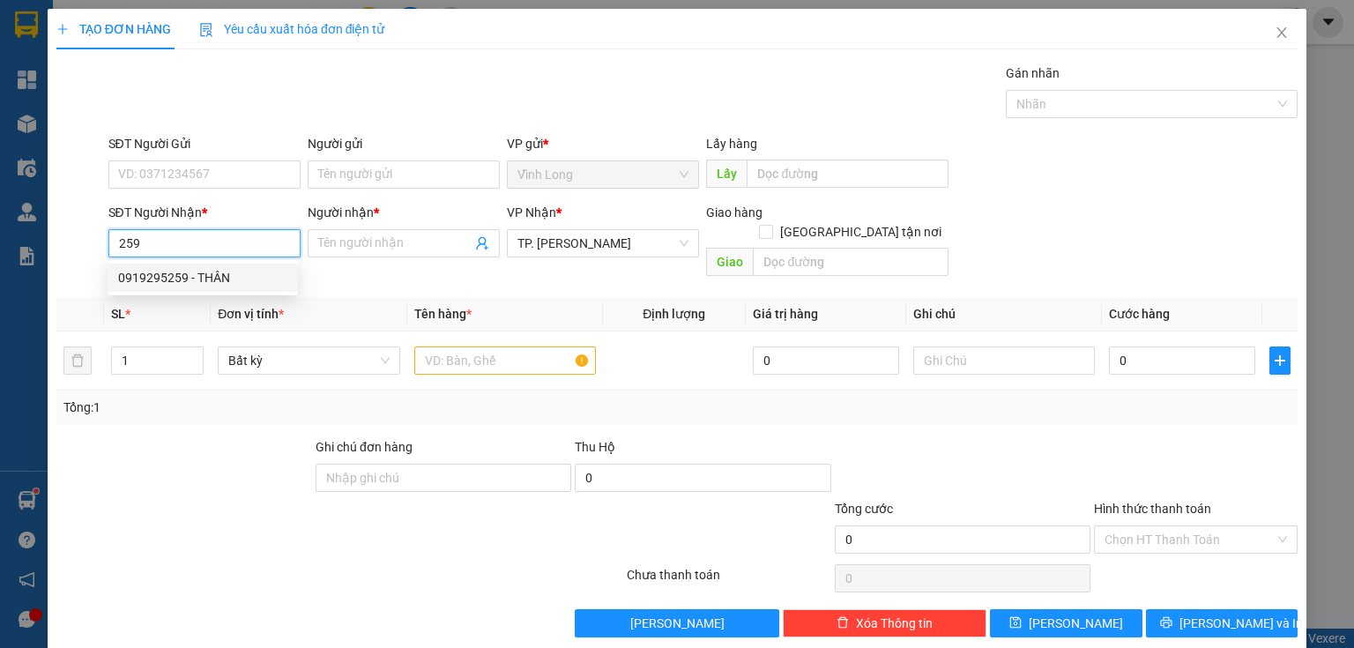
click at [194, 273] on div "0919295259 - THÂN" at bounding box center [202, 277] width 169 height 19
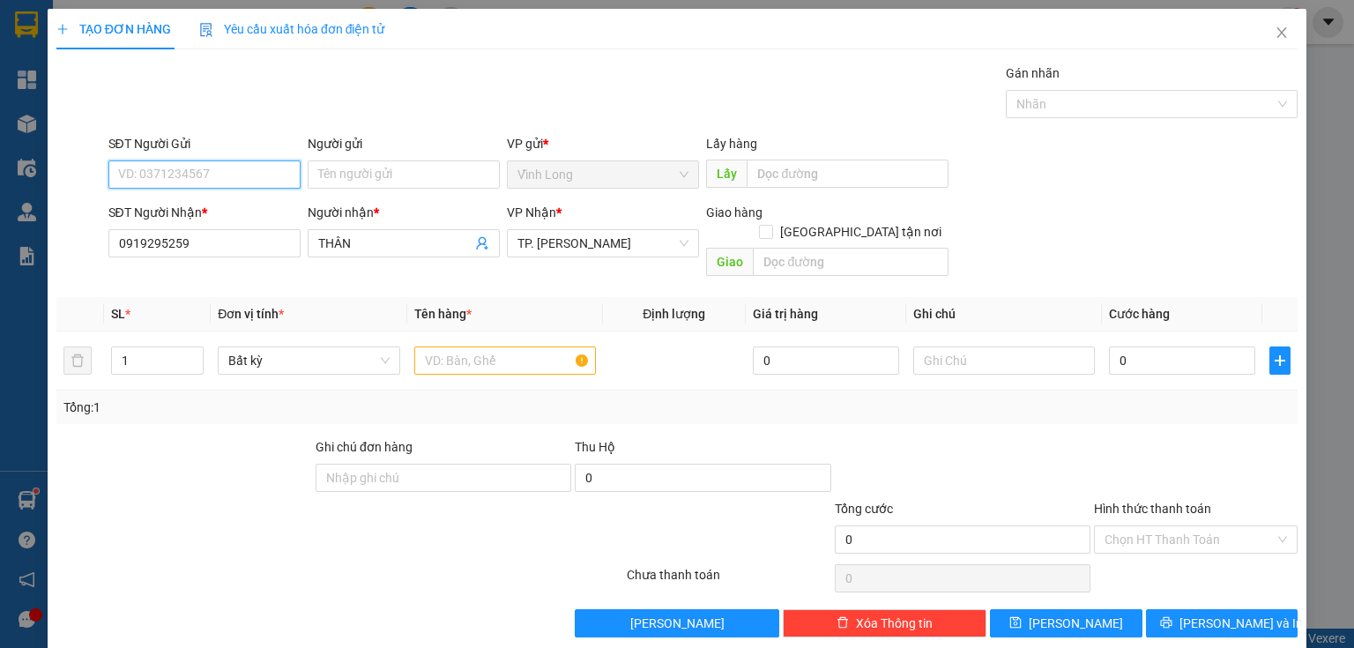
click at [200, 169] on input "SĐT Người Gửi" at bounding box center [204, 174] width 192 height 28
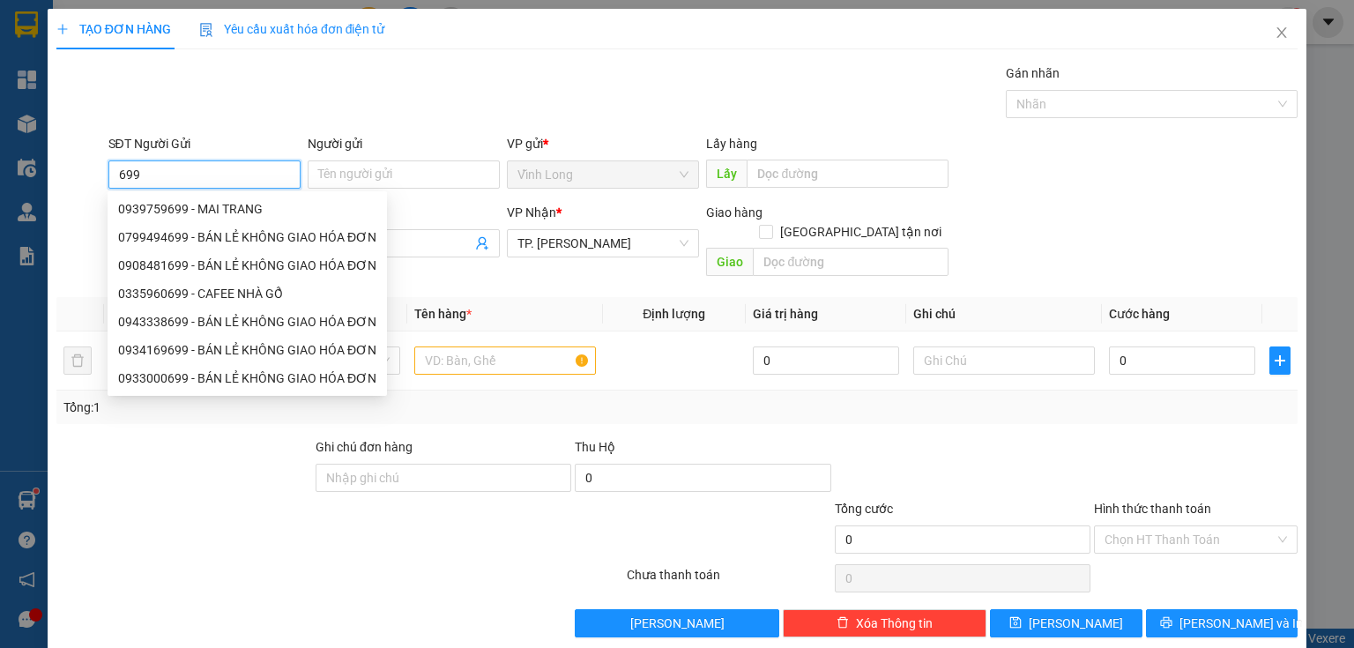
drag, startPoint x: 199, startPoint y: 198, endPoint x: 194, endPoint y: 215, distance: 17.6
click at [199, 200] on div "0939759699 - MAI TRANG" at bounding box center [247, 208] width 258 height 19
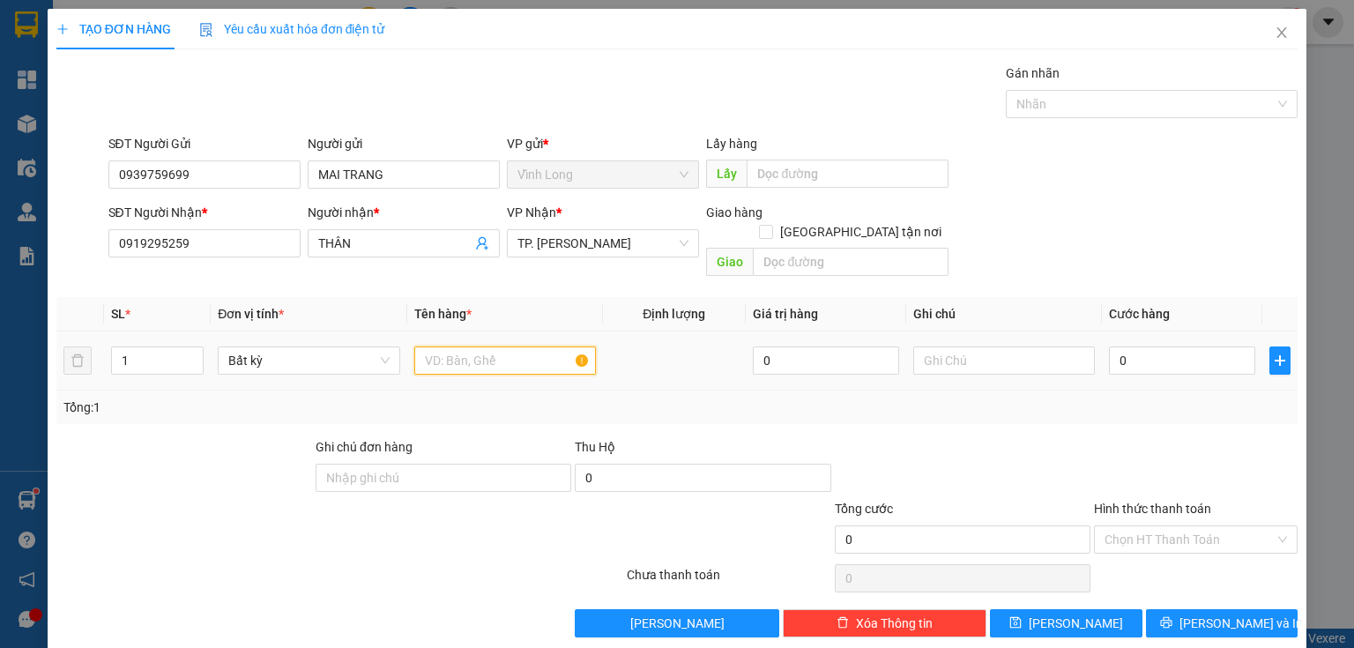
click at [476, 346] on input "text" at bounding box center [505, 360] width 182 height 28
click at [1001, 346] on input "text" at bounding box center [1004, 360] width 182 height 28
click at [1193, 349] on input "0" at bounding box center [1182, 360] width 146 height 28
click at [1133, 526] on input "Hình thức thanh toán" at bounding box center [1189, 539] width 170 height 26
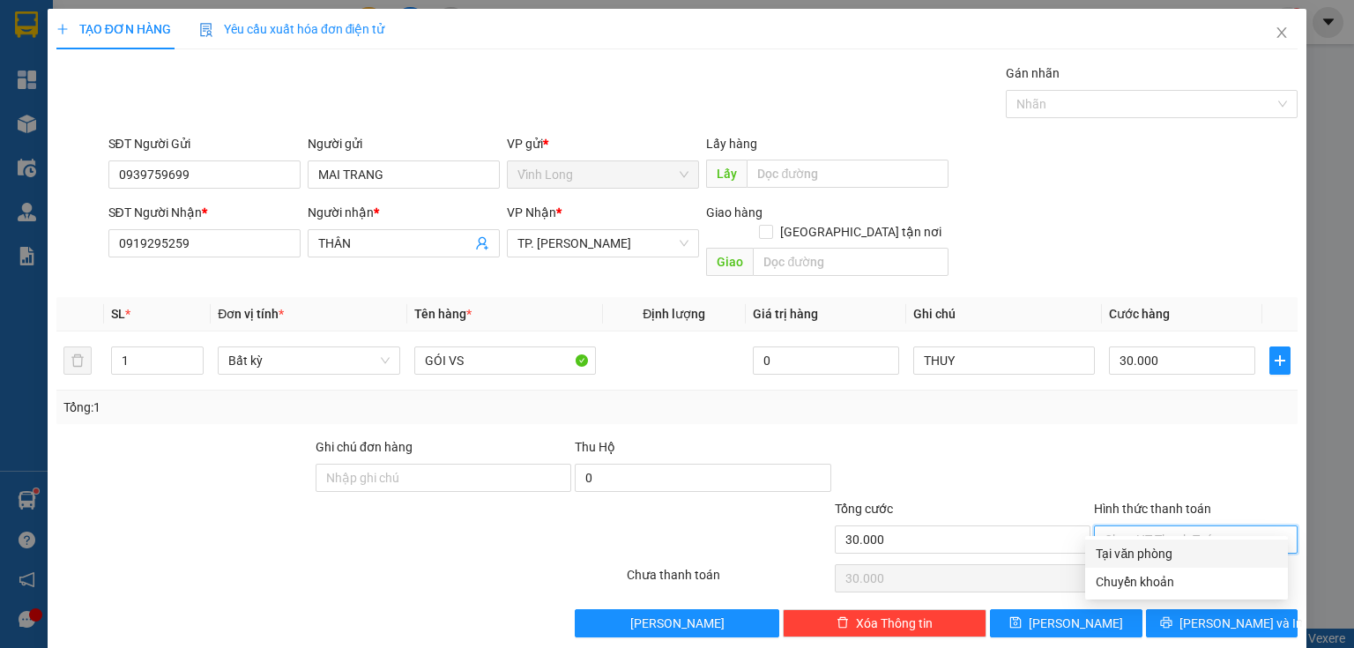
click at [1139, 552] on div "Tại văn phòng" at bounding box center [1187, 553] width 182 height 19
click at [1177, 617] on div "TẠO ĐƠN HÀNG Yêu cầu xuất hóa đơn điện tử Transit Pickup Surcharge Ids Transit …" at bounding box center [677, 330] width 1259 height 642
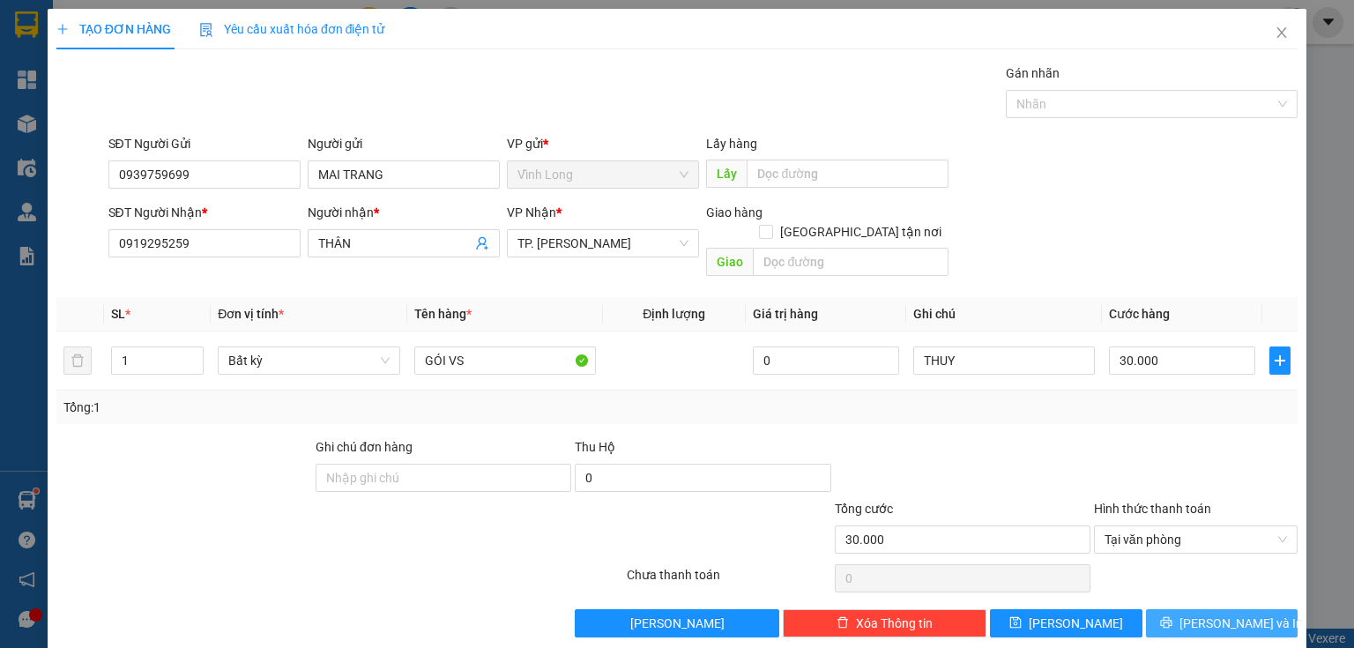
click at [1218, 609] on button "[PERSON_NAME] và In" at bounding box center [1222, 623] width 152 height 28
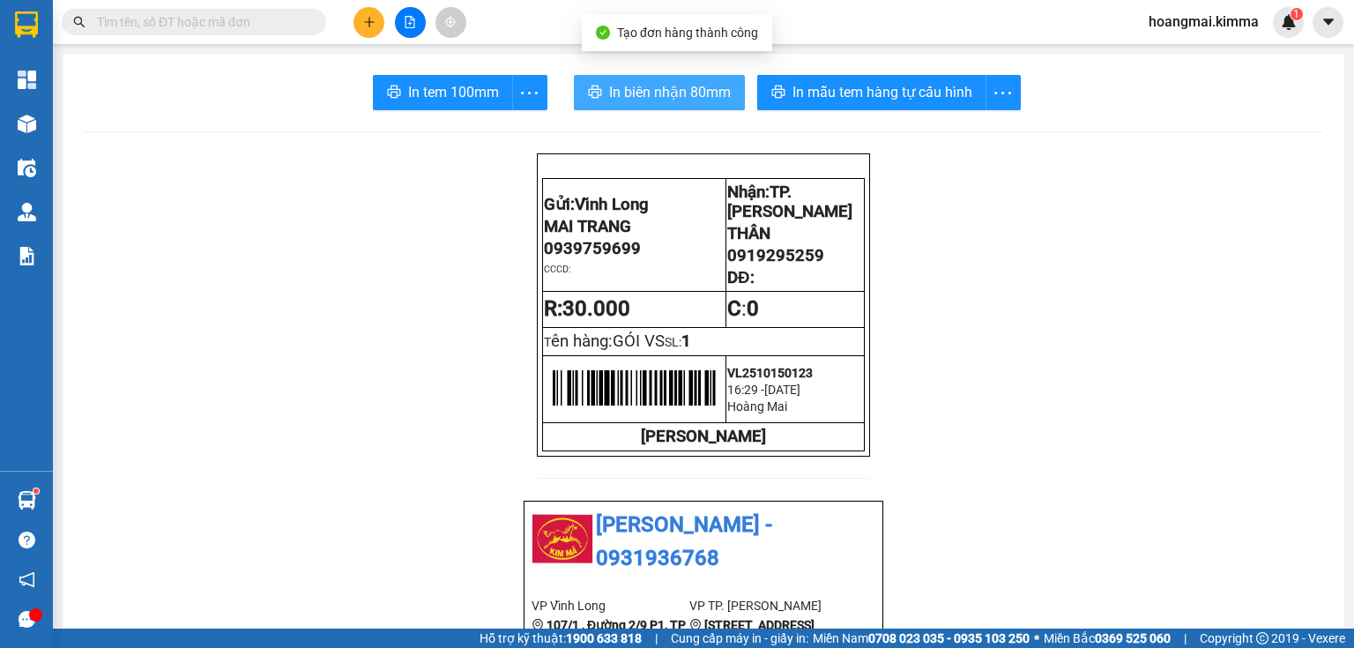
drag, startPoint x: 628, startPoint y: 85, endPoint x: 643, endPoint y: 153, distance: 69.3
click at [628, 86] on span "In biên nhận 80mm" at bounding box center [670, 92] width 122 height 22
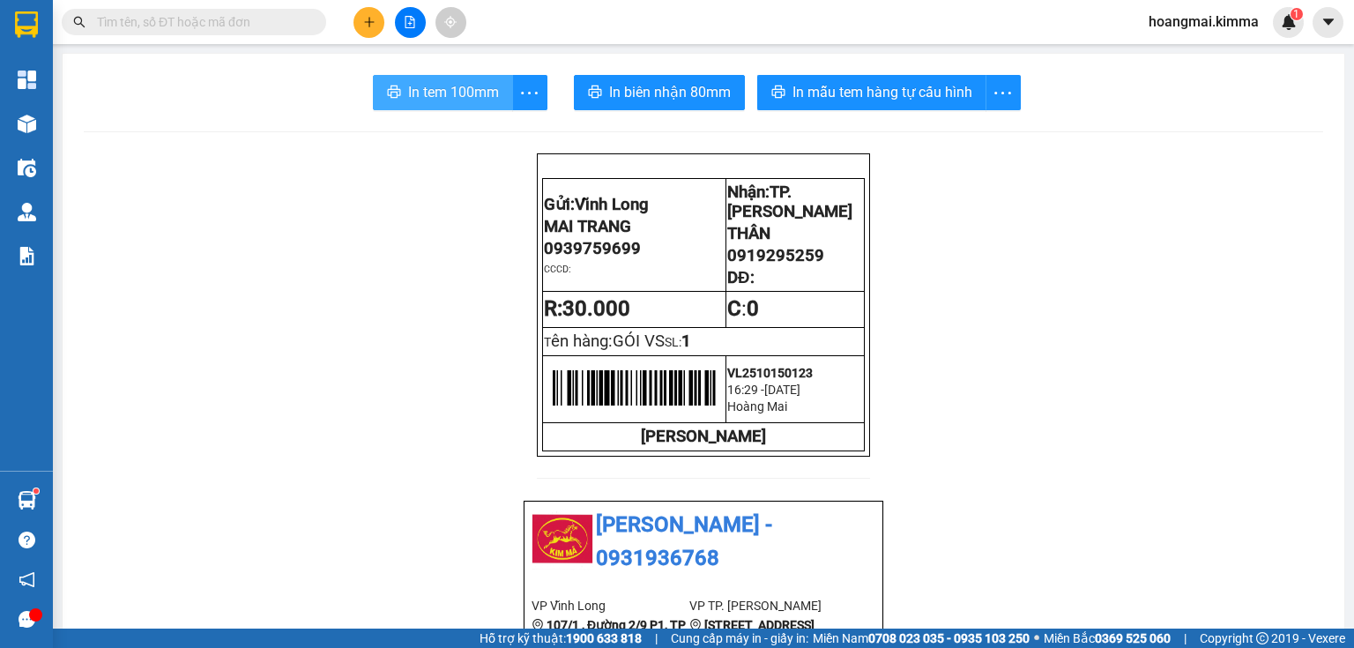
click at [395, 95] on icon "printer" at bounding box center [394, 92] width 14 height 14
click at [370, 27] on icon "plus" at bounding box center [369, 22] width 12 height 12
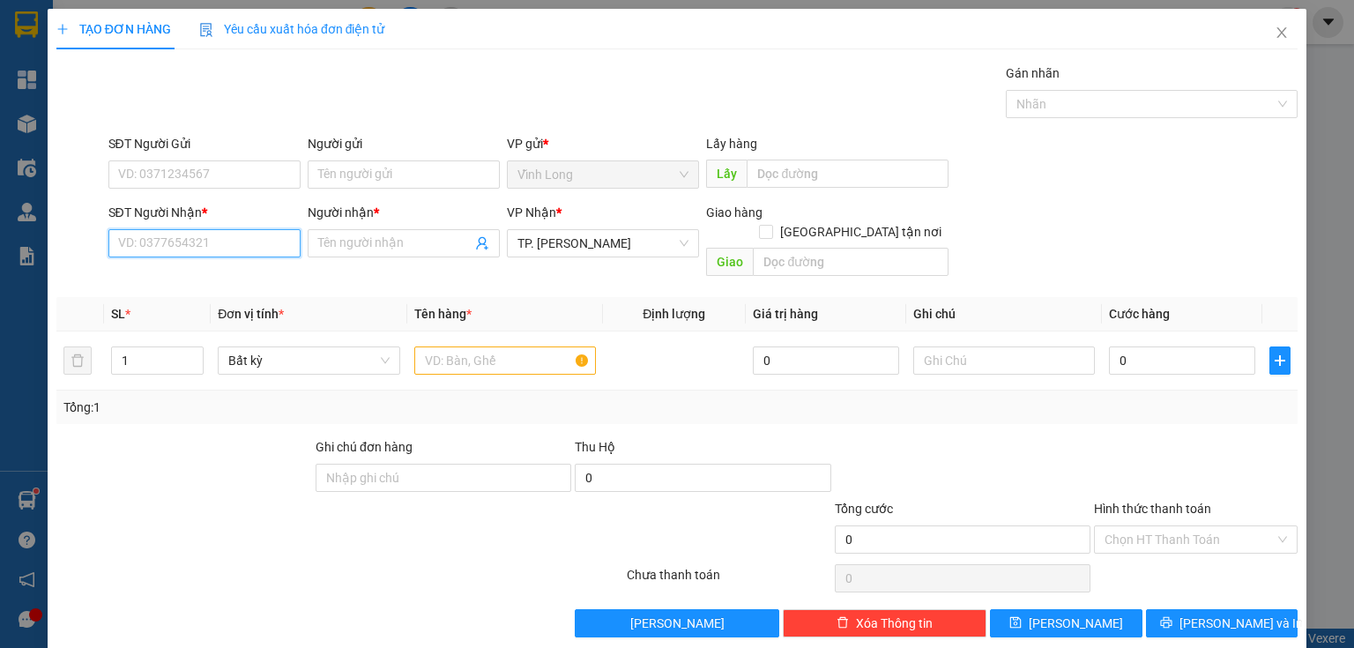
click at [237, 241] on input "SĐT Người Nhận *" at bounding box center [204, 243] width 192 height 28
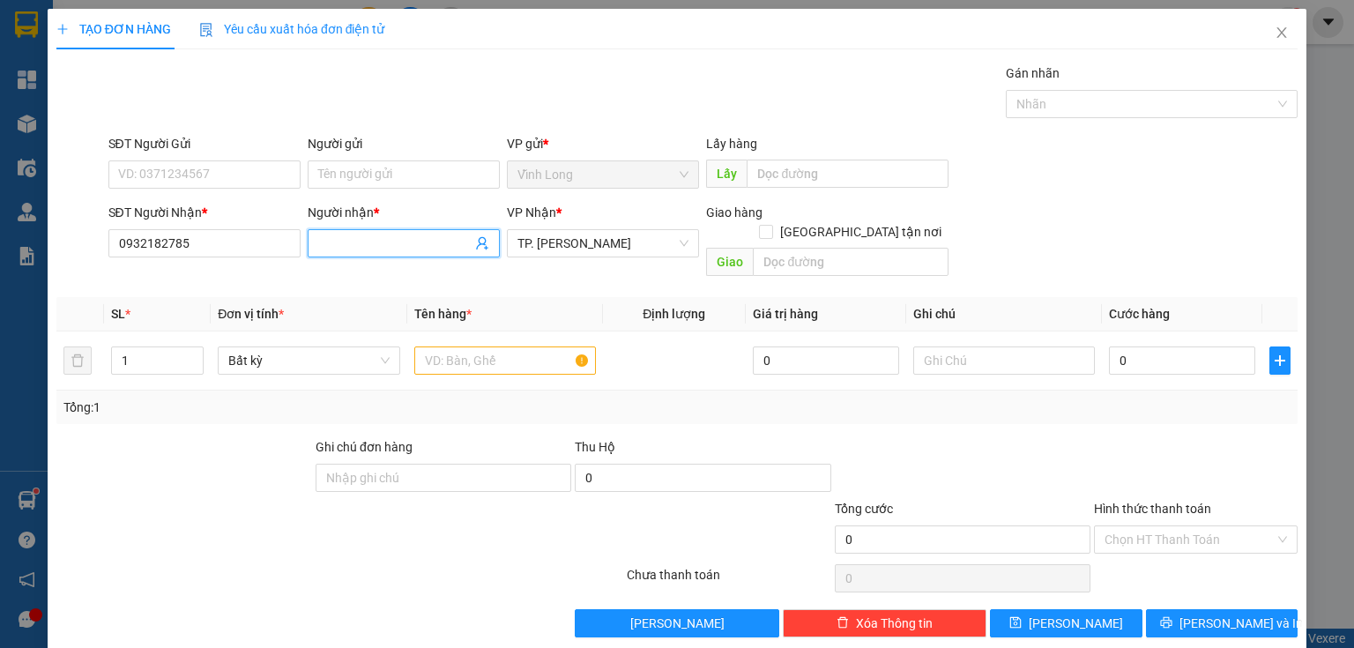
click at [388, 245] on input "Người nhận *" at bounding box center [394, 243] width 153 height 19
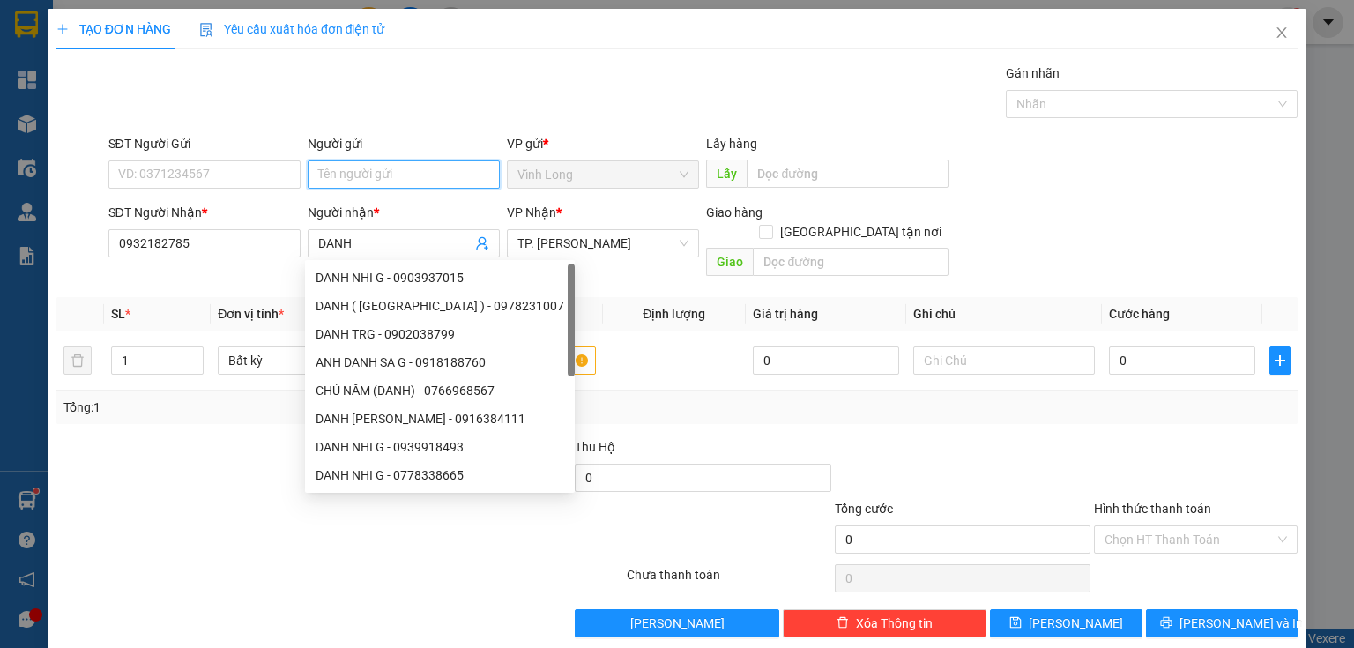
click at [396, 171] on input "Người gửi" at bounding box center [404, 174] width 192 height 28
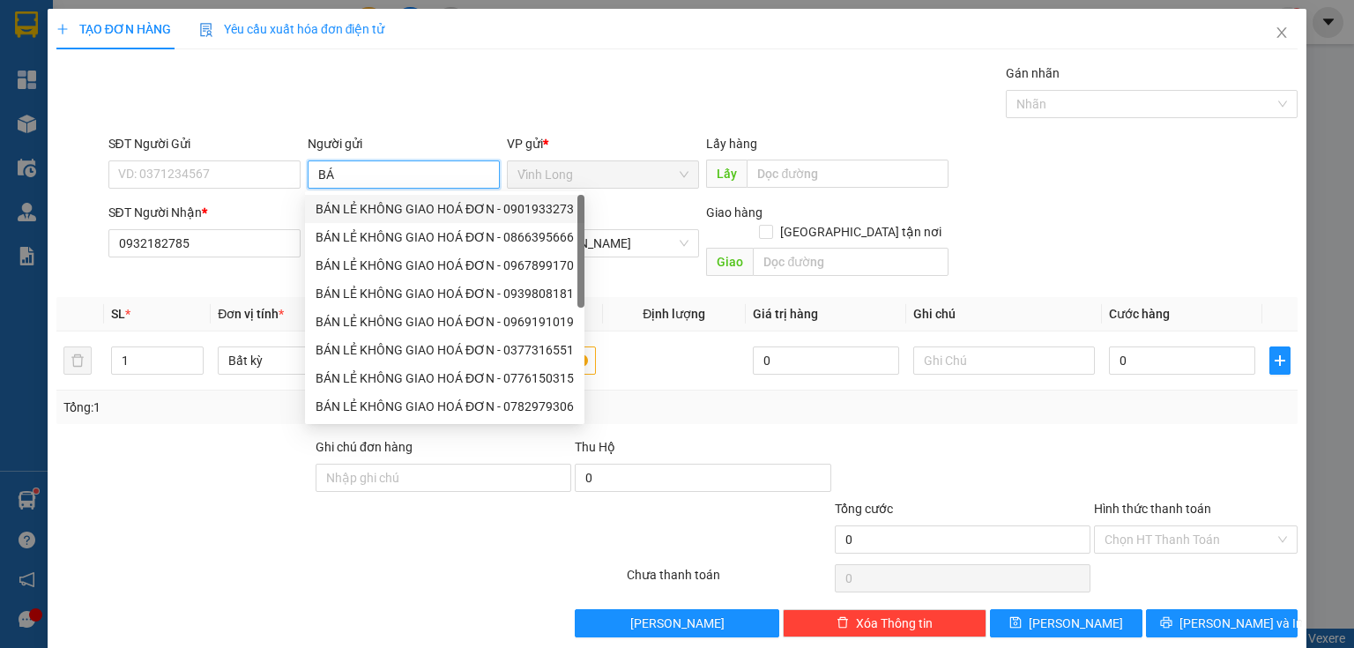
click at [351, 207] on div "BÁN LẺ KHÔNG GIAO HOÁ ĐƠN - 0901933273" at bounding box center [445, 208] width 258 height 19
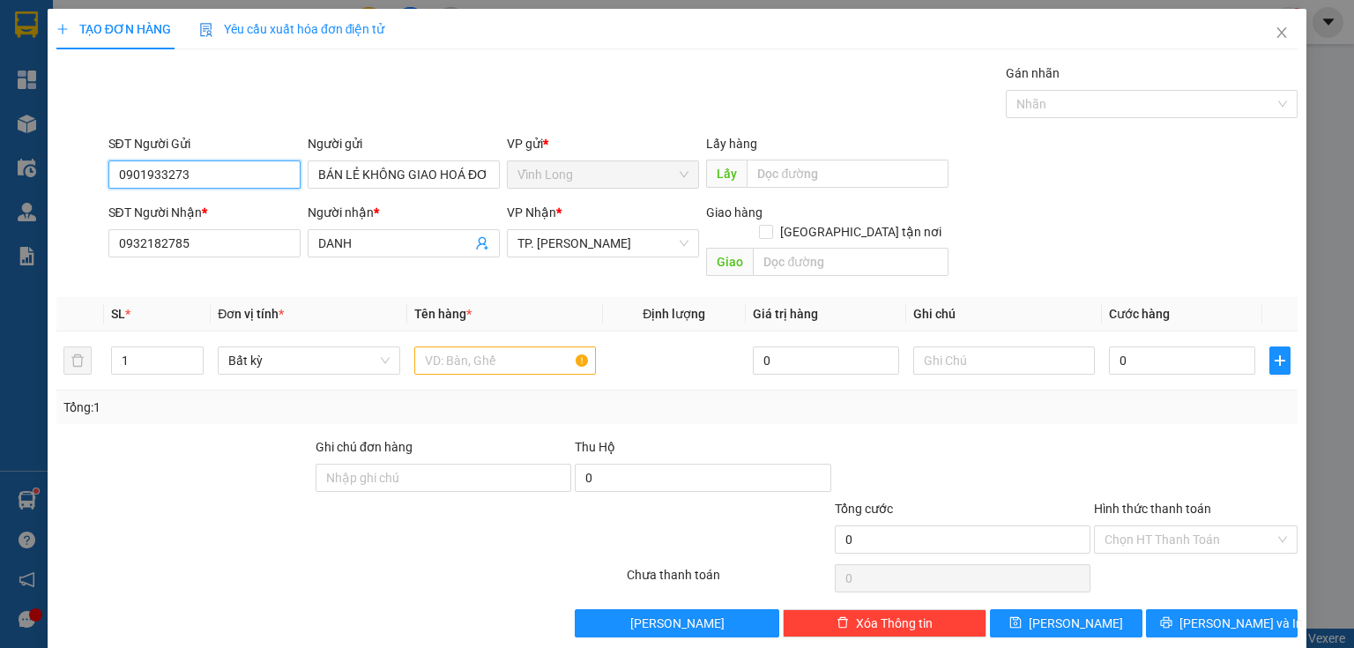
drag, startPoint x: 191, startPoint y: 174, endPoint x: 56, endPoint y: 193, distance: 136.2
click at [0, 193] on div "TẠO ĐƠN HÀNG Yêu cầu xuất hóa đơn điện tử Transit Pickup Surcharge Ids Transit …" at bounding box center [677, 324] width 1354 height 648
click at [793, 248] on input "text" at bounding box center [851, 262] width 196 height 28
click at [960, 347] on input "text" at bounding box center [1004, 360] width 182 height 28
click at [510, 346] on input "text" at bounding box center [505, 360] width 182 height 28
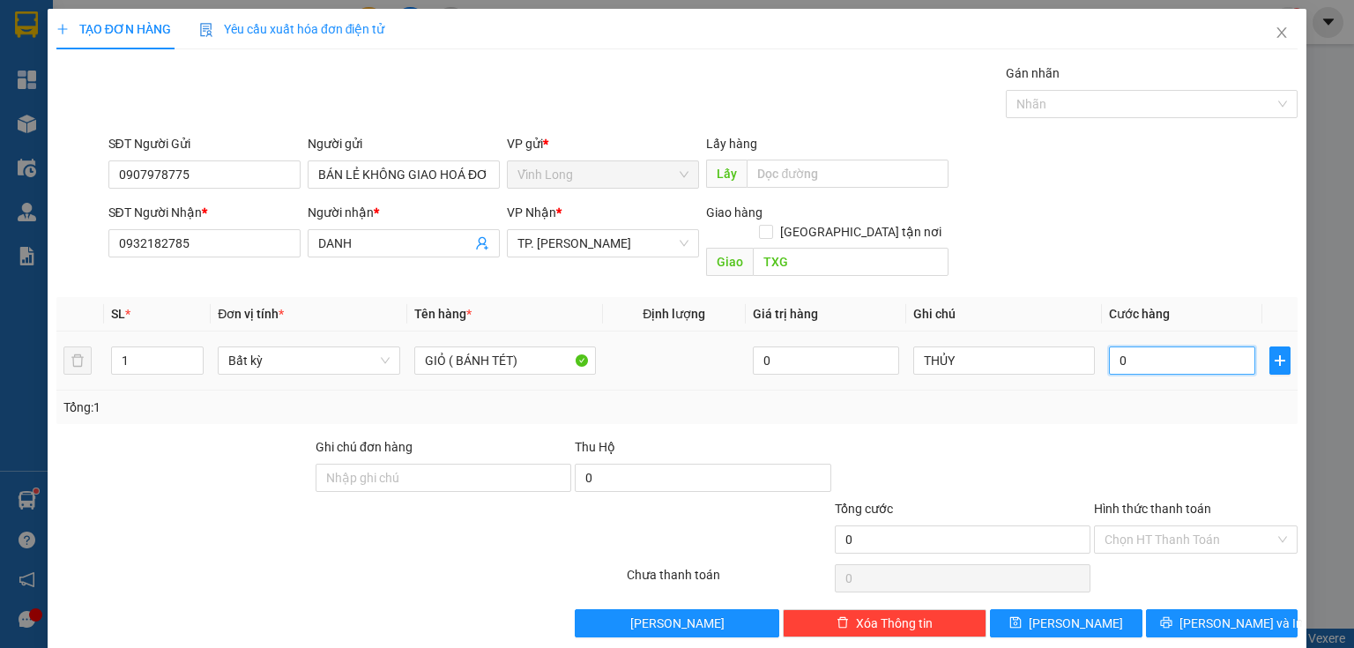
click at [1150, 346] on input "0" at bounding box center [1182, 360] width 146 height 28
click at [1148, 526] on input "Hình thức thanh toán" at bounding box center [1189, 539] width 170 height 26
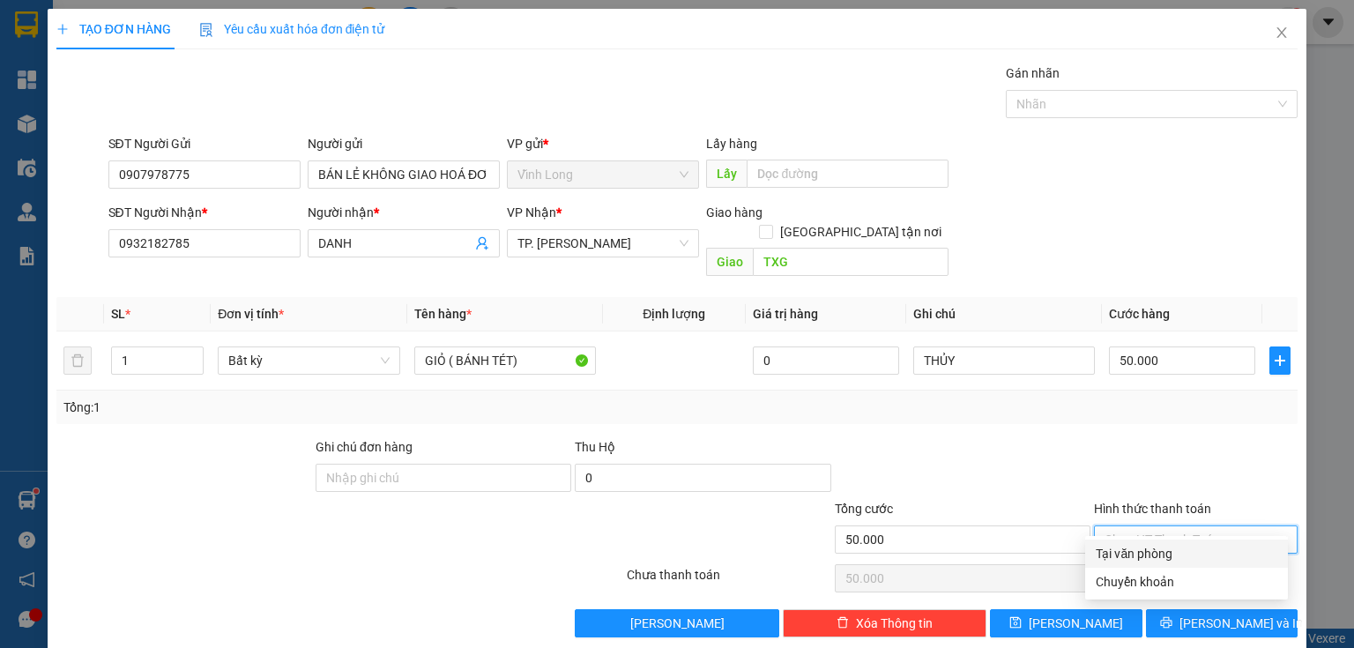
drag, startPoint x: 1133, startPoint y: 560, endPoint x: 1141, endPoint y: 495, distance: 64.7
click at [1137, 517] on div "Transit Pickup Surcharge Ids Transit Deliver Surcharge Ids Transit Deliver Surc…" at bounding box center [676, 350] width 1241 height 574
click at [1187, 613] on button "[PERSON_NAME] và In" at bounding box center [1222, 623] width 152 height 28
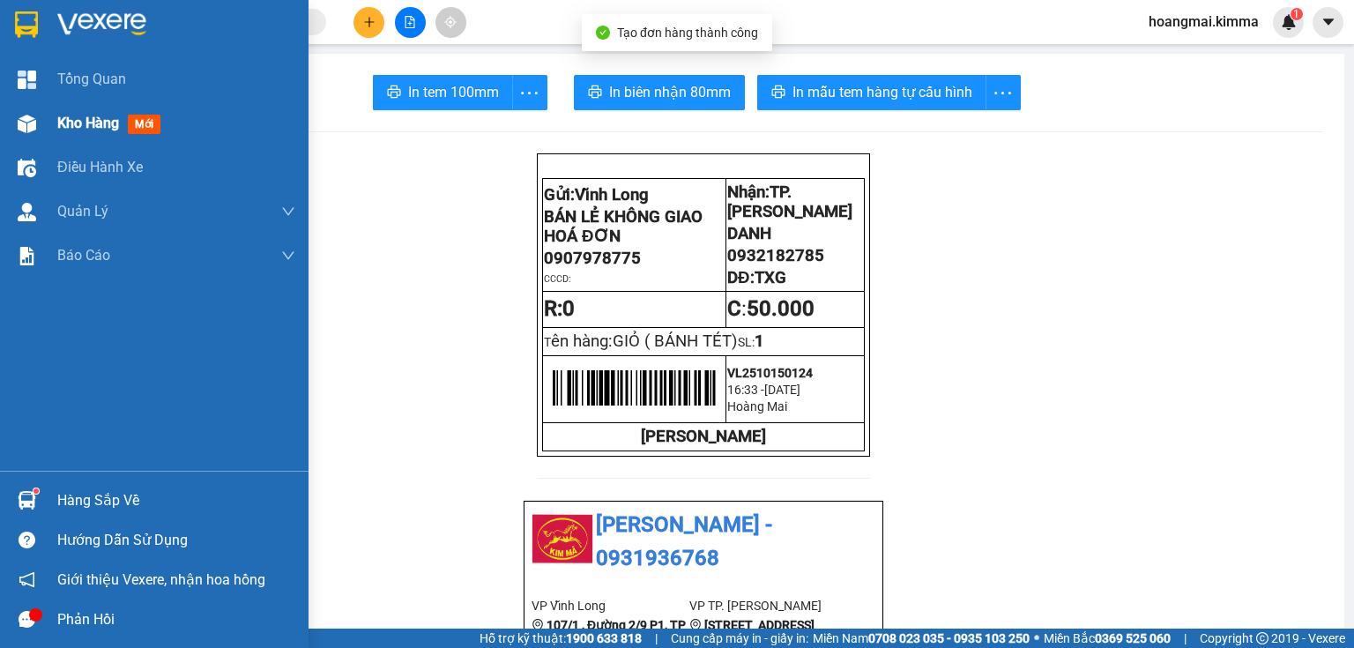
click at [28, 133] on div at bounding box center [26, 123] width 31 height 31
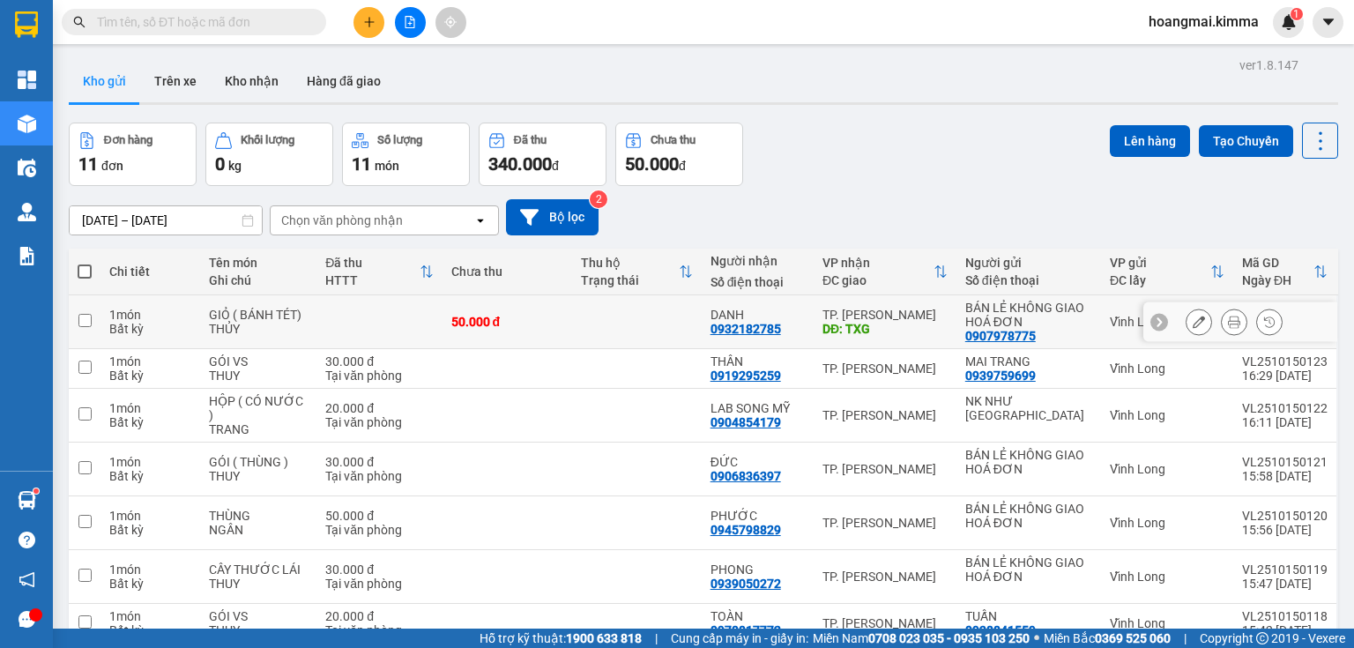
click at [1195, 317] on button at bounding box center [1198, 322] width 25 height 31
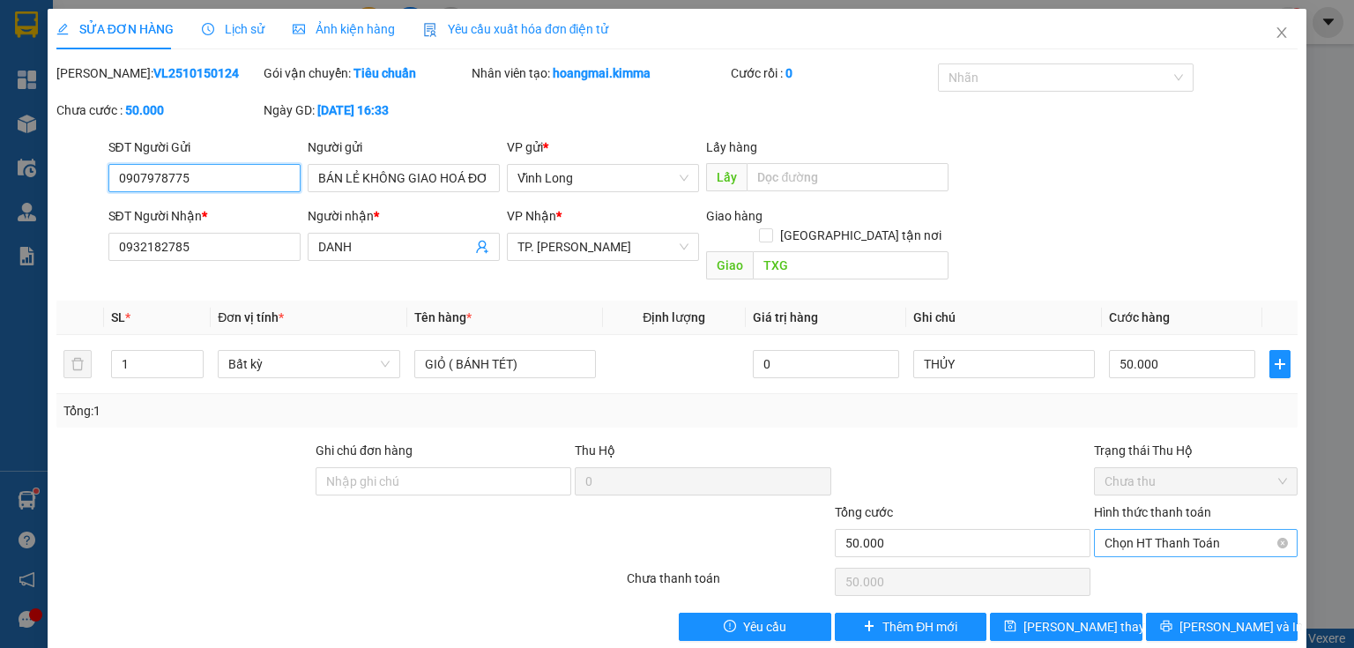
click at [1138, 530] on span "Chọn HT Thanh Toán" at bounding box center [1195, 543] width 182 height 26
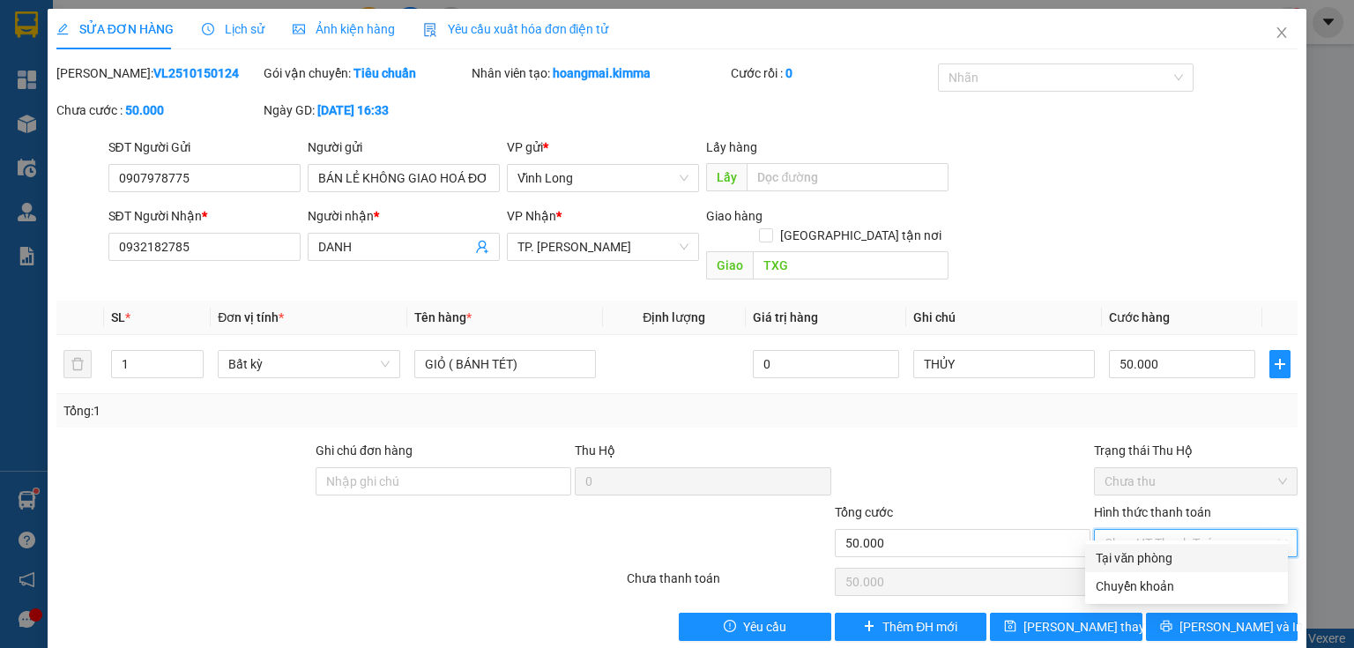
click at [1132, 561] on div "Tại văn phòng" at bounding box center [1187, 557] width 182 height 19
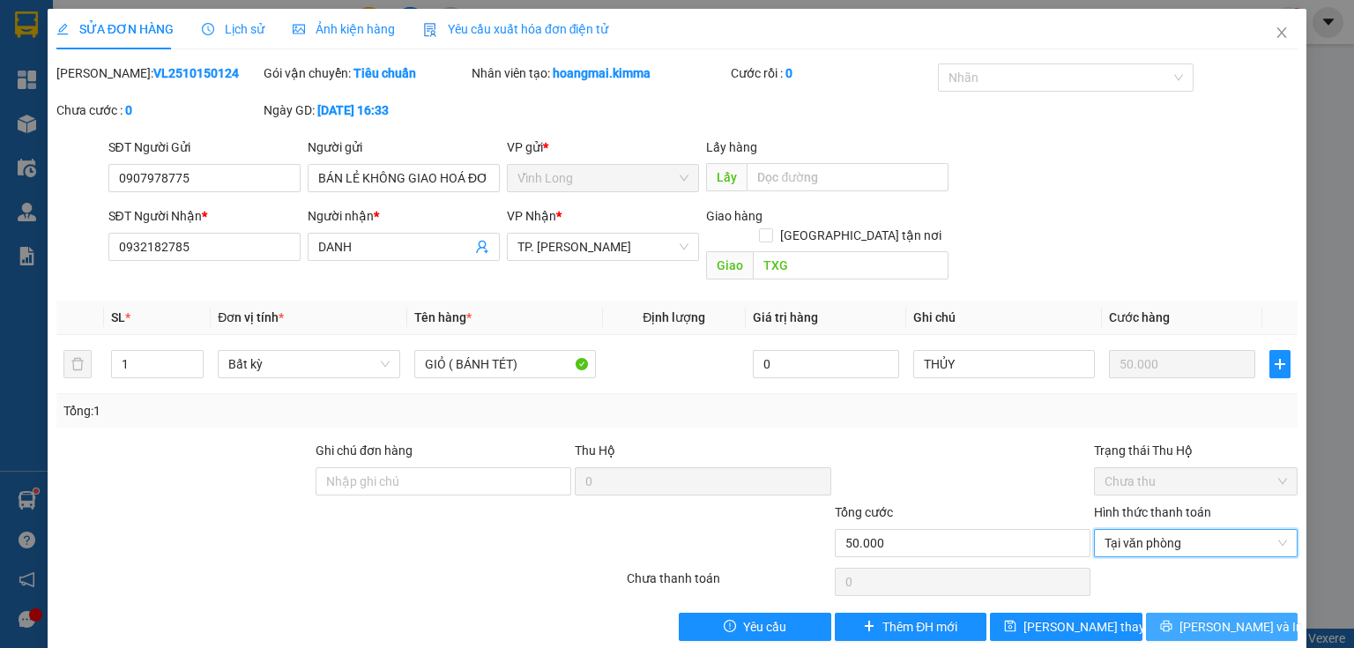
click at [1172, 620] on icon "printer" at bounding box center [1166, 626] width 12 height 12
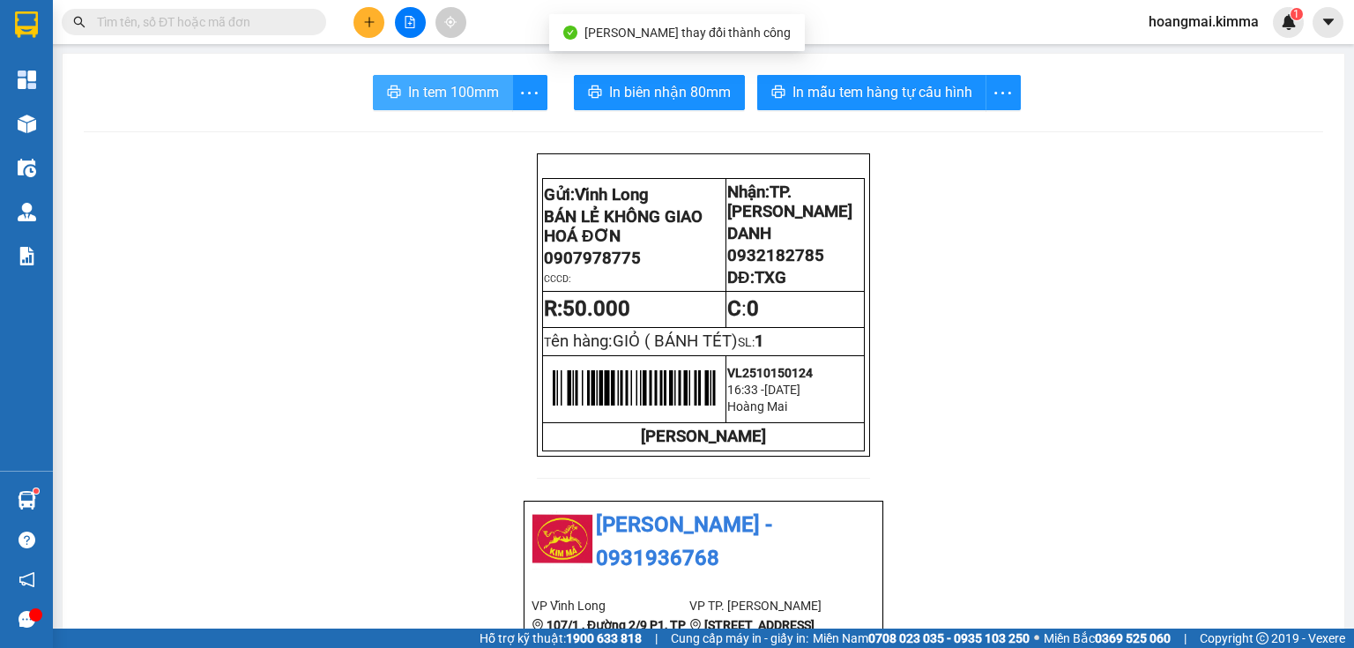
click at [401, 78] on button "In tem 100mm" at bounding box center [443, 92] width 140 height 35
click at [472, 78] on button "In tem 100mm" at bounding box center [443, 92] width 140 height 35
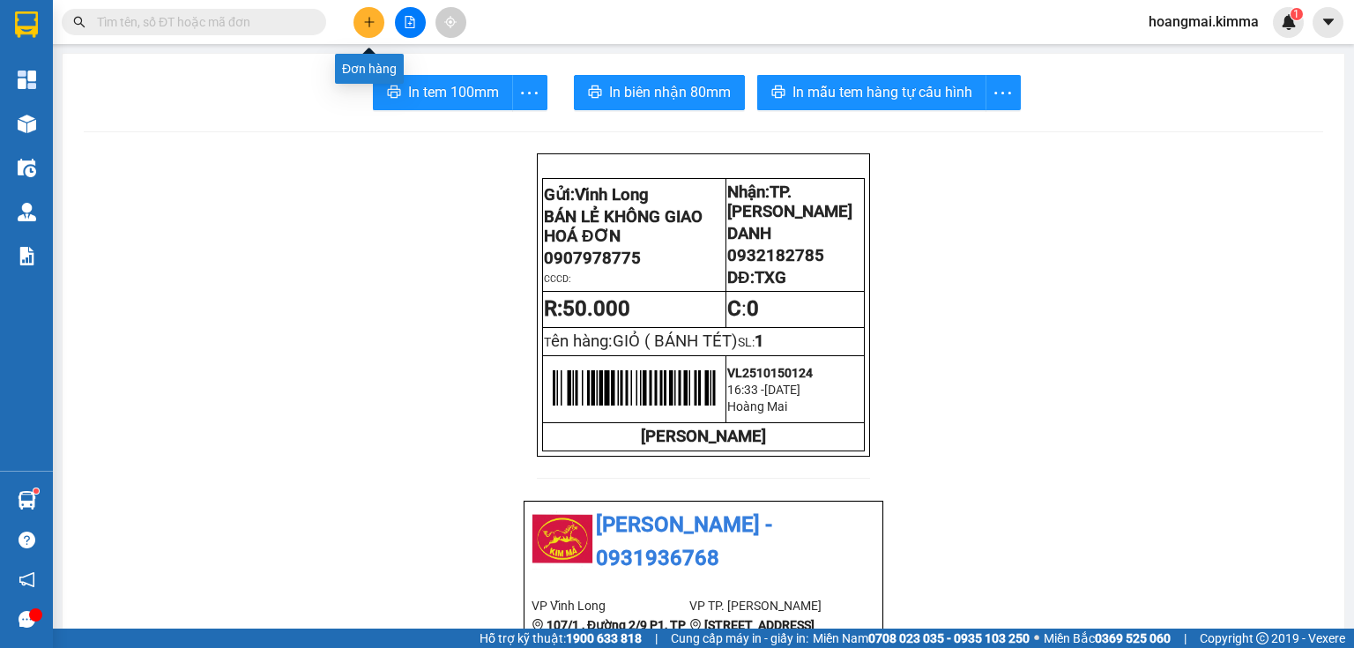
click at [377, 11] on button at bounding box center [368, 22] width 31 height 31
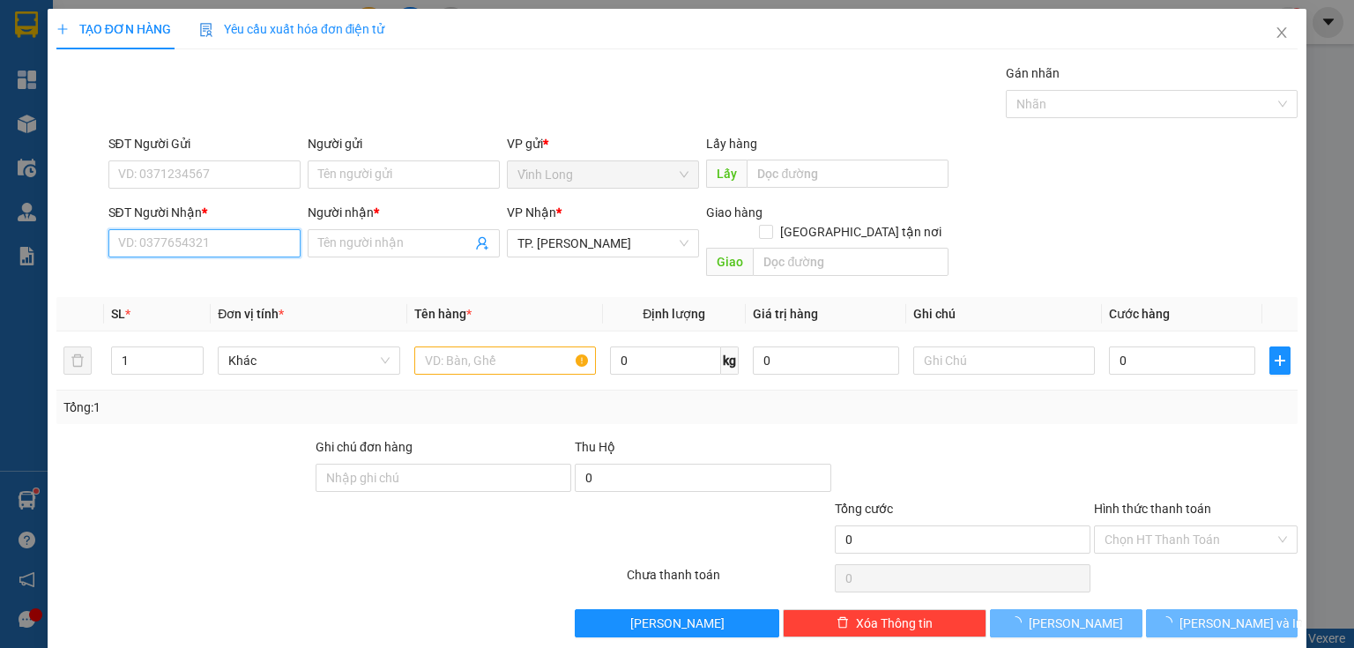
click at [258, 246] on input "SĐT Người Nhận *" at bounding box center [204, 243] width 192 height 28
click at [214, 286] on div "0917656674 - LAB BẢO TÍN" at bounding box center [217, 277] width 199 height 19
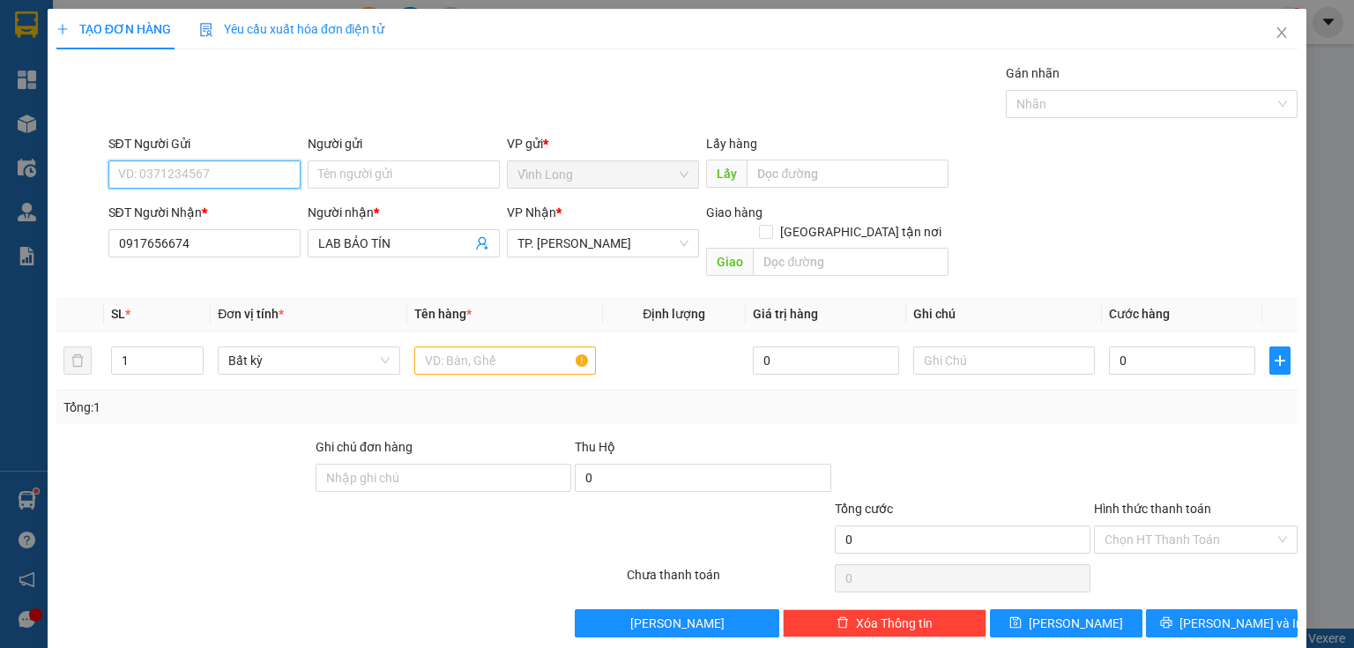
click at [258, 168] on input "SĐT Người Gửi" at bounding box center [204, 174] width 192 height 28
click at [234, 205] on div "0932944949 - QUỐC LÃM" at bounding box center [202, 208] width 169 height 19
click at [504, 349] on input "text" at bounding box center [505, 360] width 182 height 28
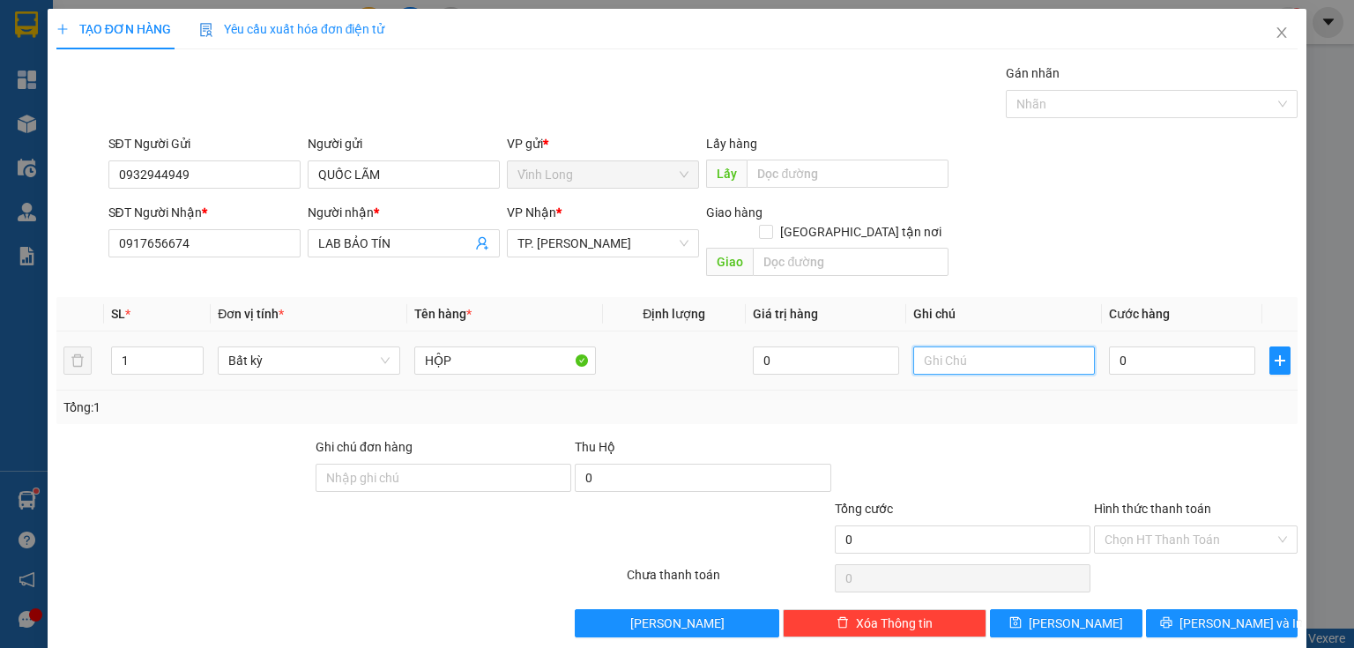
click at [977, 346] on input "text" at bounding box center [1004, 360] width 182 height 28
click at [1109, 346] on input "0" at bounding box center [1182, 360] width 146 height 28
click at [1128, 529] on input "Hình thức thanh toán" at bounding box center [1189, 539] width 170 height 26
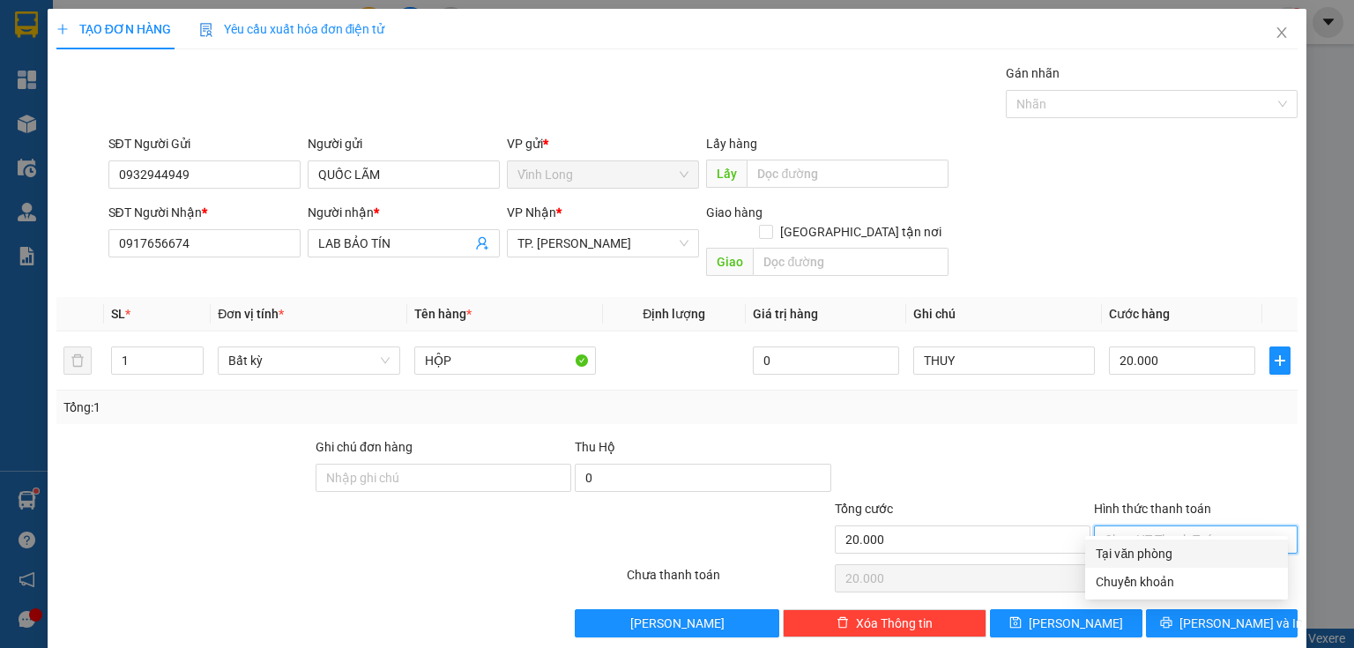
click at [1126, 558] on div "Tại văn phòng" at bounding box center [1187, 553] width 182 height 19
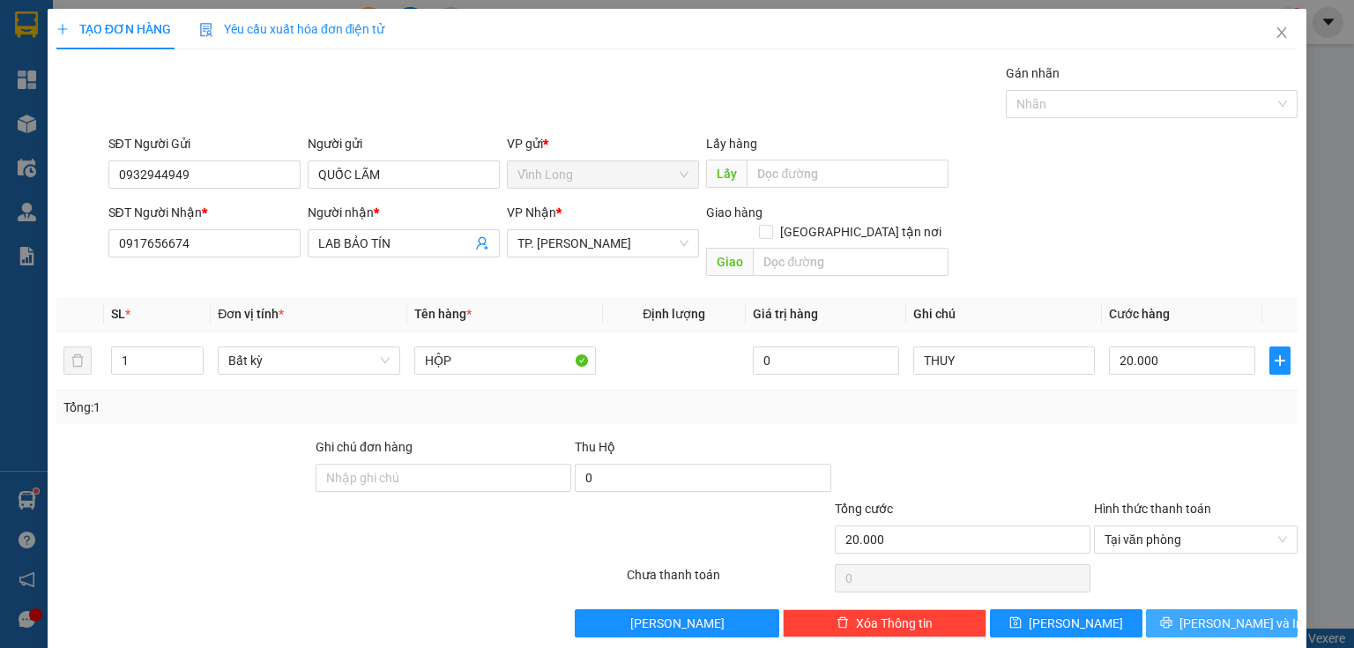
click at [1170, 609] on button "[PERSON_NAME] và In" at bounding box center [1222, 623] width 152 height 28
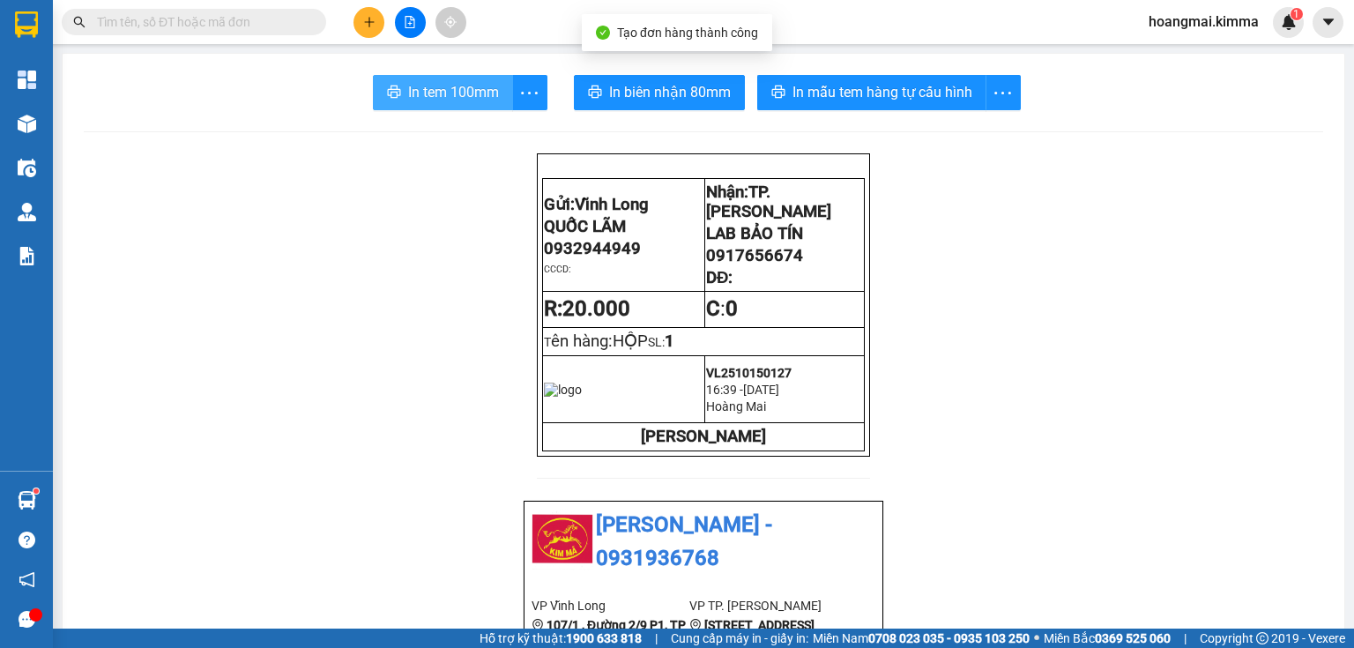
click at [439, 104] on button "In tem 100mm" at bounding box center [443, 92] width 140 height 35
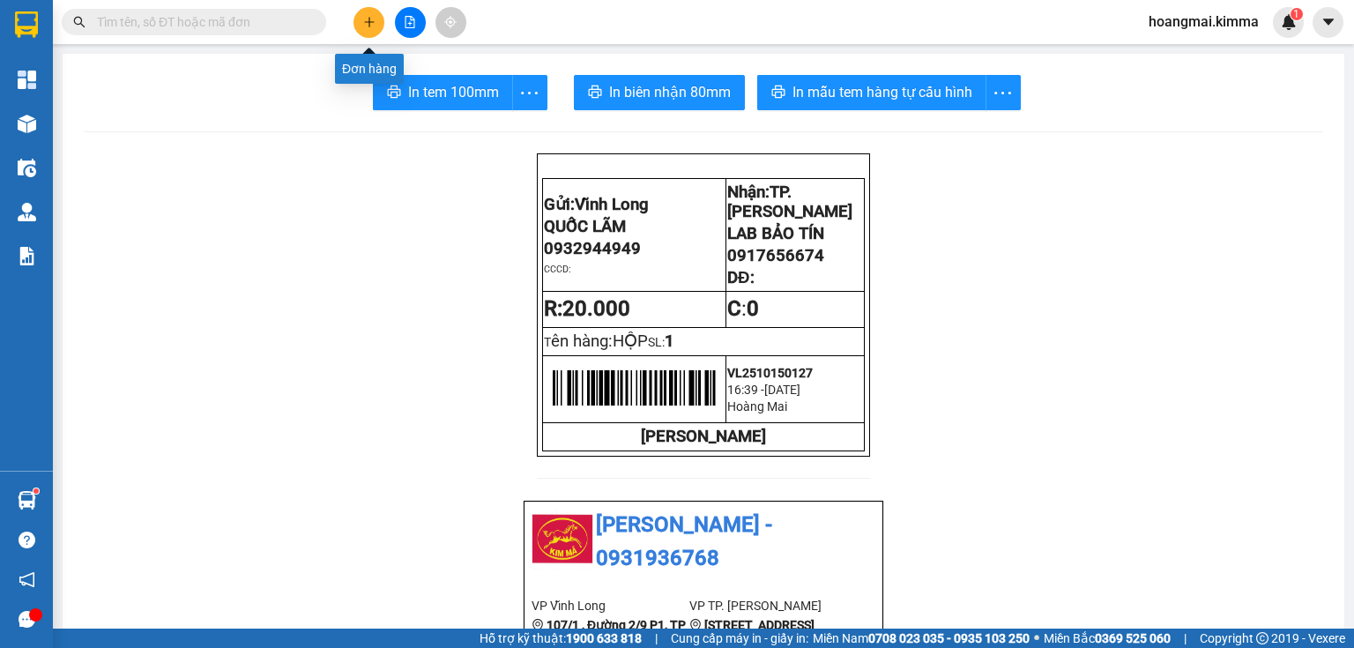
click at [367, 18] on icon "plus" at bounding box center [369, 22] width 12 height 12
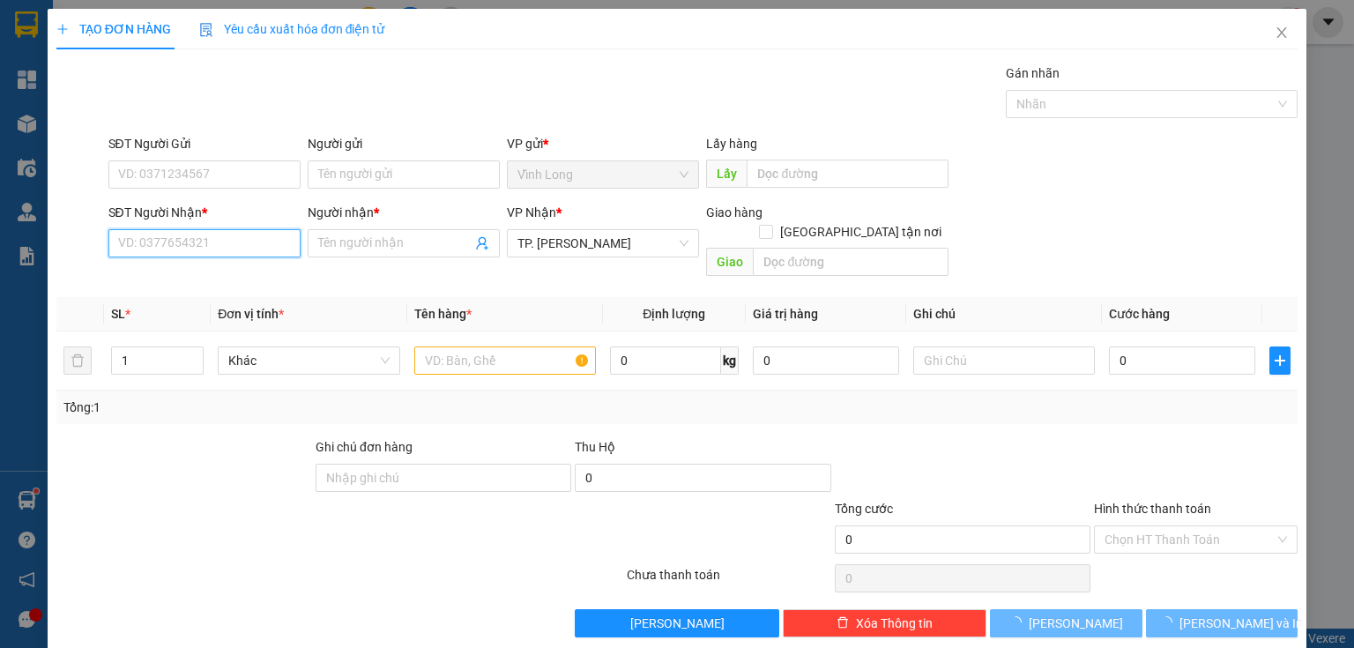
click at [257, 251] on input "SĐT Người Nhận *" at bounding box center [204, 243] width 192 height 28
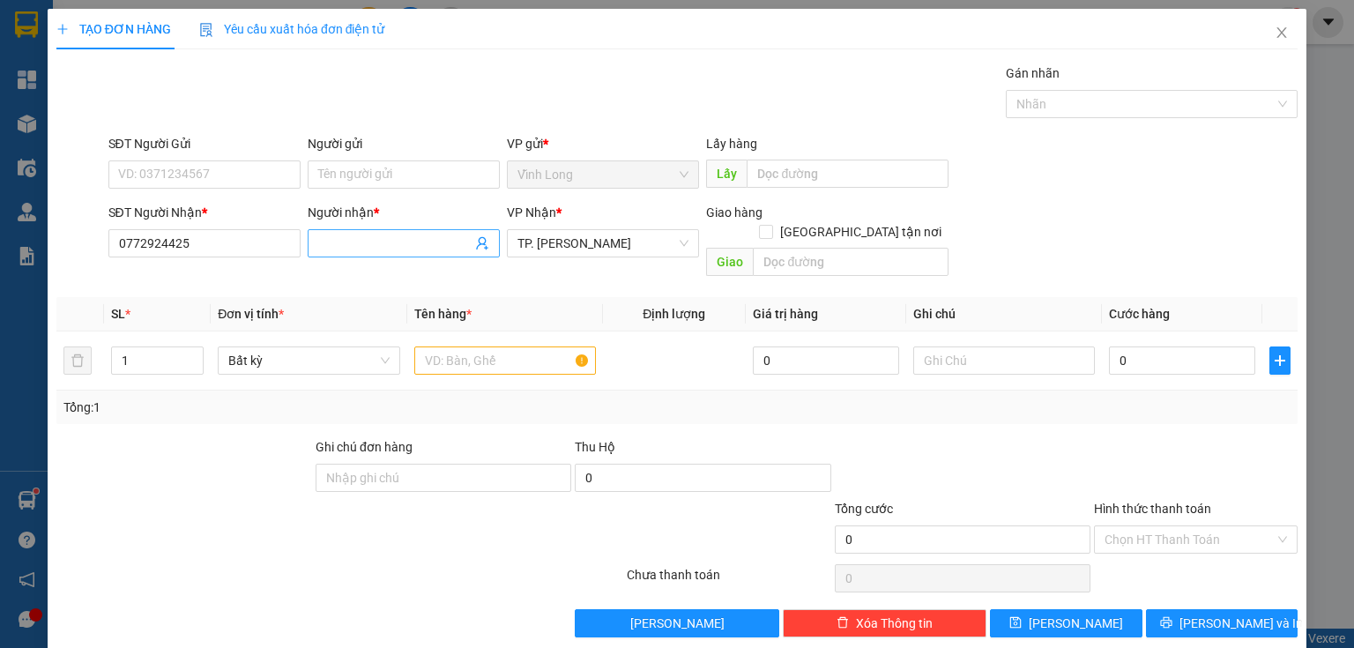
click at [384, 235] on input "Người nhận *" at bounding box center [394, 243] width 153 height 19
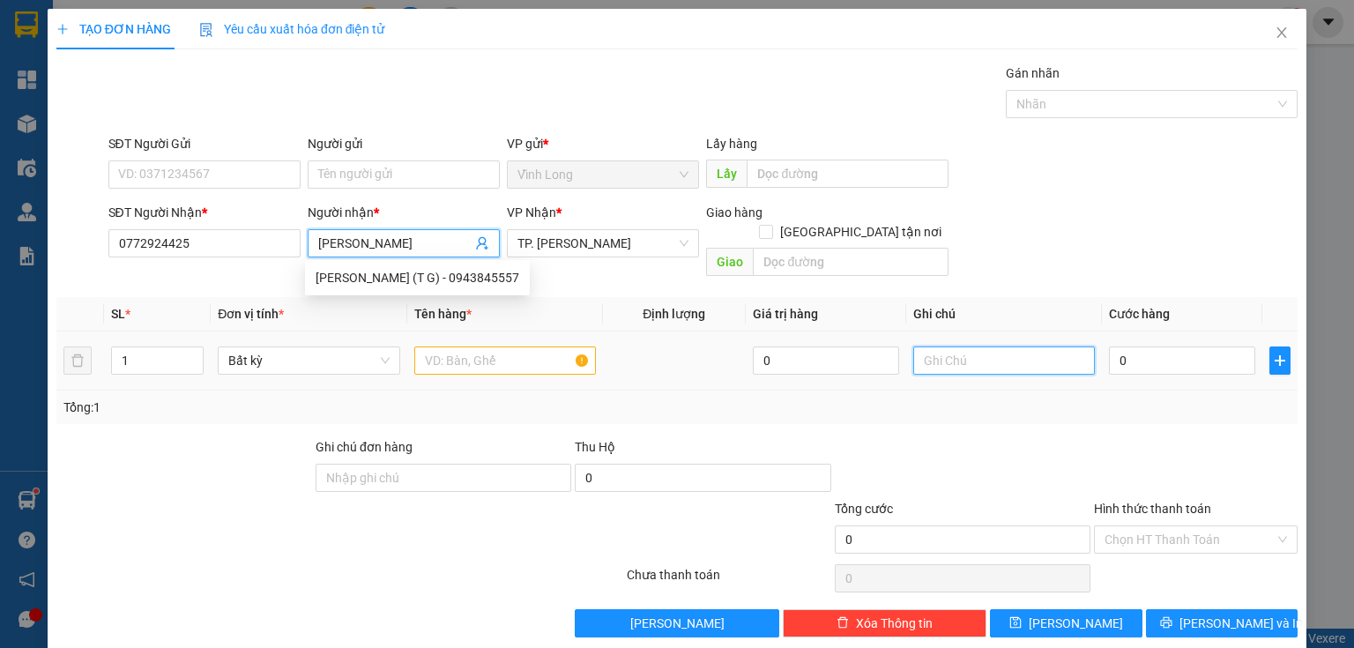
click at [961, 346] on input "text" at bounding box center [1004, 360] width 182 height 28
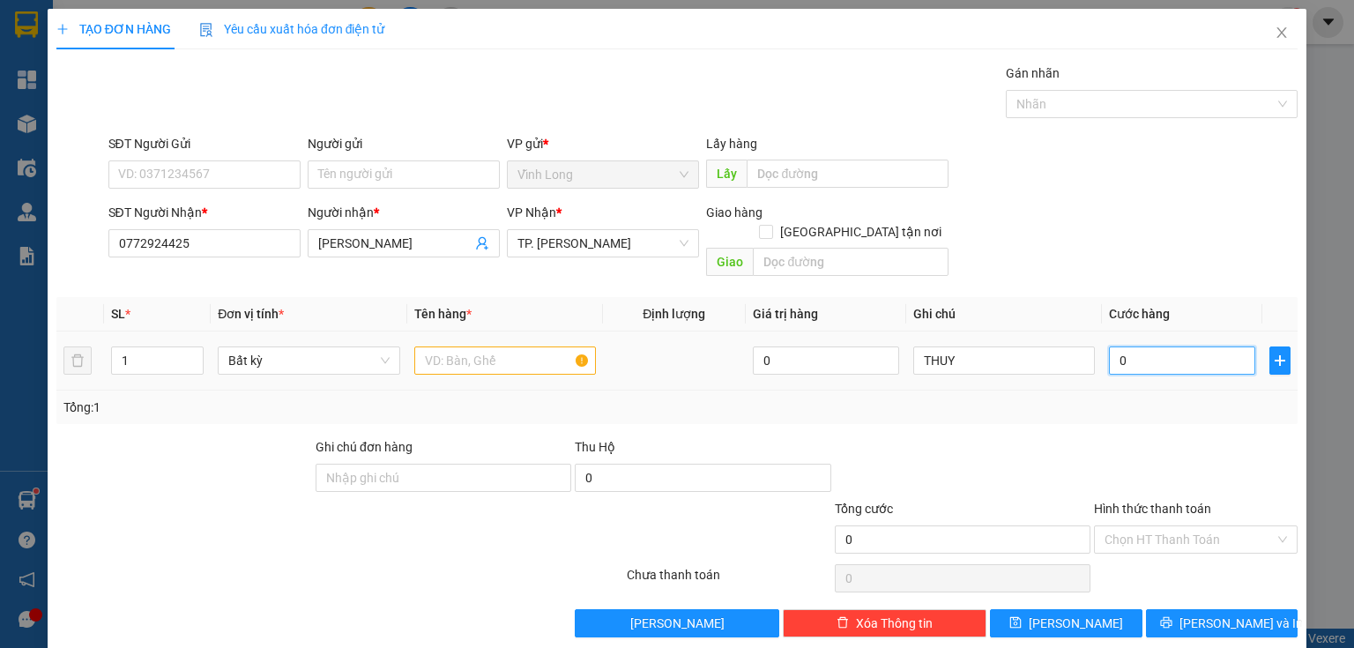
click at [1152, 346] on input "0" at bounding box center [1182, 360] width 146 height 28
click at [536, 348] on input "text" at bounding box center [505, 360] width 182 height 28
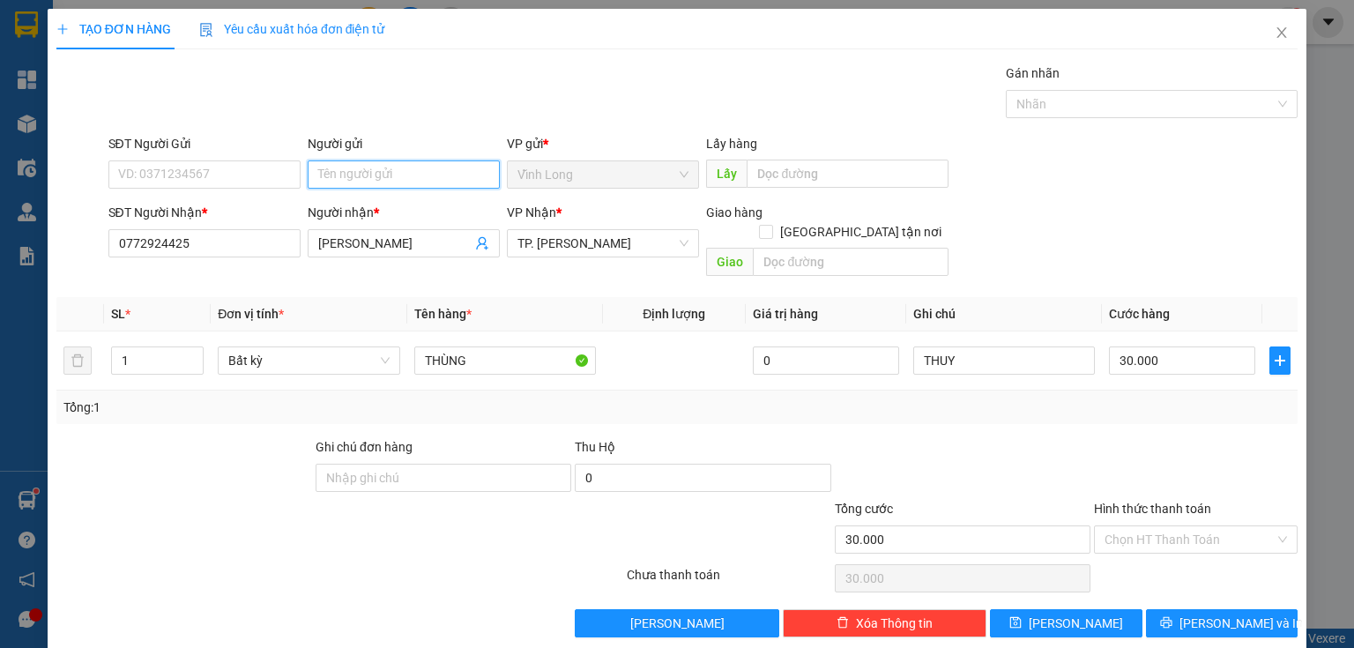
click at [405, 176] on input "Người gửi" at bounding box center [404, 174] width 192 height 28
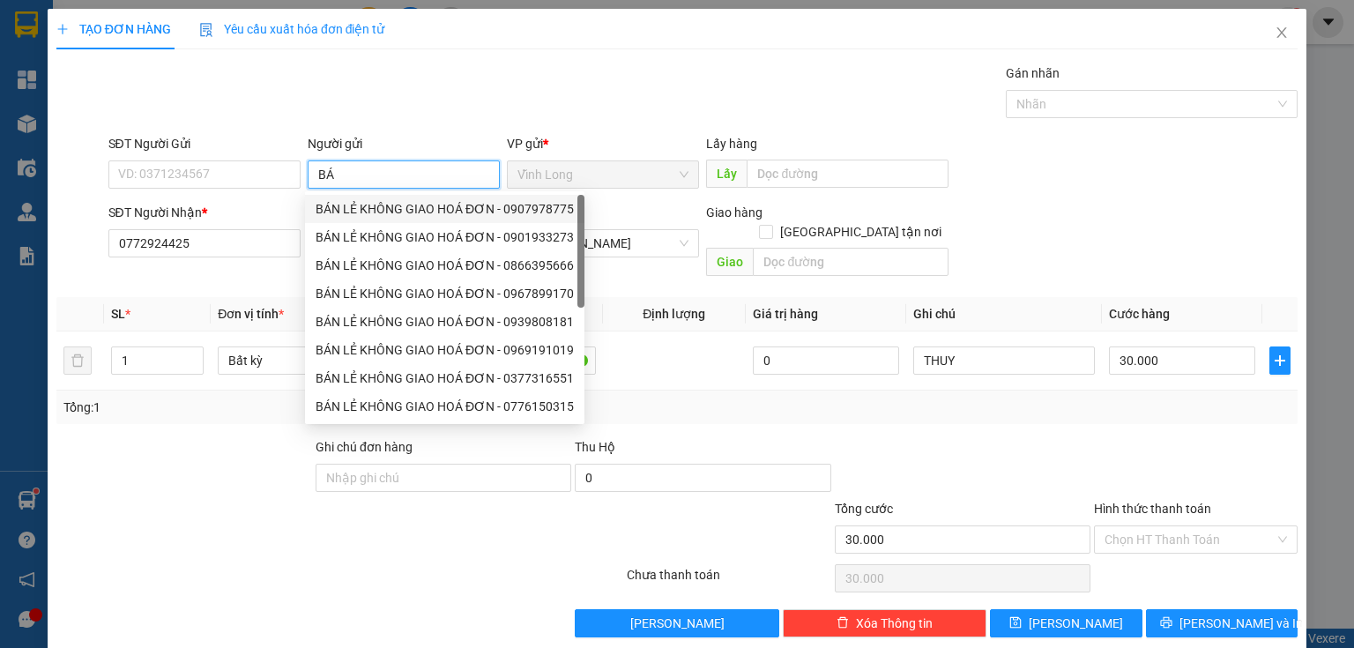
click at [364, 212] on div "BÁN LẺ KHÔNG GIAO HOÁ ĐƠN - 0907978775" at bounding box center [445, 208] width 258 height 19
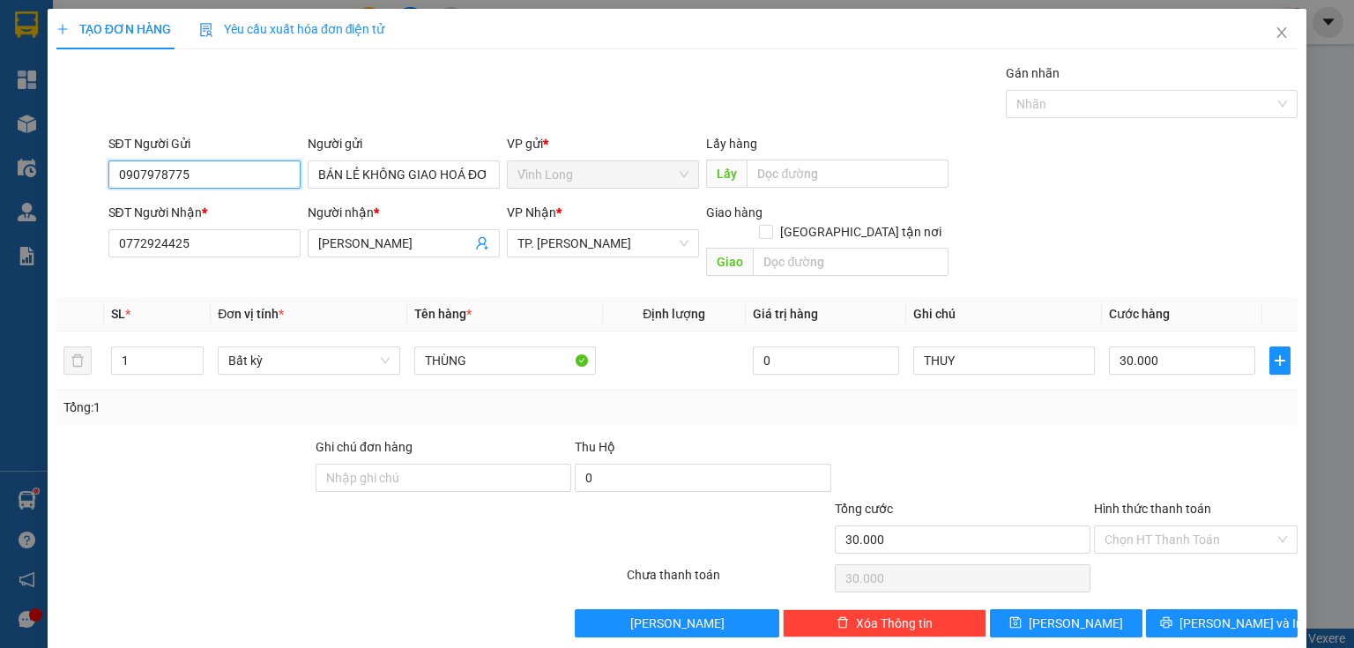
drag, startPoint x: 192, startPoint y: 173, endPoint x: 20, endPoint y: 186, distance: 172.4
click at [20, 186] on div "TẠO ĐƠN HÀNG Yêu cầu xuất hóa đơn điện tử Transit Pickup Surcharge Ids Transit …" at bounding box center [677, 324] width 1354 height 648
click at [1176, 526] on input "Hình thức thanh toán" at bounding box center [1189, 539] width 170 height 26
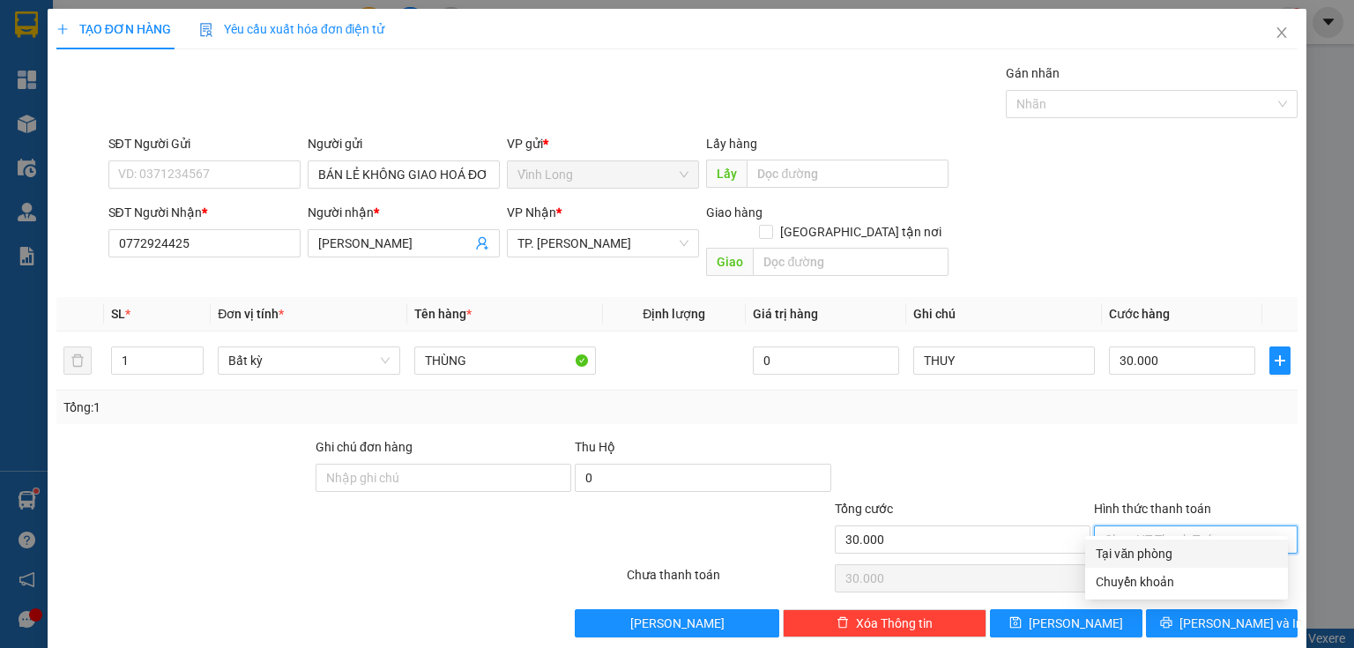
click at [1132, 557] on div "Tại văn phòng" at bounding box center [1187, 553] width 182 height 19
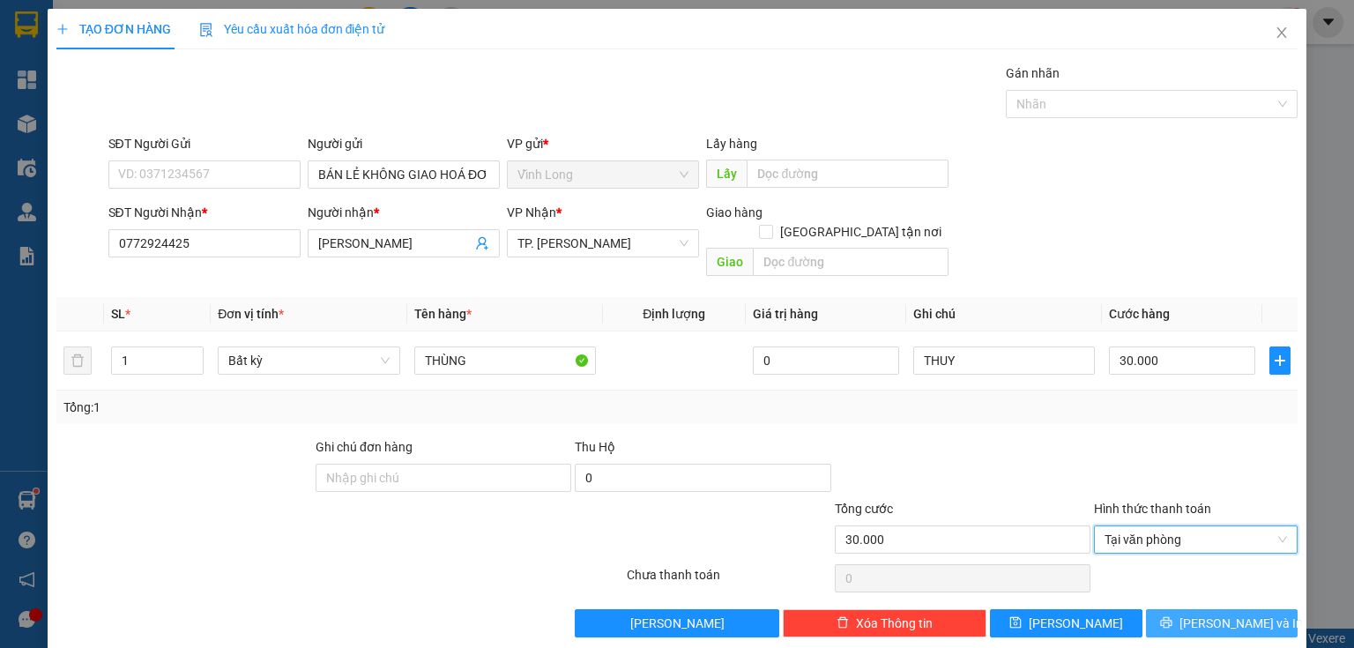
drag, startPoint x: 1196, startPoint y: 606, endPoint x: 1113, endPoint y: 580, distance: 87.0
click at [1194, 609] on button "[PERSON_NAME] và In" at bounding box center [1222, 623] width 152 height 28
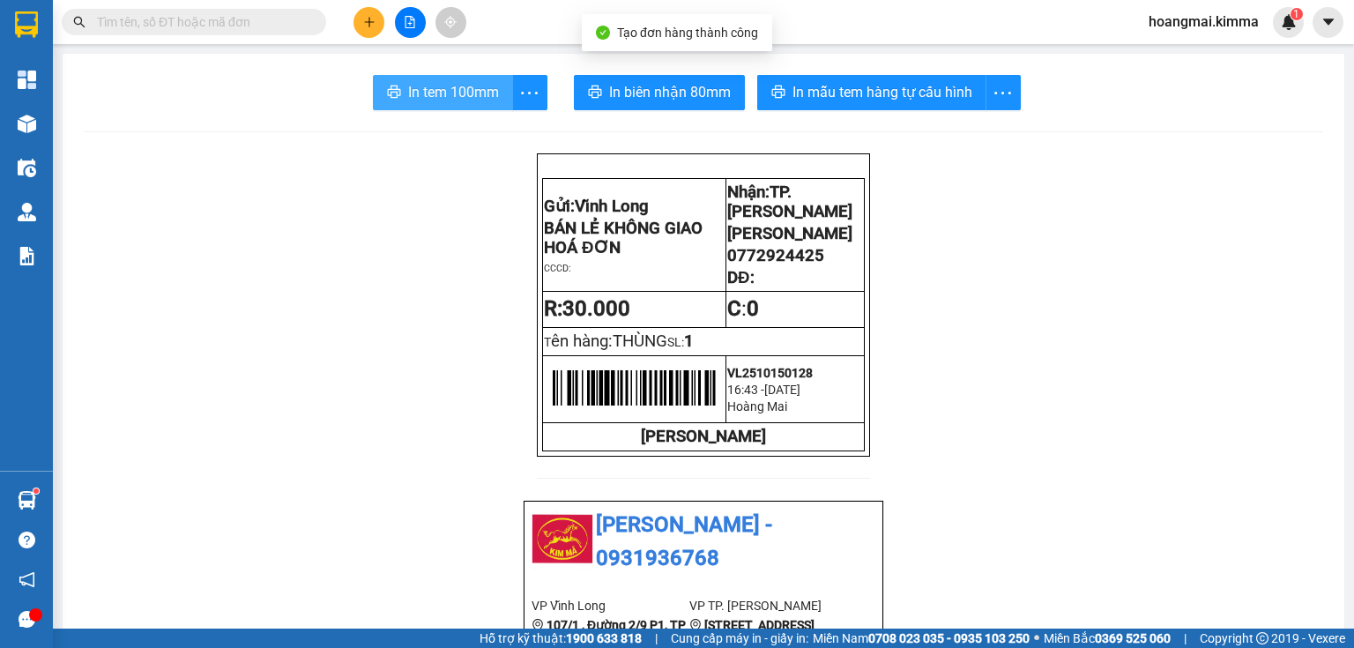
click at [469, 99] on span "In tem 100mm" at bounding box center [453, 92] width 91 height 22
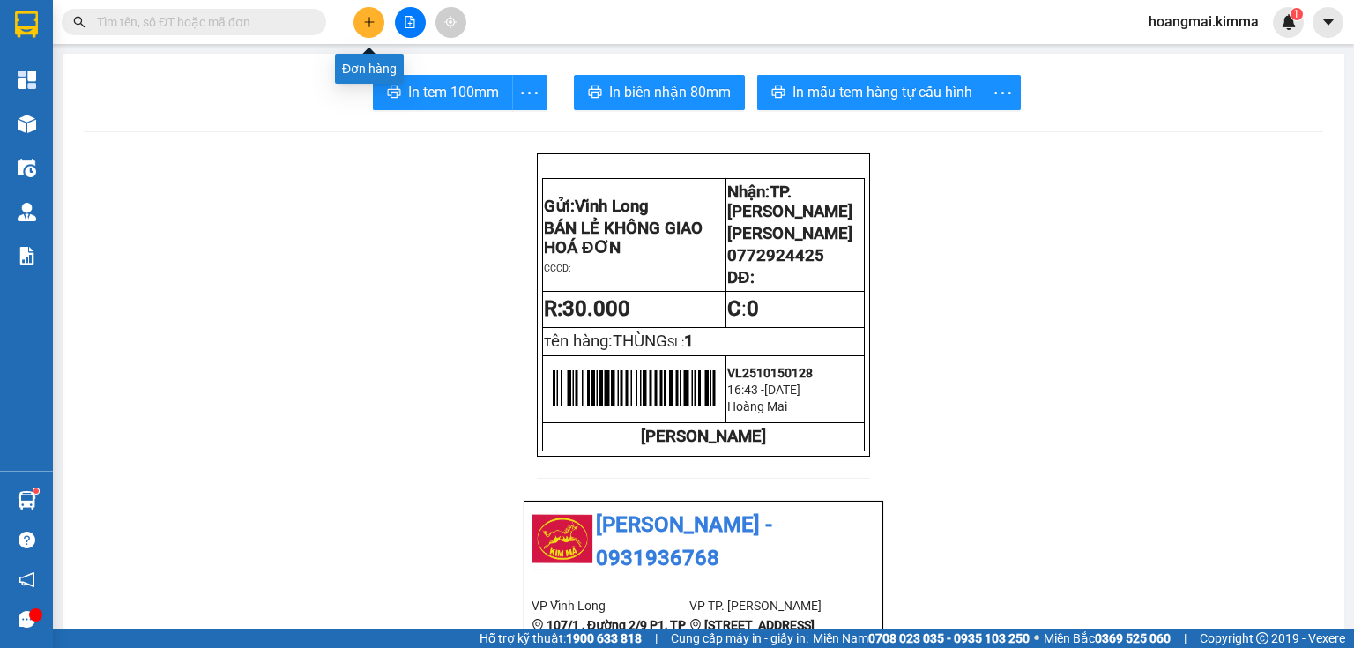
click at [375, 21] on button at bounding box center [368, 22] width 31 height 31
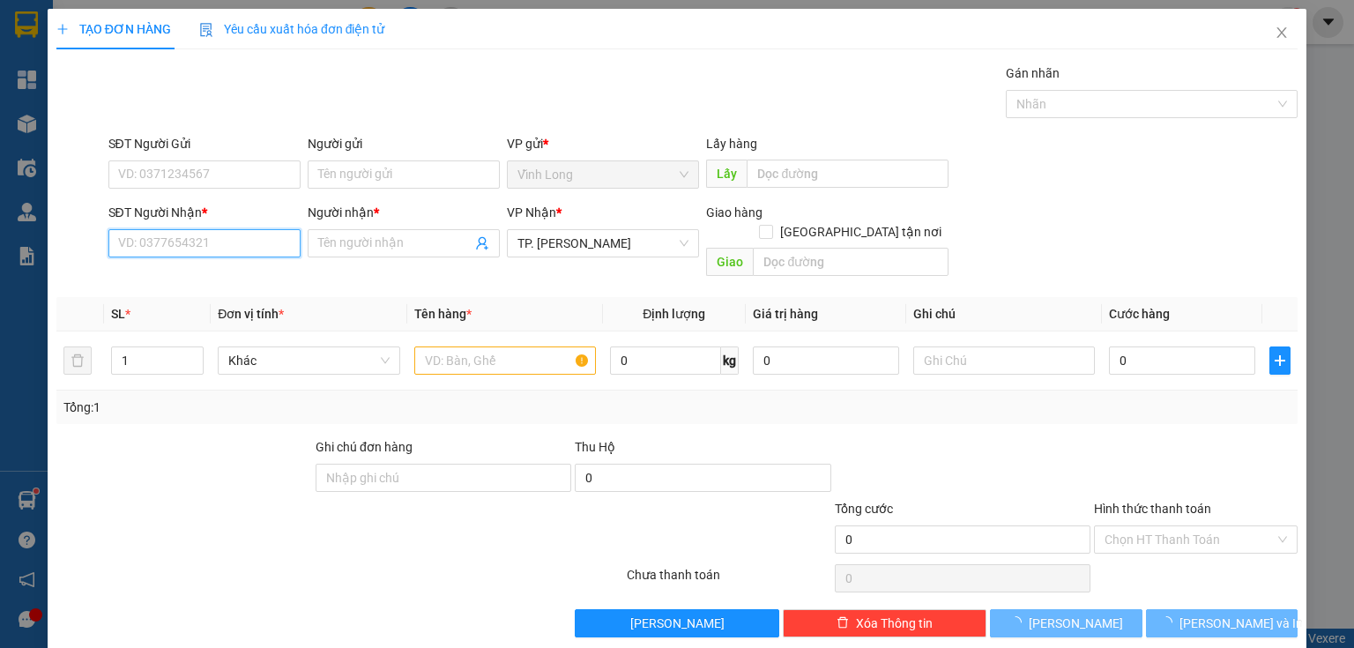
click at [231, 245] on input "SĐT Người Nhận *" at bounding box center [204, 243] width 192 height 28
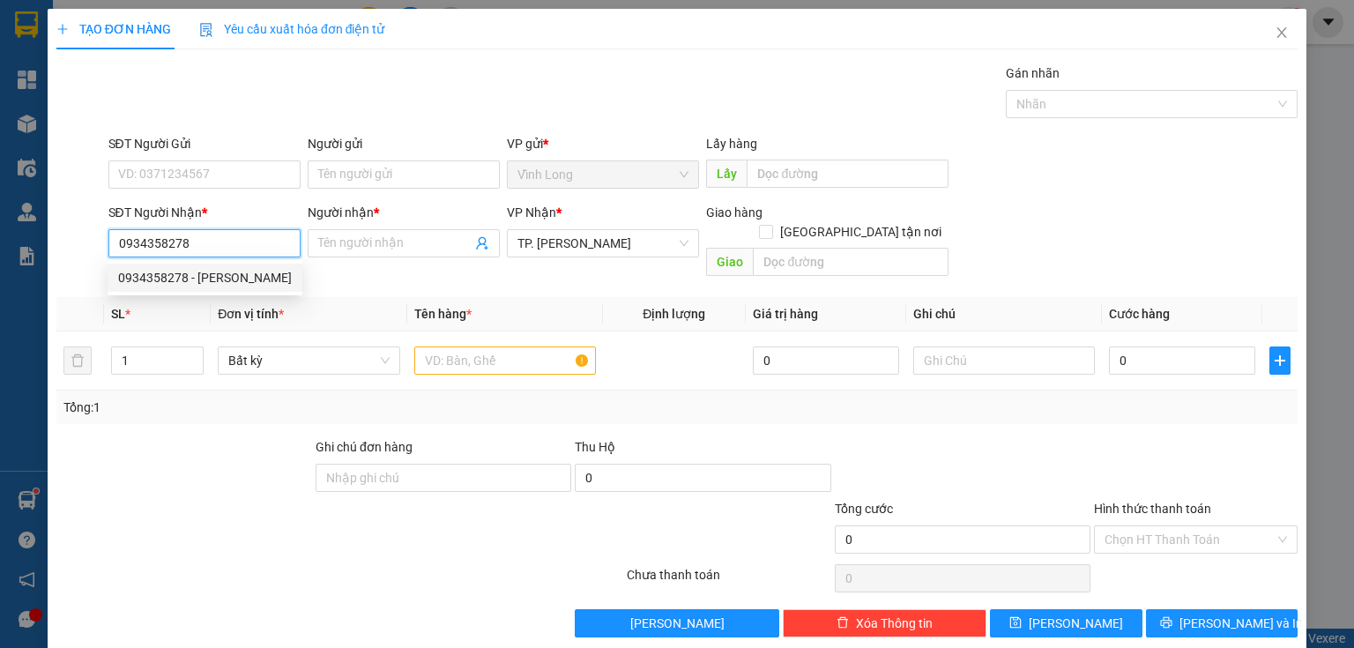
drag, startPoint x: 237, startPoint y: 290, endPoint x: 262, endPoint y: 238, distance: 57.6
click at [237, 289] on div "0934358278 - CTY HUY PHÁT" at bounding box center [205, 278] width 195 height 28
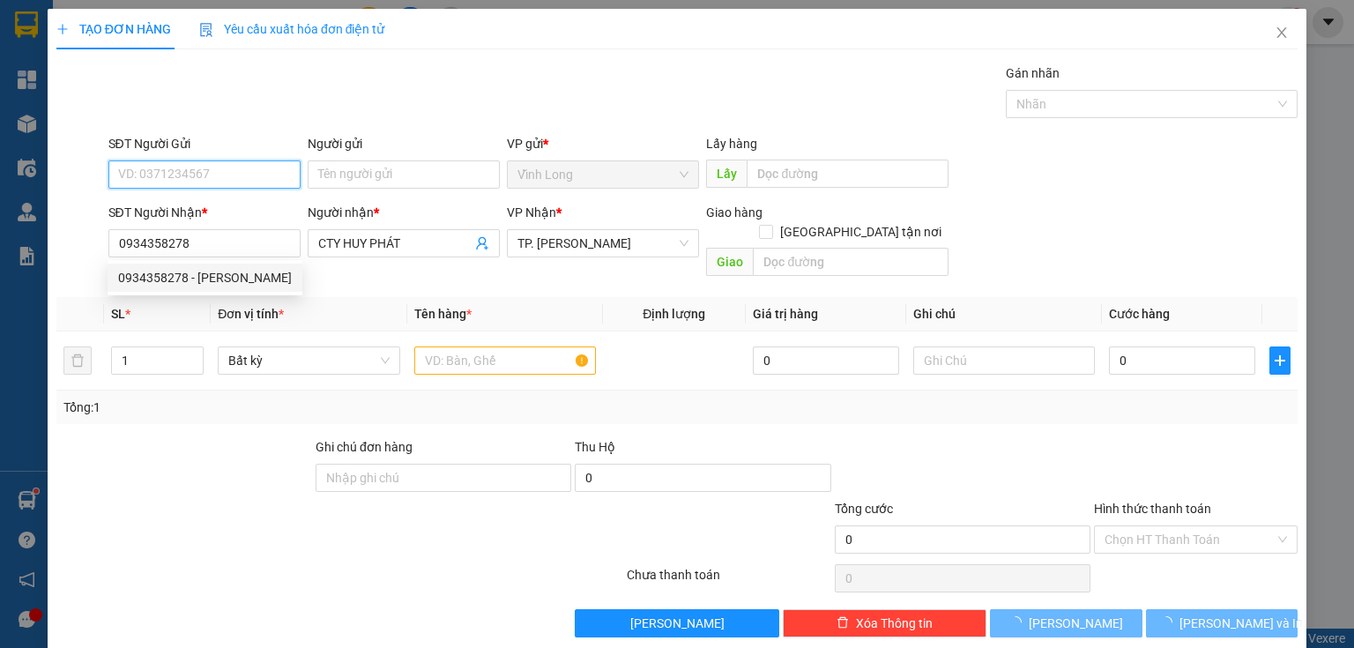
click at [248, 162] on input "SĐT Người Gửi" at bounding box center [204, 174] width 192 height 28
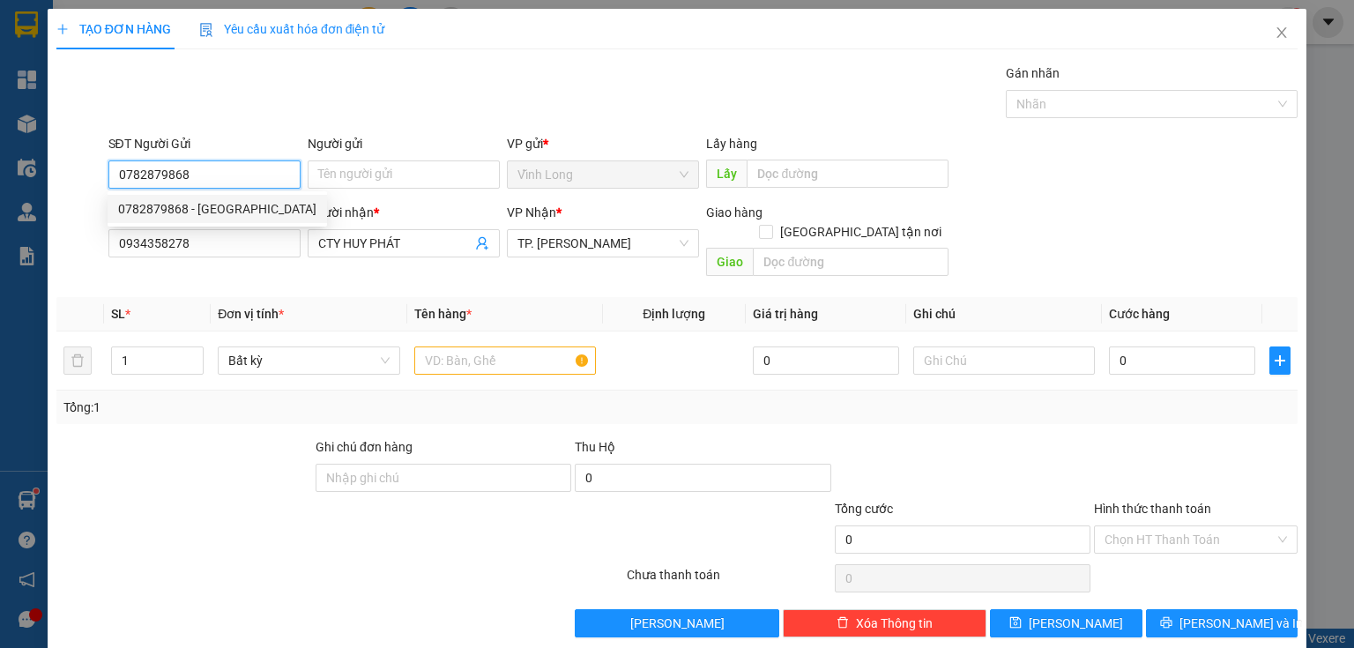
click at [256, 212] on div "0782879868 - HƯNG THỊNH" at bounding box center [217, 208] width 198 height 19
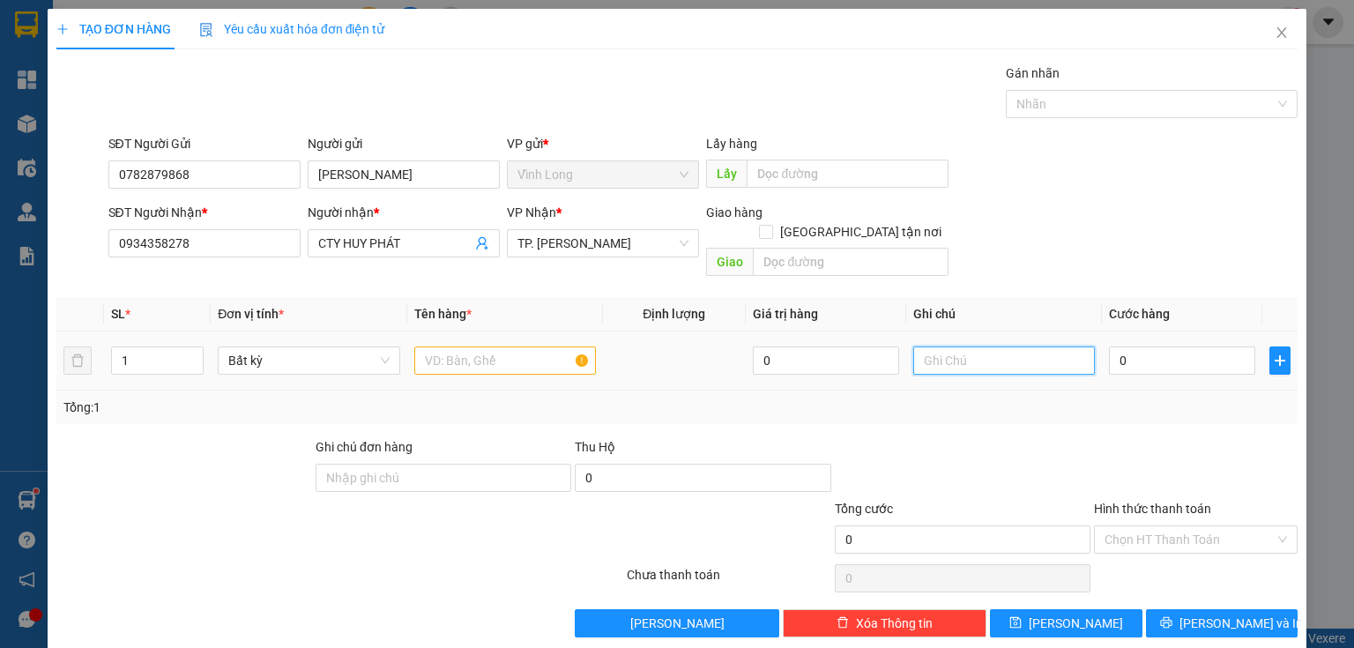
click at [969, 346] on input "text" at bounding box center [1004, 360] width 182 height 28
click at [1202, 346] on input "0" at bounding box center [1182, 360] width 146 height 28
click at [493, 347] on input "text" at bounding box center [505, 360] width 182 height 28
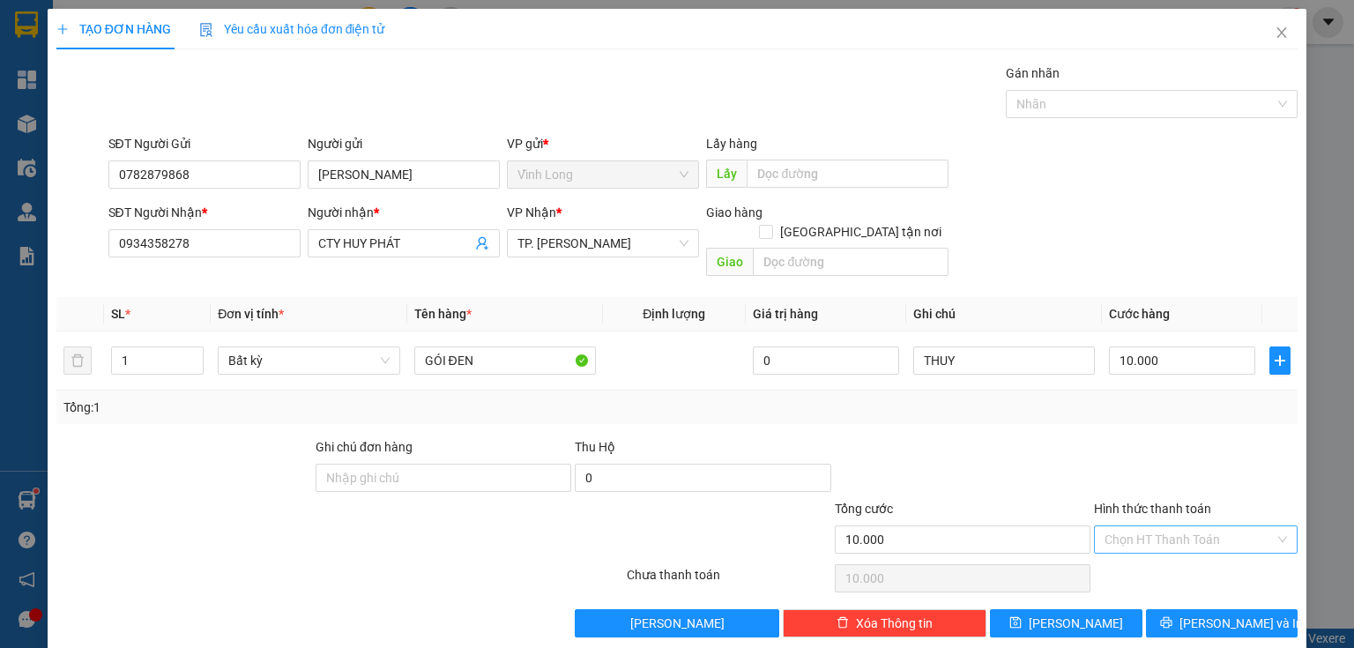
click at [1141, 530] on input "Hình thức thanh toán" at bounding box center [1189, 539] width 170 height 26
click at [1139, 546] on div "Tại văn phòng" at bounding box center [1187, 553] width 182 height 19
click at [1224, 613] on span "[PERSON_NAME] và In" at bounding box center [1240, 622] width 123 height 19
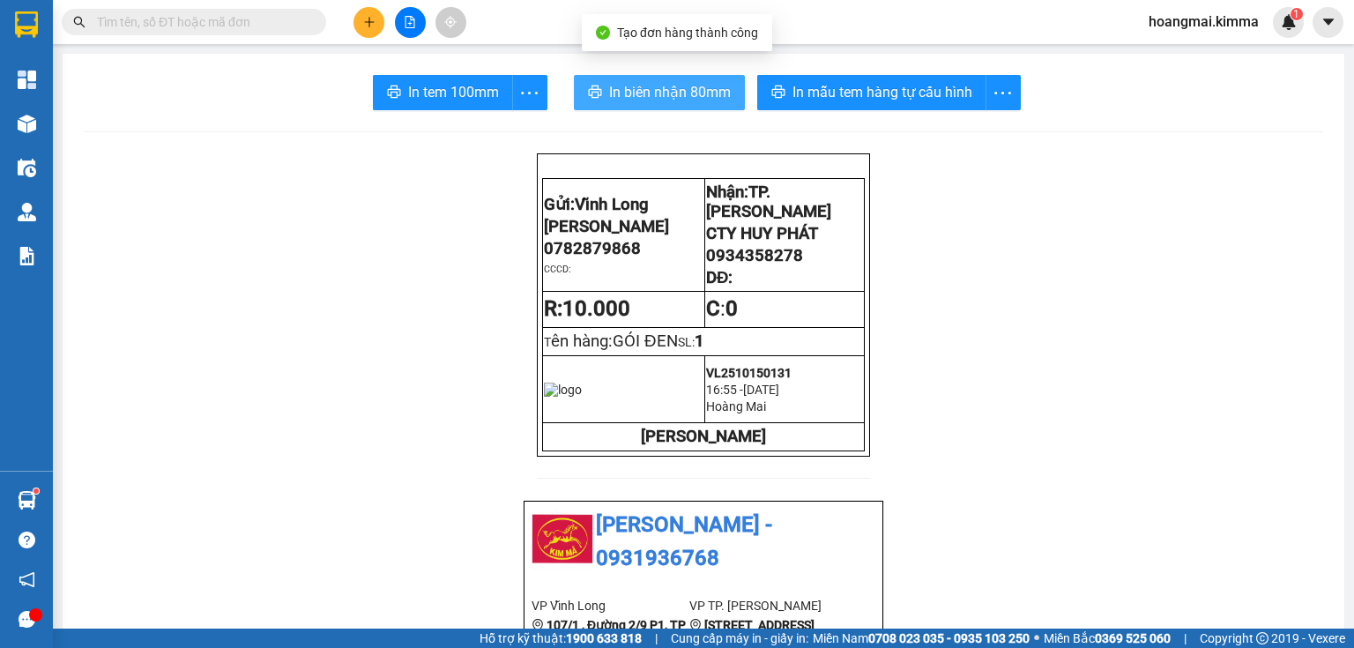
click at [657, 92] on span "In biên nhận 80mm" at bounding box center [670, 92] width 122 height 22
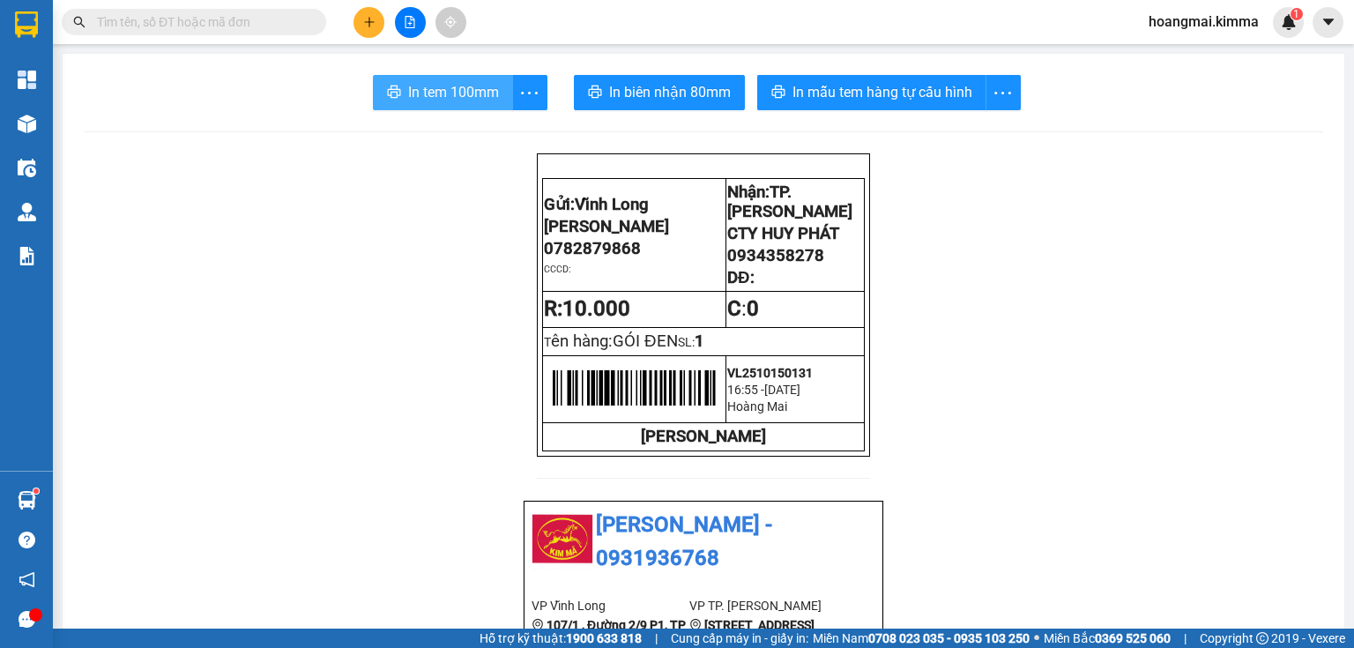
click at [441, 99] on span "In tem 100mm" at bounding box center [453, 92] width 91 height 22
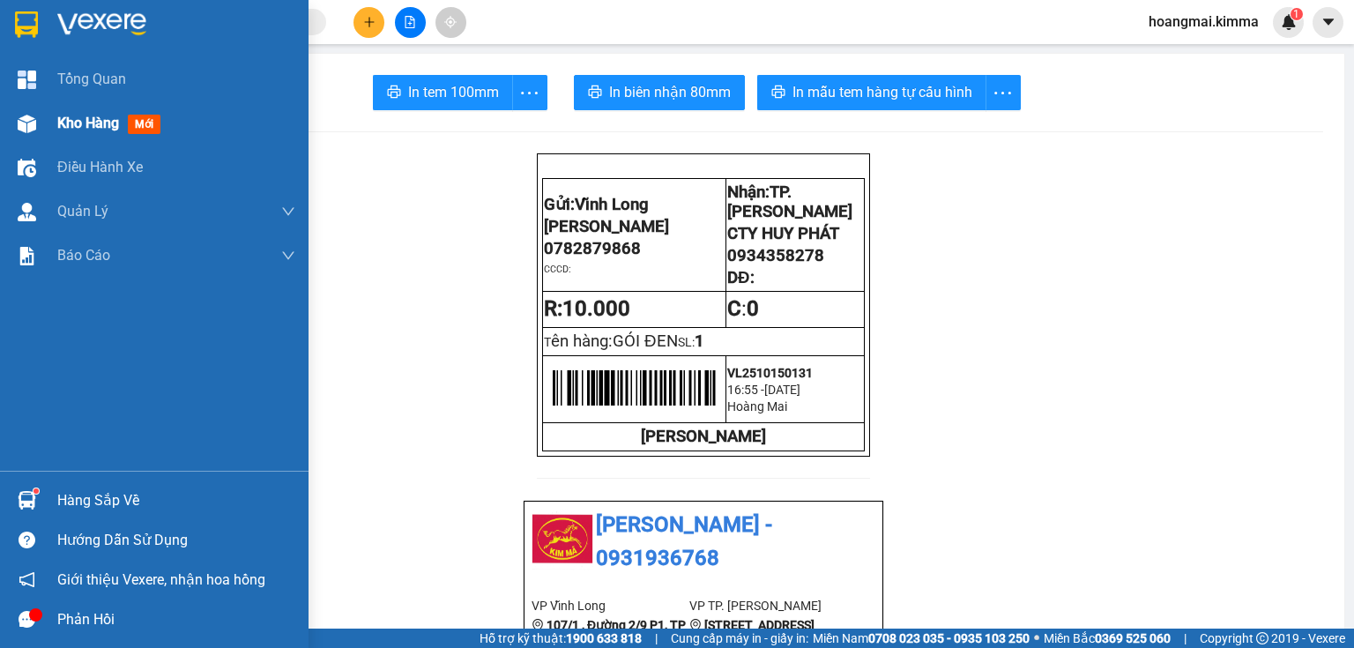
click at [57, 127] on span "Kho hàng" at bounding box center [88, 123] width 62 height 17
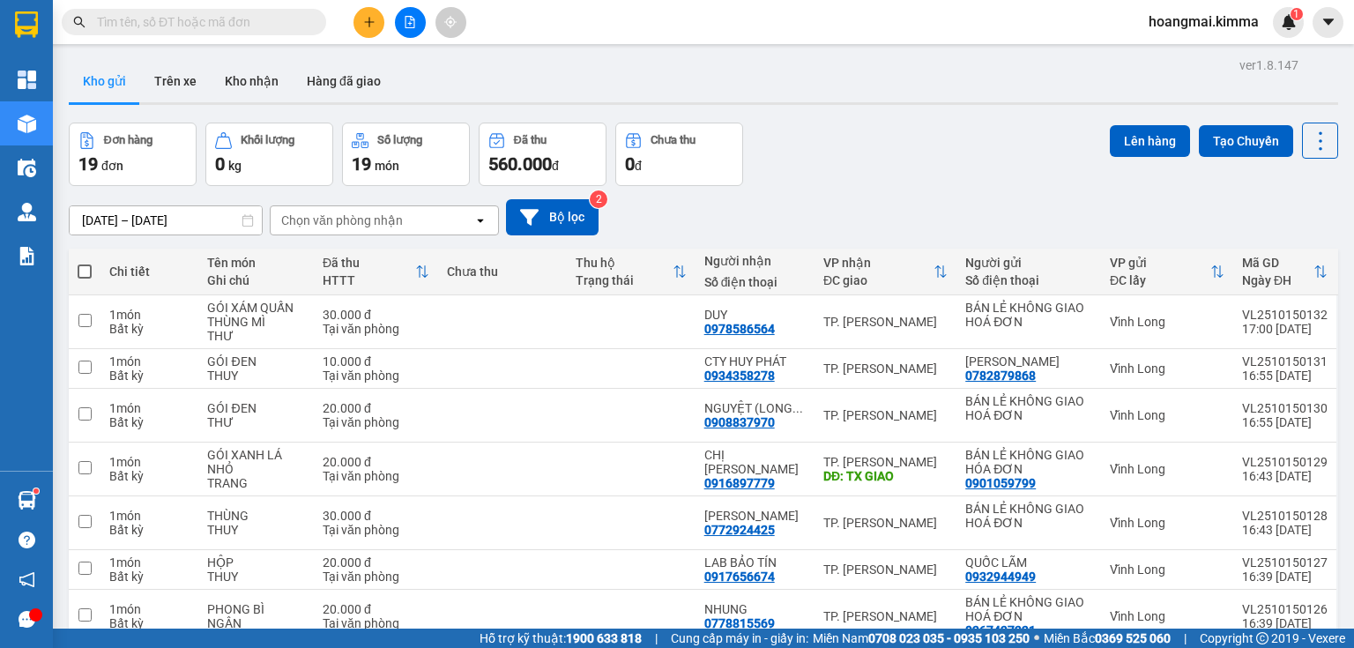
click at [374, 32] on button at bounding box center [368, 22] width 31 height 31
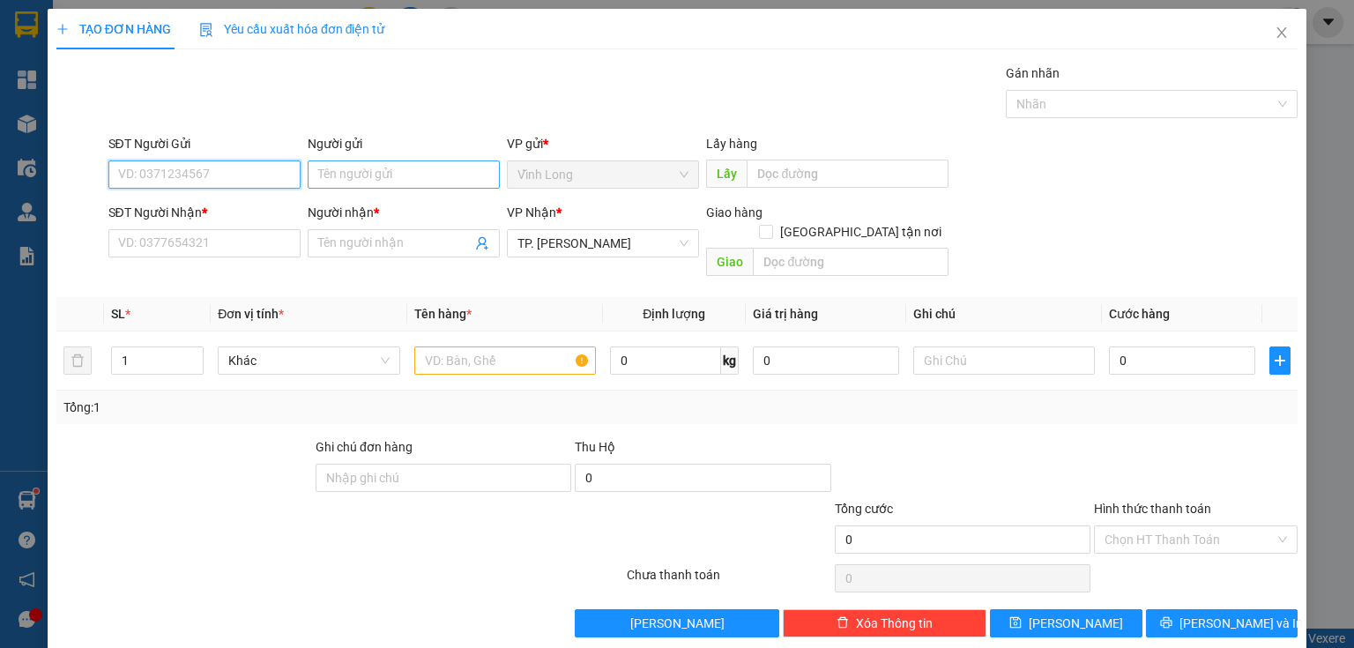
click at [390, 171] on input "Người gửi" at bounding box center [404, 174] width 192 height 28
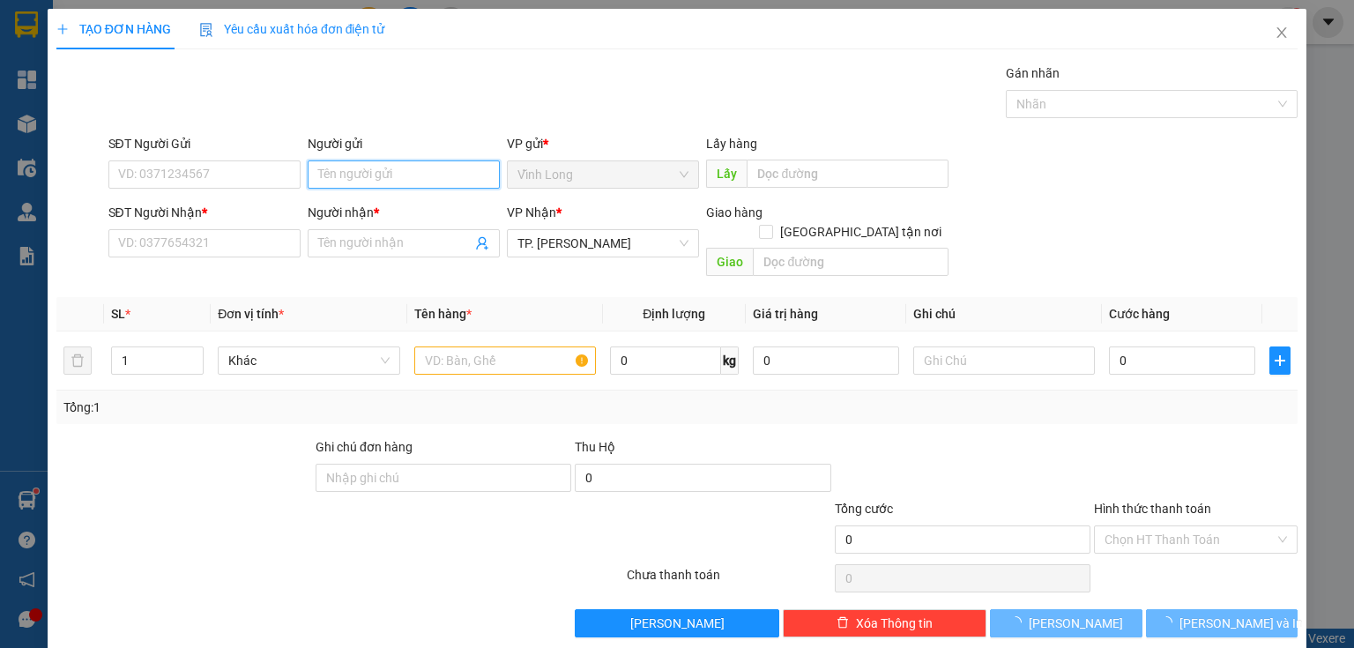
click at [390, 171] on input "Người gửi" at bounding box center [404, 174] width 192 height 28
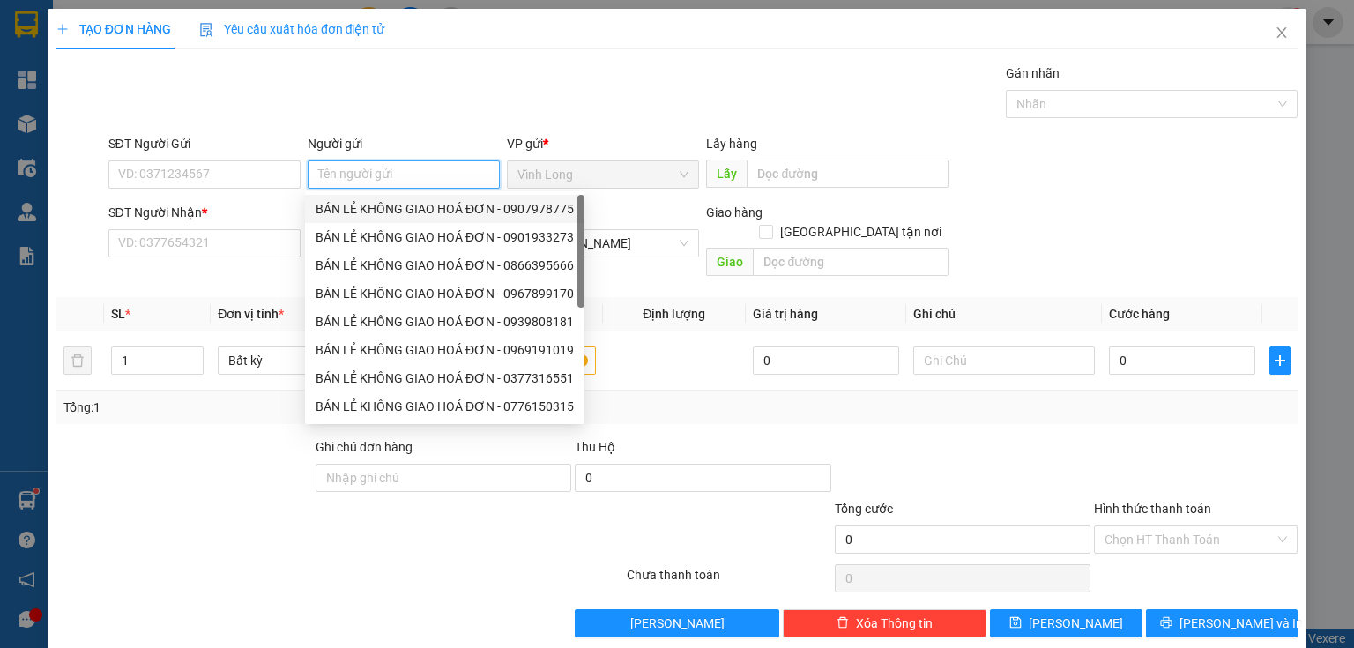
click at [397, 204] on div "BÁN LẺ KHÔNG GIAO HOÁ ĐƠN - 0907978775" at bounding box center [445, 208] width 258 height 19
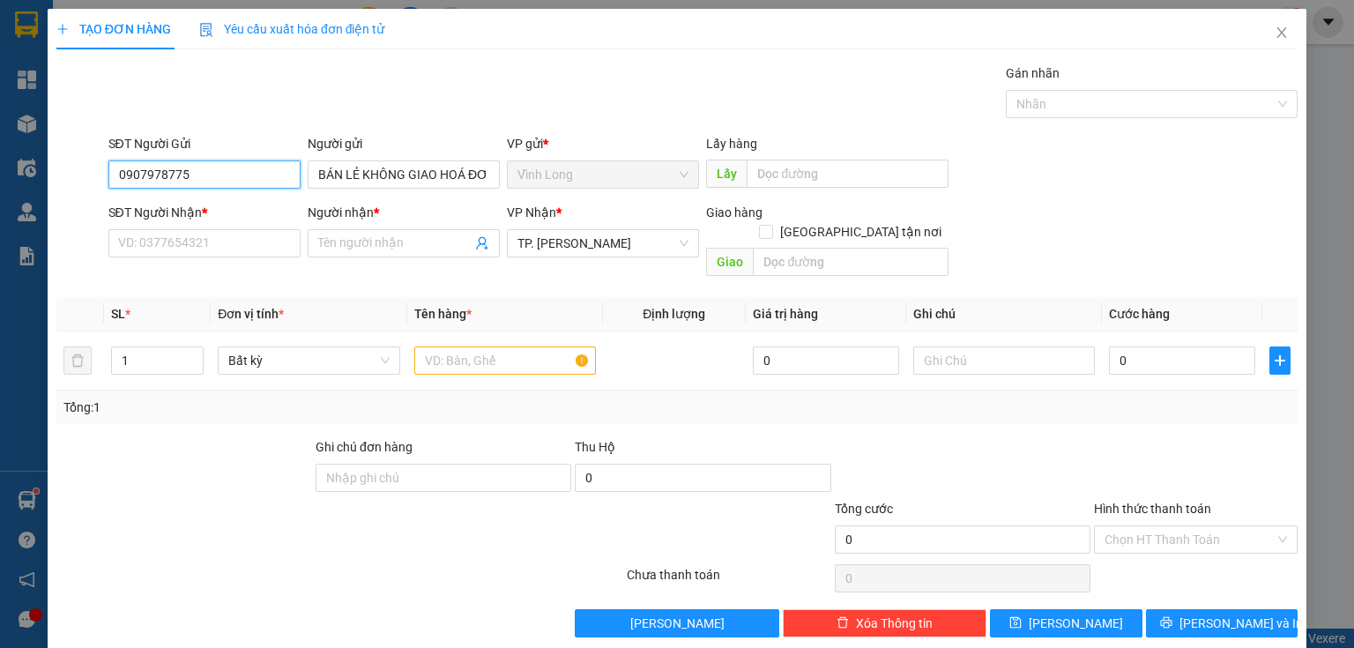
drag, startPoint x: 187, startPoint y: 188, endPoint x: 0, endPoint y: 134, distance: 194.4
click at [0, 195] on div "TẠO ĐƠN HÀNG Yêu cầu xuất hóa đơn điện tử Transit Pickup Surcharge Ids Transit …" at bounding box center [677, 324] width 1354 height 648
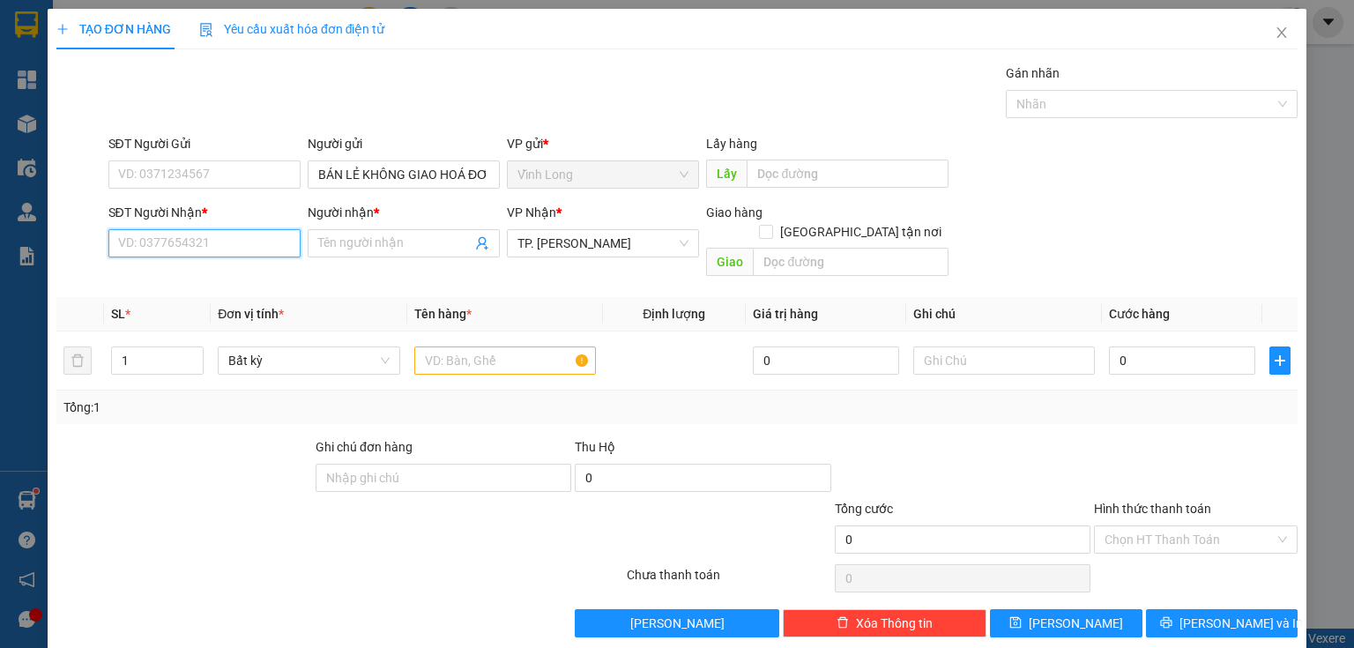
click at [291, 241] on input "SĐT Người Nhận *" at bounding box center [204, 243] width 192 height 28
click at [220, 275] on div "0908805469 - LABO NHUNG" at bounding box center [202, 277] width 169 height 19
click at [496, 346] on input "text" at bounding box center [505, 360] width 182 height 28
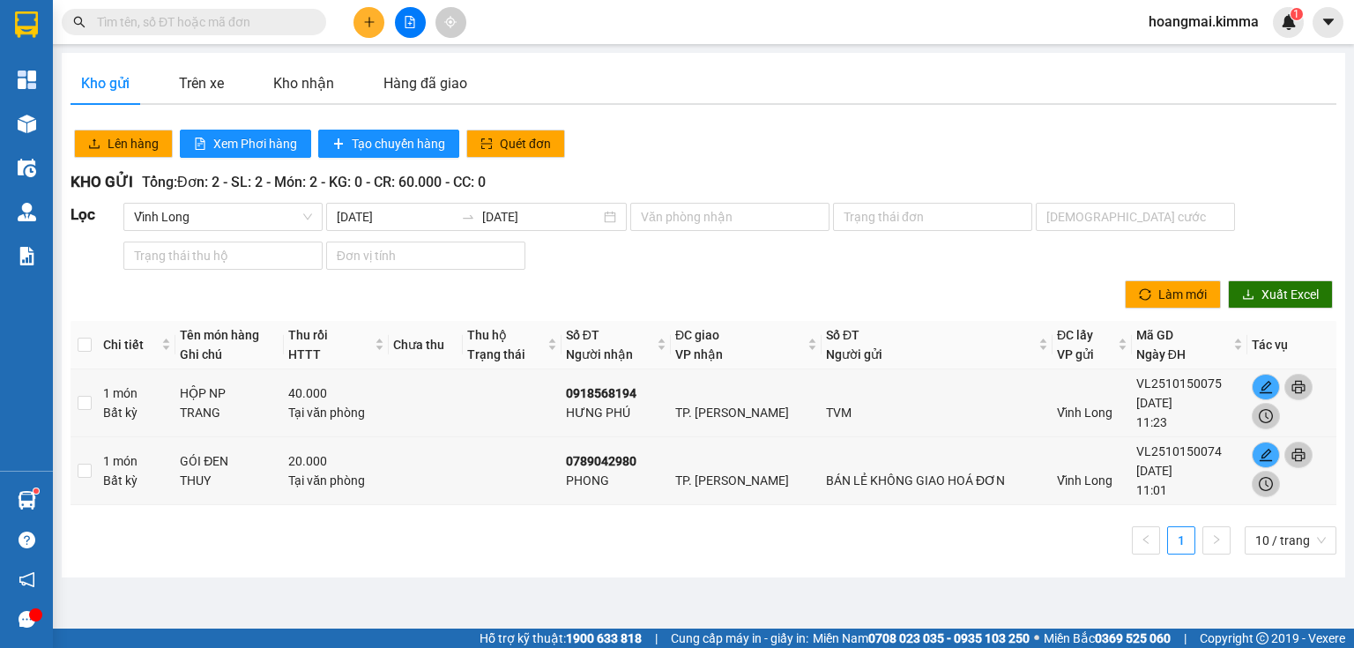
click at [272, 21] on input "text" at bounding box center [201, 21] width 208 height 19
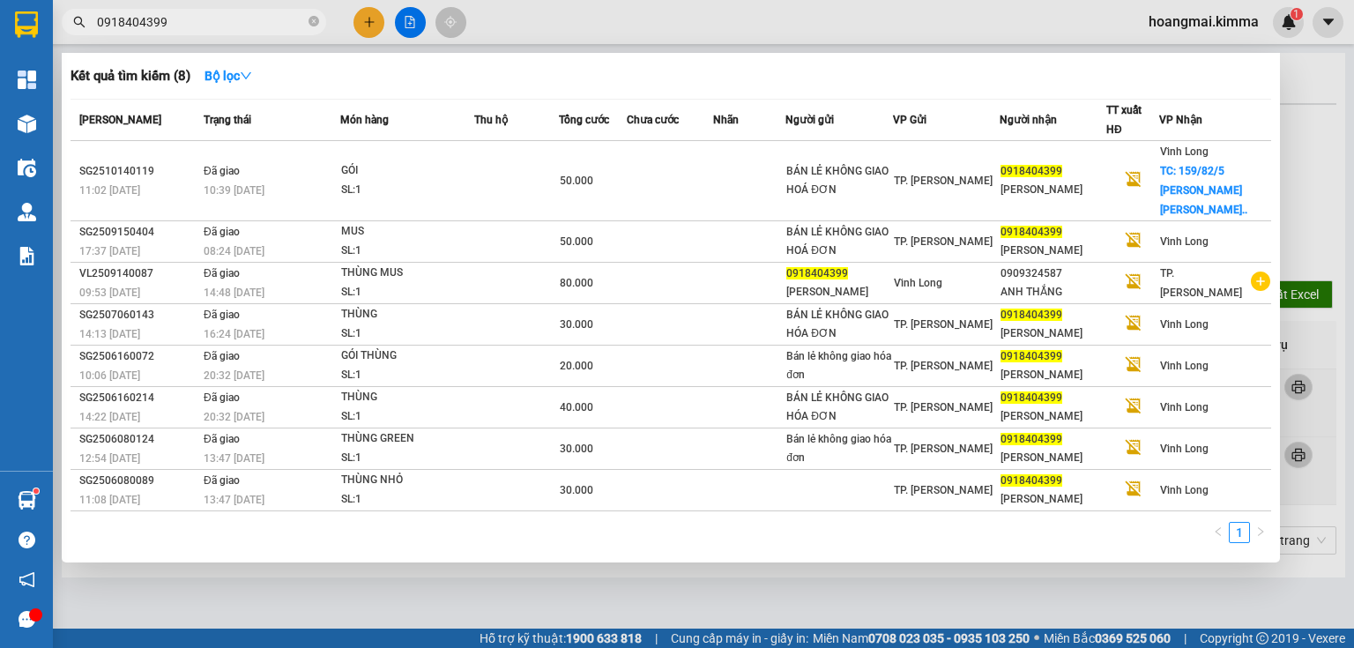
type input "0918404399"
click at [310, 20] on icon "close-circle" at bounding box center [313, 21] width 11 height 11
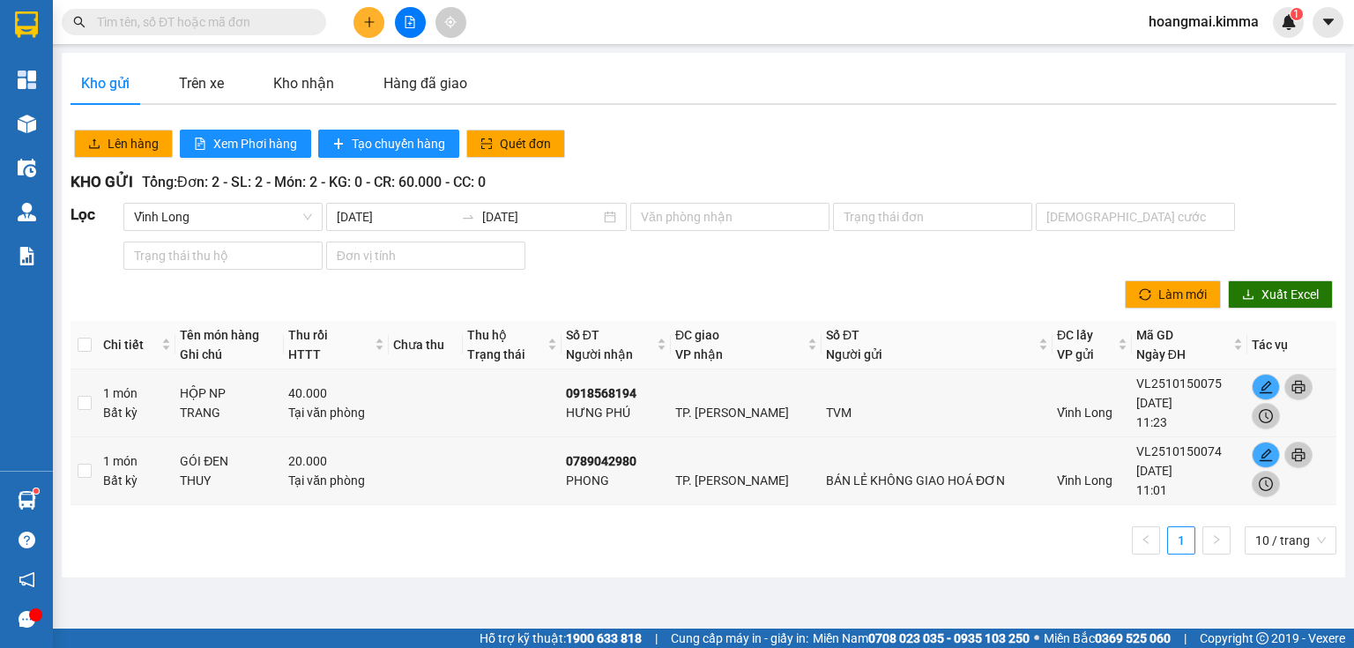
paste input "0937336447"
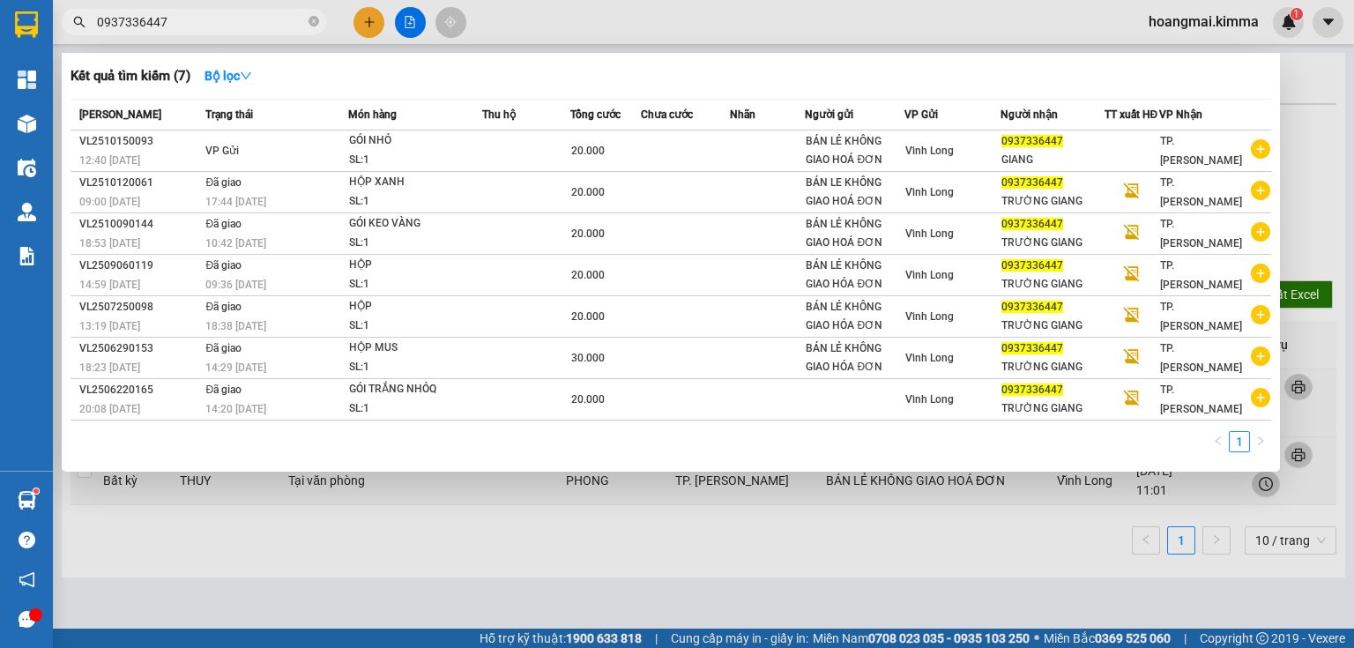
type input "0937336447"
click at [314, 24] on icon "close-circle" at bounding box center [313, 21] width 11 height 11
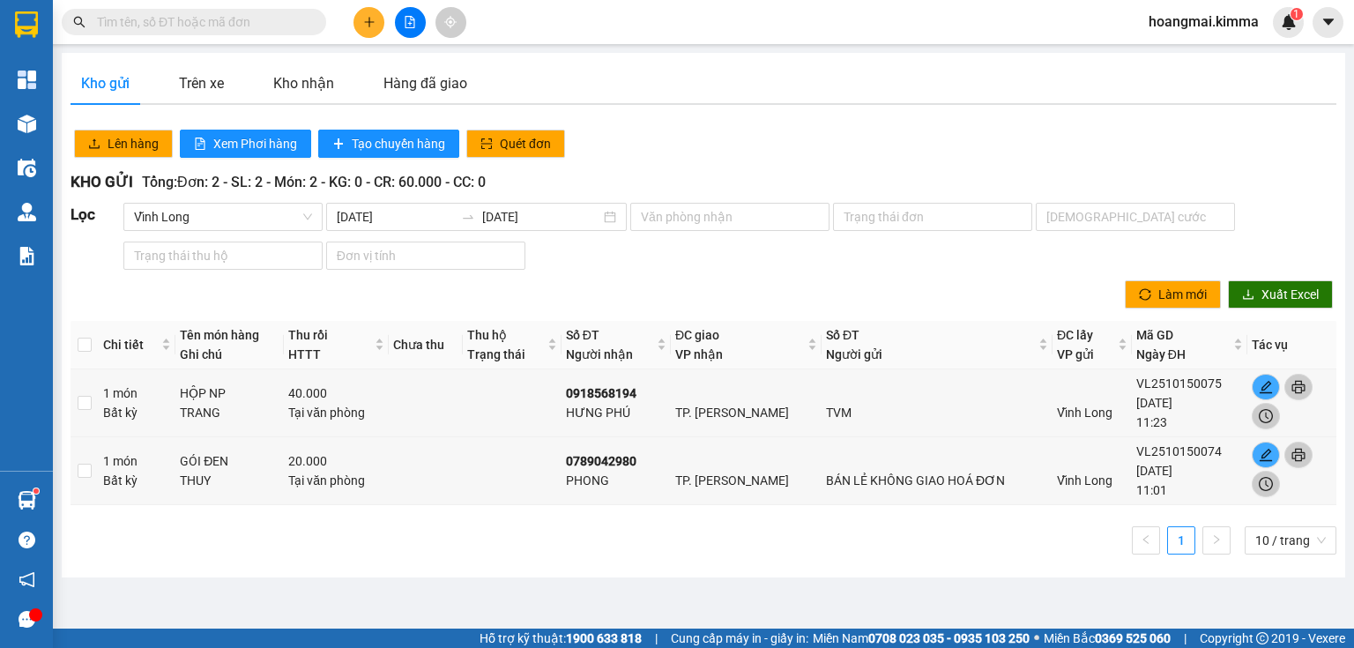
click at [369, 12] on button at bounding box center [368, 22] width 31 height 31
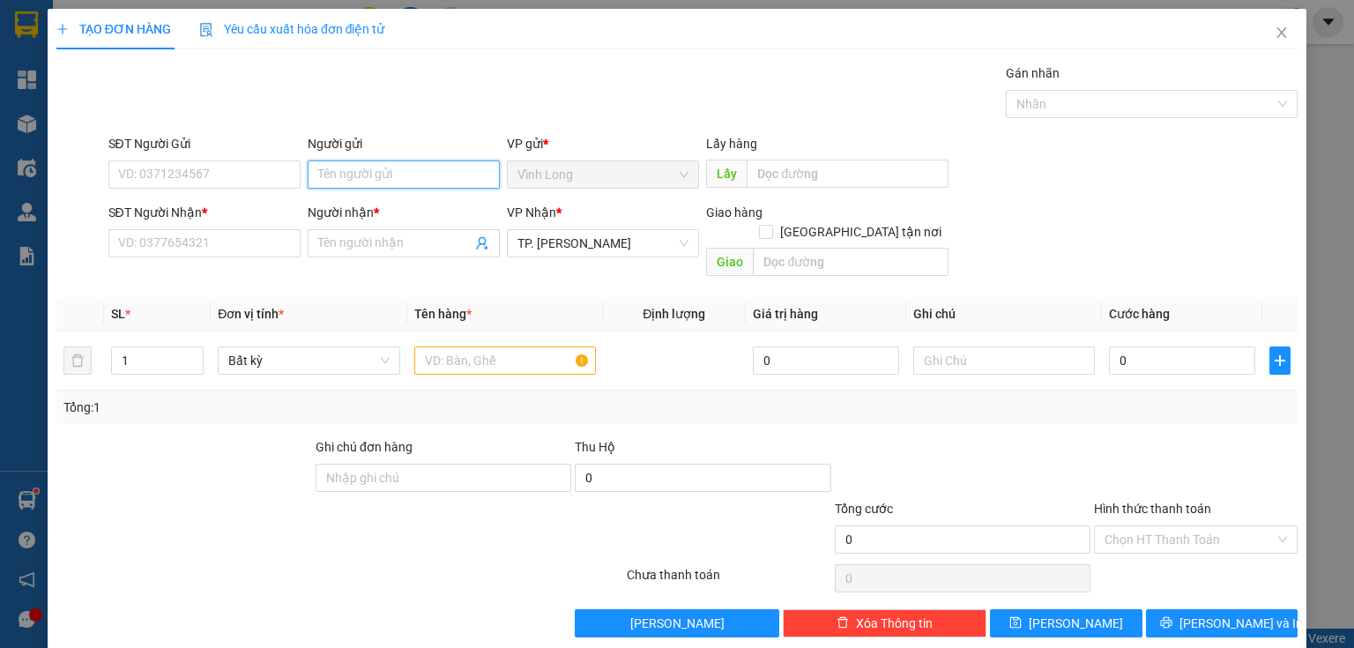
click at [412, 178] on input "Người gửi" at bounding box center [404, 174] width 192 height 28
type input "BA"
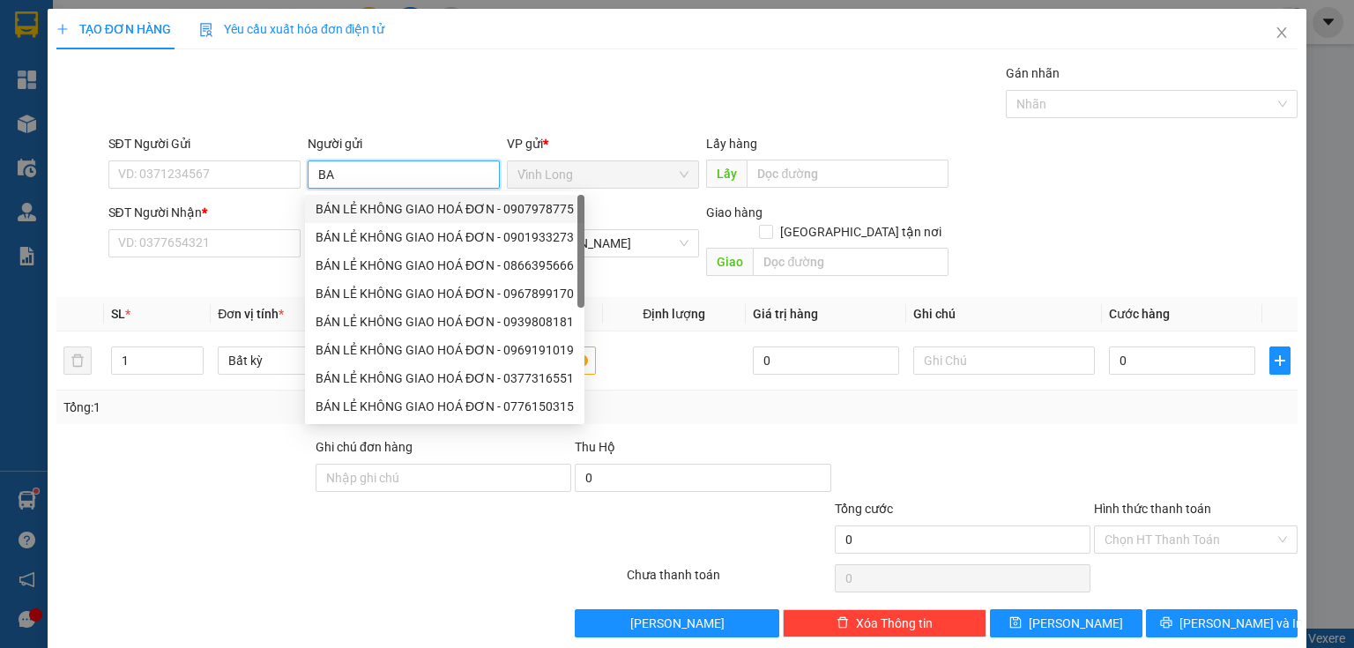
click at [442, 207] on div "BÁN LẺ KHÔNG GIAO HOÁ ĐƠN - 0907978775" at bounding box center [445, 208] width 258 height 19
type input "0907978775"
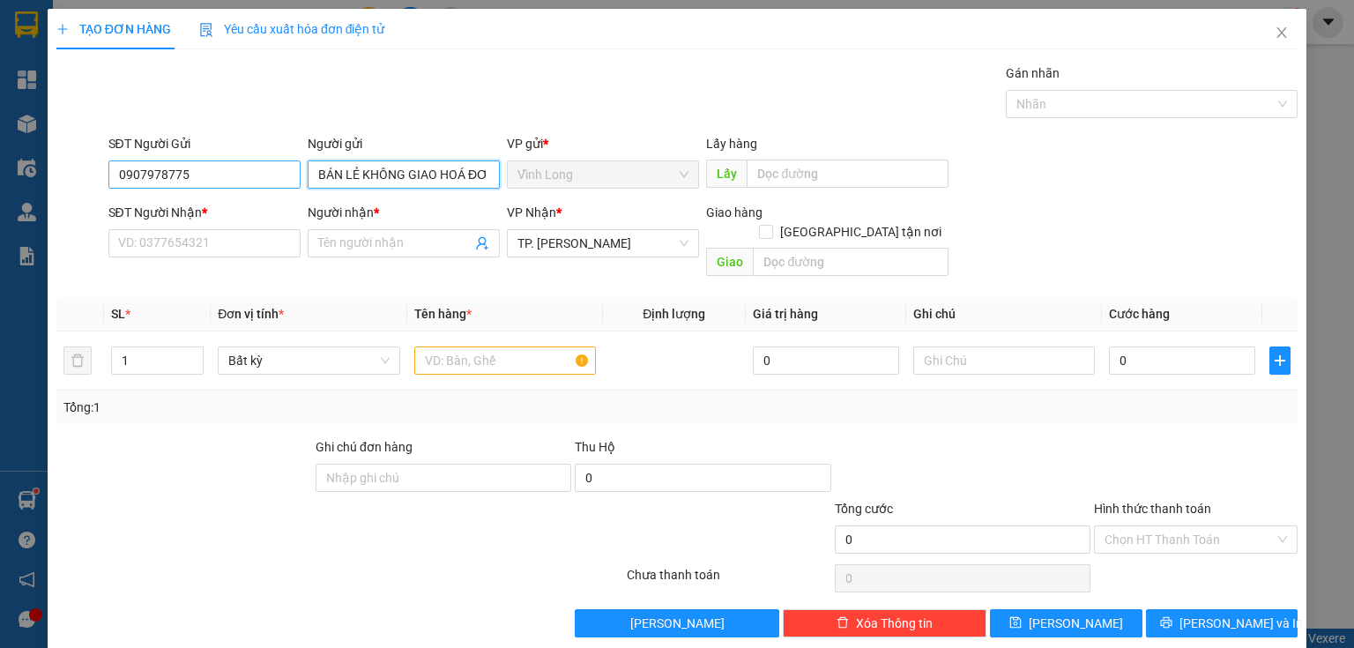
type input "BÁN LẺ KHÔNG GIAO HOÁ ĐƠN"
drag, startPoint x: 211, startPoint y: 174, endPoint x: 0, endPoint y: 192, distance: 211.5
click at [0, 198] on div "TẠO ĐƠN HÀNG Yêu cầu xuất hóa đơn điện tử Transit Pickup Surcharge Ids Transit …" at bounding box center [677, 324] width 1354 height 648
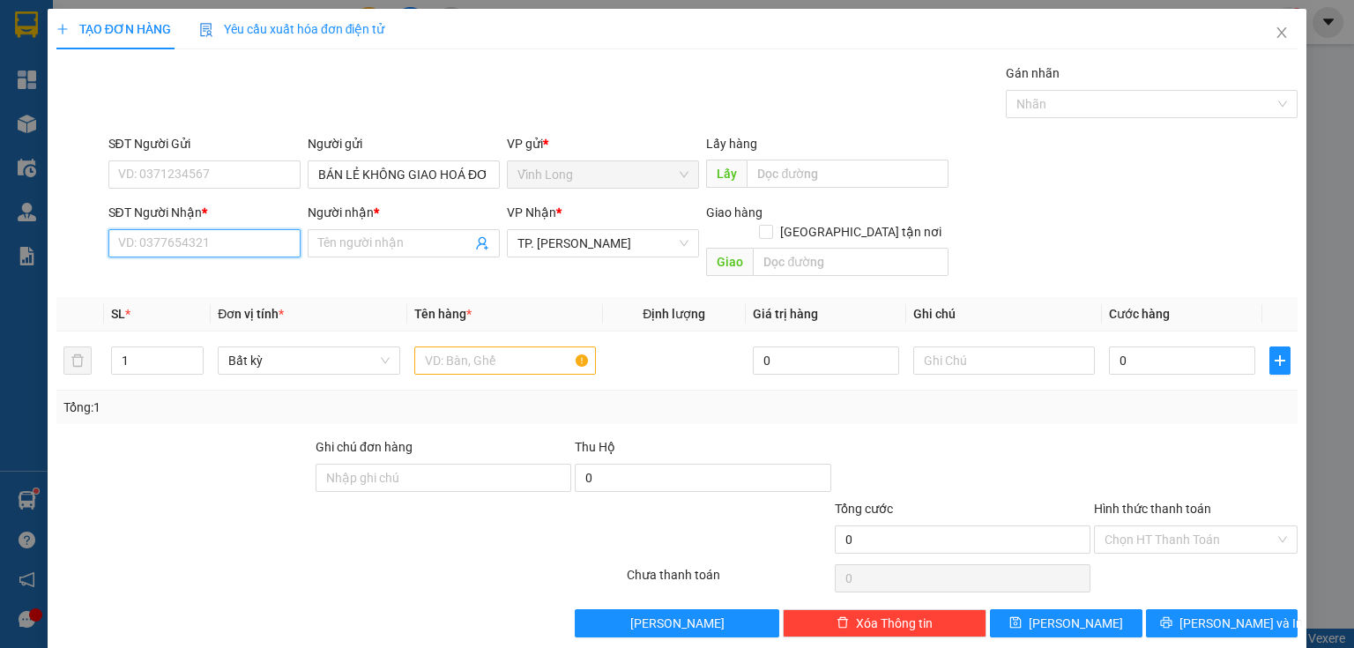
click at [203, 238] on input "SĐT Người Nhận *" at bounding box center [204, 243] width 192 height 28
drag, startPoint x: 249, startPoint y: 269, endPoint x: 472, endPoint y: 328, distance: 230.7
click at [251, 270] on div "0908805469 - LABO NHUNG" at bounding box center [202, 277] width 169 height 19
type input "0908805469"
type input "LABO NHUNG"
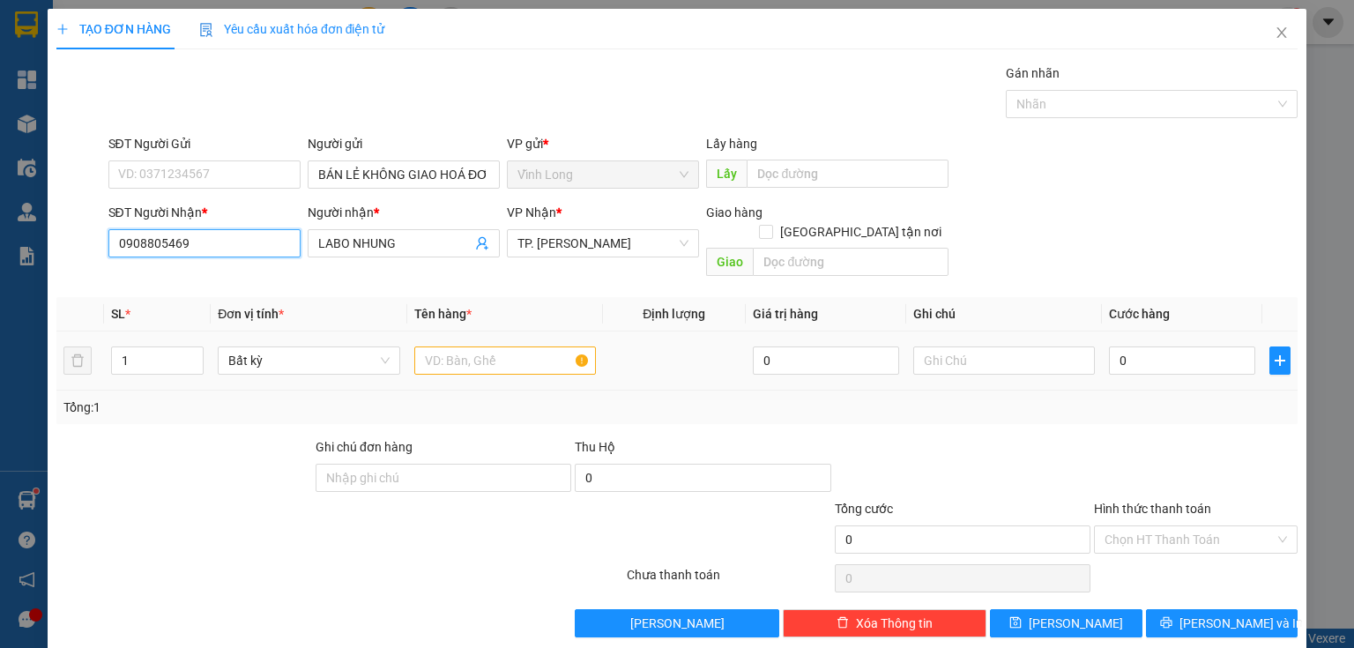
type input "0908805469"
click at [469, 346] on input "text" at bounding box center [505, 360] width 182 height 28
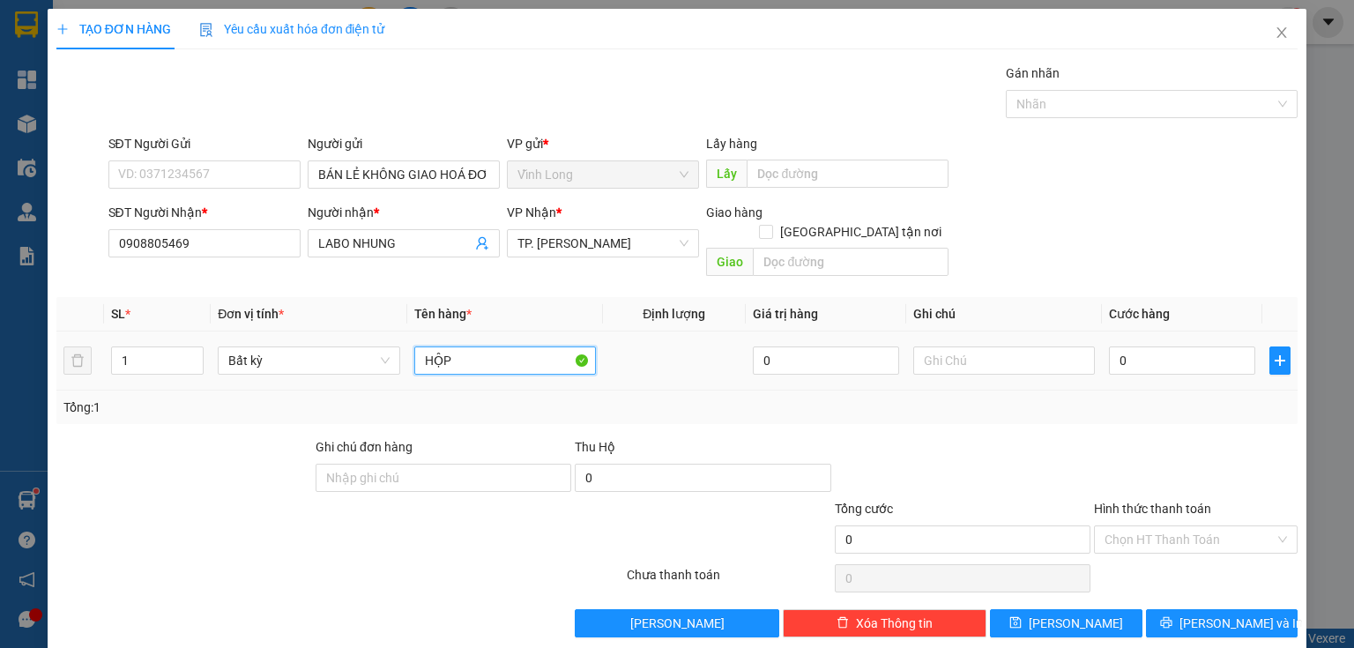
type input "HỘP"
type input "HẰNG"
type input "2"
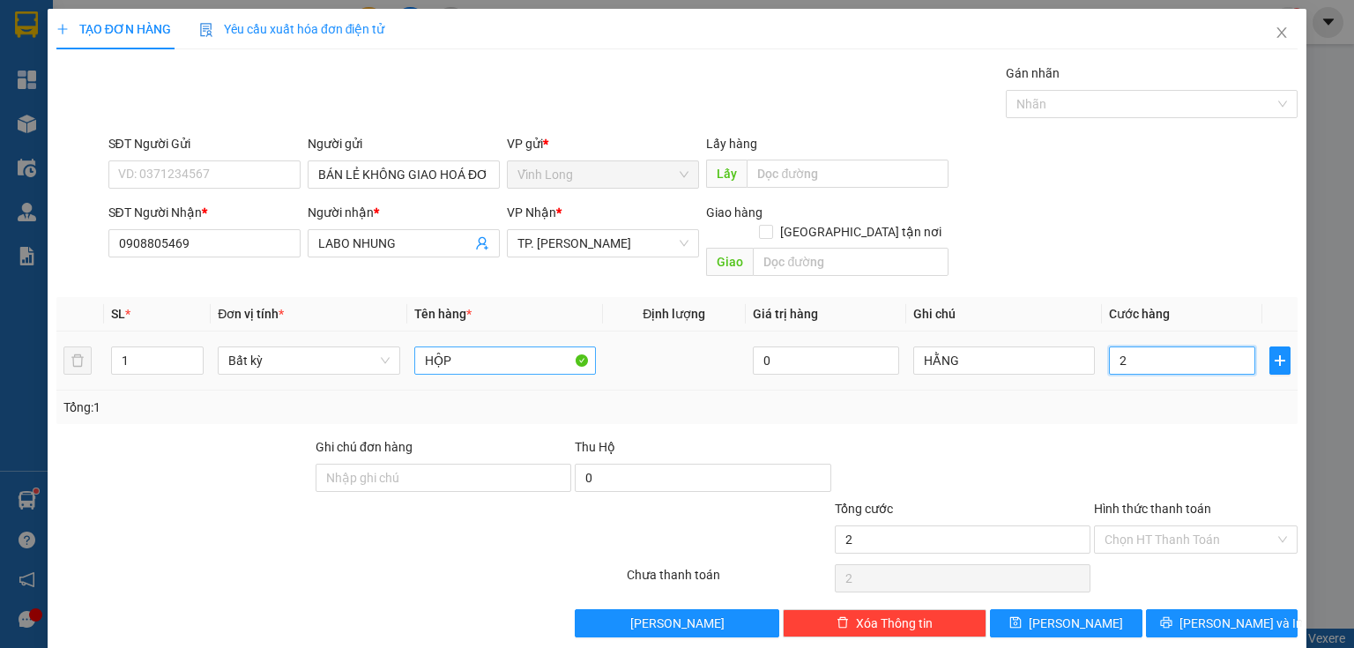
type input "20"
type input "20.000"
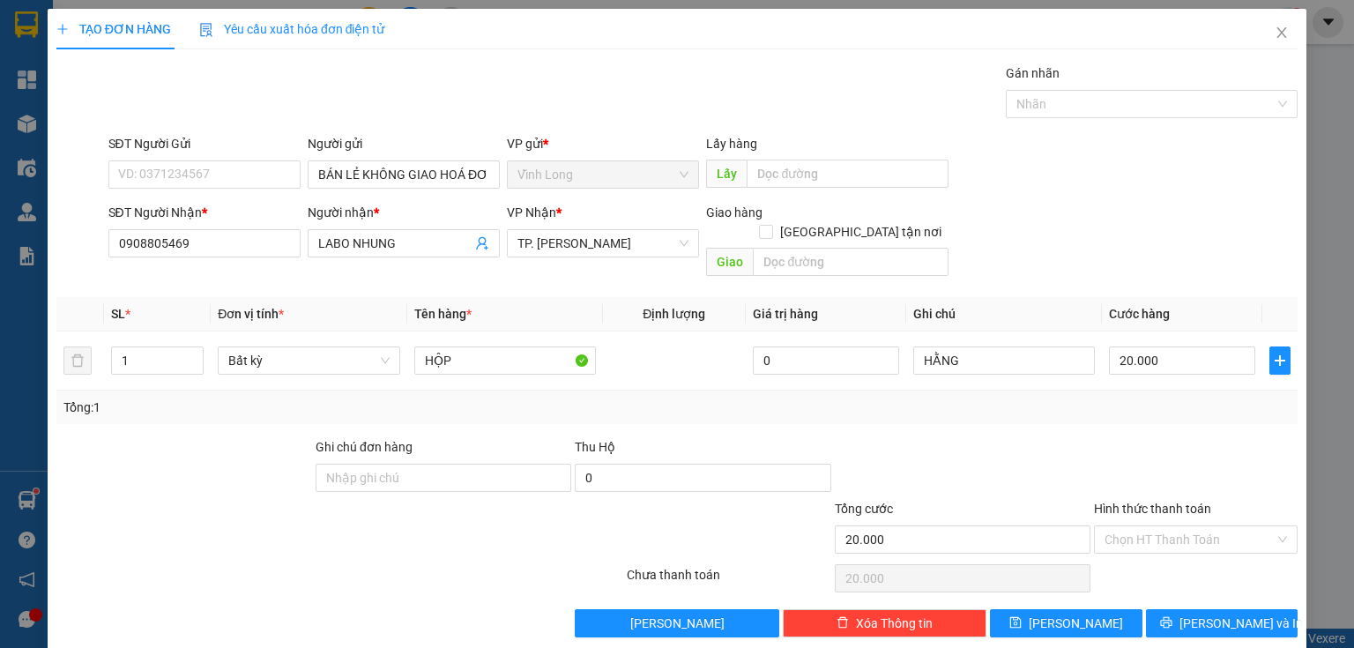
drag, startPoint x: 970, startPoint y: 472, endPoint x: 949, endPoint y: 467, distance: 21.8
click at [968, 469] on div at bounding box center [962, 468] width 259 height 62
click at [1132, 526] on input "Hình thức thanh toán" at bounding box center [1189, 539] width 170 height 26
click at [1127, 561] on div "Tại văn phòng" at bounding box center [1187, 553] width 182 height 19
type input "0"
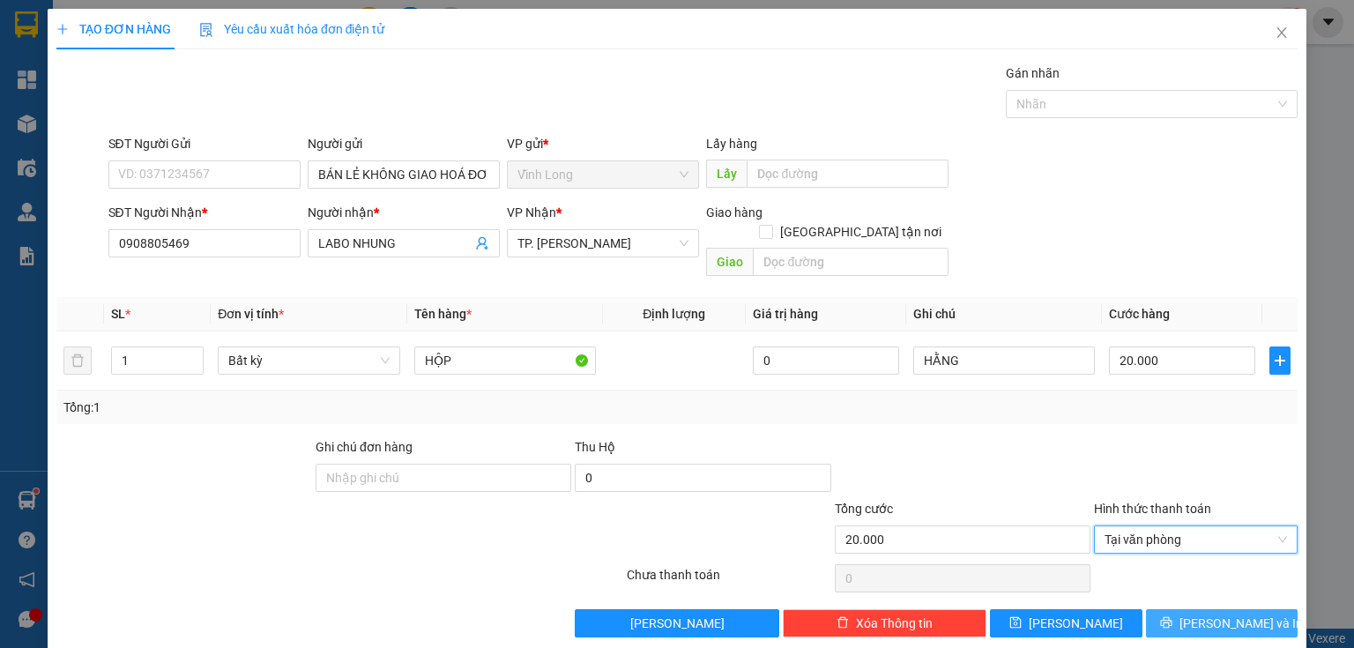
click at [1171, 617] on icon "printer" at bounding box center [1165, 622] width 11 height 11
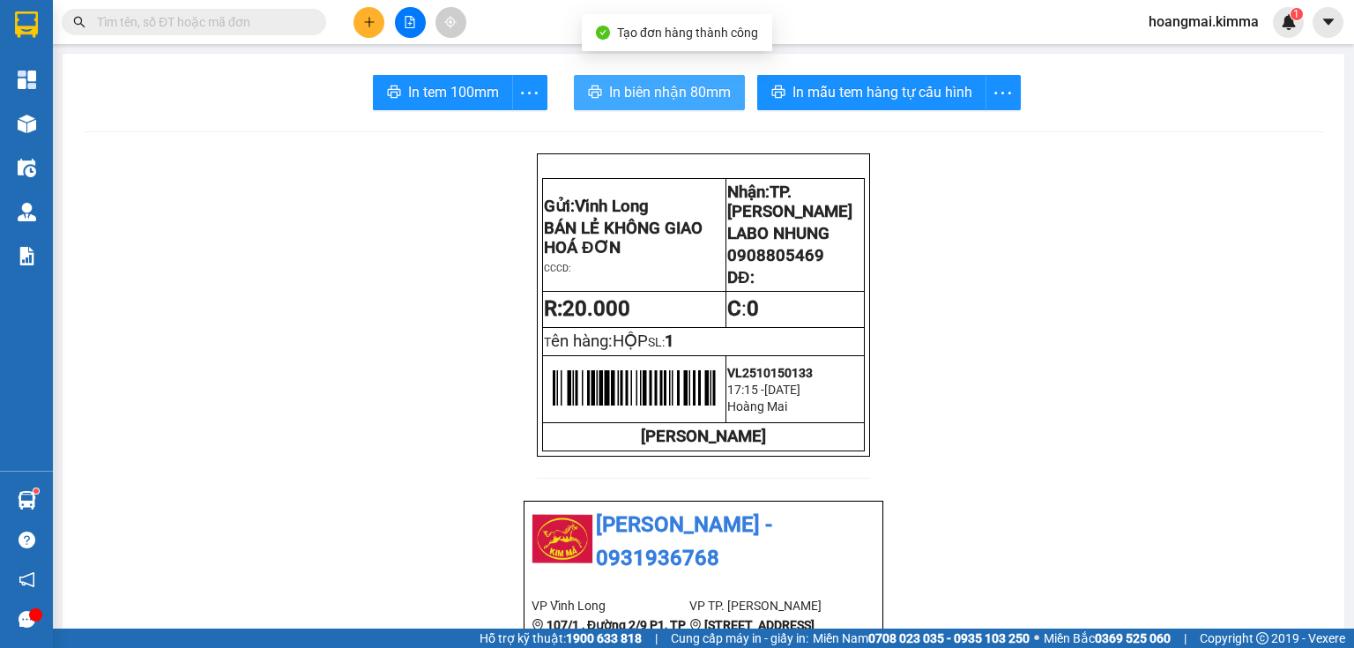
click at [631, 91] on span "In biên nhận 80mm" at bounding box center [670, 92] width 122 height 22
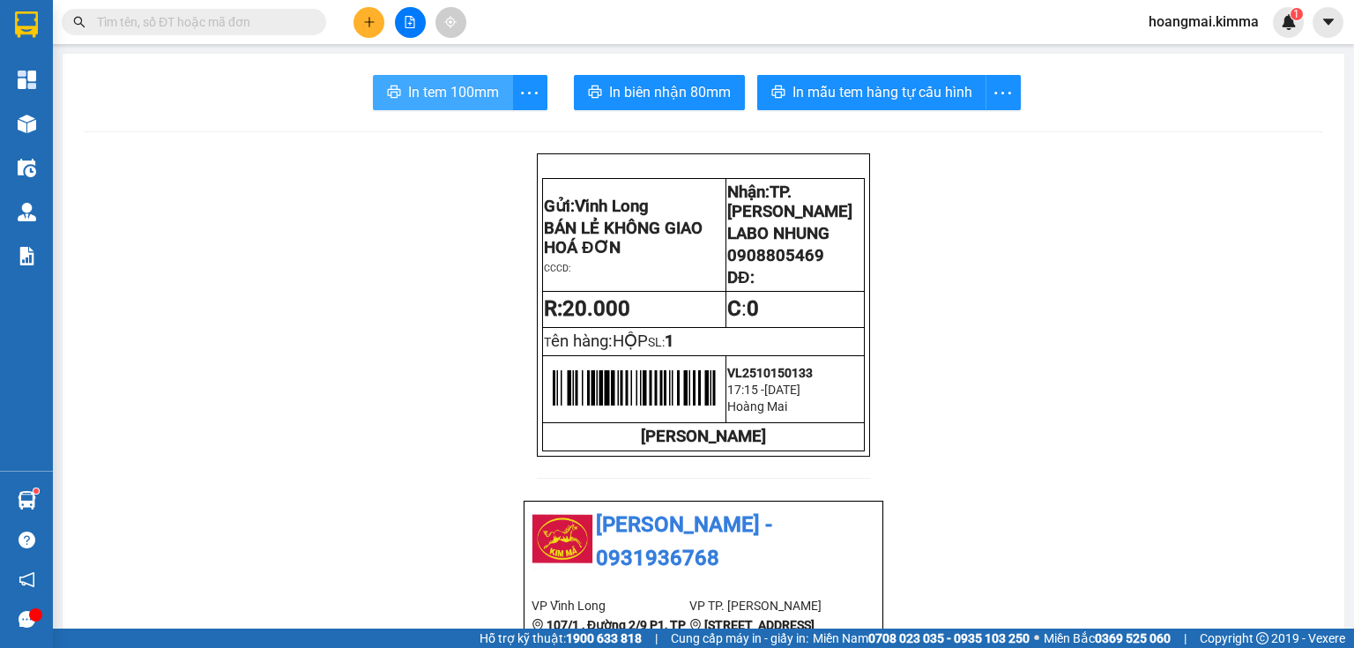
click at [487, 85] on span "In tem 100mm" at bounding box center [453, 92] width 91 height 22
click at [363, 28] on button at bounding box center [368, 22] width 31 height 31
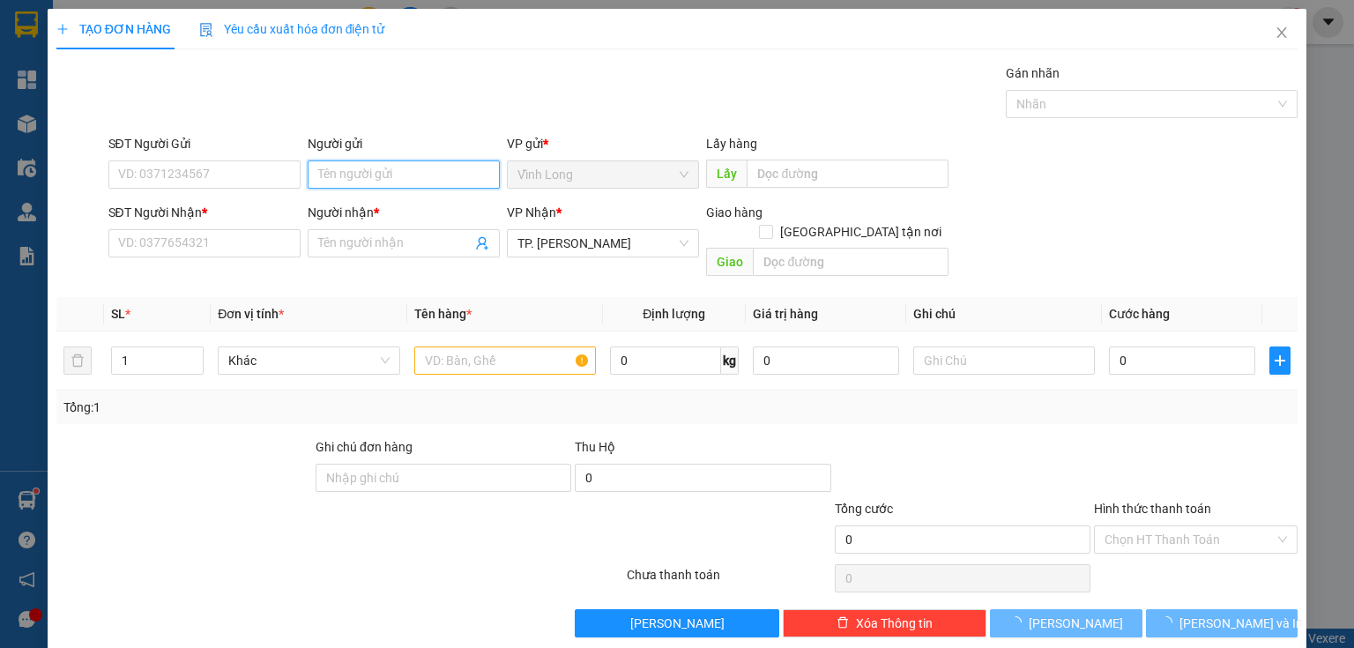
click at [373, 176] on input "Người gửi" at bounding box center [404, 174] width 192 height 28
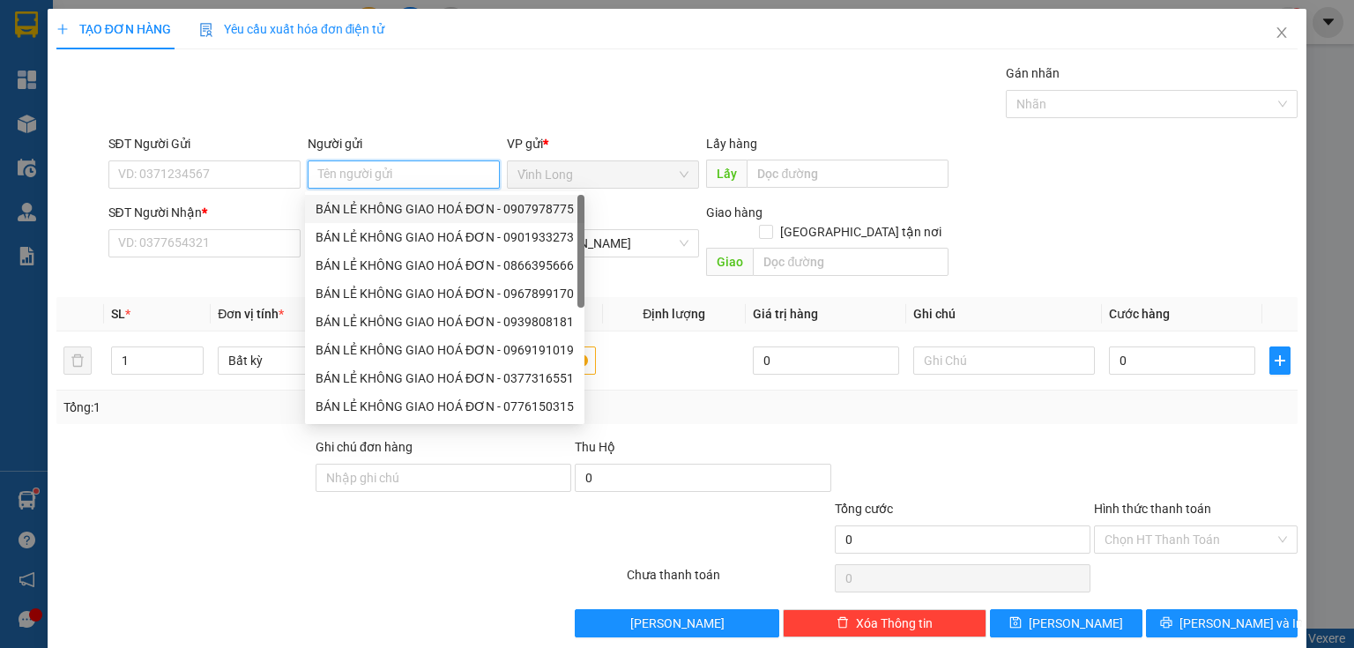
click at [383, 215] on div "BÁN LẺ KHÔNG GIAO HOÁ ĐƠN - 0907978775" at bounding box center [445, 208] width 258 height 19
type input "0907978775"
type input "BÁN LẺ KHÔNG GIAO HOÁ ĐƠN"
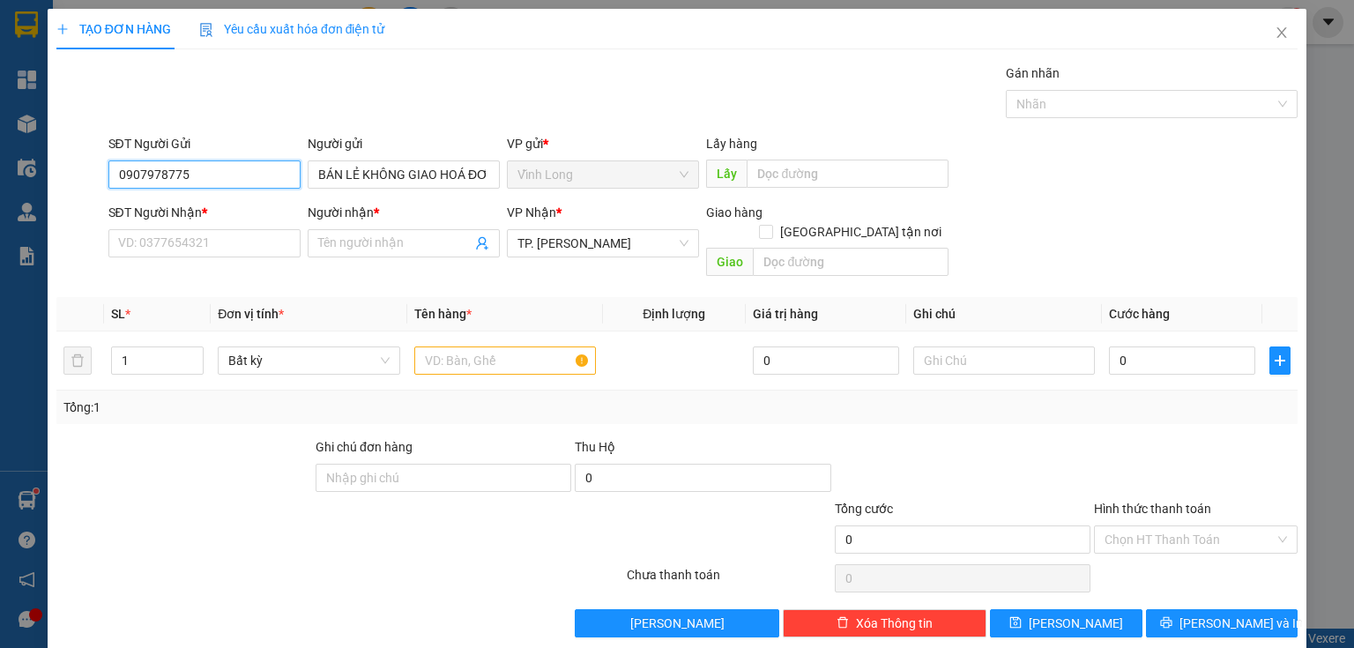
drag, startPoint x: 222, startPoint y: 175, endPoint x: 0, endPoint y: 190, distance: 222.6
click at [0, 190] on div "TẠO ĐƠN HÀNG Yêu cầu xuất hóa đơn điện tử Transit Pickup Surcharge Ids Transit …" at bounding box center [677, 324] width 1354 height 648
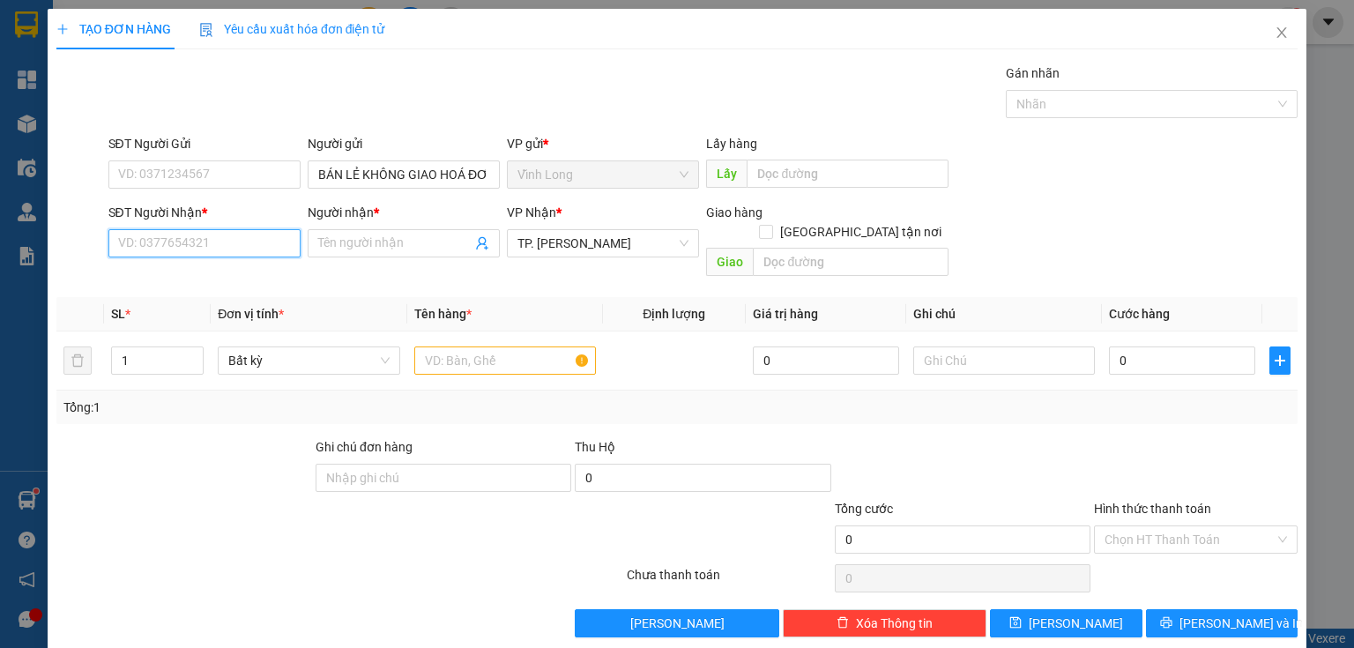
click at [126, 240] on input "SĐT Người Nhận *" at bounding box center [204, 243] width 192 height 28
drag, startPoint x: 195, startPoint y: 268, endPoint x: 432, endPoint y: 336, distance: 246.6
click at [198, 269] on div "0902403838 - ANH ÂN" at bounding box center [202, 277] width 169 height 19
type input "0902403838"
type input "ANH ÂN"
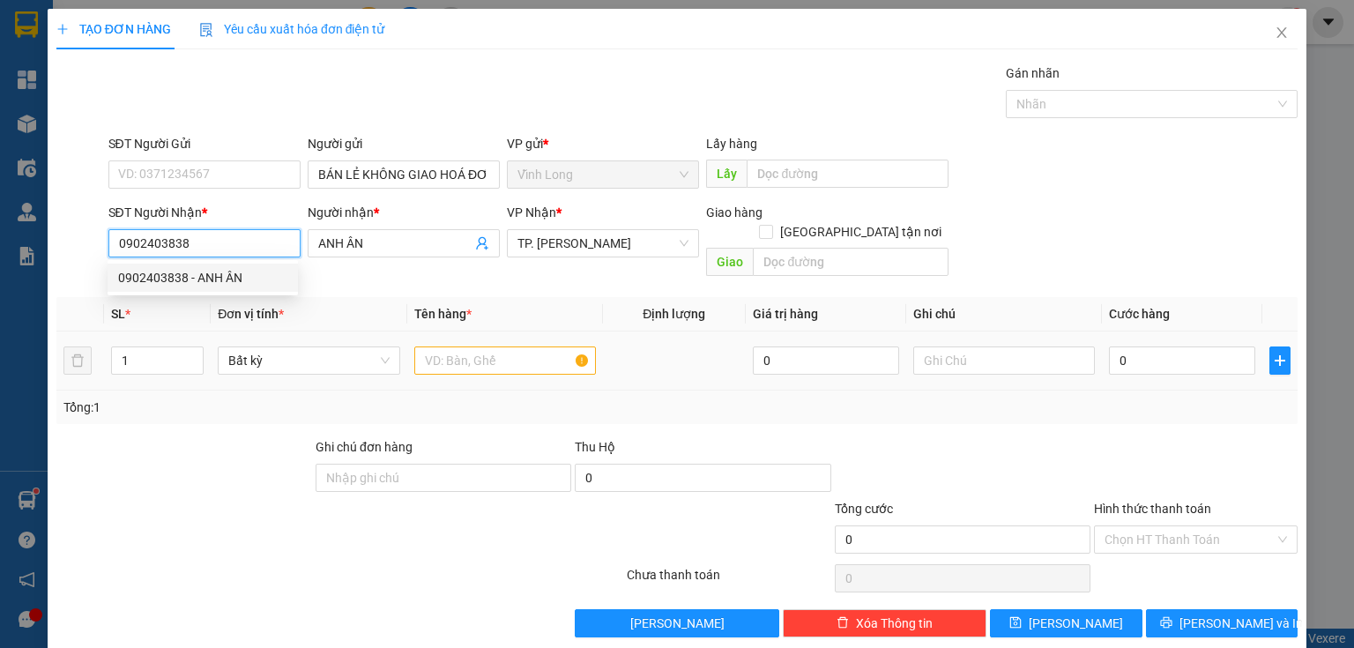
type input "0902403838"
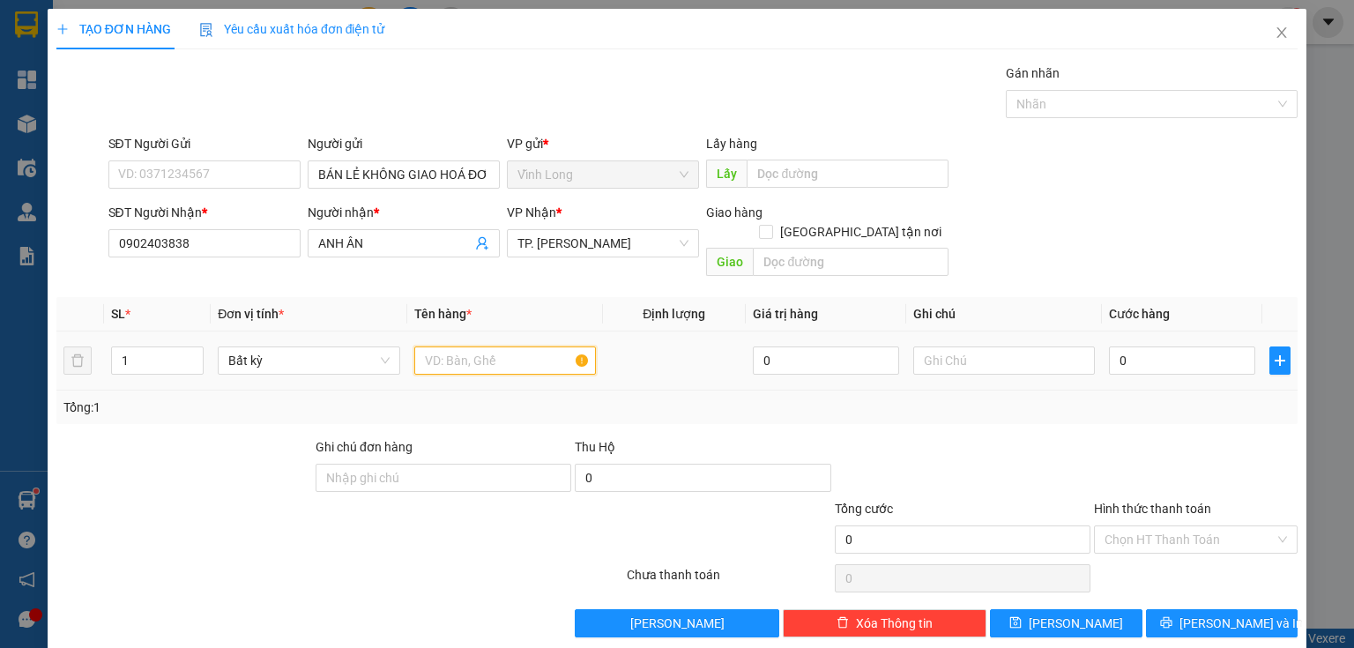
click at [452, 346] on input "text" at bounding box center [505, 360] width 182 height 28
type input "GÓI"
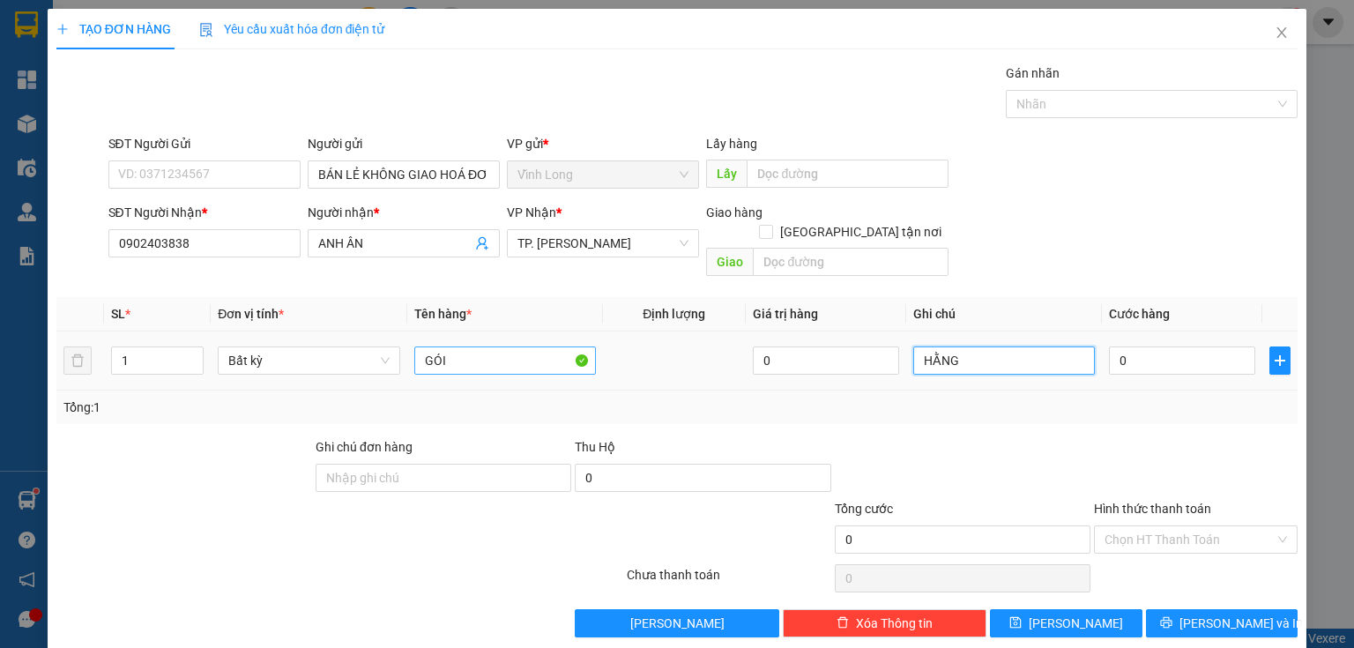
type input "HẰNG"
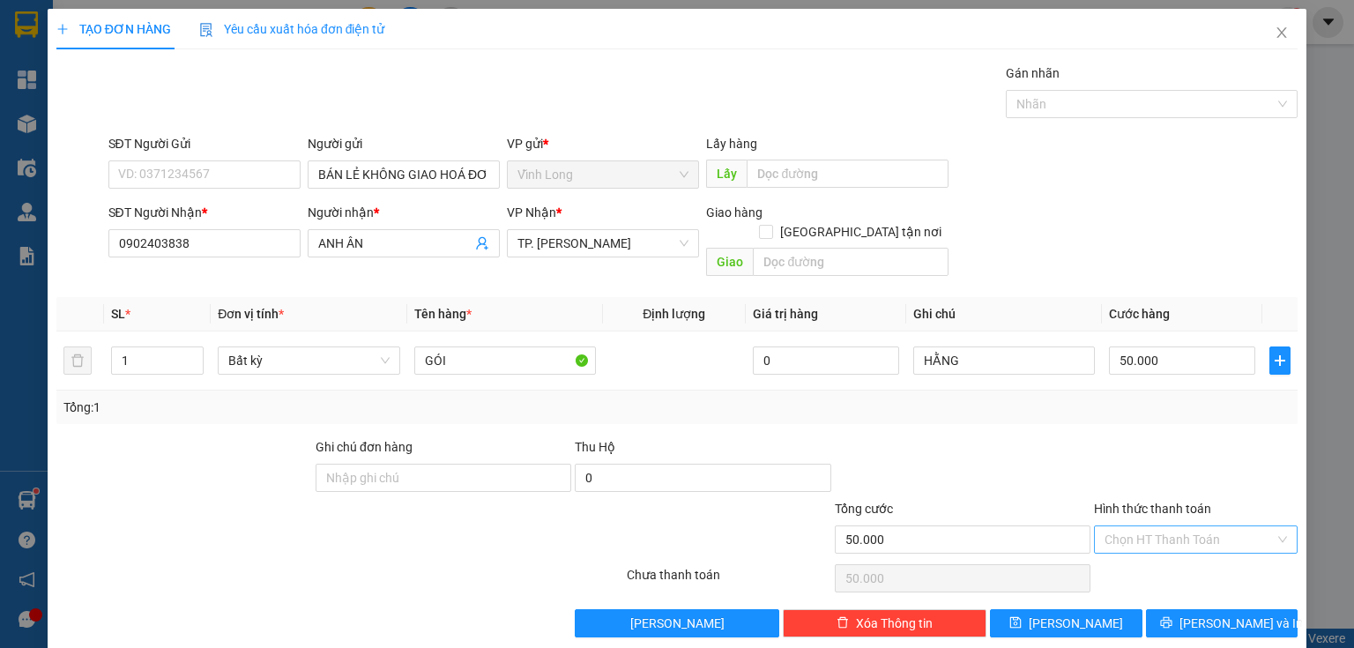
click at [1133, 526] on input "Hình thức thanh toán" at bounding box center [1189, 539] width 170 height 26
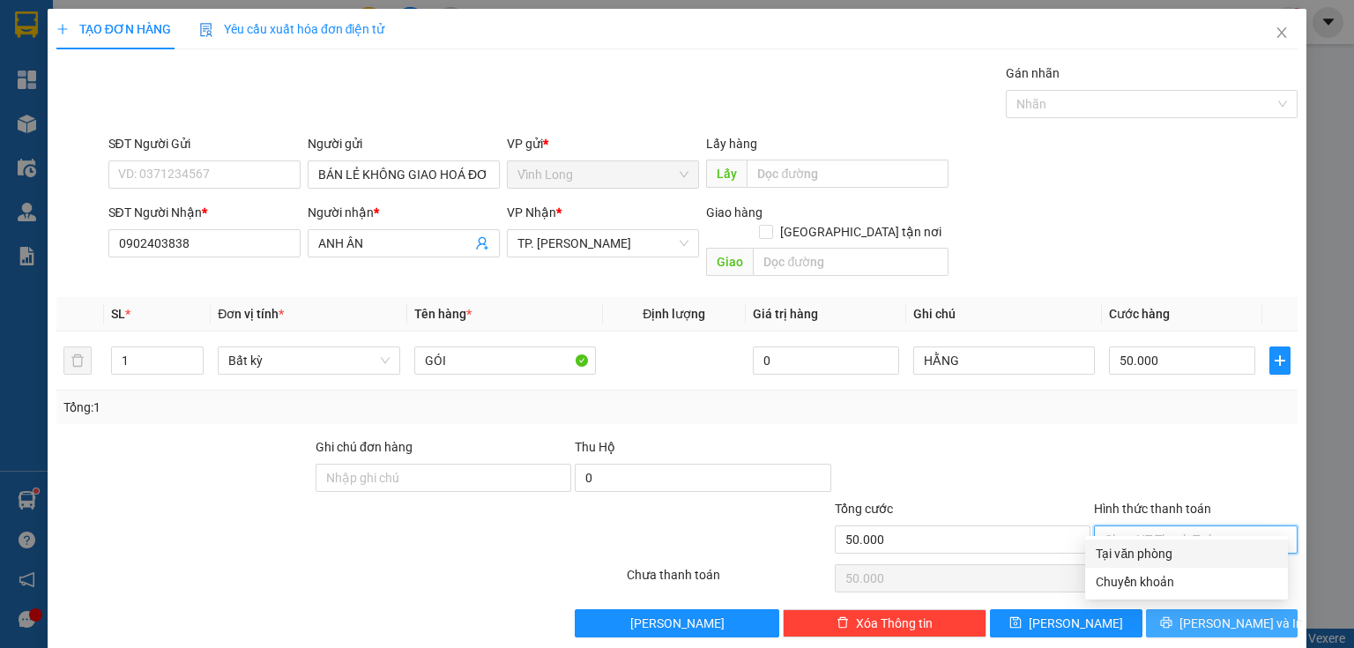
drag, startPoint x: 1145, startPoint y: 546, endPoint x: 1192, endPoint y: 598, distance: 69.9
click at [1145, 546] on div "Tại văn phòng" at bounding box center [1187, 553] width 182 height 19
click at [1192, 609] on button "[PERSON_NAME] và In" at bounding box center [1222, 623] width 152 height 28
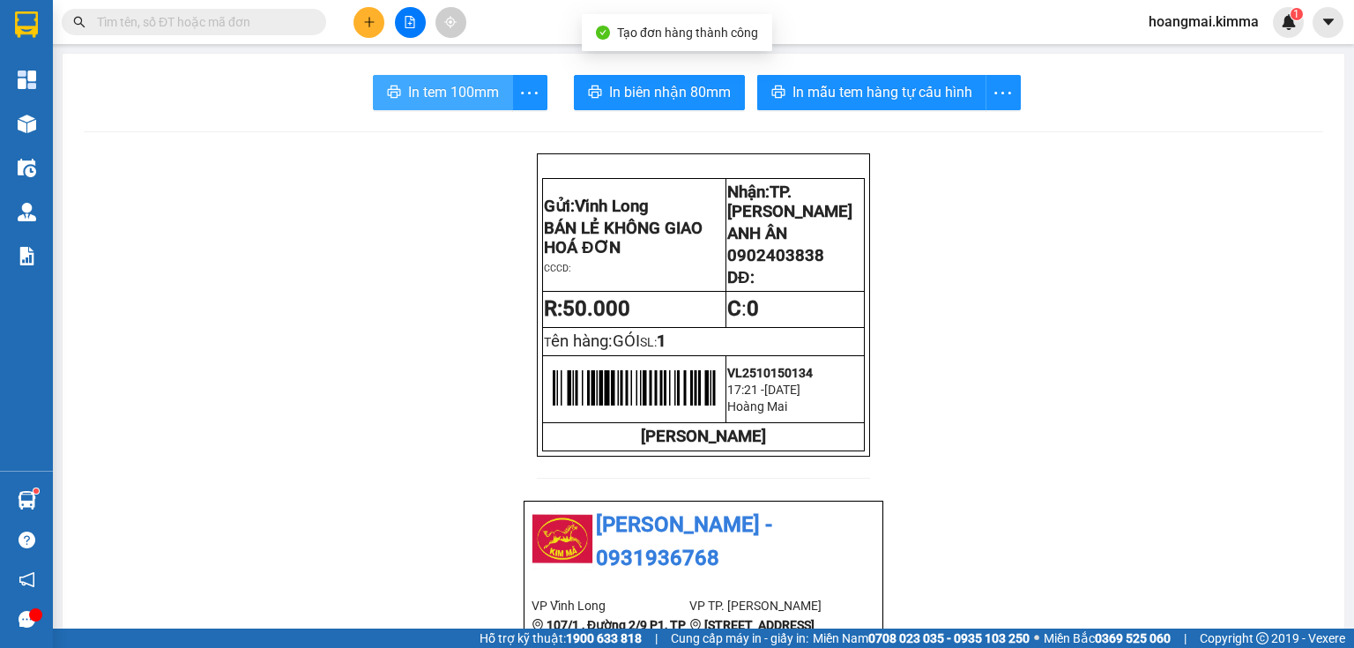
click at [468, 100] on span "In tem 100mm" at bounding box center [453, 92] width 91 height 22
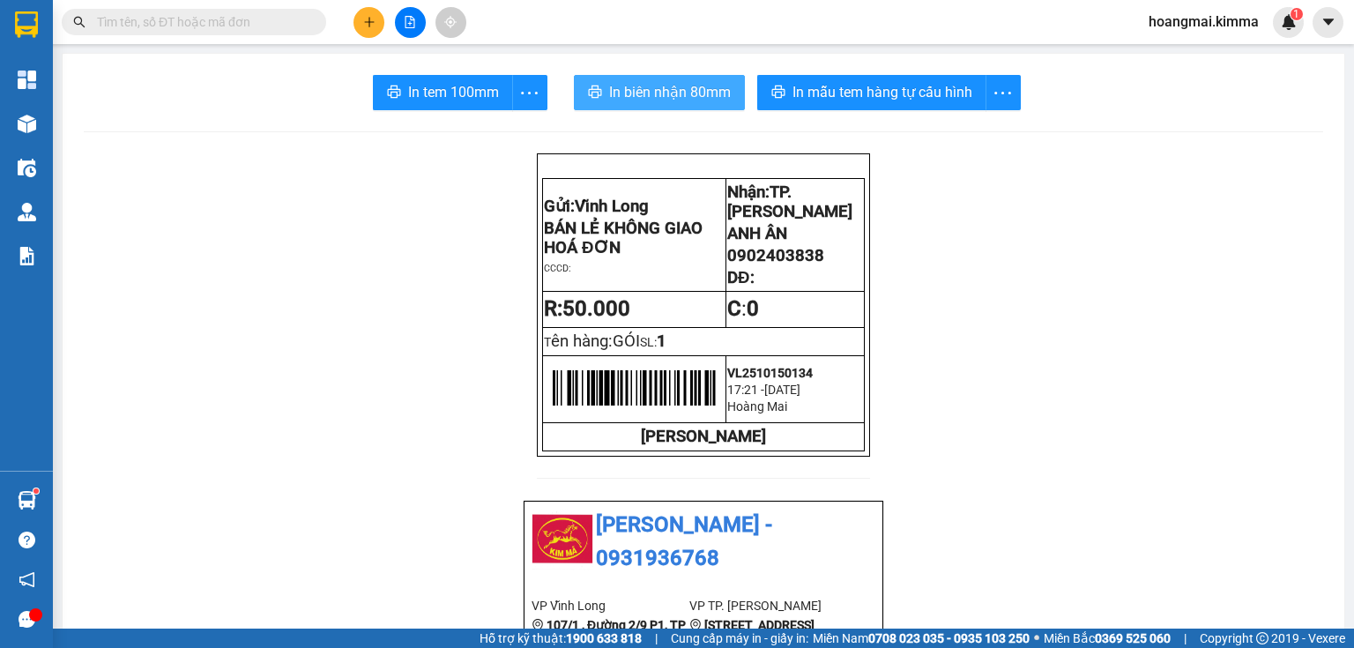
click at [666, 95] on span "In biên nhận 80mm" at bounding box center [670, 92] width 122 height 22
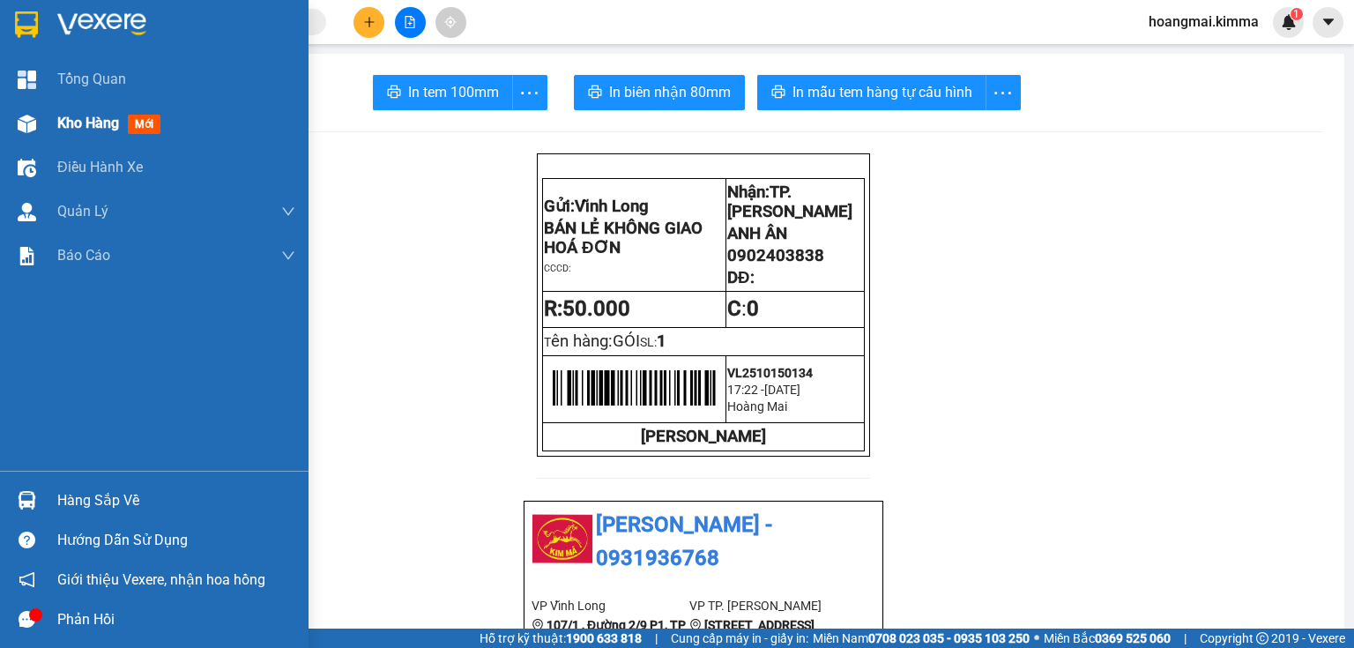
click at [28, 115] on img at bounding box center [27, 124] width 19 height 19
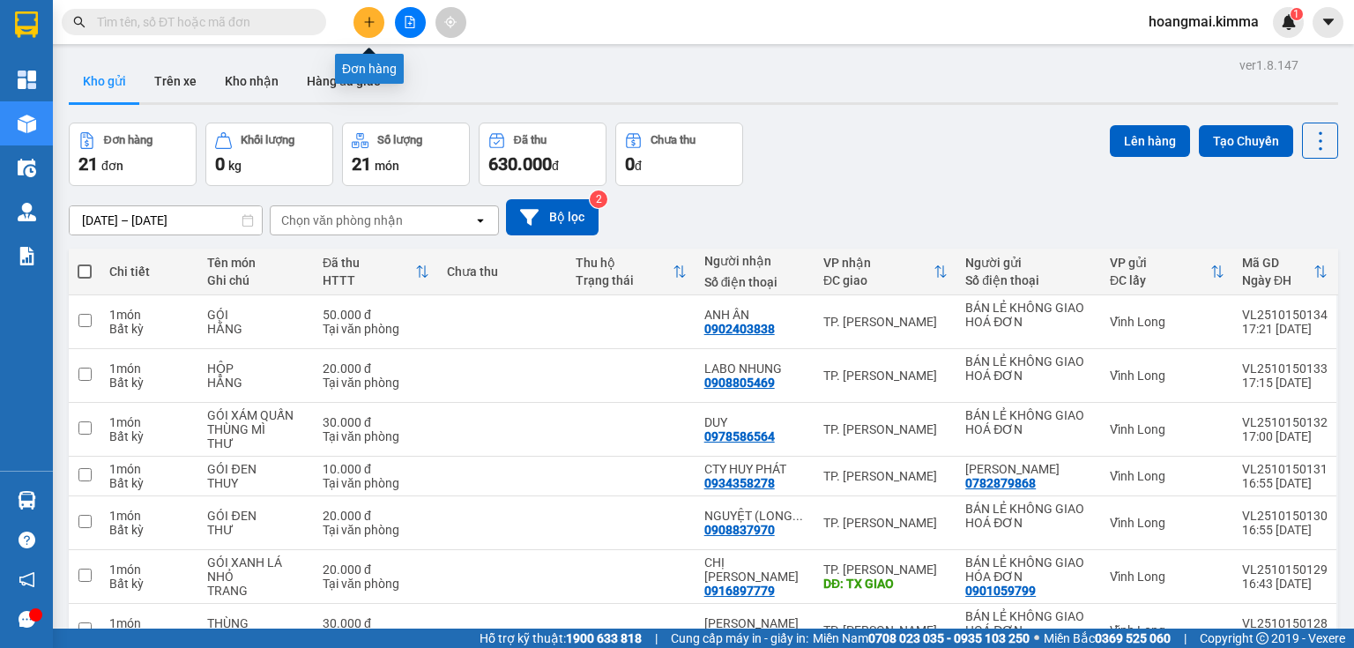
click at [383, 16] on button at bounding box center [368, 22] width 31 height 31
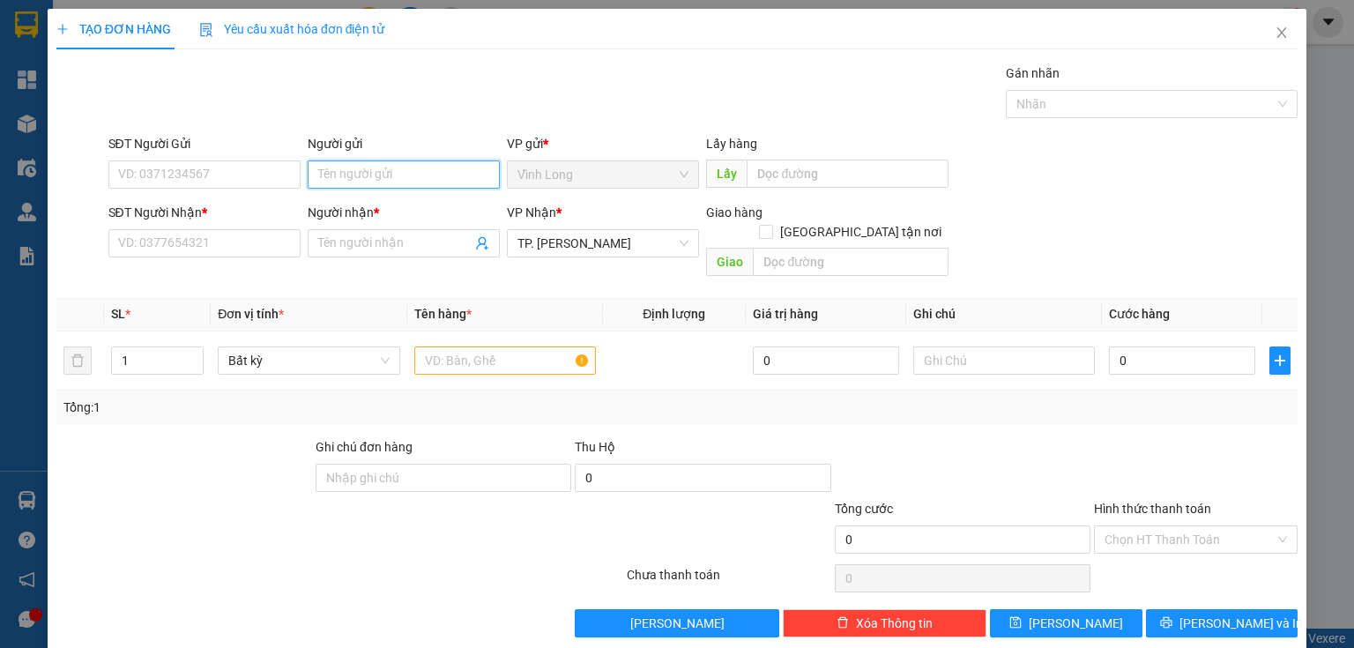
click at [398, 175] on input "Người gửi" at bounding box center [404, 174] width 192 height 28
type input "BA"
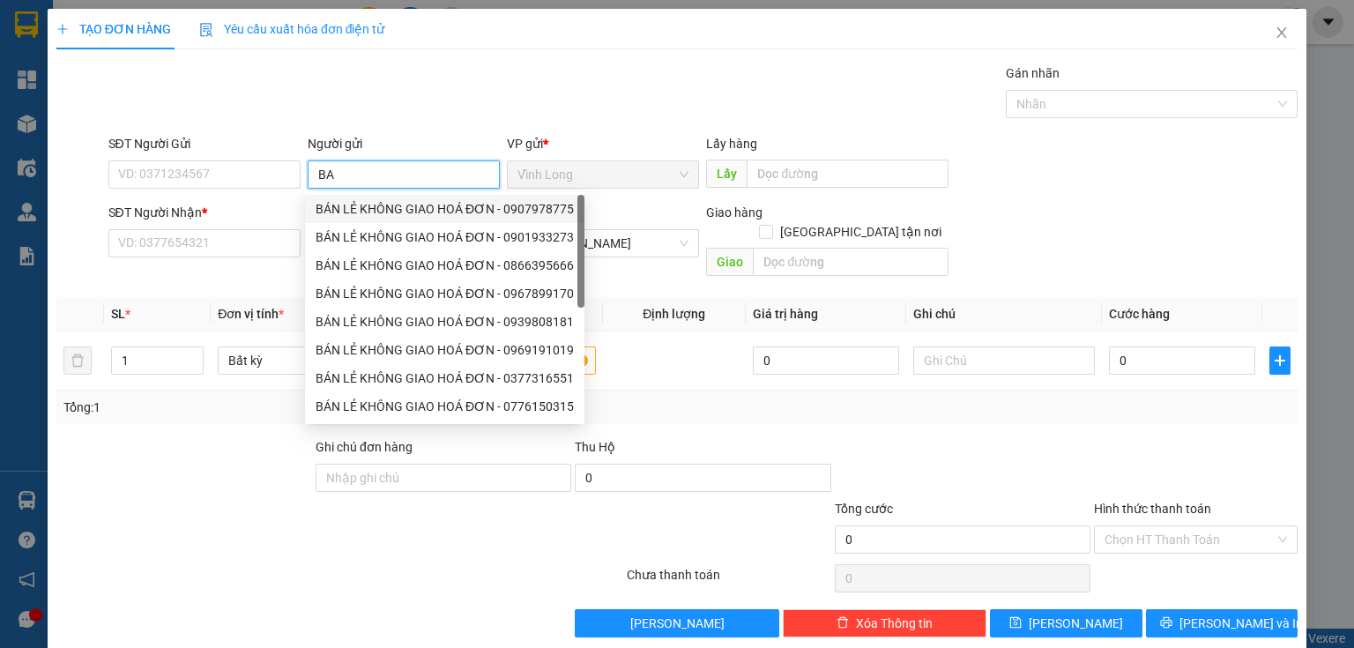
click at [402, 202] on div "BÁN LẺ KHÔNG GIAO HOÁ ĐƠN - 0907978775" at bounding box center [445, 208] width 258 height 19
type input "0907978775"
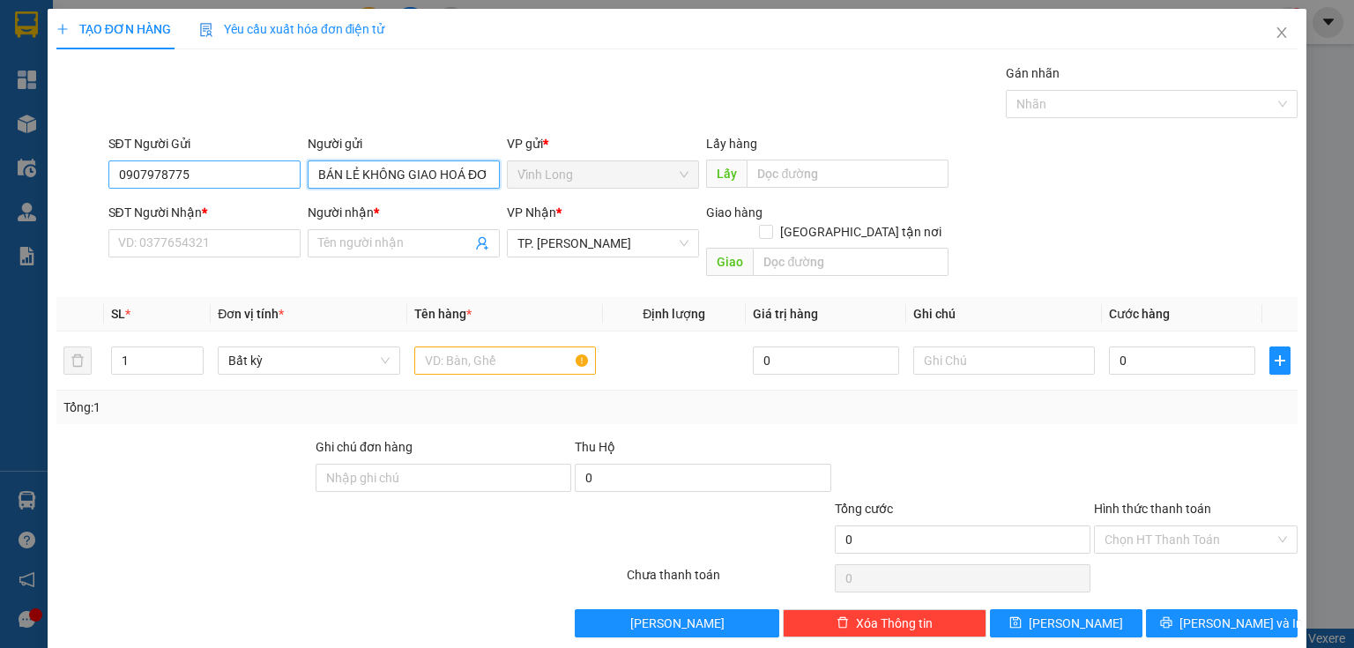
type input "BÁN LẺ KHÔNG GIAO HOÁ ĐƠN"
drag, startPoint x: 212, startPoint y: 172, endPoint x: 0, endPoint y: 235, distance: 221.7
click at [0, 235] on div "TẠO ĐƠN HÀNG Yêu cầu xuất hóa đơn điện tử Transit Pickup Surcharge Ids Transit …" at bounding box center [677, 324] width 1354 height 648
click at [458, 346] on input "text" at bounding box center [505, 360] width 182 height 28
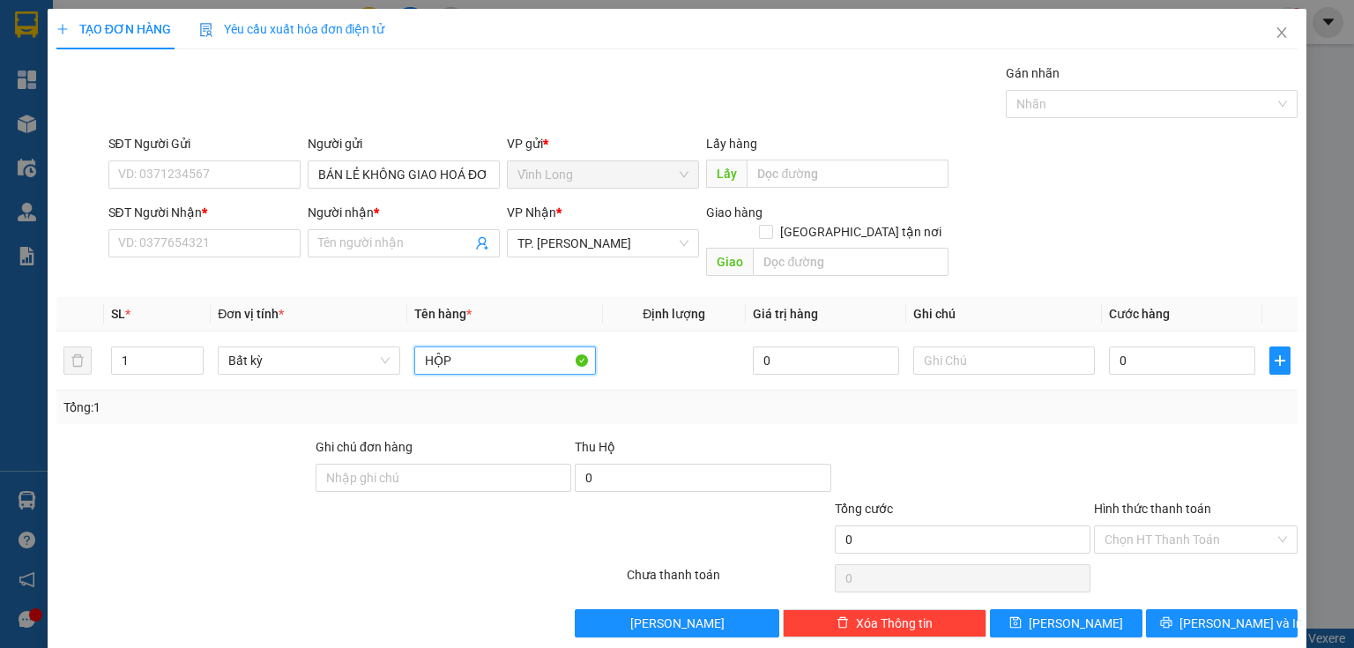
type input "HỘP"
click at [247, 222] on div "SĐT Người Nhận *" at bounding box center [204, 216] width 192 height 26
click at [249, 240] on input "SĐT Người Nhận *" at bounding box center [204, 243] width 192 height 28
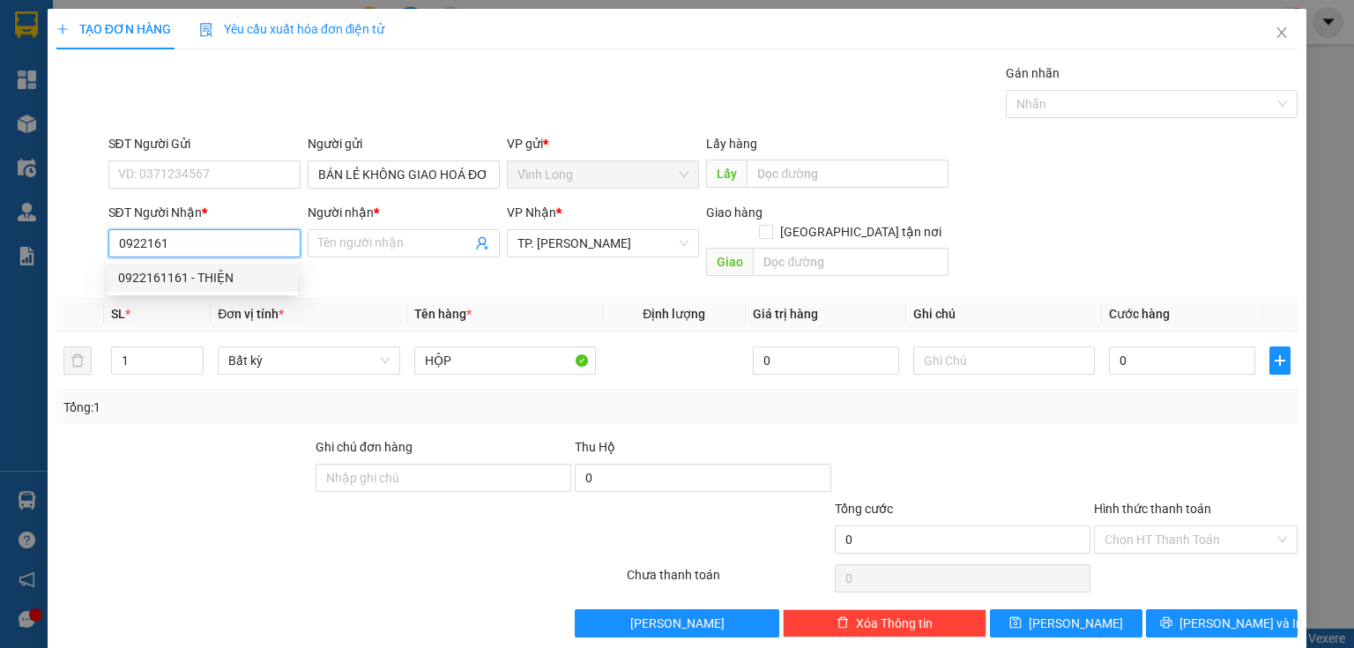
click at [247, 271] on div "0922161161 - THIỆN" at bounding box center [202, 277] width 169 height 19
type input "0922161161"
type input "THIỆN"
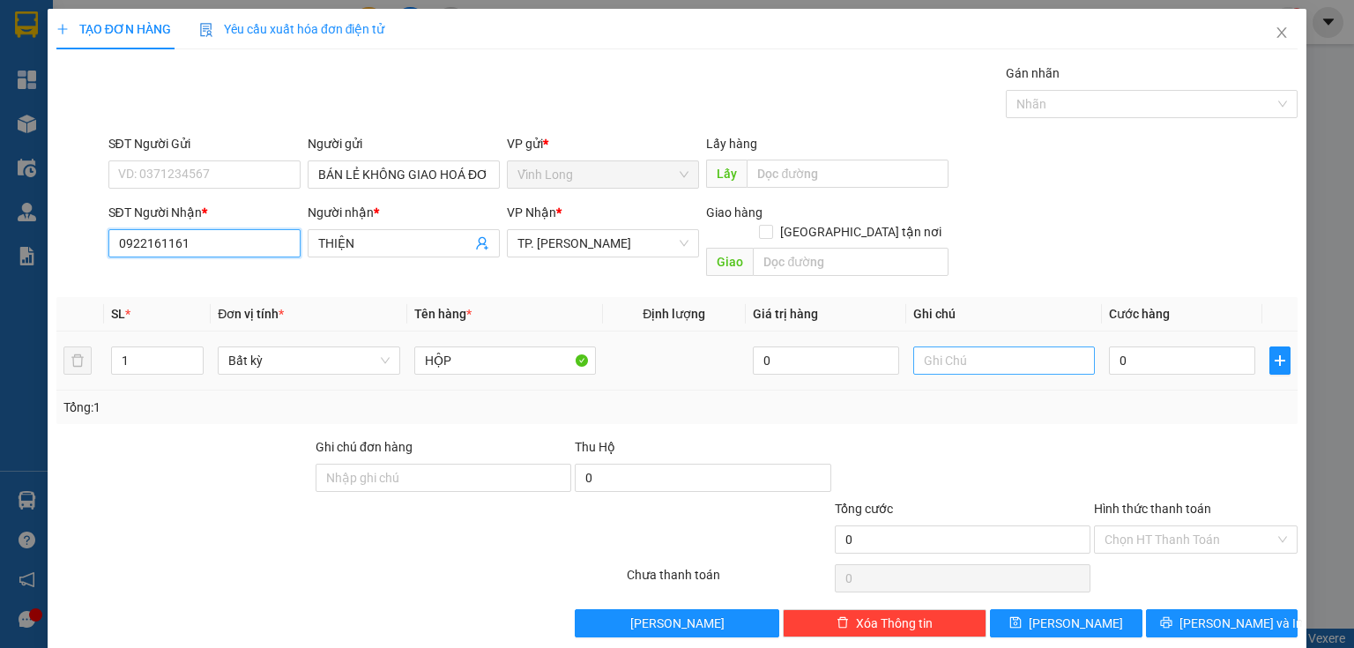
type input "0922161161"
click at [1020, 346] on input "text" at bounding box center [1004, 360] width 182 height 28
type input "HẰNG"
type input "2"
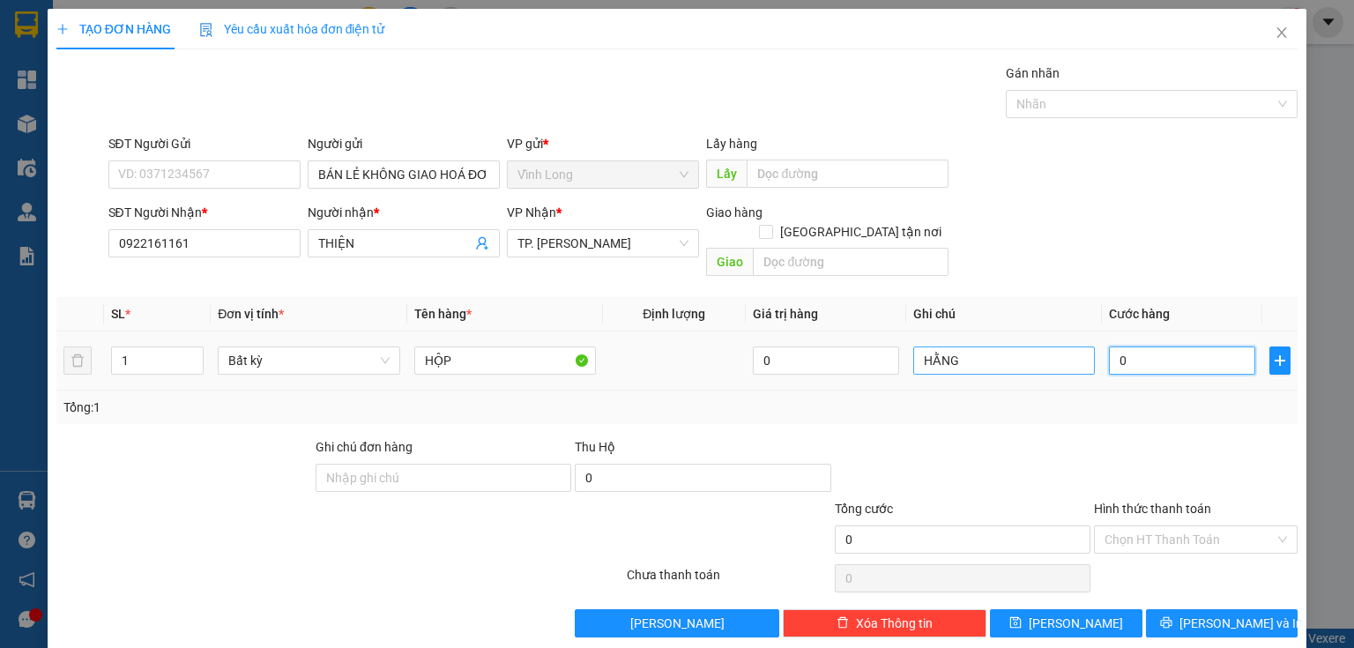
type input "2"
type input "20"
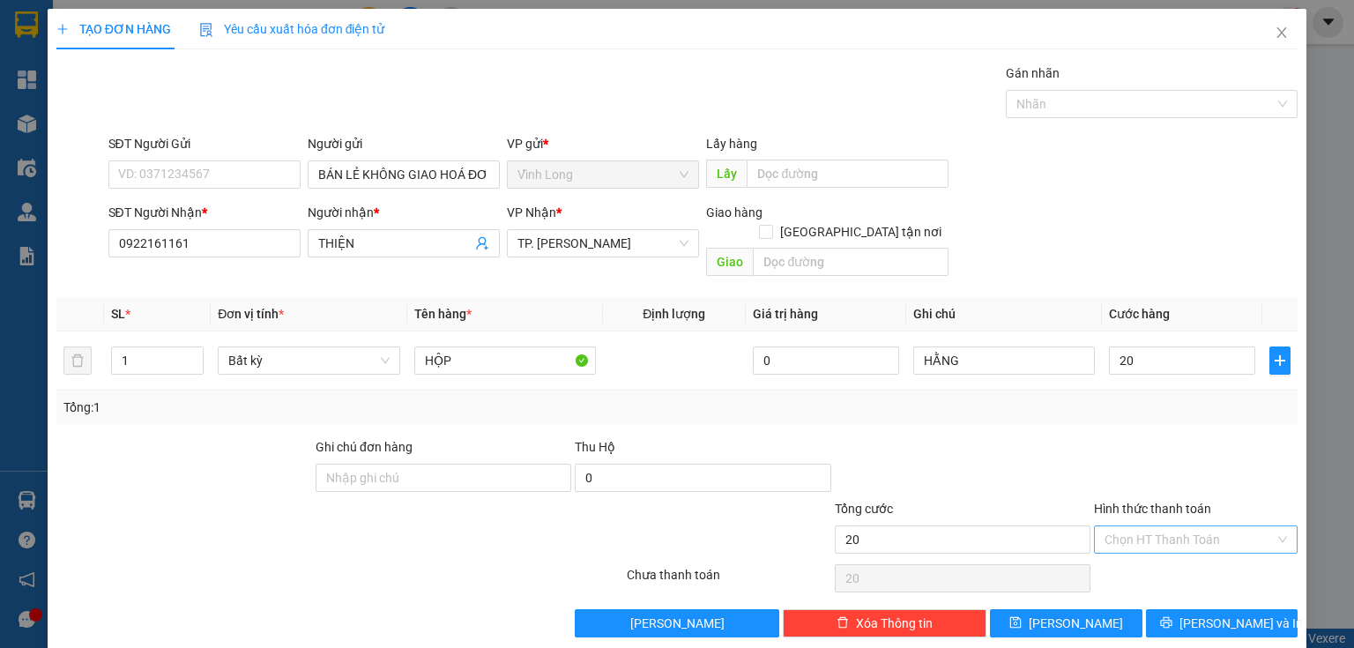
type input "20.000"
drag, startPoint x: 1160, startPoint y: 511, endPoint x: 1165, endPoint y: 541, distance: 30.4
click at [1161, 526] on input "Hình thức thanh toán" at bounding box center [1189, 539] width 170 height 26
click at [1165, 548] on div "Tại văn phòng" at bounding box center [1187, 553] width 182 height 19
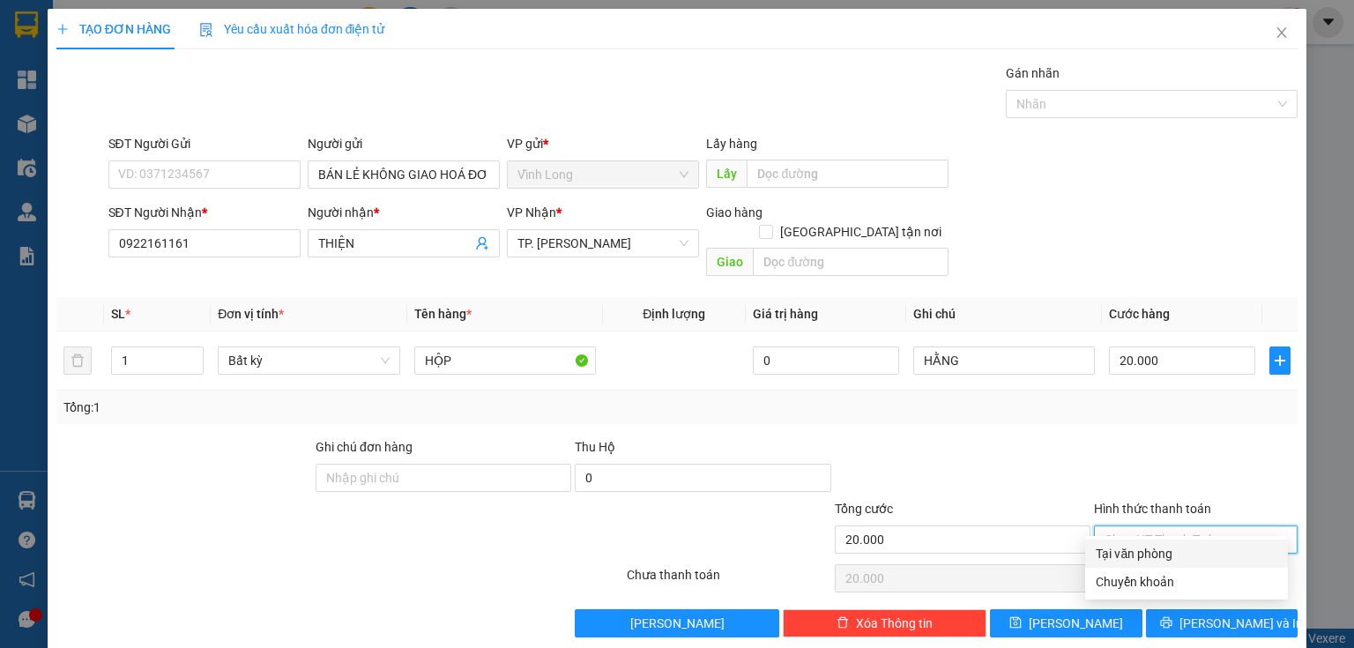
type input "0"
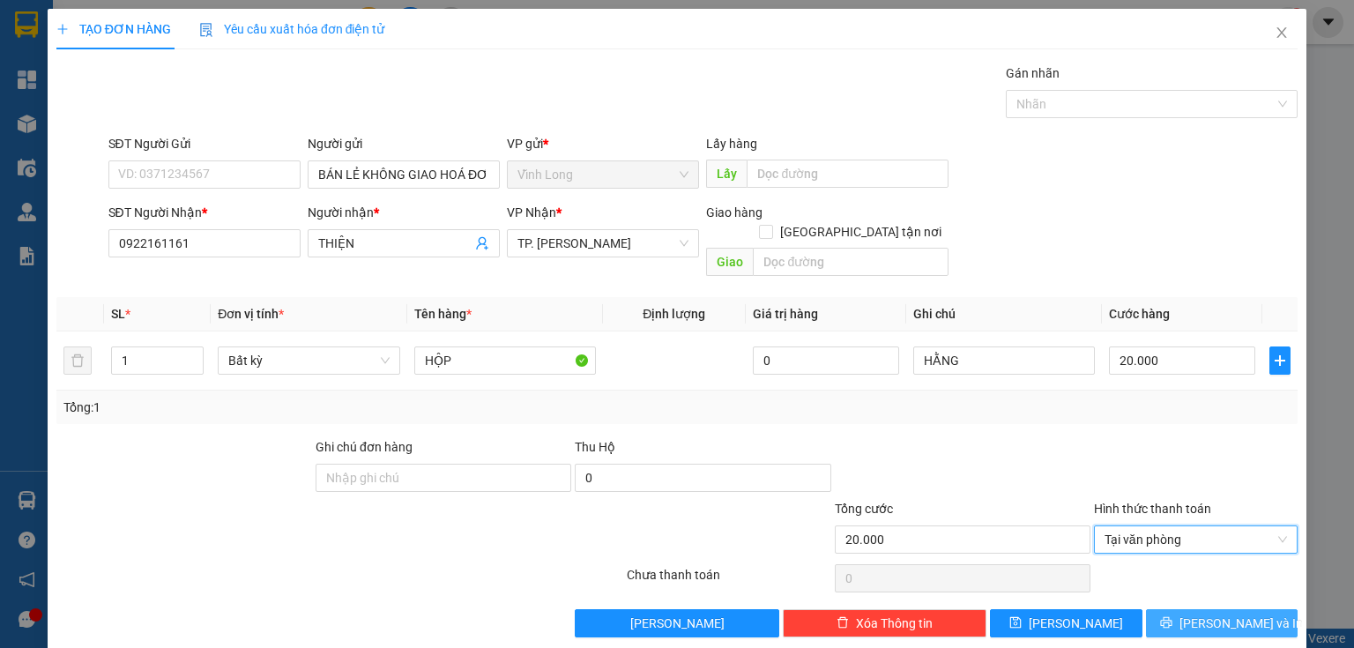
drag, startPoint x: 1195, startPoint y: 593, endPoint x: 1174, endPoint y: 600, distance: 22.3
click at [1190, 609] on button "[PERSON_NAME] và In" at bounding box center [1222, 623] width 152 height 28
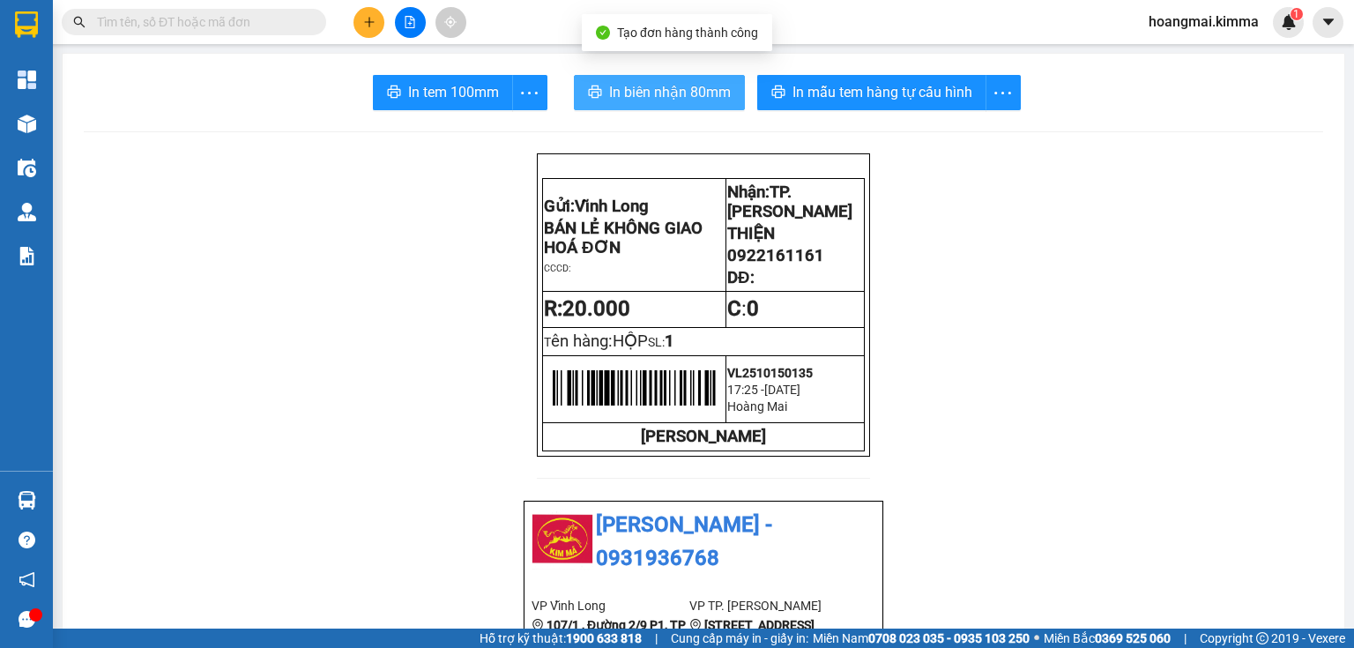
click at [651, 85] on span "In biên nhận 80mm" at bounding box center [670, 92] width 122 height 22
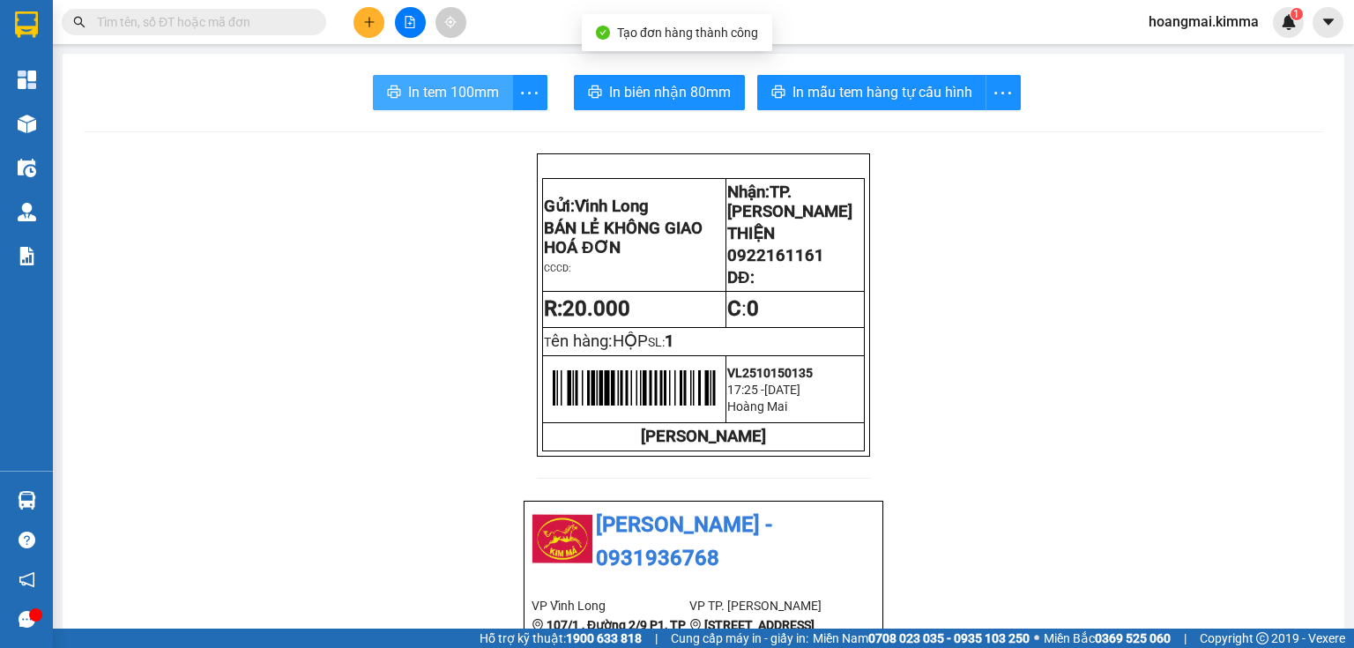
click at [447, 106] on button "In tem 100mm" at bounding box center [443, 92] width 140 height 35
click at [370, 25] on icon "plus" at bounding box center [369, 22] width 12 height 12
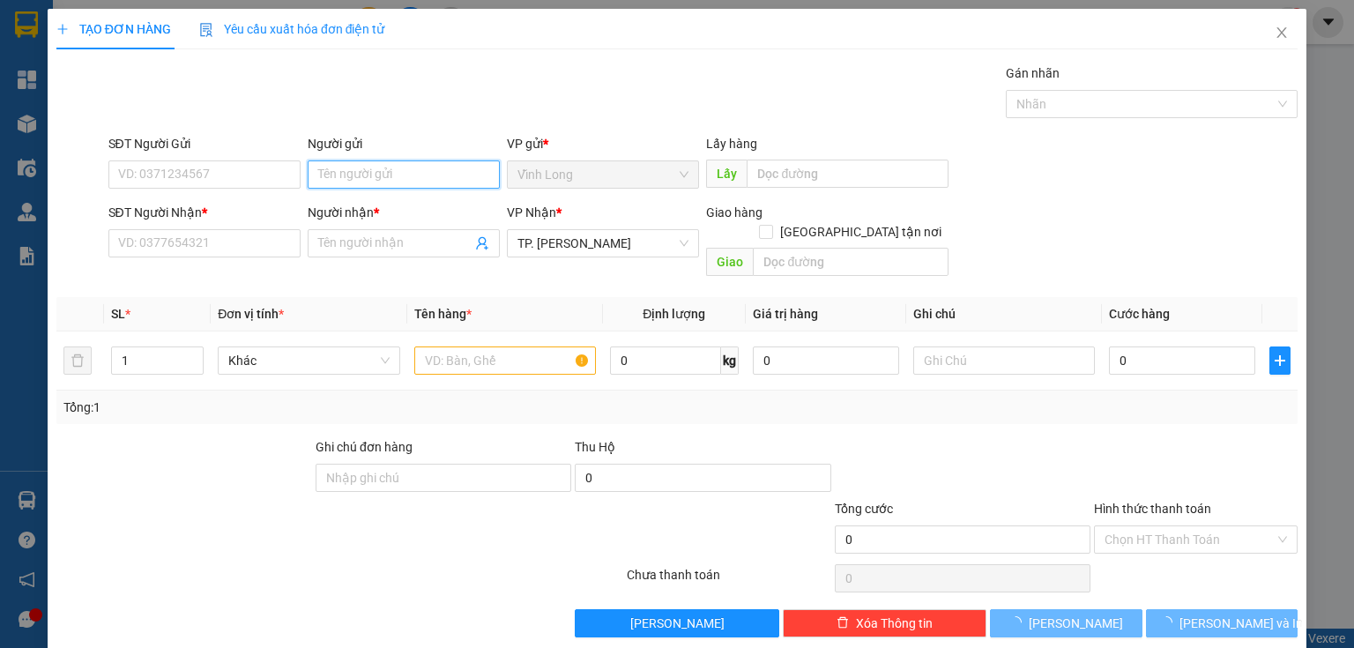
click at [450, 175] on input "Người gửi" at bounding box center [404, 174] width 192 height 28
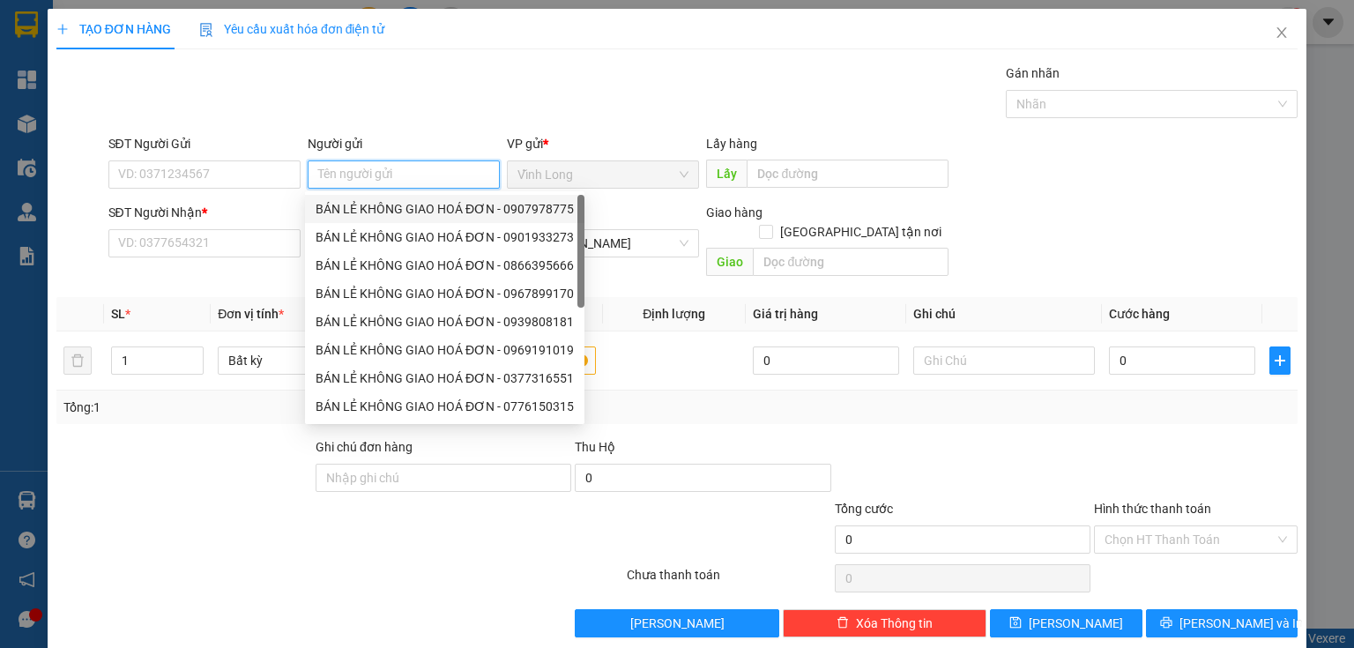
click at [459, 212] on div "BÁN LẺ KHÔNG GIAO HOÁ ĐƠN - 0907978775" at bounding box center [445, 208] width 258 height 19
type input "0907978775"
type input "BÁN LẺ KHÔNG GIAO HOÁ ĐƠN"
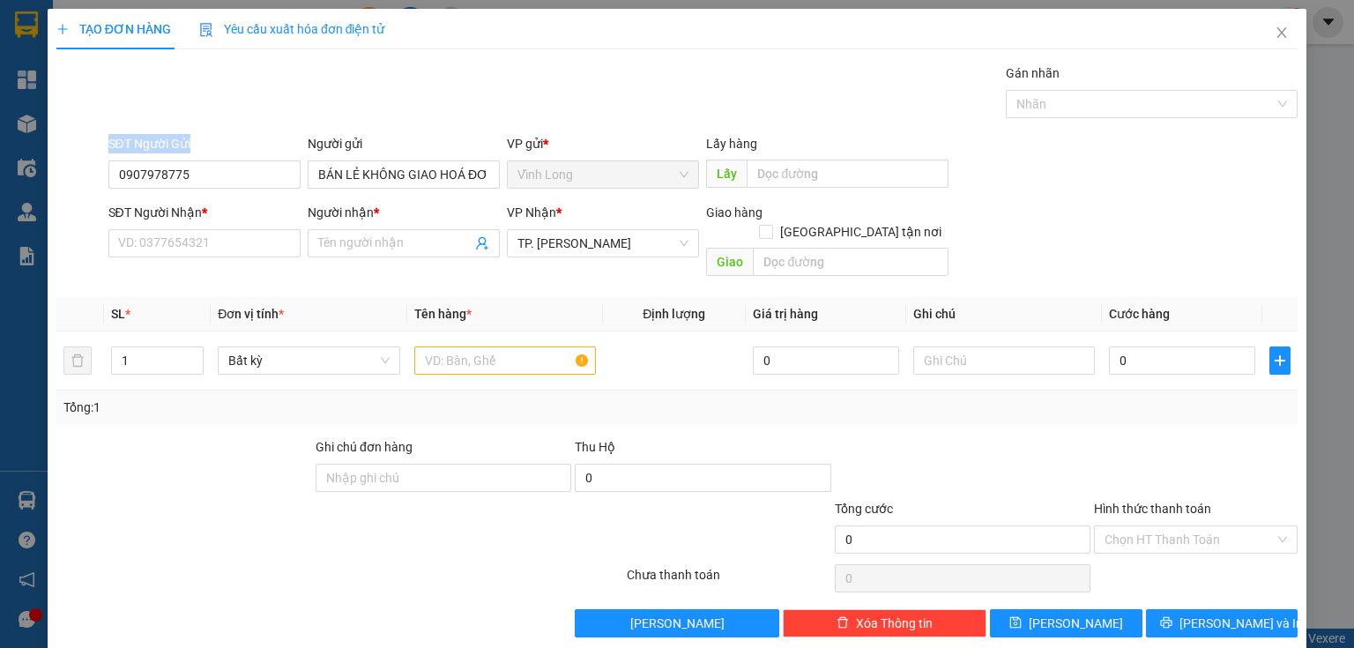
drag, startPoint x: 234, startPoint y: 190, endPoint x: 50, endPoint y: 182, distance: 184.4
click at [50, 182] on div "TẠO ĐƠN HÀNG Yêu cầu xuất hóa đơn điện tử Transit Pickup Surcharge Ids Transit …" at bounding box center [677, 330] width 1259 height 642
click at [111, 186] on input "0907978775" at bounding box center [204, 174] width 192 height 28
drag, startPoint x: 218, startPoint y: 162, endPoint x: 6, endPoint y: 263, distance: 234.2
click at [0, 264] on div "TẠO ĐƠN HÀNG Yêu cầu xuất hóa đơn điện tử Transit Pickup Surcharge Ids Transit …" at bounding box center [677, 324] width 1354 height 648
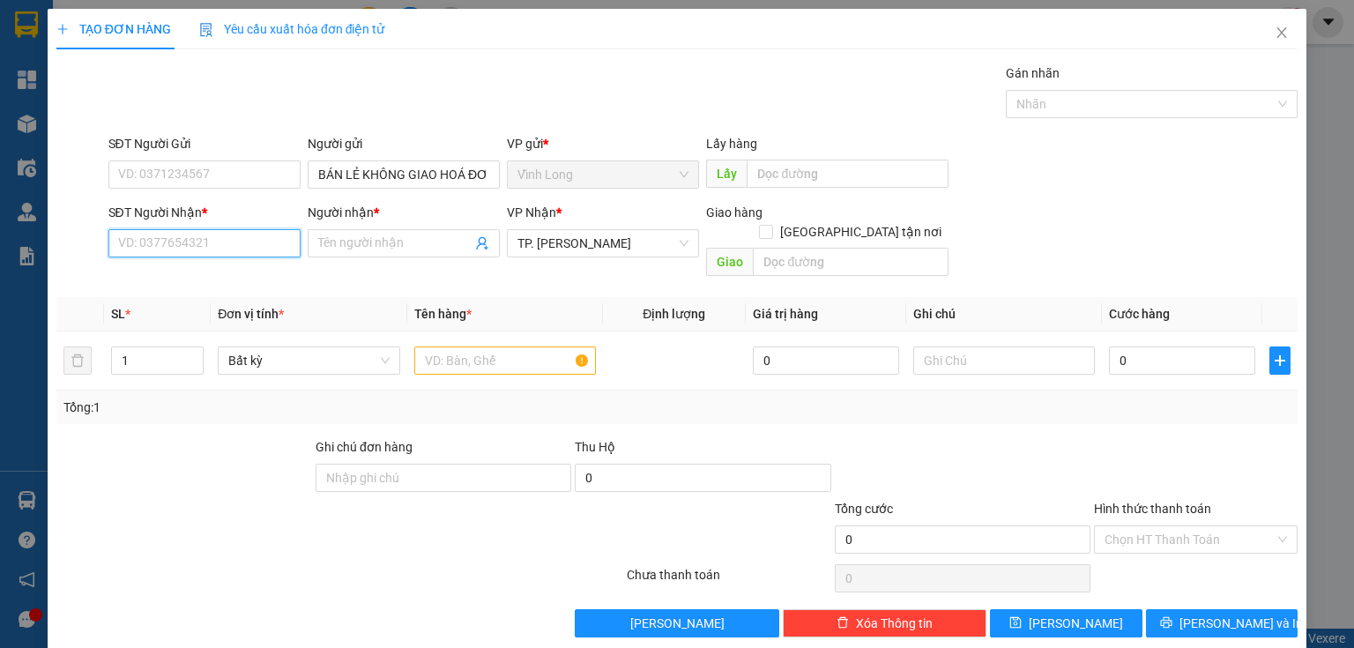
click at [187, 244] on input "SĐT Người Nhận *" at bounding box center [204, 243] width 192 height 28
click at [557, 346] on input "text" at bounding box center [505, 360] width 182 height 28
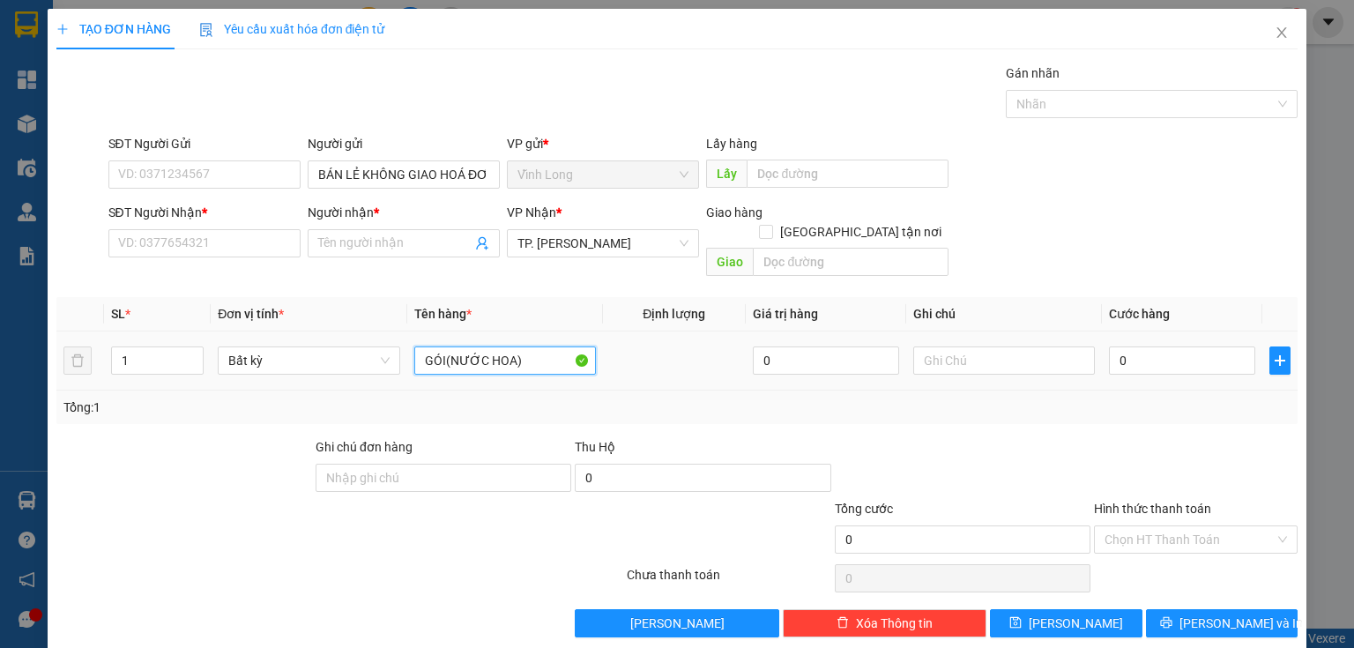
drag, startPoint x: 540, startPoint y: 338, endPoint x: 406, endPoint y: 341, distance: 134.0
click at [407, 341] on td "GÓI(NƯỚC HOA)" at bounding box center [505, 360] width 196 height 59
type input "GÓI NHỎ(NƯỚC HOA)"
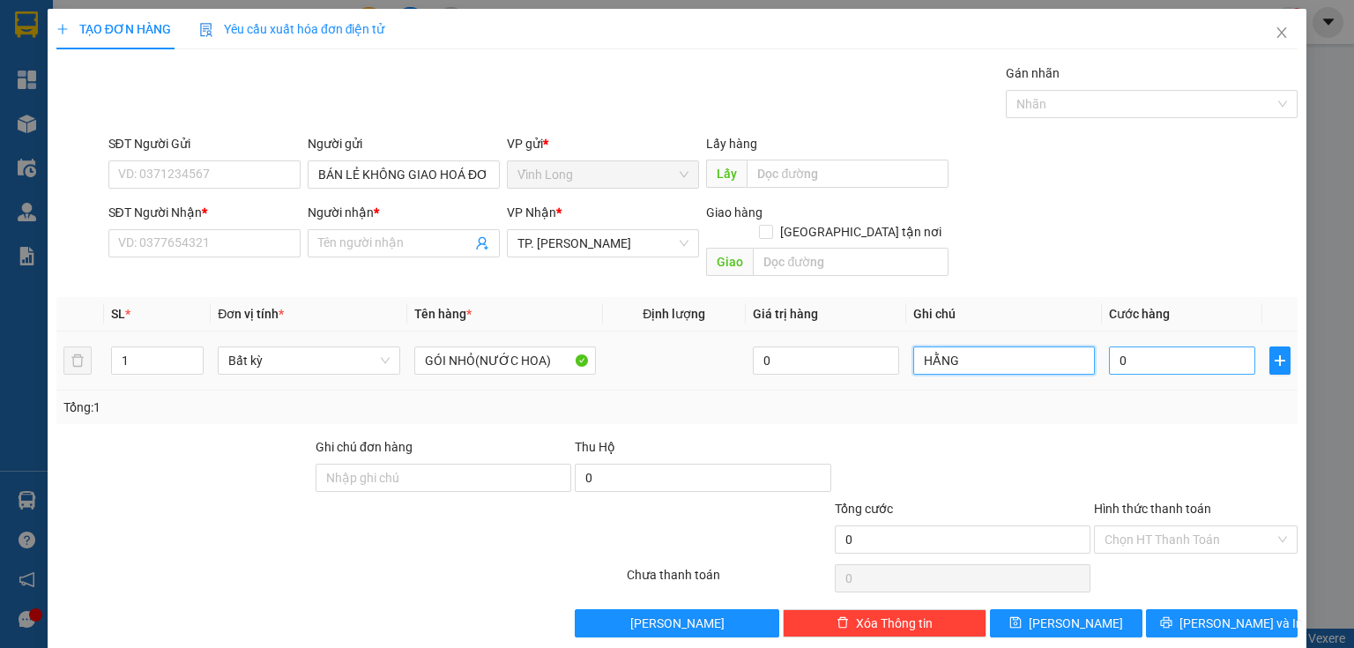
type input "HẰNG"
click at [1215, 346] on input "0" at bounding box center [1182, 360] width 146 height 28
type input "2"
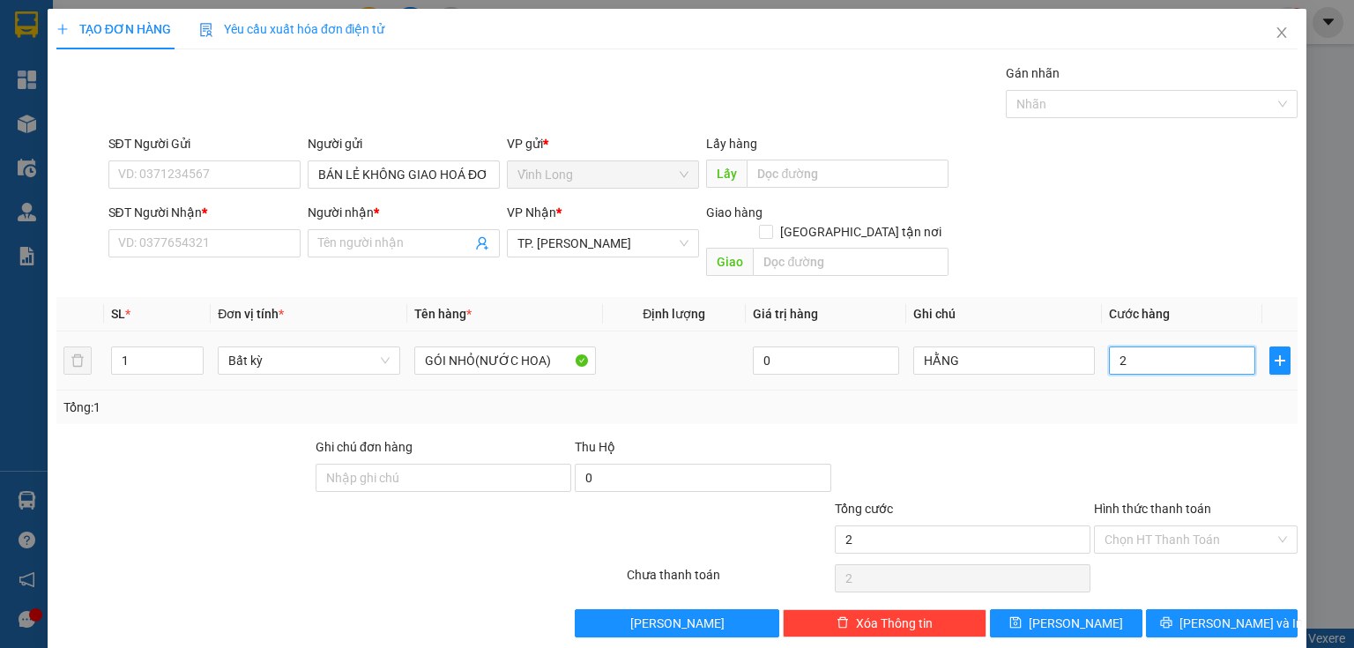
type input "20"
type input "20.000"
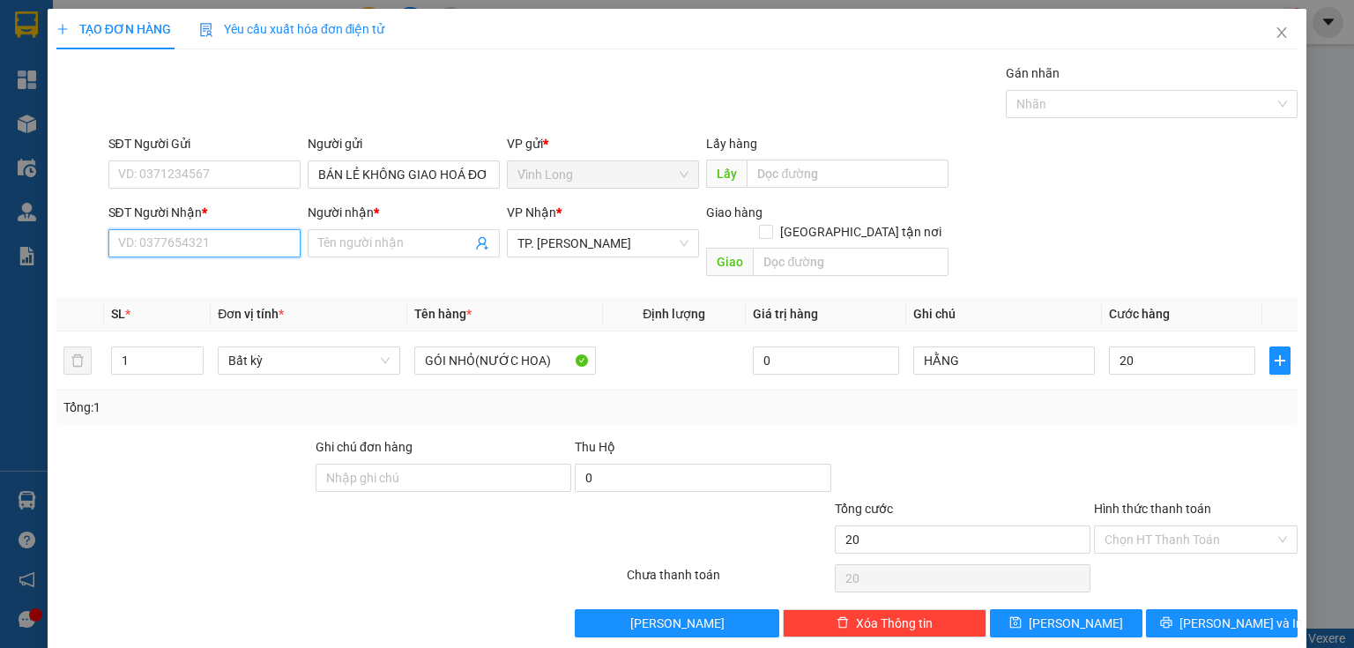
type input "20.000"
click at [279, 240] on input "SĐT Người Nhận *" at bounding box center [204, 243] width 192 height 28
click at [135, 242] on input "0326303392" at bounding box center [204, 243] width 192 height 28
click at [194, 242] on input "0326303392" at bounding box center [204, 243] width 192 height 28
type input "0326303392"
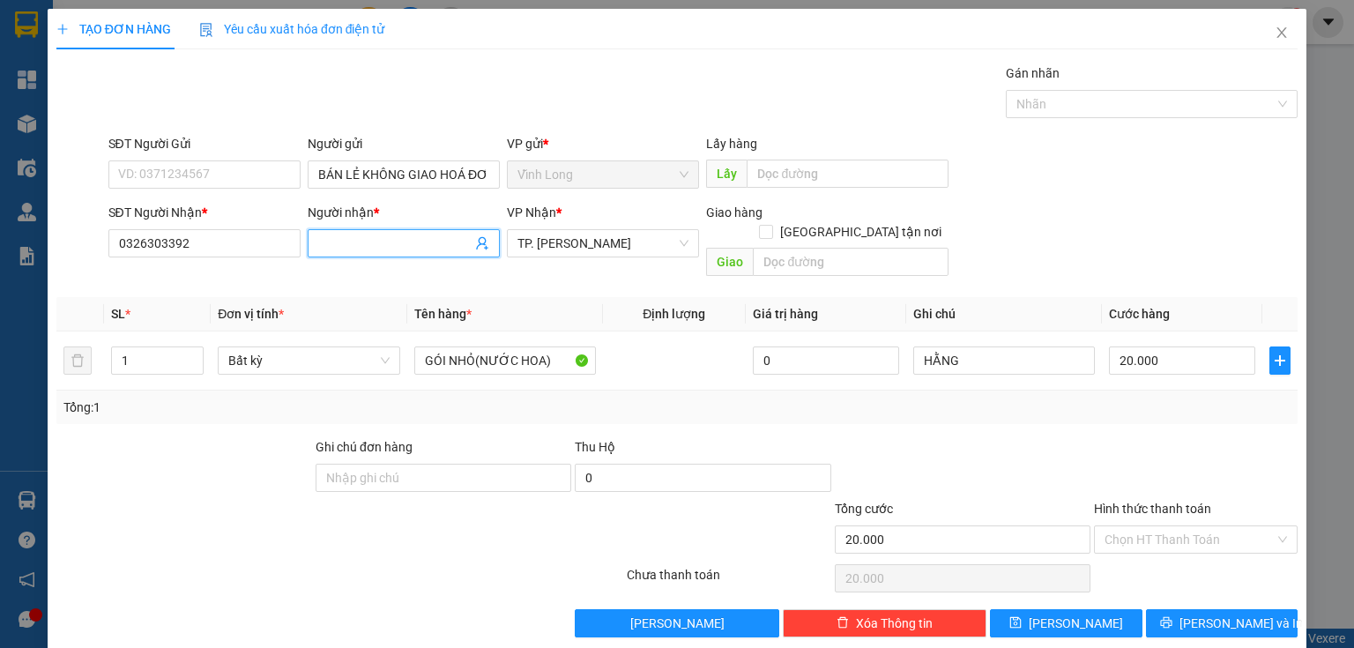
click at [324, 243] on input "Người nhận *" at bounding box center [394, 243] width 153 height 19
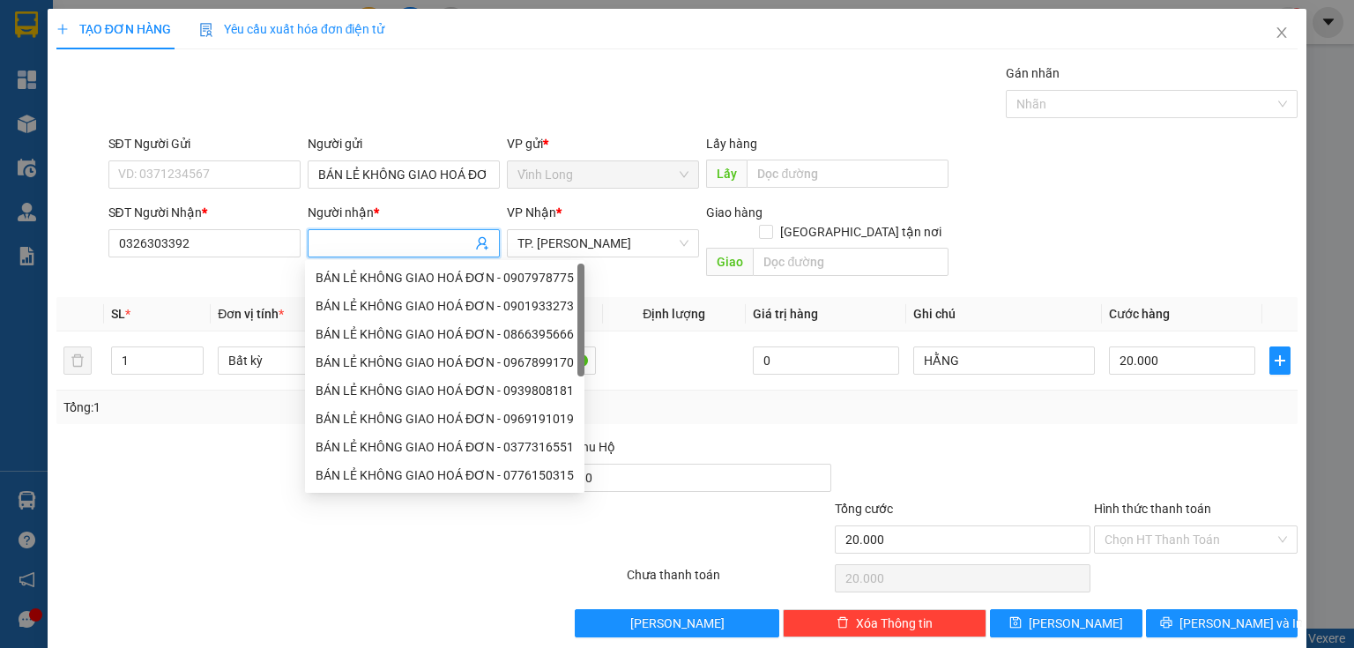
type input "D"
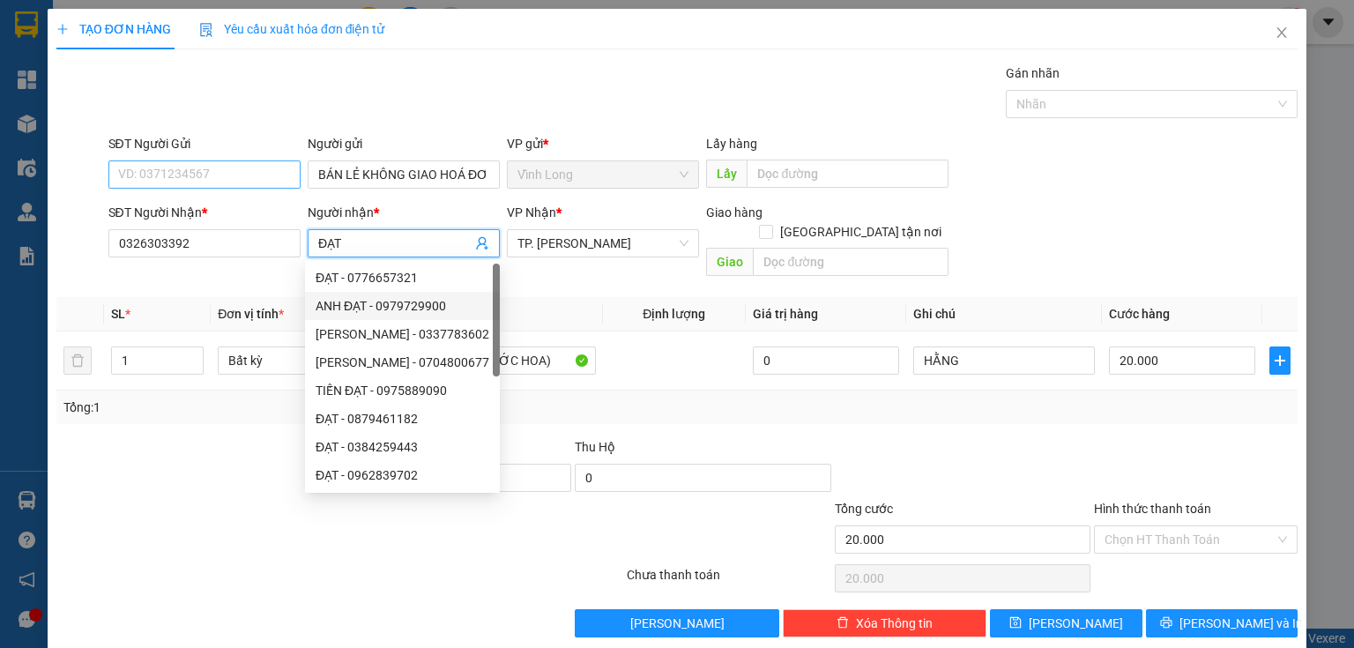
type input "ĐẠT"
click at [198, 170] on input "SĐT Người Gửi" at bounding box center [204, 174] width 192 height 28
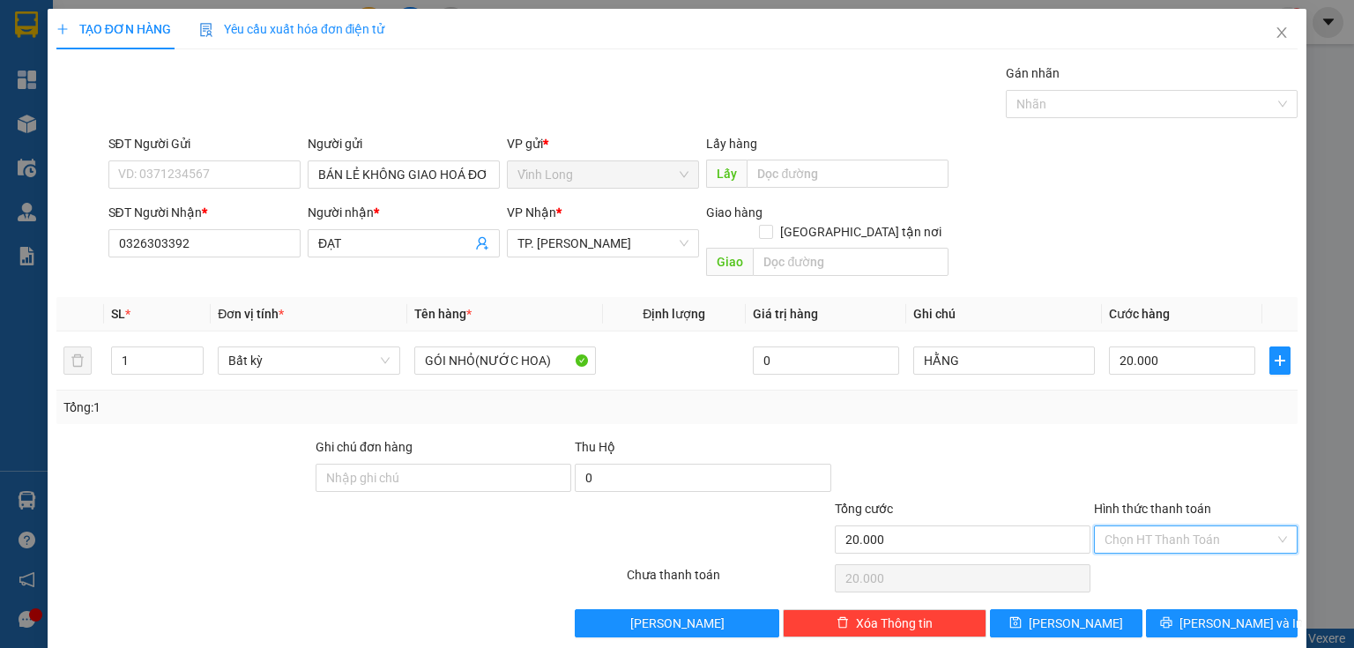
click at [1203, 529] on input "Hình thức thanh toán" at bounding box center [1189, 539] width 170 height 26
click at [1185, 554] on div "Tại văn phòng" at bounding box center [1187, 553] width 182 height 19
type input "0"
click at [1171, 617] on icon "printer" at bounding box center [1165, 622] width 11 height 11
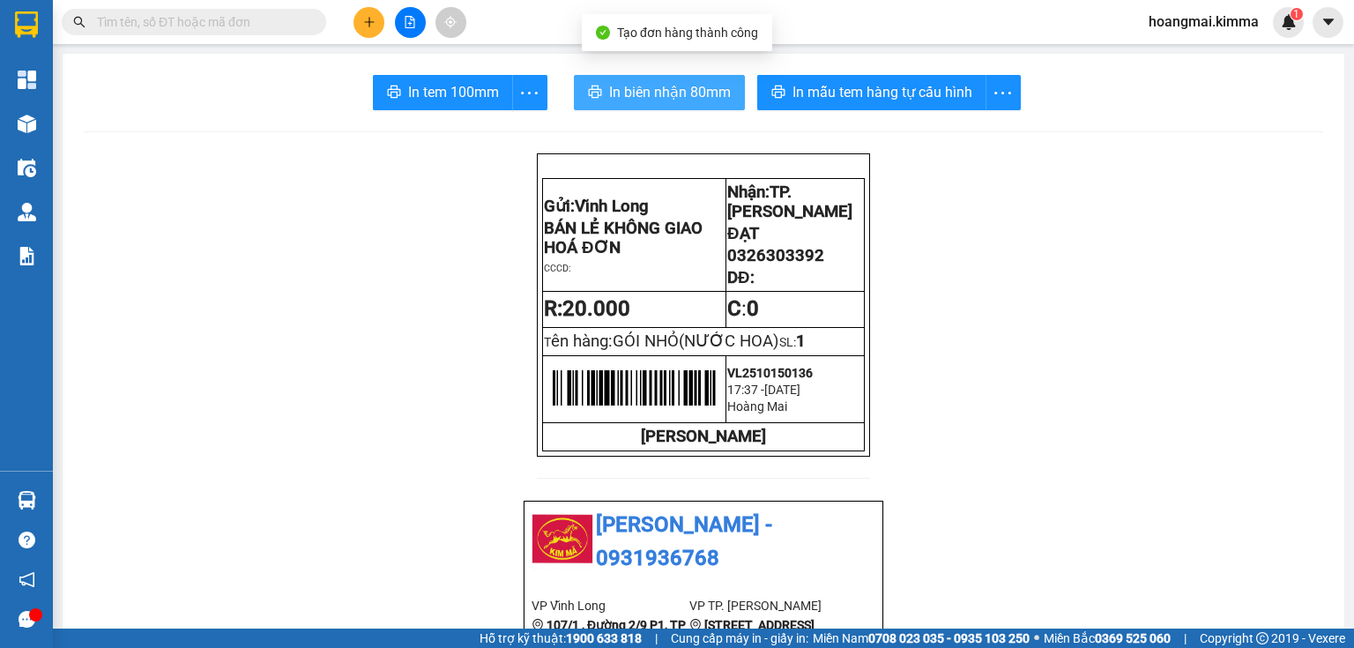
click at [659, 81] on span "In biên nhận 80mm" at bounding box center [670, 92] width 122 height 22
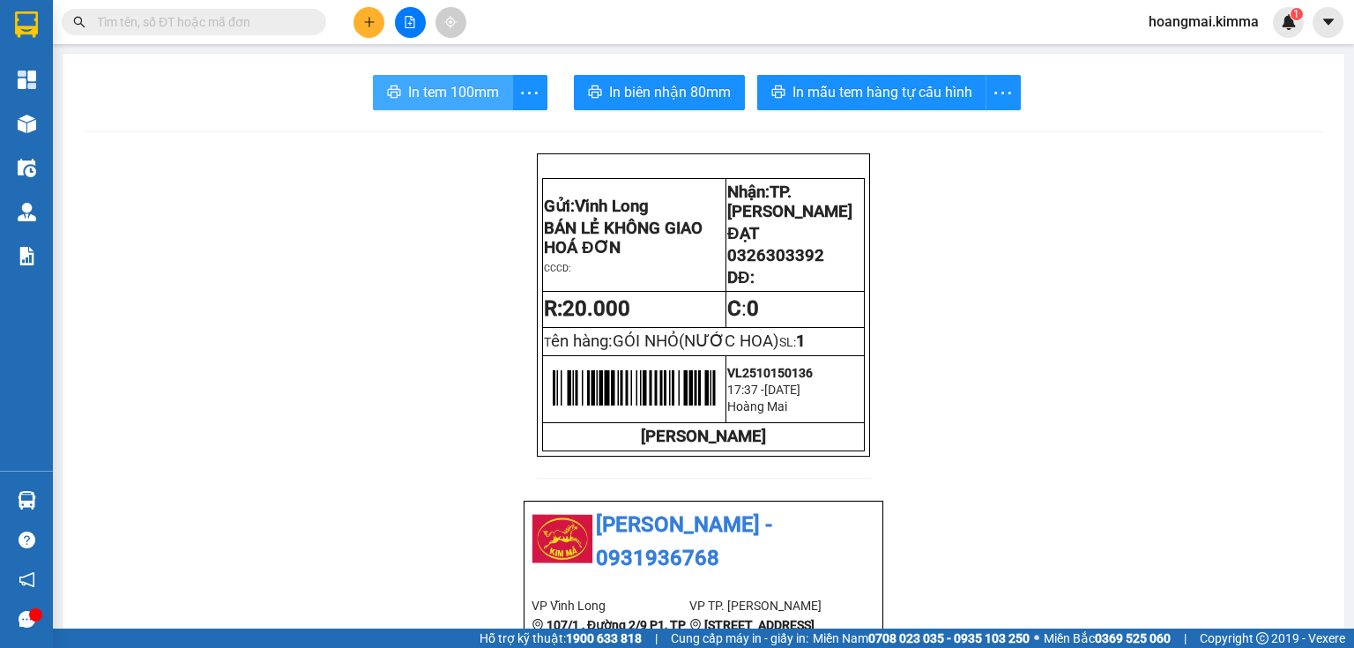
click at [476, 82] on span "In tem 100mm" at bounding box center [453, 92] width 91 height 22
drag, startPoint x: 347, startPoint y: 12, endPoint x: 358, endPoint y: 14, distance: 10.7
click at [349, 12] on div at bounding box center [410, 22] width 132 height 31
click at [368, 14] on button at bounding box center [368, 22] width 31 height 31
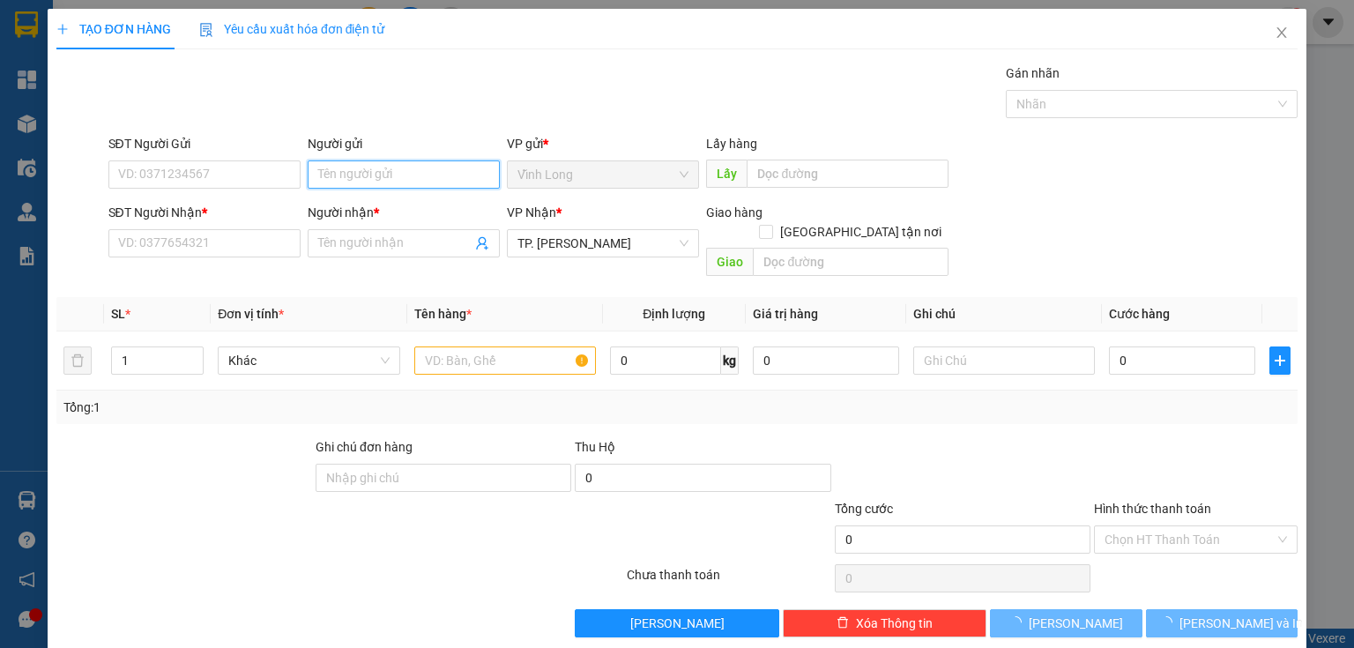
click at [436, 173] on input "Người gửi" at bounding box center [404, 174] width 192 height 28
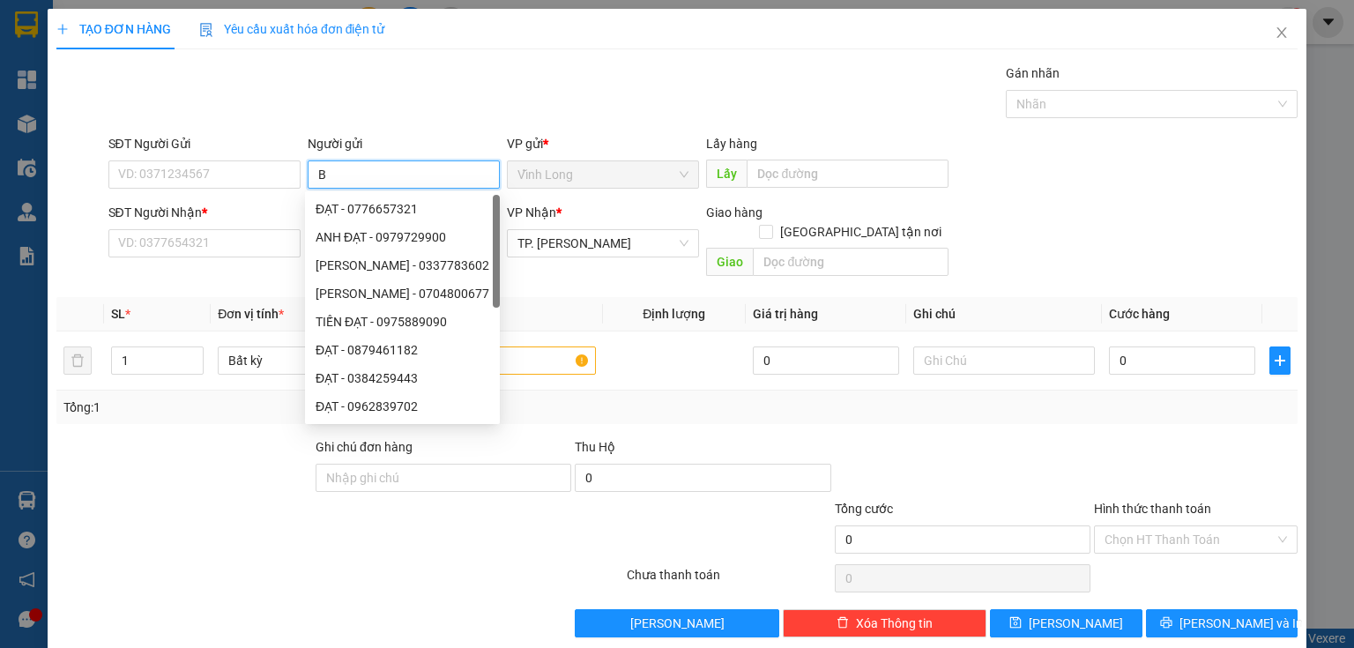
type input "BA"
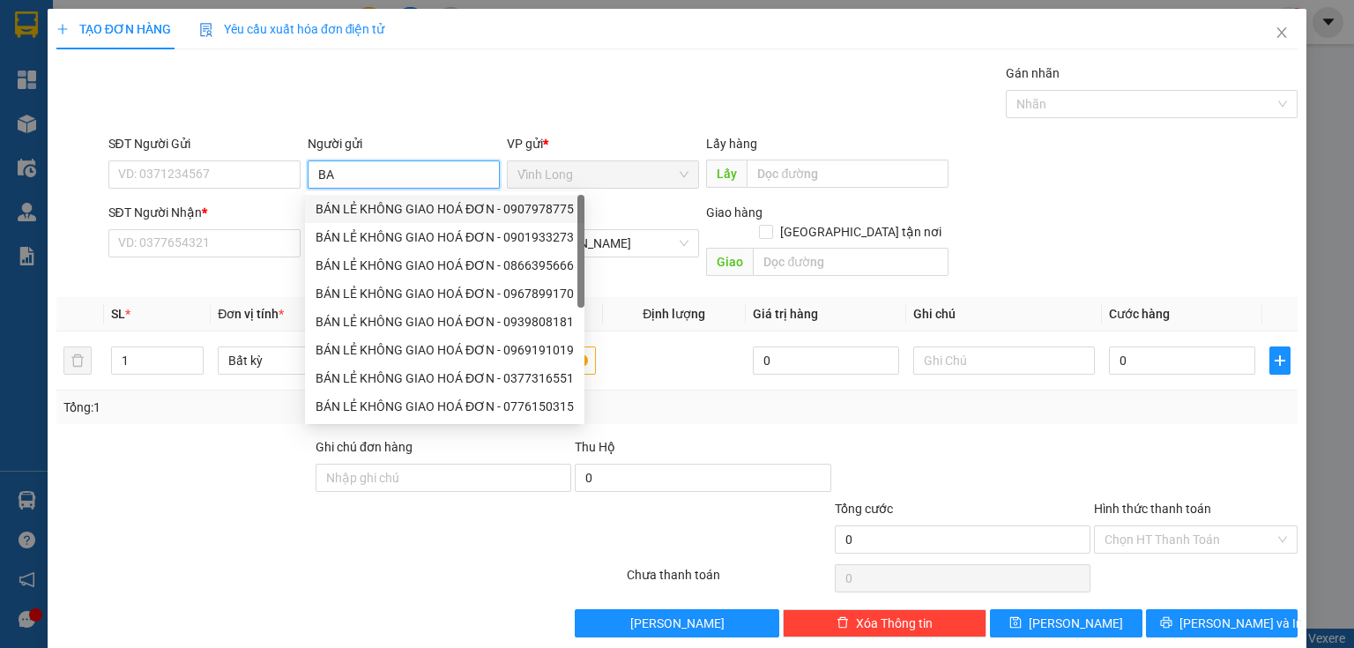
drag, startPoint x: 419, startPoint y: 215, endPoint x: 360, endPoint y: 215, distance: 58.2
click at [412, 215] on div "BÁN LẺ KHÔNG GIAO HOÁ ĐƠN - 0907978775" at bounding box center [445, 208] width 258 height 19
type input "0907978775"
type input "BÁN LẺ KHÔNG GIAO HOÁ ĐƠN"
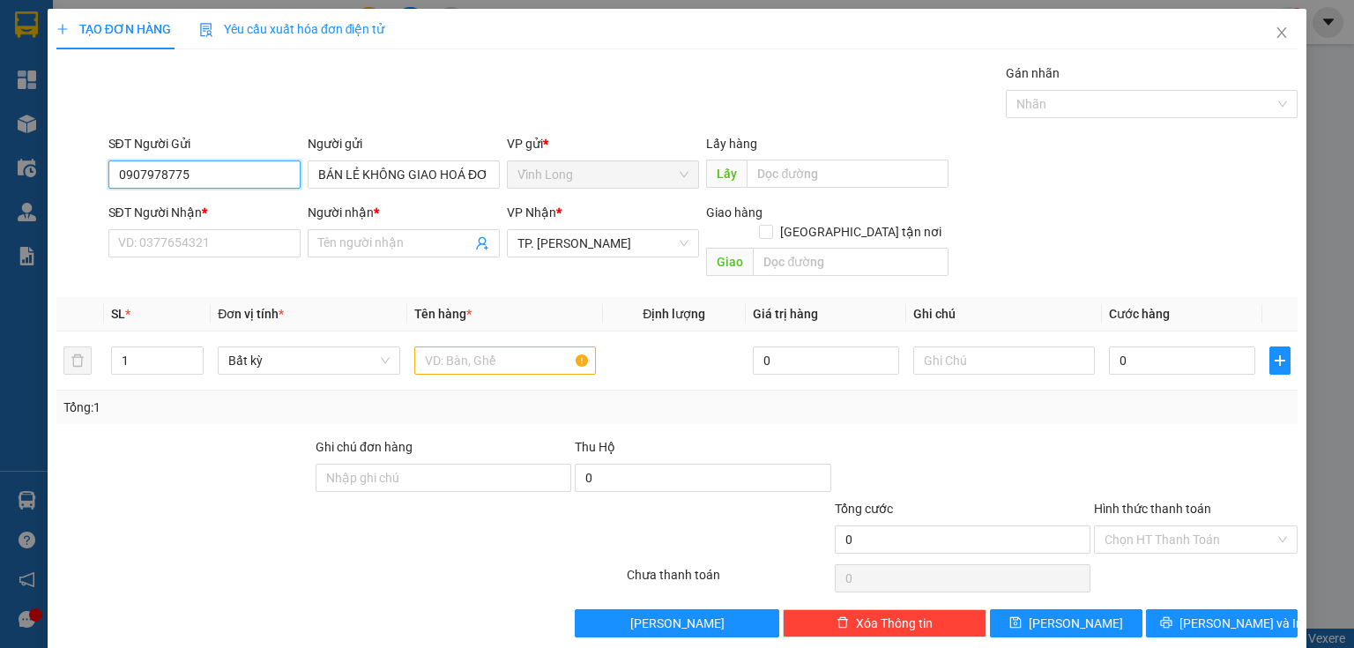
drag, startPoint x: 230, startPoint y: 171, endPoint x: 0, endPoint y: 196, distance: 231.4
click at [0, 196] on div "TẠO ĐƠN HÀNG Yêu cầu xuất hóa đơn điện tử Transit Pickup Surcharge Ids Transit …" at bounding box center [677, 324] width 1354 height 648
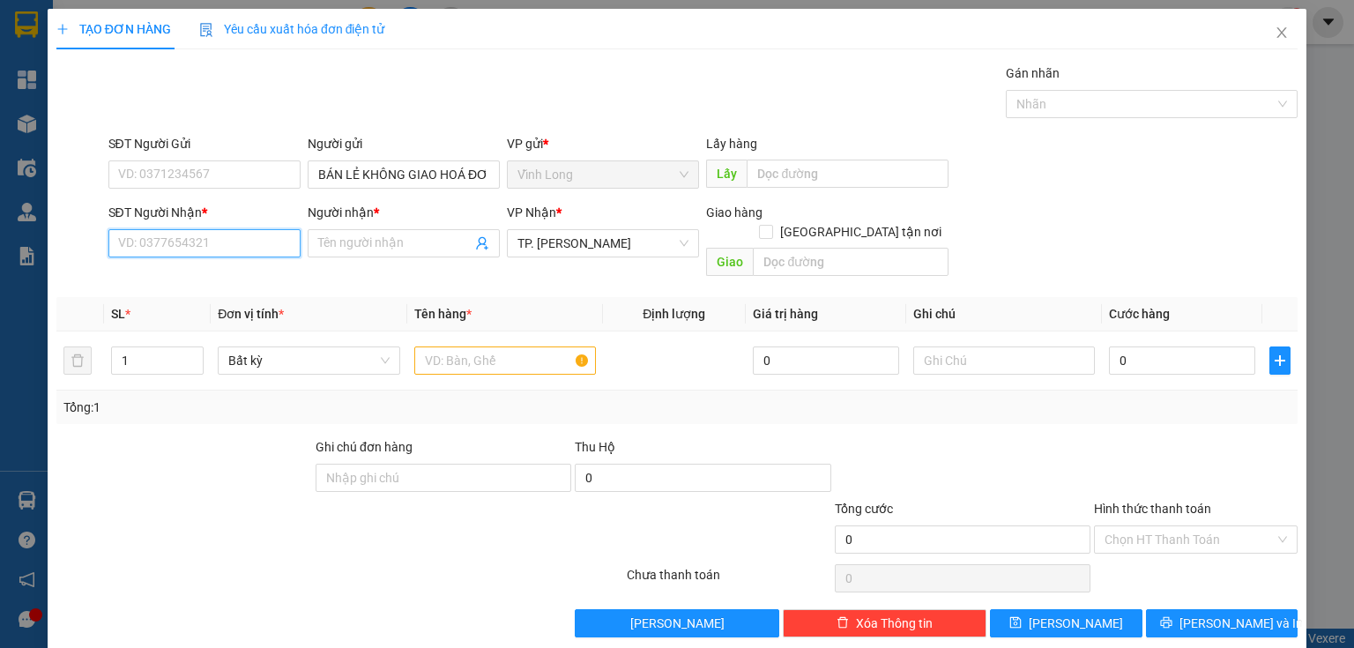
click at [175, 243] on input "SĐT Người Nhận *" at bounding box center [204, 243] width 192 height 28
type input "0762993387"
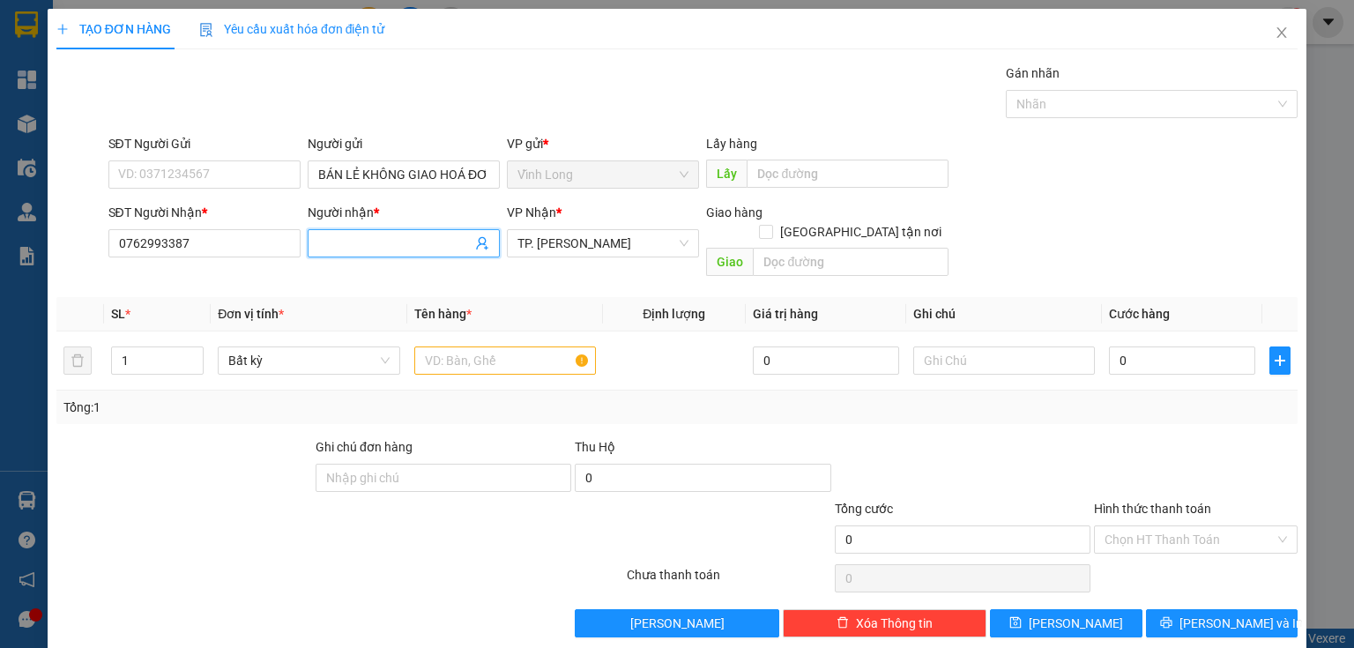
click at [357, 242] on input "Người nhận *" at bounding box center [394, 243] width 153 height 19
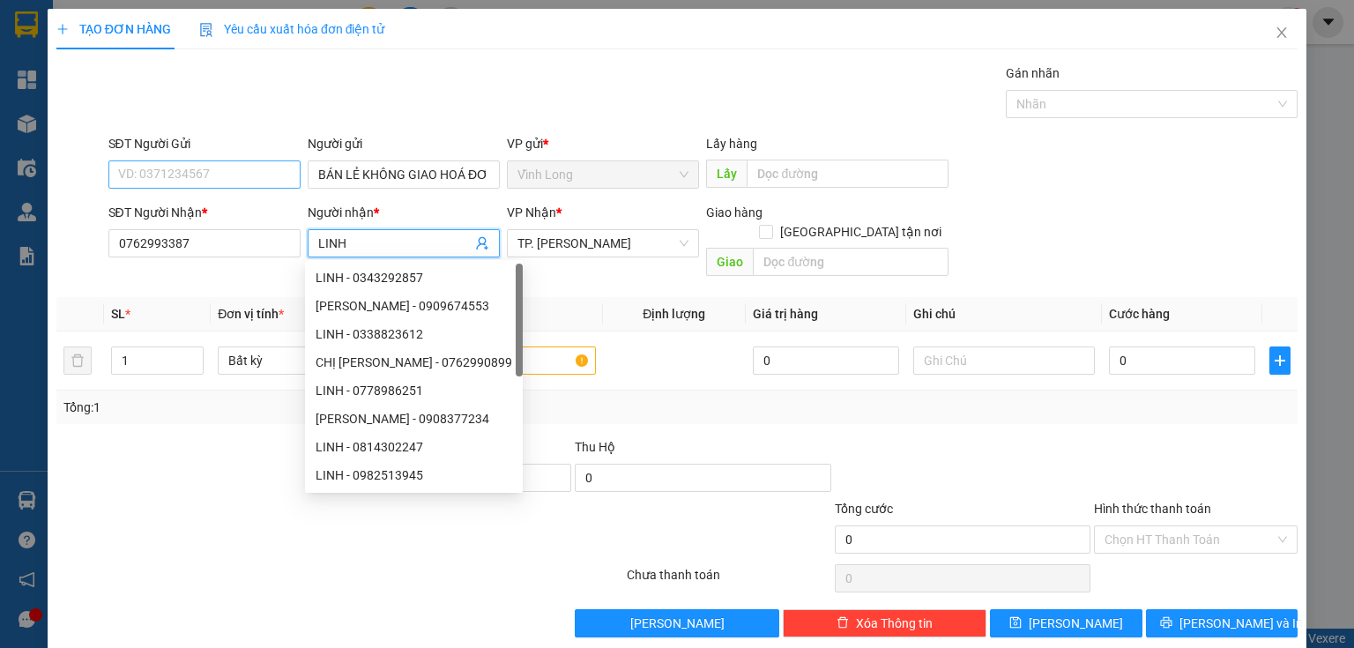
type input "LINH"
click at [179, 166] on input "SĐT Người Gửi" at bounding box center [204, 174] width 192 height 28
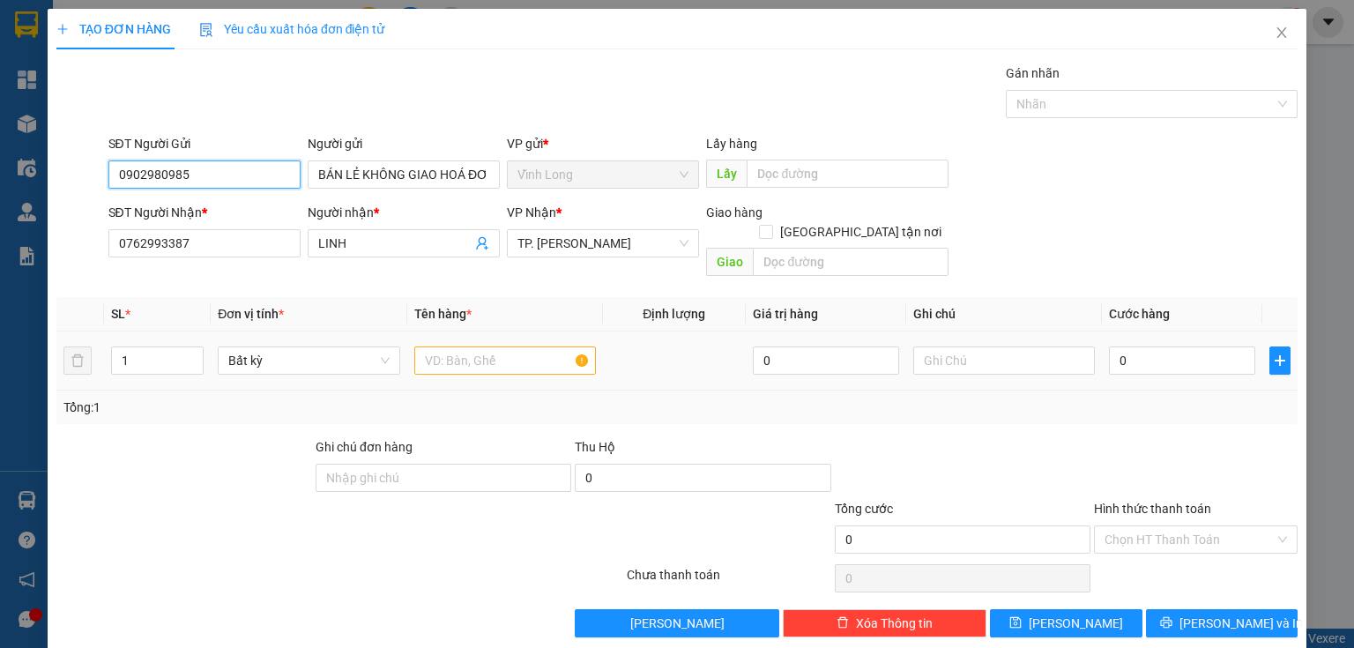
type input "0902980985"
click at [494, 346] on input "text" at bounding box center [505, 360] width 182 height 28
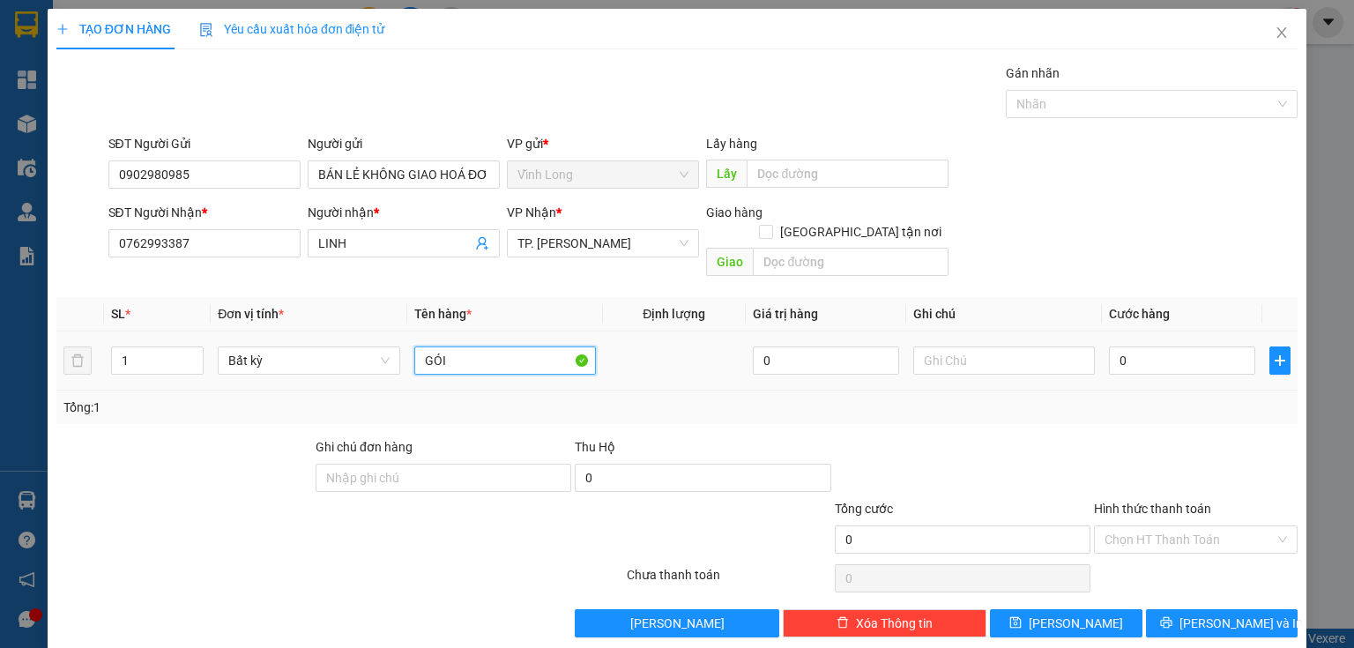
type input "GÓI"
type input "H"
type input "HẰNG"
type input "2"
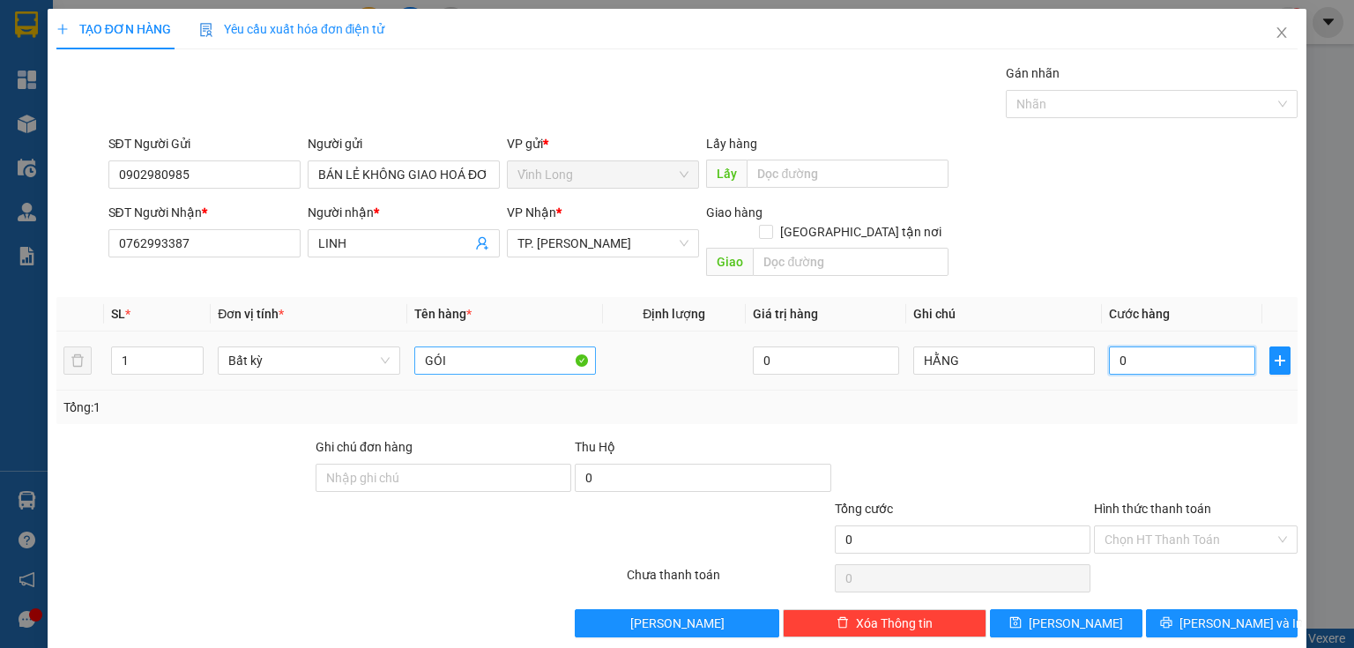
type input "2"
type input "20"
type input "20.000"
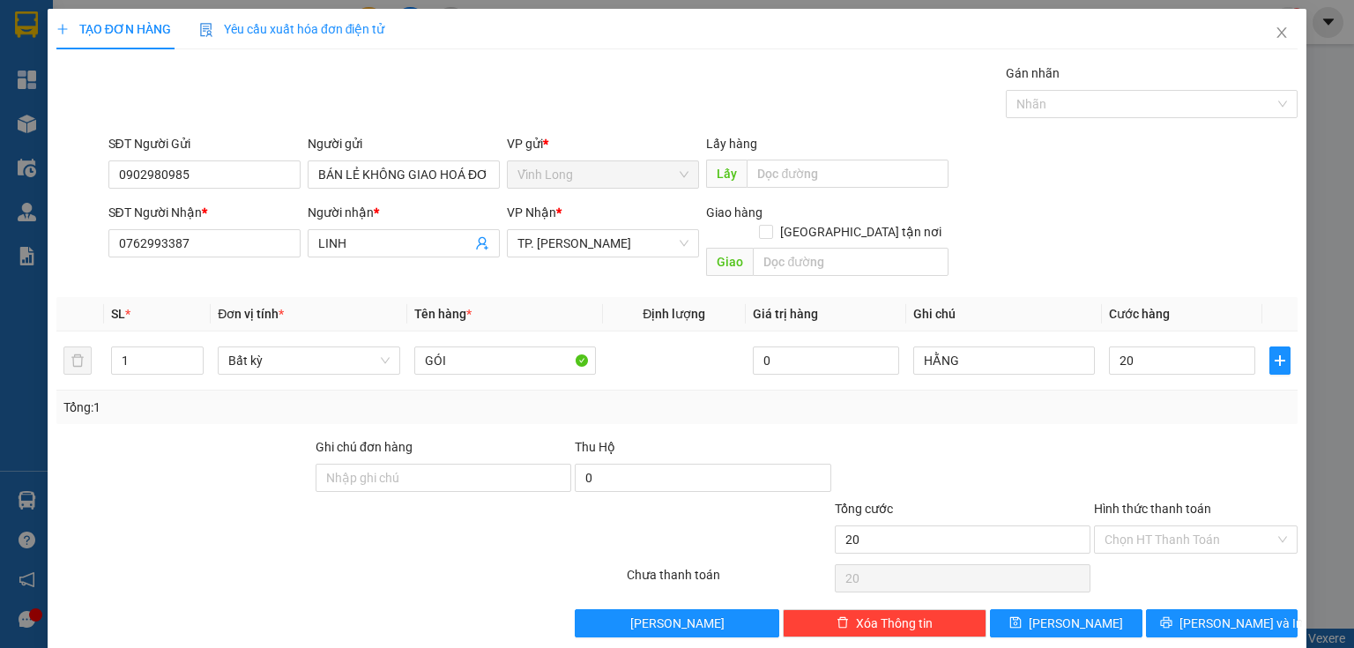
type input "20.000"
drag, startPoint x: 1000, startPoint y: 441, endPoint x: 783, endPoint y: 279, distance: 270.8
click at [977, 437] on div at bounding box center [962, 468] width 259 height 62
click at [779, 248] on input "text" at bounding box center [851, 262] width 196 height 28
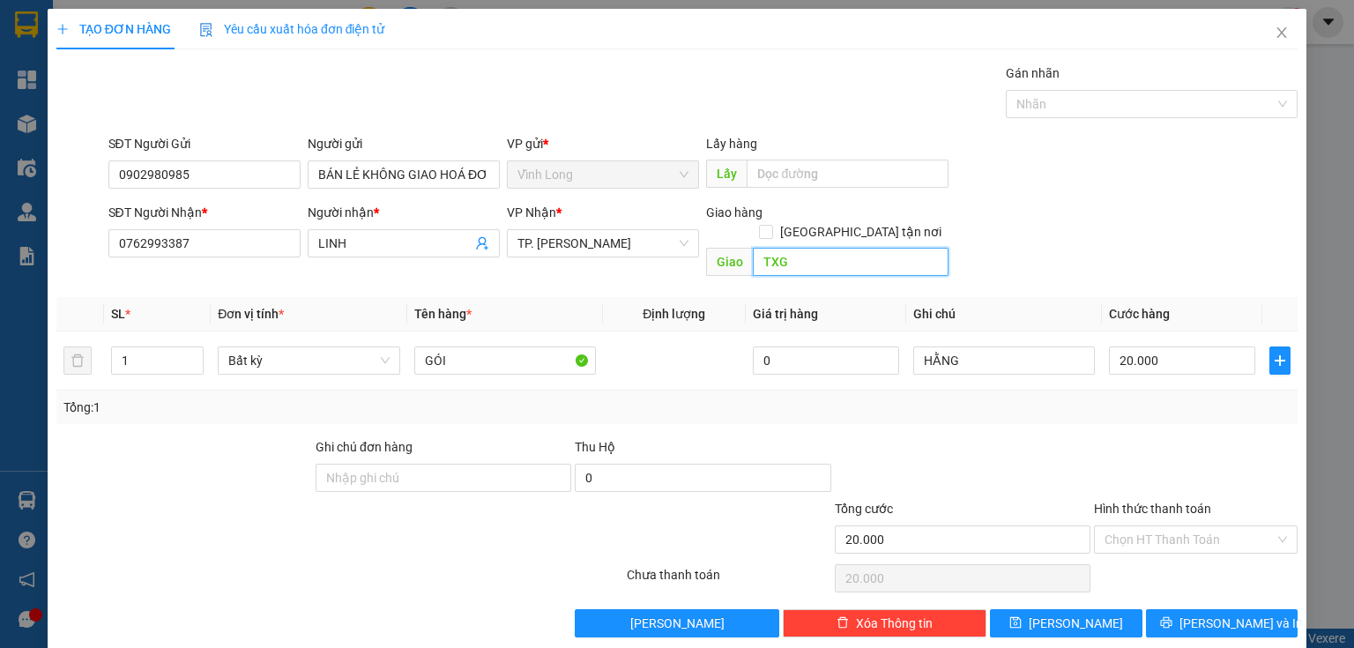
type input "TXG"
click at [1042, 398] on div "Tổng: 1" at bounding box center [676, 407] width 1227 height 19
drag, startPoint x: 1139, startPoint y: 512, endPoint x: 1138, endPoint y: 534, distance: 22.1
click at [1139, 526] on input "Hình thức thanh toán" at bounding box center [1189, 539] width 170 height 26
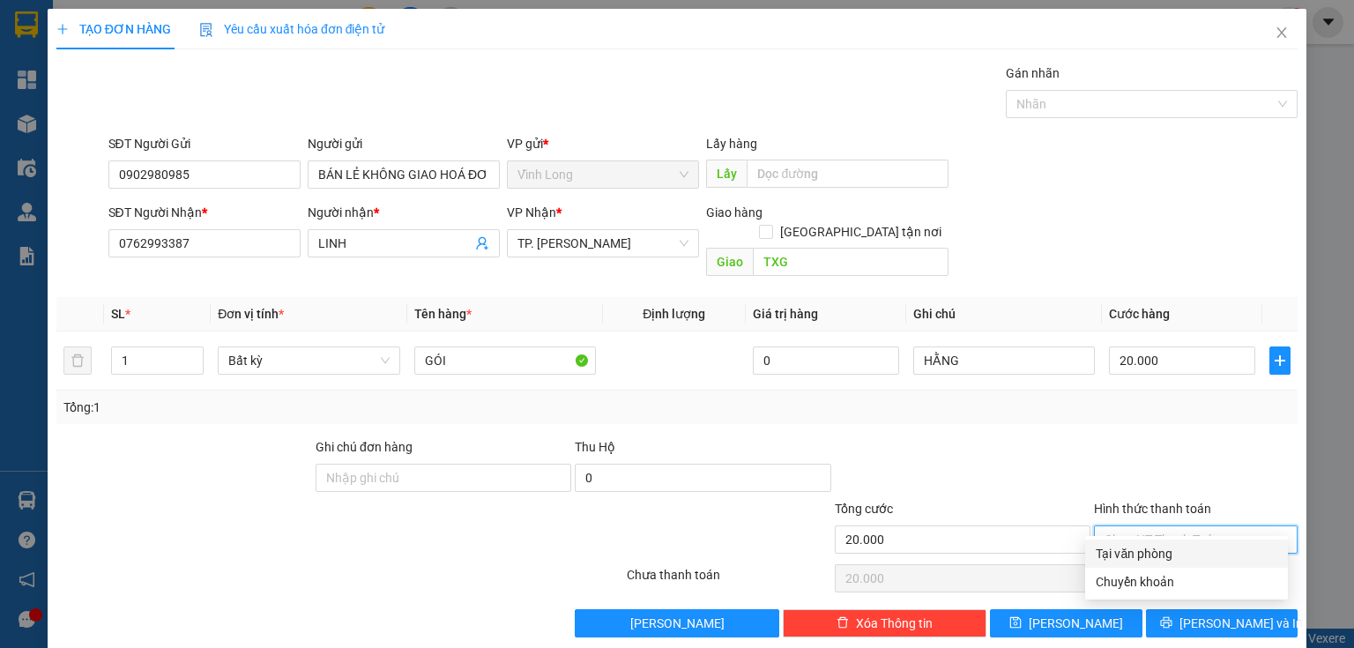
click at [1138, 548] on div "Tại văn phòng" at bounding box center [1187, 553] width 182 height 19
type input "0"
click at [1124, 437] on div at bounding box center [1195, 468] width 207 height 62
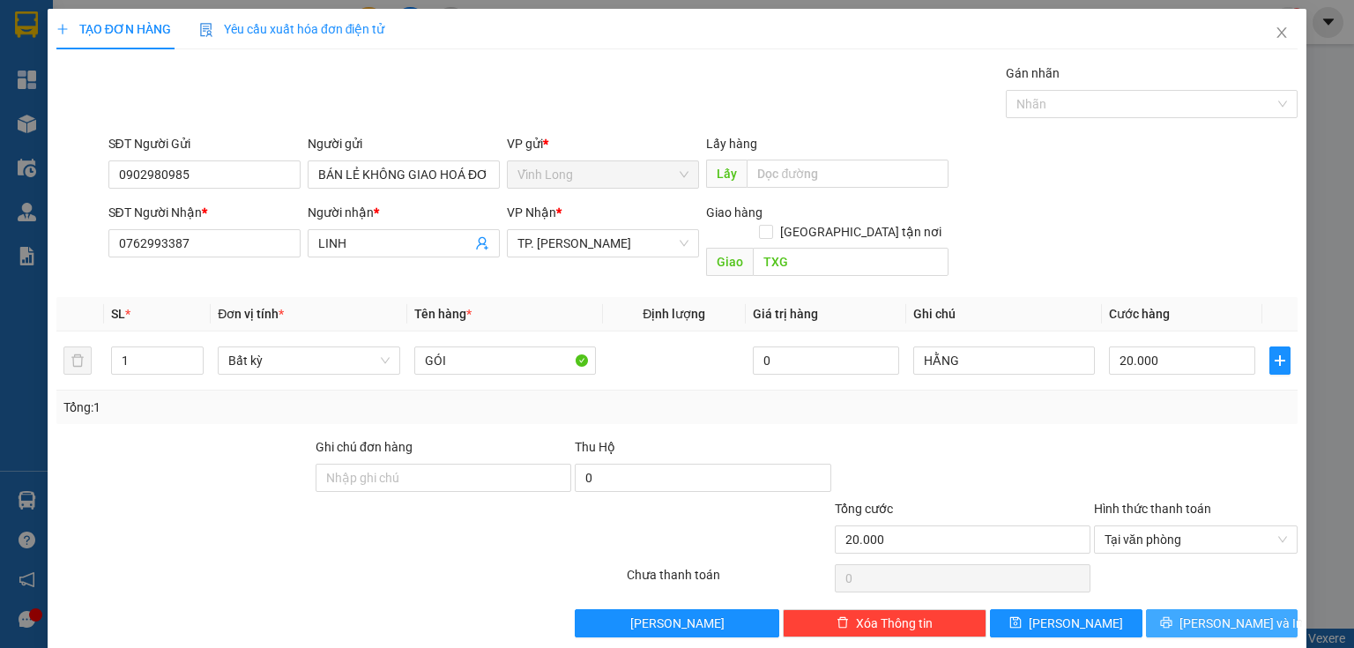
click at [1222, 613] on span "[PERSON_NAME] và In" at bounding box center [1240, 622] width 123 height 19
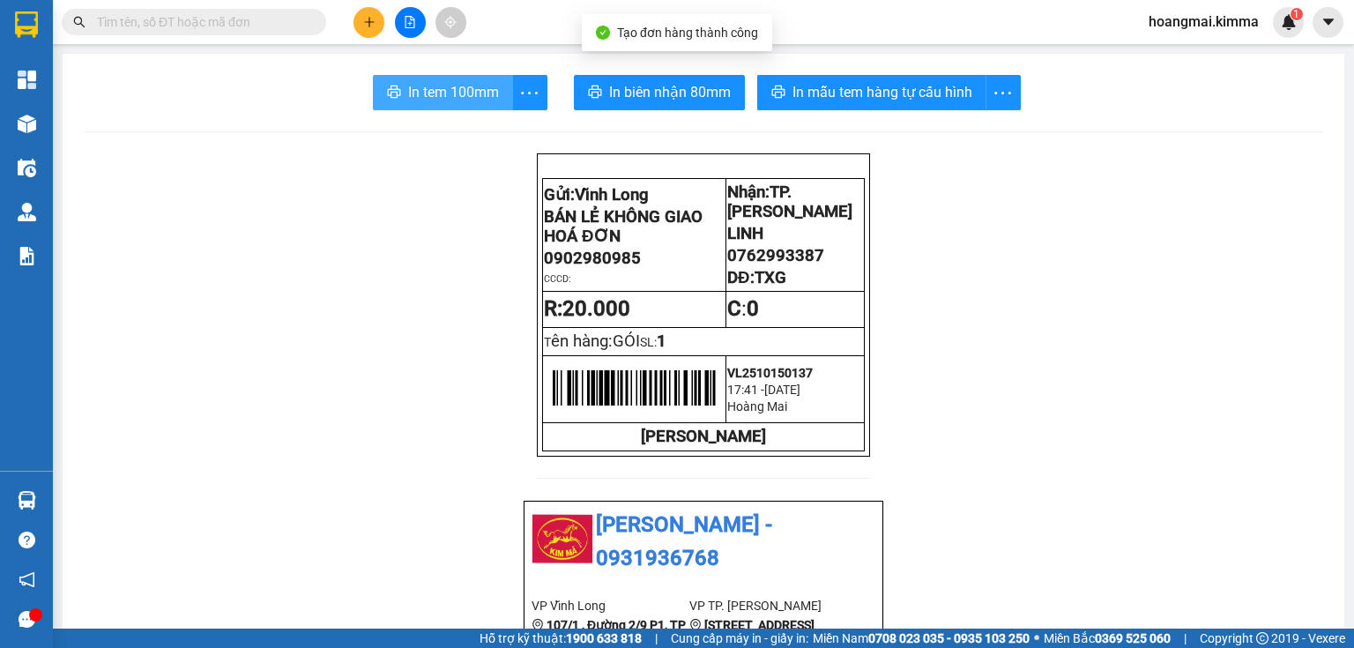
click at [458, 98] on span "In tem 100mm" at bounding box center [453, 92] width 91 height 22
